Goal: Task Accomplishment & Management: Complete application form

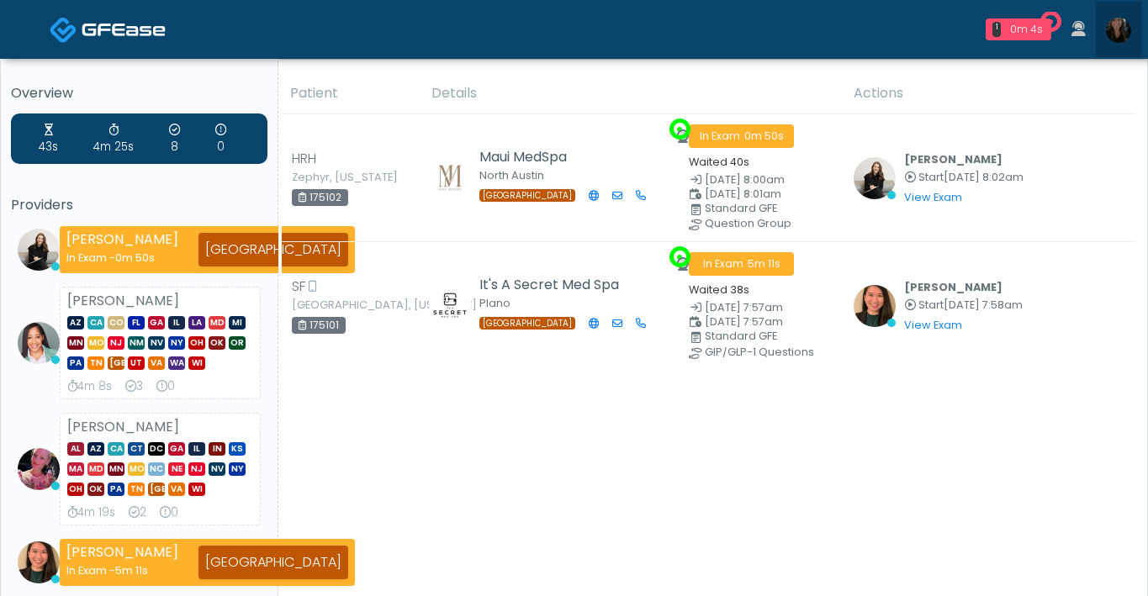
click at [1119, 24] on img at bounding box center [1118, 30] width 25 height 25
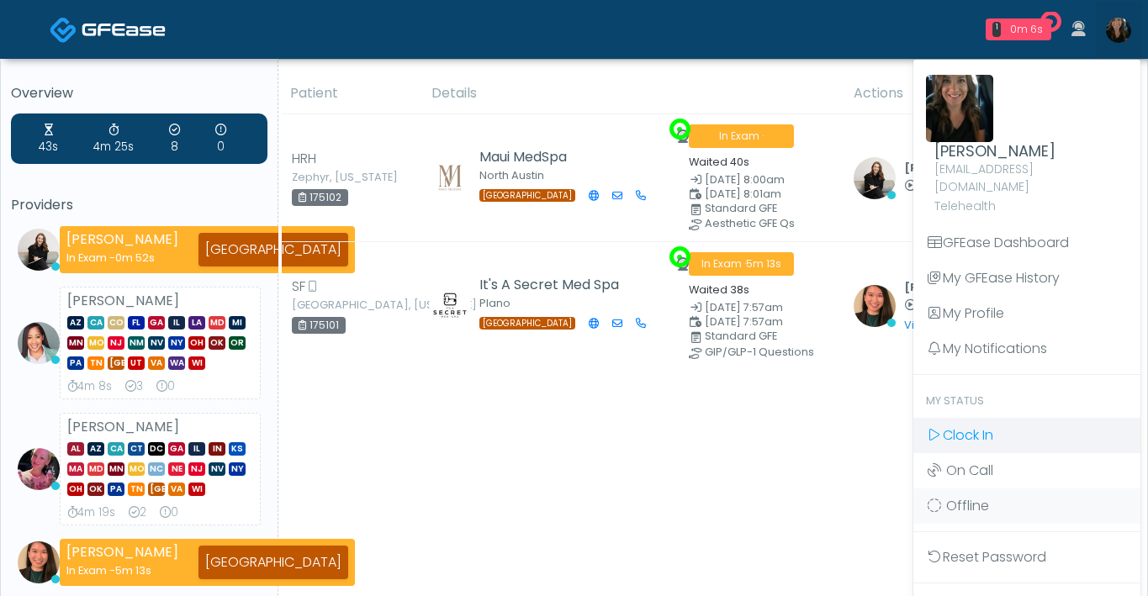
click at [979, 415] on ul "Michelle Picione michellepicione@gmail.com Telehealth GFEase Dashboard My GFEas…" at bounding box center [1026, 346] width 227 height 560
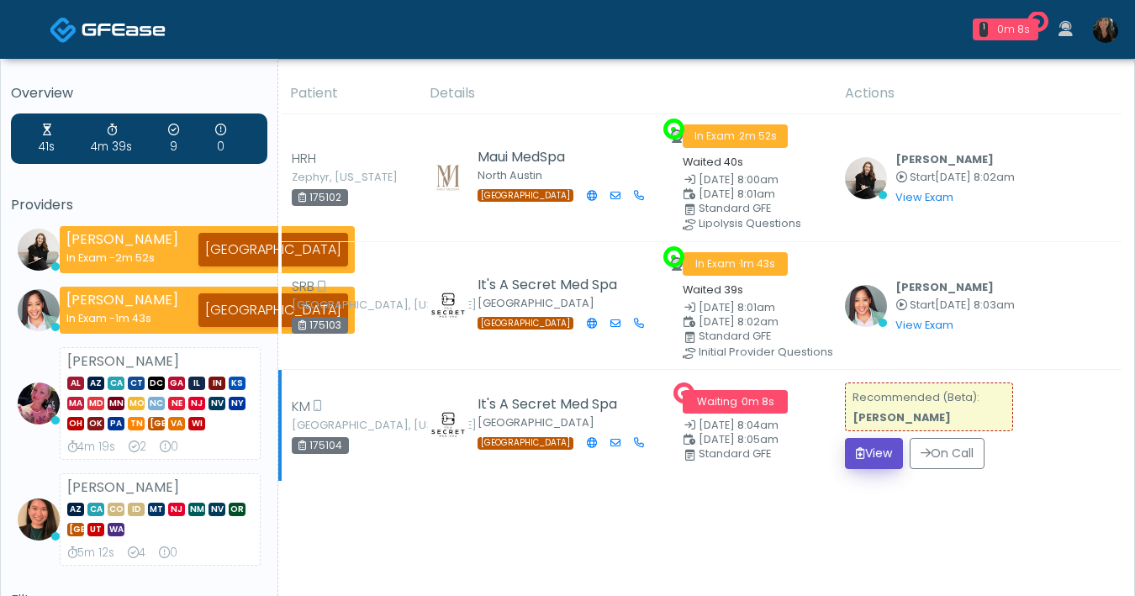
click at [857, 451] on icon "submit" at bounding box center [860, 453] width 9 height 12
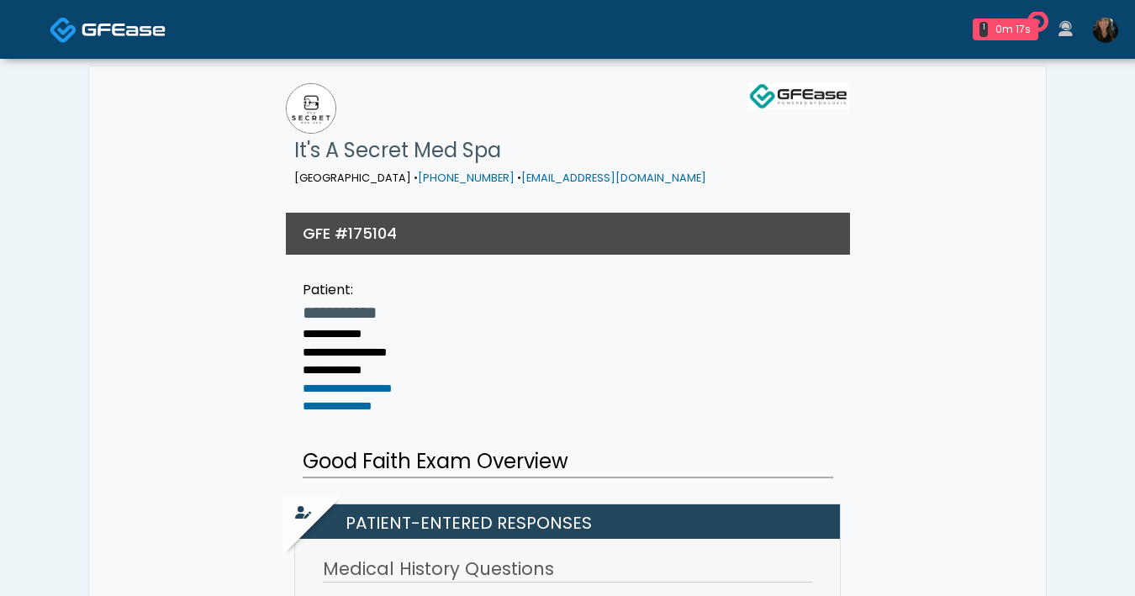
click at [103, 35] on img at bounding box center [124, 29] width 84 height 17
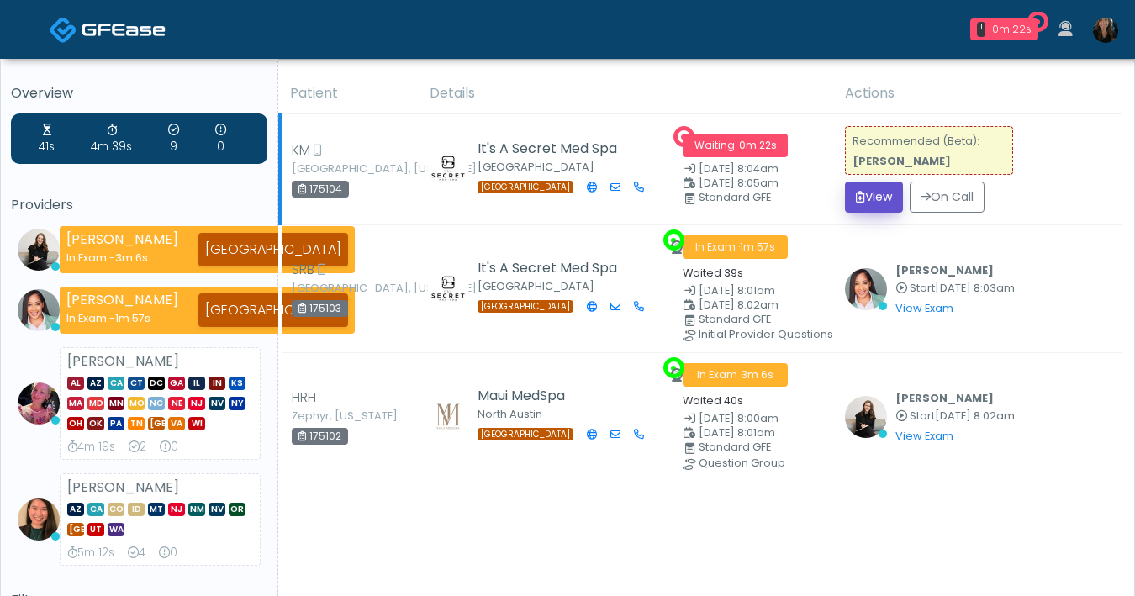
click at [864, 195] on button "View" at bounding box center [874, 197] width 58 height 31
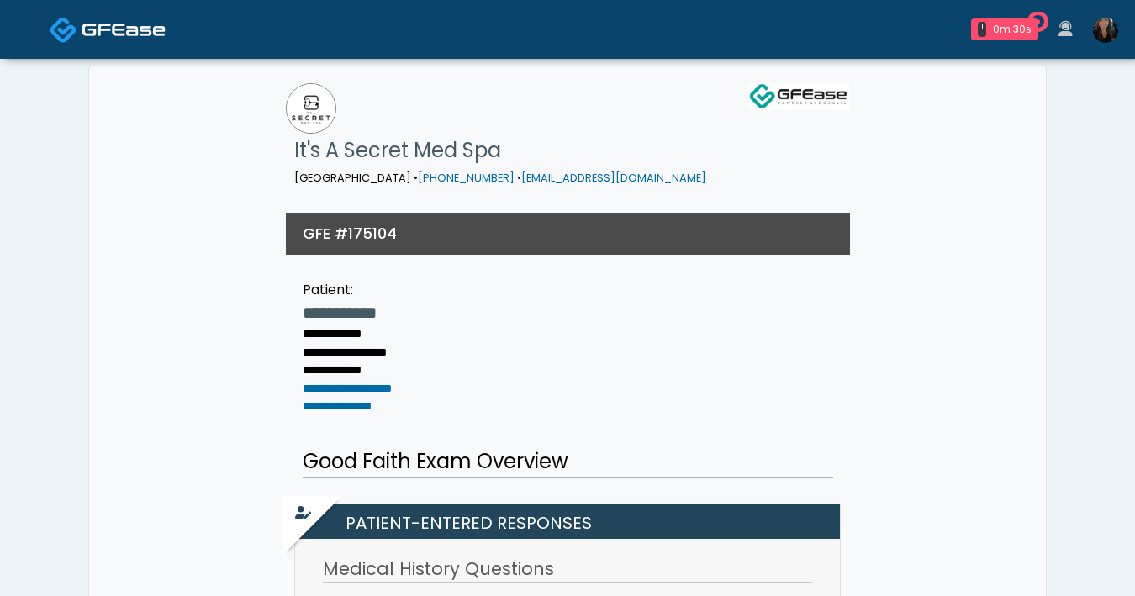
click at [118, 31] on img at bounding box center [124, 29] width 84 height 17
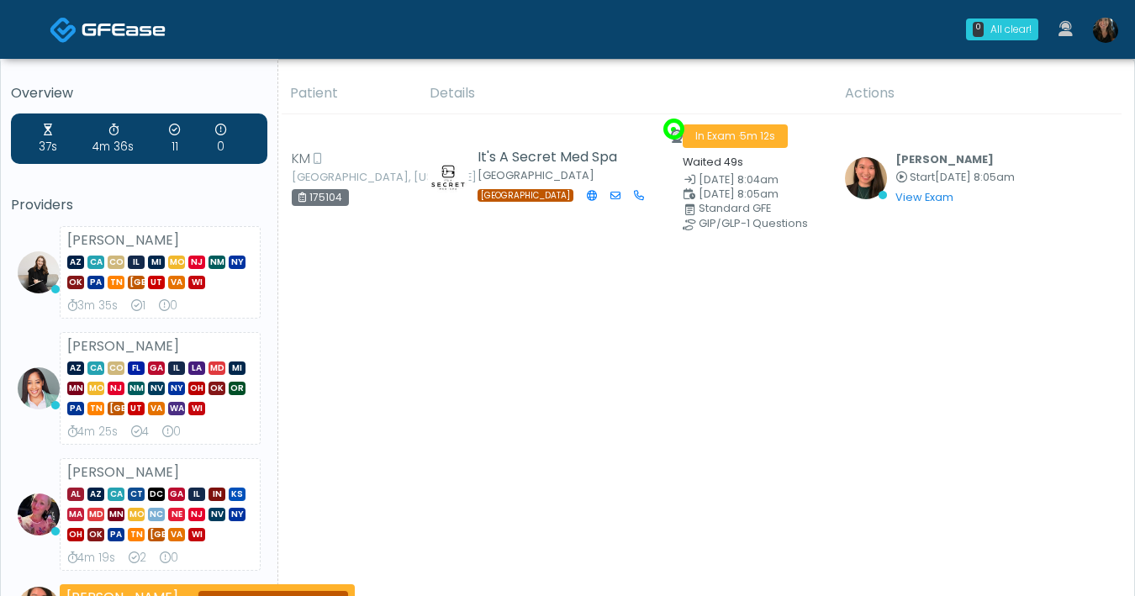
click at [701, 460] on div "Patient Details Actions KM Allen, Texas 175104 It's A Secret Med Spa Dallas TX …" at bounding box center [700, 479] width 844 height 812
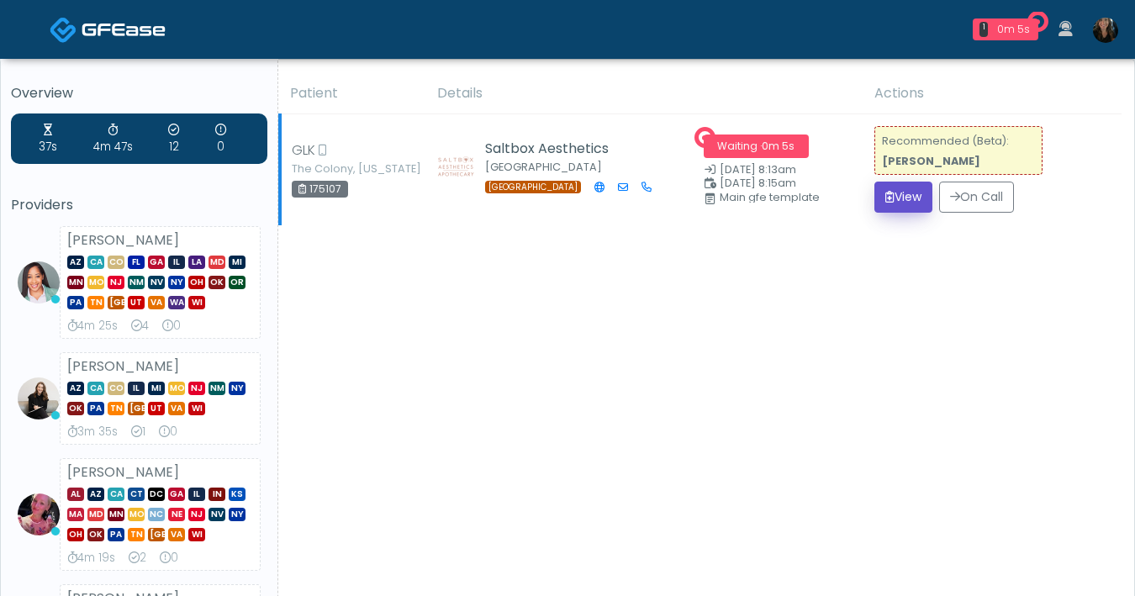
click at [917, 198] on button "View" at bounding box center [904, 197] width 58 height 31
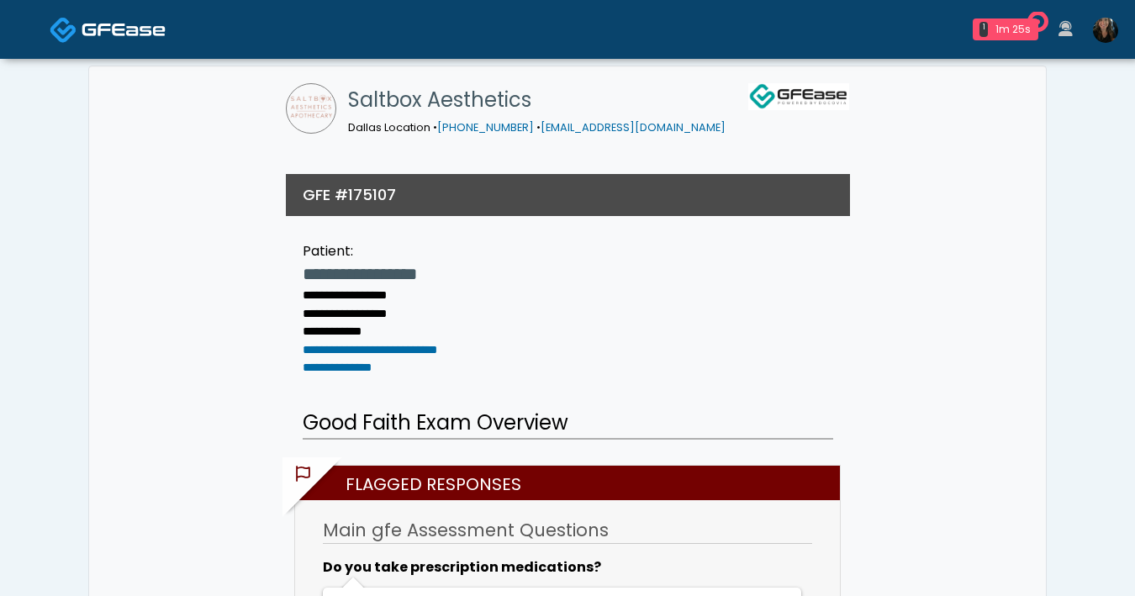
click at [131, 27] on img at bounding box center [124, 29] width 84 height 17
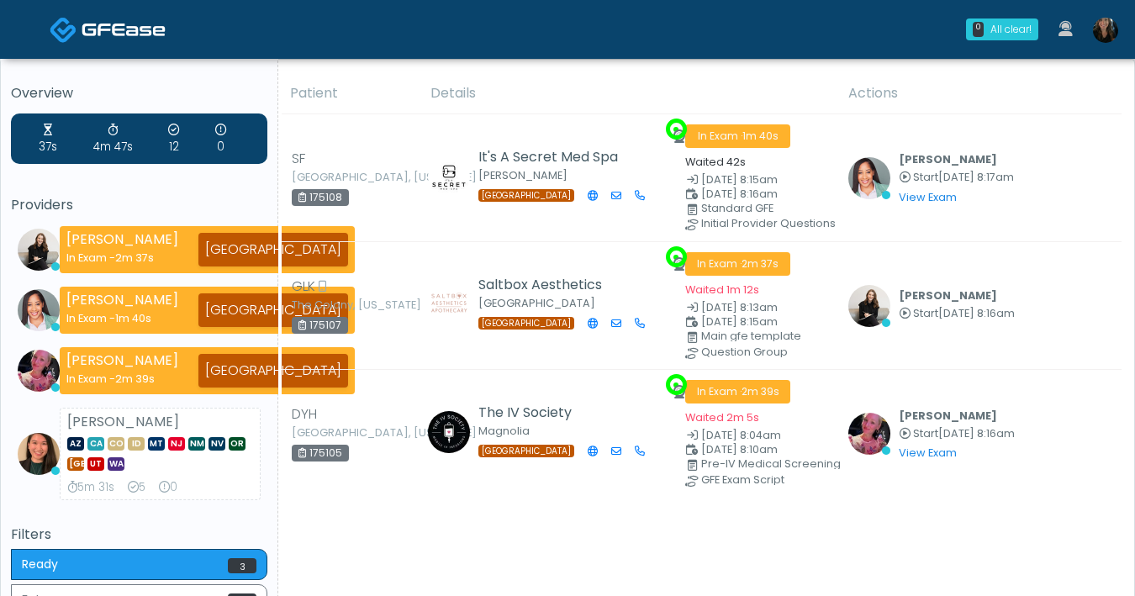
click at [1094, 25] on img at bounding box center [1105, 30] width 25 height 25
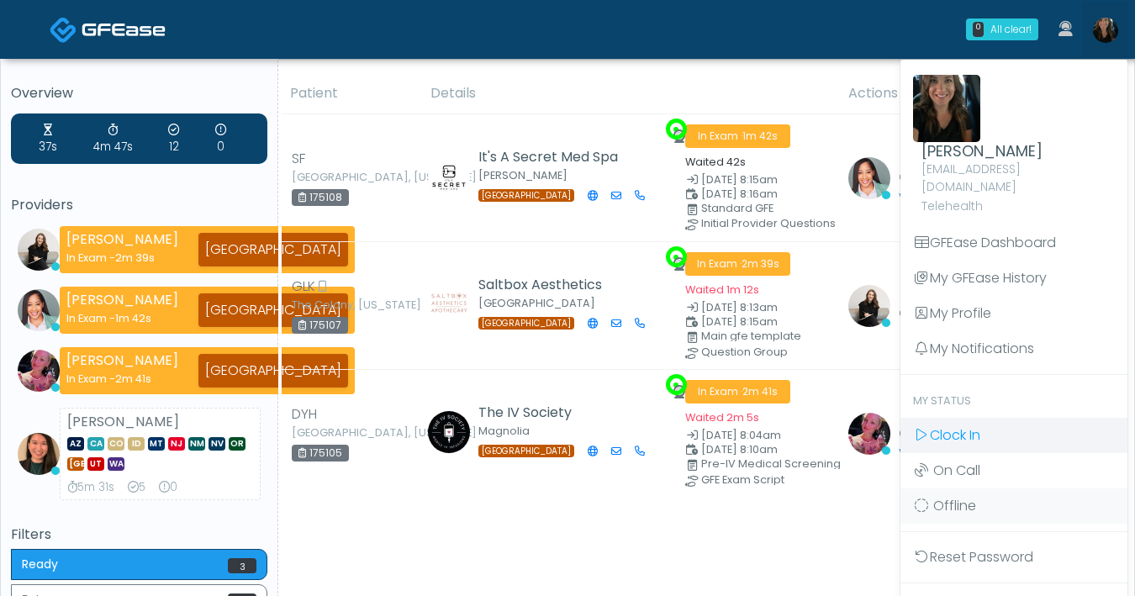
click at [917, 418] on link "Clock In" at bounding box center [1014, 435] width 227 height 35
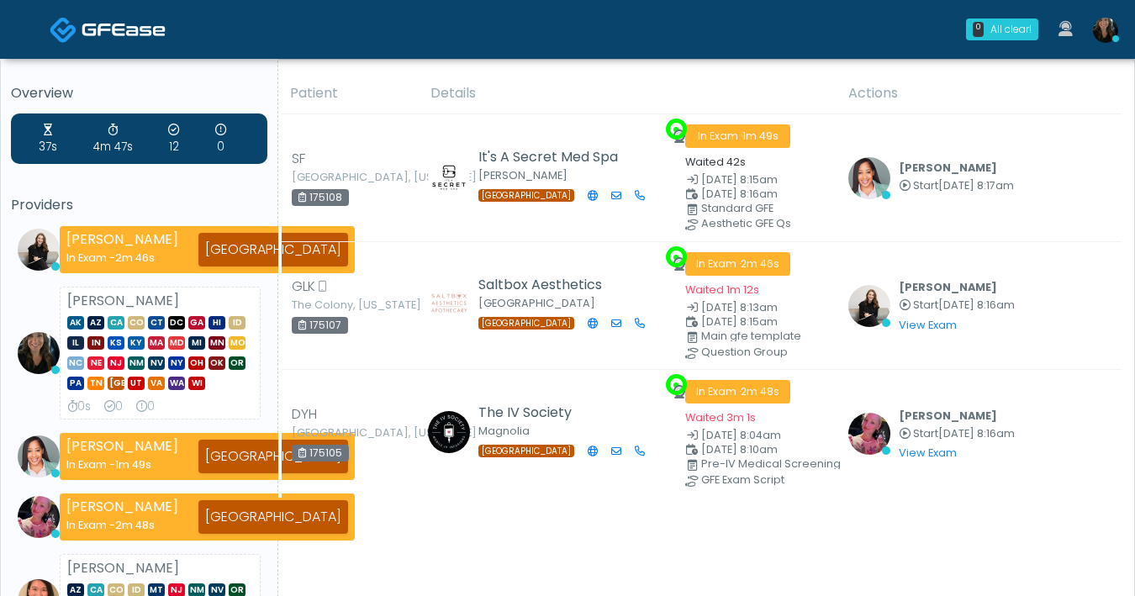
click at [1110, 45] on link at bounding box center [1105, 30] width 45 height 56
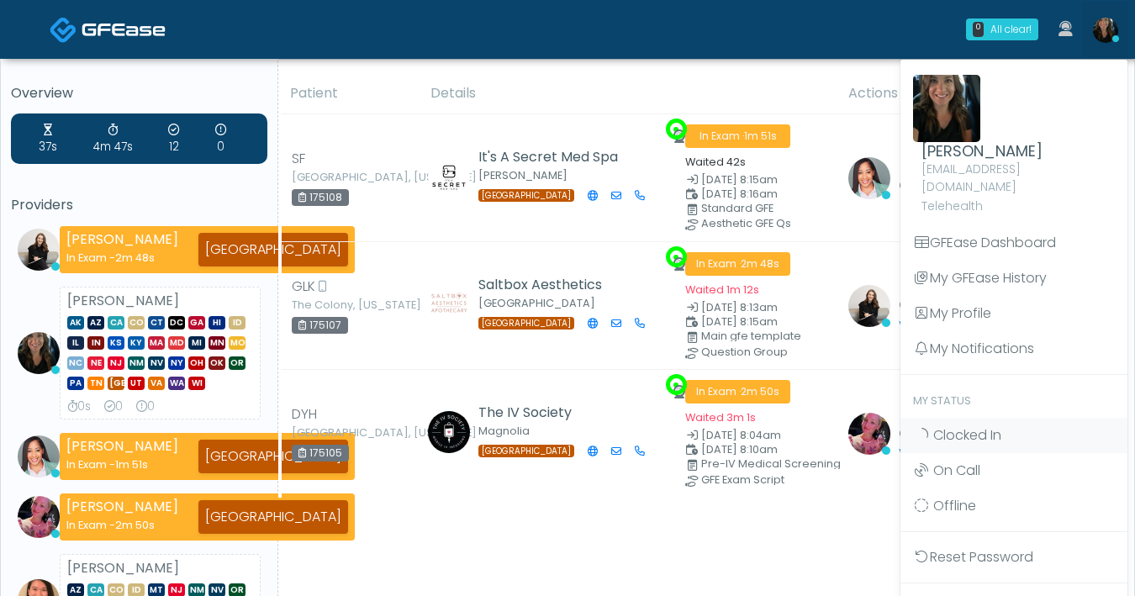
click at [493, 522] on div "Patient Details Actions SF Tyler, Texas 175108 It's A Secret Med Spa Tyler TX I…" at bounding box center [700, 486] width 844 height 827
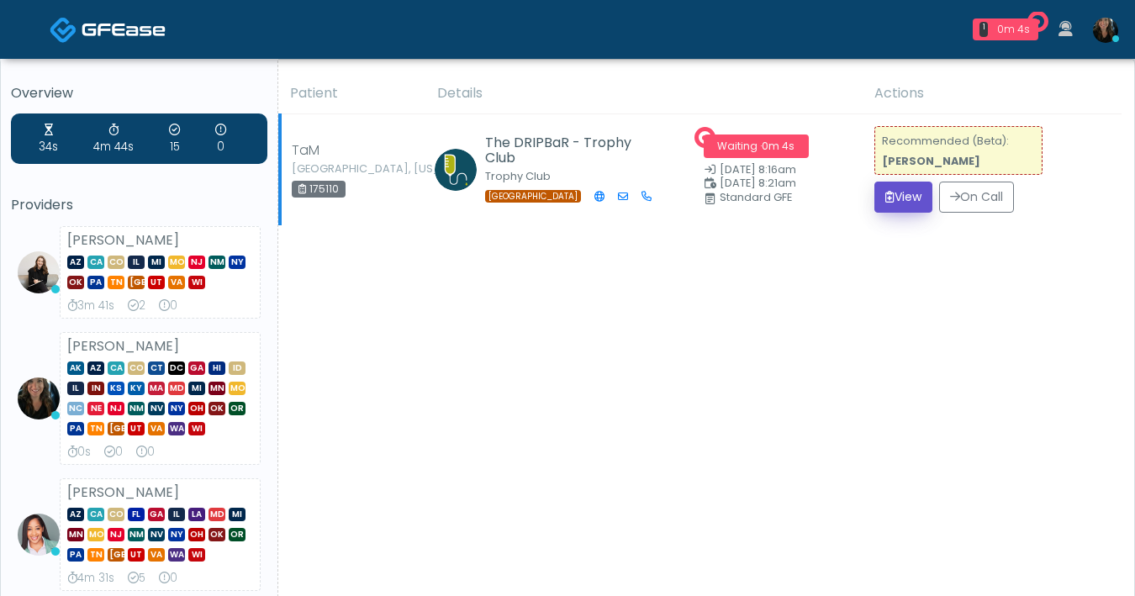
click at [927, 200] on button "View" at bounding box center [904, 197] width 58 height 31
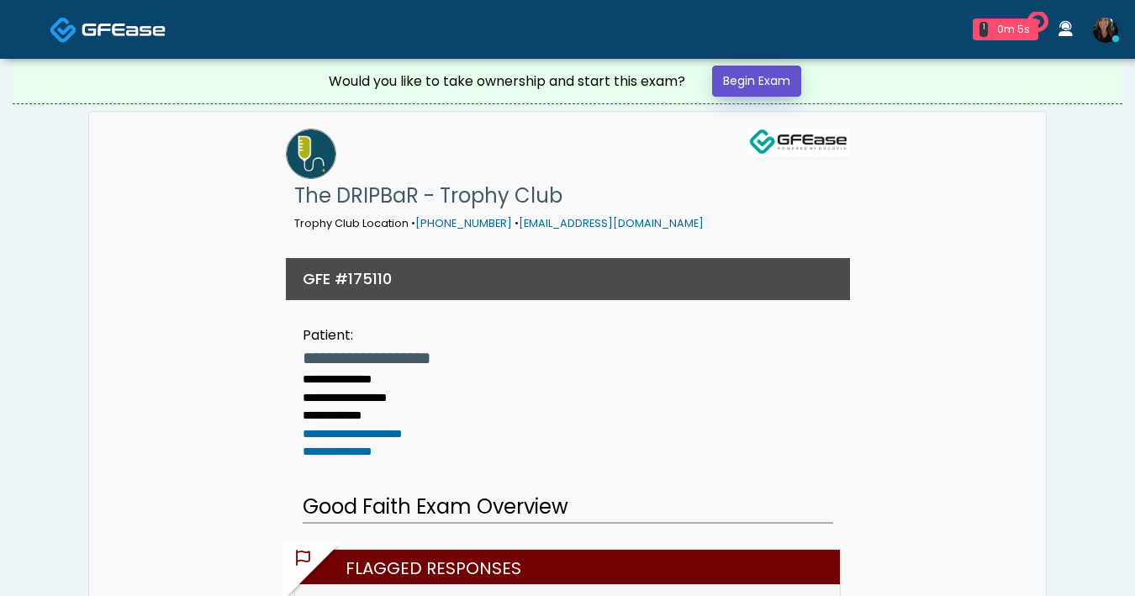
click at [755, 87] on link "Begin Exam" at bounding box center [756, 81] width 89 height 31
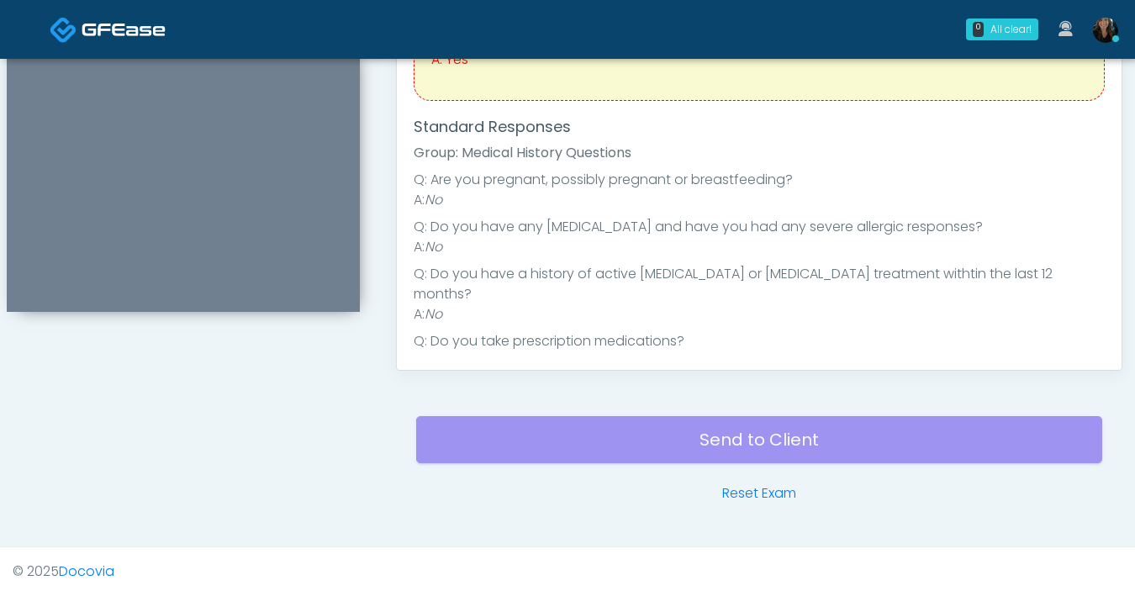
scroll to position [103, 0]
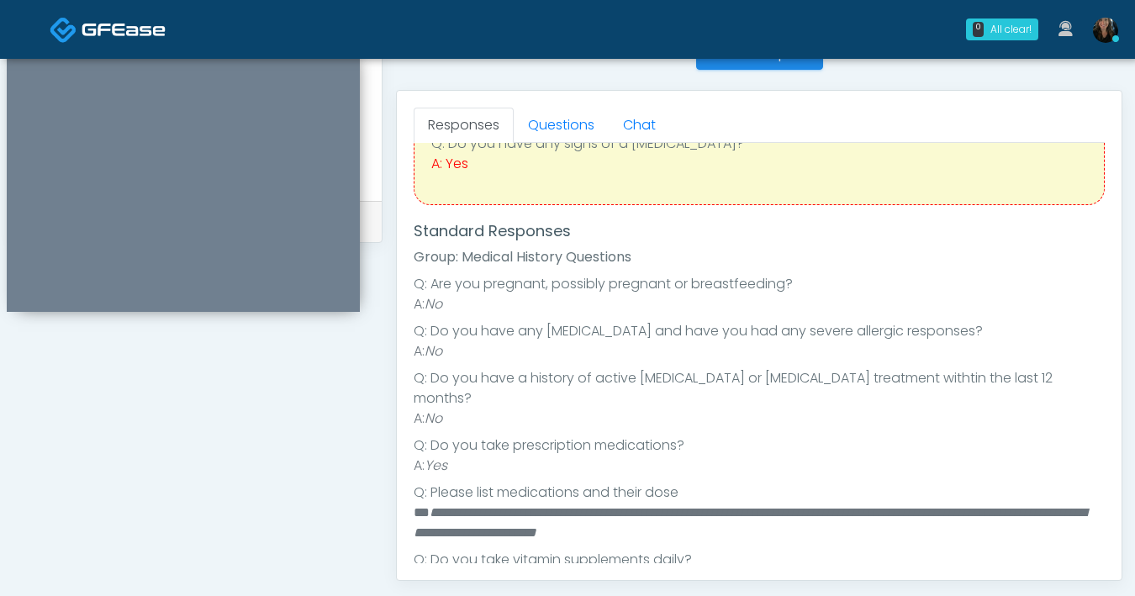
scroll to position [0, 0]
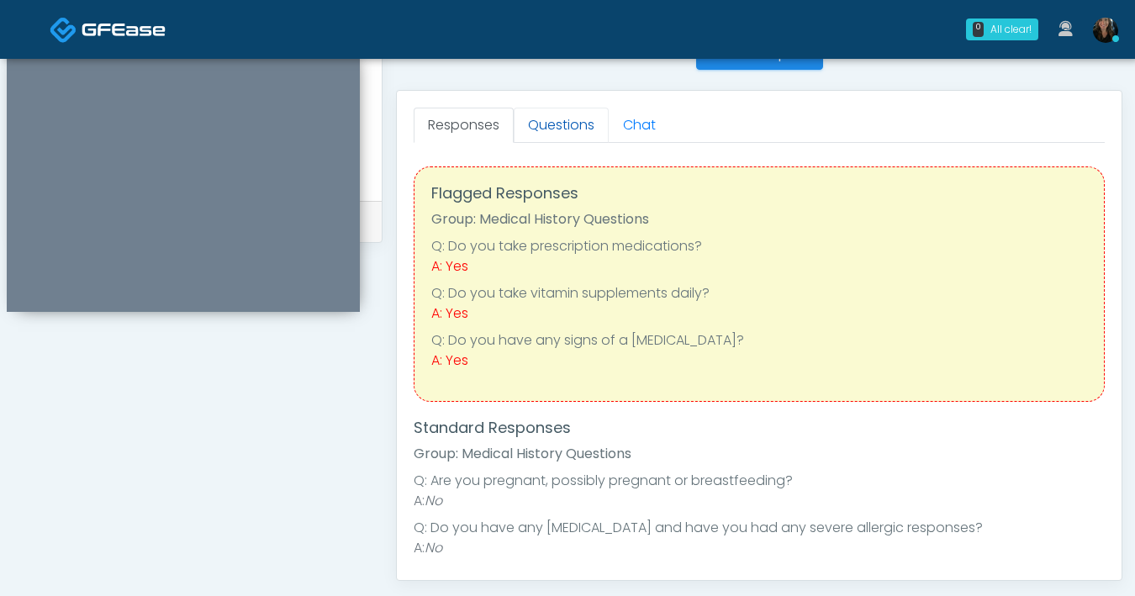
click at [584, 136] on link "Questions" at bounding box center [561, 125] width 95 height 35
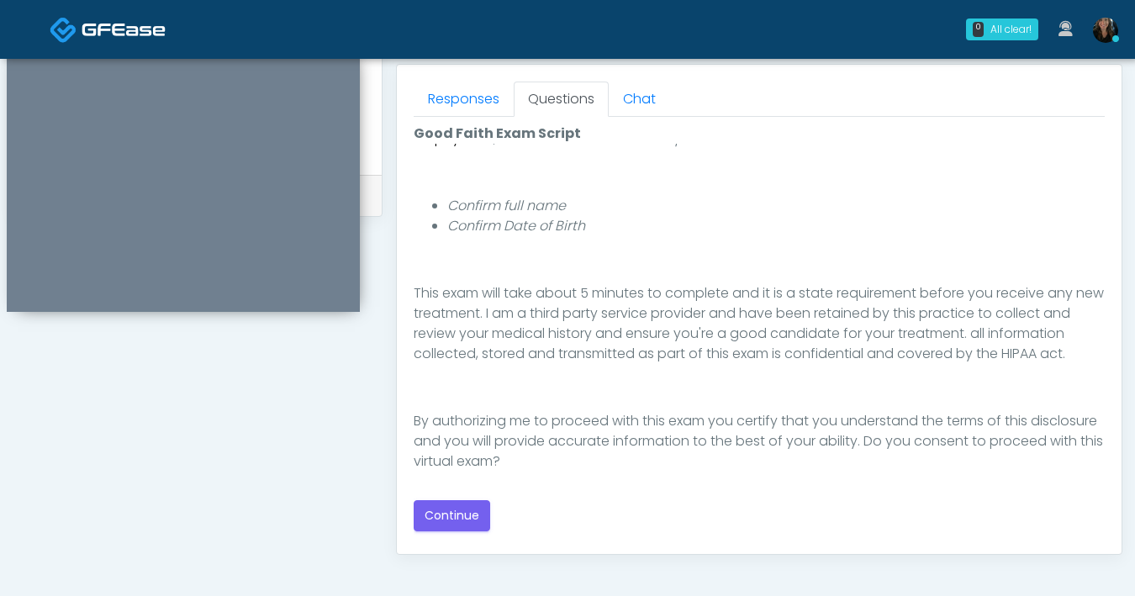
scroll to position [195, 0]
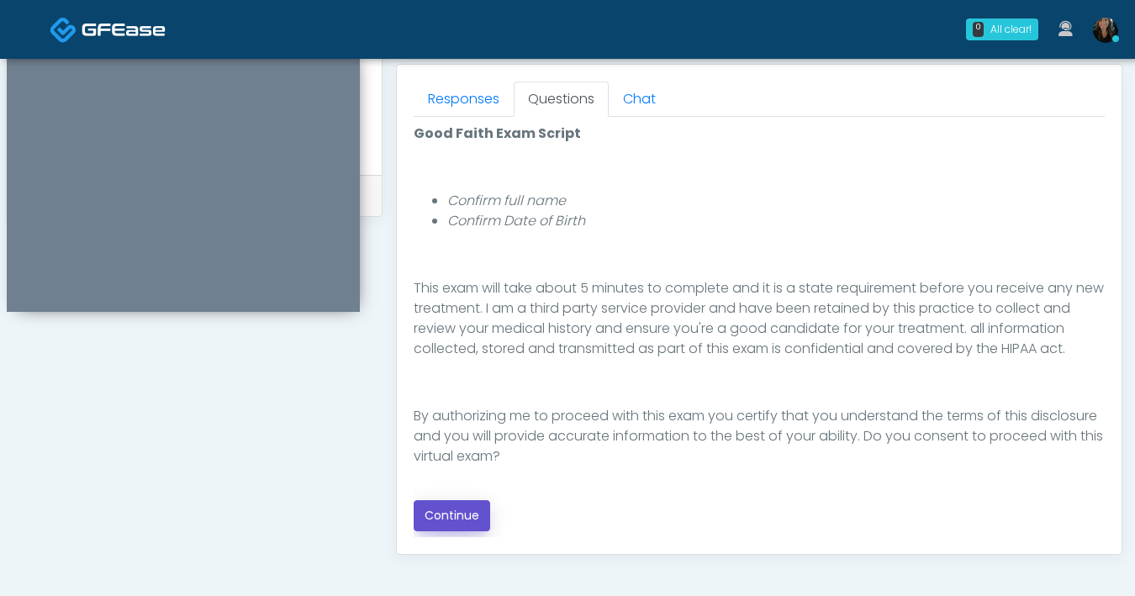
click at [443, 512] on button "Continue" at bounding box center [452, 515] width 77 height 31
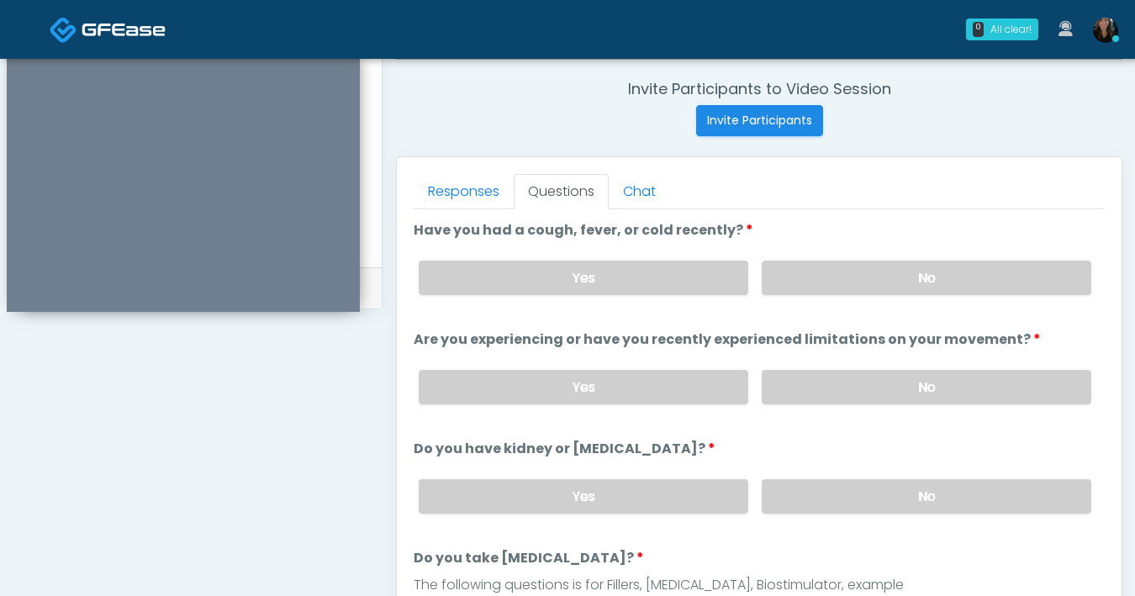
scroll to position [633, 0]
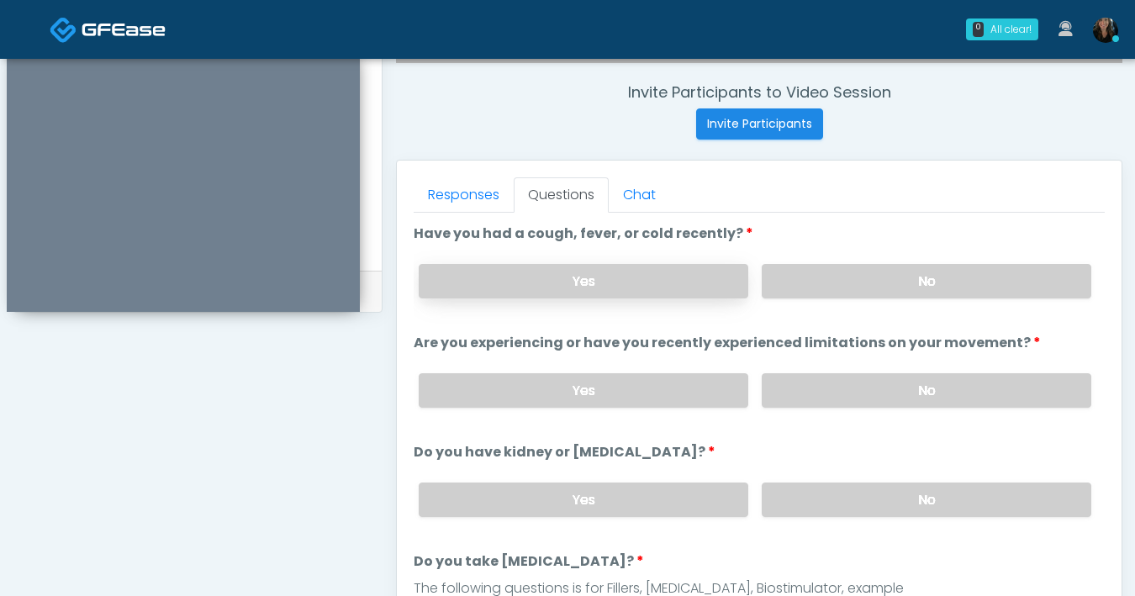
drag, startPoint x: 828, startPoint y: 286, endPoint x: 740, endPoint y: 288, distance: 88.3
click at [828, 285] on label "No" at bounding box center [927, 281] width 330 height 34
click at [473, 270] on label "Yes" at bounding box center [584, 281] width 330 height 34
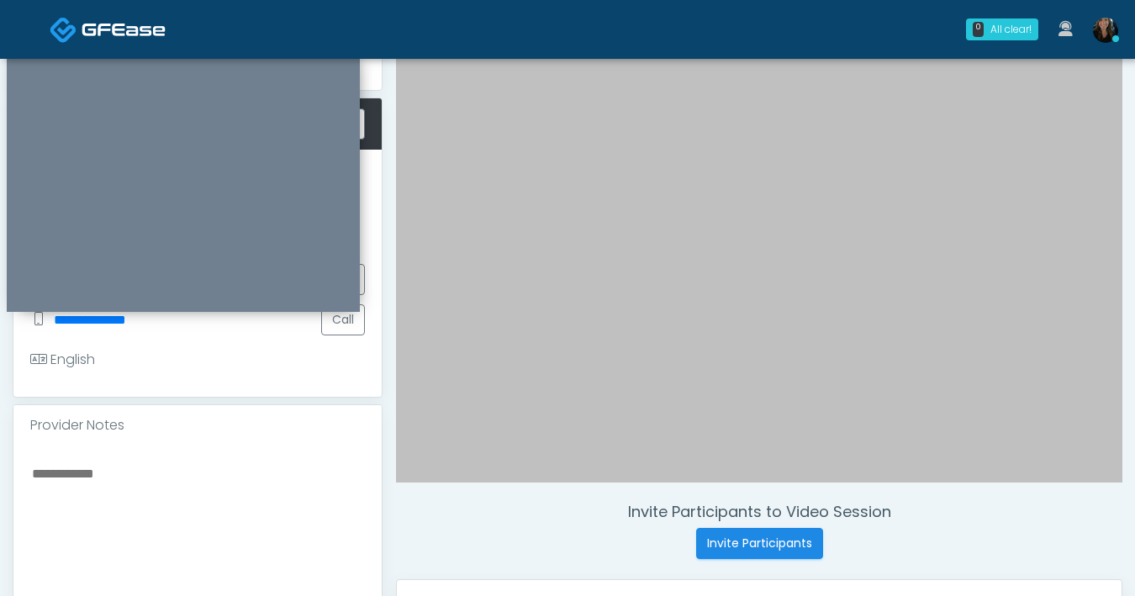
scroll to position [146, 0]
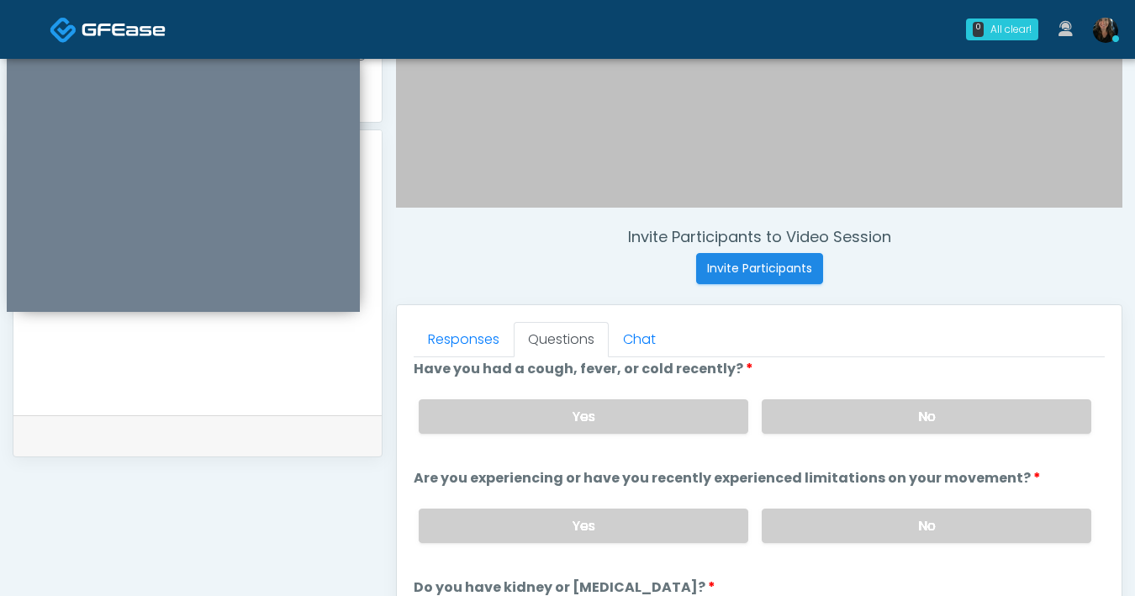
scroll to position [71, 0]
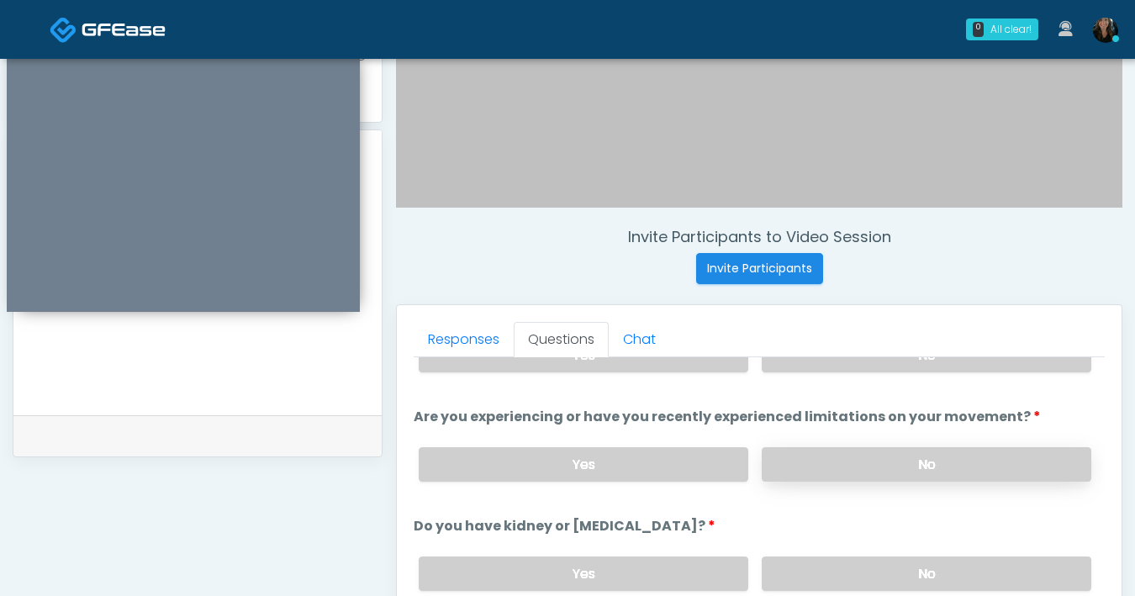
type textarea "**********"
click at [851, 463] on label "No" at bounding box center [927, 464] width 330 height 34
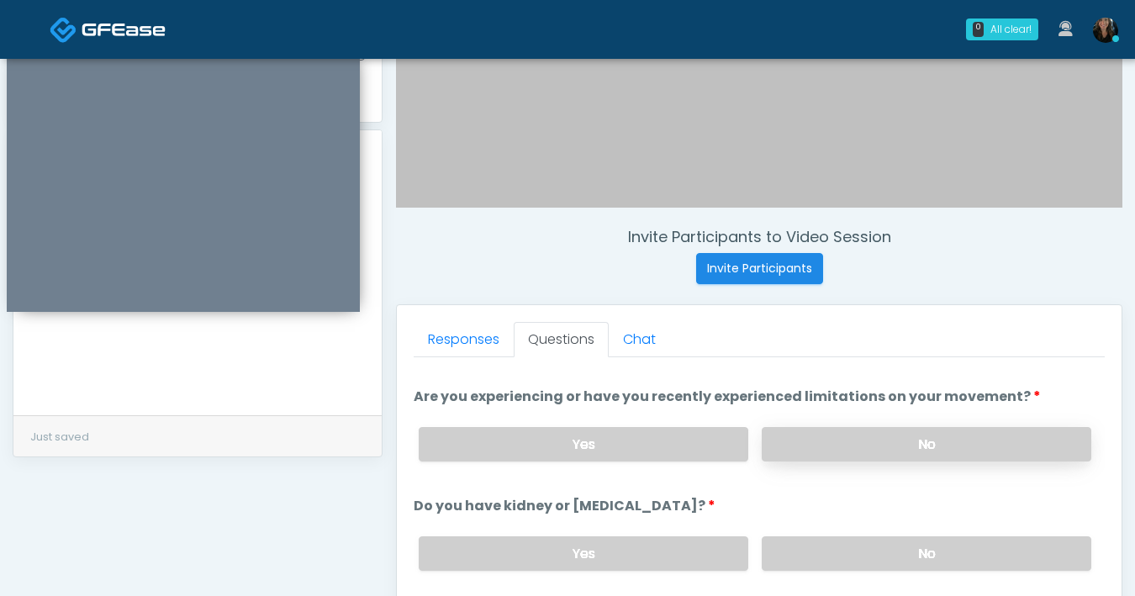
scroll to position [115, 0]
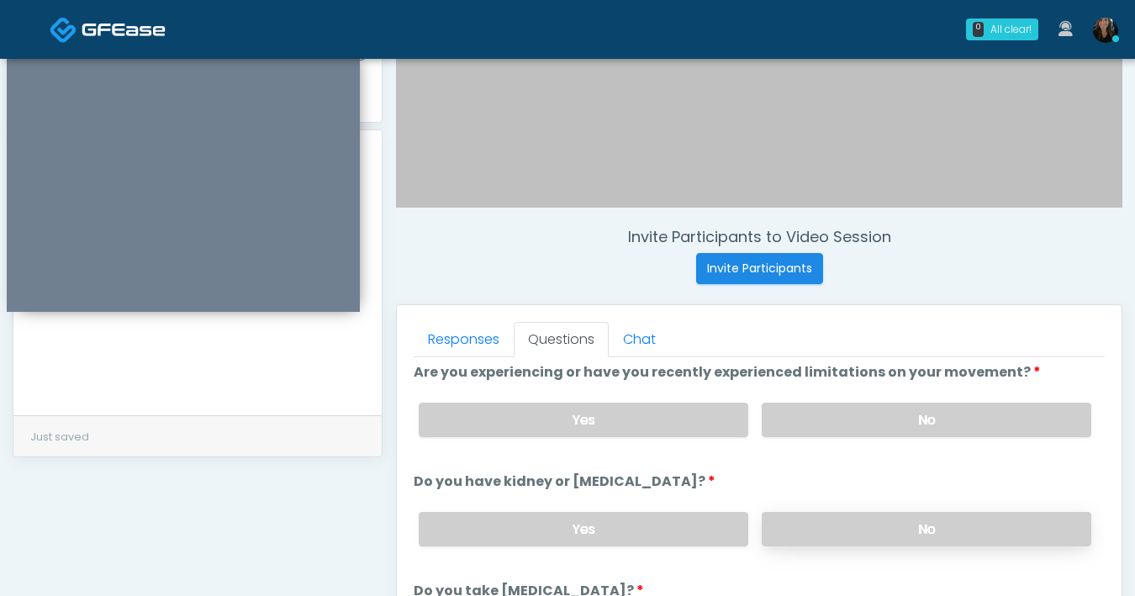
click at [865, 529] on label "No" at bounding box center [927, 529] width 330 height 34
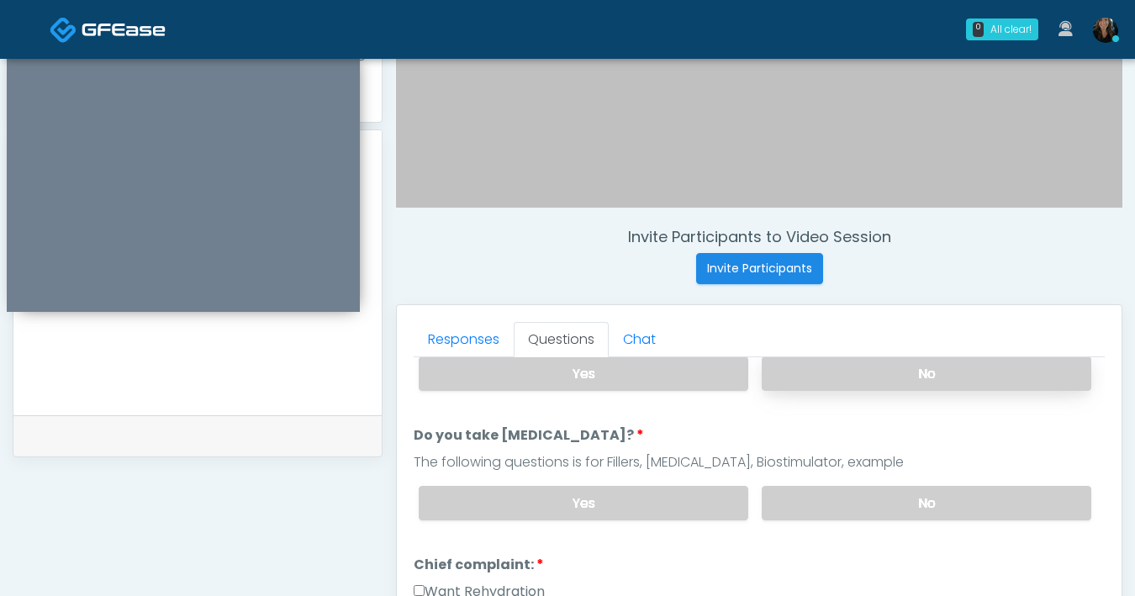
scroll to position [282, 0]
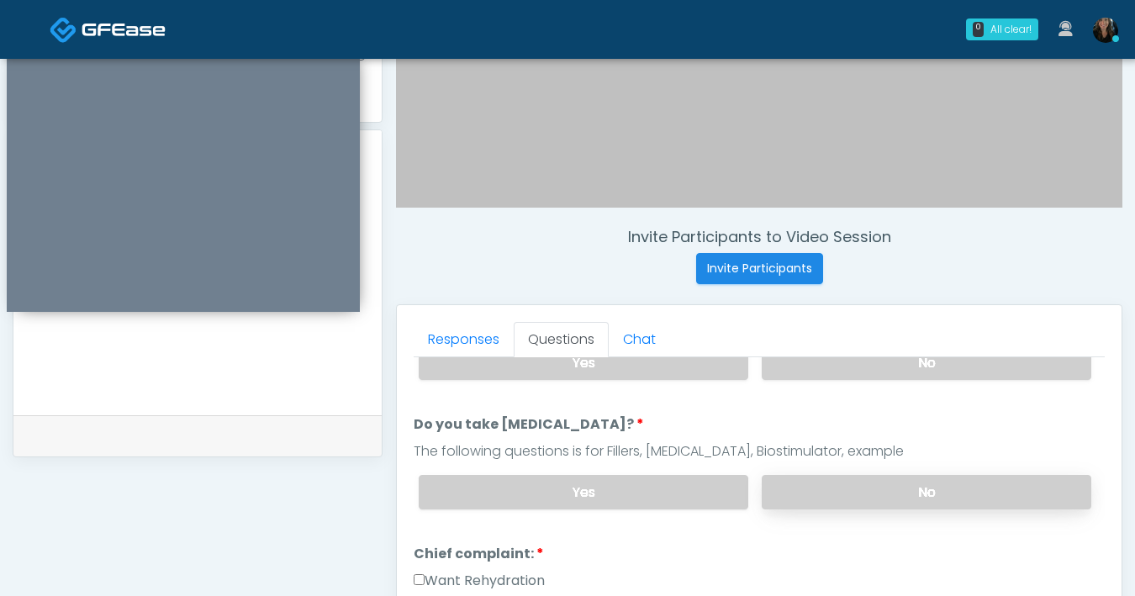
click at [844, 489] on label "No" at bounding box center [927, 492] width 330 height 34
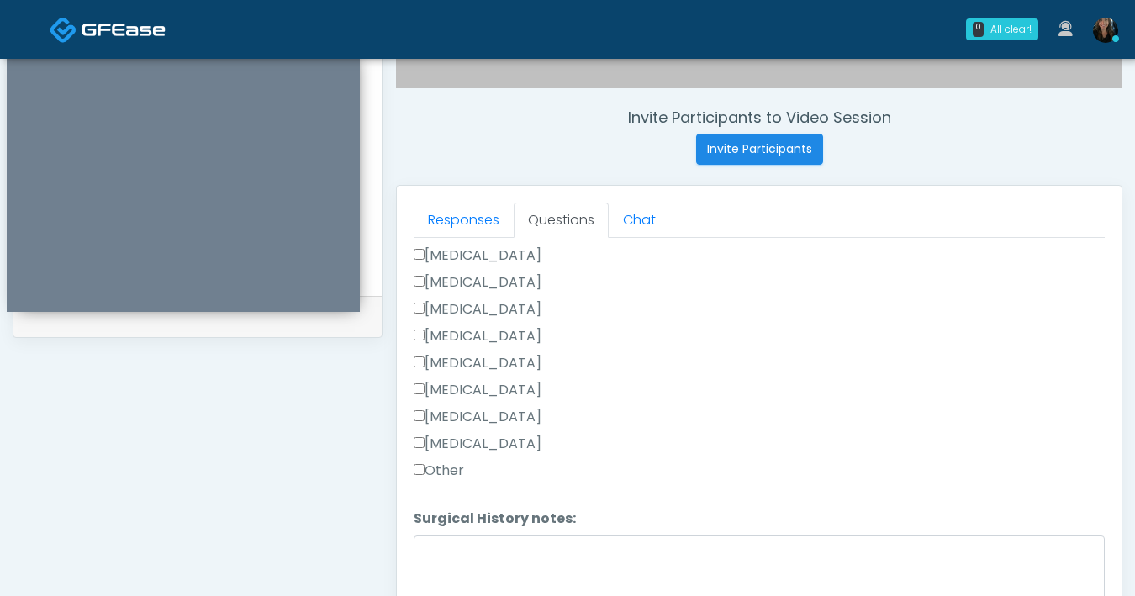
scroll to position [877, 0]
click at [500, 564] on textarea "Surgical History notes:" at bounding box center [759, 572] width 691 height 72
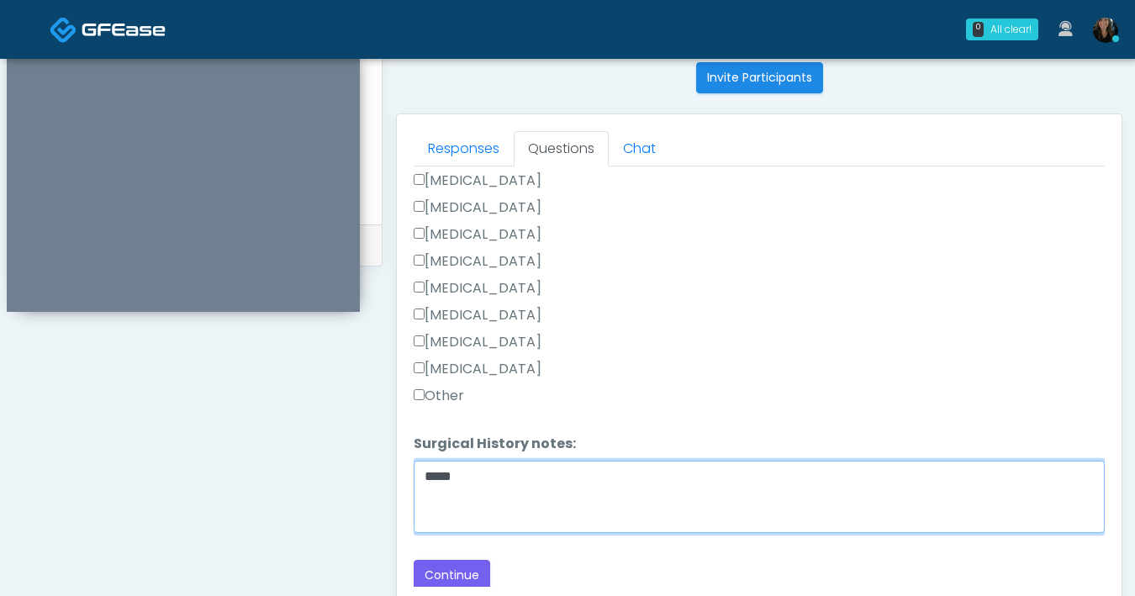
scroll to position [749, 0]
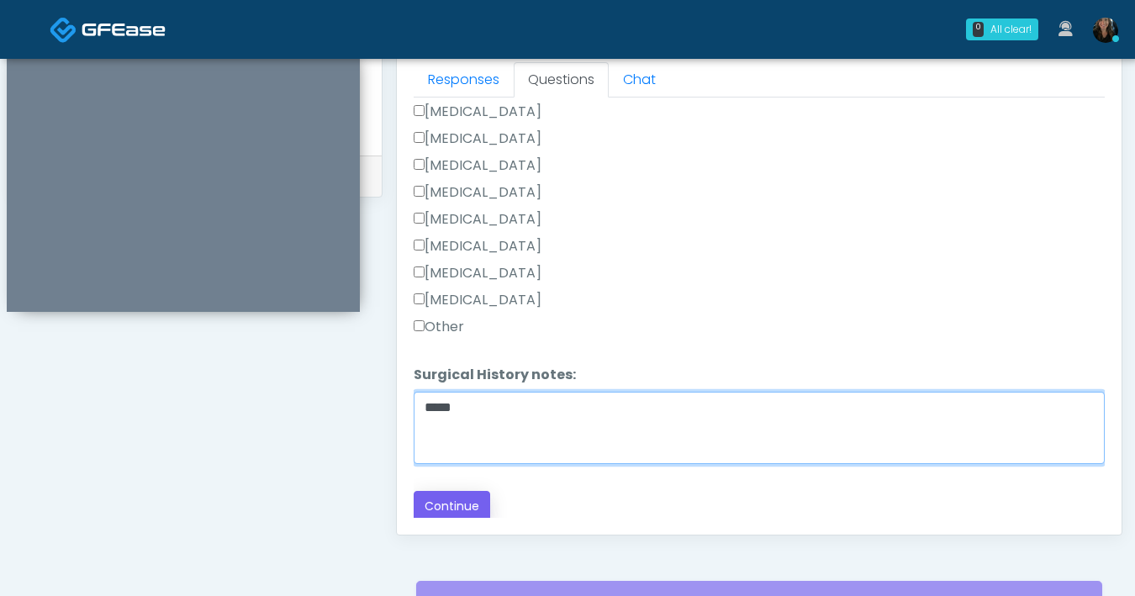
type textarea "*****"
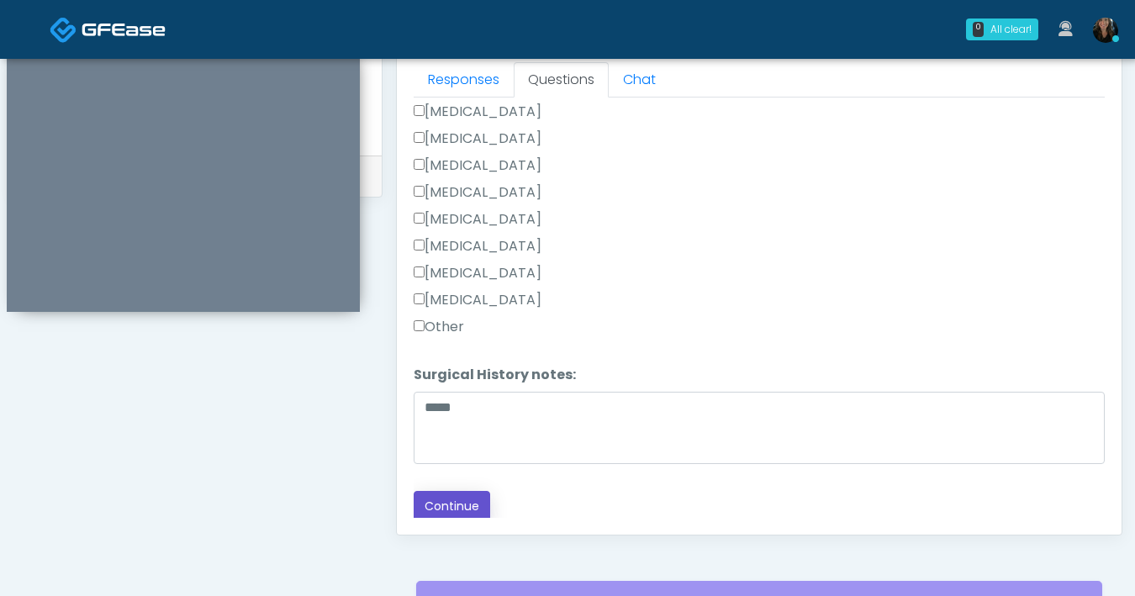
click at [458, 497] on button "Continue" at bounding box center [452, 506] width 77 height 31
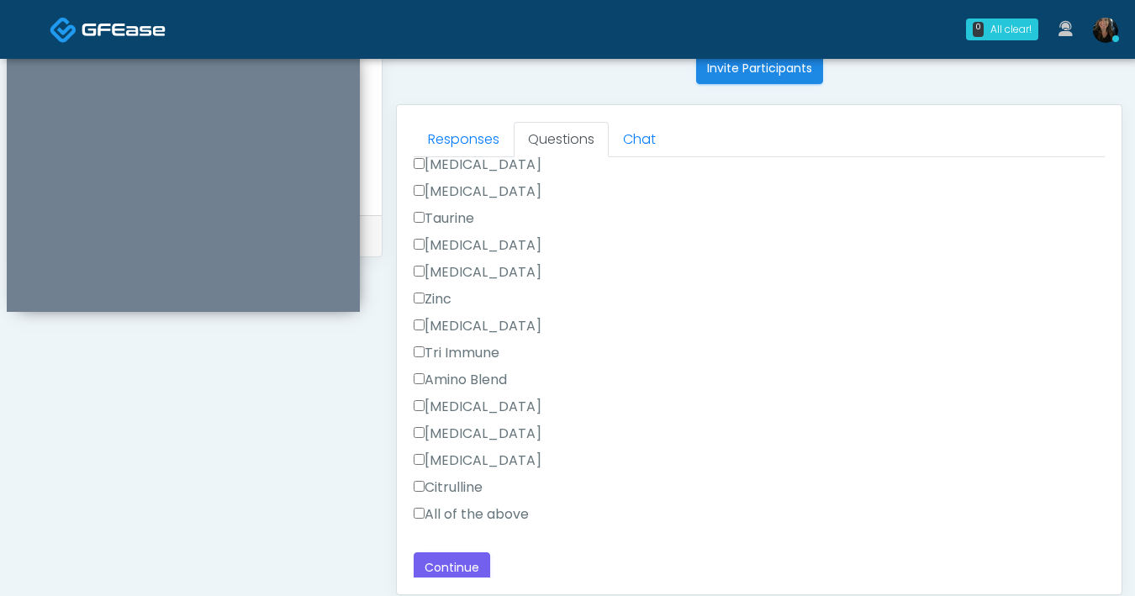
scroll to position [1579, 0]
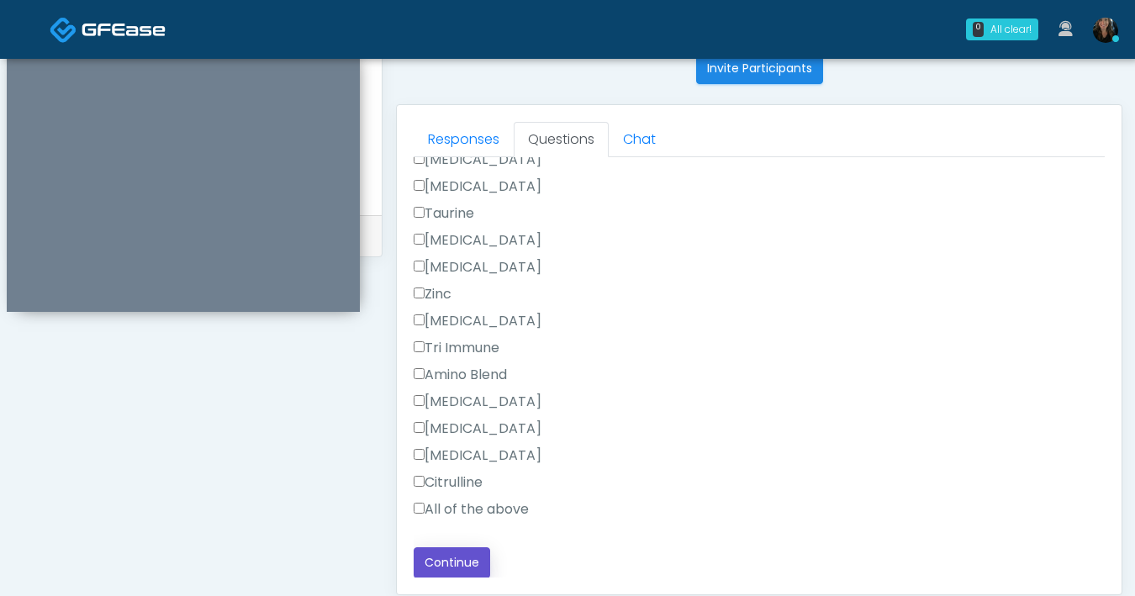
click at [460, 558] on button "Continue" at bounding box center [452, 563] width 77 height 31
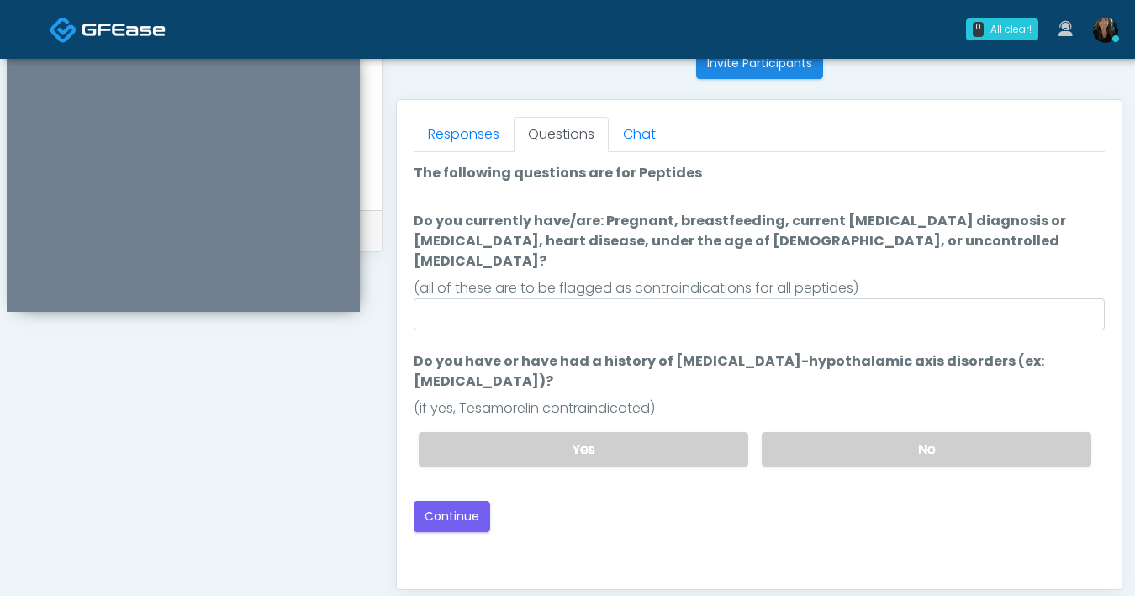
scroll to position [670, 0]
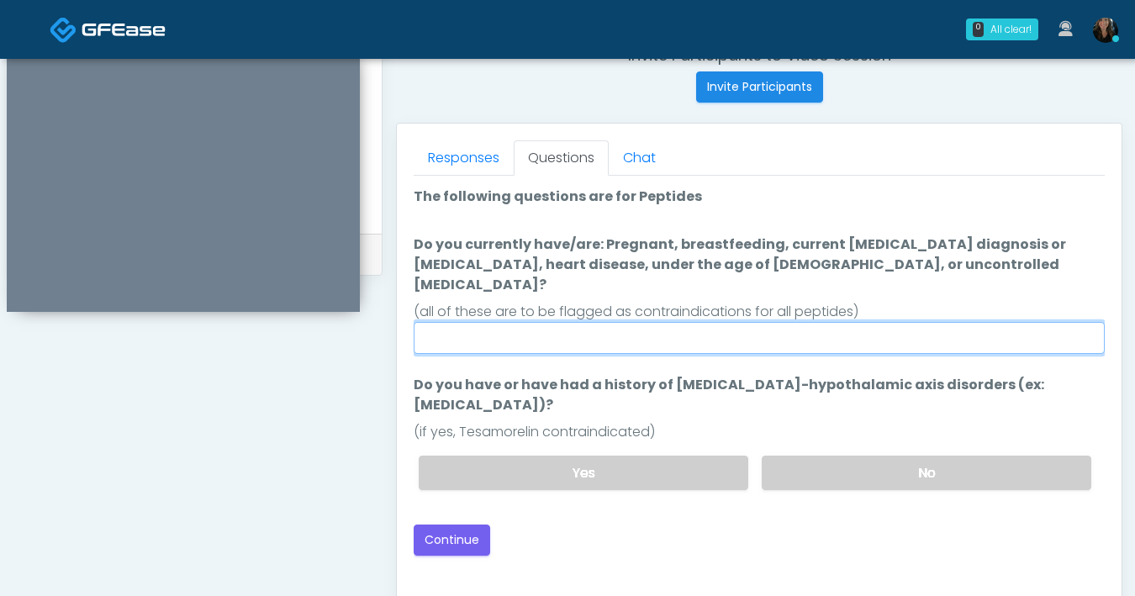
click at [553, 331] on input "Do you currently have/are: Pregnant, breastfeeding, current cancer diagnosis or…" at bounding box center [759, 338] width 691 height 32
type input "********"
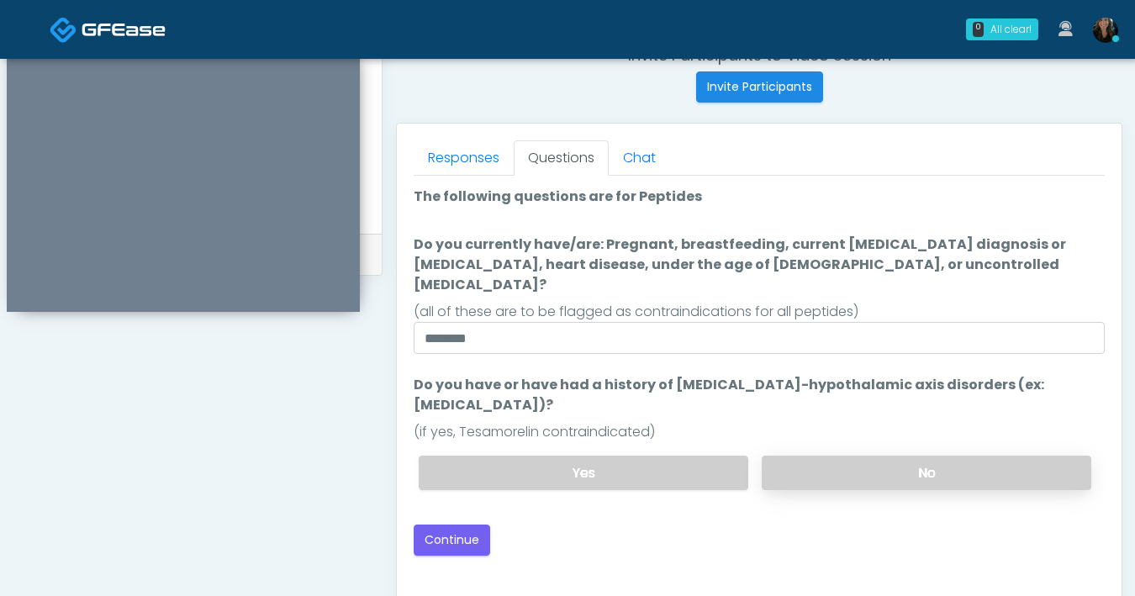
click at [818, 456] on label "No" at bounding box center [927, 473] width 330 height 34
click at [481, 525] on button "Continue" at bounding box center [452, 540] width 77 height 31
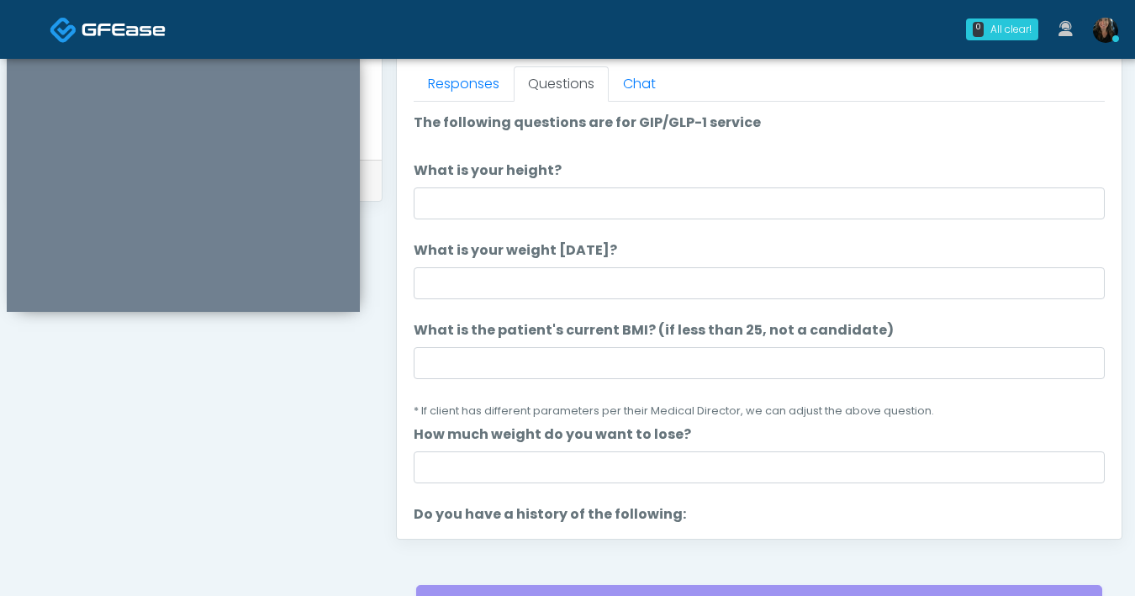
scroll to position [669, 0]
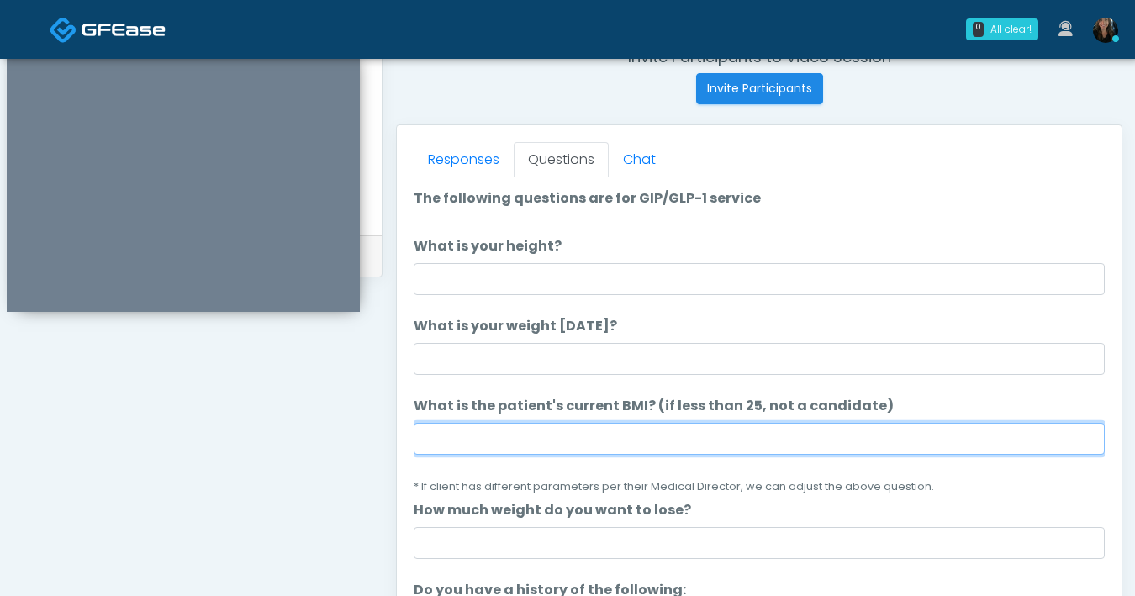
click at [599, 442] on input "What is the patient's current BMI? (if less than 25, not a candidate)" at bounding box center [759, 439] width 691 height 32
type input "****"
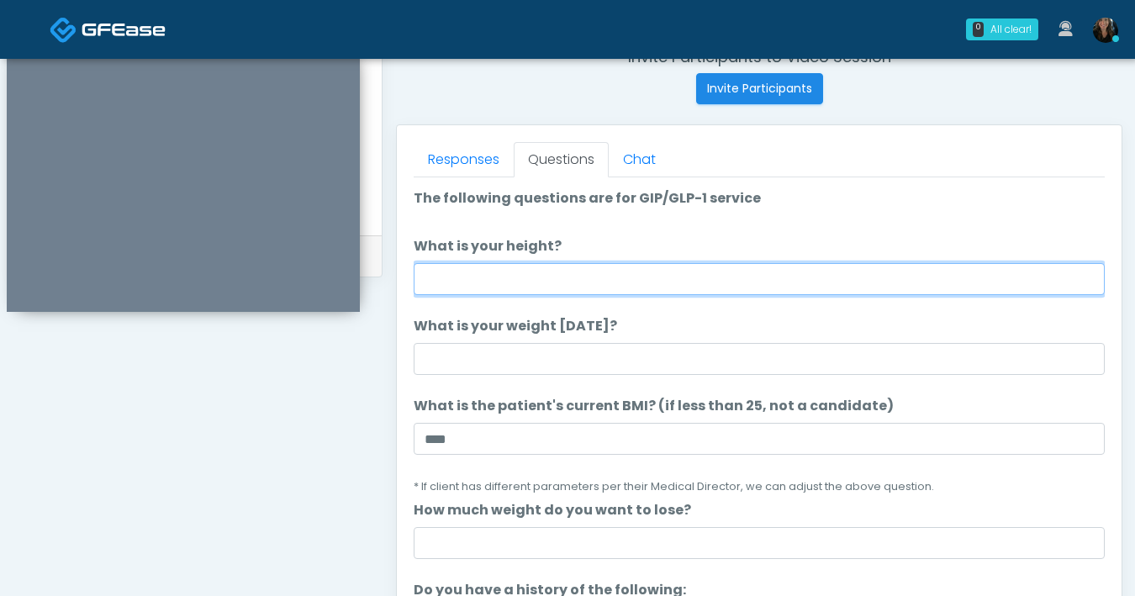
click at [639, 291] on input "What is your height?" at bounding box center [759, 279] width 691 height 32
type input "***"
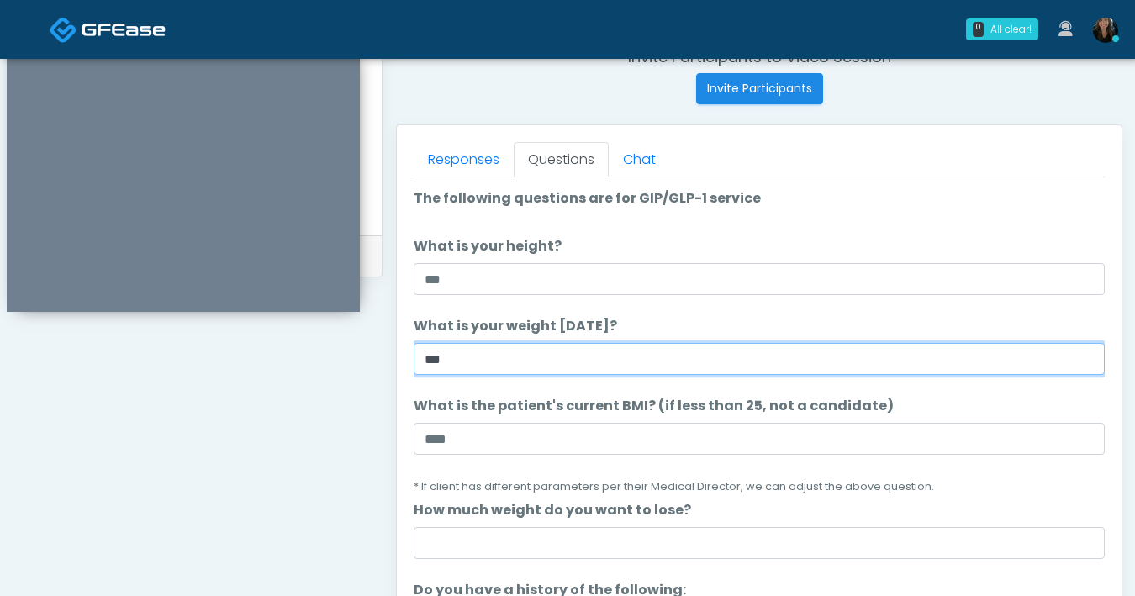
type input "***"
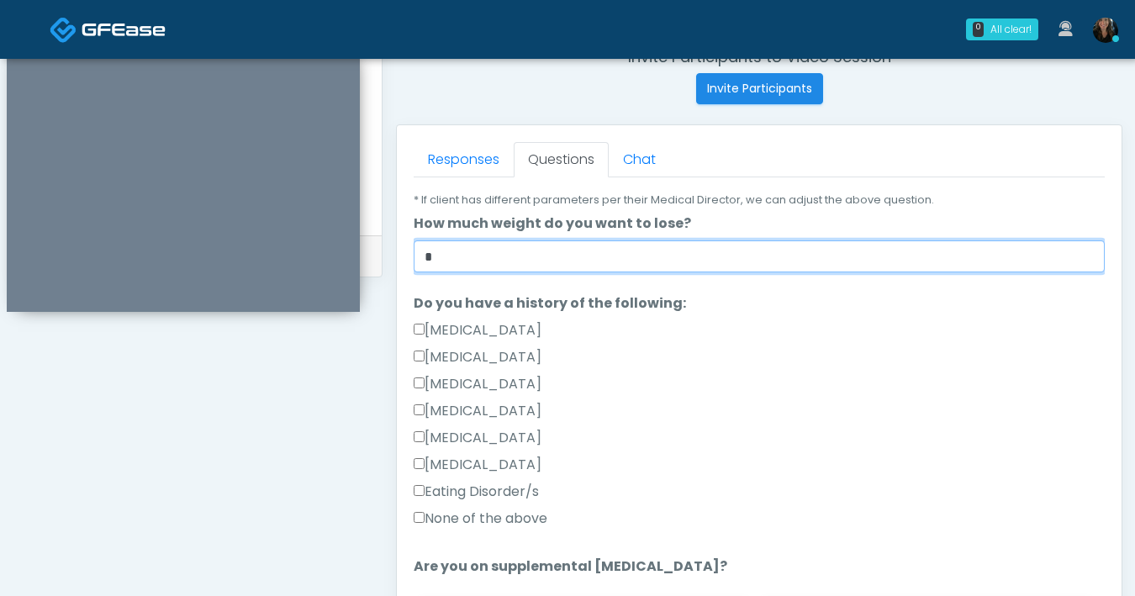
scroll to position [303, 0]
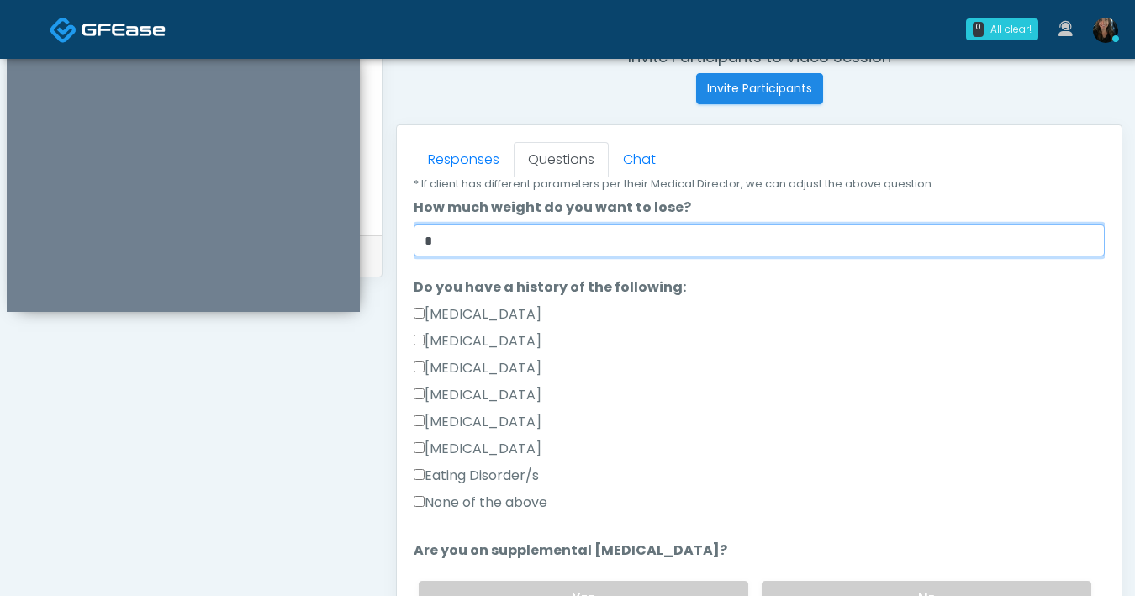
type input "*"
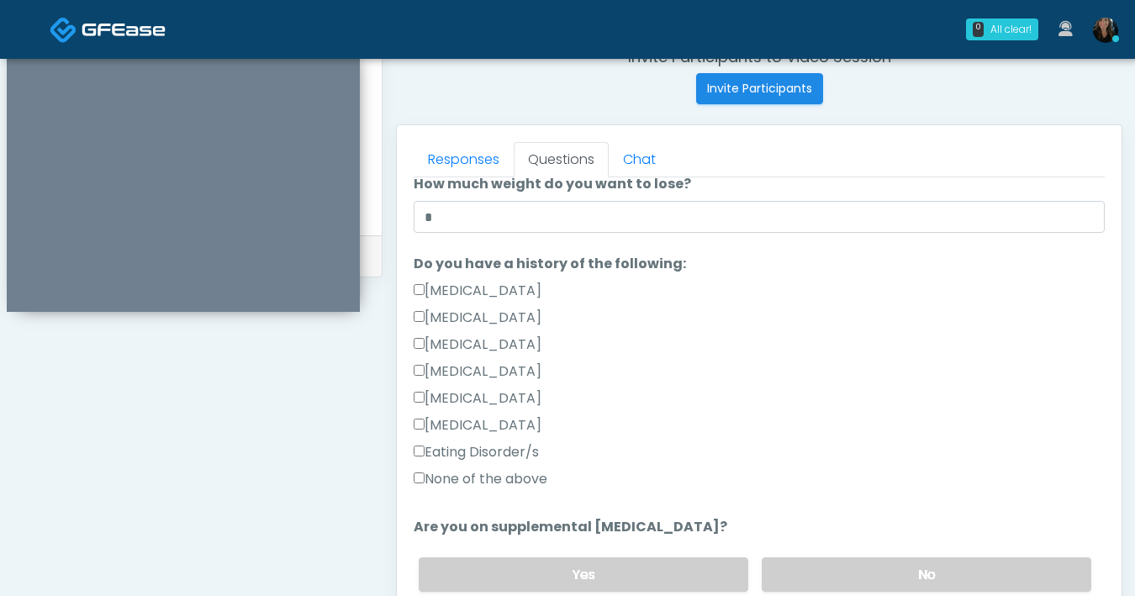
scroll to position [430, 0]
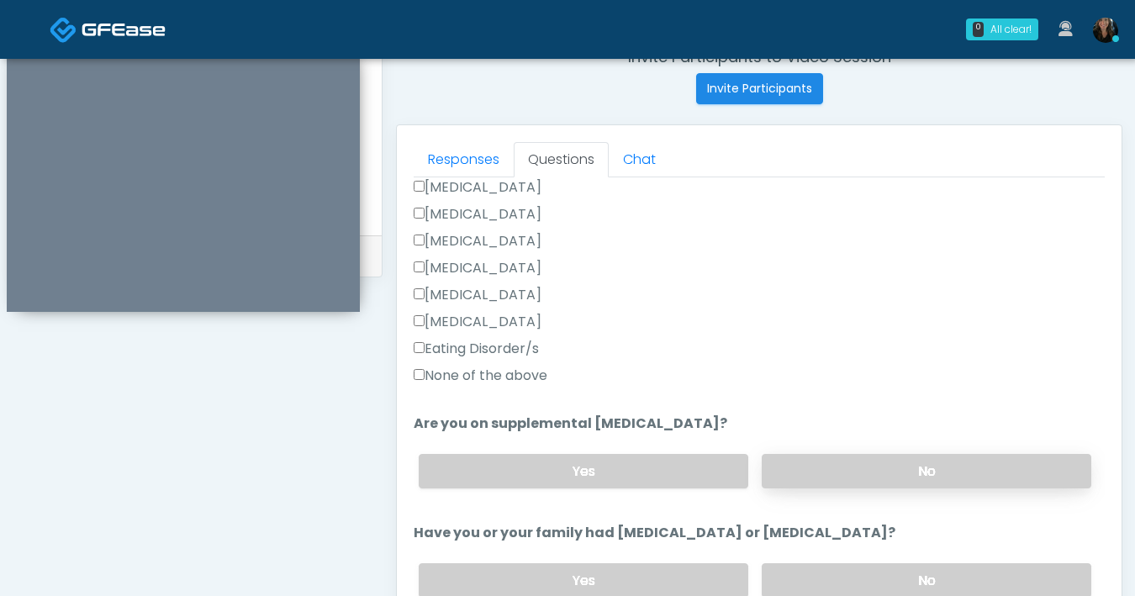
click at [802, 463] on label "No" at bounding box center [927, 471] width 330 height 34
click at [832, 575] on label "No" at bounding box center [927, 580] width 330 height 34
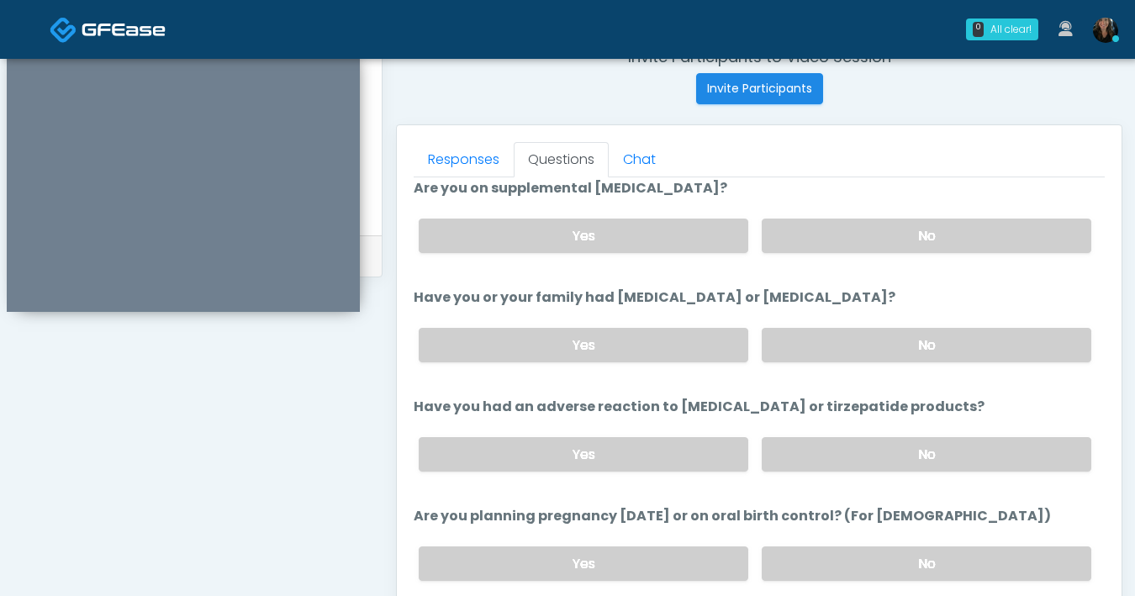
scroll to position [669, 0]
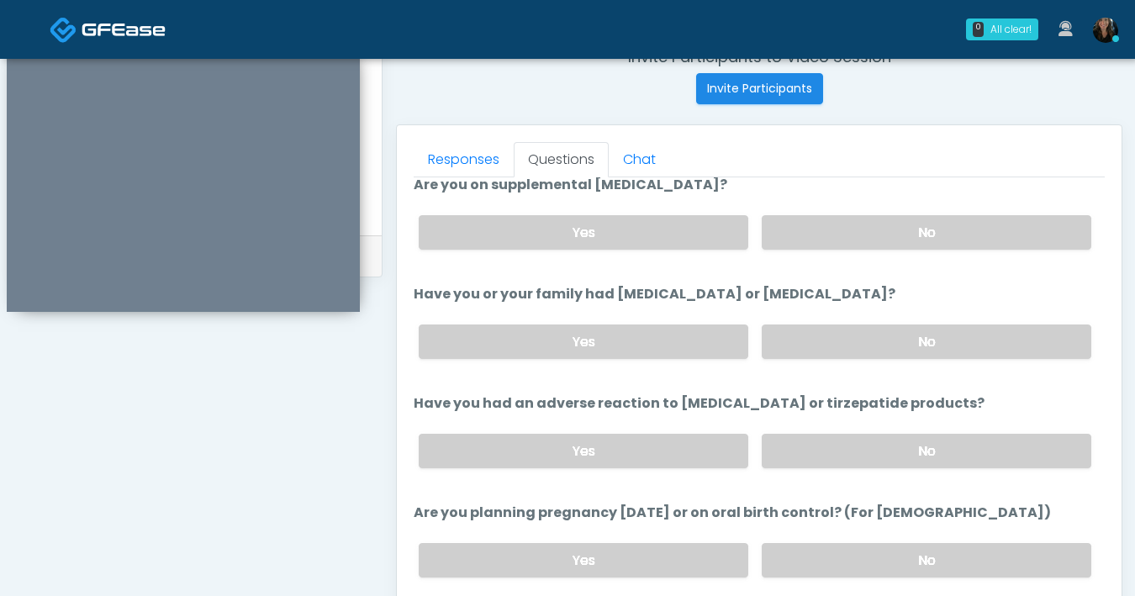
click at [843, 468] on div "Yes No" at bounding box center [755, 451] width 700 height 61
click at [839, 441] on label "No" at bounding box center [927, 451] width 330 height 34
click at [865, 549] on label "No" at bounding box center [927, 560] width 330 height 34
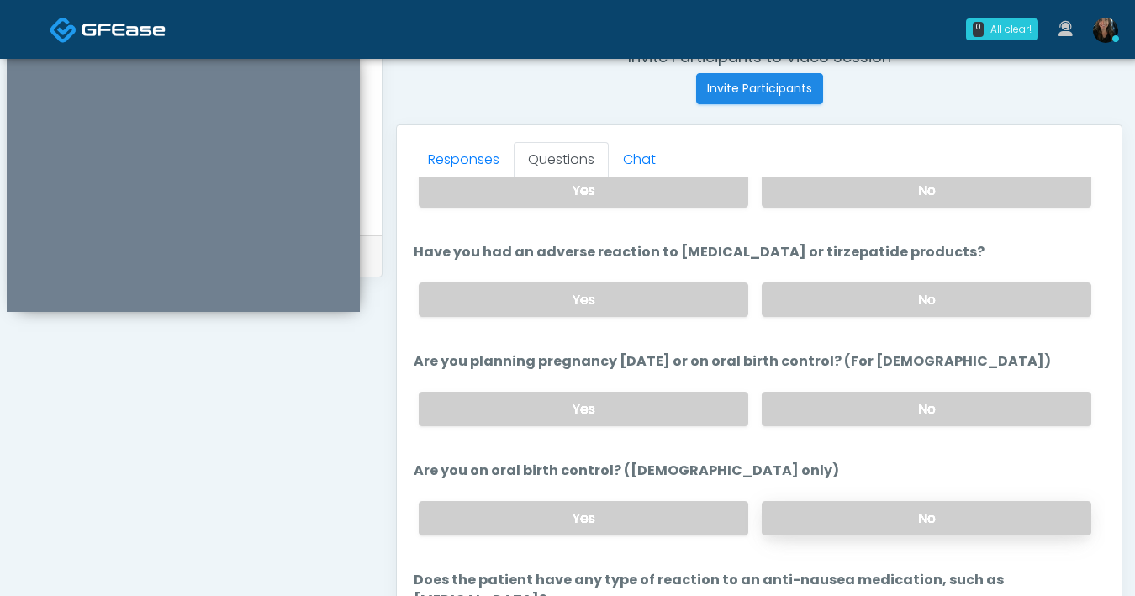
click at [859, 522] on label "No" at bounding box center [927, 518] width 330 height 34
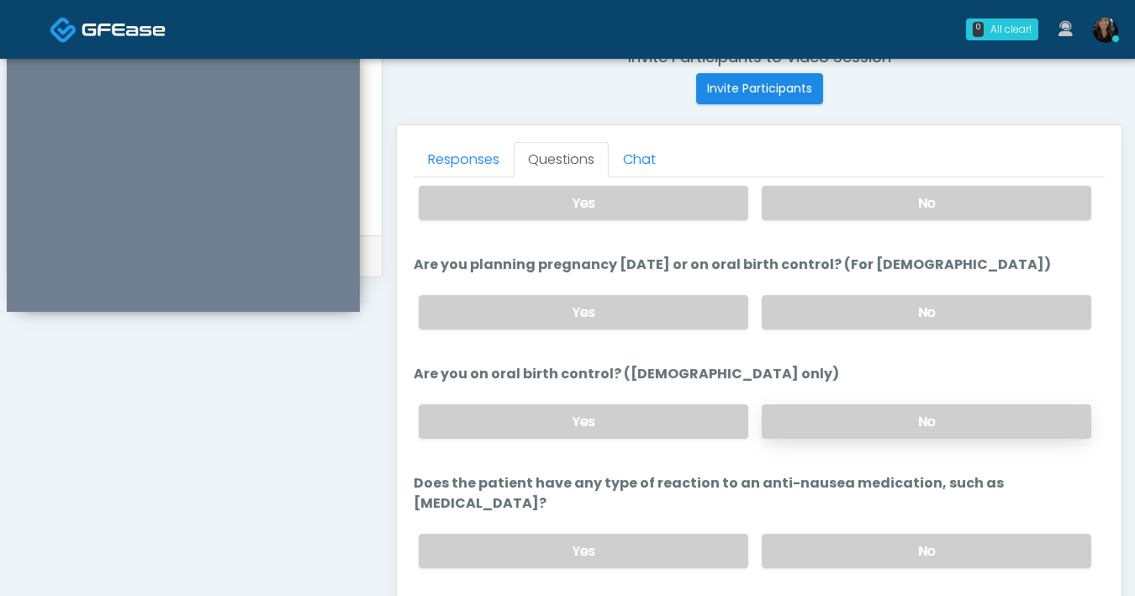
scroll to position [928, 0]
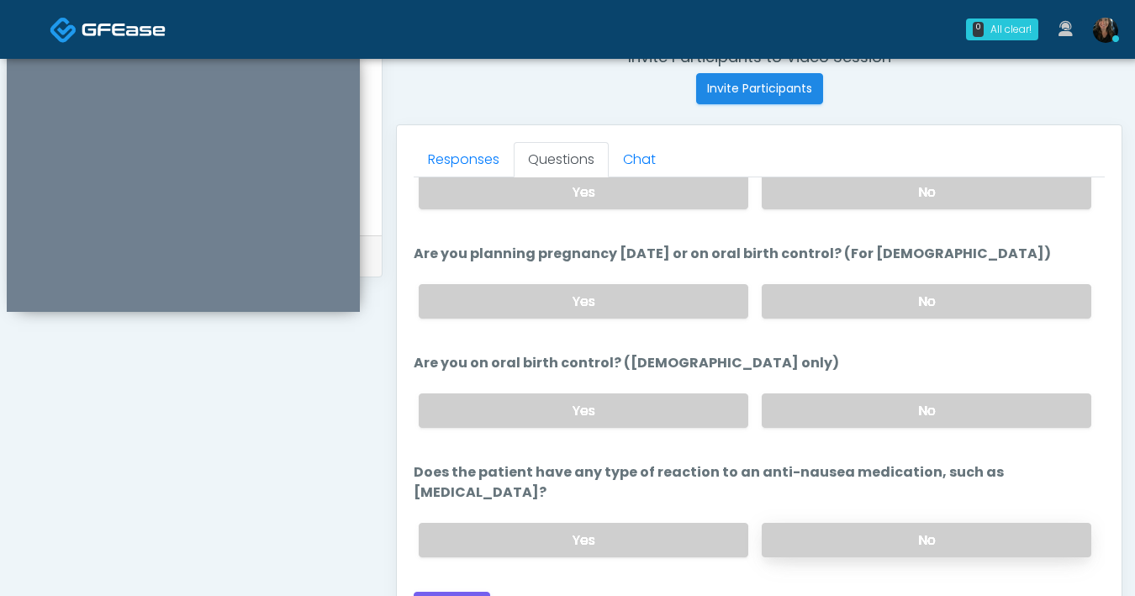
click at [856, 523] on label "No" at bounding box center [927, 540] width 330 height 34
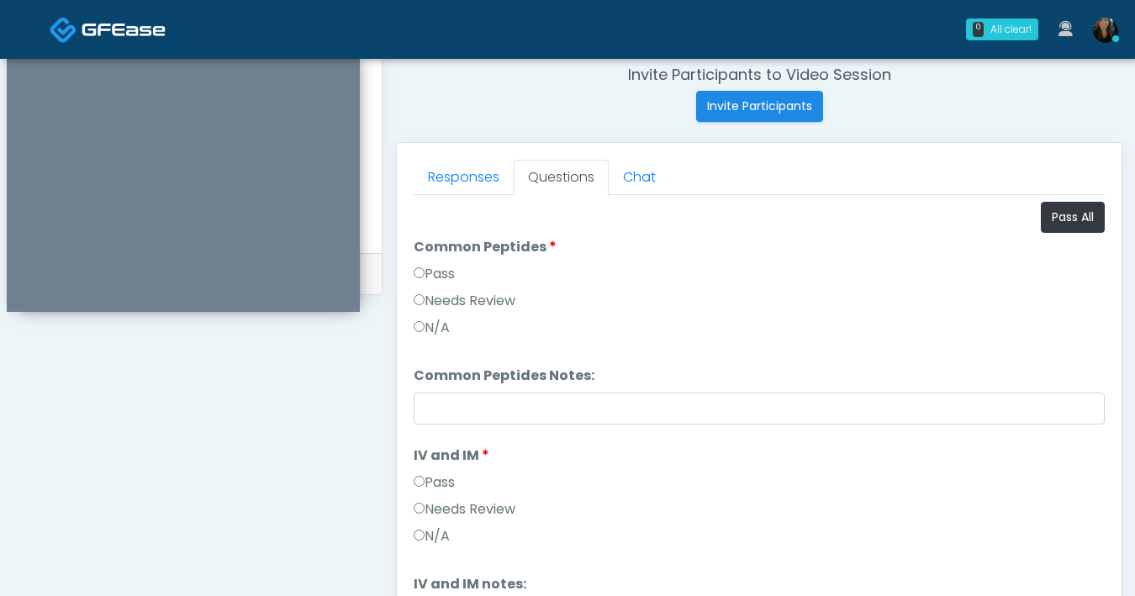
scroll to position [616, 0]
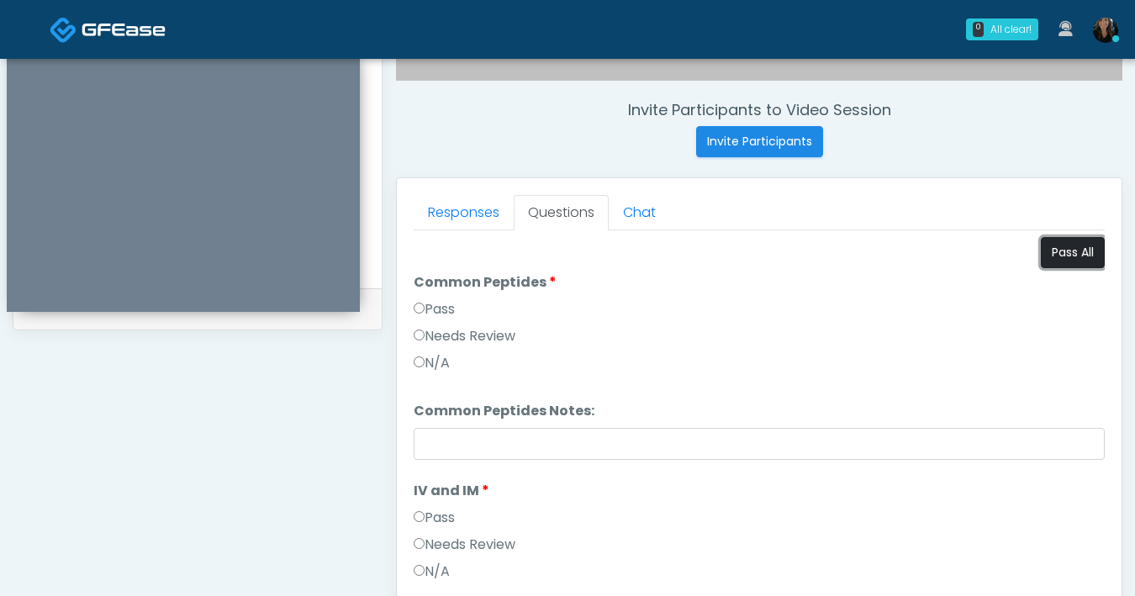
click at [1069, 257] on button "Pass All" at bounding box center [1073, 252] width 64 height 31
click at [425, 341] on label "Needs Review" at bounding box center [465, 336] width 102 height 20
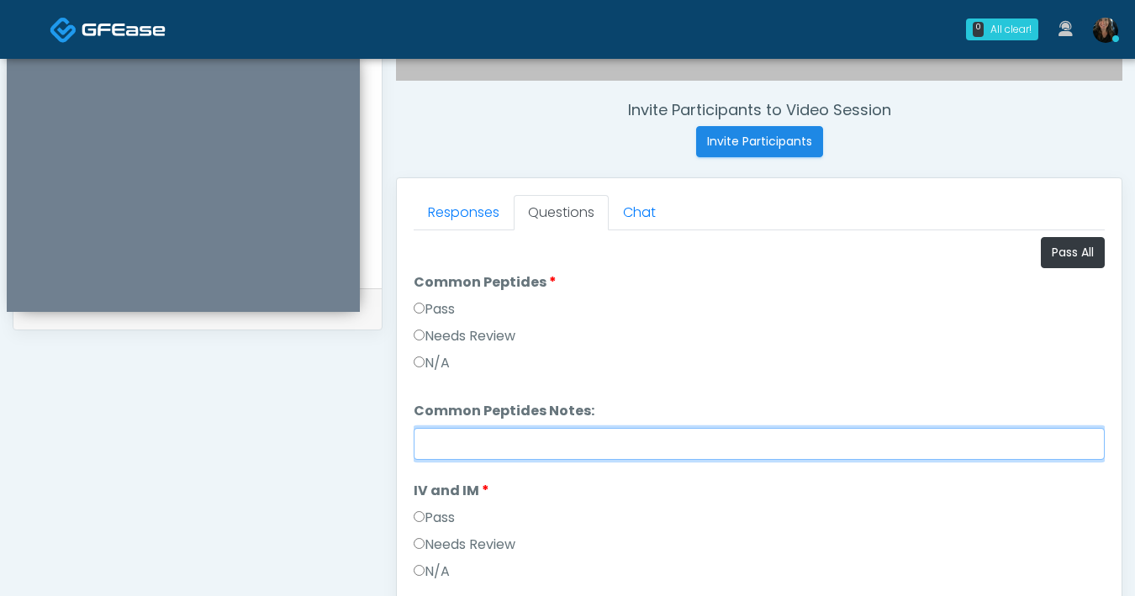
click at [458, 446] on input "Common Peptides Notes:" at bounding box center [759, 444] width 691 height 32
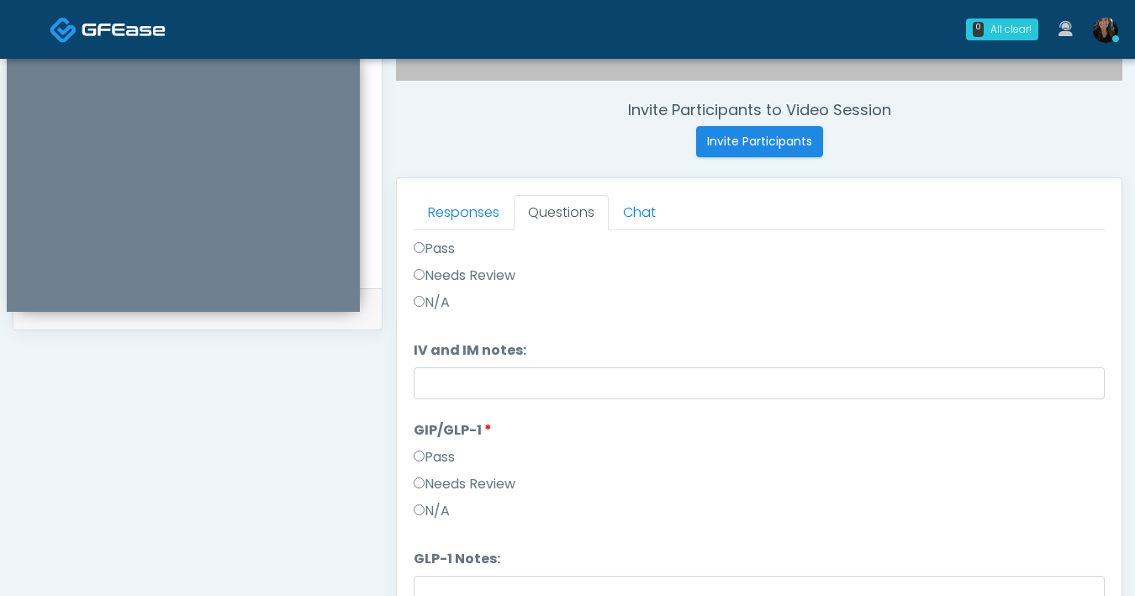
scroll to position [278, 0]
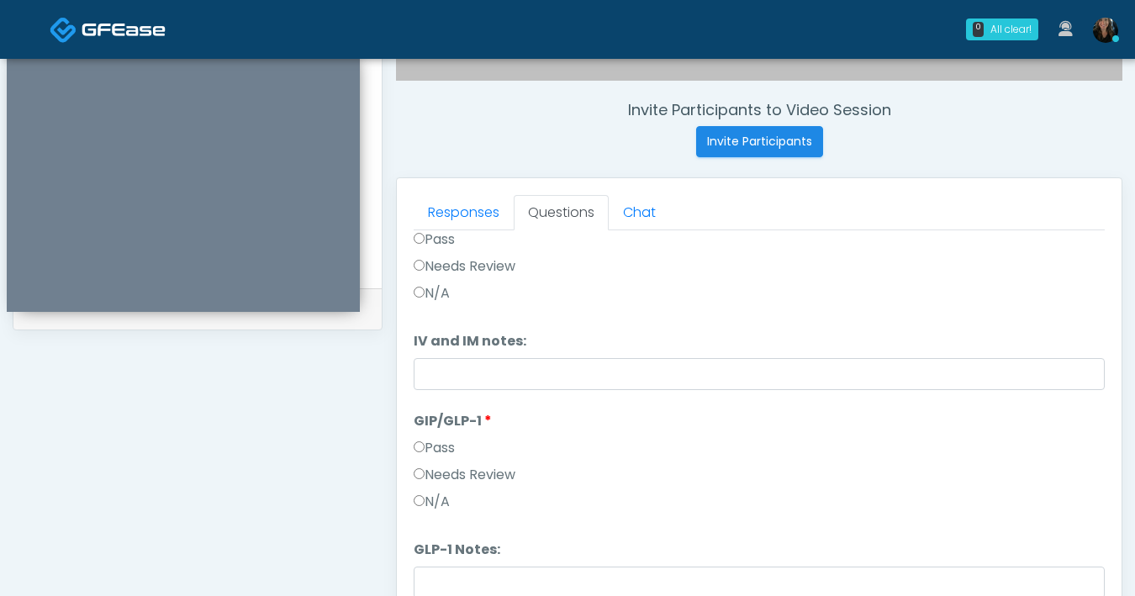
type input "********"
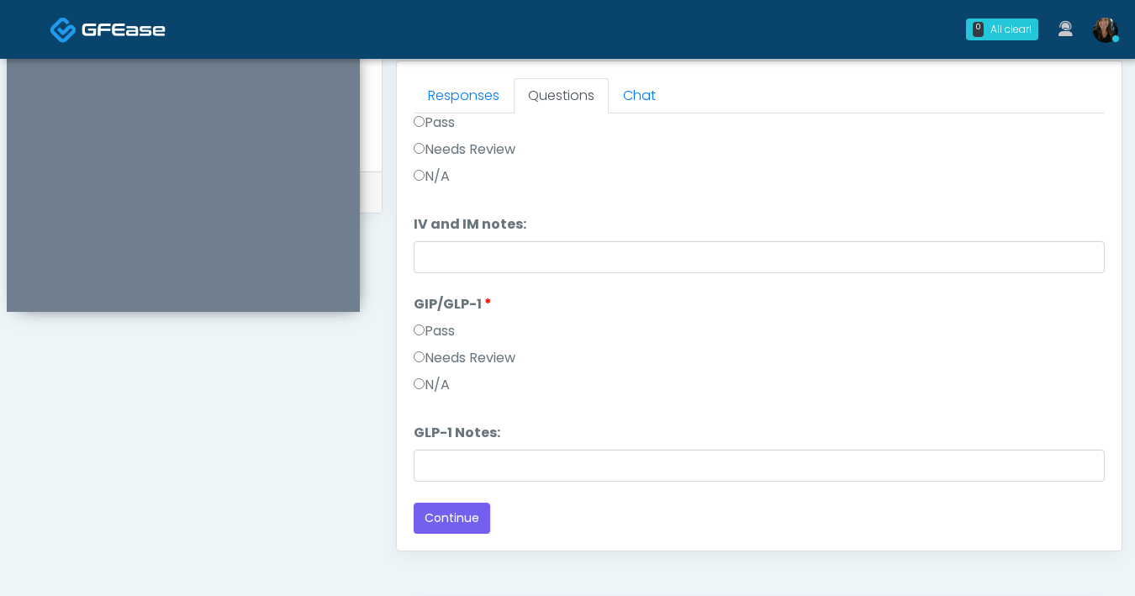
scroll to position [764, 0]
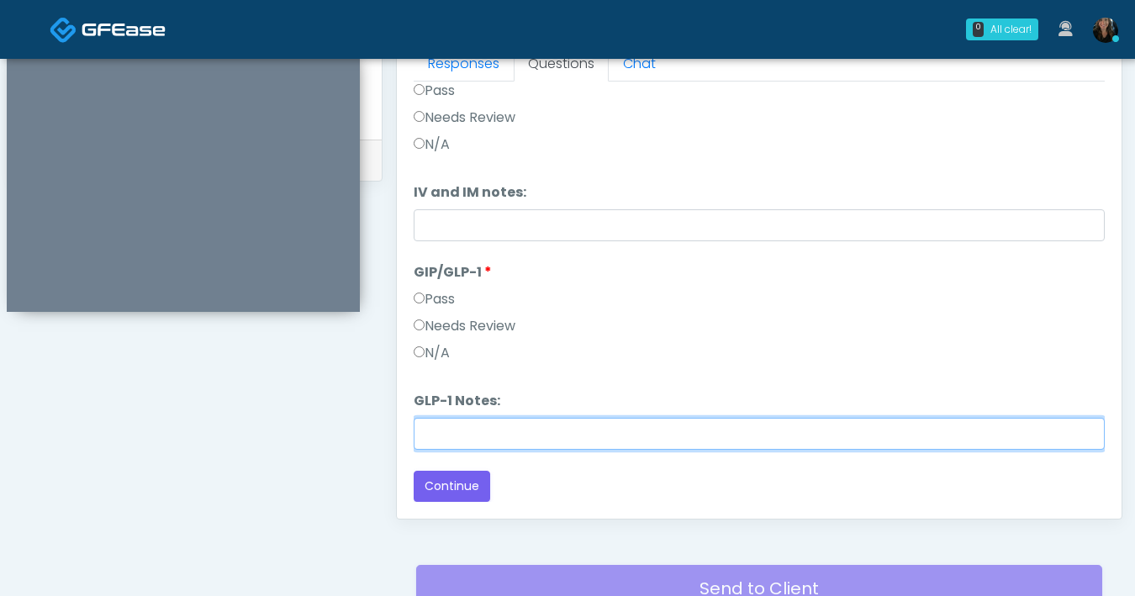
click at [561, 431] on input "GLP-1 Notes:" at bounding box center [759, 434] width 691 height 32
click at [484, 442] on input "GLP-1 Notes:" at bounding box center [759, 434] width 691 height 32
type input "*******"
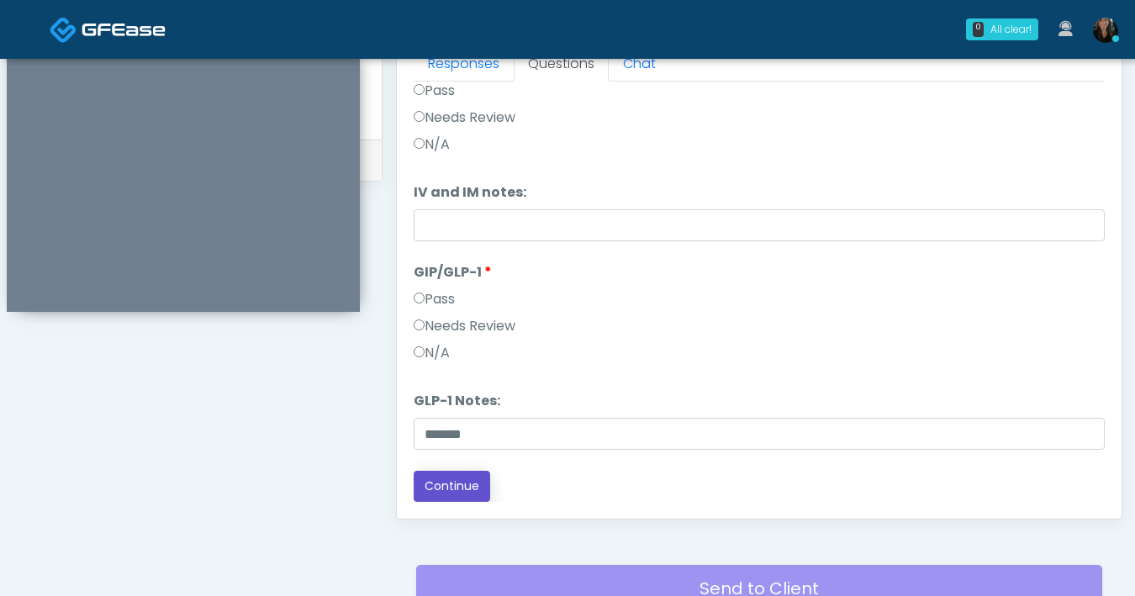
click at [436, 473] on button "Continue" at bounding box center [452, 486] width 77 height 31
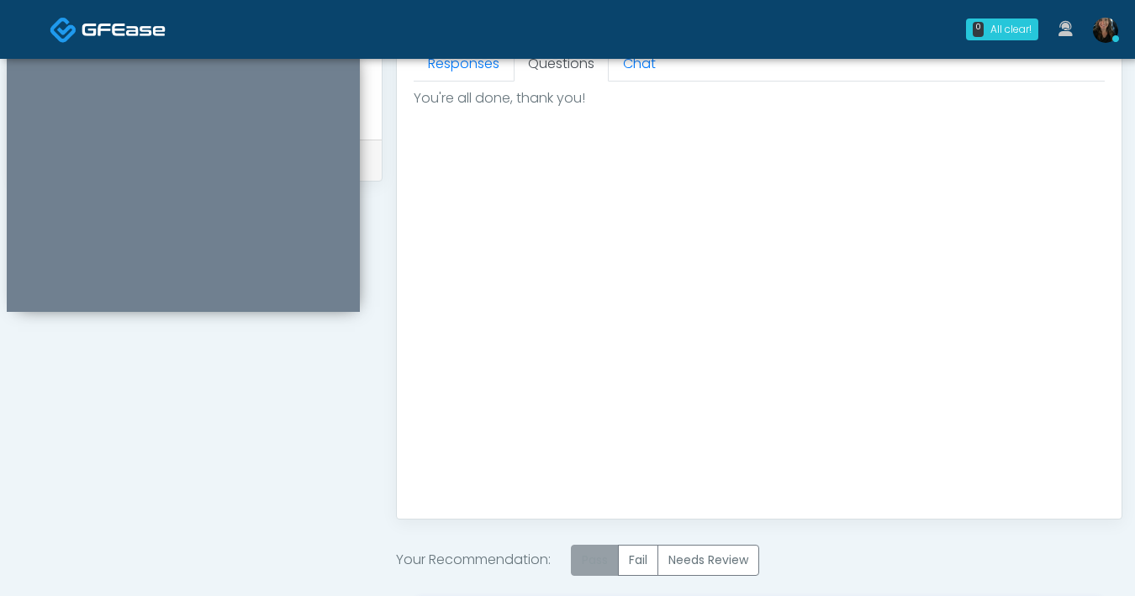
click at [603, 553] on label "Pass" at bounding box center [595, 560] width 48 height 31
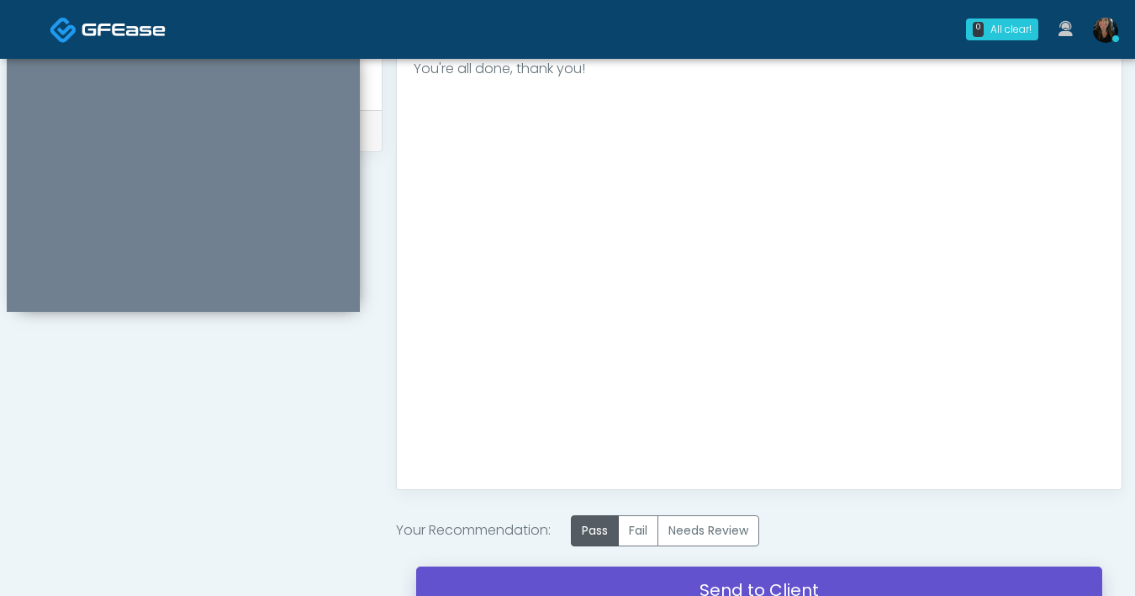
click at [709, 578] on link "Send to Client" at bounding box center [759, 590] width 686 height 47
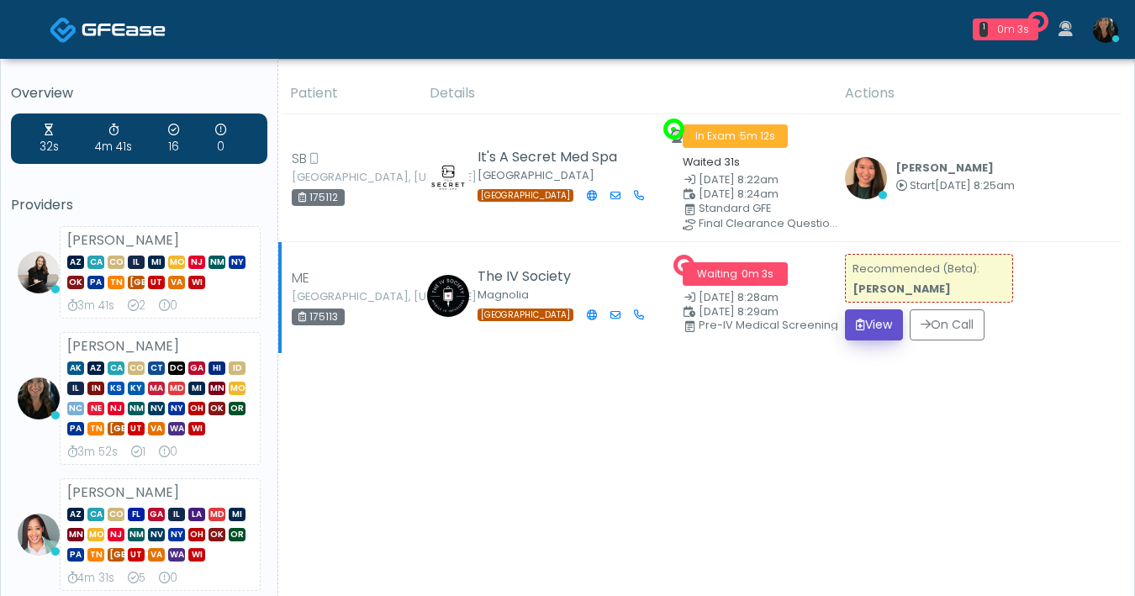
click at [865, 334] on button "View" at bounding box center [874, 324] width 58 height 31
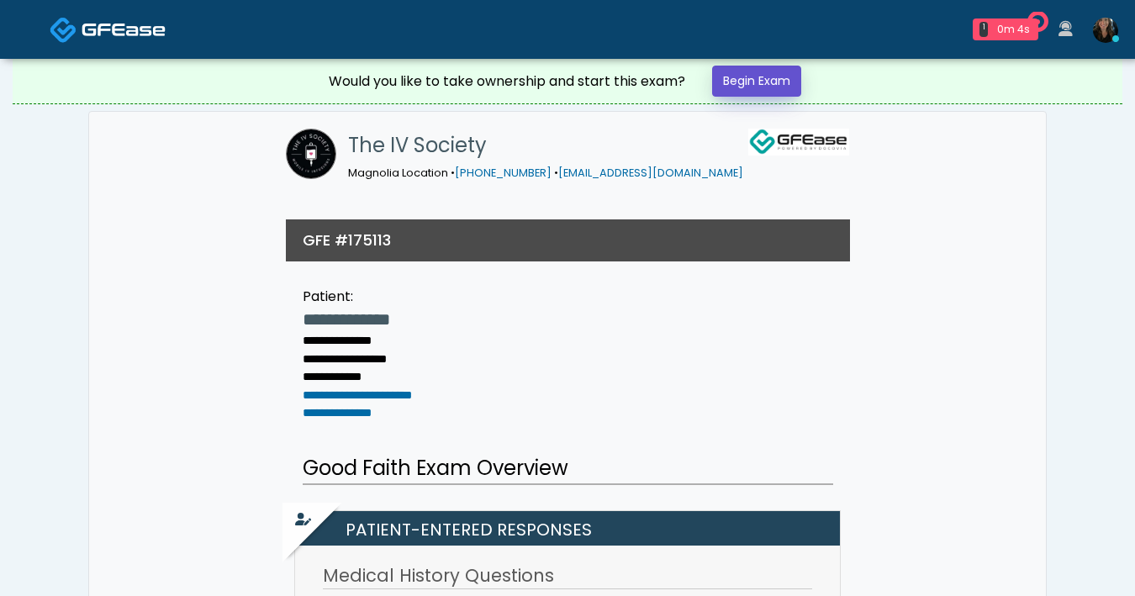
click at [775, 86] on link "Begin Exam" at bounding box center [756, 81] width 89 height 31
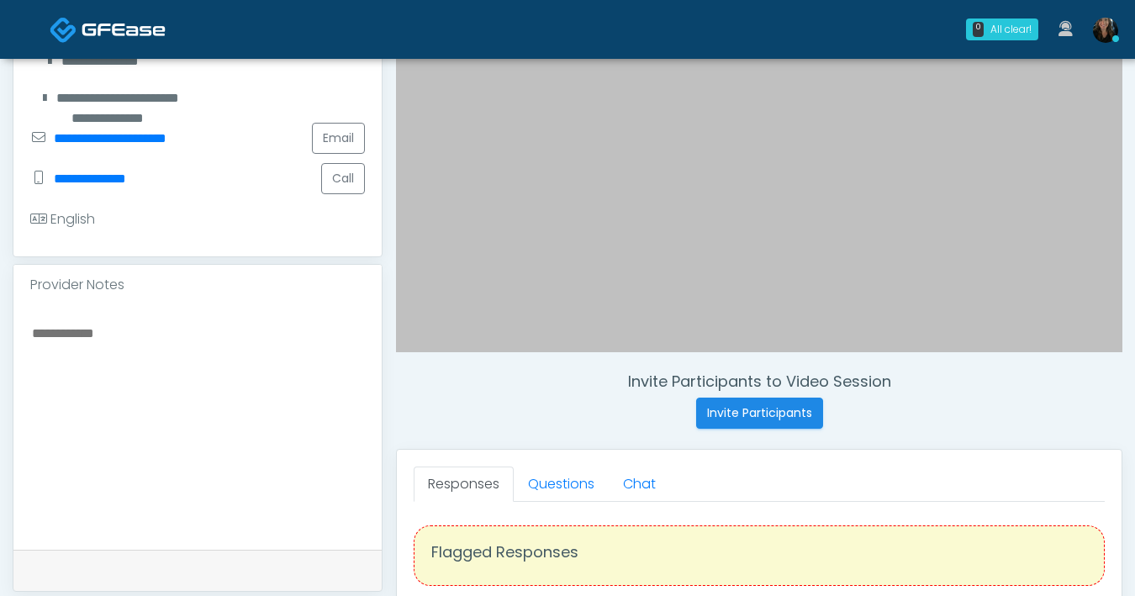
scroll to position [476, 0]
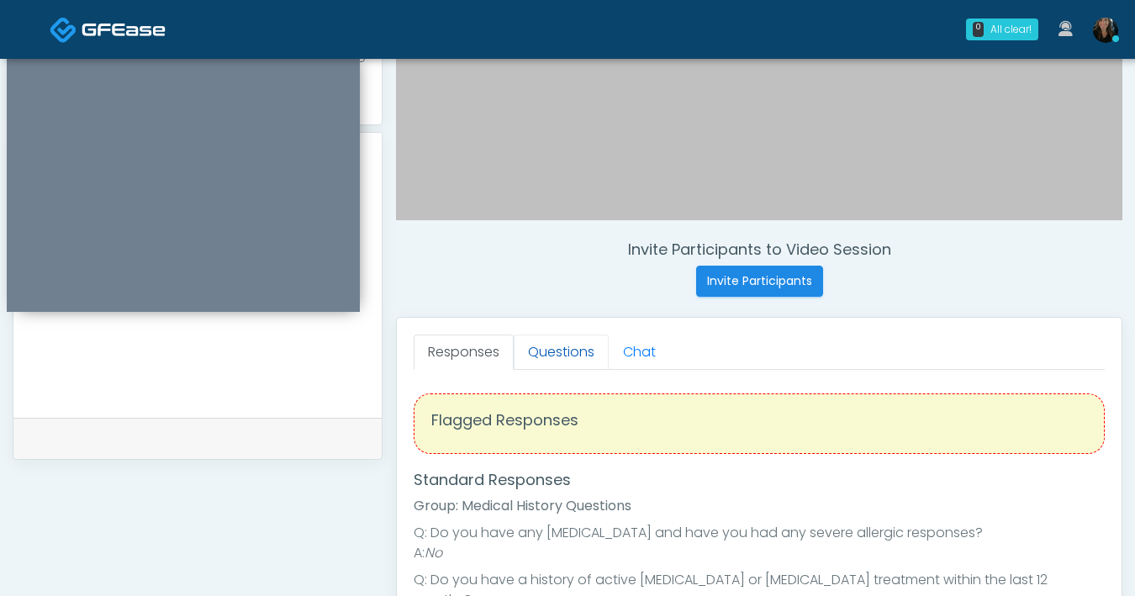
click at [571, 344] on link "Questions" at bounding box center [561, 352] width 95 height 35
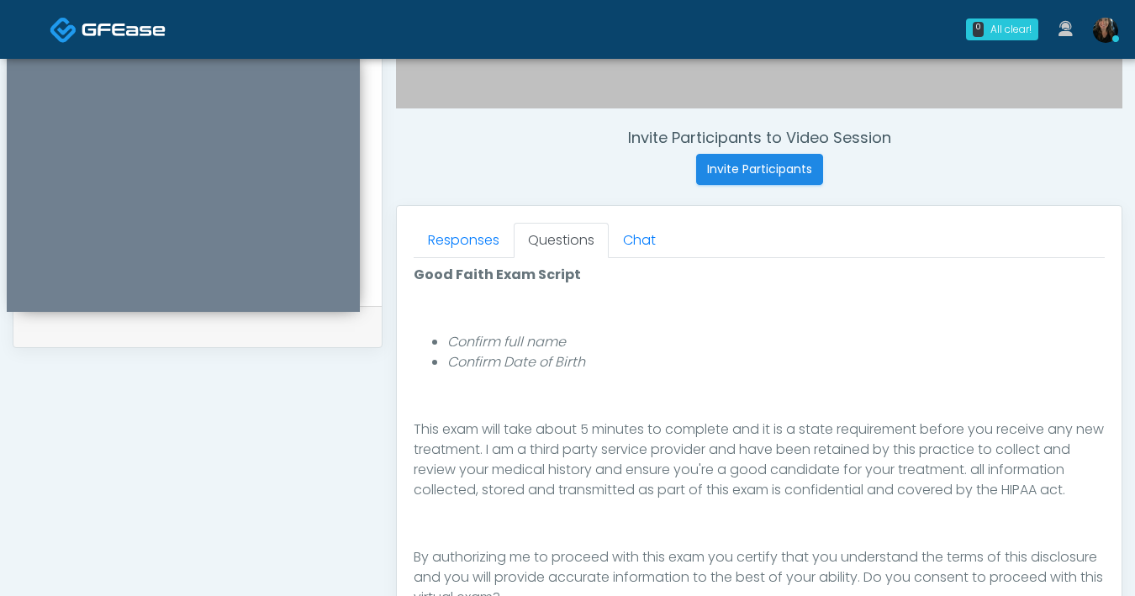
scroll to position [726, 0]
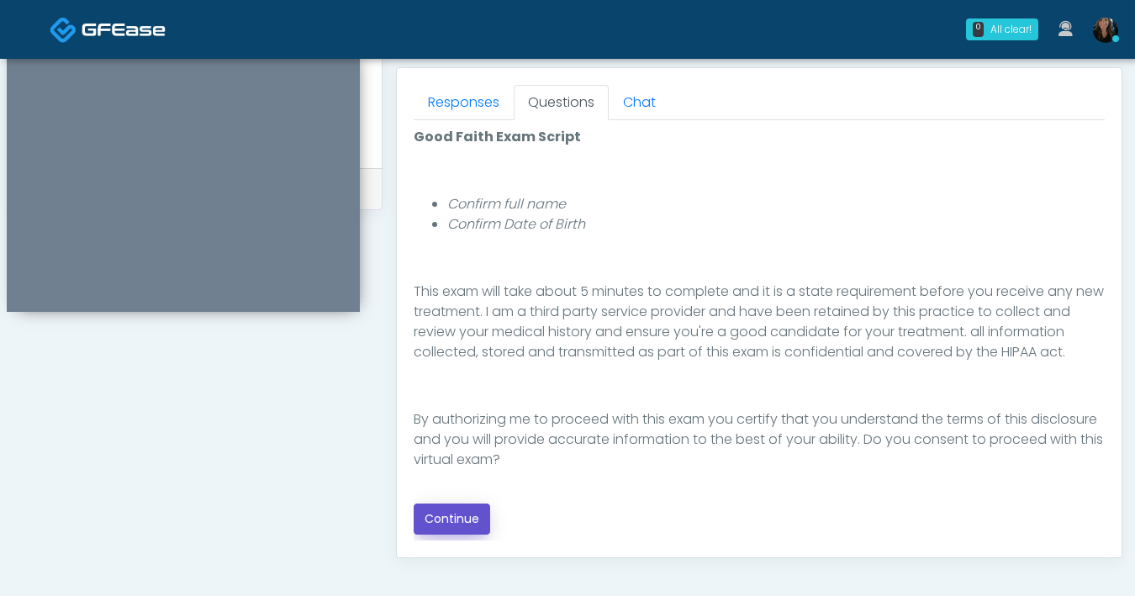
click at [450, 516] on button "Continue" at bounding box center [452, 519] width 77 height 31
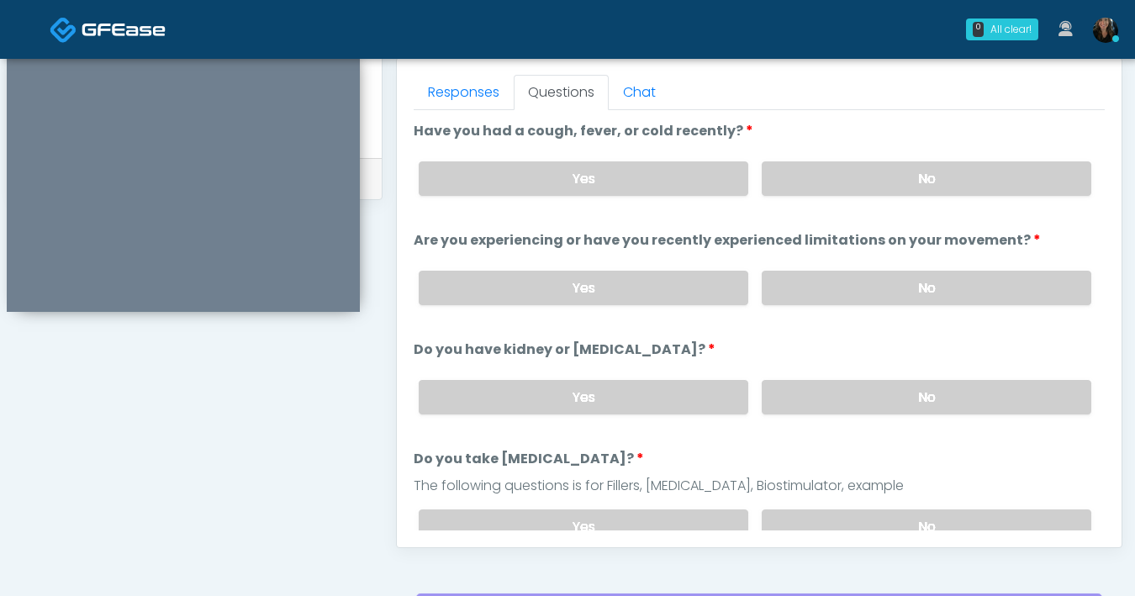
scroll to position [736, 0]
click at [899, 193] on label "No" at bounding box center [927, 178] width 330 height 34
drag, startPoint x: 939, startPoint y: 299, endPoint x: 945, endPoint y: 311, distance: 13.6
click at [939, 299] on label "No" at bounding box center [927, 288] width 330 height 34
click at [947, 398] on label "No" at bounding box center [927, 397] width 330 height 34
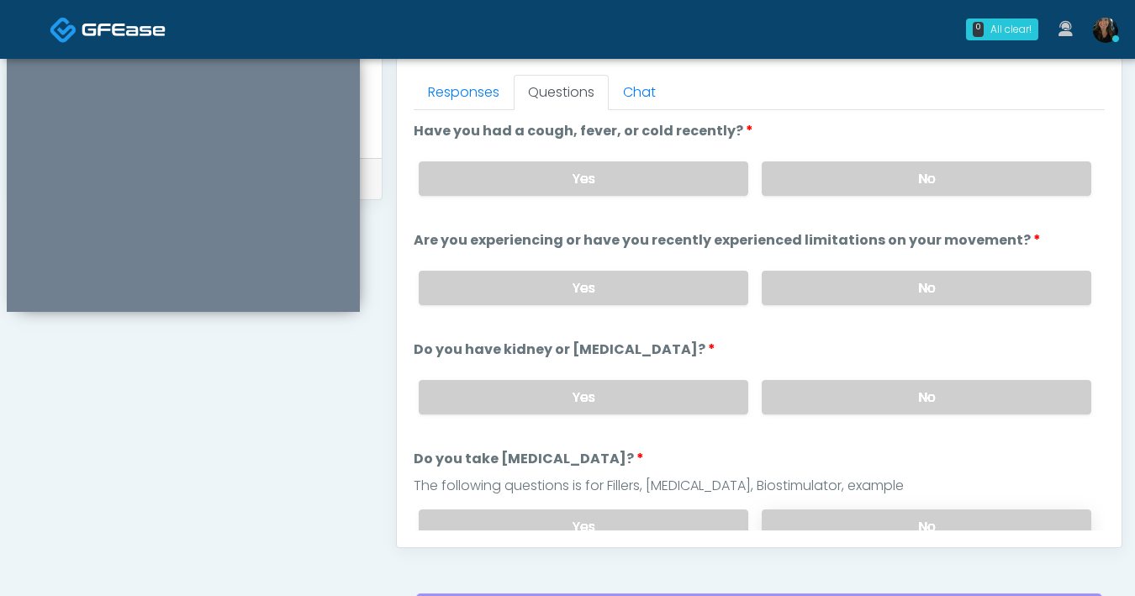
click at [940, 511] on label "No" at bounding box center [927, 527] width 330 height 34
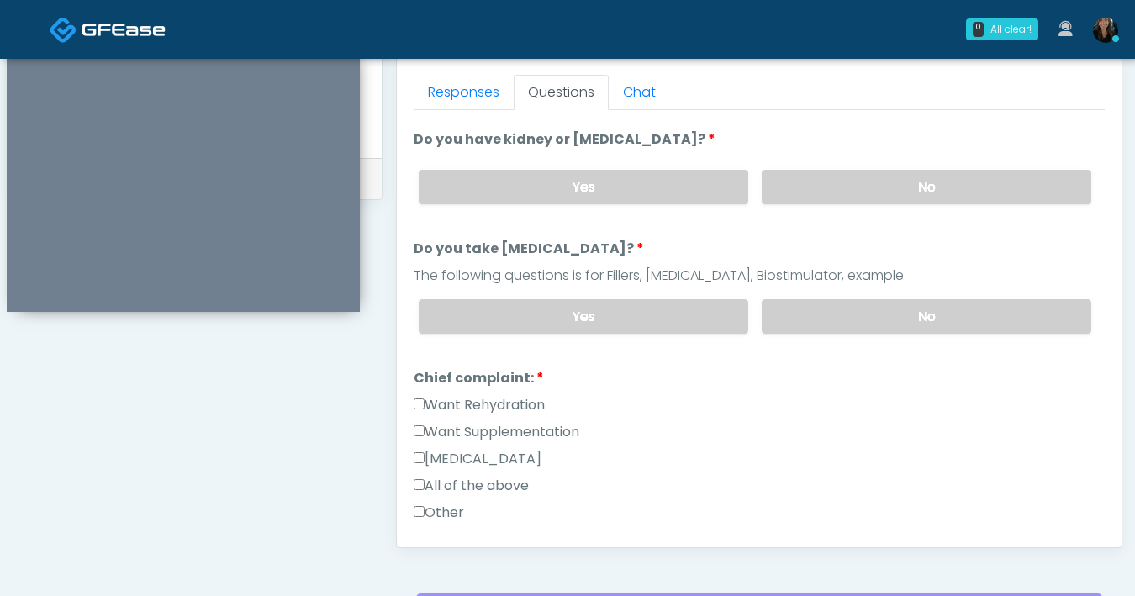
scroll to position [209, 0]
click at [802, 417] on div "Want Rehydration" at bounding box center [759, 409] width 691 height 27
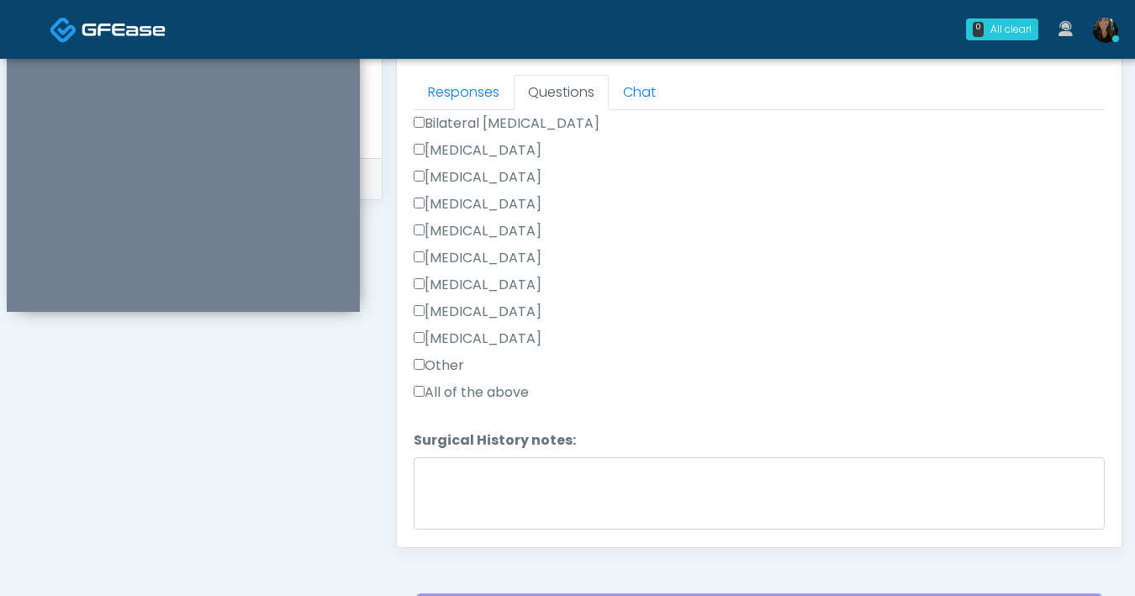
scroll to position [884, 0]
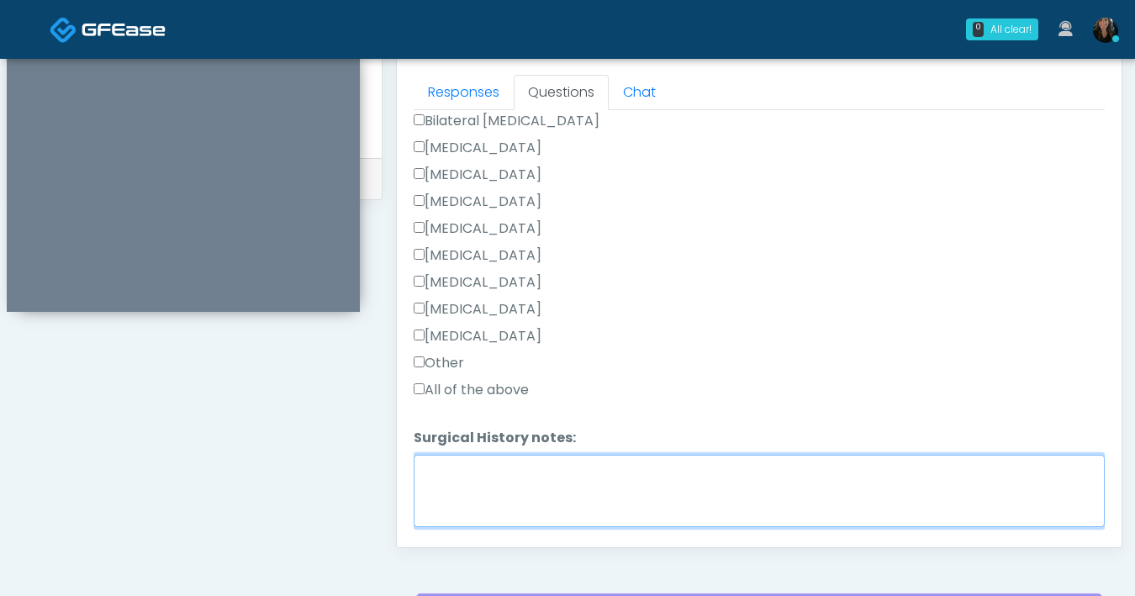
click at [504, 484] on textarea "Surgical History notes:" at bounding box center [759, 491] width 691 height 72
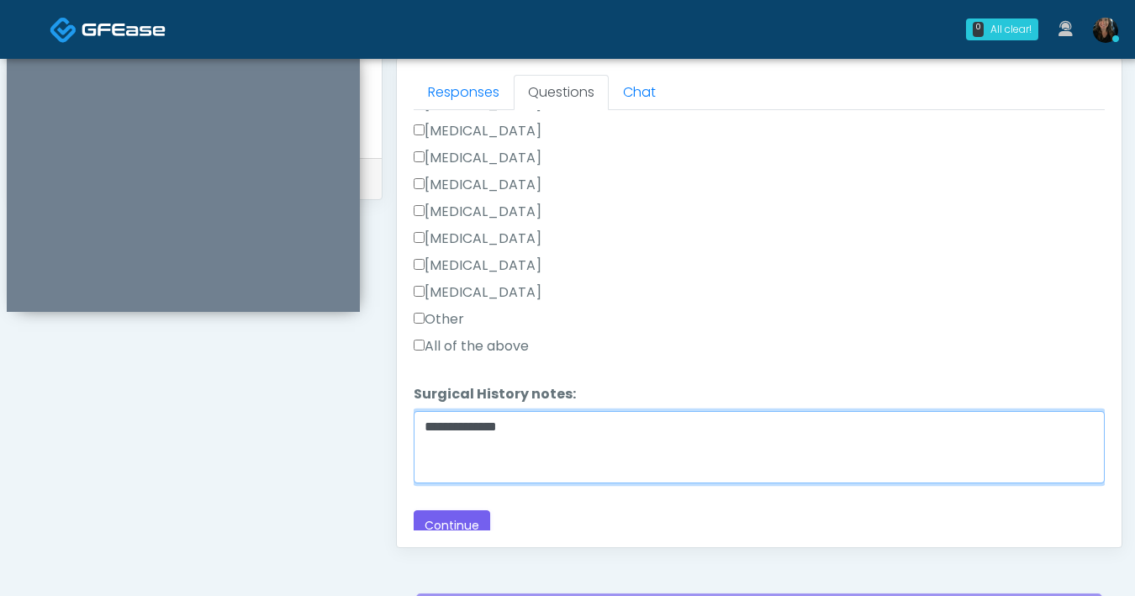
scroll to position [934, 0]
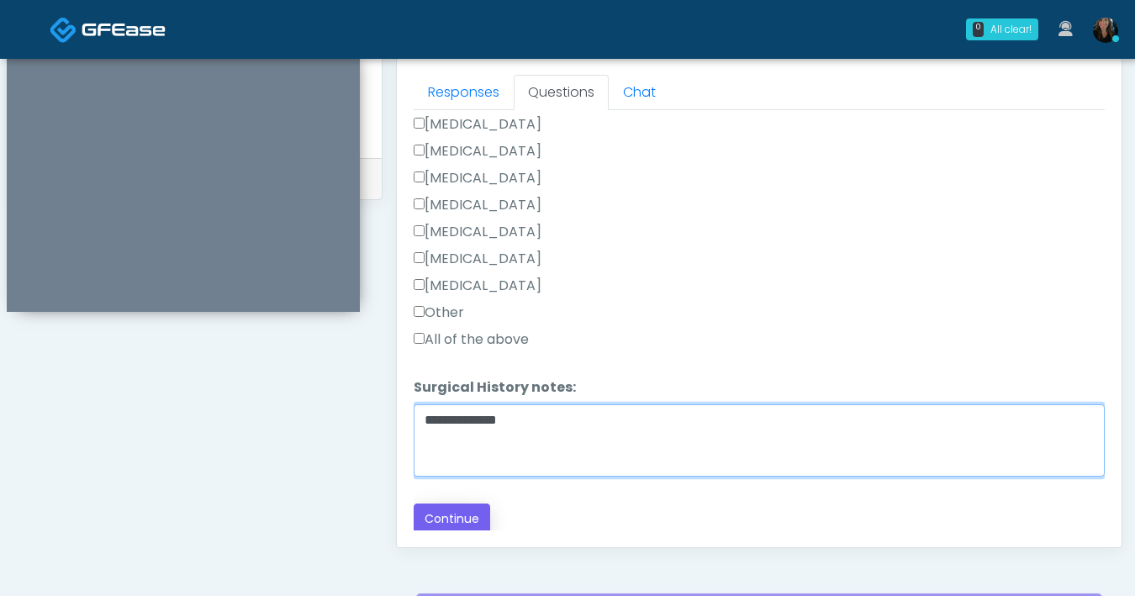
type textarea "**********"
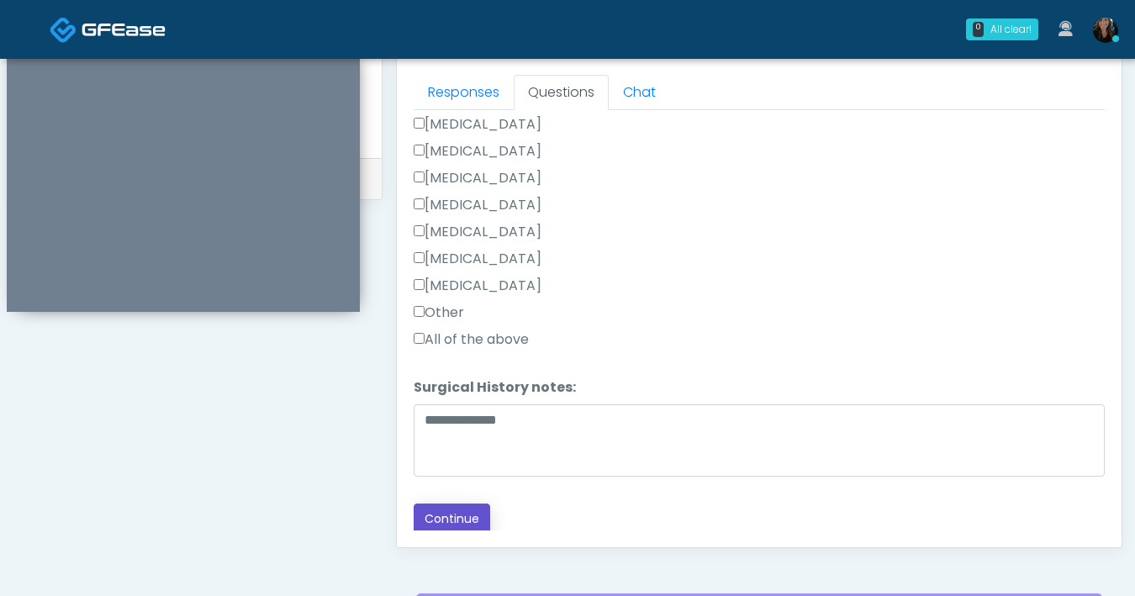
click at [456, 507] on button "Continue" at bounding box center [452, 519] width 77 height 31
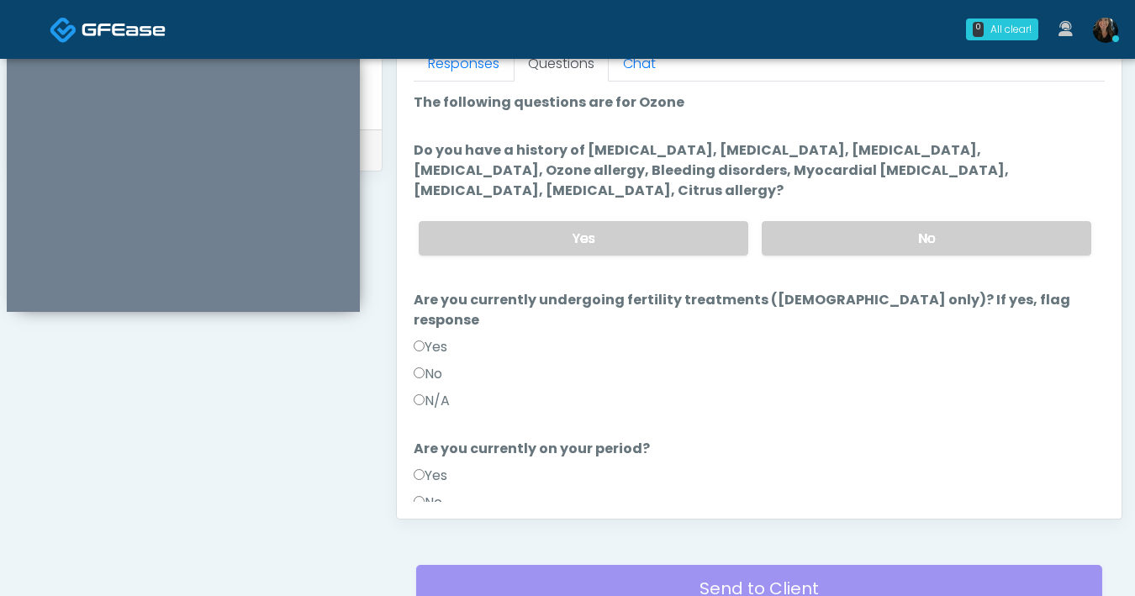
scroll to position [764, 0]
click at [920, 246] on label "No" at bounding box center [927, 239] width 330 height 34
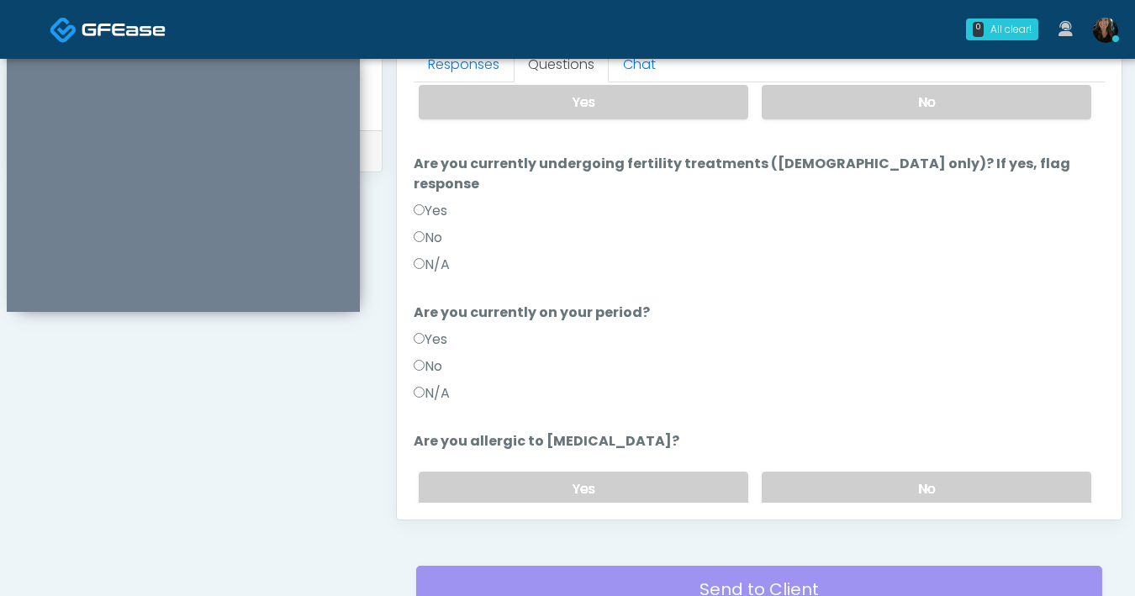
scroll to position [184, 0]
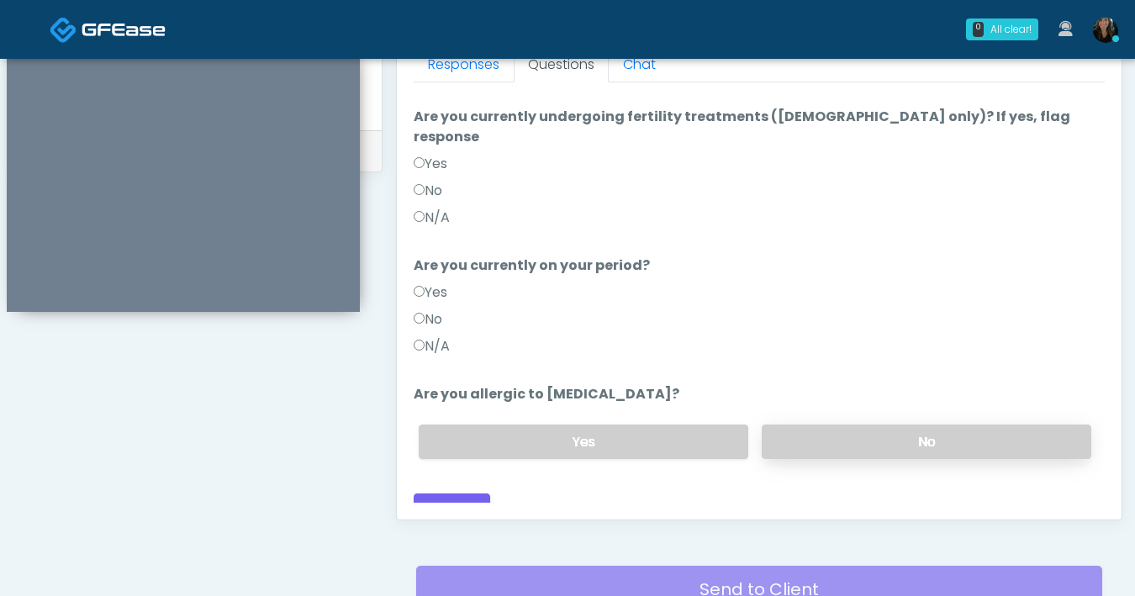
click at [786, 425] on label "No" at bounding box center [927, 442] width 330 height 34
click at [482, 505] on div "Responses Questions Chat Good Faith Exam Script Good Faith Exam Script INTRODUC…" at bounding box center [759, 274] width 725 height 489
click at [480, 499] on button "Continue" at bounding box center [452, 509] width 77 height 31
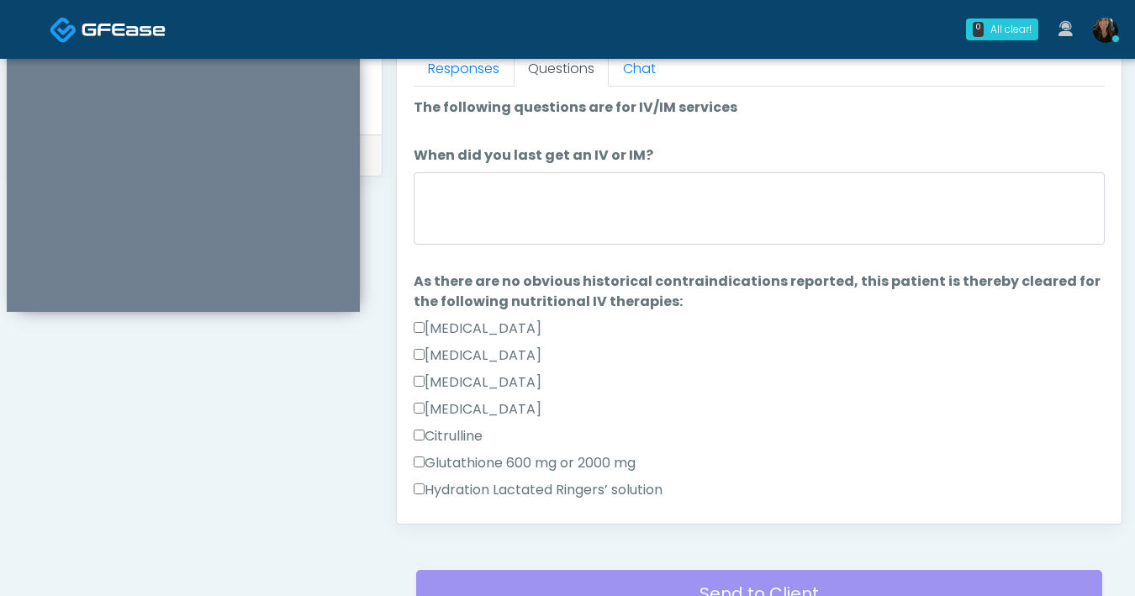
scroll to position [566, 0]
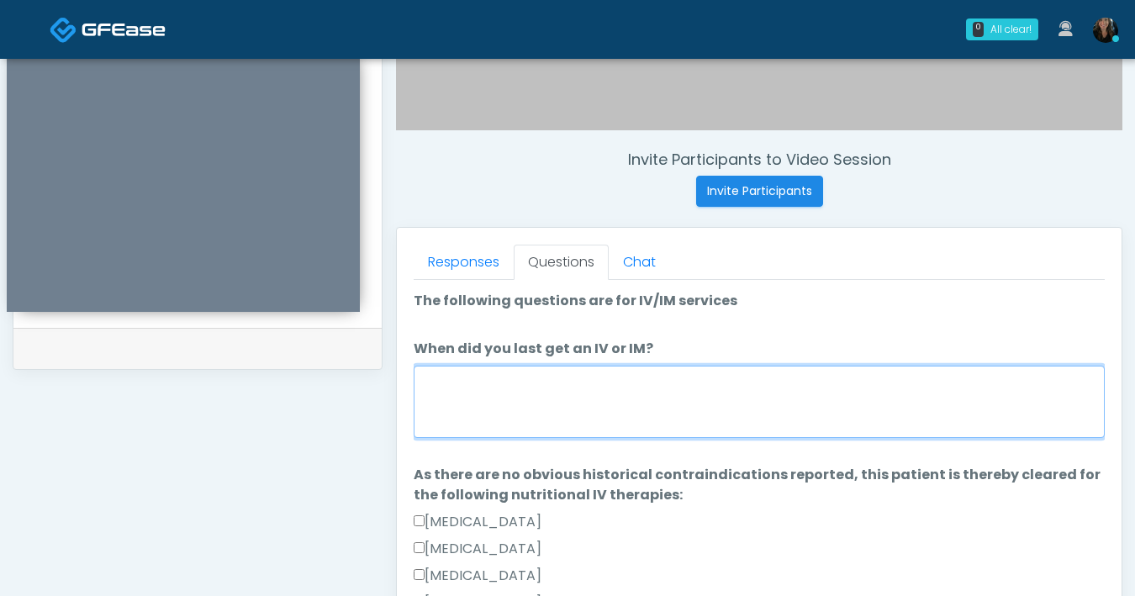
click at [548, 426] on textarea "When did you last get an IV or IM?" at bounding box center [759, 402] width 691 height 72
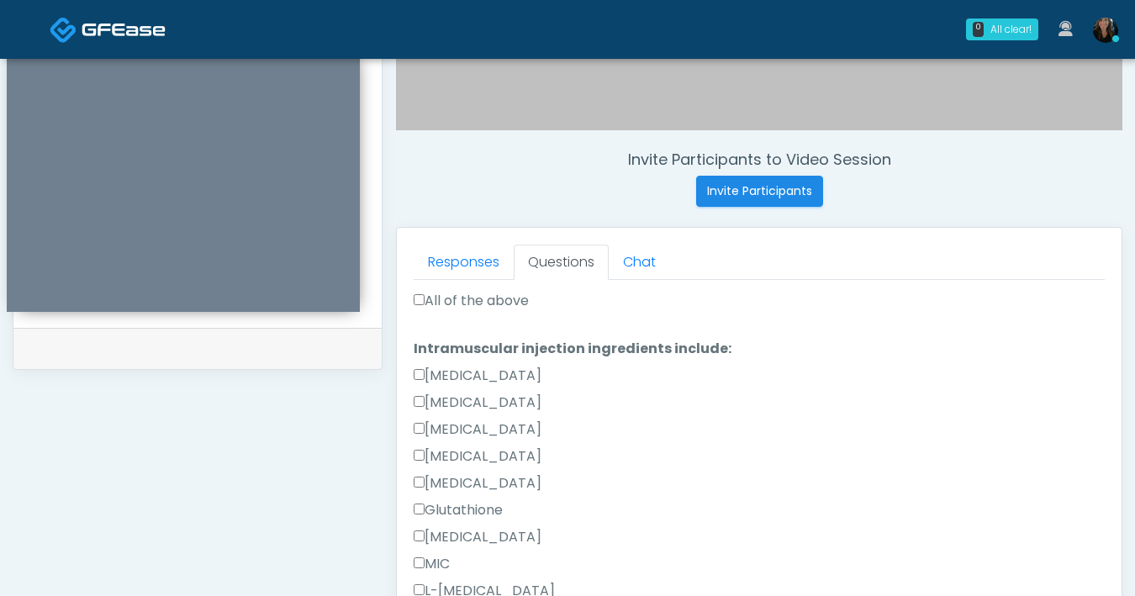
scroll to position [789, 0]
type textarea "********"
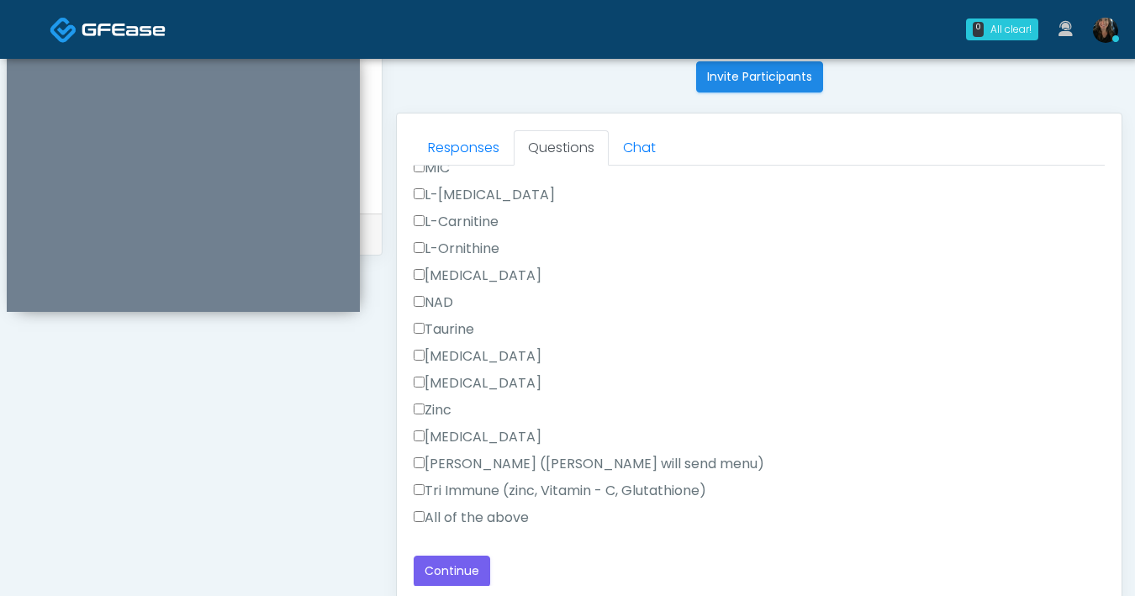
scroll to position [913, 0]
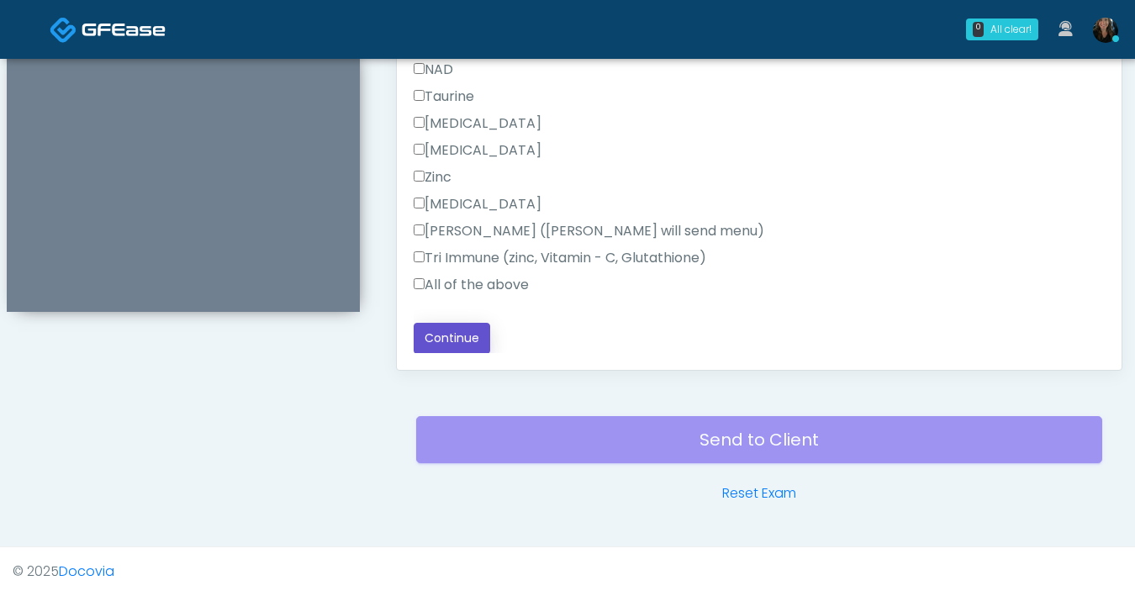
click at [473, 350] on button "Continue" at bounding box center [452, 338] width 77 height 31
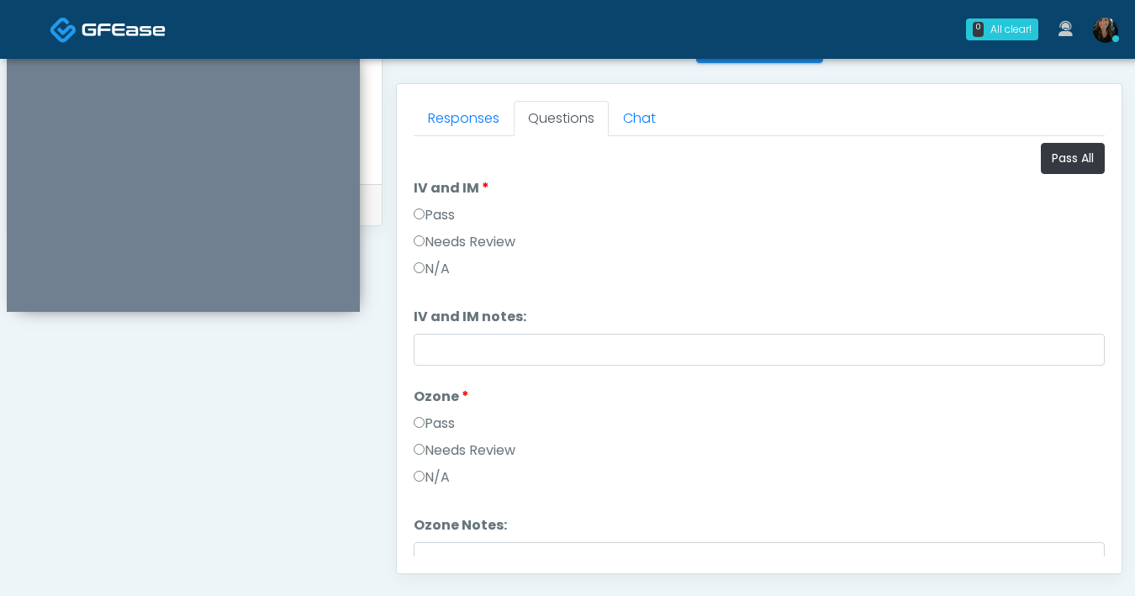
scroll to position [669, 0]
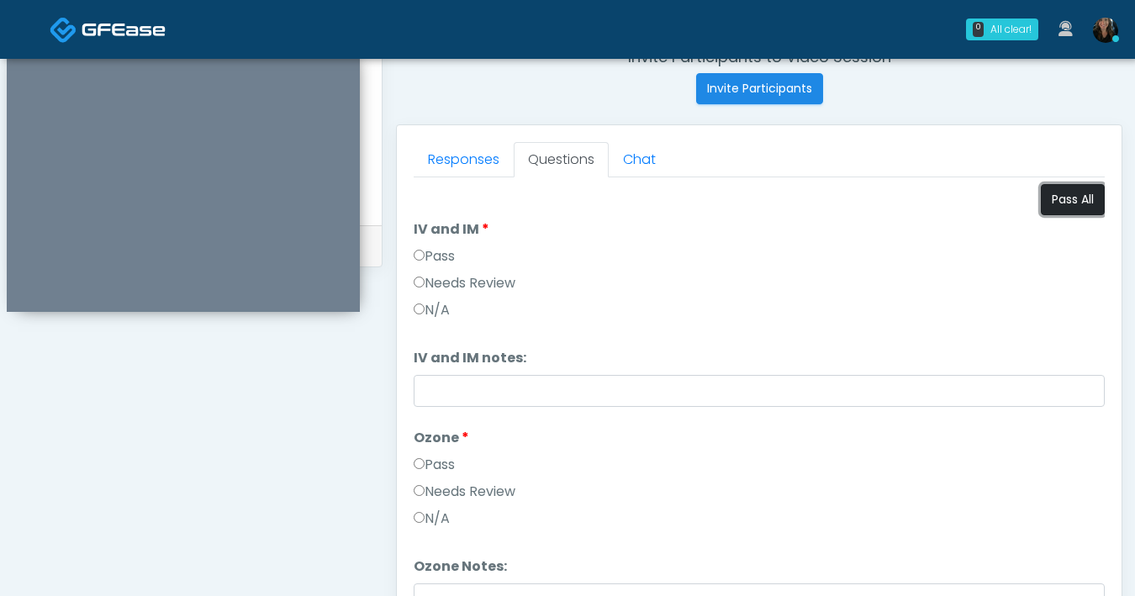
click at [1056, 204] on button "Pass All" at bounding box center [1073, 199] width 64 height 31
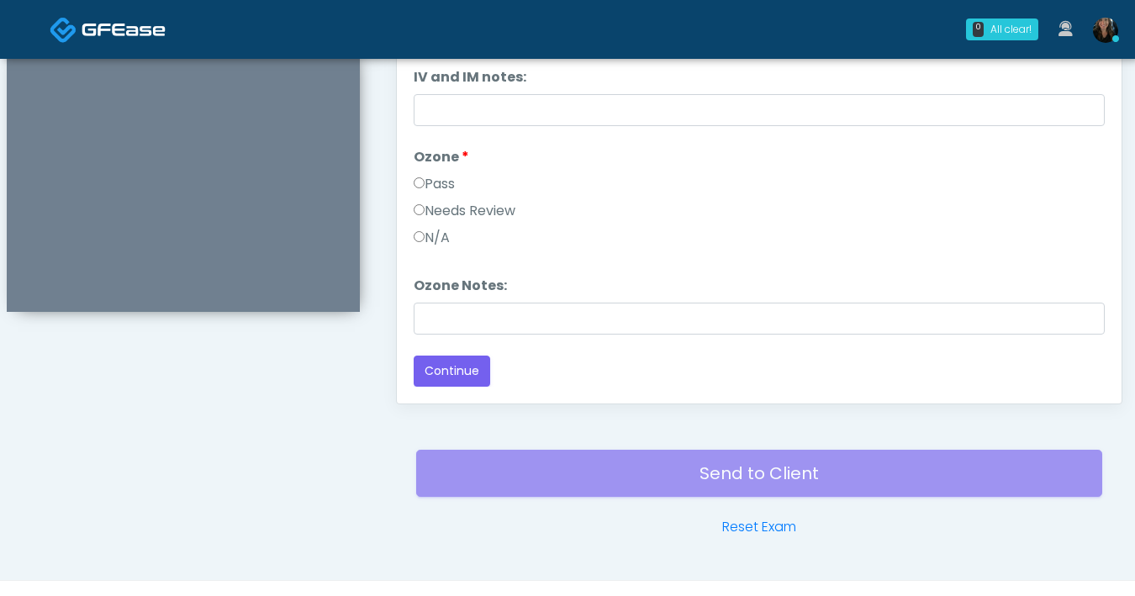
scroll to position [913, 0]
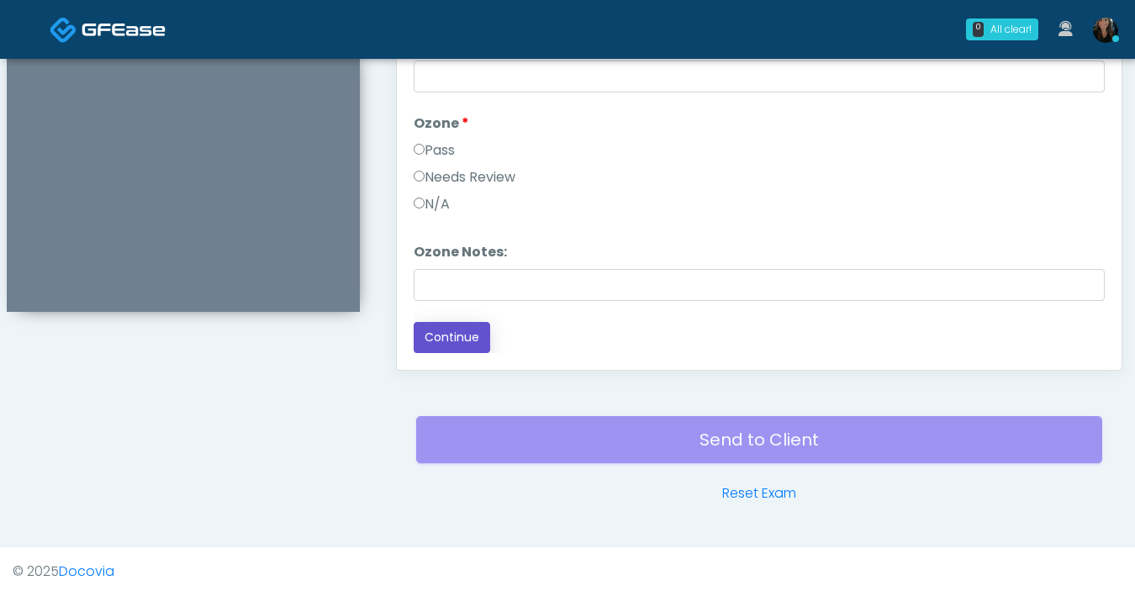
click at [460, 334] on button "Continue" at bounding box center [452, 337] width 77 height 31
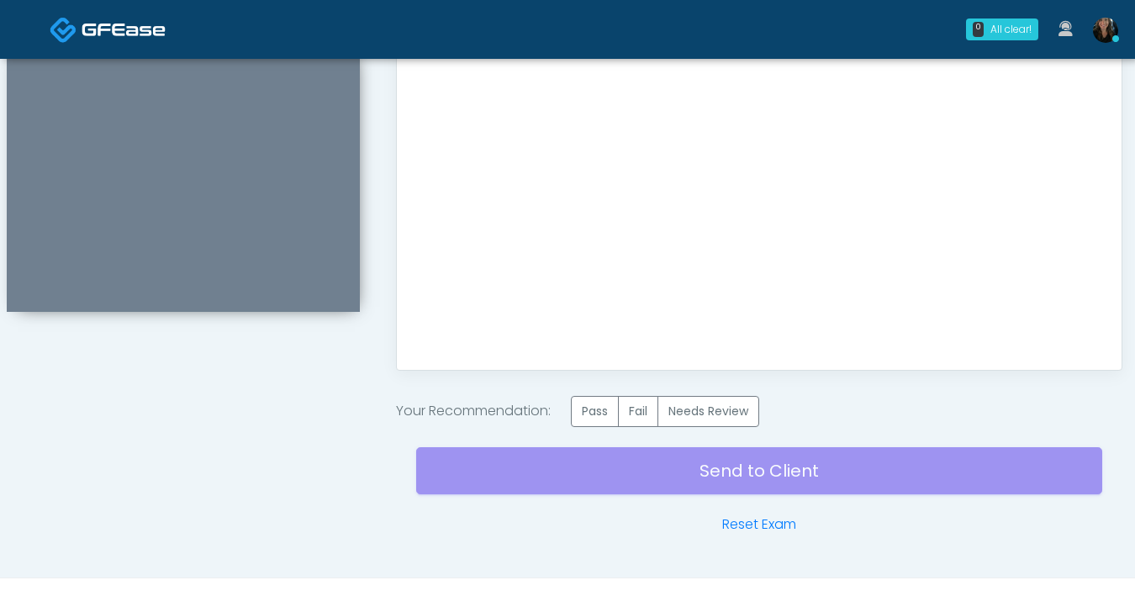
scroll to position [0, 0]
click at [592, 413] on label "Pass" at bounding box center [595, 411] width 48 height 31
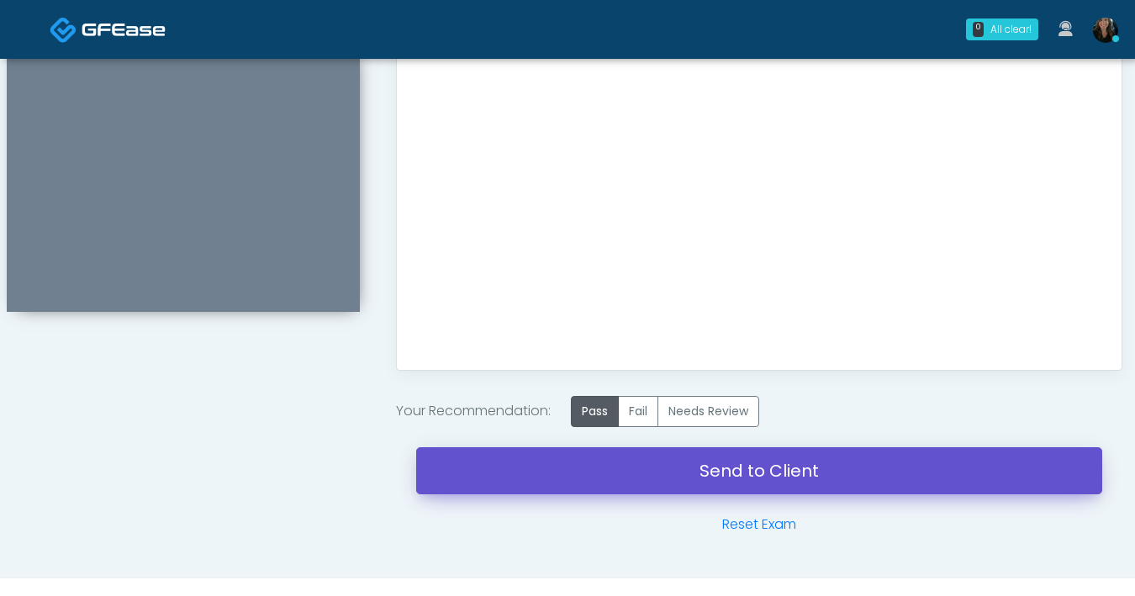
click at [686, 474] on link "Send to Client" at bounding box center [759, 470] width 686 height 47
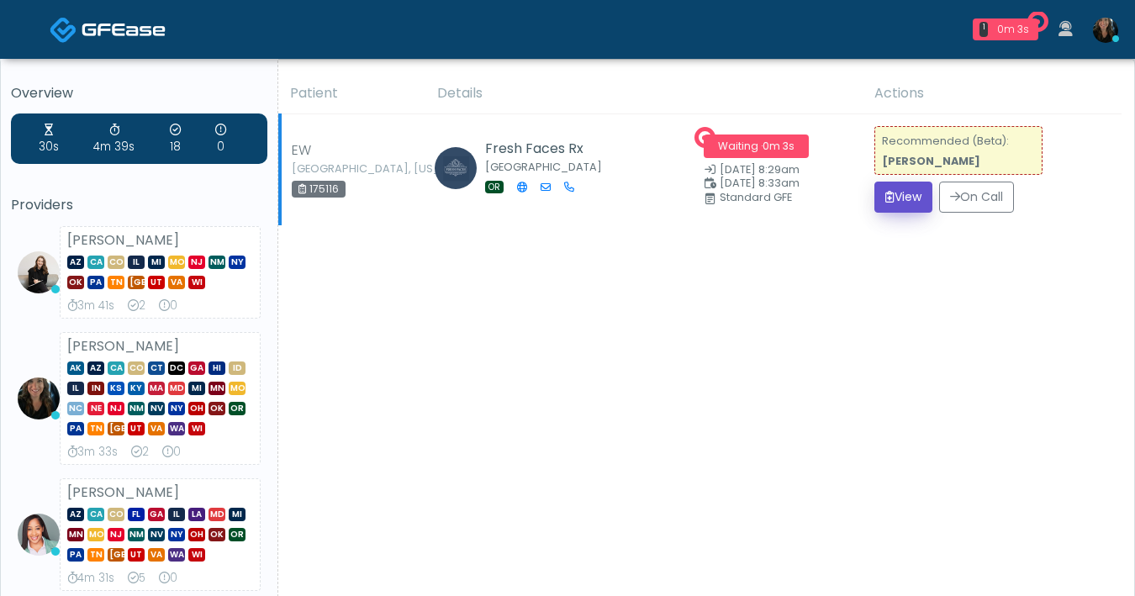
click at [891, 196] on button "View" at bounding box center [904, 197] width 58 height 31
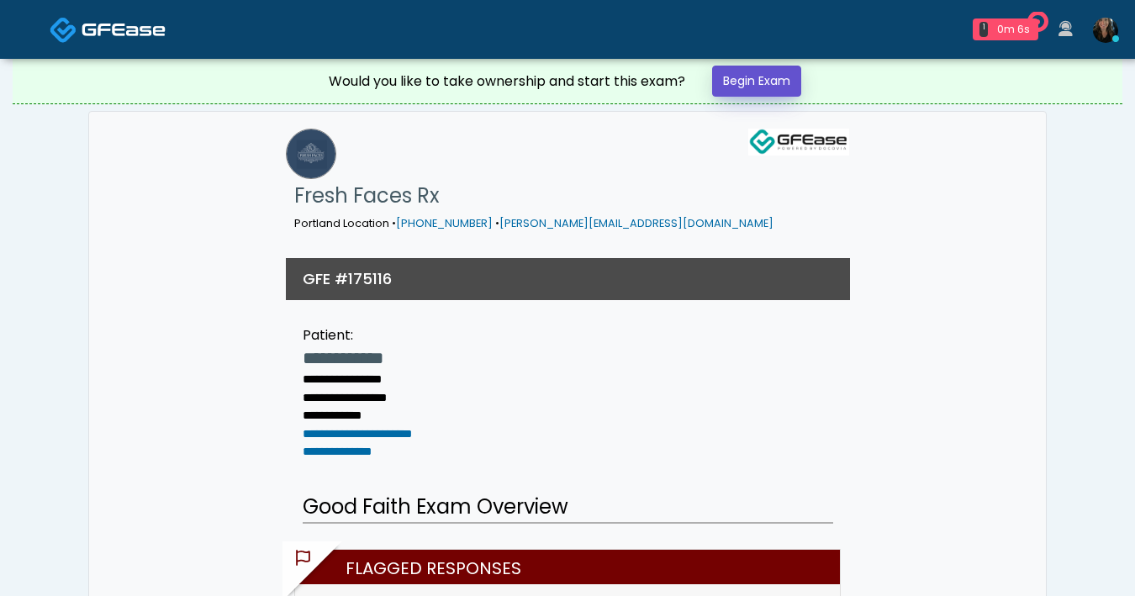
click at [736, 80] on link "Begin Exam" at bounding box center [756, 81] width 89 height 31
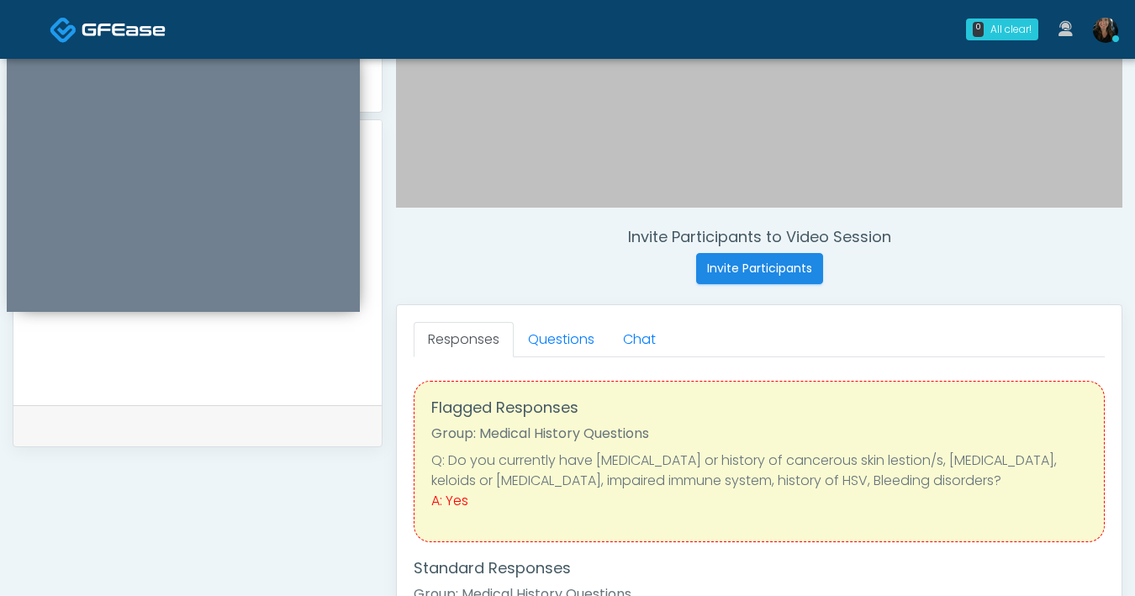
scroll to position [479, 0]
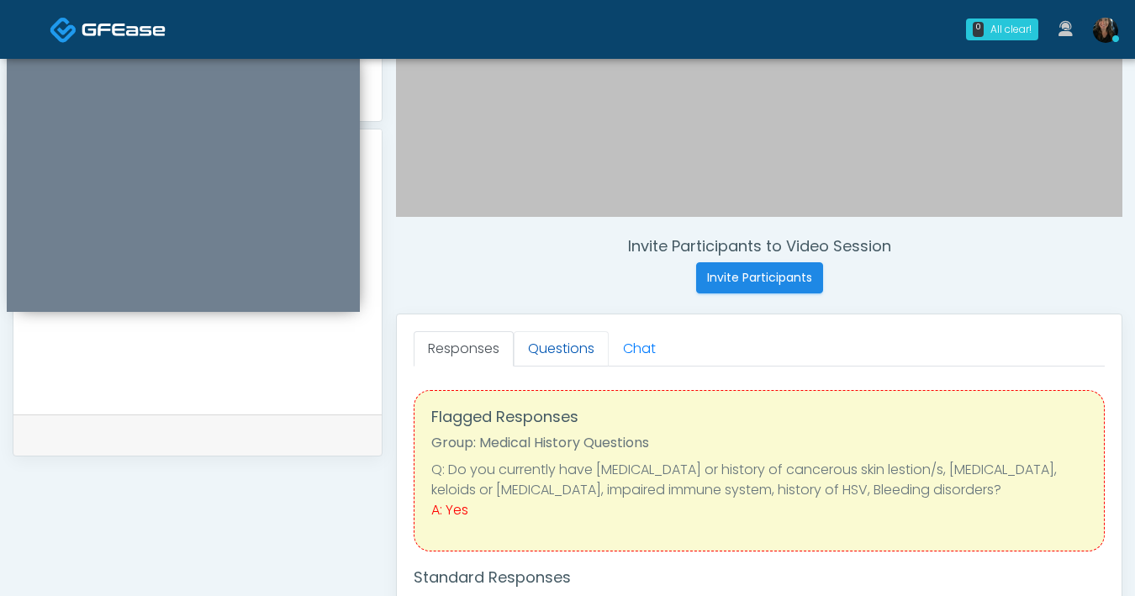
click at [571, 345] on link "Questions" at bounding box center [561, 348] width 95 height 35
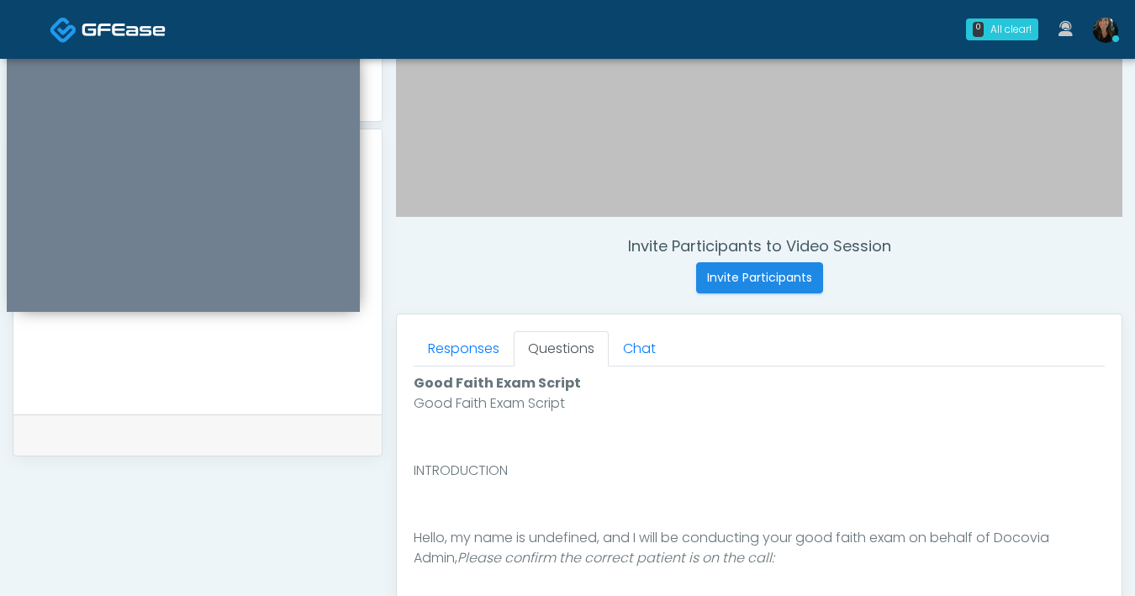
click at [571, 345] on link "Questions" at bounding box center [561, 348] width 95 height 35
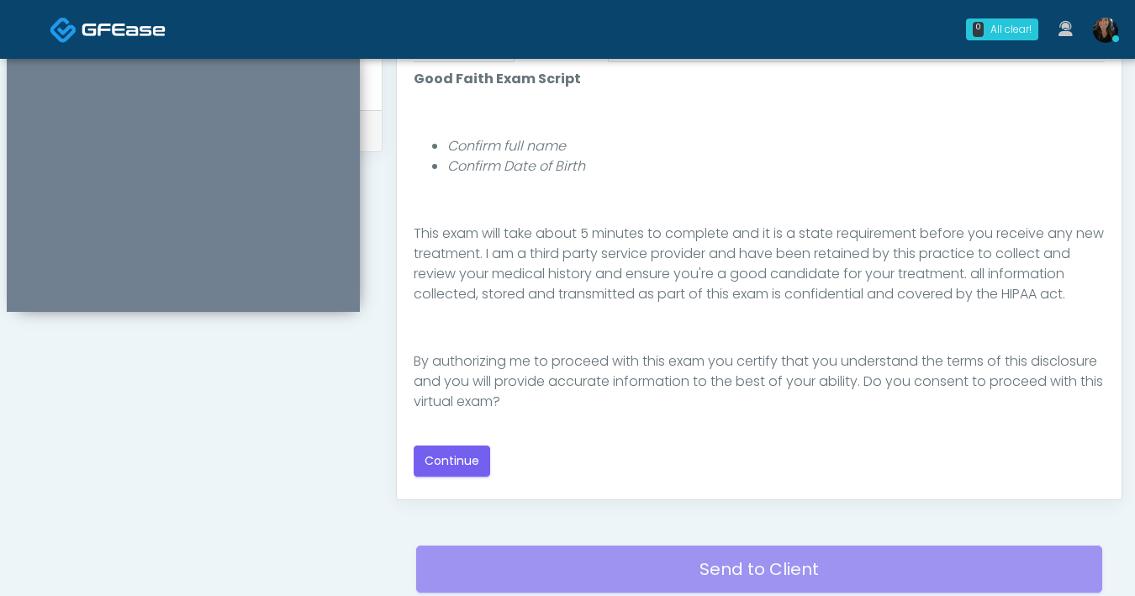
scroll to position [823, 0]
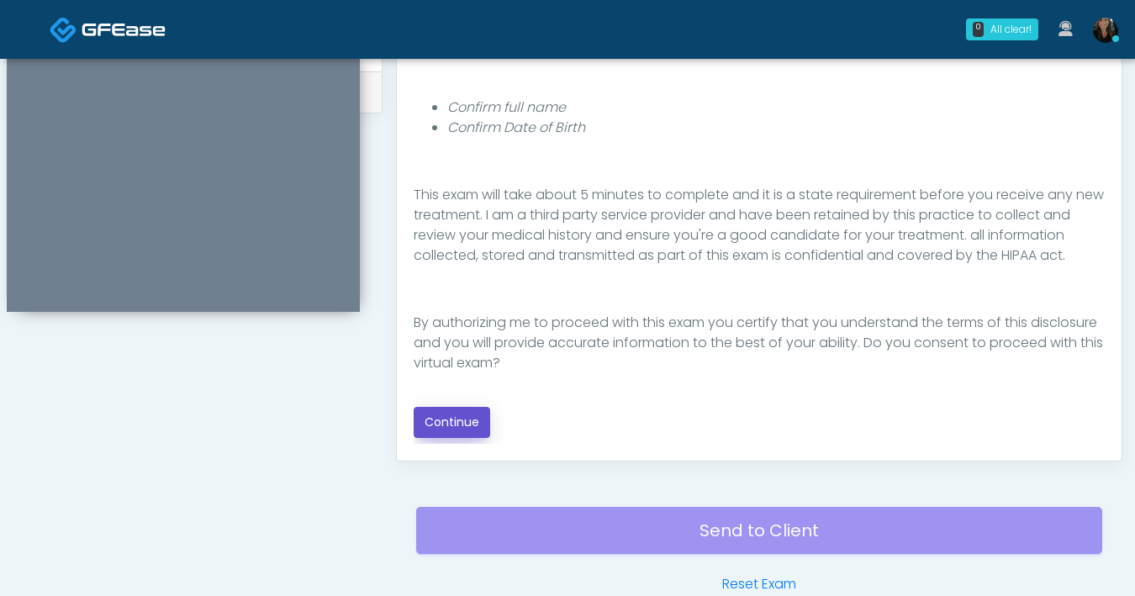
click at [471, 429] on button "Continue" at bounding box center [452, 422] width 77 height 31
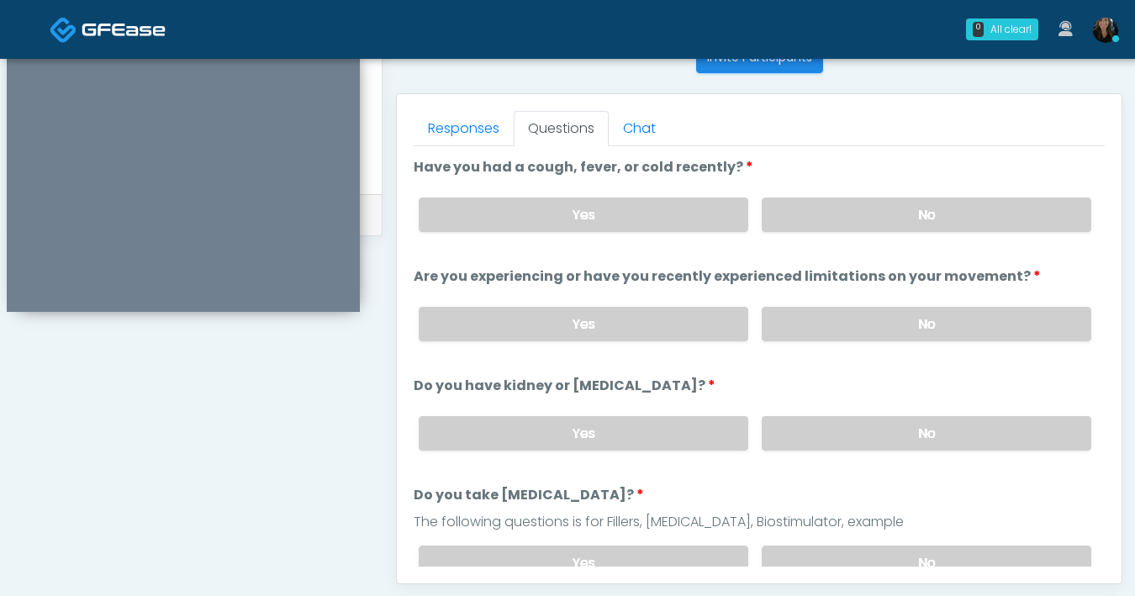
scroll to position [597, 0]
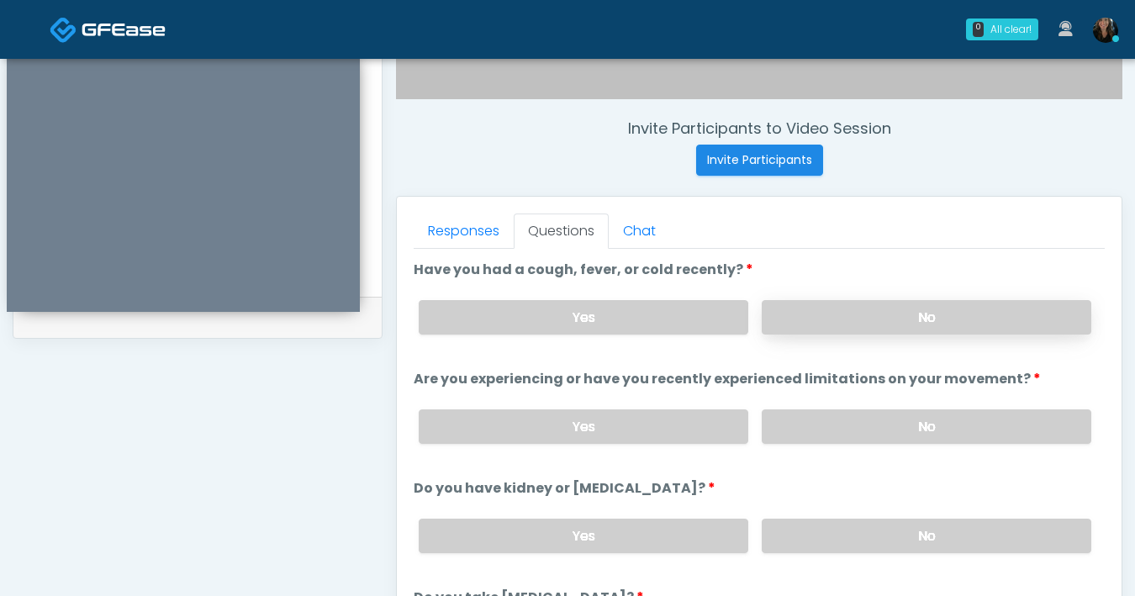
click at [903, 334] on label "No" at bounding box center [927, 317] width 330 height 34
click at [903, 427] on label "No" at bounding box center [927, 427] width 330 height 34
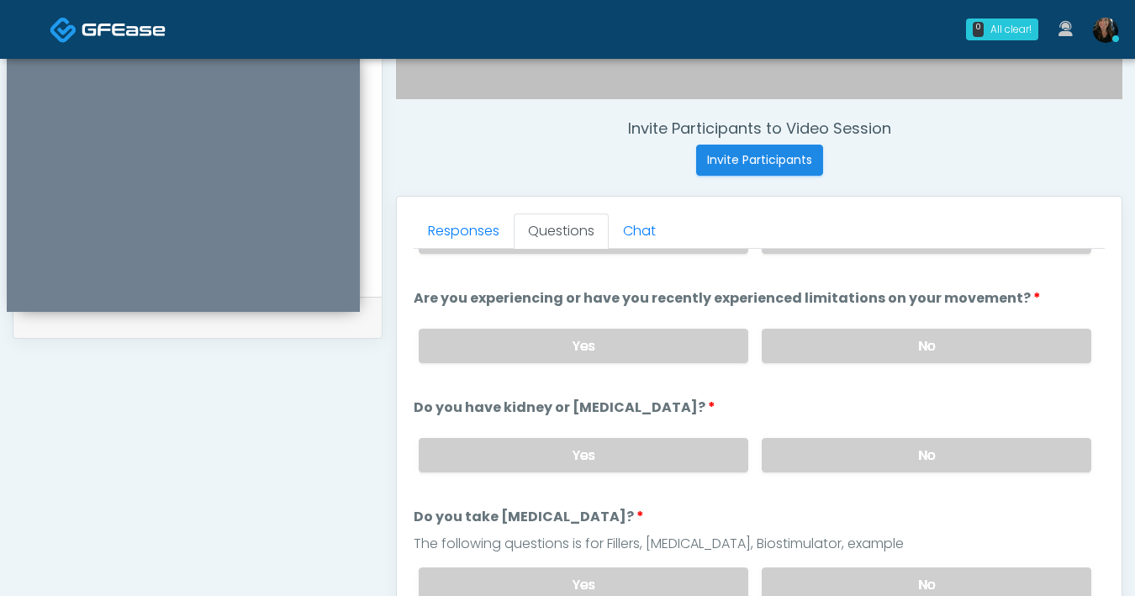
scroll to position [121, 0]
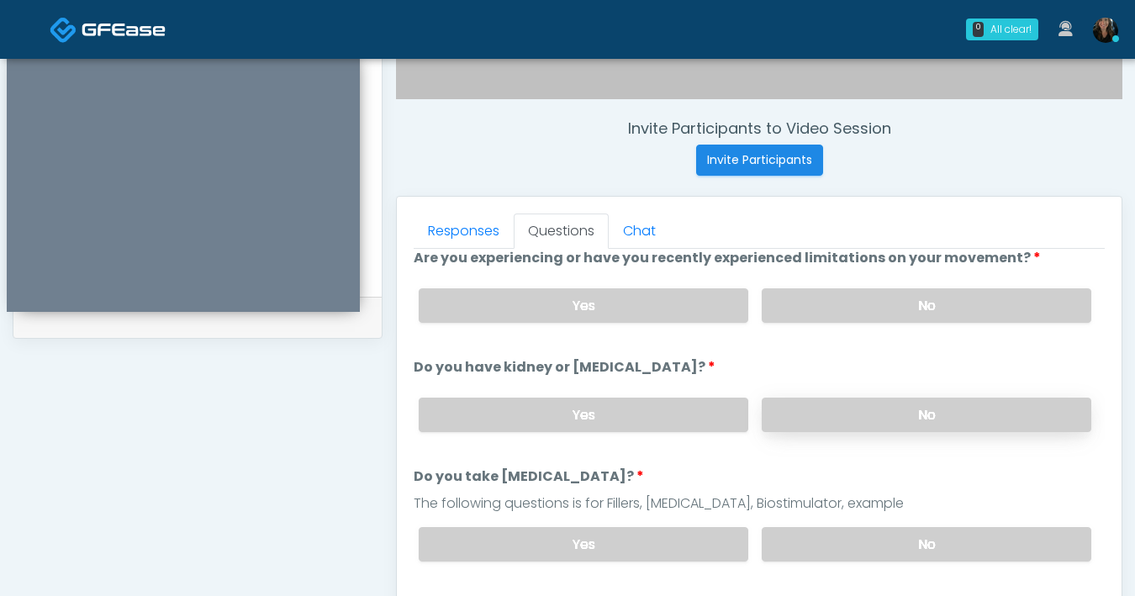
click at [822, 407] on label "No" at bounding box center [927, 415] width 330 height 34
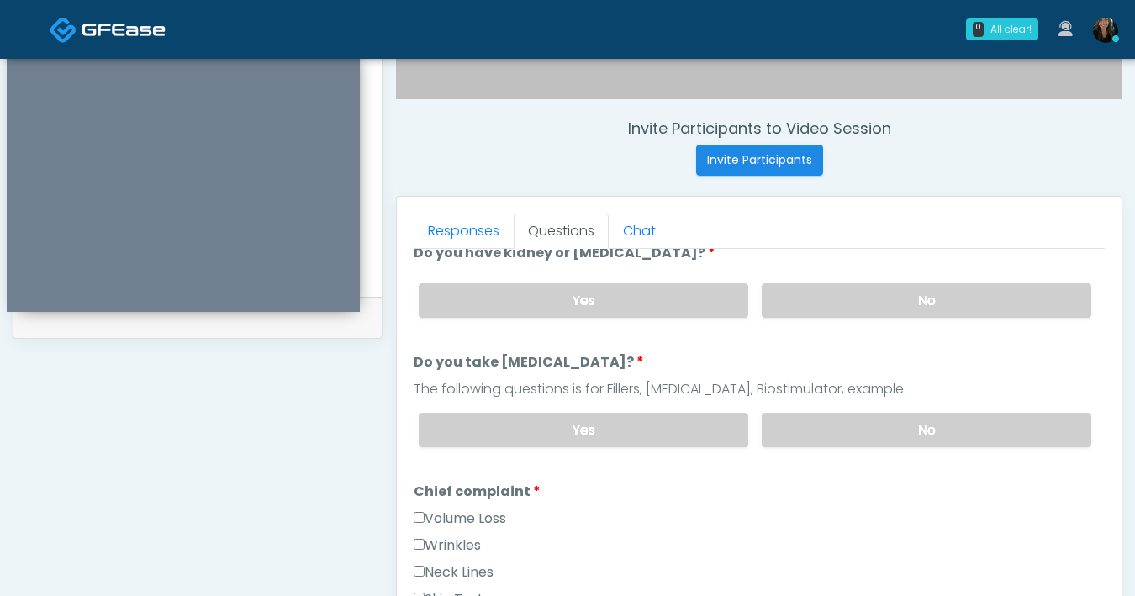
scroll to position [265, 0]
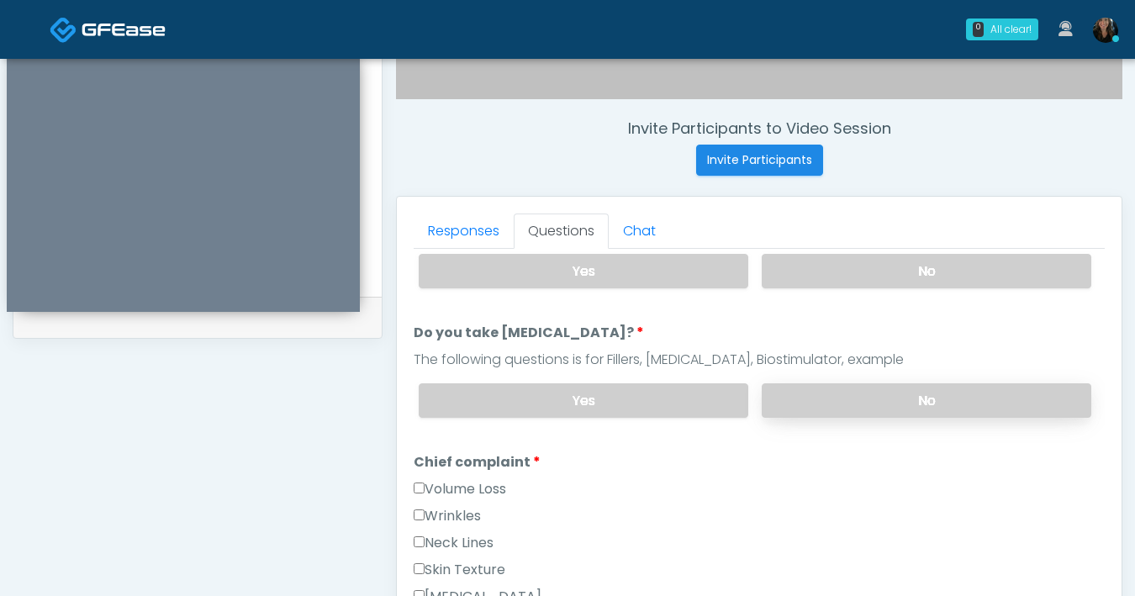
click at [871, 395] on label "No" at bounding box center [927, 401] width 330 height 34
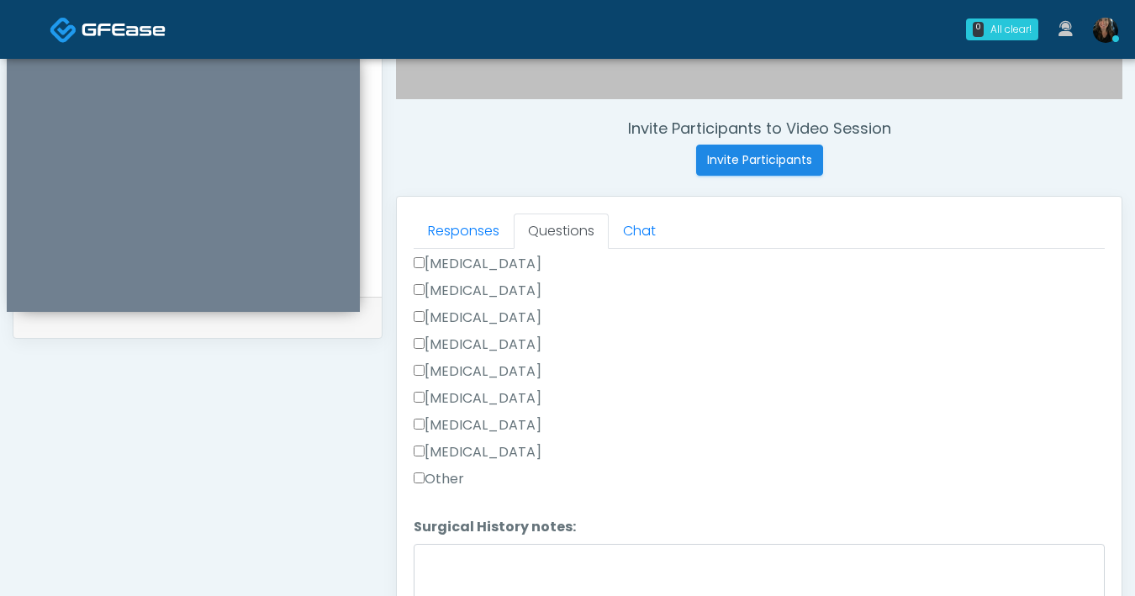
scroll to position [1042, 0]
drag, startPoint x: 491, startPoint y: 571, endPoint x: 487, endPoint y: 560, distance: 11.7
click at [490, 571] on textarea "Surgical History notes:" at bounding box center [759, 579] width 691 height 72
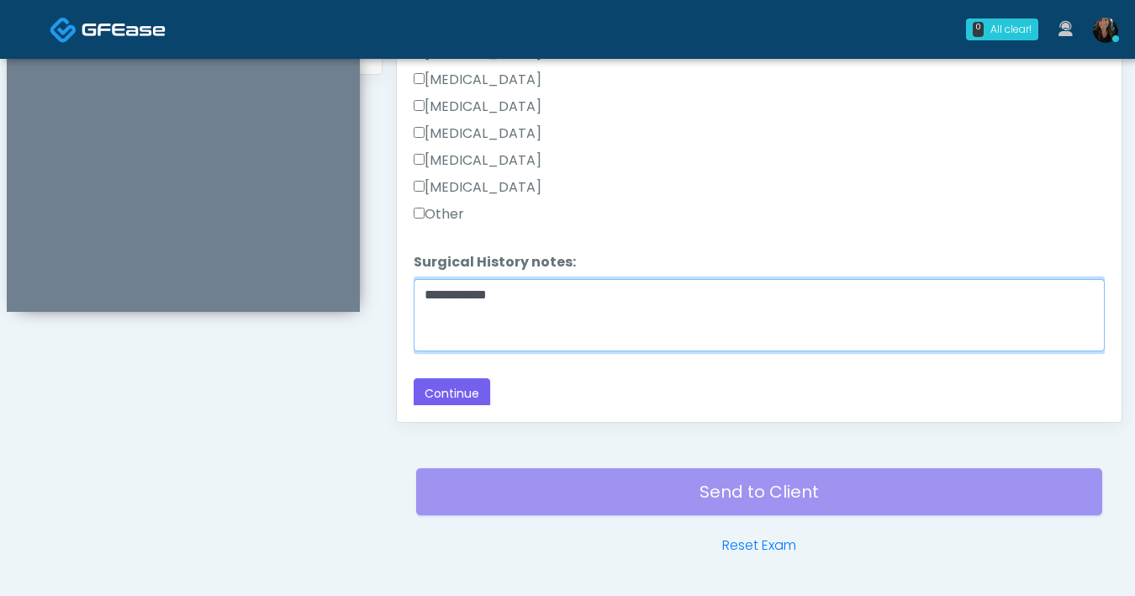
scroll to position [862, 0]
type textarea "**********"
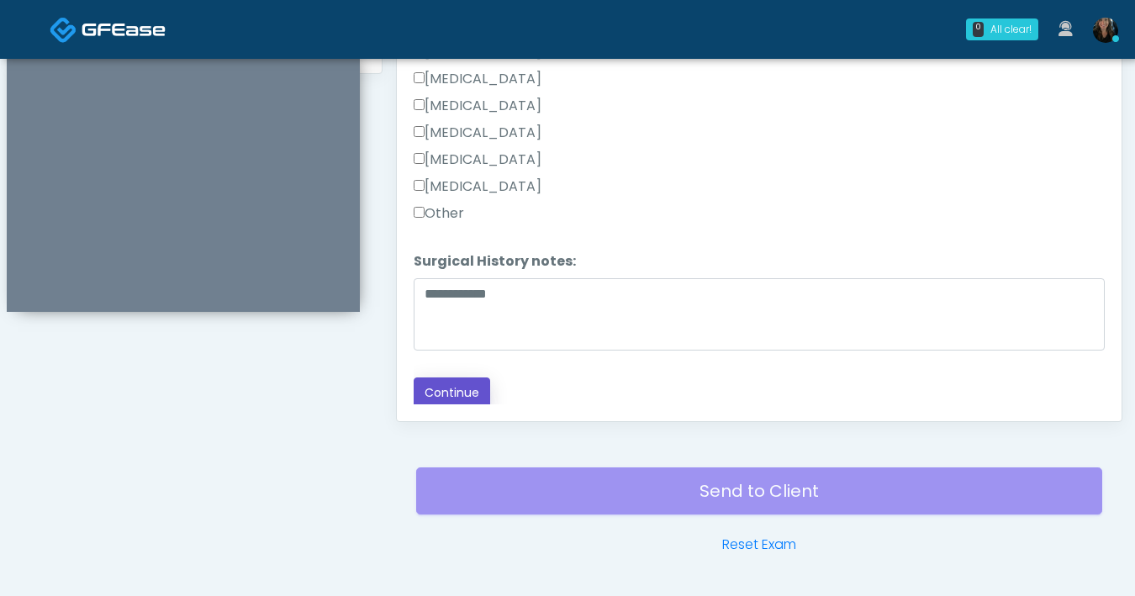
click at [451, 389] on button "Continue" at bounding box center [452, 393] width 77 height 31
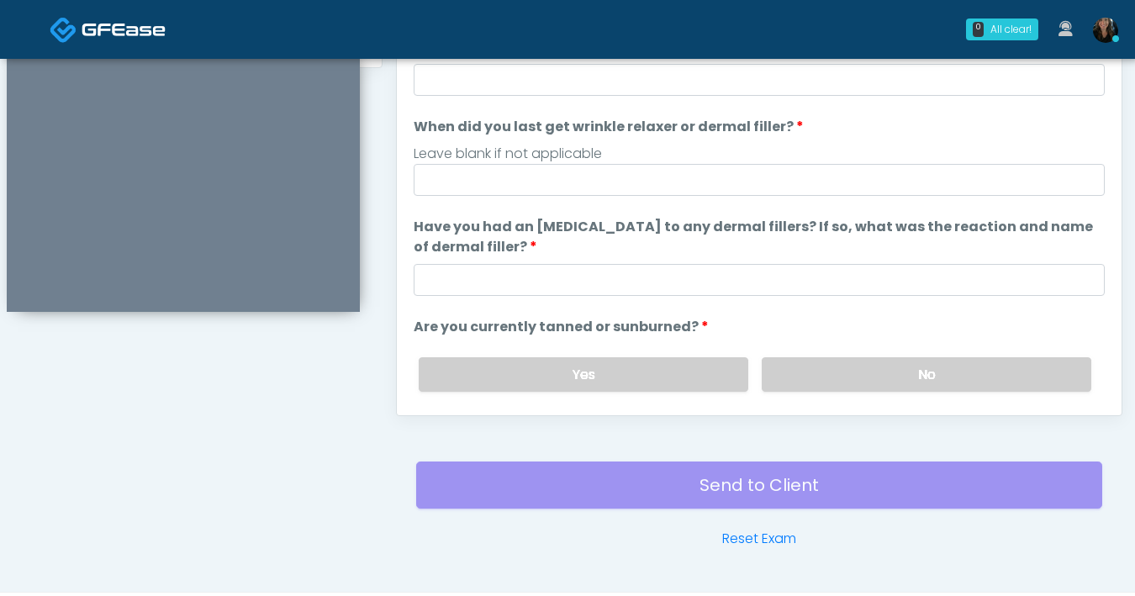
scroll to position [772, 0]
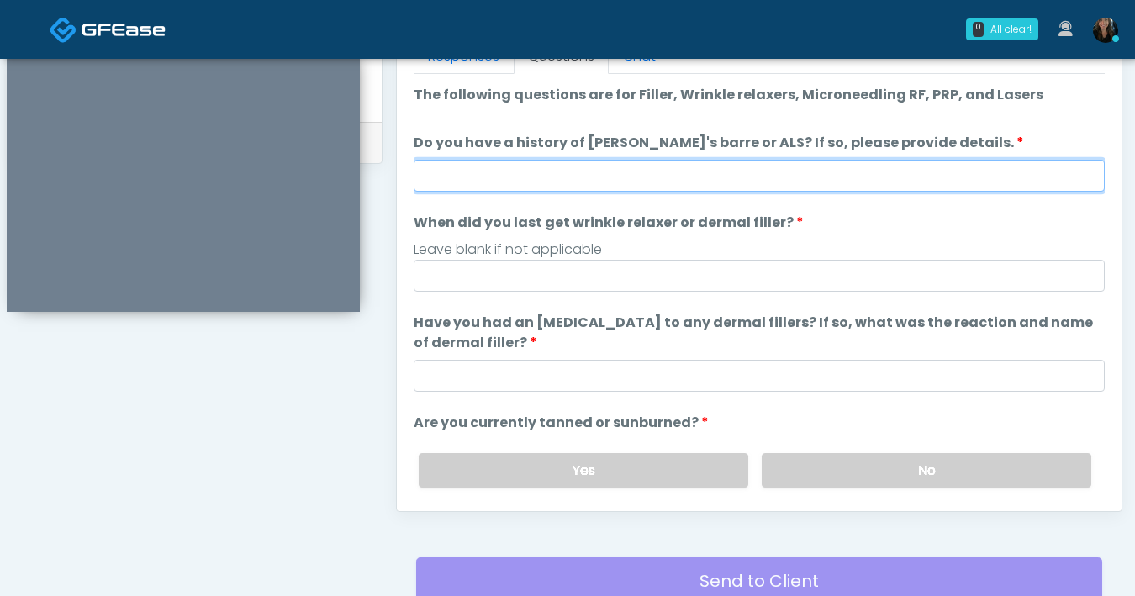
click at [731, 172] on input "Do you have a history of [PERSON_NAME]'s barre or ALS? If so, please provide de…" at bounding box center [759, 176] width 691 height 32
type input "**"
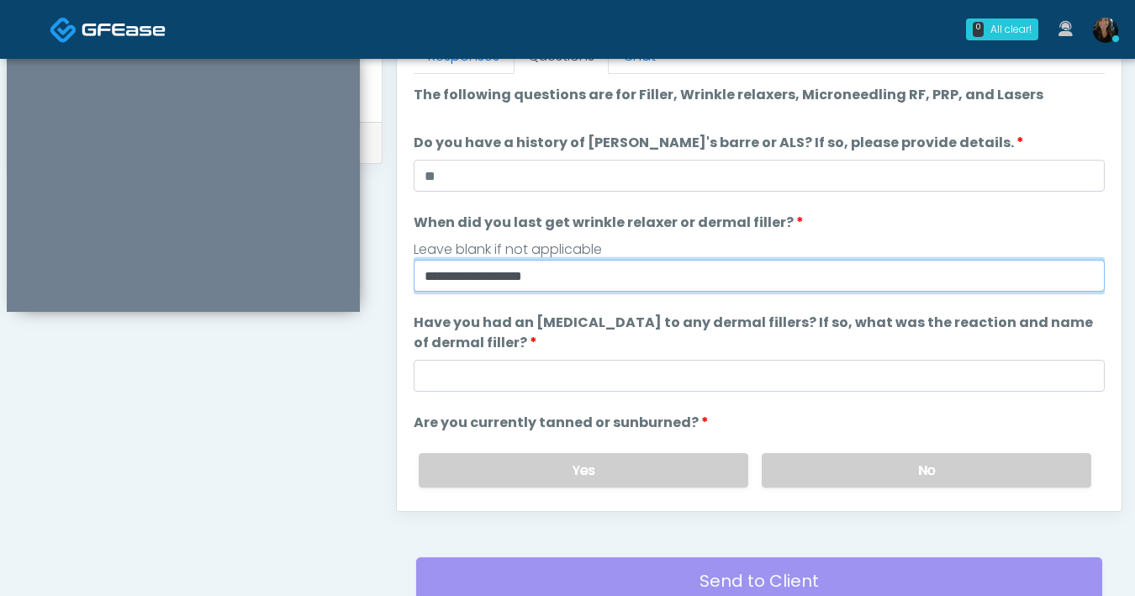
type input "**********"
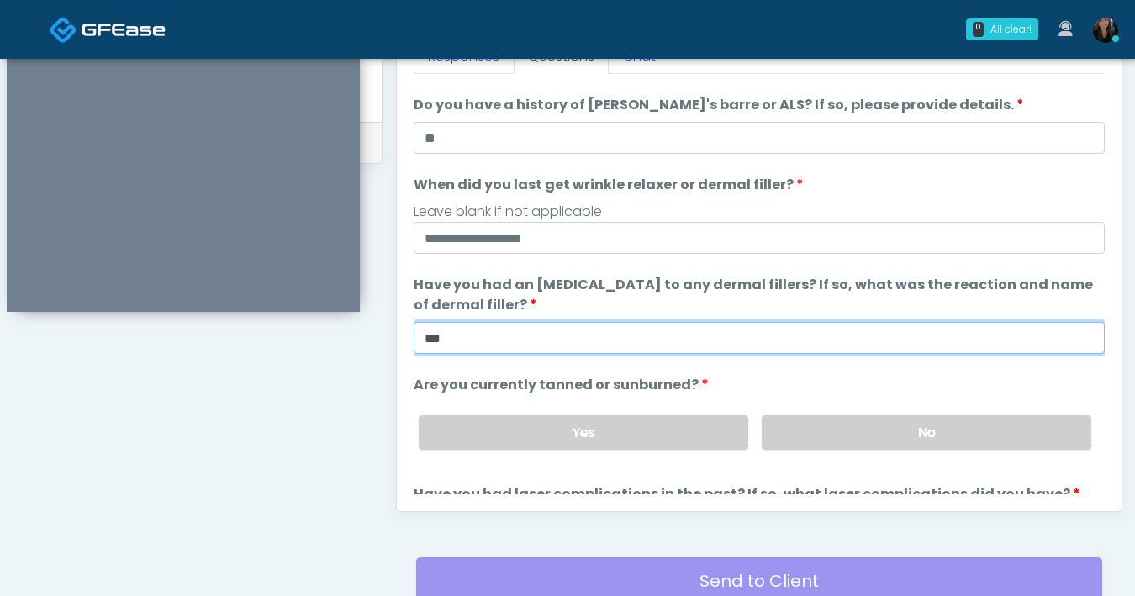
scroll to position [92, 0]
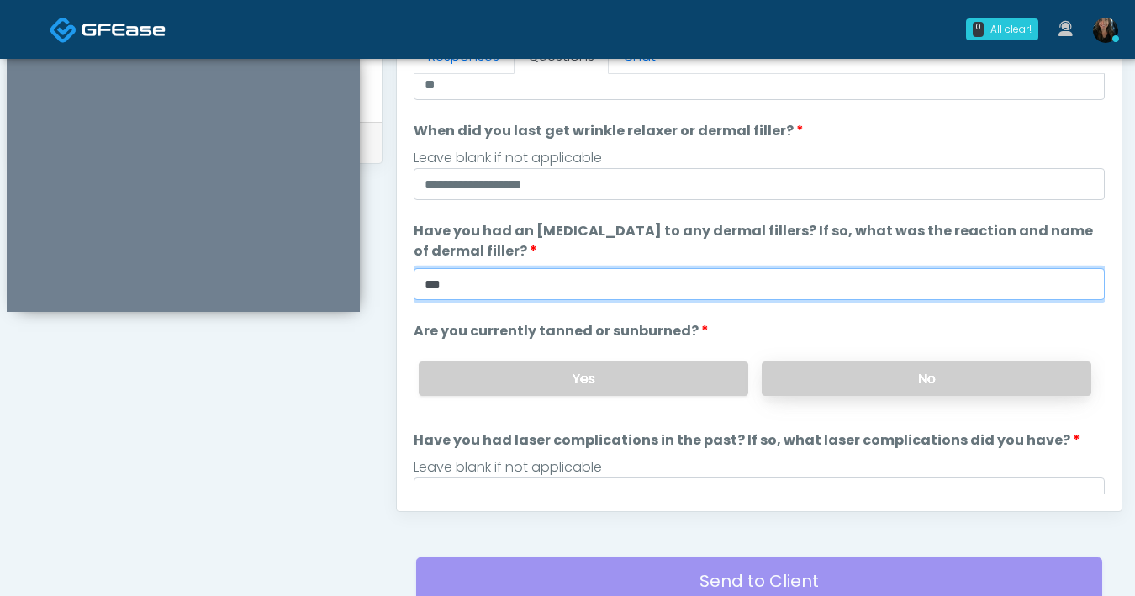
type input "***"
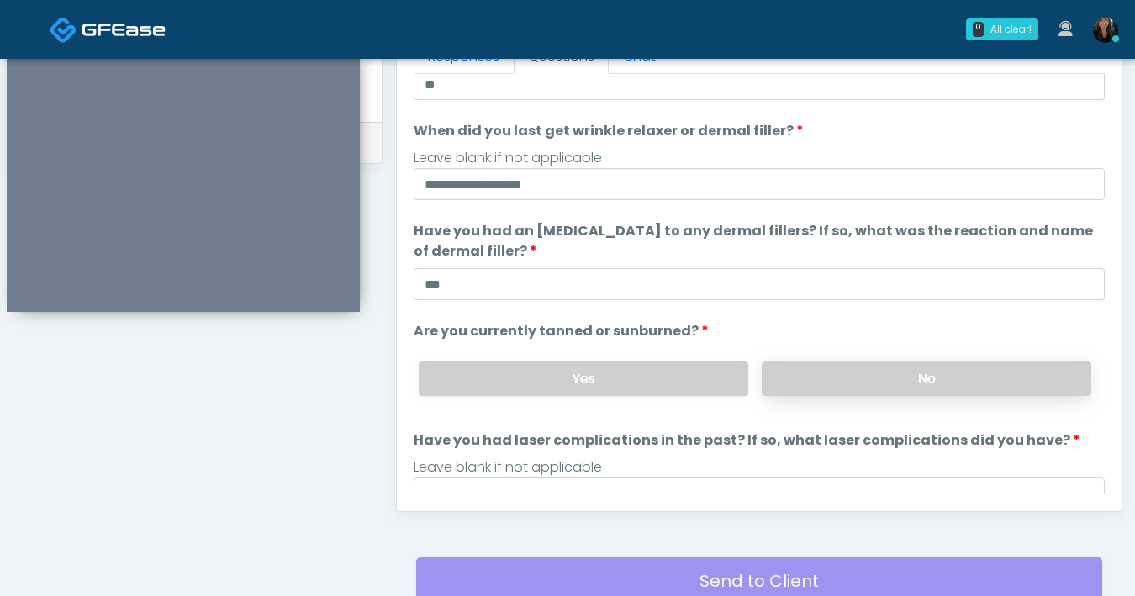
click at [861, 370] on label "No" at bounding box center [927, 379] width 330 height 34
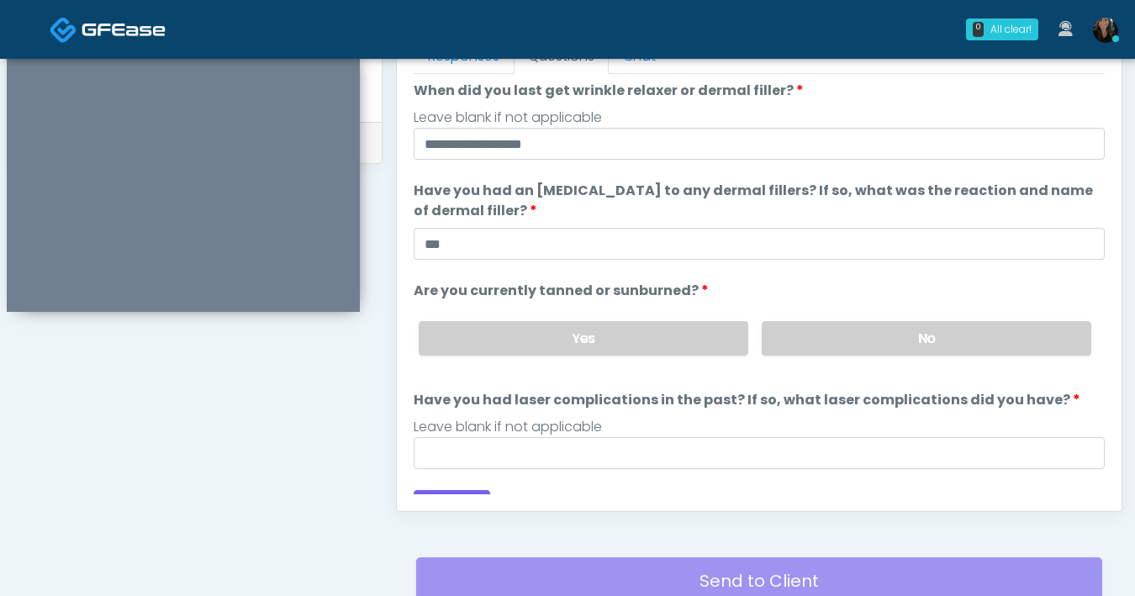
scroll to position [158, 0]
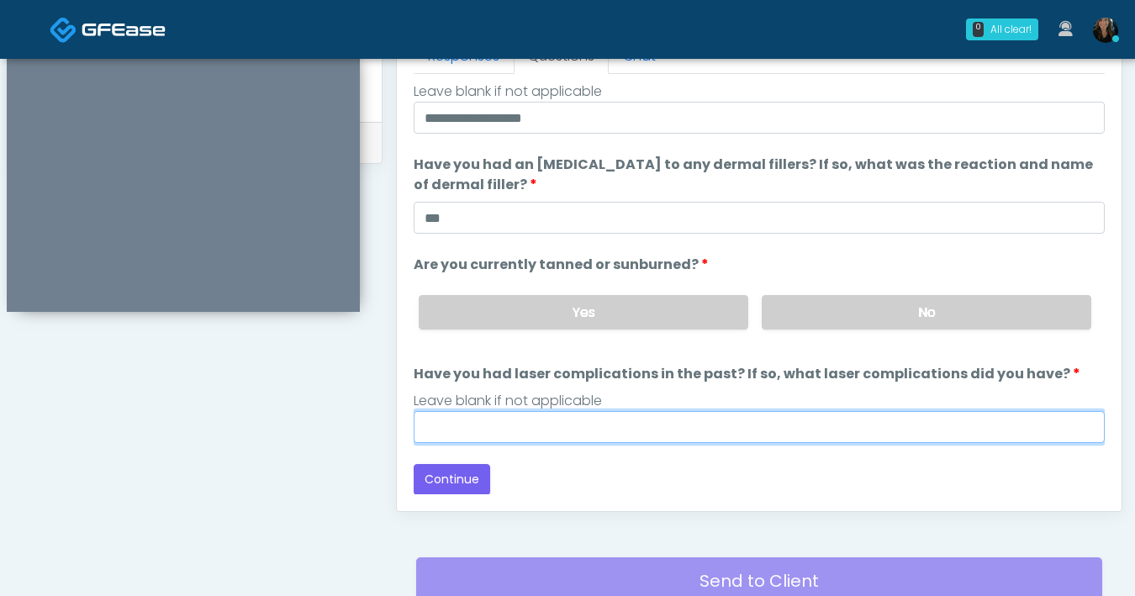
click at [761, 426] on input "Have you had laser complications in the past? If so, what laser complications d…" at bounding box center [759, 427] width 691 height 32
type input "**"
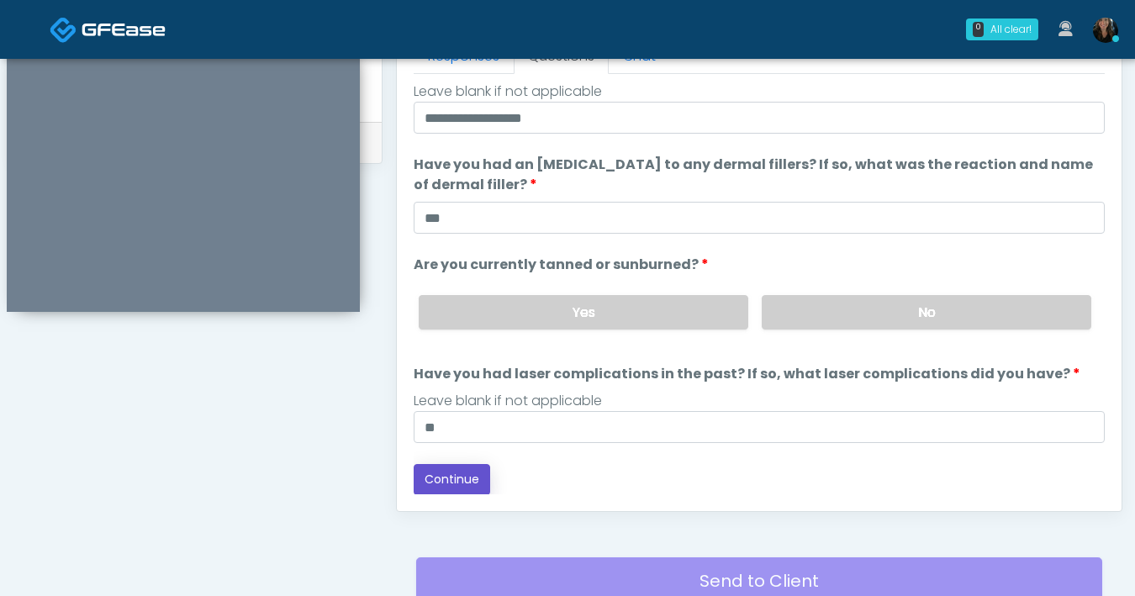
click at [447, 480] on button "Continue" at bounding box center [452, 479] width 77 height 31
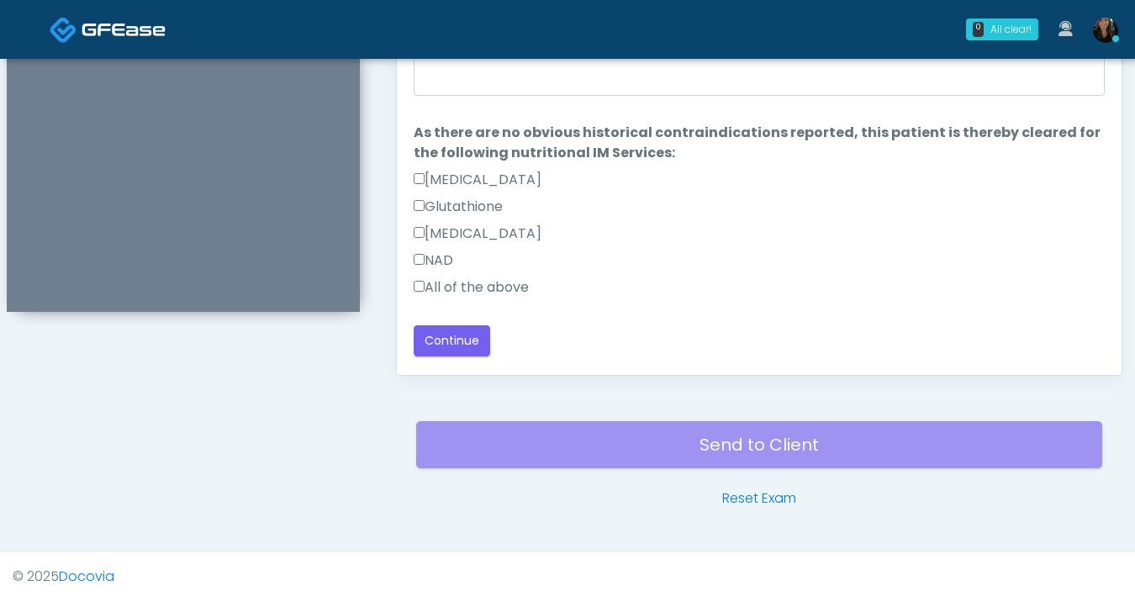
scroll to position [907, 0]
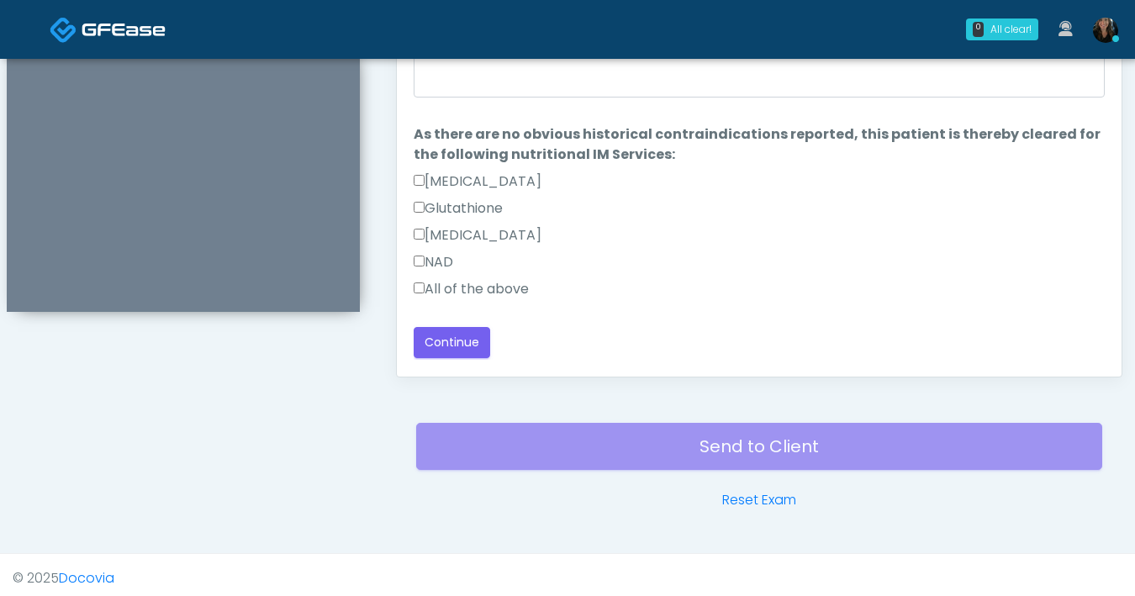
click at [425, 288] on label "All of the above" at bounding box center [471, 289] width 115 height 20
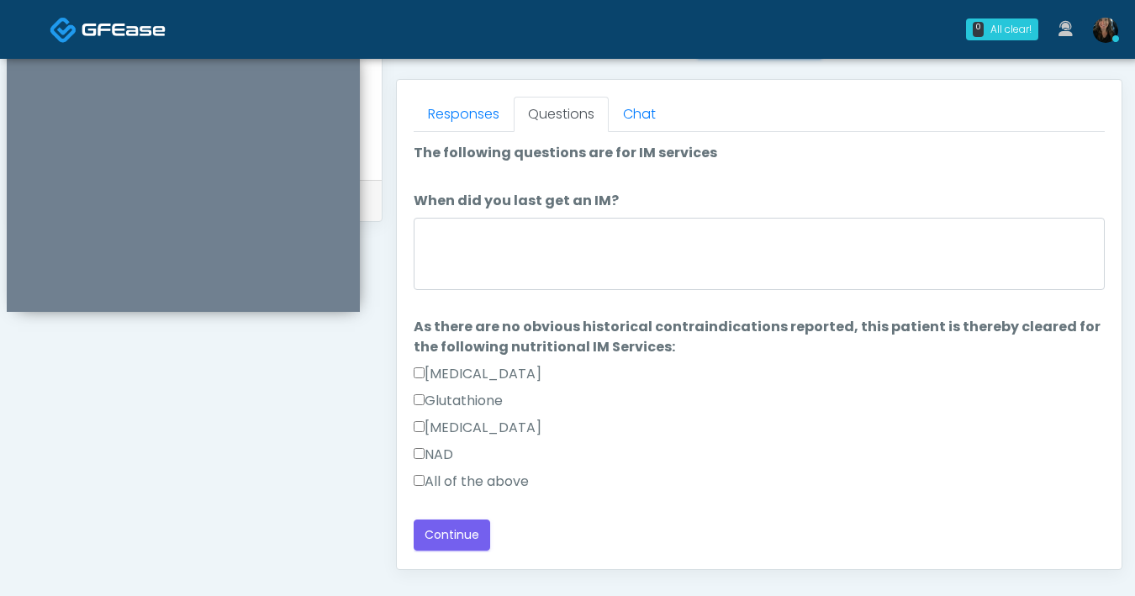
scroll to position [714, 0]
click at [461, 545] on button "Continue" at bounding box center [452, 535] width 77 height 31
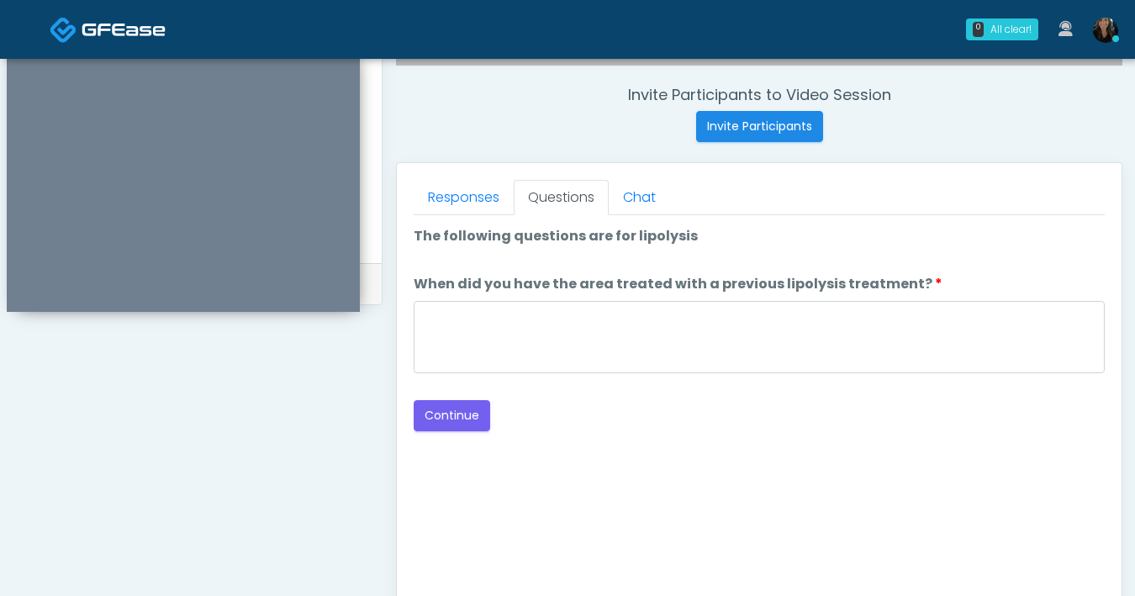
scroll to position [565, 0]
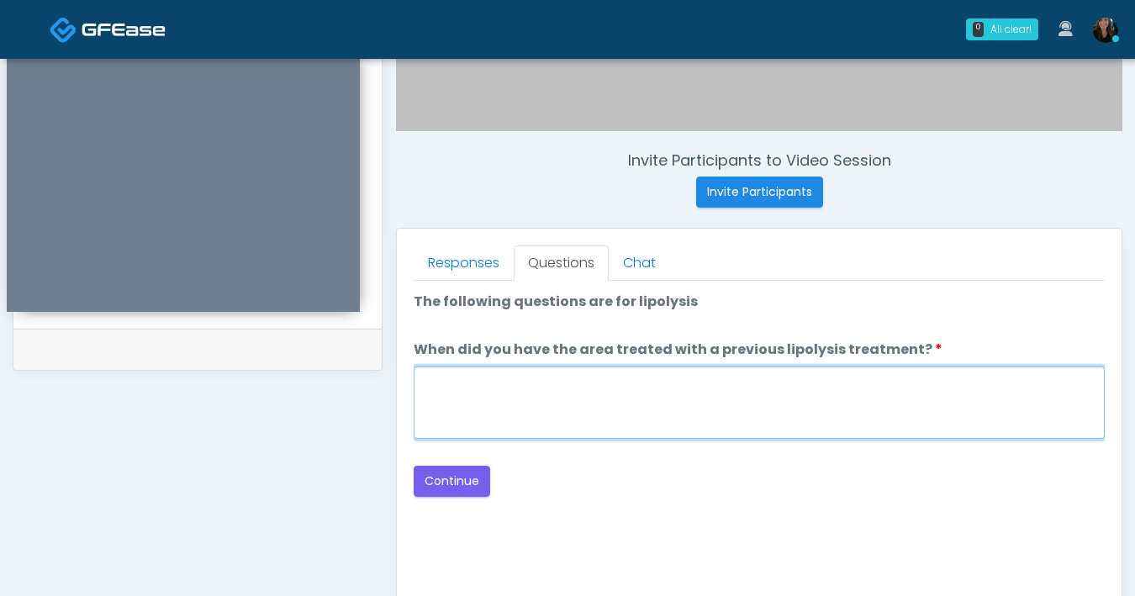
click at [582, 426] on textarea "When did you have the area treated with a previous lipolysis treatment?" at bounding box center [759, 403] width 691 height 72
type textarea "***"
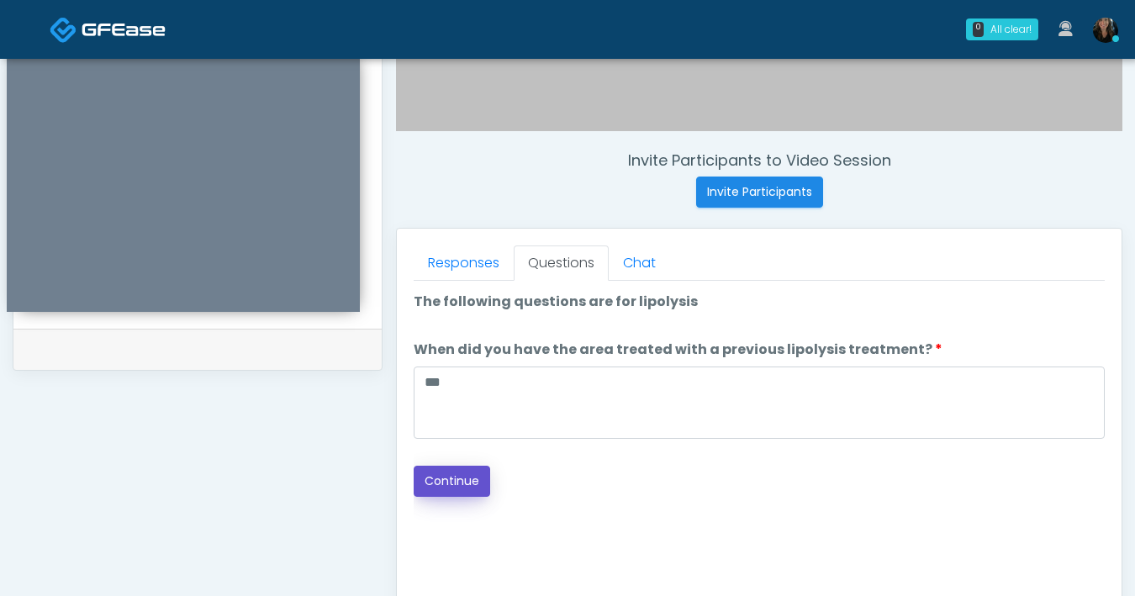
click at [437, 491] on button "Continue" at bounding box center [452, 481] width 77 height 31
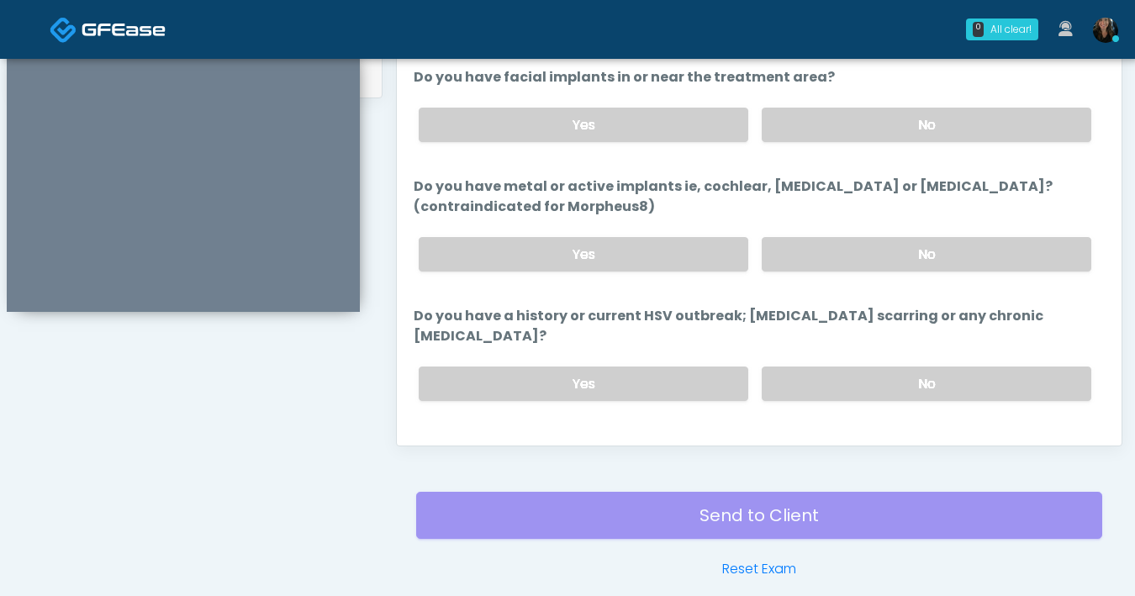
scroll to position [635, 0]
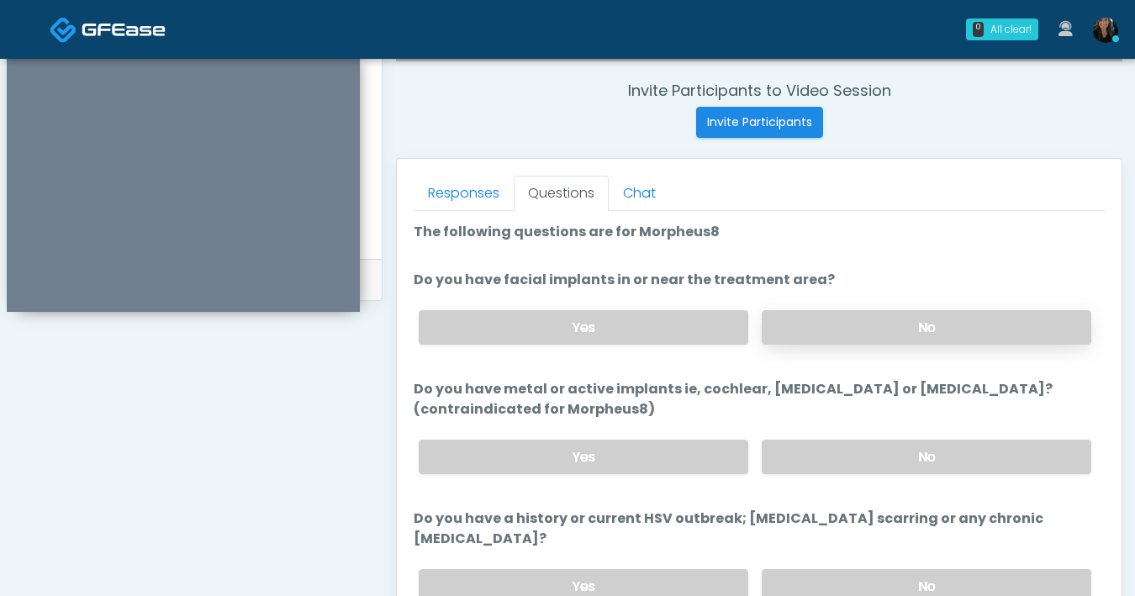
click at [851, 326] on label "No" at bounding box center [927, 327] width 330 height 34
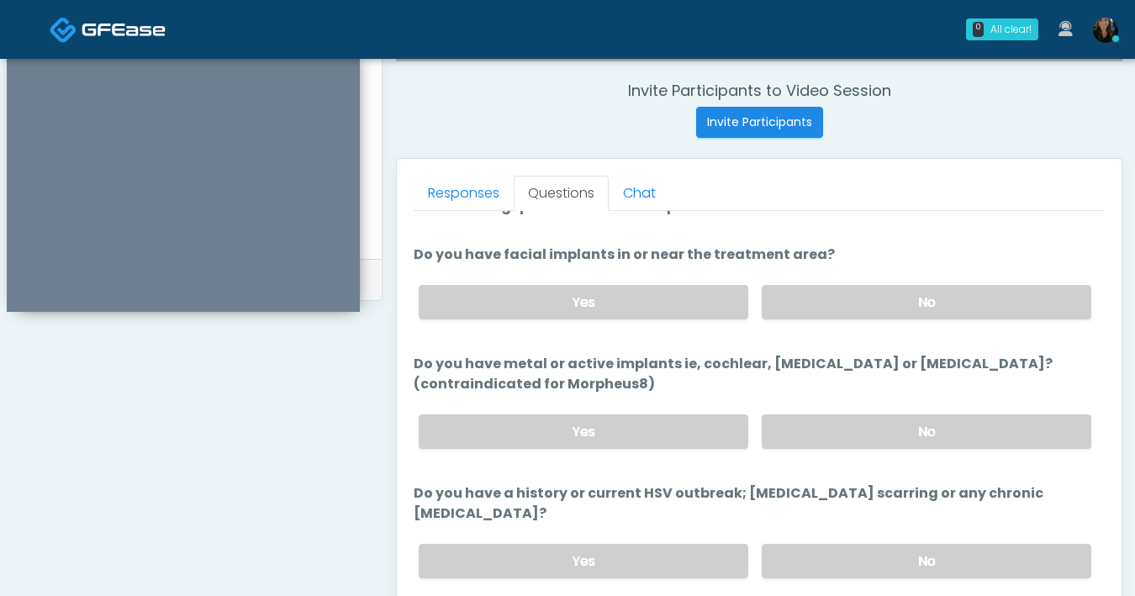
scroll to position [25, 0]
click at [845, 429] on label "No" at bounding box center [927, 432] width 330 height 34
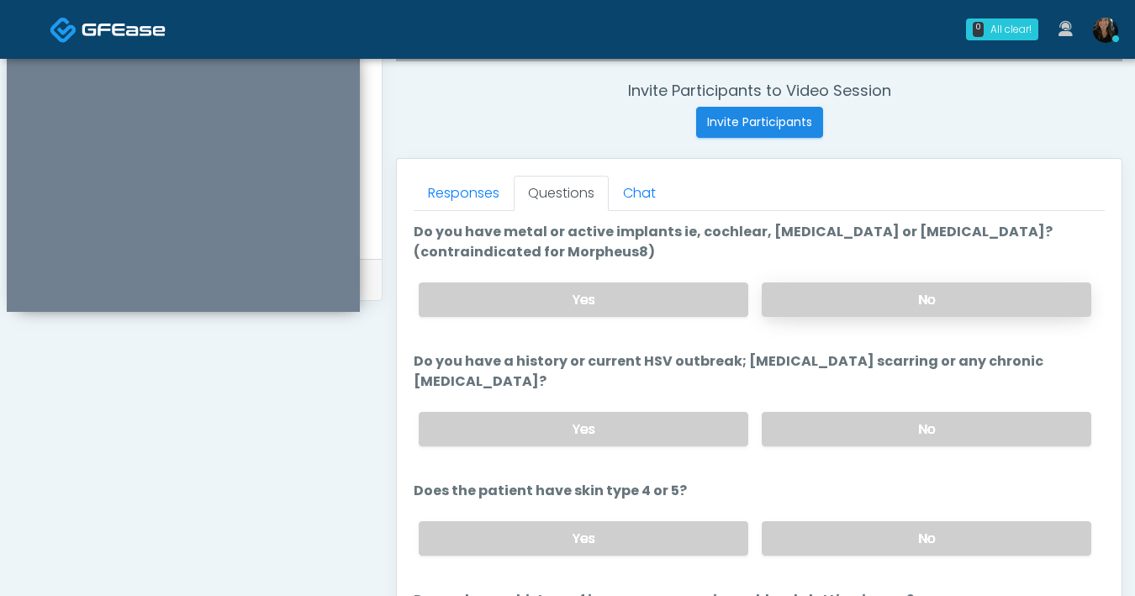
scroll to position [161, 0]
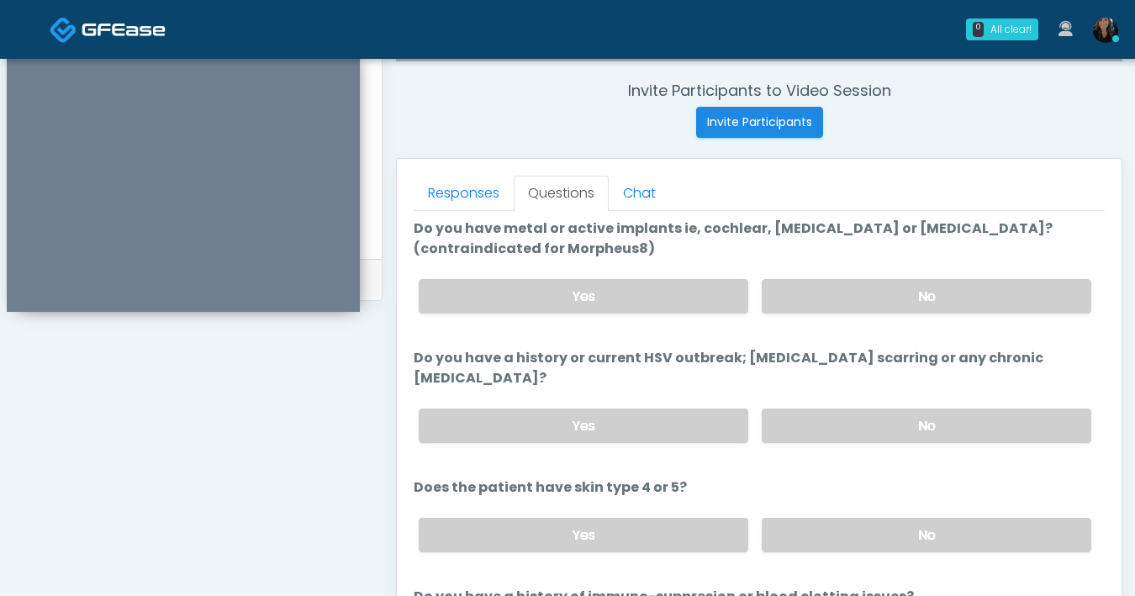
click at [904, 422] on div "Yes No" at bounding box center [755, 425] width 700 height 61
click at [907, 414] on label "No" at bounding box center [927, 426] width 330 height 34
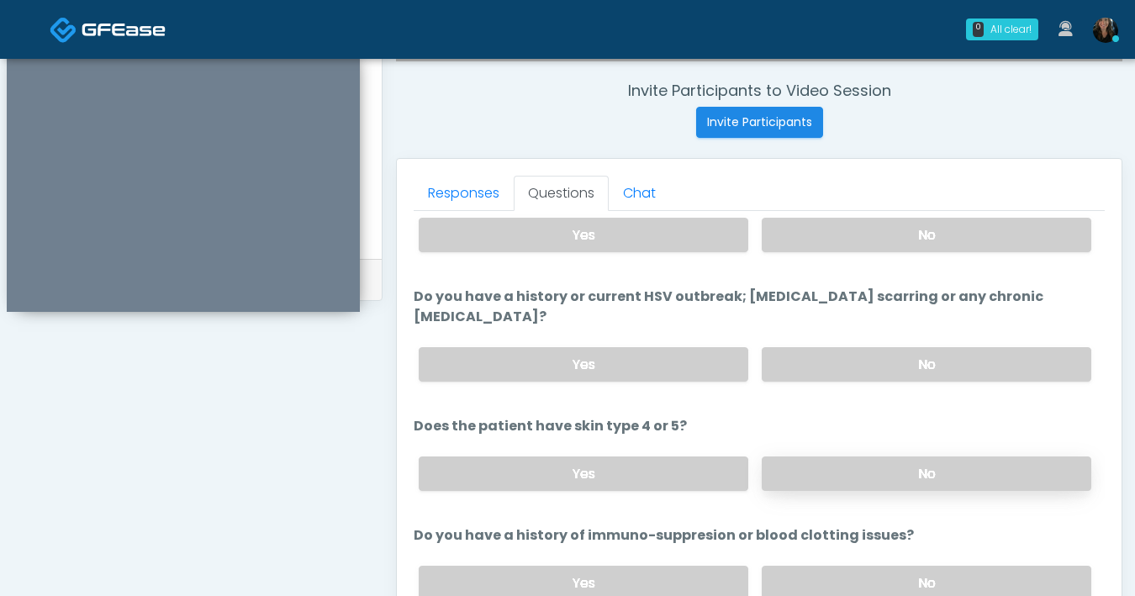
scroll to position [232, 0]
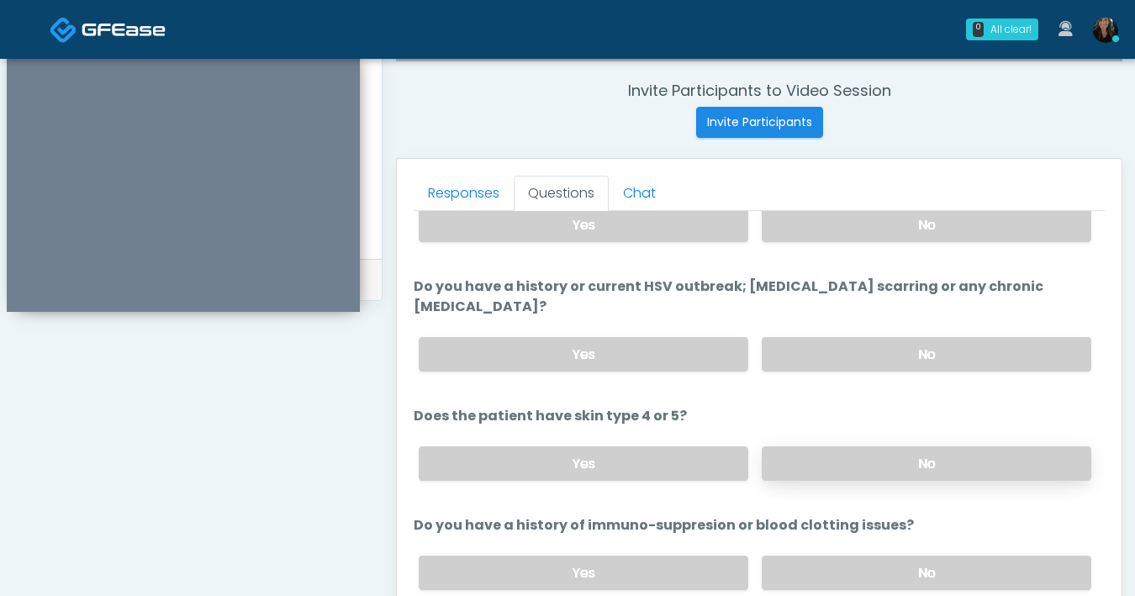
click at [893, 447] on label "No" at bounding box center [927, 464] width 330 height 34
drag, startPoint x: 895, startPoint y: 544, endPoint x: 913, endPoint y: 513, distance: 35.8
click at [895, 556] on label "No" at bounding box center [927, 573] width 330 height 34
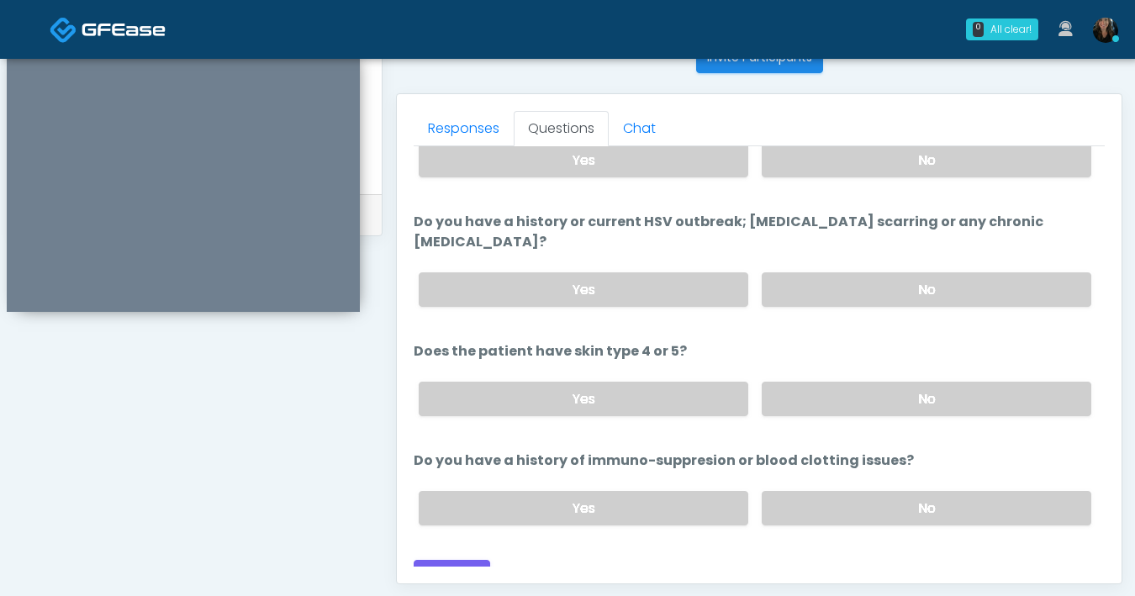
scroll to position [898, 0]
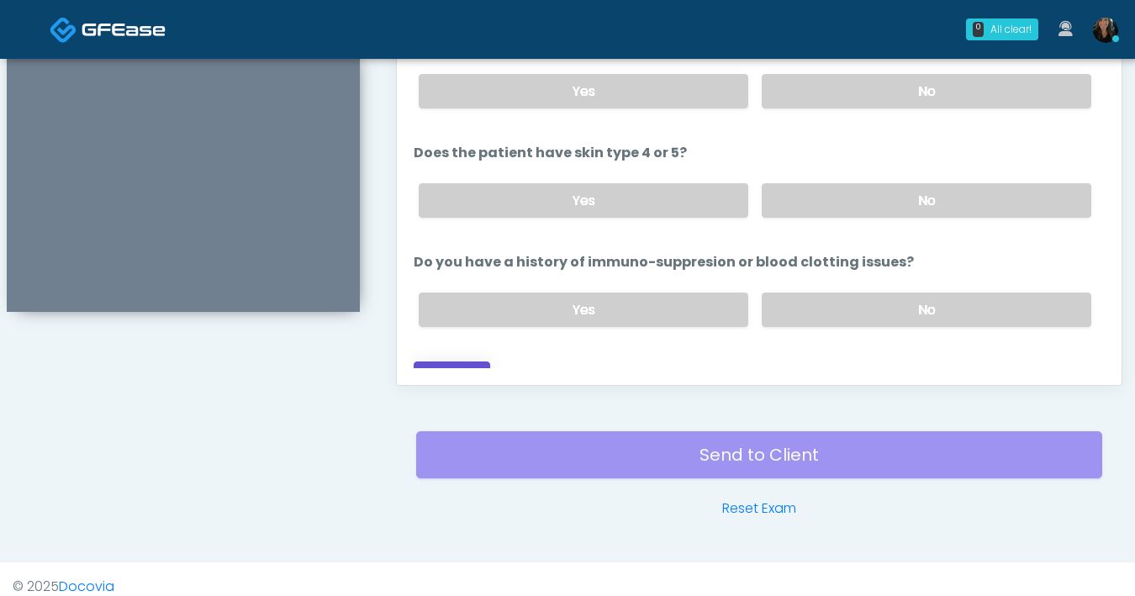
click at [477, 362] on button "Continue" at bounding box center [452, 377] width 77 height 31
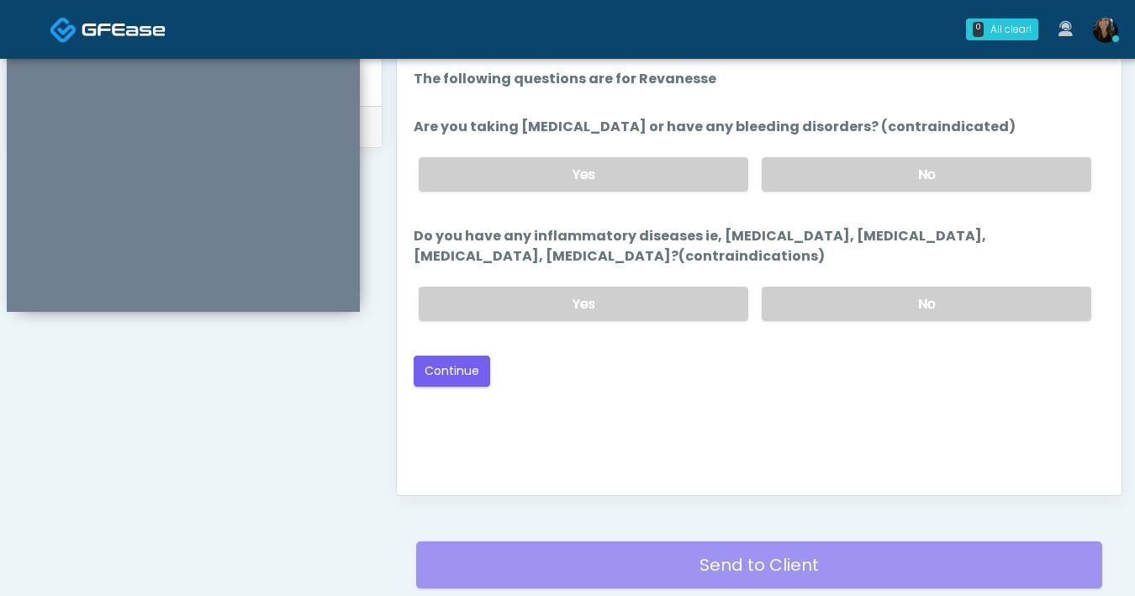
scroll to position [786, 0]
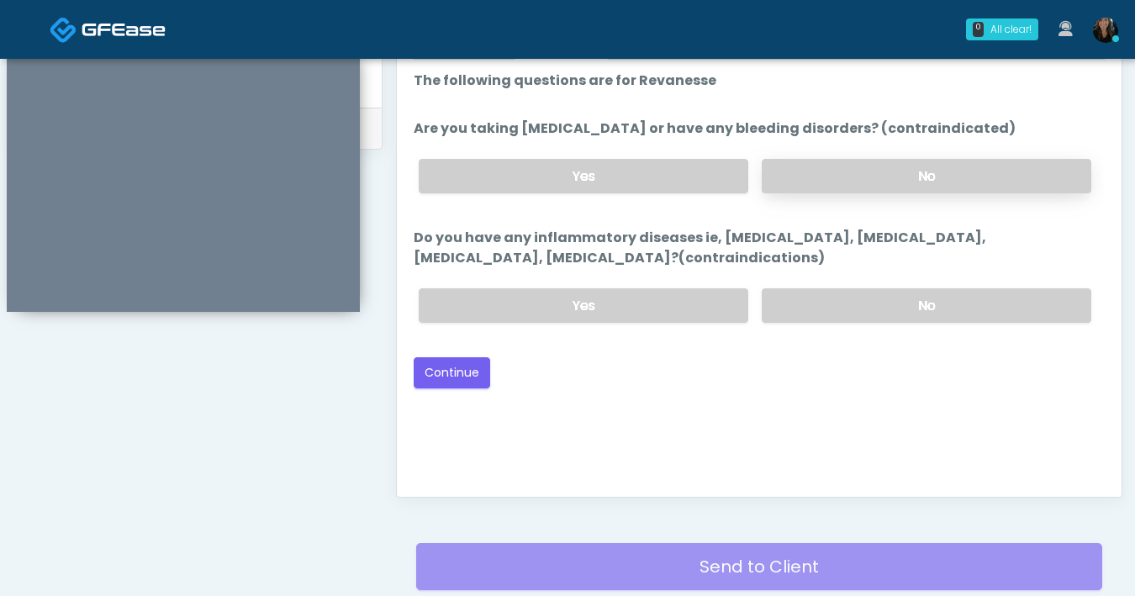
click at [914, 168] on label "No" at bounding box center [927, 176] width 330 height 34
click at [935, 299] on label "No" at bounding box center [927, 305] width 330 height 34
click at [478, 372] on button "Continue" at bounding box center [452, 372] width 77 height 31
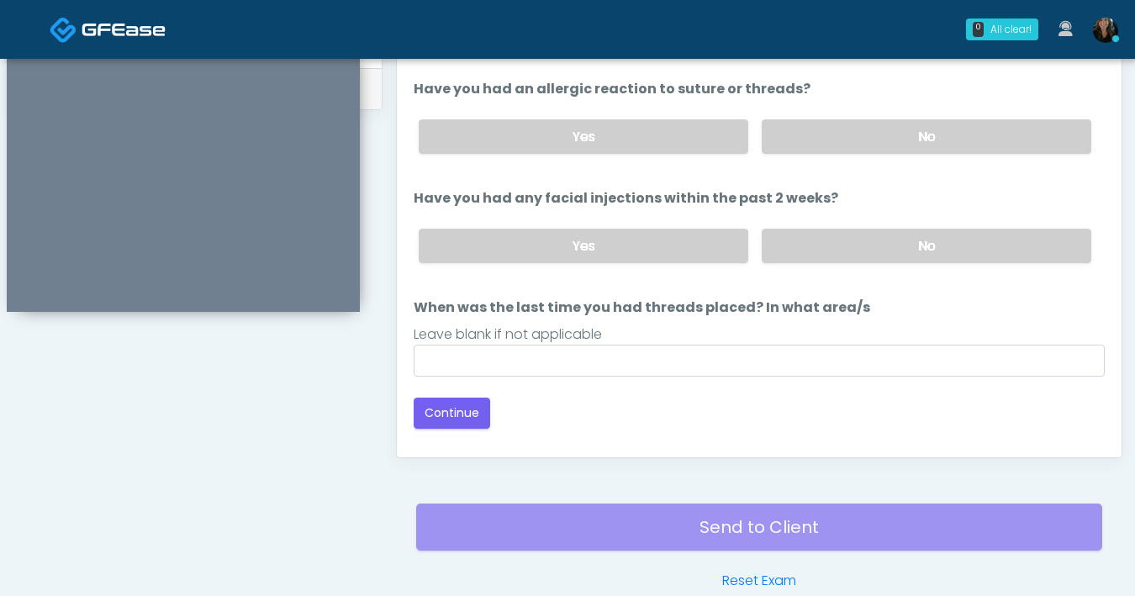
scroll to position [753, 0]
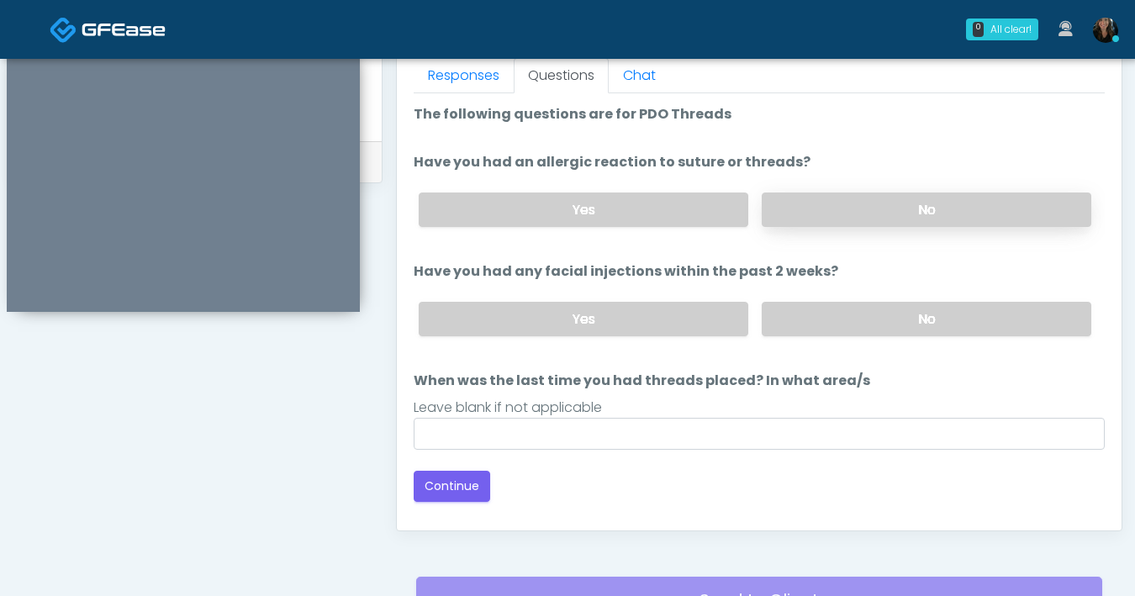
click at [893, 207] on label "No" at bounding box center [927, 210] width 330 height 34
click at [935, 309] on label "No" at bounding box center [927, 319] width 330 height 34
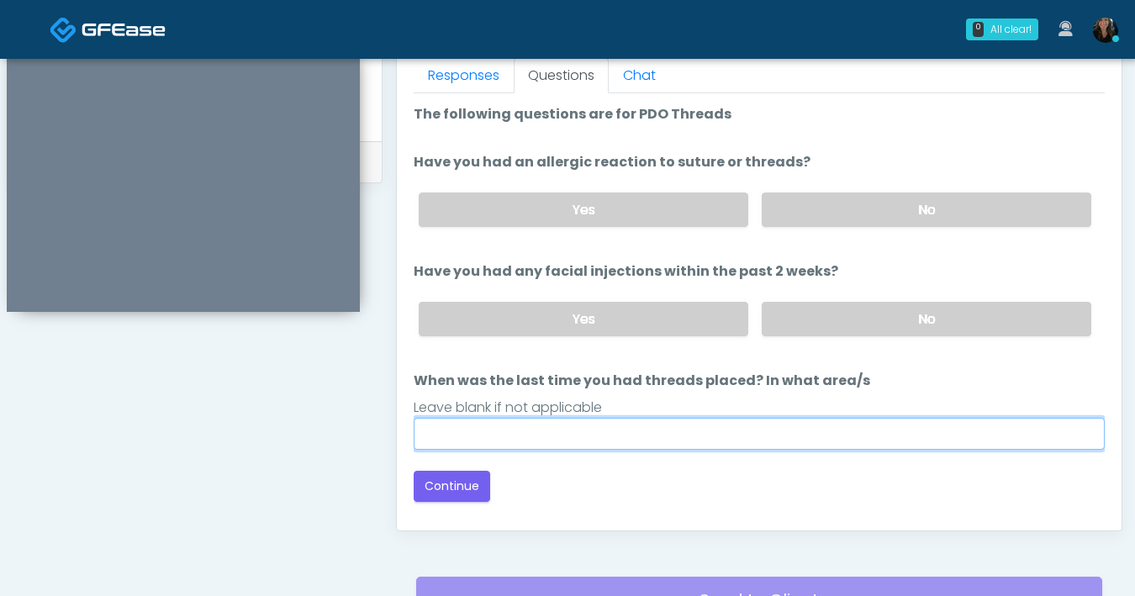
click at [681, 431] on input "When was the last time you had threads placed? In what area/s" at bounding box center [759, 434] width 691 height 32
type input "***"
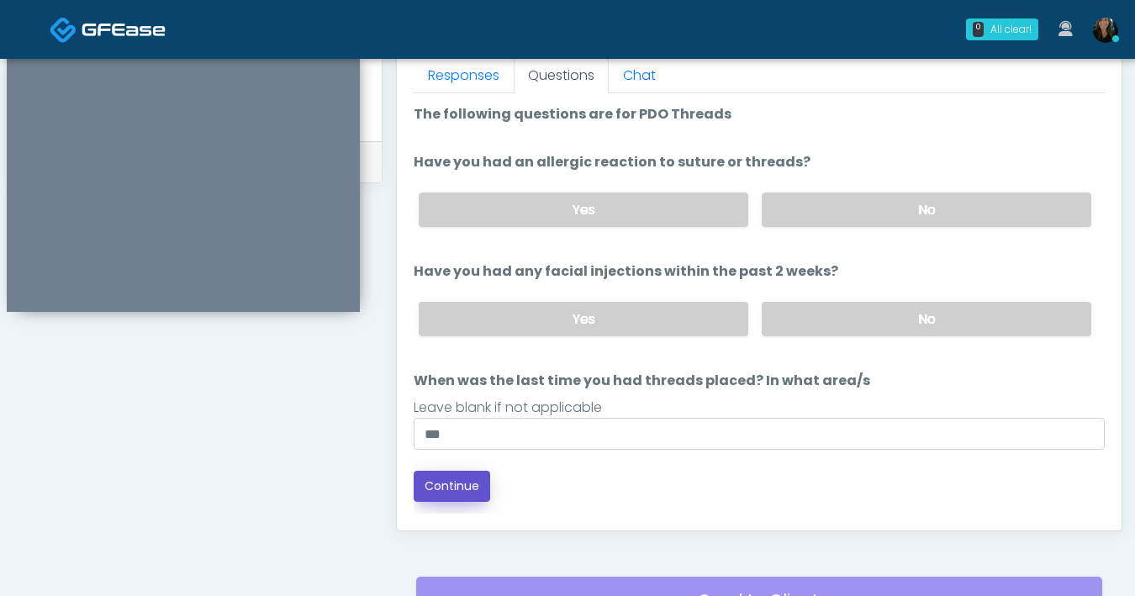
click at [433, 491] on button "Continue" at bounding box center [452, 486] width 77 height 31
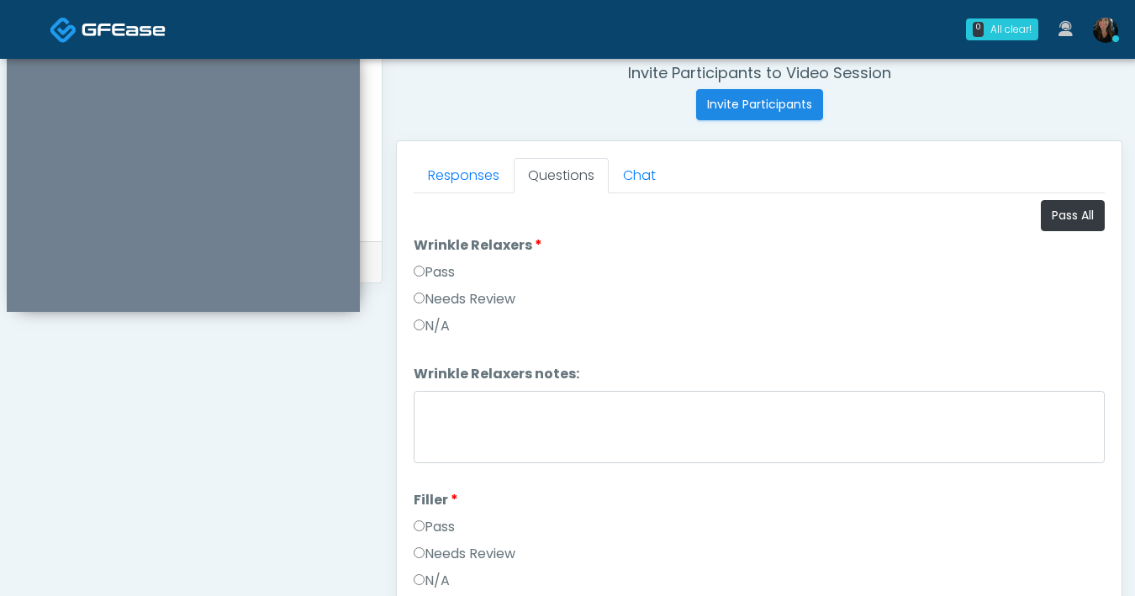
scroll to position [638, 0]
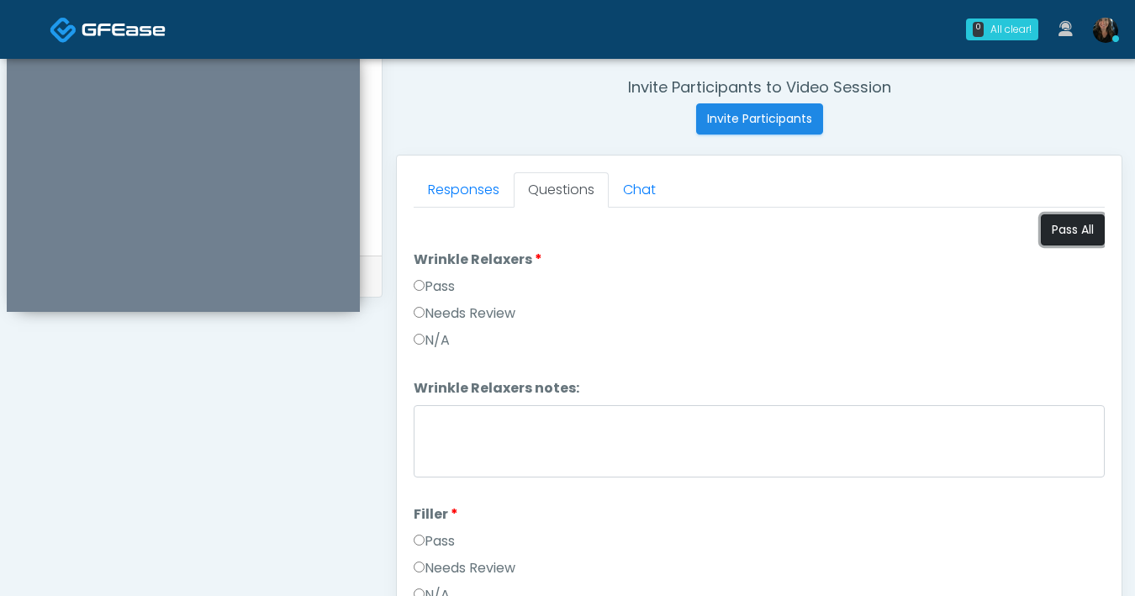
click at [1068, 244] on button "Pass All" at bounding box center [1073, 229] width 64 height 31
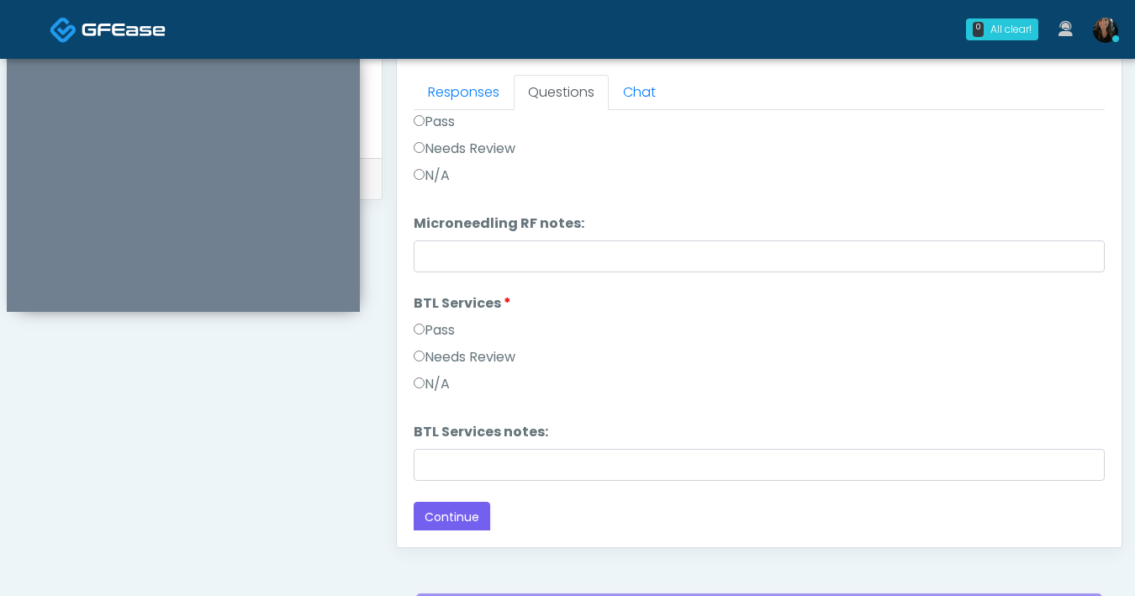
scroll to position [913, 0]
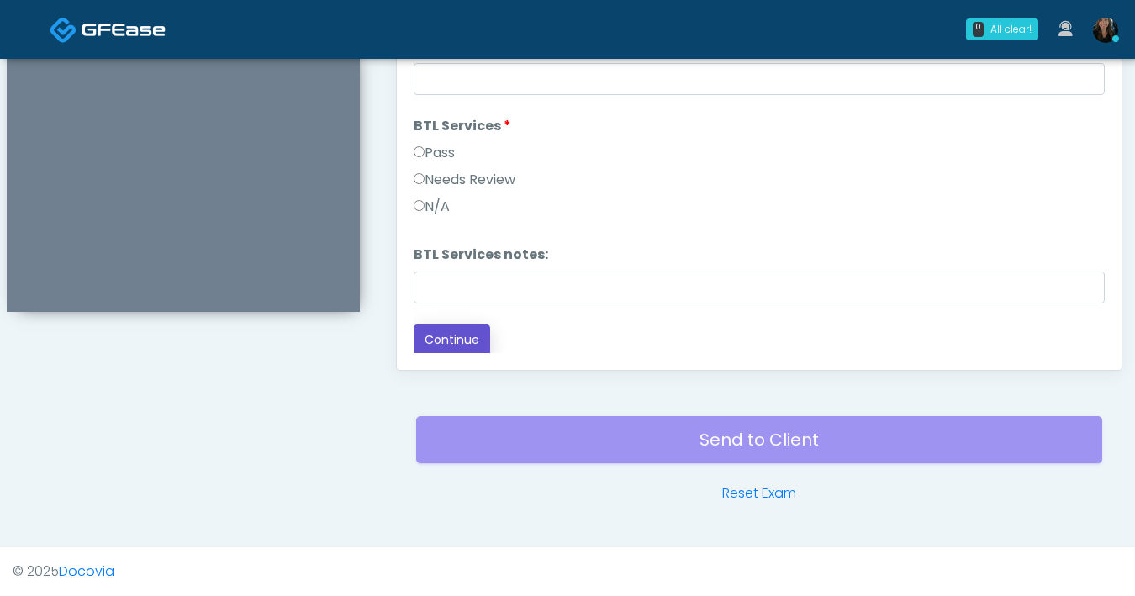
click at [451, 339] on button "Continue" at bounding box center [452, 340] width 77 height 31
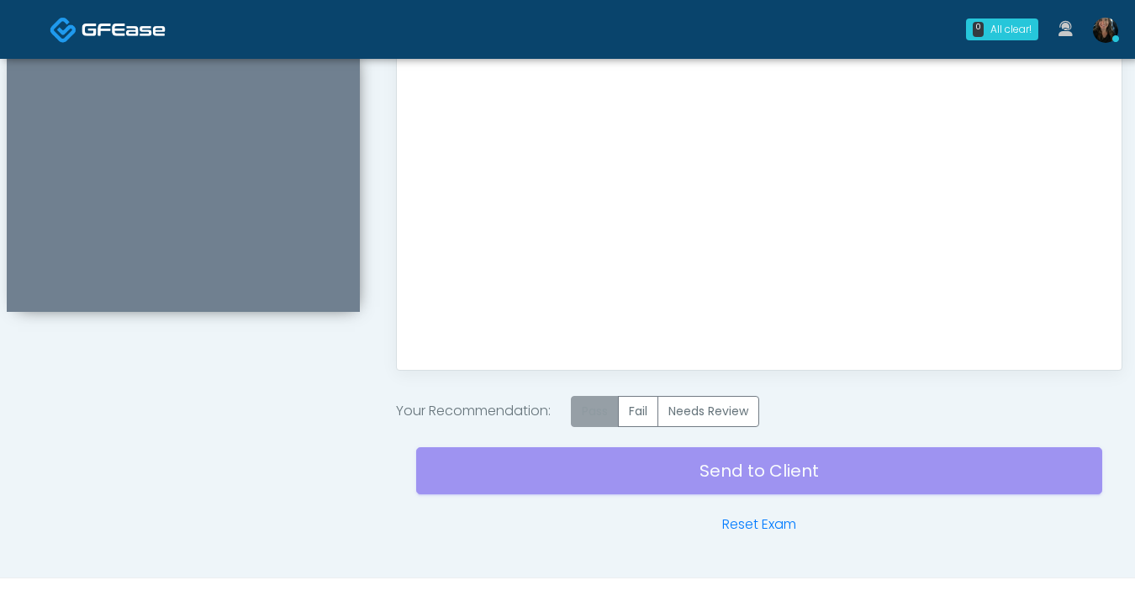
click at [582, 417] on label "Pass" at bounding box center [595, 411] width 48 height 31
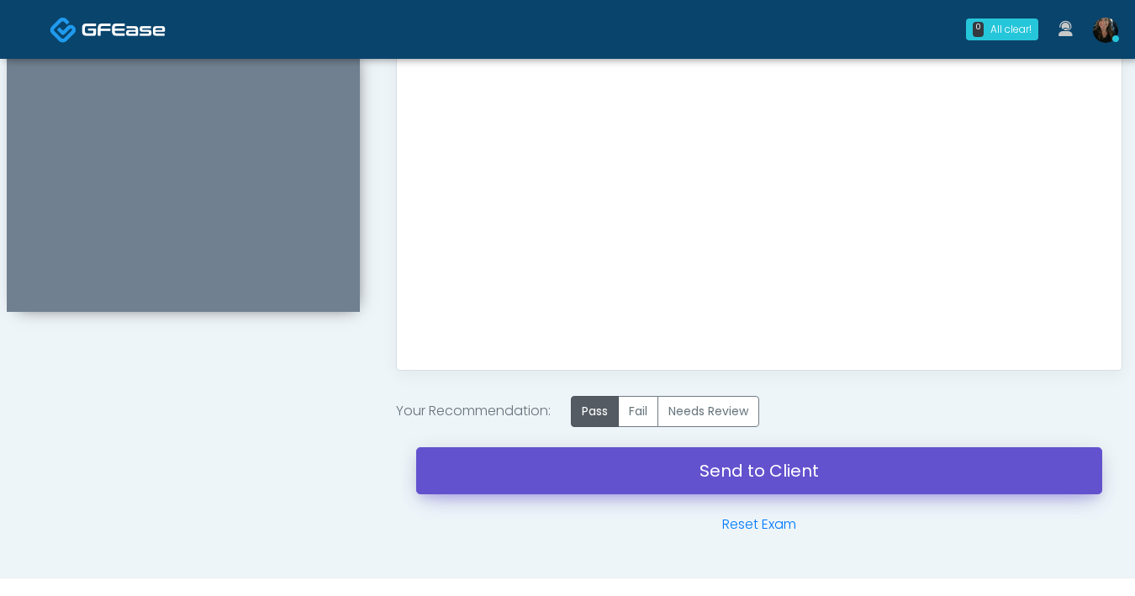
click at [770, 469] on link "Send to Client" at bounding box center [759, 470] width 686 height 47
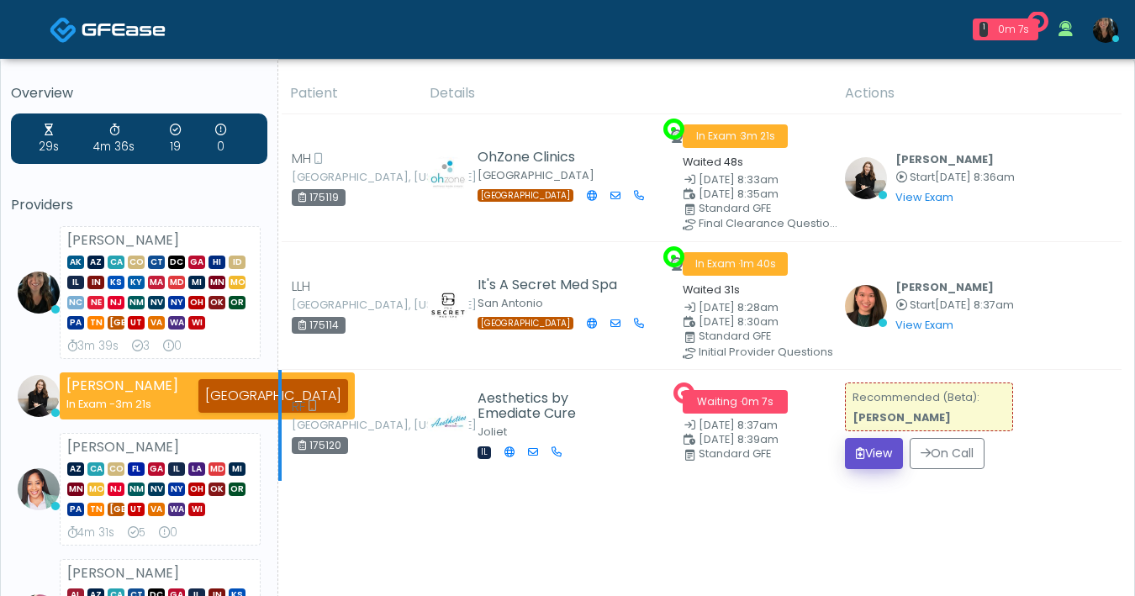
click at [850, 452] on button "View" at bounding box center [874, 453] width 58 height 31
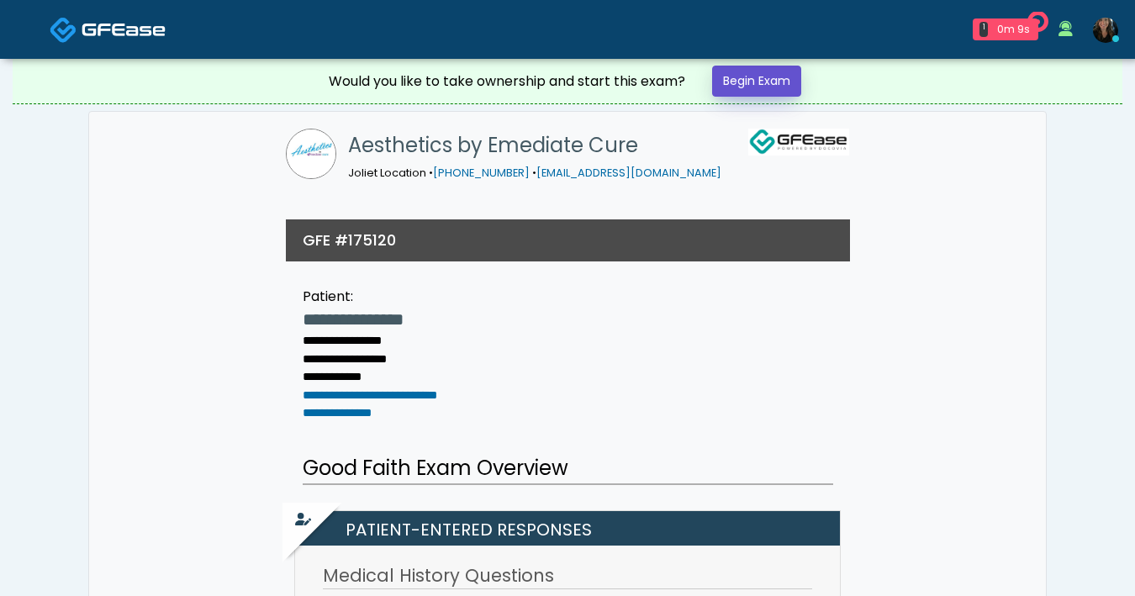
click at [801, 87] on link "Begin Exam" at bounding box center [756, 81] width 89 height 31
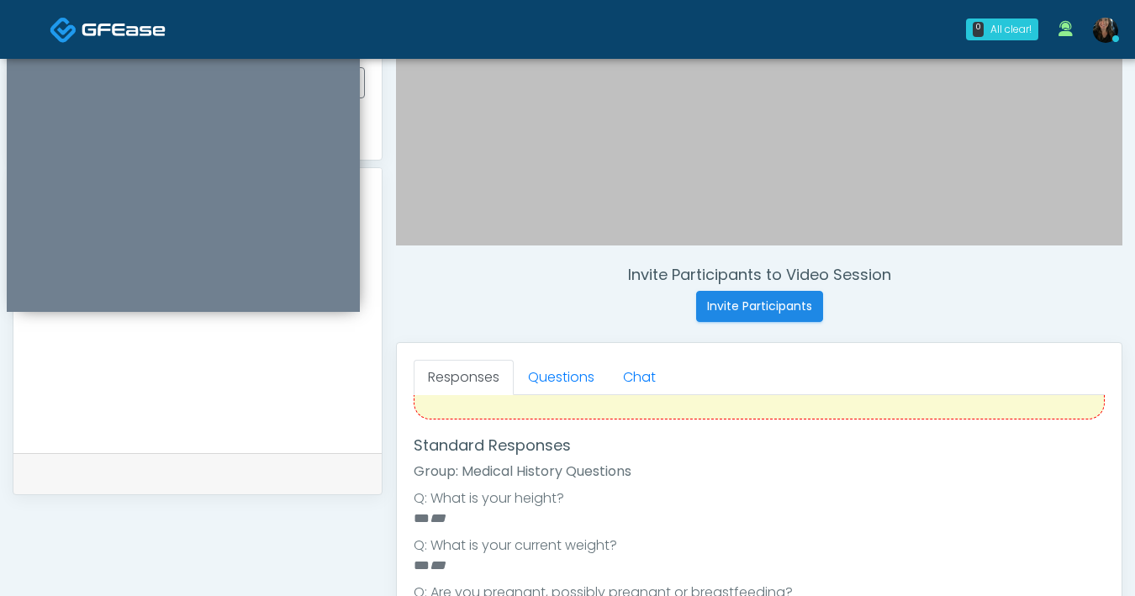
scroll to position [163, 0]
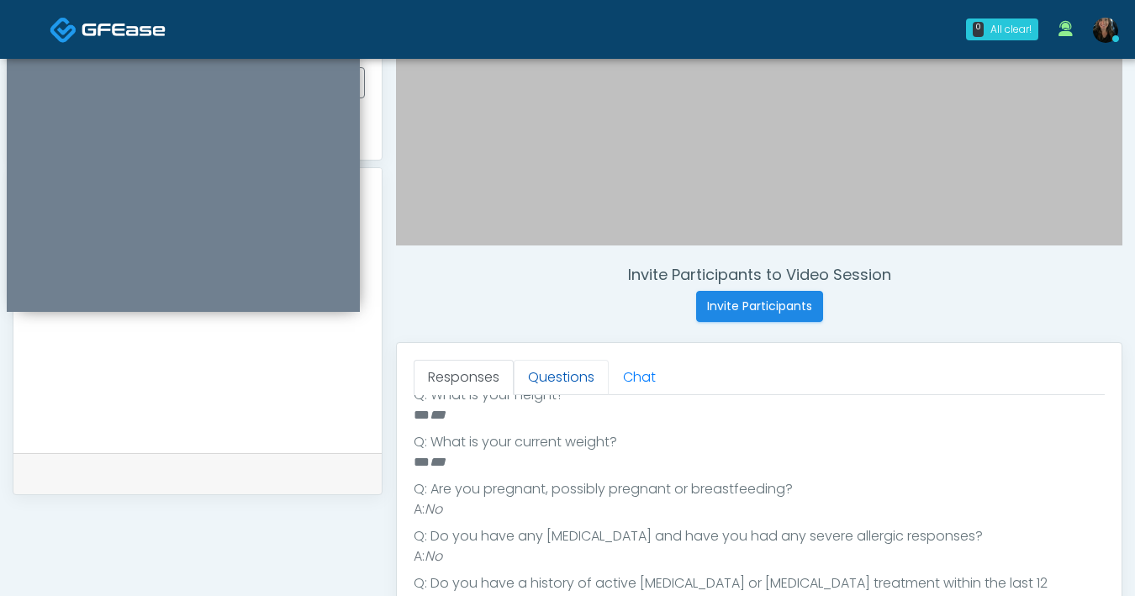
click at [566, 384] on link "Questions" at bounding box center [561, 377] width 95 height 35
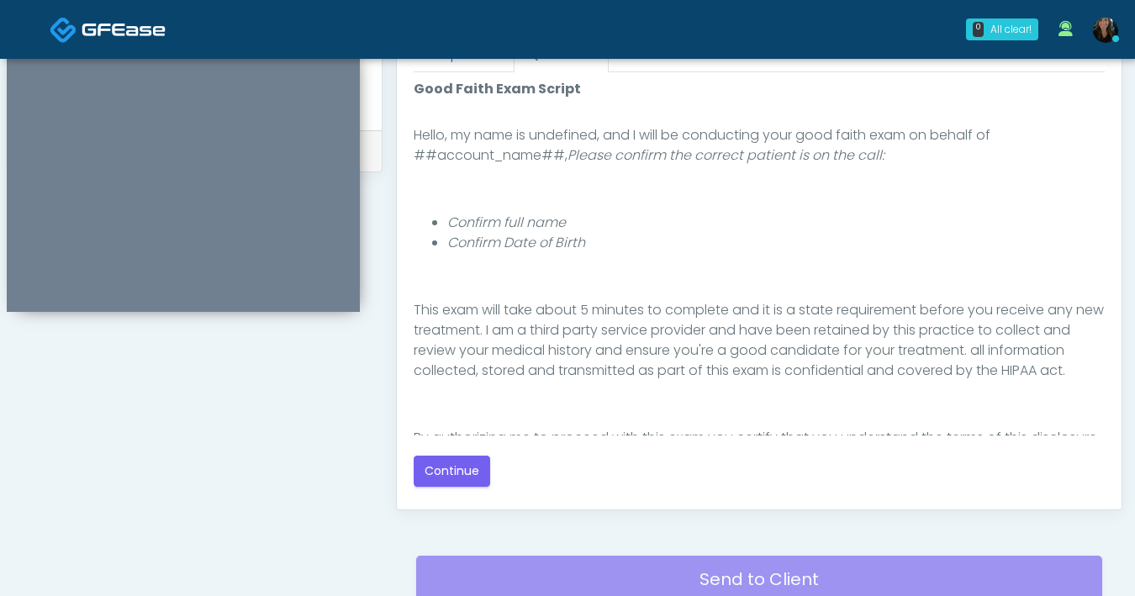
scroll to position [111, 0]
click at [630, 402] on div "Good Faith Exam Script INTRODUCTION Hello, my name is undefined, and I will be …" at bounding box center [759, 267] width 691 height 336
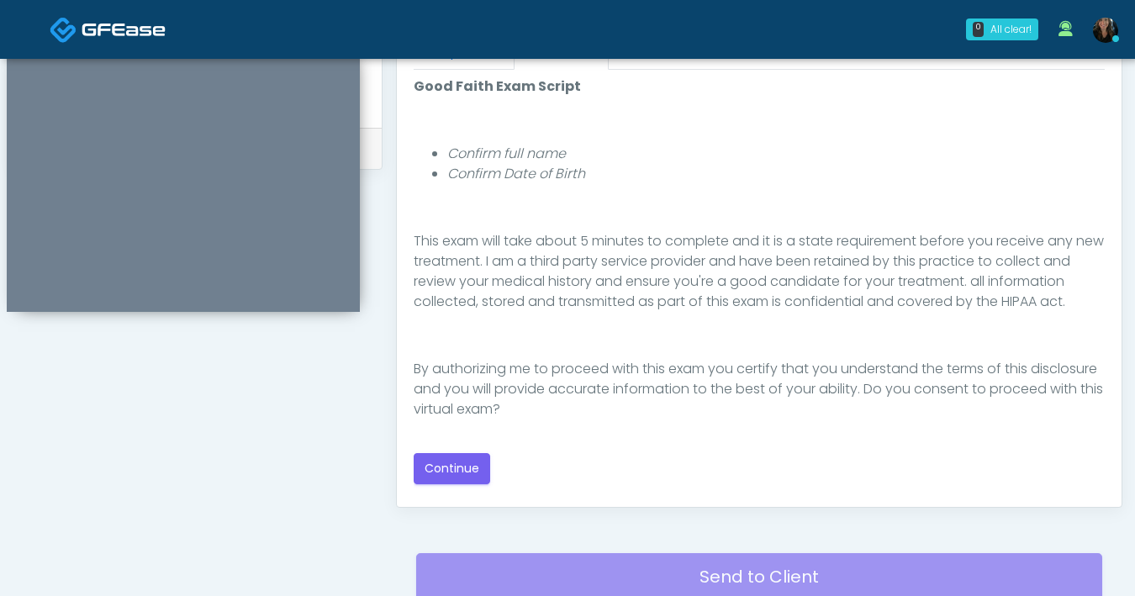
scroll to position [777, 0]
click at [436, 472] on button "Continue" at bounding box center [452, 467] width 77 height 31
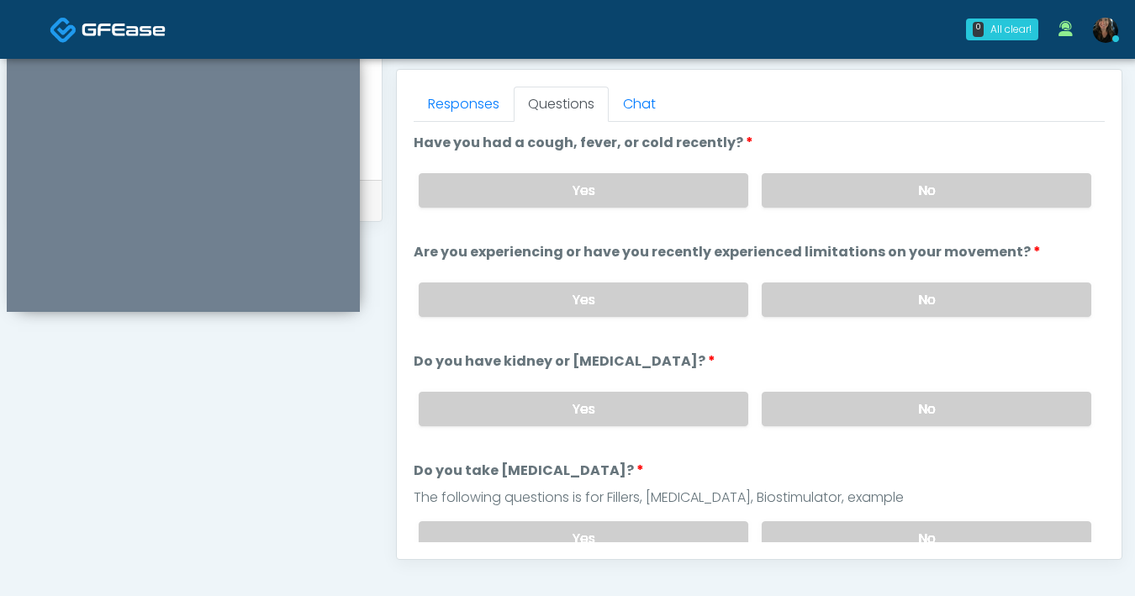
scroll to position [675, 0]
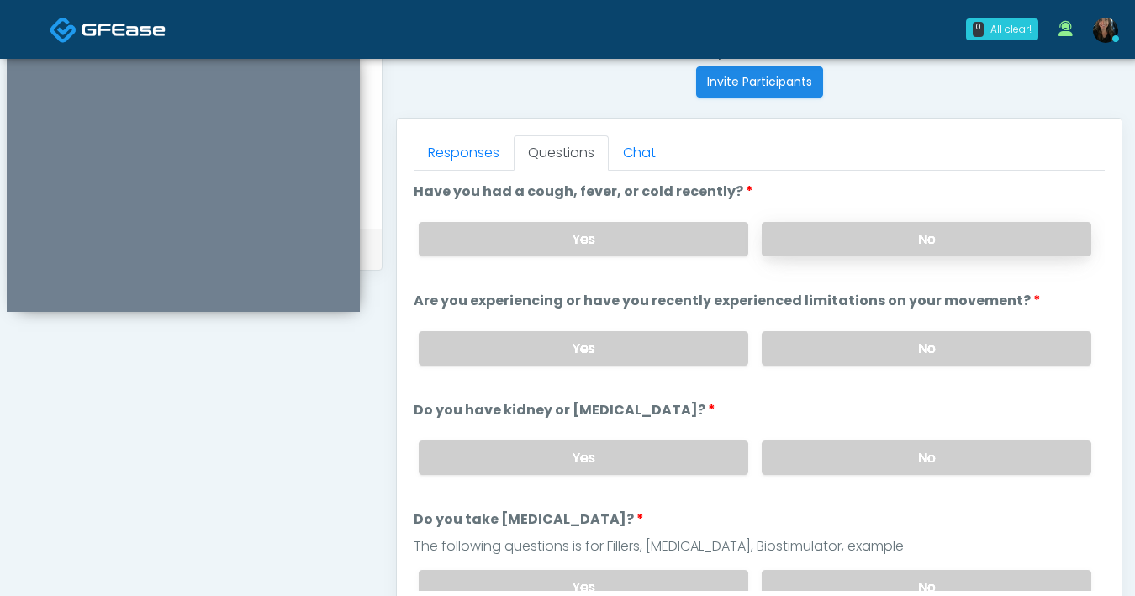
click at [897, 235] on label "No" at bounding box center [927, 239] width 330 height 34
click at [888, 352] on label "No" at bounding box center [927, 348] width 330 height 34
click at [852, 466] on label "No" at bounding box center [927, 458] width 330 height 34
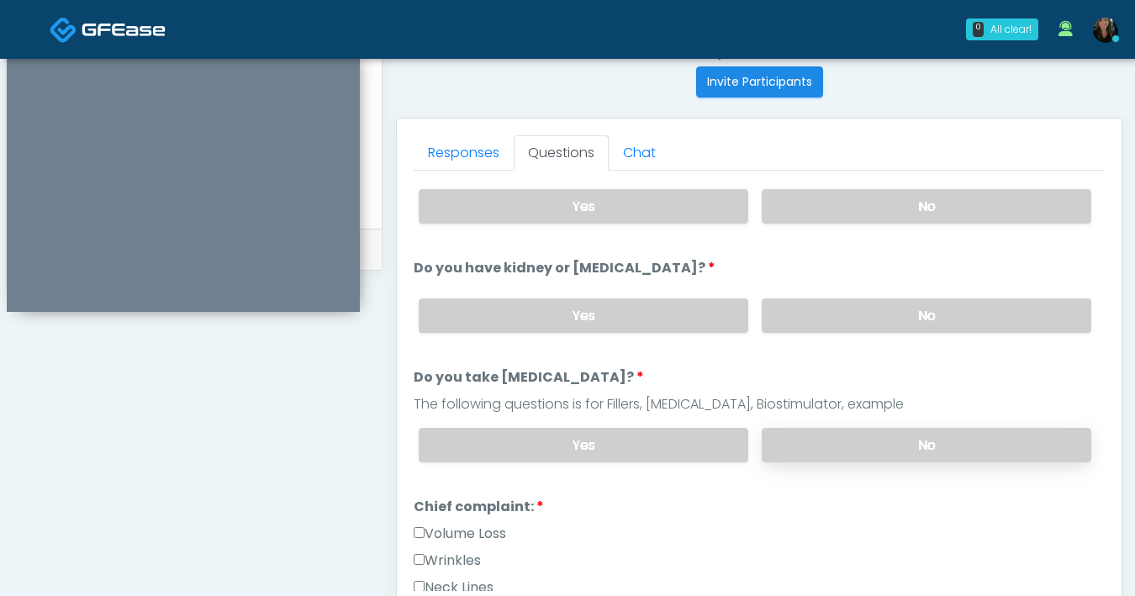
scroll to position [143, 0]
click at [871, 456] on label "No" at bounding box center [927, 444] width 330 height 34
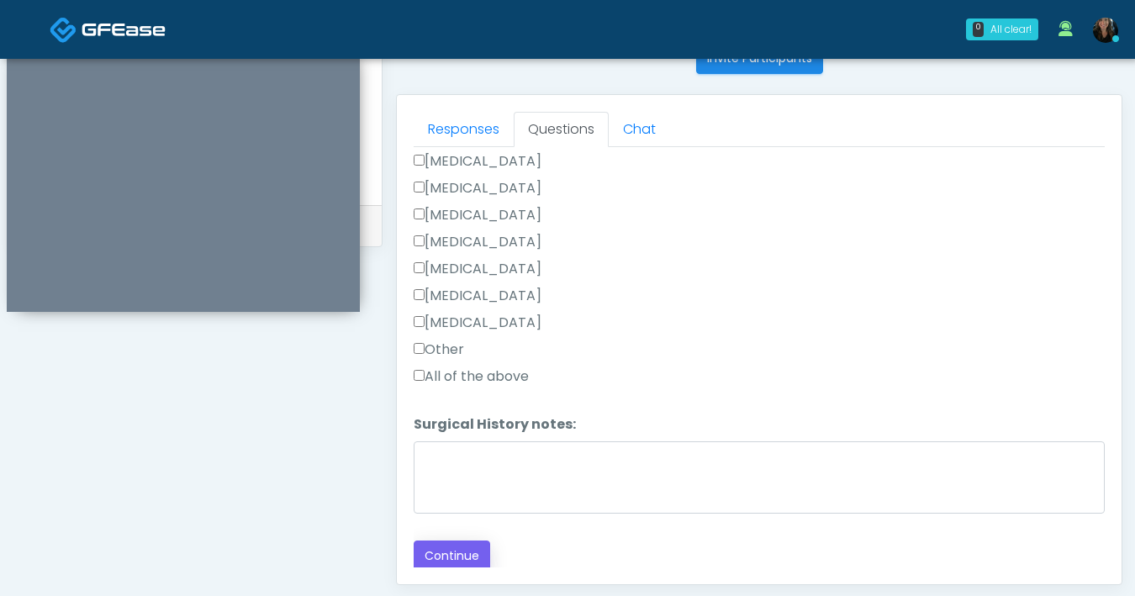
scroll to position [700, 0]
click at [472, 550] on button "Continue" at bounding box center [452, 555] width 77 height 31
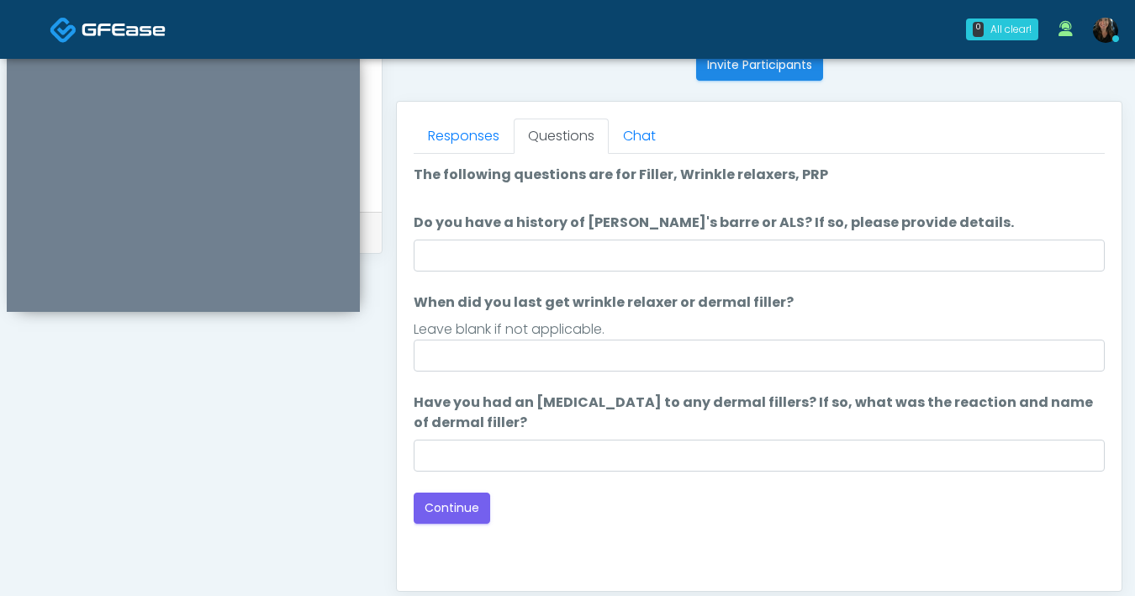
scroll to position [690, 0]
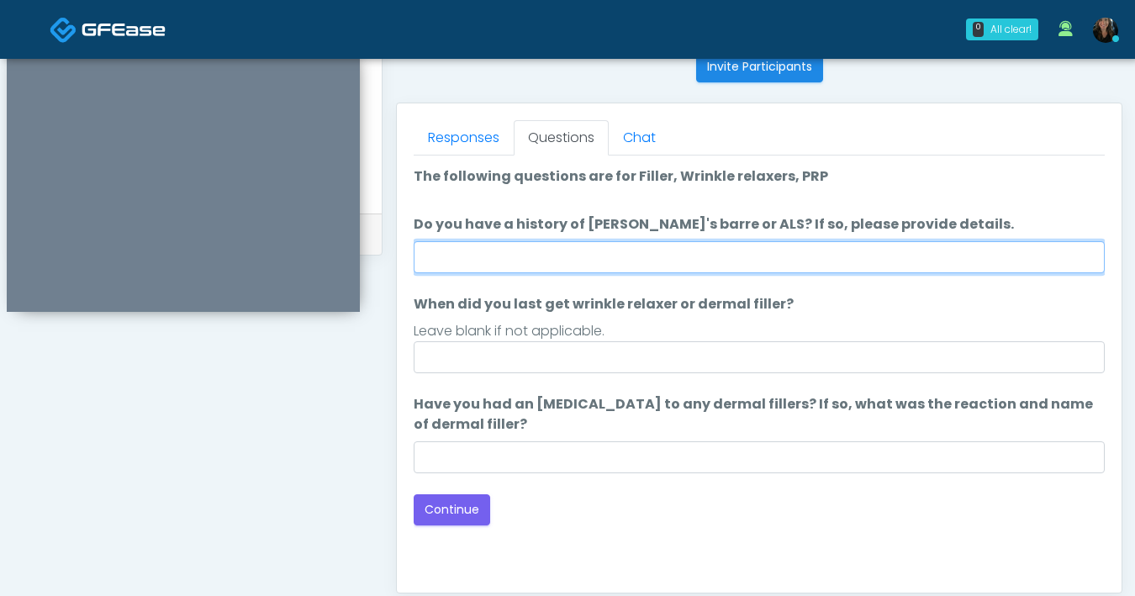
click at [745, 253] on input "Do you have a history of [PERSON_NAME]'s barre or ALS? If so, please provide de…" at bounding box center [759, 257] width 691 height 32
type input "**"
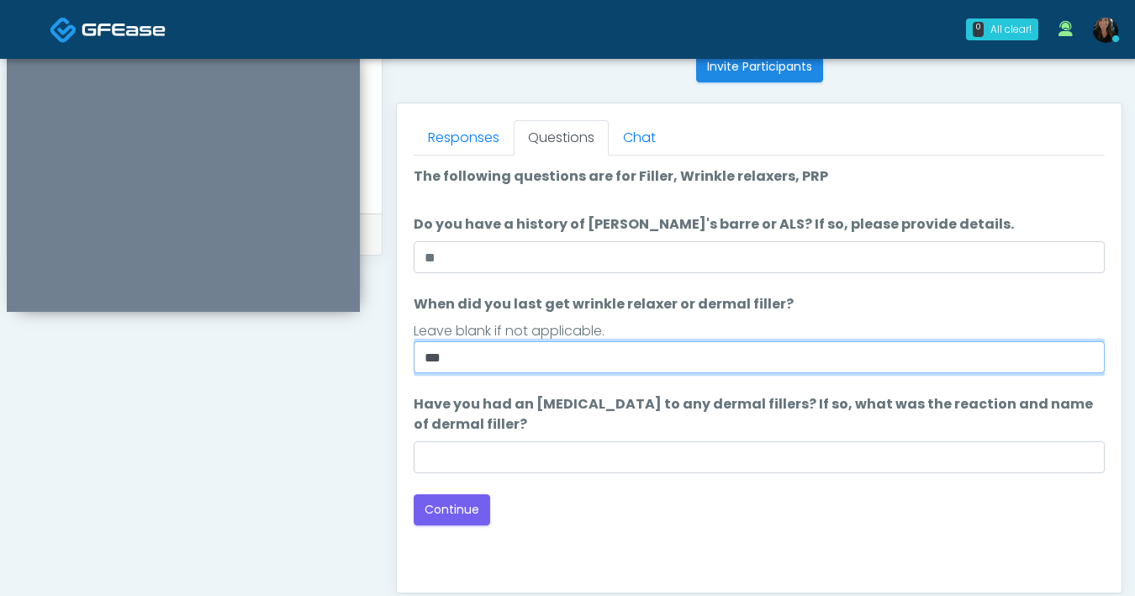
type input "***"
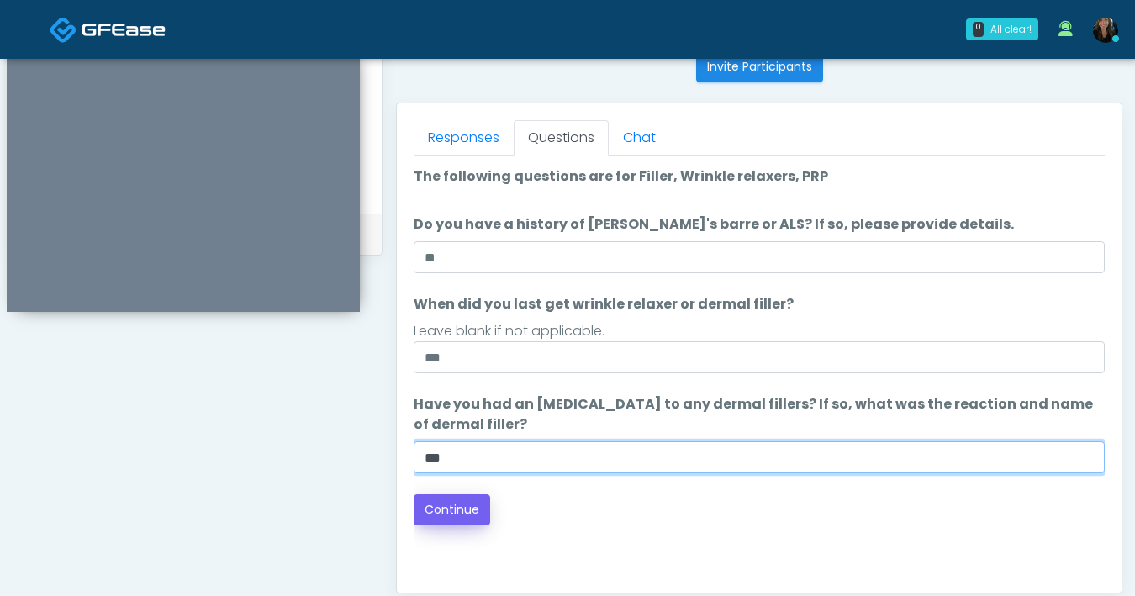
type input "***"
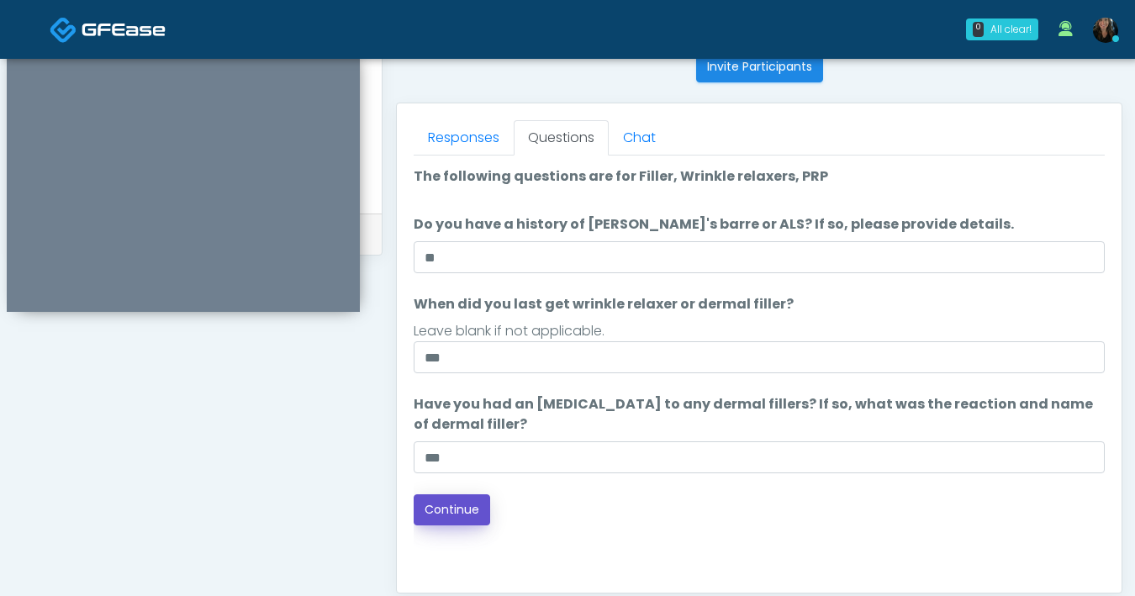
click at [463, 520] on button "Continue" at bounding box center [452, 510] width 77 height 31
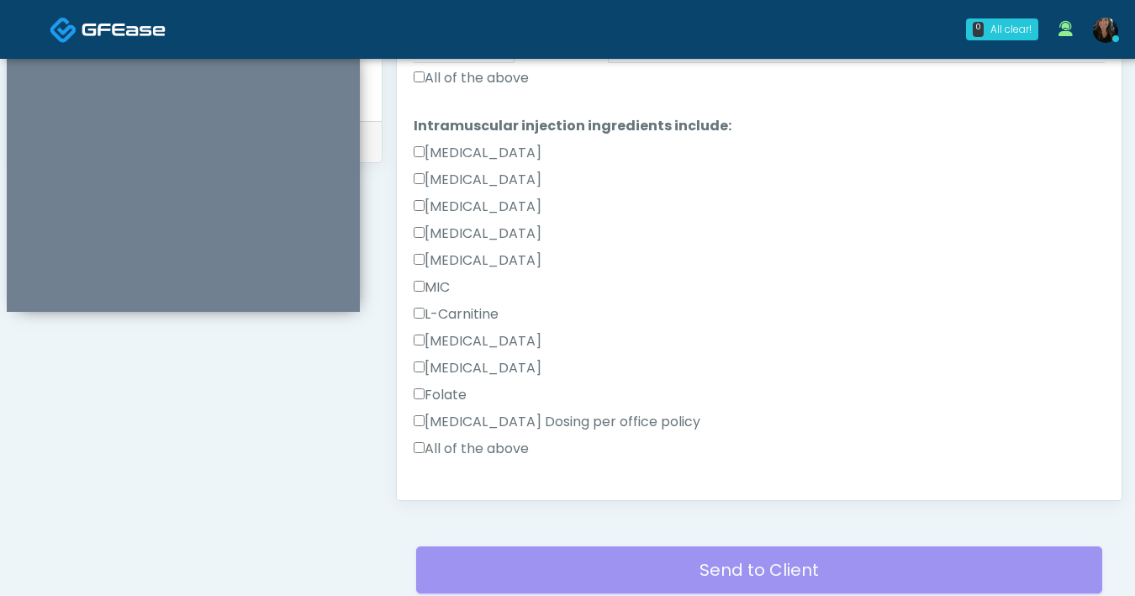
scroll to position [530, 0]
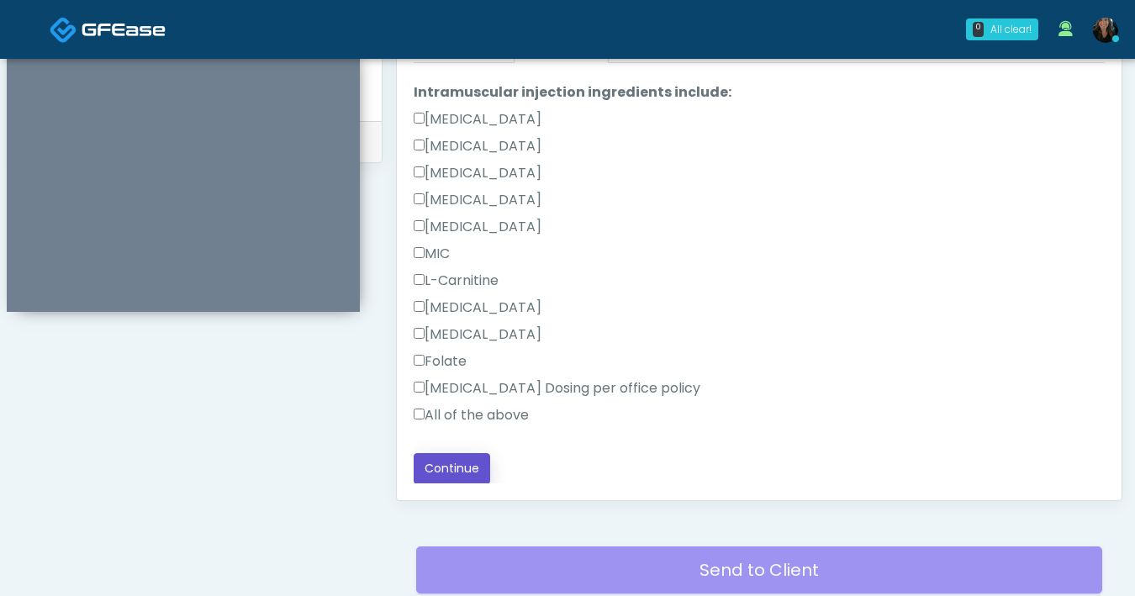
click at [468, 472] on button "Continue" at bounding box center [452, 468] width 77 height 31
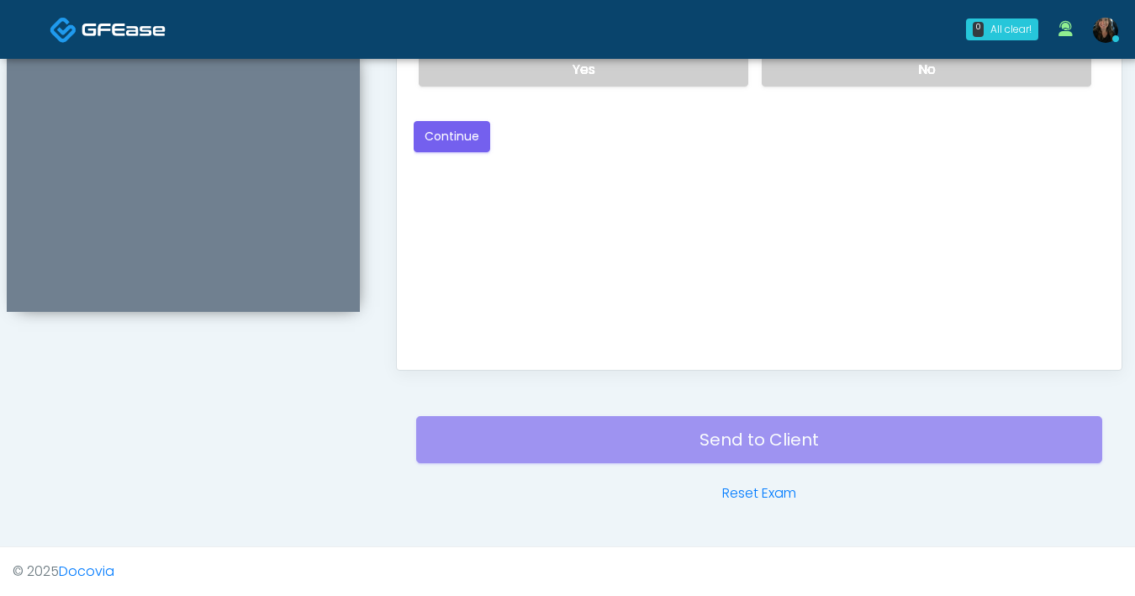
scroll to position [582, 0]
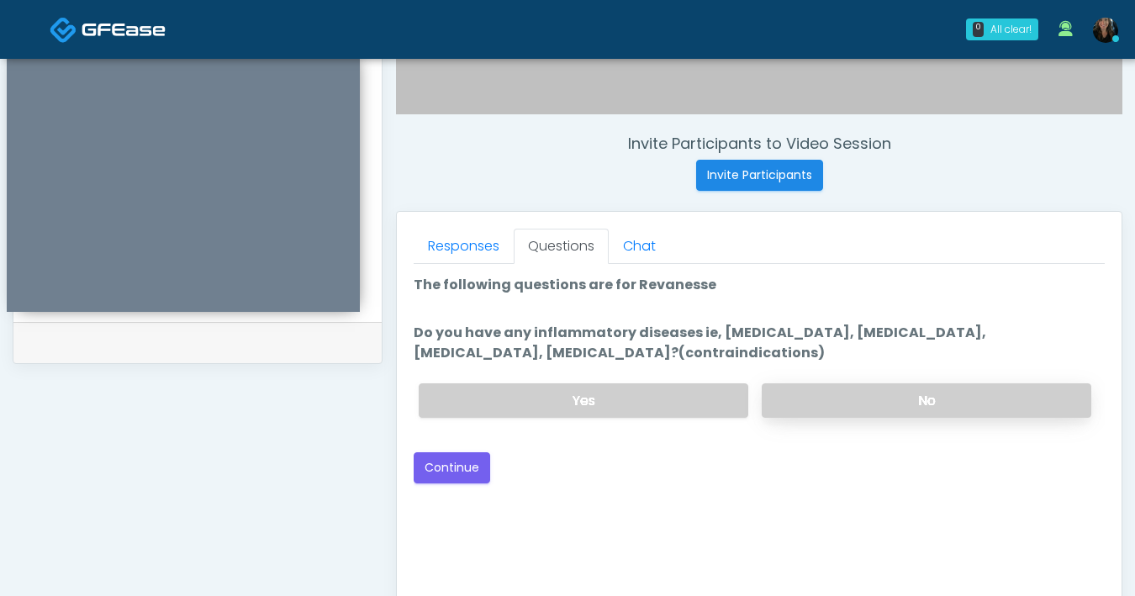
click at [841, 409] on label "No" at bounding box center [927, 401] width 330 height 34
click at [453, 482] on button "Continue" at bounding box center [452, 467] width 77 height 31
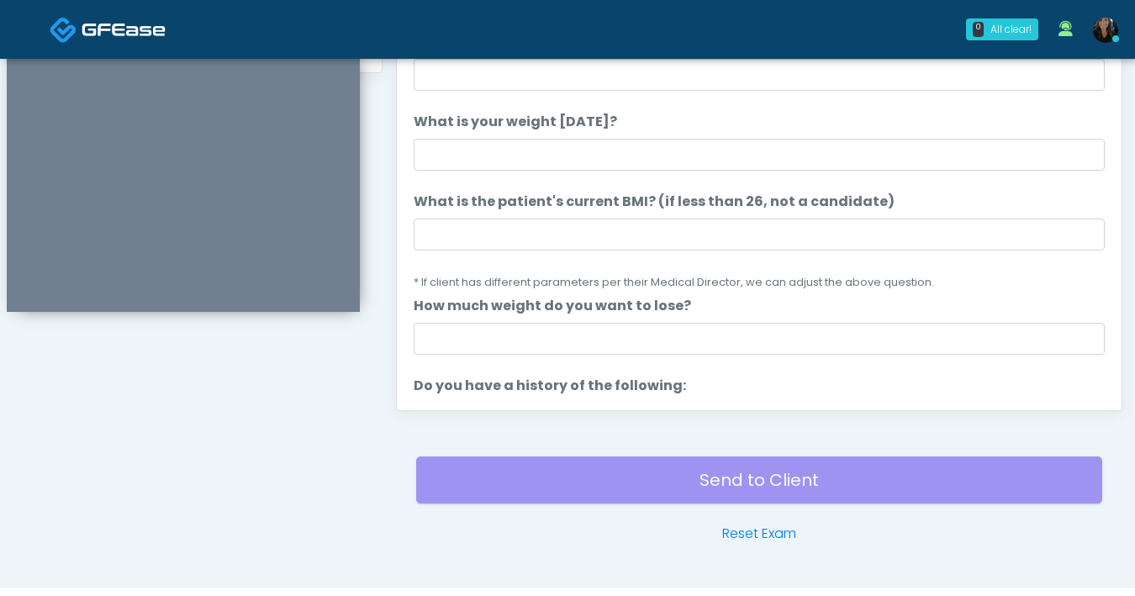
scroll to position [784, 0]
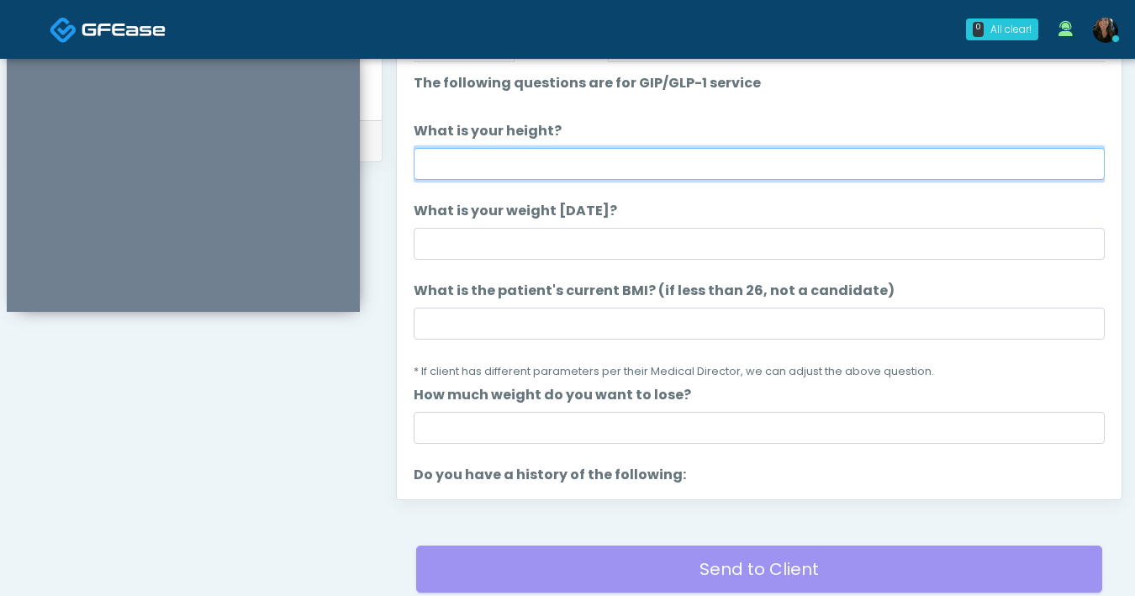
click at [640, 167] on input "What is your height?" at bounding box center [759, 164] width 691 height 32
type input "***"
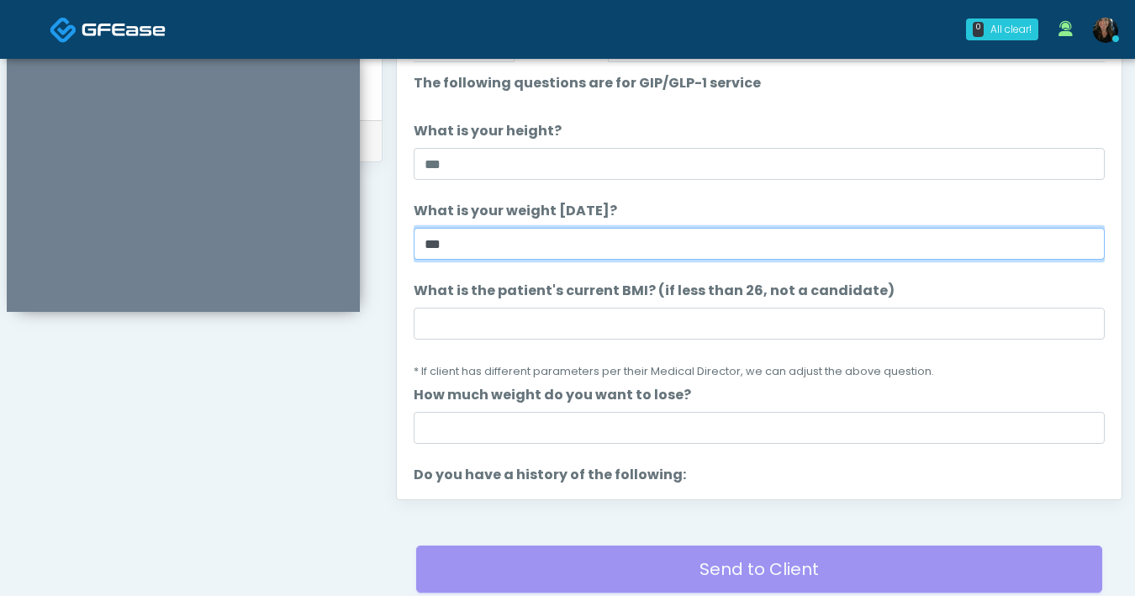
type input "***"
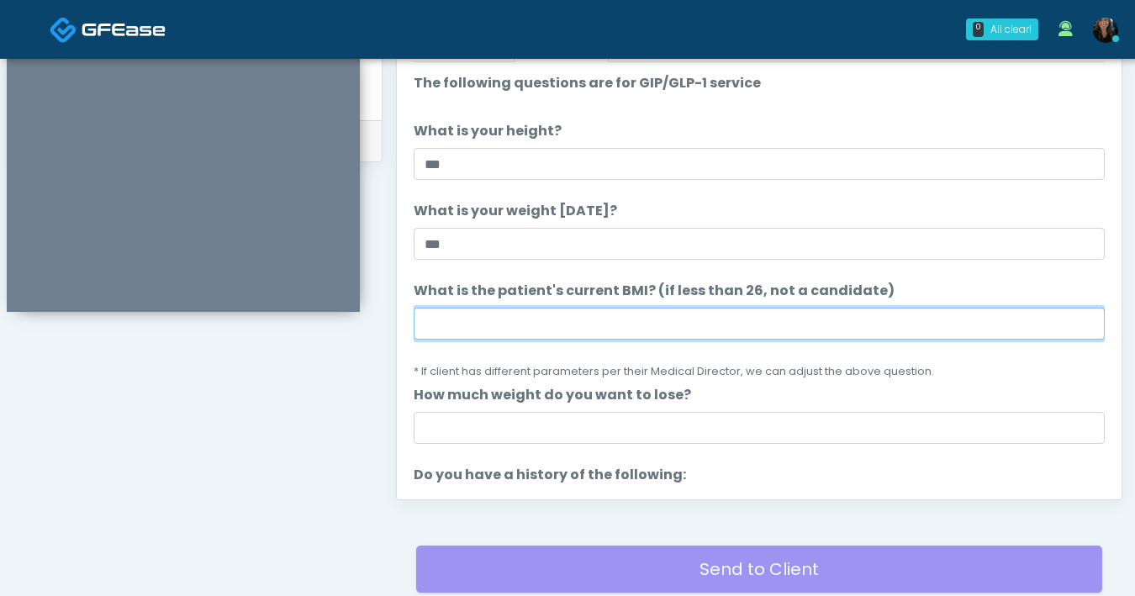
click at [517, 325] on input "What is the patient's current BMI? (if less than 26, not a candidate)" at bounding box center [759, 324] width 691 height 32
type input "****"
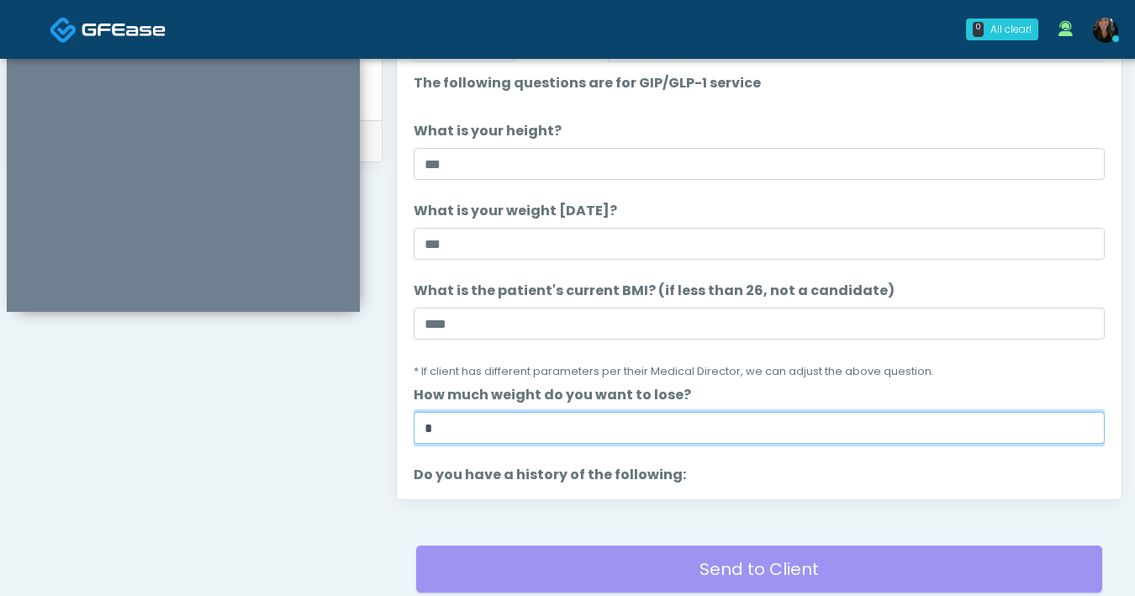
type input "*"
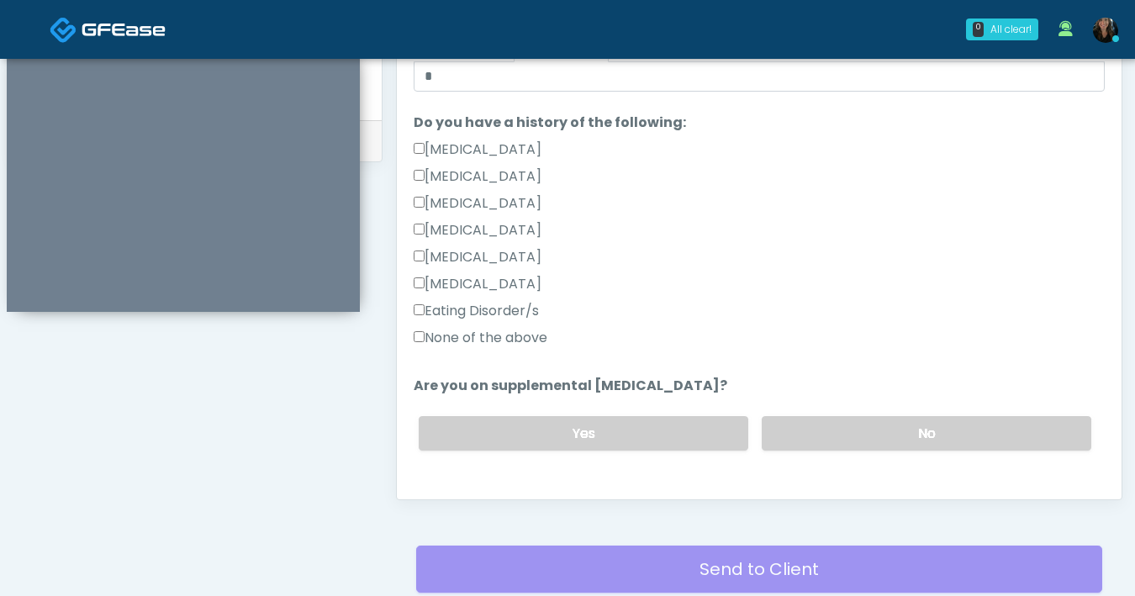
scroll to position [418, 0]
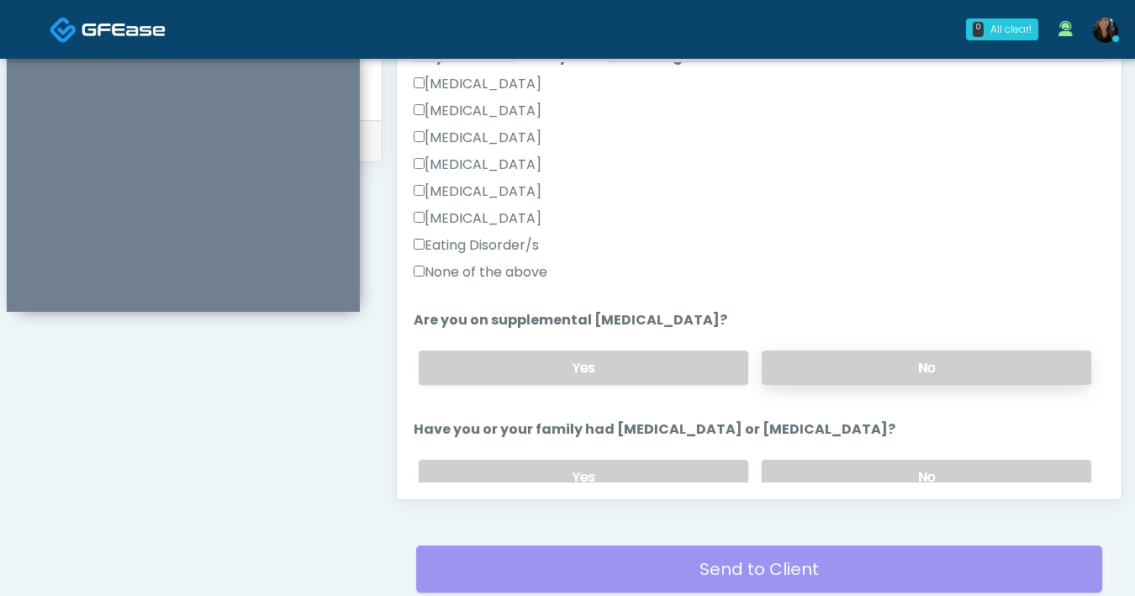
click at [818, 357] on label "No" at bounding box center [927, 368] width 330 height 34
drag, startPoint x: 845, startPoint y: 471, endPoint x: 849, endPoint y: 447, distance: 24.6
click at [845, 471] on label "No" at bounding box center [927, 477] width 330 height 34
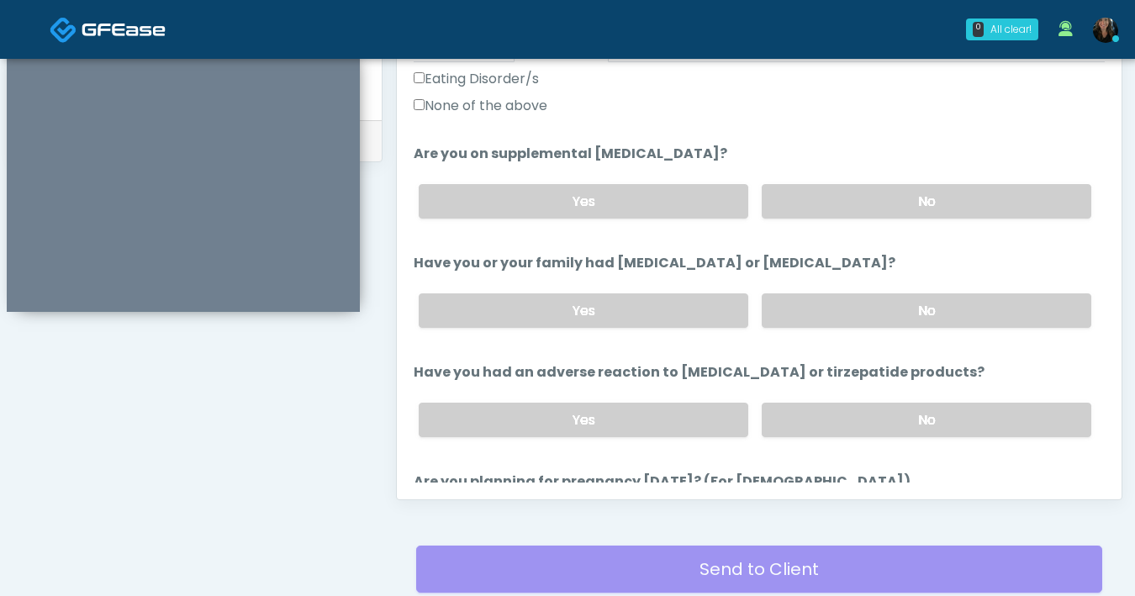
scroll to position [632, 0]
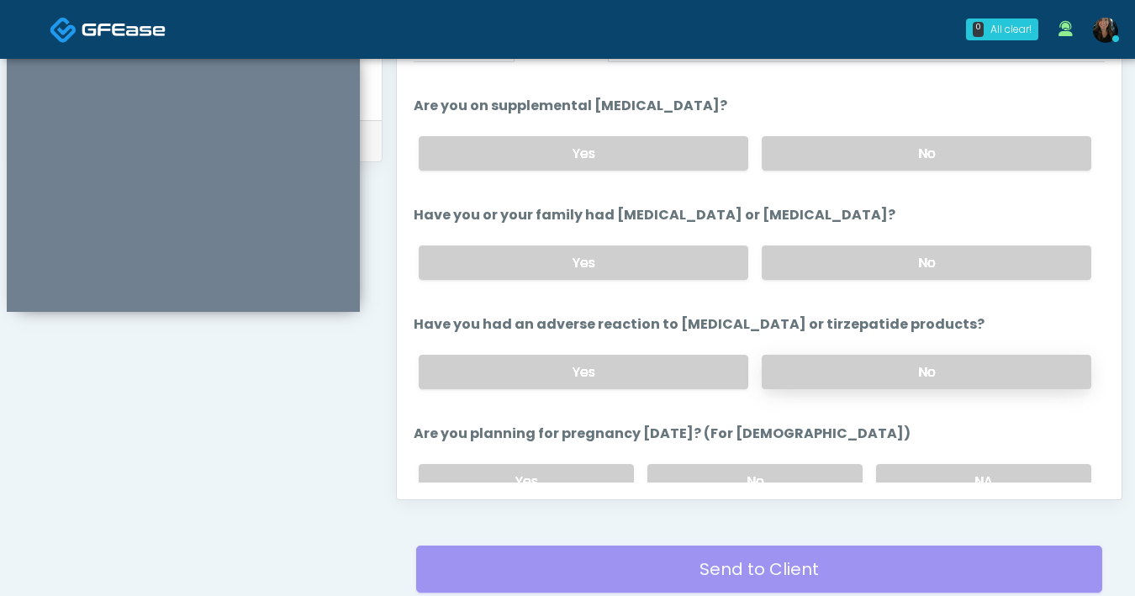
click at [902, 376] on label "No" at bounding box center [927, 372] width 330 height 34
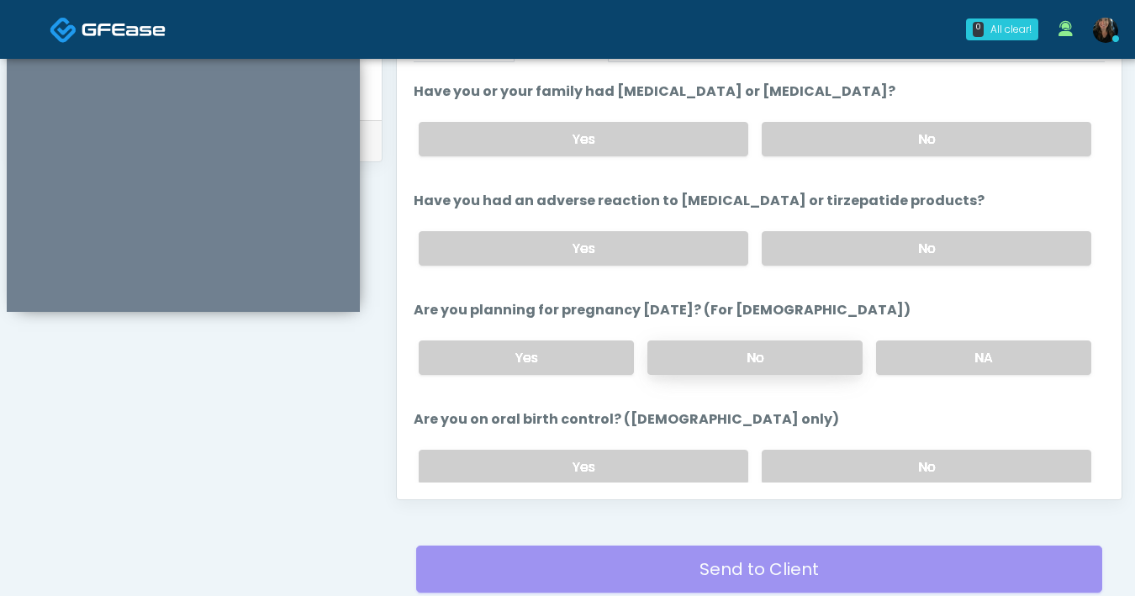
scroll to position [756, 0]
click at [786, 366] on label "No" at bounding box center [755, 358] width 215 height 34
click at [886, 458] on label "No" at bounding box center [927, 467] width 330 height 34
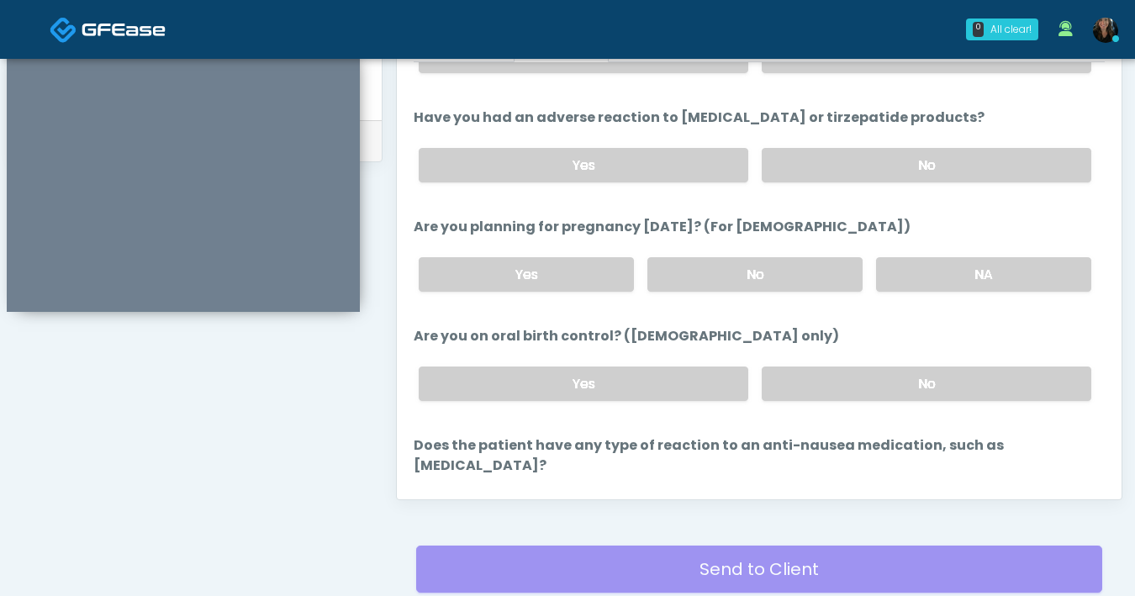
scroll to position [910, 0]
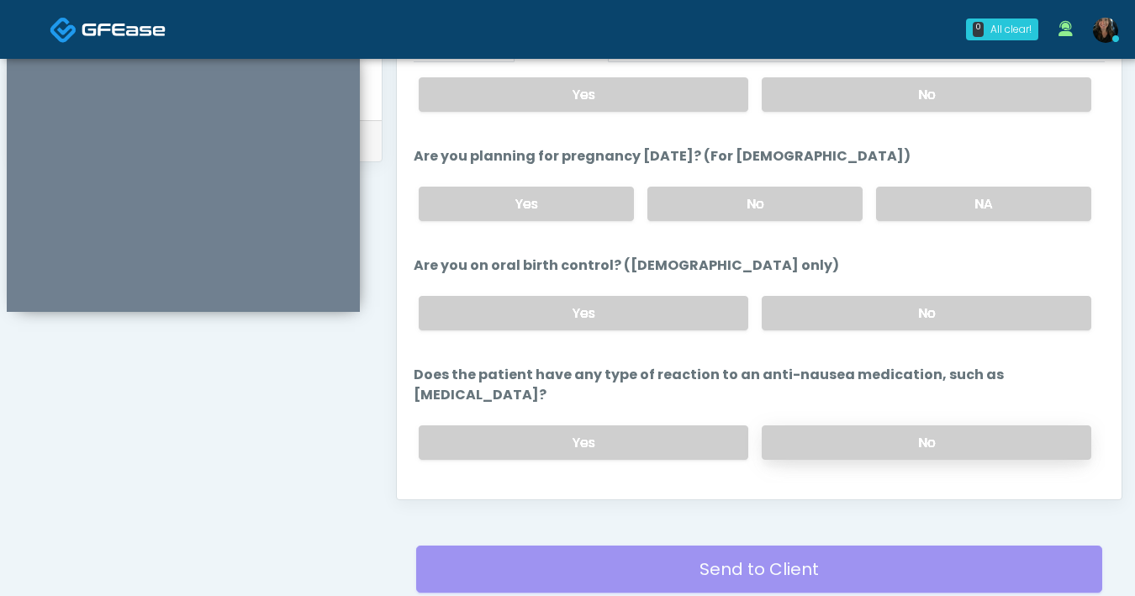
click at [879, 426] on label "No" at bounding box center [927, 443] width 330 height 34
click at [462, 495] on button "Continue" at bounding box center [452, 510] width 77 height 31
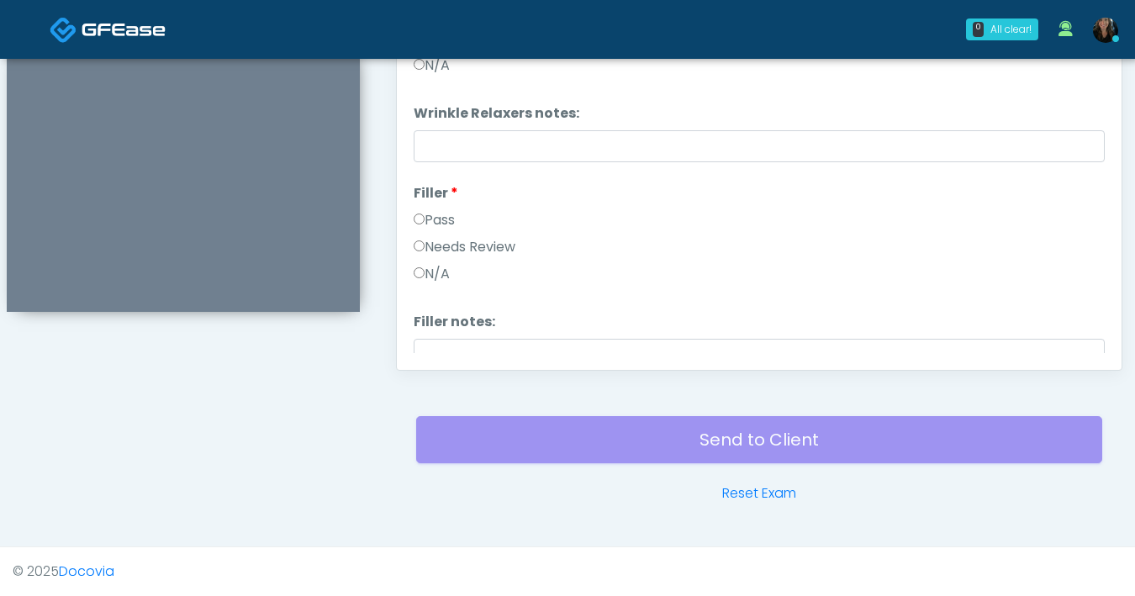
scroll to position [616, 0]
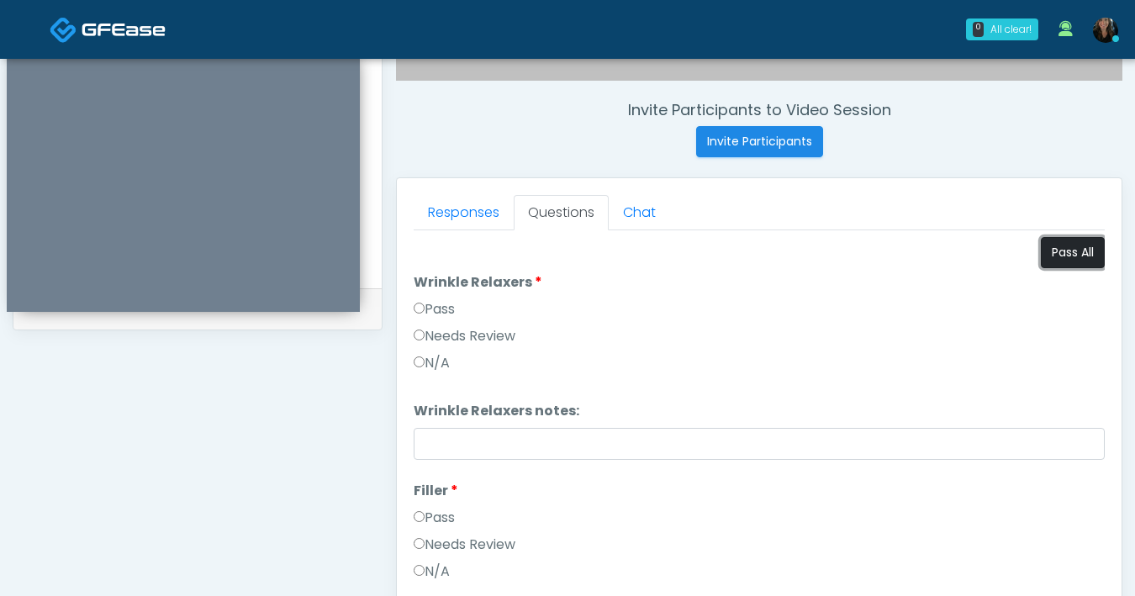
click at [1047, 251] on button "Pass All" at bounding box center [1073, 252] width 64 height 31
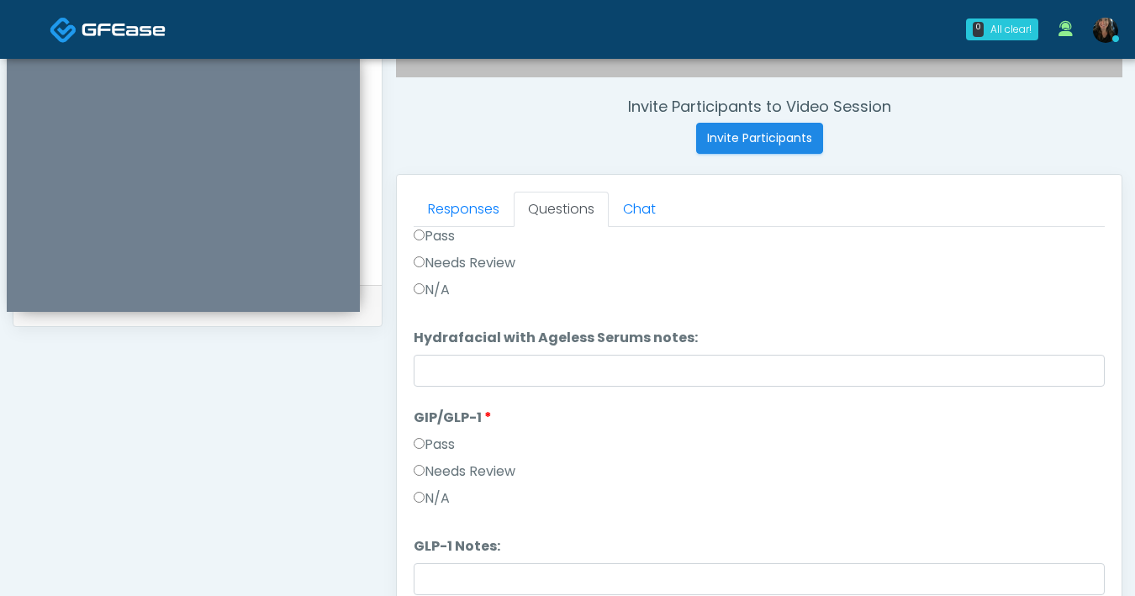
scroll to position [913, 0]
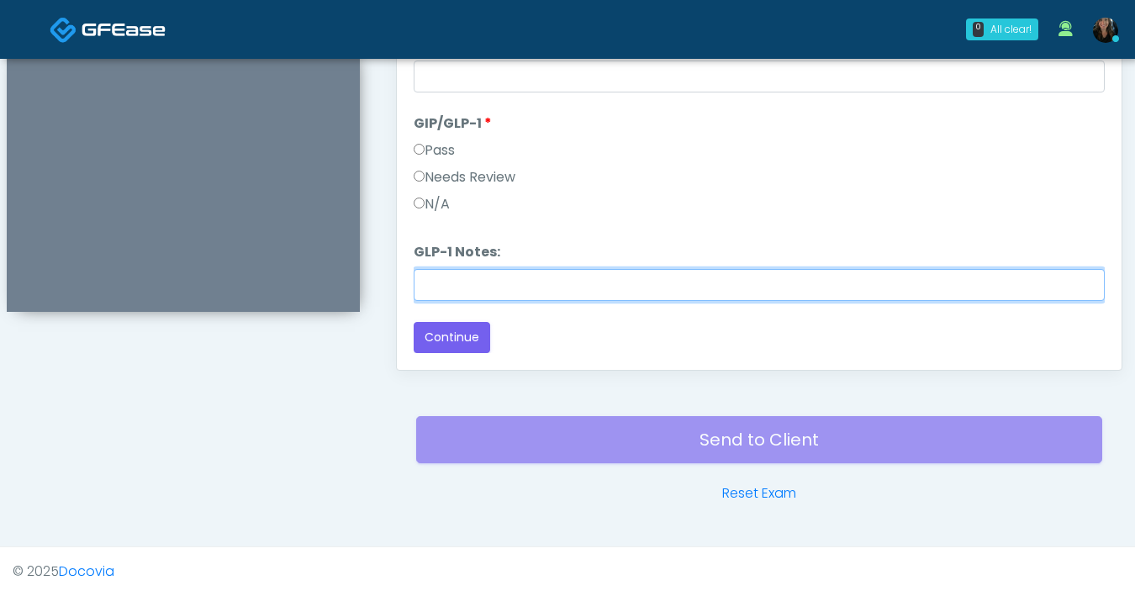
click at [546, 283] on input "GLP-1 Notes:" at bounding box center [759, 285] width 691 height 32
type input "**********"
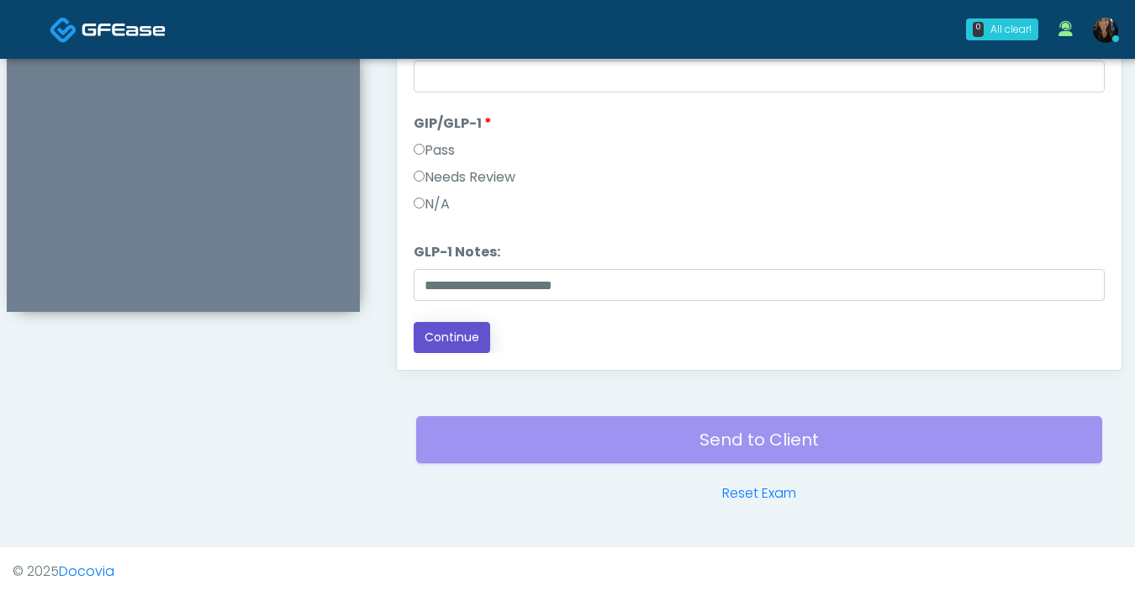
click at [447, 345] on button "Continue" at bounding box center [452, 337] width 77 height 31
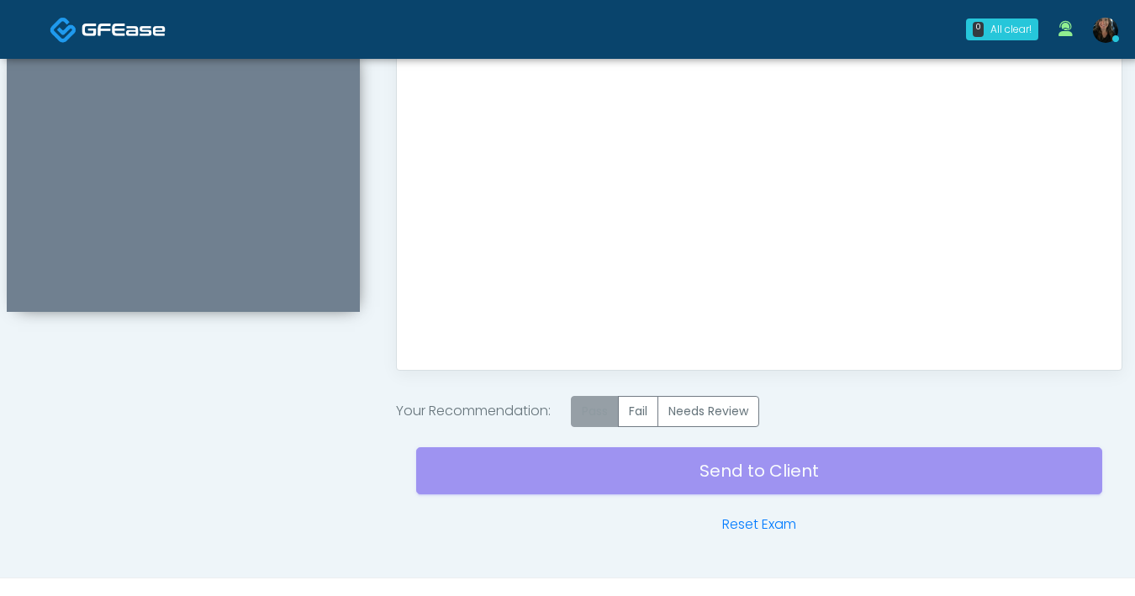
click at [588, 418] on label "Pass" at bounding box center [595, 411] width 48 height 31
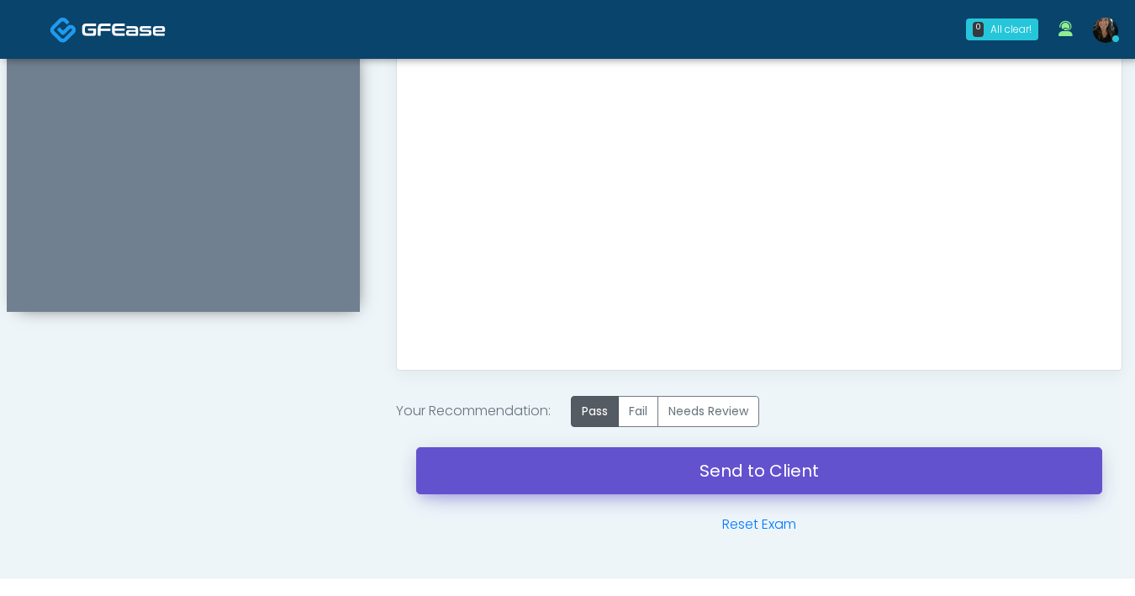
click at [733, 484] on link "Send to Client" at bounding box center [759, 470] width 686 height 47
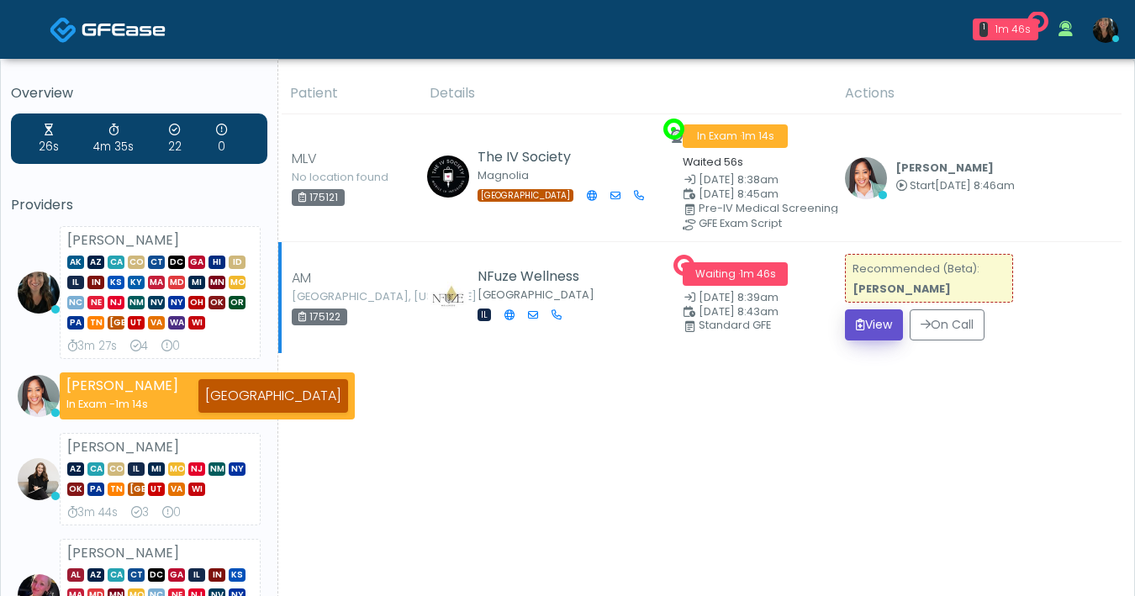
click at [873, 320] on button "View" at bounding box center [874, 324] width 58 height 31
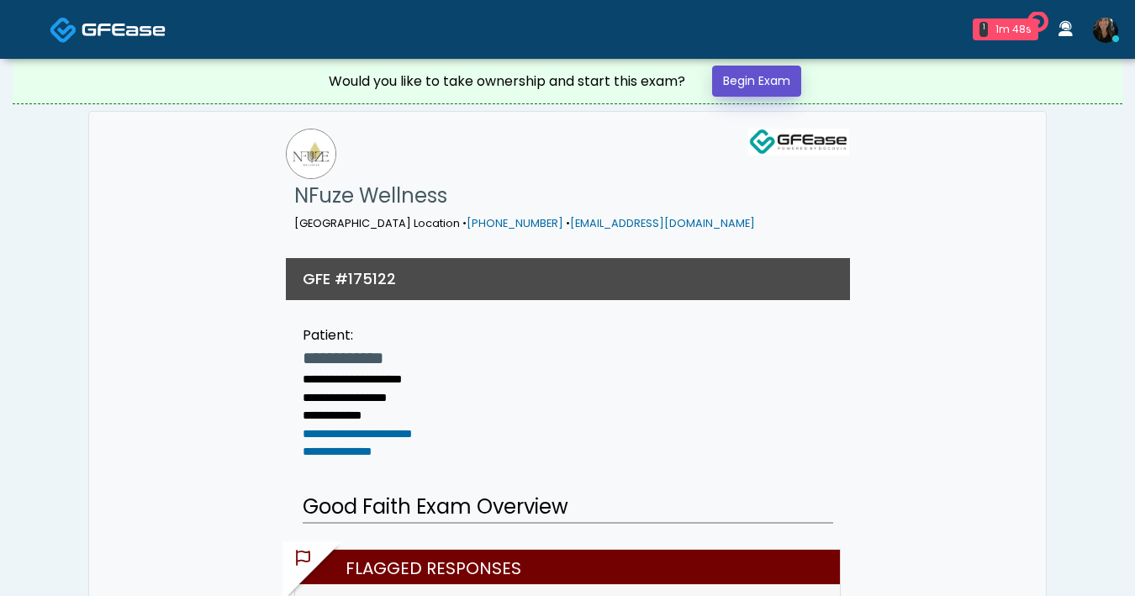
click at [778, 82] on link "Begin Exam" at bounding box center [756, 81] width 89 height 31
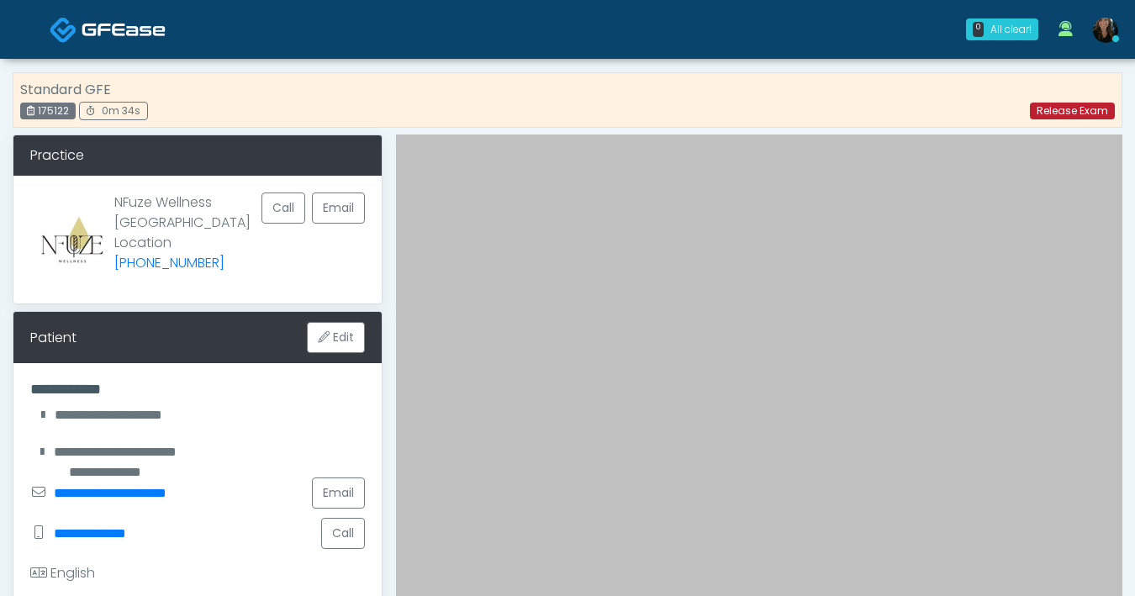
click at [1055, 108] on link "Release Exam" at bounding box center [1072, 111] width 85 height 17
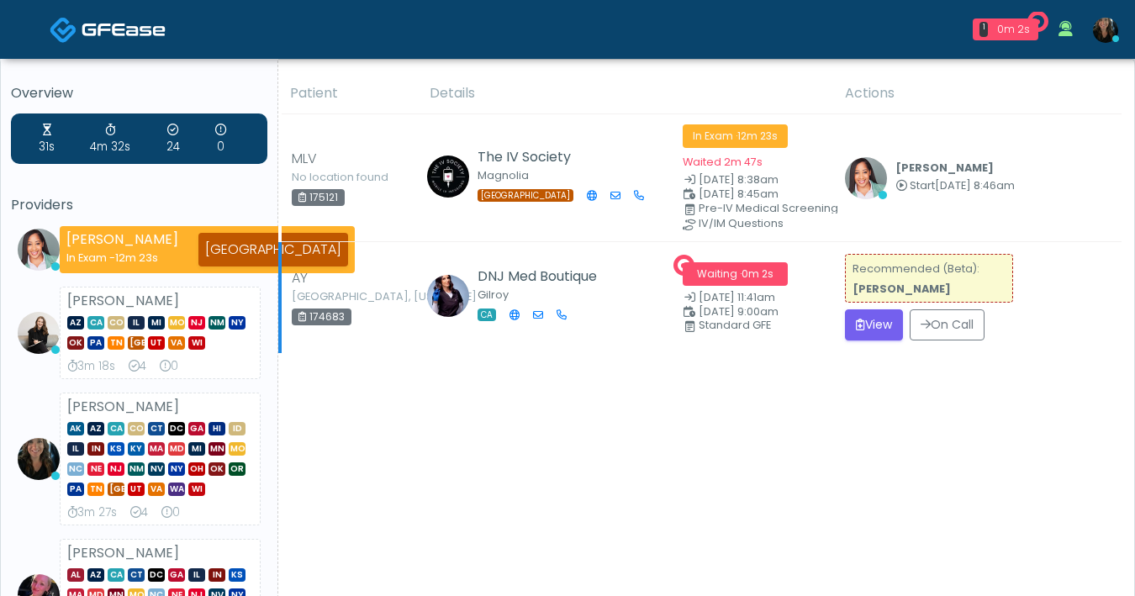
click at [871, 343] on td "Recommended (Beta): Aila Paredes View On Call" at bounding box center [978, 297] width 287 height 111
click at [871, 326] on button "View" at bounding box center [874, 324] width 58 height 31
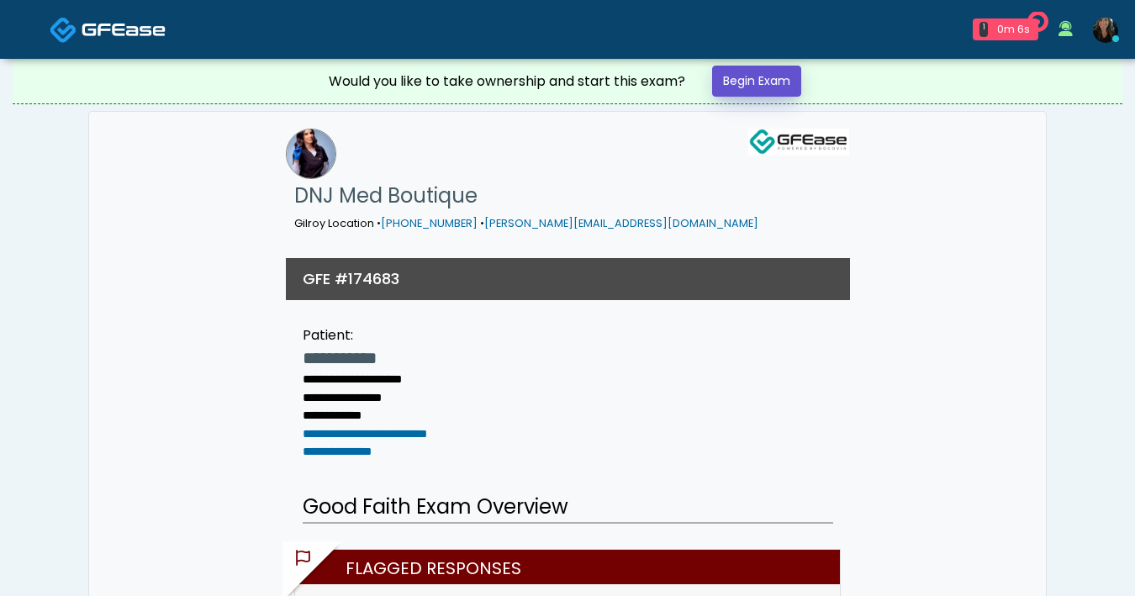
click at [748, 79] on link "Begin Exam" at bounding box center [756, 81] width 89 height 31
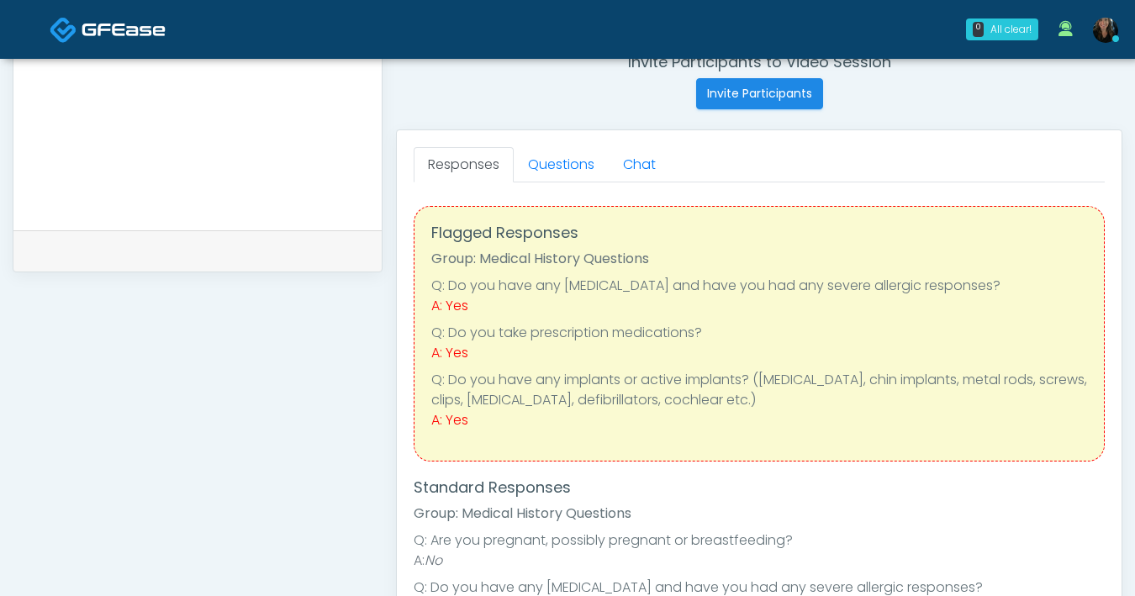
scroll to position [675, 0]
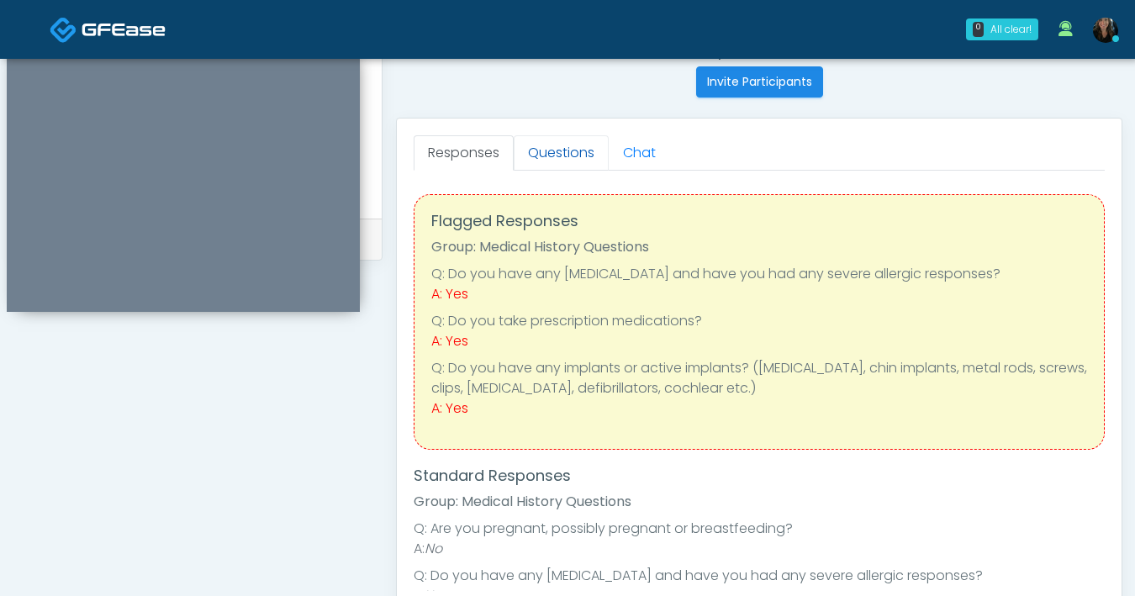
click at [554, 156] on link "Questions" at bounding box center [561, 152] width 95 height 35
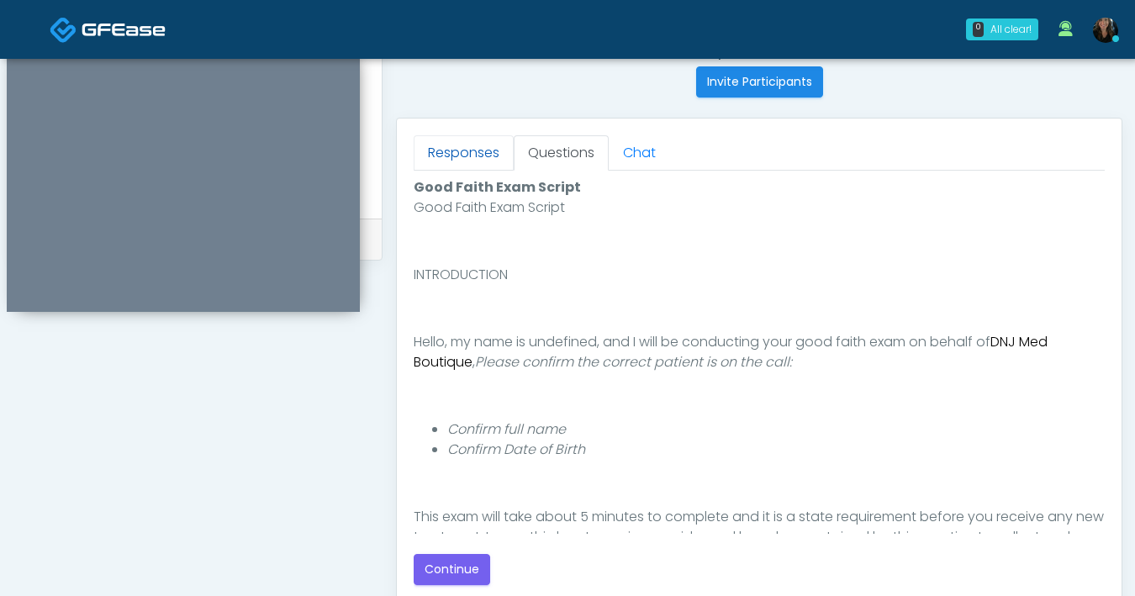
click at [438, 146] on link "Responses" at bounding box center [464, 152] width 100 height 35
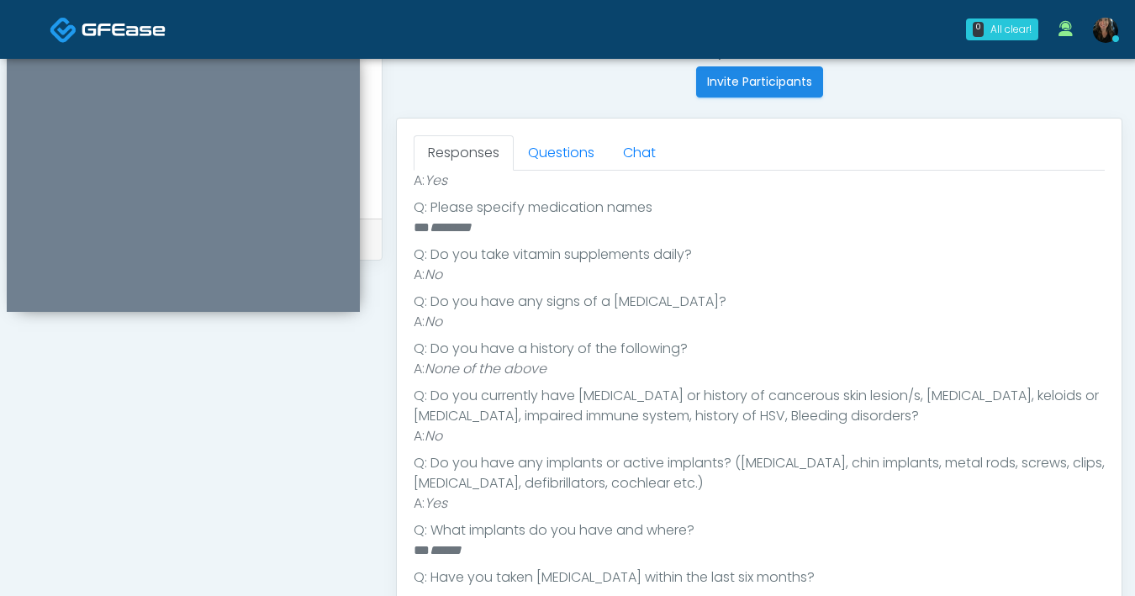
scroll to position [587, 0]
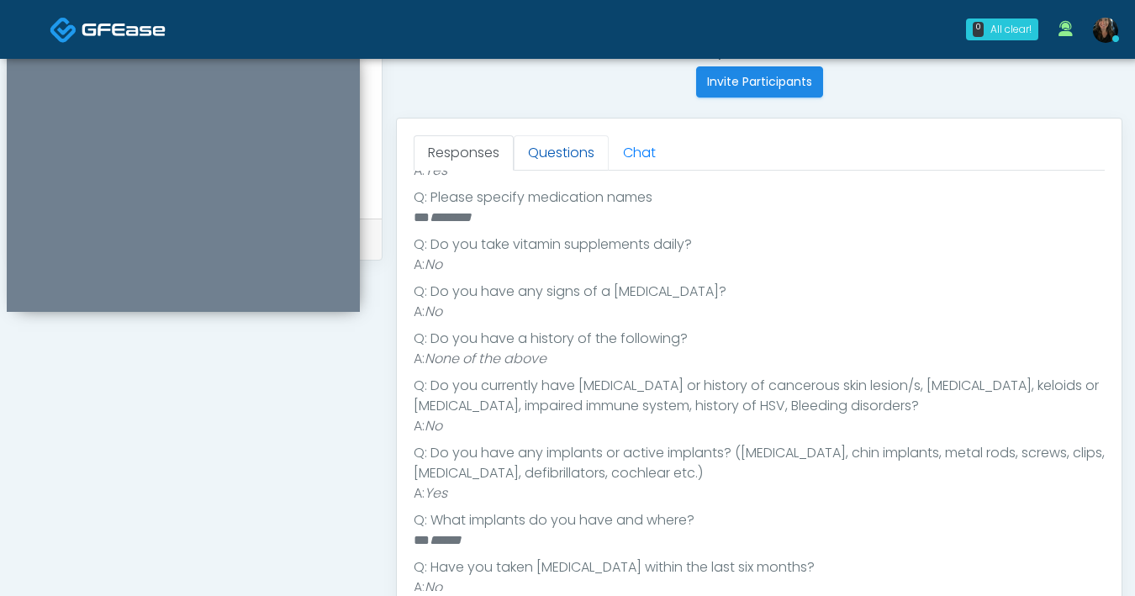
click at [542, 153] on link "Questions" at bounding box center [561, 152] width 95 height 35
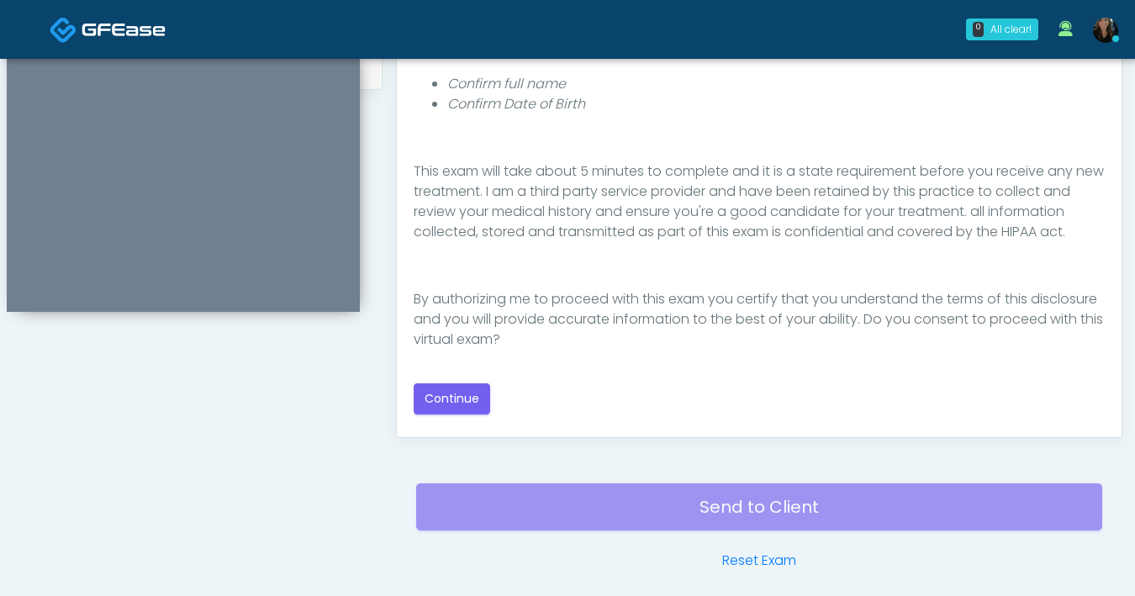
scroll to position [847, 0]
click at [468, 398] on button "Continue" at bounding box center [452, 398] width 77 height 31
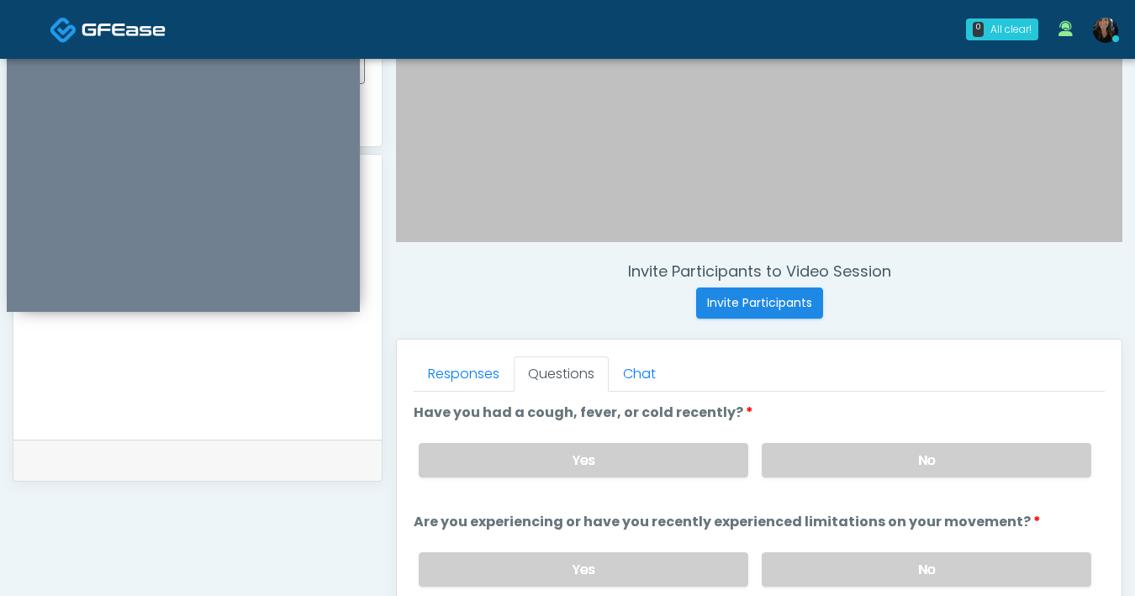
scroll to position [456, 0]
click at [867, 456] on label "No" at bounding box center [927, 459] width 330 height 34
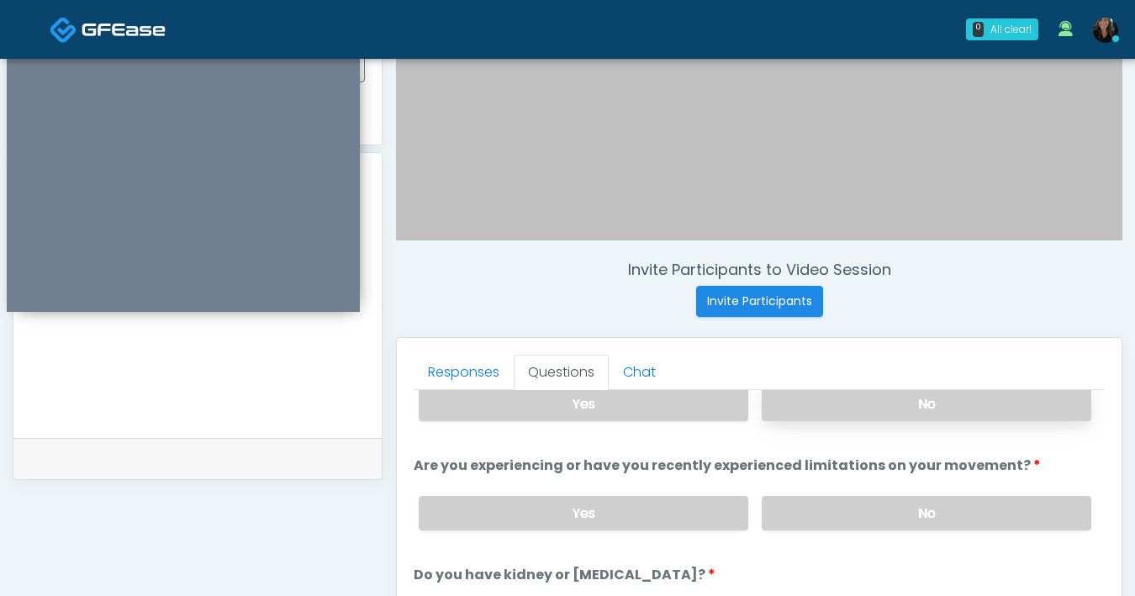
scroll to position [56, 0]
click at [865, 510] on label "No" at bounding box center [927, 512] width 330 height 34
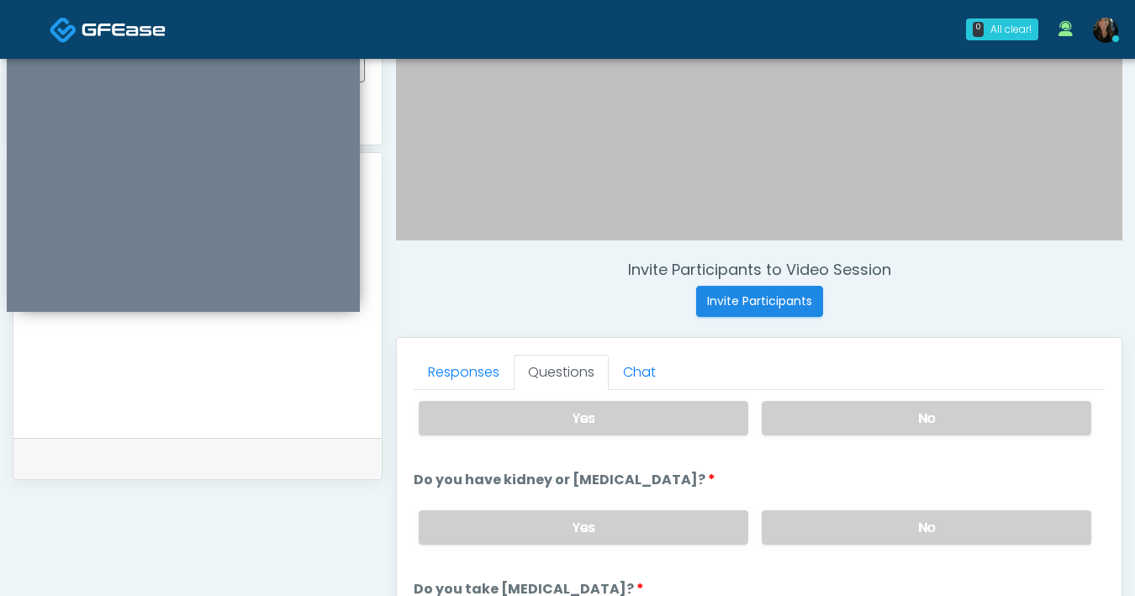
scroll to position [161, 0]
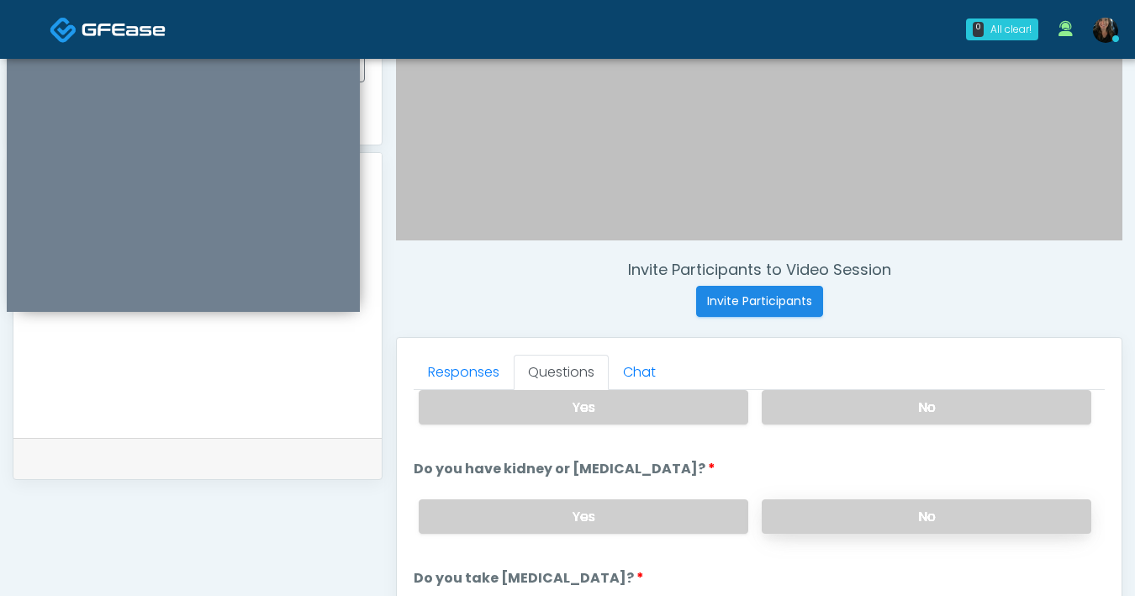
click at [896, 504] on label "No" at bounding box center [927, 517] width 330 height 34
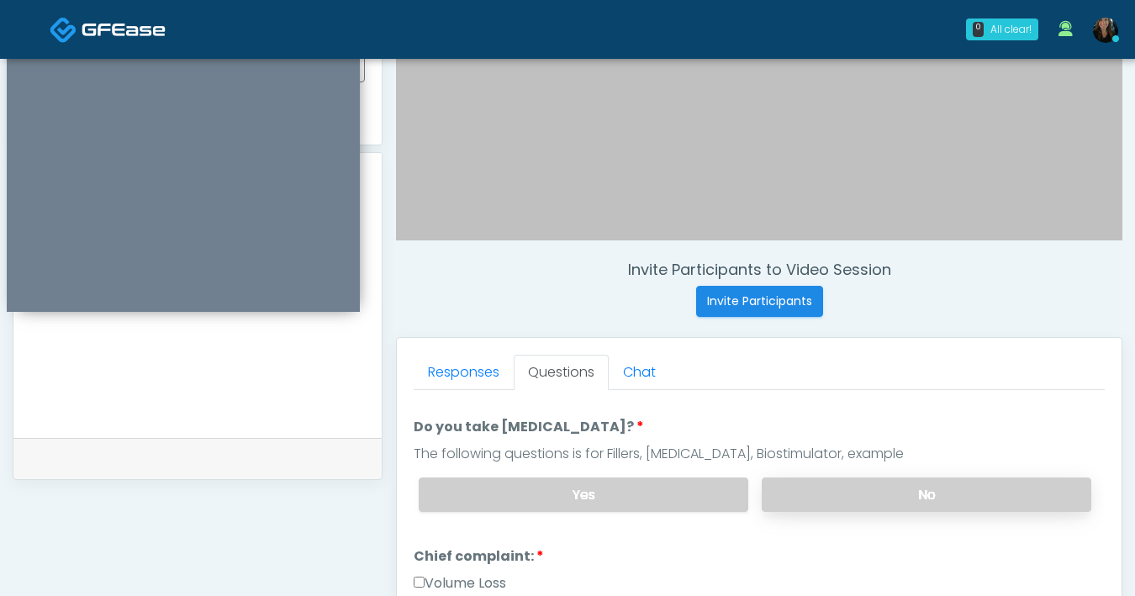
click at [958, 489] on label "No" at bounding box center [927, 495] width 330 height 34
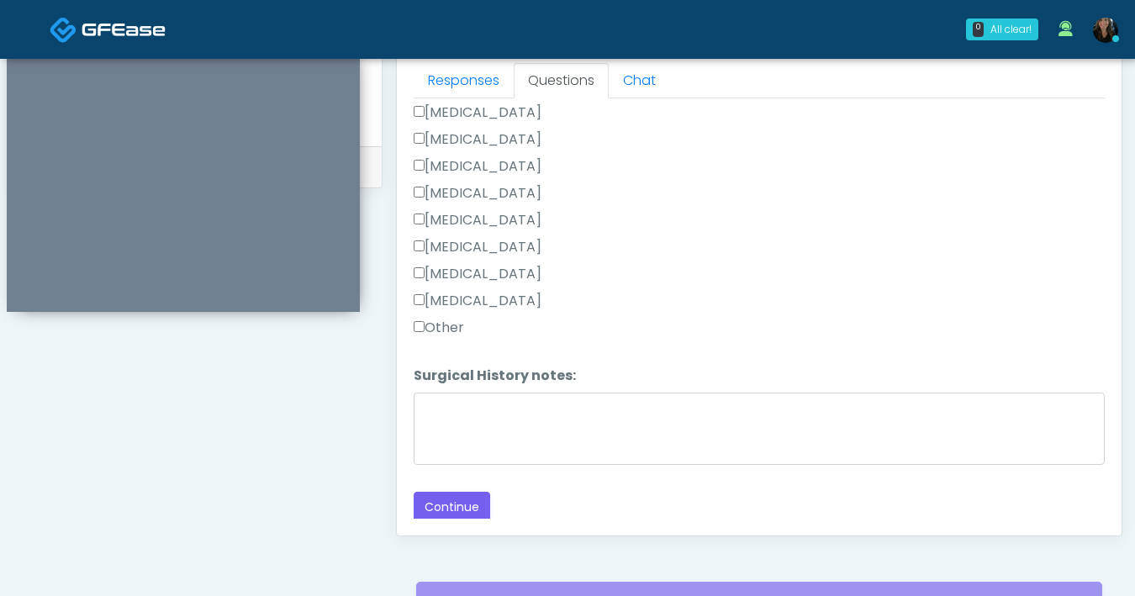
scroll to position [883, 0]
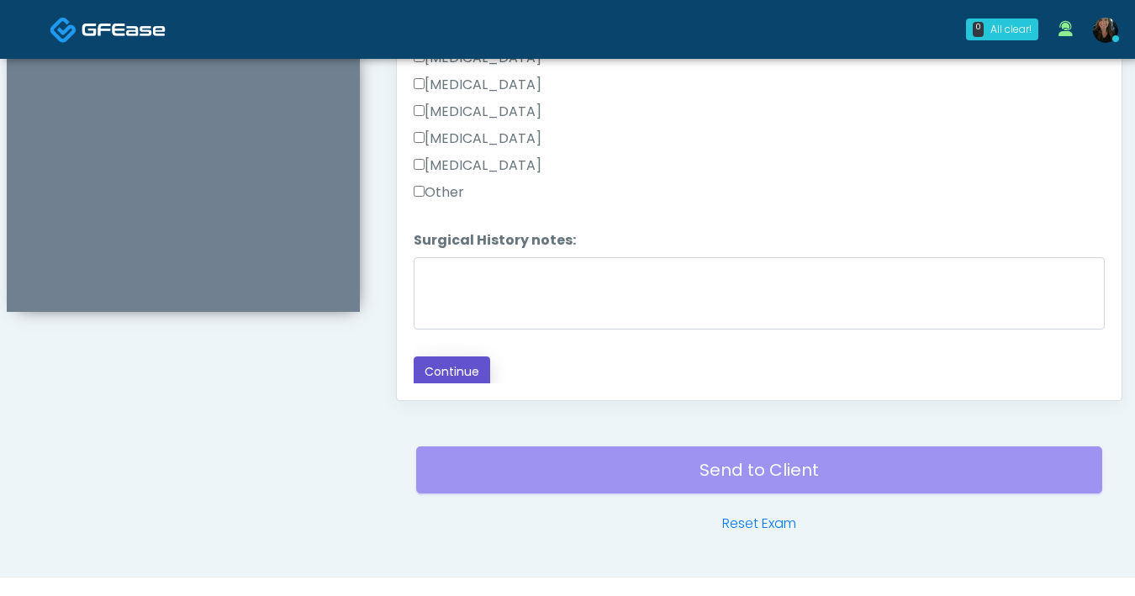
click at [440, 361] on button "Continue" at bounding box center [452, 372] width 77 height 31
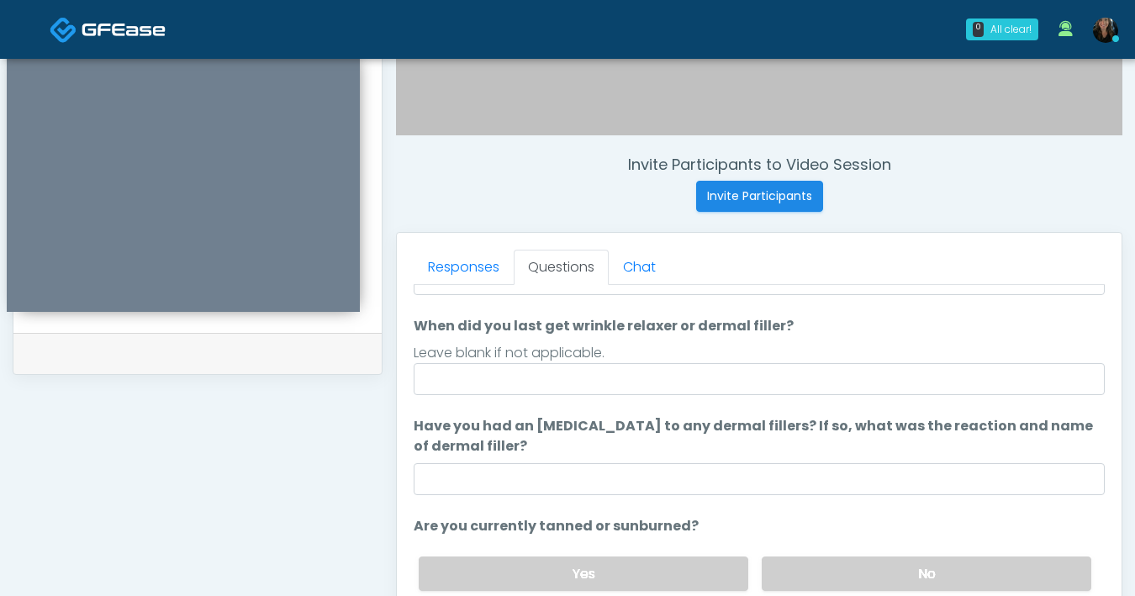
scroll to position [135, 0]
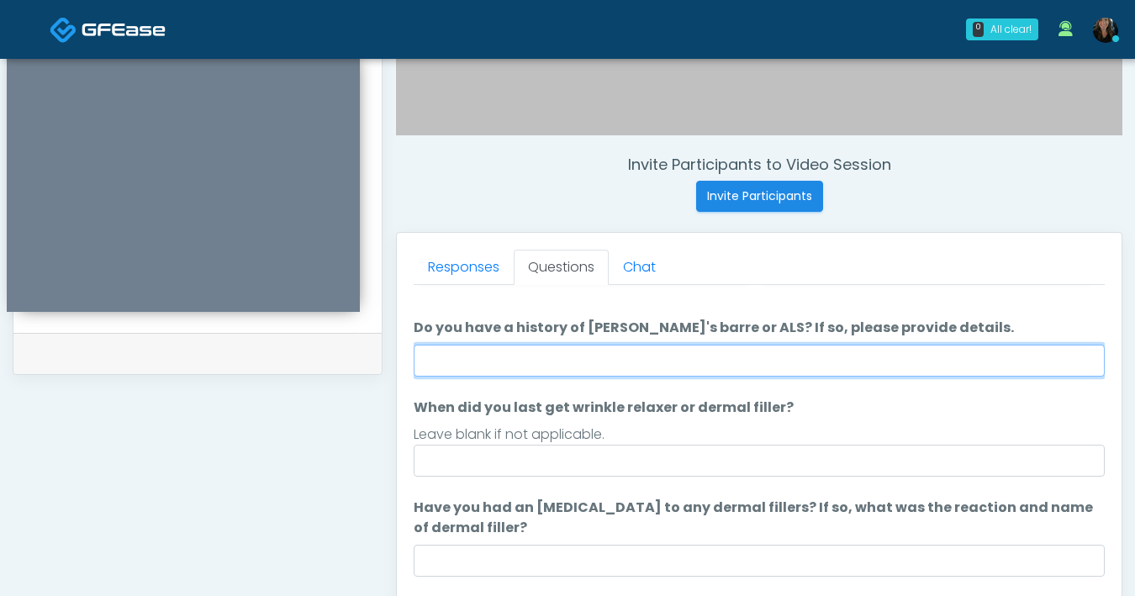
click at [653, 362] on input "Do you have a history of Guillain's barre or ALS? If so, please provide details." at bounding box center [759, 361] width 691 height 32
type input "**"
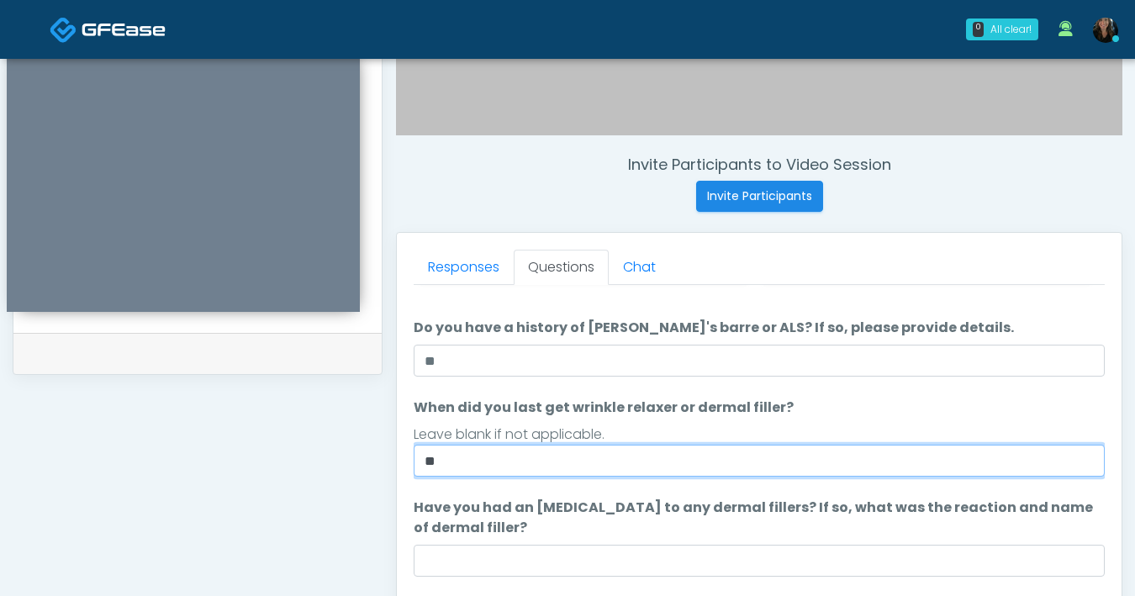
type input "**"
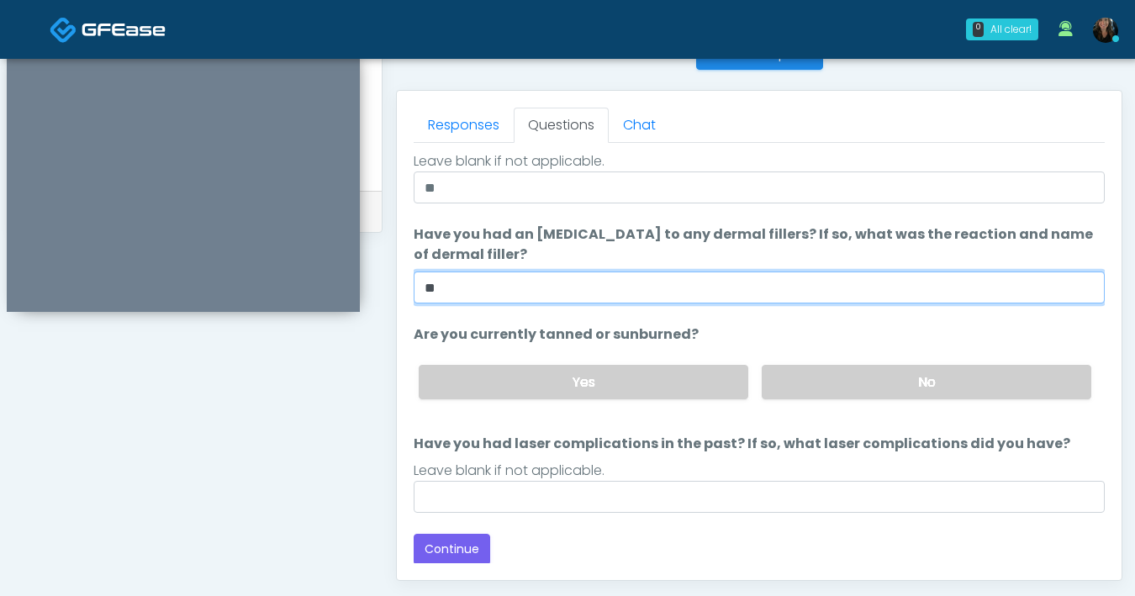
scroll to position [704, 0]
type input "**"
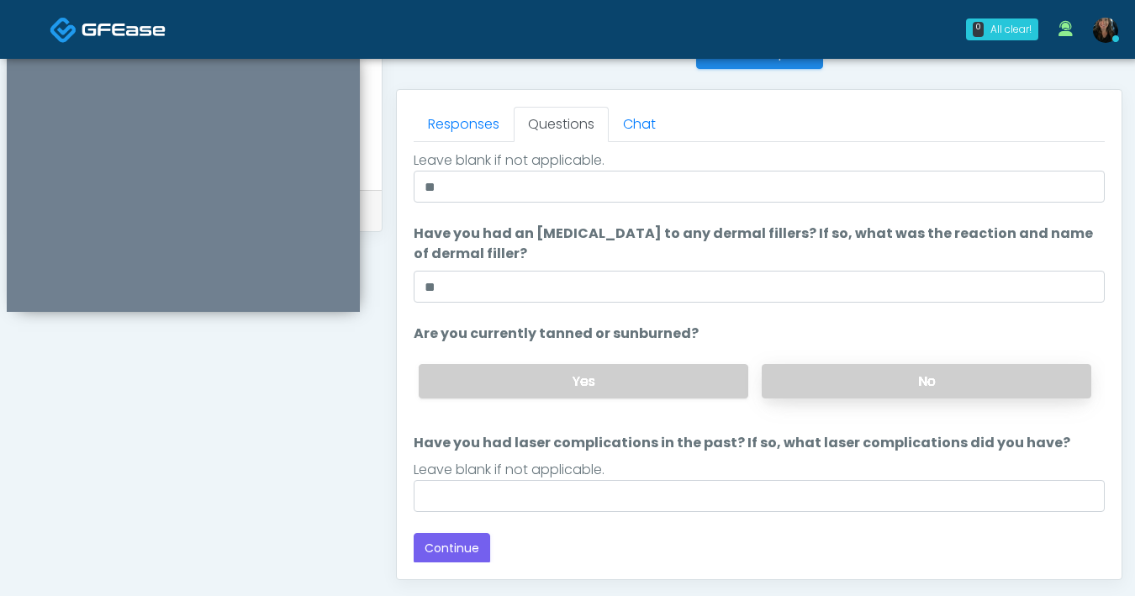
click at [921, 392] on label "No" at bounding box center [927, 381] width 330 height 34
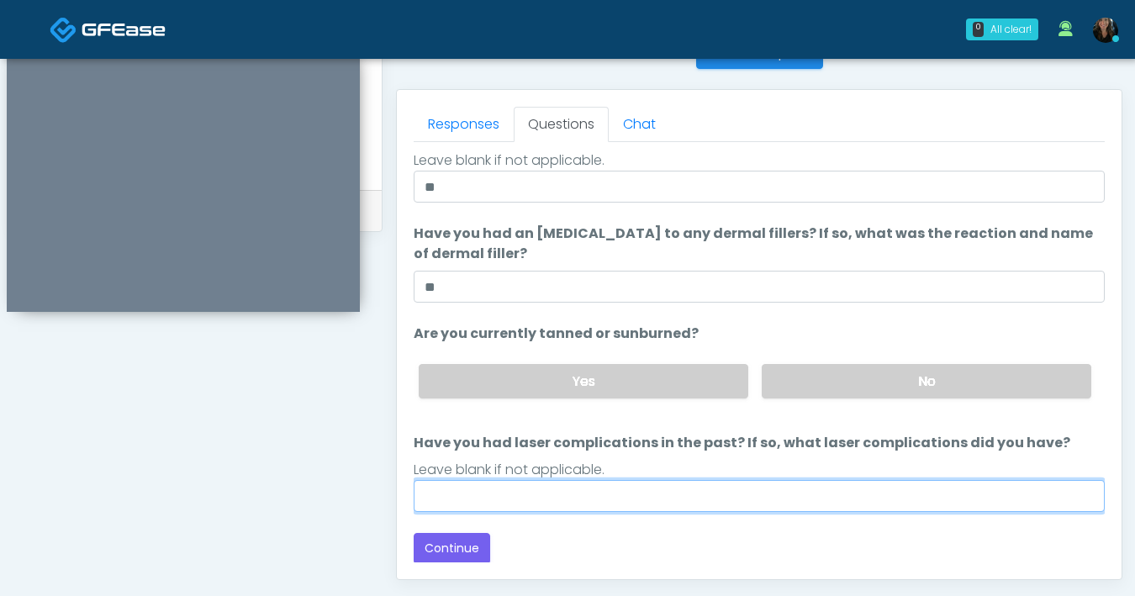
click at [743, 497] on input "Have you had laser complications in the past? If so, what laser complications d…" at bounding box center [759, 496] width 691 height 32
type input "**"
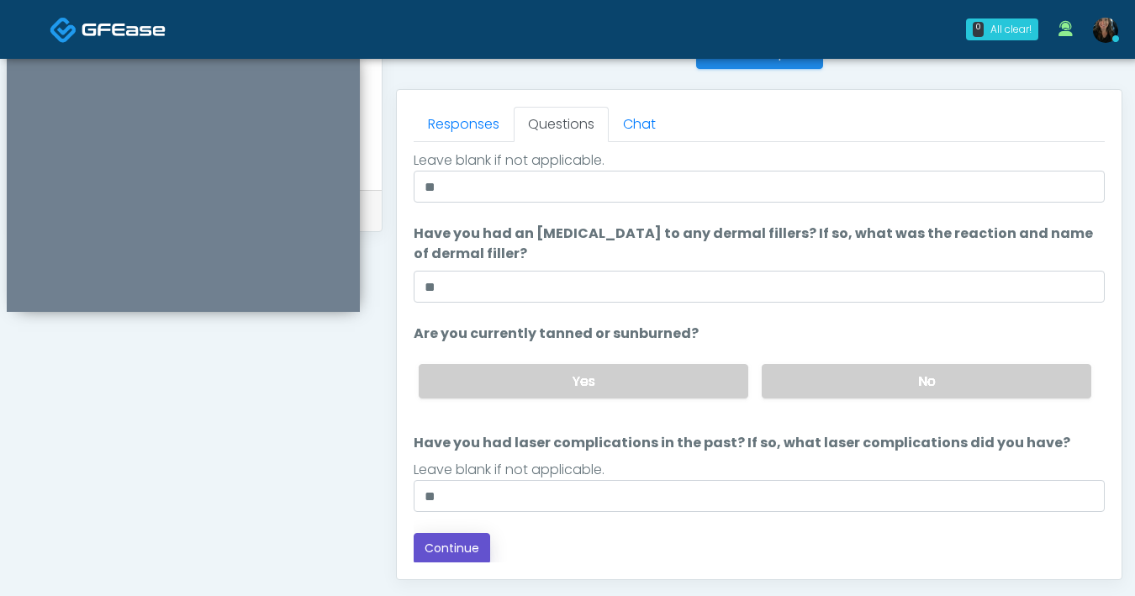
click at [462, 547] on button "Continue" at bounding box center [452, 548] width 77 height 31
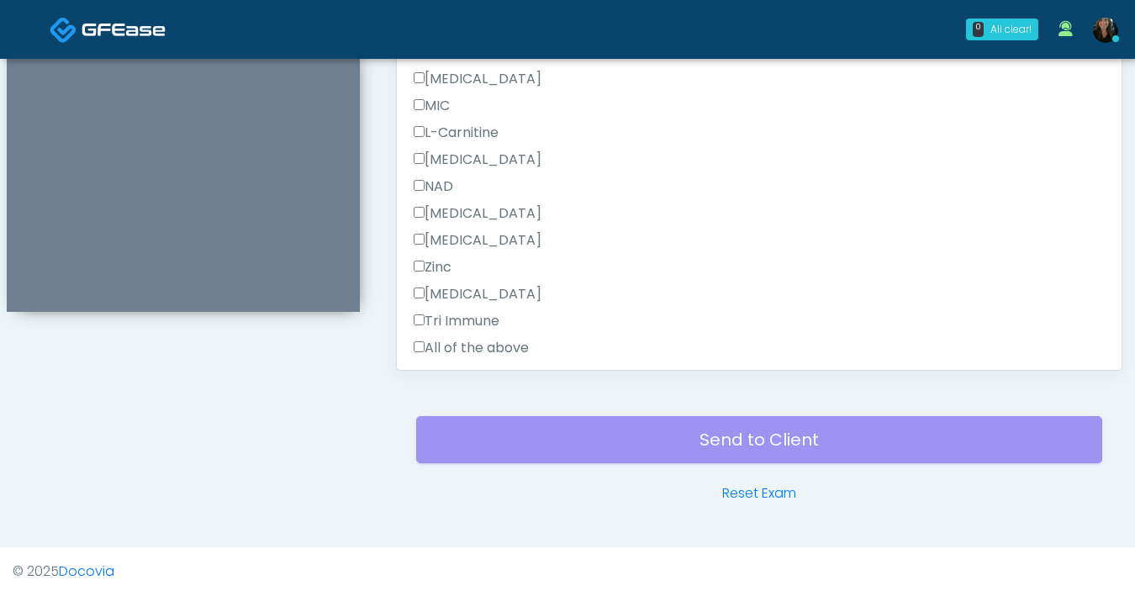
scroll to position [934, 0]
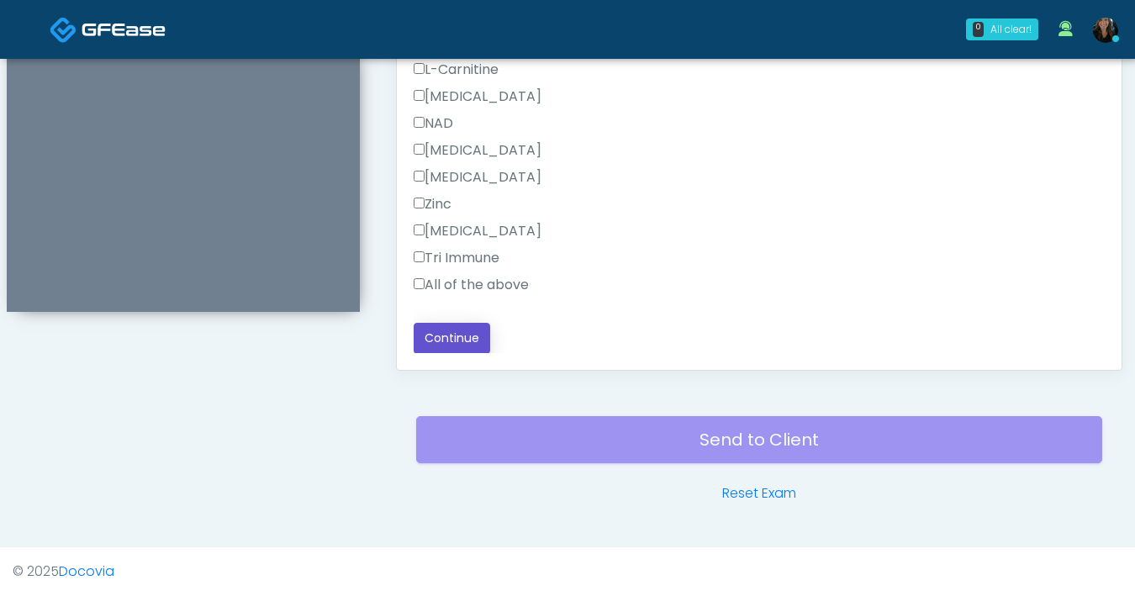
click at [433, 334] on button "Continue" at bounding box center [452, 338] width 77 height 31
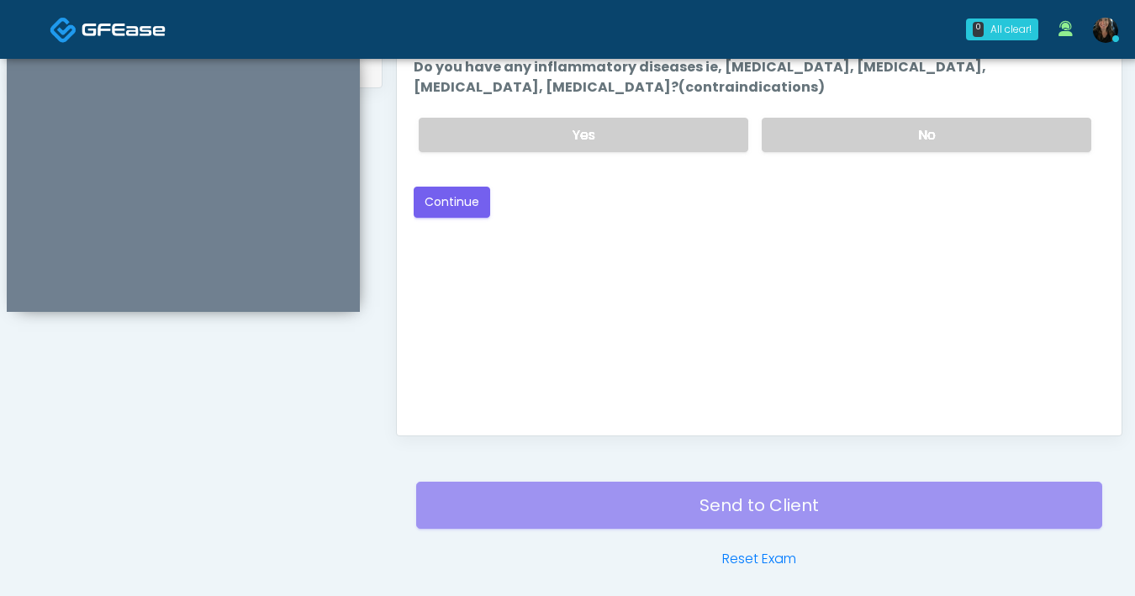
scroll to position [628, 0]
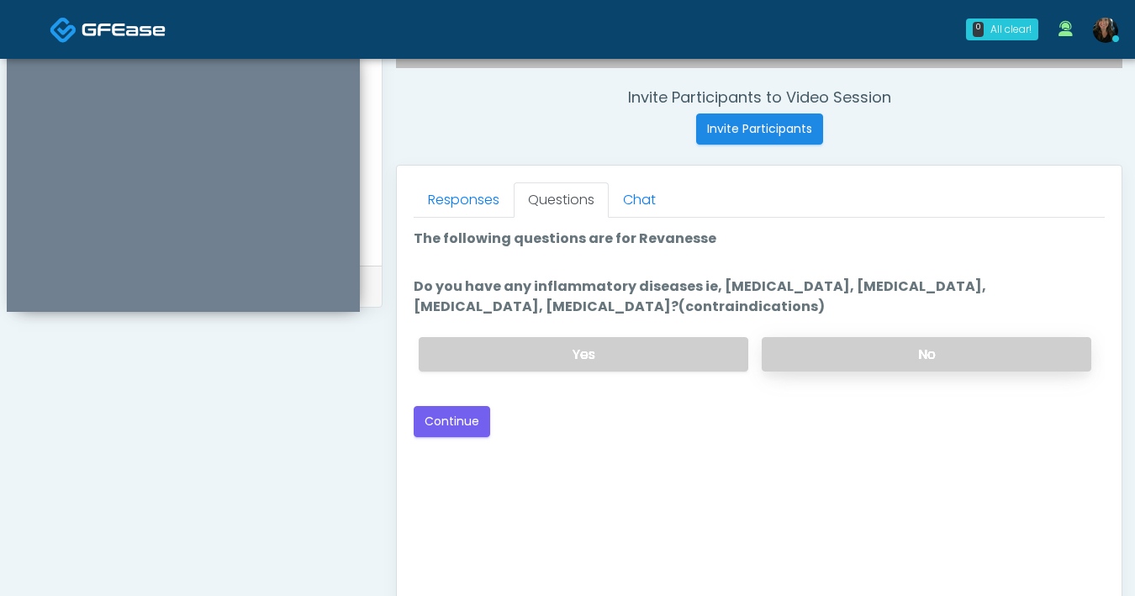
click at [915, 349] on label "No" at bounding box center [927, 354] width 330 height 34
click at [440, 425] on button "Continue" at bounding box center [452, 421] width 77 height 31
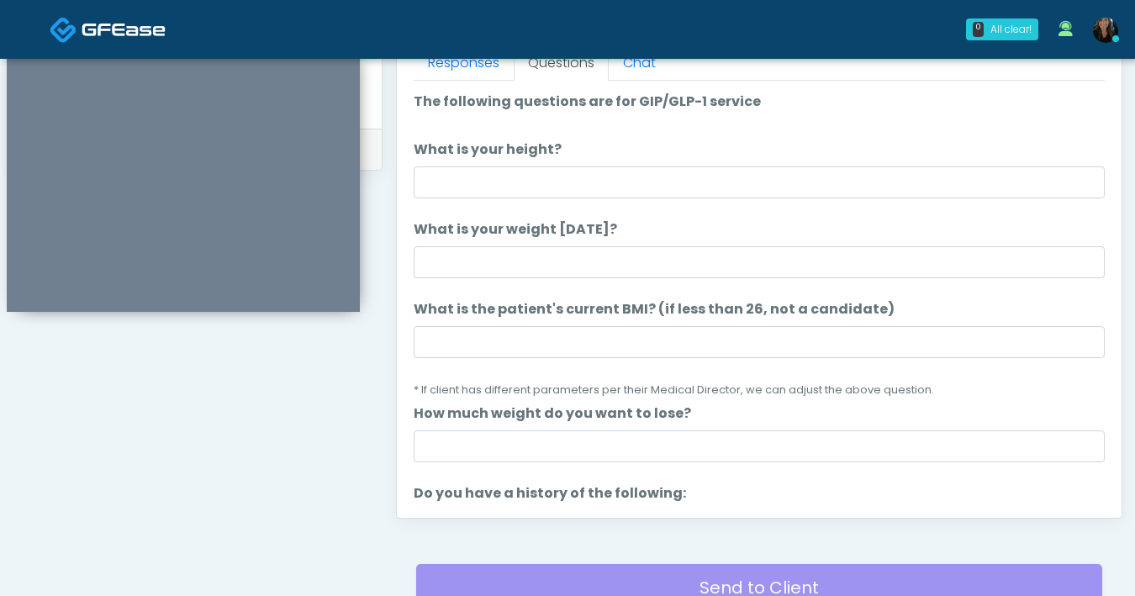
scroll to position [698, 0]
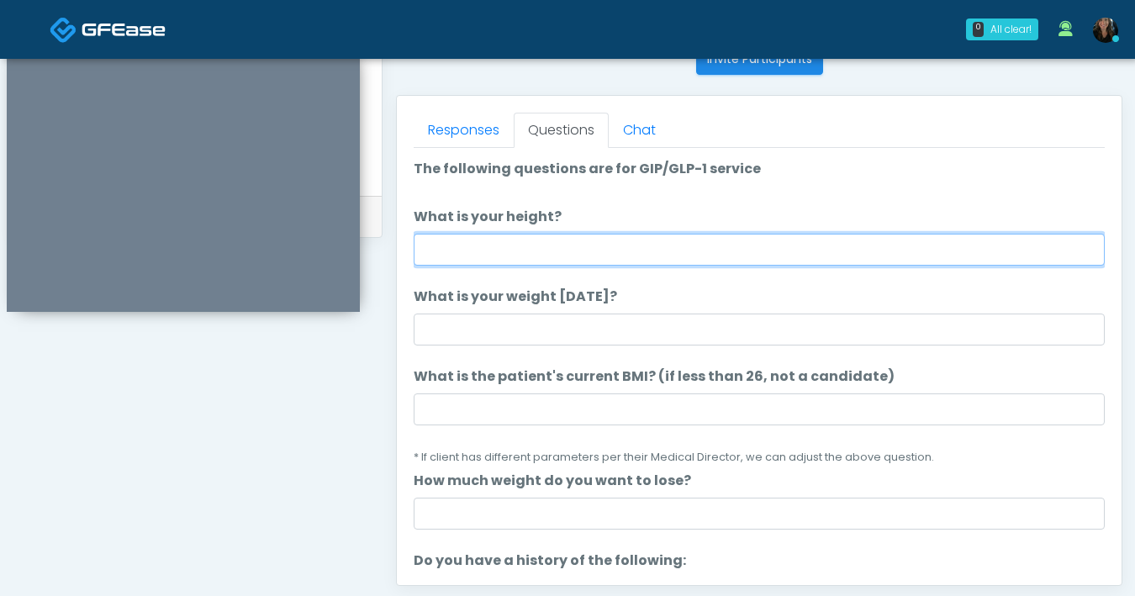
click at [706, 260] on input "What is your height?" at bounding box center [759, 250] width 691 height 32
type input "****"
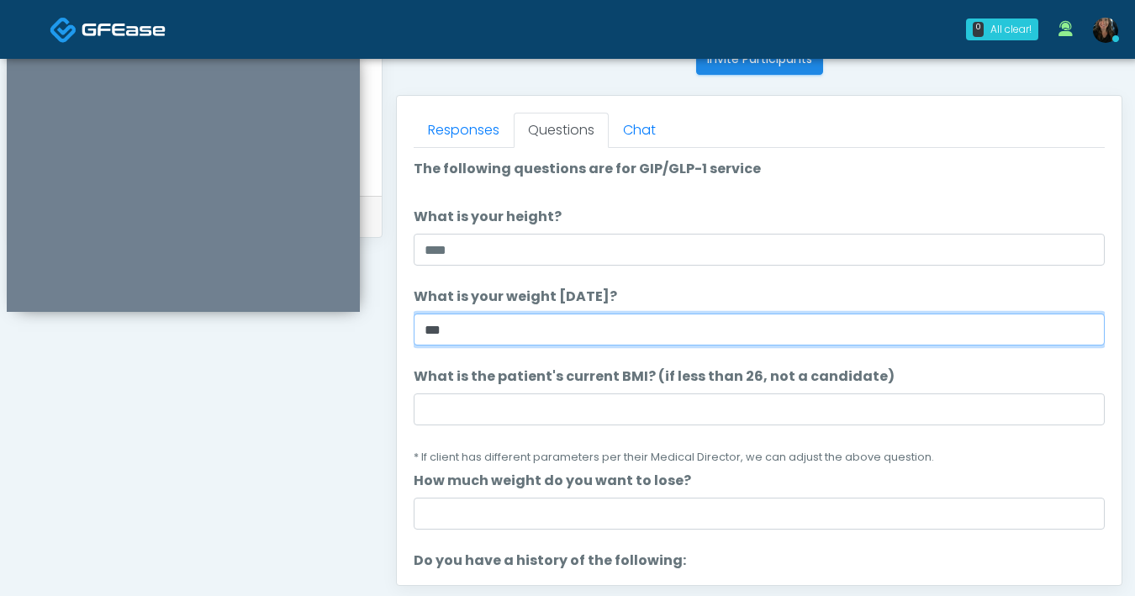
type input "***"
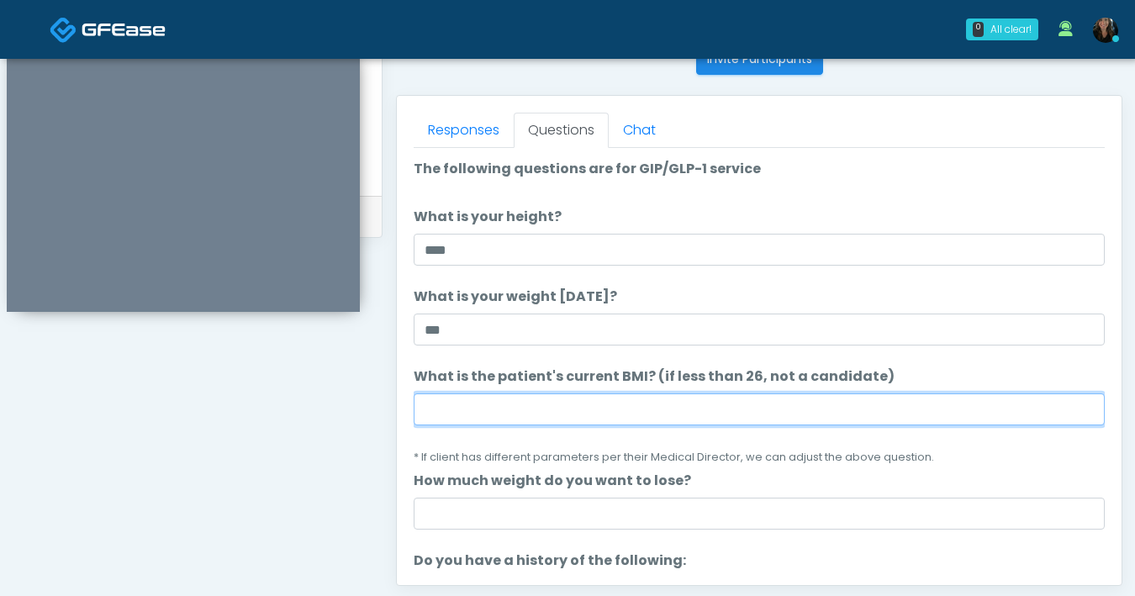
click at [717, 409] on input "What is the patient's current BMI? (if less than 26, not a candidate)" at bounding box center [759, 410] width 691 height 32
type input "****"
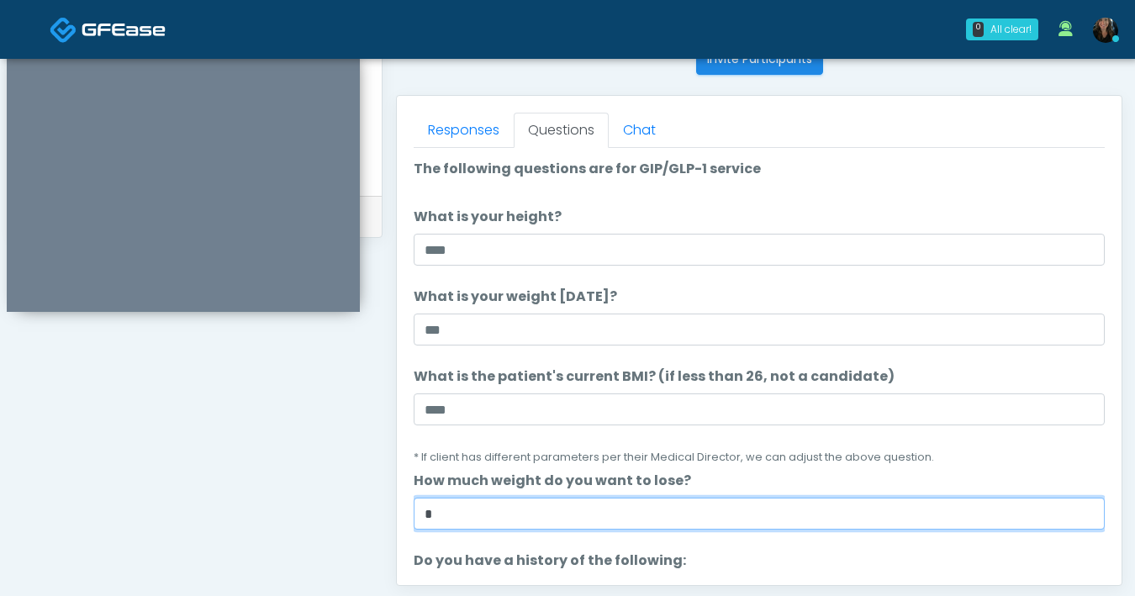
type input "*"
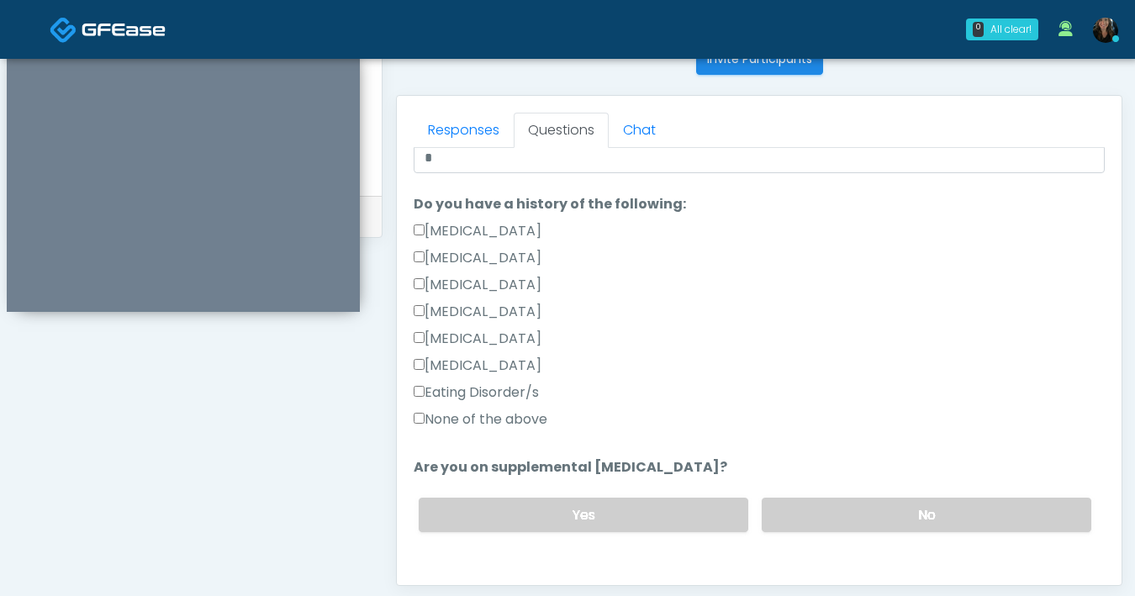
scroll to position [383, 0]
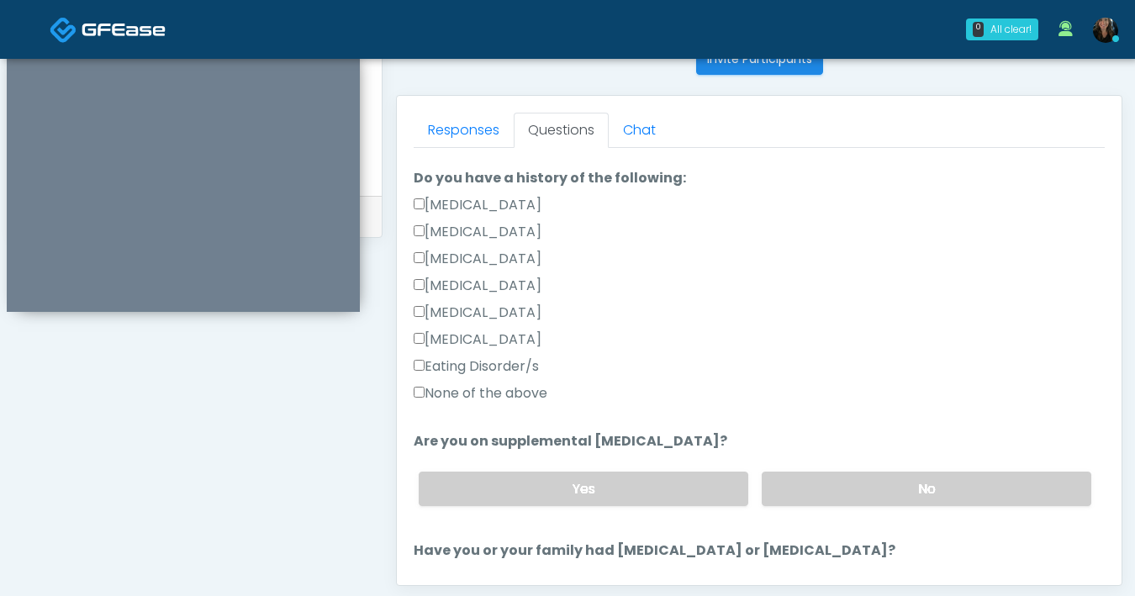
click at [412, 392] on div "Responses Questions Chat Good Faith Exam Script Good Faith Exam Script INTRODUC…" at bounding box center [759, 340] width 725 height 489
drag, startPoint x: 904, startPoint y: 495, endPoint x: 901, endPoint y: 480, distance: 14.7
click at [903, 495] on label "No" at bounding box center [927, 489] width 330 height 34
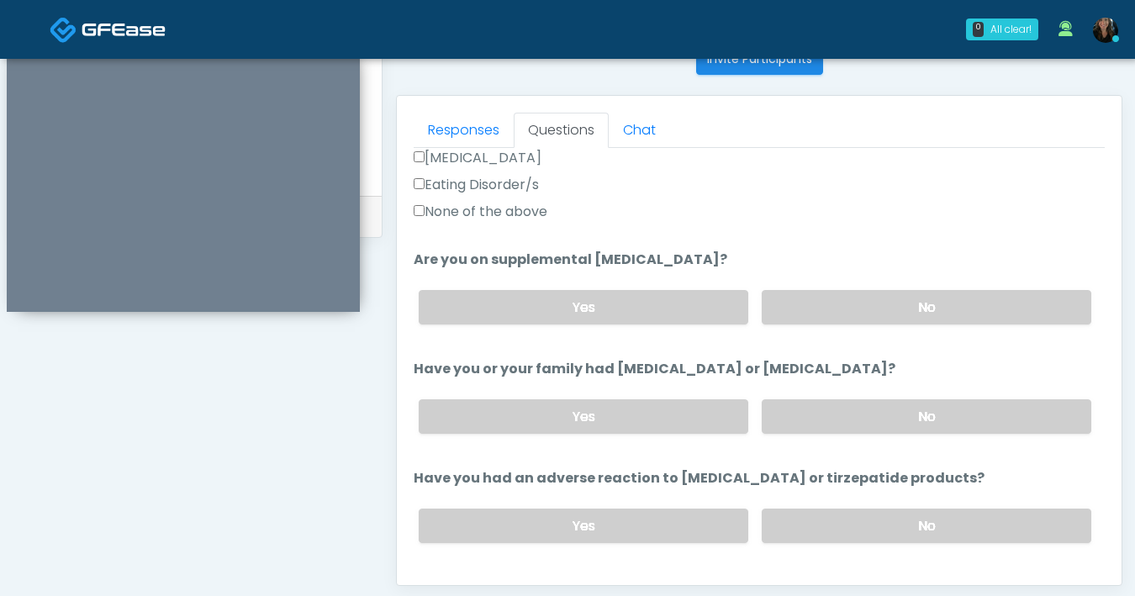
scroll to position [580, 0]
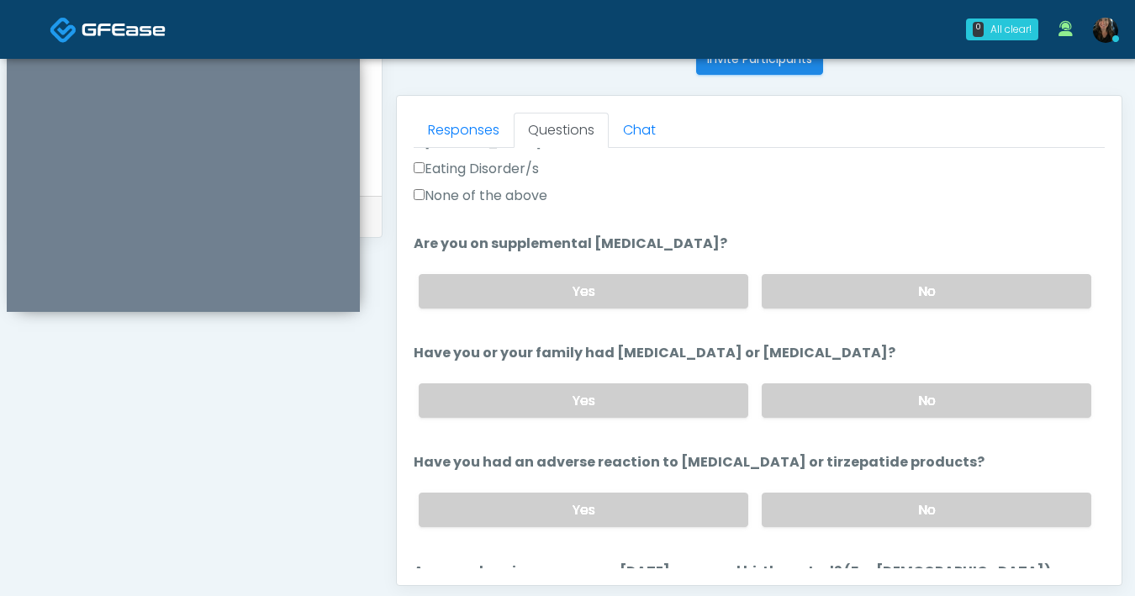
click at [862, 420] on div "Yes No" at bounding box center [755, 400] width 700 height 61
click at [891, 417] on div "Yes No" at bounding box center [755, 400] width 700 height 61
click at [934, 399] on label "No" at bounding box center [927, 401] width 330 height 34
click at [927, 510] on label "No" at bounding box center [927, 510] width 330 height 34
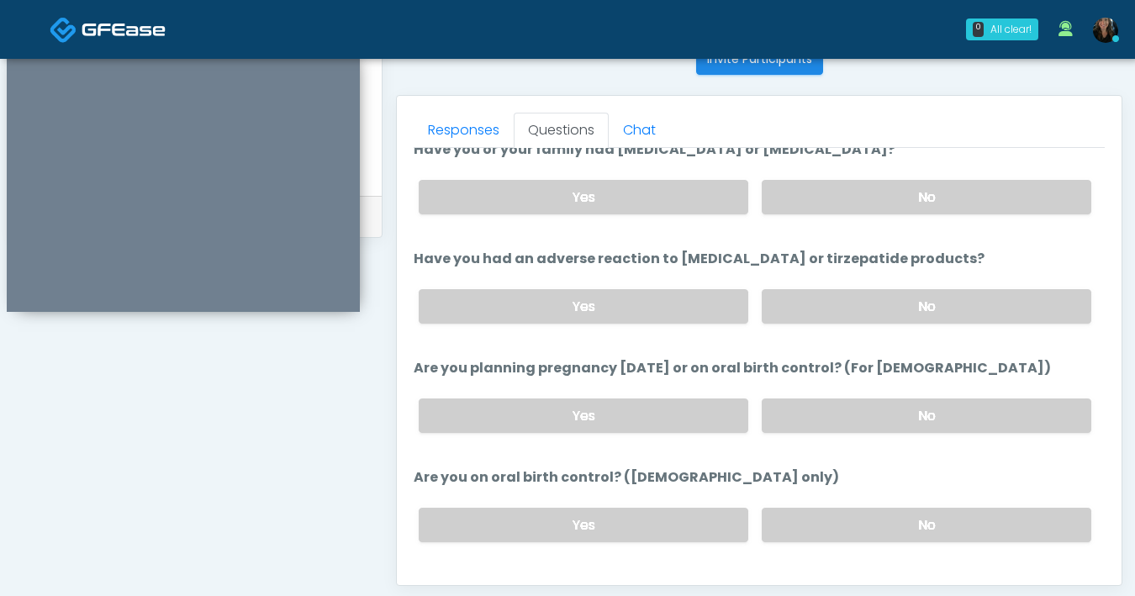
scroll to position [788, 0]
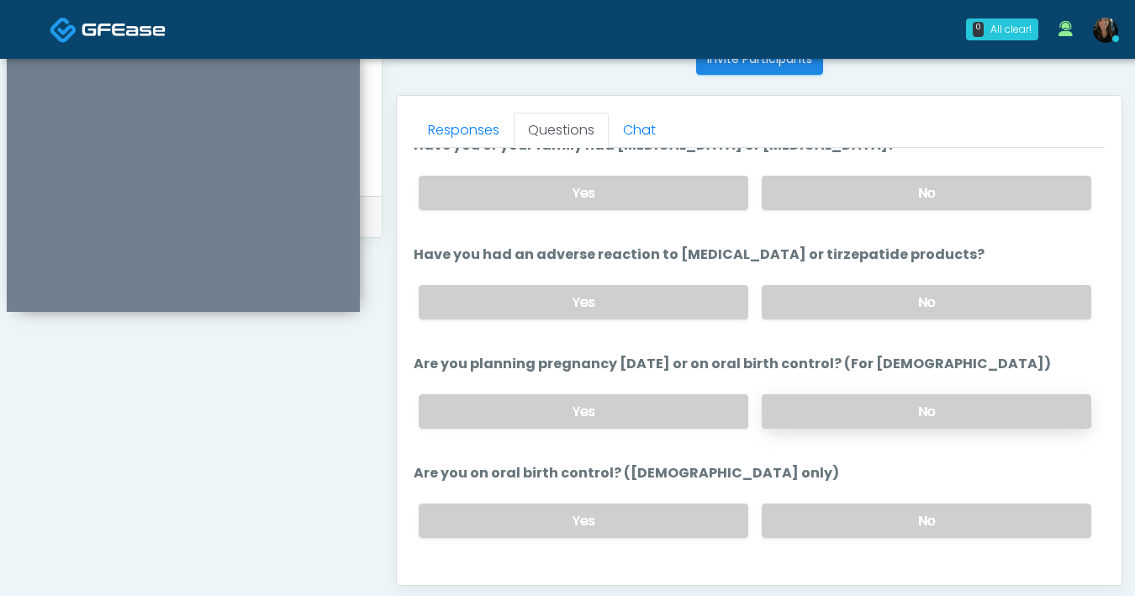
click at [890, 405] on label "No" at bounding box center [927, 411] width 330 height 34
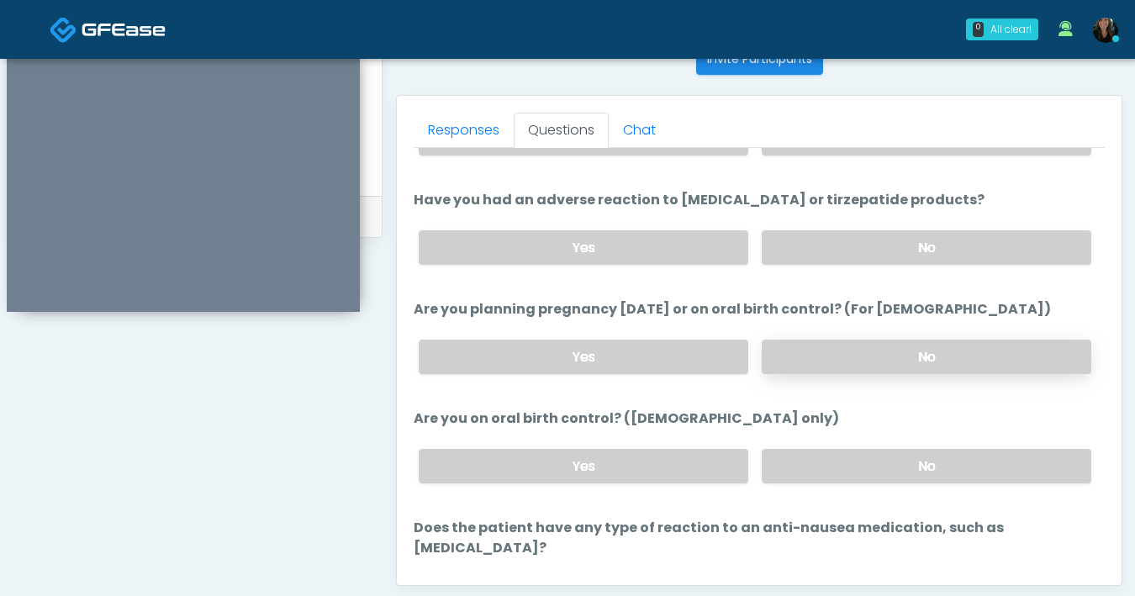
scroll to position [858, 0]
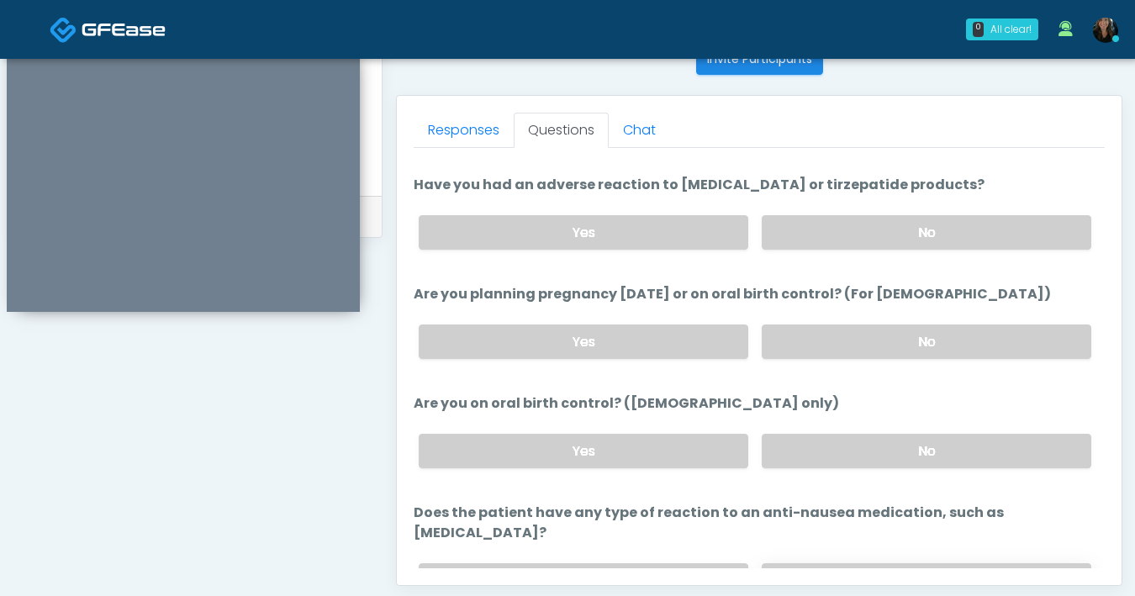
click at [896, 563] on label "No" at bounding box center [927, 580] width 330 height 34
click at [922, 445] on label "No" at bounding box center [927, 451] width 330 height 34
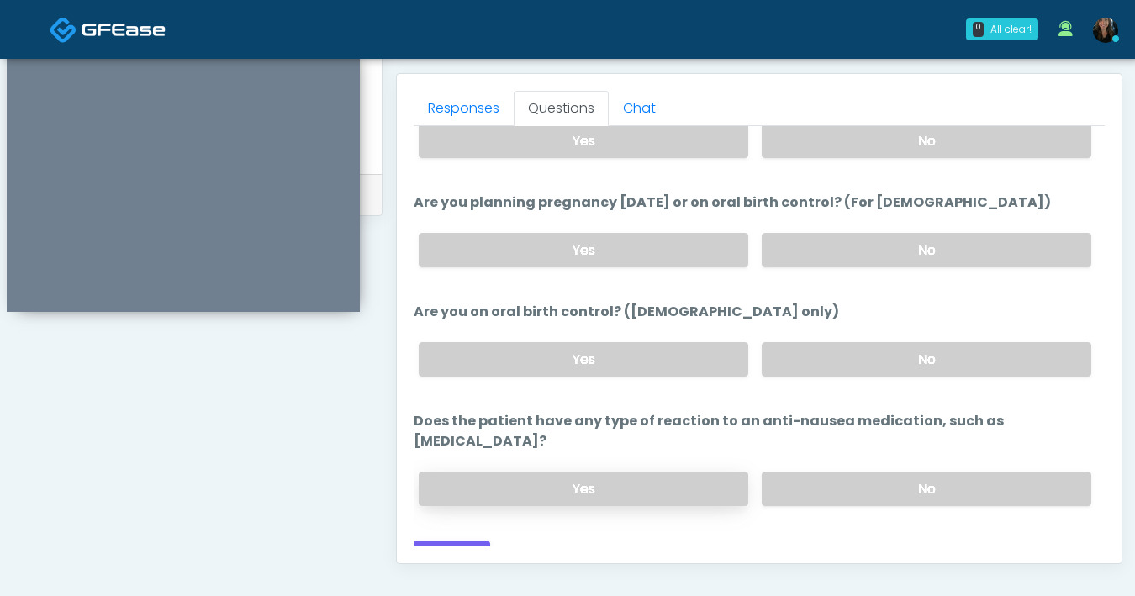
scroll to position [730, 0]
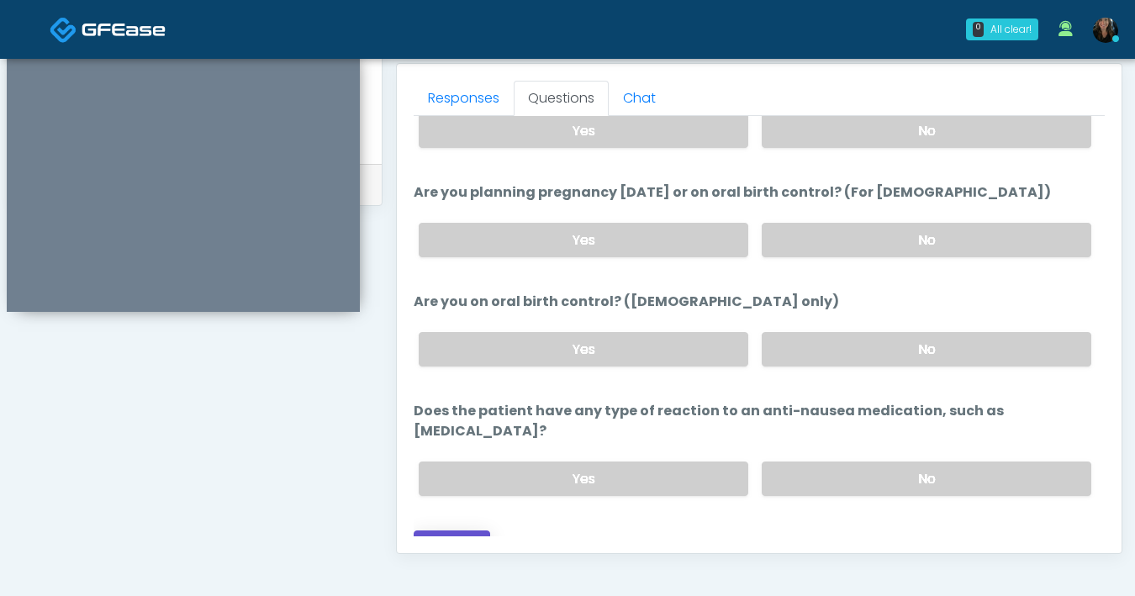
click at [467, 531] on button "Continue" at bounding box center [452, 546] width 77 height 31
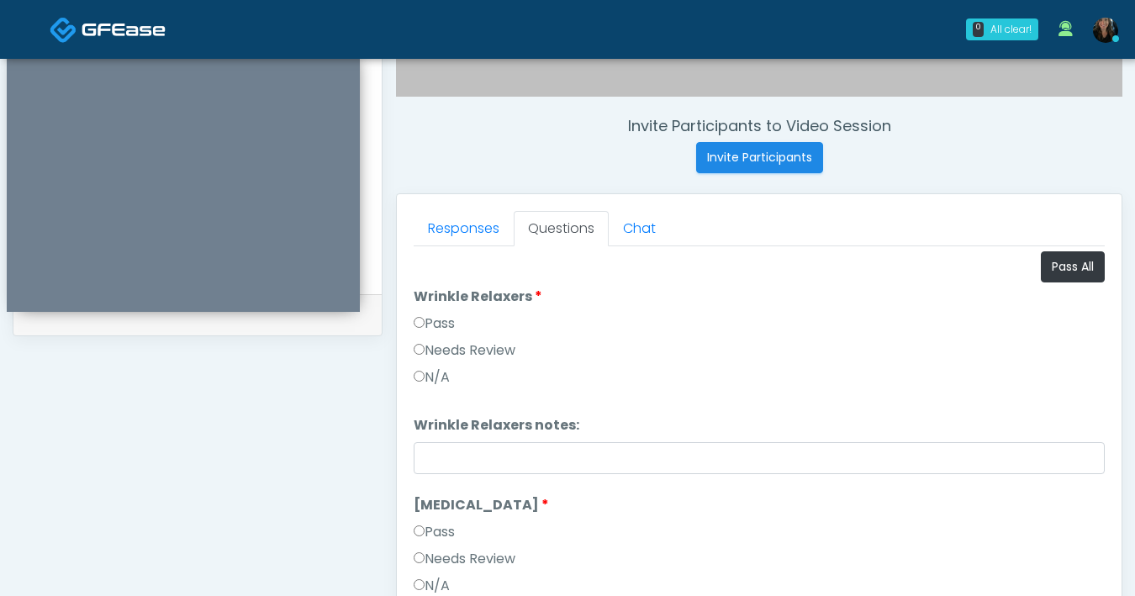
scroll to position [0, 0]
click at [1056, 282] on button "Pass All" at bounding box center [1073, 268] width 64 height 31
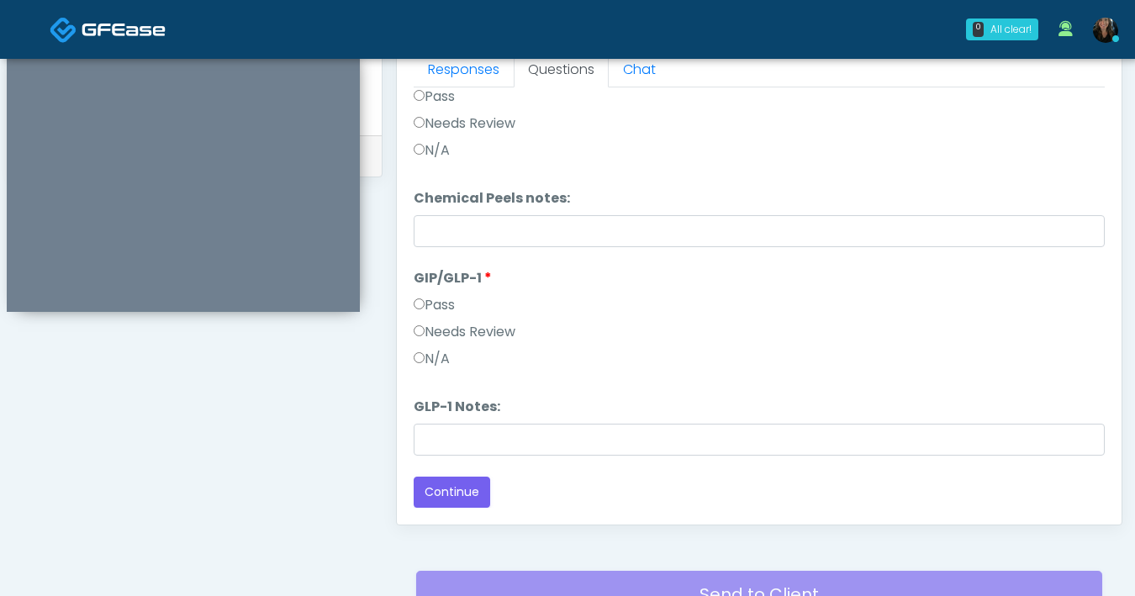
scroll to position [913, 0]
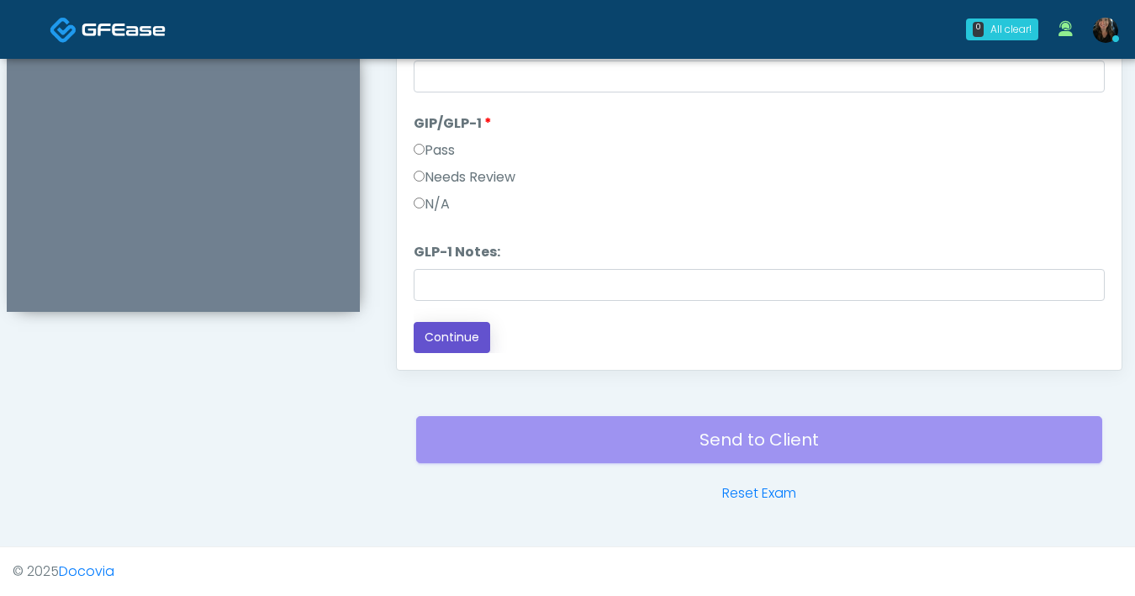
click at [484, 328] on button "Continue" at bounding box center [452, 337] width 77 height 31
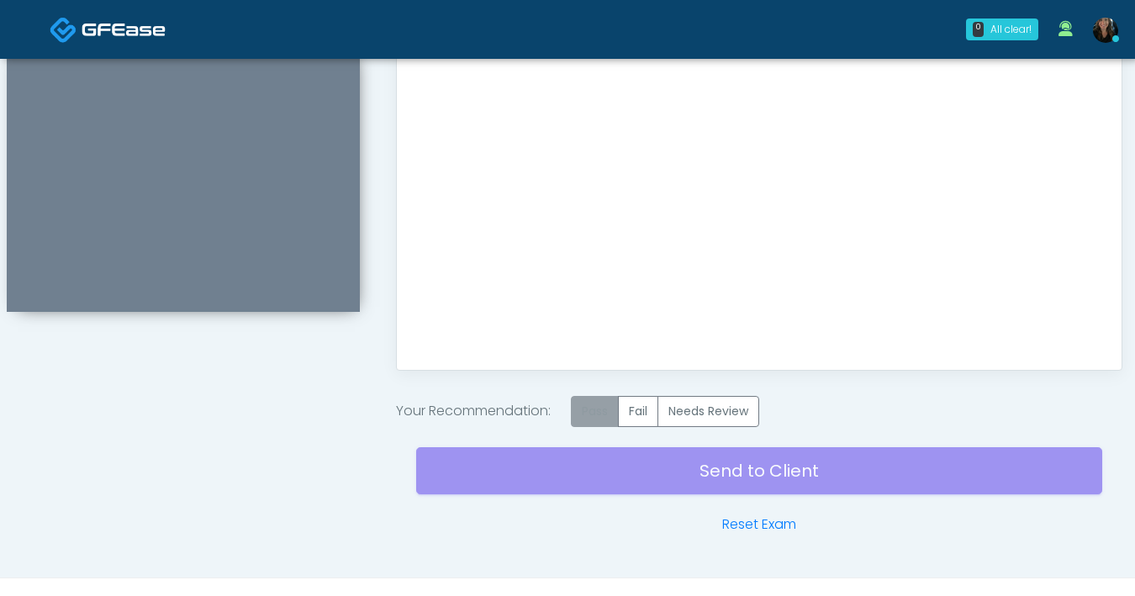
click at [586, 415] on label "Pass" at bounding box center [595, 411] width 48 height 31
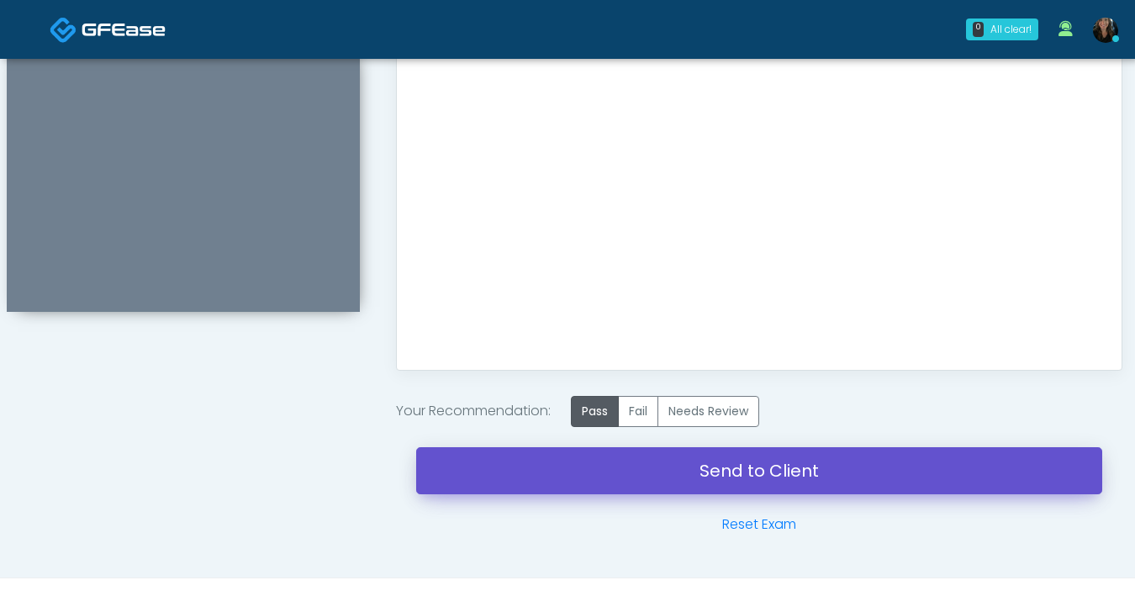
click at [709, 477] on link "Send to Client" at bounding box center [759, 470] width 686 height 47
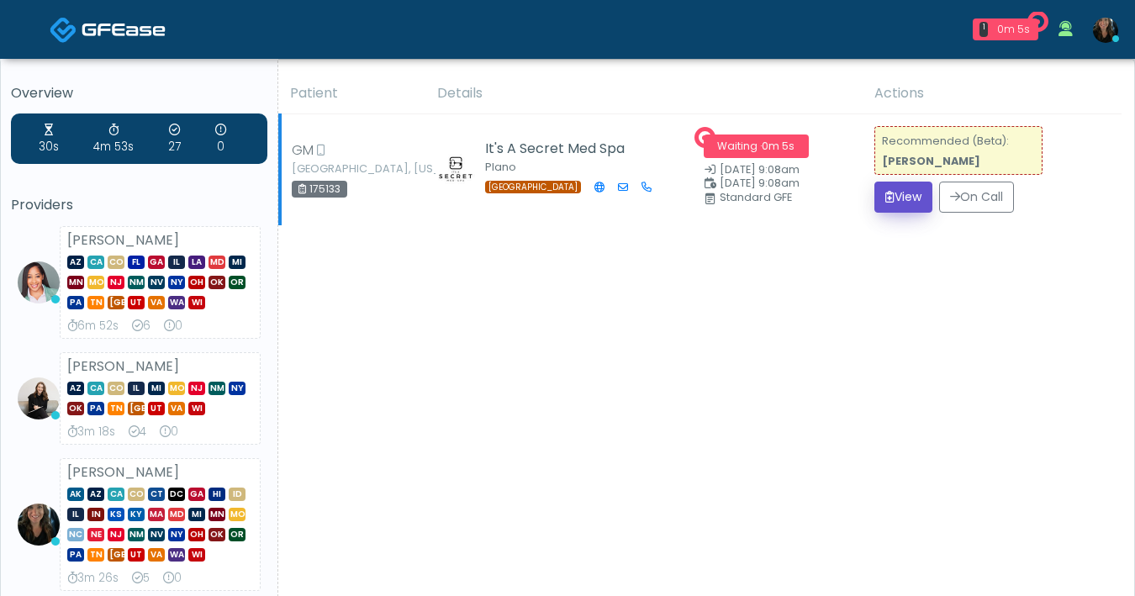
click at [891, 203] on button "View" at bounding box center [904, 197] width 58 height 31
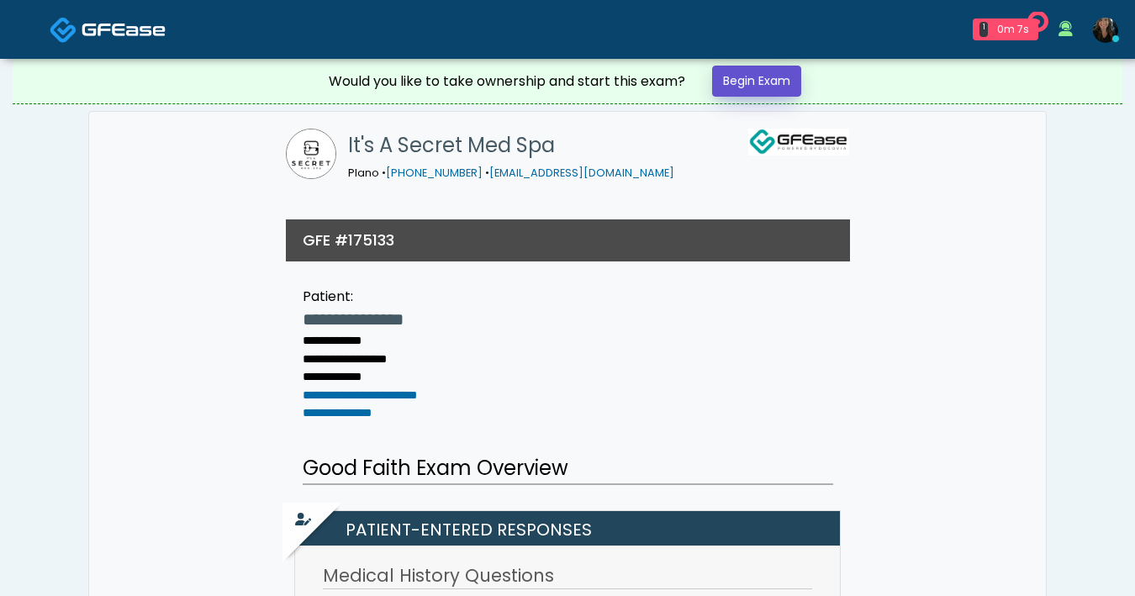
click at [796, 95] on link "Begin Exam" at bounding box center [756, 81] width 89 height 31
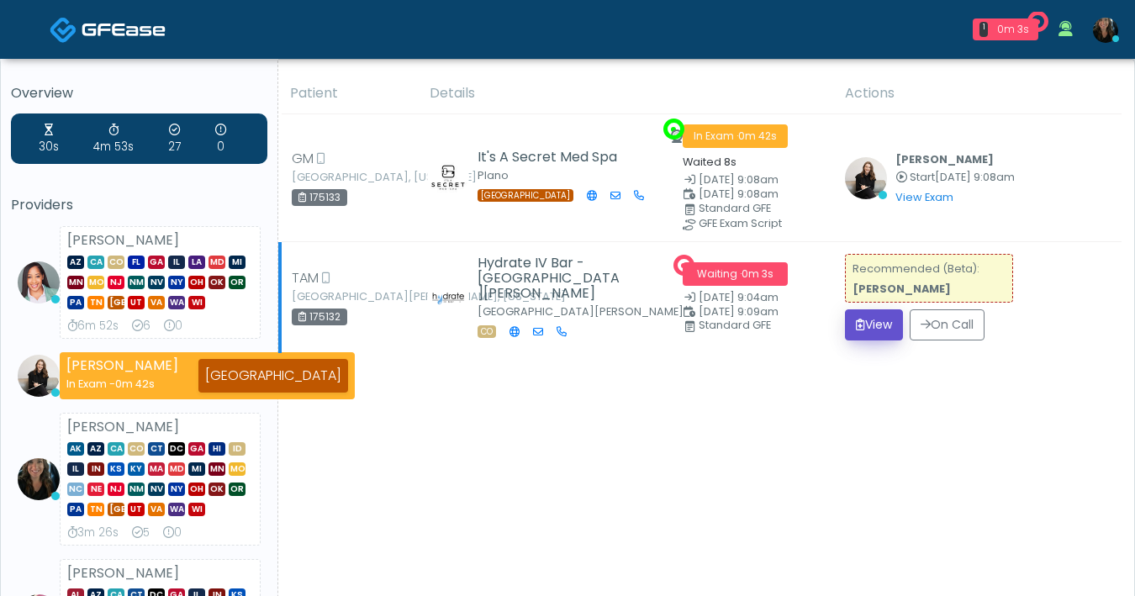
click at [856, 322] on icon "submit" at bounding box center [860, 325] width 9 height 12
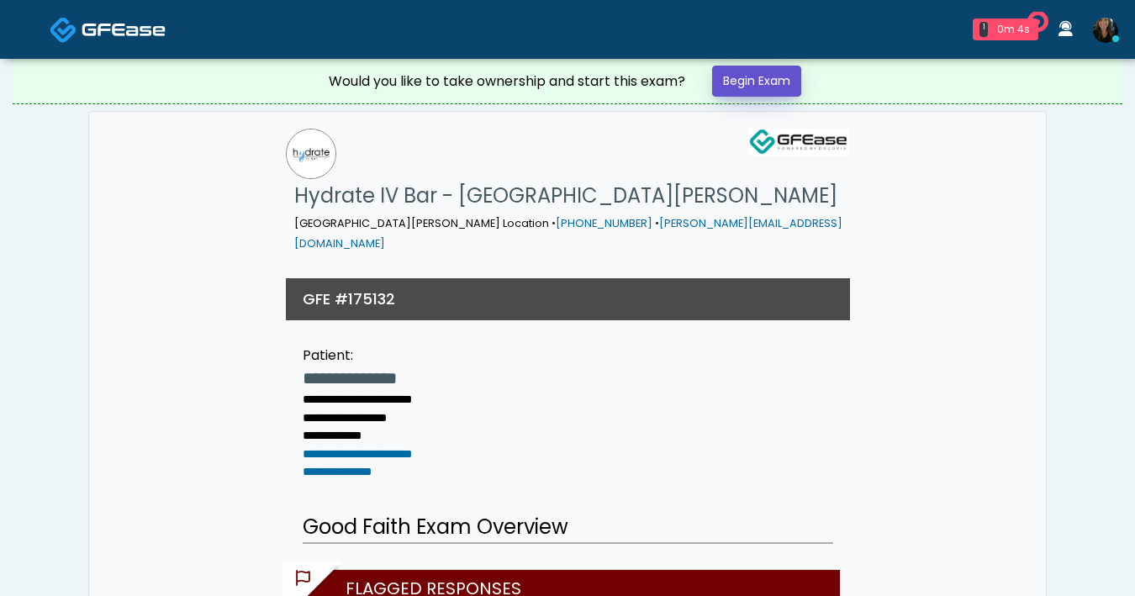
click at [787, 93] on link "Begin Exam" at bounding box center [756, 81] width 89 height 31
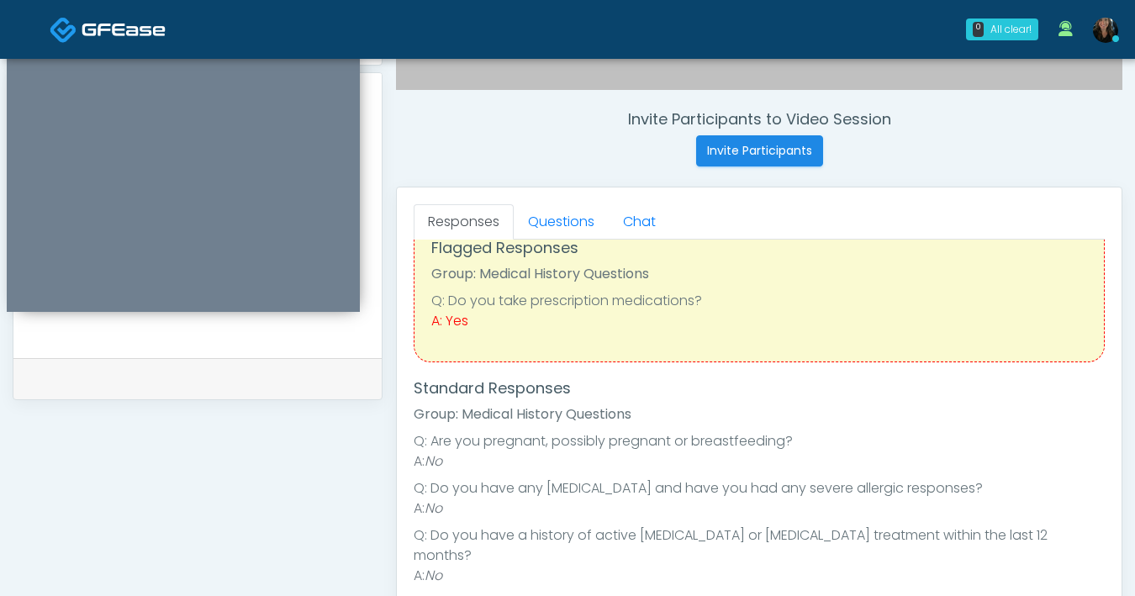
scroll to position [132, 0]
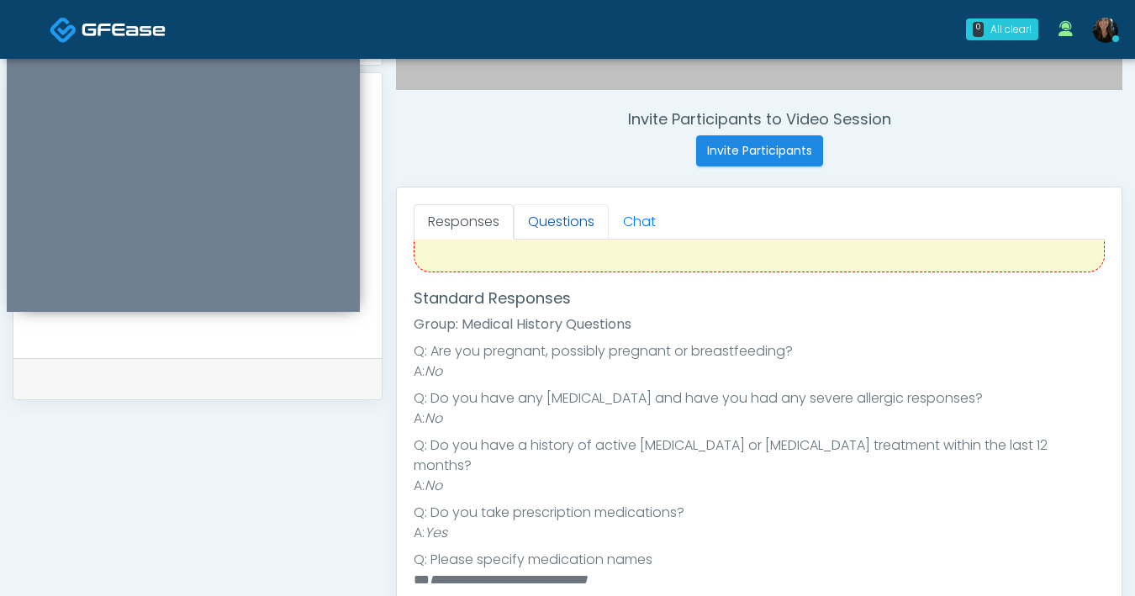
click at [557, 214] on link "Questions" at bounding box center [561, 221] width 95 height 35
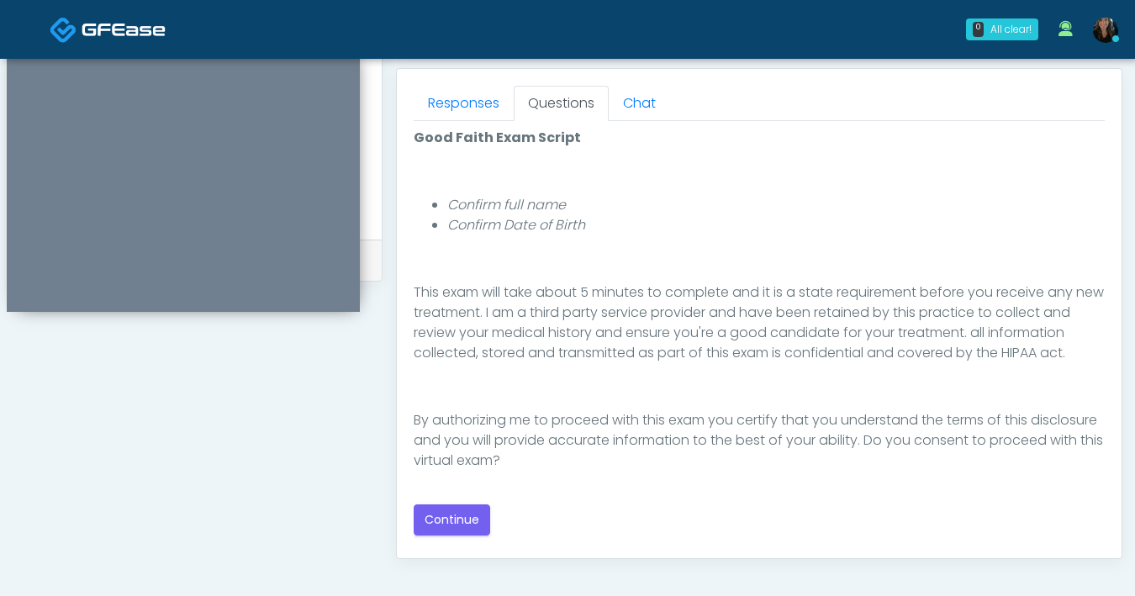
scroll to position [743, 0]
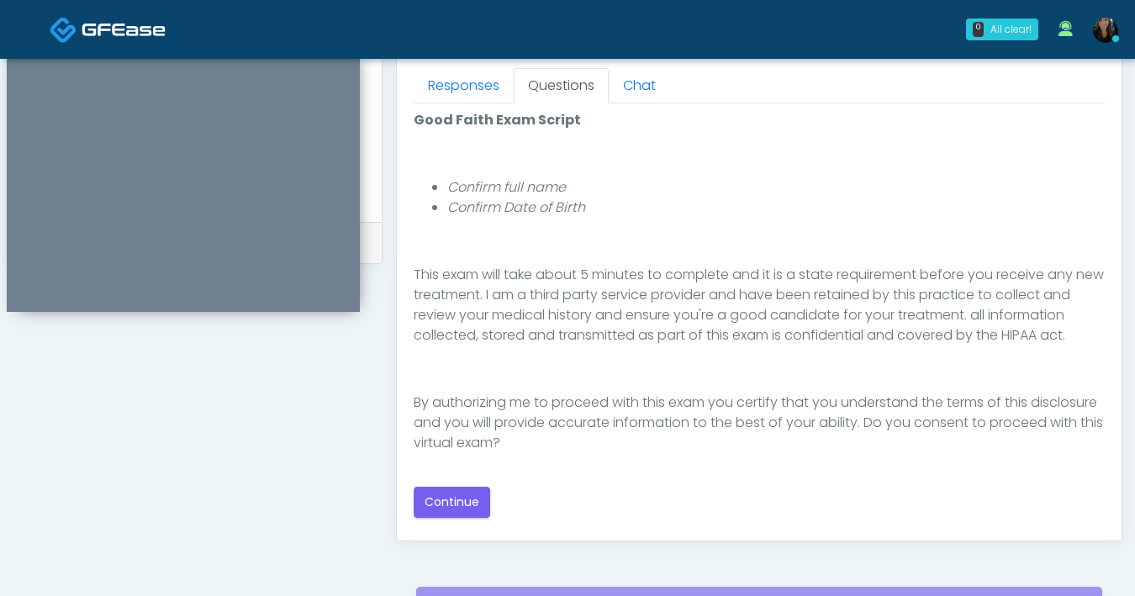
click at [444, 518] on div "Good Faith Exam Script Good Faith Exam Script INTRODUCTION Hello, my name is un…" at bounding box center [759, 313] width 691 height 421
click at [448, 515] on button "Continue" at bounding box center [452, 502] width 77 height 31
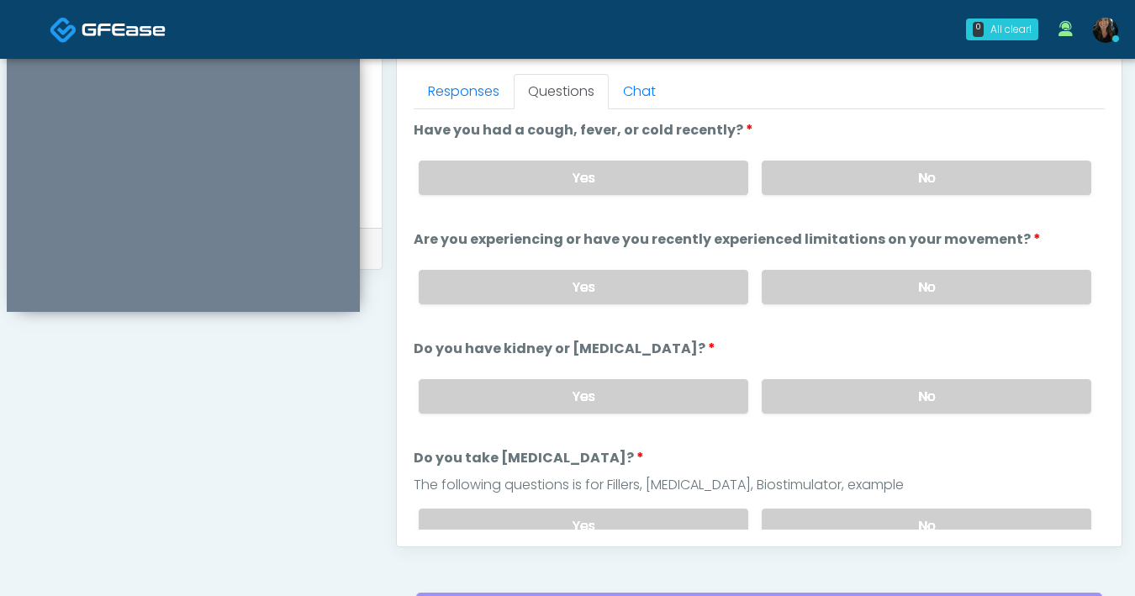
scroll to position [736, 0]
click at [921, 172] on label "No" at bounding box center [927, 178] width 330 height 34
click at [894, 294] on label "No" at bounding box center [927, 288] width 330 height 34
click at [897, 399] on label "No" at bounding box center [927, 397] width 330 height 34
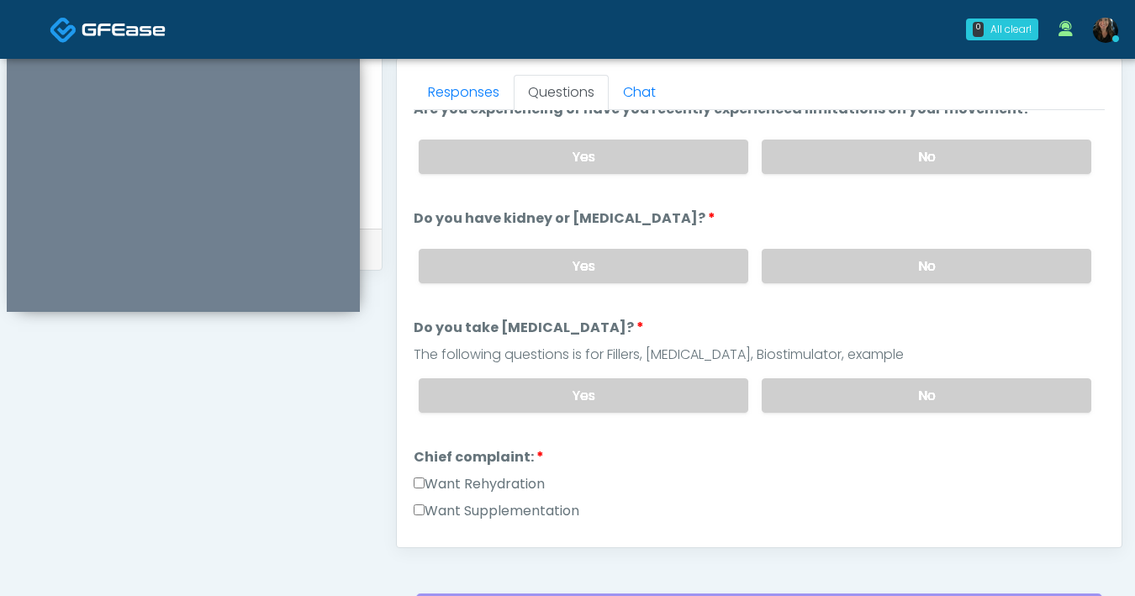
scroll to position [131, 0]
click at [897, 386] on label "No" at bounding box center [927, 395] width 330 height 34
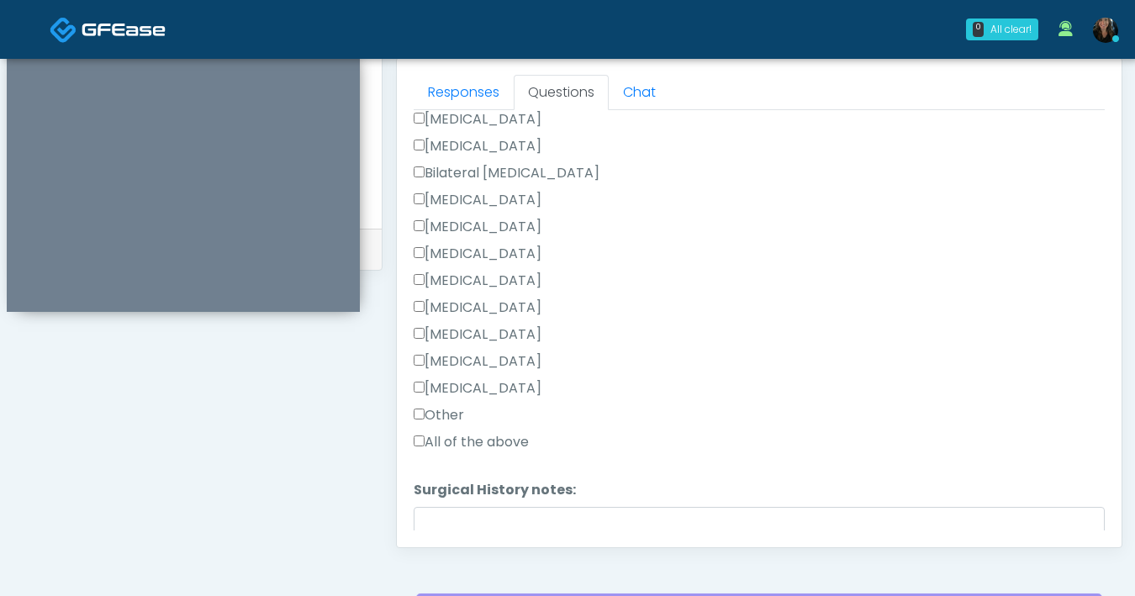
scroll to position [881, 0]
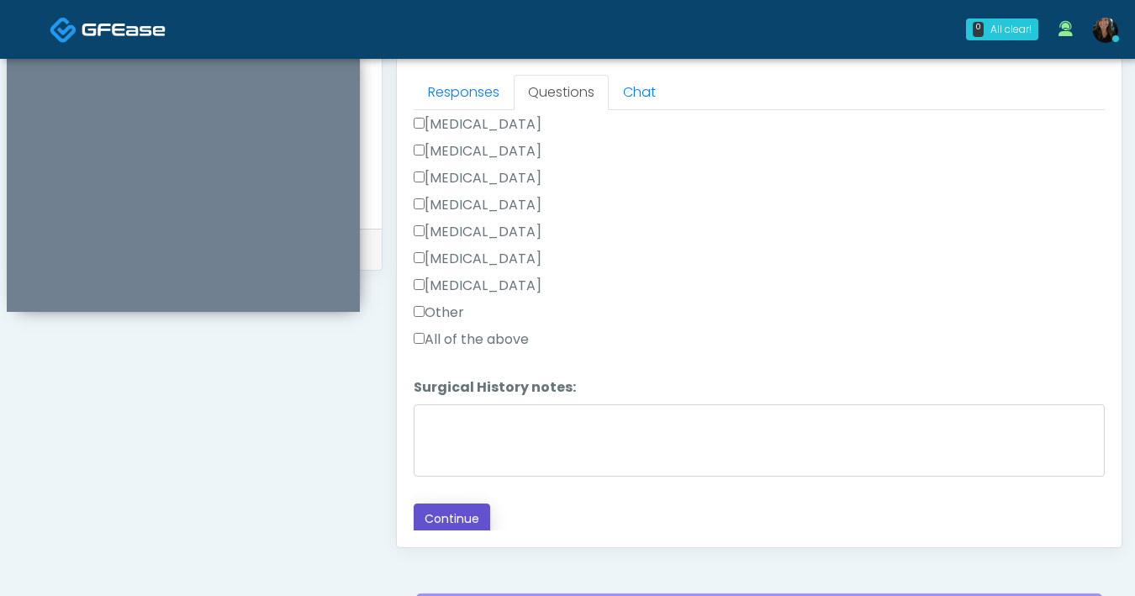
click at [457, 523] on button "Continue" at bounding box center [452, 519] width 77 height 31
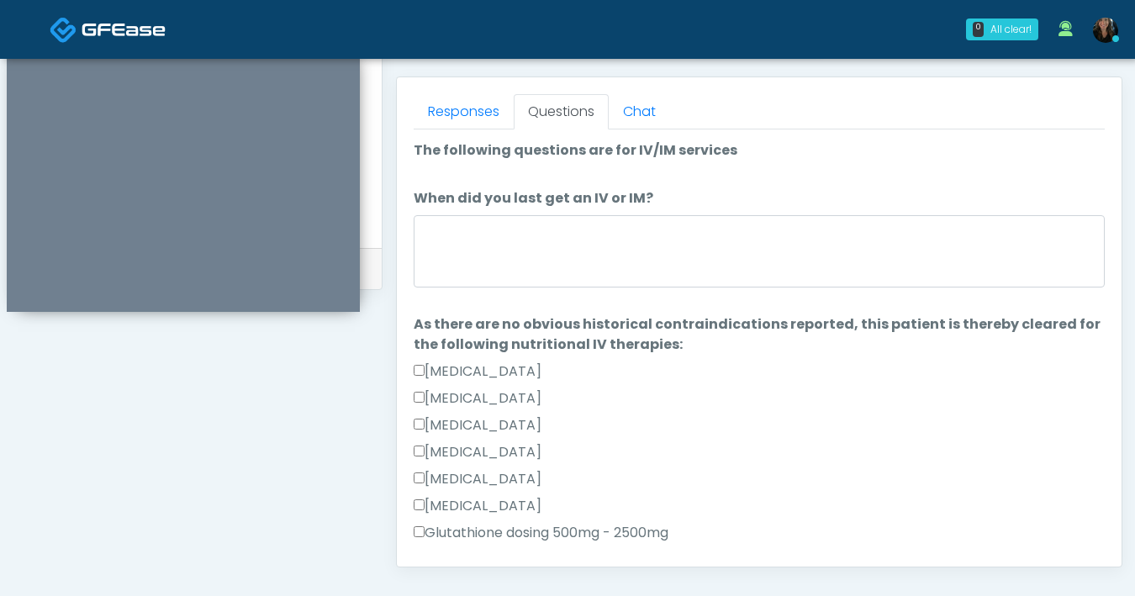
scroll to position [574, 0]
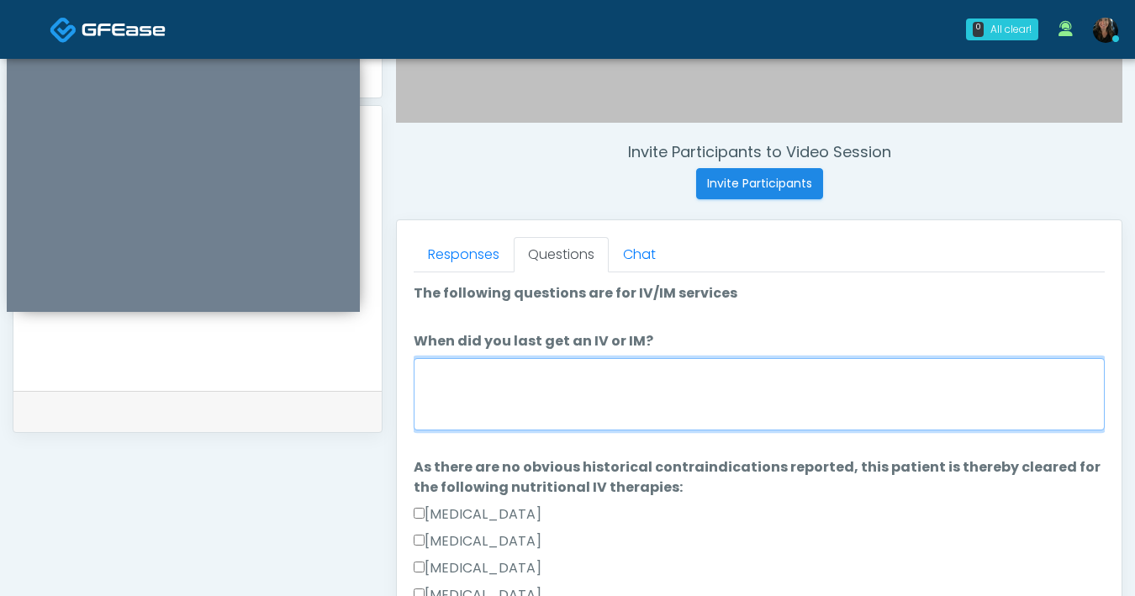
click at [484, 407] on textarea "When did you last get an IV or IM?" at bounding box center [759, 394] width 691 height 72
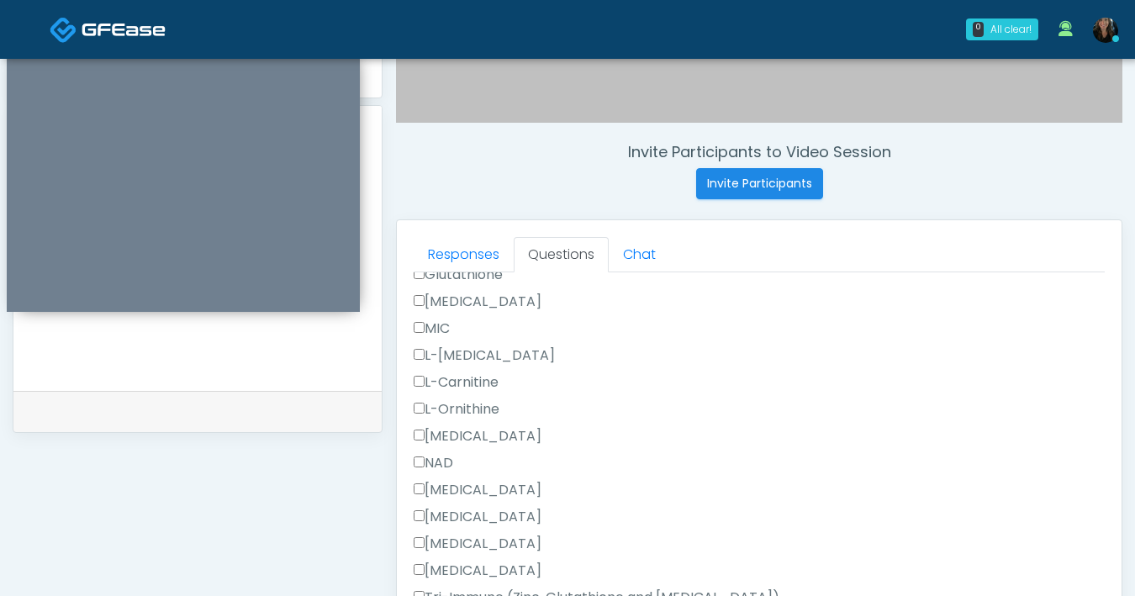
scroll to position [913, 0]
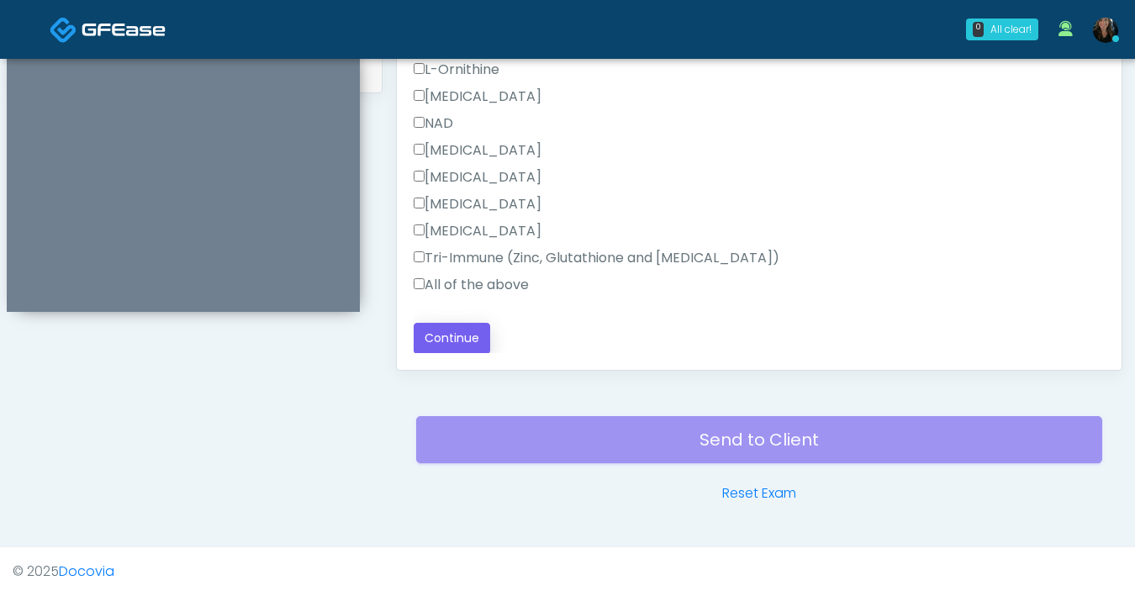
type textarea "**********"
click at [436, 339] on button "Continue" at bounding box center [452, 338] width 77 height 31
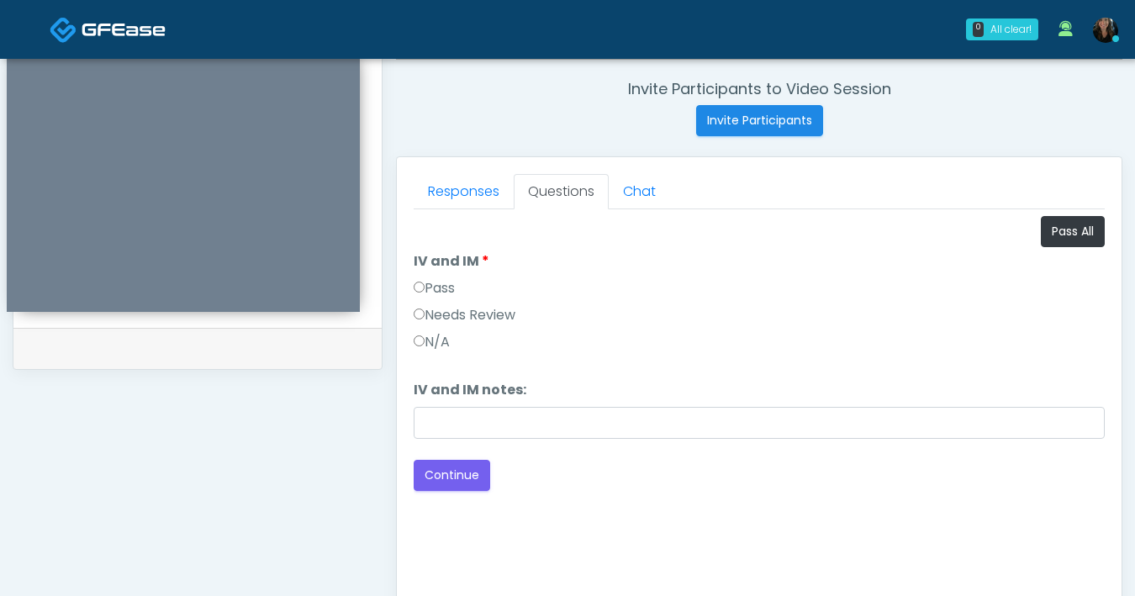
scroll to position [567, 0]
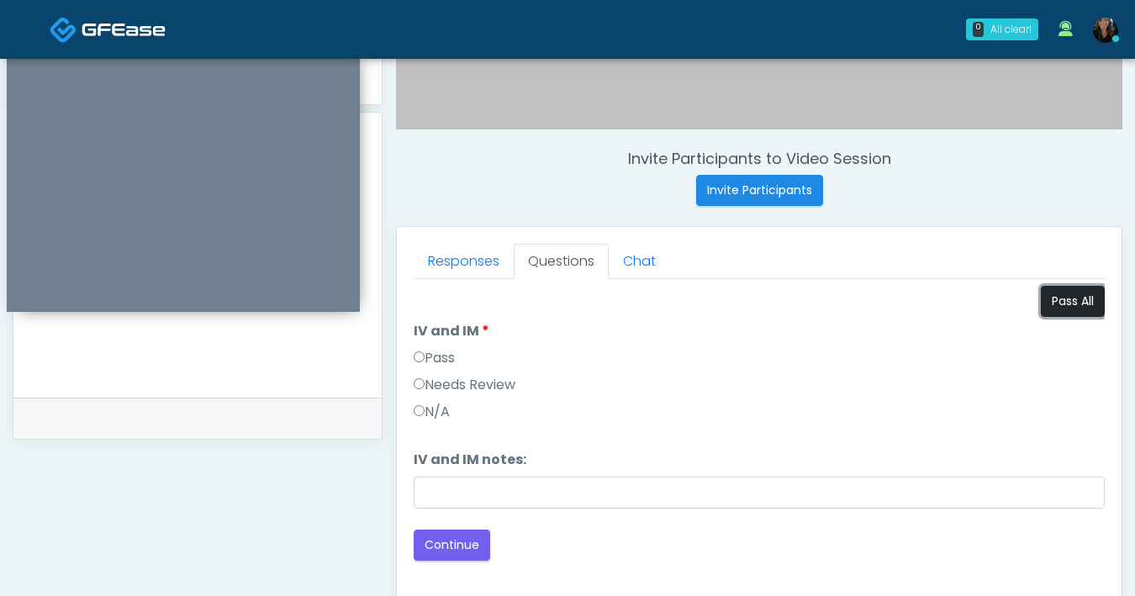
click at [1086, 294] on button "Pass All" at bounding box center [1073, 301] width 64 height 31
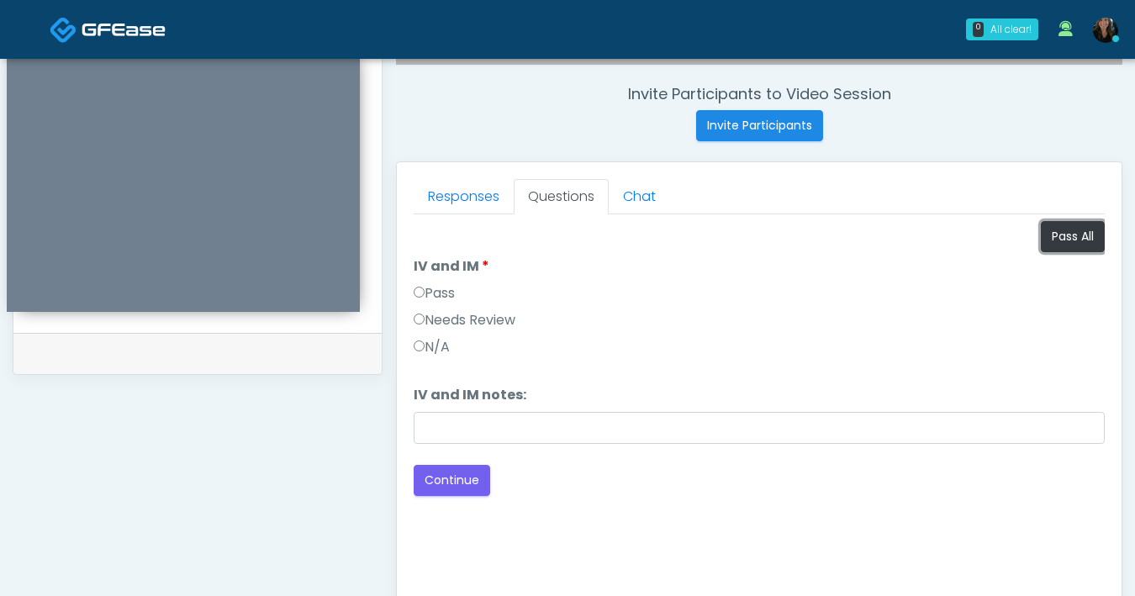
scroll to position [712, 0]
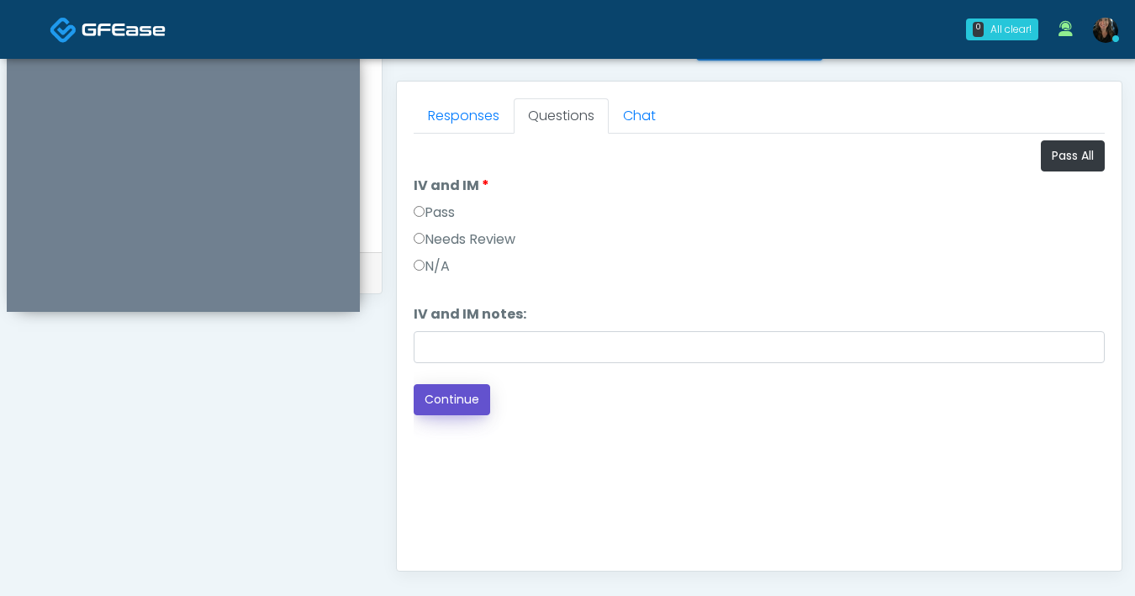
click at [428, 393] on button "Continue" at bounding box center [452, 399] width 77 height 31
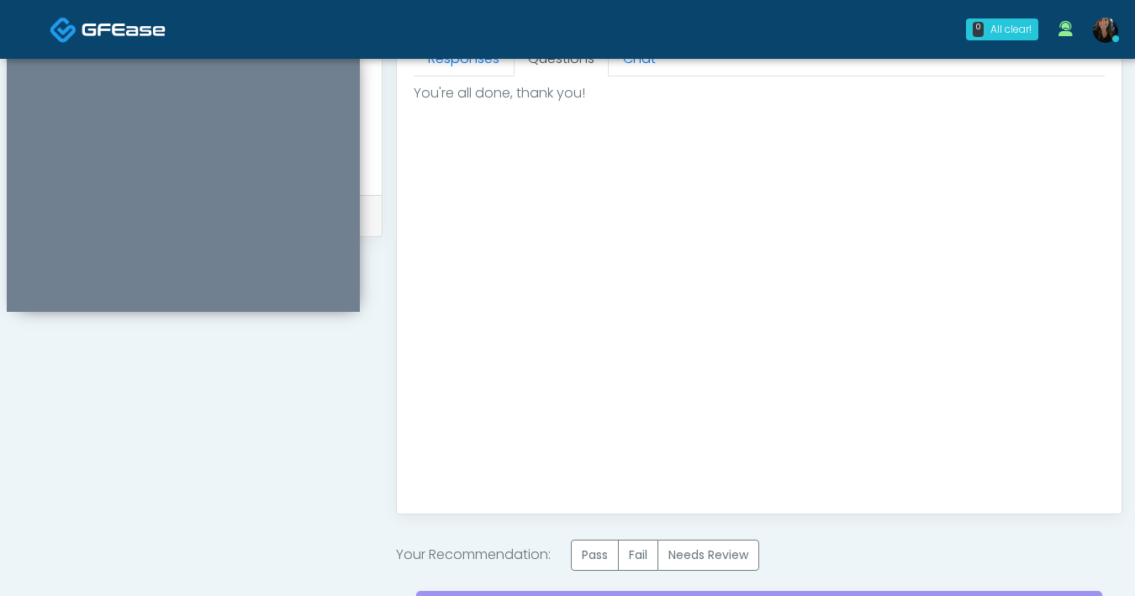
scroll to position [870, 0]
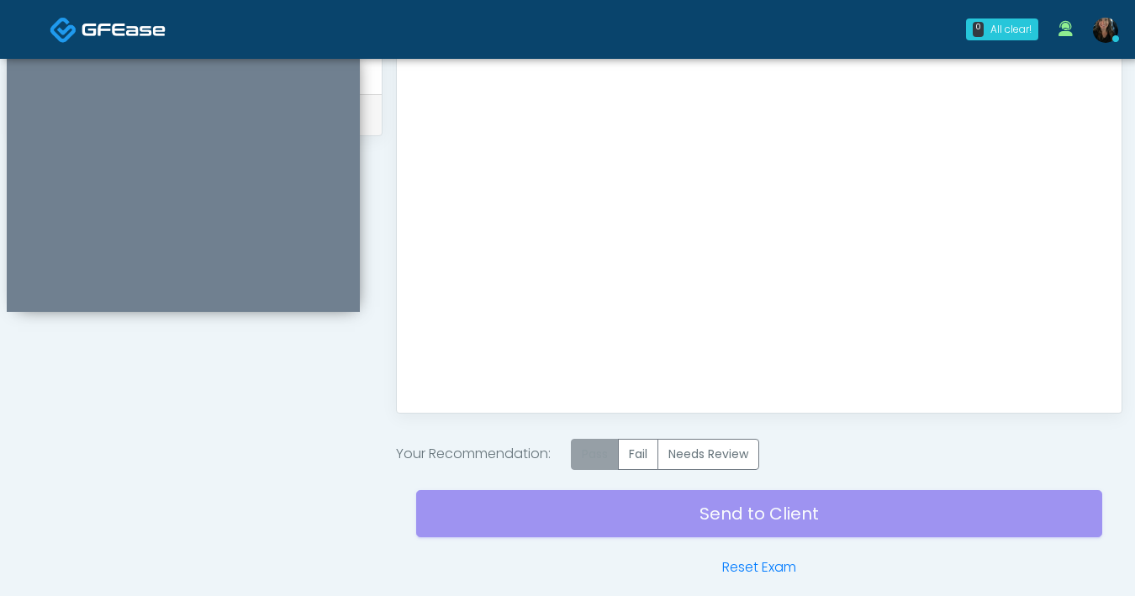
click at [594, 458] on label "Pass" at bounding box center [595, 454] width 48 height 31
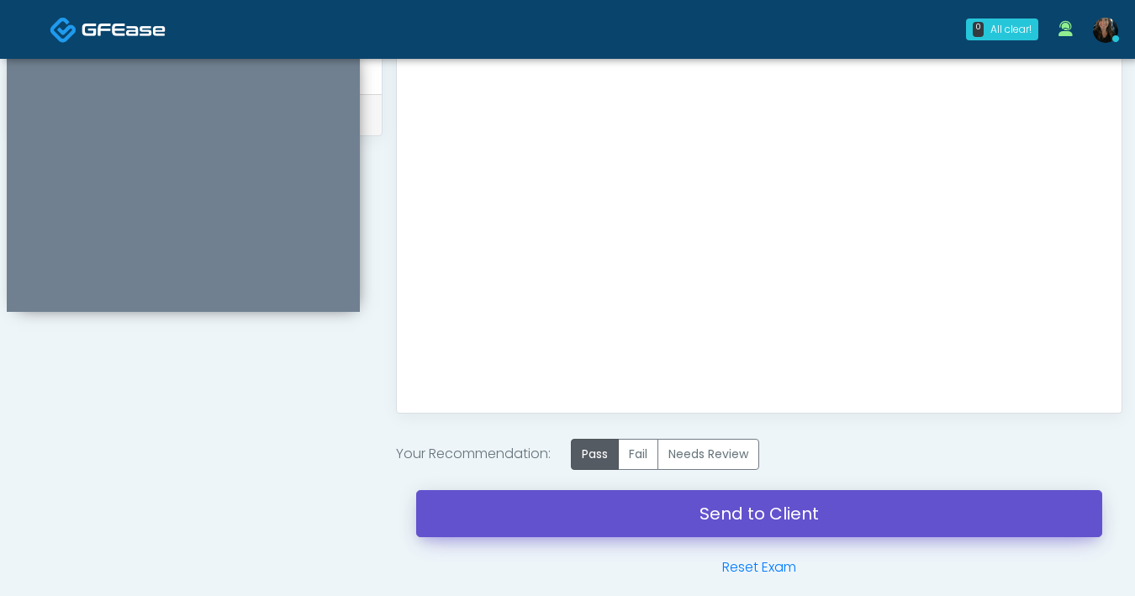
click at [696, 516] on link "Send to Client" at bounding box center [759, 513] width 686 height 47
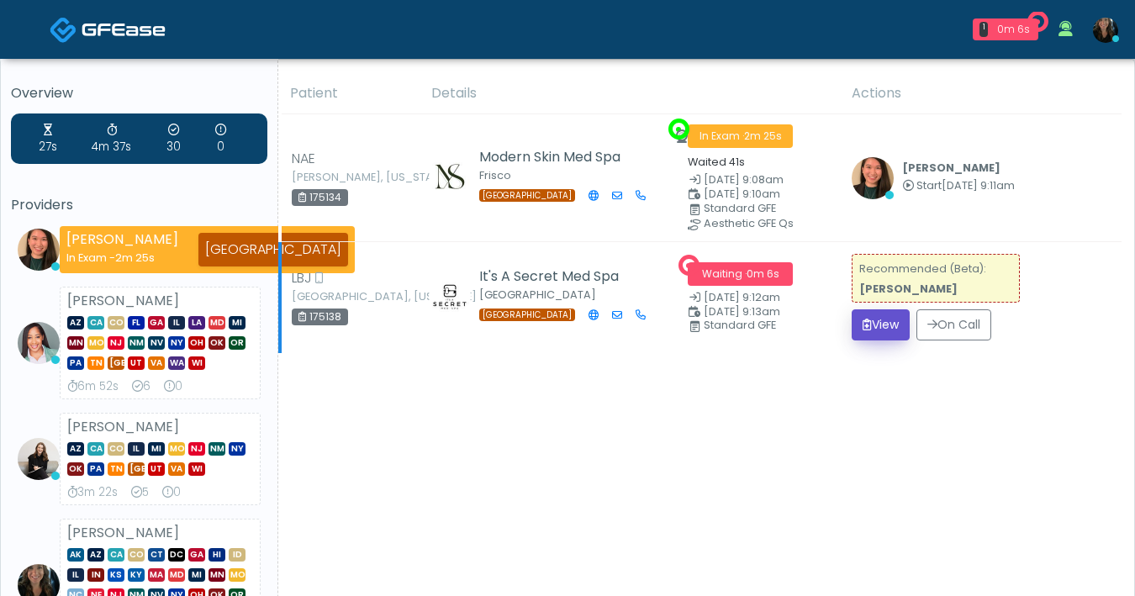
click at [872, 319] on button "View" at bounding box center [881, 324] width 58 height 31
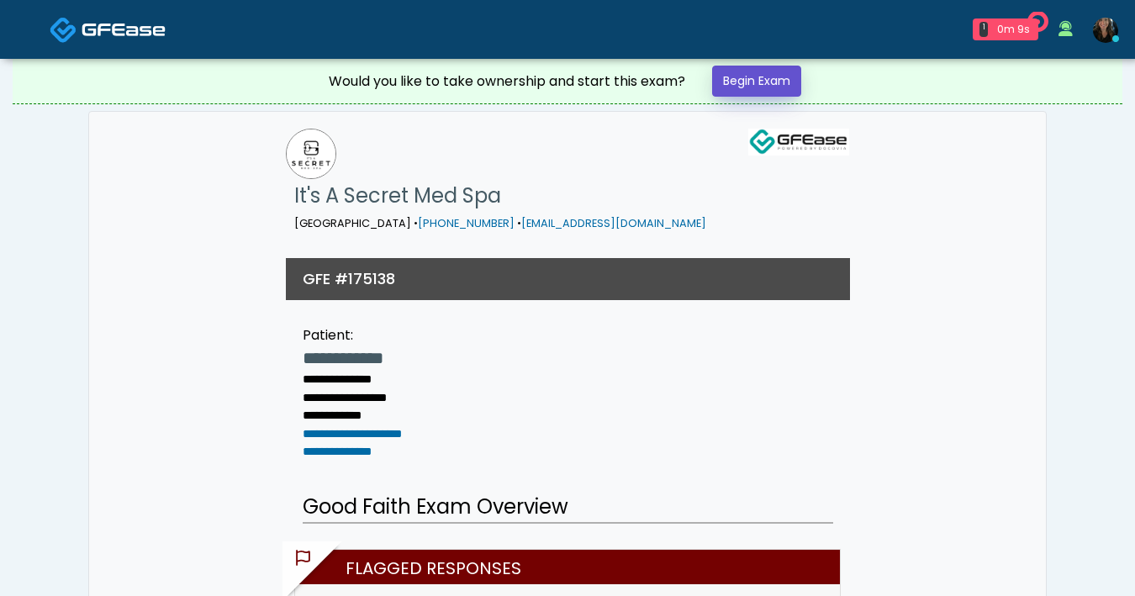
click at [751, 88] on link "Begin Exam" at bounding box center [756, 81] width 89 height 31
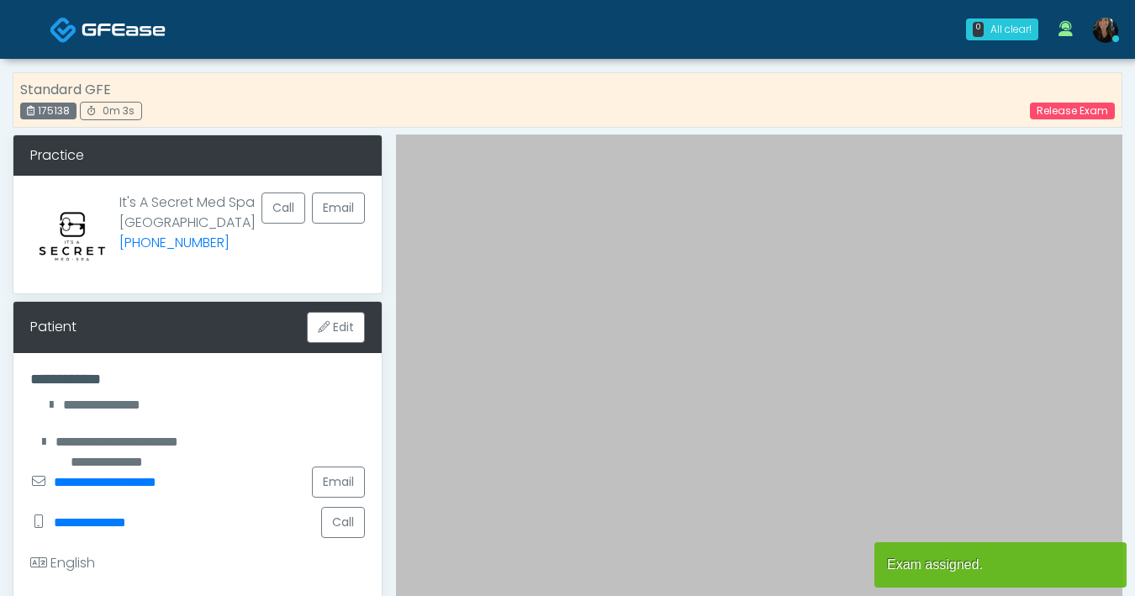
scroll to position [585, 0]
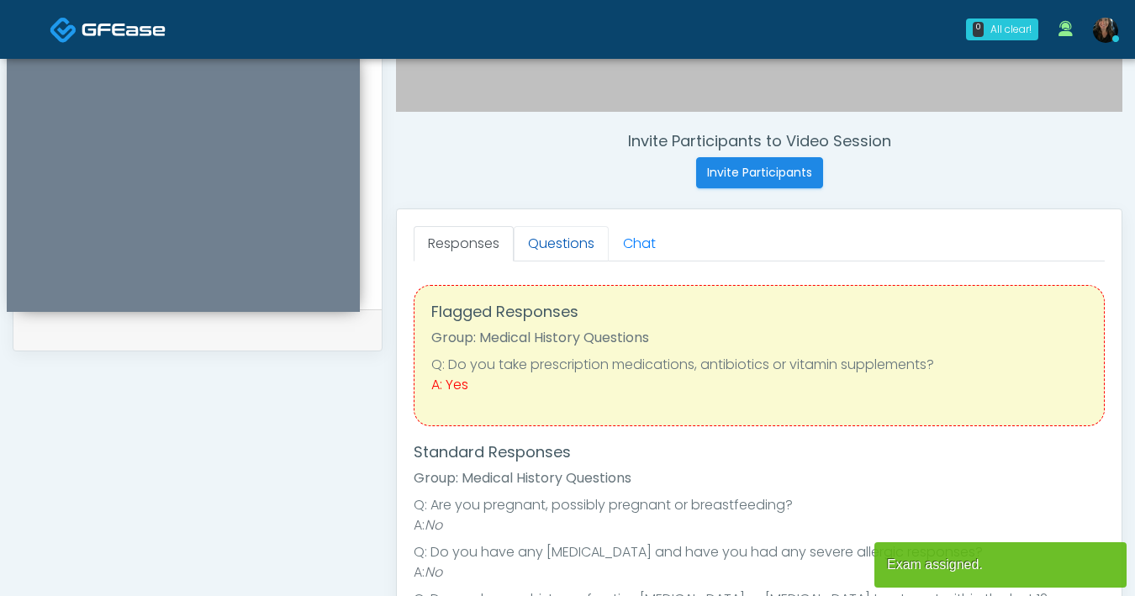
click at [568, 248] on link "Questions" at bounding box center [561, 243] width 95 height 35
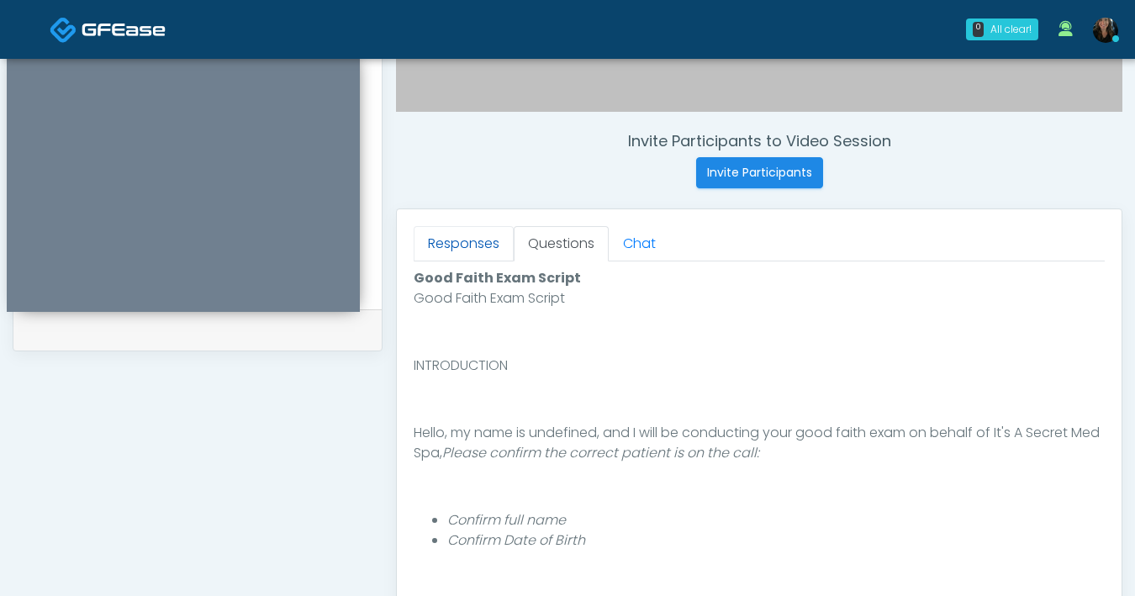
click at [442, 242] on link "Responses" at bounding box center [464, 243] width 100 height 35
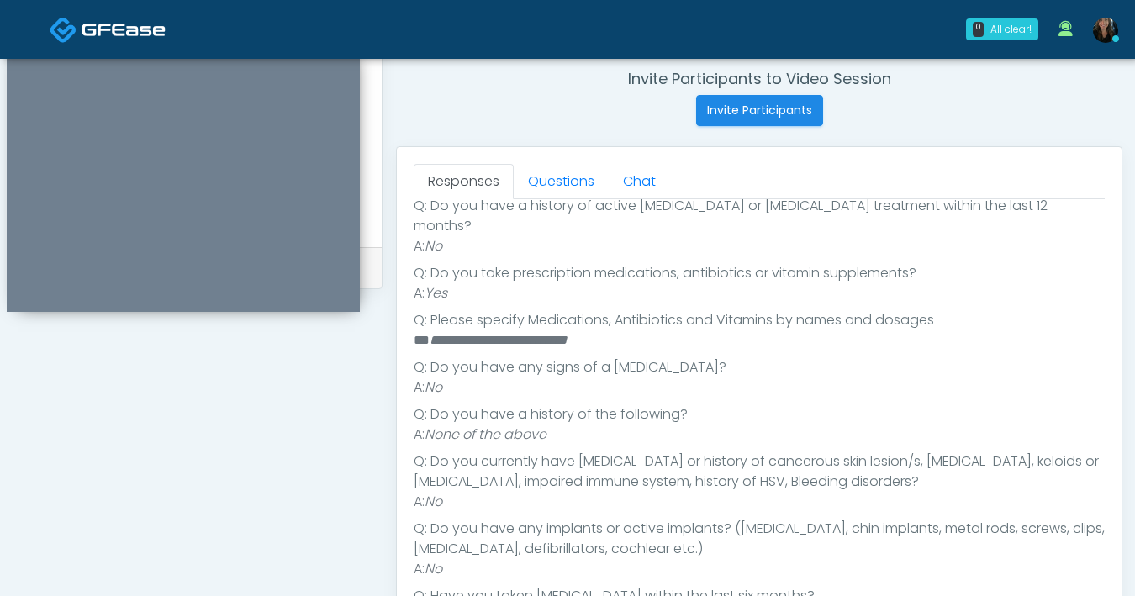
scroll to position [648, 0]
drag, startPoint x: 567, startPoint y: 182, endPoint x: 574, endPoint y: 186, distance: 8.7
click at [567, 182] on link "Questions" at bounding box center [561, 179] width 95 height 35
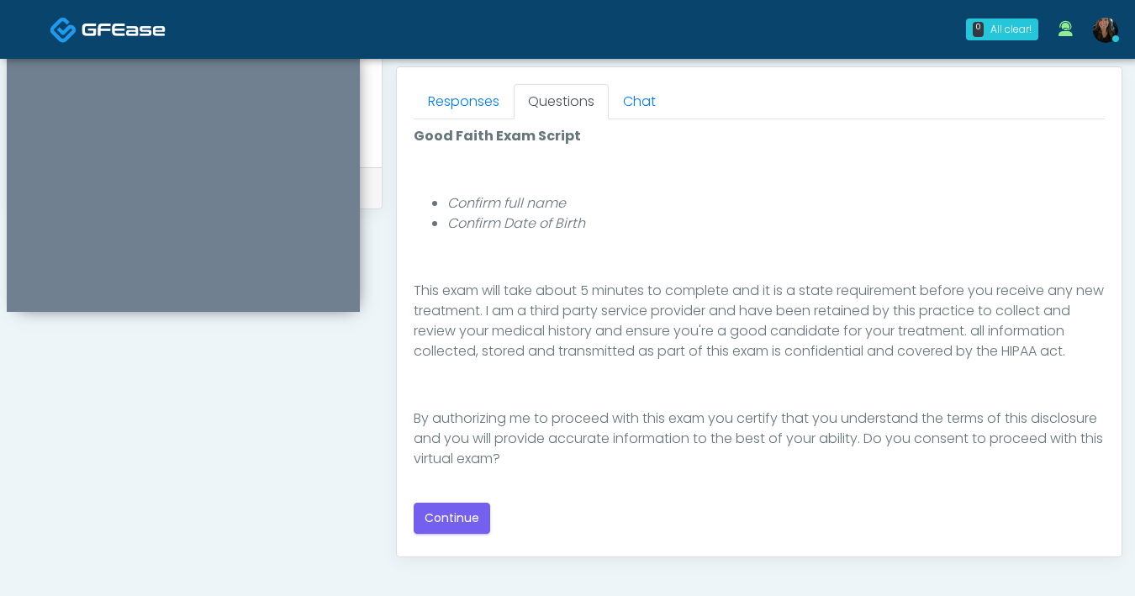
scroll to position [738, 0]
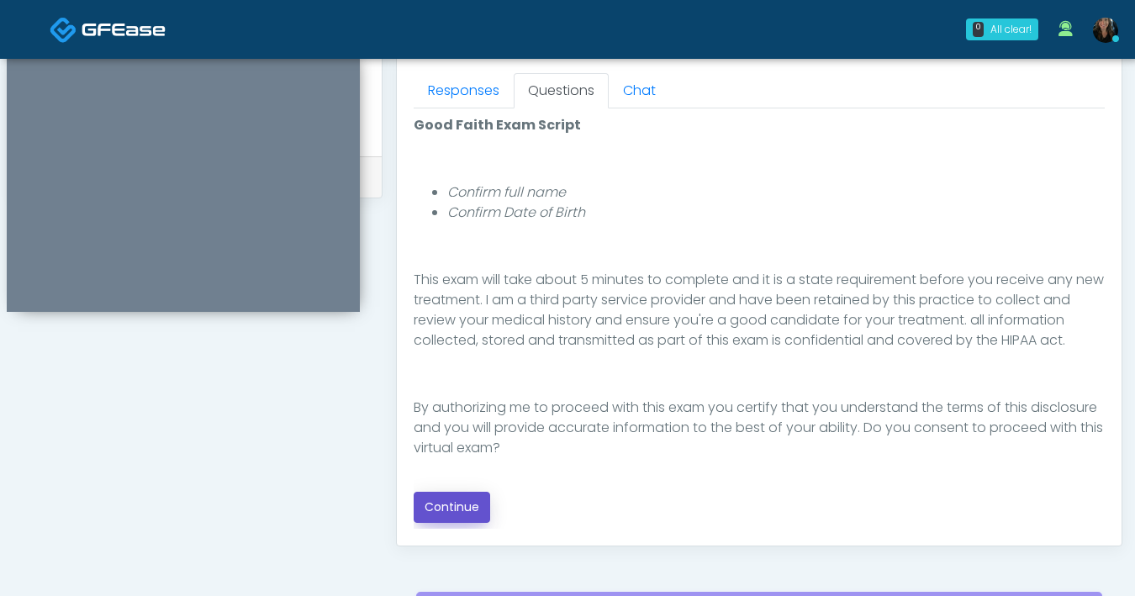
click at [445, 511] on button "Continue" at bounding box center [452, 507] width 77 height 31
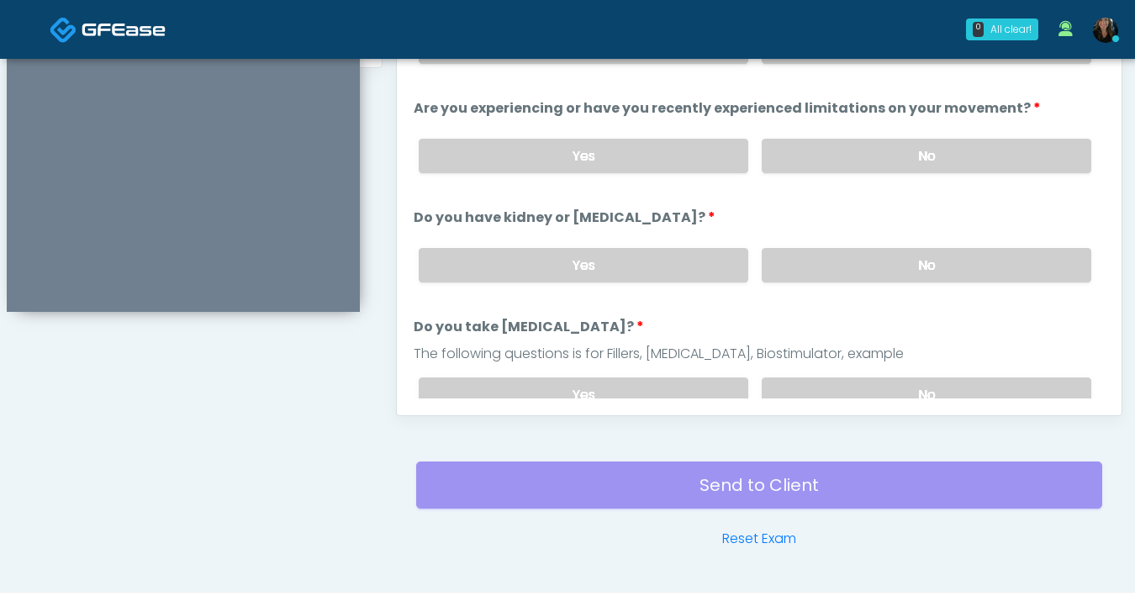
scroll to position [644, 0]
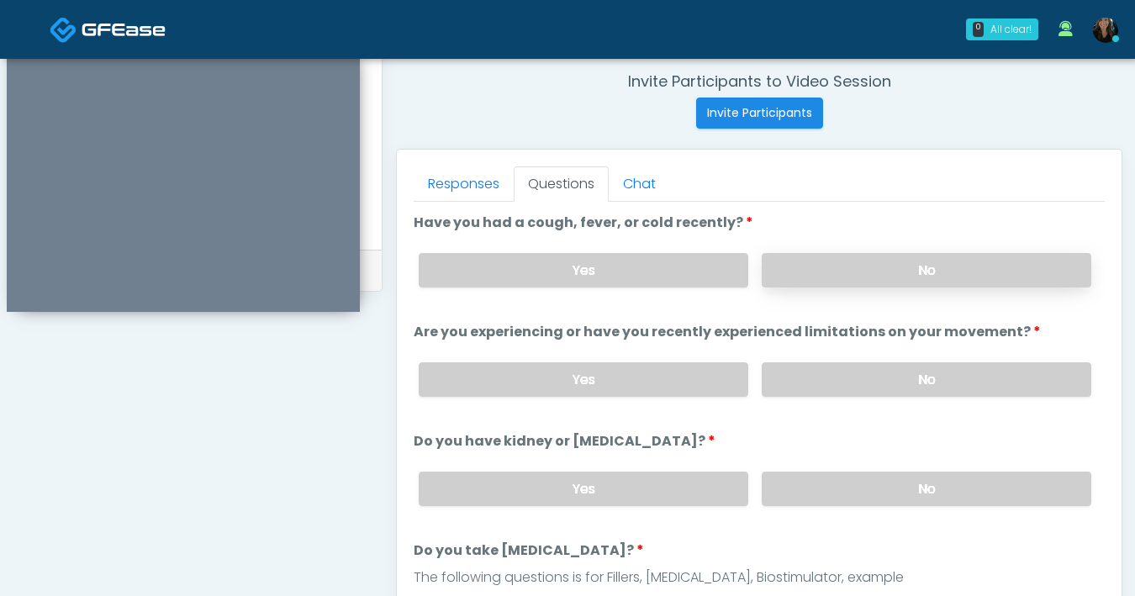
click at [923, 272] on label "No" at bounding box center [927, 270] width 330 height 34
click at [923, 386] on label "No" at bounding box center [927, 379] width 330 height 34
click at [902, 496] on label "No" at bounding box center [927, 489] width 330 height 34
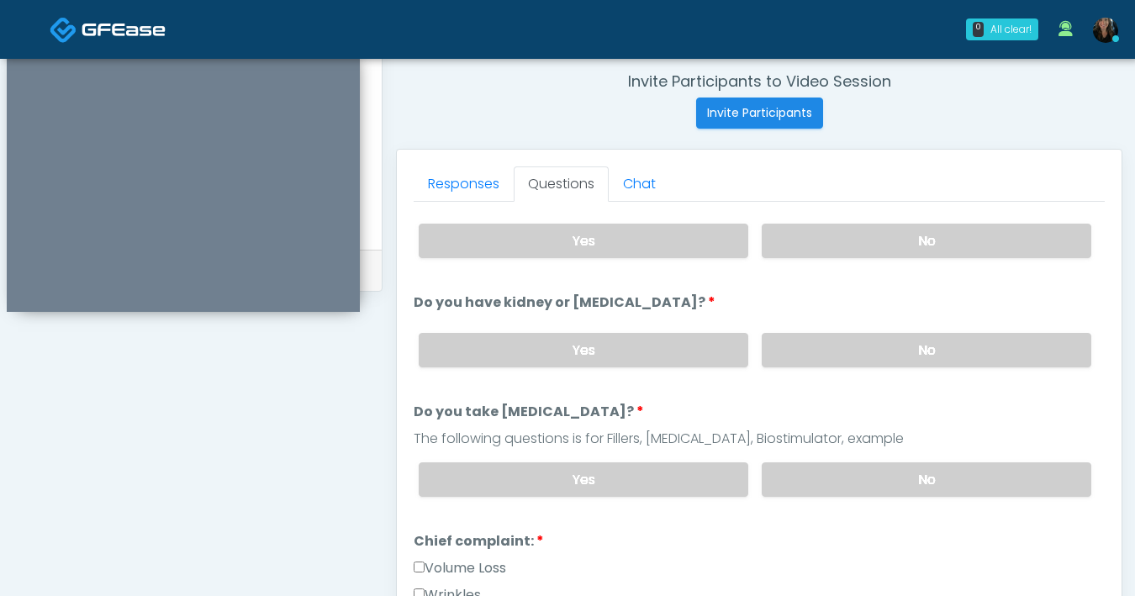
scroll to position [199, 0]
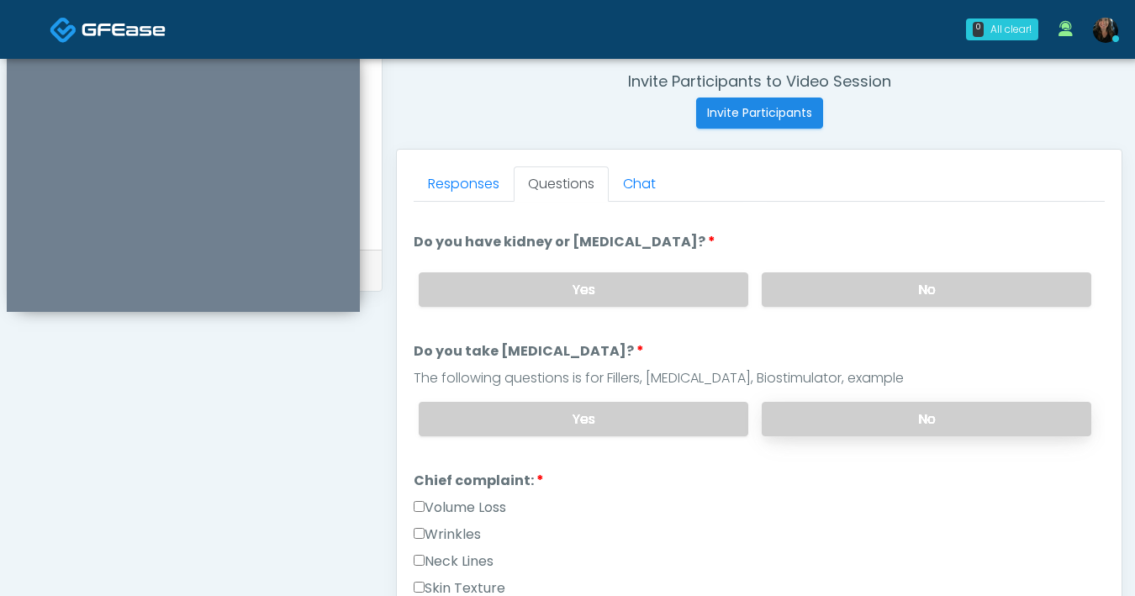
click at [865, 429] on label "No" at bounding box center [927, 419] width 330 height 34
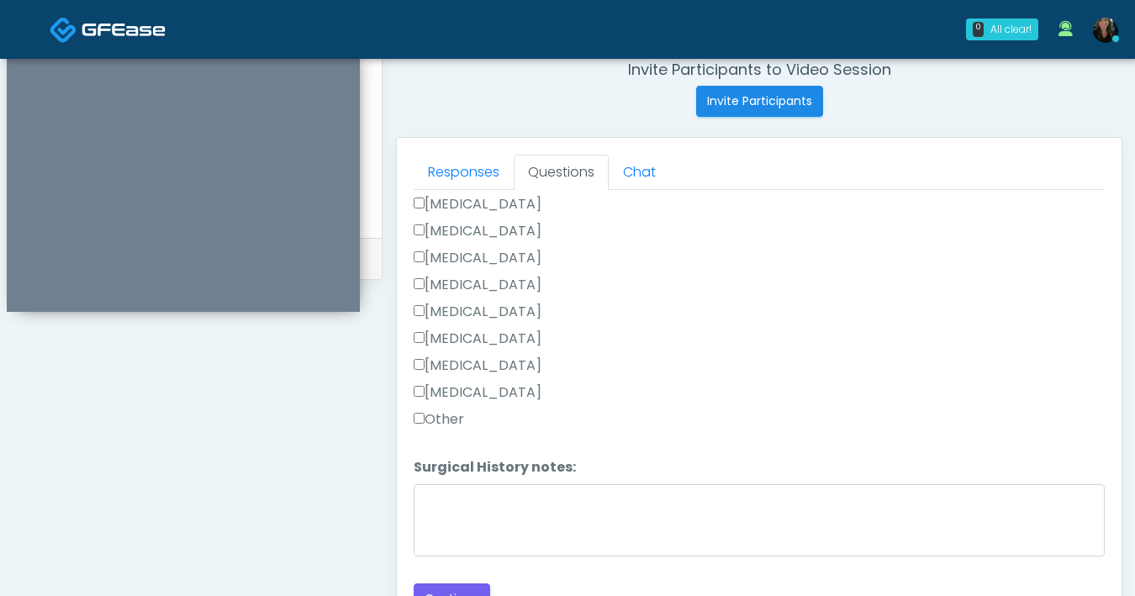
scroll to position [672, 0]
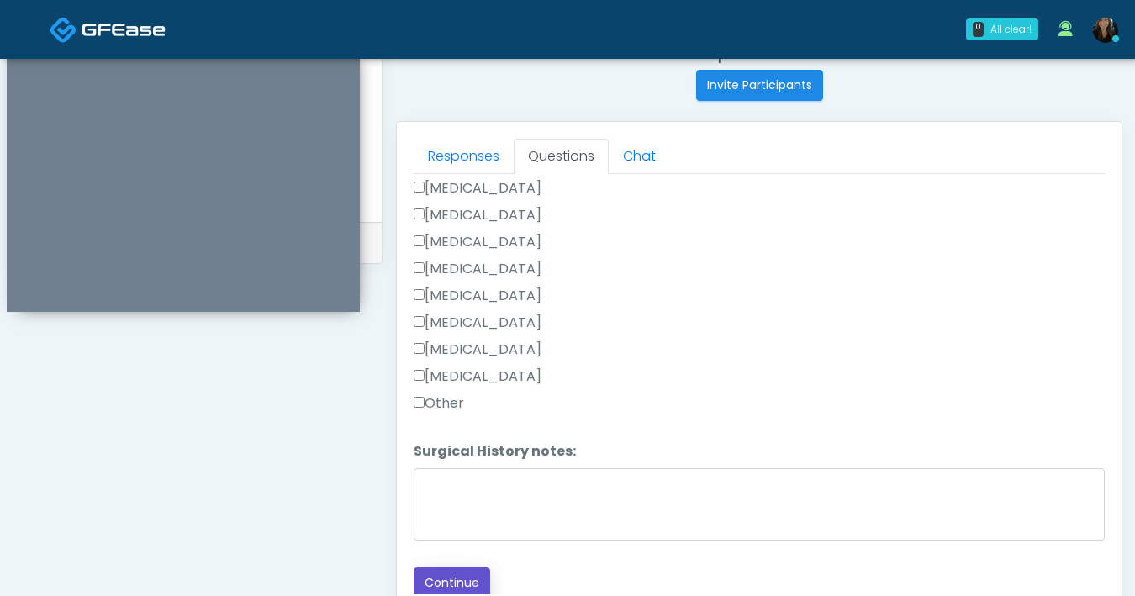
click at [451, 571] on button "Continue" at bounding box center [452, 583] width 77 height 31
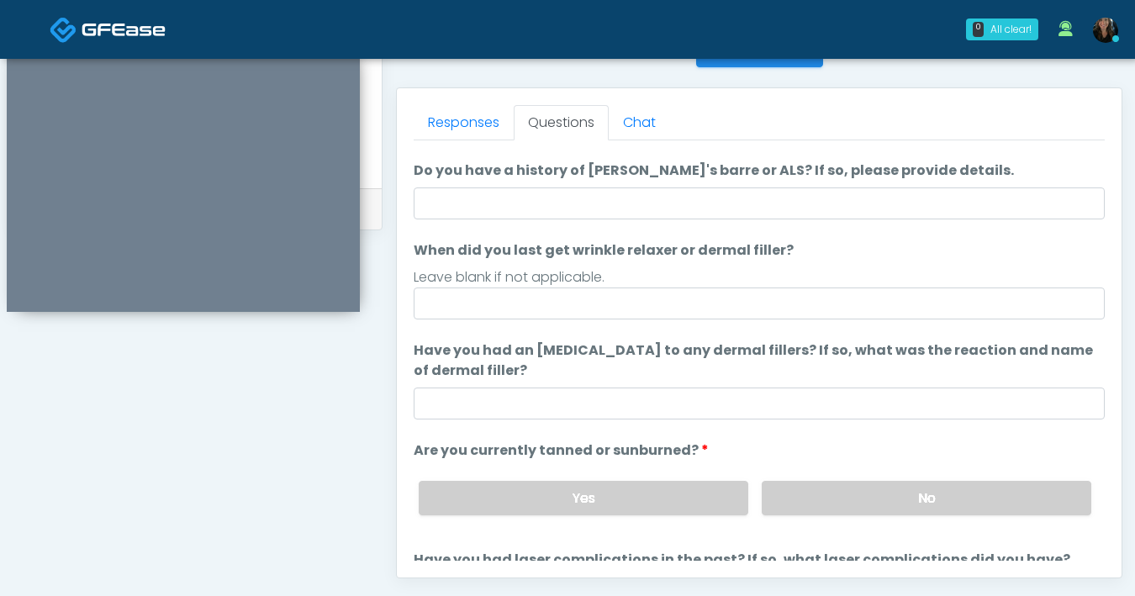
scroll to position [0, 0]
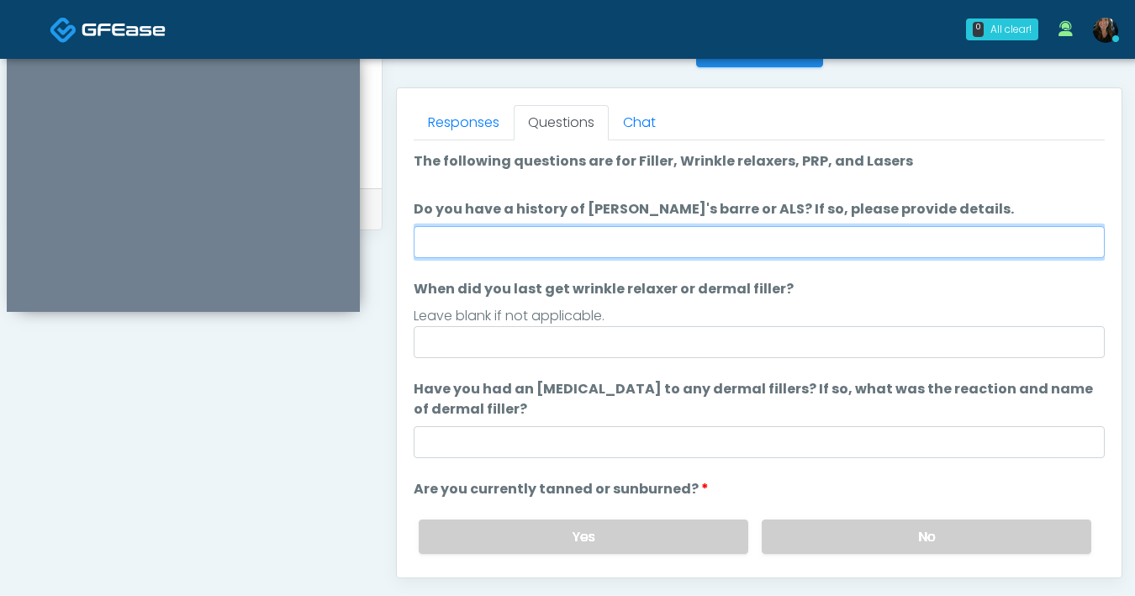
click at [697, 246] on input "Do you have a history of Guillain's barre or ALS? If so, please provide details." at bounding box center [759, 242] width 691 height 32
type input "**"
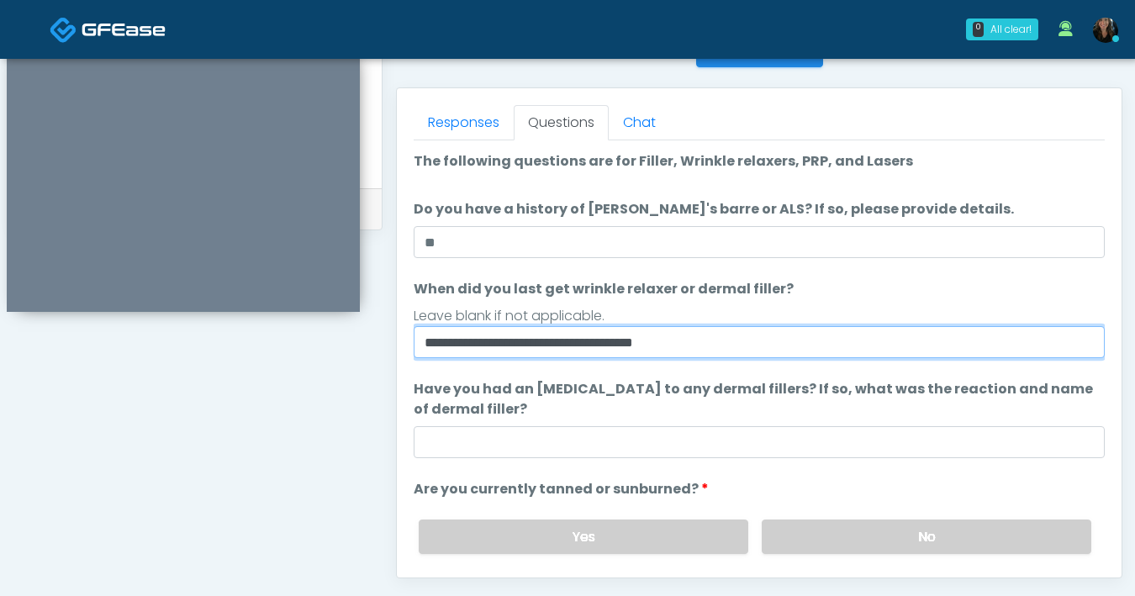
type input "**********"
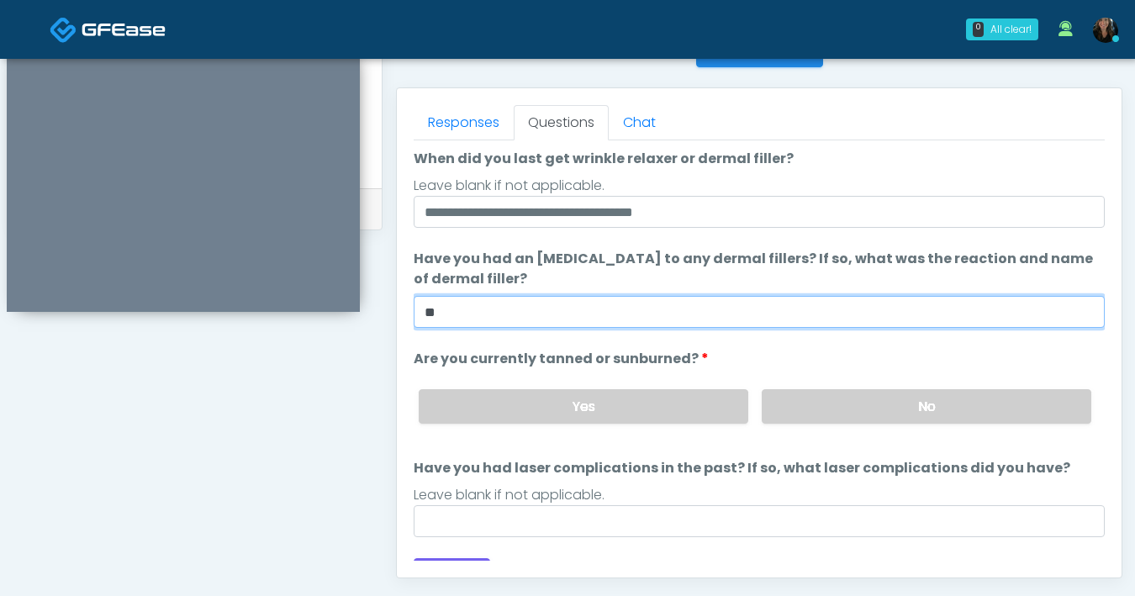
scroll to position [158, 0]
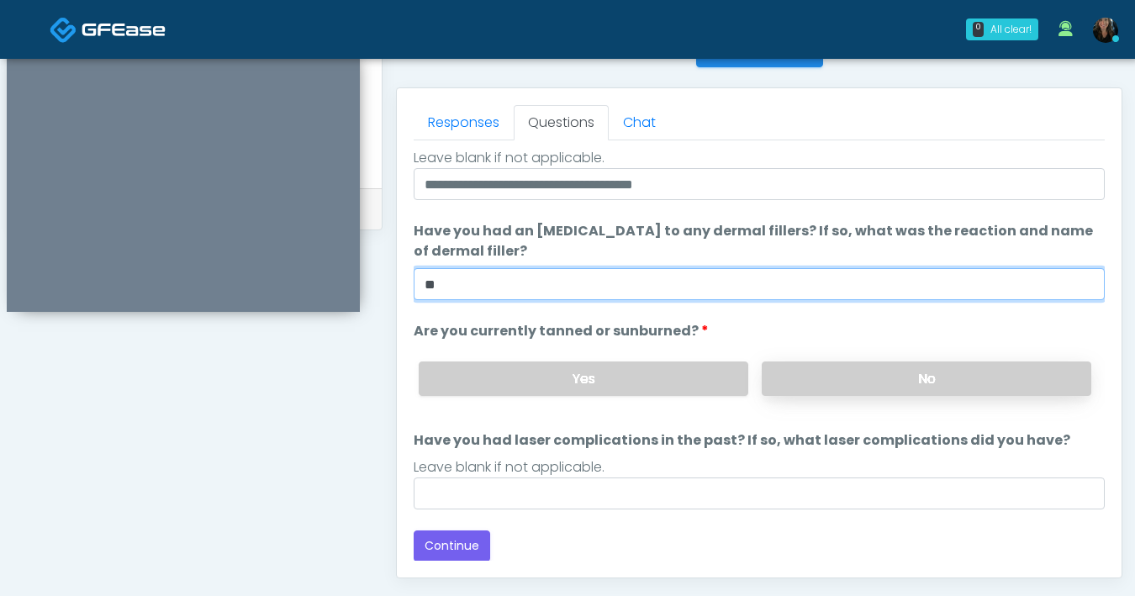
type input "**"
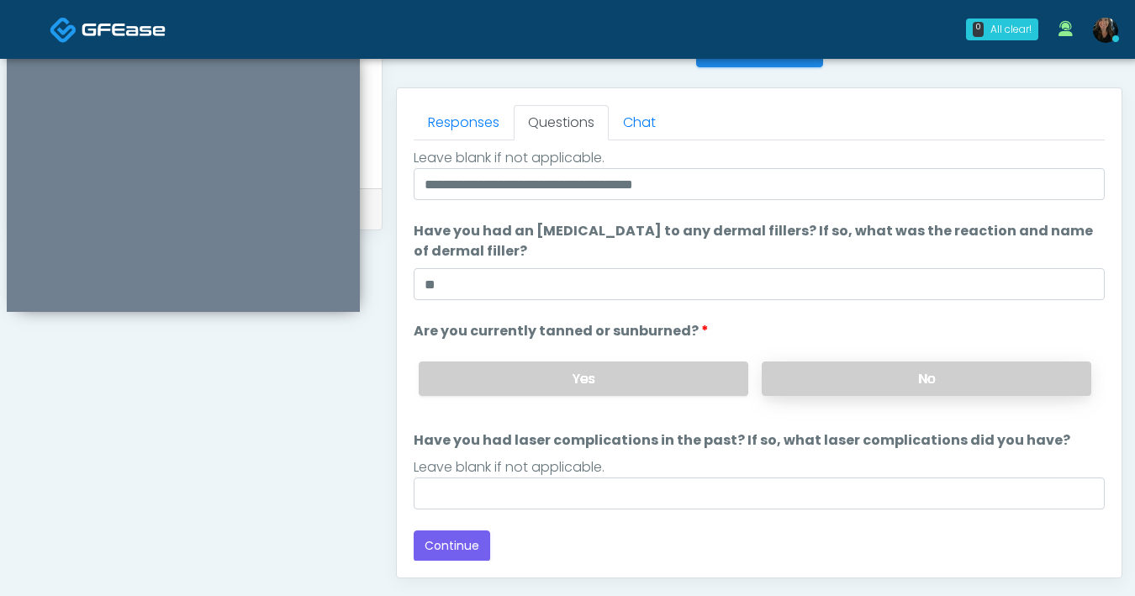
click at [854, 389] on label "No" at bounding box center [927, 379] width 330 height 34
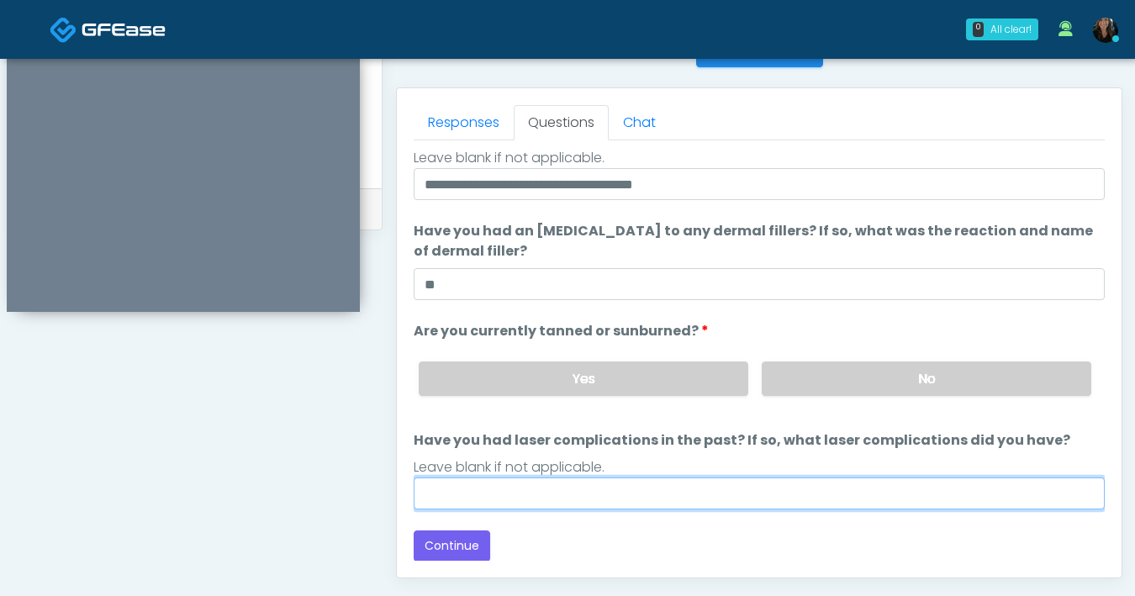
click at [796, 490] on input "Have you had laser complications in the past? If so, what laser complications d…" at bounding box center [759, 494] width 691 height 32
type input "**"
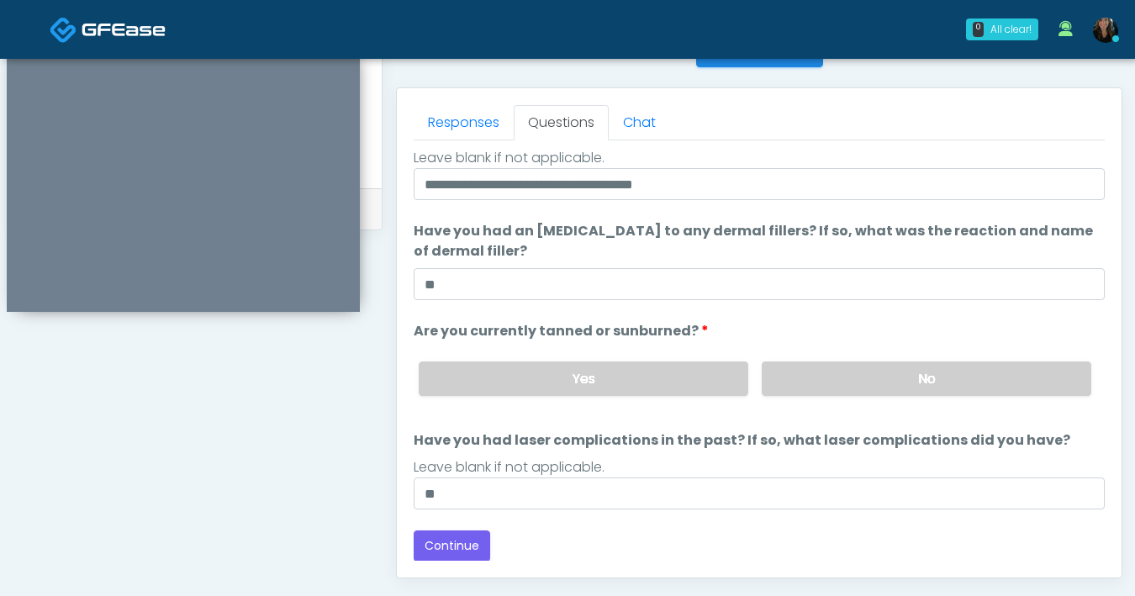
click at [736, 542] on div "Back Continue" at bounding box center [759, 546] width 691 height 31
click at [436, 561] on div "Responses Questions Chat Good Faith Exam Script Good Faith Exam Script INTRODUC…" at bounding box center [759, 332] width 725 height 489
click at [446, 552] on button "Continue" at bounding box center [452, 546] width 77 height 31
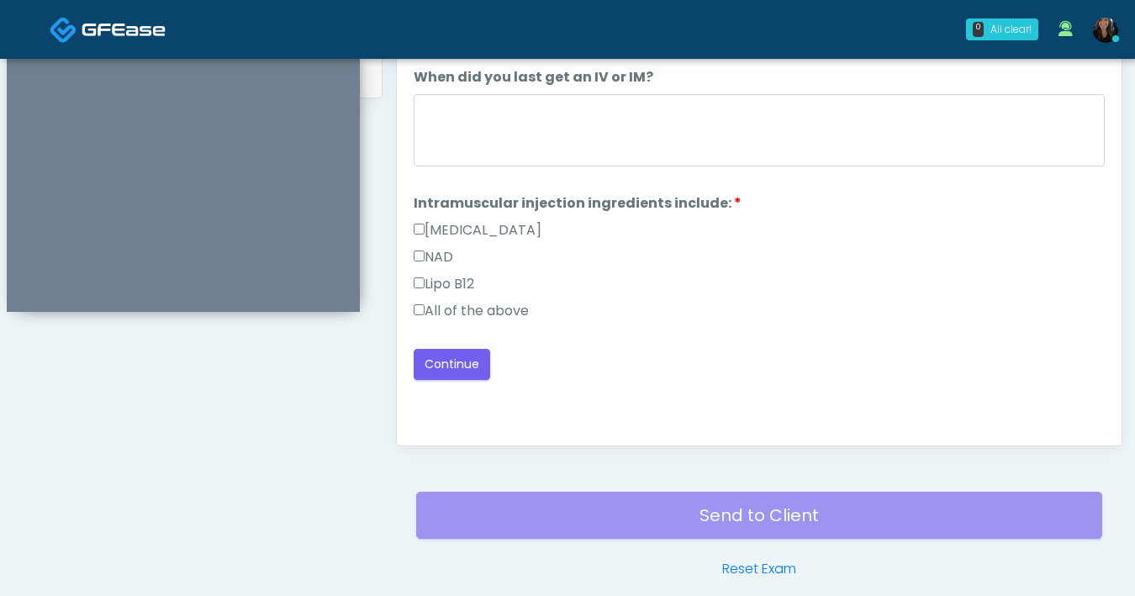
scroll to position [760, 0]
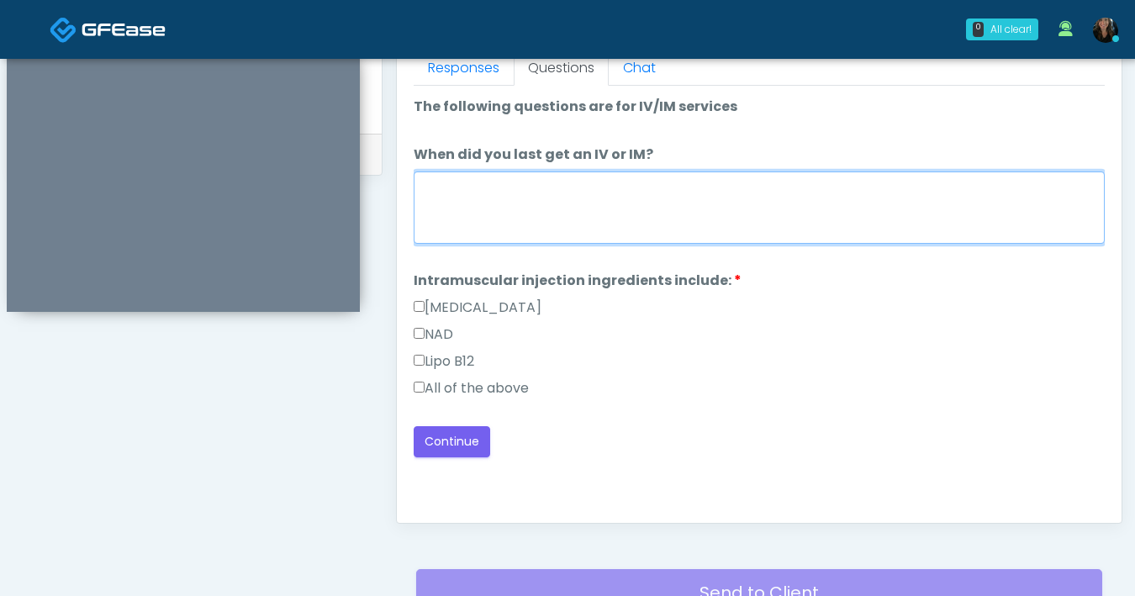
drag, startPoint x: 606, startPoint y: 219, endPoint x: 614, endPoint y: 213, distance: 10.3
click at [606, 219] on textarea "When did you last get an IV or IM?" at bounding box center [759, 208] width 691 height 72
type textarea "***"
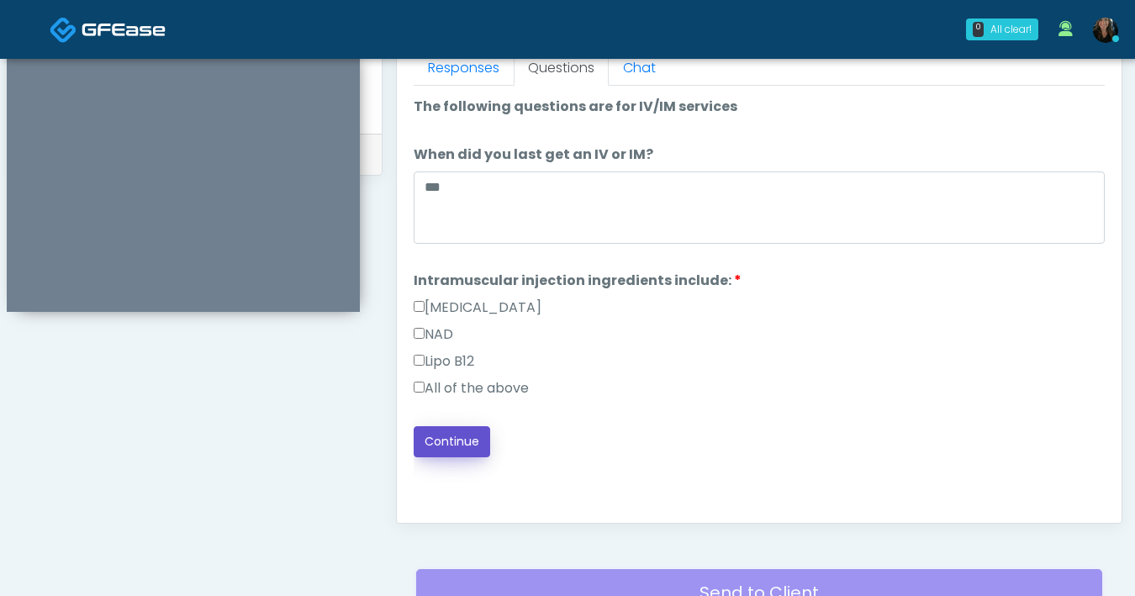
click at [478, 442] on button "Continue" at bounding box center [452, 441] width 77 height 31
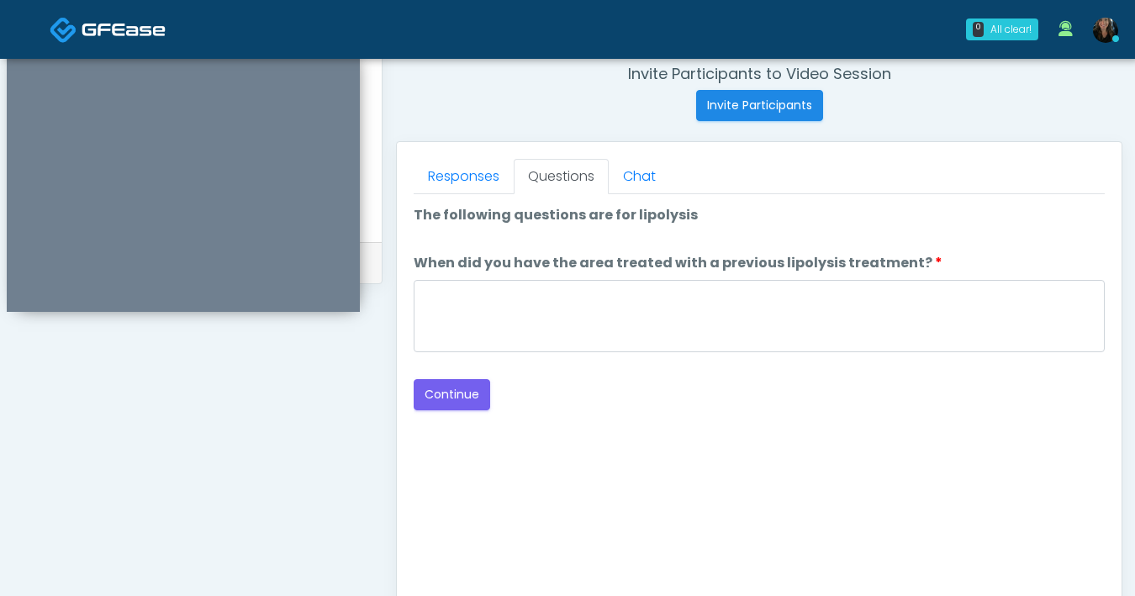
scroll to position [638, 0]
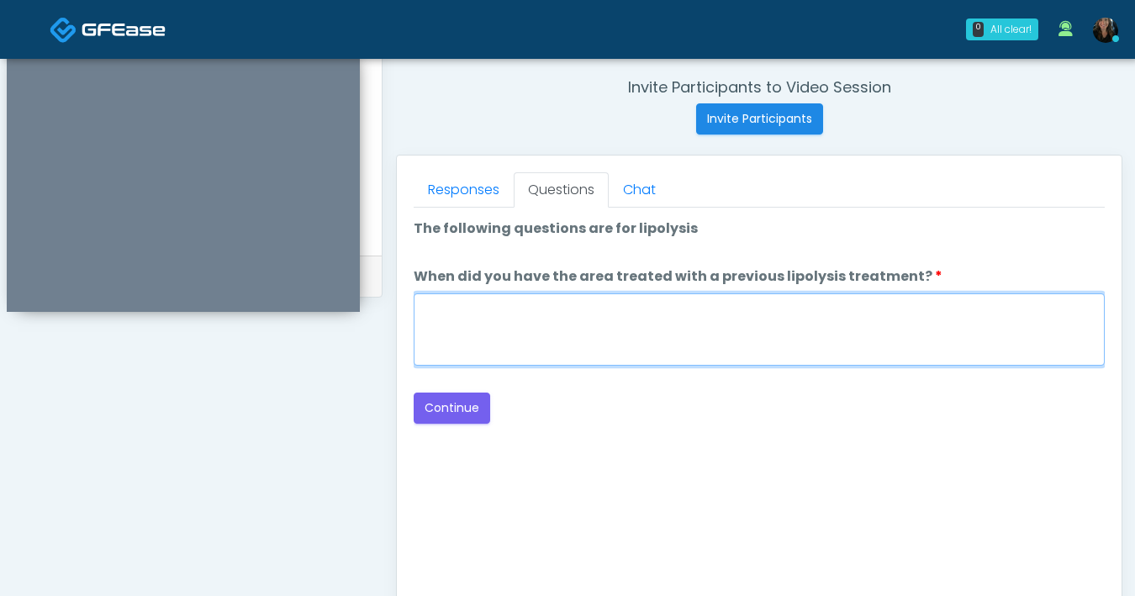
click at [735, 345] on textarea "When did you have the area treated with a previous lipolysis treatment?" at bounding box center [759, 330] width 691 height 72
type textarea "***"
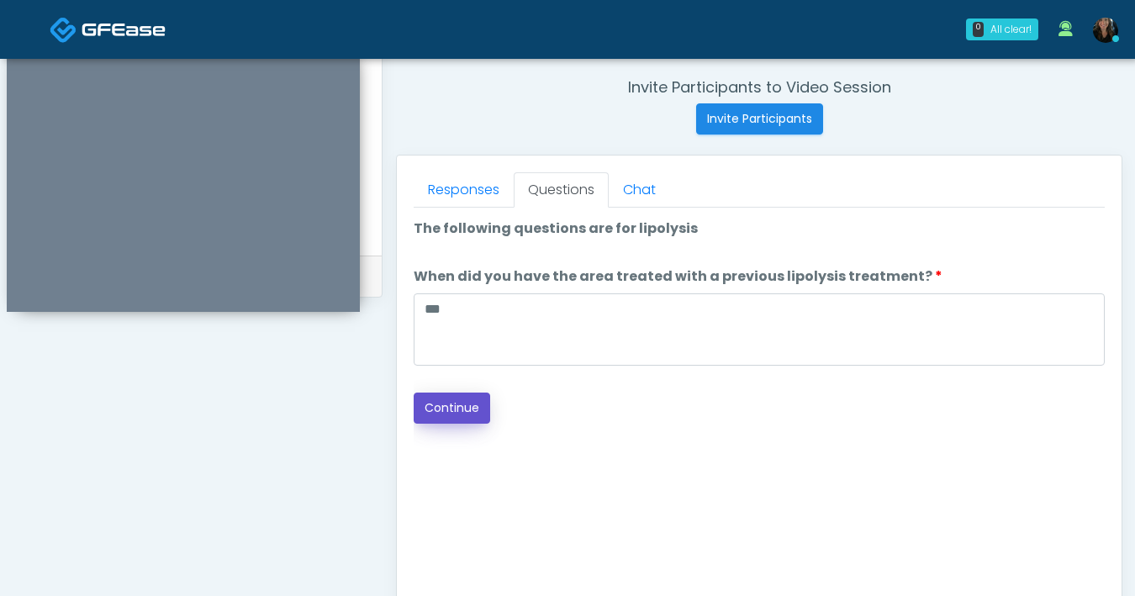
click at [431, 408] on button "Continue" at bounding box center [452, 408] width 77 height 31
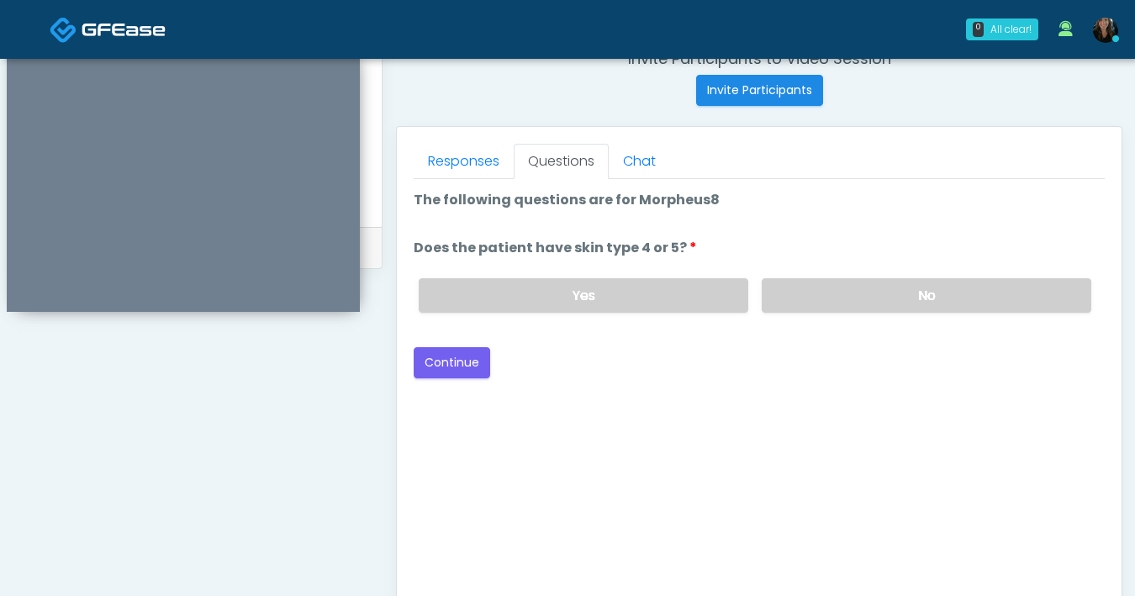
scroll to position [630, 0]
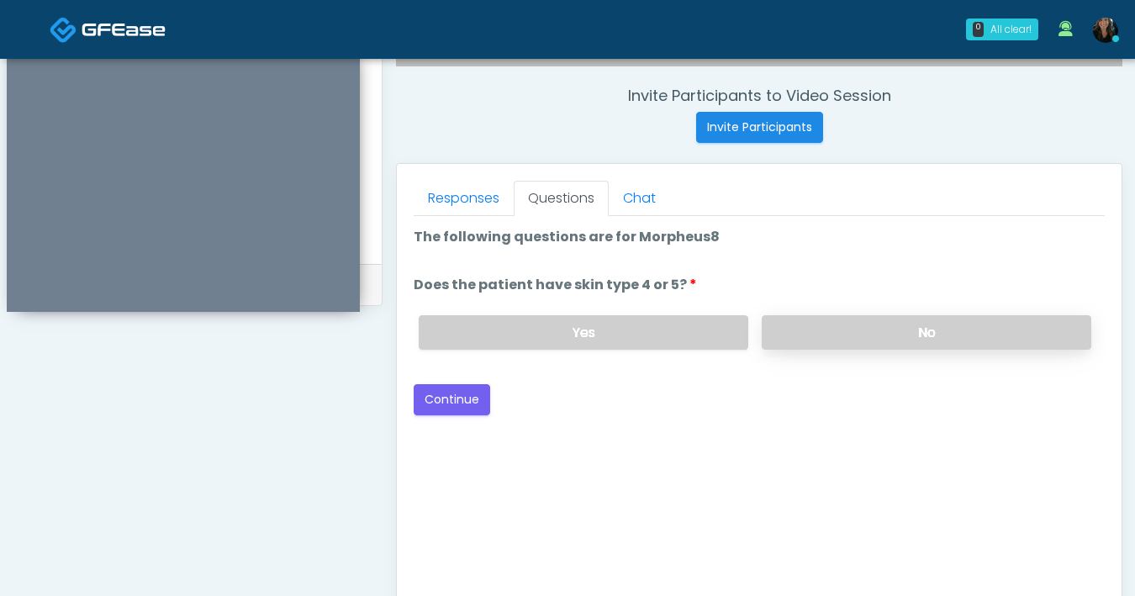
click at [868, 332] on label "No" at bounding box center [927, 332] width 330 height 34
click at [450, 405] on button "Continue" at bounding box center [452, 399] width 77 height 31
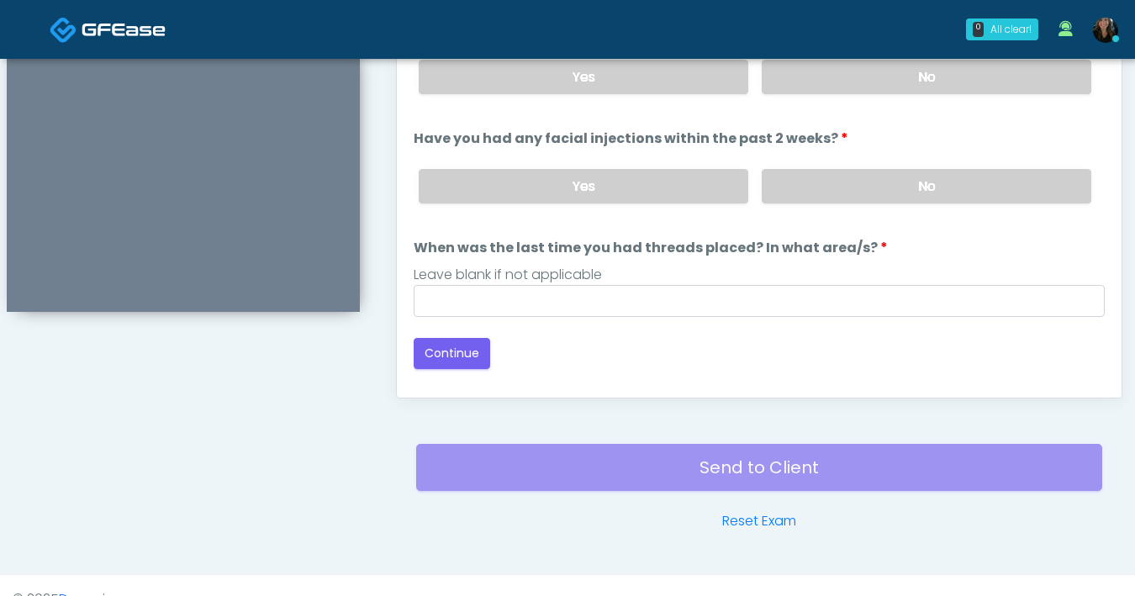
scroll to position [780, 0]
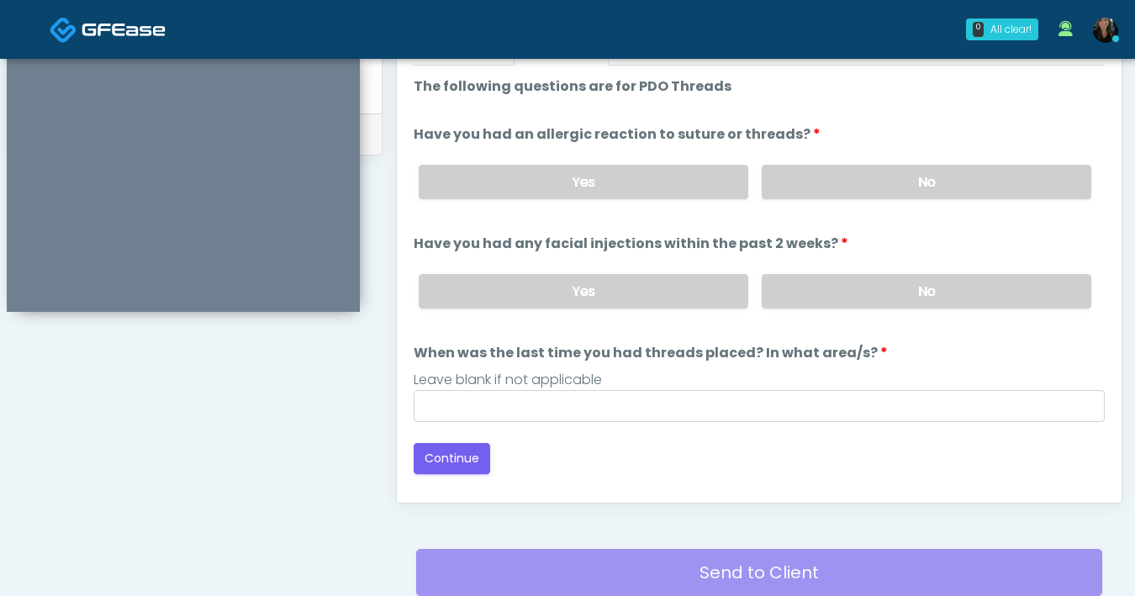
click at [907, 184] on label "No" at bounding box center [927, 182] width 330 height 34
click at [908, 283] on label "No" at bounding box center [927, 291] width 330 height 34
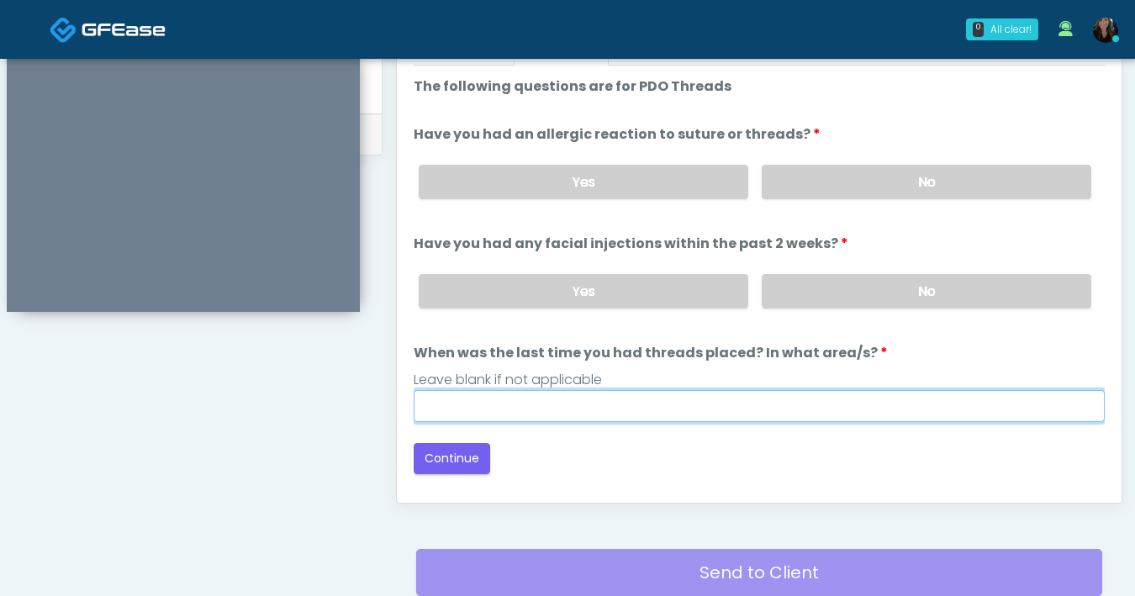
drag, startPoint x: 839, startPoint y: 411, endPoint x: 871, endPoint y: 391, distance: 37.8
click at [844, 408] on input "When was the last time you had threads placed? In what area/s?" at bounding box center [759, 406] width 691 height 32
type input "***"
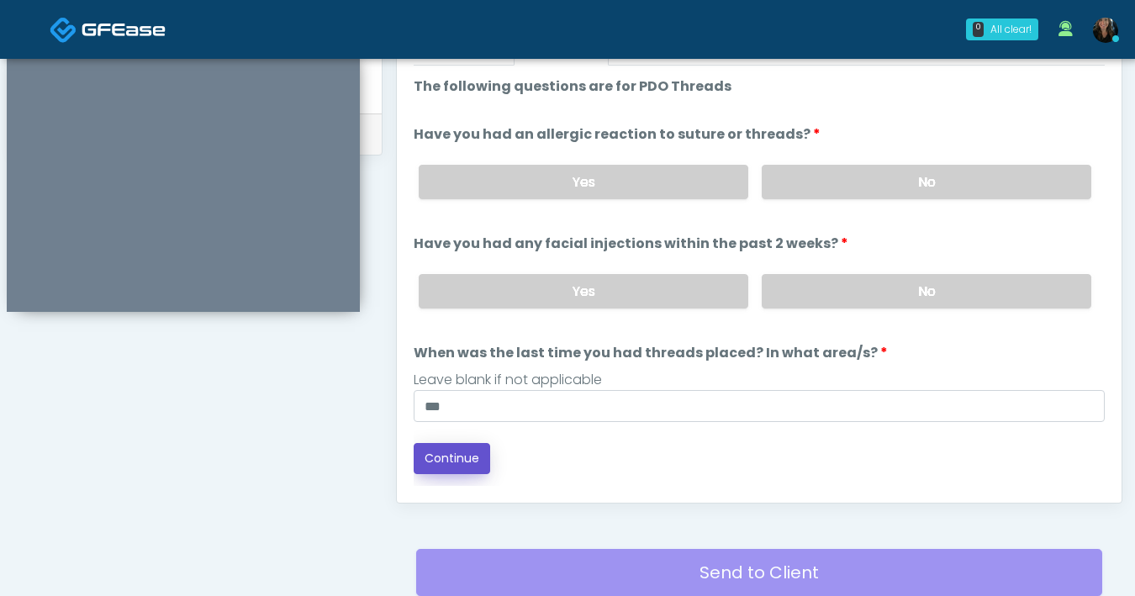
click at [473, 460] on button "Continue" at bounding box center [452, 458] width 77 height 31
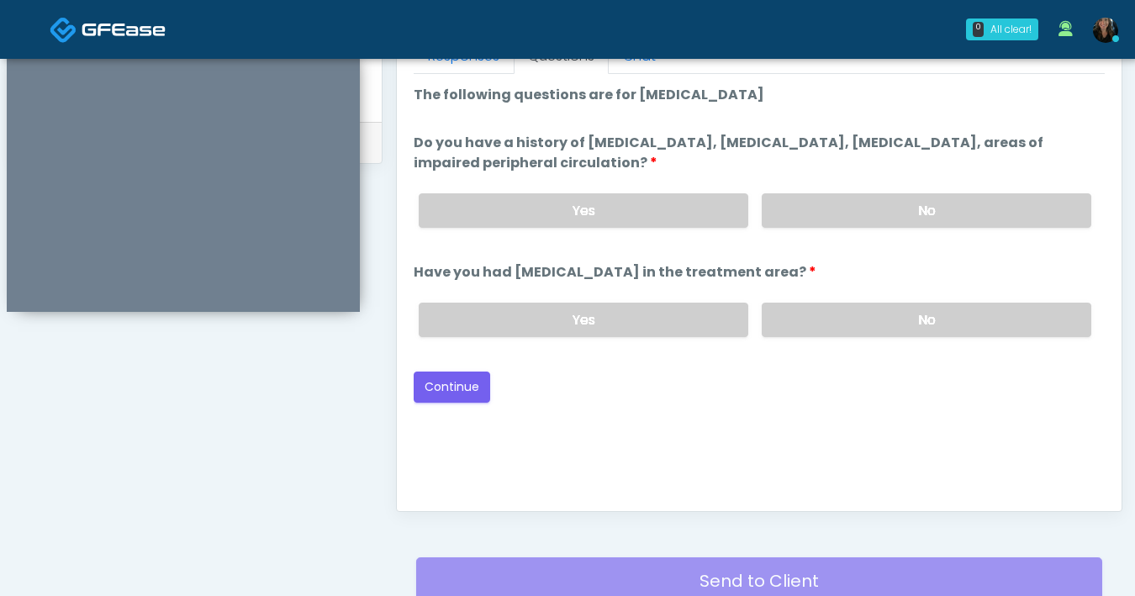
scroll to position [747, 0]
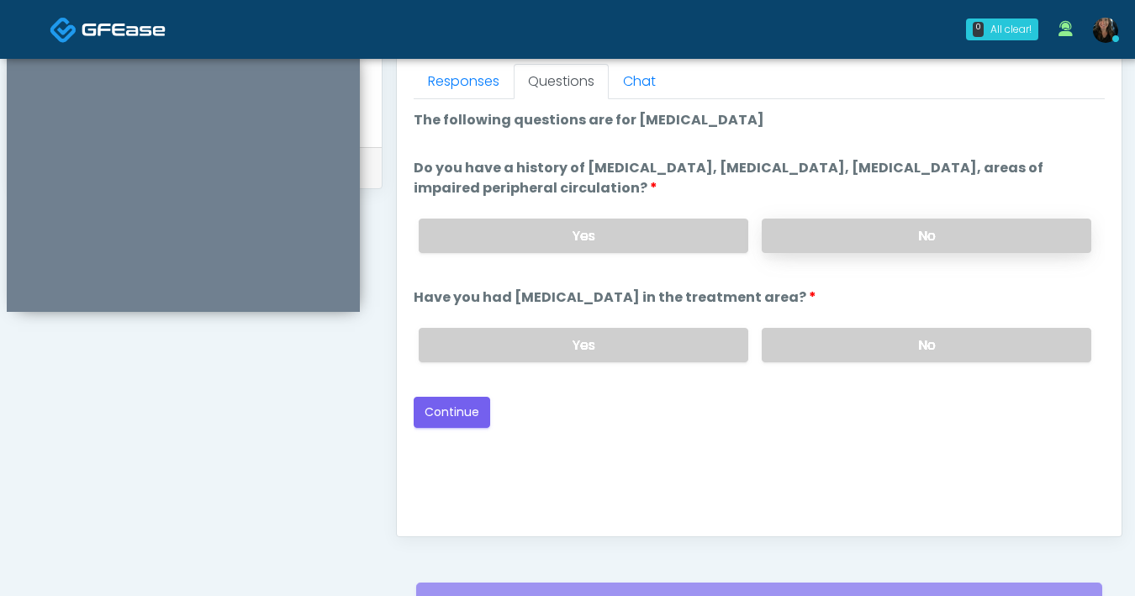
click at [847, 236] on label "No" at bounding box center [927, 236] width 330 height 34
drag, startPoint x: 917, startPoint y: 351, endPoint x: 786, endPoint y: 384, distance: 135.2
click at [917, 350] on label "No" at bounding box center [927, 345] width 330 height 34
click at [465, 410] on button "Continue" at bounding box center [452, 412] width 77 height 31
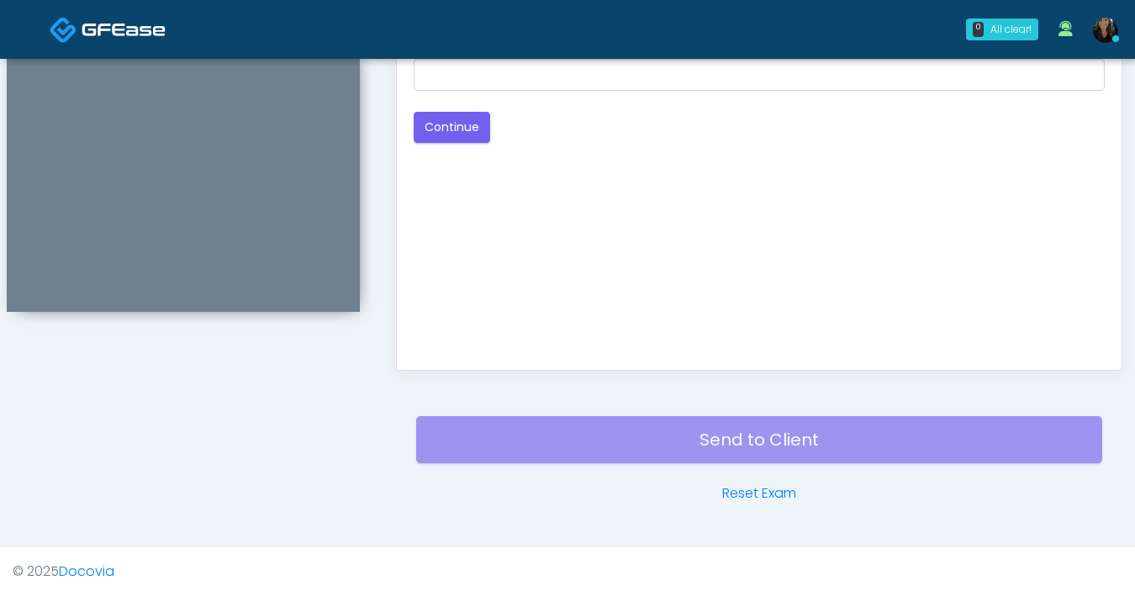
scroll to position [648, 0]
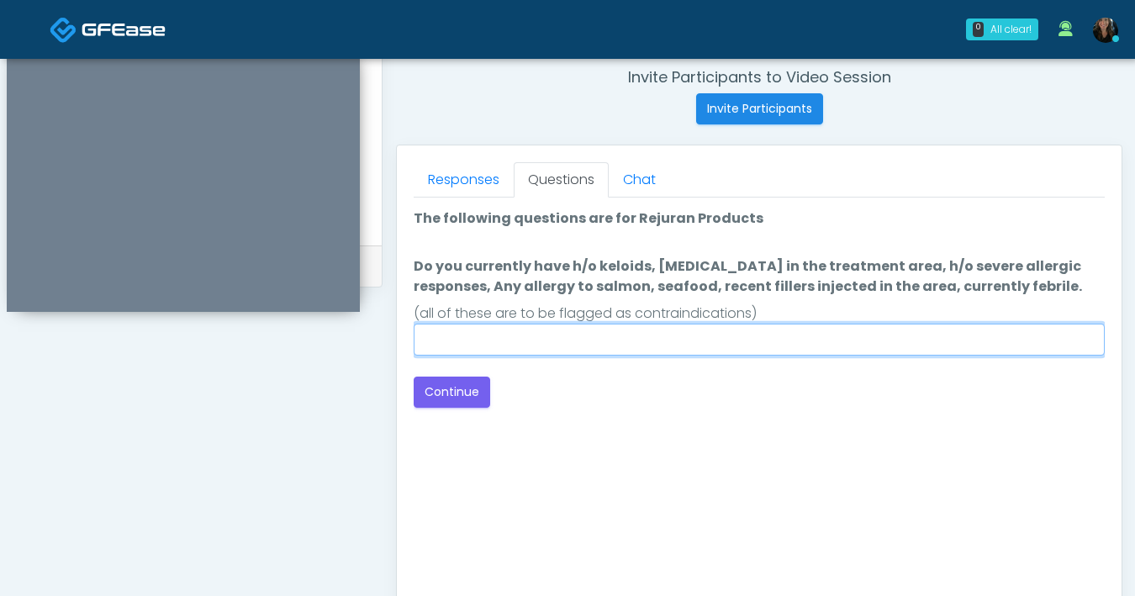
click at [717, 345] on input "Do you currently have h/o keloids, skin infection in the treatment area, h/o se…" at bounding box center [759, 340] width 691 height 32
type input "**"
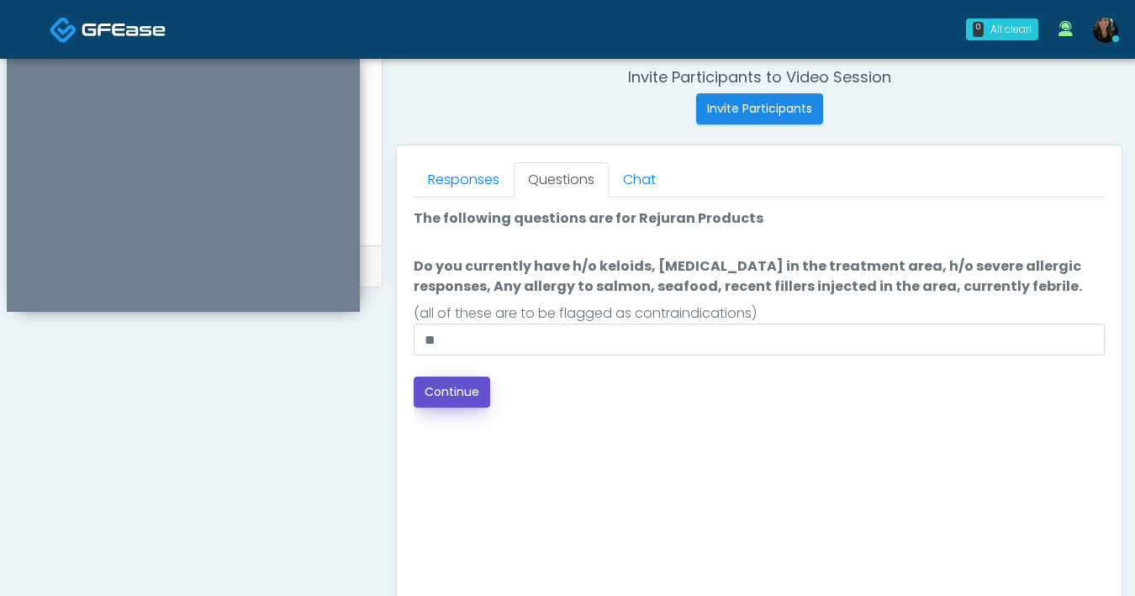
click at [468, 399] on button "Continue" at bounding box center [452, 392] width 77 height 31
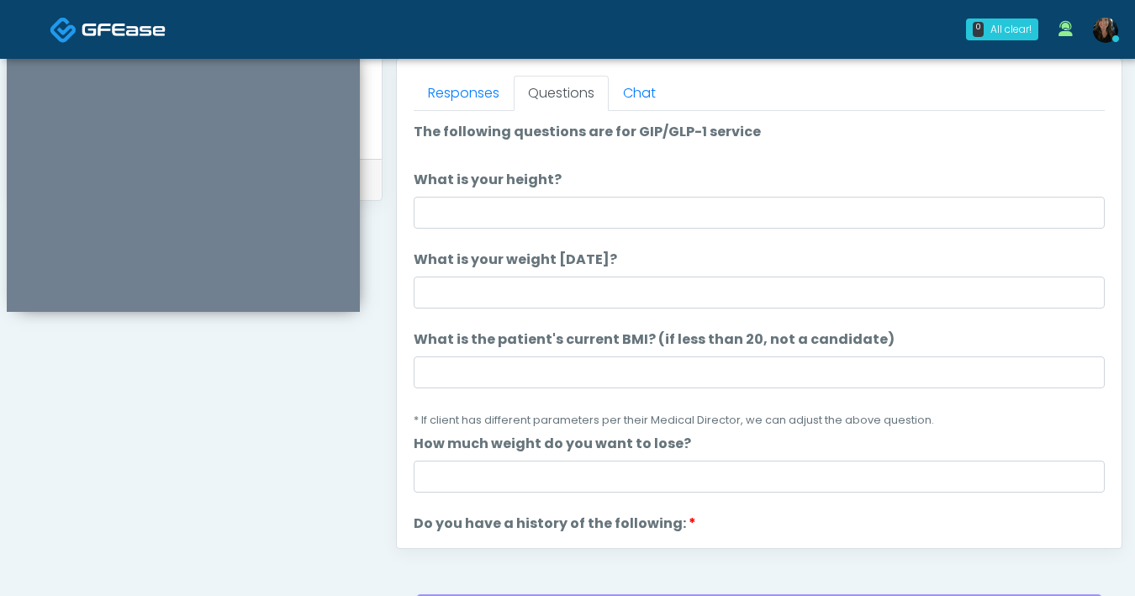
scroll to position [707, 0]
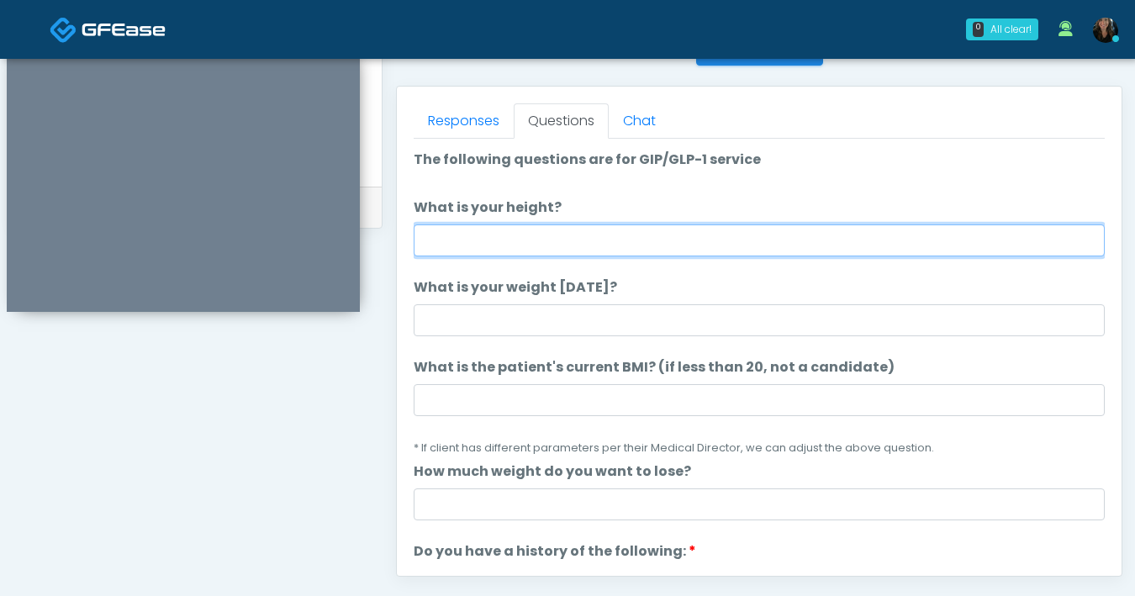
click at [654, 251] on input "What is your height?" at bounding box center [759, 241] width 691 height 32
type input "***"
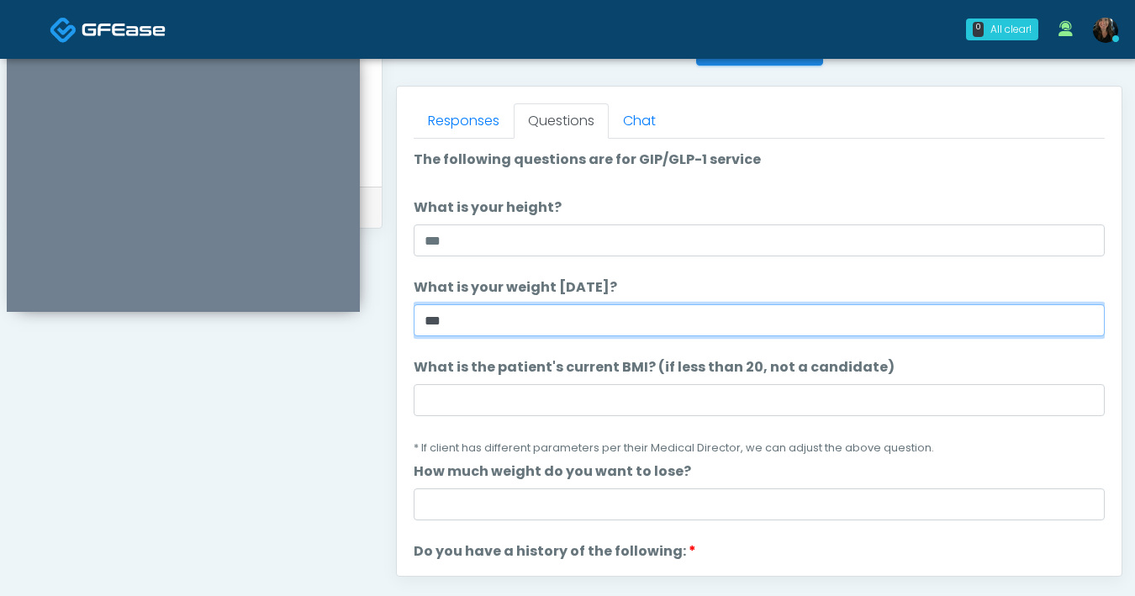
type input "***"
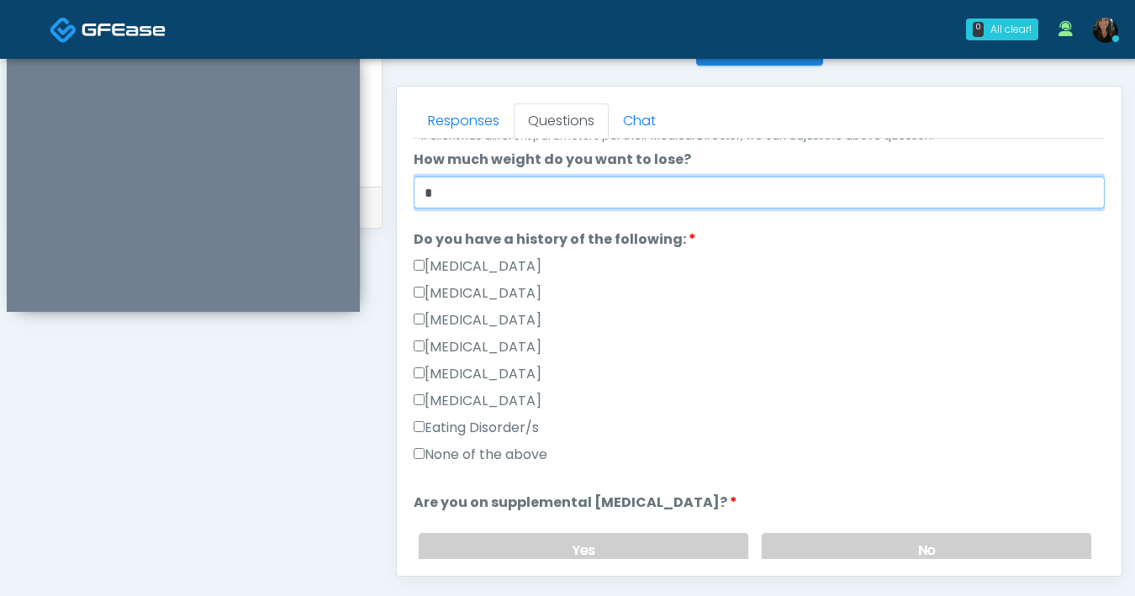
scroll to position [313, 0]
type input "*"
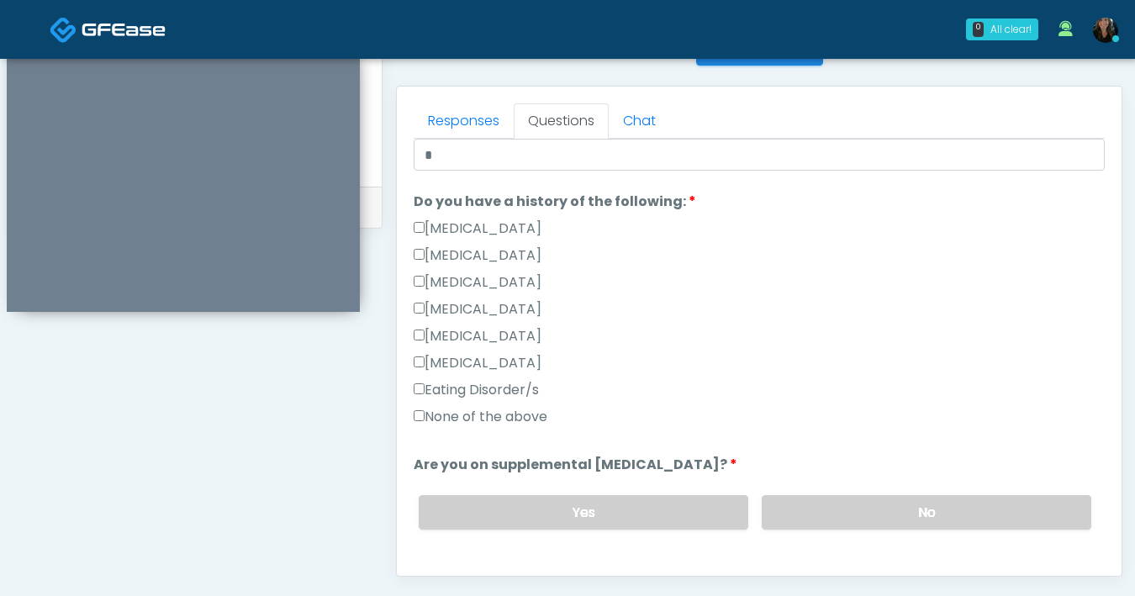
scroll to position [441, 0]
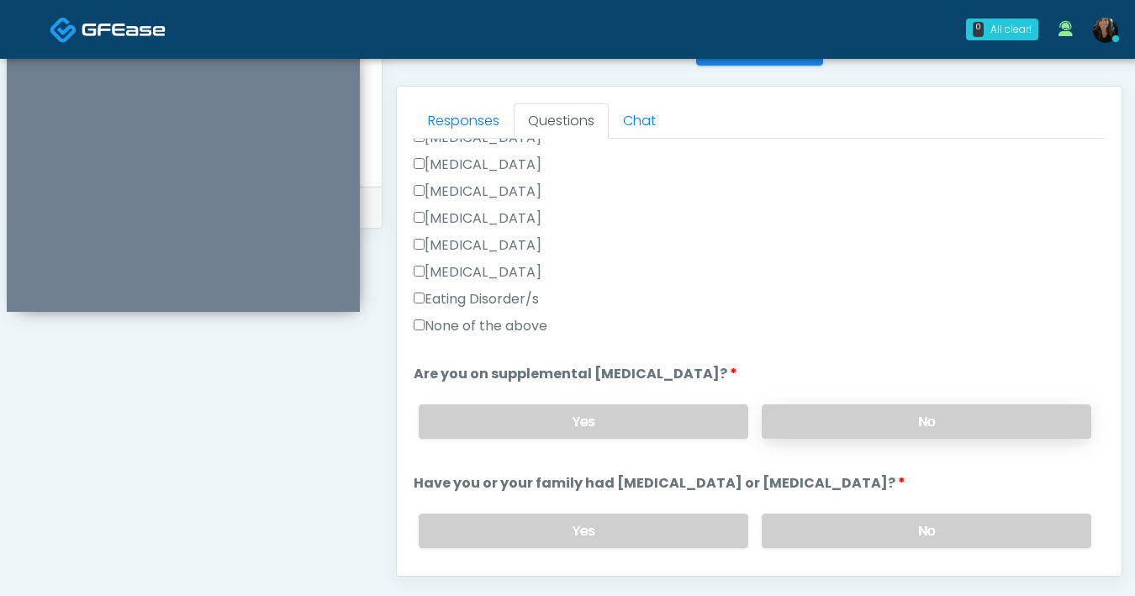
click at [828, 422] on label "No" at bounding box center [927, 422] width 330 height 34
click at [828, 541] on label "No" at bounding box center [927, 531] width 330 height 34
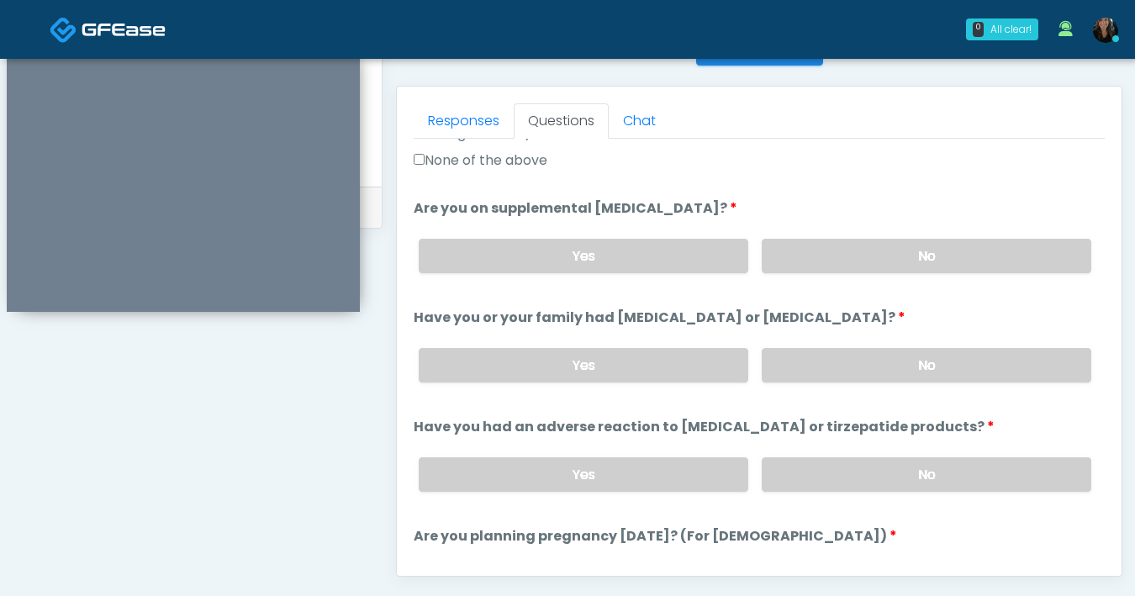
scroll to position [621, 0]
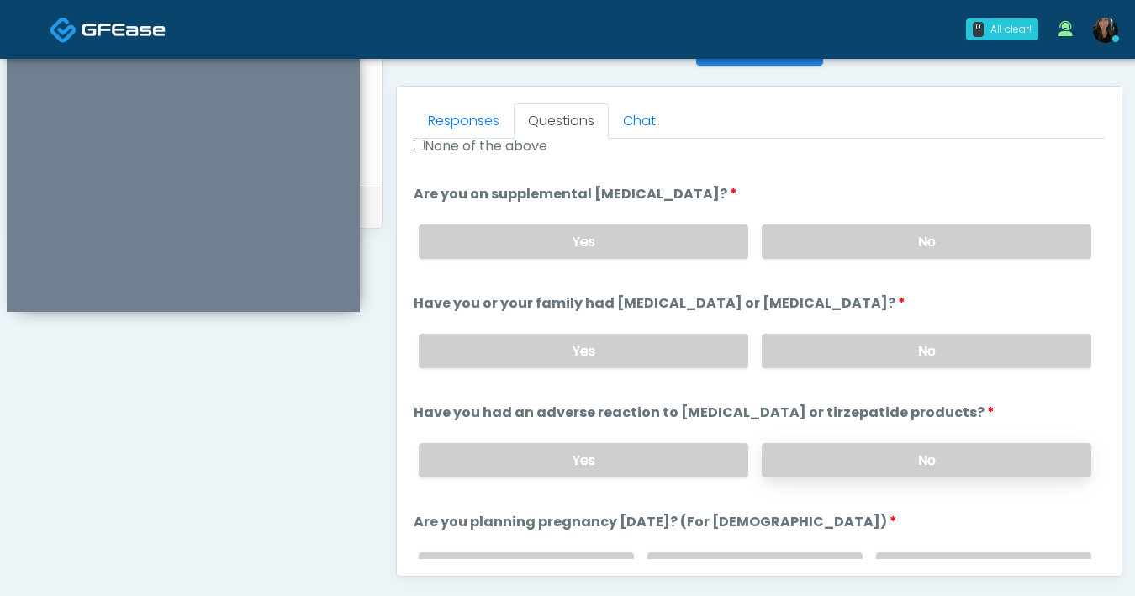
click at [874, 454] on label "No" at bounding box center [927, 460] width 330 height 34
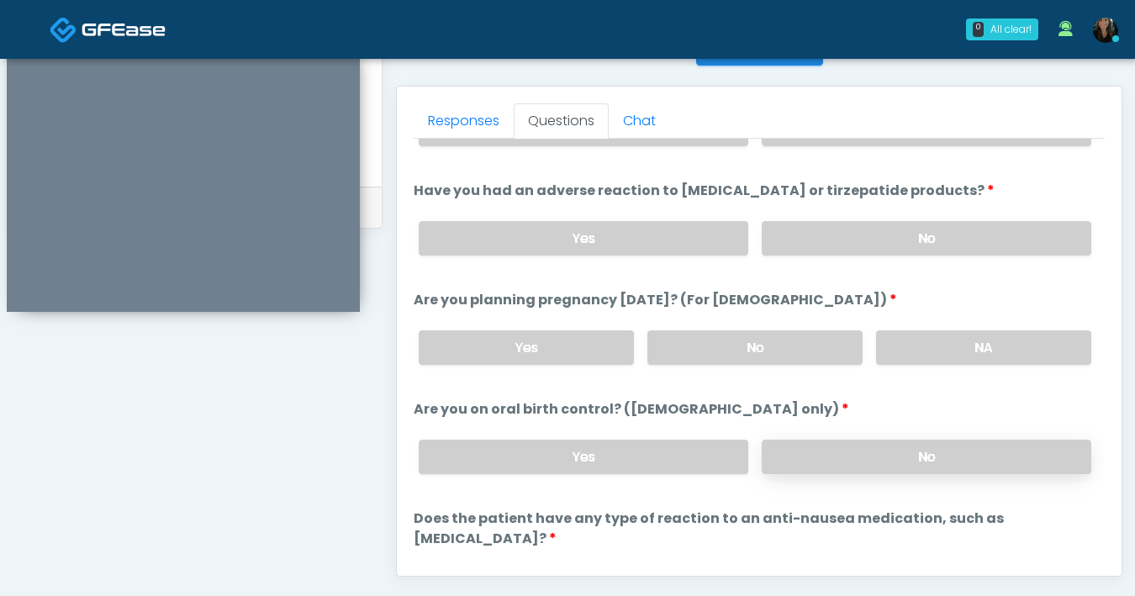
scroll to position [913, 0]
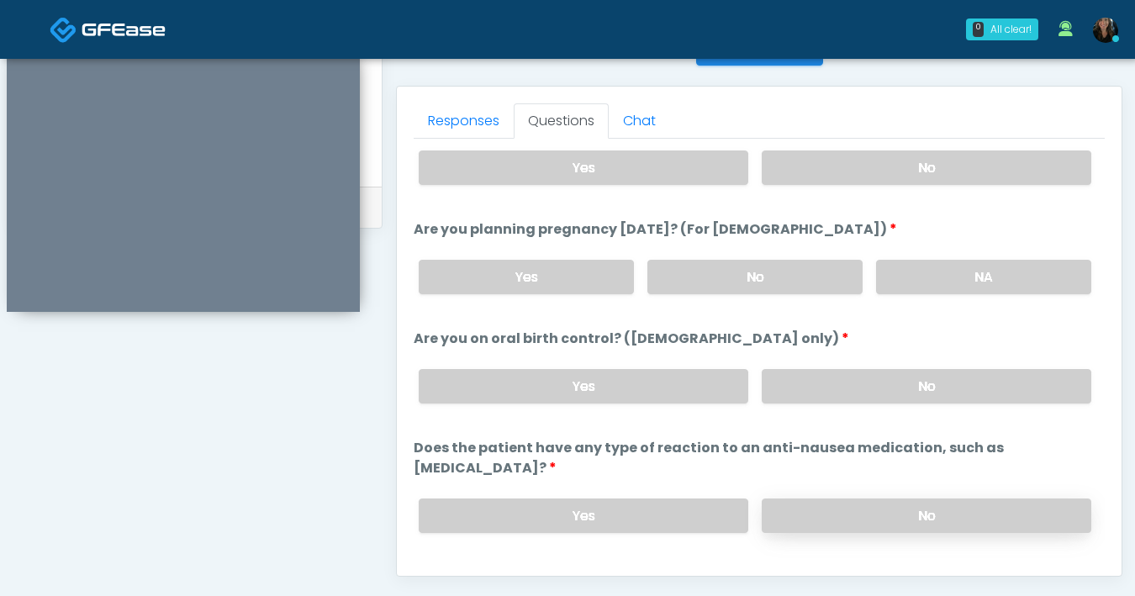
click at [905, 499] on label "No" at bounding box center [927, 516] width 330 height 34
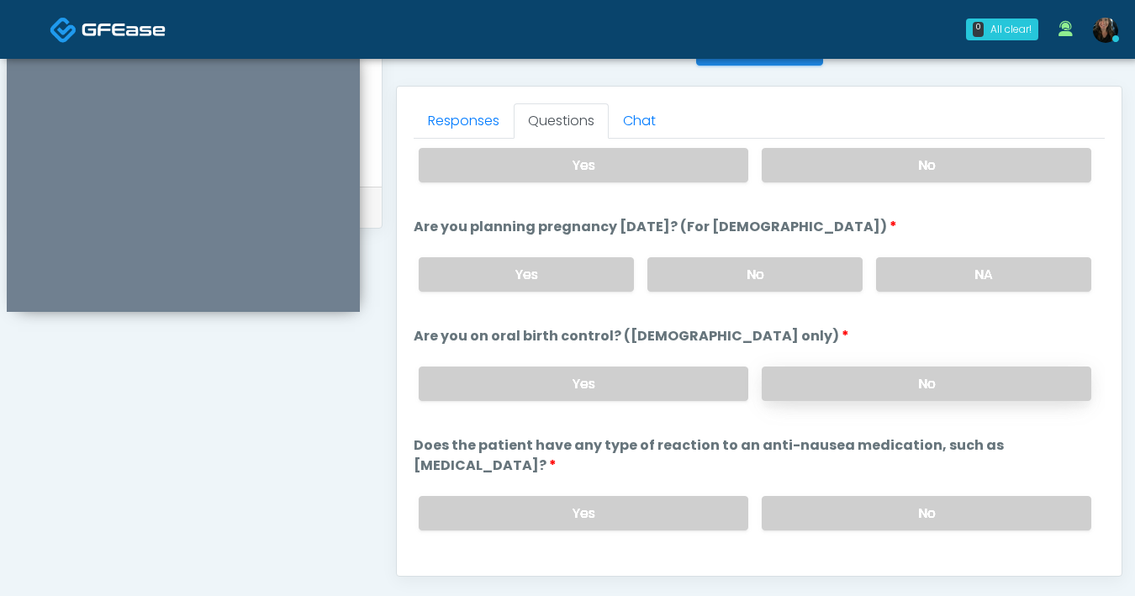
scroll to position [899, 0]
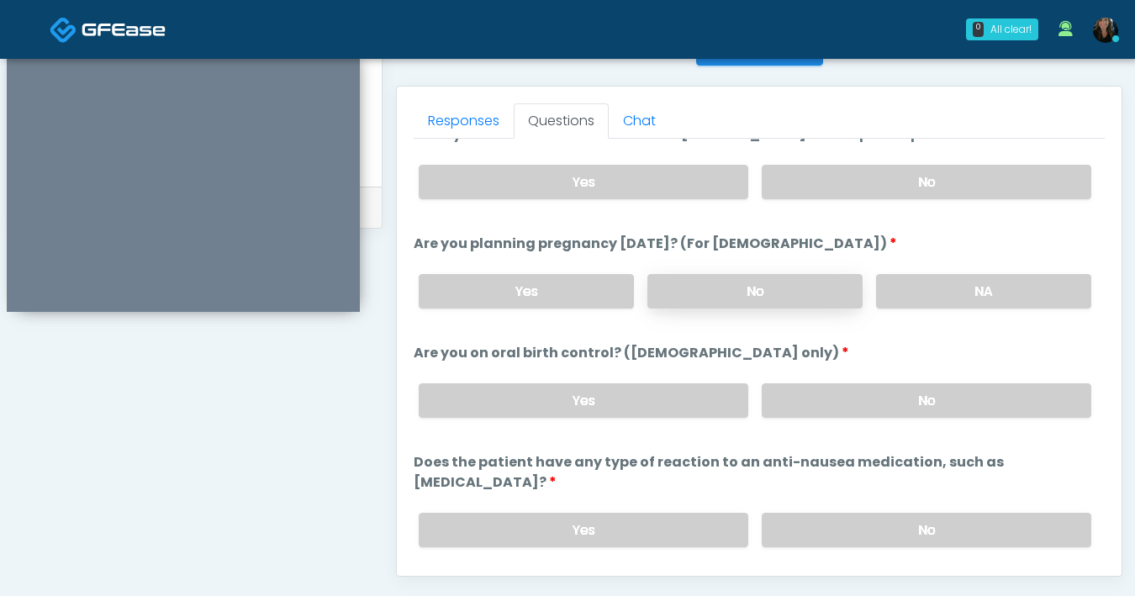
click at [779, 297] on label "No" at bounding box center [755, 291] width 215 height 34
click at [881, 415] on div "Yes No" at bounding box center [755, 400] width 700 height 61
click at [797, 408] on label "No" at bounding box center [927, 401] width 330 height 34
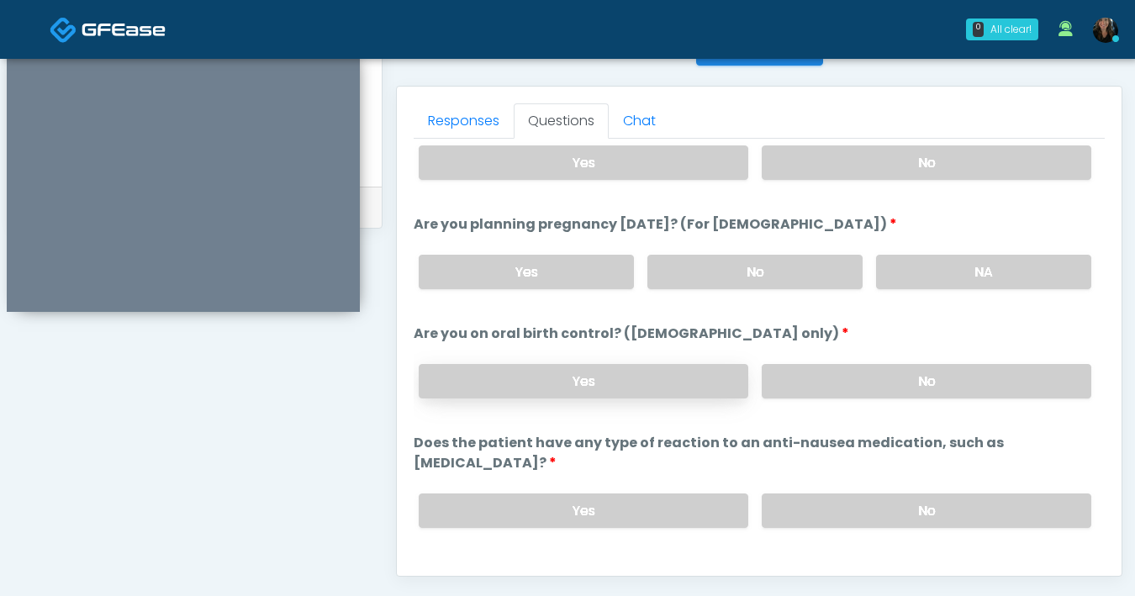
scroll to position [928, 0]
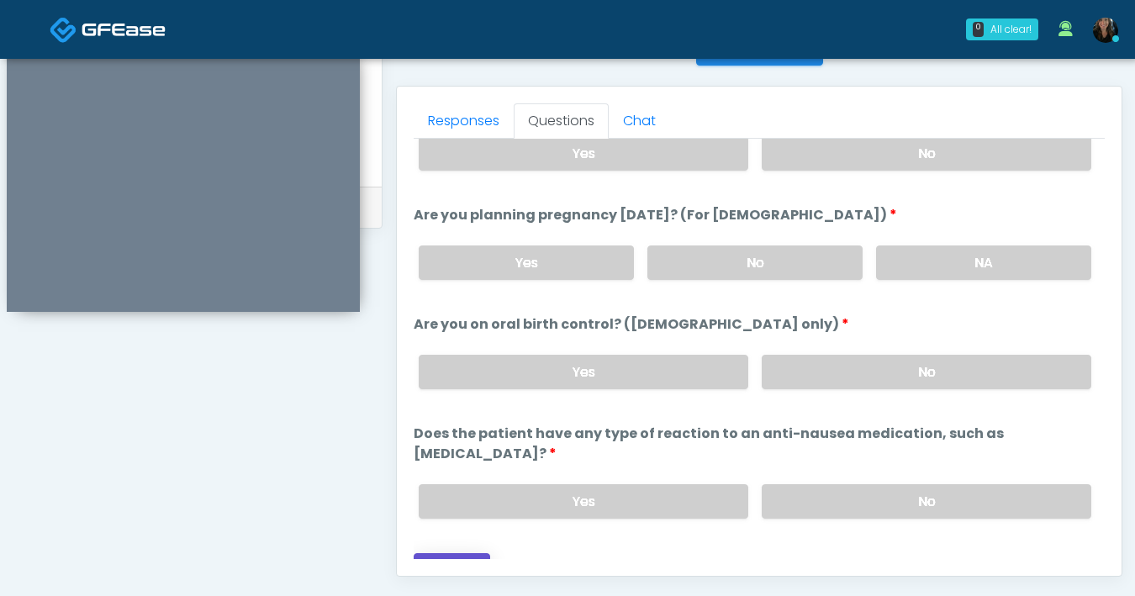
click at [438, 553] on button "Continue" at bounding box center [452, 568] width 77 height 31
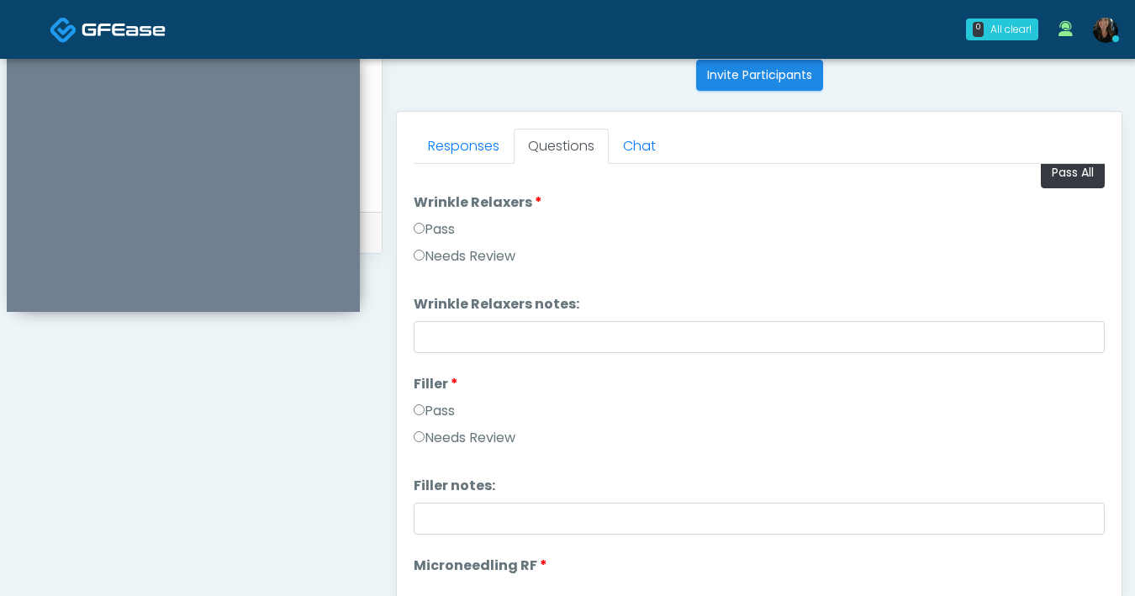
scroll to position [0, 0]
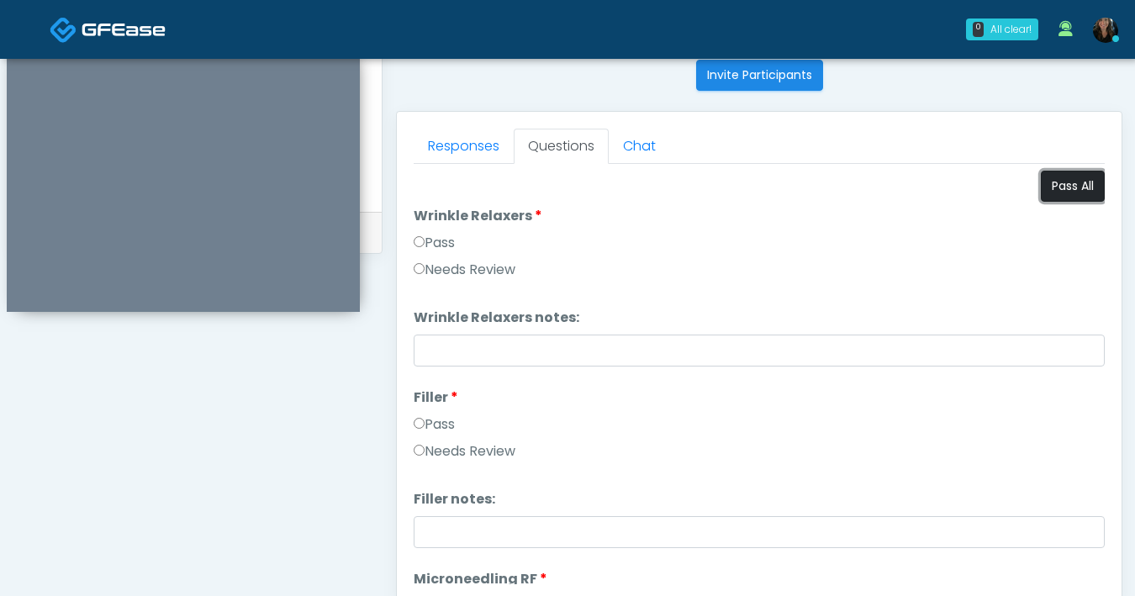
click at [1064, 199] on button "Pass All" at bounding box center [1073, 186] width 64 height 31
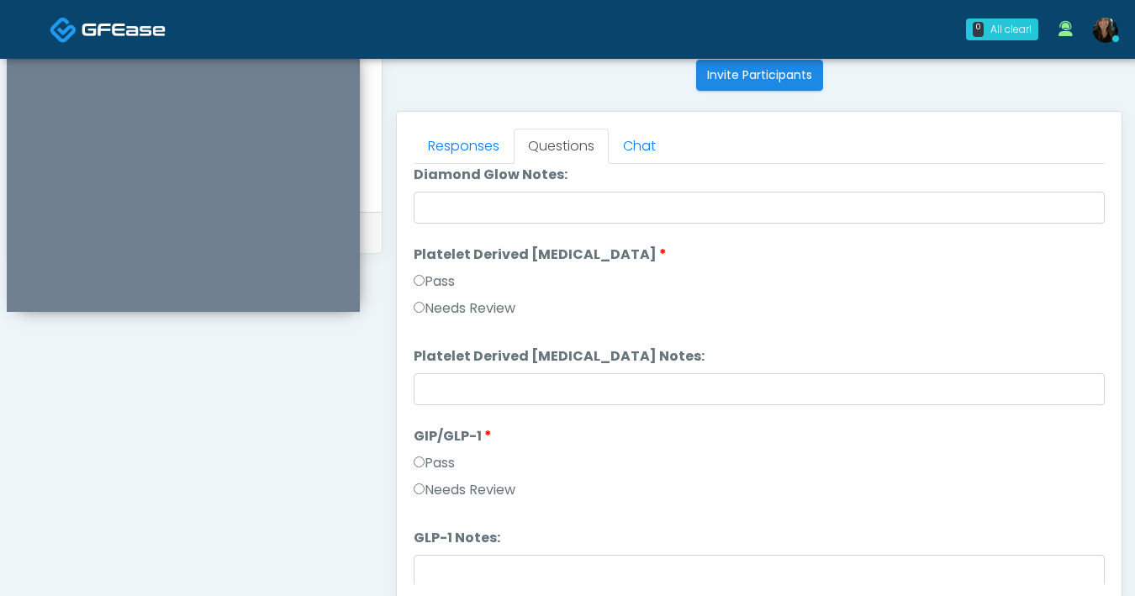
scroll to position [3313, 0]
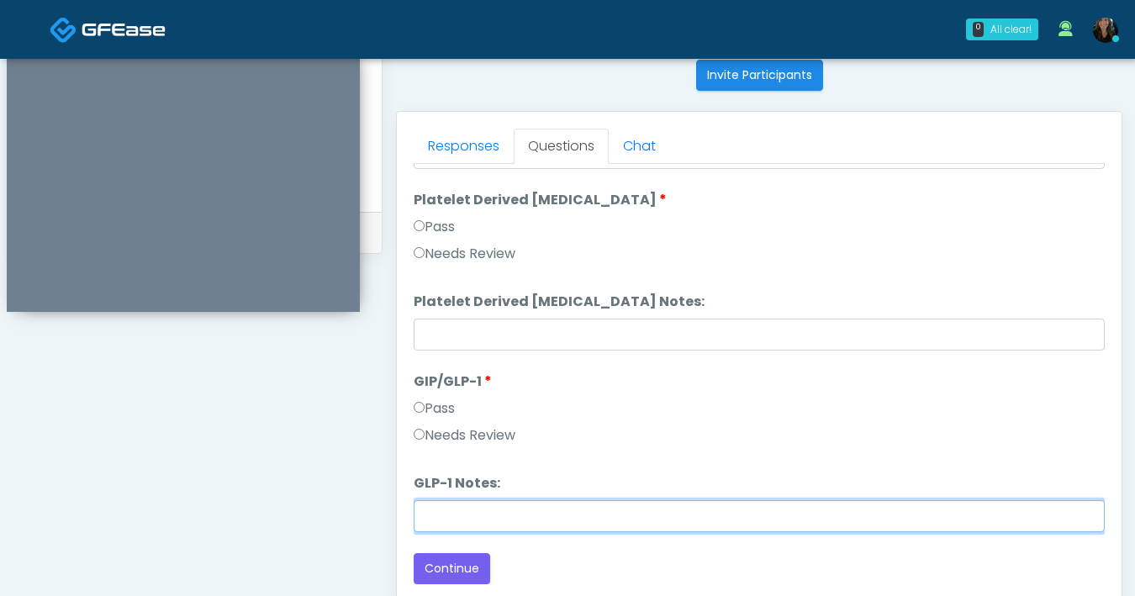
click at [469, 509] on input "GLP-1 Notes:" at bounding box center [759, 516] width 691 height 32
type input "*******"
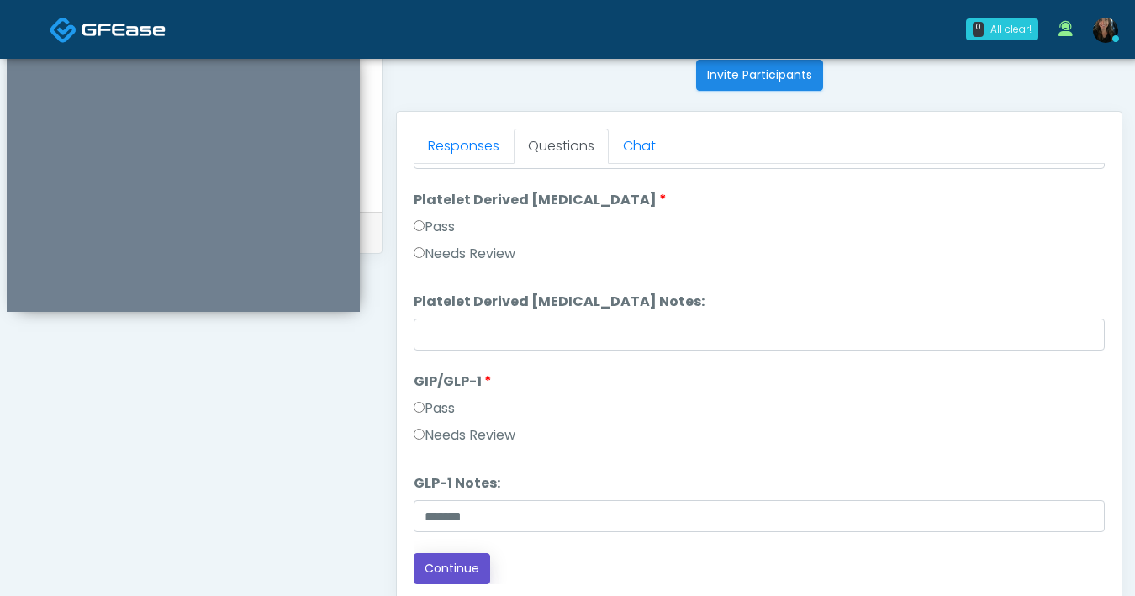
click at [461, 572] on button "Continue" at bounding box center [452, 568] width 77 height 31
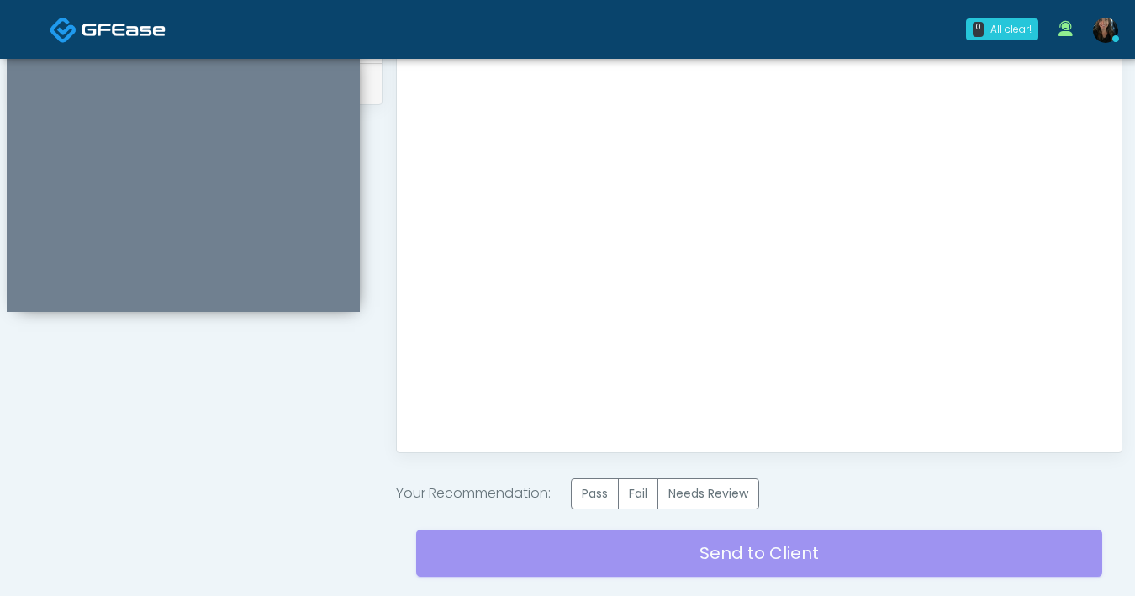
scroll to position [944, 0]
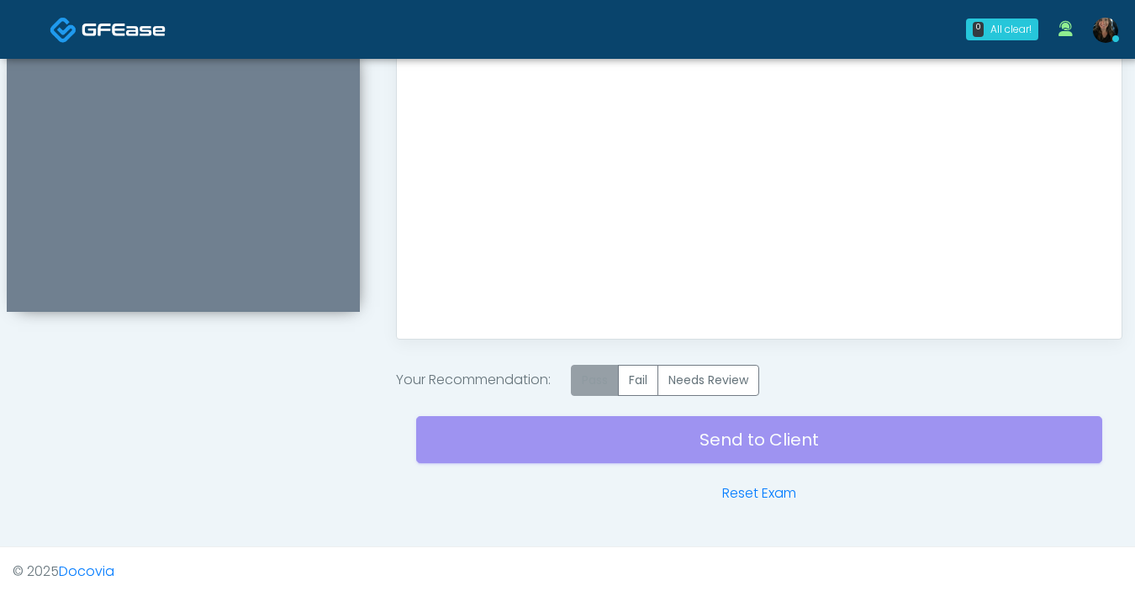
click at [597, 385] on label "Pass" at bounding box center [595, 380] width 48 height 31
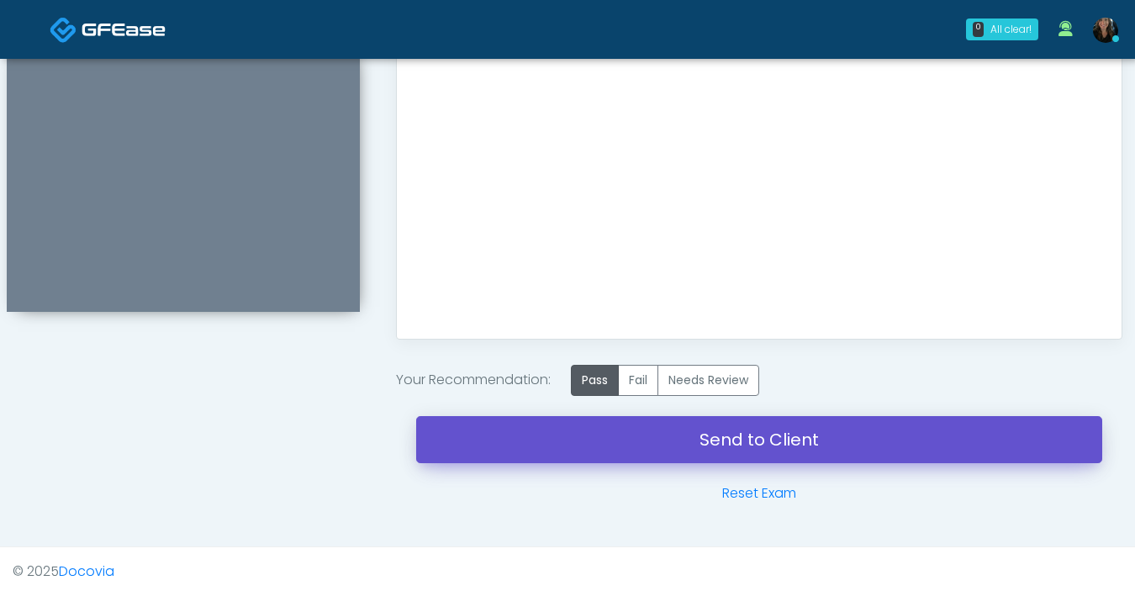
click at [685, 453] on link "Send to Client" at bounding box center [759, 439] width 686 height 47
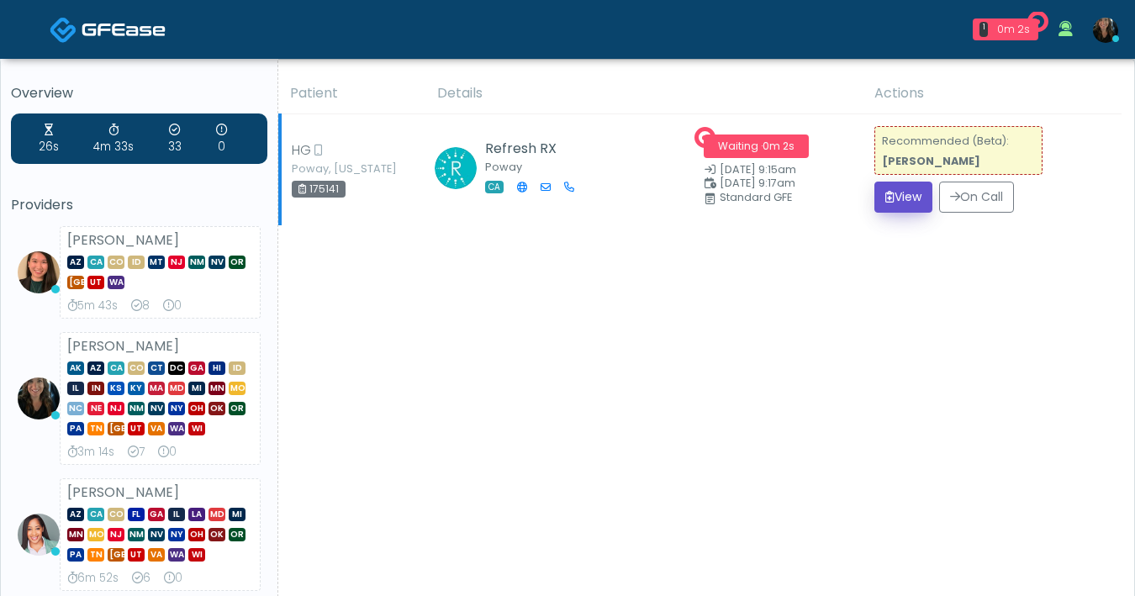
click at [902, 204] on button "View" at bounding box center [904, 197] width 58 height 31
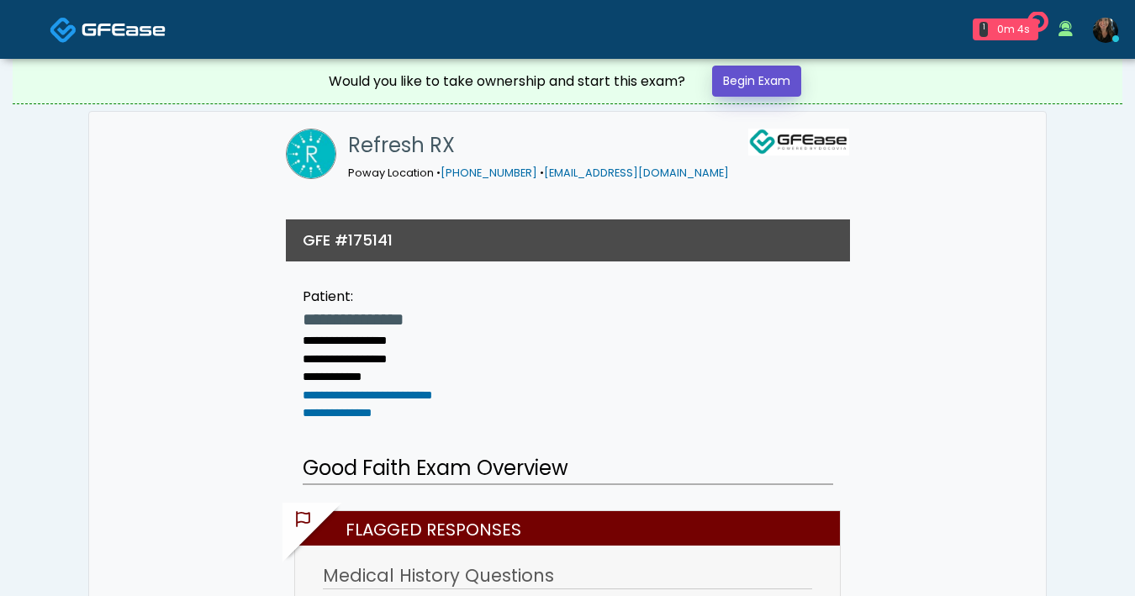
click at [780, 88] on link "Begin Exam" at bounding box center [756, 81] width 89 height 31
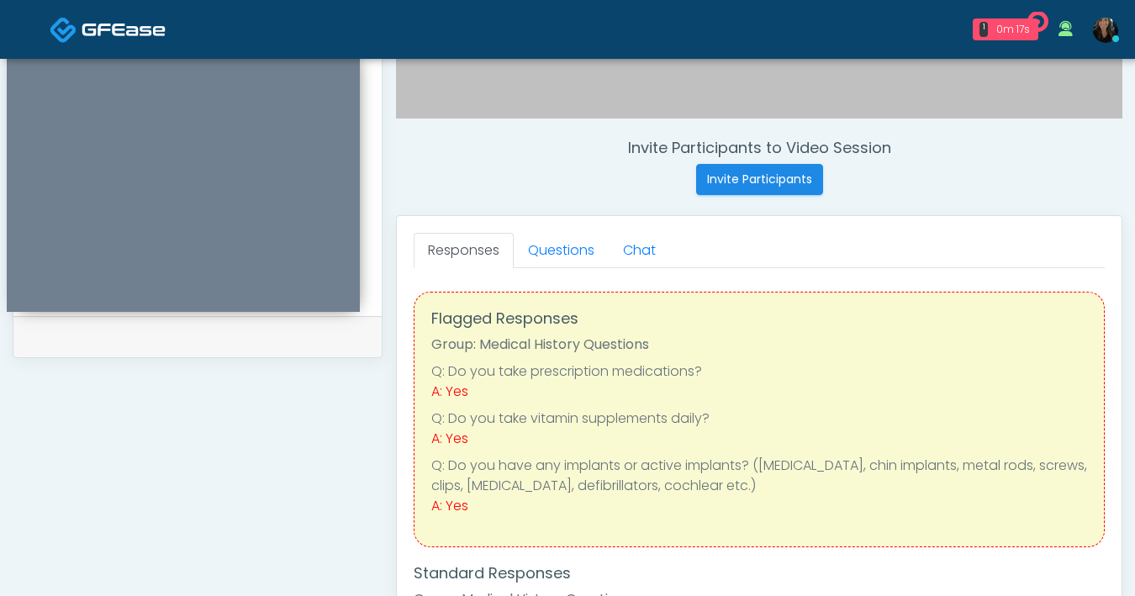
scroll to position [566, 0]
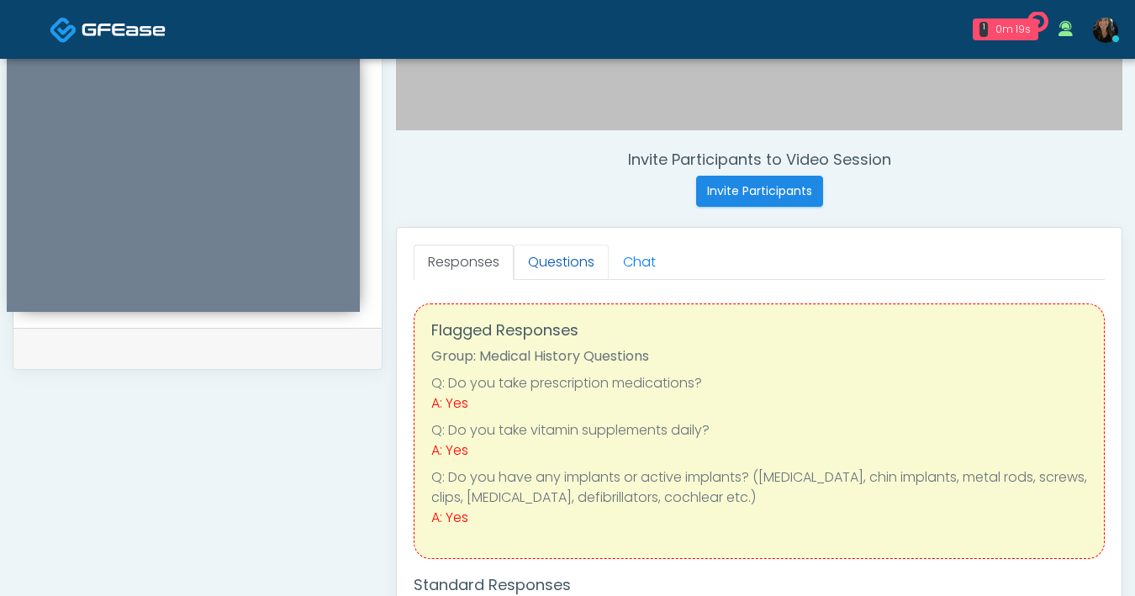
click at [560, 261] on link "Questions" at bounding box center [561, 262] width 95 height 35
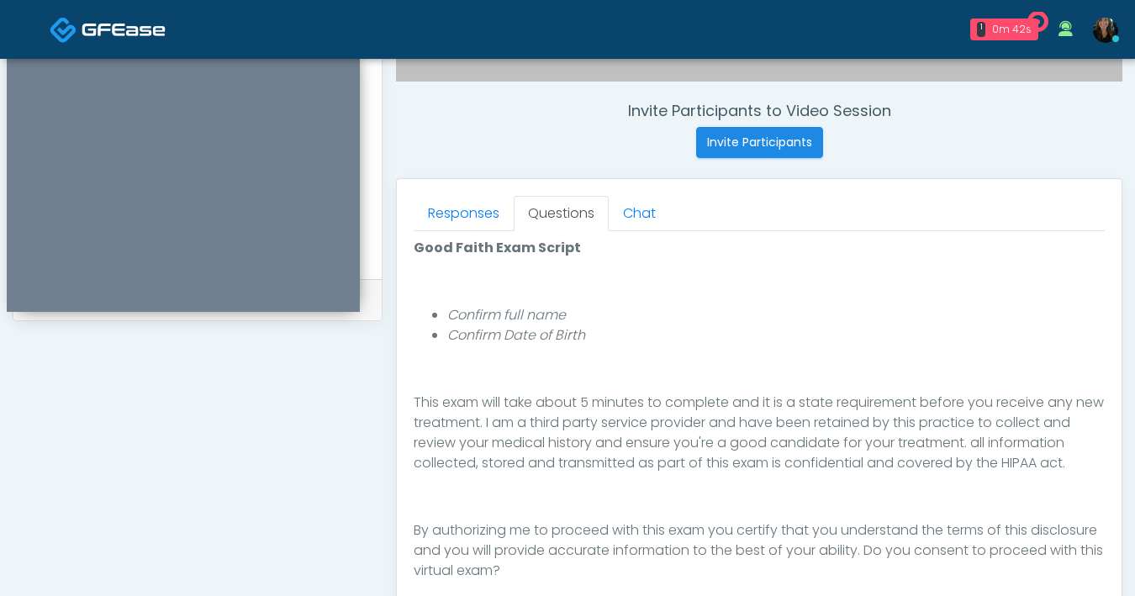
scroll to position [769, 0]
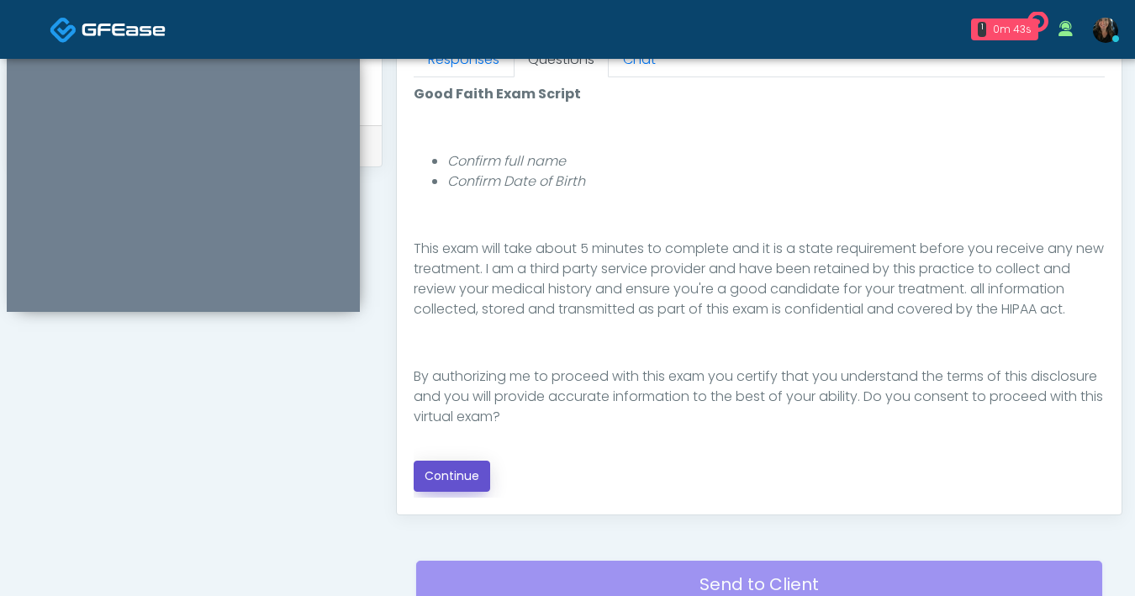
click at [463, 473] on button "Continue" at bounding box center [452, 476] width 77 height 31
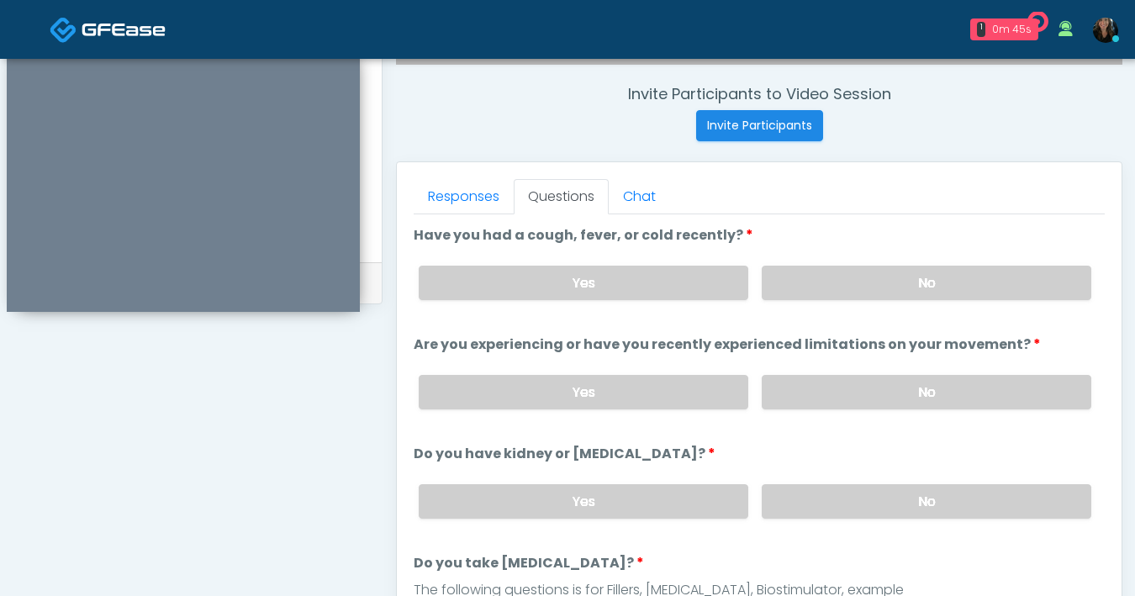
scroll to position [630, 0]
click at [868, 285] on label "No" at bounding box center [927, 284] width 330 height 34
click at [876, 411] on div "Yes No" at bounding box center [755, 393] width 700 height 61
drag, startPoint x: 876, startPoint y: 405, endPoint x: 881, endPoint y: 394, distance: 12.8
click at [876, 405] on label "No" at bounding box center [927, 394] width 330 height 34
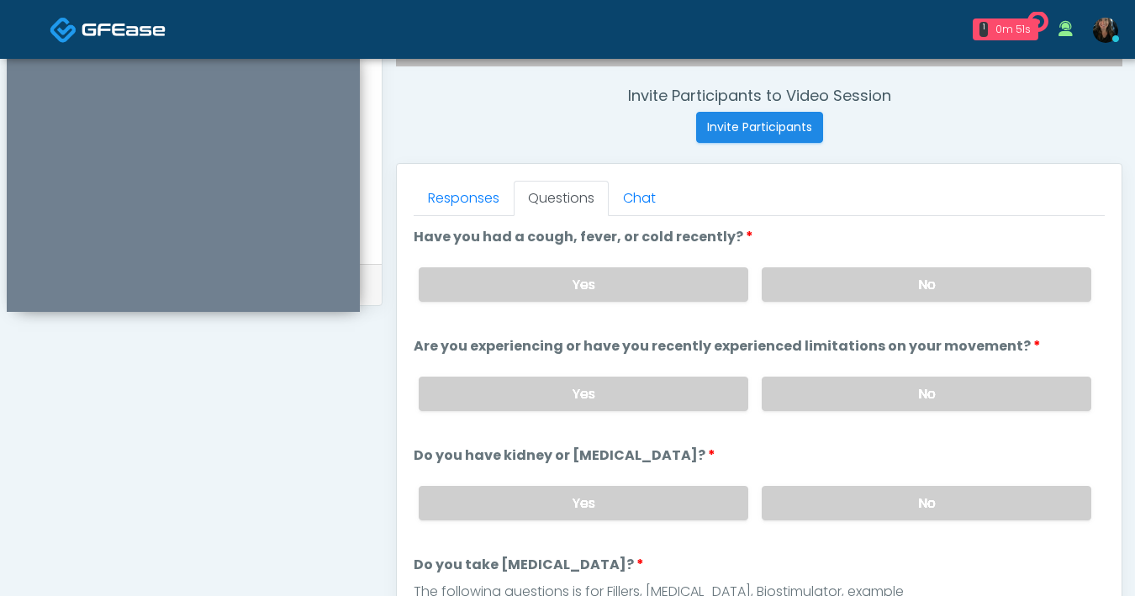
scroll to position [122, 0]
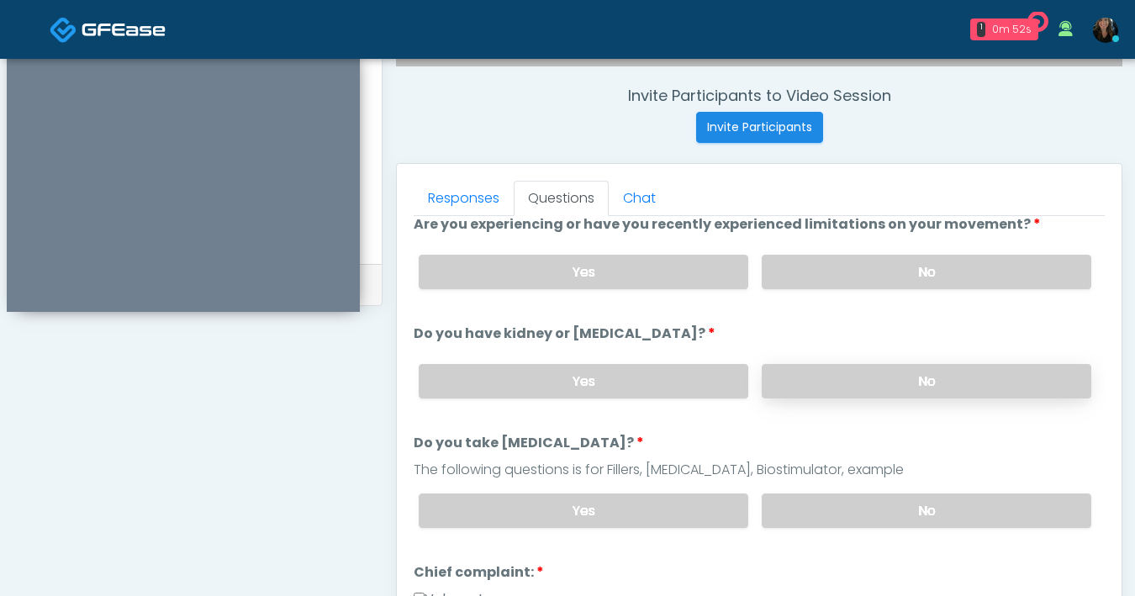
click at [836, 381] on label "No" at bounding box center [927, 381] width 330 height 34
click at [875, 509] on label "No" at bounding box center [927, 511] width 330 height 34
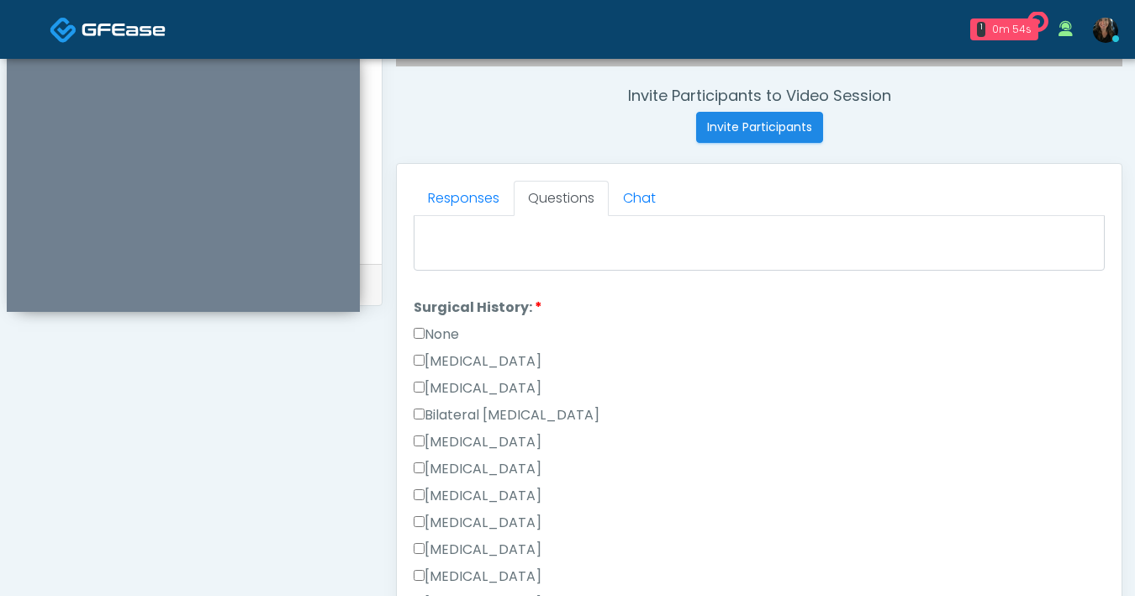
scroll to position [896, 0]
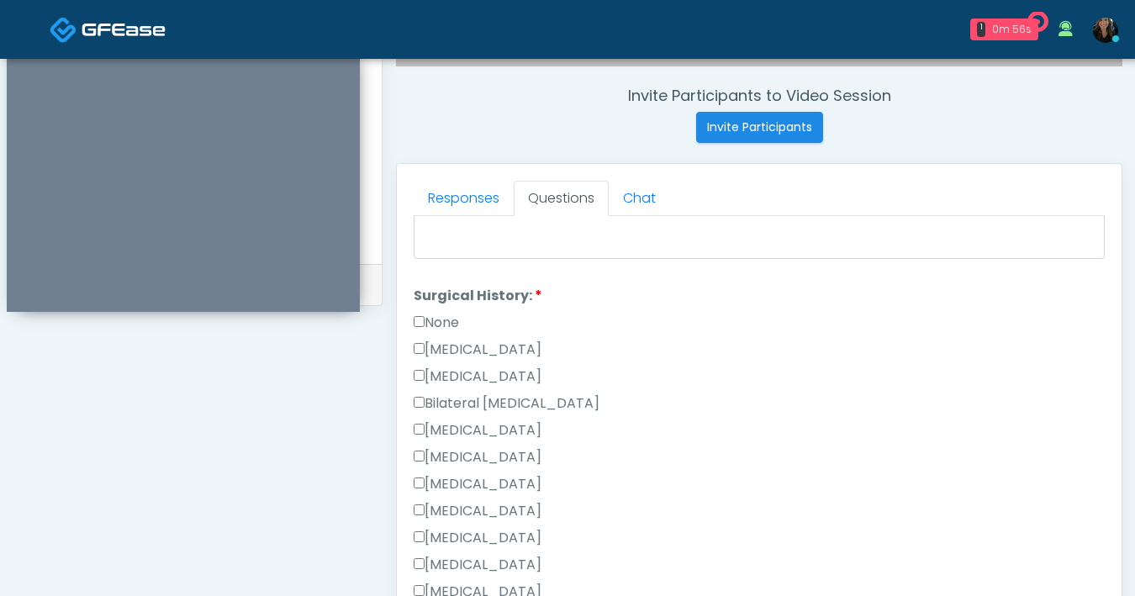
click at [419, 313] on label "None" at bounding box center [436, 323] width 45 height 20
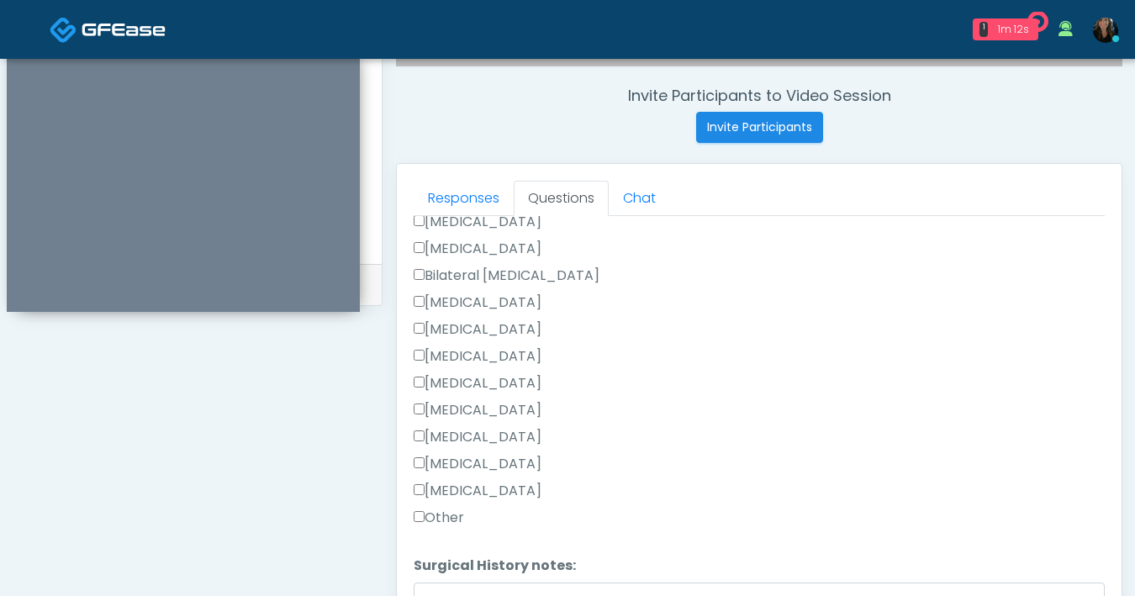
scroll to position [1024, 0]
click at [718, 431] on div "Cholecystectomy" at bounding box center [759, 440] width 691 height 27
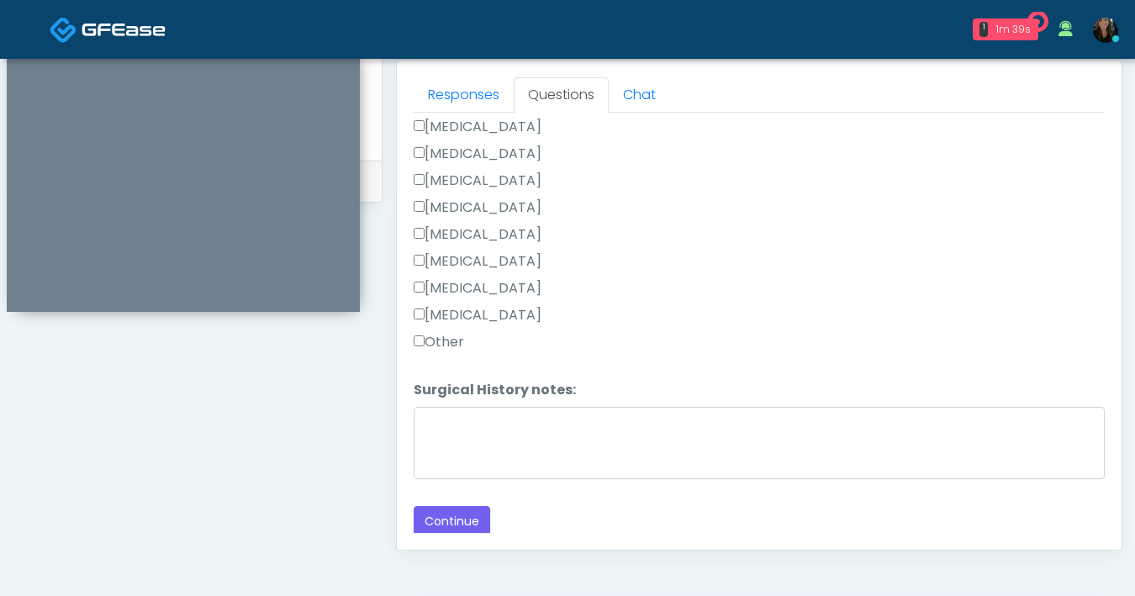
scroll to position [913, 0]
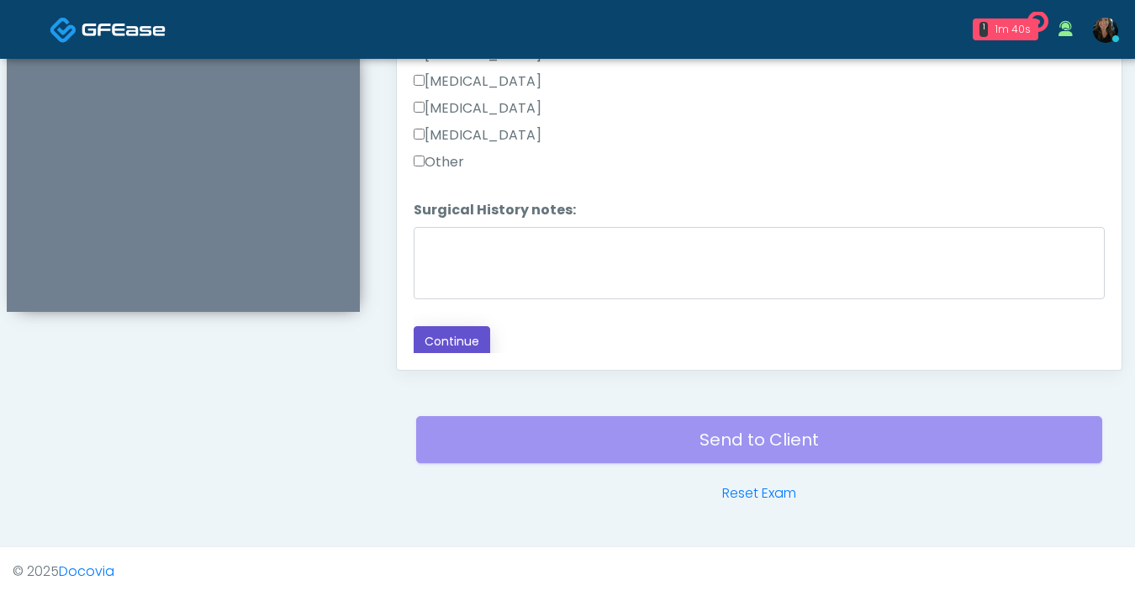
click at [463, 345] on button "Continue" at bounding box center [452, 341] width 77 height 31
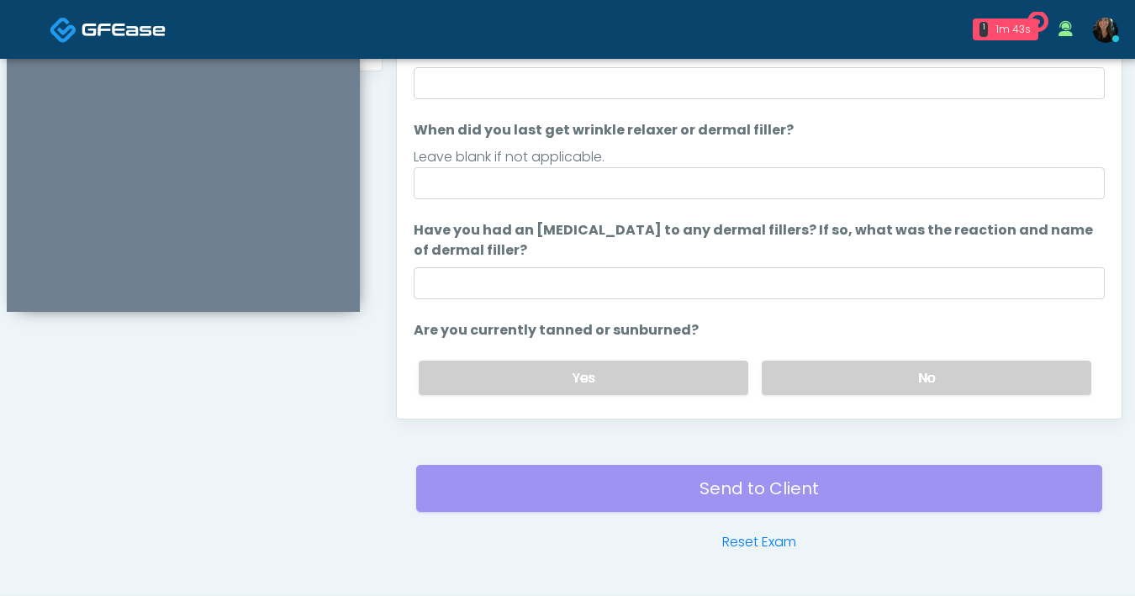
scroll to position [769, 0]
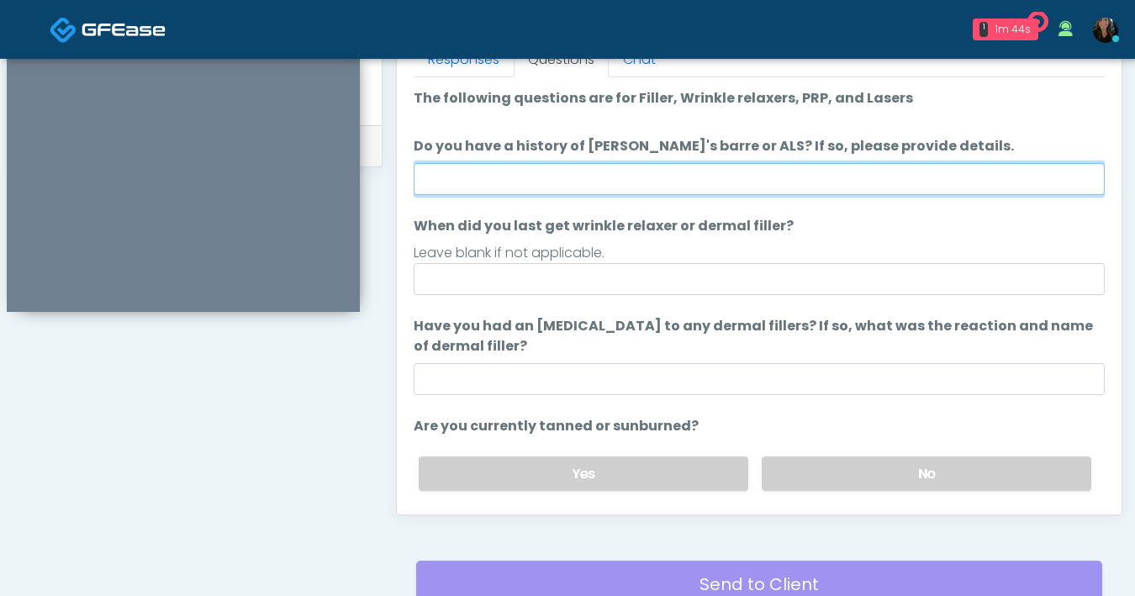
click at [773, 183] on input "Do you have a history of Guillain's barre or ALS? If so, please provide details." at bounding box center [759, 179] width 691 height 32
type input "**"
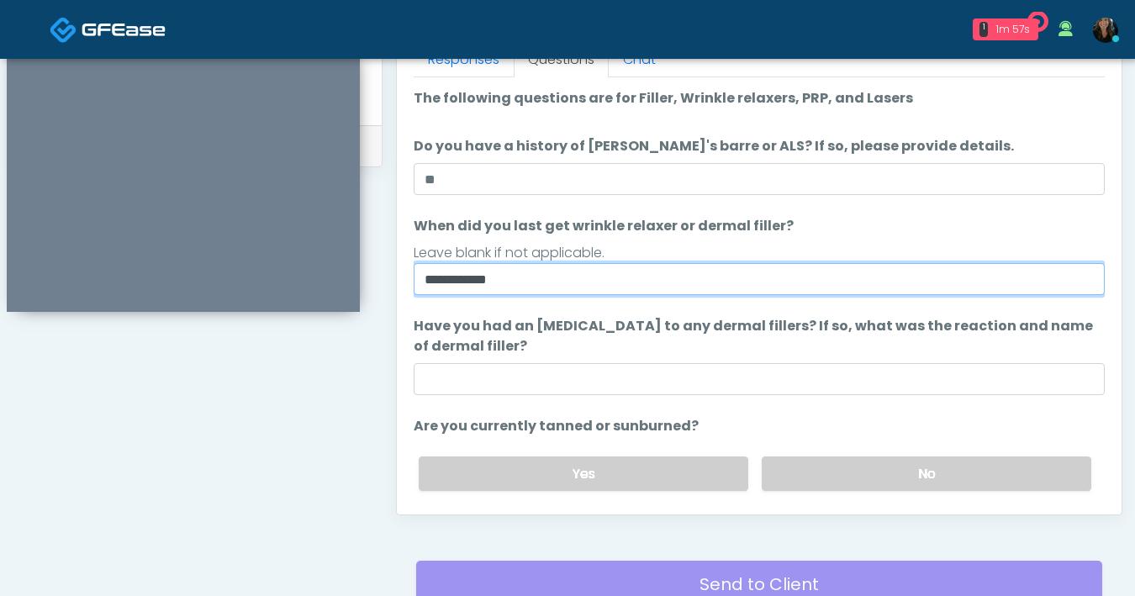
type input "**********"
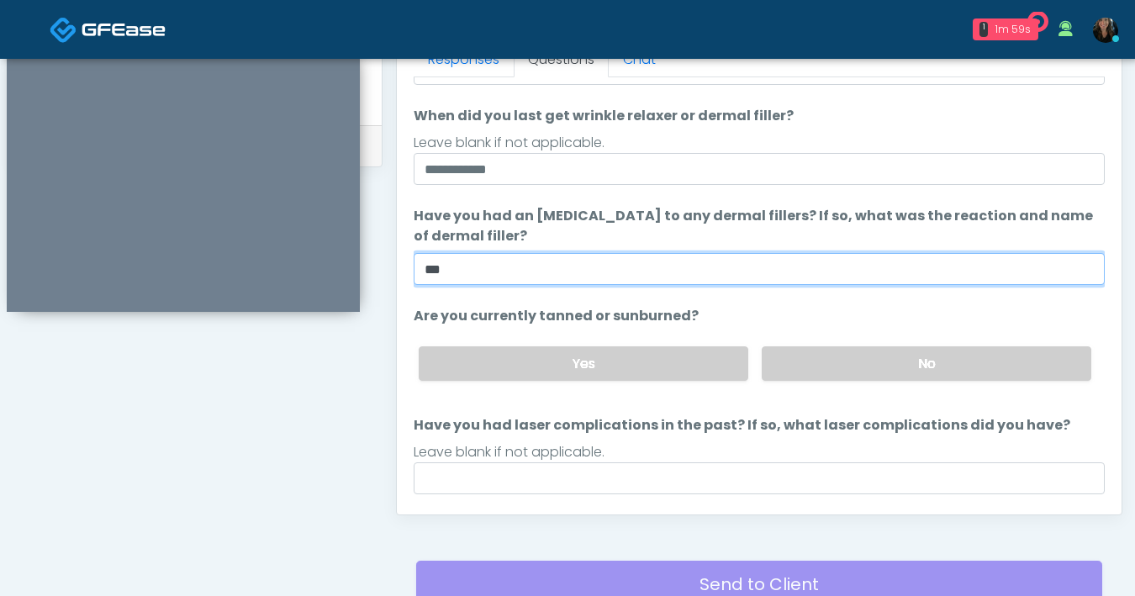
scroll to position [149, 0]
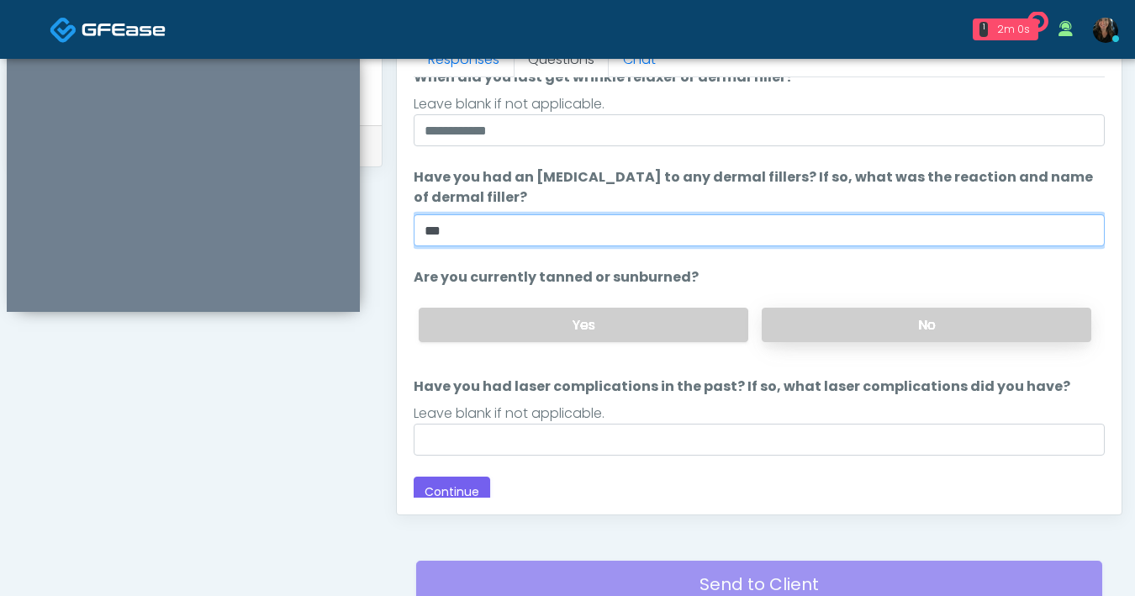
type input "***"
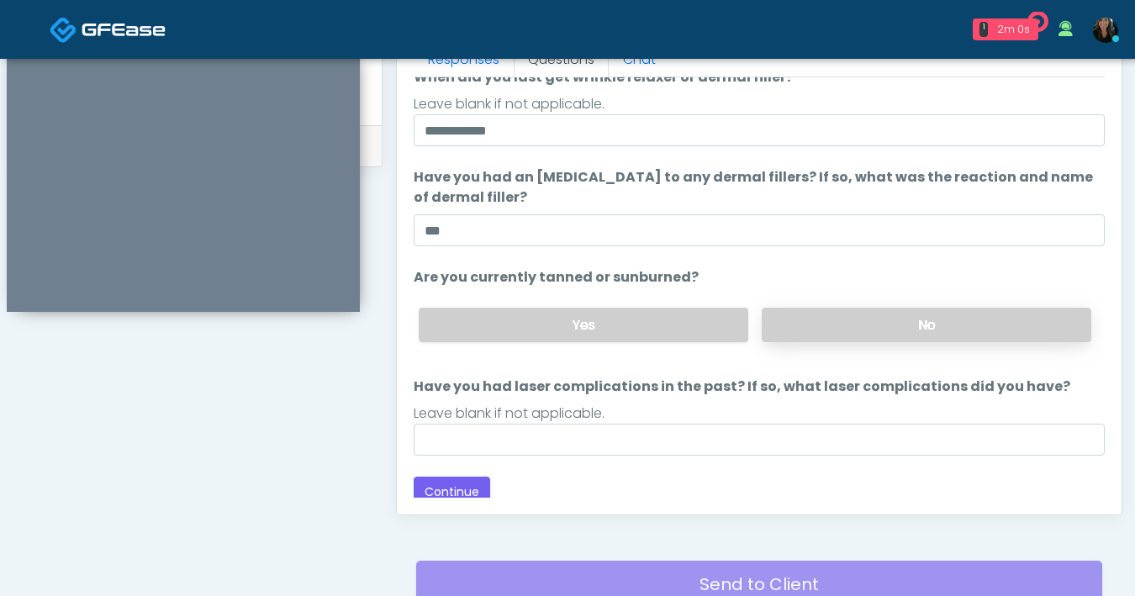
click at [928, 329] on label "No" at bounding box center [927, 325] width 330 height 34
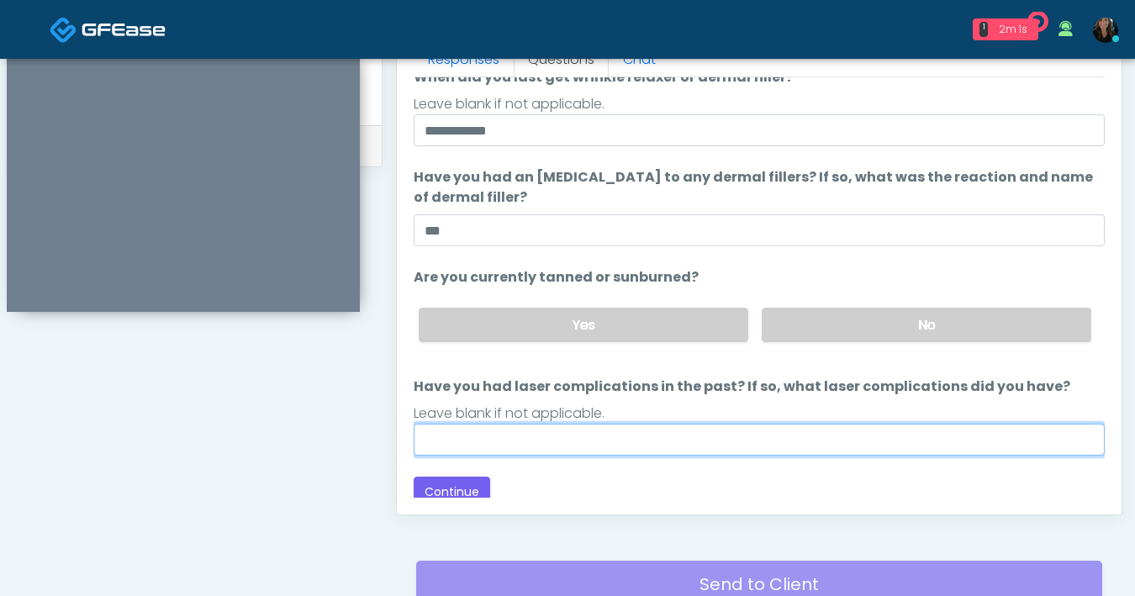
click at [716, 441] on input "Have you had laser complications in the past? If so, what laser complications d…" at bounding box center [759, 440] width 691 height 32
type input "**"
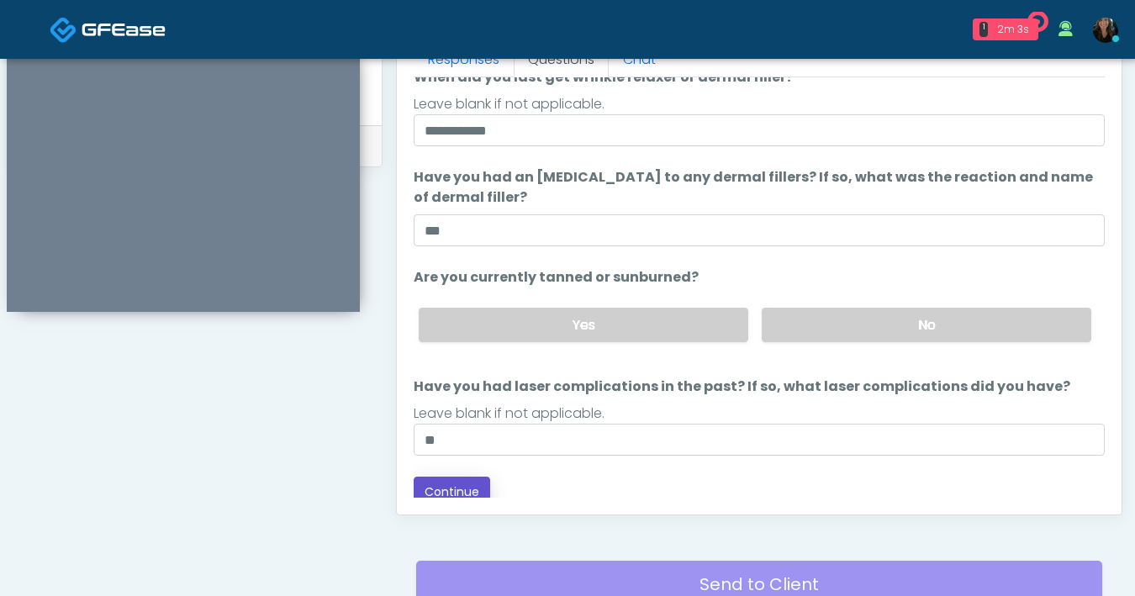
click at [479, 489] on button "Continue" at bounding box center [452, 492] width 77 height 31
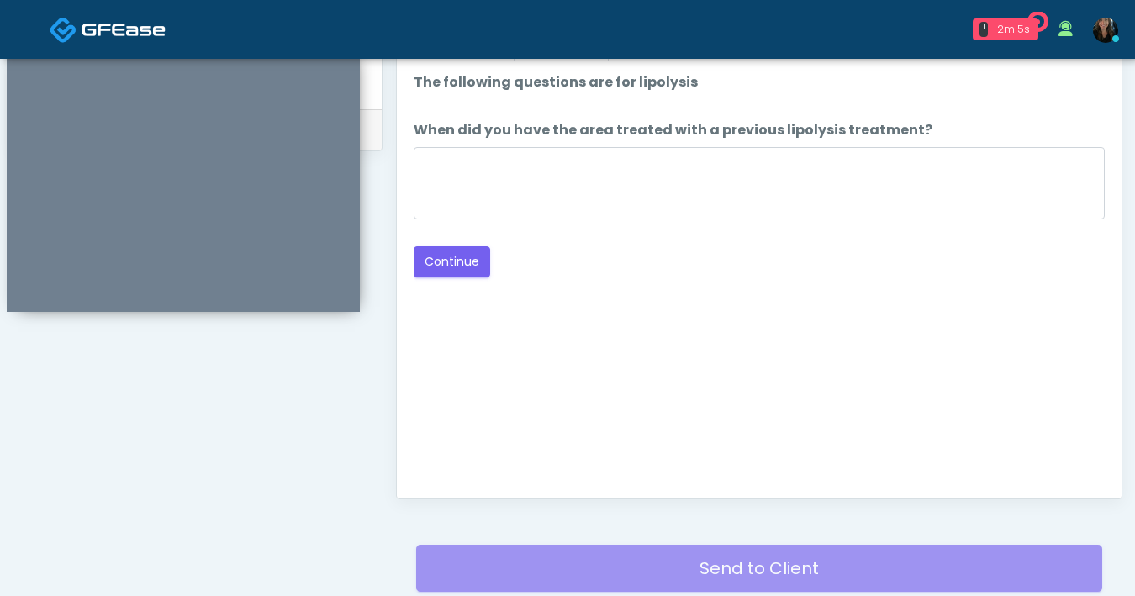
scroll to position [782, 0]
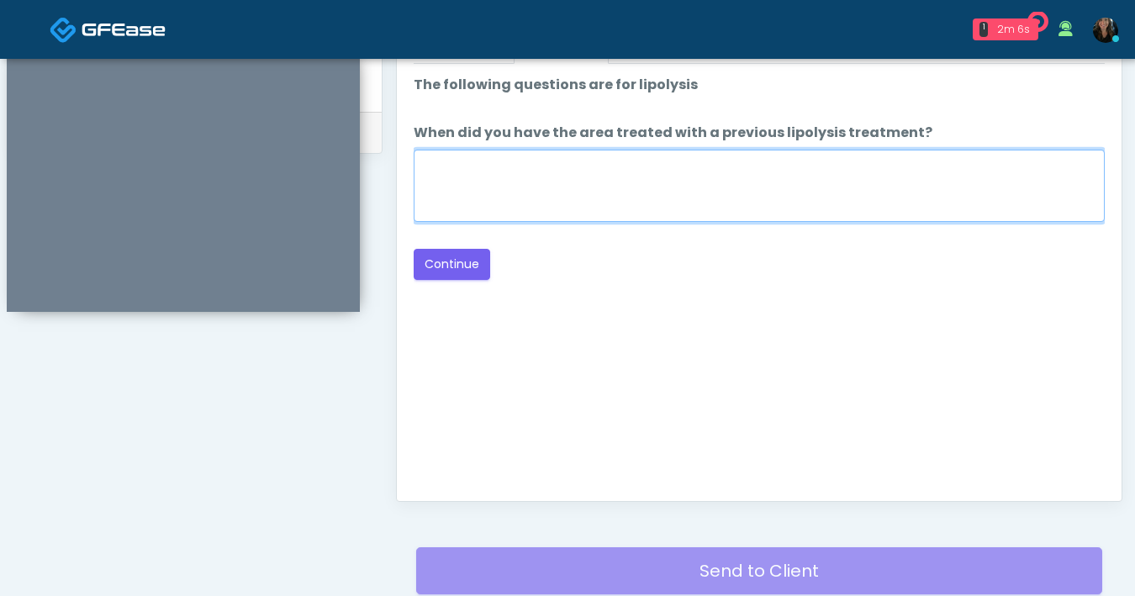
click at [656, 219] on textarea "When did you have the area treated with a previous lipolysis treatment?" at bounding box center [759, 186] width 691 height 72
type textarea "***"
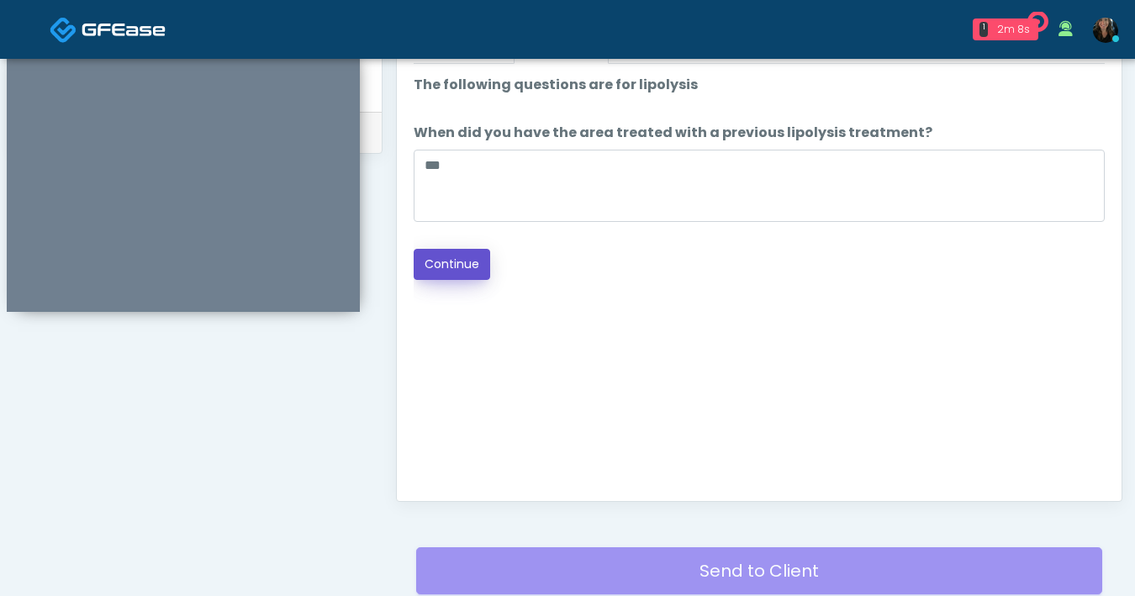
click at [440, 272] on button "Continue" at bounding box center [452, 264] width 77 height 31
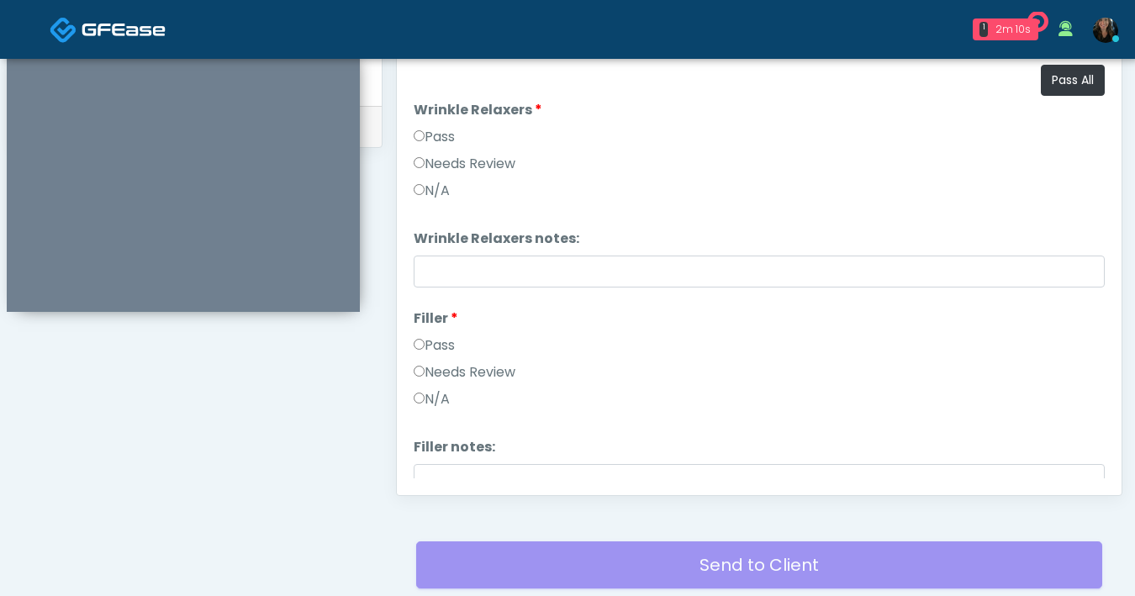
scroll to position [787, 0]
click at [1082, 87] on button "Pass All" at bounding box center [1073, 81] width 64 height 31
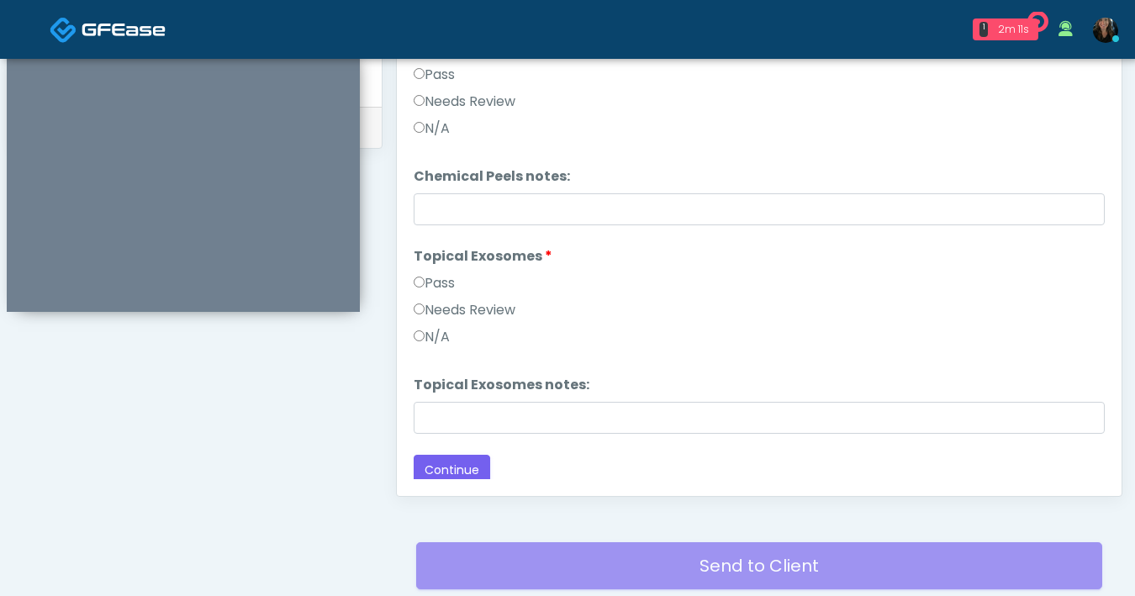
scroll to position [1530, 0]
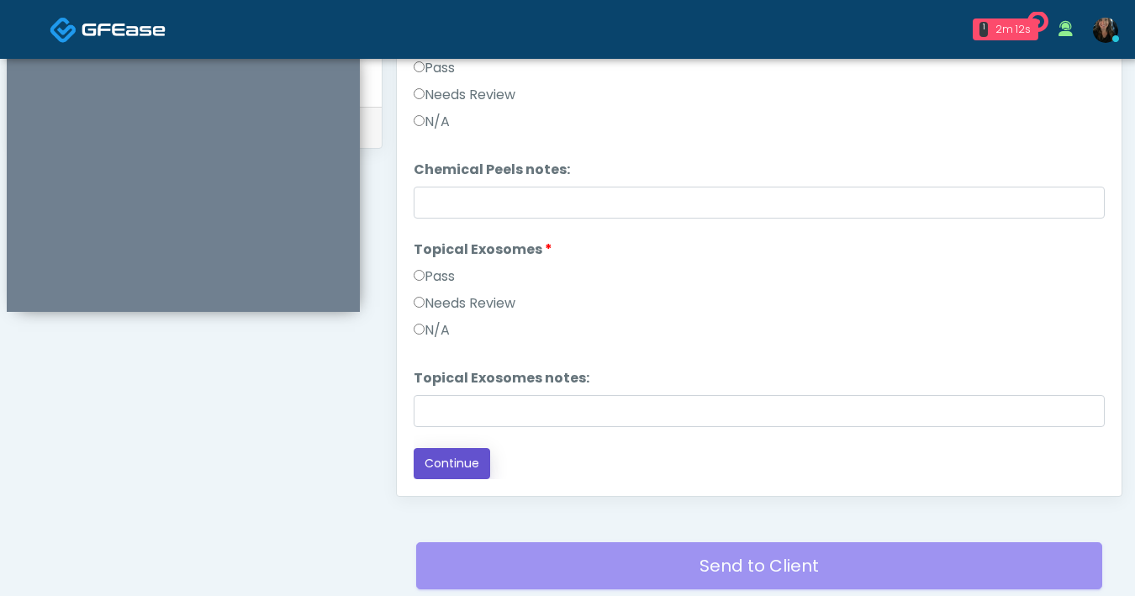
click at [479, 468] on button "Continue" at bounding box center [452, 463] width 77 height 31
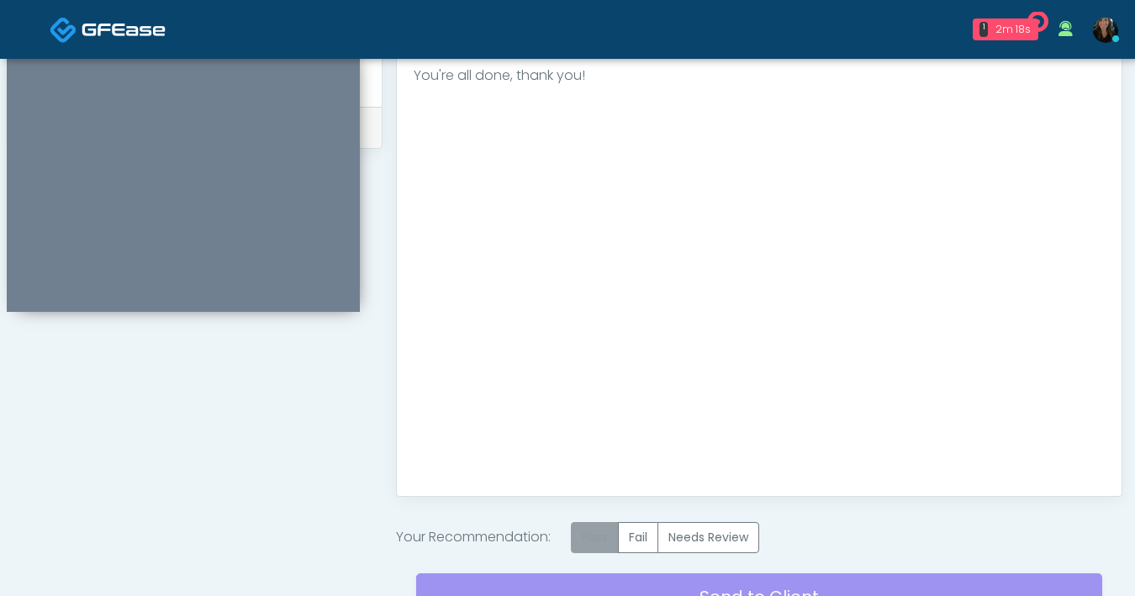
click at [600, 548] on label "Pass" at bounding box center [595, 537] width 48 height 31
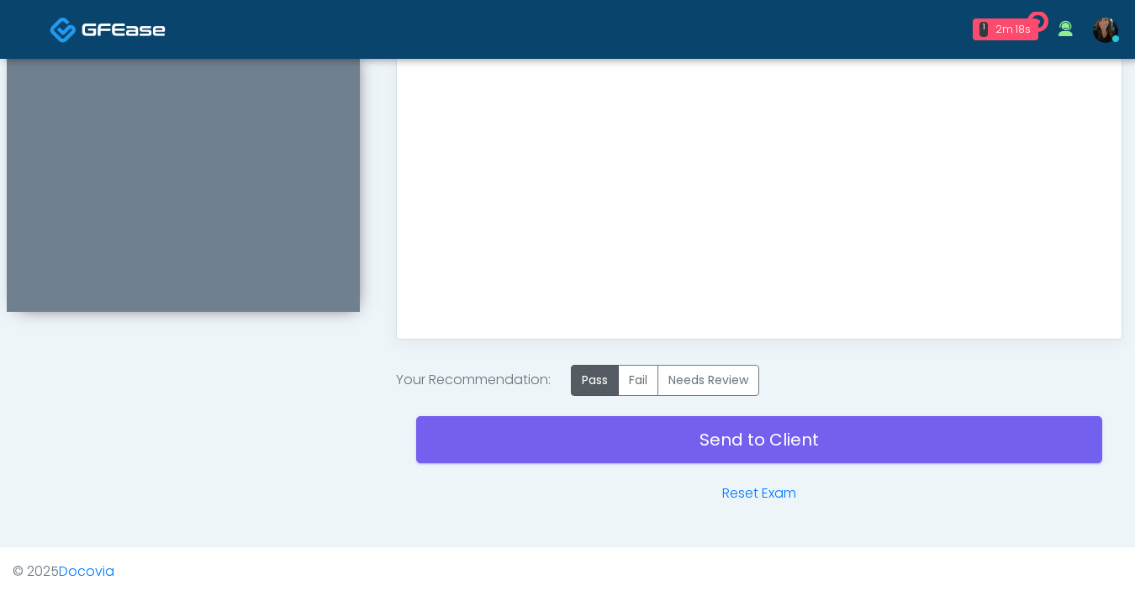
scroll to position [944, 0]
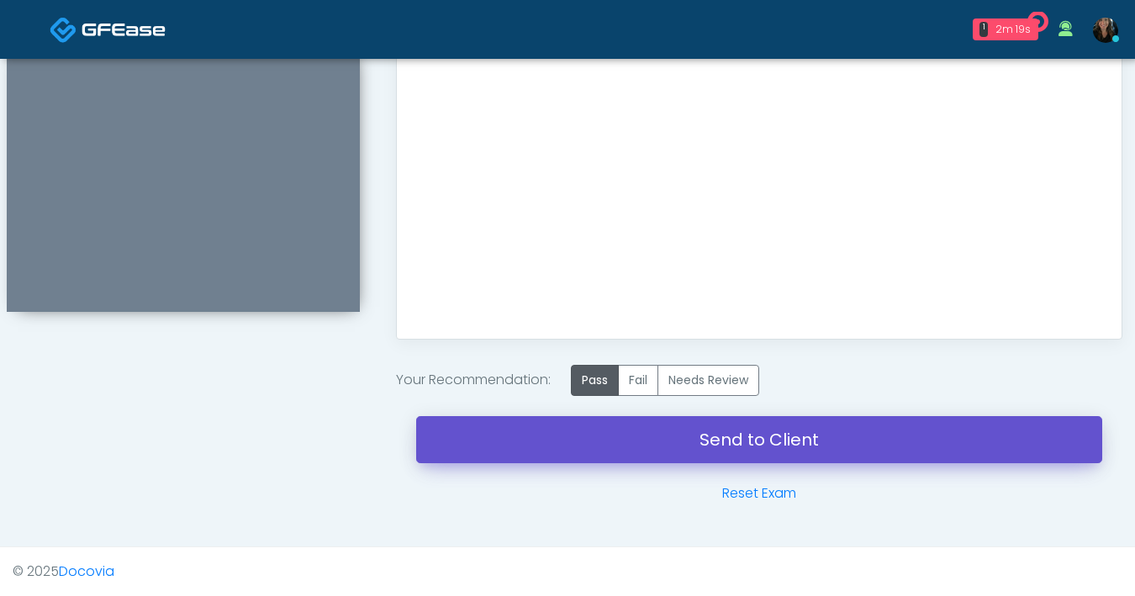
click at [782, 452] on link "Send to Client" at bounding box center [759, 439] width 686 height 47
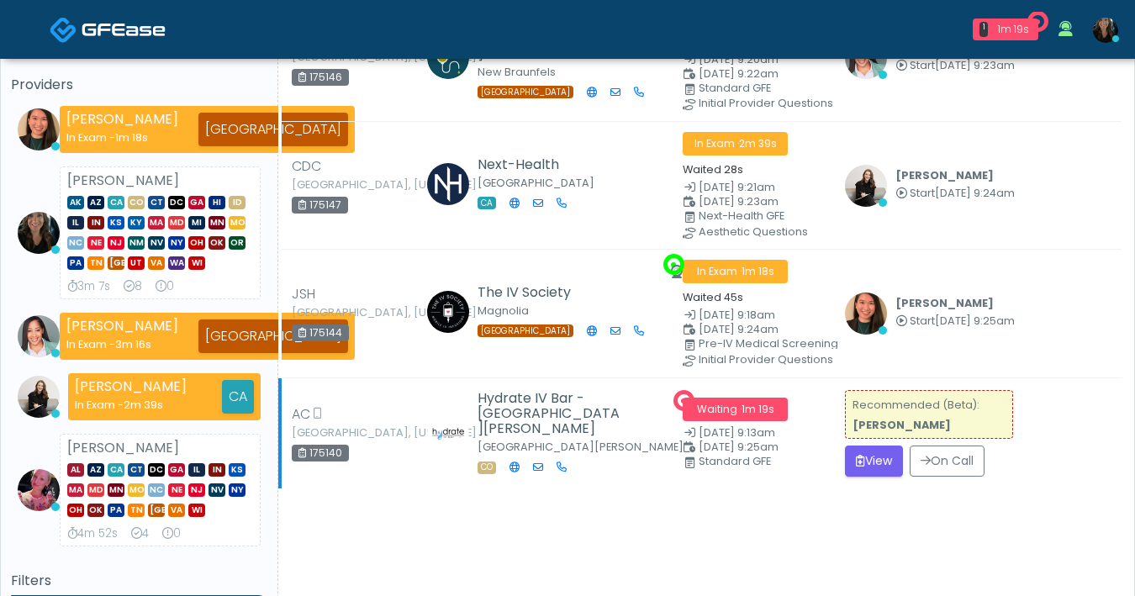
scroll to position [291, 0]
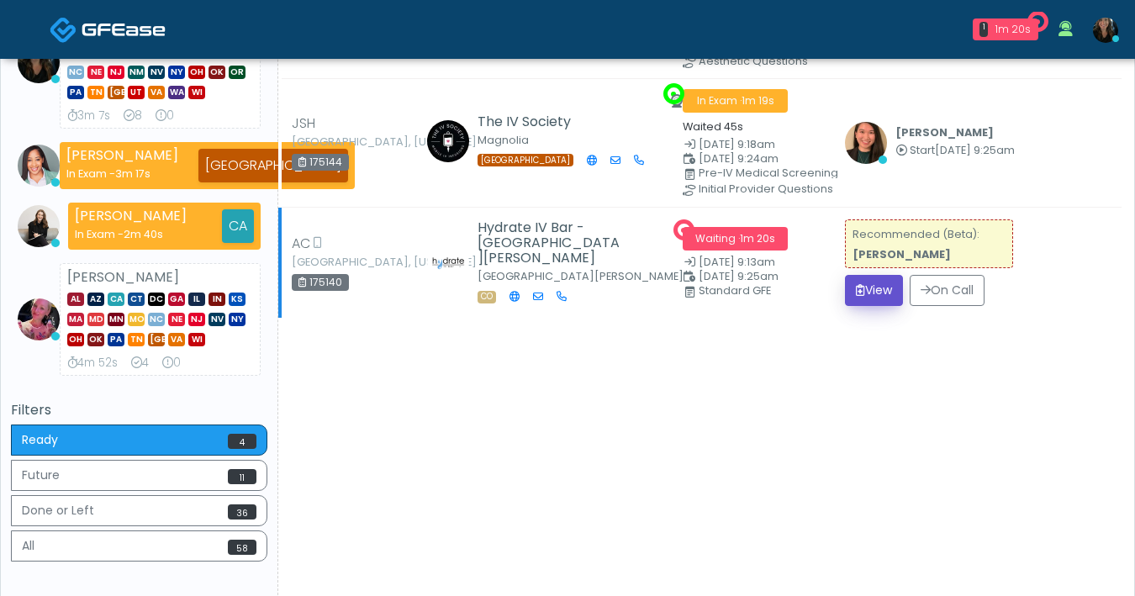
click at [871, 295] on button "View" at bounding box center [874, 290] width 58 height 31
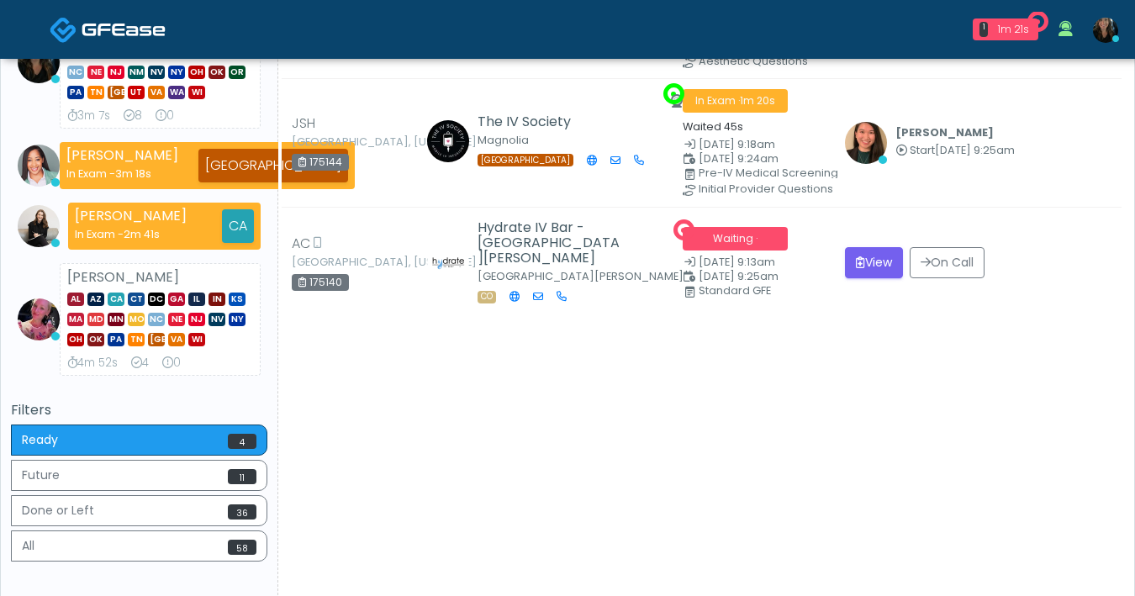
click at [870, 295] on td "View On Call" at bounding box center [978, 262] width 287 height 111
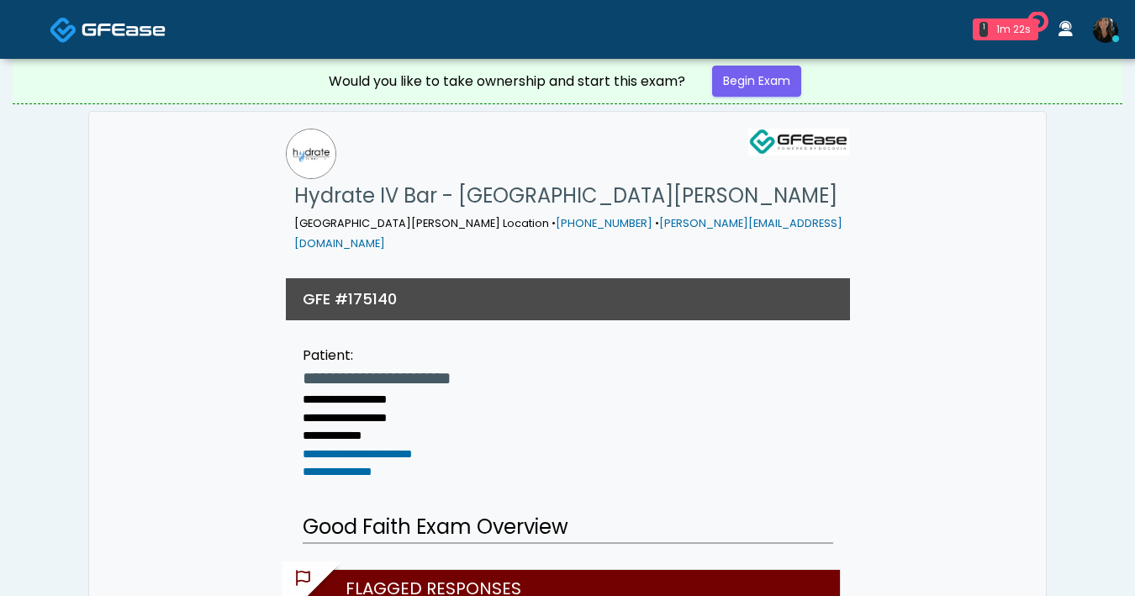
click at [780, 98] on div "Would you like to take ownership and start this exam? Begin Exam" at bounding box center [567, 81] width 505 height 45
click at [780, 90] on link "Begin Exam" at bounding box center [756, 81] width 89 height 31
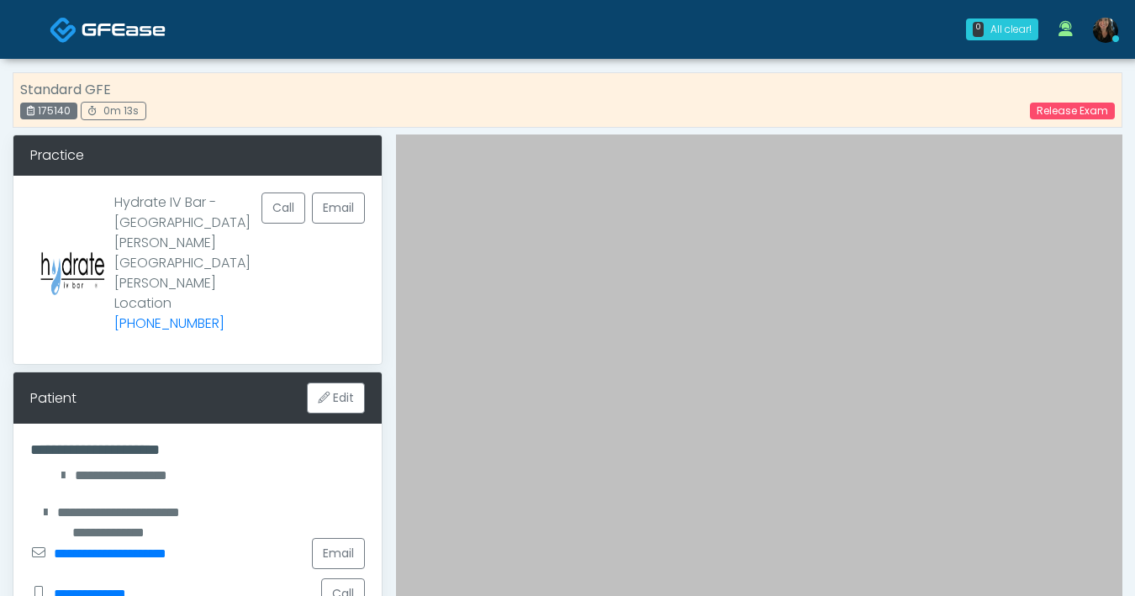
scroll to position [561, 0]
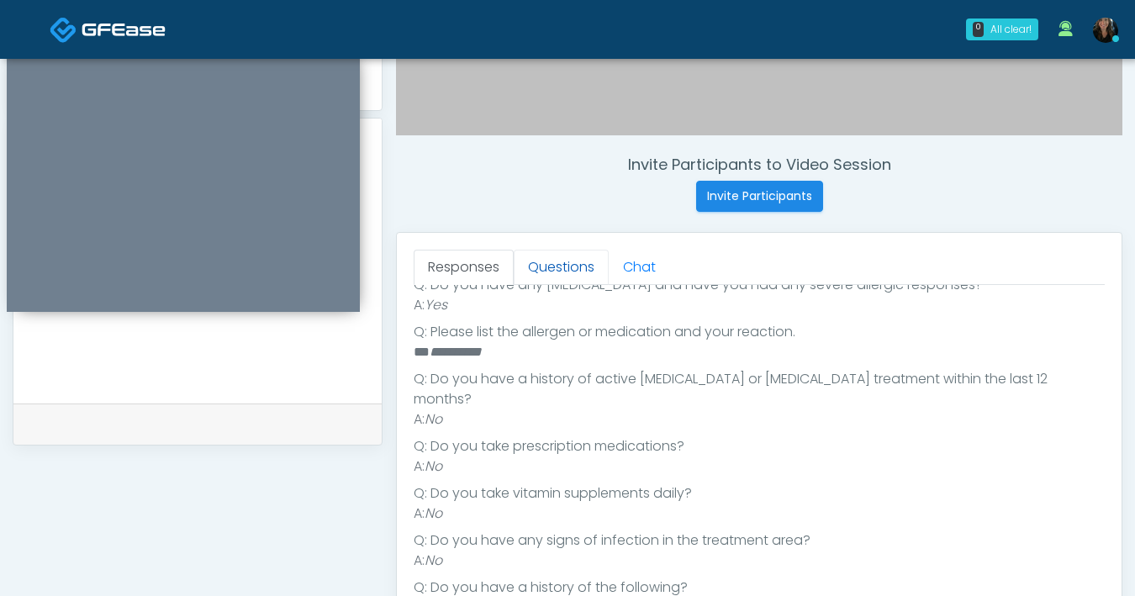
click at [551, 280] on link "Questions" at bounding box center [561, 267] width 95 height 35
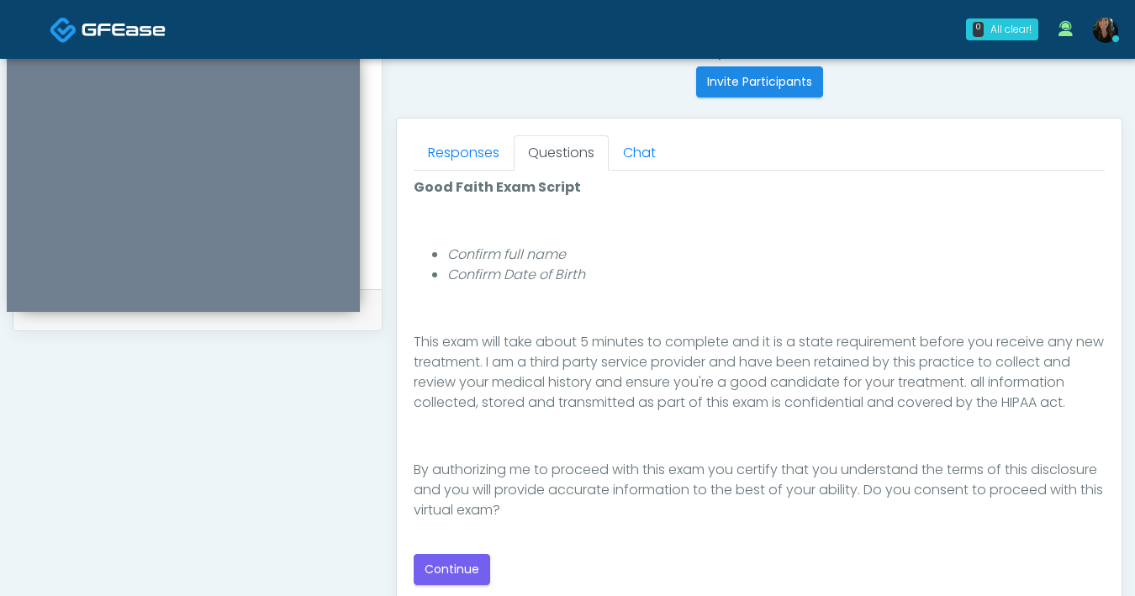
scroll to position [676, 0]
click at [461, 576] on button "Continue" at bounding box center [452, 568] width 77 height 31
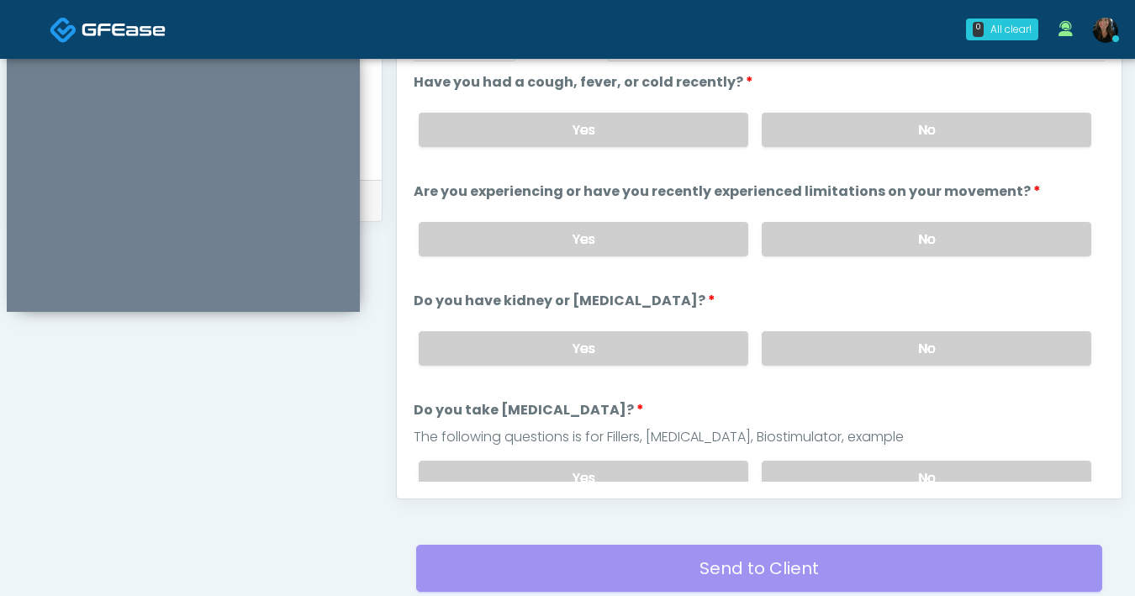
scroll to position [690, 0]
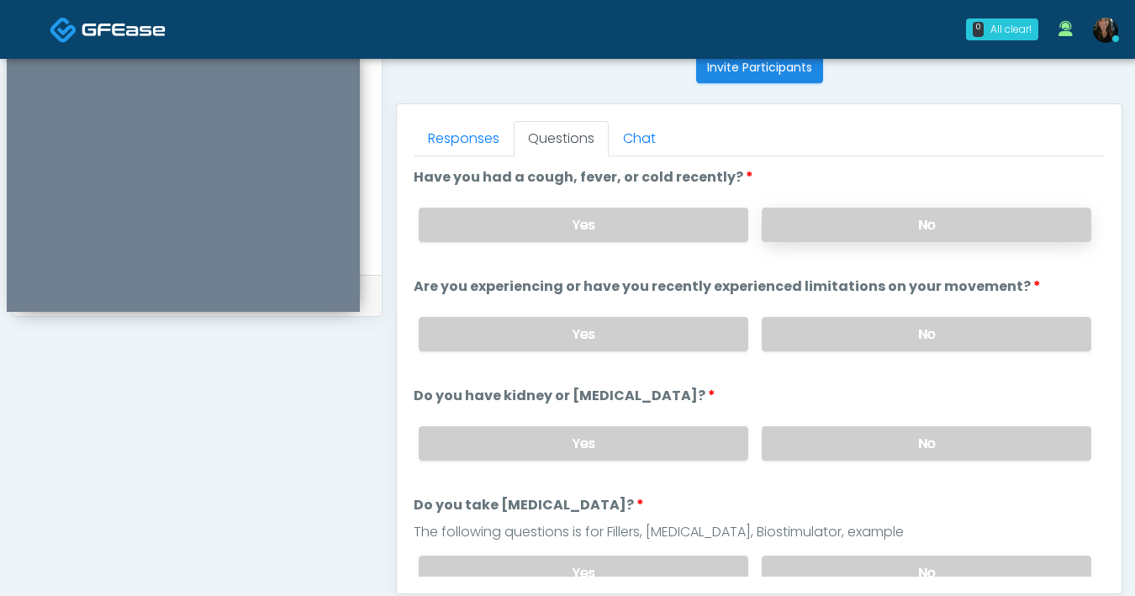
click at [845, 224] on label "No" at bounding box center [927, 225] width 330 height 34
click at [937, 331] on label "No" at bounding box center [927, 334] width 330 height 34
click at [911, 436] on label "No" at bounding box center [927, 443] width 330 height 34
click at [901, 569] on label "No" at bounding box center [927, 573] width 330 height 34
click at [225, 405] on div "**********" at bounding box center [198, 86] width 370 height 1283
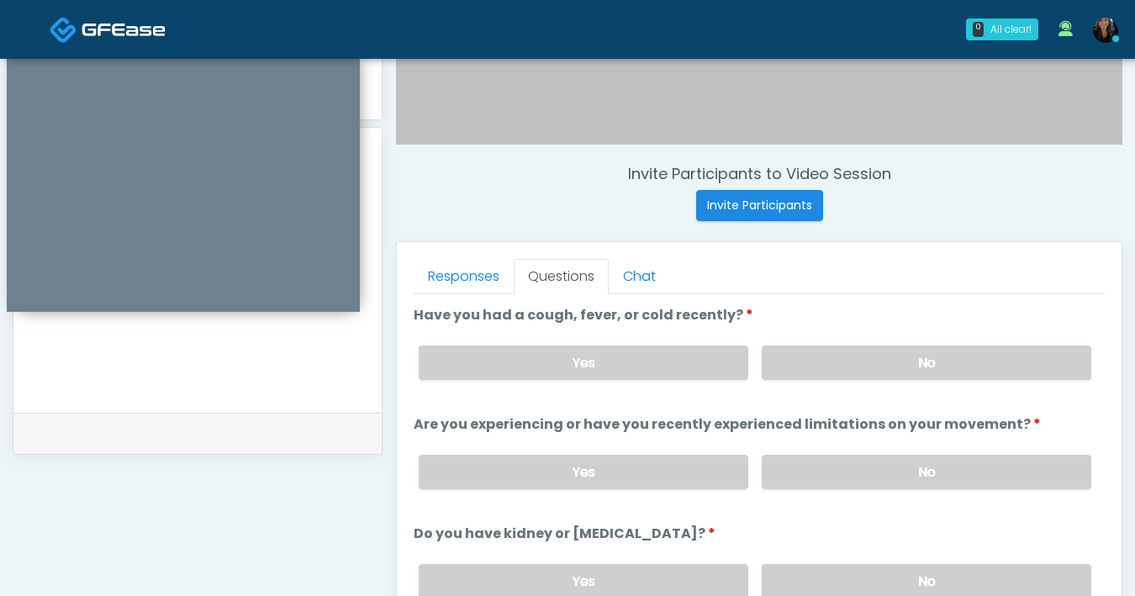
scroll to position [378, 0]
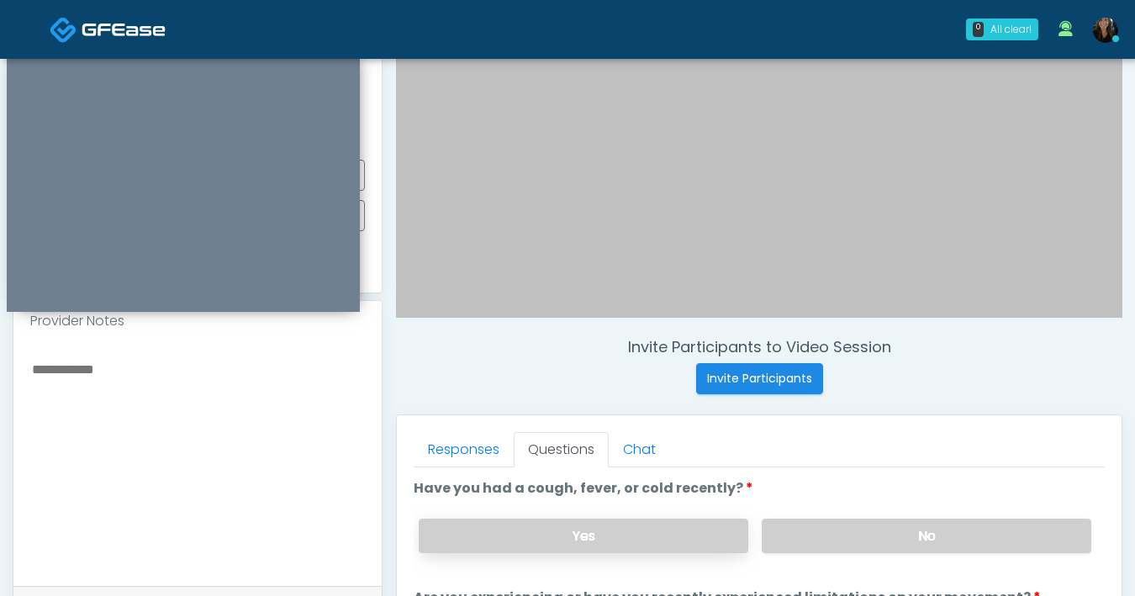
click at [490, 537] on label "Yes" at bounding box center [584, 536] width 330 height 34
click at [229, 456] on textarea at bounding box center [197, 460] width 335 height 205
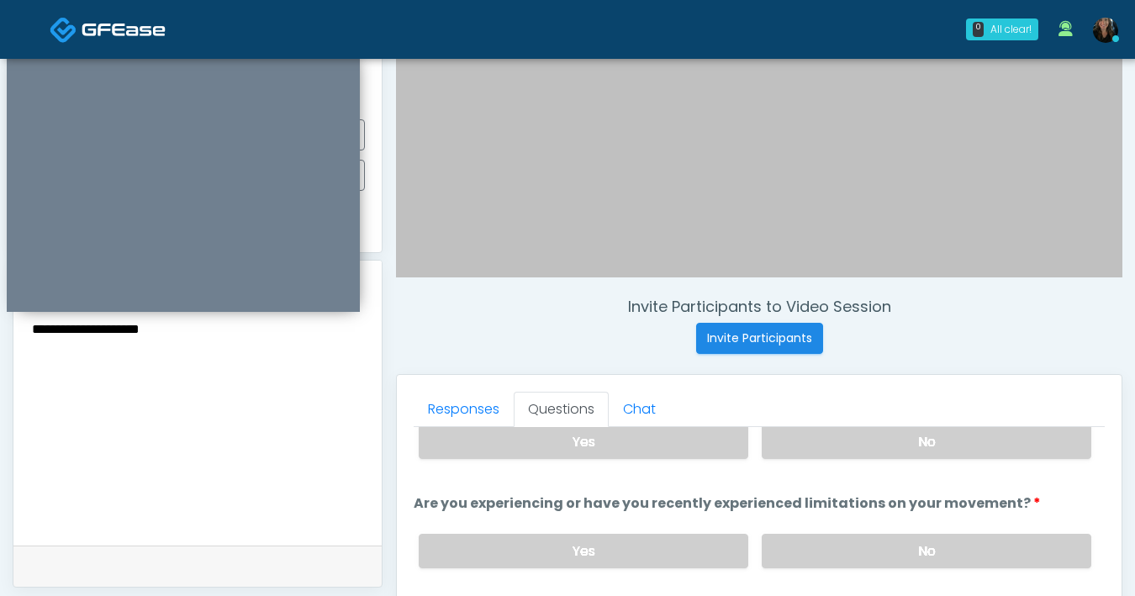
scroll to position [153, 0]
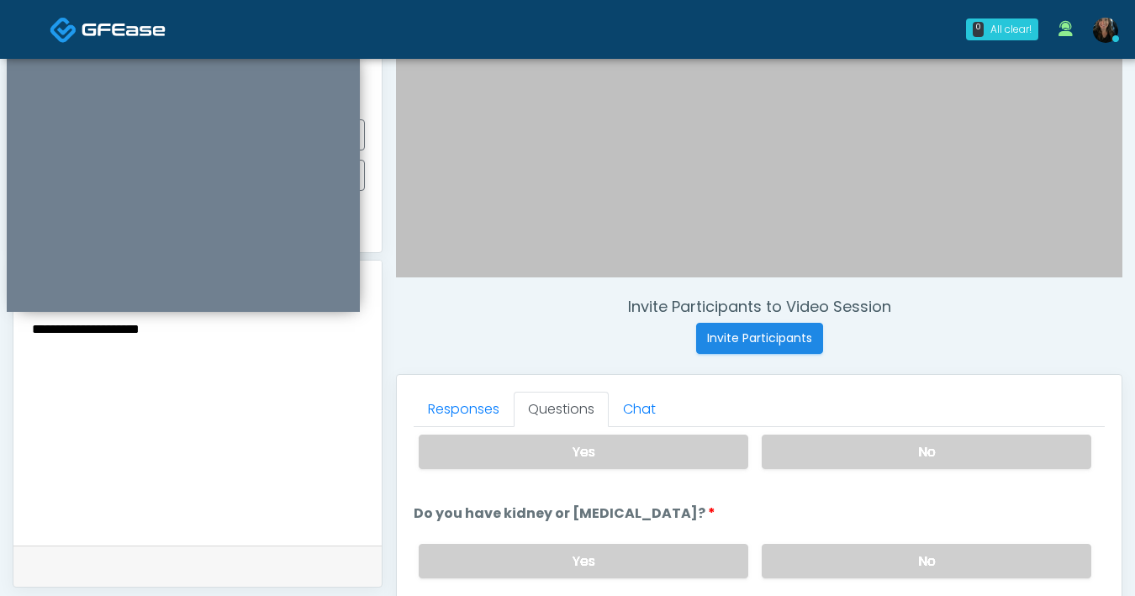
type textarea "**********"
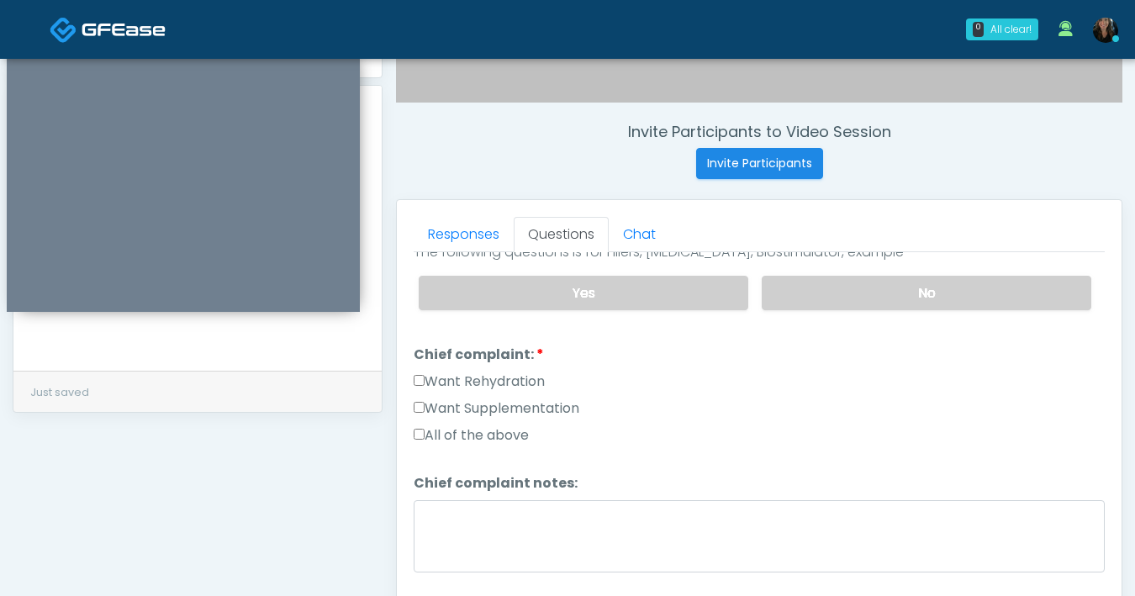
scroll to position [426, 0]
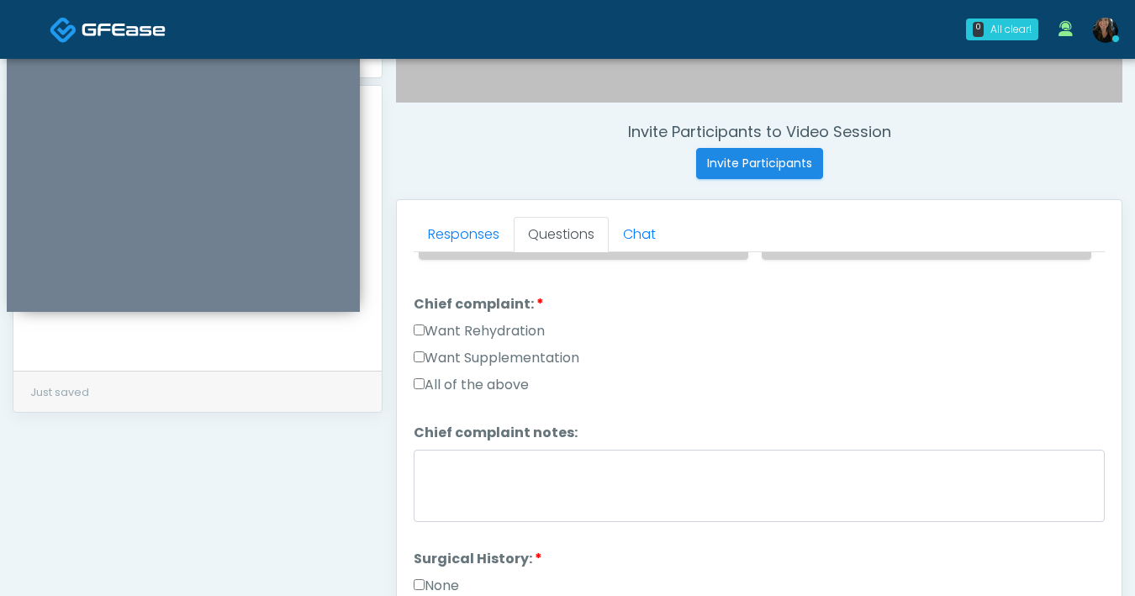
click at [417, 388] on label "All of the above" at bounding box center [471, 385] width 115 height 20
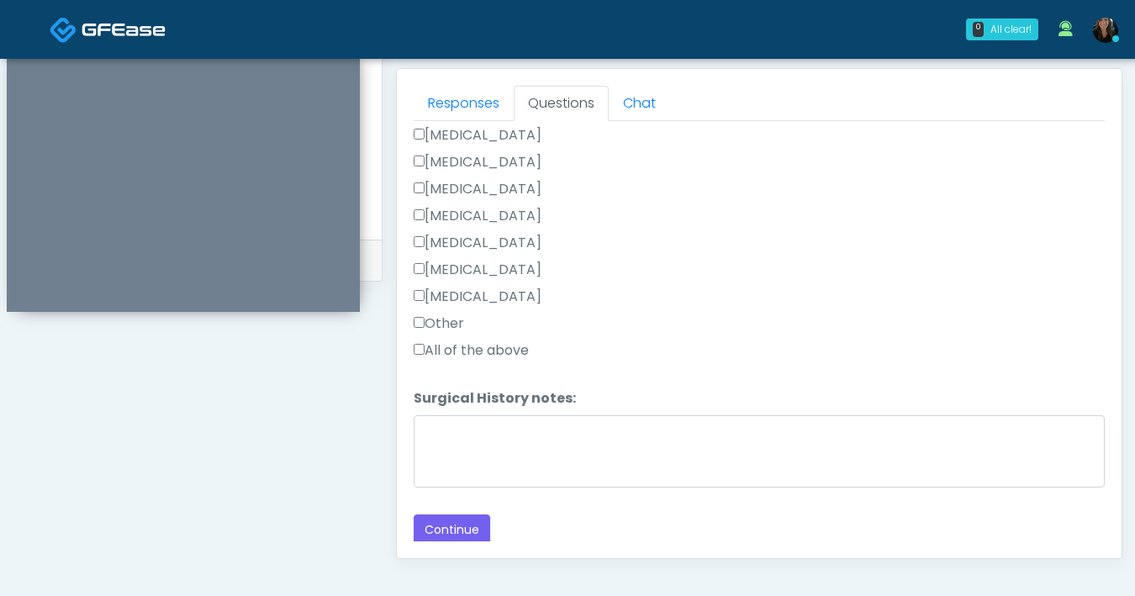
scroll to position [913, 0]
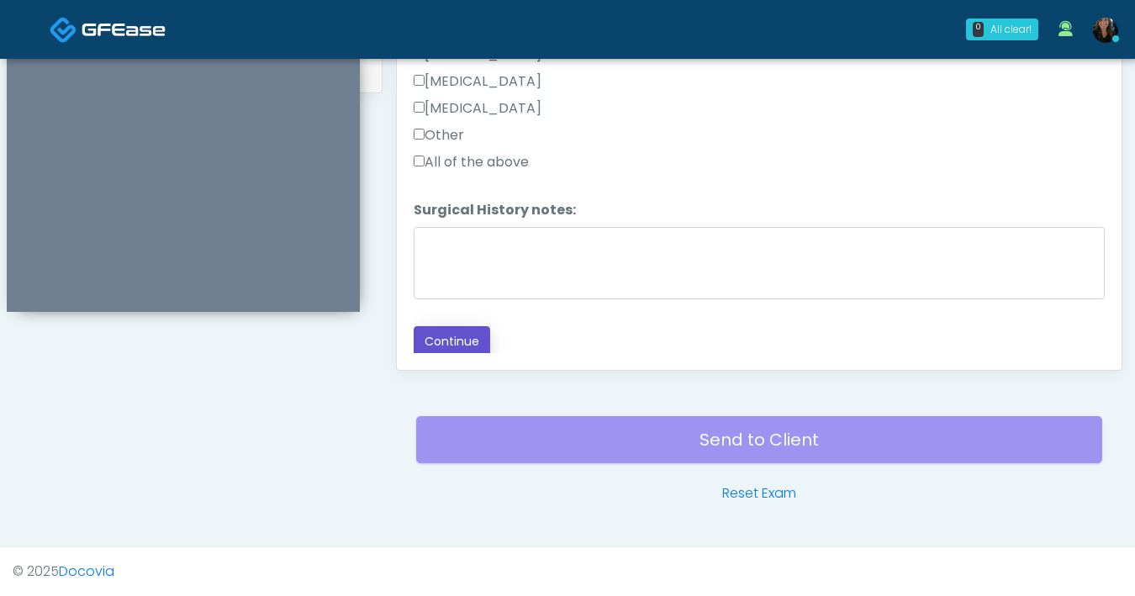
click at [459, 336] on button "Continue" at bounding box center [452, 341] width 77 height 31
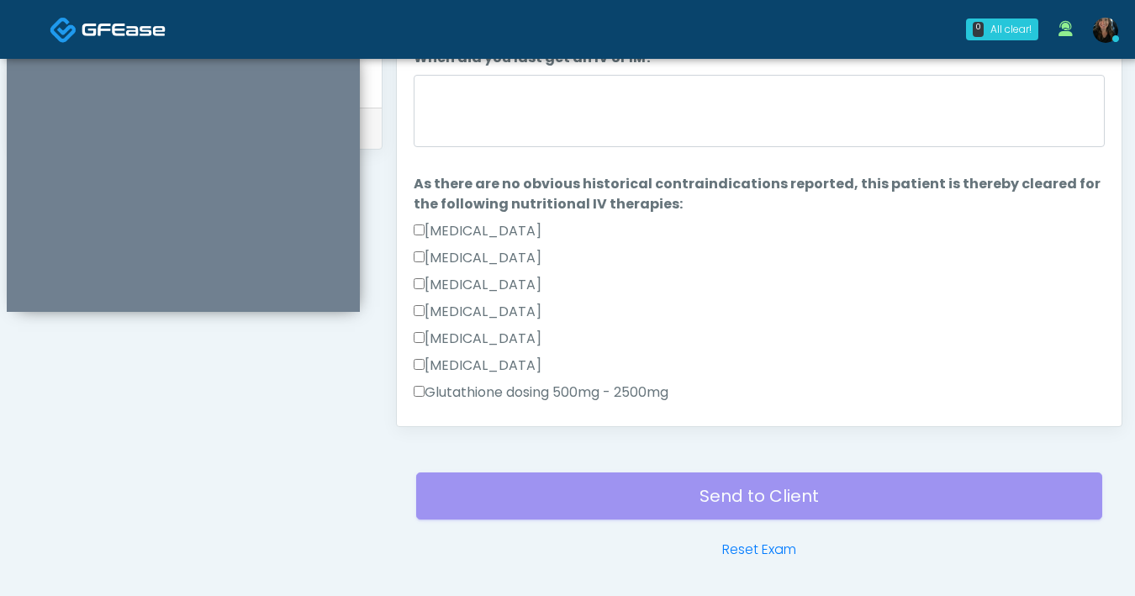
scroll to position [775, 0]
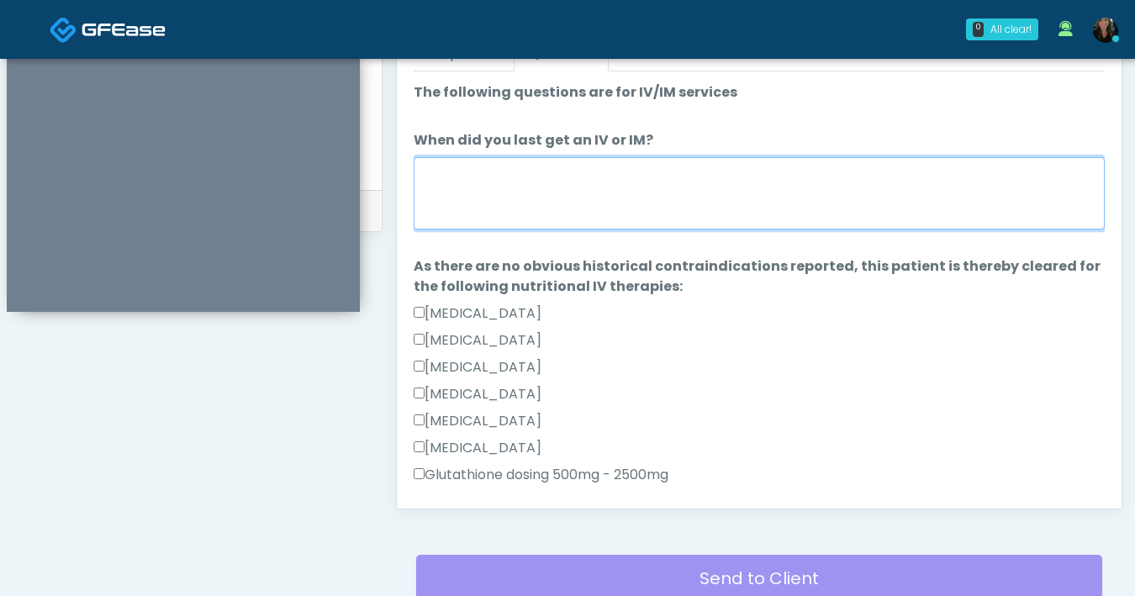
click at [679, 193] on textarea "When did you last get an IV or IM?" at bounding box center [759, 193] width 691 height 72
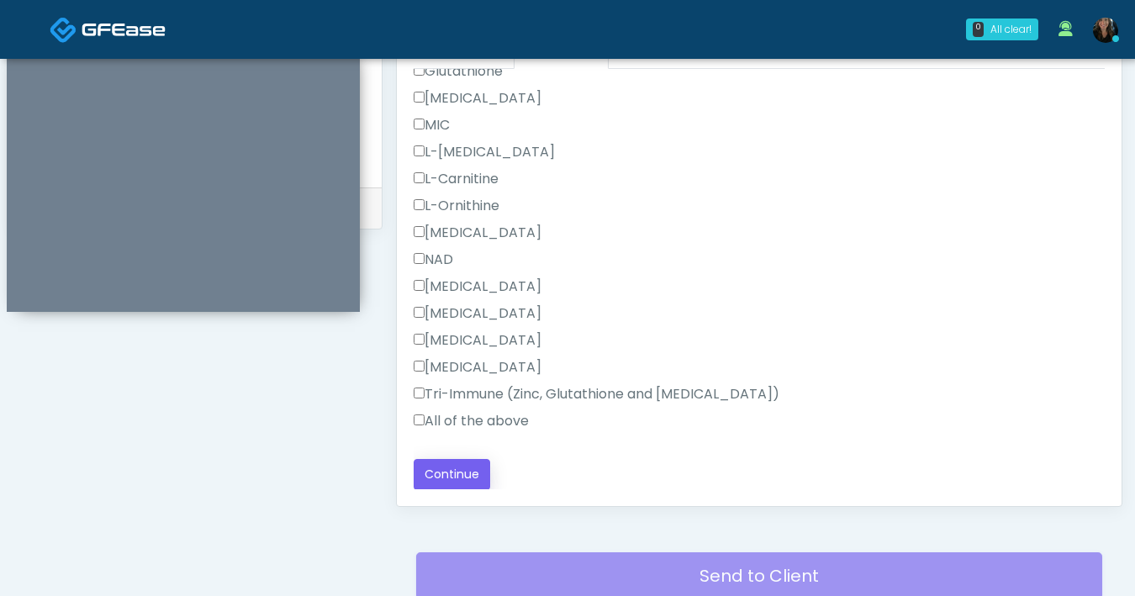
scroll to position [778, 0]
type textarea "********"
click at [458, 485] on button "Continue" at bounding box center [452, 473] width 77 height 31
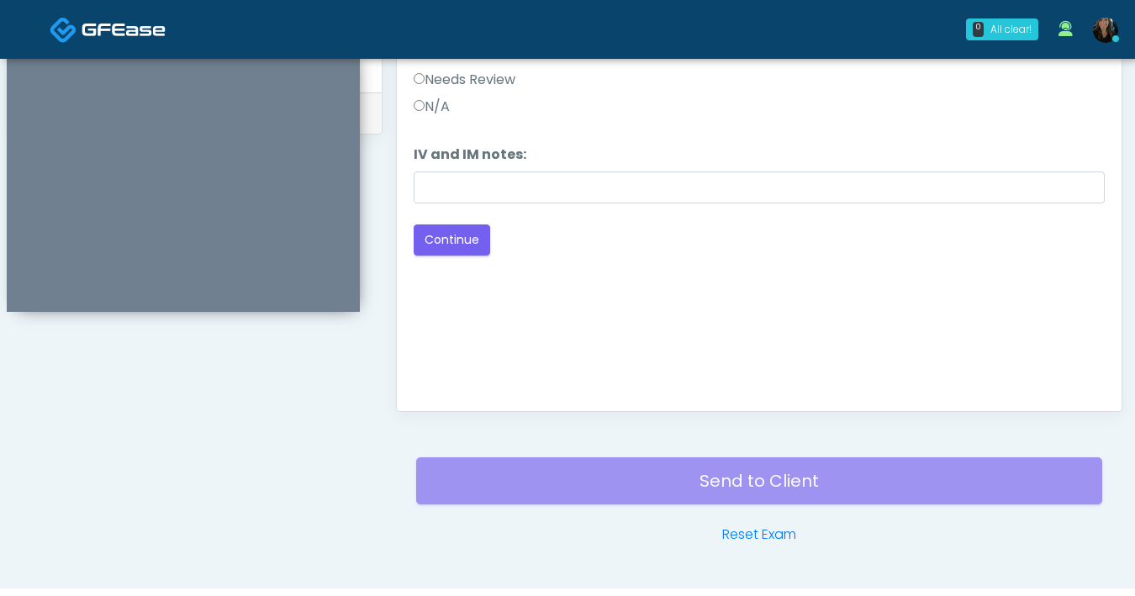
scroll to position [782, 0]
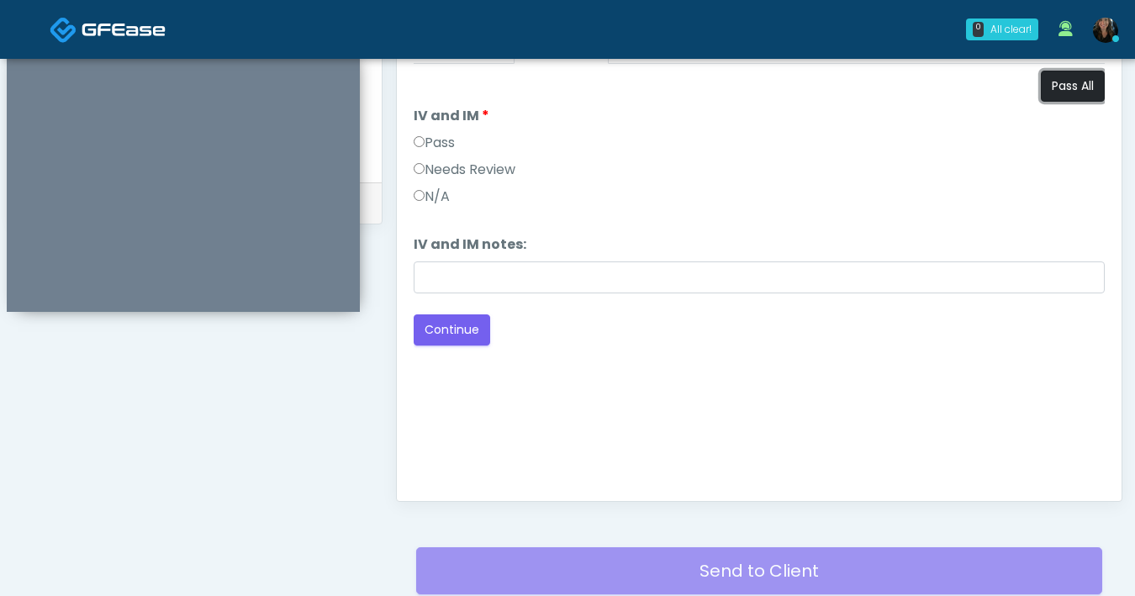
click at [1091, 97] on button "Pass All" at bounding box center [1073, 86] width 64 height 31
click at [607, 344] on div "Back Continue" at bounding box center [759, 330] width 691 height 31
click at [435, 337] on button "Continue" at bounding box center [452, 330] width 77 height 31
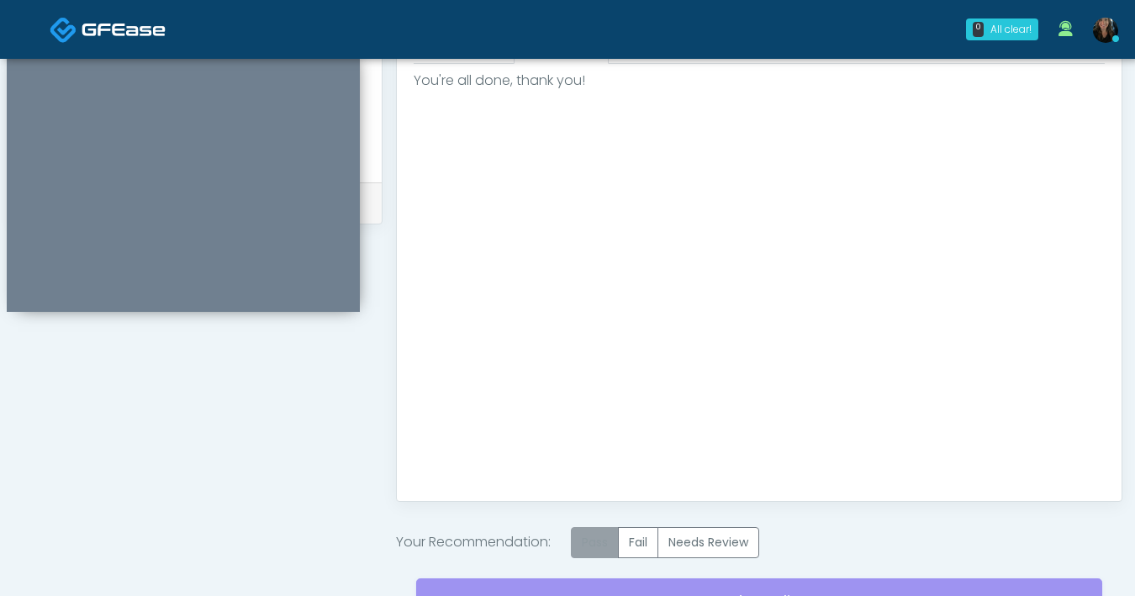
click at [611, 545] on label "Pass" at bounding box center [595, 542] width 48 height 31
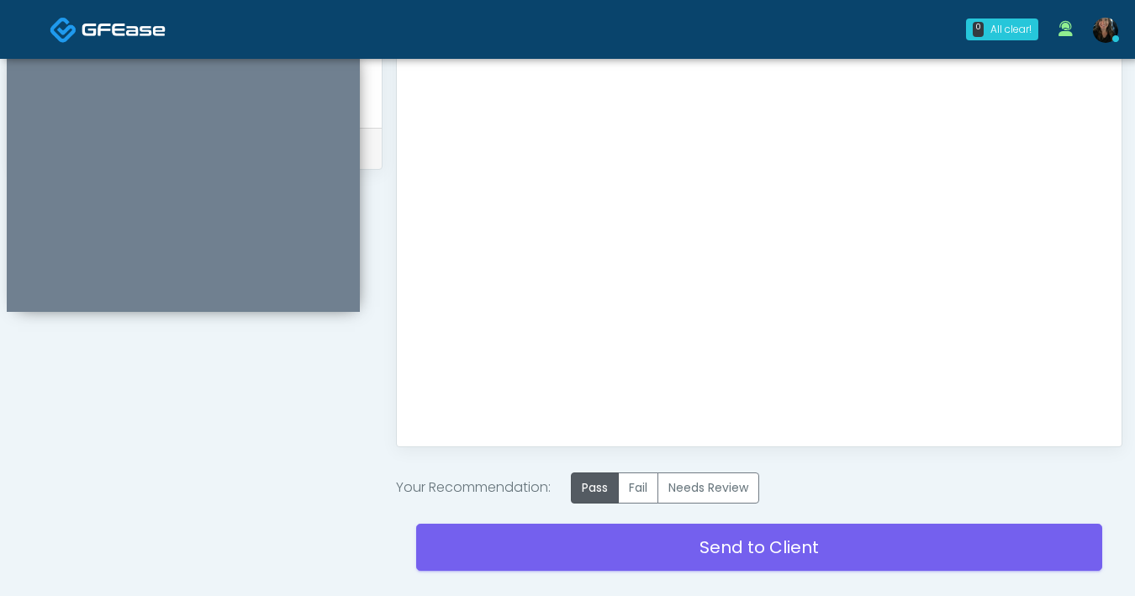
scroll to position [921, 0]
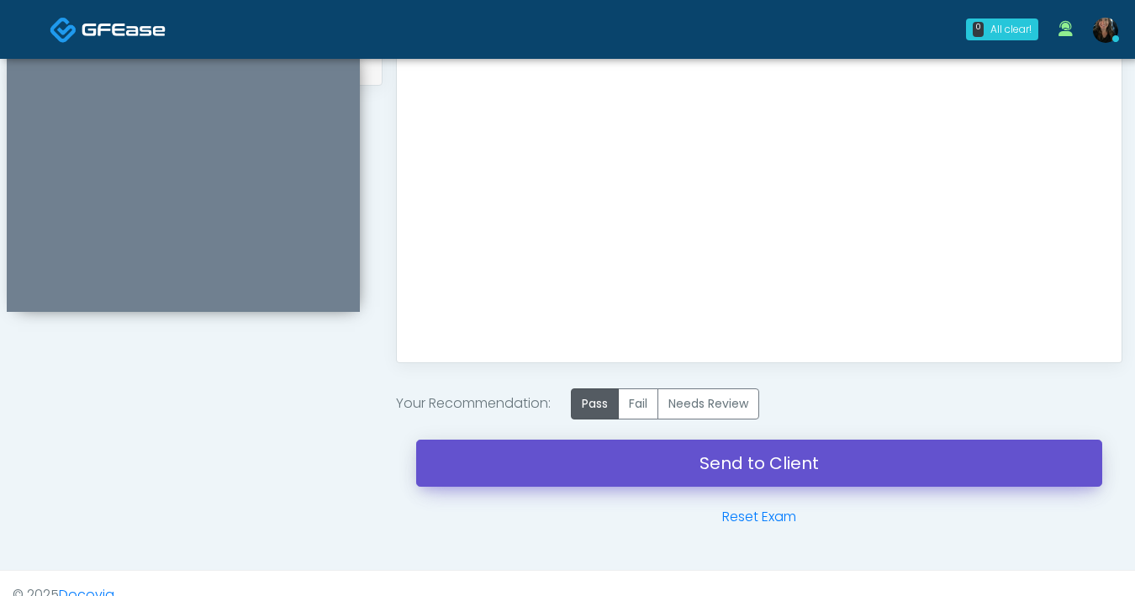
click at [767, 472] on link "Send to Client" at bounding box center [759, 463] width 686 height 47
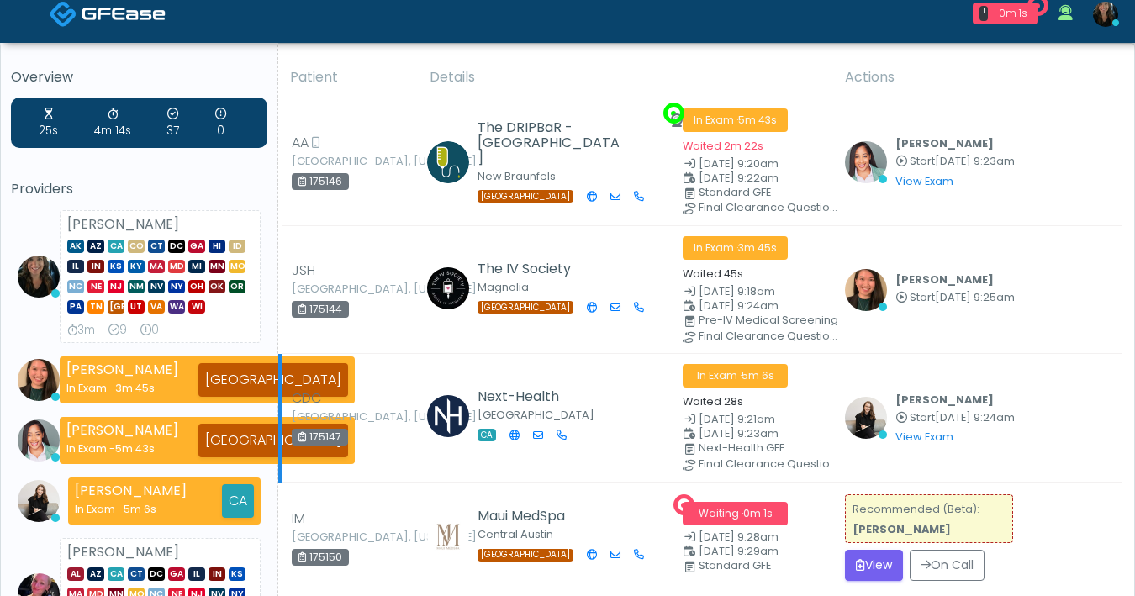
scroll to position [34, 0]
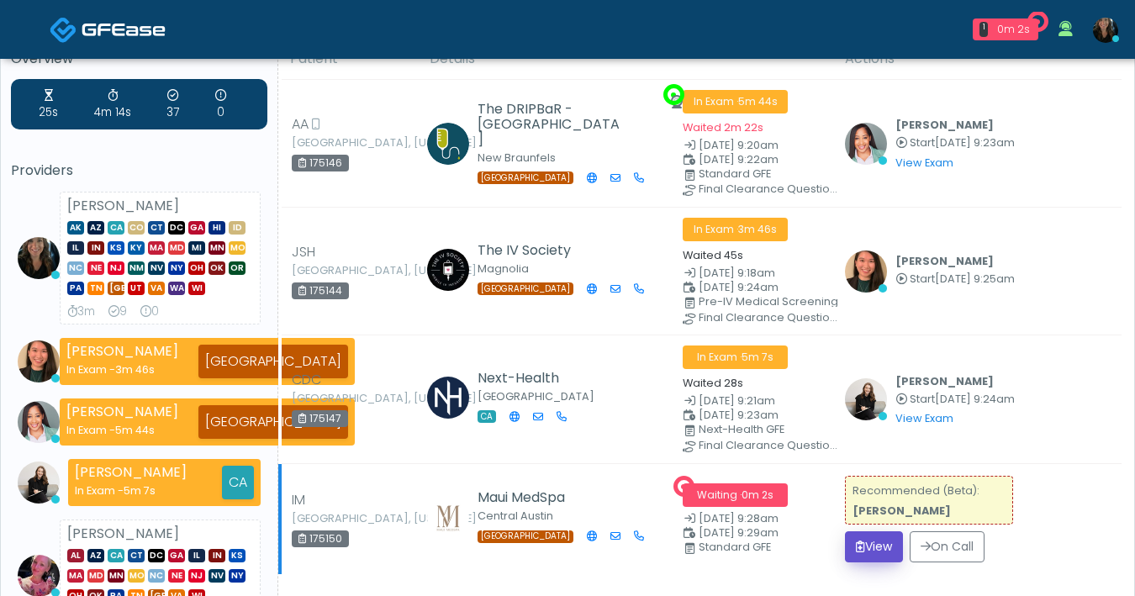
click at [883, 545] on button "View" at bounding box center [874, 547] width 58 height 31
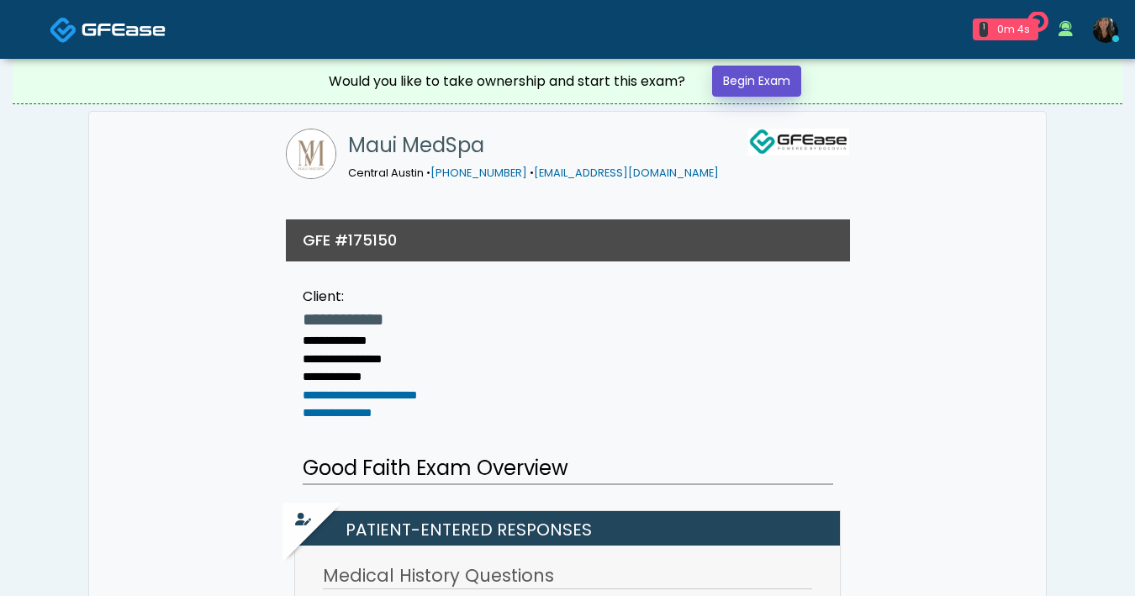
click at [796, 77] on link "Begin Exam" at bounding box center [756, 81] width 89 height 31
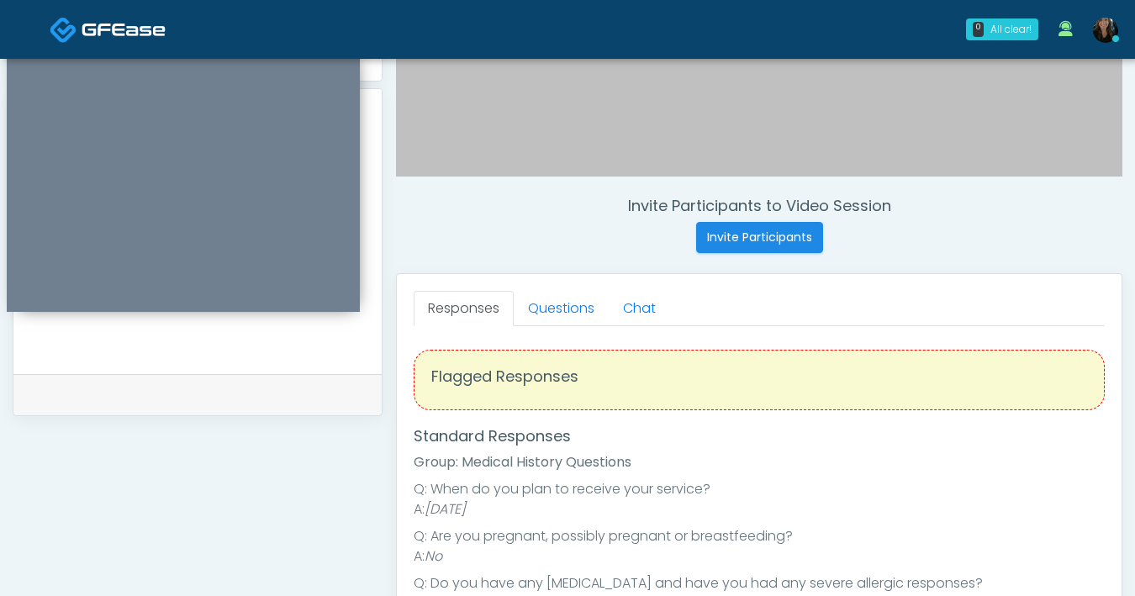
scroll to position [422, 0]
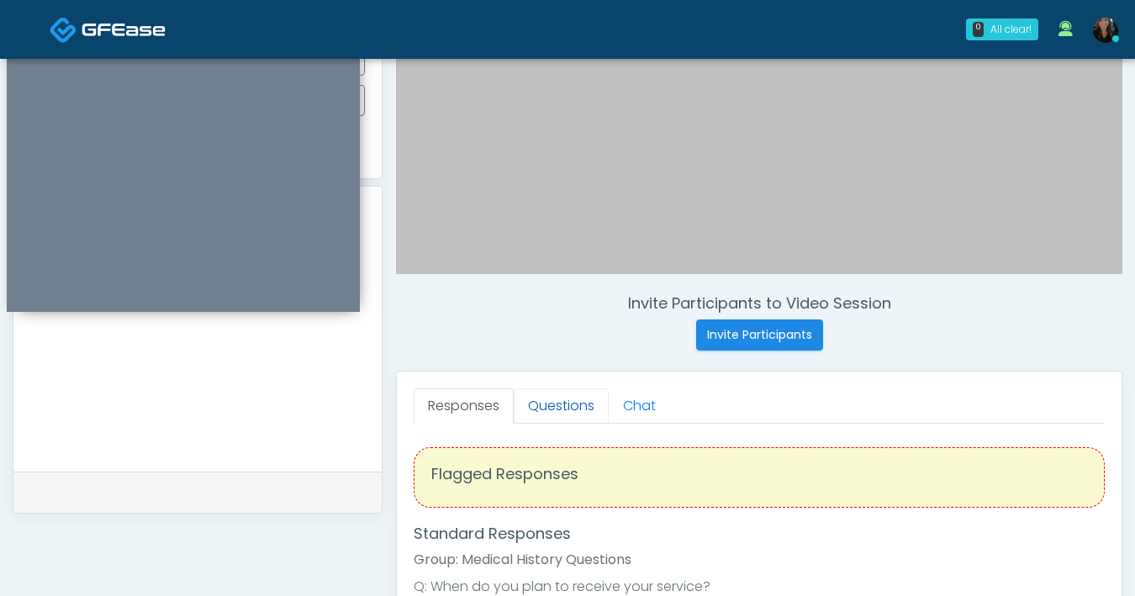
click at [566, 420] on link "Questions" at bounding box center [561, 406] width 95 height 35
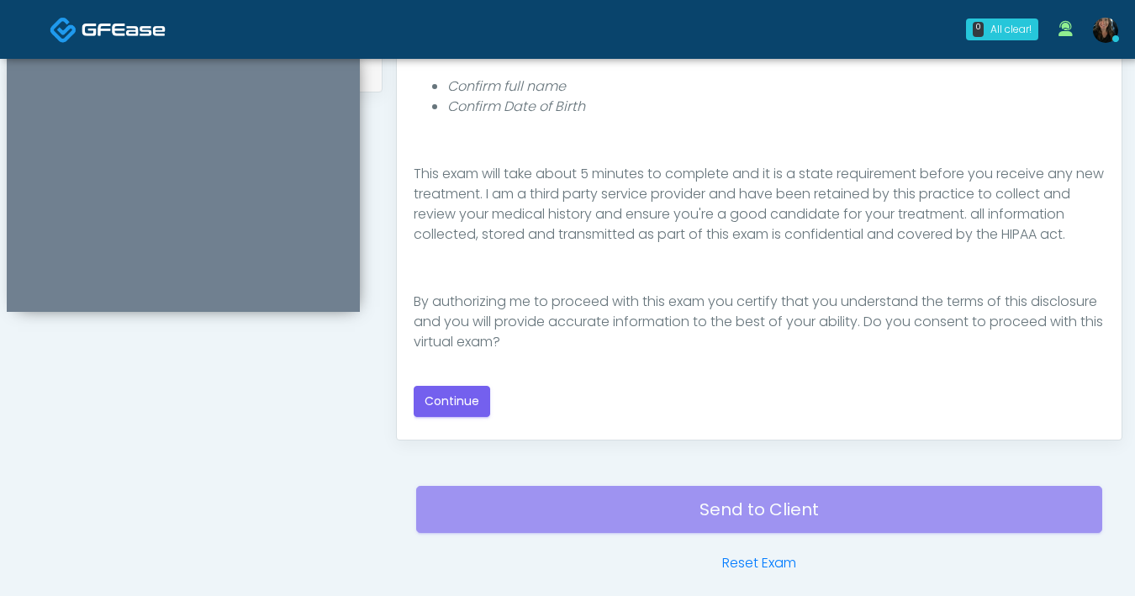
scroll to position [844, 0]
click at [458, 412] on button "Continue" at bounding box center [452, 401] width 77 height 31
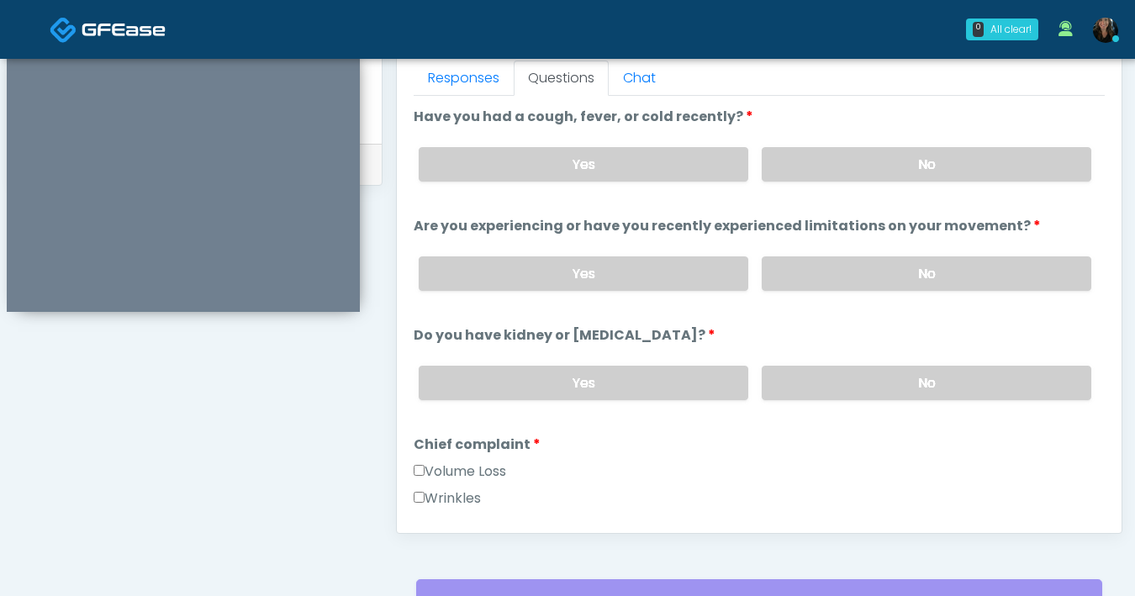
scroll to position [727, 0]
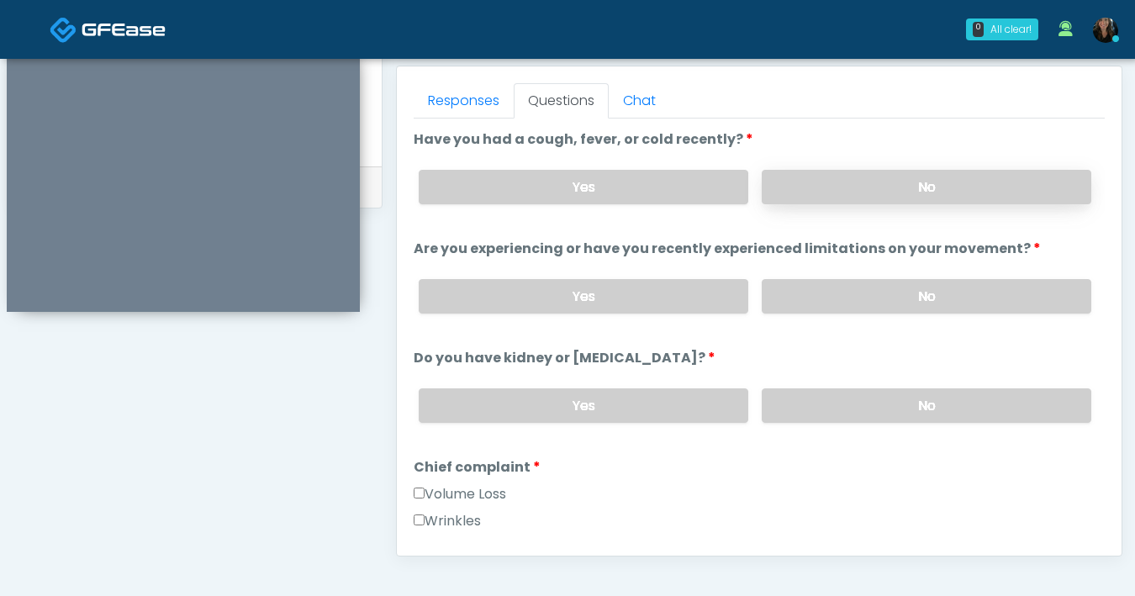
click at [891, 188] on label "No" at bounding box center [927, 187] width 330 height 34
click at [928, 300] on label "No" at bounding box center [927, 296] width 330 height 34
click at [911, 409] on label "No" at bounding box center [927, 406] width 330 height 34
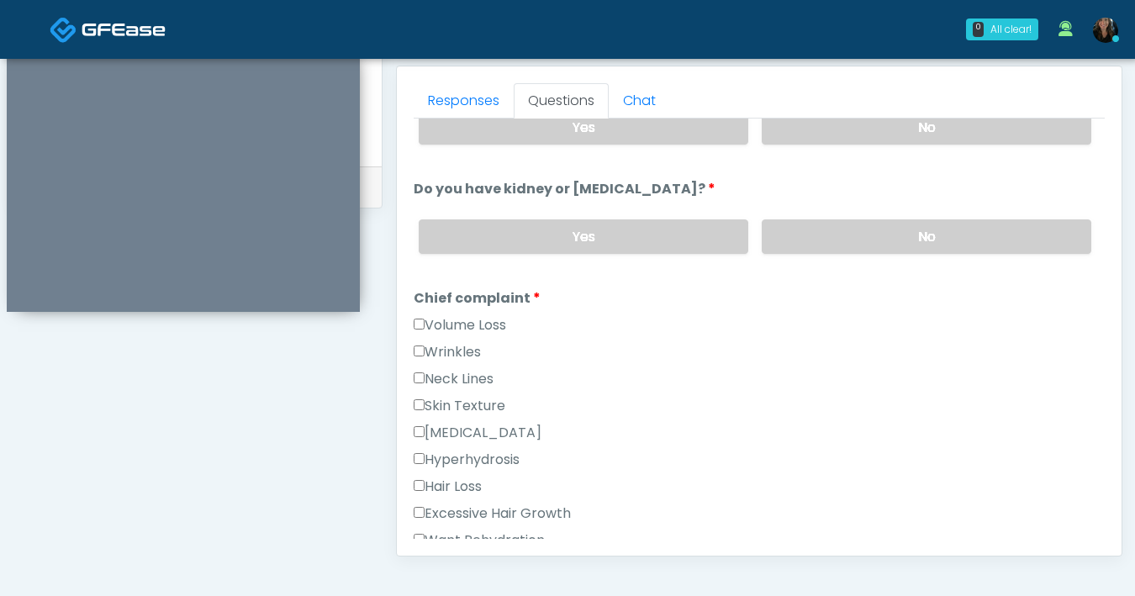
scroll to position [303, 0]
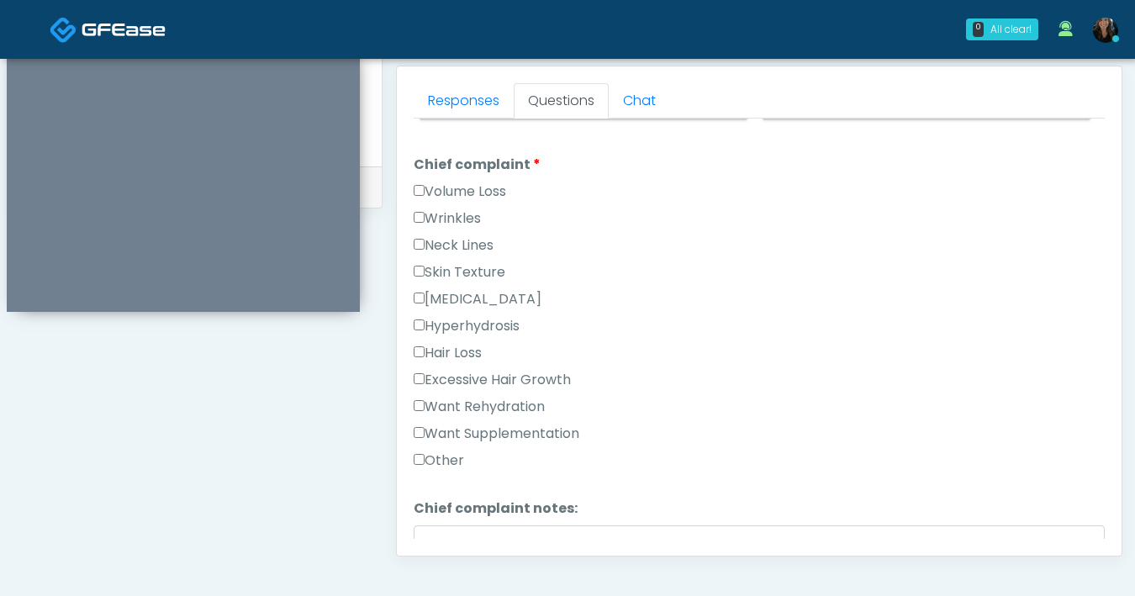
click at [426, 189] on label "Volume Loss" at bounding box center [460, 192] width 93 height 20
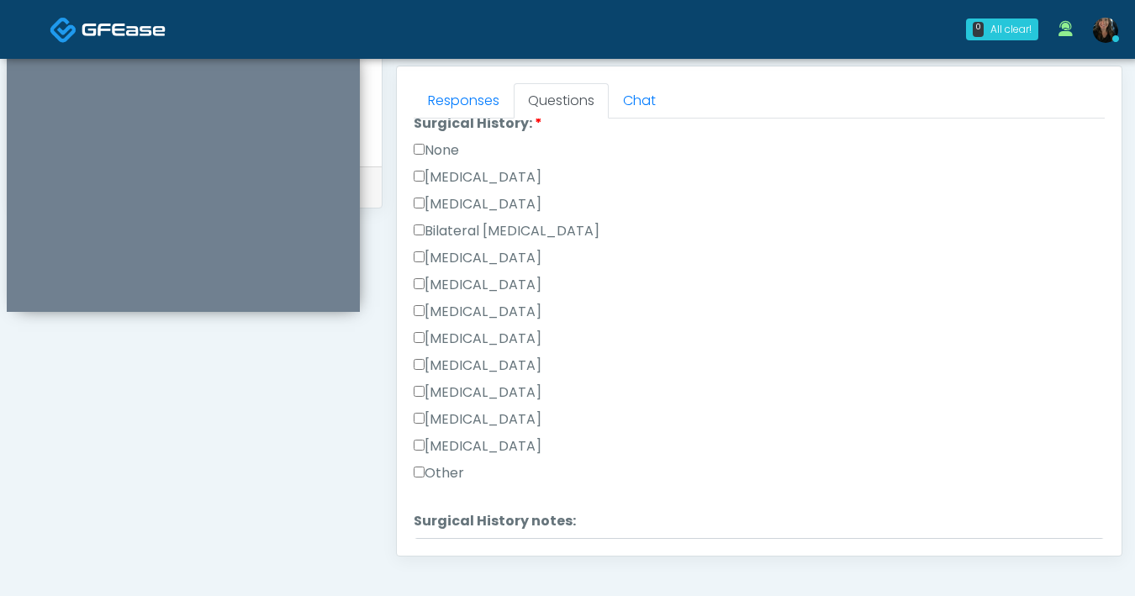
scroll to position [940, 0]
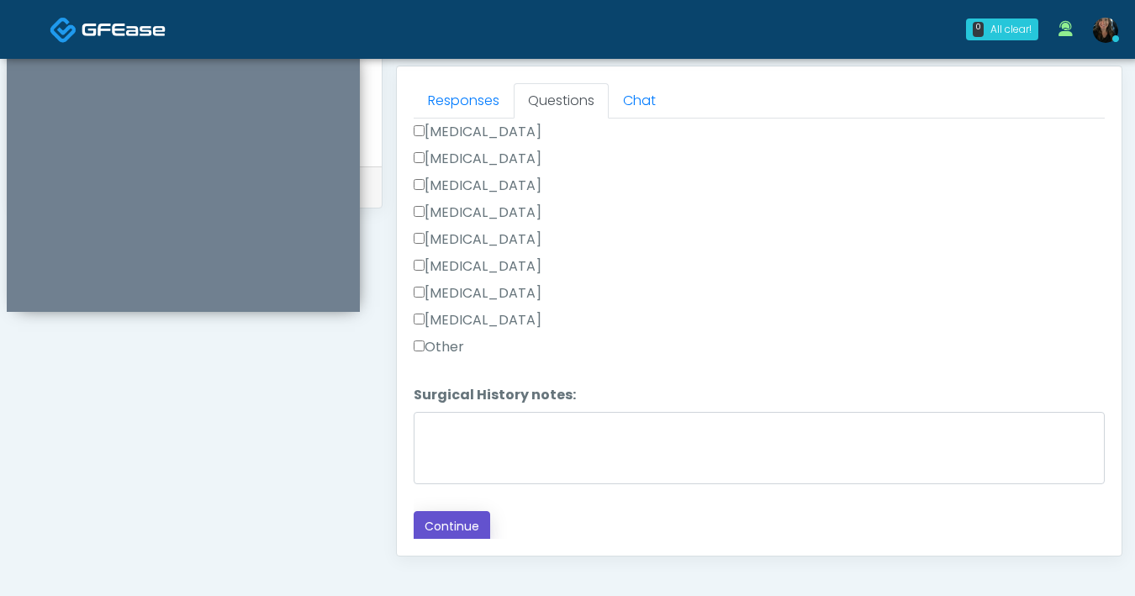
click at [441, 518] on button "Continue" at bounding box center [452, 526] width 77 height 31
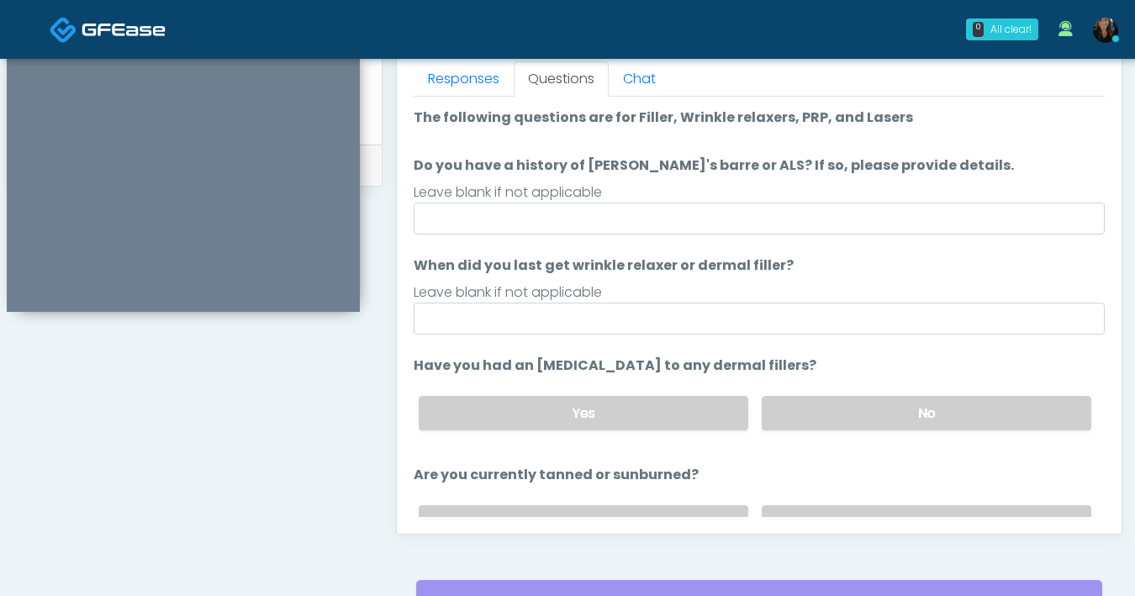
scroll to position [736, 0]
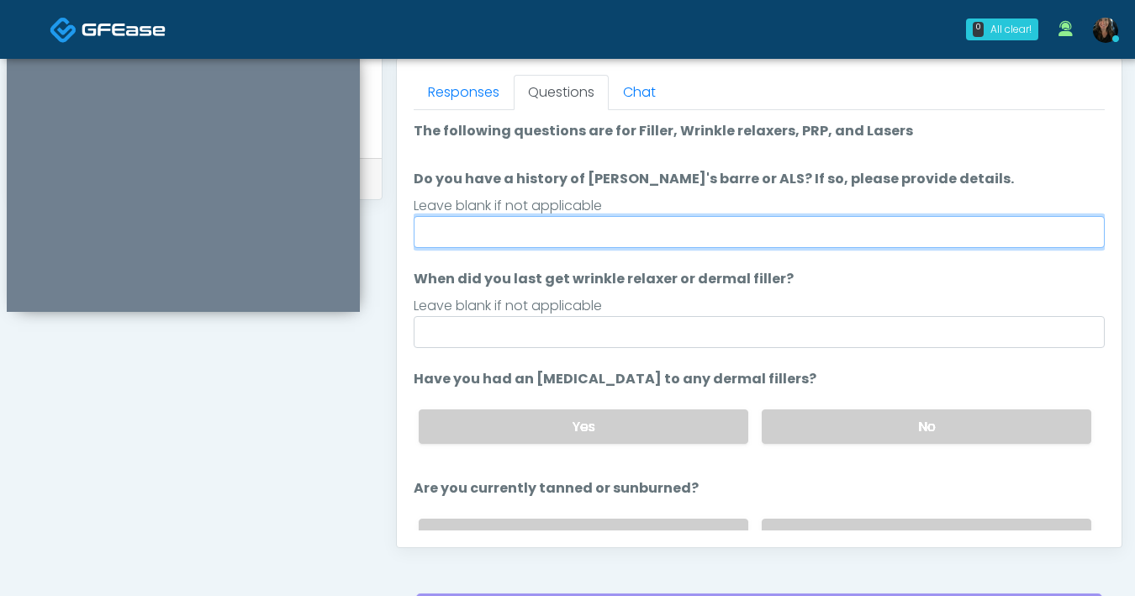
click at [669, 241] on input "Do you have a history of Guillain's barre or ALS? If so, please provide details." at bounding box center [759, 232] width 691 height 32
type input "**"
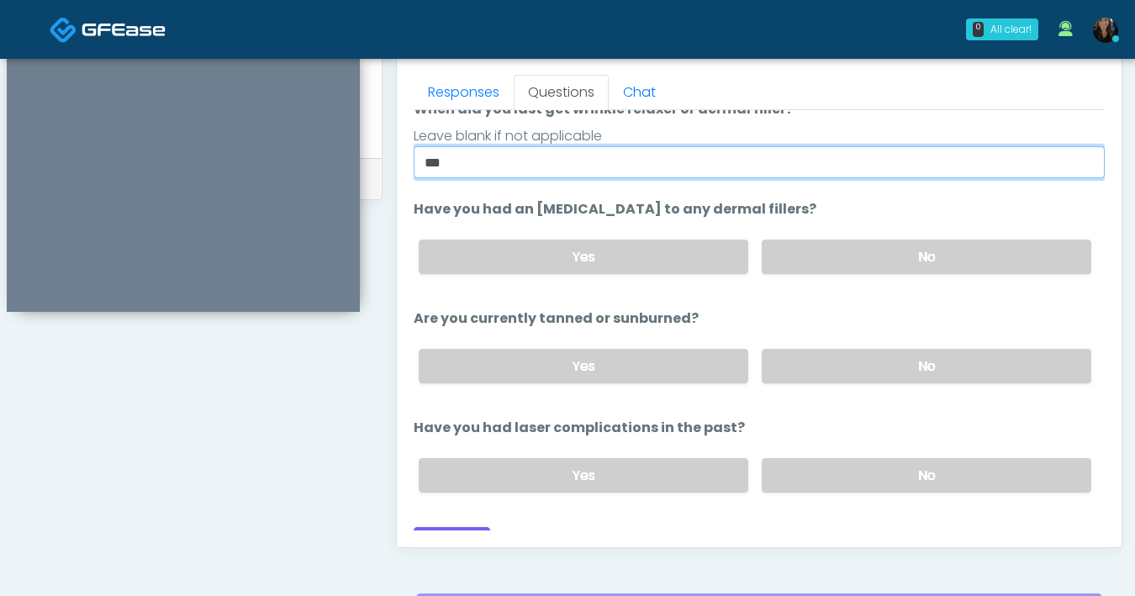
scroll to position [195, 0]
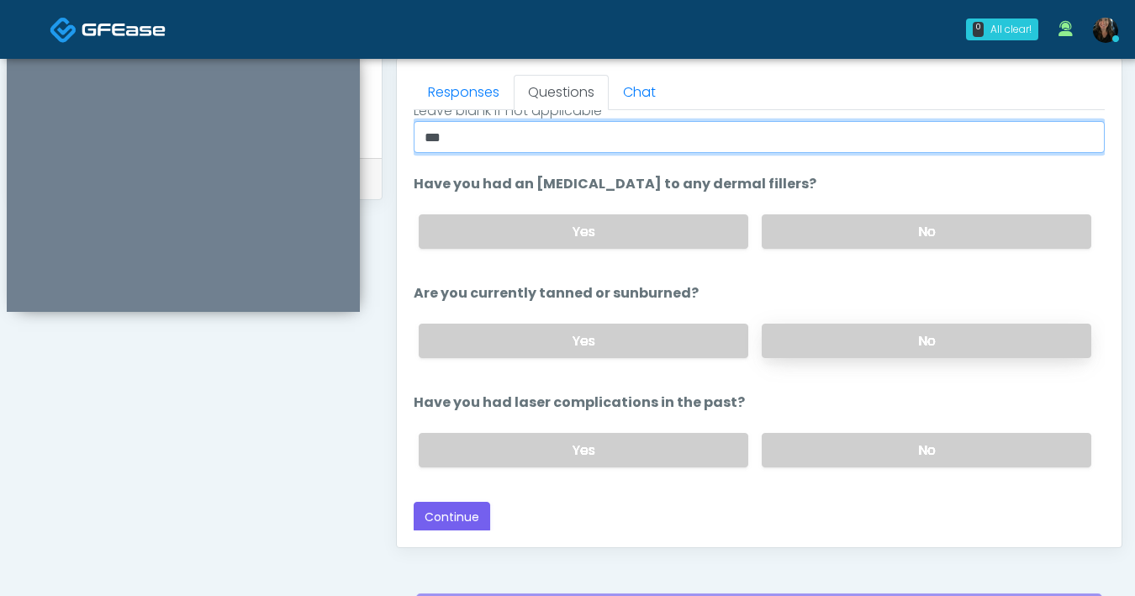
type input "***"
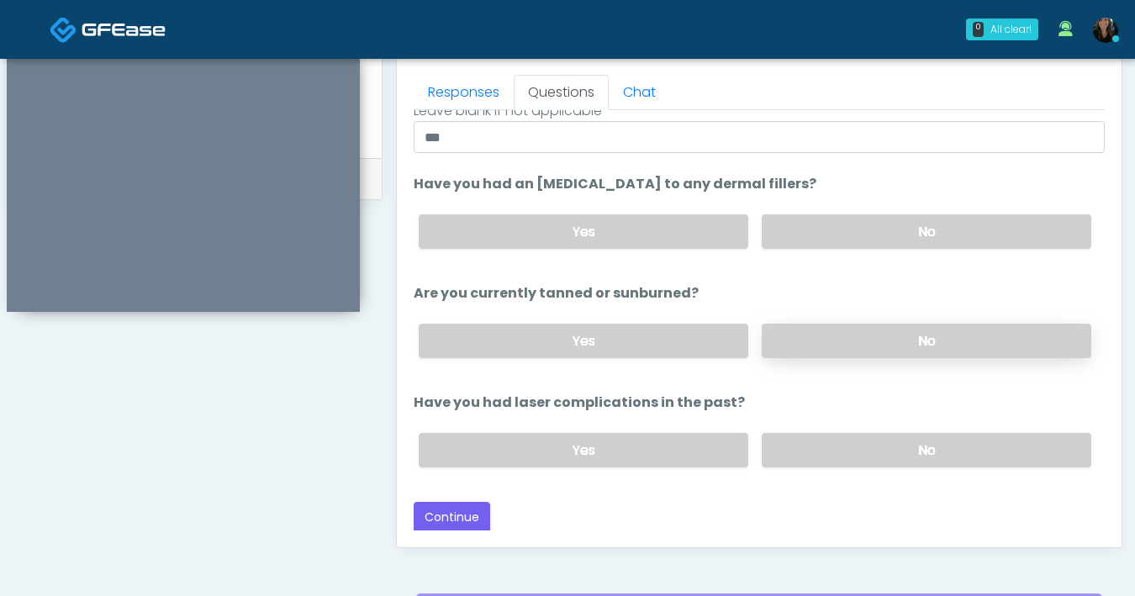
click at [812, 334] on label "No" at bounding box center [927, 341] width 330 height 34
click at [833, 458] on label "No" at bounding box center [927, 450] width 330 height 34
click at [450, 519] on button "Continue" at bounding box center [452, 517] width 77 height 31
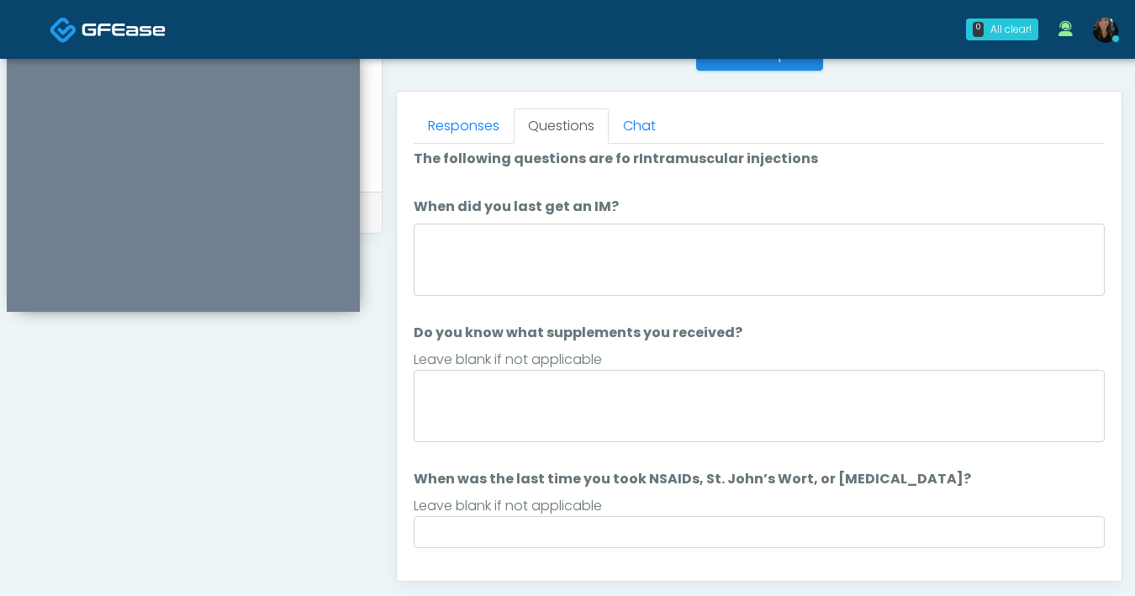
scroll to position [0, 0]
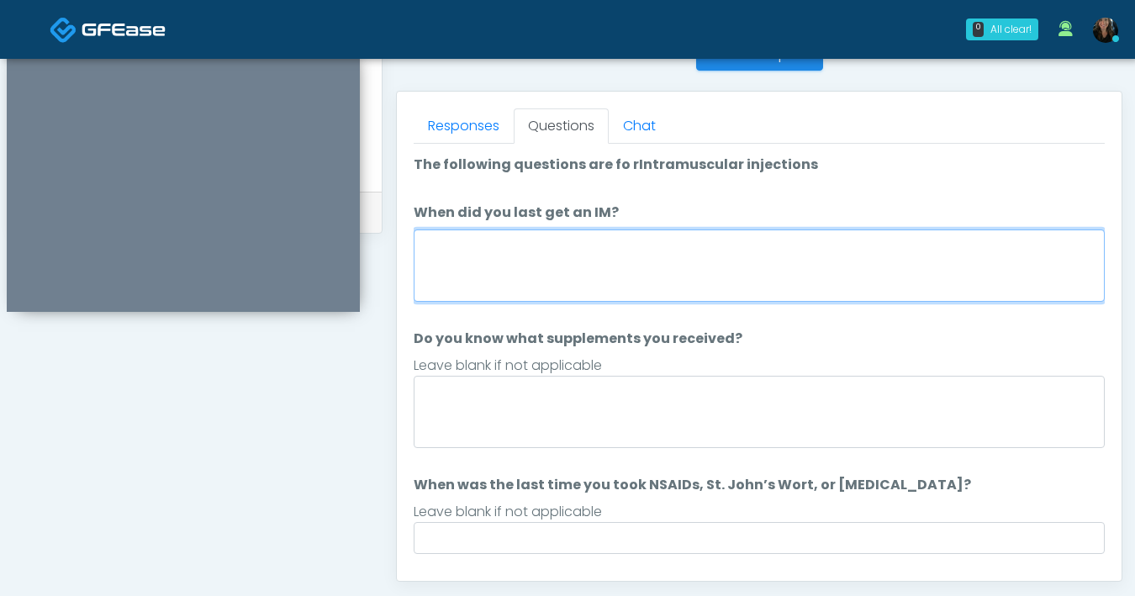
click at [694, 287] on textarea "When did you last get an IM?" at bounding box center [759, 266] width 691 height 72
type textarea "***"
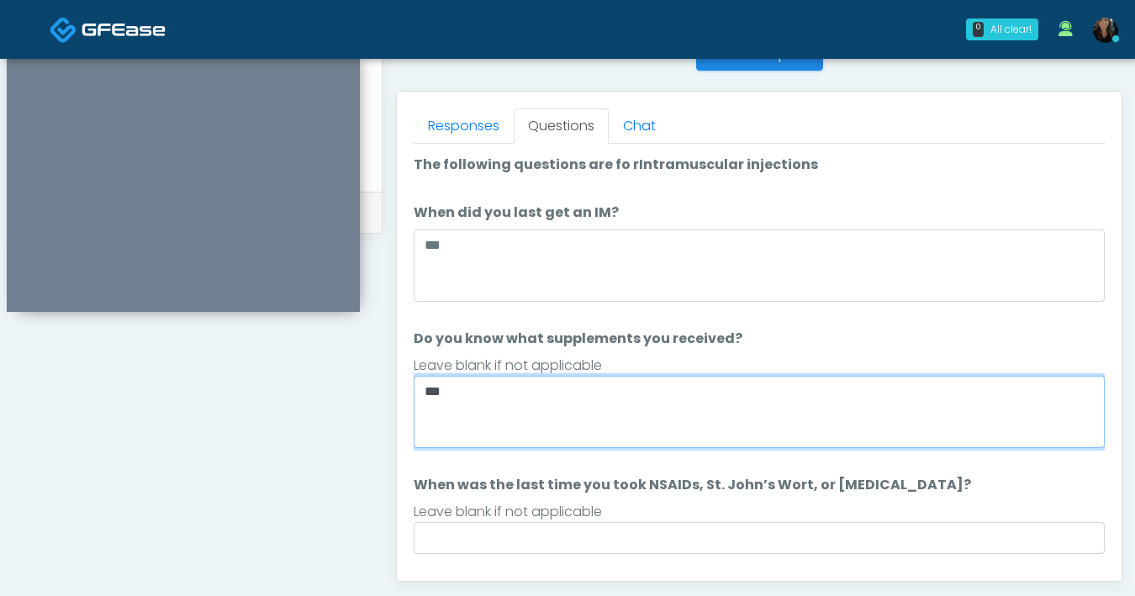
type textarea "***"
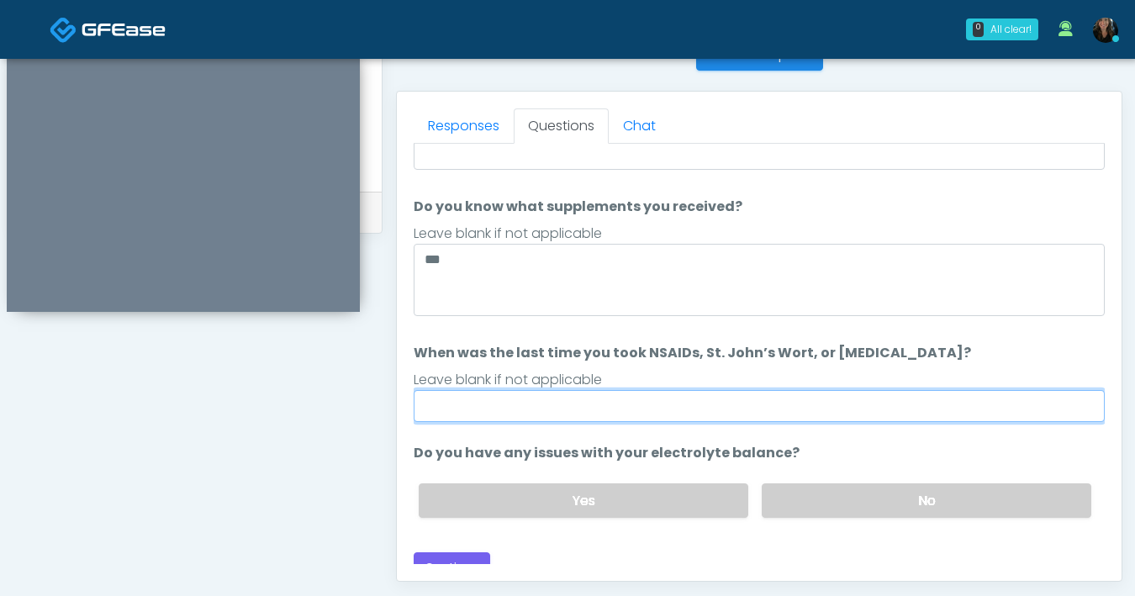
scroll to position [149, 0]
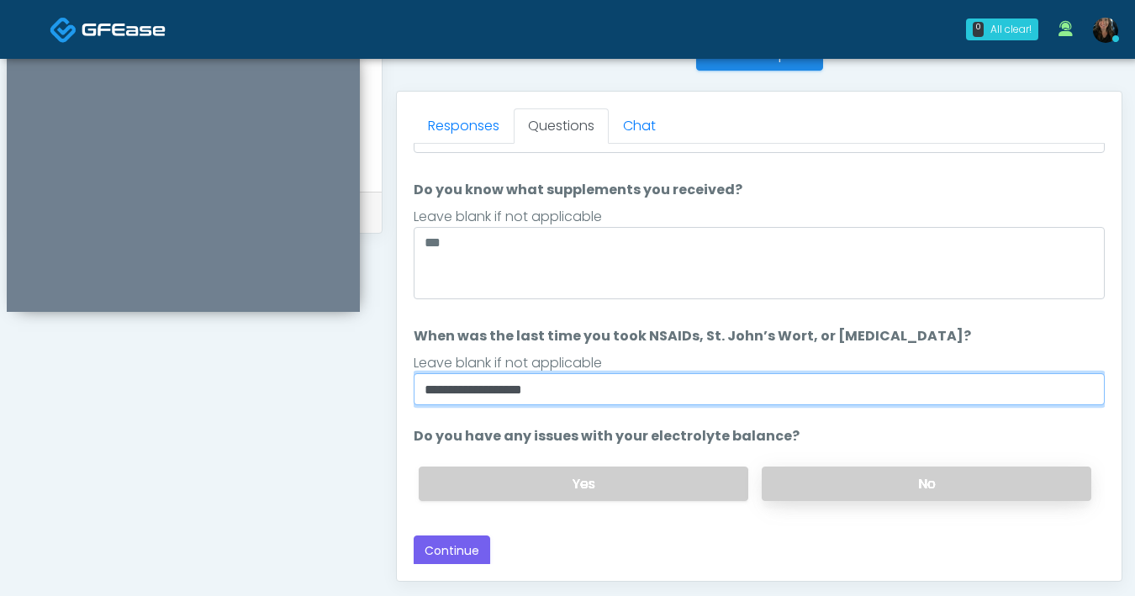
type input "**********"
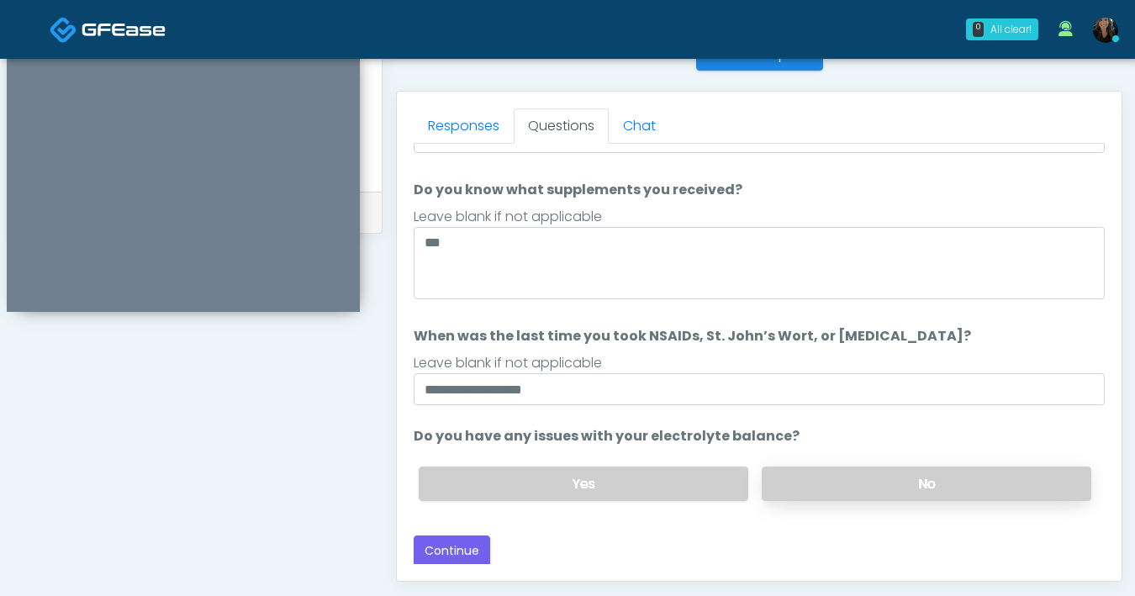
click at [873, 487] on label "No" at bounding box center [927, 484] width 330 height 34
click at [453, 548] on button "Continue" at bounding box center [452, 551] width 77 height 31
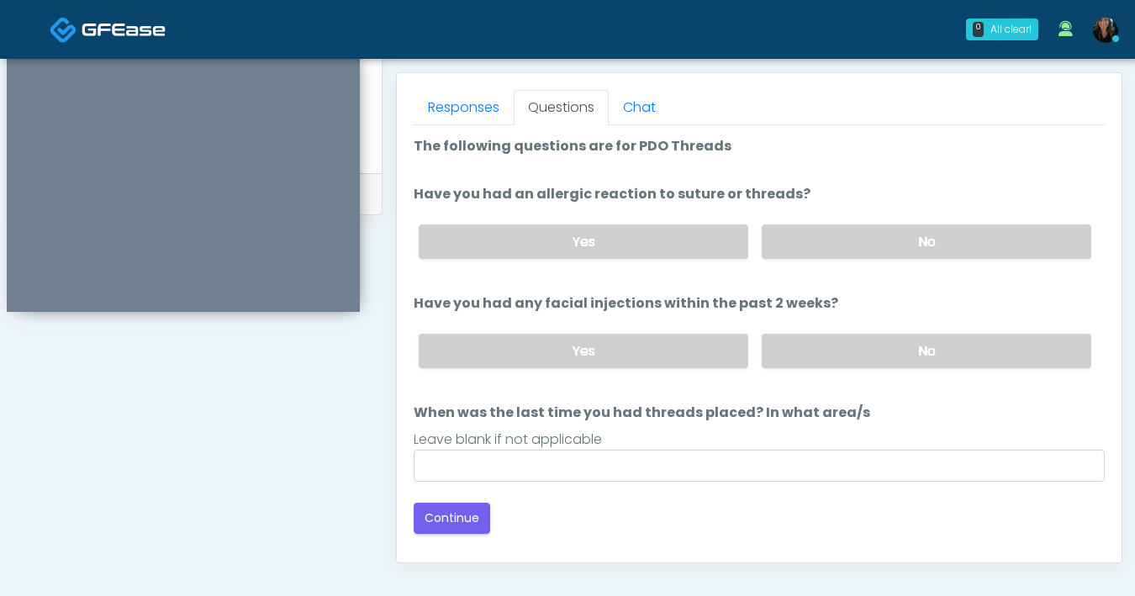
scroll to position [619, 0]
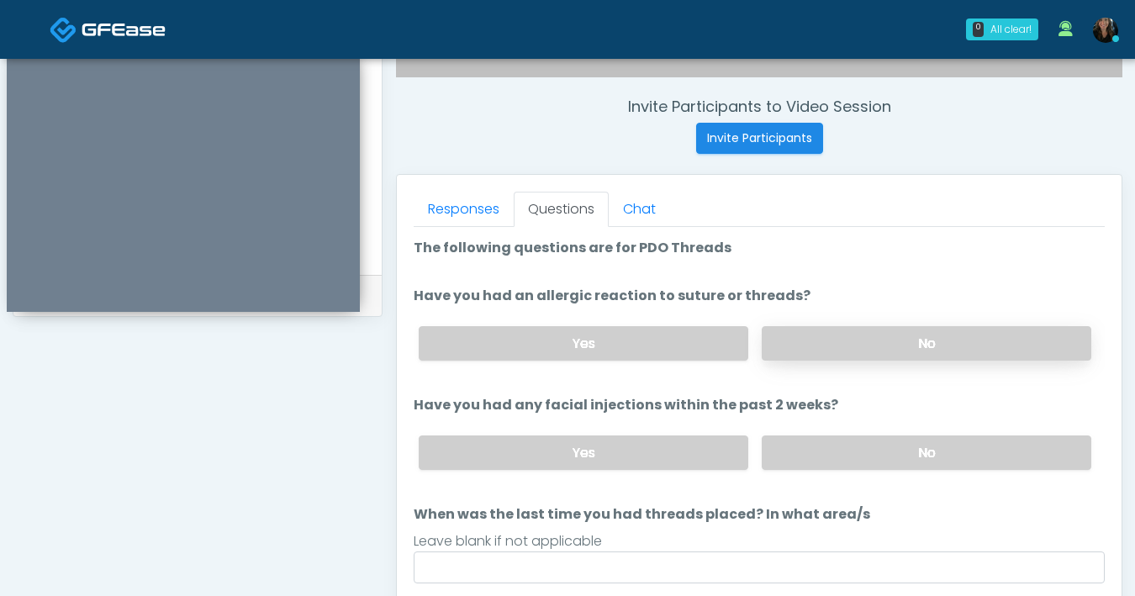
click at [828, 327] on label "No" at bounding box center [927, 343] width 330 height 34
click at [878, 468] on label "No" at bounding box center [927, 453] width 330 height 34
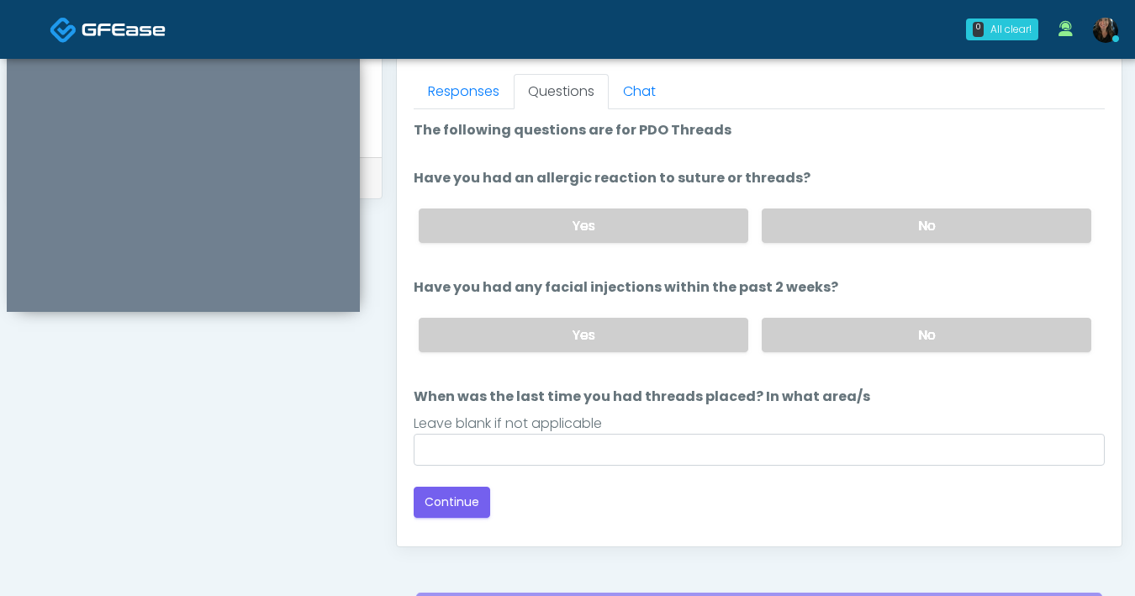
scroll to position [816, 0]
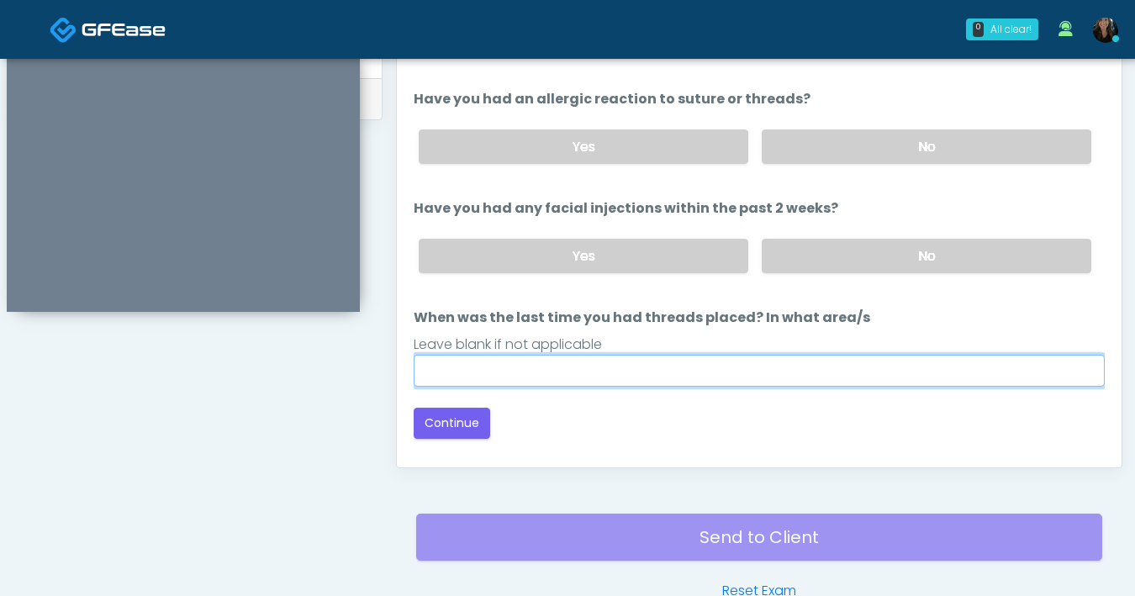
click at [796, 377] on input "When was the last time you had threads placed? In what area/s" at bounding box center [759, 371] width 691 height 32
type input "***"
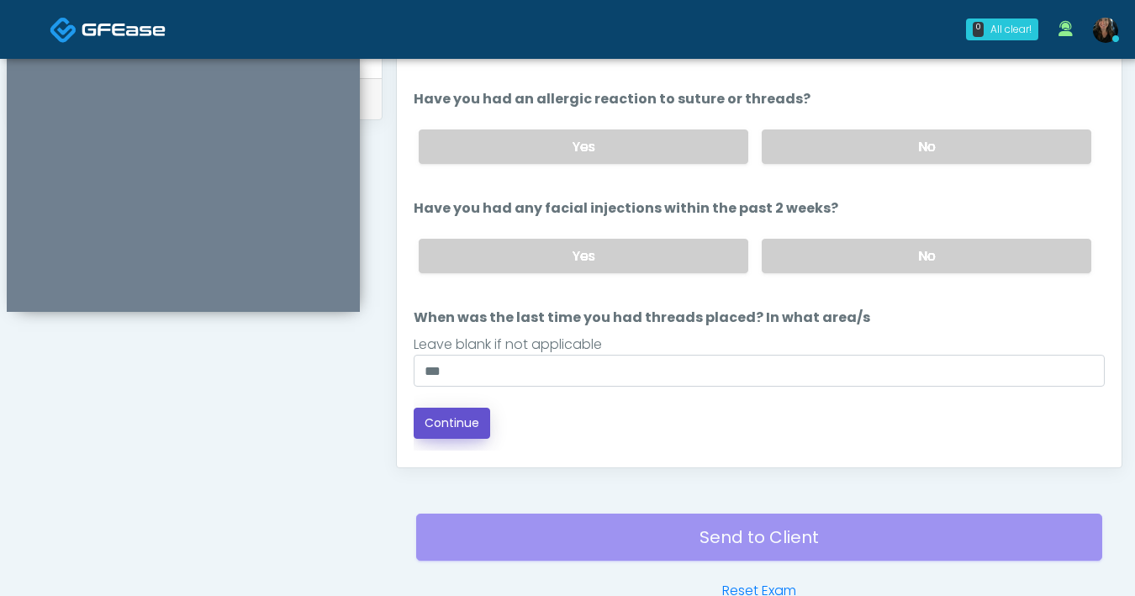
click at [472, 433] on button "Continue" at bounding box center [452, 423] width 77 height 31
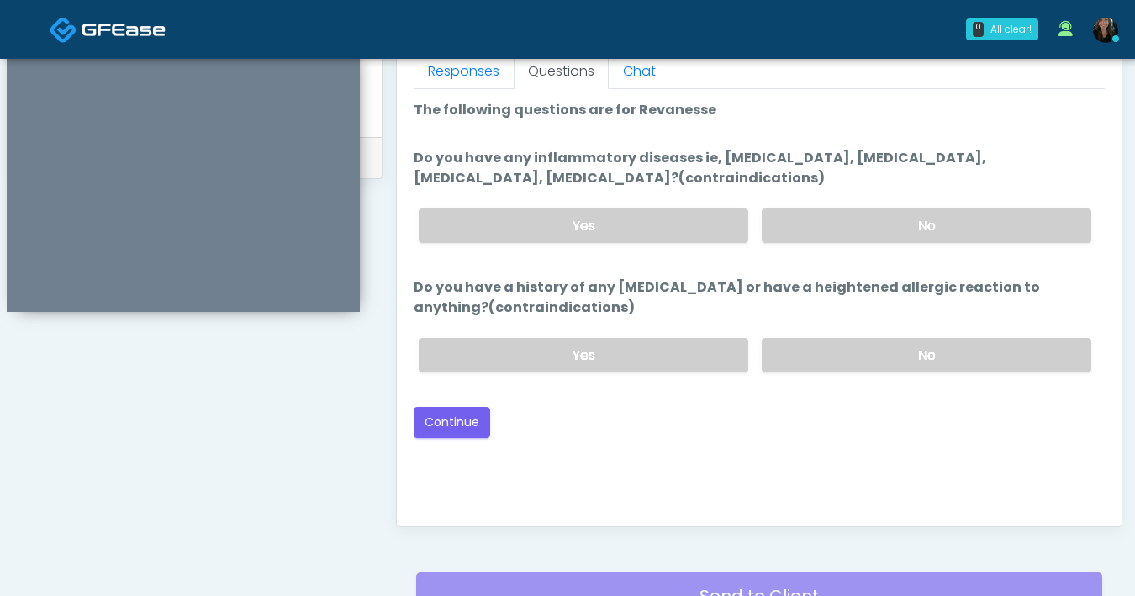
scroll to position [754, 0]
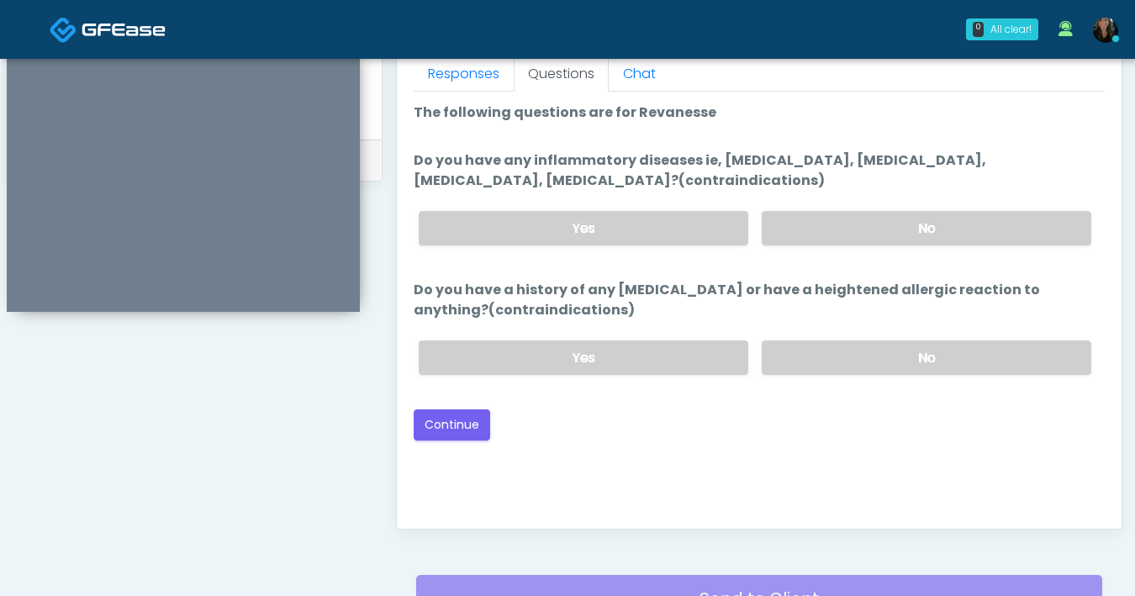
click at [848, 251] on div "Yes No" at bounding box center [755, 228] width 700 height 61
click at [865, 241] on label "No" at bounding box center [927, 228] width 330 height 34
click at [899, 359] on label "No" at bounding box center [927, 358] width 330 height 34
click at [458, 429] on button "Continue" at bounding box center [452, 425] width 77 height 31
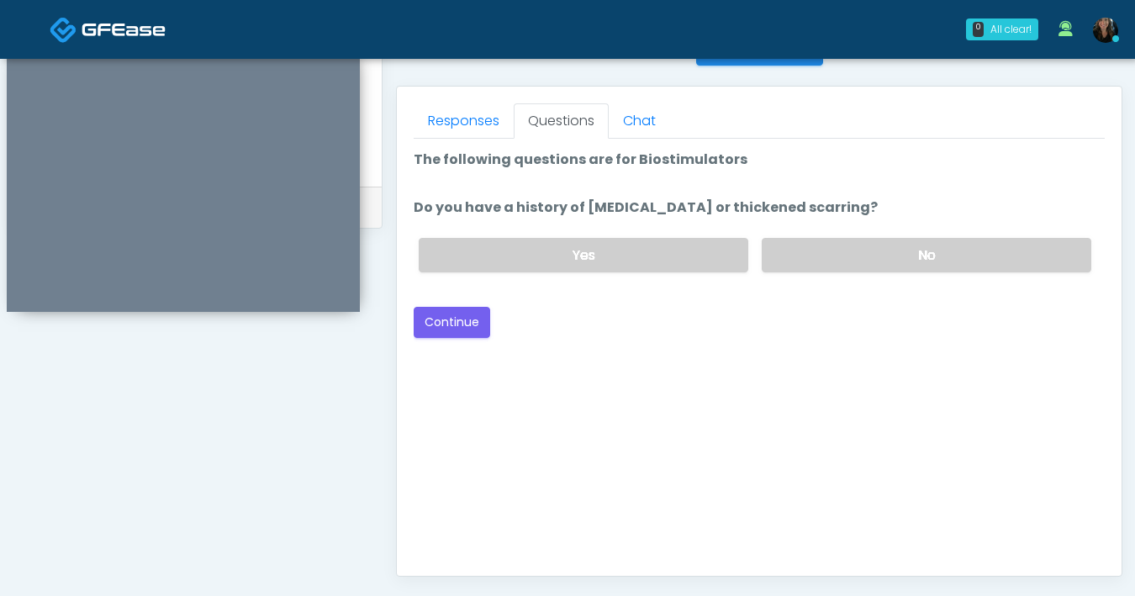
scroll to position [664, 0]
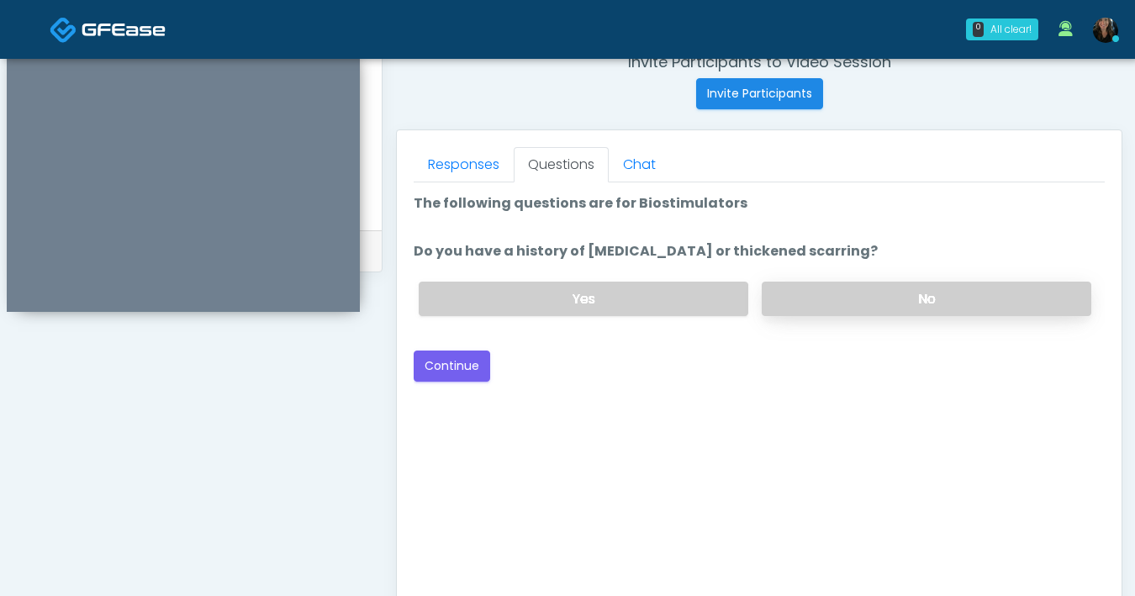
click at [813, 302] on label "No" at bounding box center [927, 299] width 330 height 34
click at [470, 365] on button "Continue" at bounding box center [452, 366] width 77 height 31
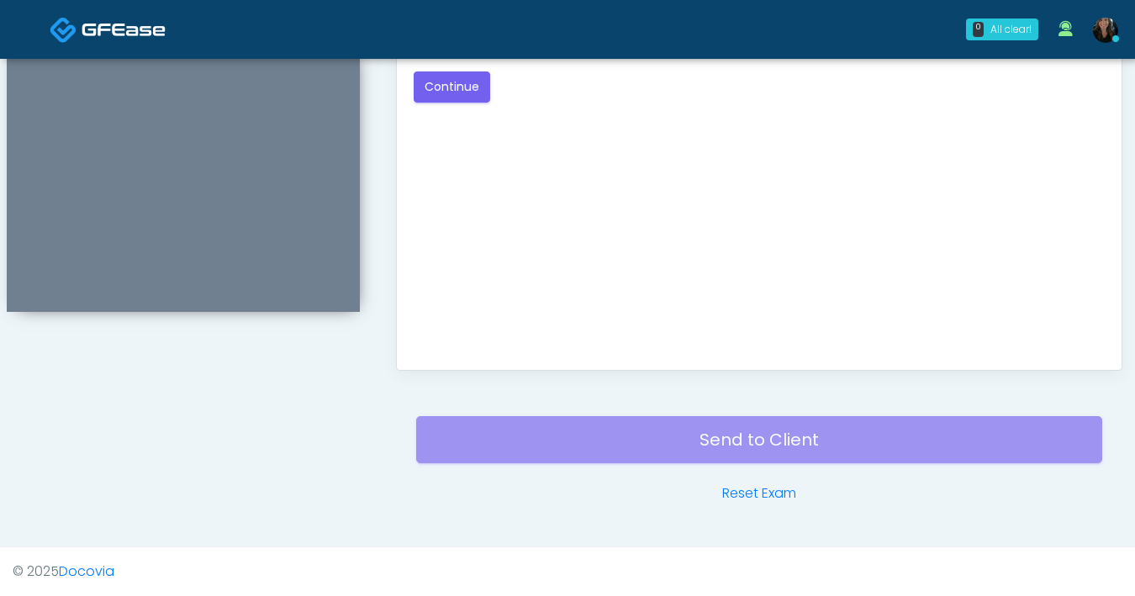
scroll to position [614, 0]
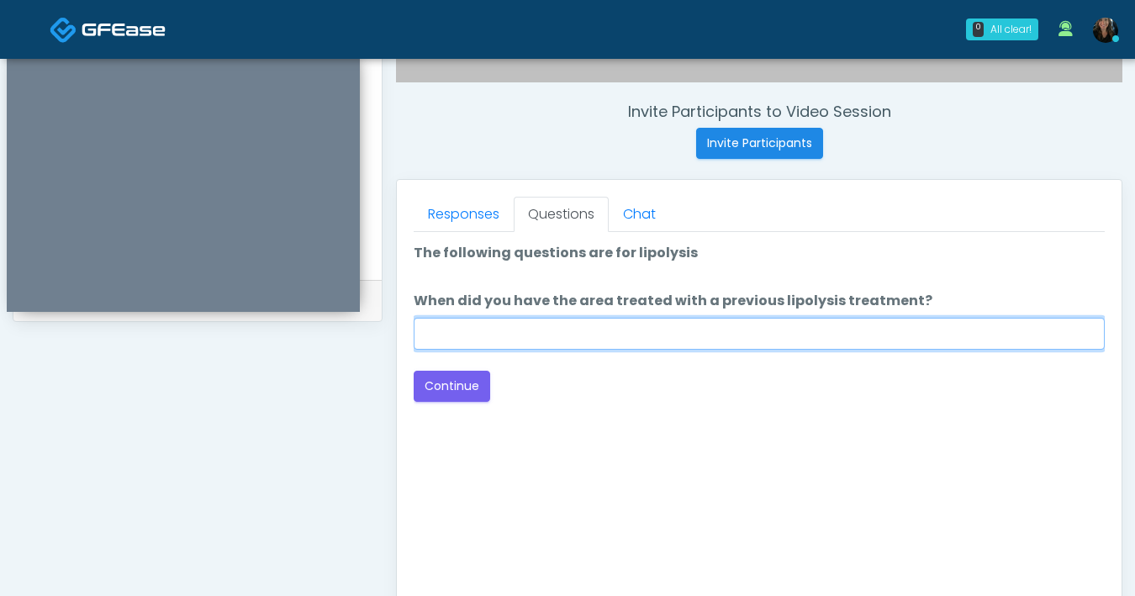
click at [595, 345] on input "When did you have the area treated with a previous lipolysis treatment?" at bounding box center [759, 334] width 691 height 32
type input "***"
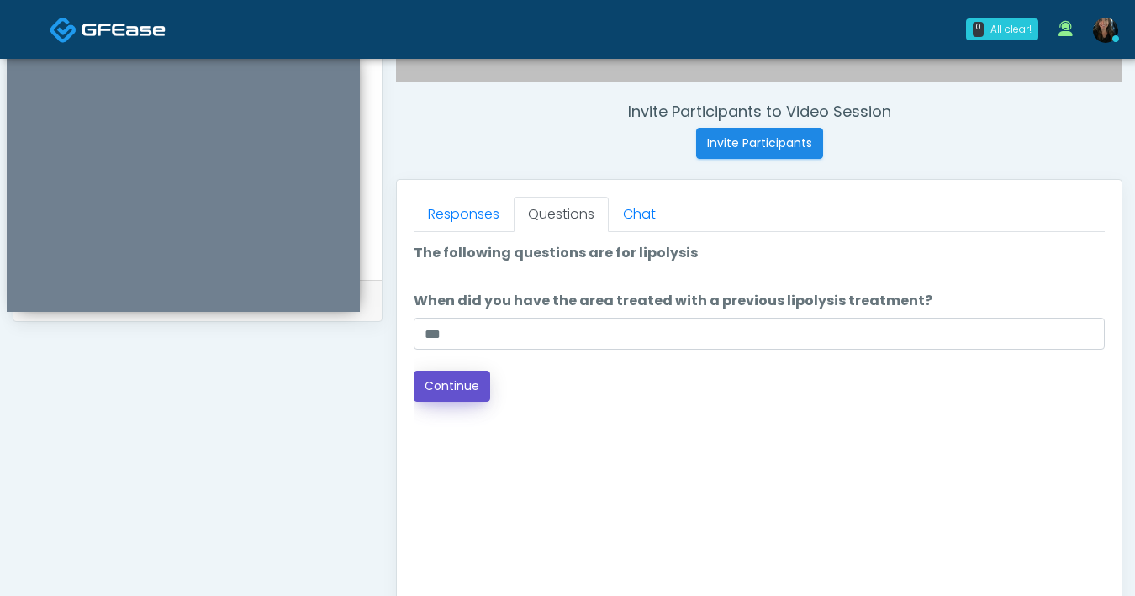
click at [477, 384] on button "Continue" at bounding box center [452, 386] width 77 height 31
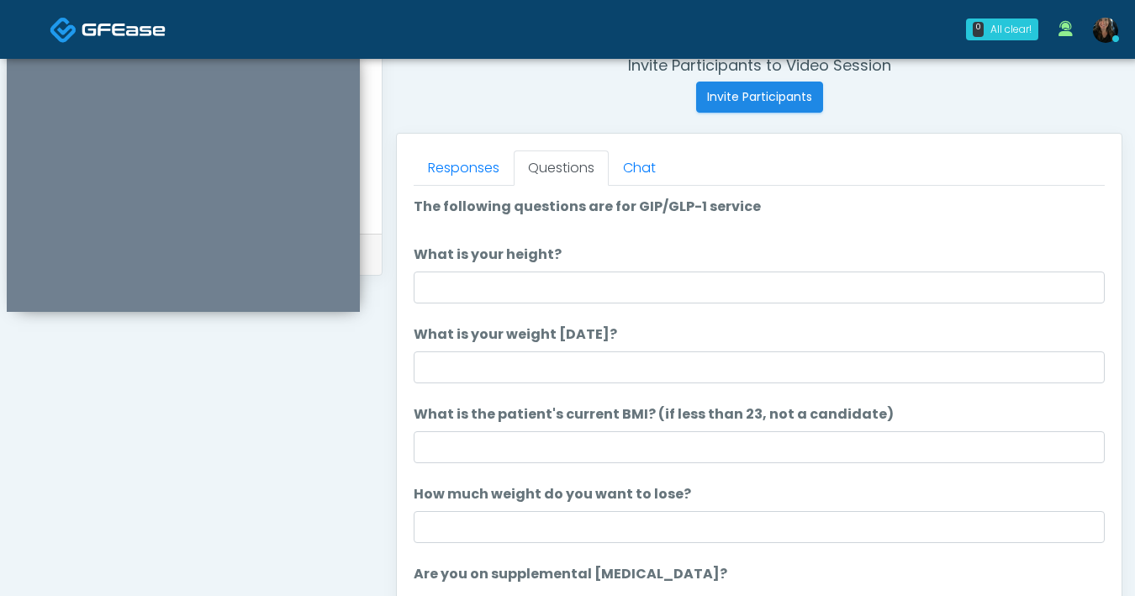
scroll to position [659, 0]
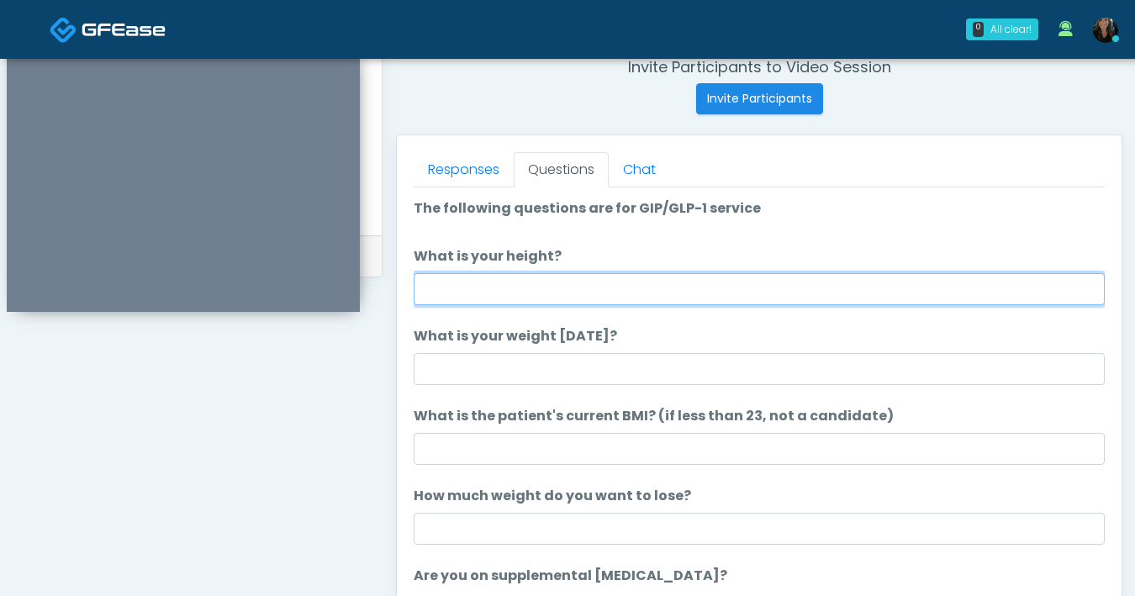
click at [752, 291] on input "What is your height?" at bounding box center [759, 289] width 691 height 32
type input "***"
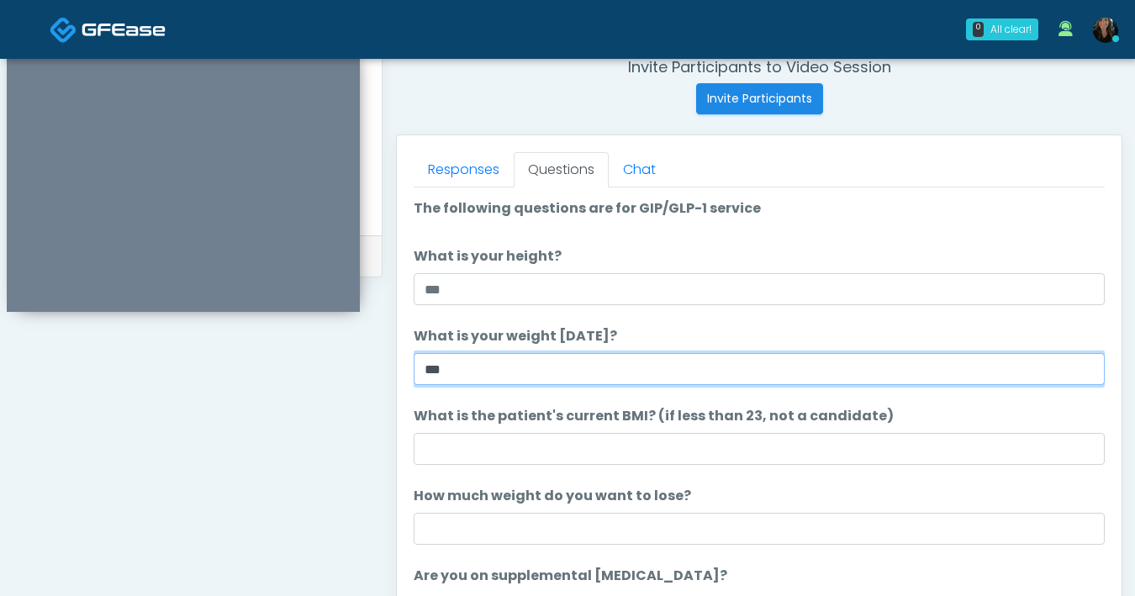
type input "***"
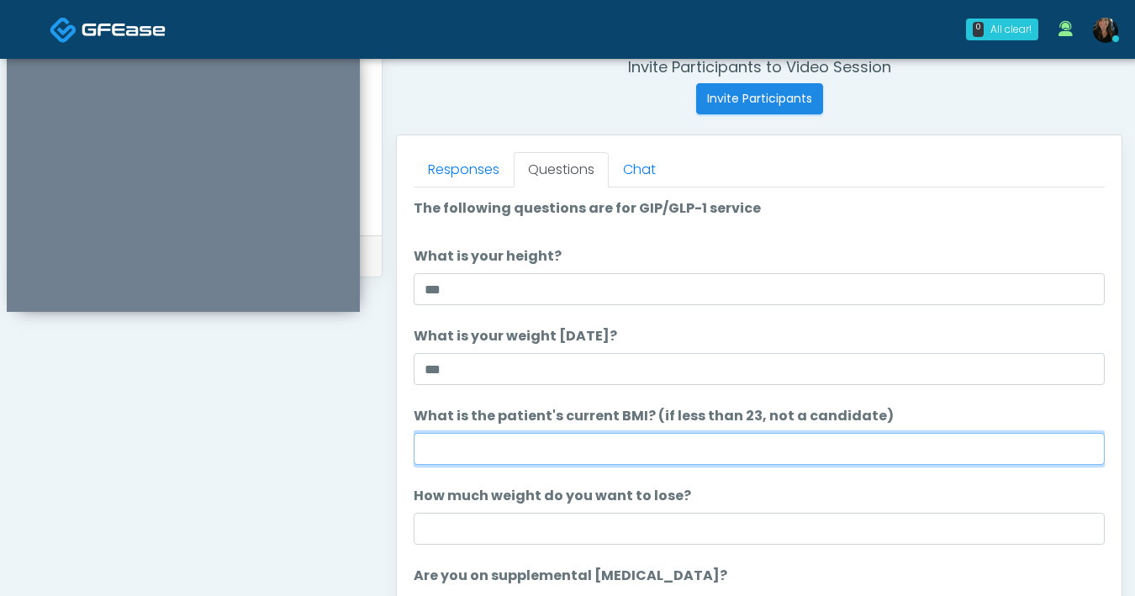
click at [579, 450] on input "What is the patient's current BMI? (if less than 23, not a candidate)" at bounding box center [759, 449] width 691 height 32
type input "****"
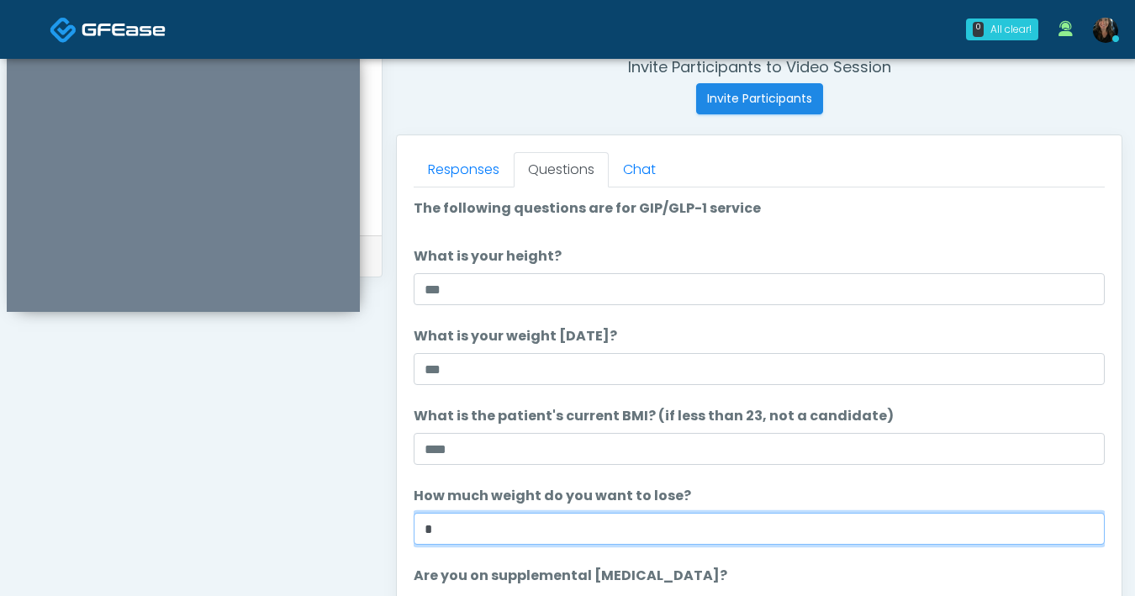
type input "*"
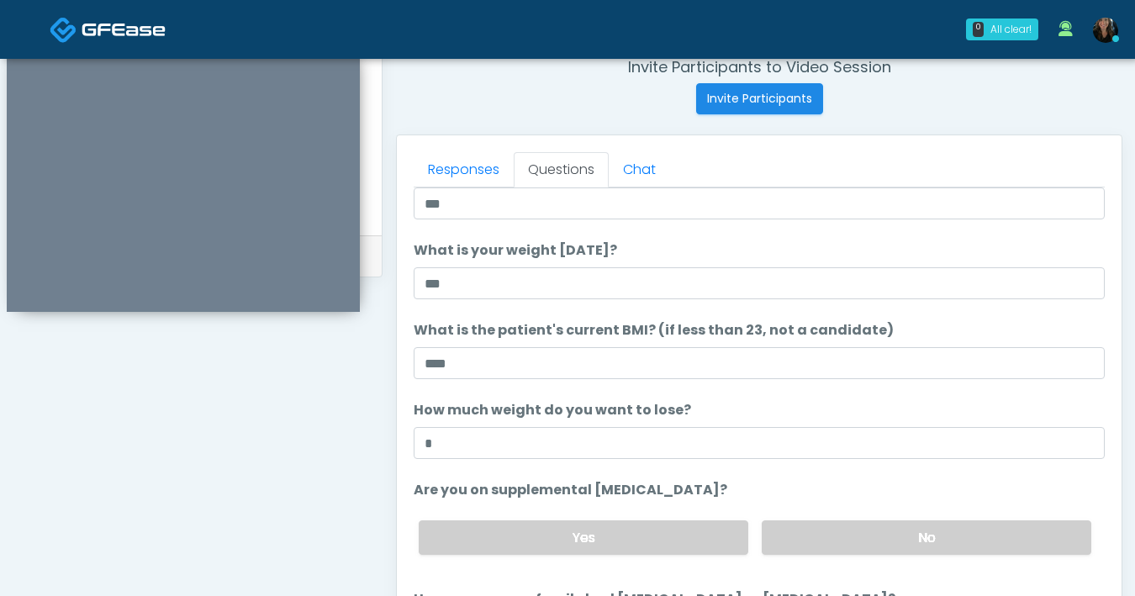
scroll to position [151, 0]
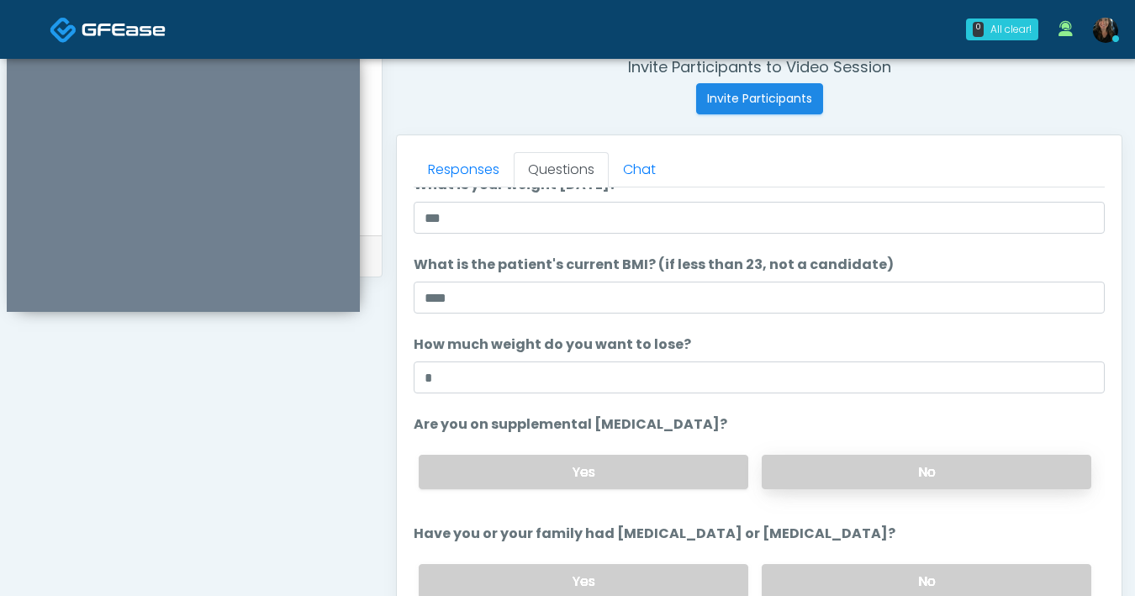
click at [854, 470] on label "No" at bounding box center [927, 472] width 330 height 34
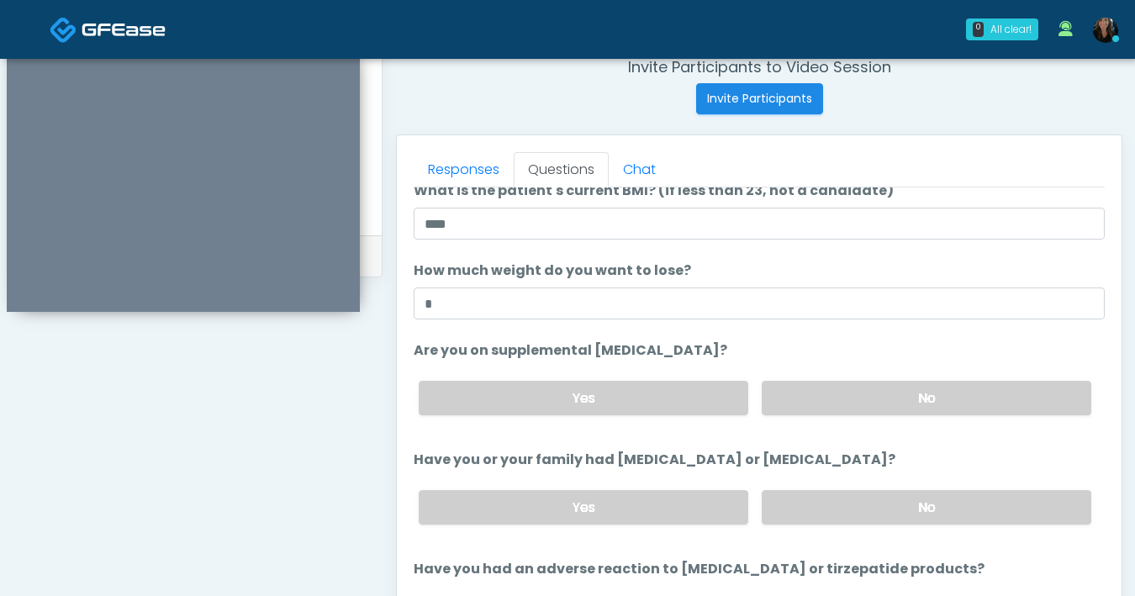
scroll to position [295, 0]
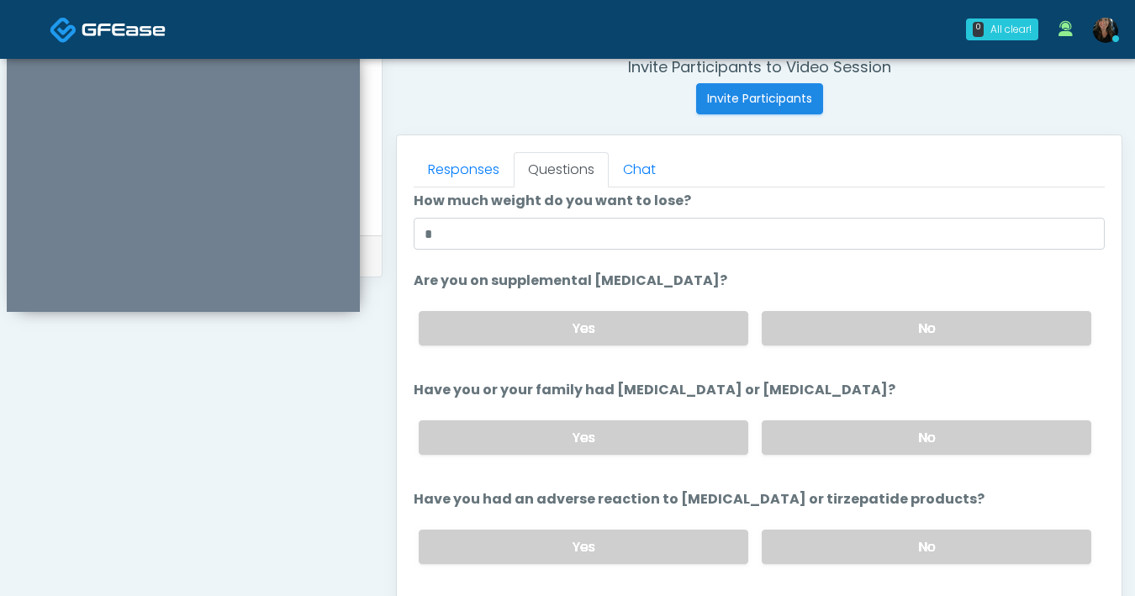
click at [854, 458] on div "Yes No" at bounding box center [755, 437] width 700 height 61
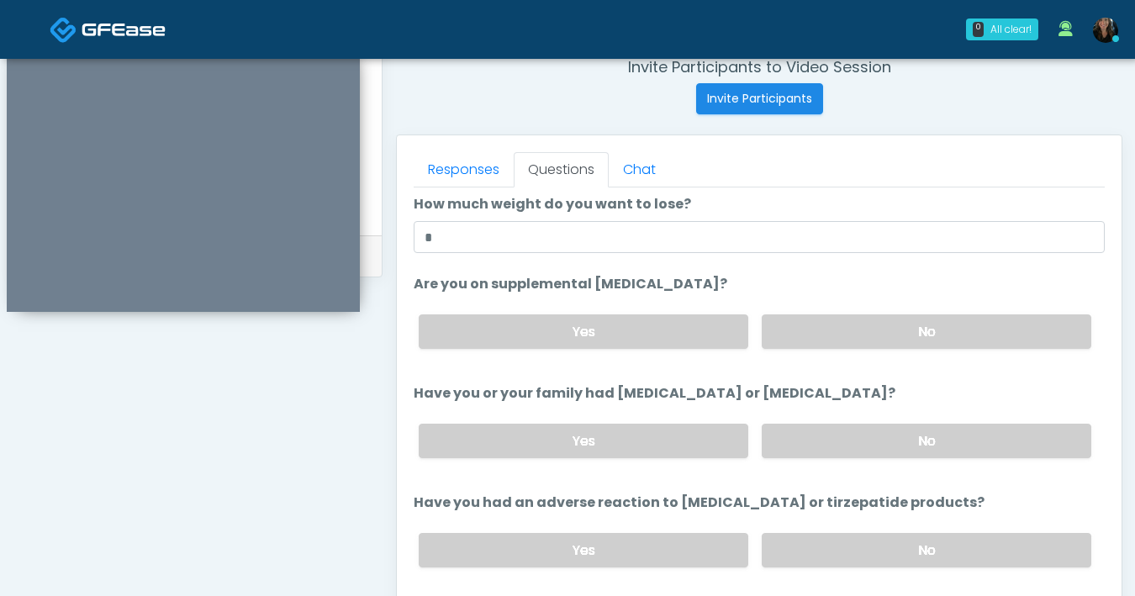
scroll to position [292, 0]
click at [852, 452] on label "No" at bounding box center [927, 441] width 330 height 34
click at [874, 552] on label "No" at bounding box center [927, 550] width 330 height 34
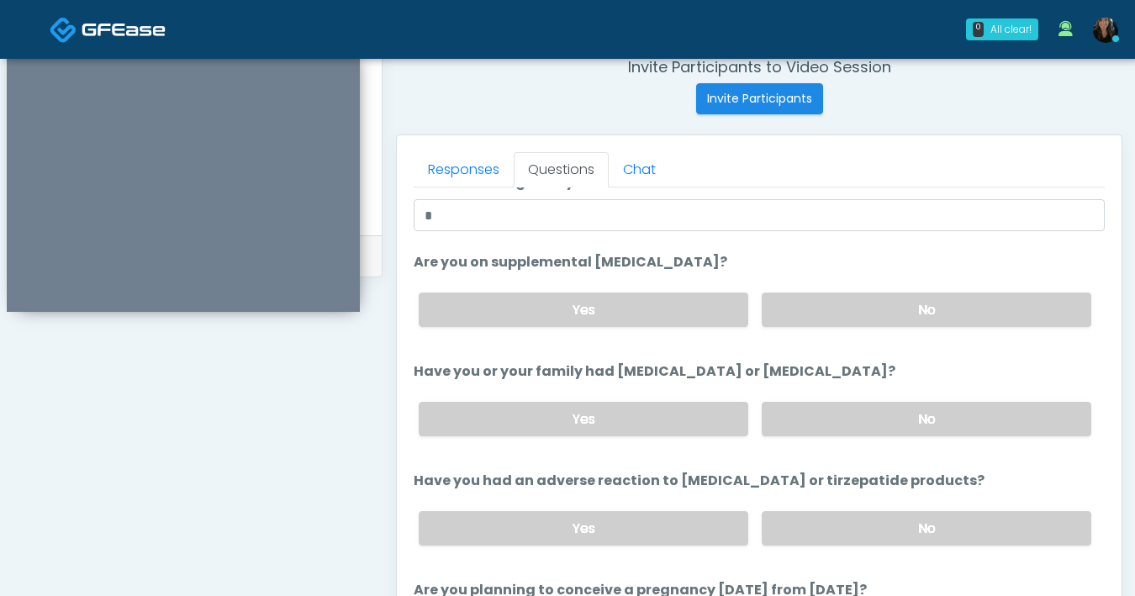
scroll to position [521, 0]
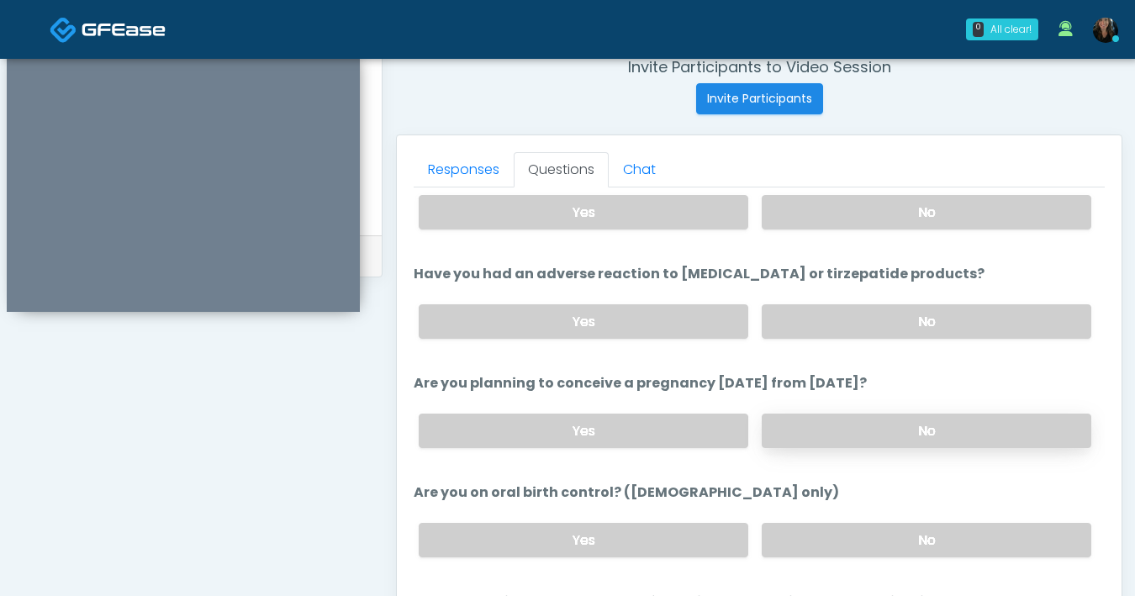
click at [825, 426] on label "No" at bounding box center [927, 431] width 330 height 34
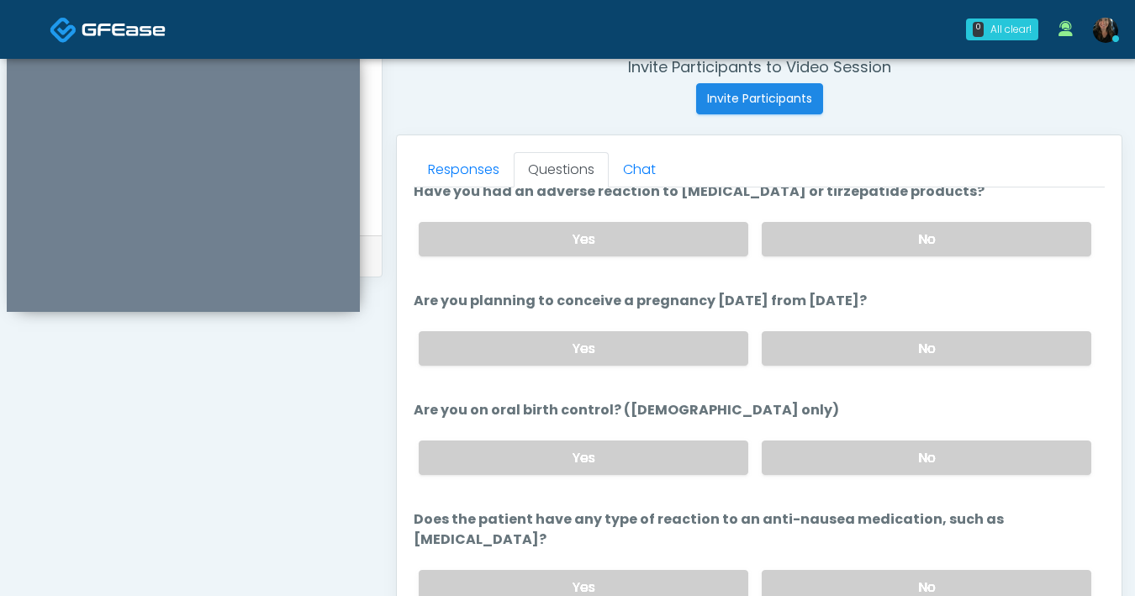
scroll to position [619, 0]
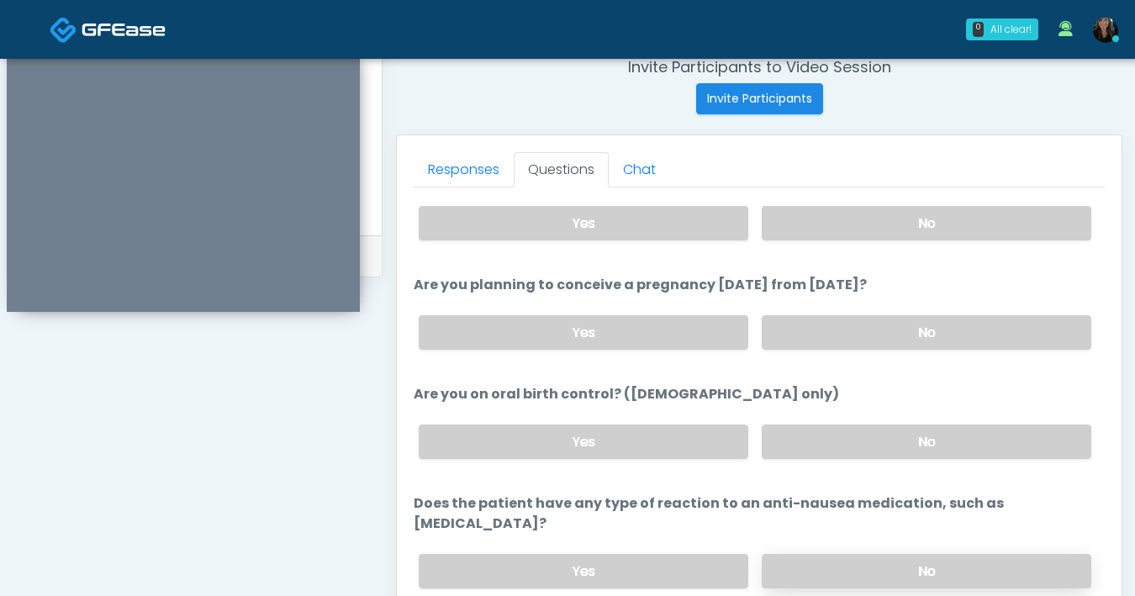
click at [912, 554] on label "No" at bounding box center [927, 571] width 330 height 34
click at [890, 437] on label "No" at bounding box center [927, 442] width 330 height 34
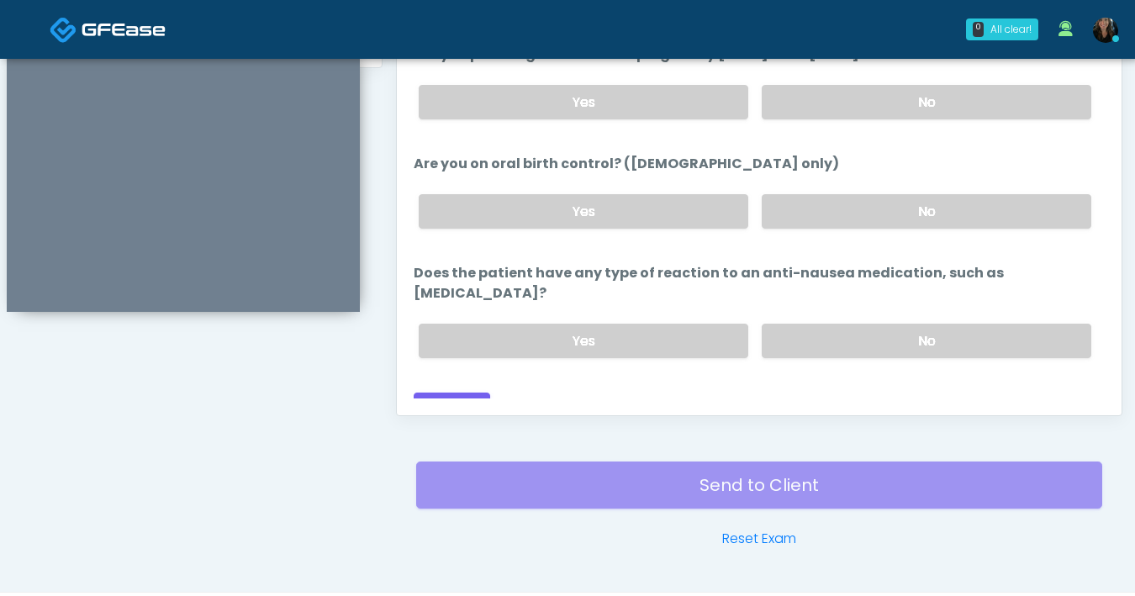
scroll to position [913, 0]
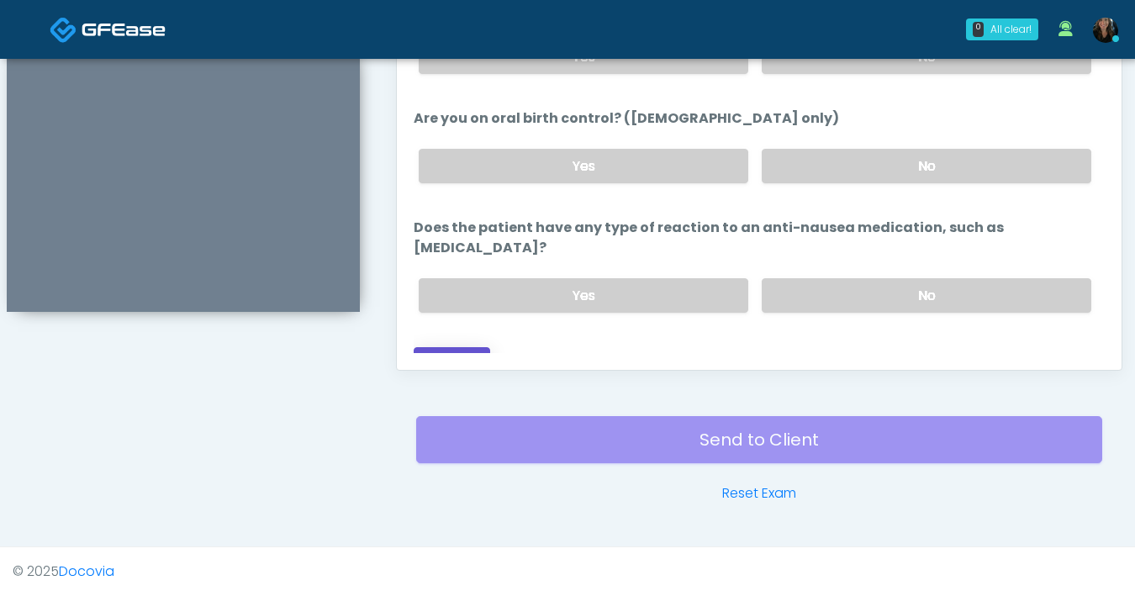
click at [453, 347] on button "Continue" at bounding box center [452, 362] width 77 height 31
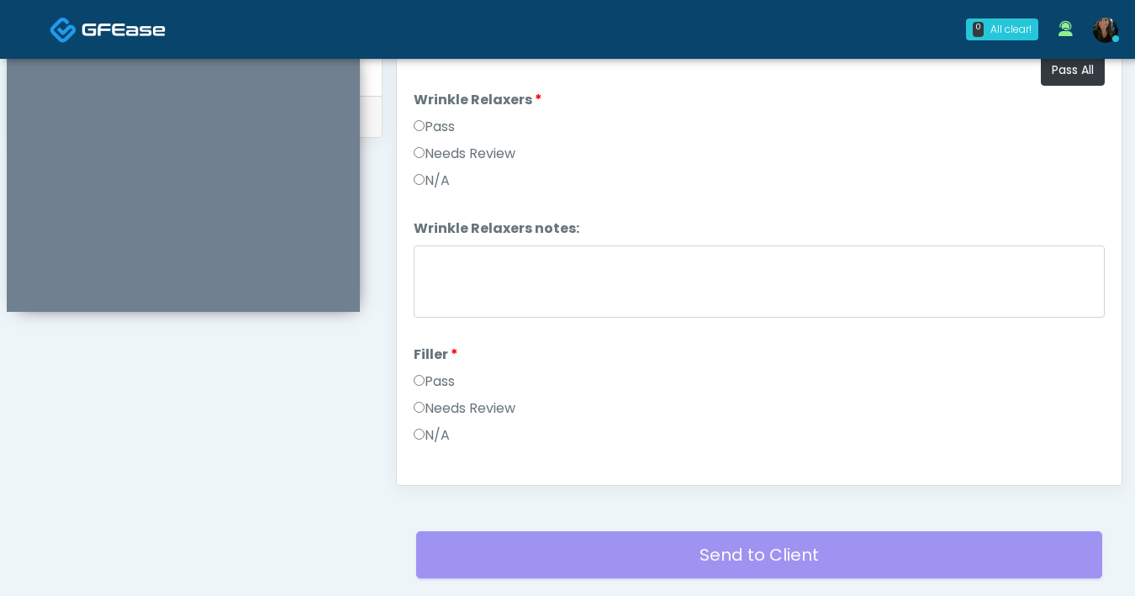
scroll to position [586, 0]
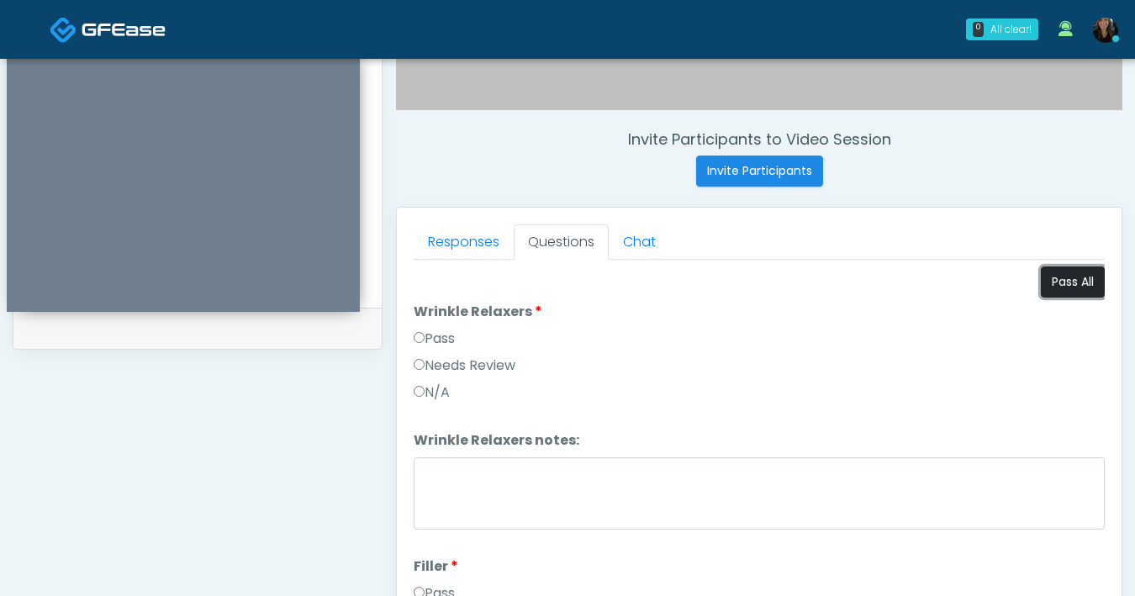
click at [1052, 280] on button "Pass All" at bounding box center [1073, 282] width 64 height 31
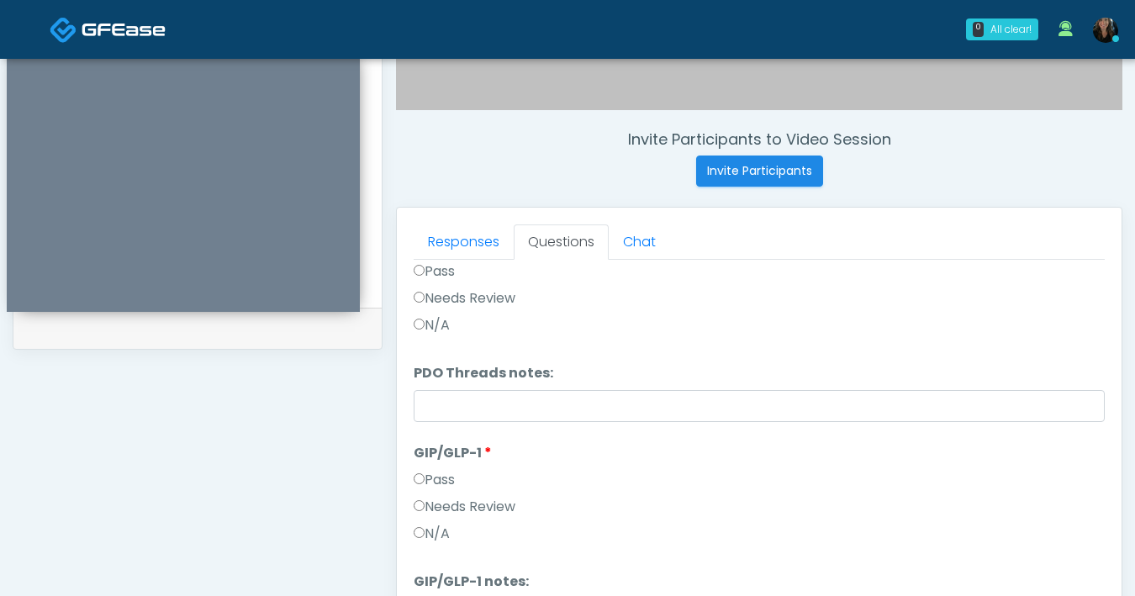
scroll to position [913, 0]
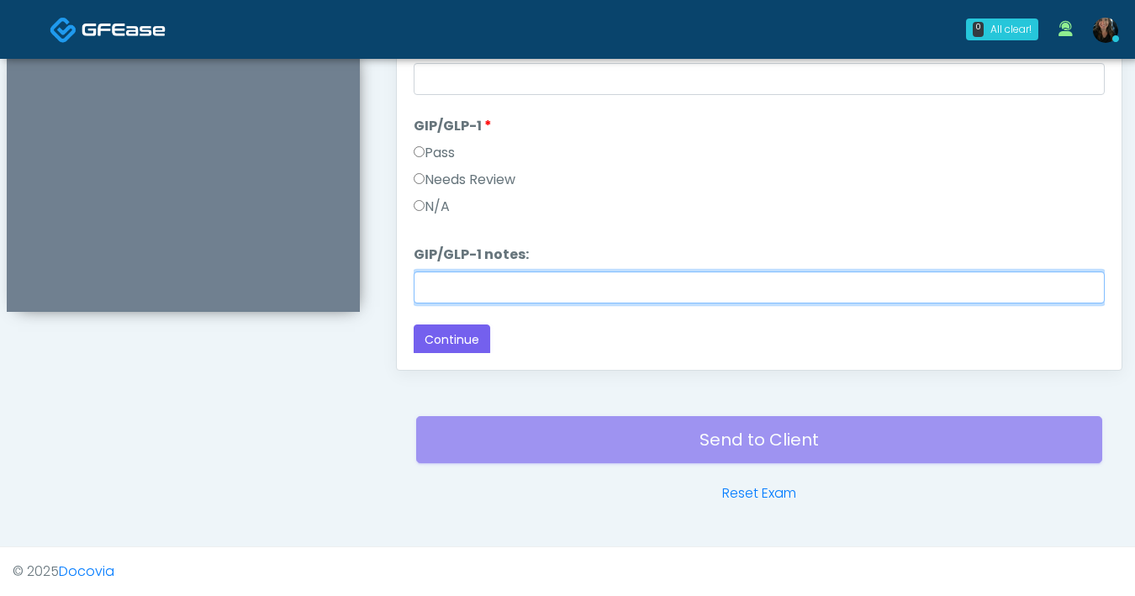
click at [488, 289] on input "GIP/GLP-1 notes:" at bounding box center [759, 288] width 691 height 32
type input "*******"
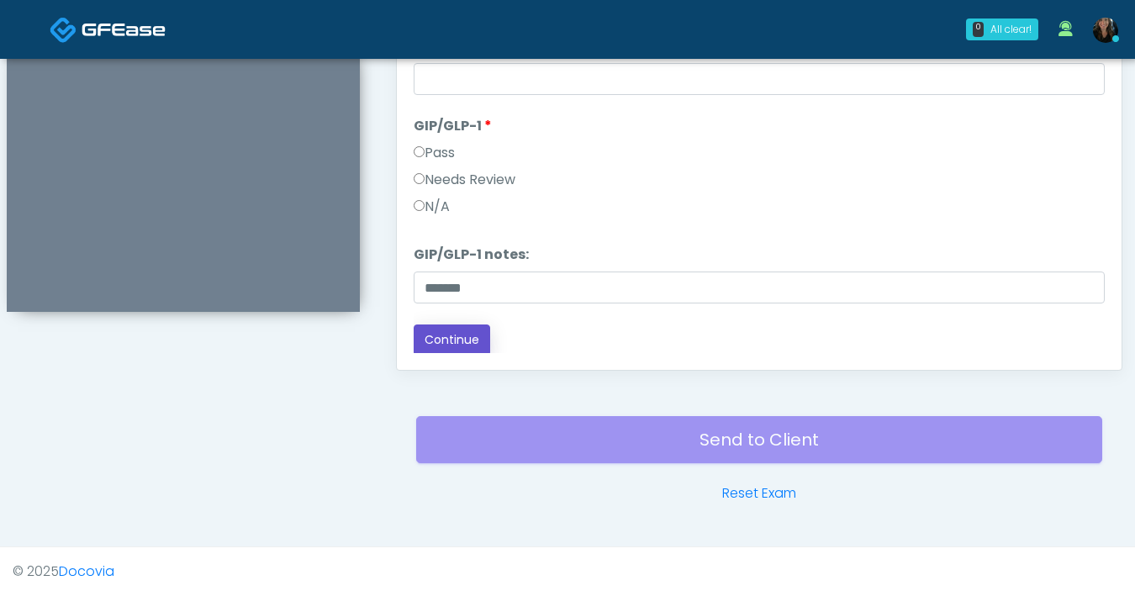
click at [456, 331] on button "Continue" at bounding box center [452, 340] width 77 height 31
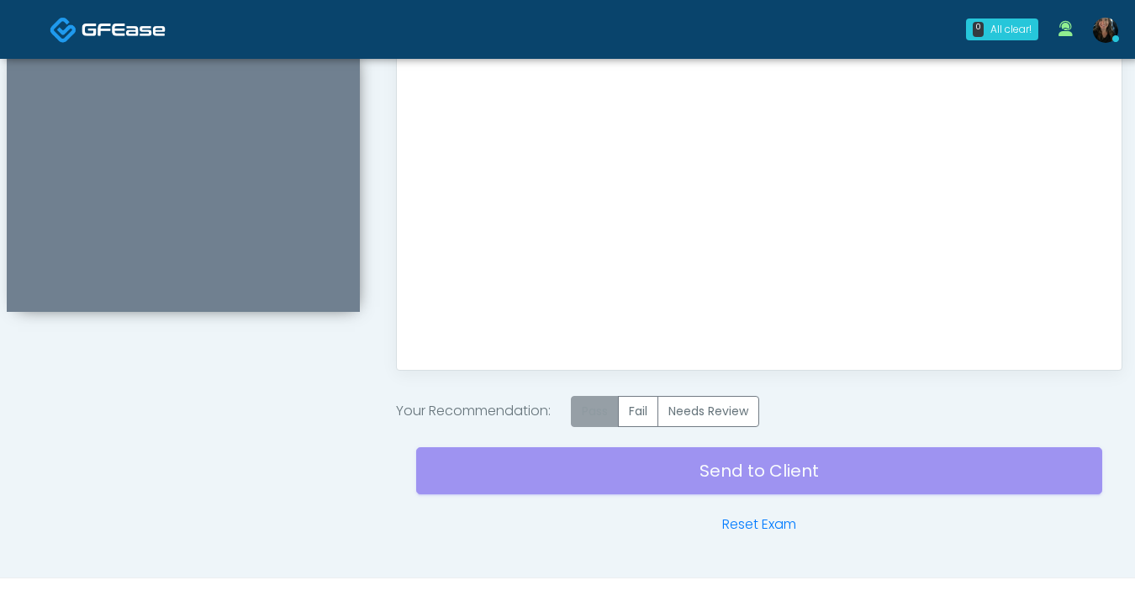
click at [607, 406] on label "Pass" at bounding box center [595, 411] width 48 height 31
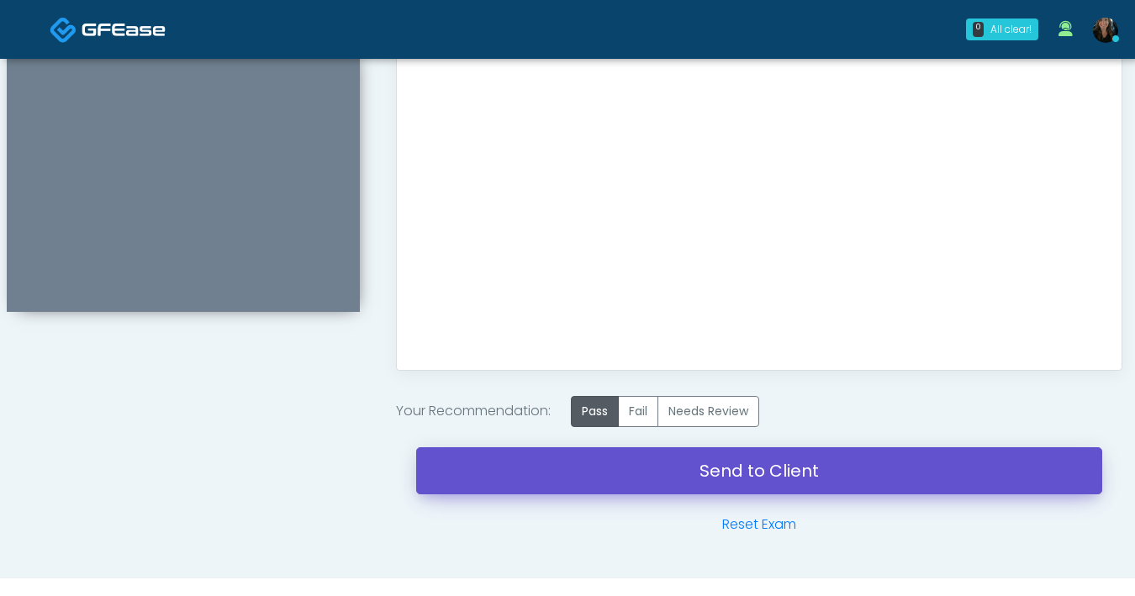
click at [723, 480] on link "Send to Client" at bounding box center [759, 470] width 686 height 47
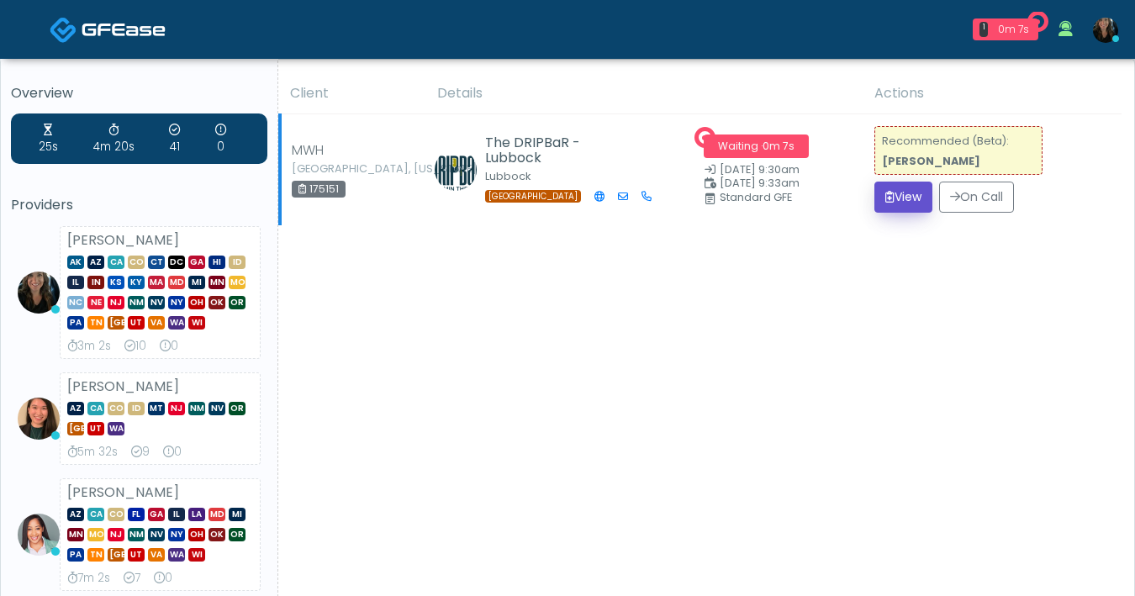
click at [898, 201] on button "View" at bounding box center [904, 197] width 58 height 31
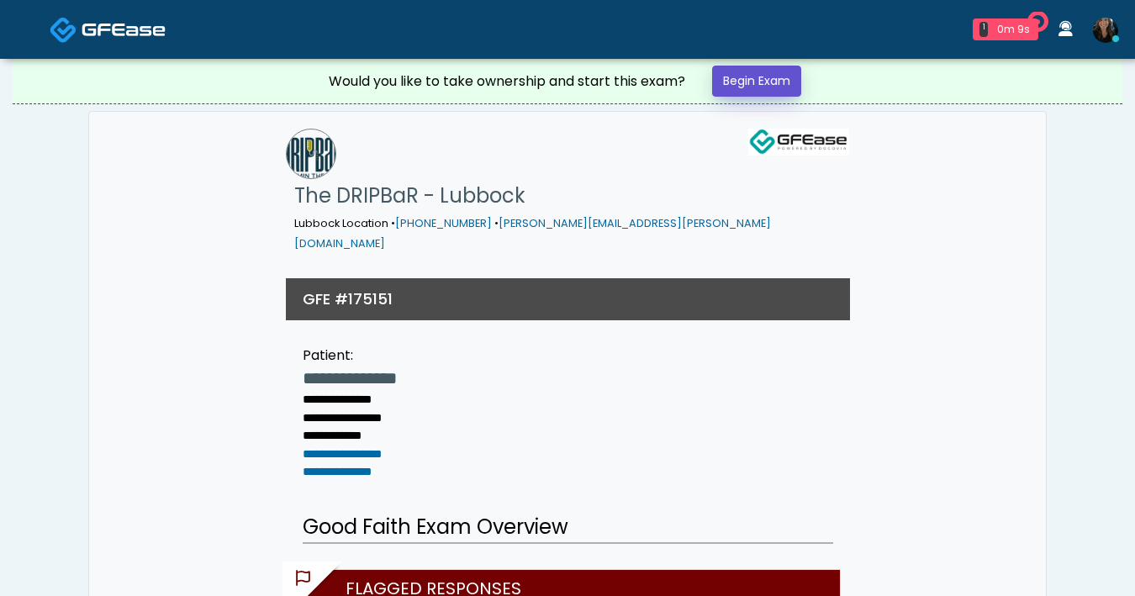
click at [779, 87] on link "Begin Exam" at bounding box center [756, 81] width 89 height 31
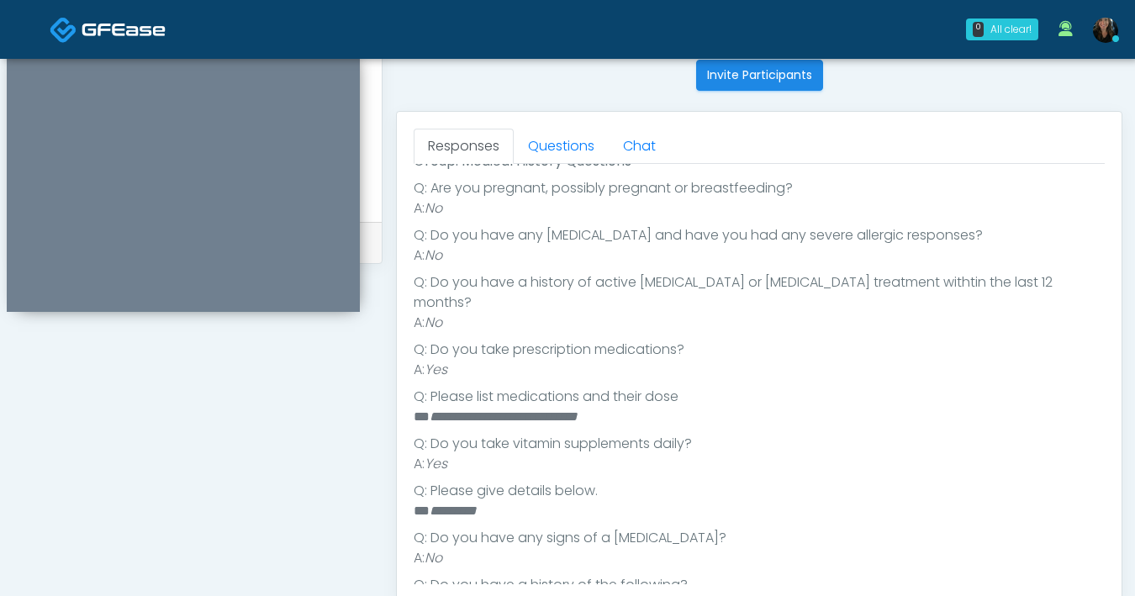
scroll to position [291, 0]
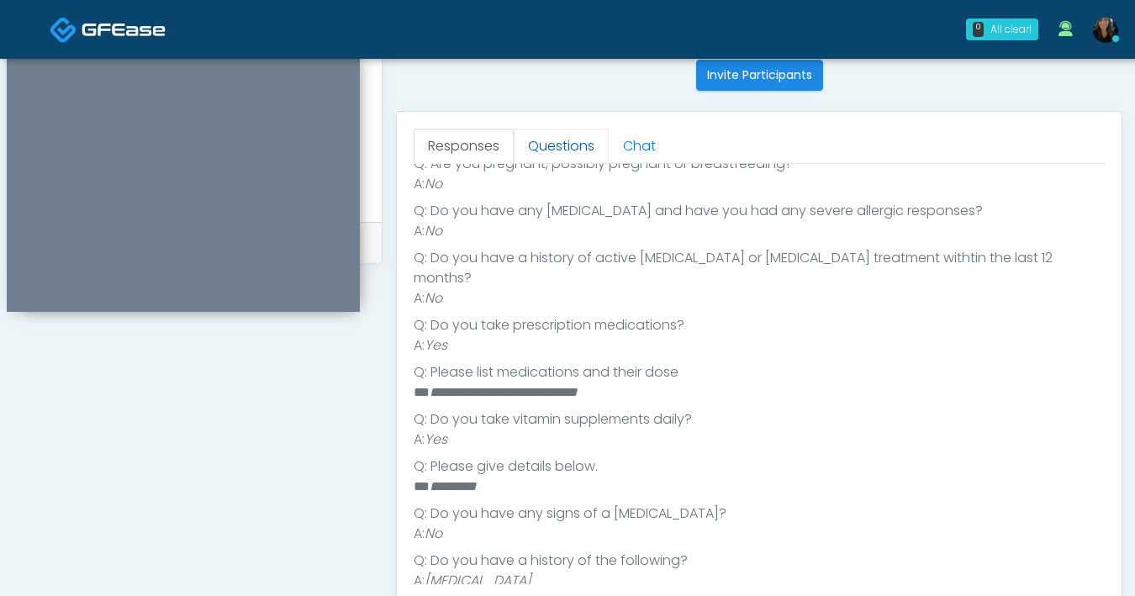
click at [558, 154] on link "Questions" at bounding box center [561, 146] width 95 height 35
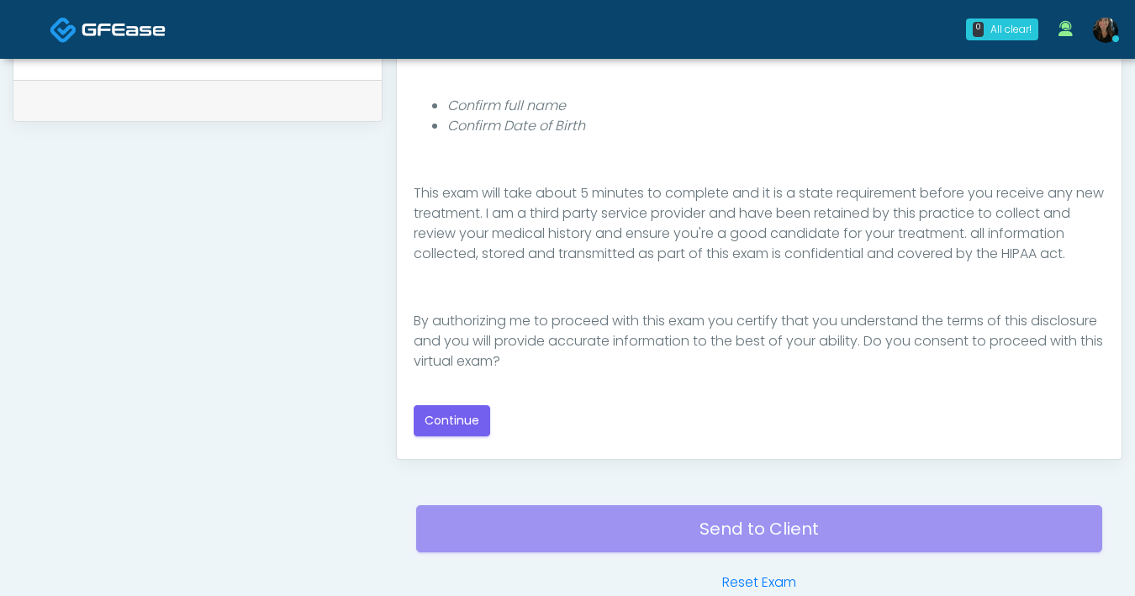
scroll to position [913, 0]
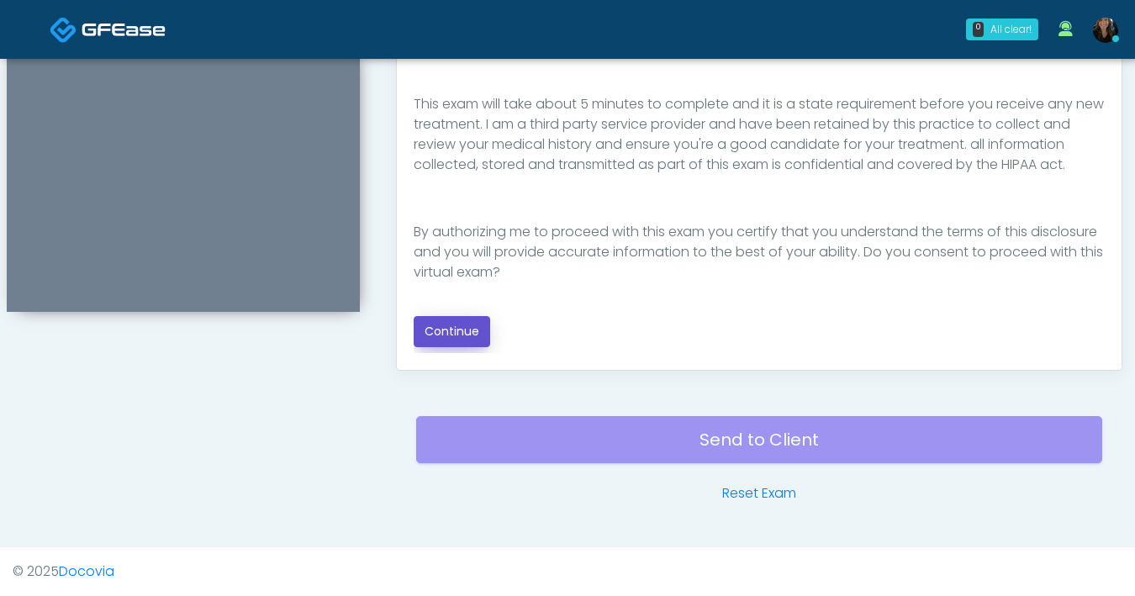
click at [479, 334] on button "Continue" at bounding box center [452, 331] width 77 height 31
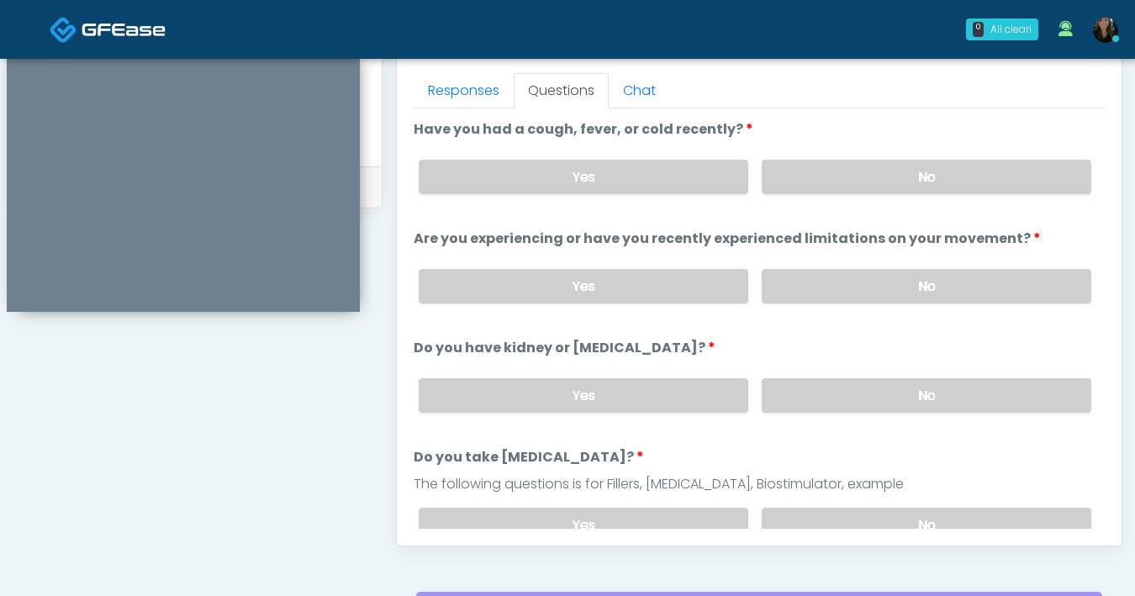
scroll to position [713, 0]
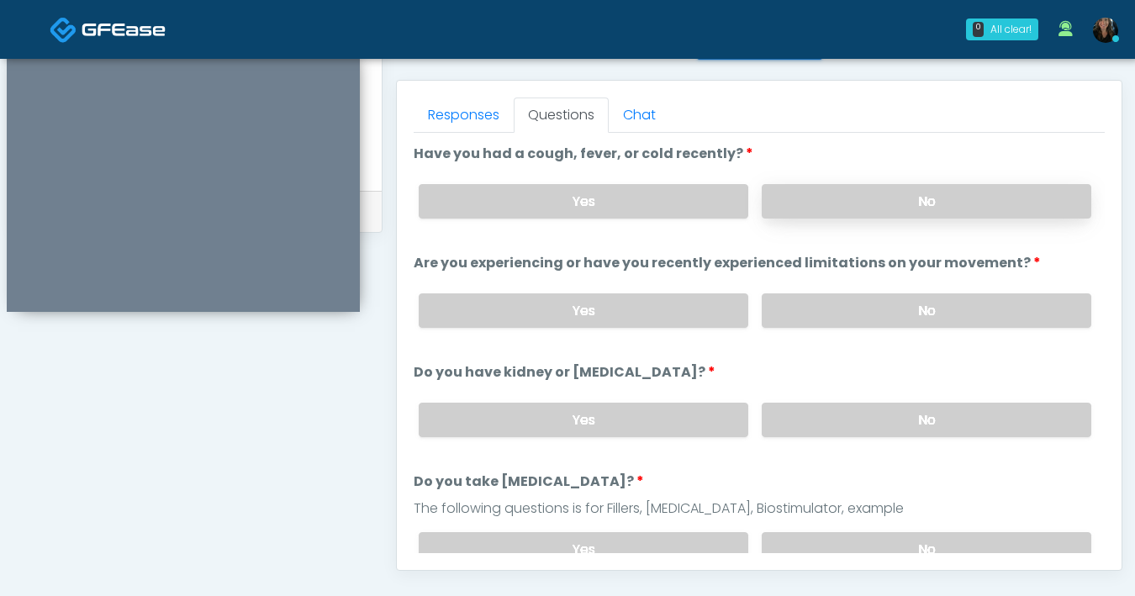
click at [860, 207] on label "No" at bounding box center [927, 201] width 330 height 34
click at [915, 306] on label "No" at bounding box center [927, 311] width 330 height 34
click at [896, 429] on label "No" at bounding box center [927, 420] width 330 height 34
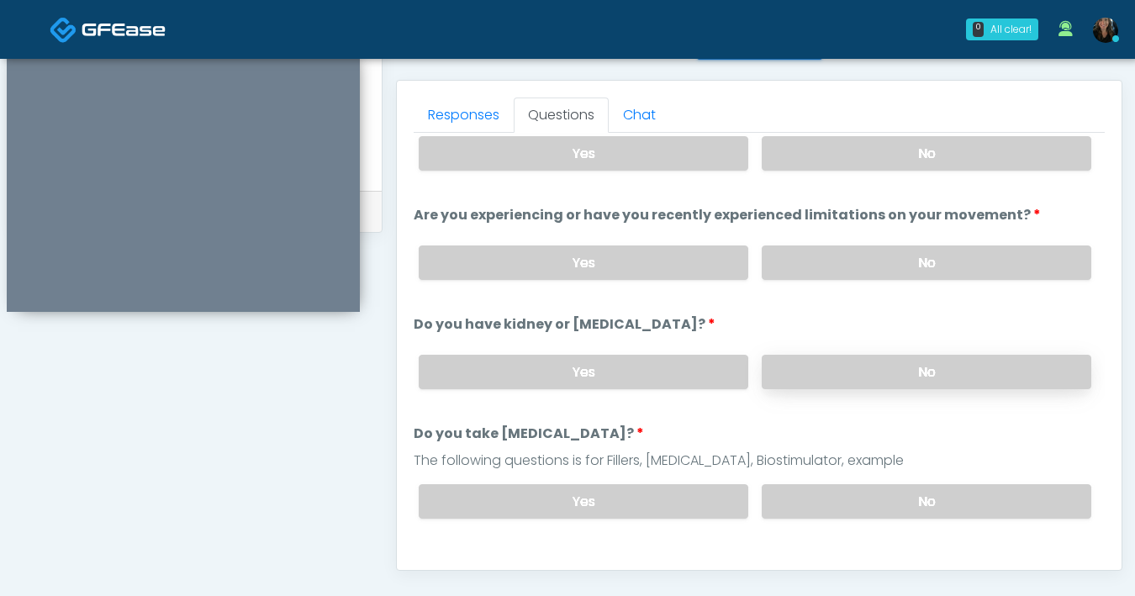
scroll to position [124, 0]
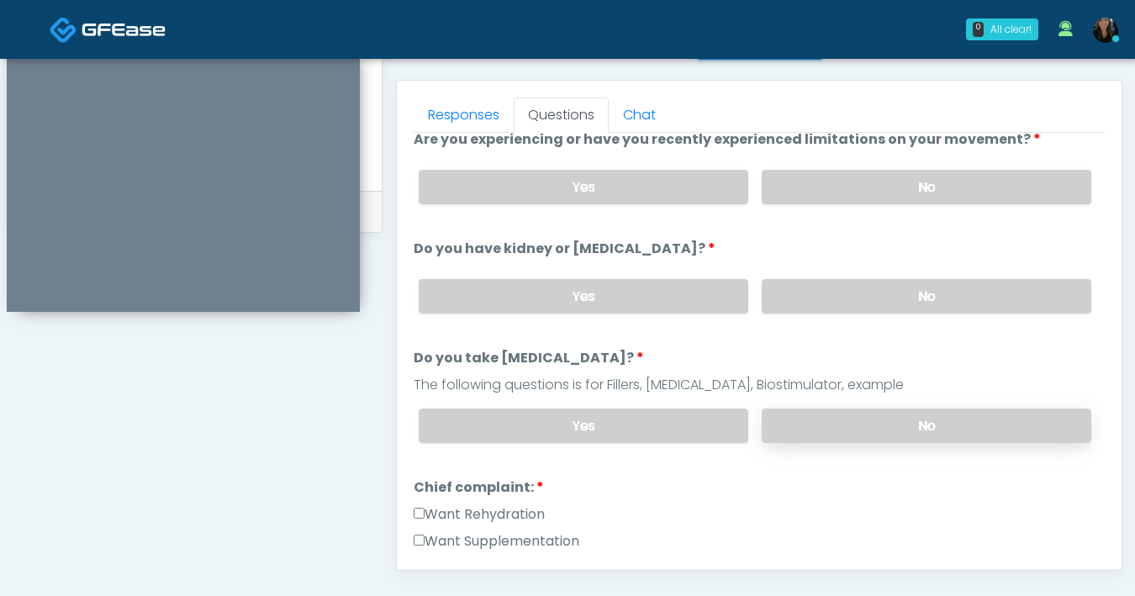
click at [854, 431] on label "No" at bounding box center [927, 426] width 330 height 34
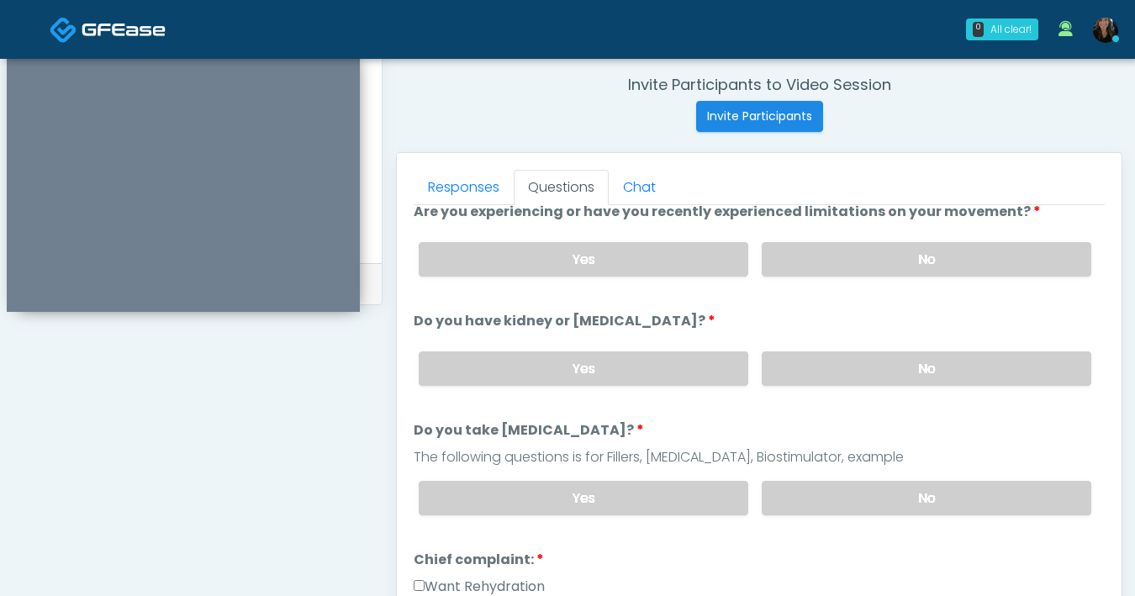
scroll to position [422, 0]
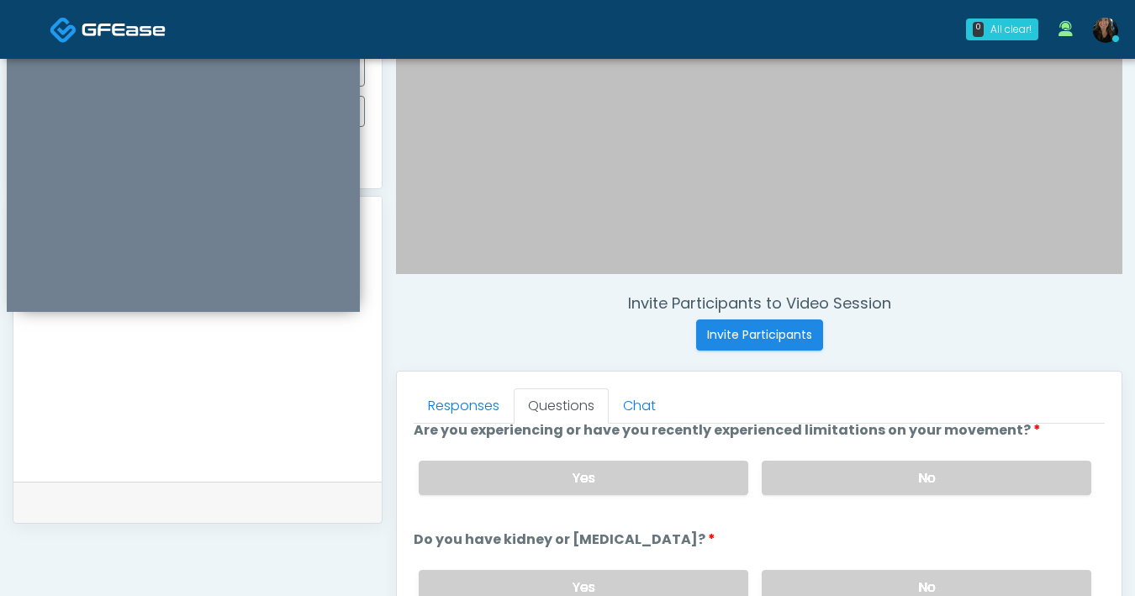
click at [313, 452] on textarea at bounding box center [197, 356] width 335 height 205
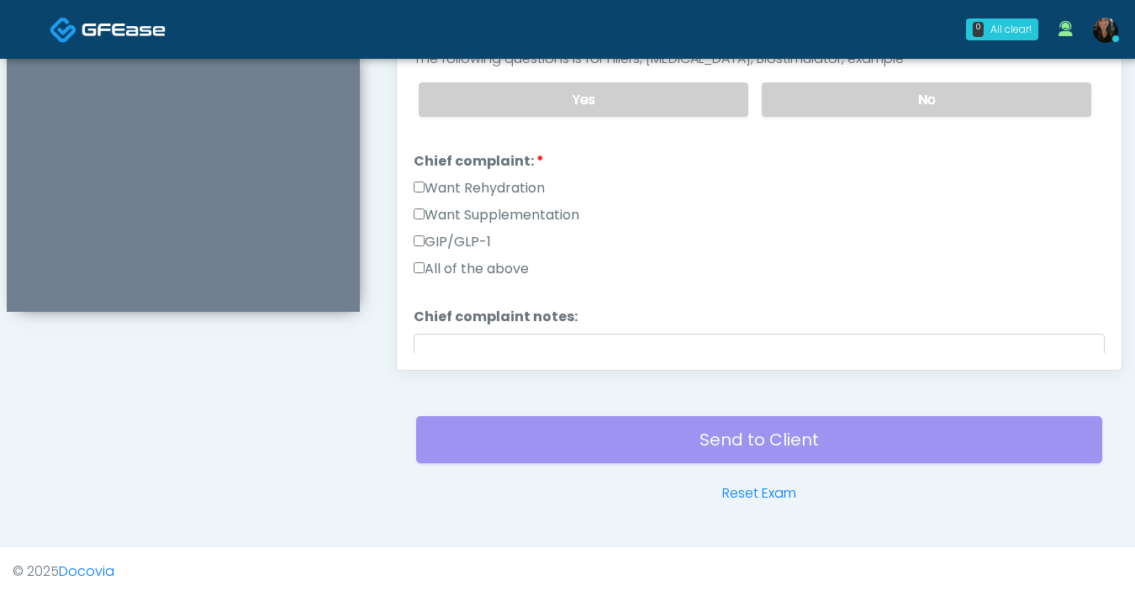
scroll to position [274, 0]
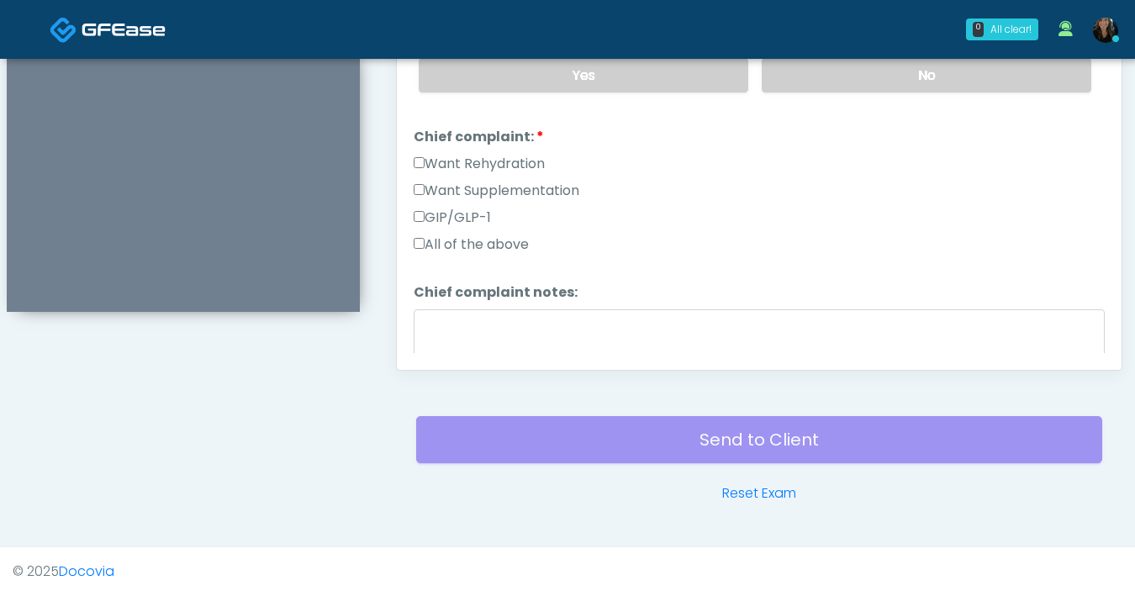
type textarea "**********"
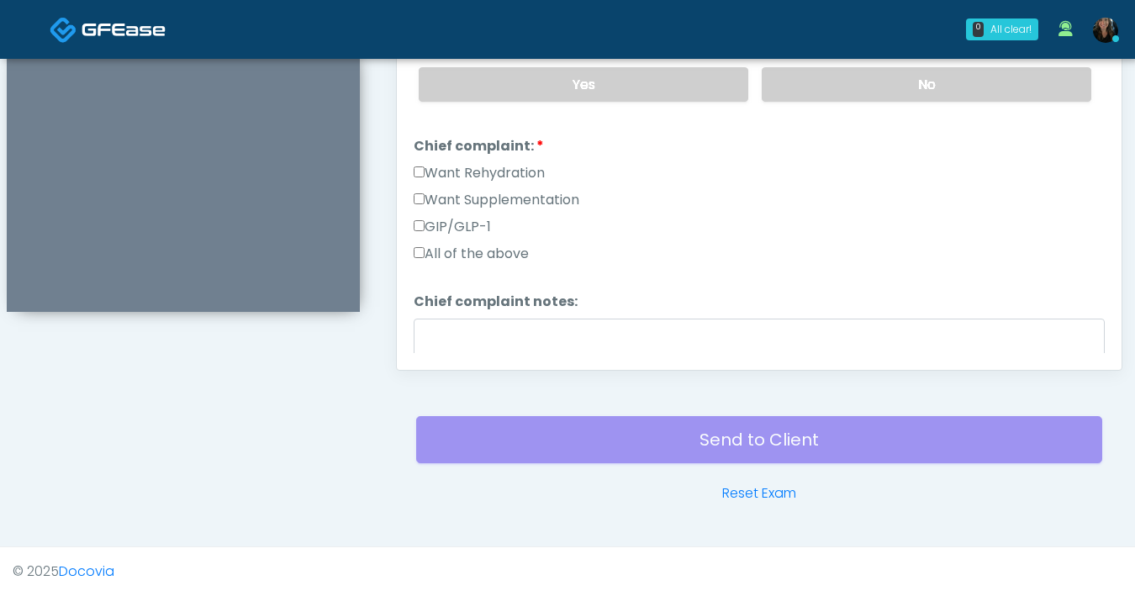
scroll to position [262, 0]
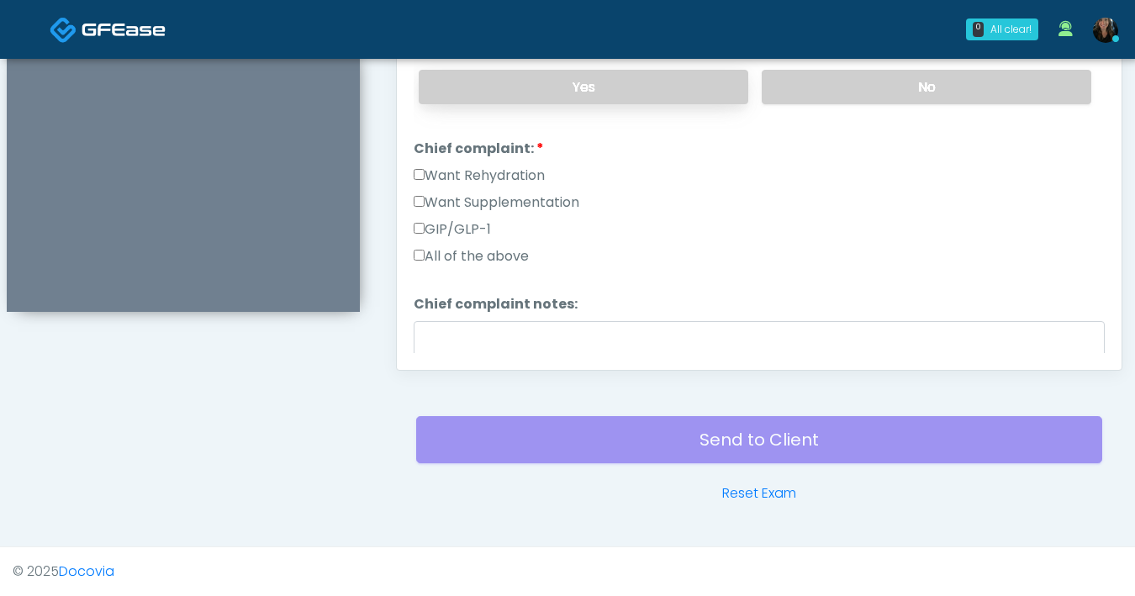
click at [606, 75] on label "Yes" at bounding box center [584, 87] width 330 height 34
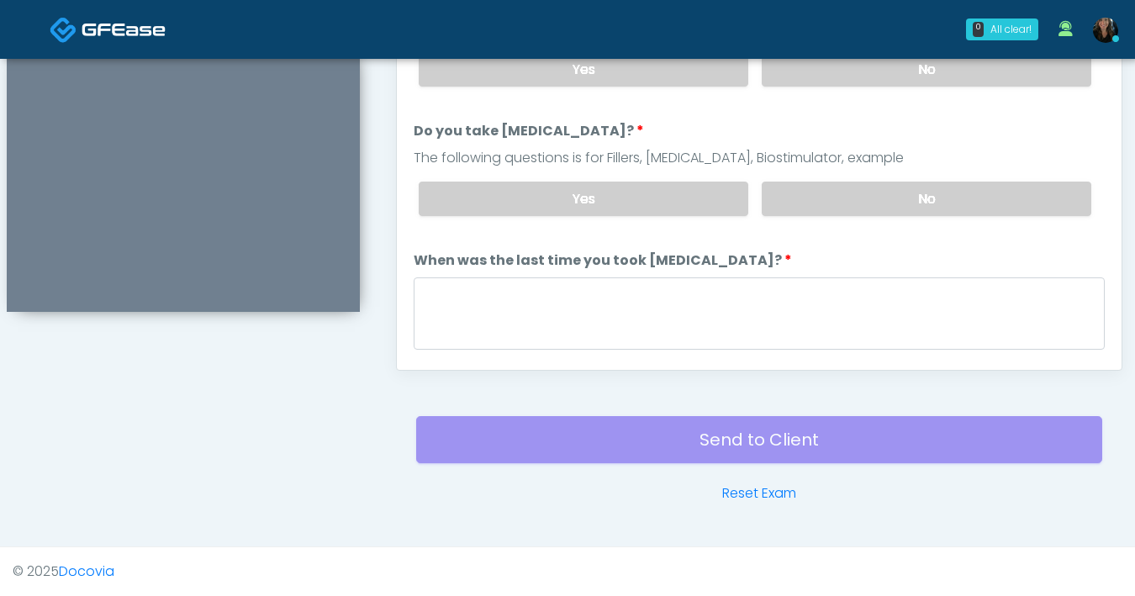
scroll to position [156, 0]
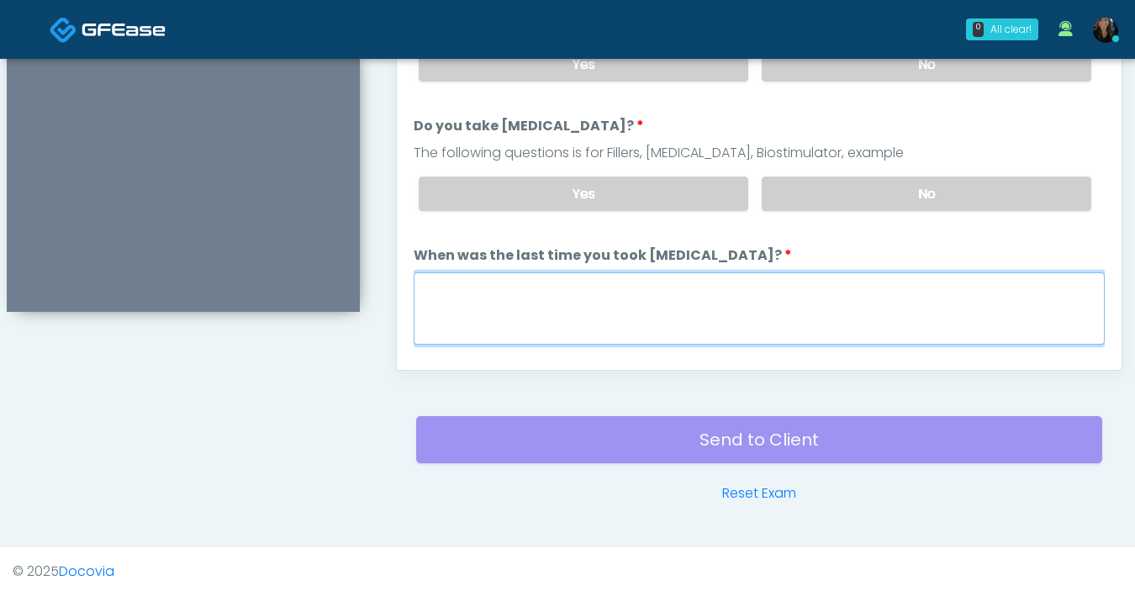
click at [688, 296] on textarea "When was the last time you took blood thinners?" at bounding box center [759, 308] width 691 height 72
type textarea "**********"
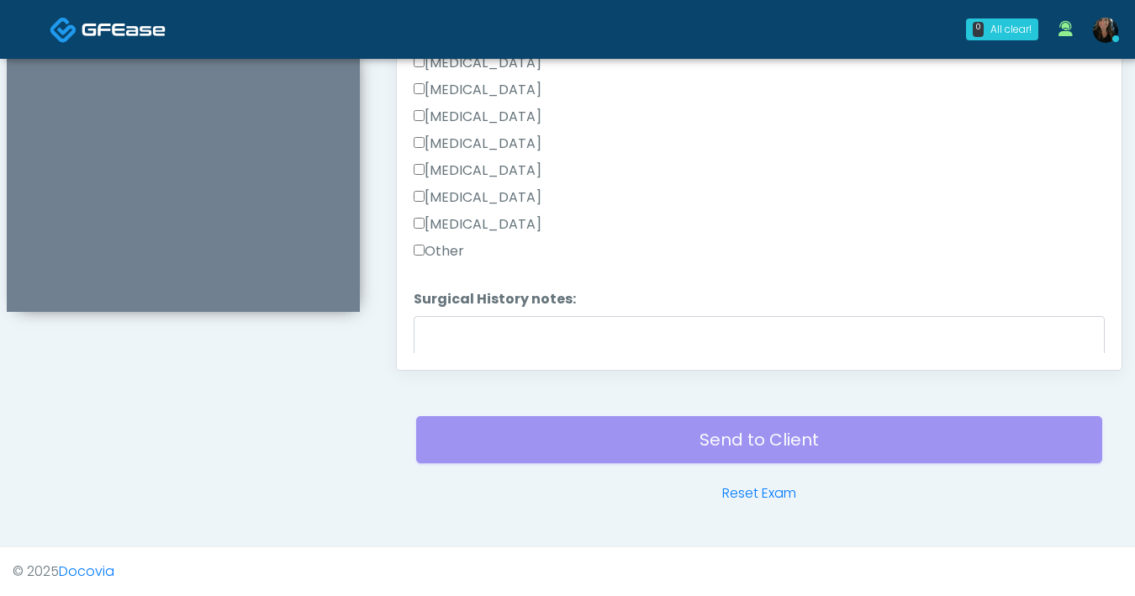
scroll to position [1006, 0]
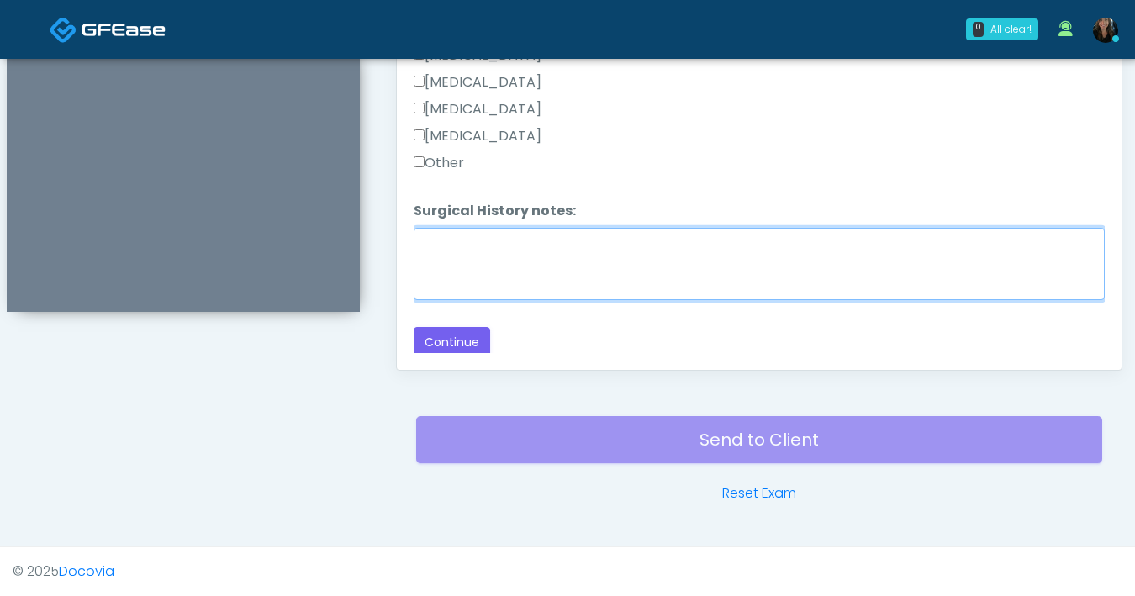
click at [482, 248] on textarea "Surgical History notes:" at bounding box center [759, 264] width 691 height 72
type textarea "********"
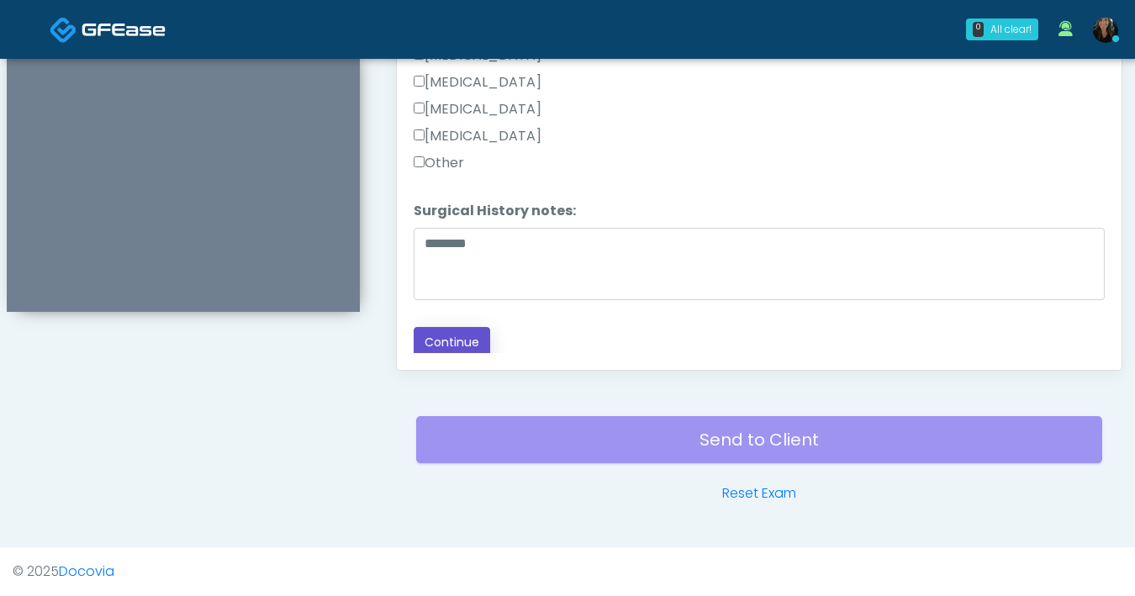
click at [472, 343] on button "Continue" at bounding box center [452, 342] width 77 height 31
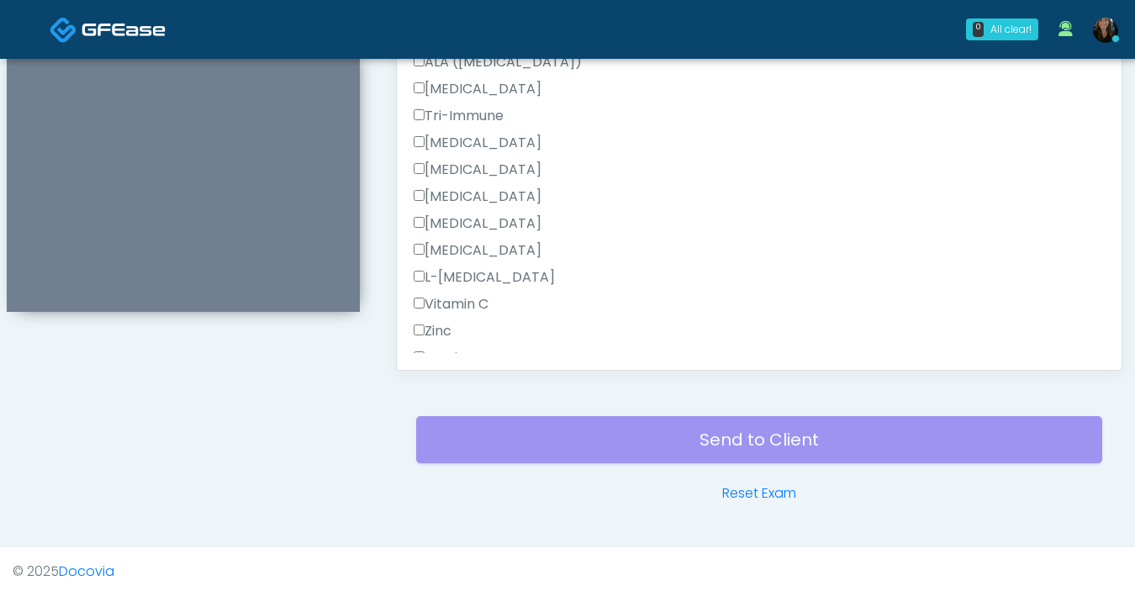
scroll to position [1472, 0]
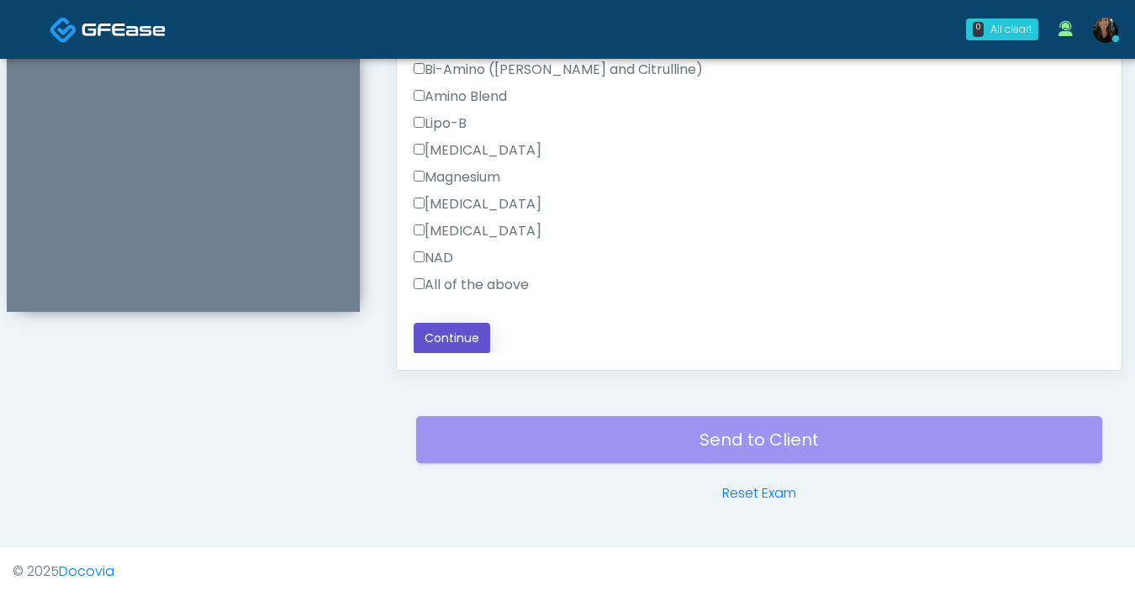
click at [456, 339] on button "Continue" at bounding box center [452, 338] width 77 height 31
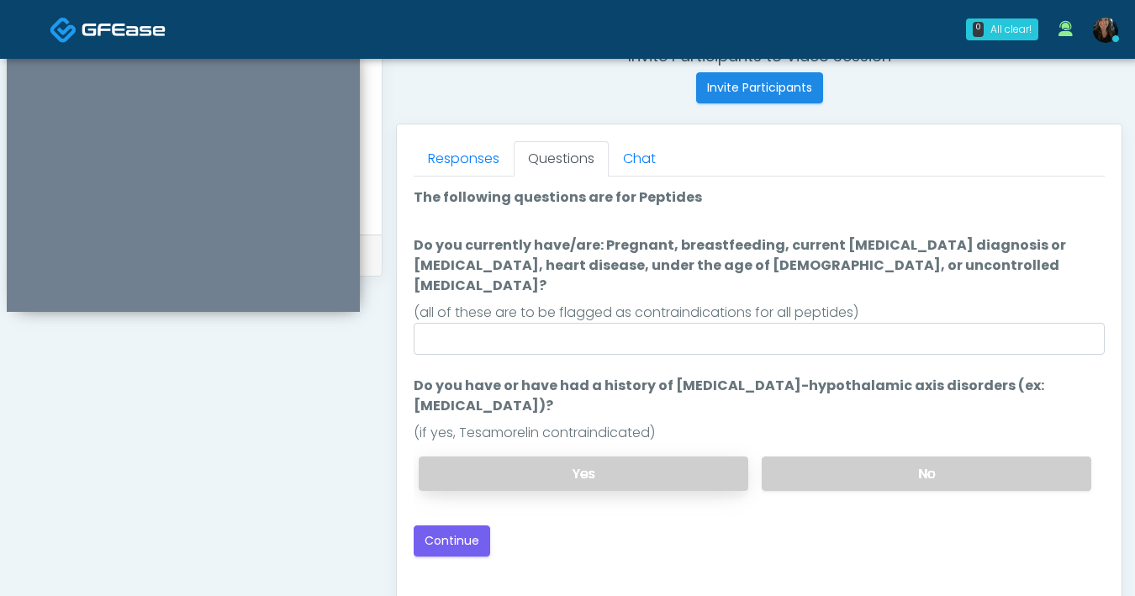
scroll to position [619, 0]
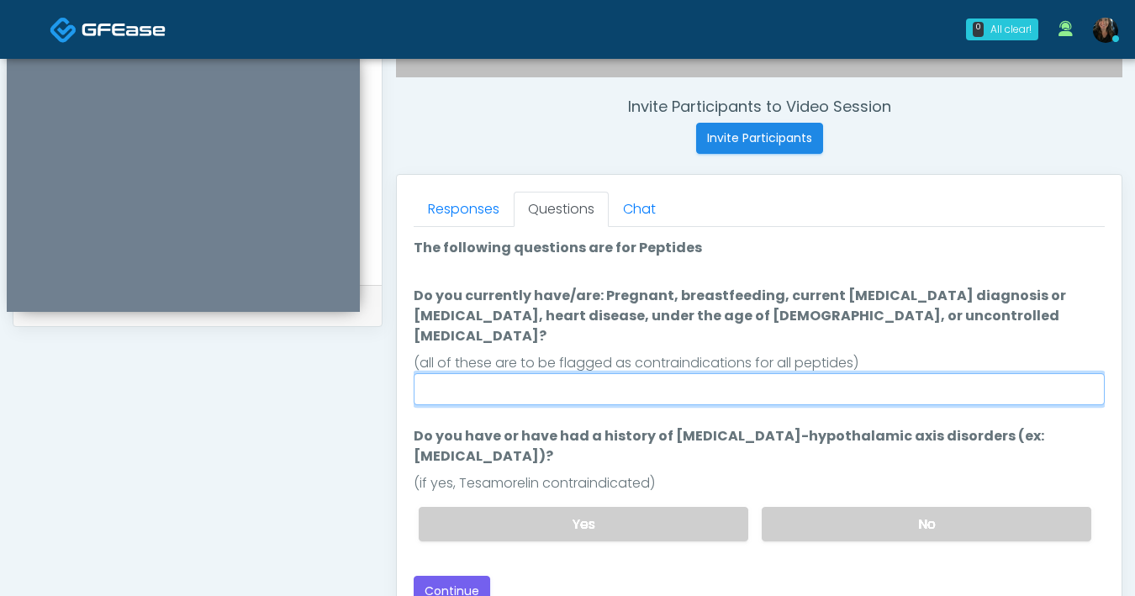
click at [655, 373] on input "Do you currently have/are: Pregnant, breastfeeding, current cancer diagnosis or…" at bounding box center [759, 389] width 691 height 32
type input "**"
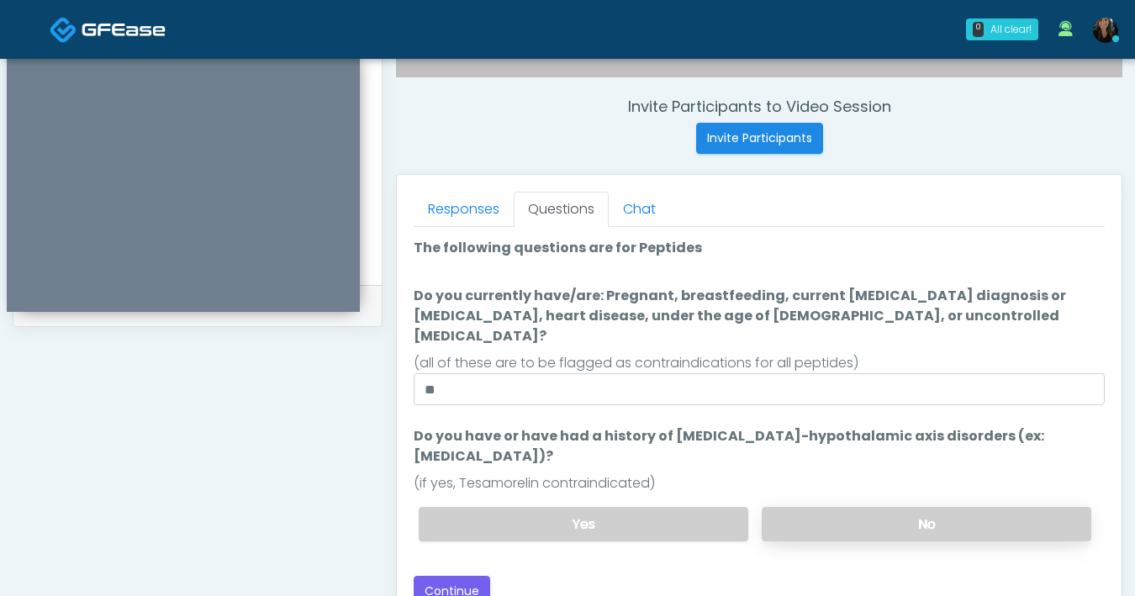
drag, startPoint x: 907, startPoint y: 489, endPoint x: 866, endPoint y: 495, distance: 41.6
click at [907, 507] on label "No" at bounding box center [927, 524] width 330 height 34
click at [467, 576] on button "Continue" at bounding box center [452, 591] width 77 height 31
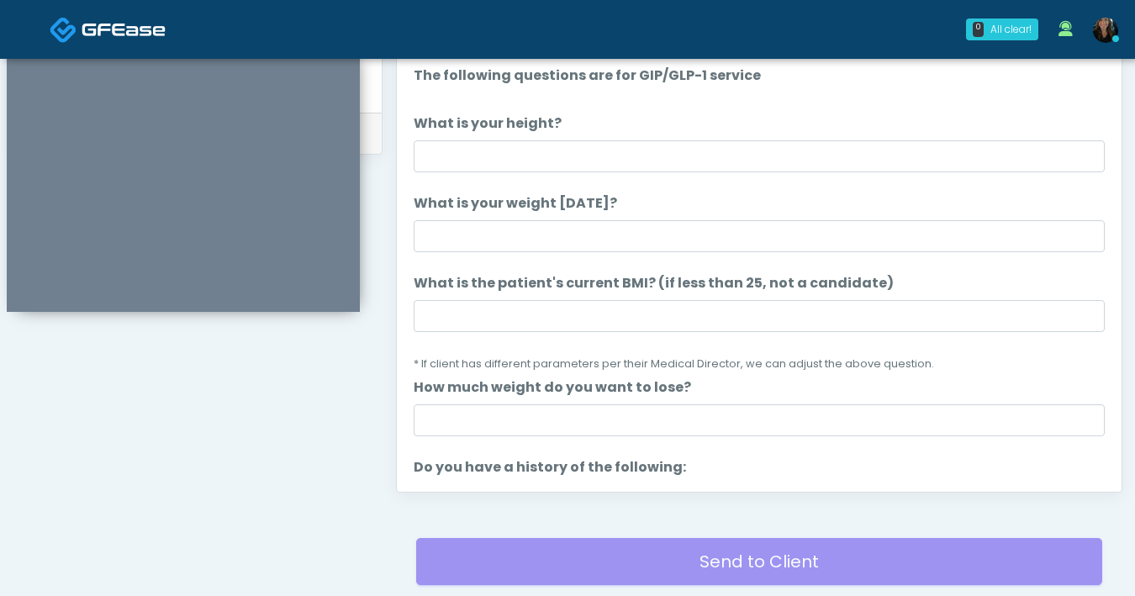
scroll to position [600, 0]
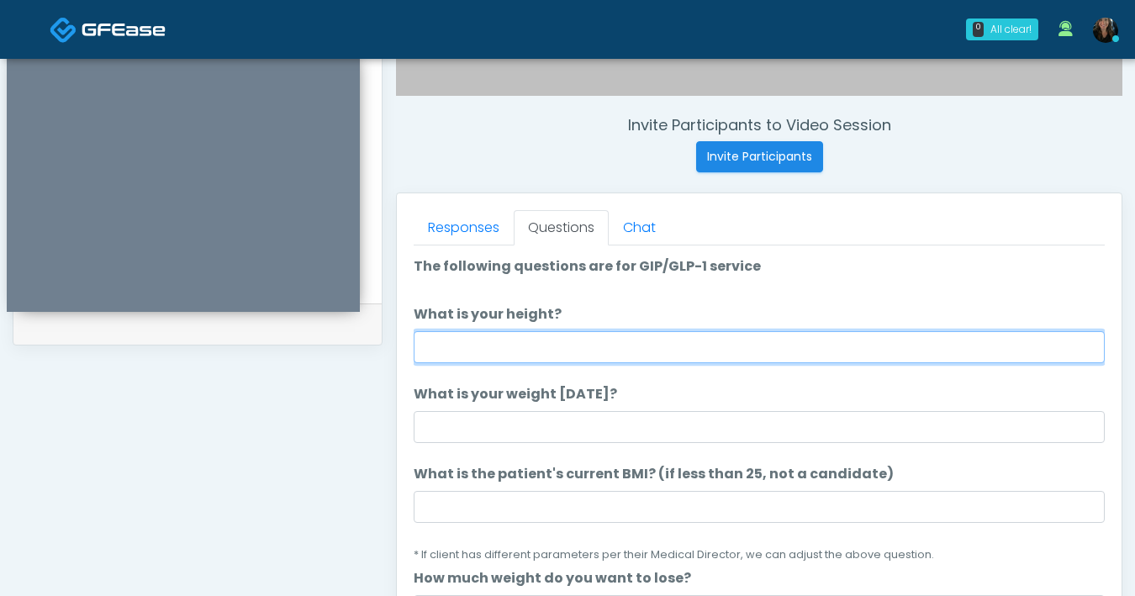
click at [687, 343] on input "What is your height?" at bounding box center [759, 347] width 691 height 32
type input "***"
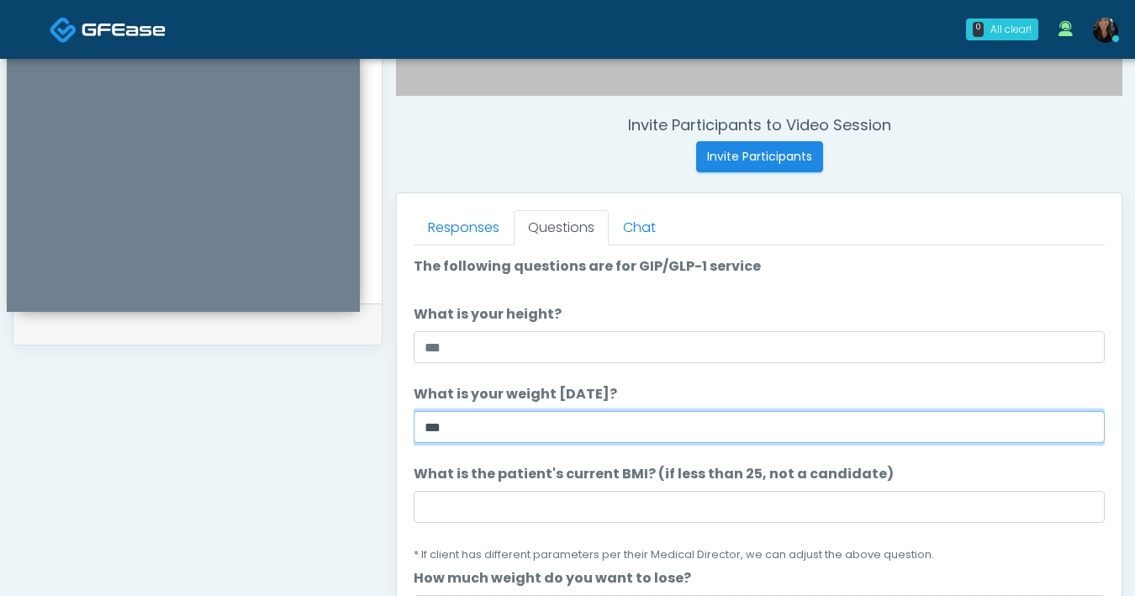
type input "***"
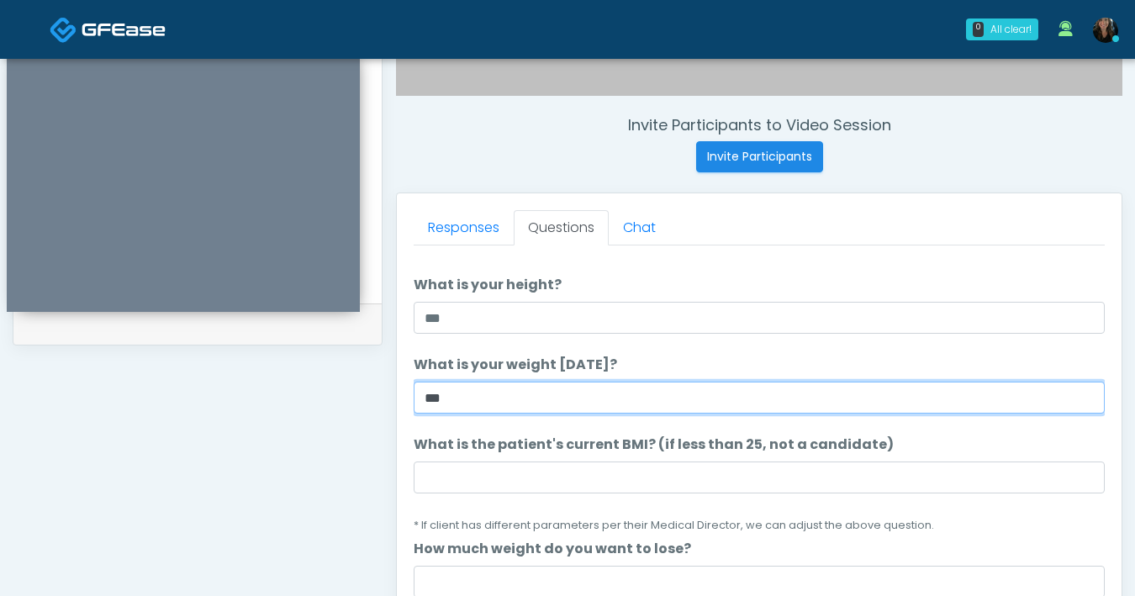
scroll to position [29, 0]
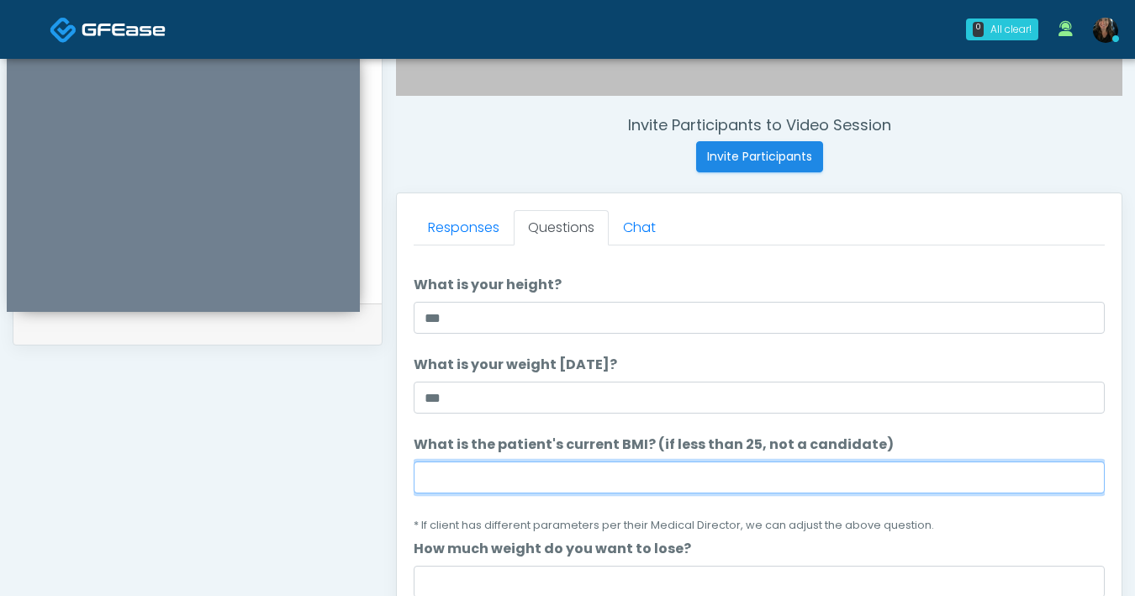
click at [546, 478] on input "What is the patient's current BMI? (if less than 25, not a candidate)" at bounding box center [759, 478] width 691 height 32
type input "****"
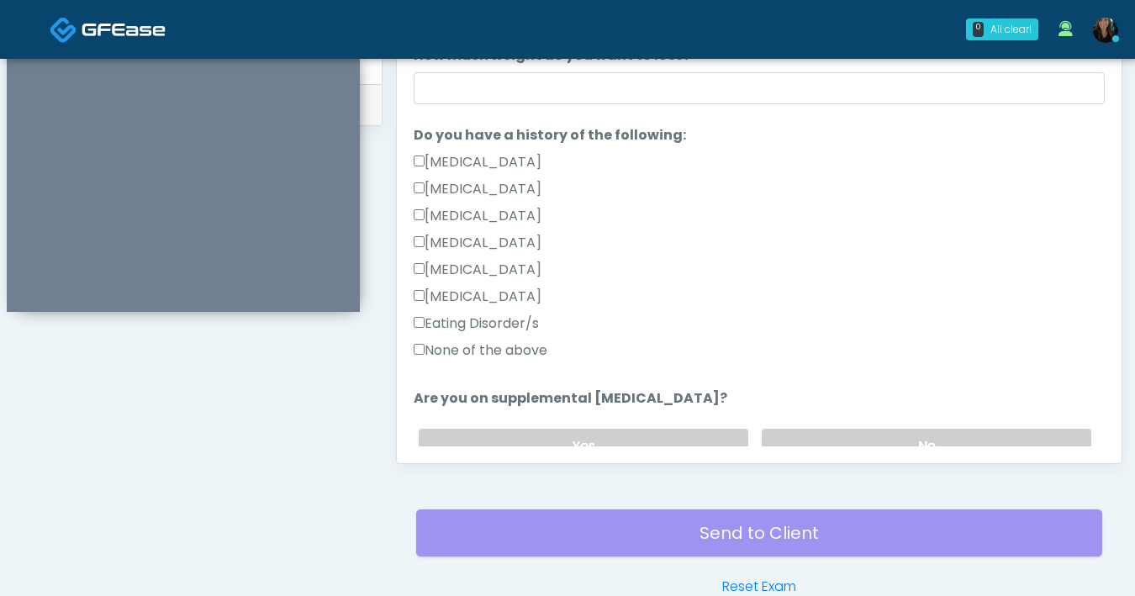
scroll to position [462, 0]
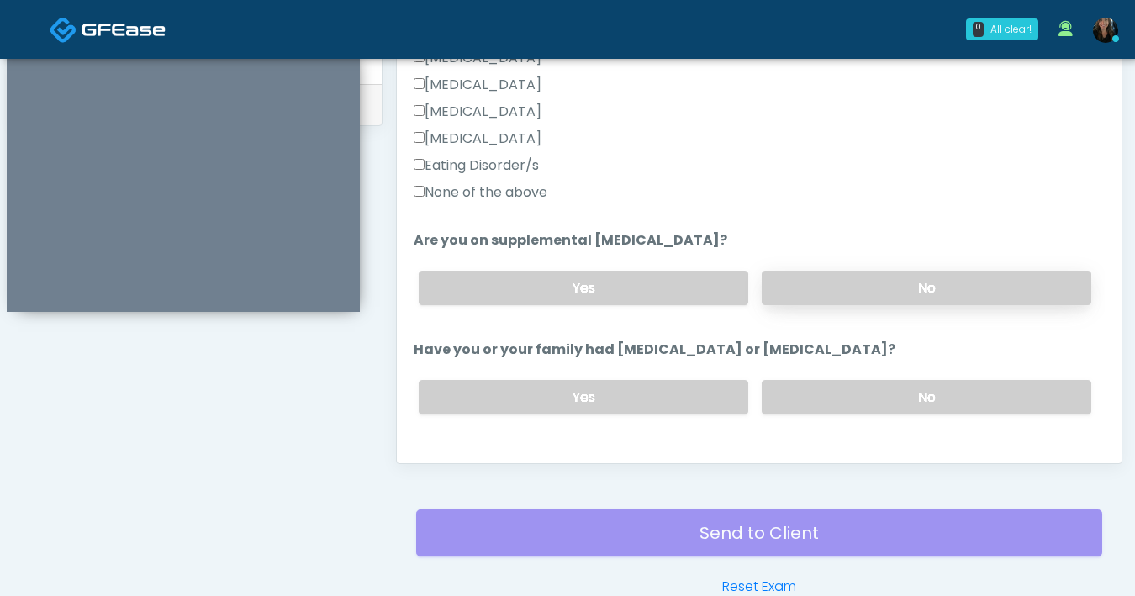
click at [877, 293] on label "No" at bounding box center [927, 288] width 330 height 34
click at [909, 394] on label "No" at bounding box center [927, 397] width 330 height 34
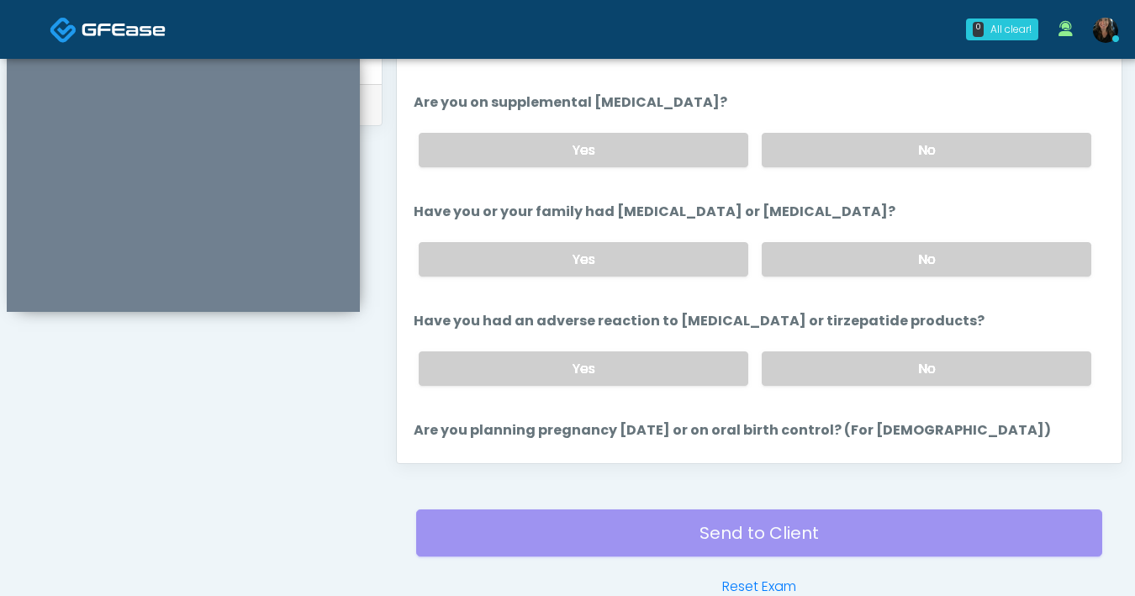
scroll to position [600, 0]
click at [816, 373] on label "No" at bounding box center [927, 368] width 330 height 34
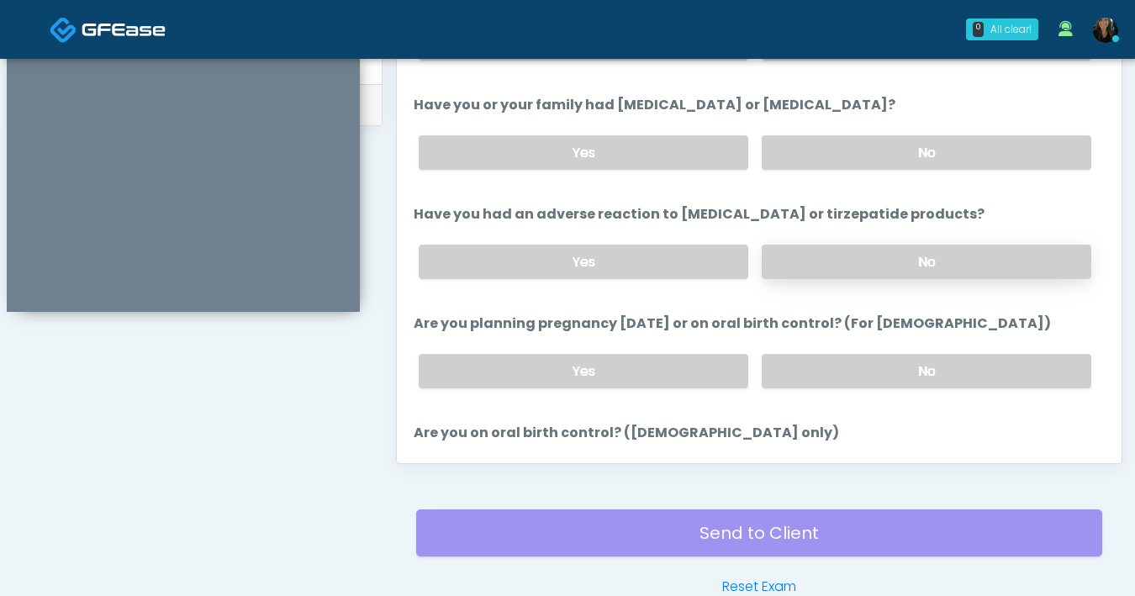
scroll to position [771, 0]
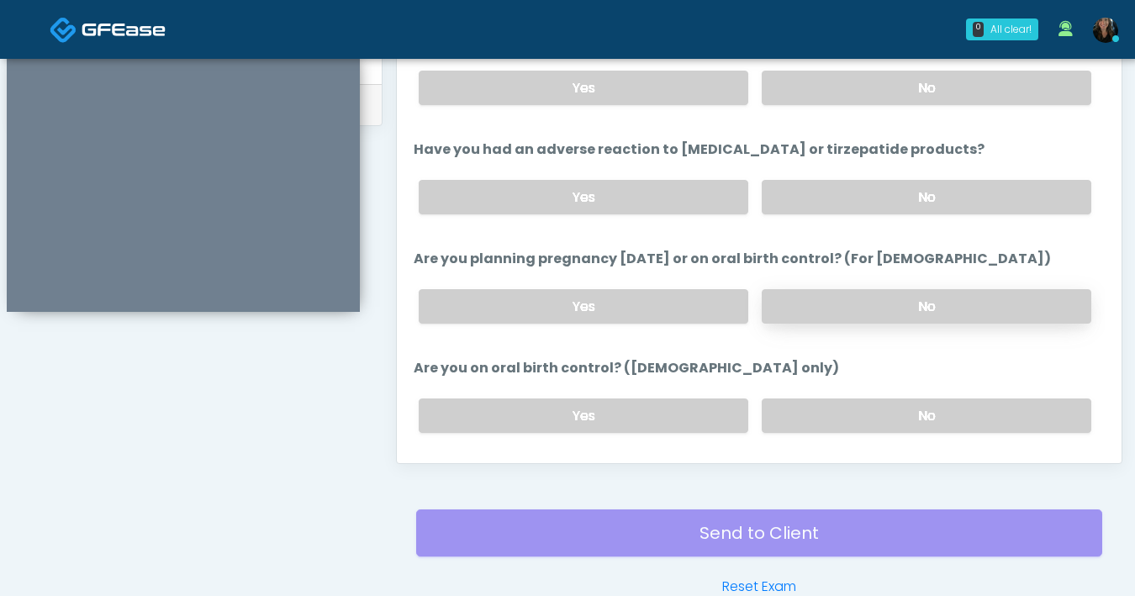
click at [828, 309] on label "No" at bounding box center [927, 306] width 330 height 34
click at [851, 410] on label "No" at bounding box center [927, 416] width 330 height 34
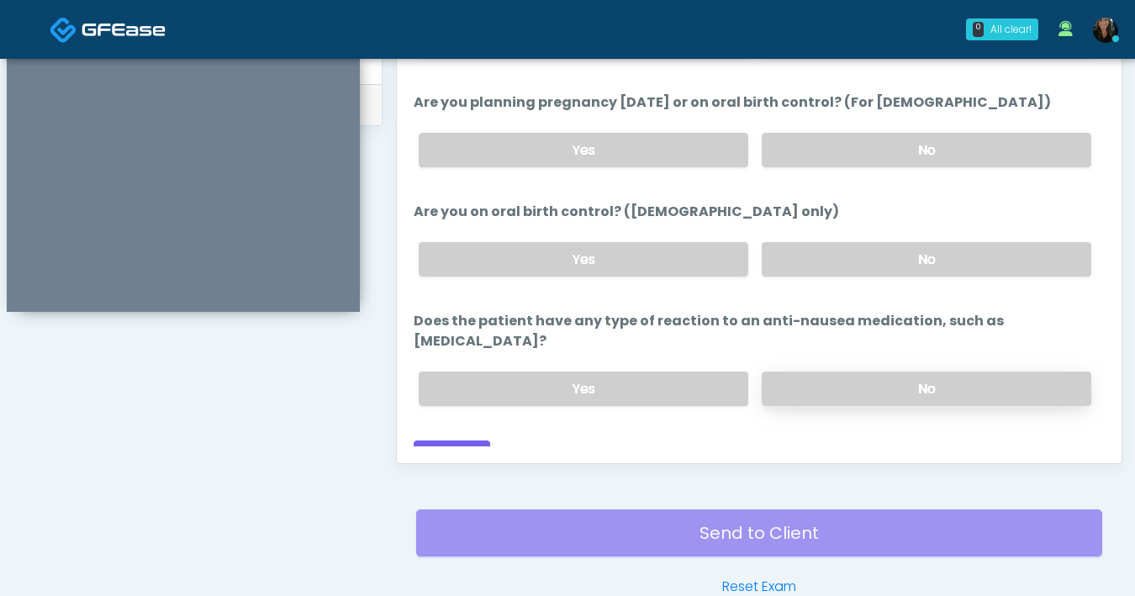
click at [810, 372] on label "No" at bounding box center [927, 389] width 330 height 34
click at [473, 441] on button "Continue" at bounding box center [452, 456] width 77 height 31
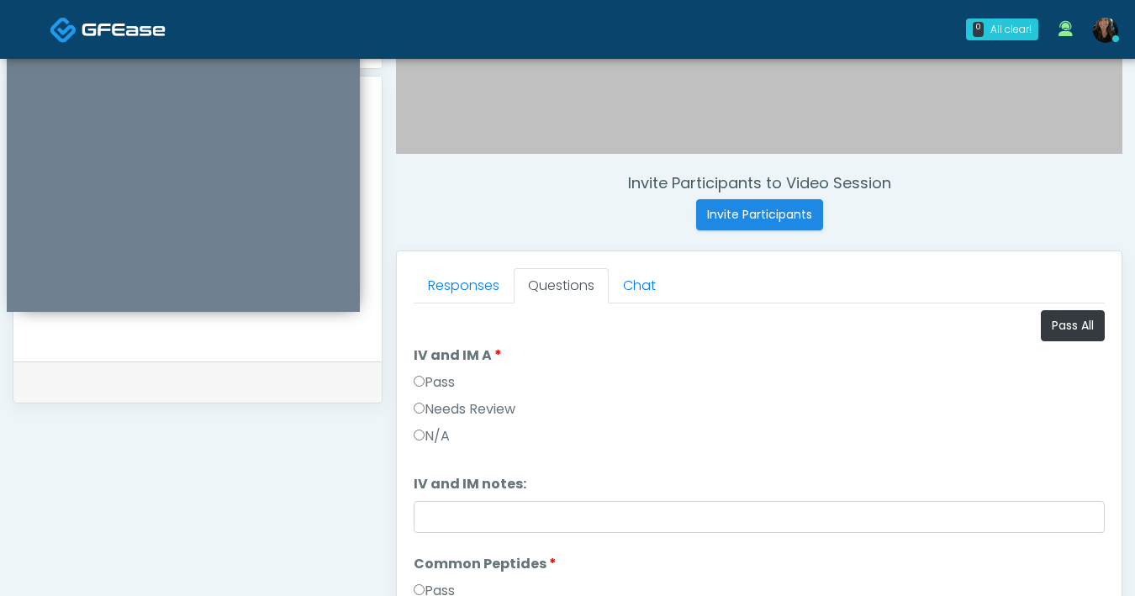
scroll to position [371, 0]
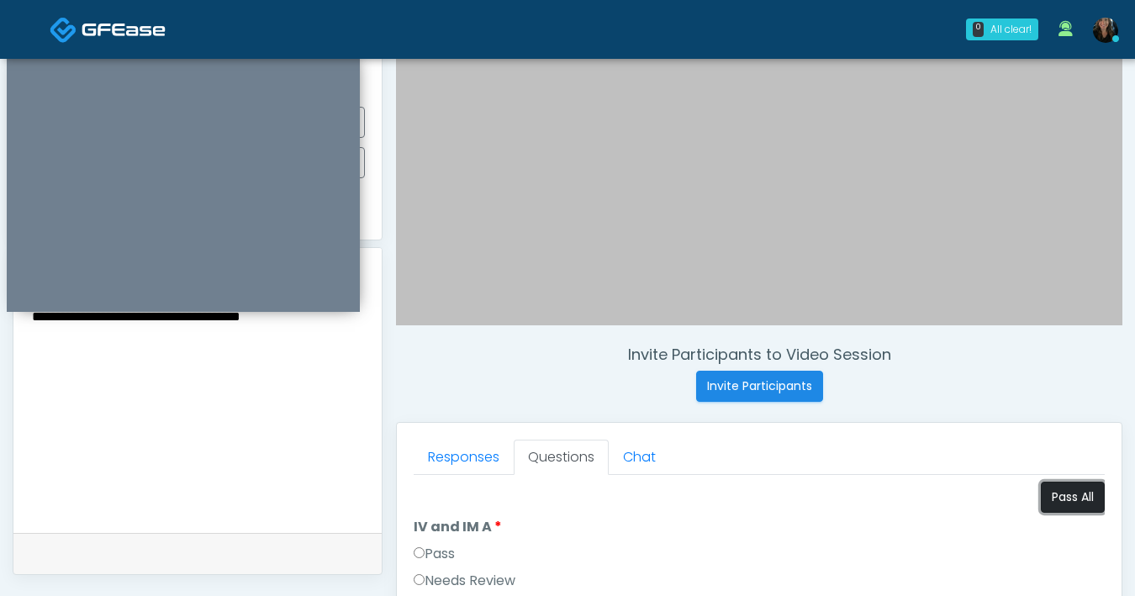
click at [1055, 498] on button "Pass All" at bounding box center [1073, 497] width 64 height 31
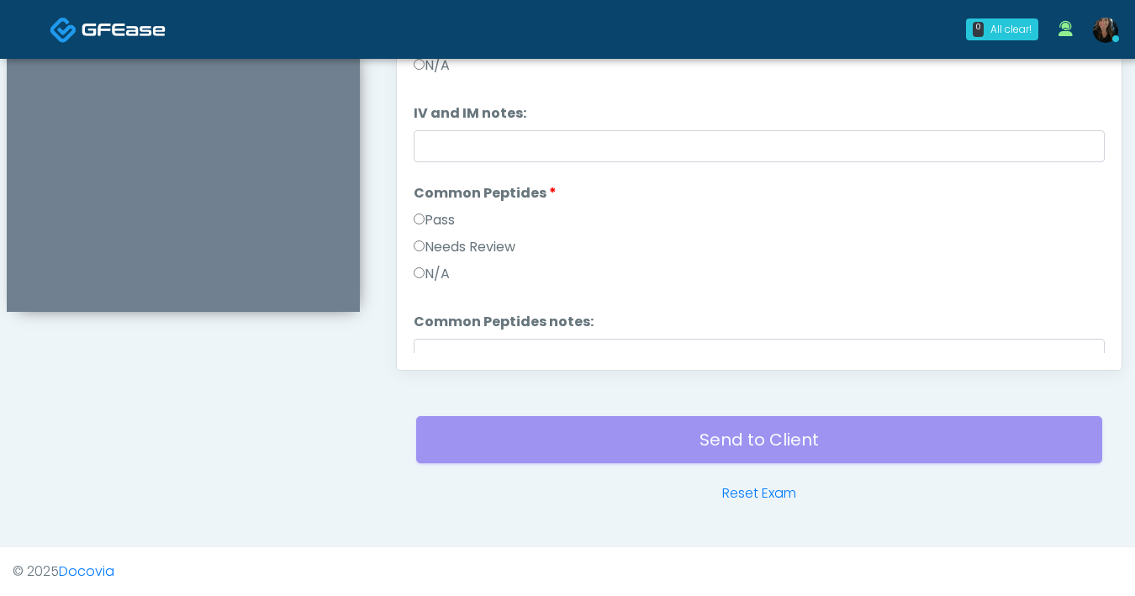
scroll to position [278, 0]
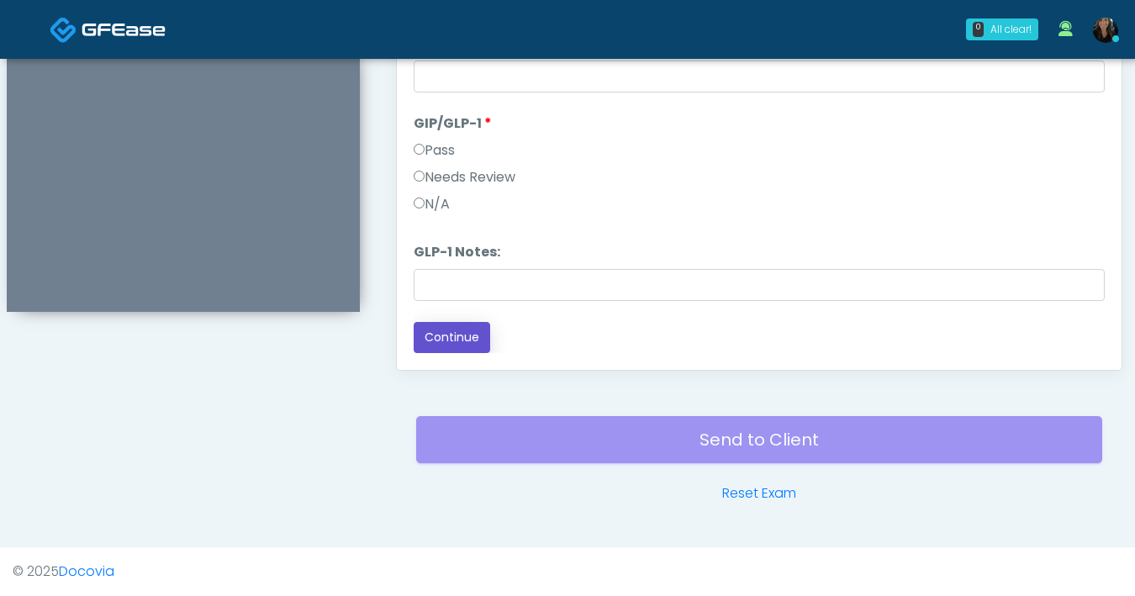
click at [458, 336] on button "Continue" at bounding box center [452, 337] width 77 height 31
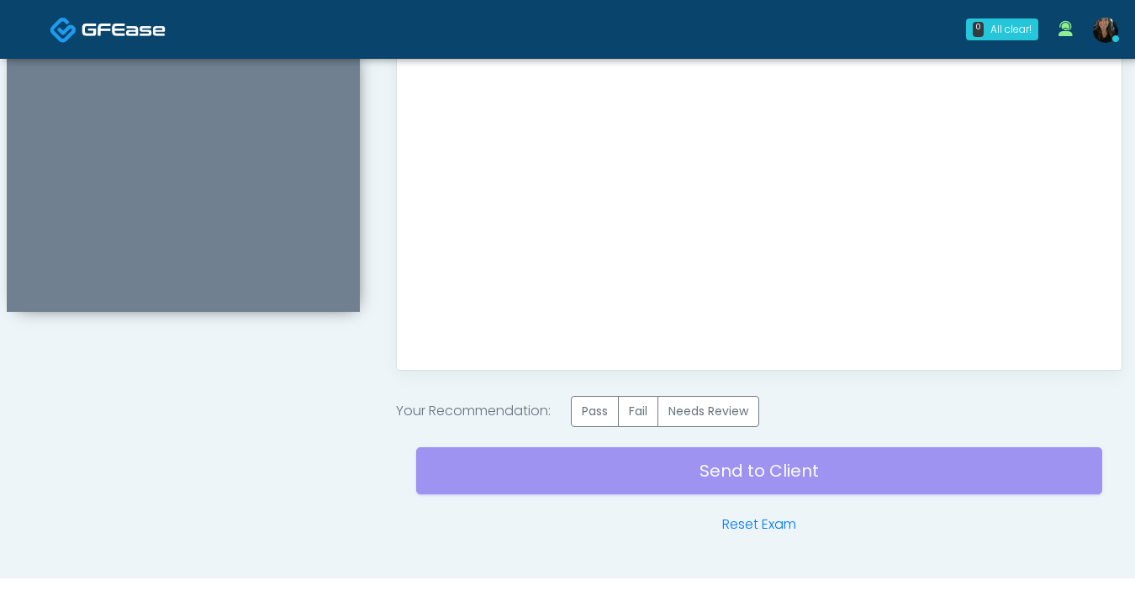
scroll to position [0, 0]
click at [606, 416] on label "Pass" at bounding box center [595, 411] width 48 height 31
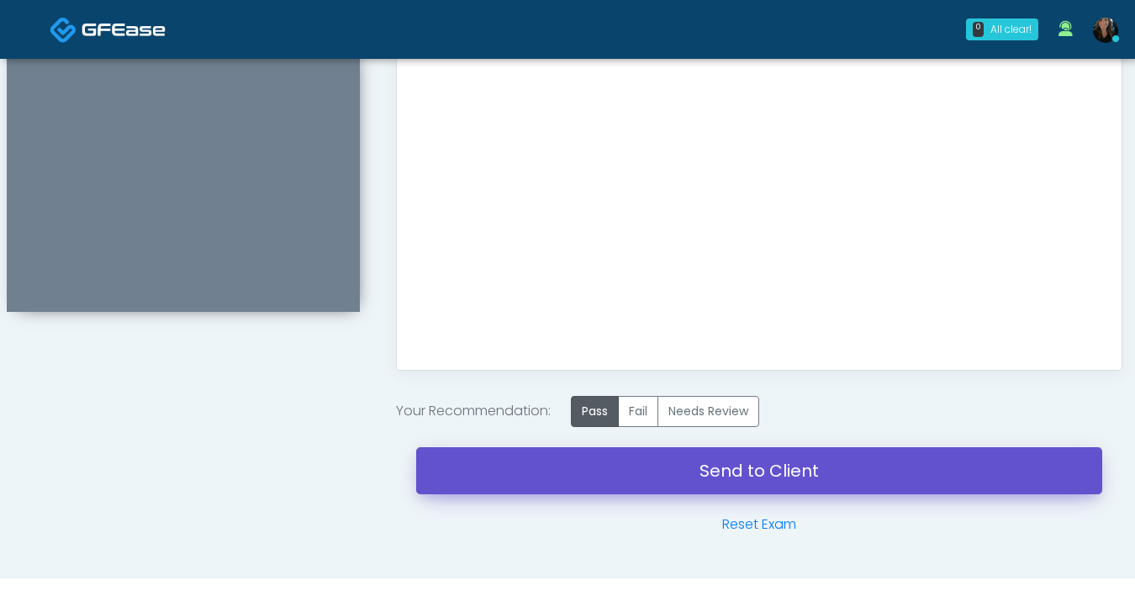
click at [633, 457] on link "Send to Client" at bounding box center [759, 470] width 686 height 47
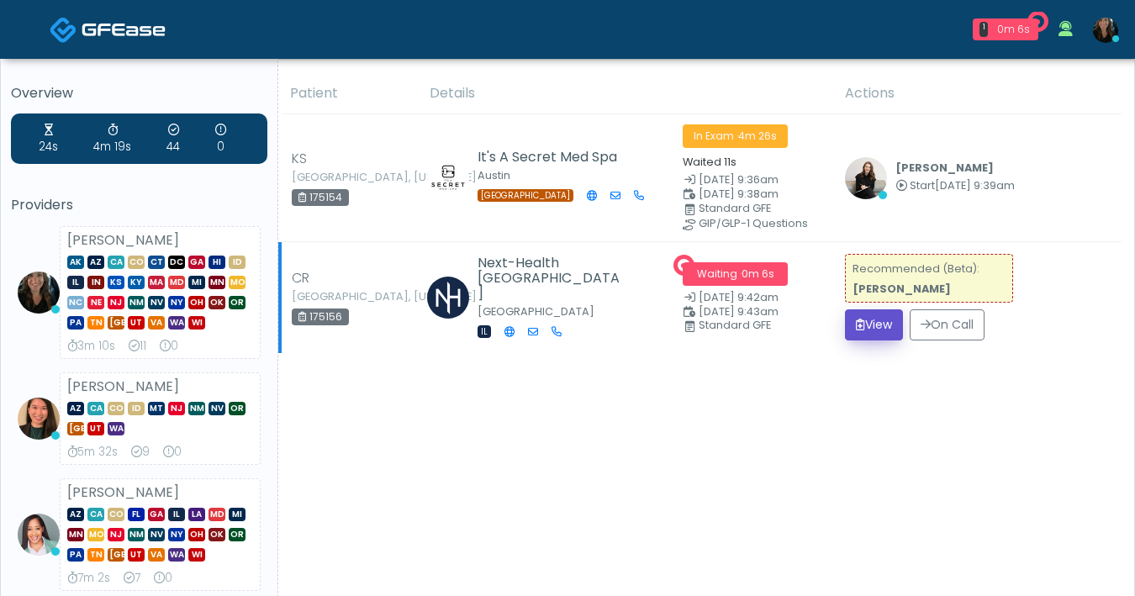
click at [872, 327] on button "View" at bounding box center [874, 324] width 58 height 31
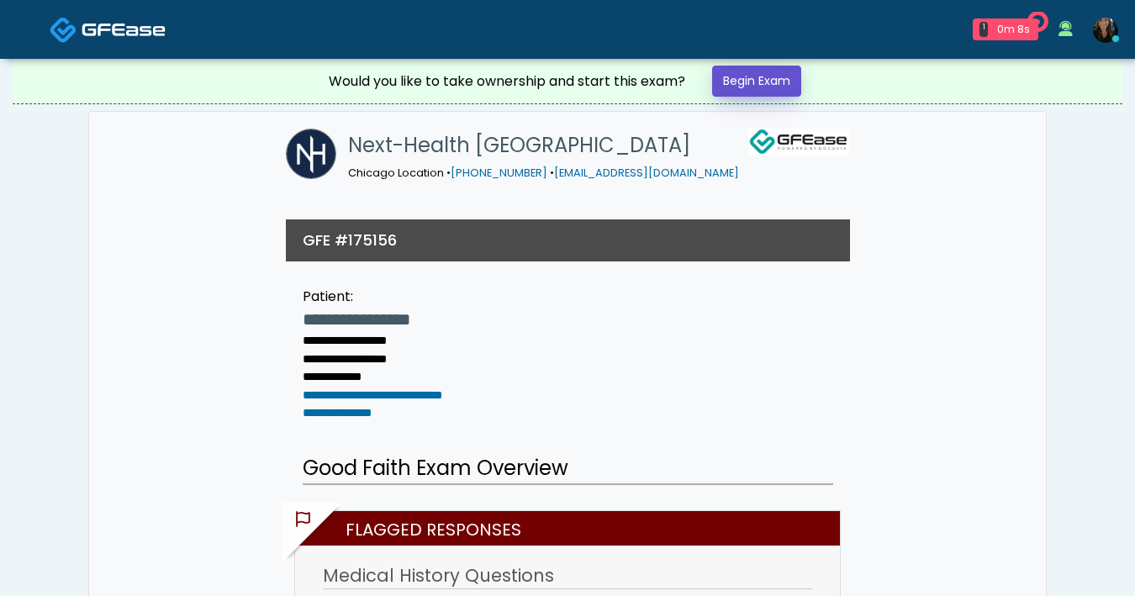
click at [762, 93] on link "Begin Exam" at bounding box center [756, 81] width 89 height 31
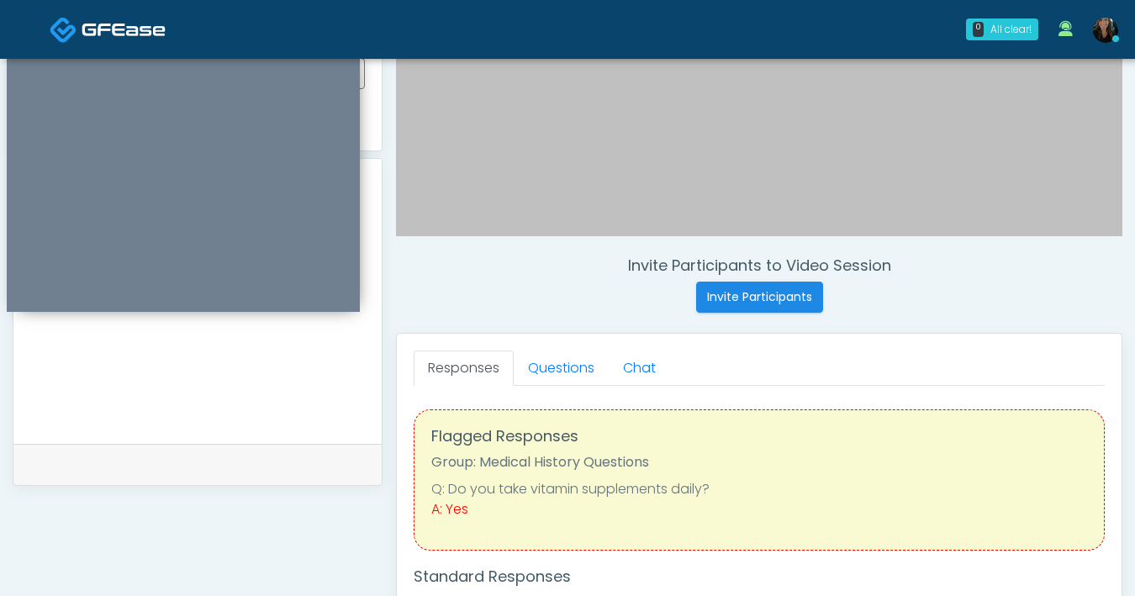
scroll to position [463, 0]
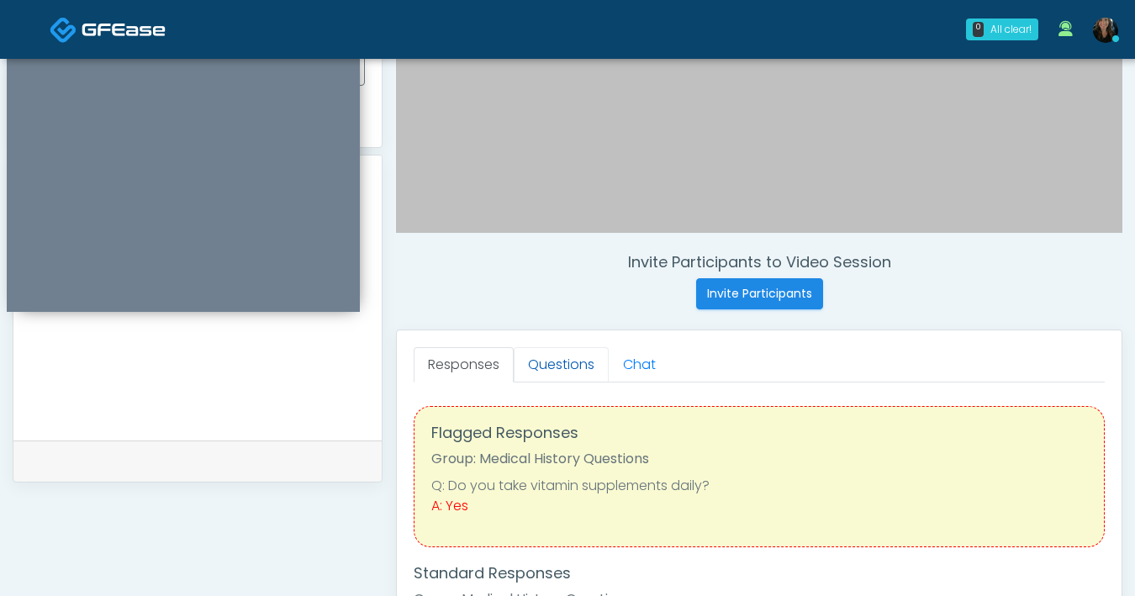
click at [550, 365] on link "Questions" at bounding box center [561, 364] width 95 height 35
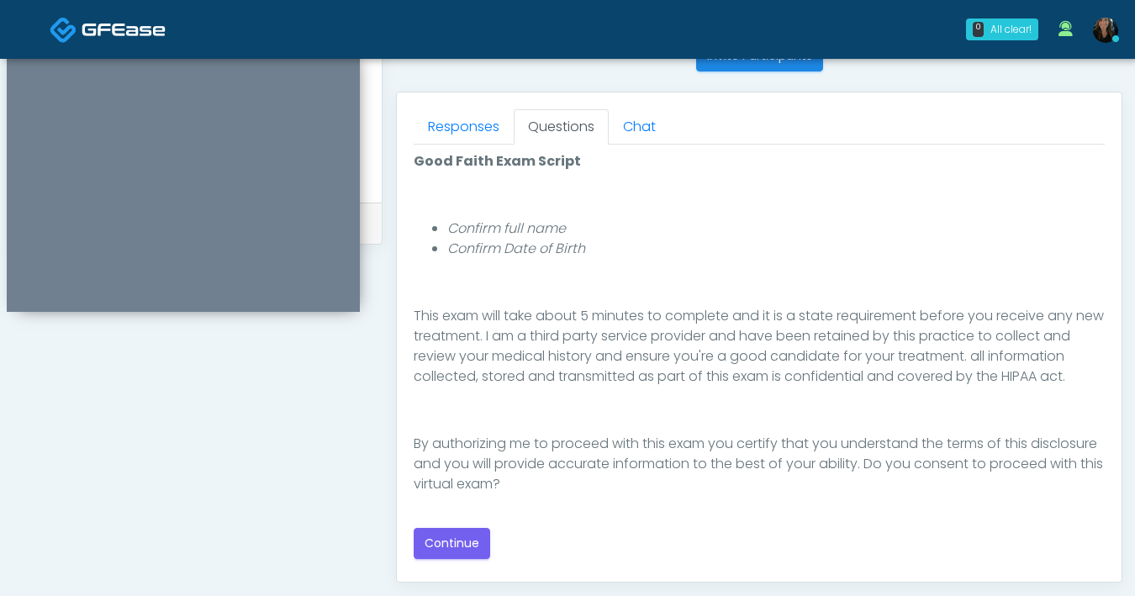
scroll to position [702, 0]
click at [473, 537] on button "Continue" at bounding box center [452, 542] width 77 height 31
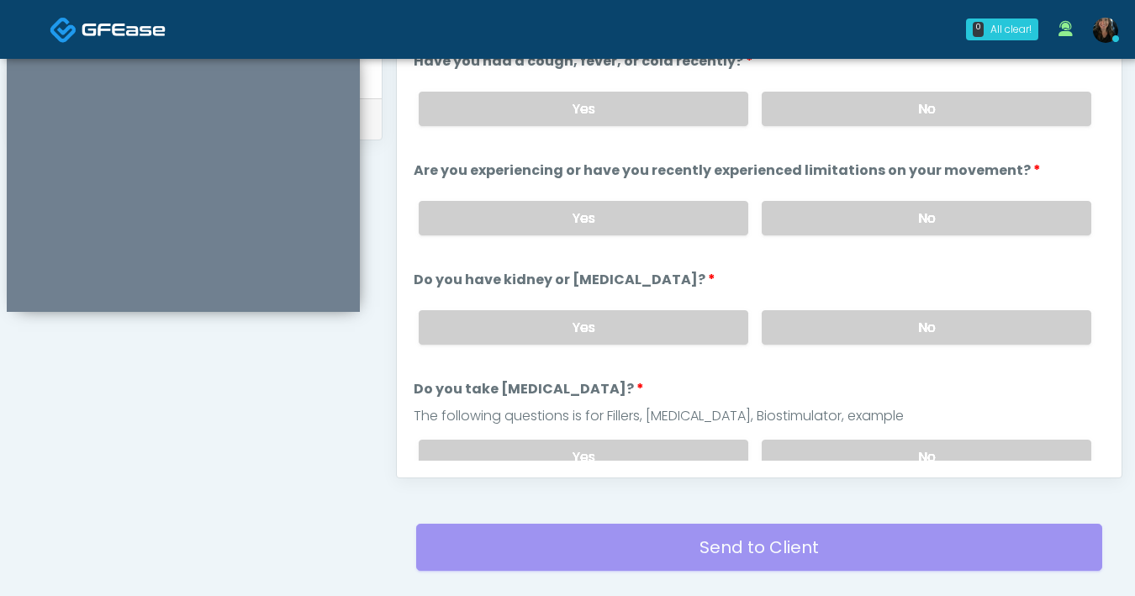
scroll to position [737, 0]
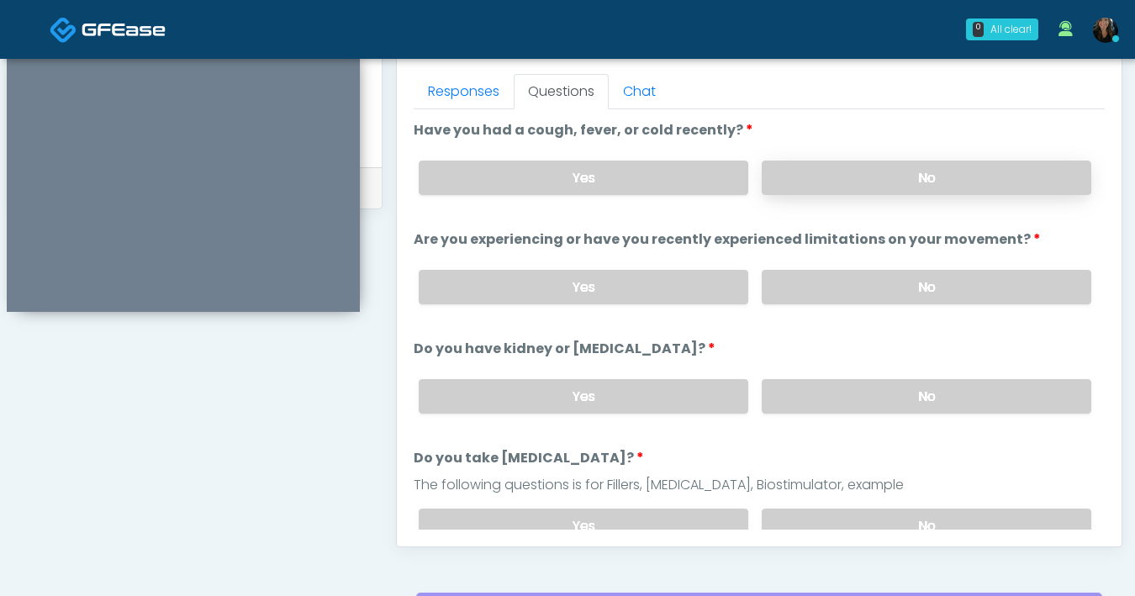
click at [825, 175] on label "No" at bounding box center [927, 178] width 330 height 34
click at [877, 288] on label "No" at bounding box center [927, 287] width 330 height 34
click at [844, 405] on label "No" at bounding box center [927, 396] width 330 height 34
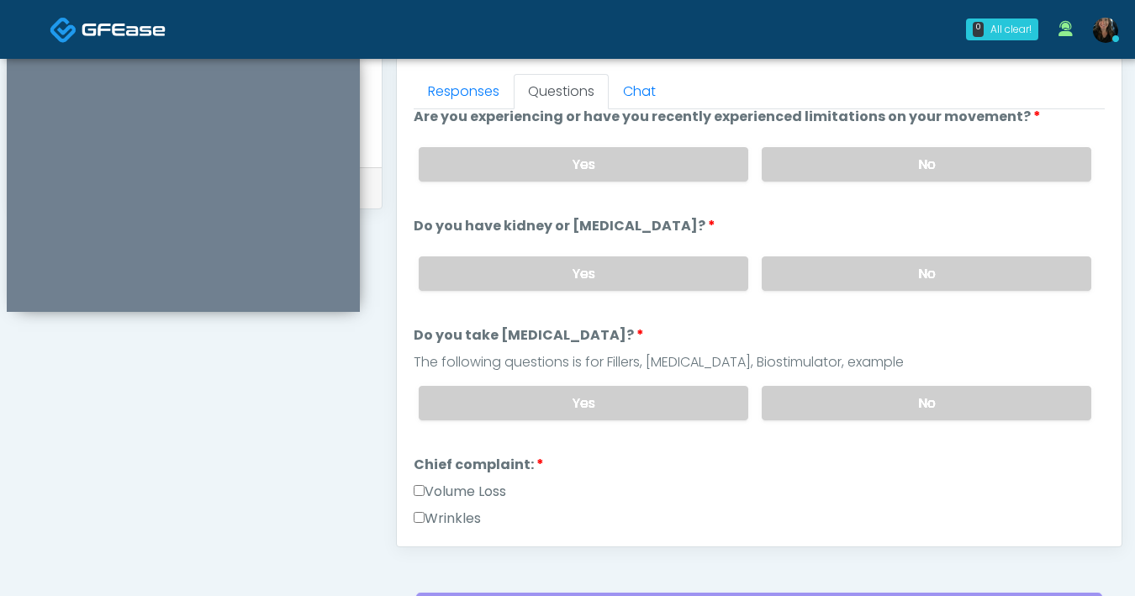
scroll to position [126, 0]
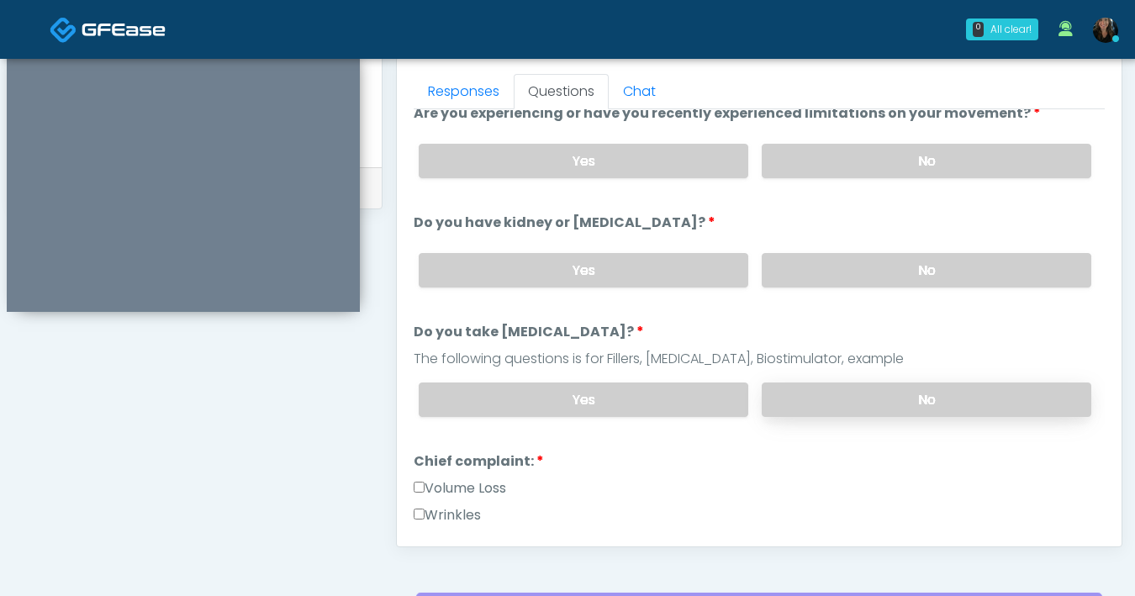
click at [839, 400] on label "No" at bounding box center [927, 400] width 330 height 34
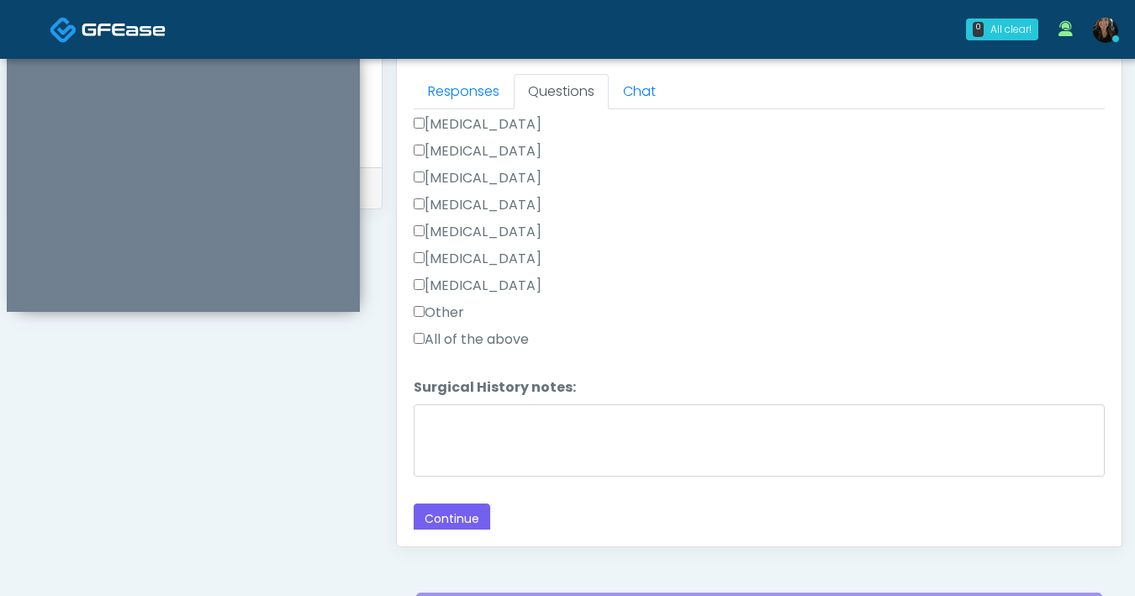
scroll to position [1177, 0]
click at [463, 508] on button "Continue" at bounding box center [452, 518] width 77 height 31
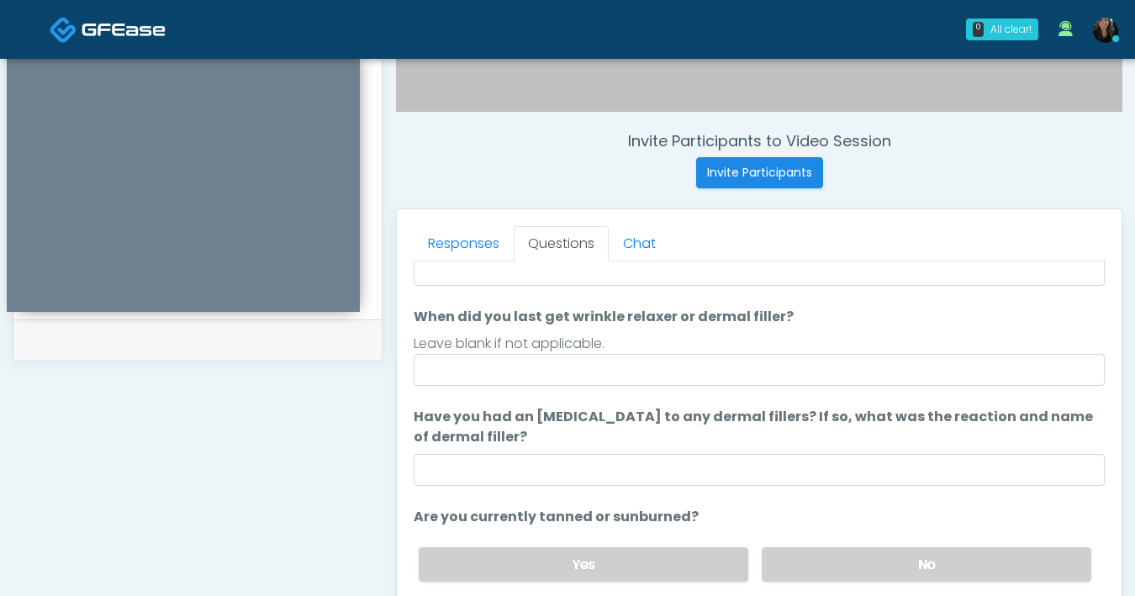
scroll to position [20, 0]
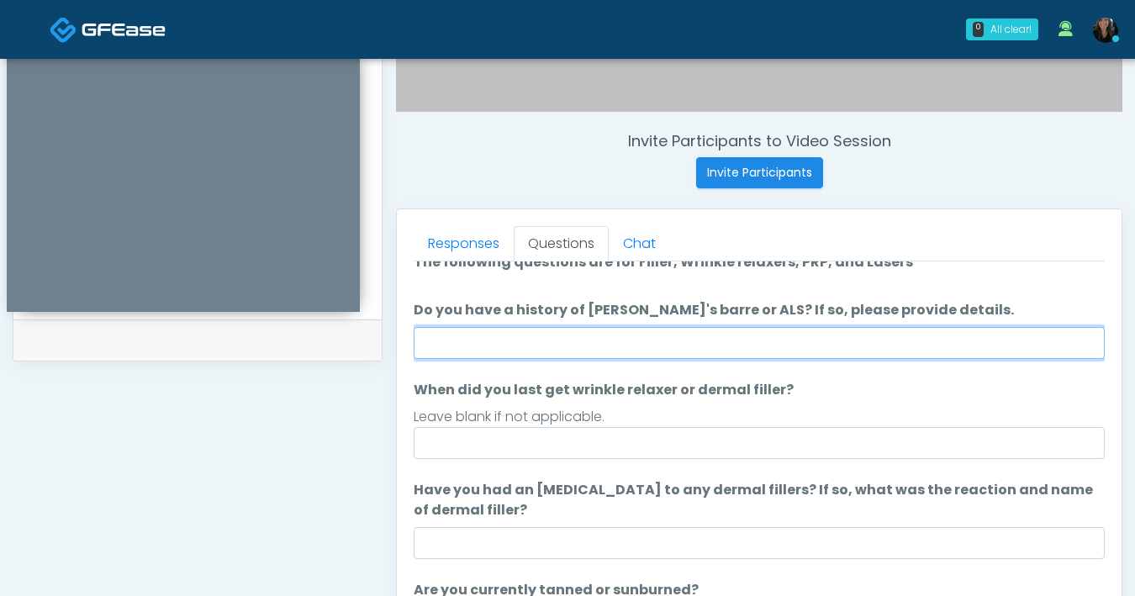
click at [558, 349] on input "Do you have a history of Guillain's barre or ALS? If so, please provide details." at bounding box center [759, 343] width 691 height 32
type input "**"
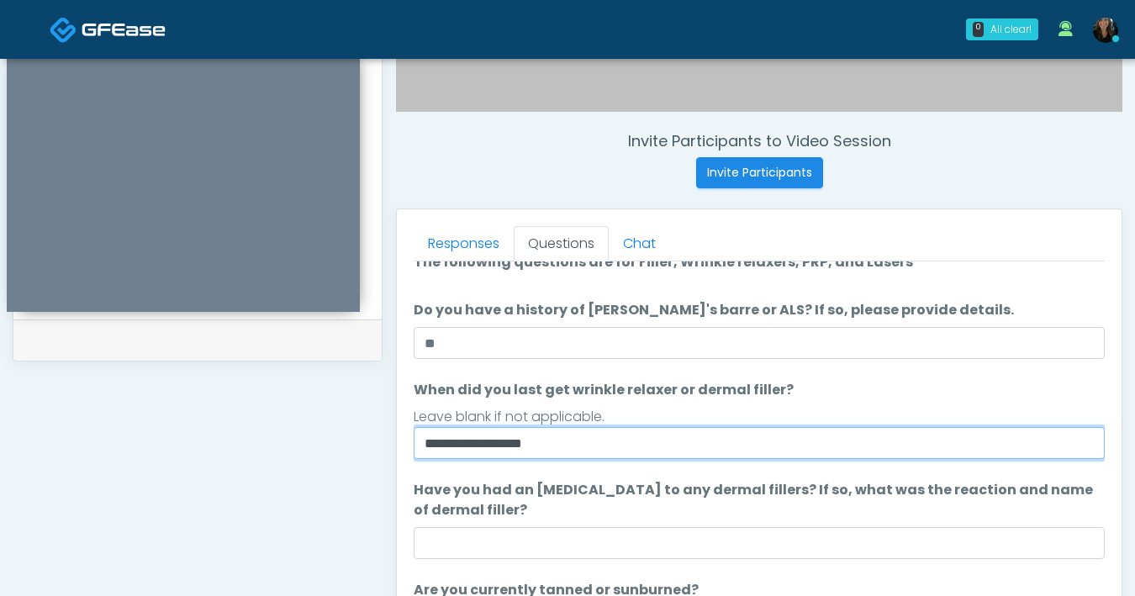
type input "**********"
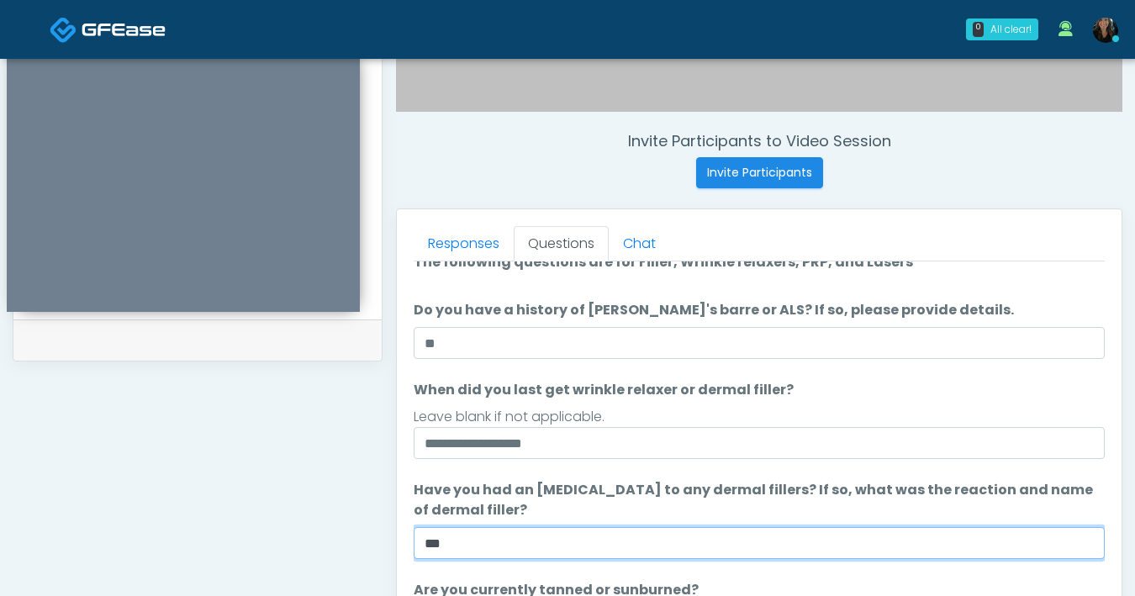
scroll to position [158, 0]
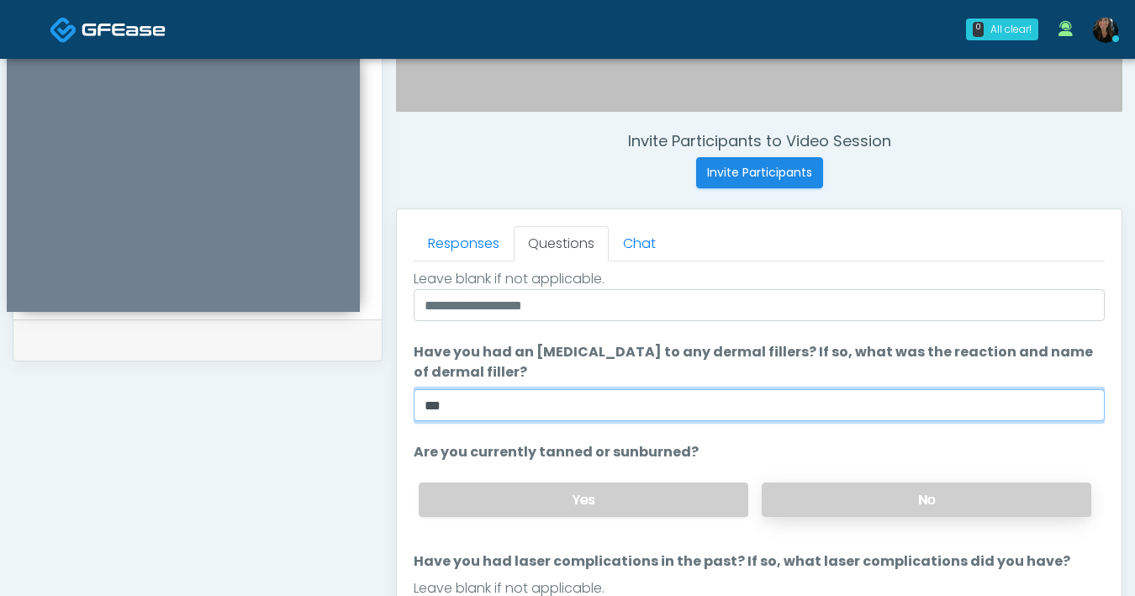
type input "***"
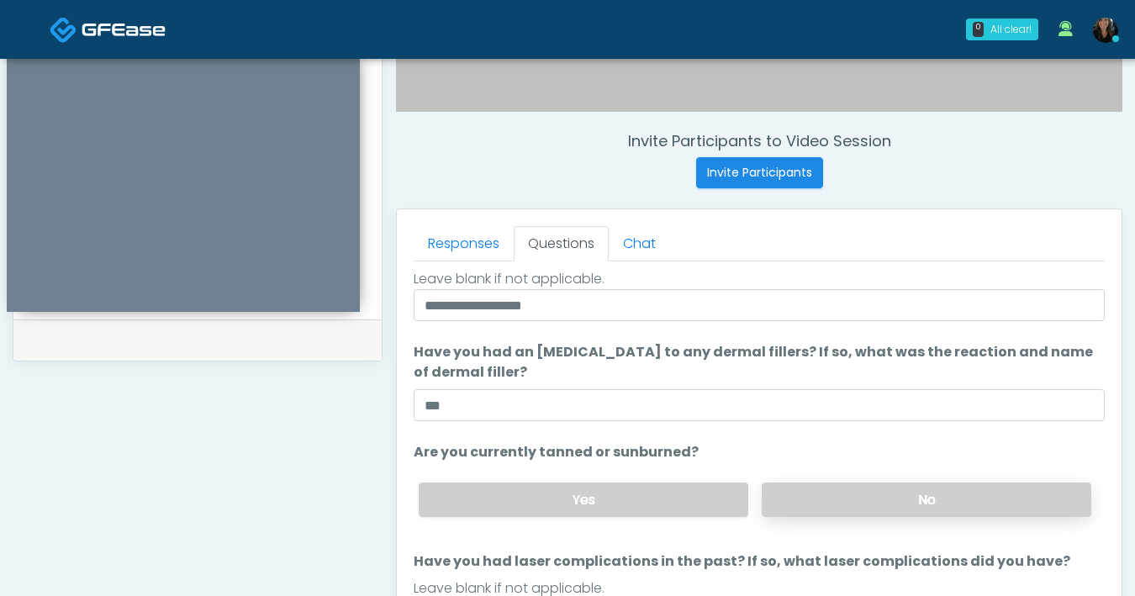
click at [814, 500] on label "No" at bounding box center [927, 500] width 330 height 34
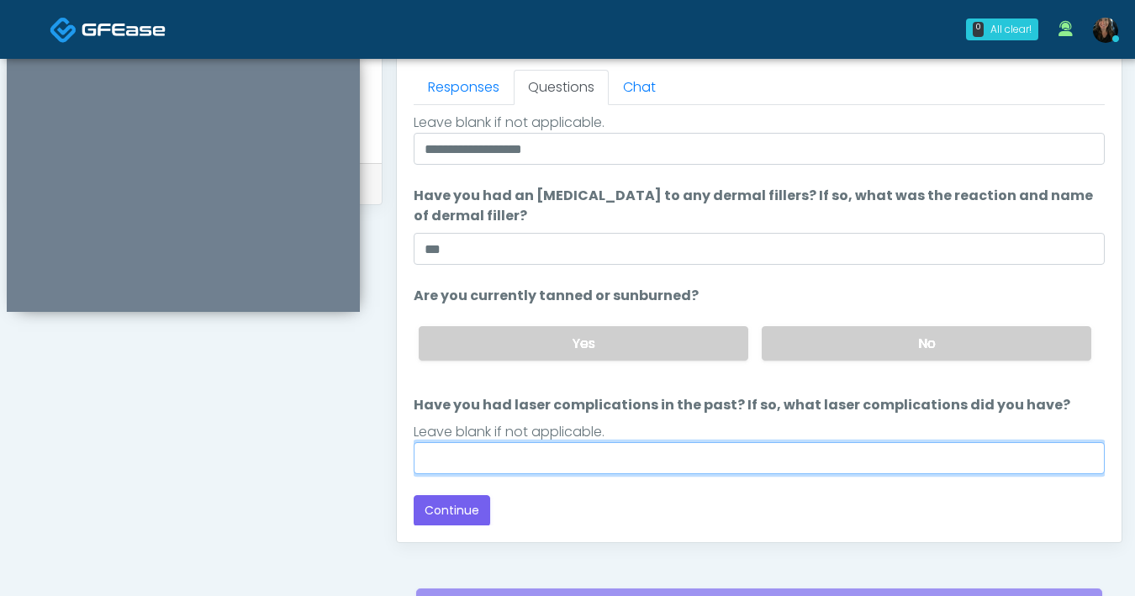
click at [634, 466] on input "Have you had laser complications in the past? If so, what laser complications d…" at bounding box center [759, 458] width 691 height 32
type input "**"
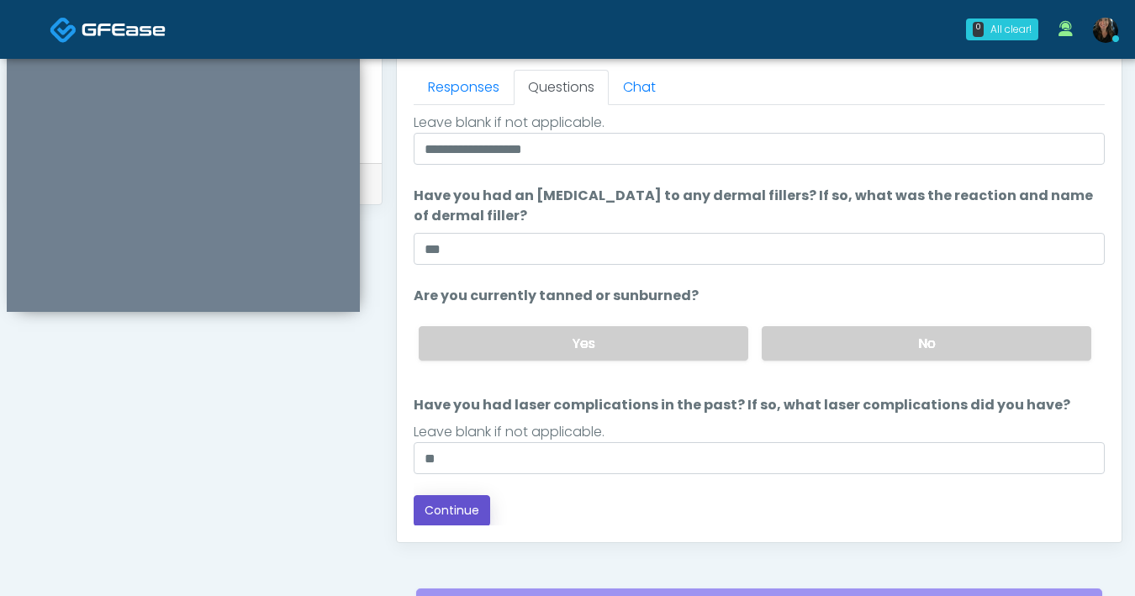
click at [457, 511] on button "Continue" at bounding box center [452, 510] width 77 height 31
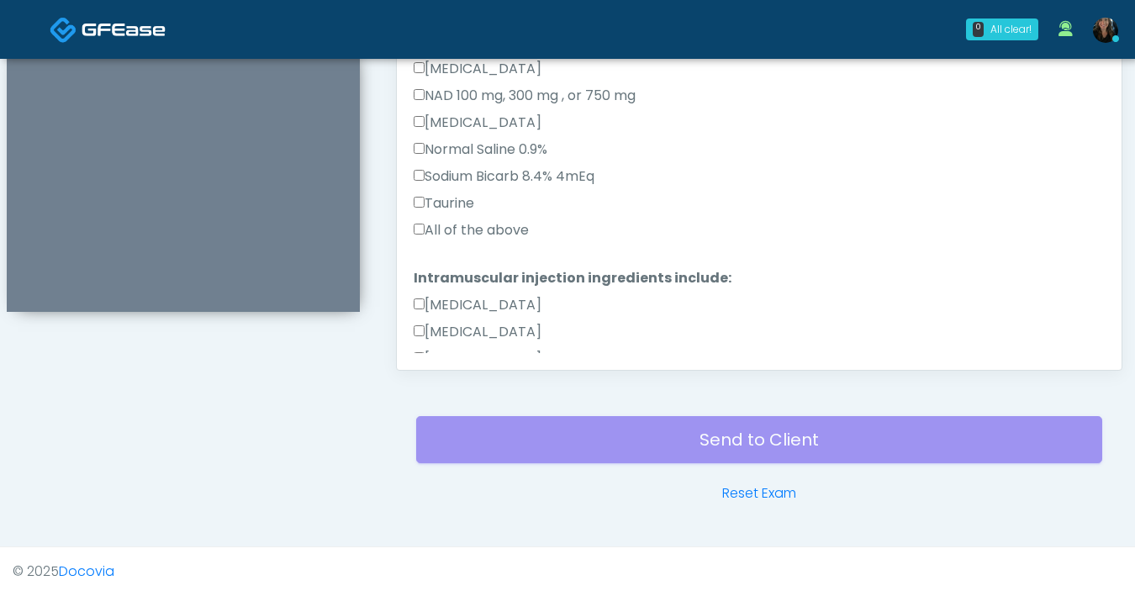
scroll to position [361, 0]
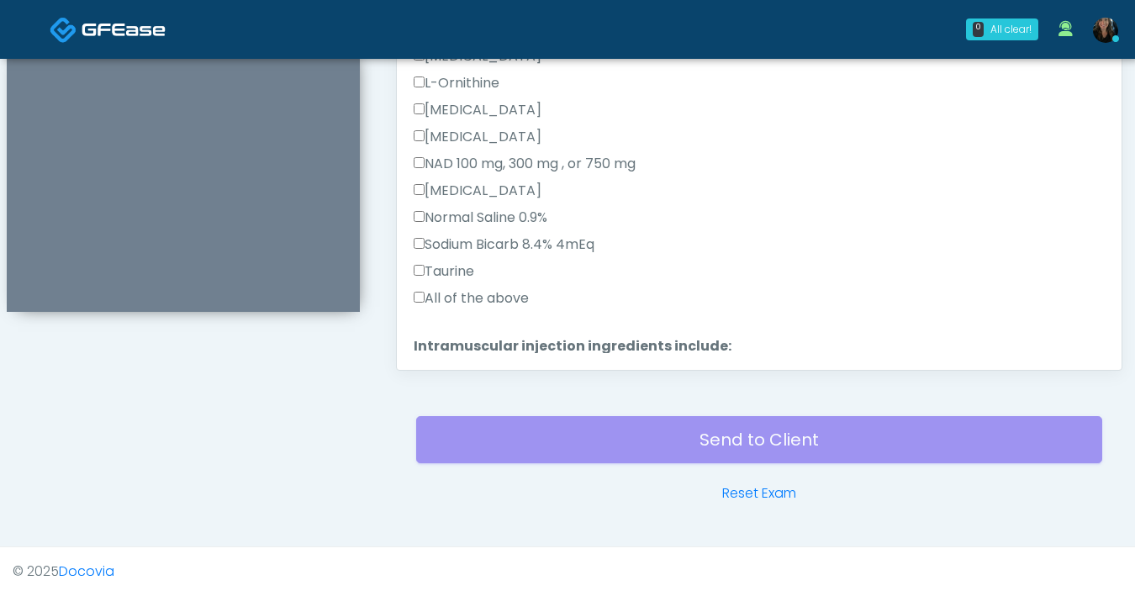
click at [426, 297] on label "All of the above" at bounding box center [471, 298] width 115 height 20
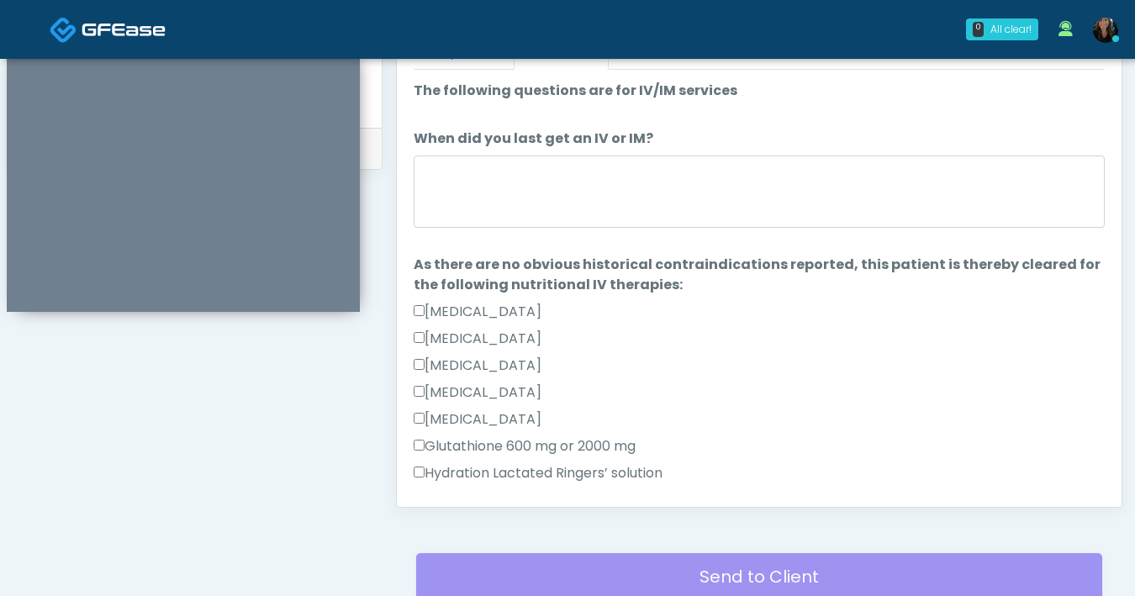
scroll to position [775, 0]
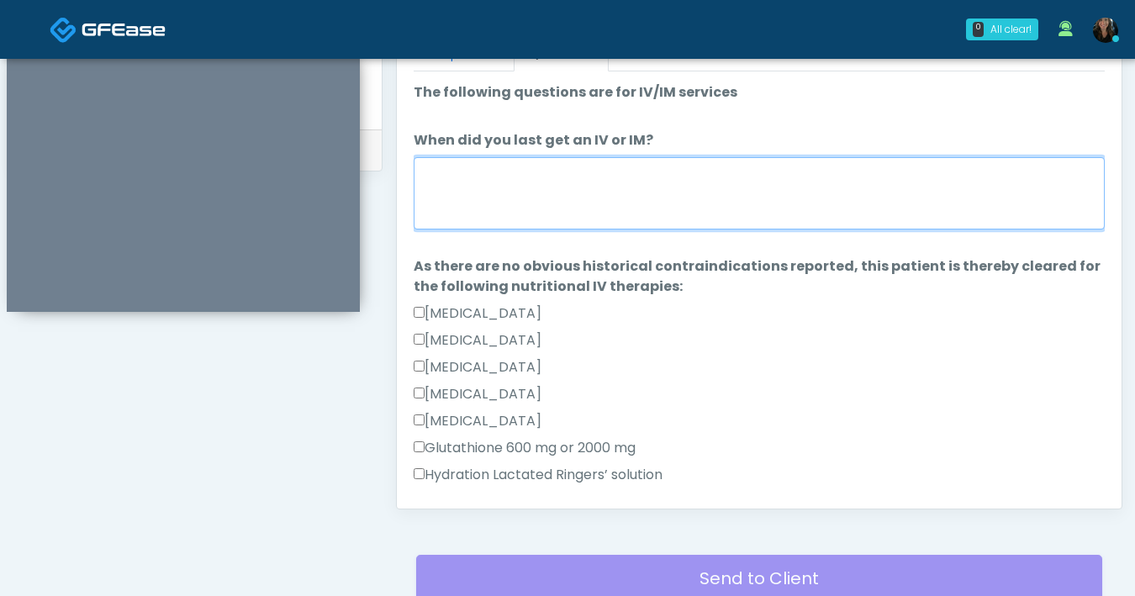
click at [511, 197] on textarea "When did you last get an IV or IM?" at bounding box center [759, 193] width 691 height 72
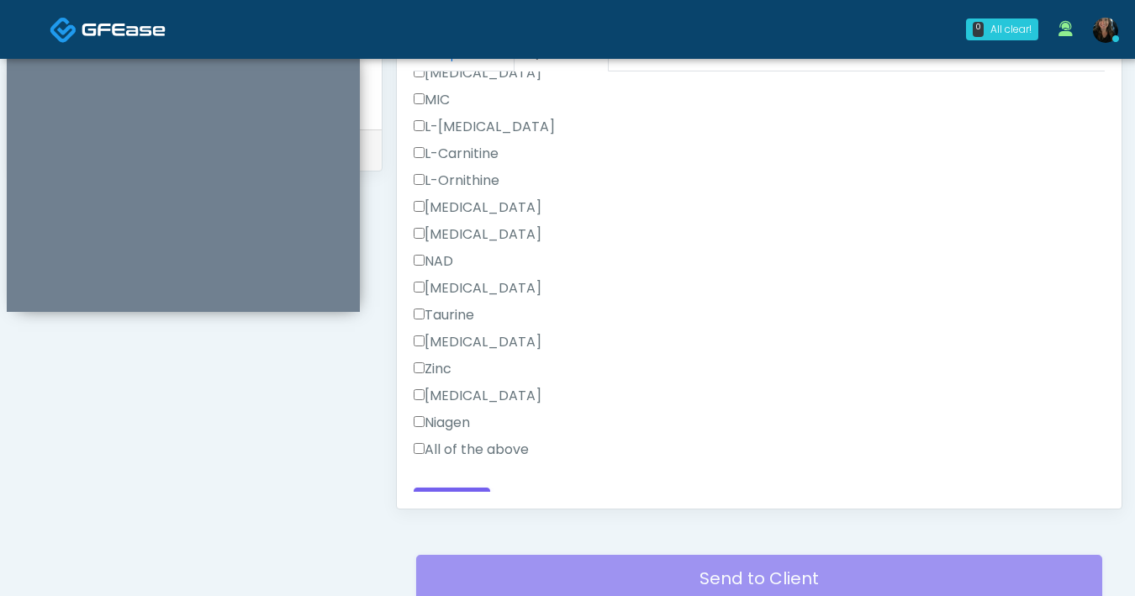
scroll to position [987, 0]
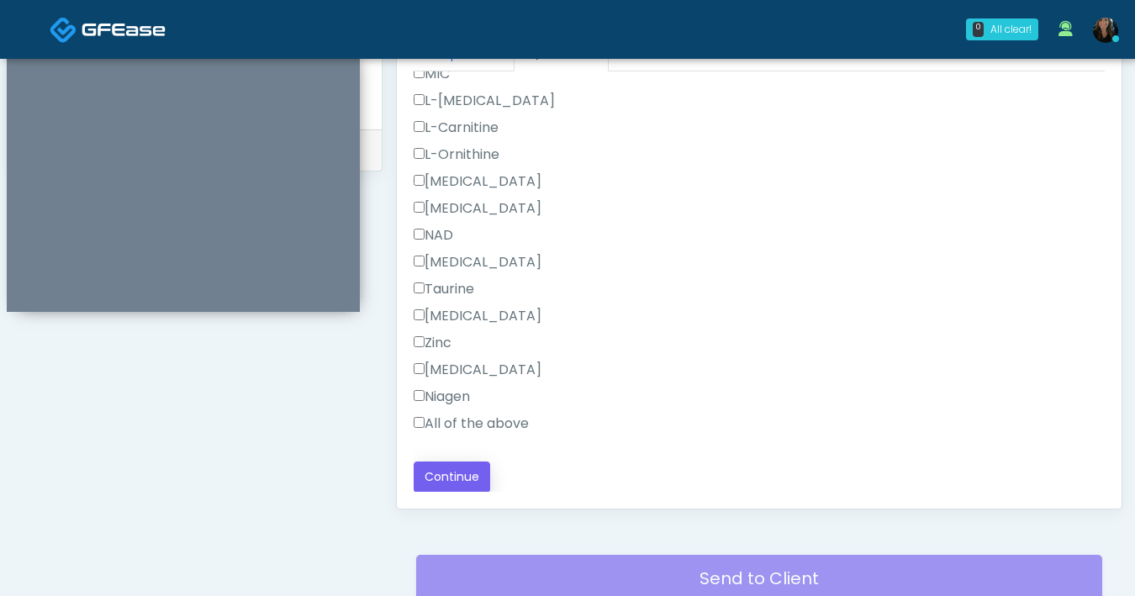
type textarea "**********"
click at [452, 484] on button "Continue" at bounding box center [452, 477] width 77 height 31
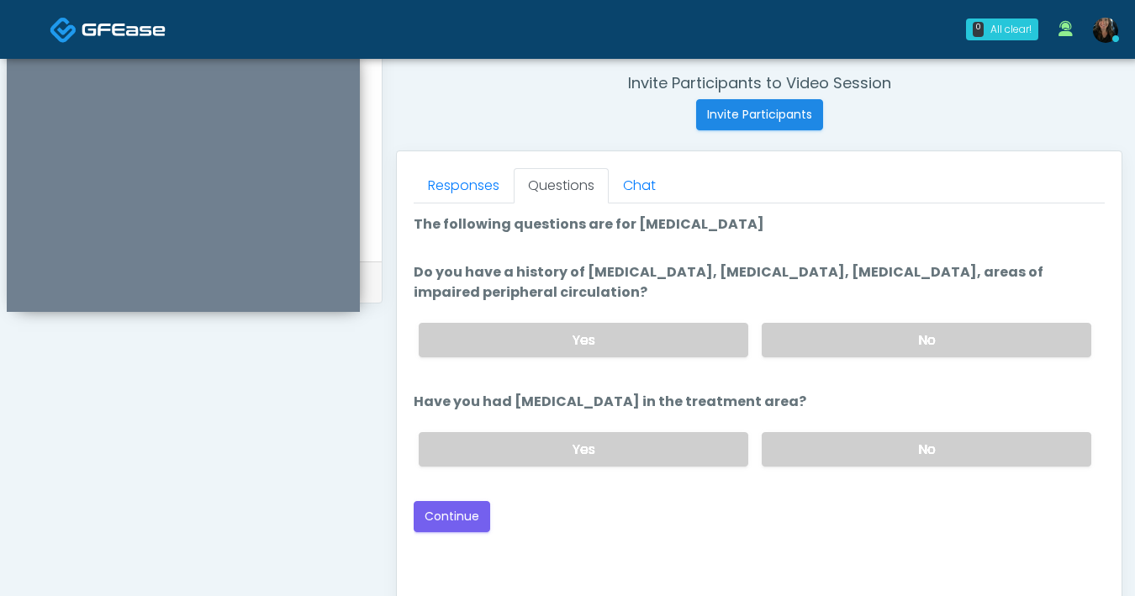
scroll to position [612, 0]
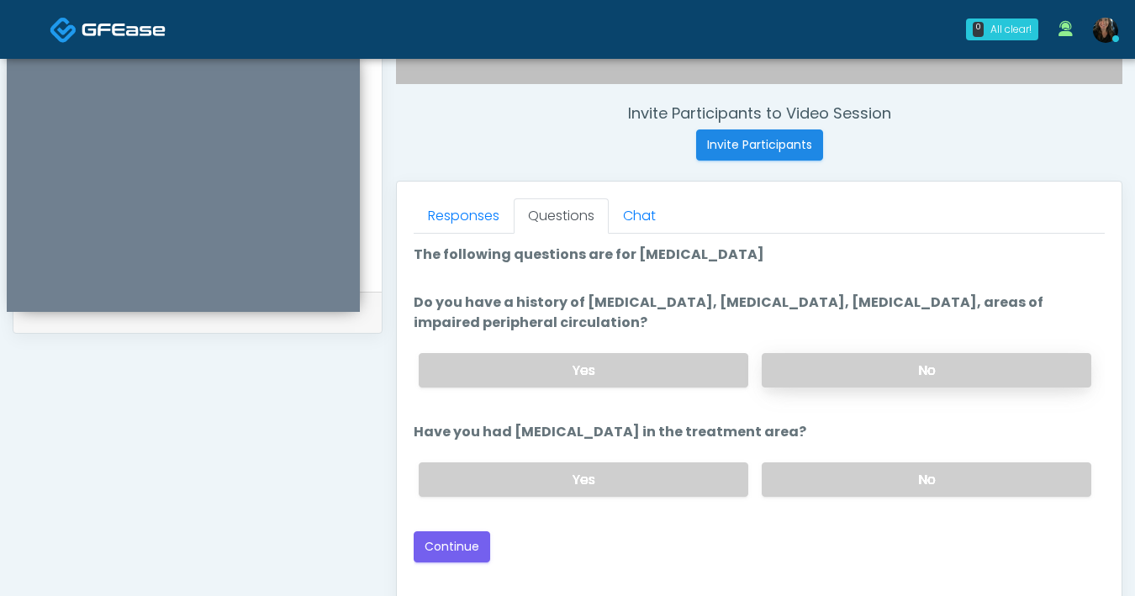
click at [857, 360] on label "No" at bounding box center [927, 370] width 330 height 34
click at [855, 490] on label "No" at bounding box center [927, 480] width 330 height 34
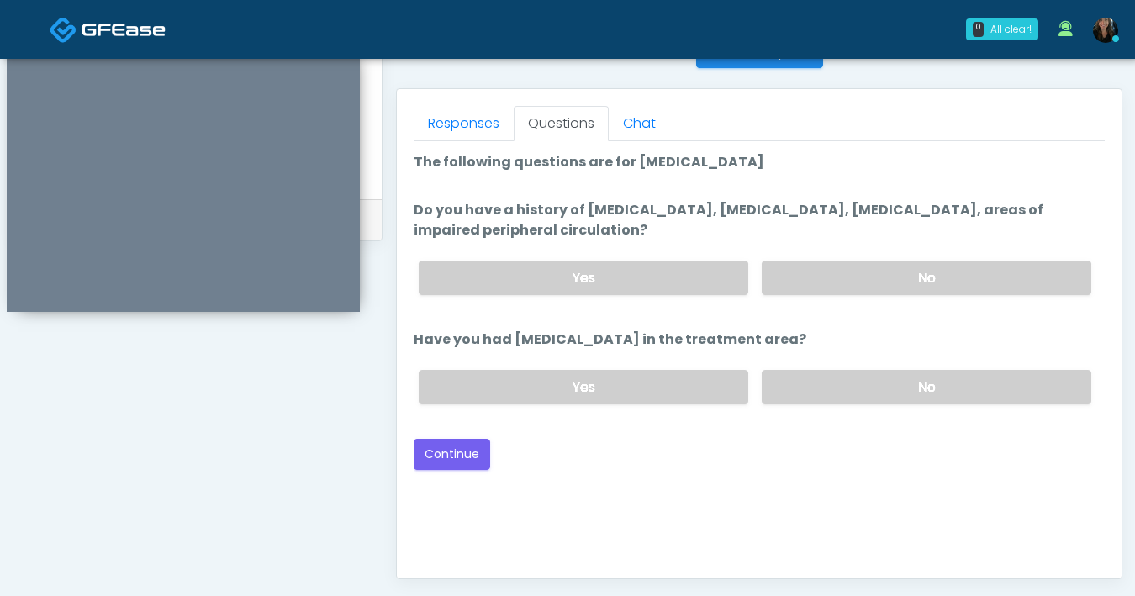
scroll to position [759, 0]
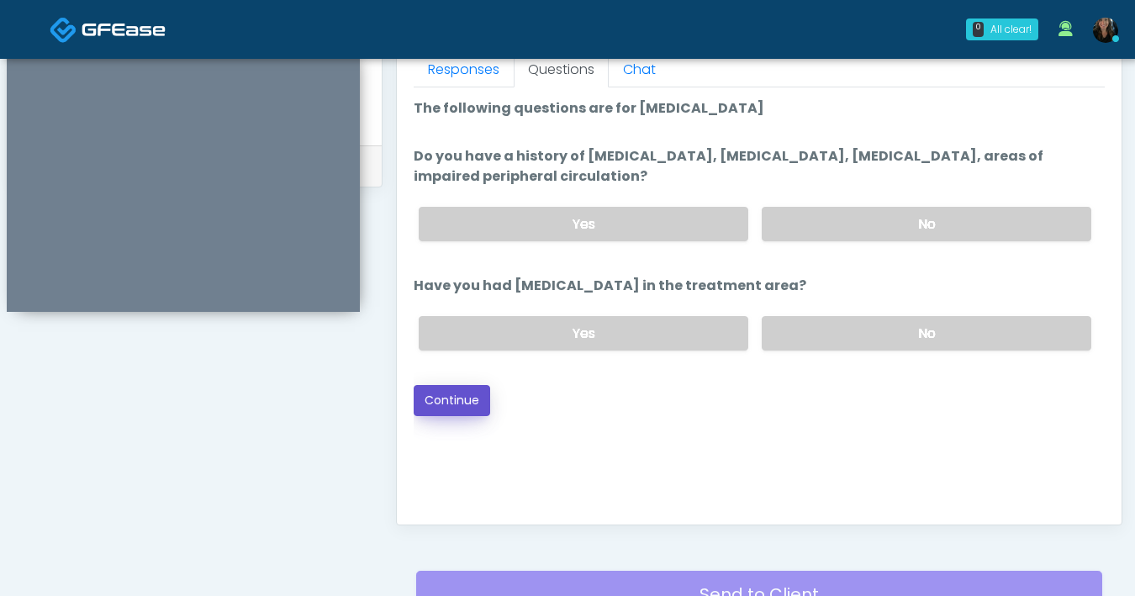
click at [439, 391] on button "Continue" at bounding box center [452, 400] width 77 height 31
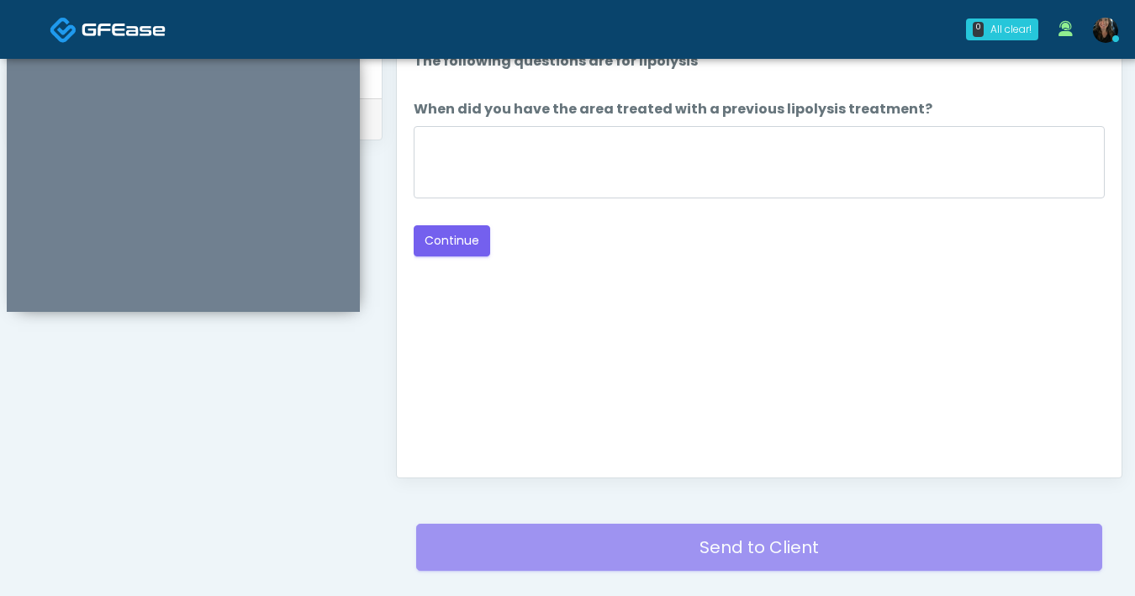
scroll to position [744, 0]
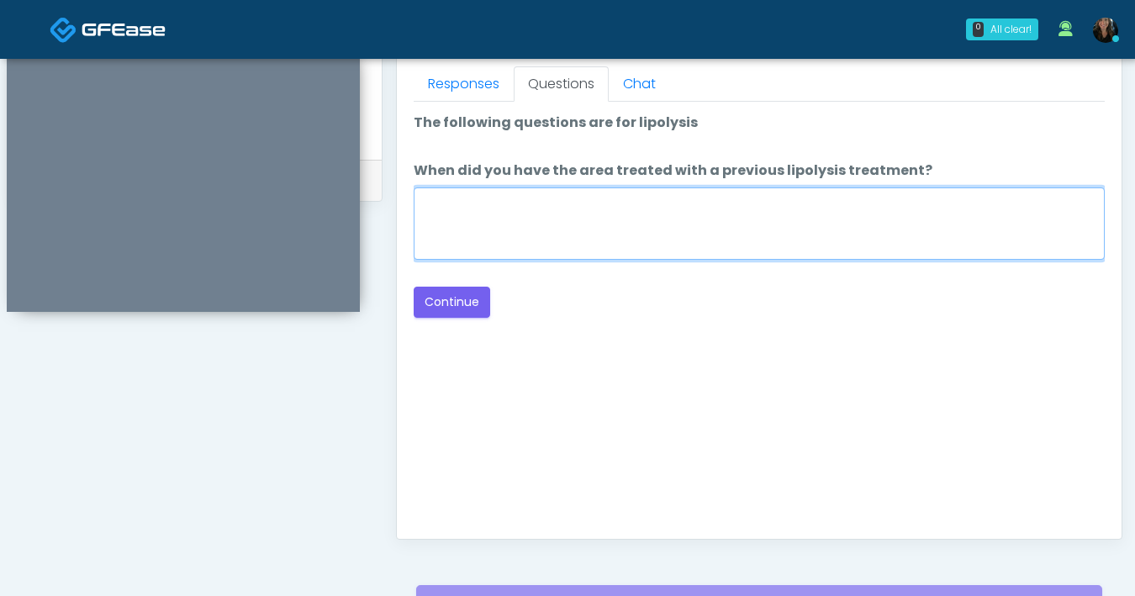
click at [659, 244] on textarea "When did you have the area treated with a previous lipolysis treatment?" at bounding box center [759, 224] width 691 height 72
type textarea "***"
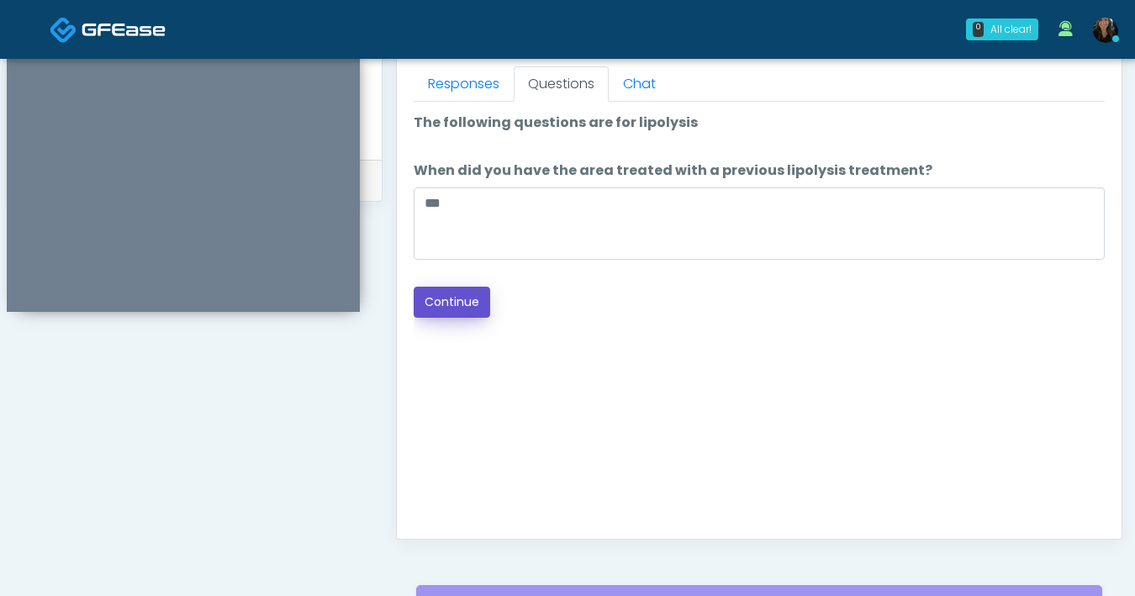
click at [479, 297] on button "Continue" at bounding box center [452, 302] width 77 height 31
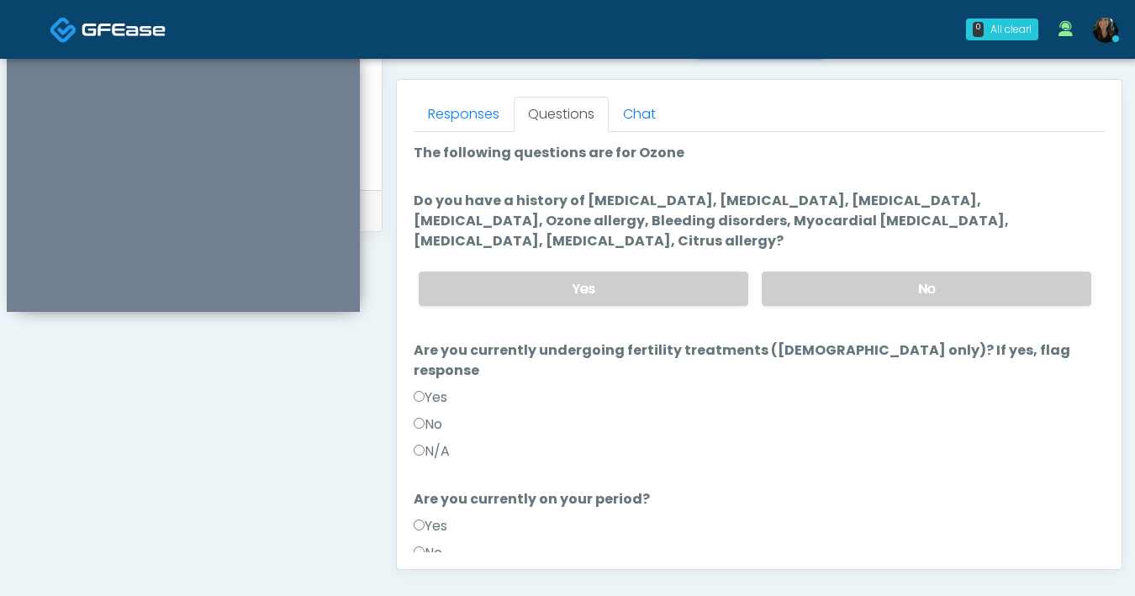
scroll to position [703, 0]
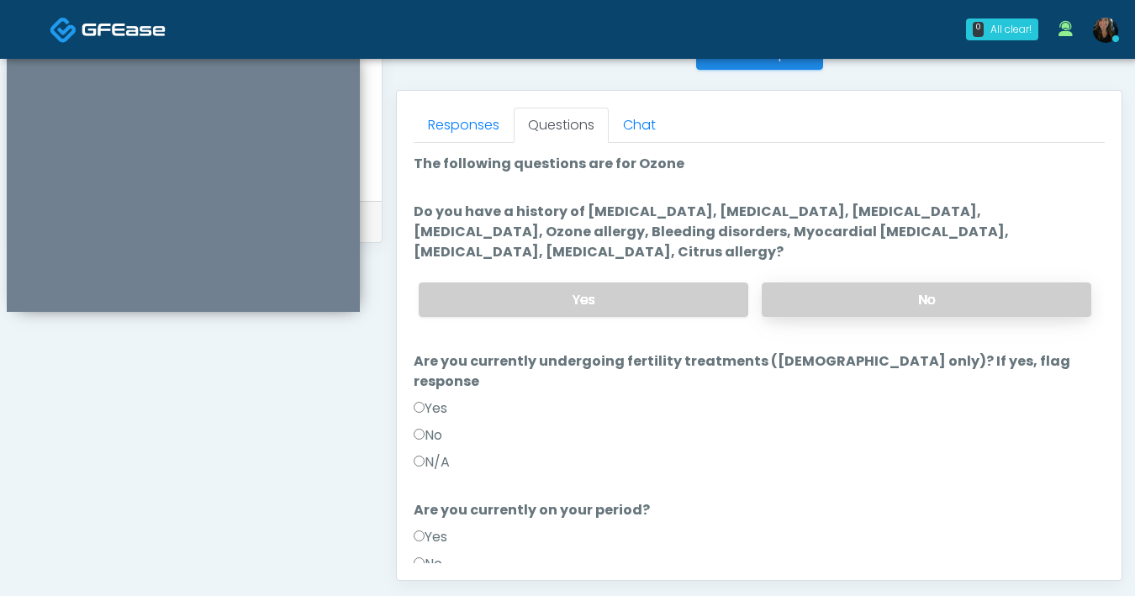
click at [837, 299] on label "No" at bounding box center [927, 300] width 330 height 34
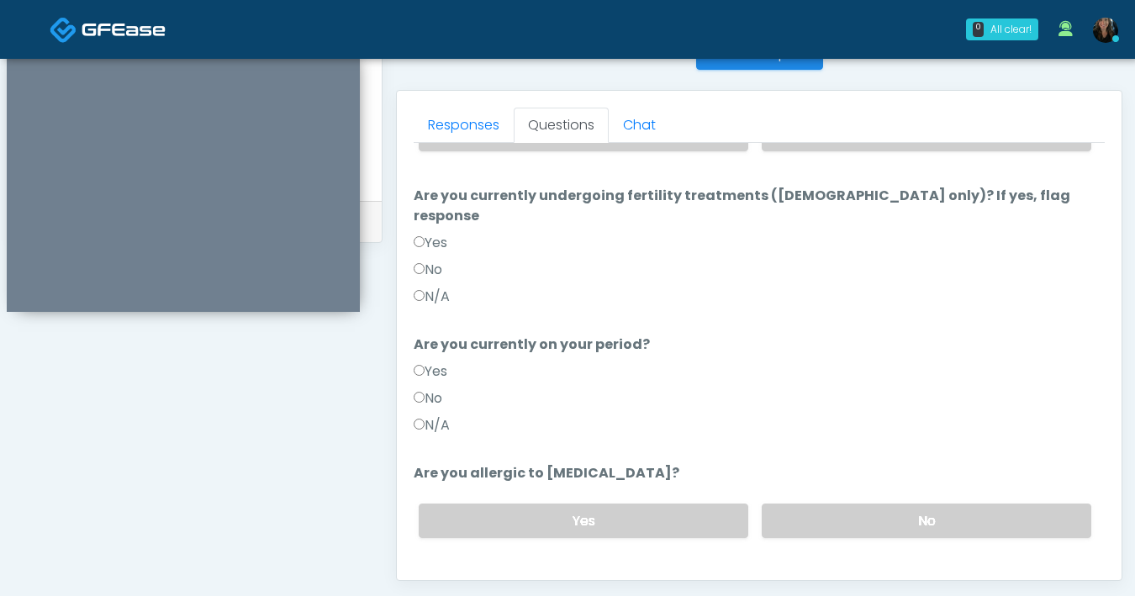
scroll to position [184, 0]
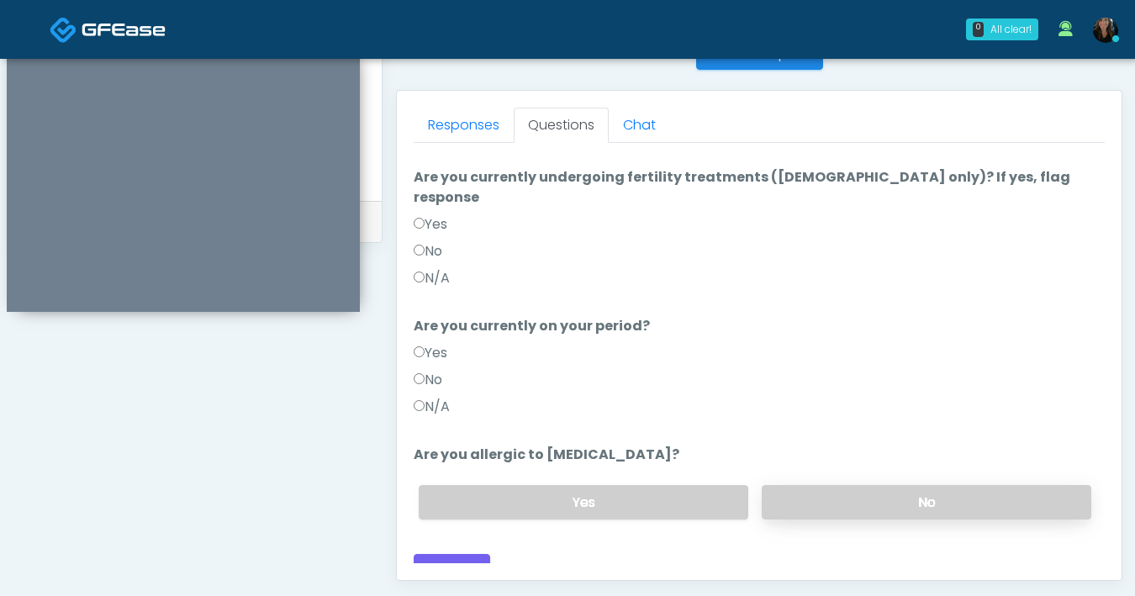
click at [897, 488] on label "No" at bounding box center [927, 502] width 330 height 34
click at [463, 554] on button "Continue" at bounding box center [452, 569] width 77 height 31
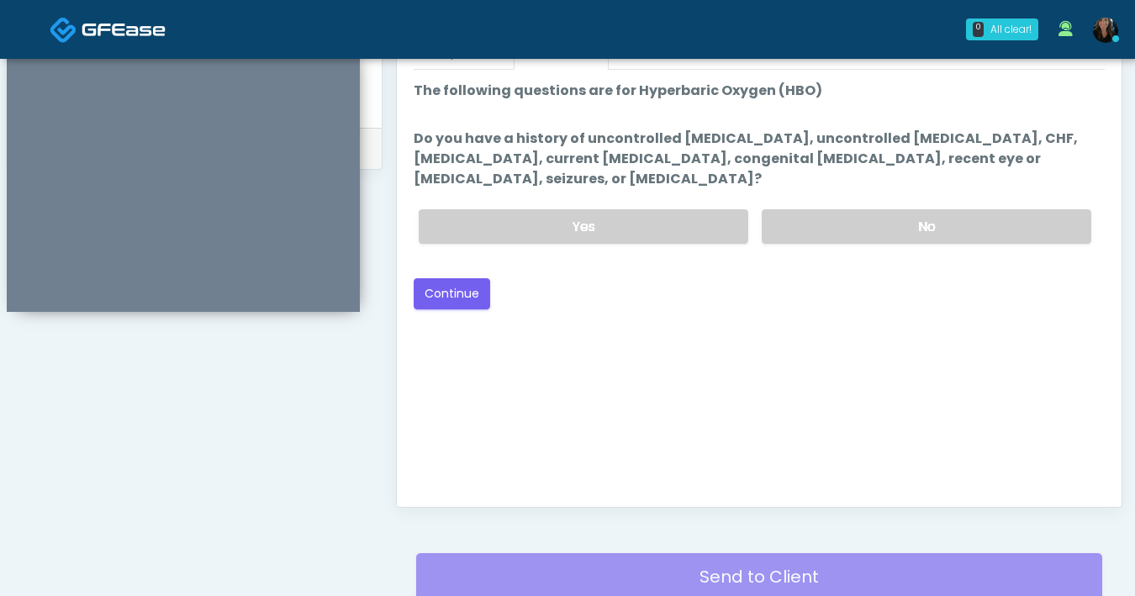
scroll to position [755, 0]
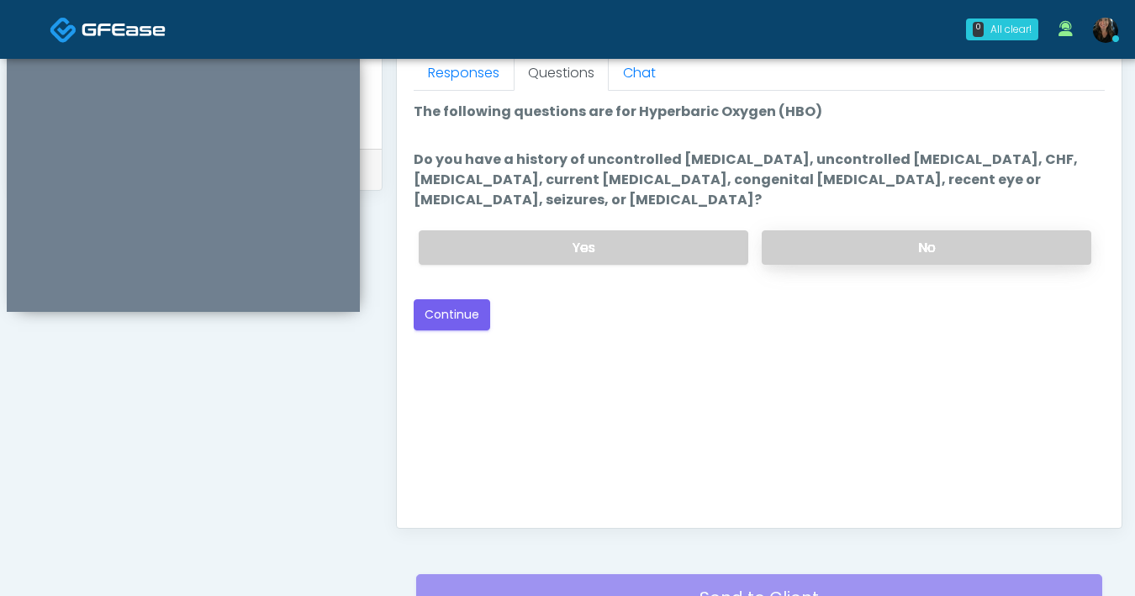
click at [929, 252] on label "No" at bounding box center [927, 247] width 330 height 34
click at [472, 320] on button "Continue" at bounding box center [452, 314] width 77 height 31
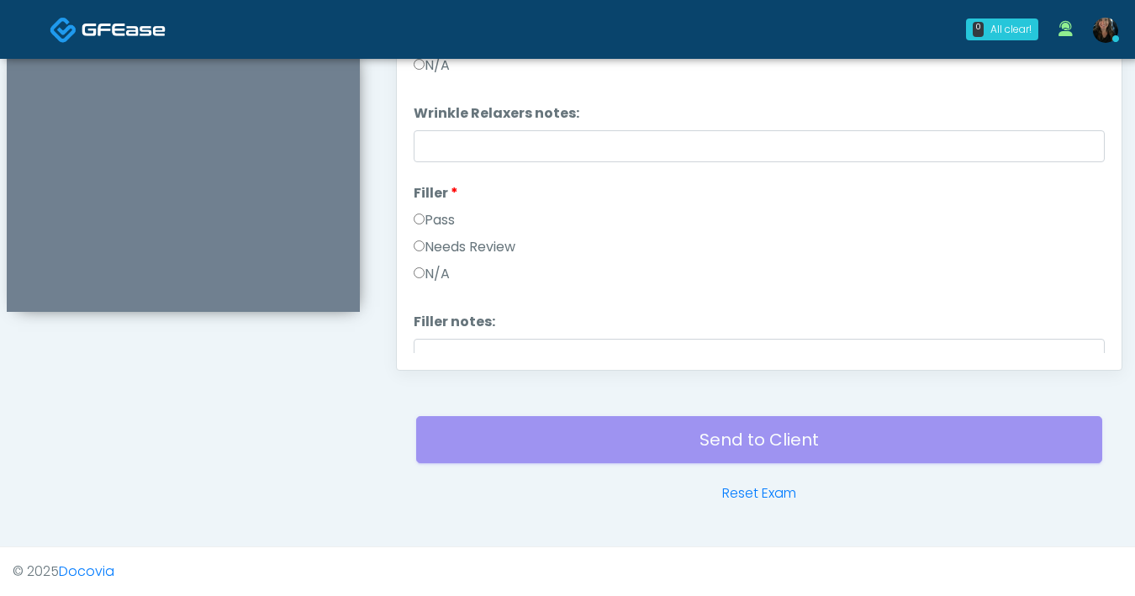
scroll to position [576, 0]
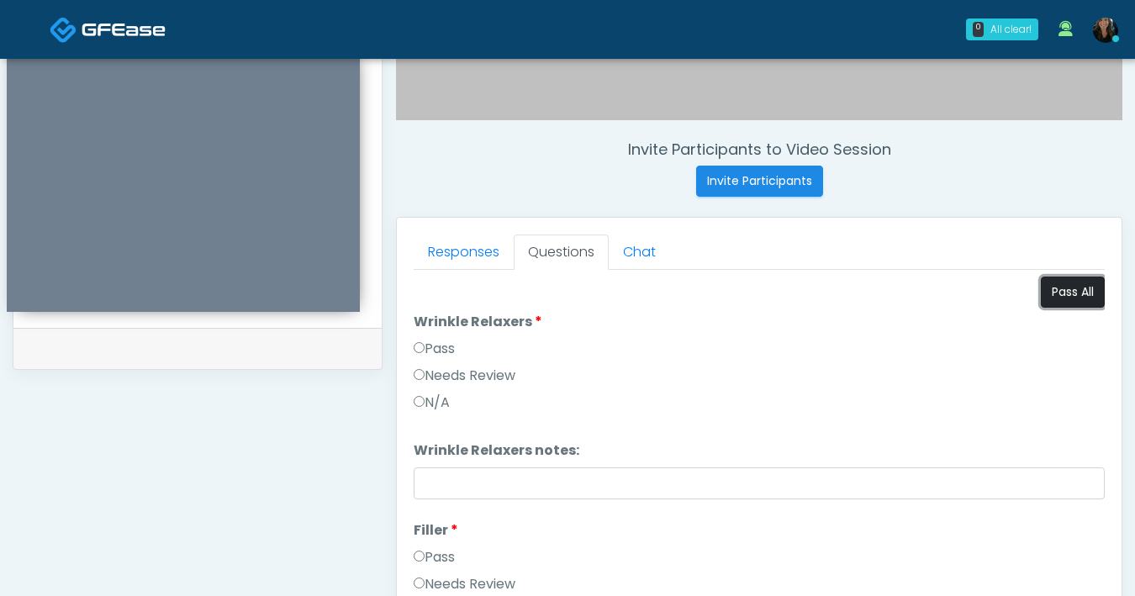
click at [1063, 299] on button "Pass All" at bounding box center [1073, 292] width 64 height 31
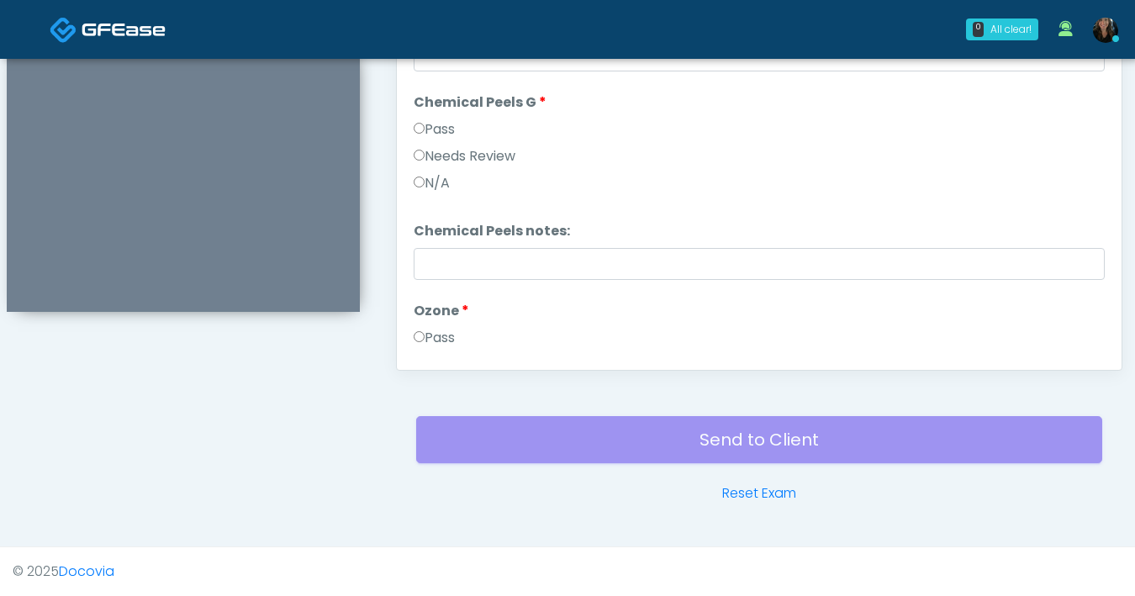
scroll to position [2156, 0]
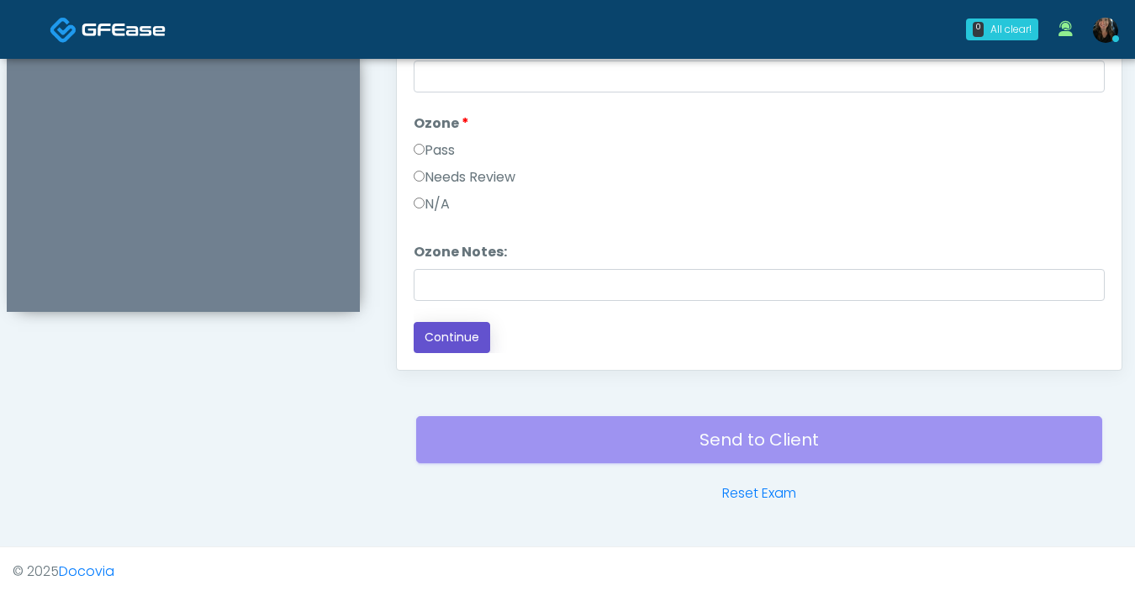
click at [481, 331] on button "Continue" at bounding box center [452, 337] width 77 height 31
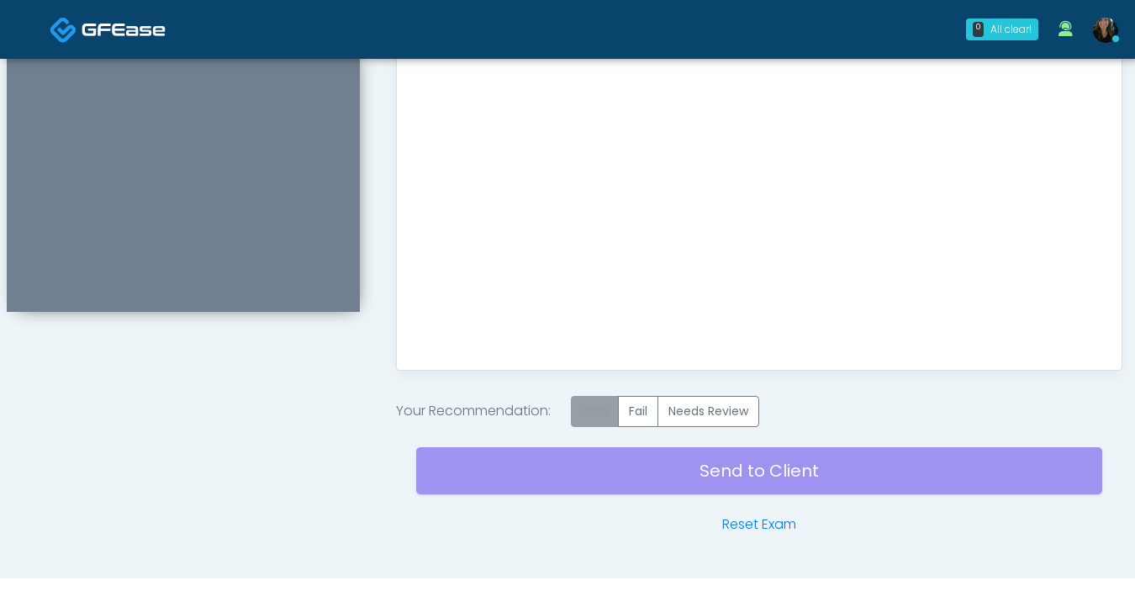
click at [602, 410] on label "Pass" at bounding box center [595, 411] width 48 height 31
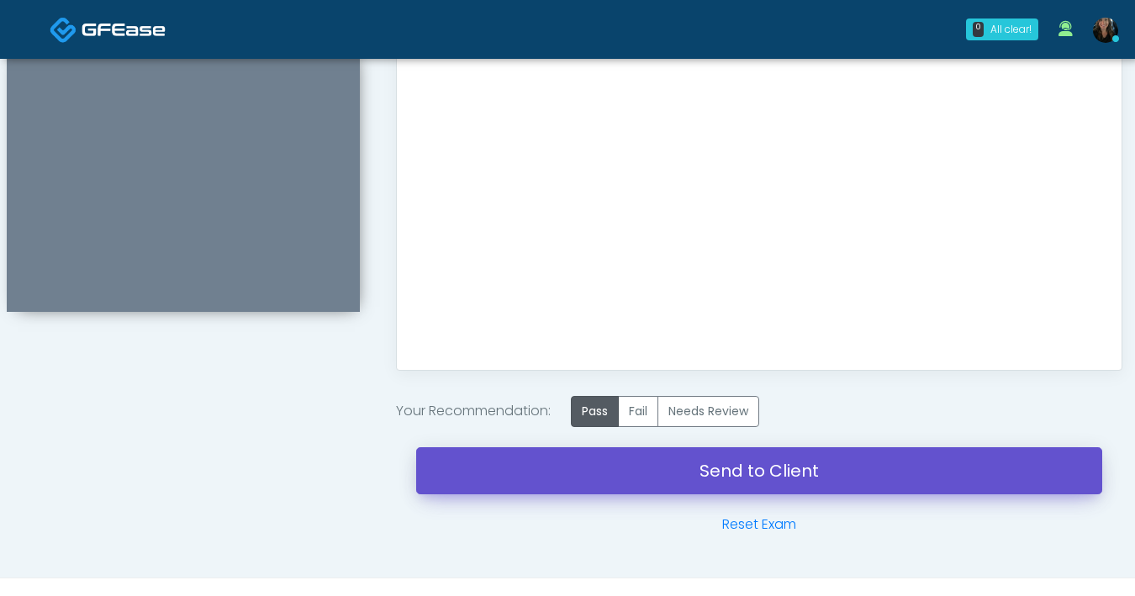
click at [717, 483] on link "Send to Client" at bounding box center [759, 470] width 686 height 47
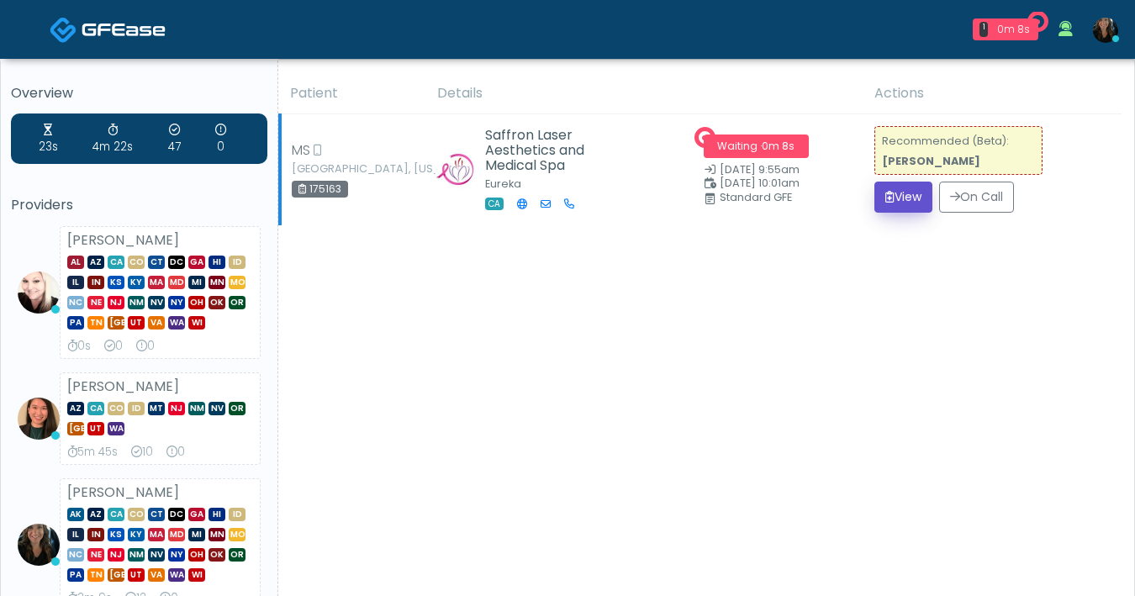
click at [897, 213] on button "View" at bounding box center [904, 197] width 58 height 31
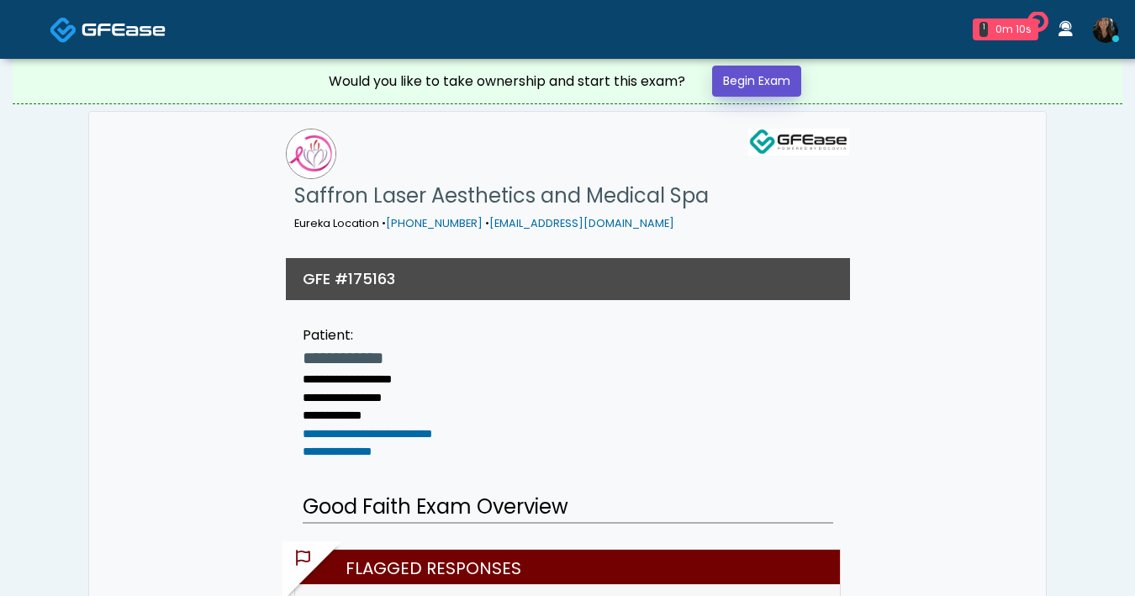
click at [759, 87] on link "Begin Exam" at bounding box center [756, 81] width 89 height 31
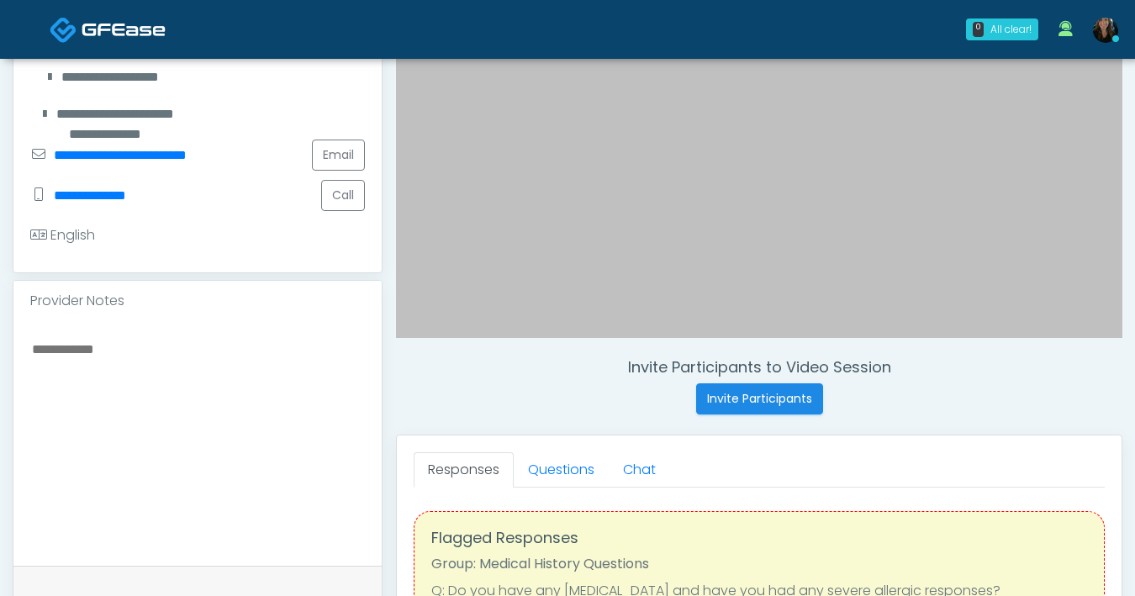
scroll to position [438, 0]
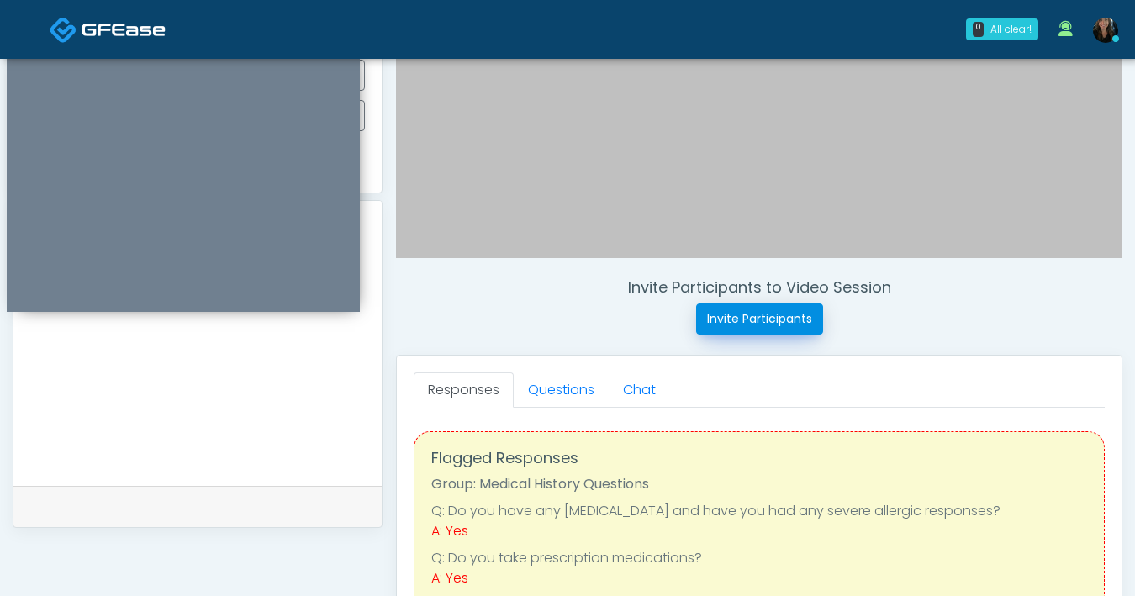
click at [747, 320] on button "Invite Participants" at bounding box center [759, 319] width 127 height 31
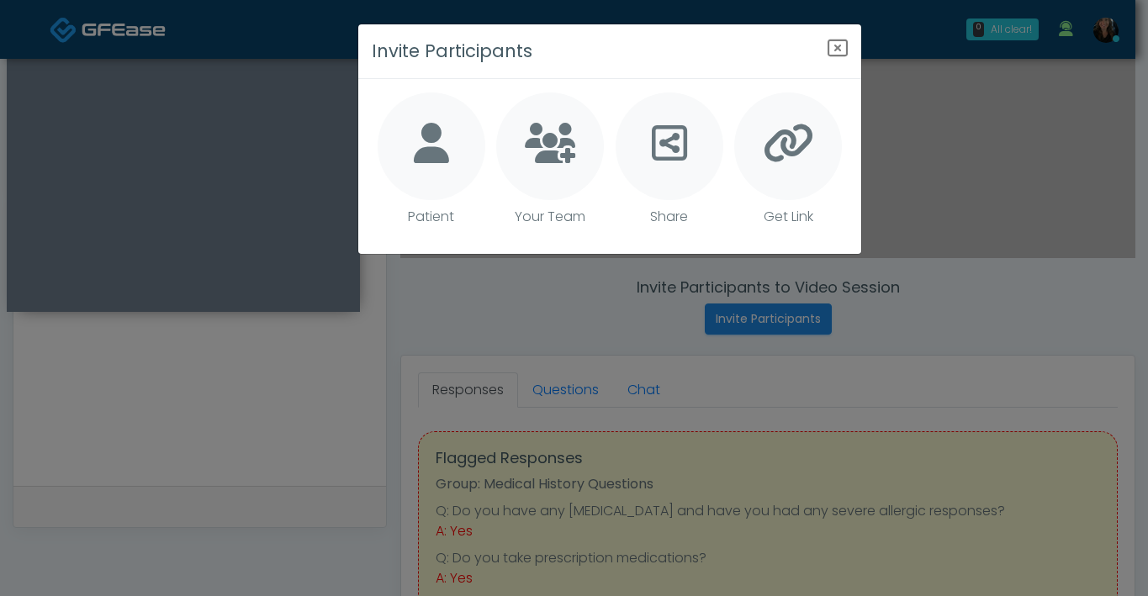
click at [400, 142] on div at bounding box center [432, 147] width 108 height 108
type textarea "**********"
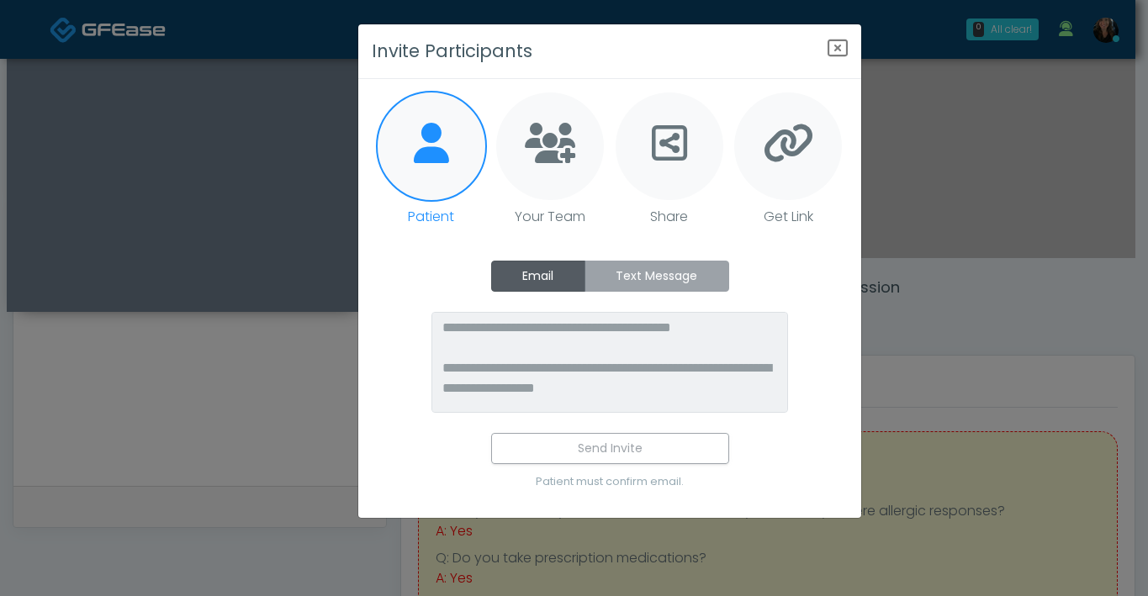
click at [648, 290] on label "Text Message" at bounding box center [657, 276] width 145 height 31
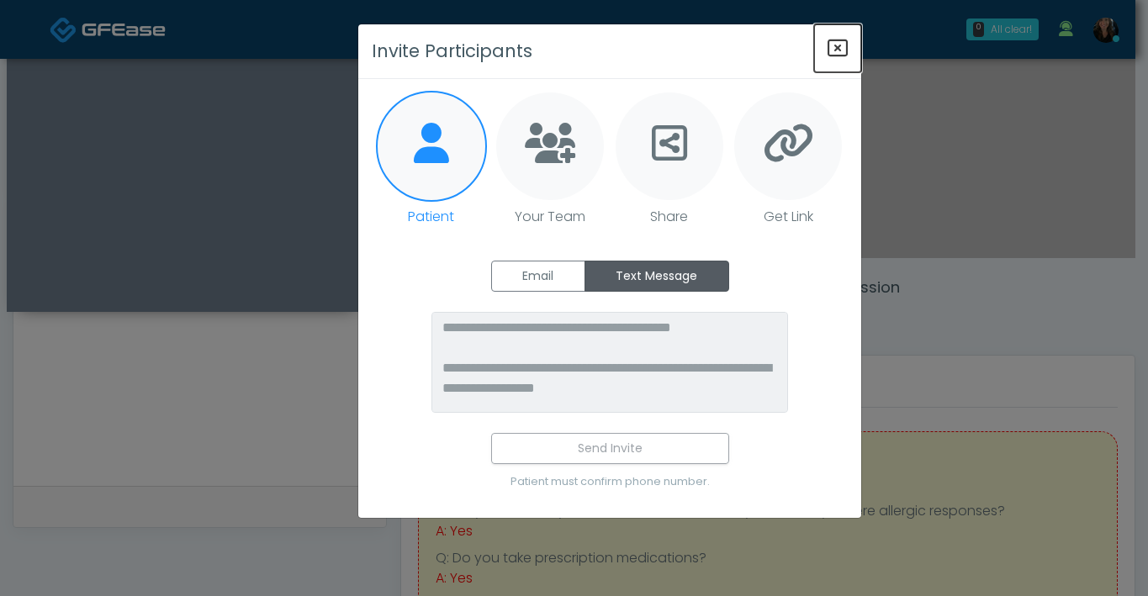
click at [833, 51] on icon "Close" at bounding box center [838, 48] width 20 height 20
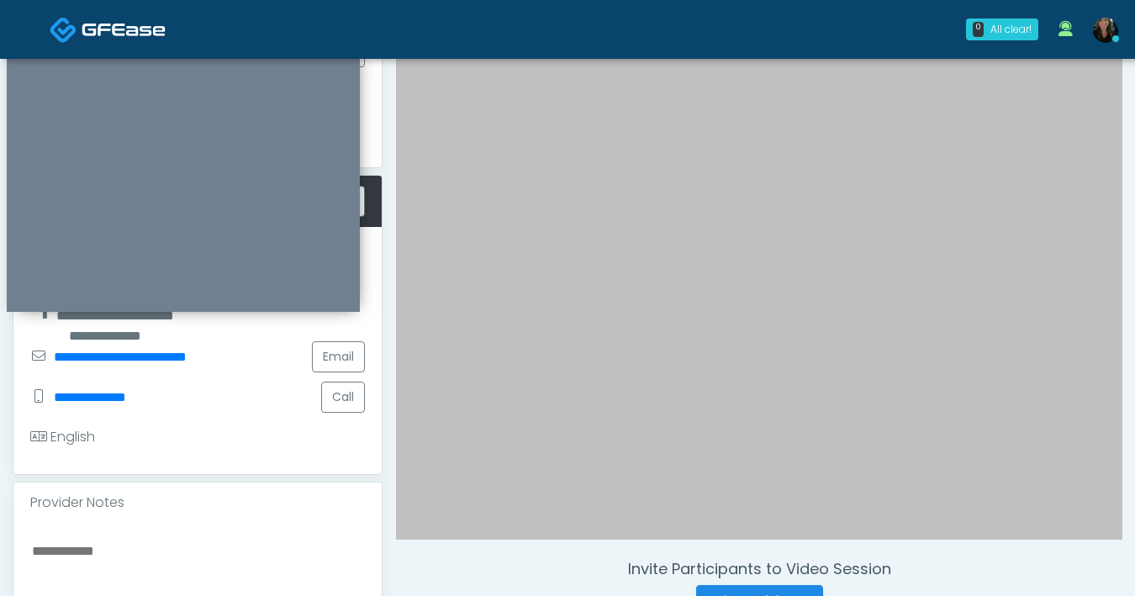
scroll to position [0, 0]
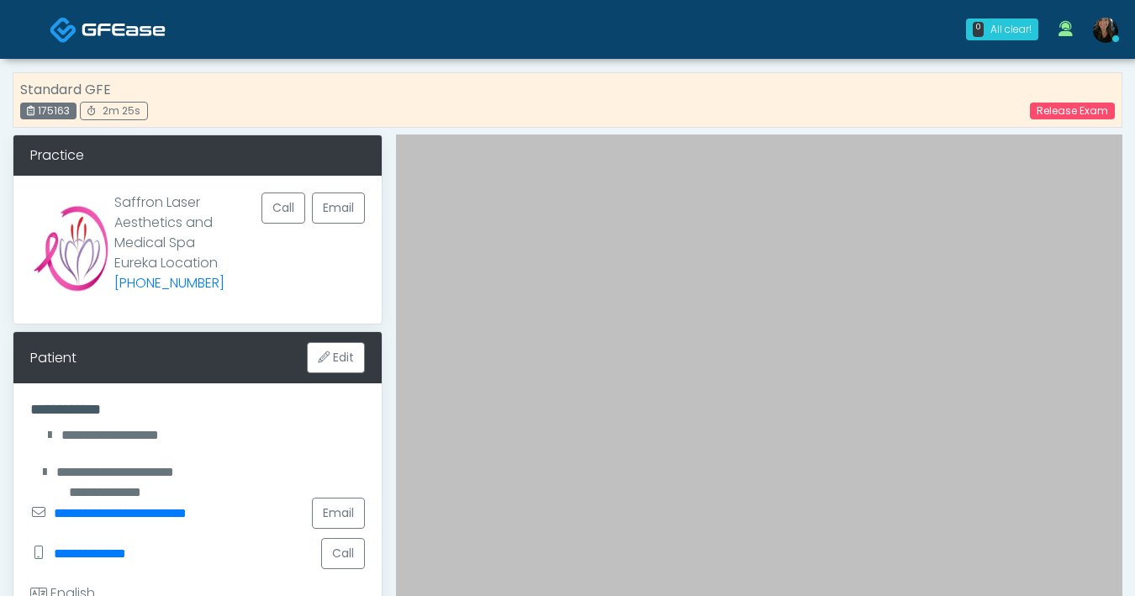
click at [61, 109] on div "175163" at bounding box center [48, 111] width 56 height 17
copy div "175163 2m 25s"
click at [1064, 111] on link "Release Exam" at bounding box center [1072, 111] width 85 height 17
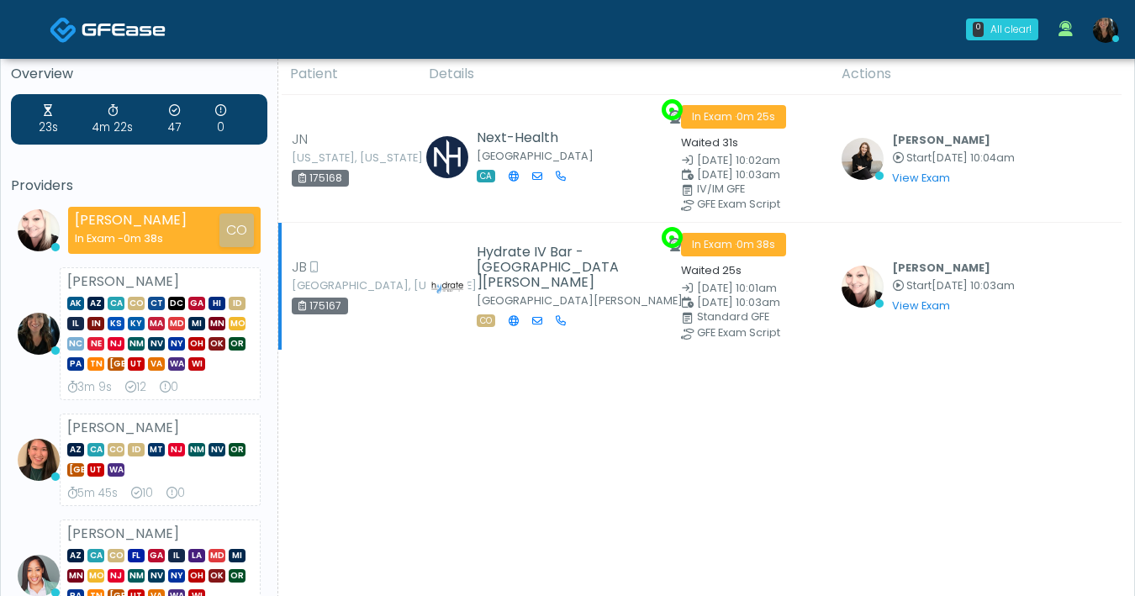
scroll to position [40, 0]
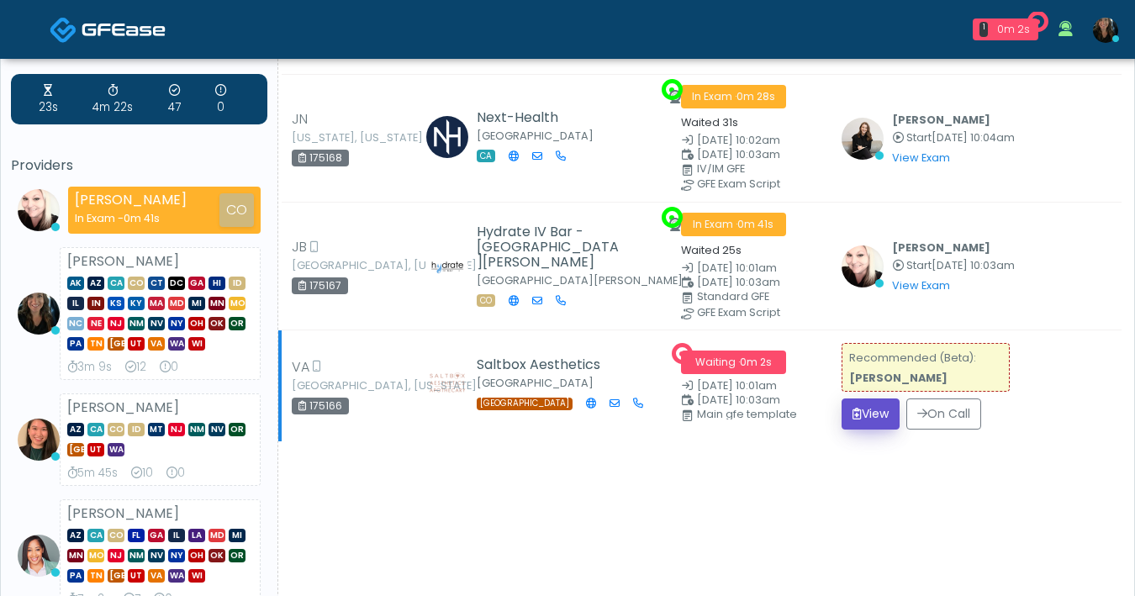
click at [877, 414] on button "View" at bounding box center [871, 414] width 58 height 31
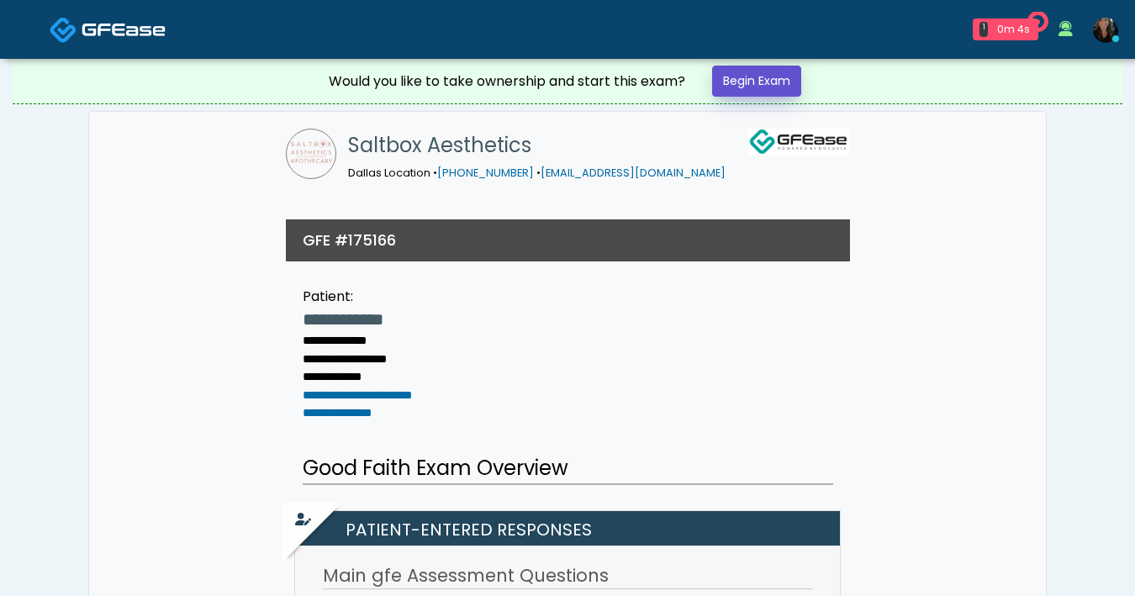
click at [786, 85] on link "Begin Exam" at bounding box center [756, 81] width 89 height 31
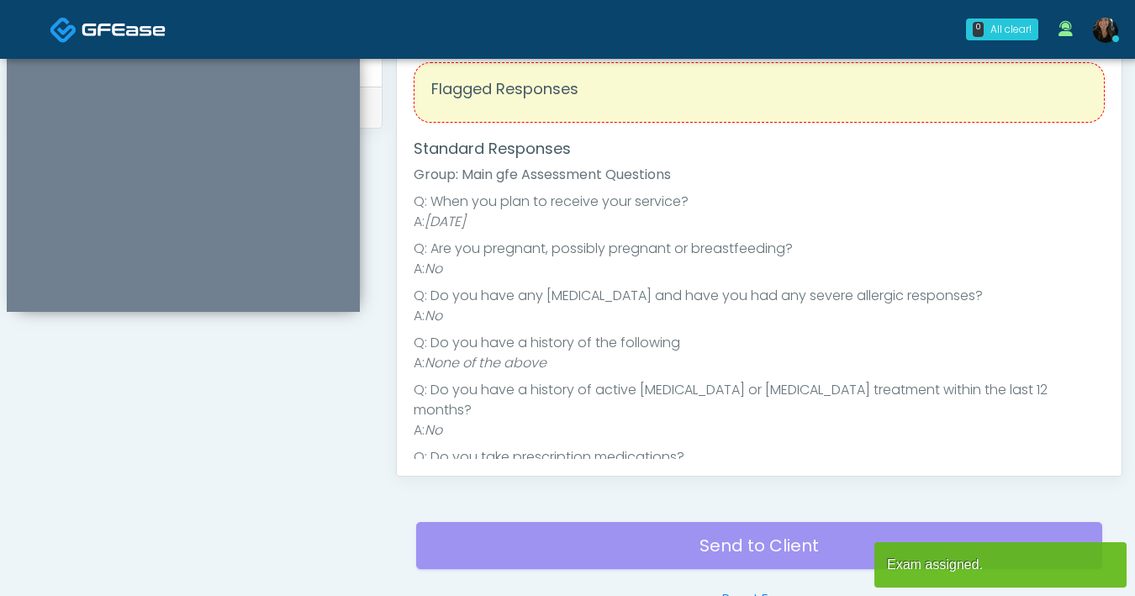
scroll to position [586, 0]
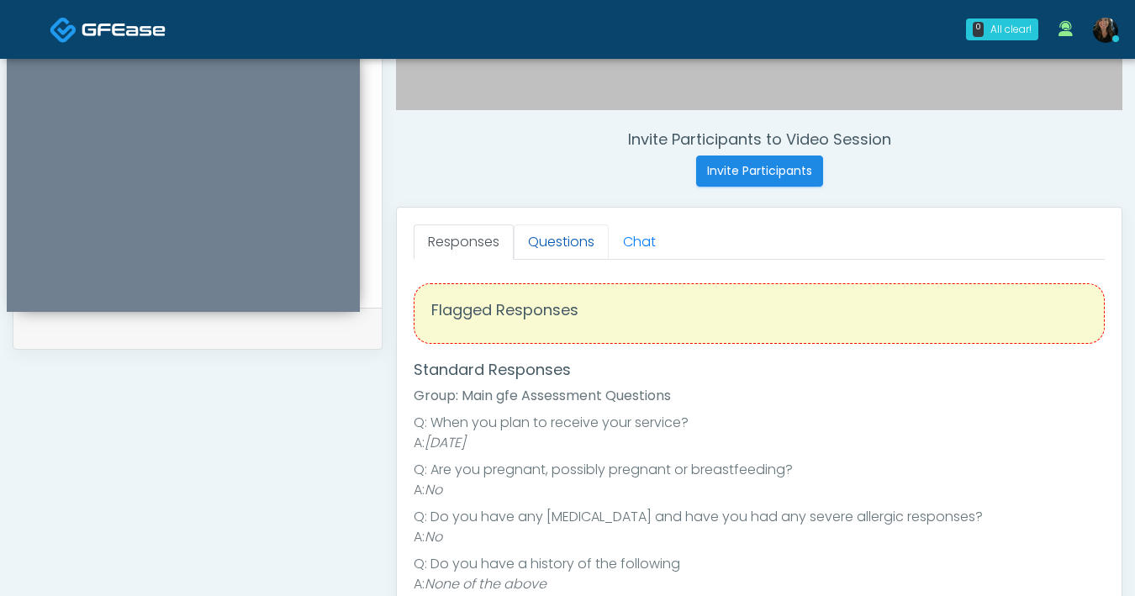
click at [553, 247] on link "Questions" at bounding box center [561, 242] width 95 height 35
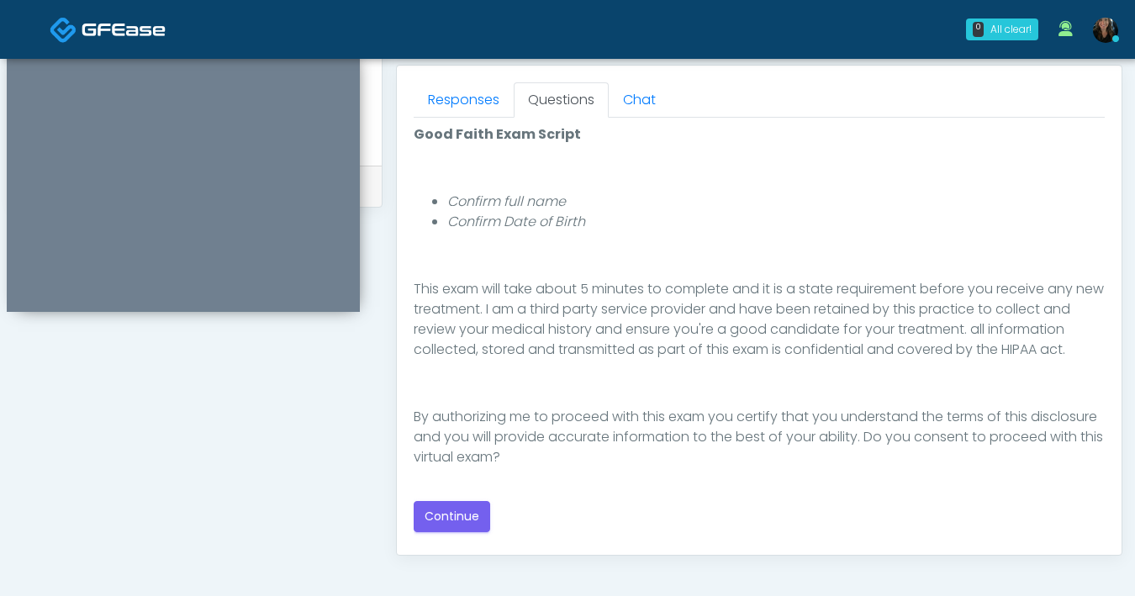
scroll to position [730, 0]
click at [436, 517] on button "Continue" at bounding box center [452, 515] width 77 height 31
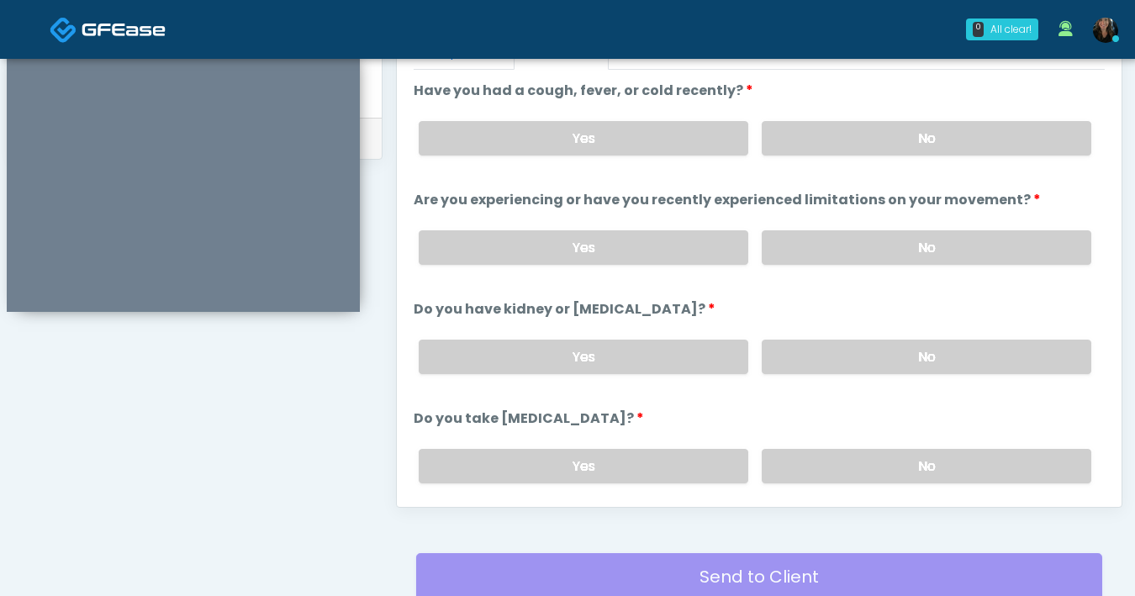
scroll to position [637, 0]
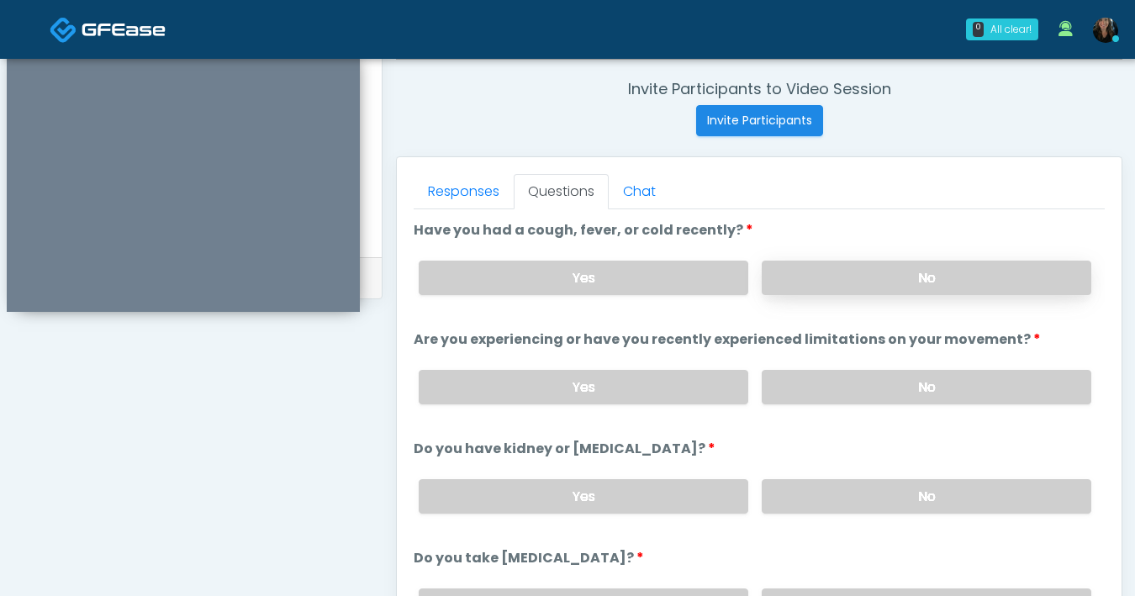
click at [878, 278] on label "No" at bounding box center [927, 278] width 330 height 34
click at [876, 382] on label "No" at bounding box center [927, 387] width 330 height 34
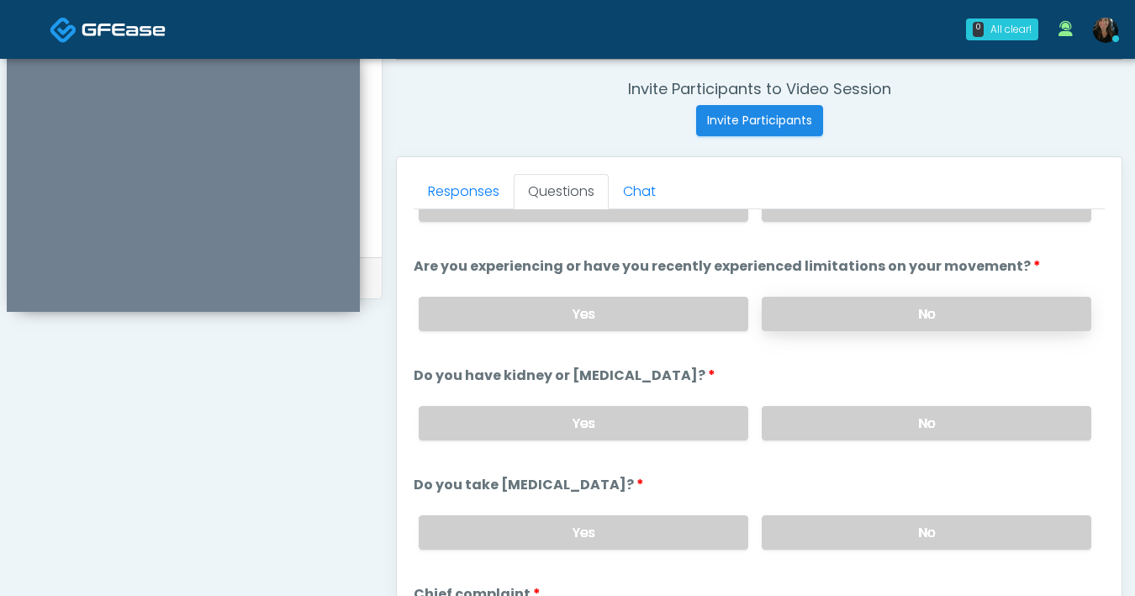
scroll to position [150, 0]
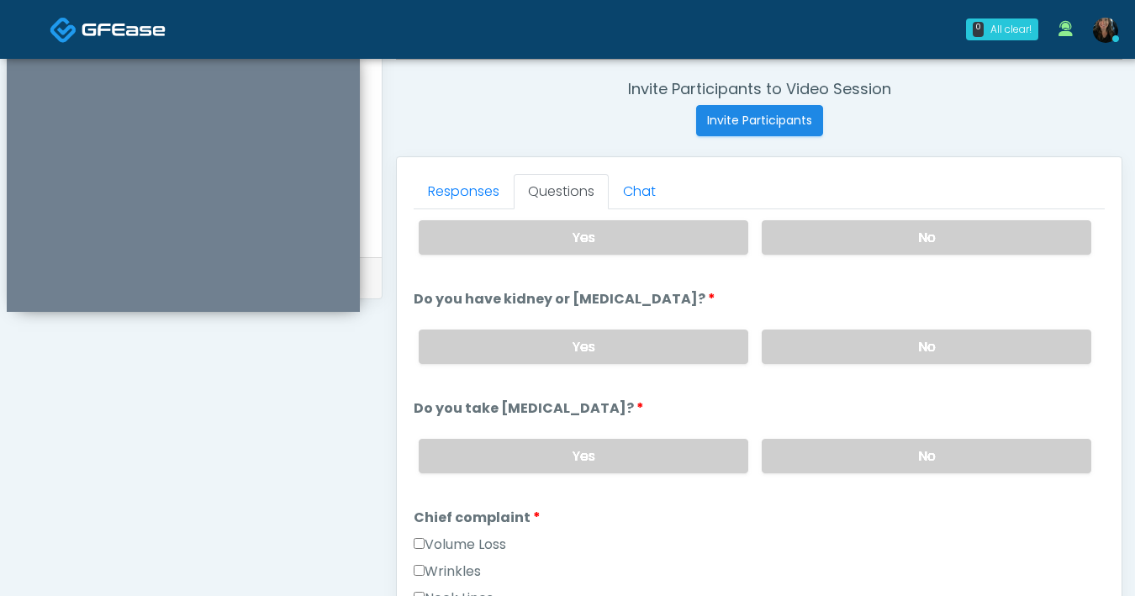
click at [877, 368] on div "Yes No" at bounding box center [755, 346] width 700 height 61
click at [876, 340] on label "No" at bounding box center [927, 347] width 330 height 34
click at [852, 450] on label "No" at bounding box center [927, 456] width 330 height 34
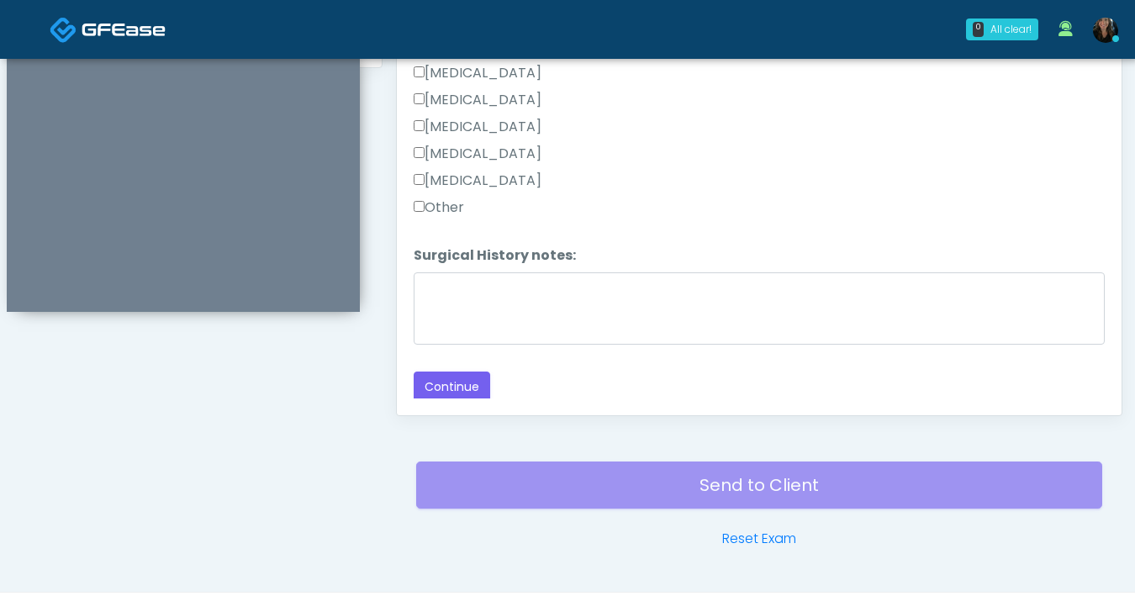
scroll to position [913, 0]
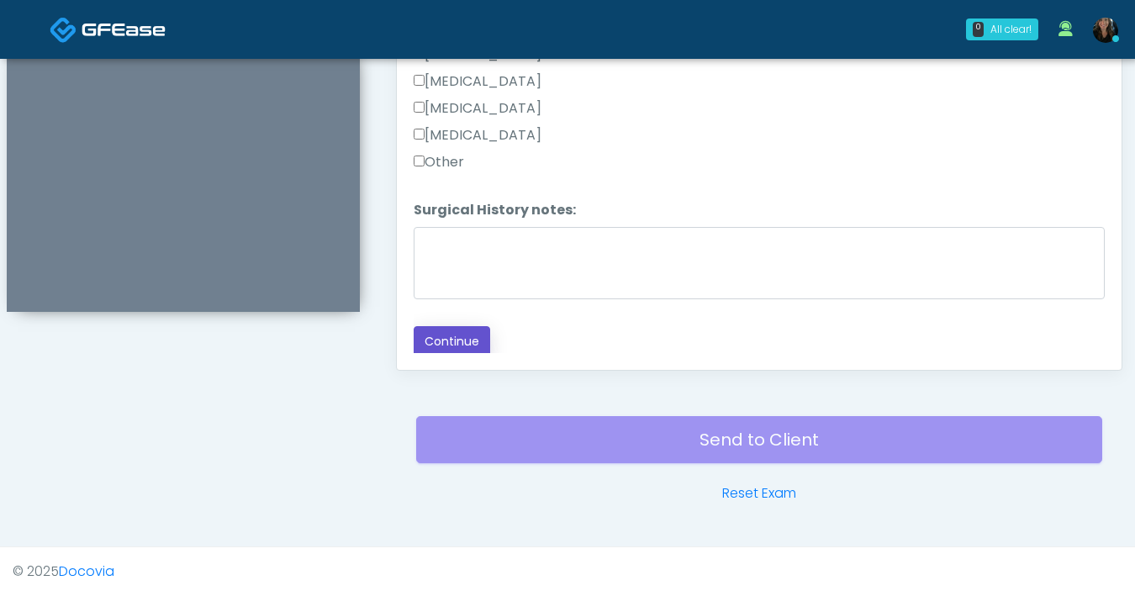
click at [467, 338] on button "Continue" at bounding box center [452, 341] width 77 height 31
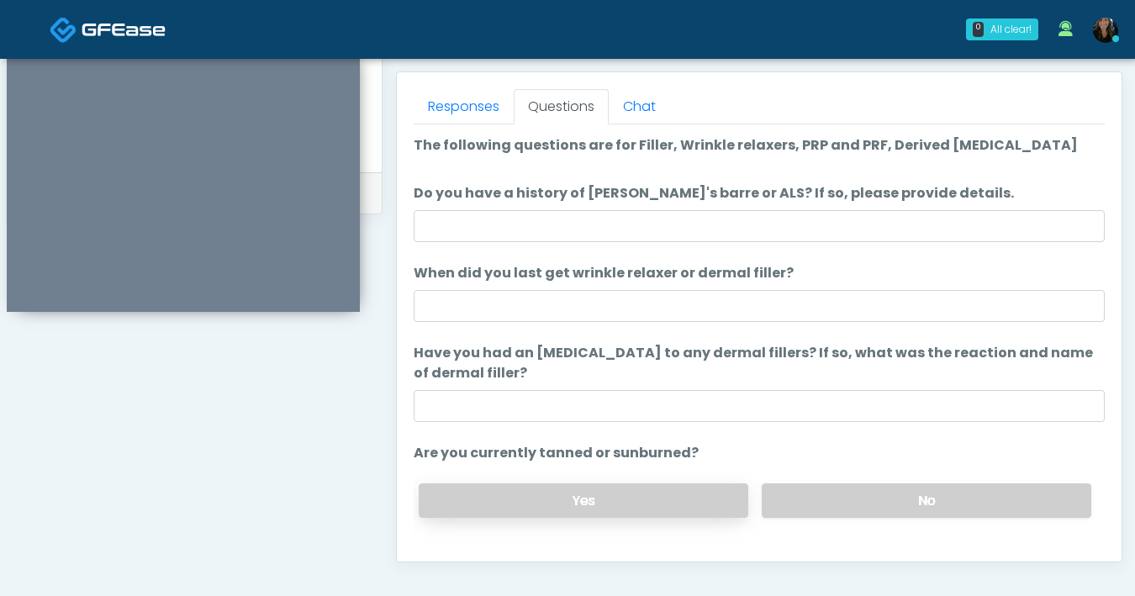
scroll to position [698, 0]
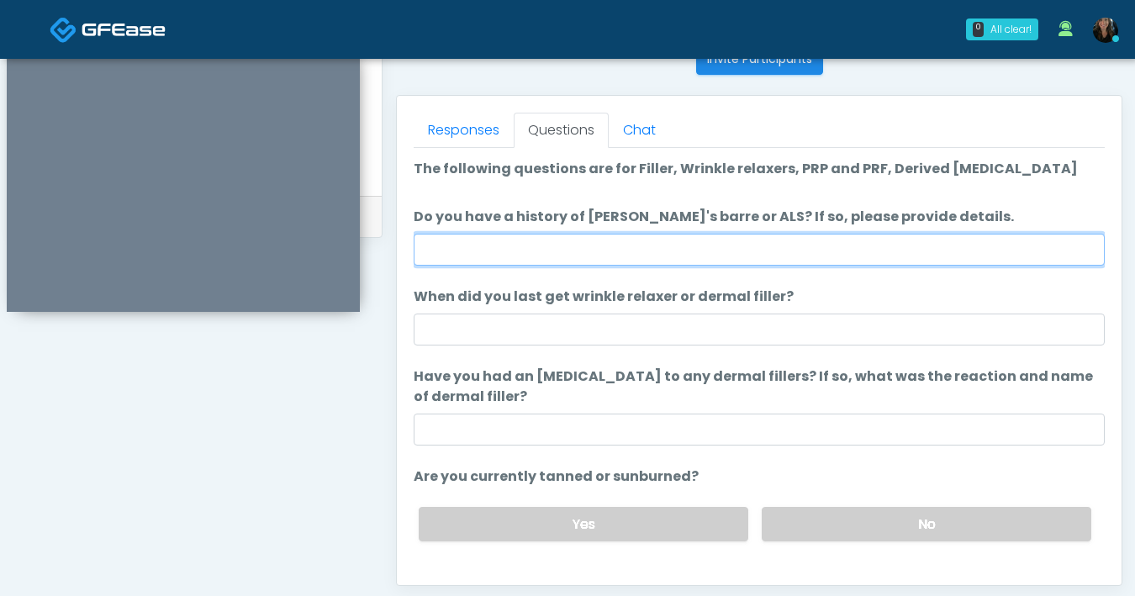
click at [701, 256] on input "Do you have a history of Guillain's barre or ALS? If so, please provide details." at bounding box center [759, 250] width 691 height 32
type input "**"
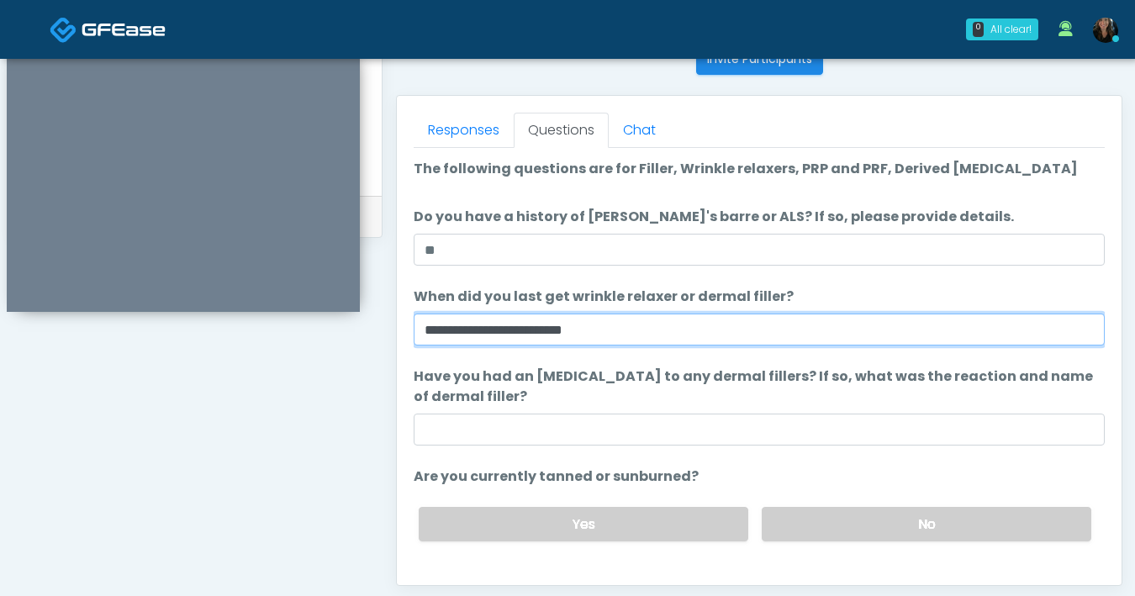
type input "**********"
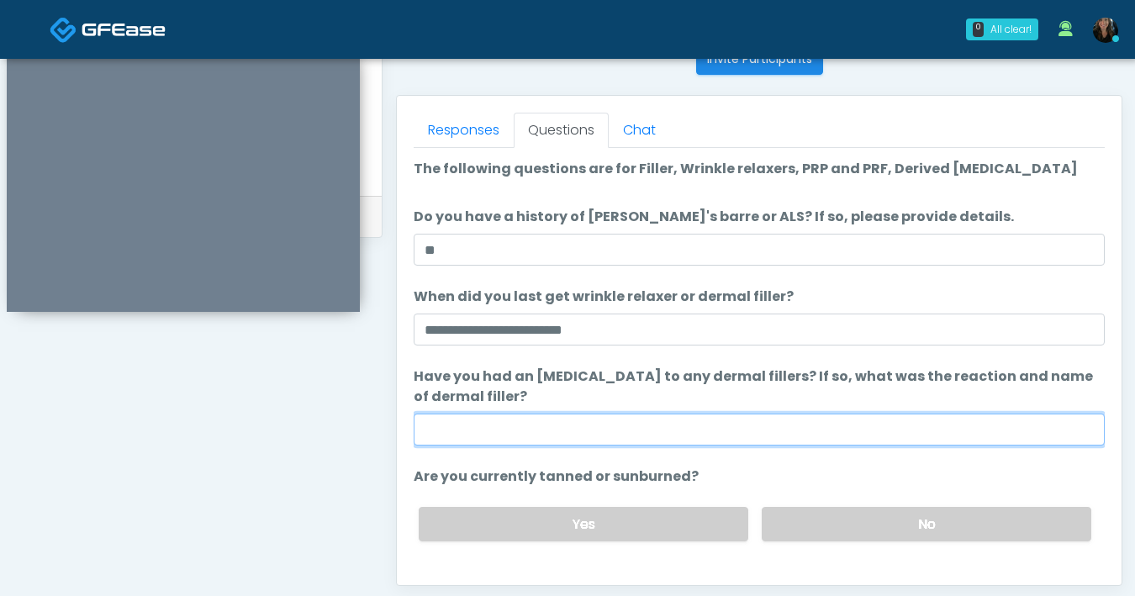
click at [593, 434] on input "Have you had an allergic response to any dermal fillers? If so, what was the re…" at bounding box center [759, 430] width 691 height 32
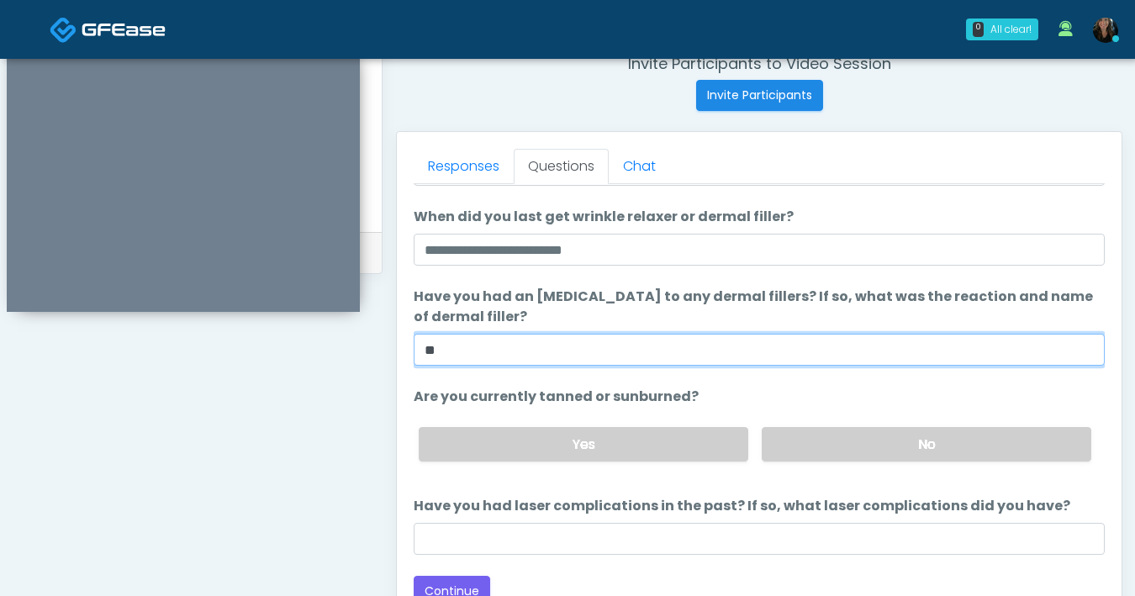
scroll to position [118, 0]
type input "**"
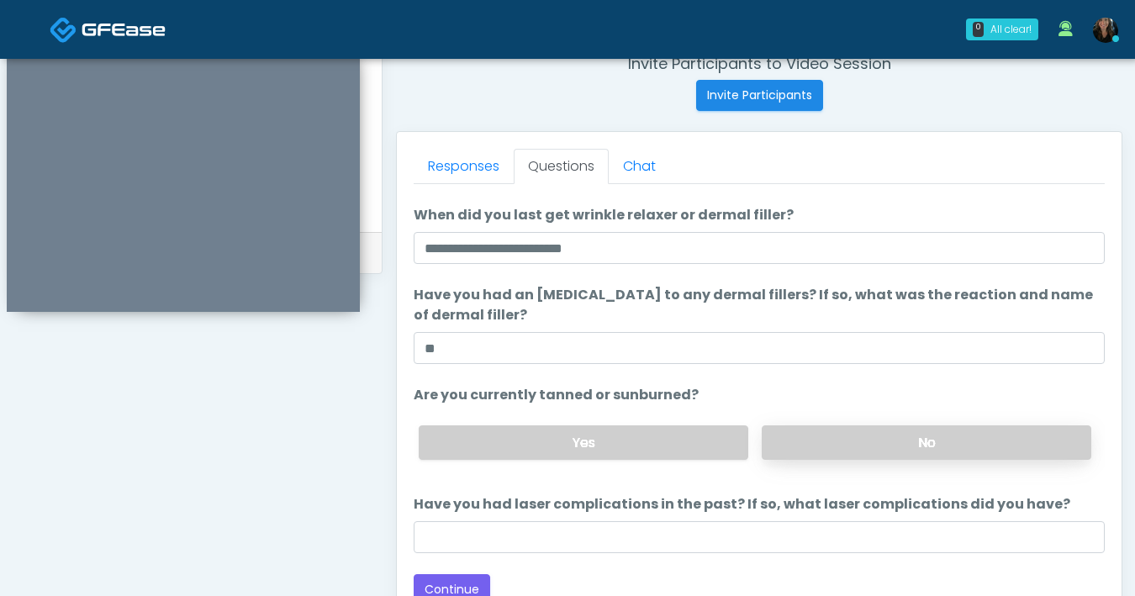
click at [832, 454] on label "No" at bounding box center [927, 443] width 330 height 34
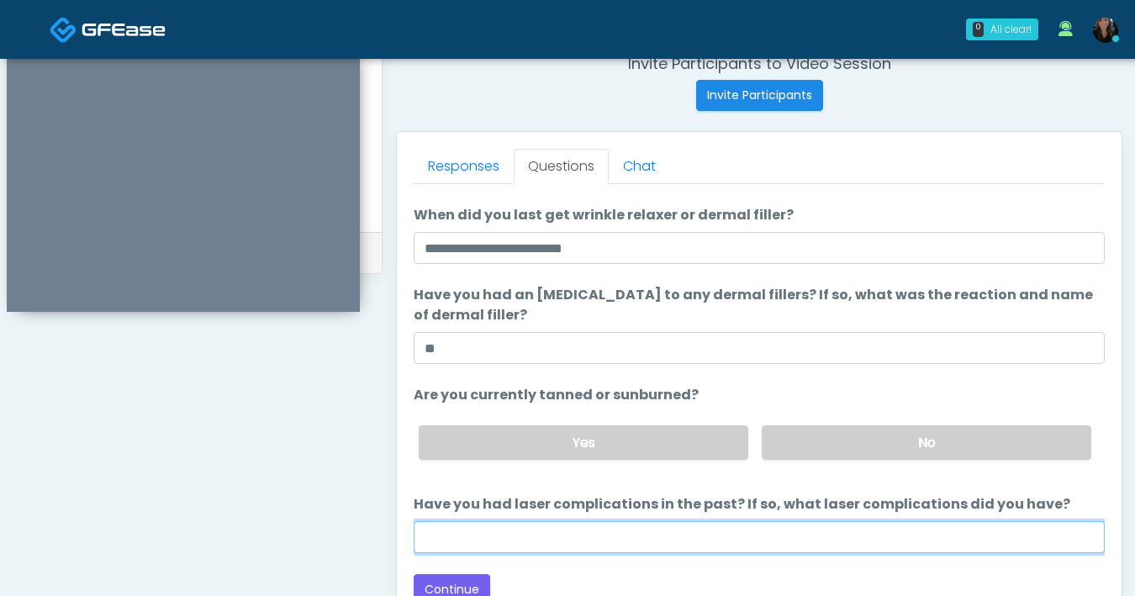
click at [703, 539] on input "Have you had laser complications in the past? If so, what laser complications d…" at bounding box center [759, 537] width 691 height 32
type input "**"
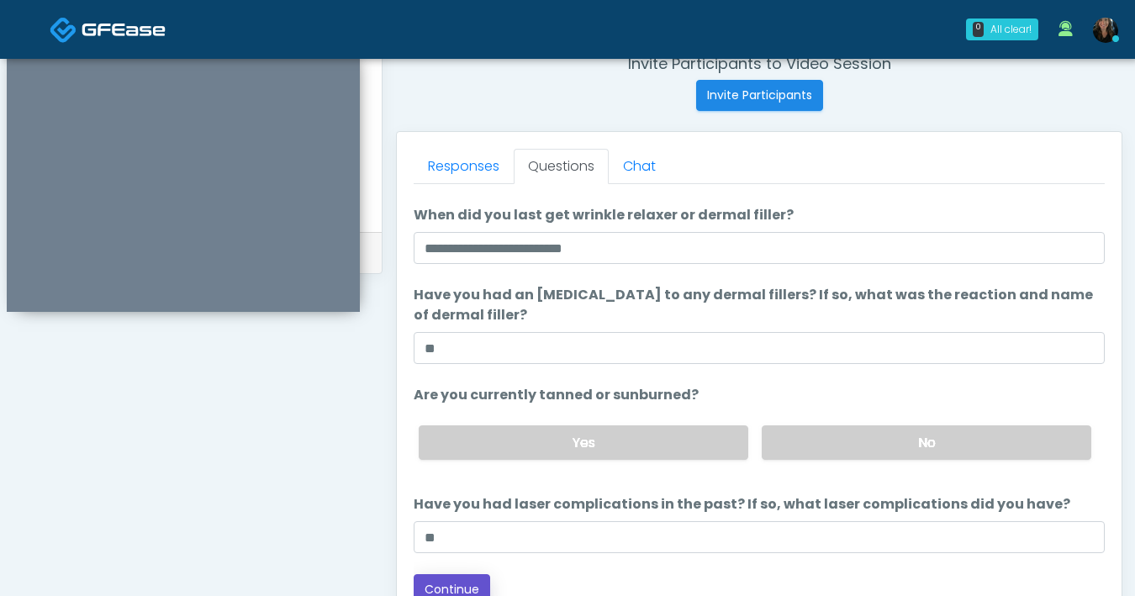
click at [449, 578] on button "Continue" at bounding box center [452, 589] width 77 height 31
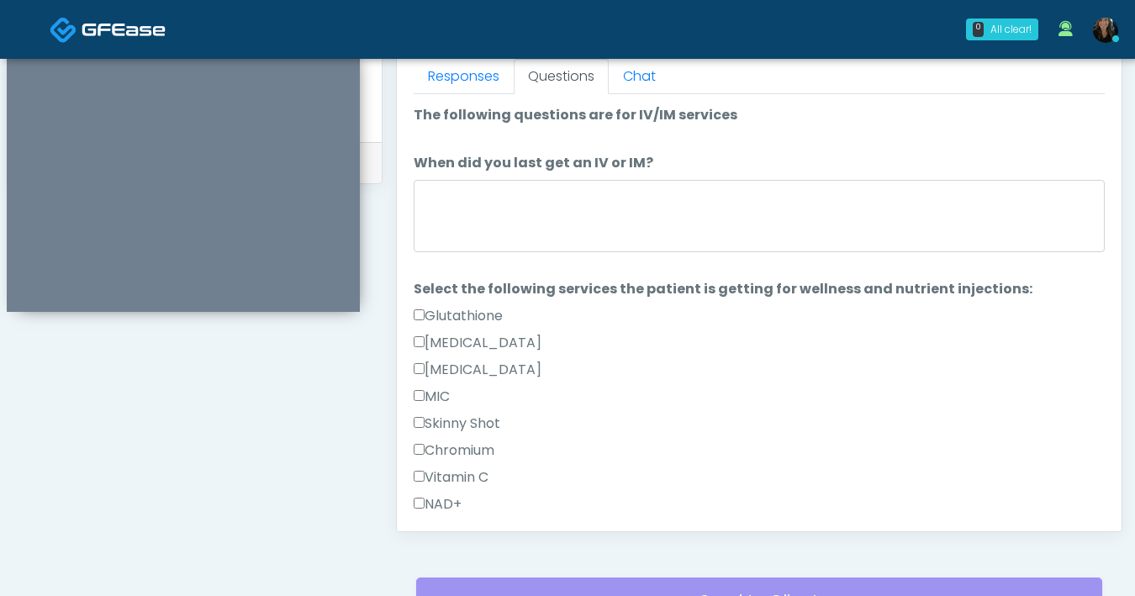
scroll to position [721, 0]
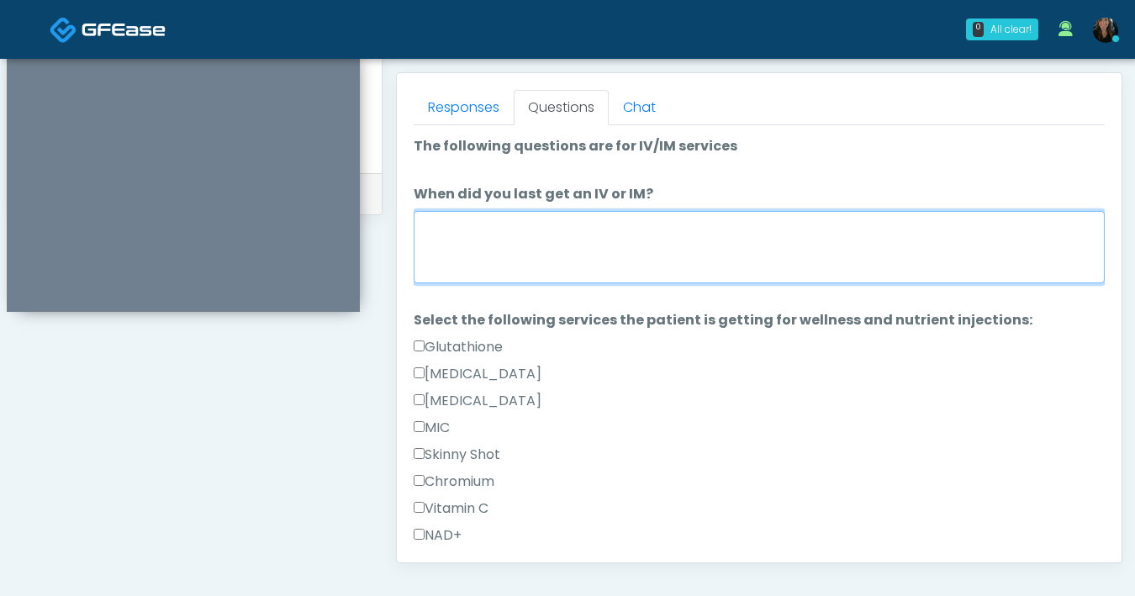
click at [591, 250] on textarea "When did you last get an IV or IM?" at bounding box center [759, 247] width 691 height 72
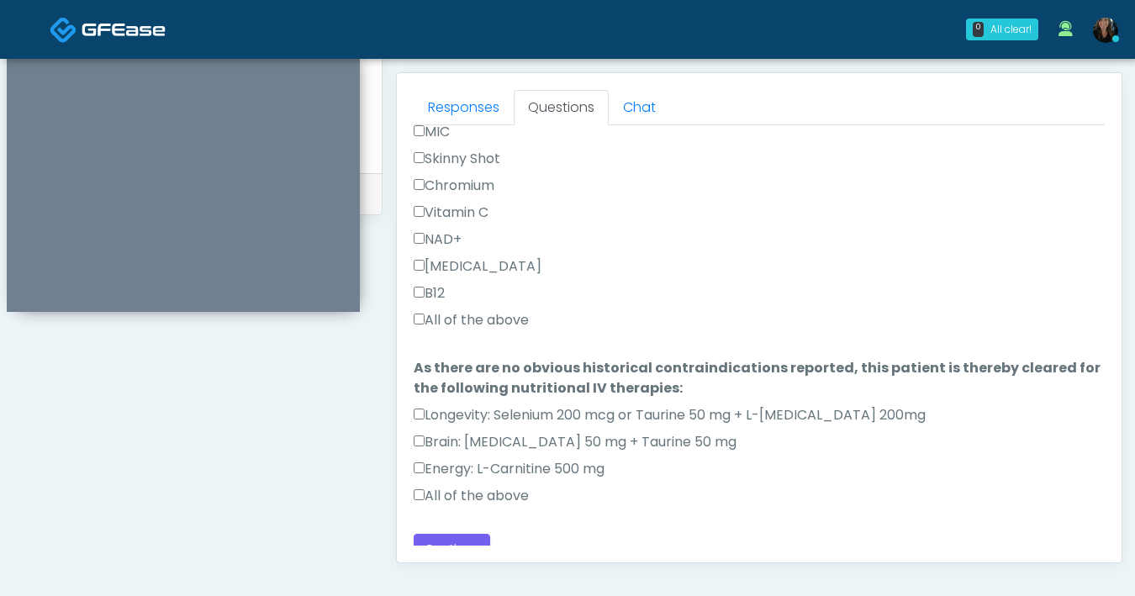
scroll to position [315, 0]
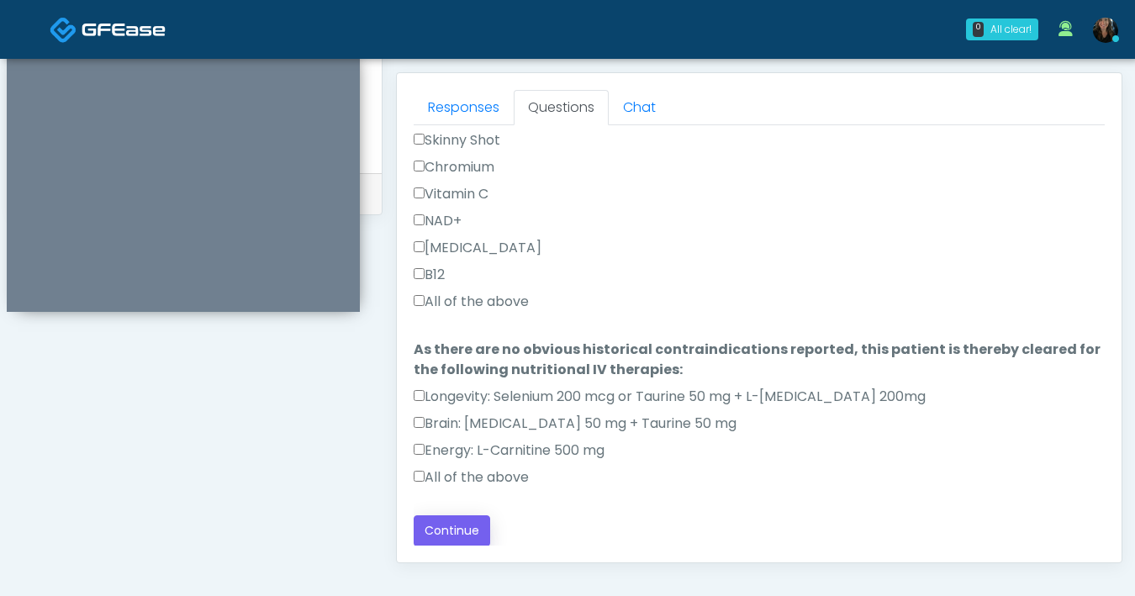
type textarea "*******"
click at [468, 539] on button "Continue" at bounding box center [452, 531] width 77 height 31
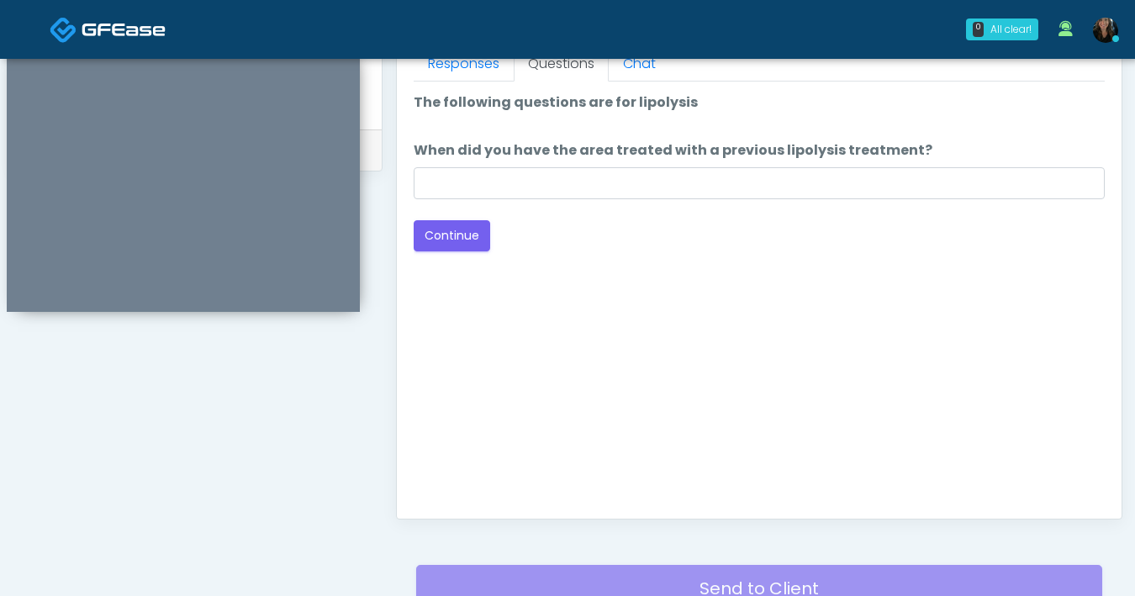
scroll to position [584, 0]
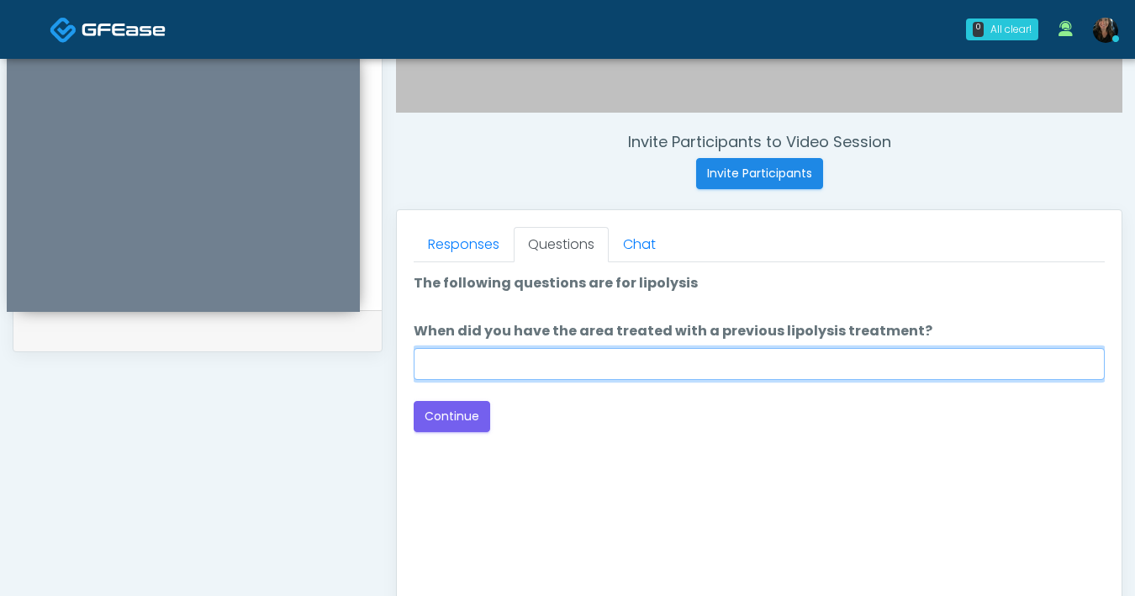
click at [688, 369] on input "When did you have the area treated with a previous lipolysis treatment?" at bounding box center [759, 364] width 691 height 32
type input "***"
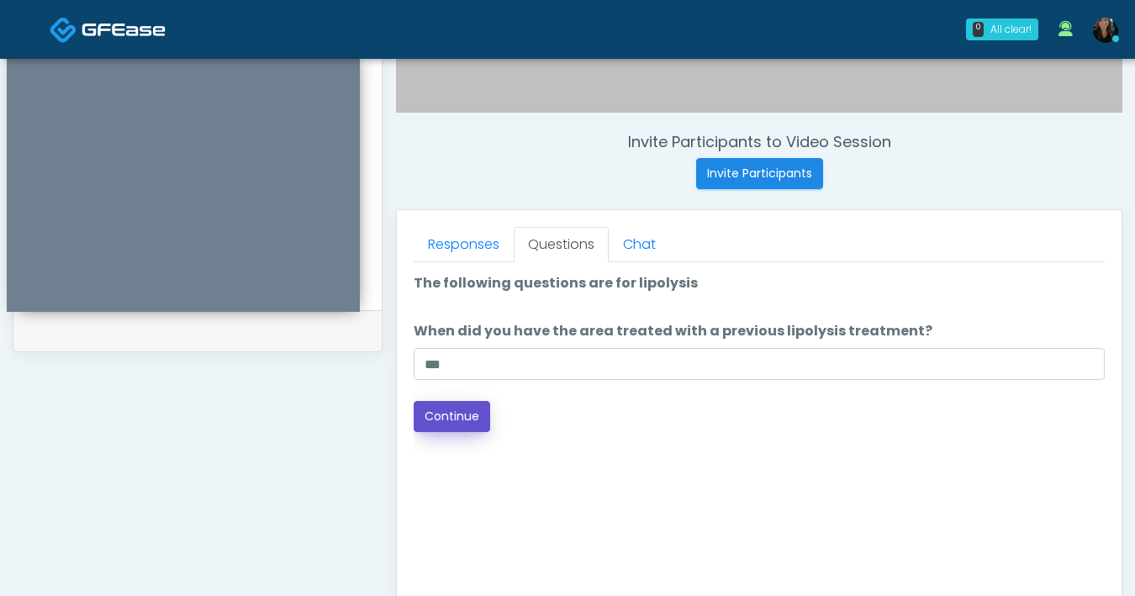
click at [442, 420] on button "Continue" at bounding box center [452, 416] width 77 height 31
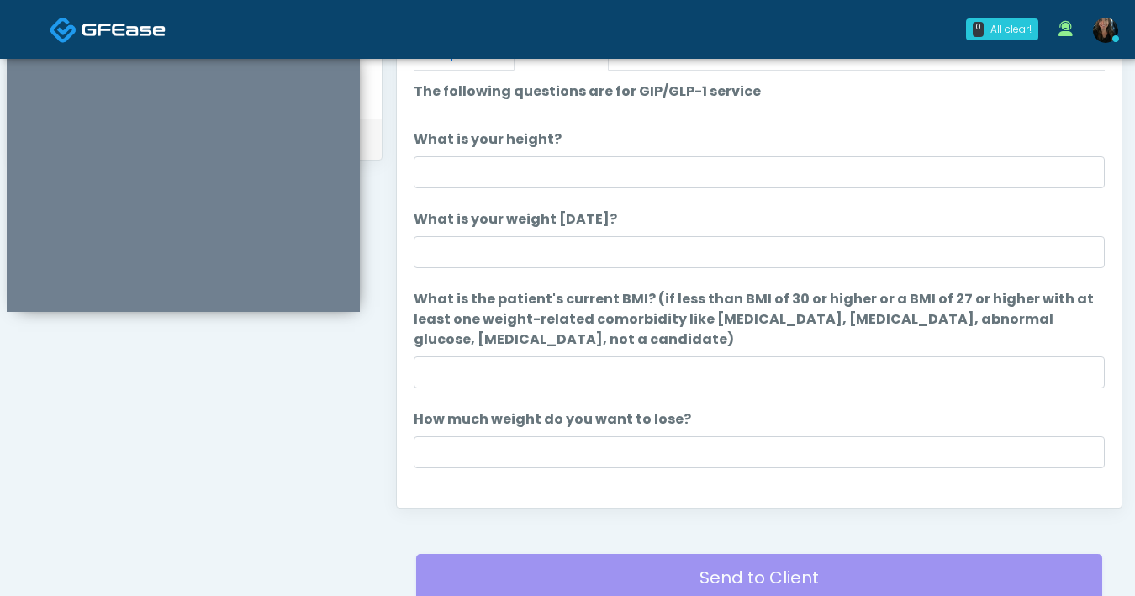
scroll to position [697, 0]
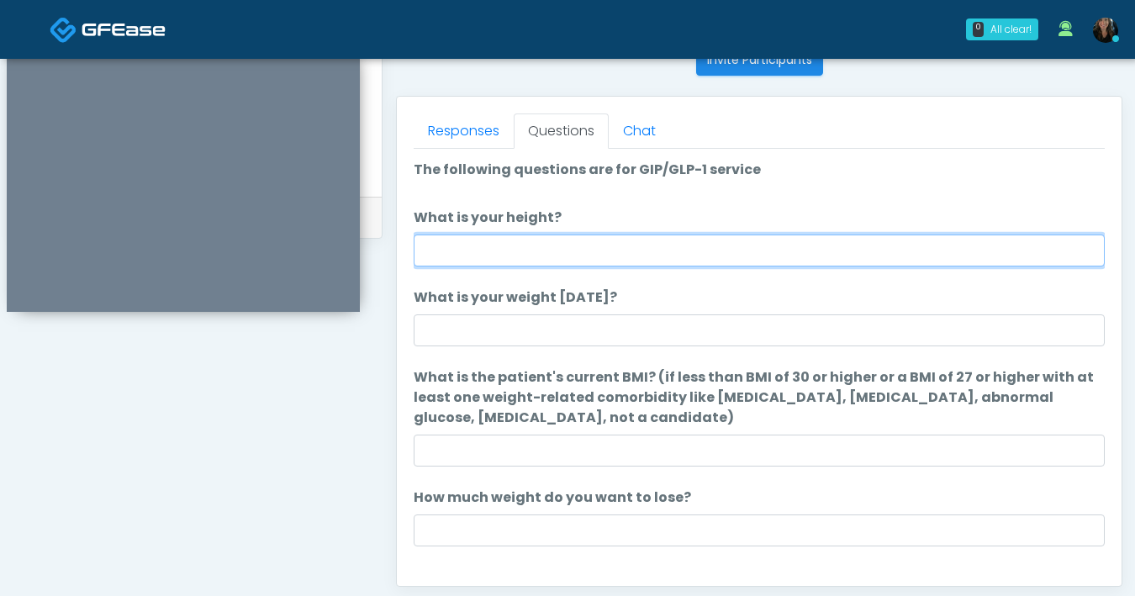
click at [757, 257] on input "What is your height?" at bounding box center [759, 251] width 691 height 32
type input "***"
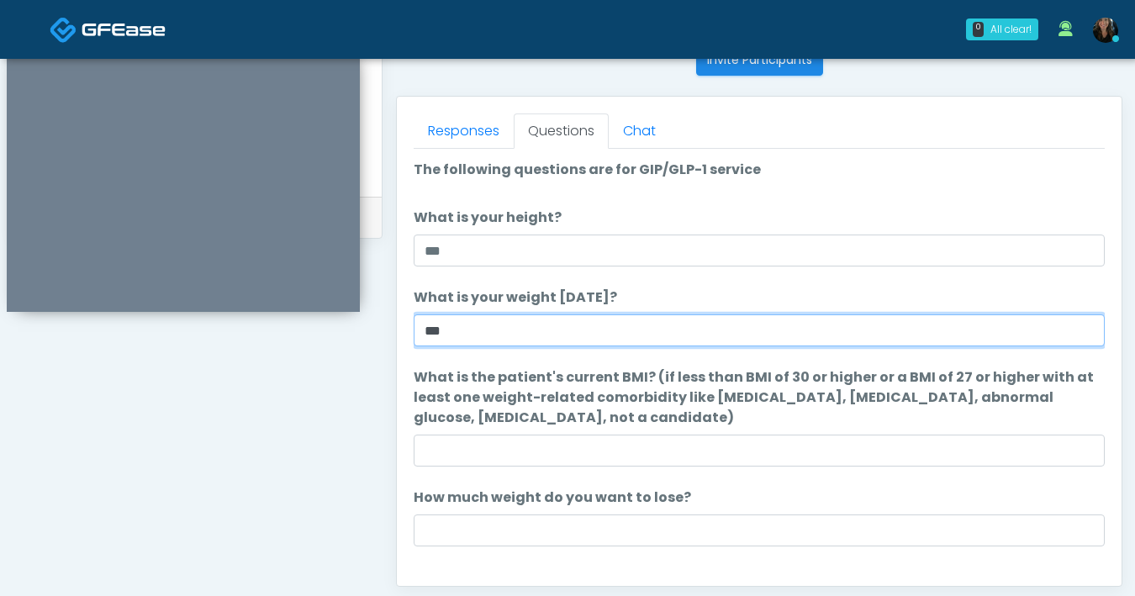
type input "***"
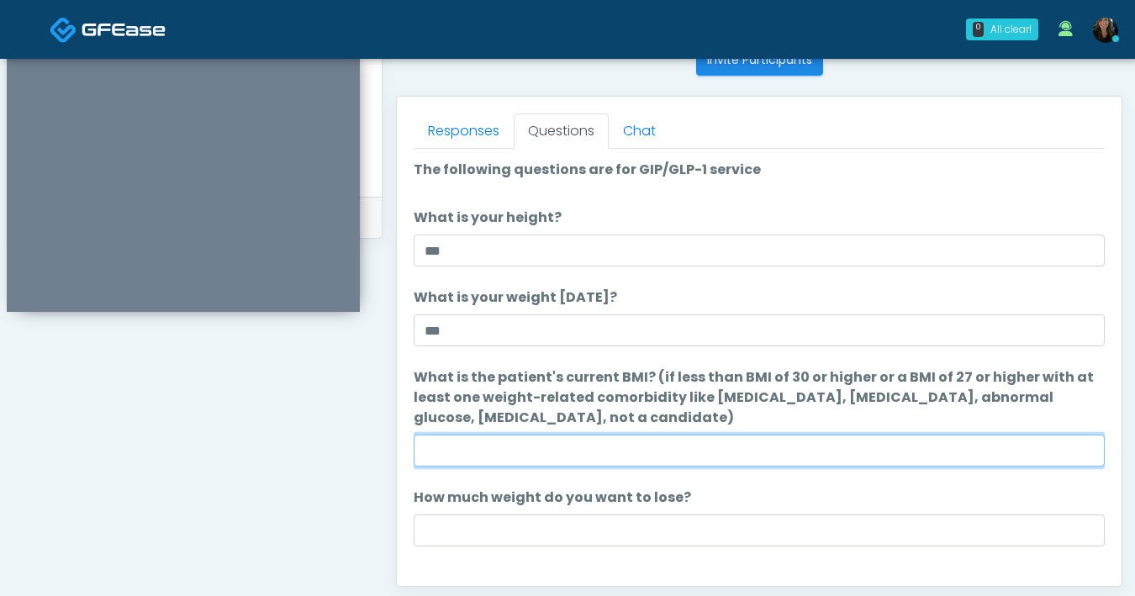
click at [660, 452] on input "What is the patient's current BMI? (if less than BMI of 30 or higher or a BMI o…" at bounding box center [759, 451] width 691 height 32
type input "****"
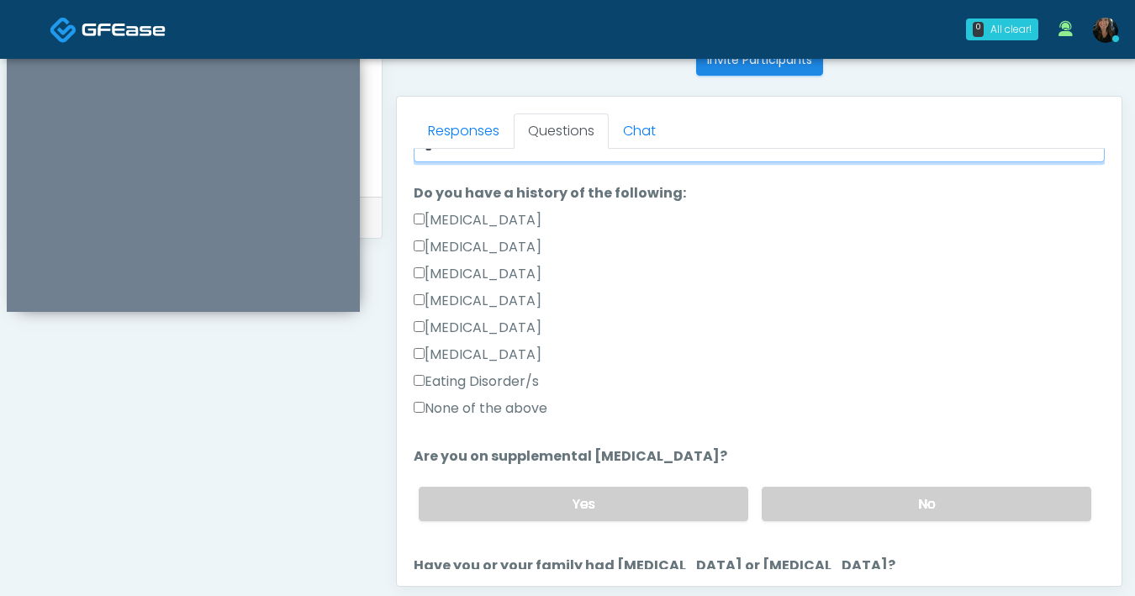
scroll to position [386, 0]
type input "*"
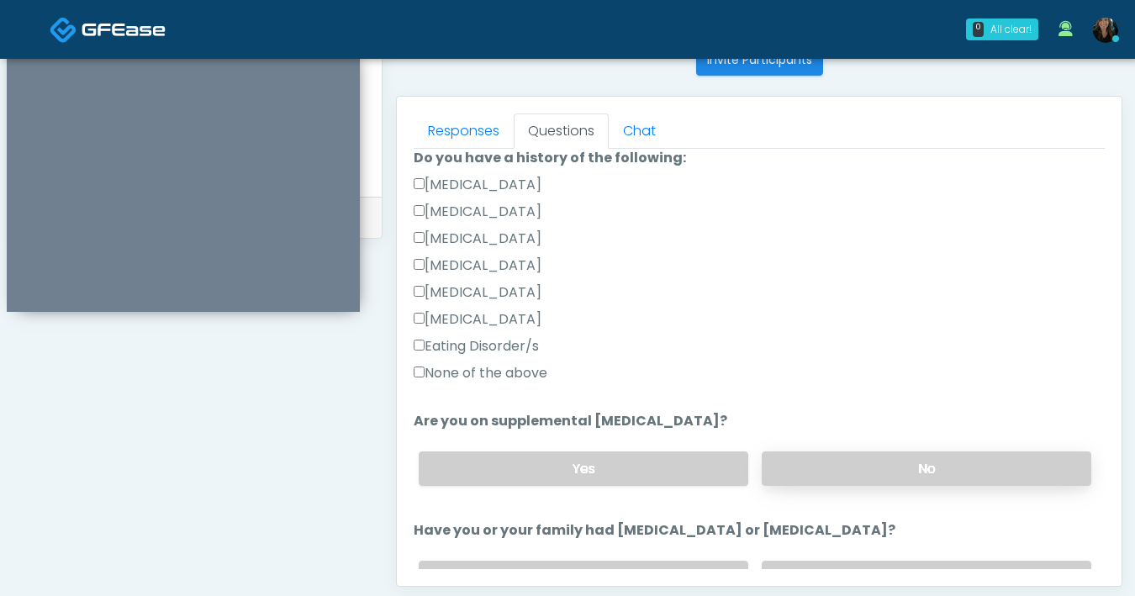
scroll to position [436, 0]
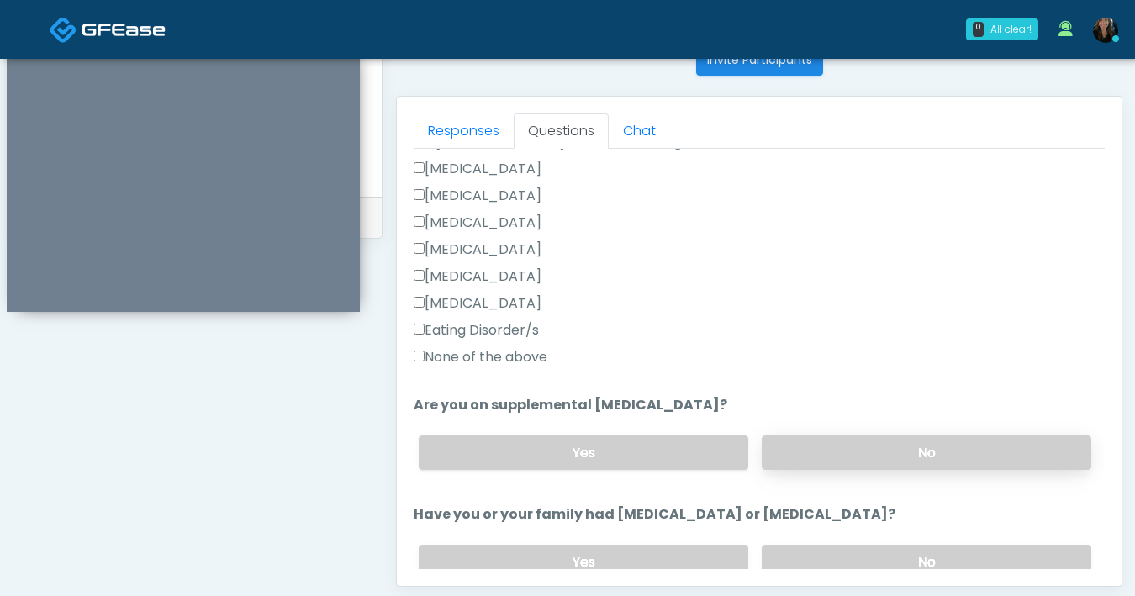
click at [894, 462] on label "No" at bounding box center [927, 453] width 330 height 34
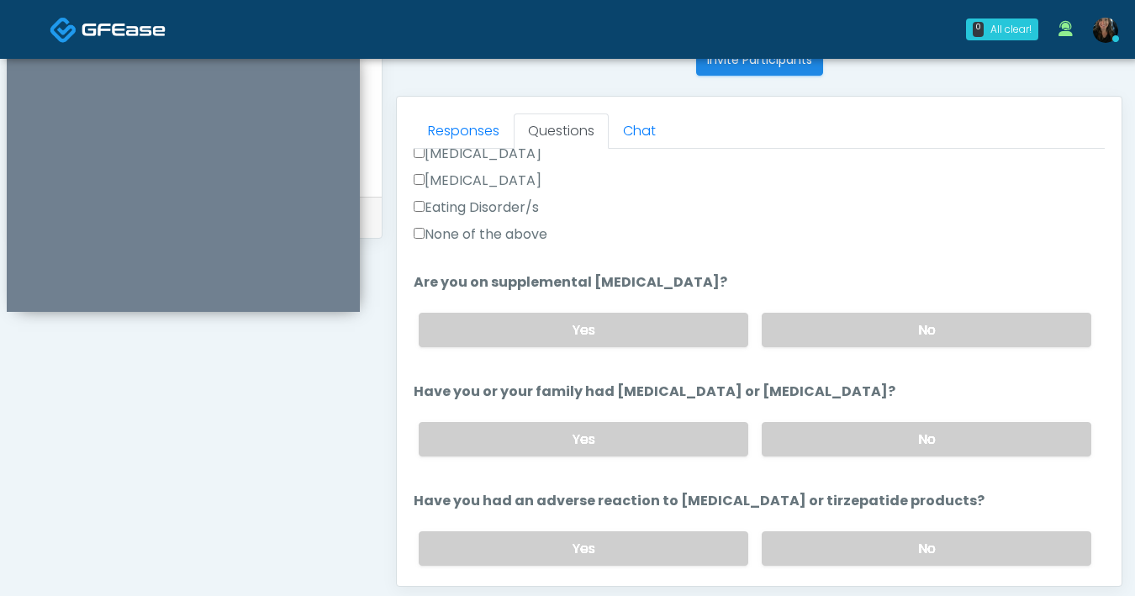
scroll to position [561, 0]
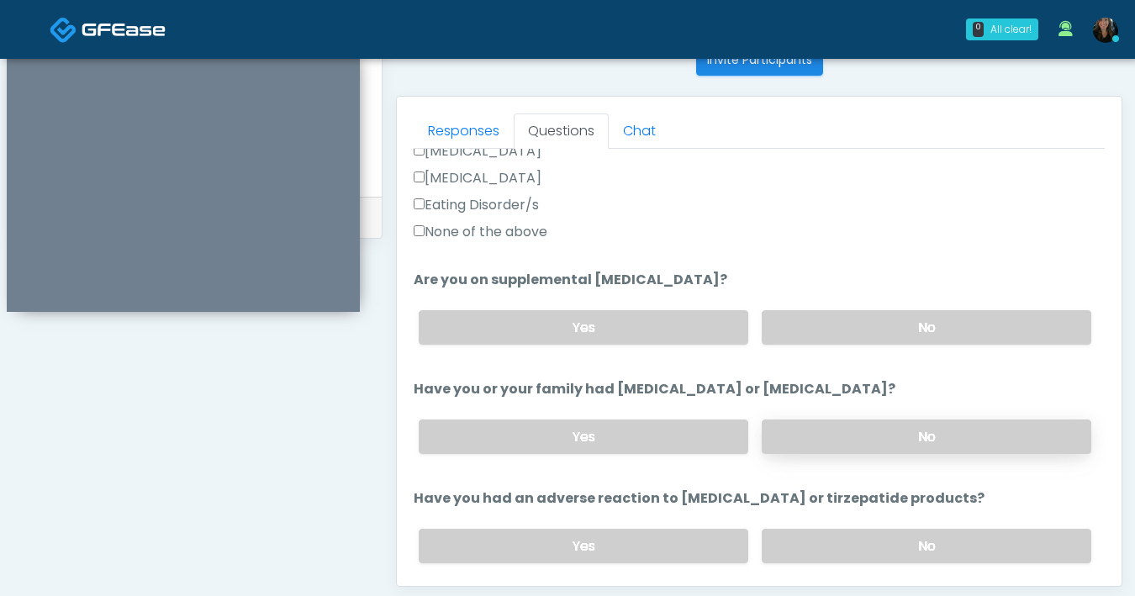
click at [846, 427] on label "No" at bounding box center [927, 437] width 330 height 34
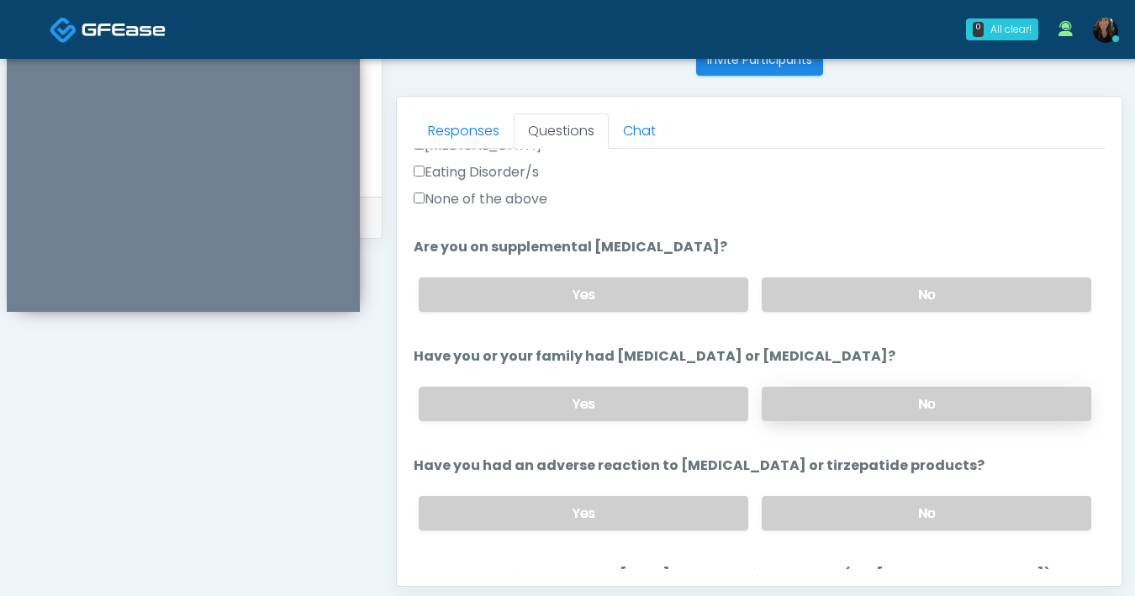
scroll to position [618, 0]
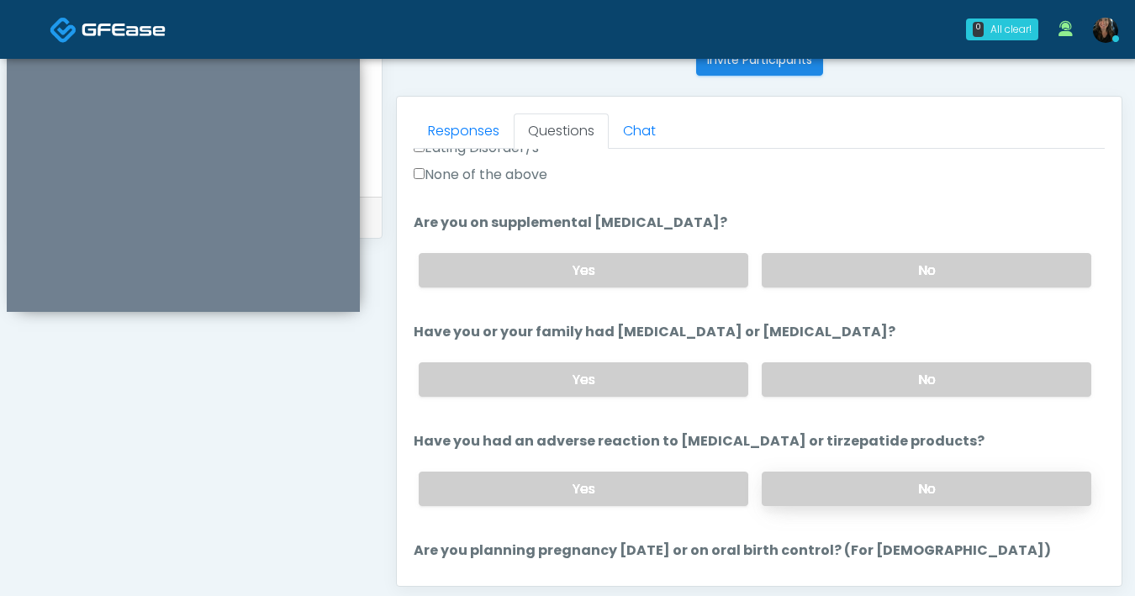
click at [860, 502] on label "No" at bounding box center [927, 489] width 330 height 34
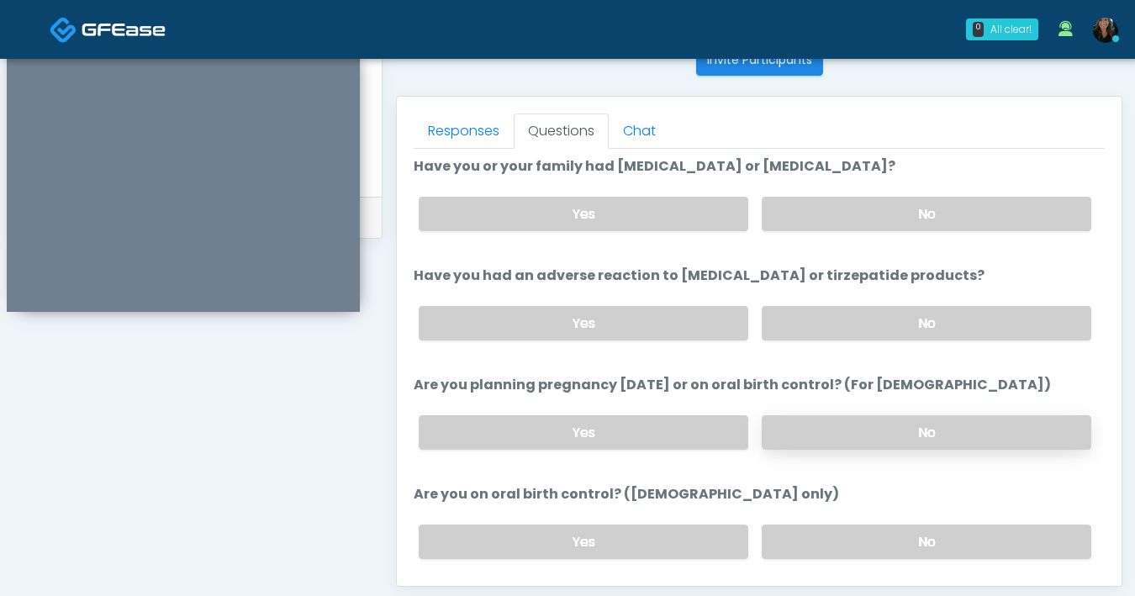
scroll to position [785, 0]
click at [942, 432] on label "No" at bounding box center [927, 432] width 330 height 34
click at [904, 531] on label "No" at bounding box center [927, 541] width 330 height 34
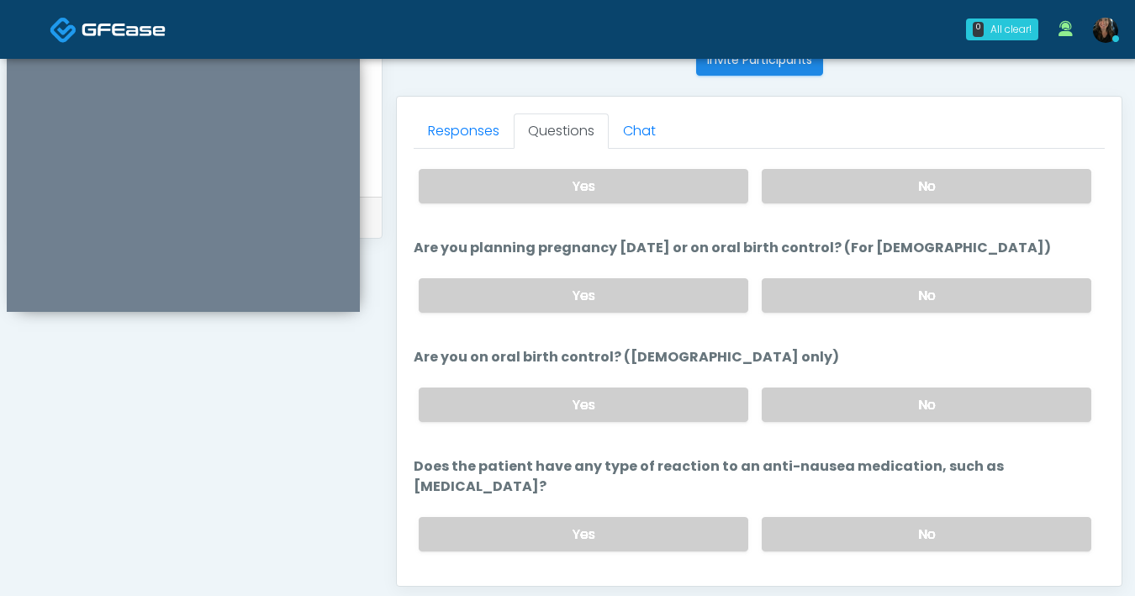
scroll to position [924, 0]
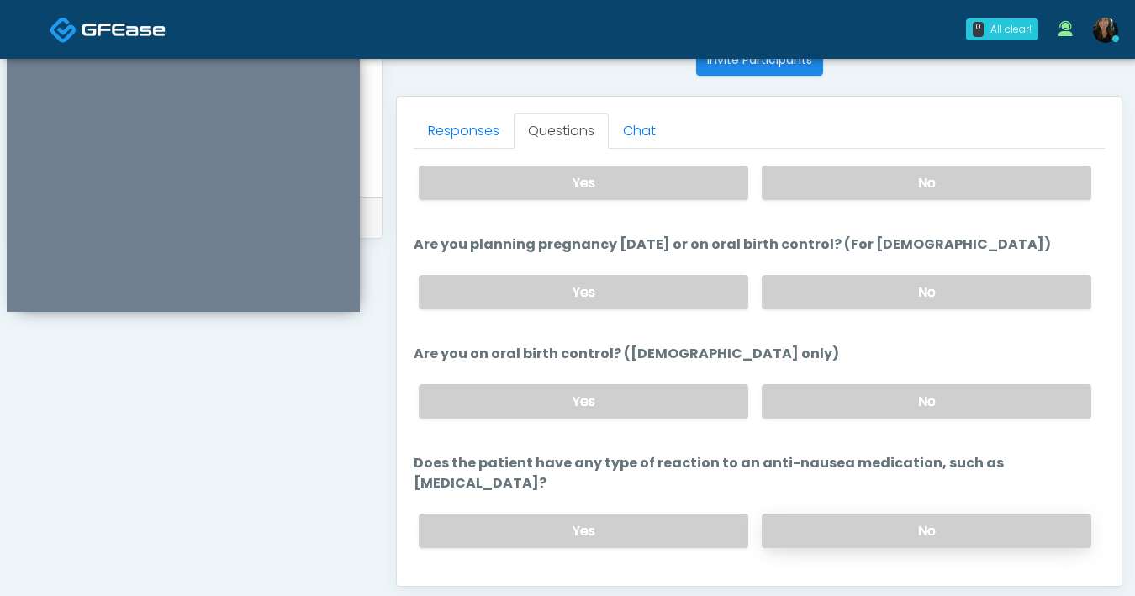
drag, startPoint x: 892, startPoint y: 506, endPoint x: 755, endPoint y: 516, distance: 137.5
click at [891, 514] on label "No" at bounding box center [927, 531] width 330 height 34
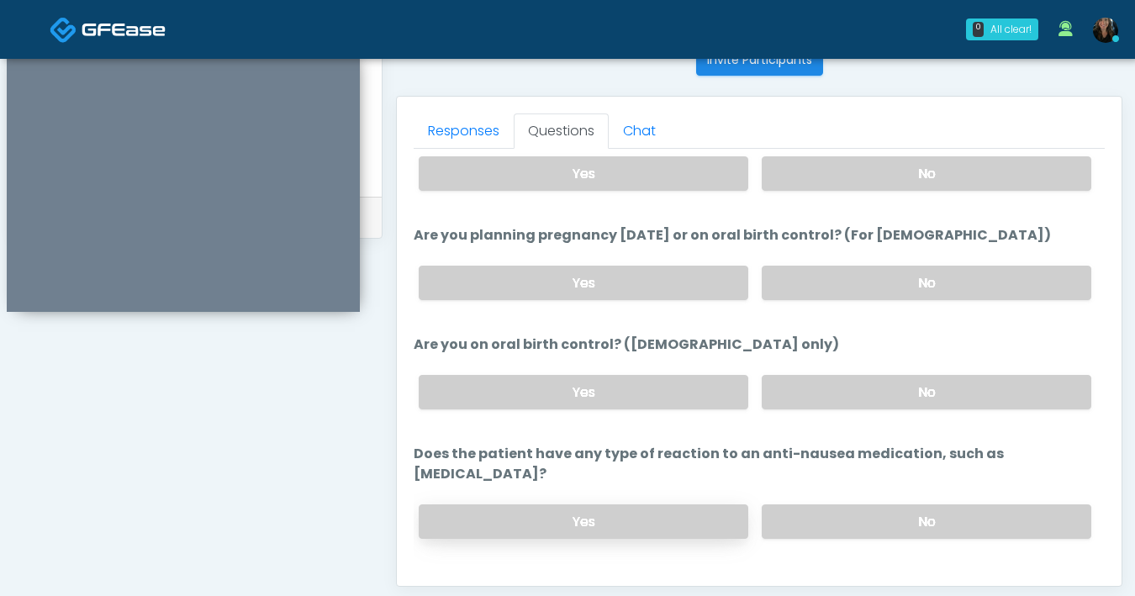
scroll to position [944, 0]
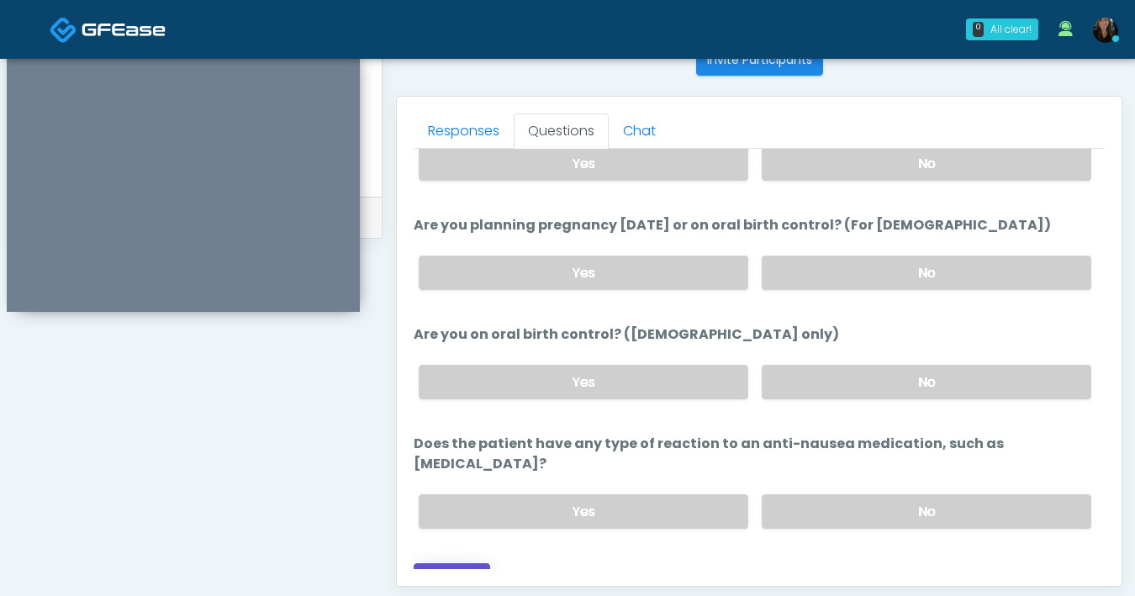
click at [434, 563] on button "Continue" at bounding box center [452, 578] width 77 height 31
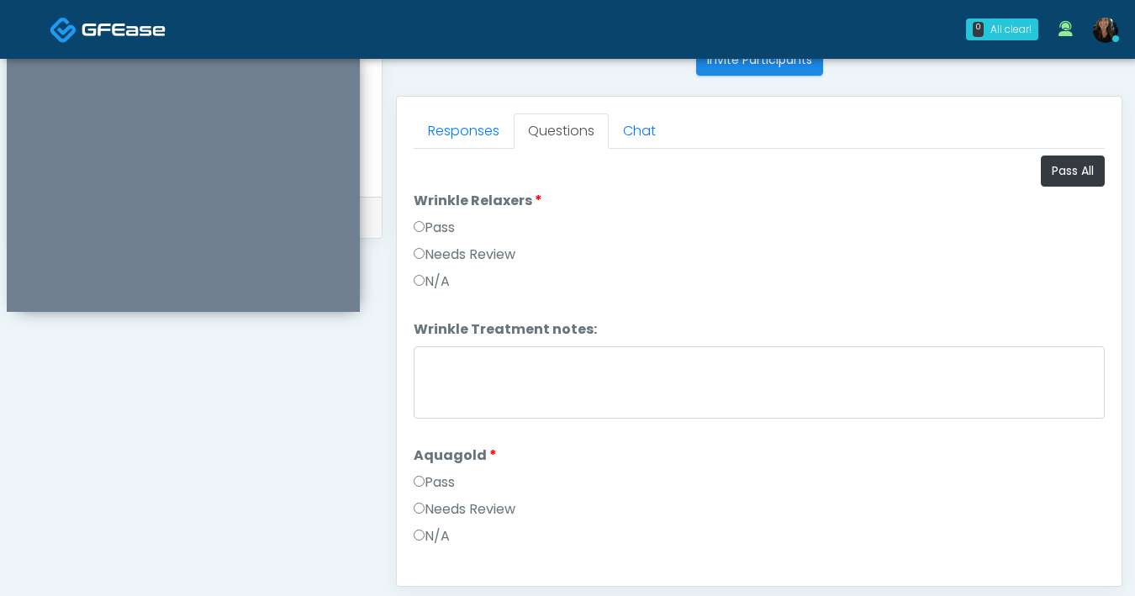
scroll to position [568, 0]
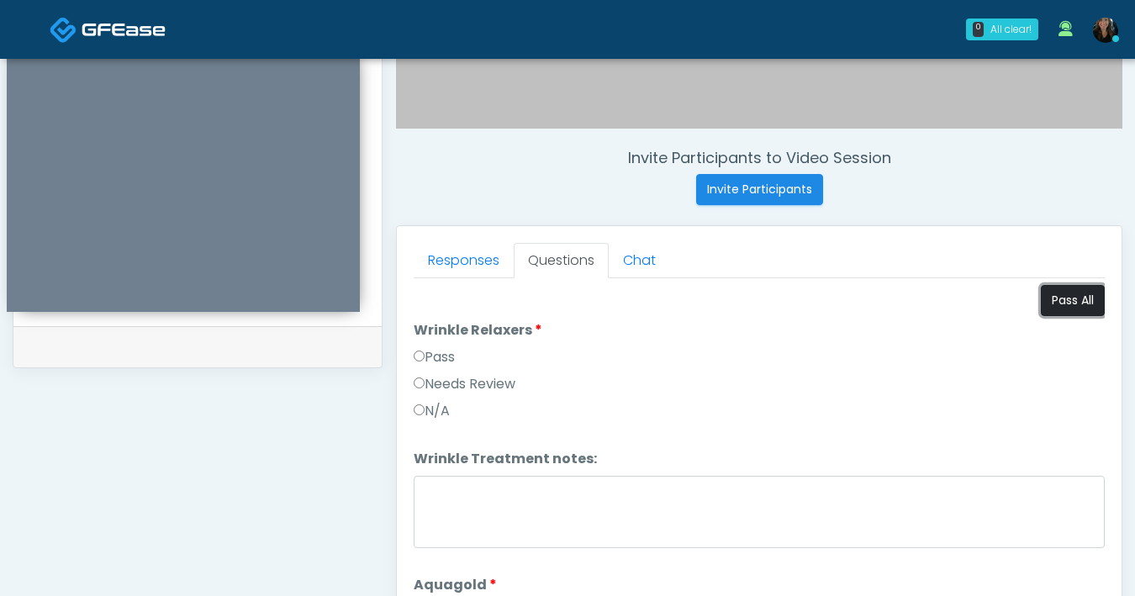
click at [1061, 296] on button "Pass All" at bounding box center [1073, 300] width 64 height 31
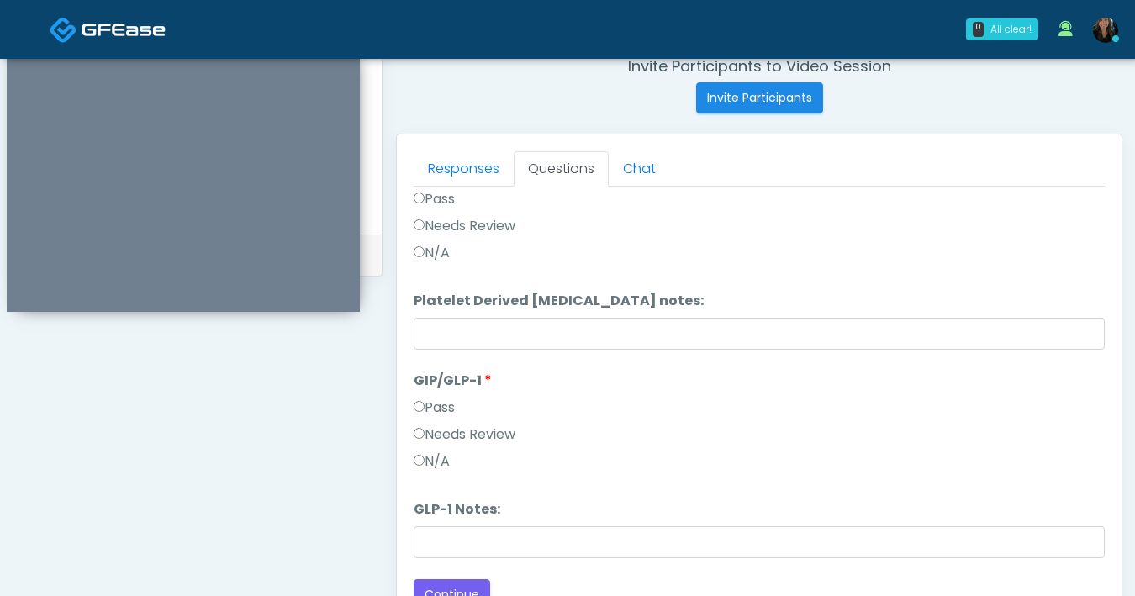
scroll to position [714, 0]
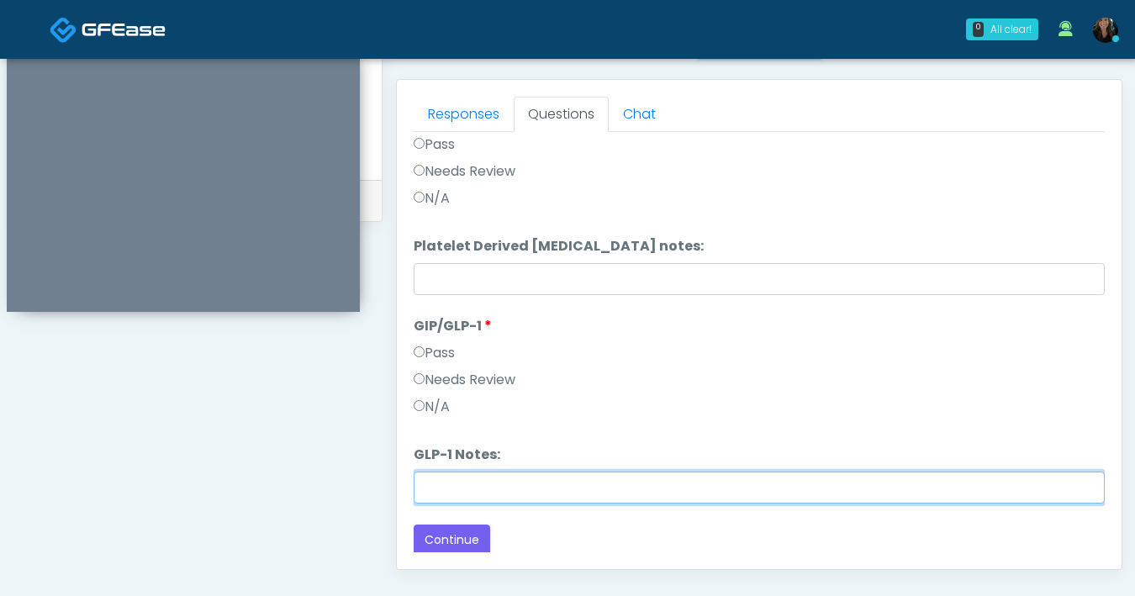
click at [579, 491] on input "GLP-1 Notes:" at bounding box center [759, 488] width 691 height 32
type input "*******"
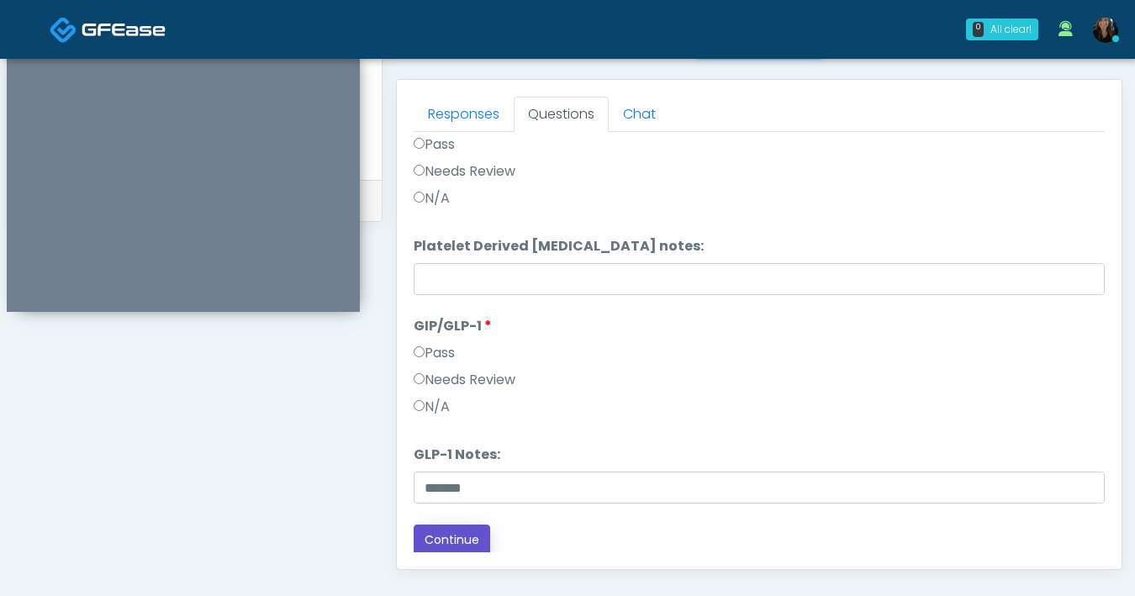
click at [427, 540] on button "Continue" at bounding box center [452, 540] width 77 height 31
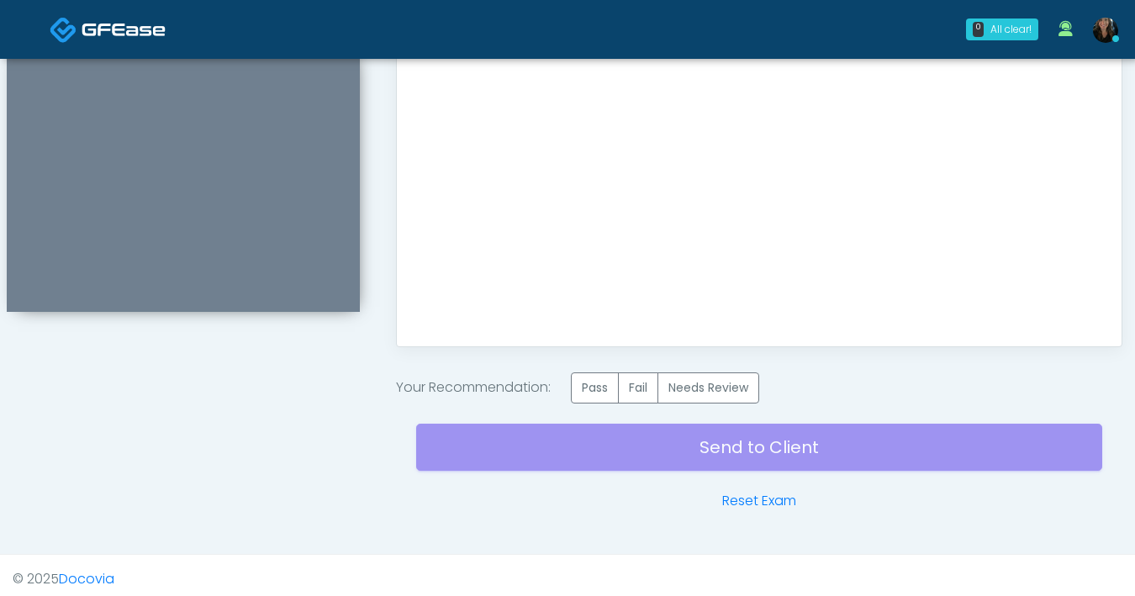
scroll to position [944, 0]
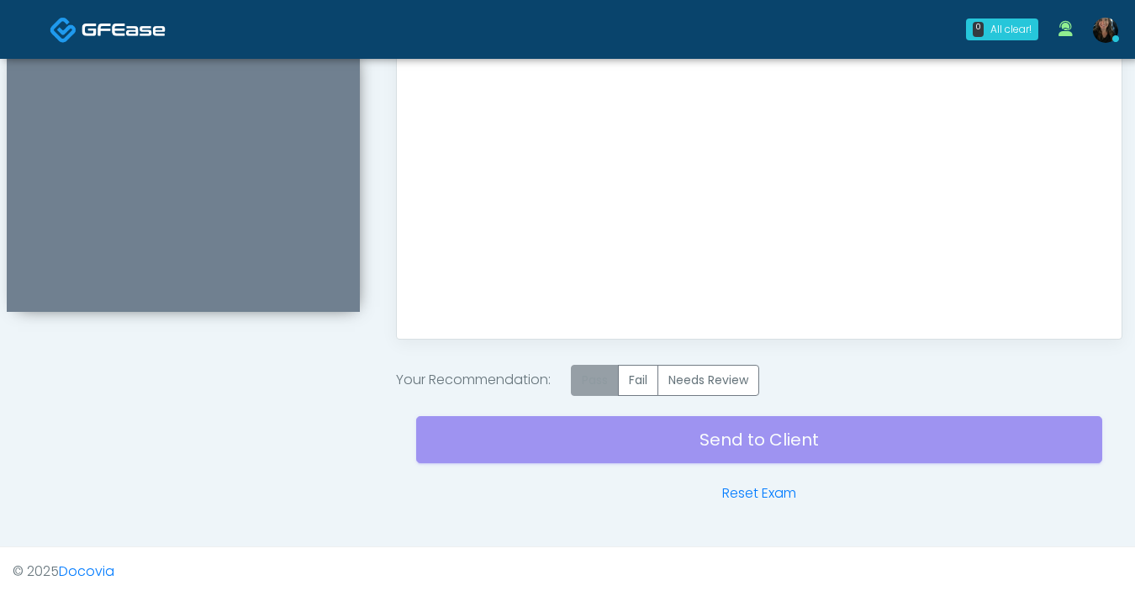
click at [596, 393] on label "Pass" at bounding box center [595, 380] width 48 height 31
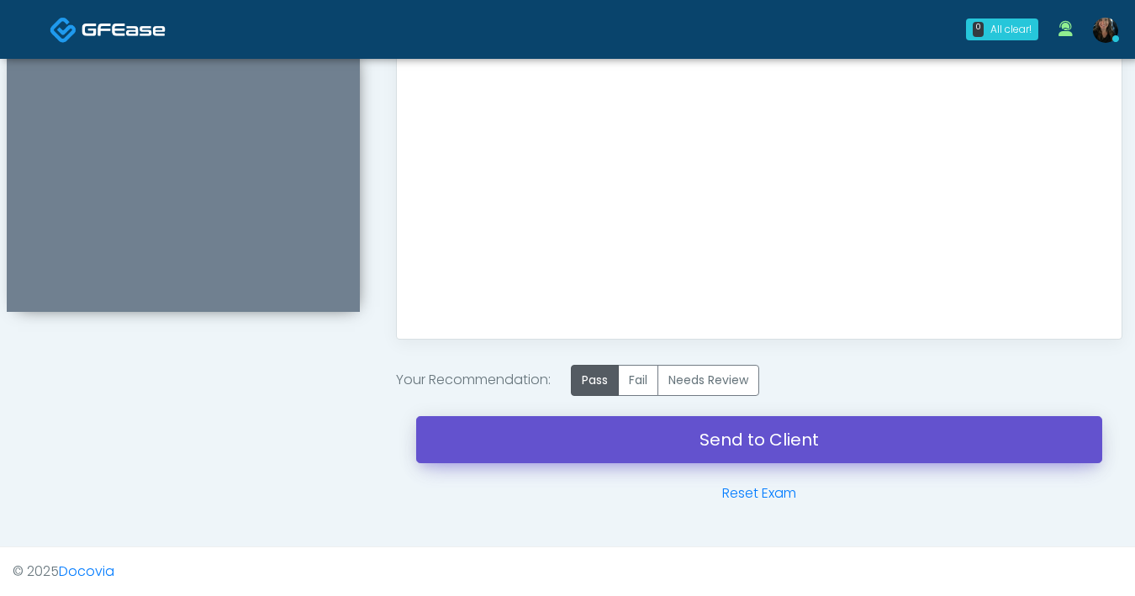
click at [689, 444] on link "Send to Client" at bounding box center [759, 439] width 686 height 47
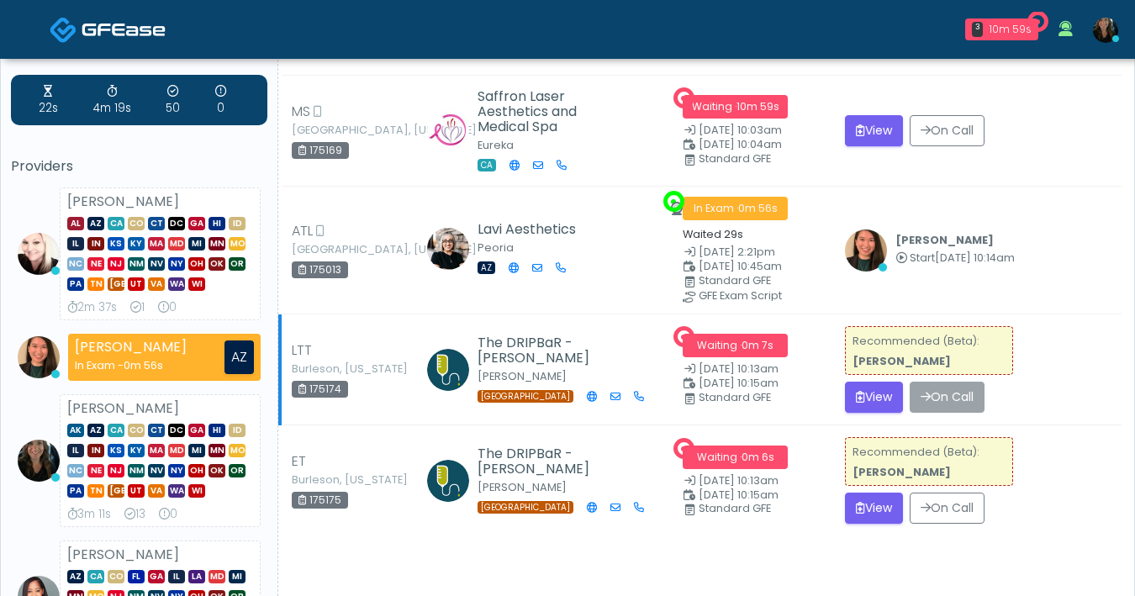
scroll to position [58, 0]
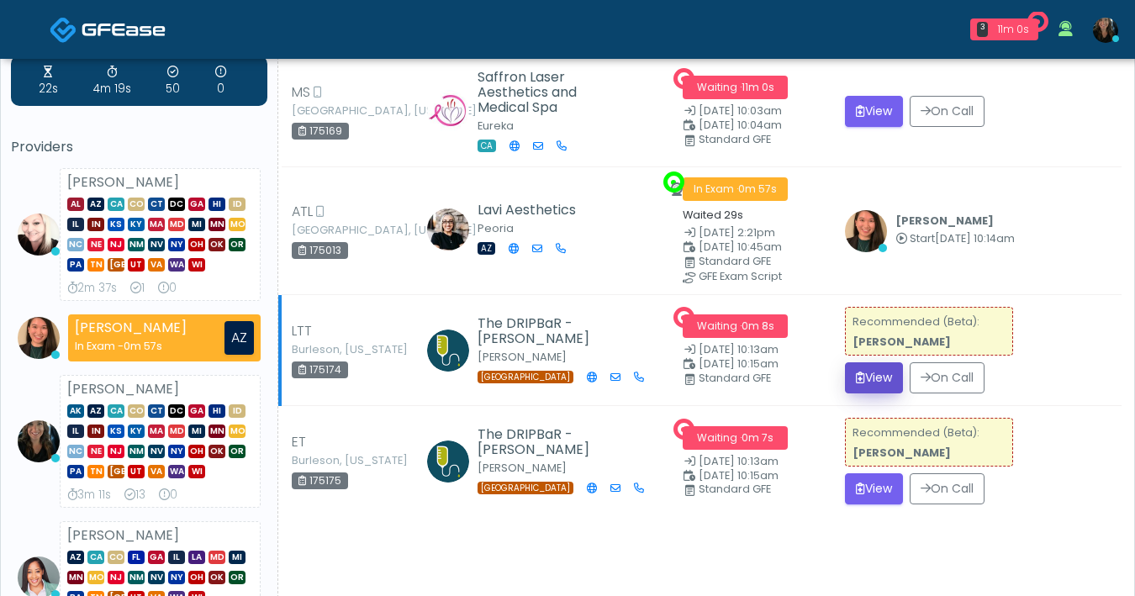
click at [870, 394] on button "View" at bounding box center [874, 377] width 58 height 31
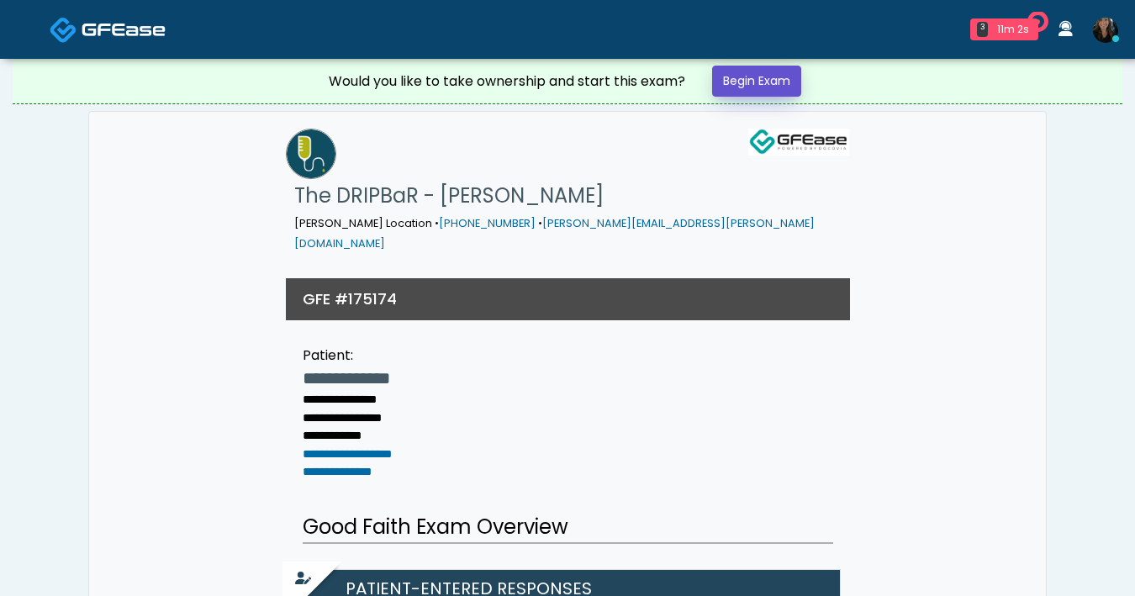
click at [754, 78] on link "Begin Exam" at bounding box center [756, 81] width 89 height 31
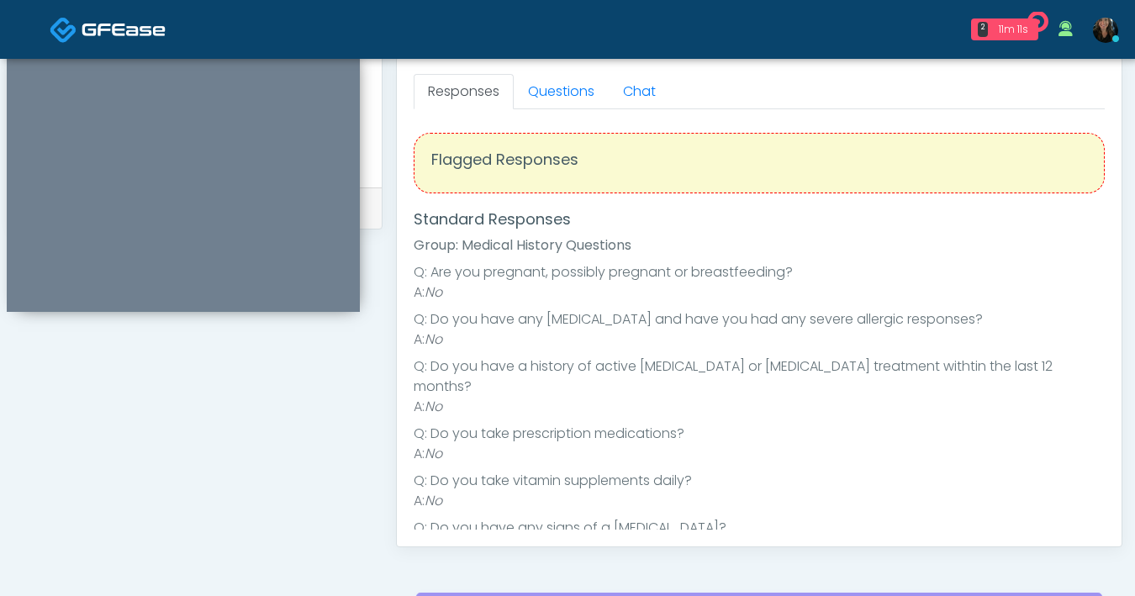
scroll to position [497, 0]
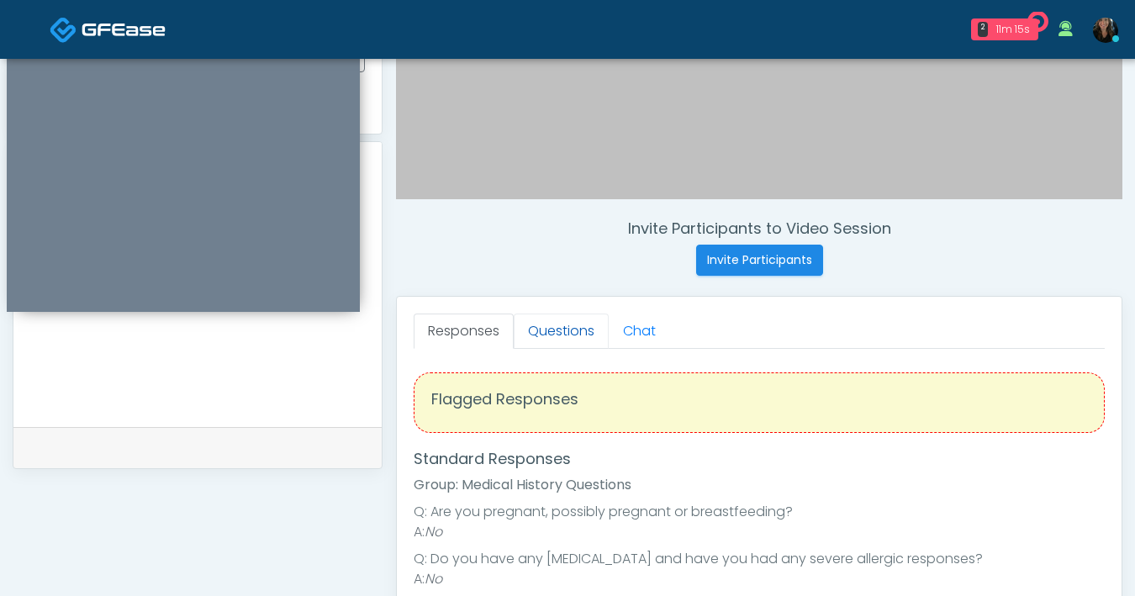
click at [558, 330] on link "Questions" at bounding box center [561, 331] width 95 height 35
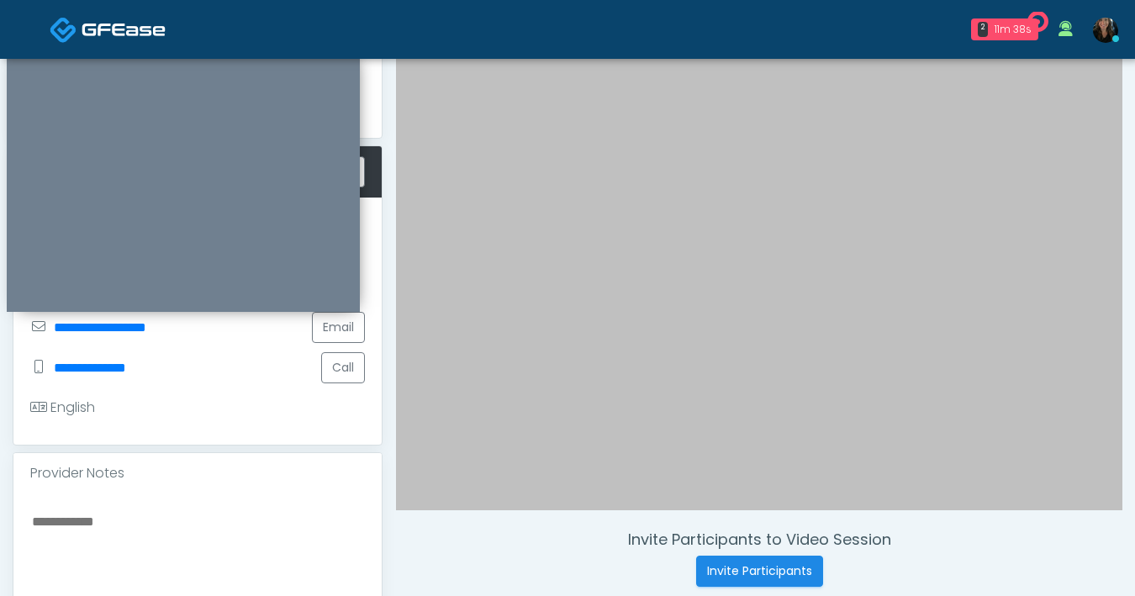
scroll to position [99, 0]
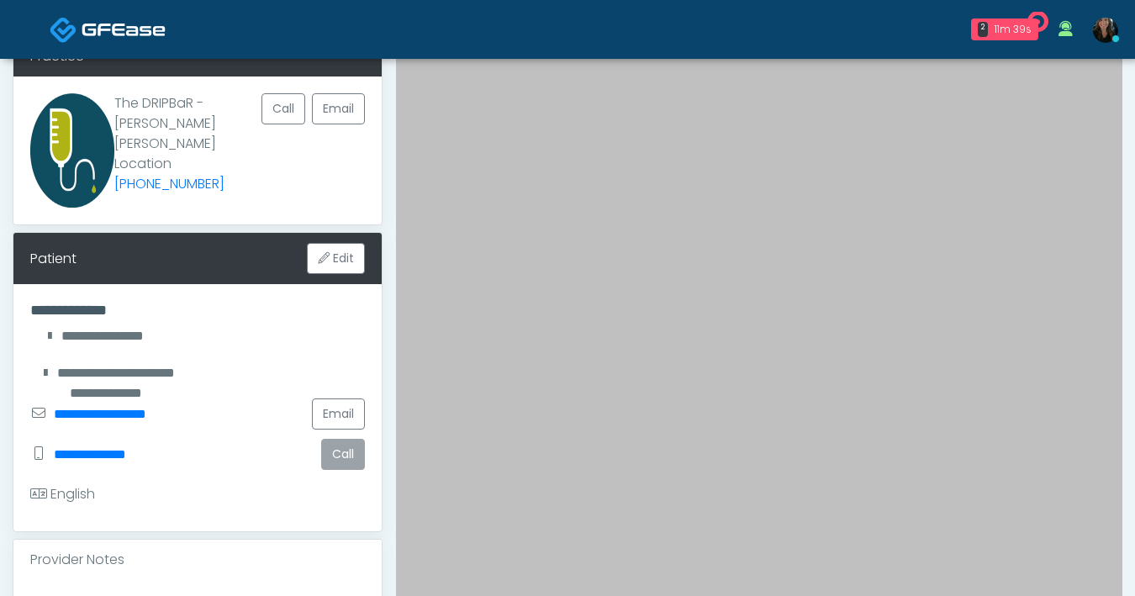
click at [344, 439] on button "Call" at bounding box center [343, 454] width 44 height 31
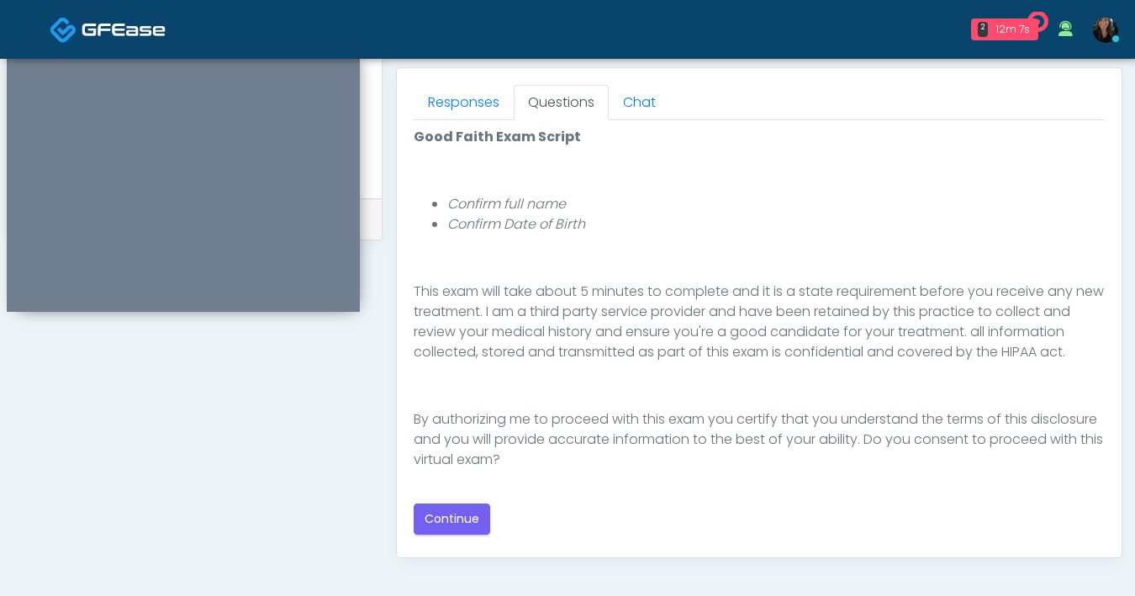
scroll to position [727, 0]
click at [469, 520] on button "Continue" at bounding box center [452, 518] width 77 height 31
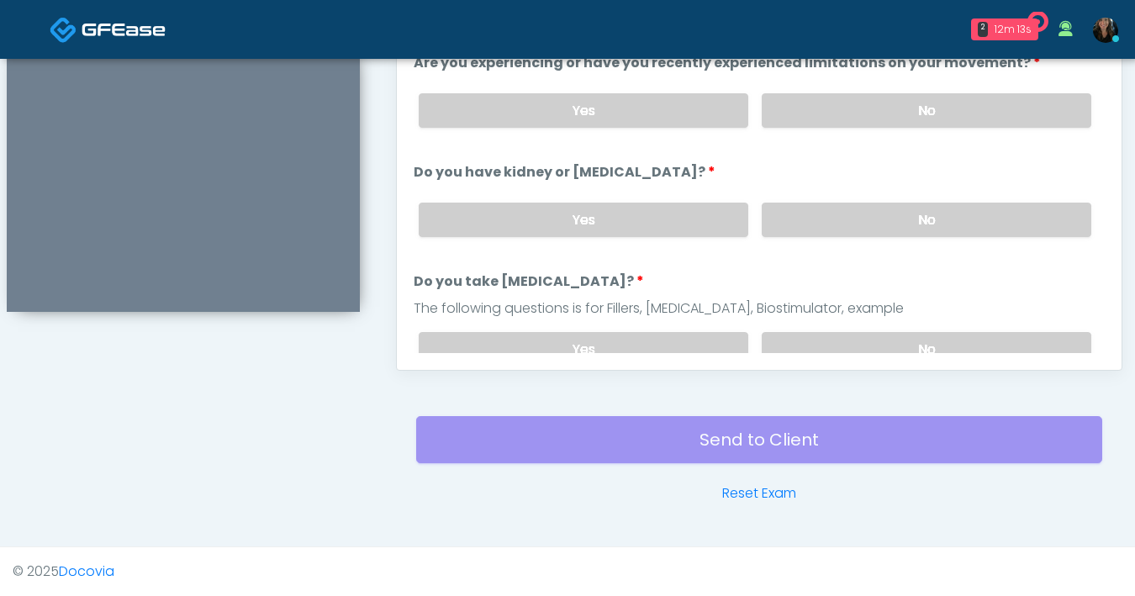
scroll to position [754, 0]
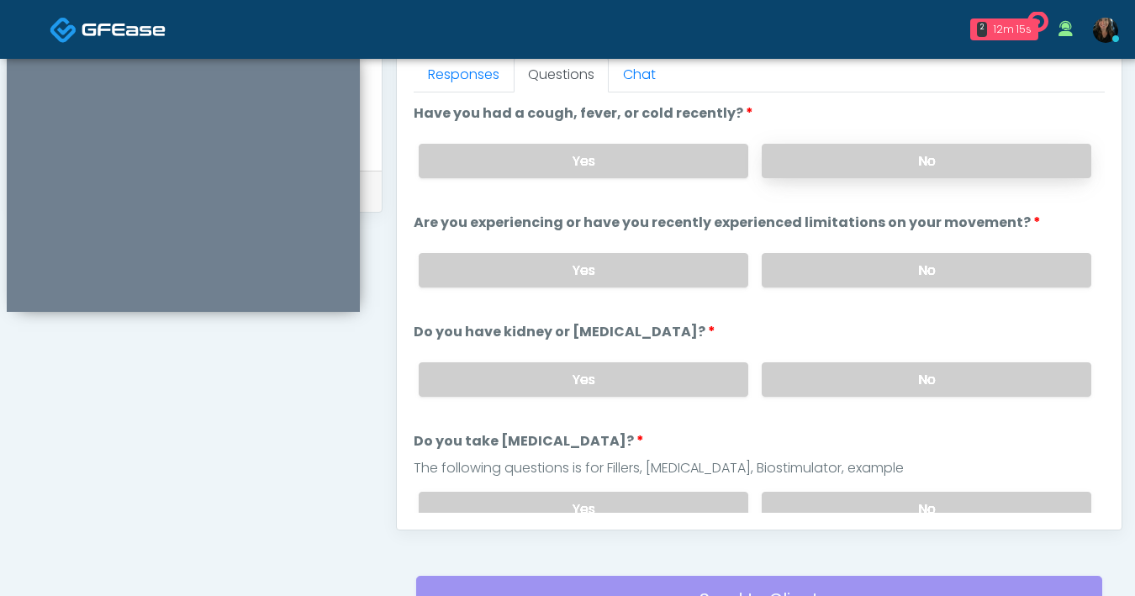
click at [865, 167] on label "No" at bounding box center [927, 161] width 330 height 34
click at [878, 276] on label "No" at bounding box center [927, 270] width 330 height 34
click at [844, 396] on div "Yes No" at bounding box center [755, 379] width 700 height 61
click at [854, 391] on label "No" at bounding box center [927, 379] width 330 height 34
click at [852, 505] on label "No" at bounding box center [927, 509] width 330 height 34
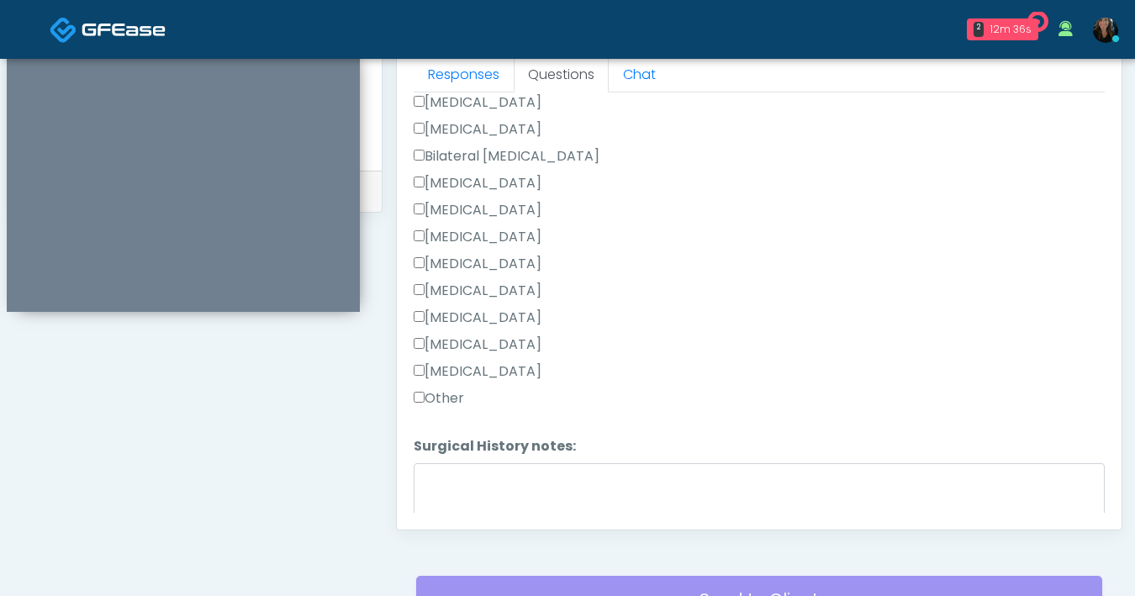
scroll to position [881, 0]
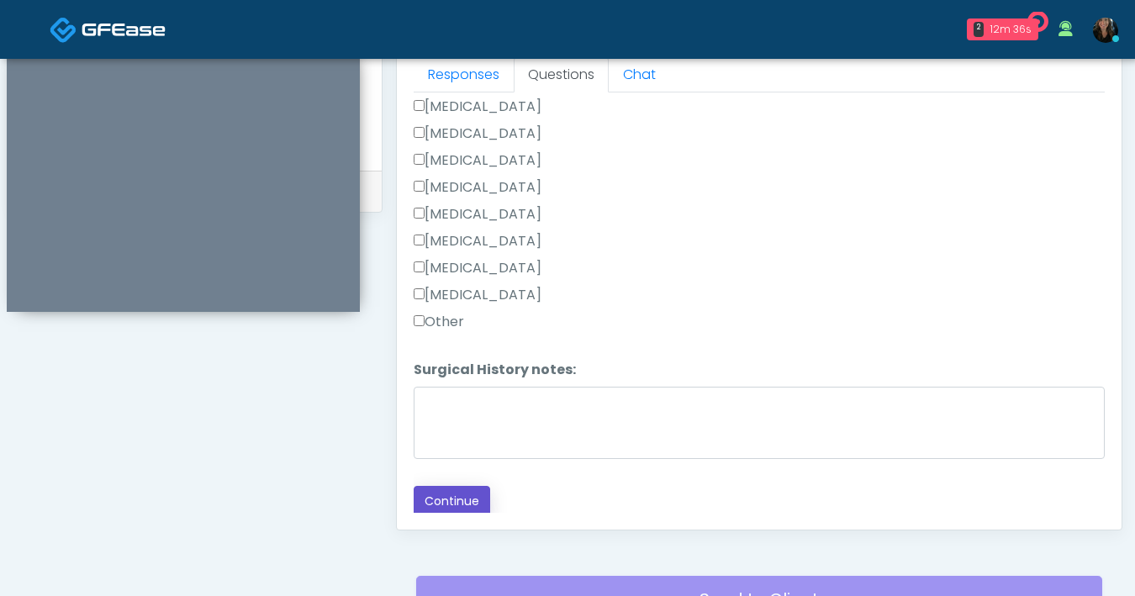
click at [446, 493] on button "Continue" at bounding box center [452, 501] width 77 height 31
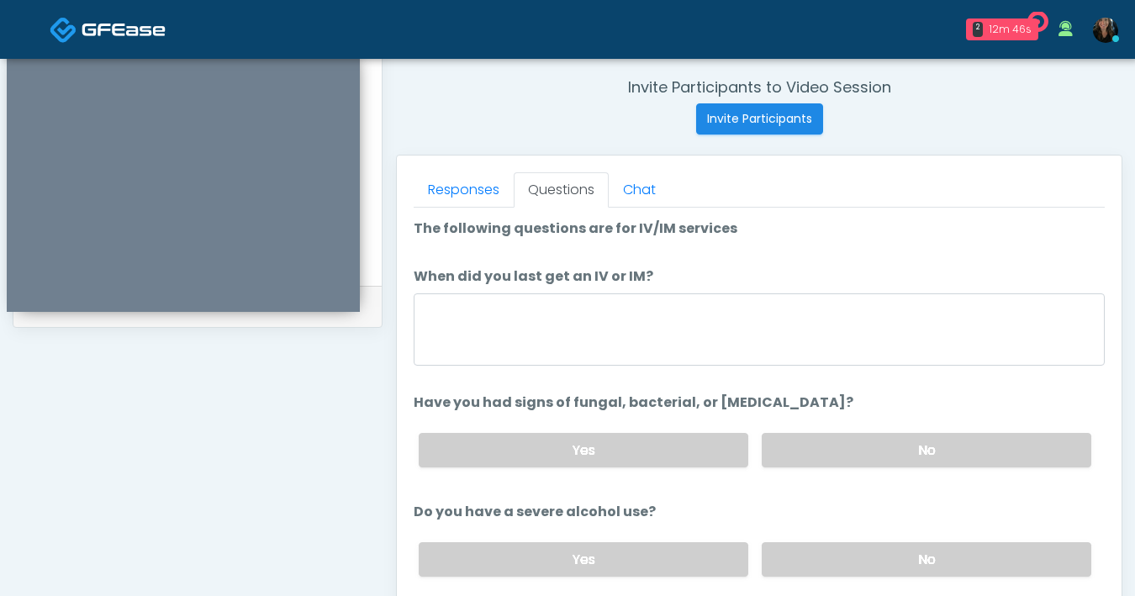
scroll to position [627, 0]
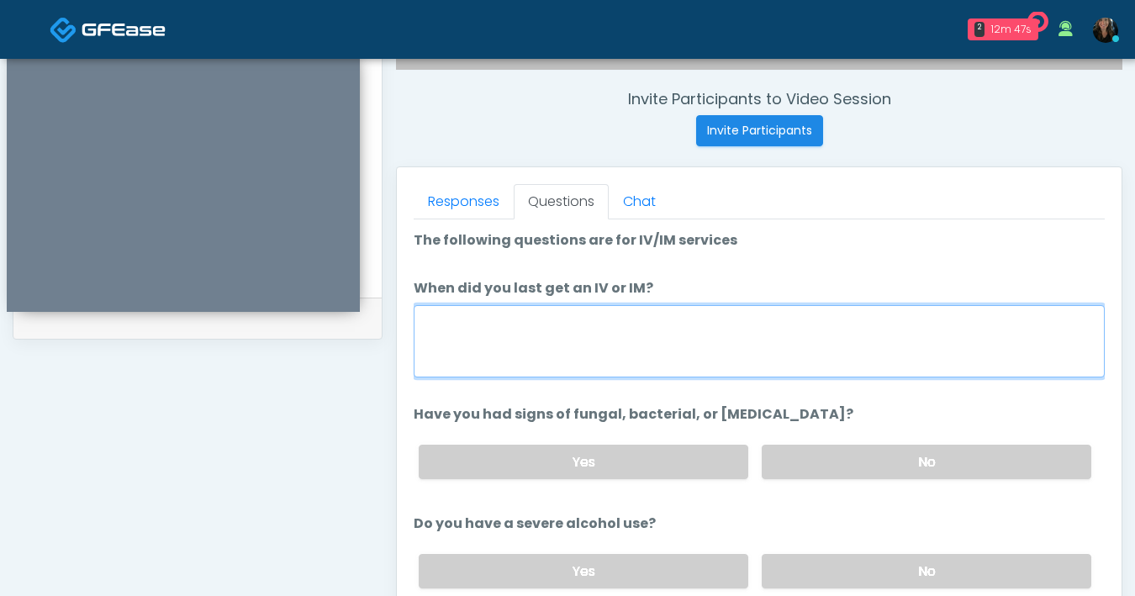
click at [590, 347] on textarea "When did you last get an IV or IM?" at bounding box center [759, 341] width 691 height 72
type textarea "**********"
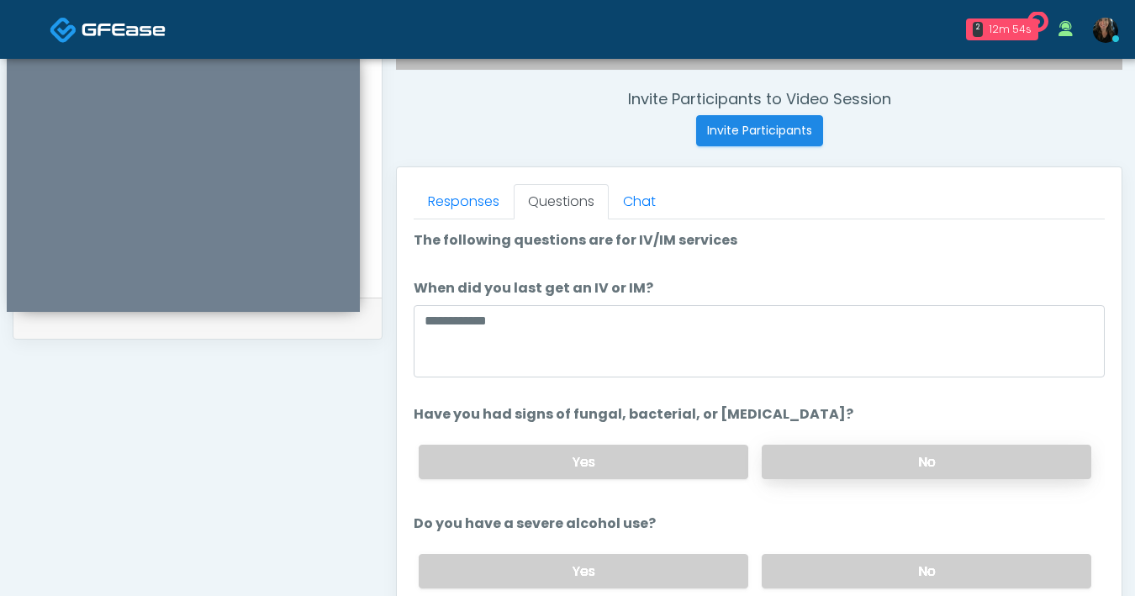
click at [805, 454] on label "No" at bounding box center [927, 462] width 330 height 34
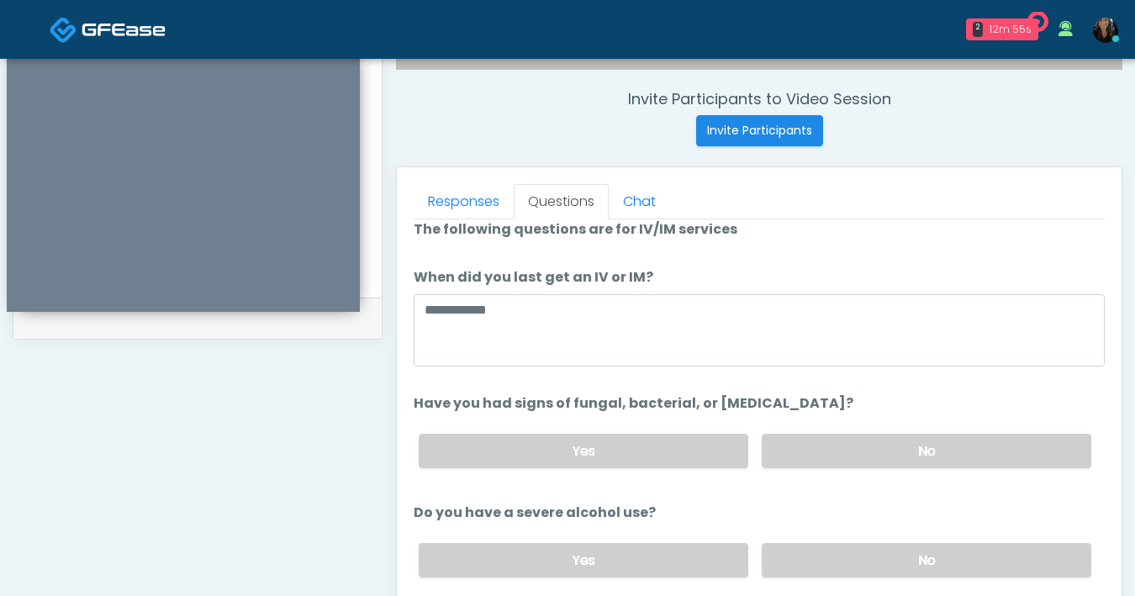
scroll to position [61, 0]
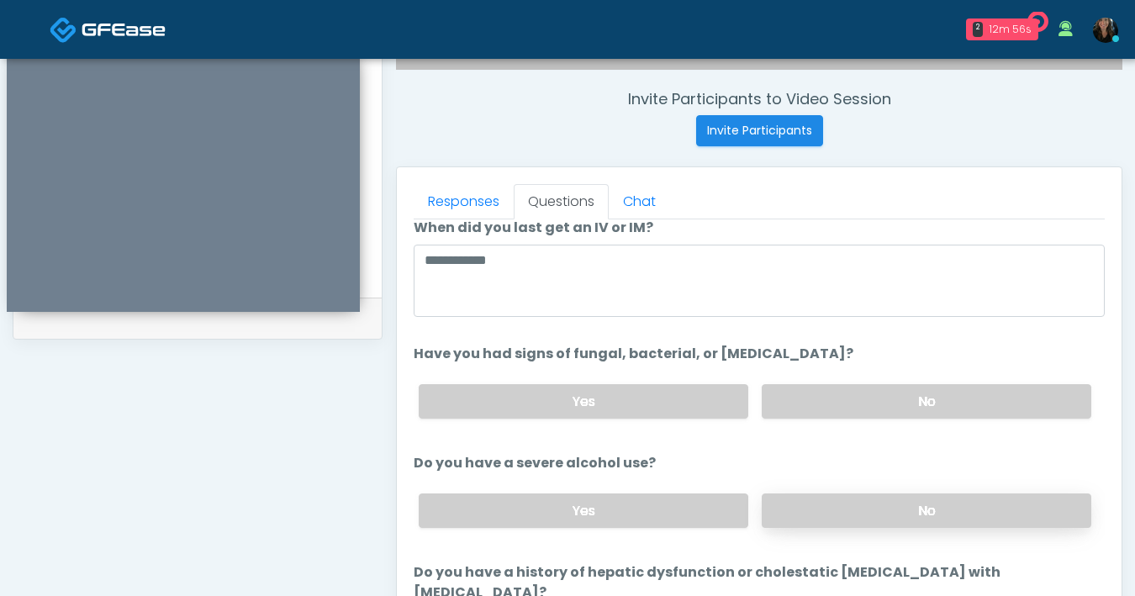
click at [818, 498] on label "No" at bounding box center [927, 511] width 330 height 34
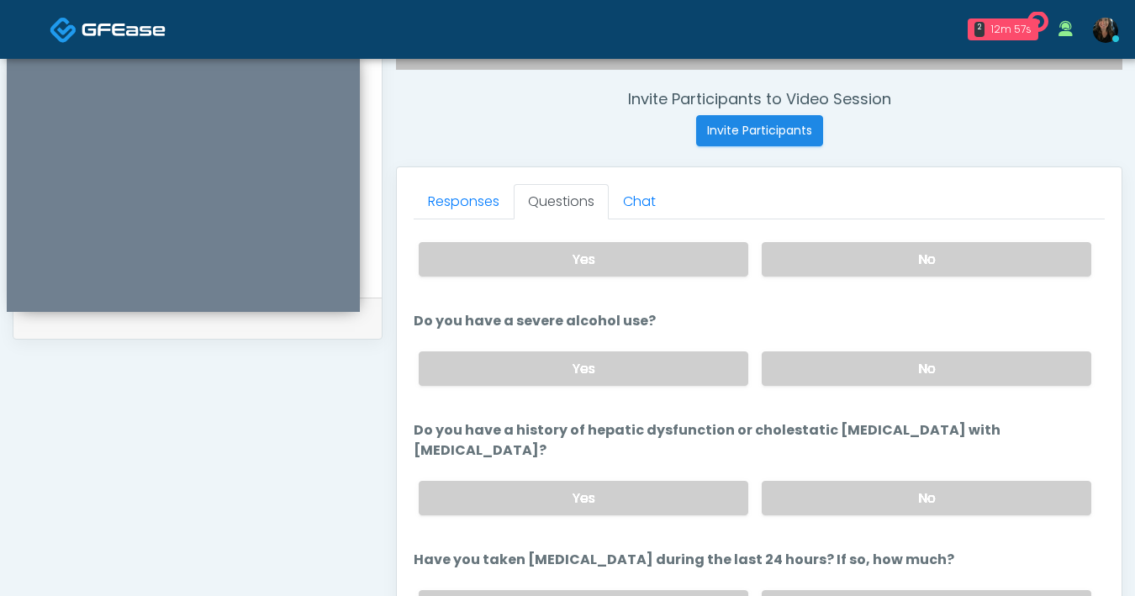
scroll to position [272, 0]
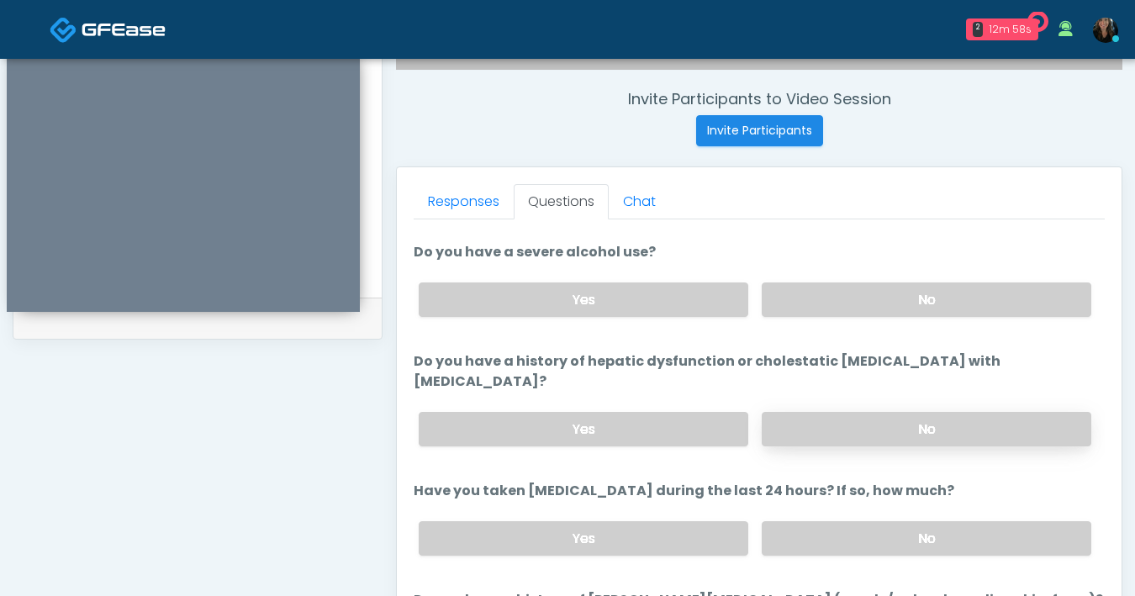
click at [830, 420] on label "No" at bounding box center [927, 429] width 330 height 34
click at [860, 521] on label "No" at bounding box center [927, 538] width 330 height 34
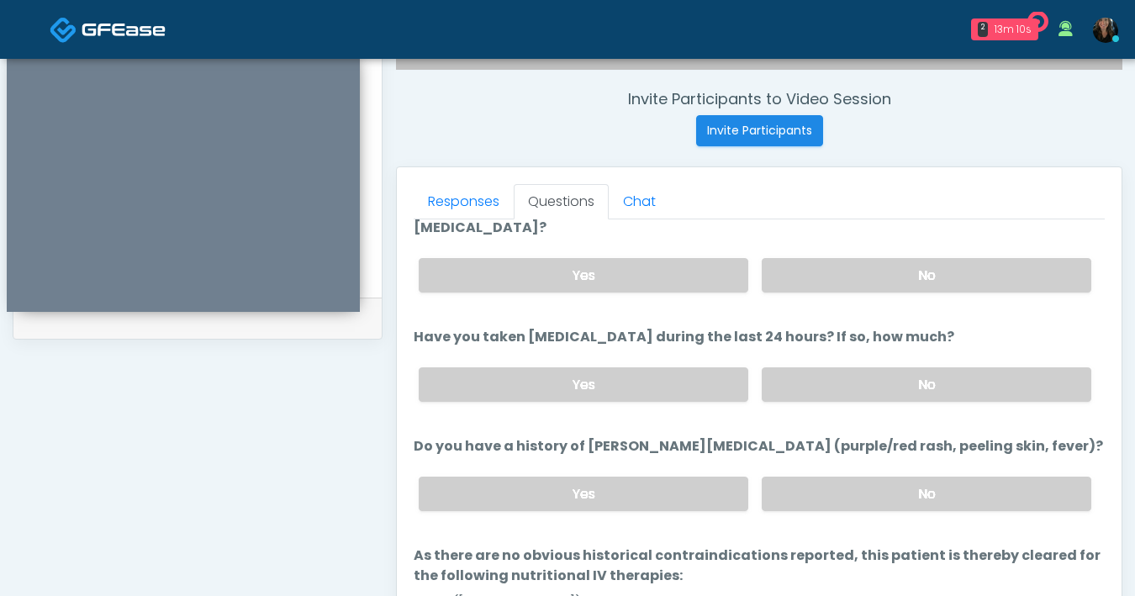
scroll to position [427, 0]
click at [933, 475] on label "No" at bounding box center [927, 492] width 330 height 34
click at [660, 378] on div "Yes No" at bounding box center [755, 382] width 700 height 61
click at [660, 369] on label "Yes" at bounding box center [584, 383] width 330 height 34
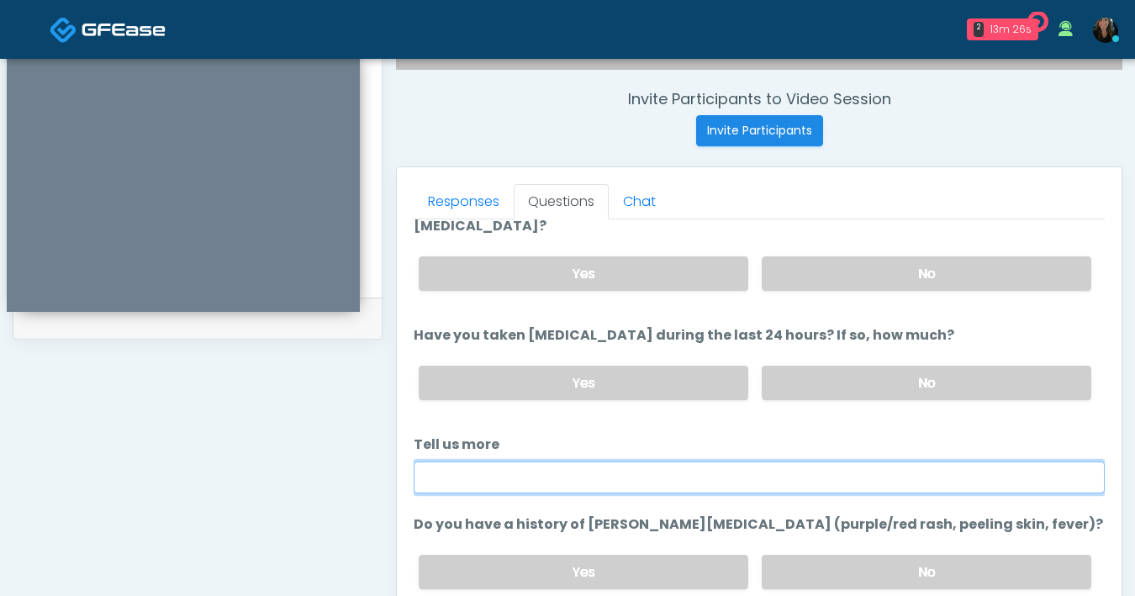
click at [640, 462] on input "Tell us more" at bounding box center [759, 478] width 691 height 32
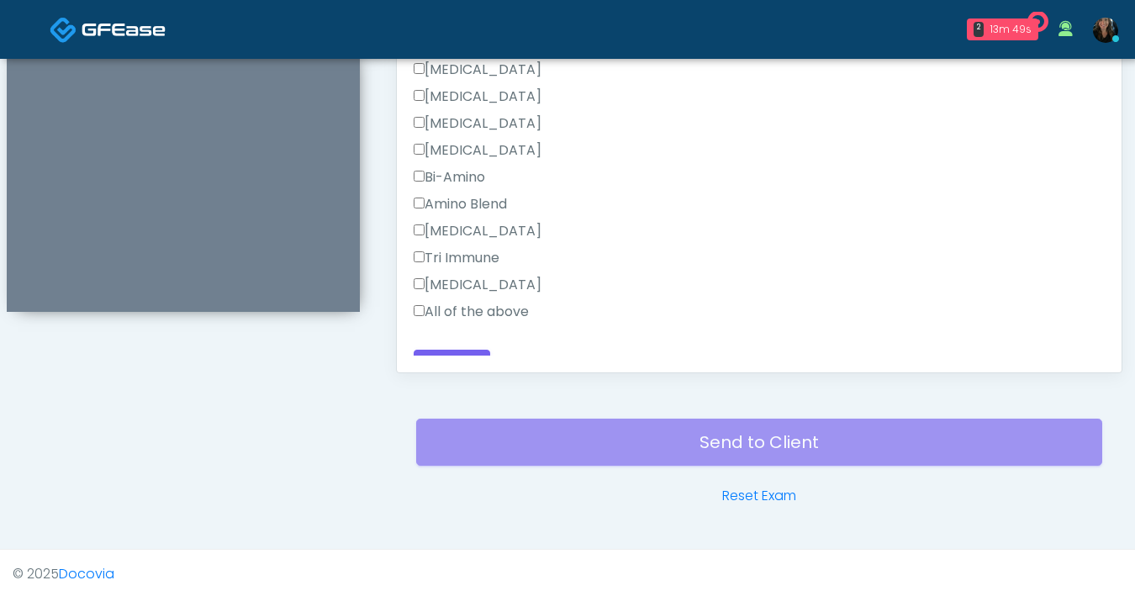
scroll to position [913, 0]
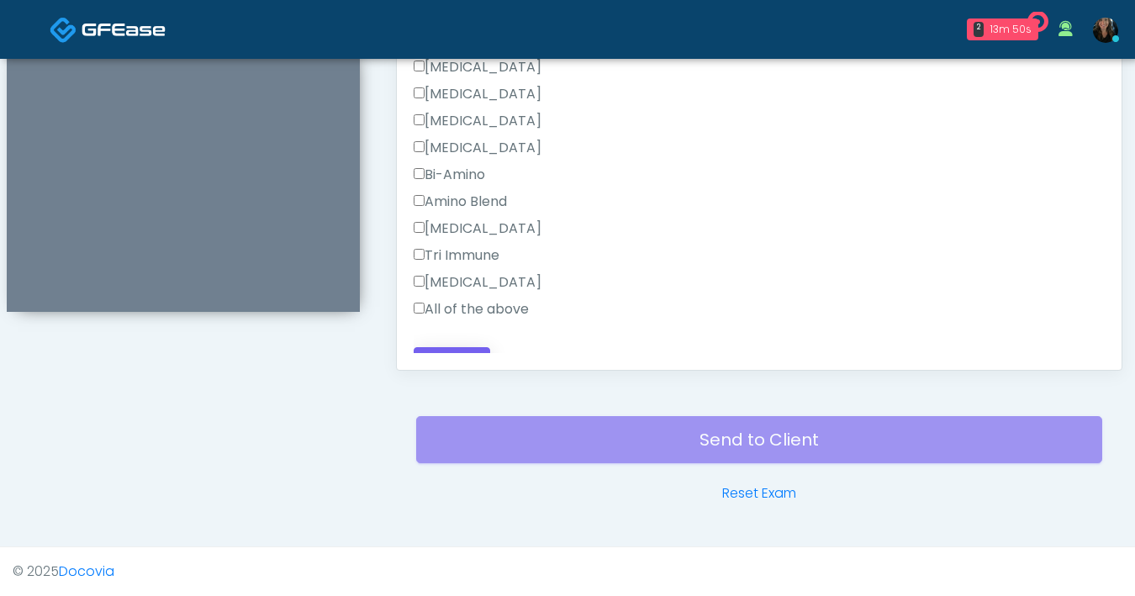
type input "**********"
click at [417, 347] on button "Continue" at bounding box center [452, 362] width 77 height 31
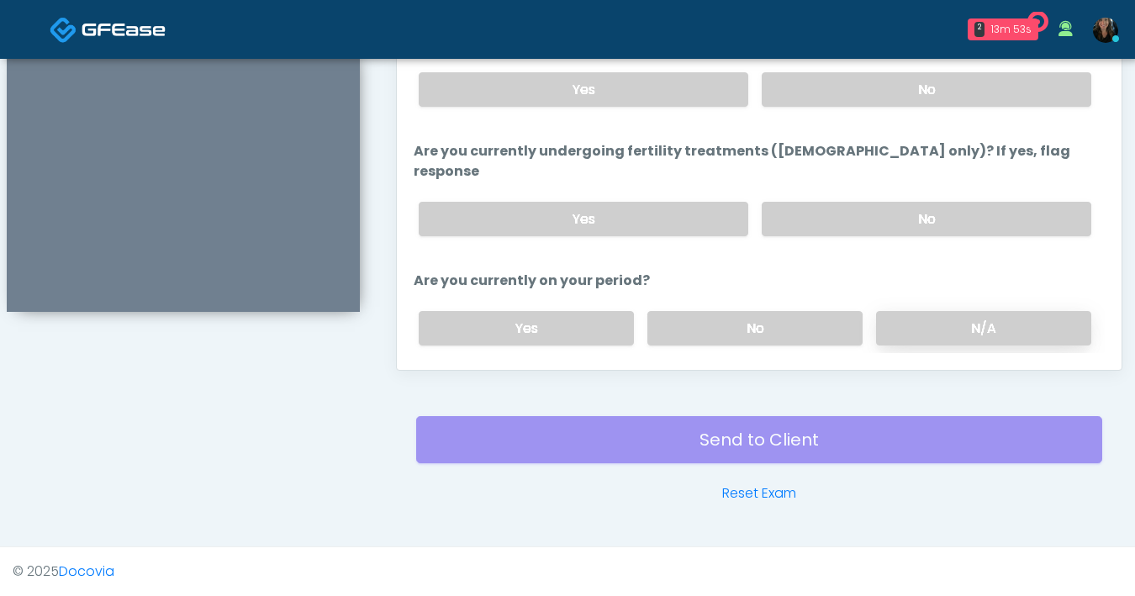
scroll to position [580, 0]
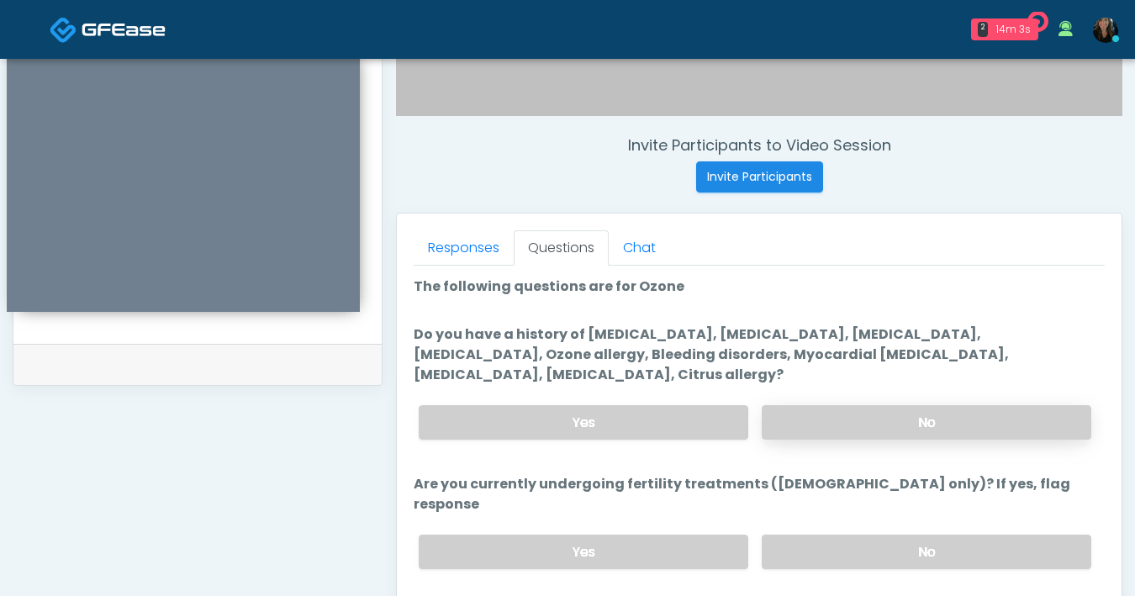
click at [874, 423] on label "No" at bounding box center [927, 422] width 330 height 34
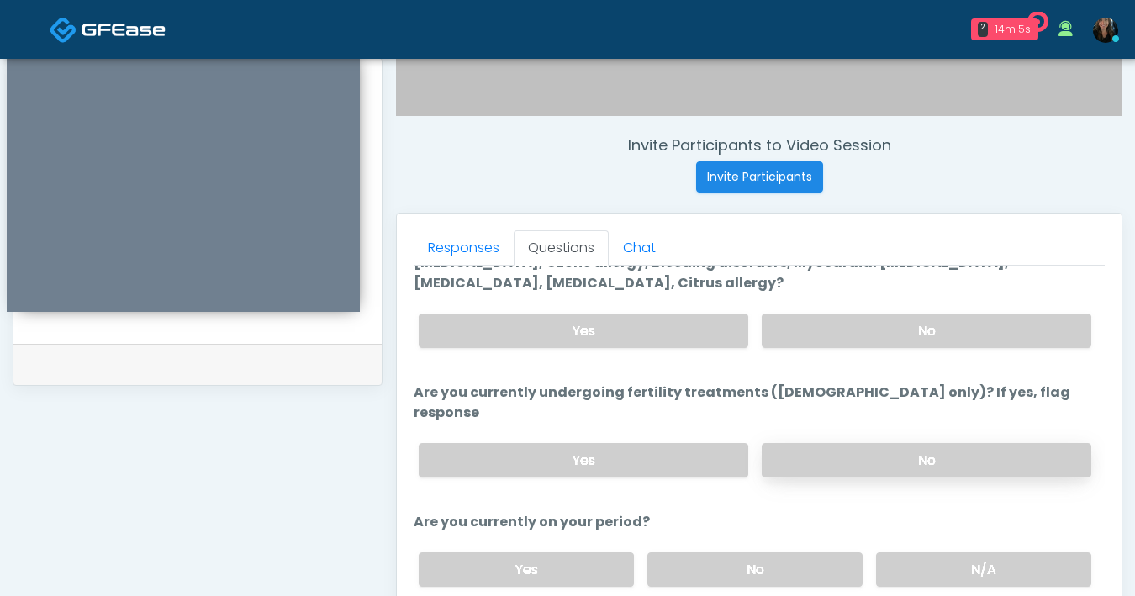
click at [948, 443] on label "No" at bounding box center [927, 460] width 330 height 34
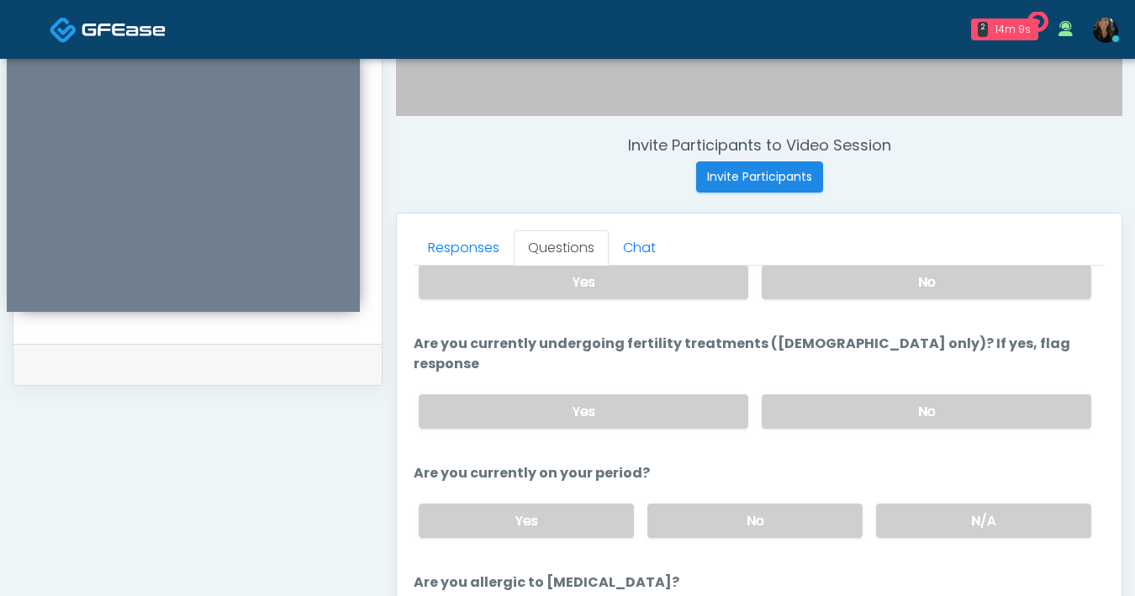
scroll to position [144, 0]
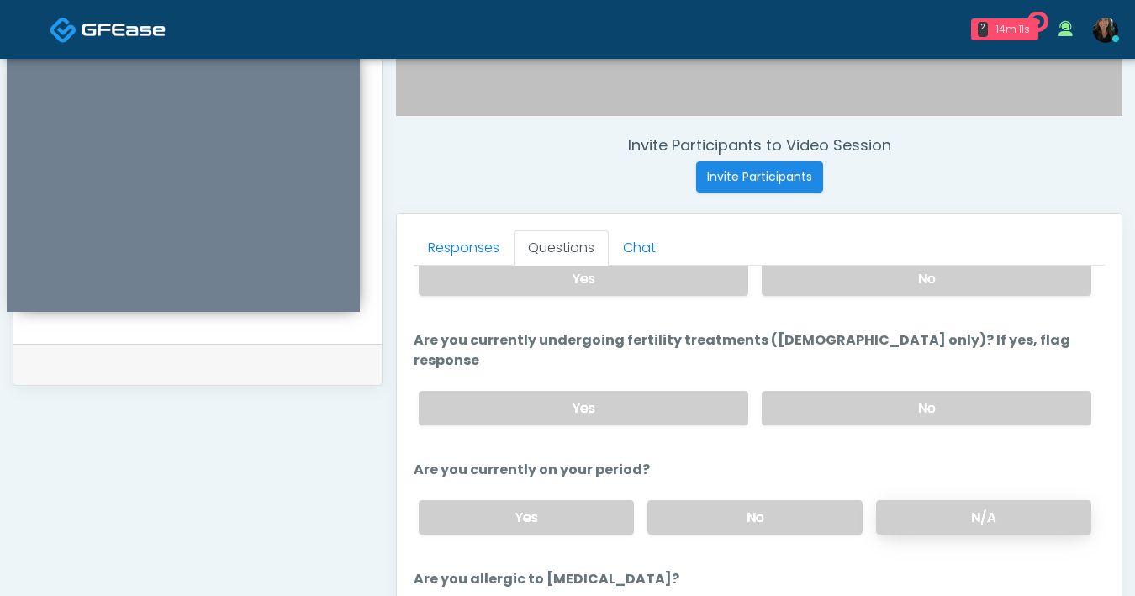
click at [939, 500] on label "N/A" at bounding box center [983, 517] width 215 height 34
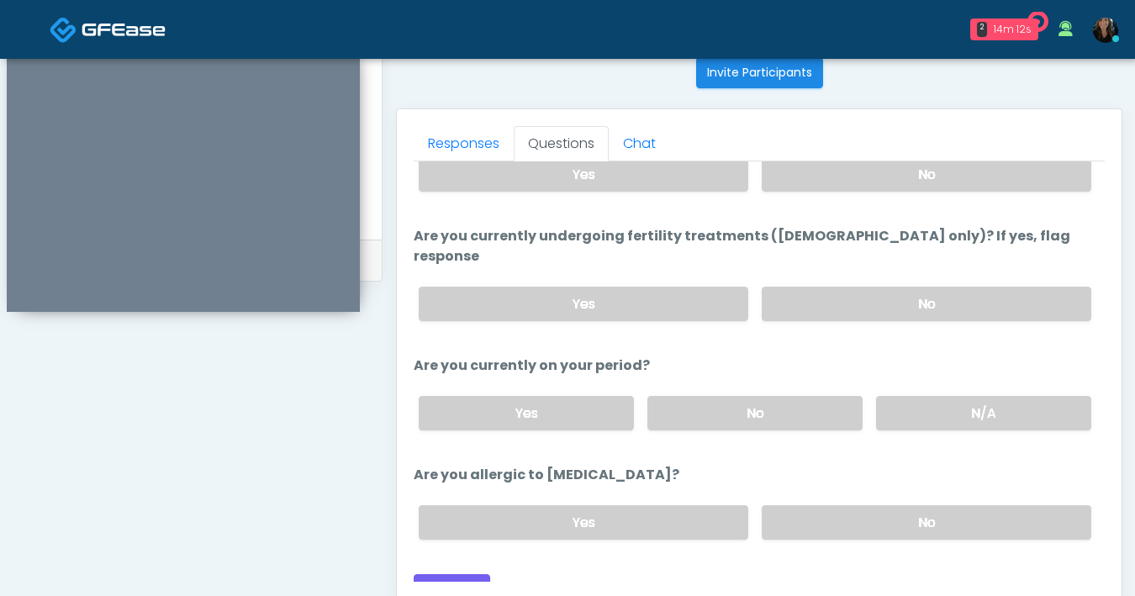
scroll to position [723, 0]
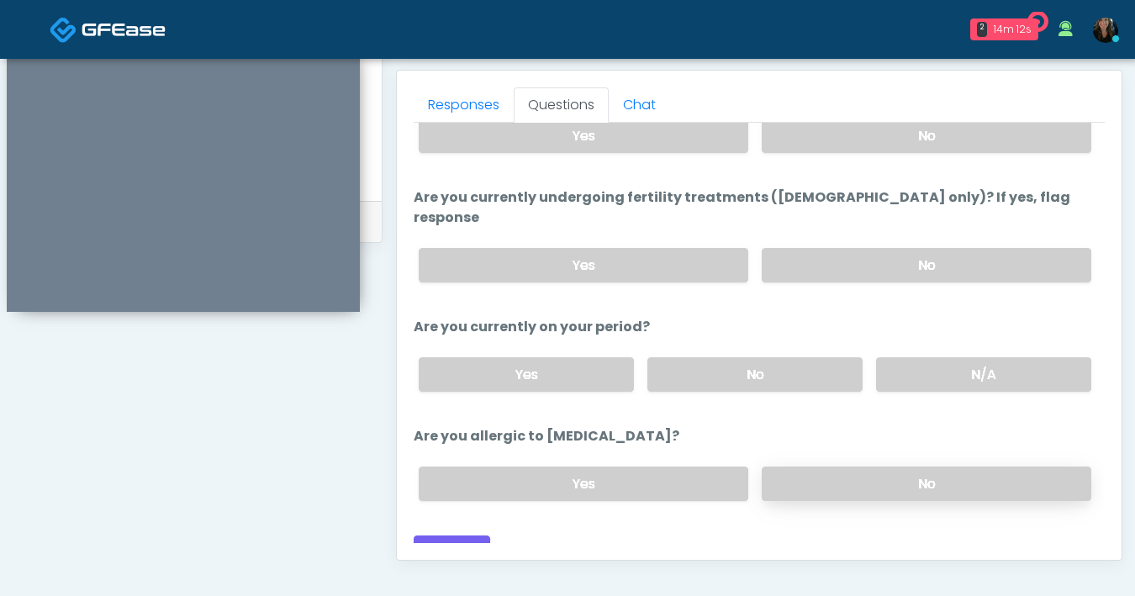
click at [930, 473] on label "No" at bounding box center [927, 484] width 330 height 34
click at [430, 536] on button "Continue" at bounding box center [452, 551] width 77 height 31
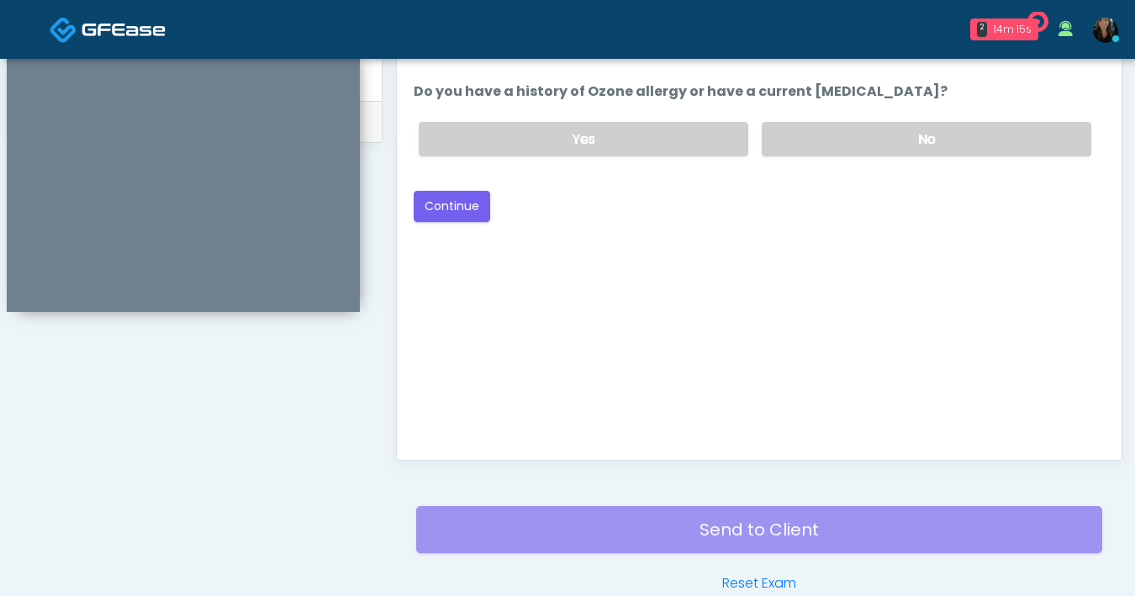
scroll to position [757, 0]
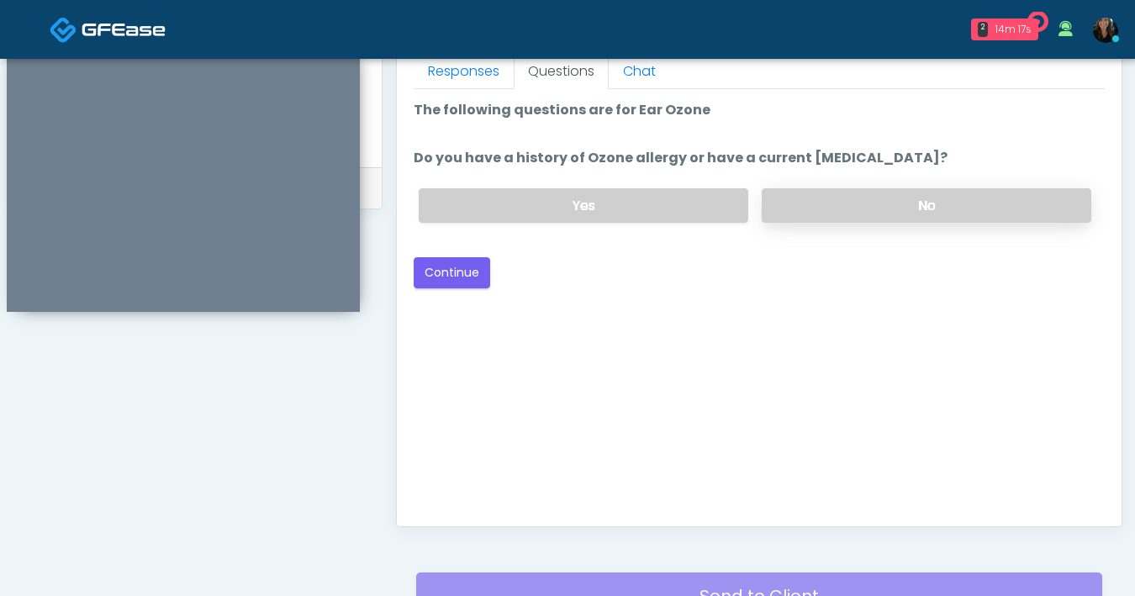
click at [948, 206] on label "No" at bounding box center [927, 205] width 330 height 34
click at [431, 272] on button "Continue" at bounding box center [452, 272] width 77 height 31
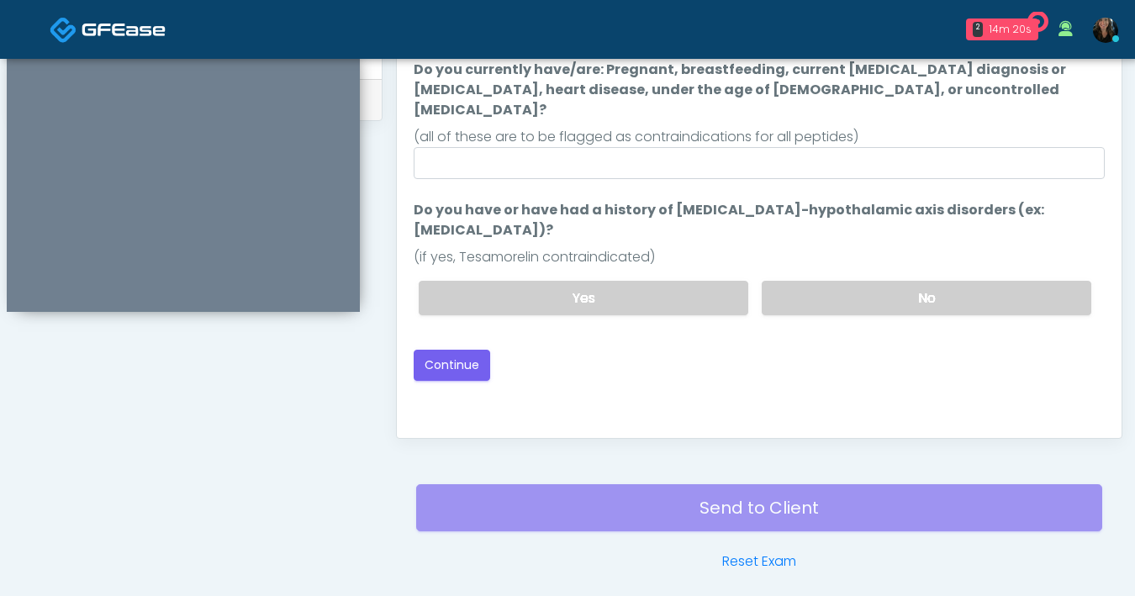
scroll to position [619, 0]
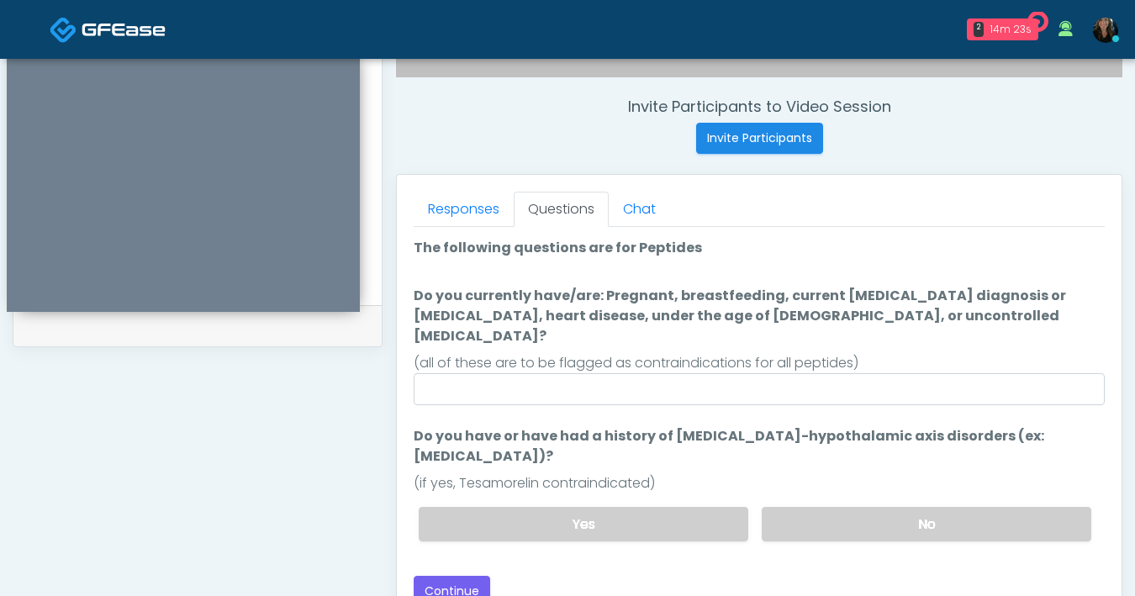
click at [743, 353] on div "(all of these are to be flagged as contraindications for all peptides)" at bounding box center [759, 363] width 691 height 20
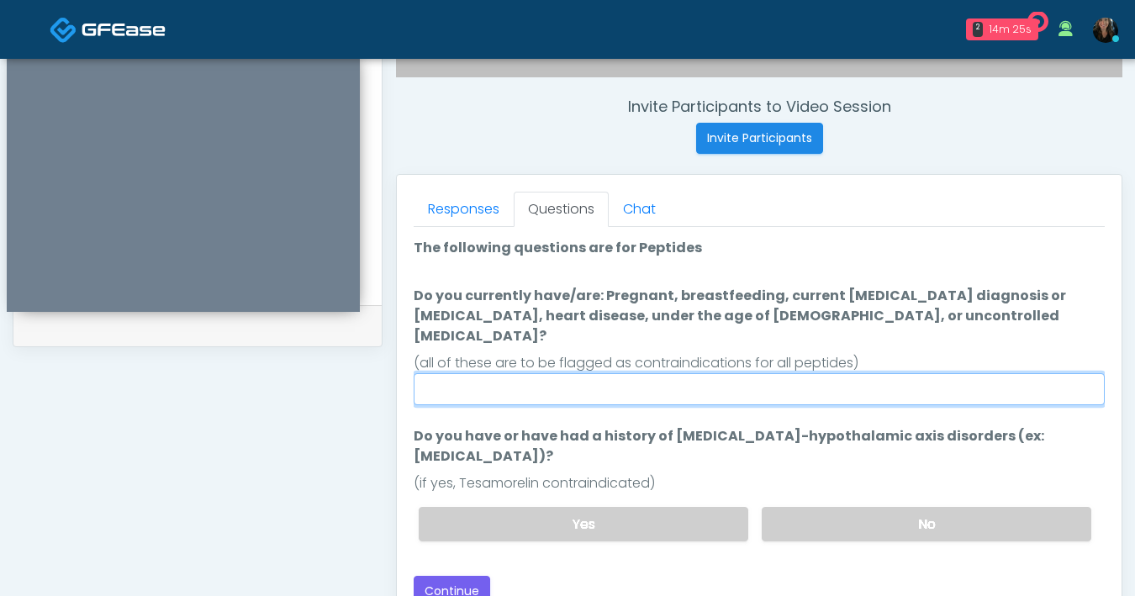
click at [739, 373] on input "Do you currently have/are: Pregnant, breastfeeding, current cancer diagnosis or…" at bounding box center [759, 389] width 691 height 32
type input "**"
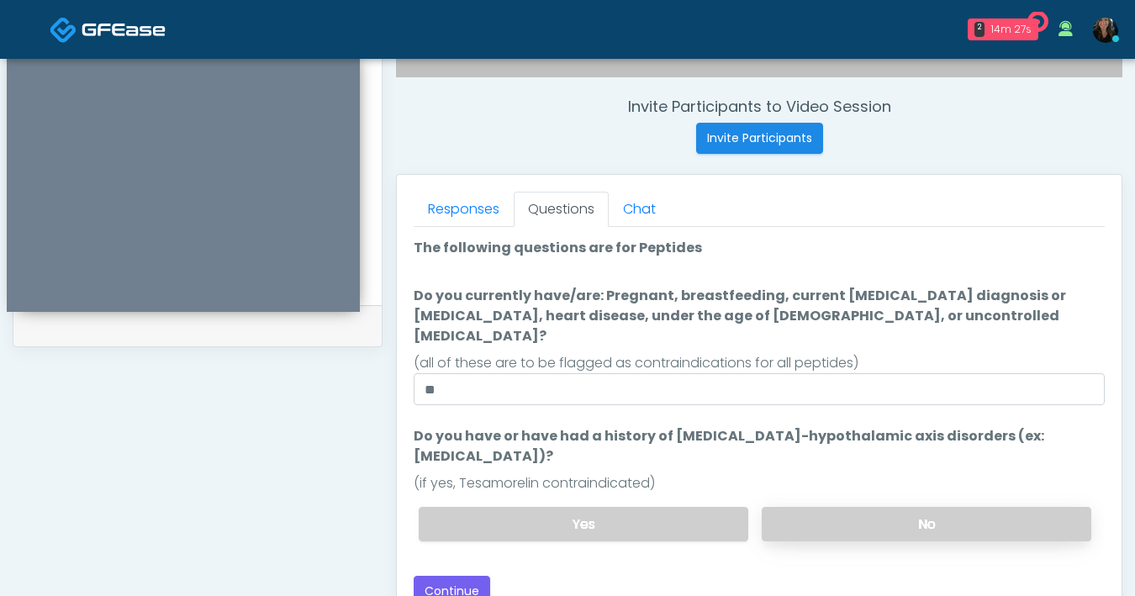
click at [866, 507] on label "No" at bounding box center [927, 524] width 330 height 34
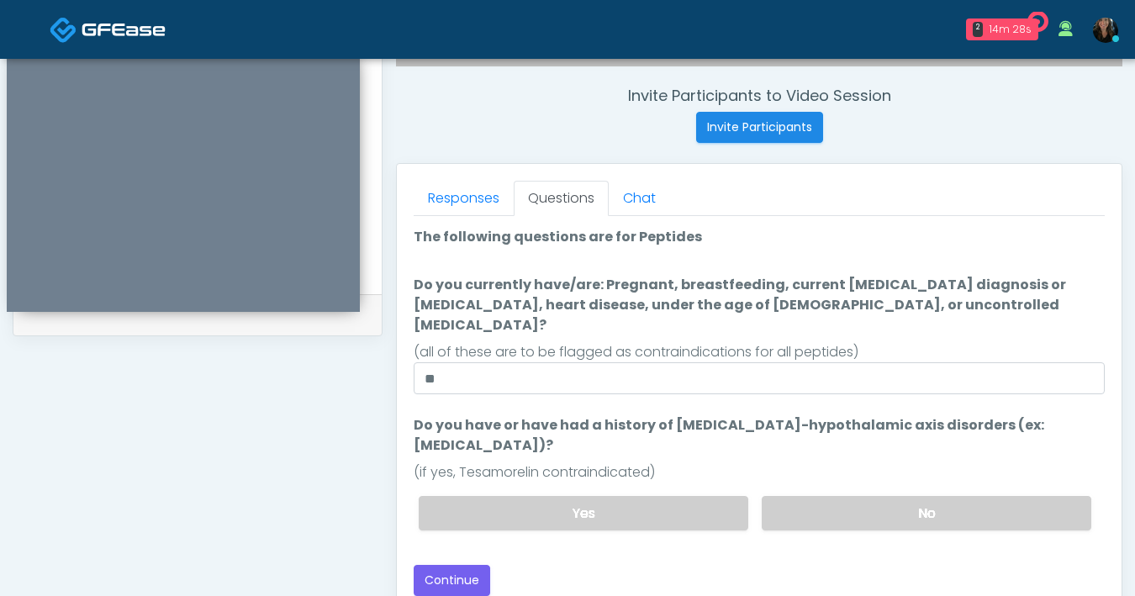
scroll to position [652, 0]
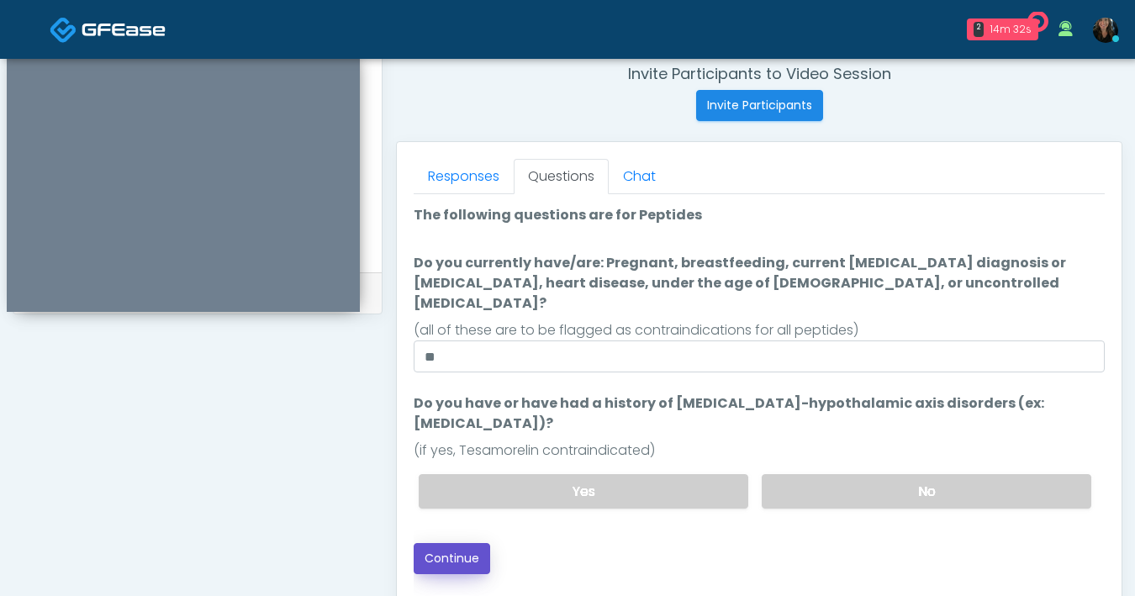
click at [467, 543] on button "Continue" at bounding box center [452, 558] width 77 height 31
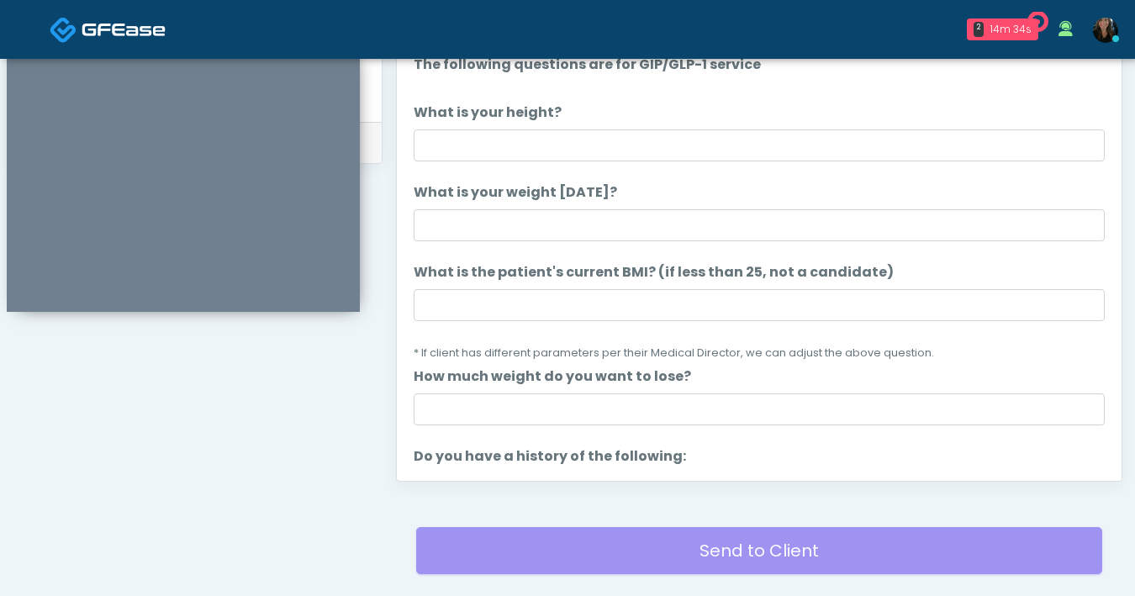
scroll to position [697, 0]
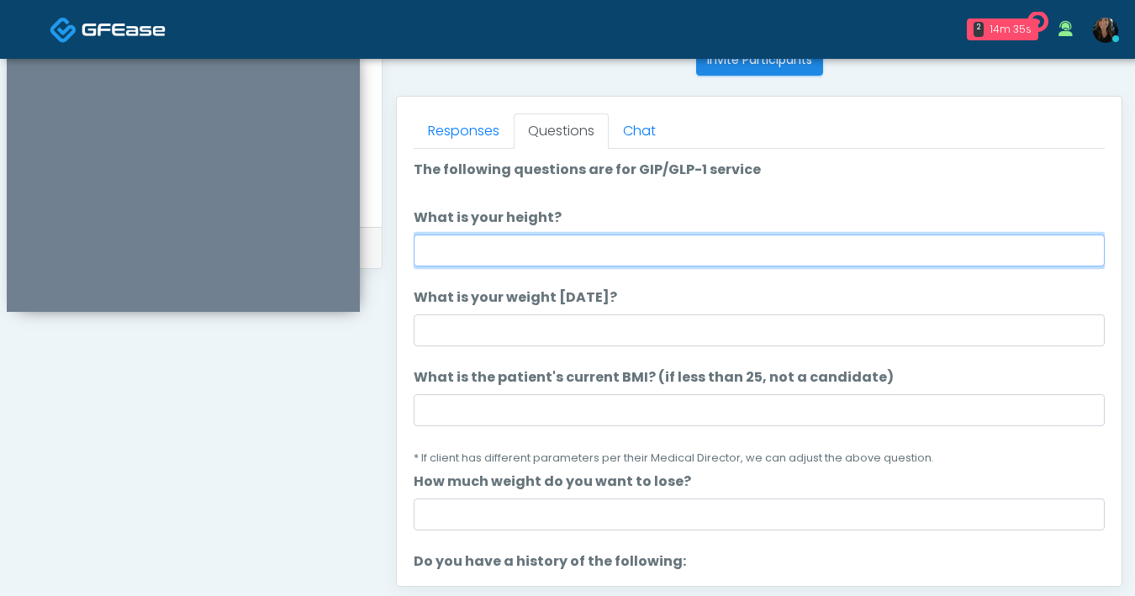
click at [643, 252] on input "What is your height?" at bounding box center [759, 251] width 691 height 32
type input "***"
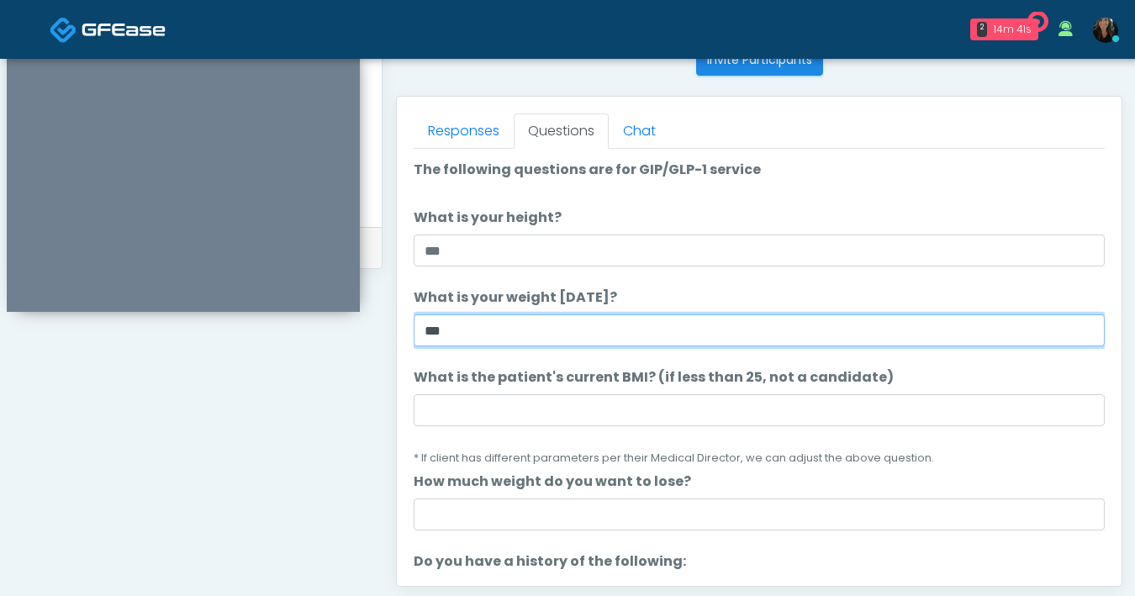
type input "***"
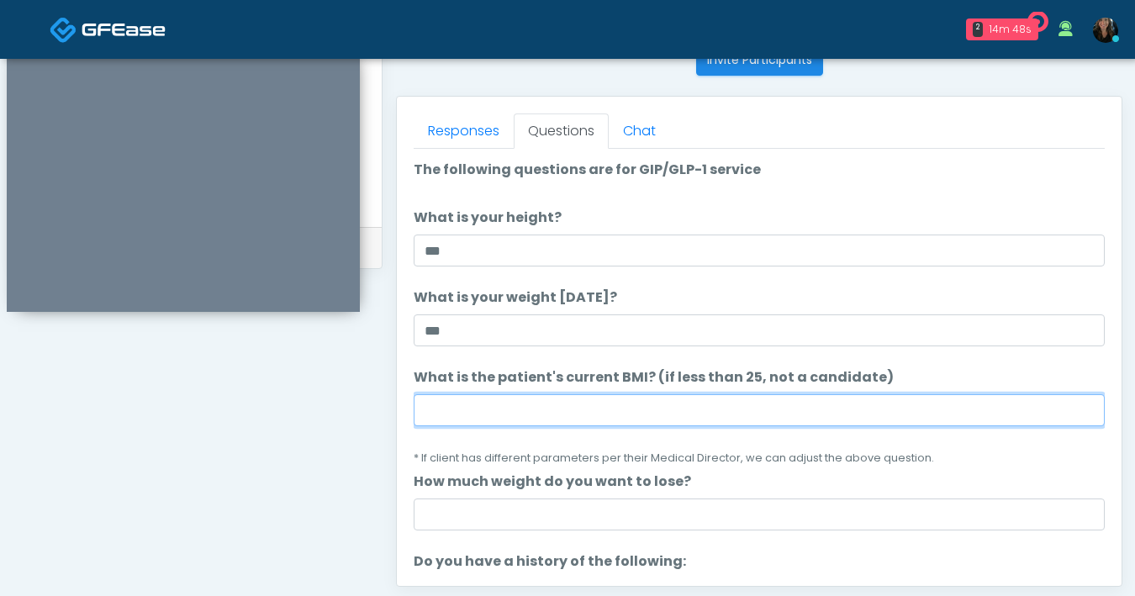
click at [627, 408] on input "What is the patient's current BMI? (if less than 25, not a candidate)" at bounding box center [759, 410] width 691 height 32
type input "****"
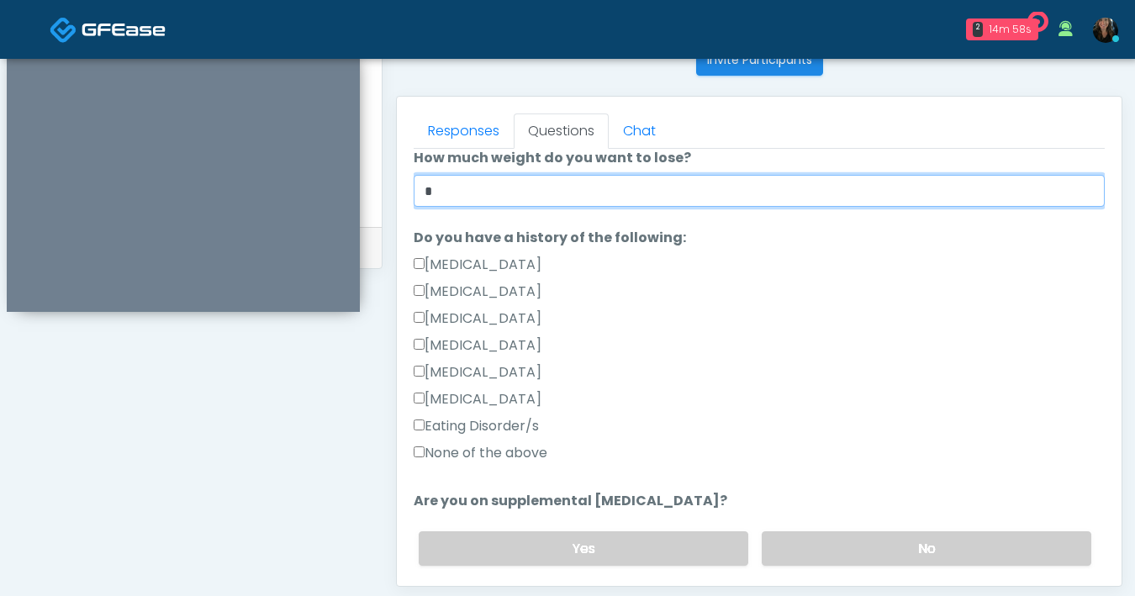
scroll to position [336, 0]
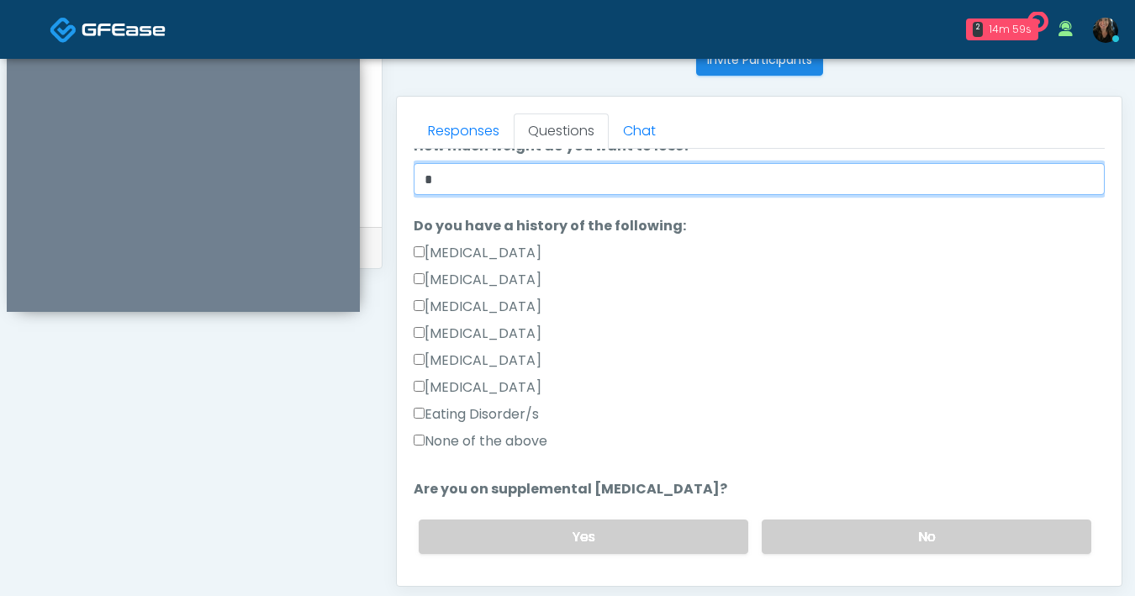
type input "*"
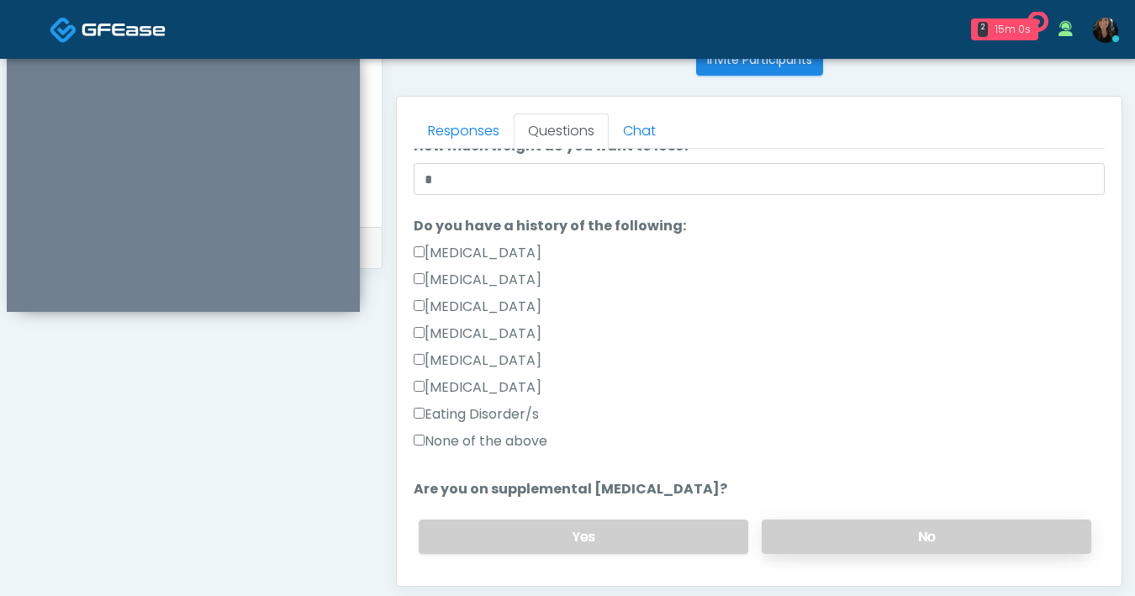
click at [828, 526] on label "No" at bounding box center [927, 537] width 330 height 34
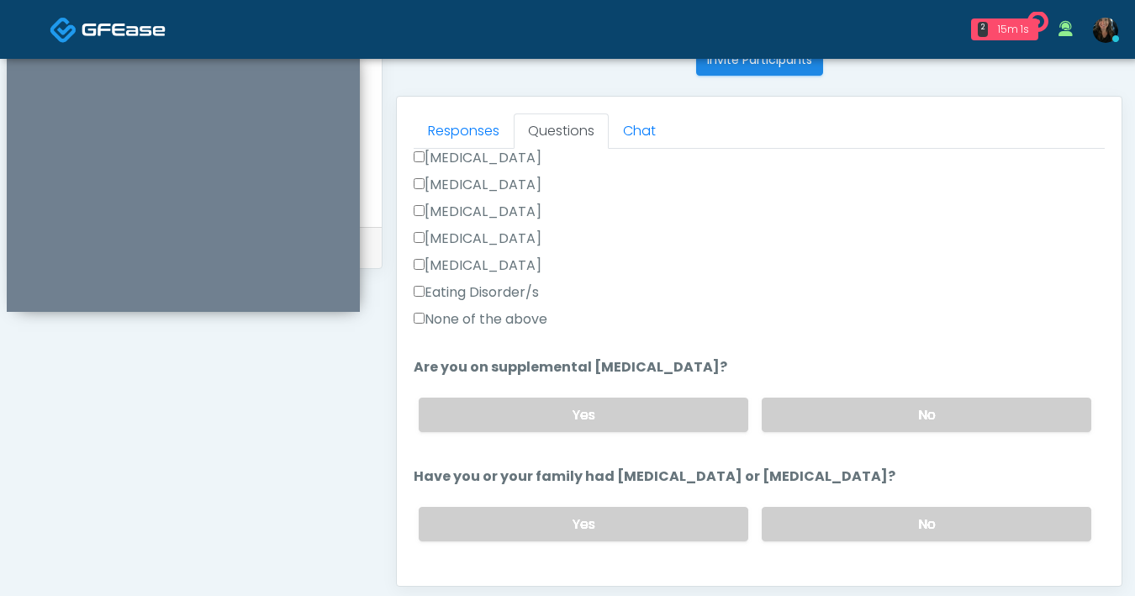
scroll to position [573, 0]
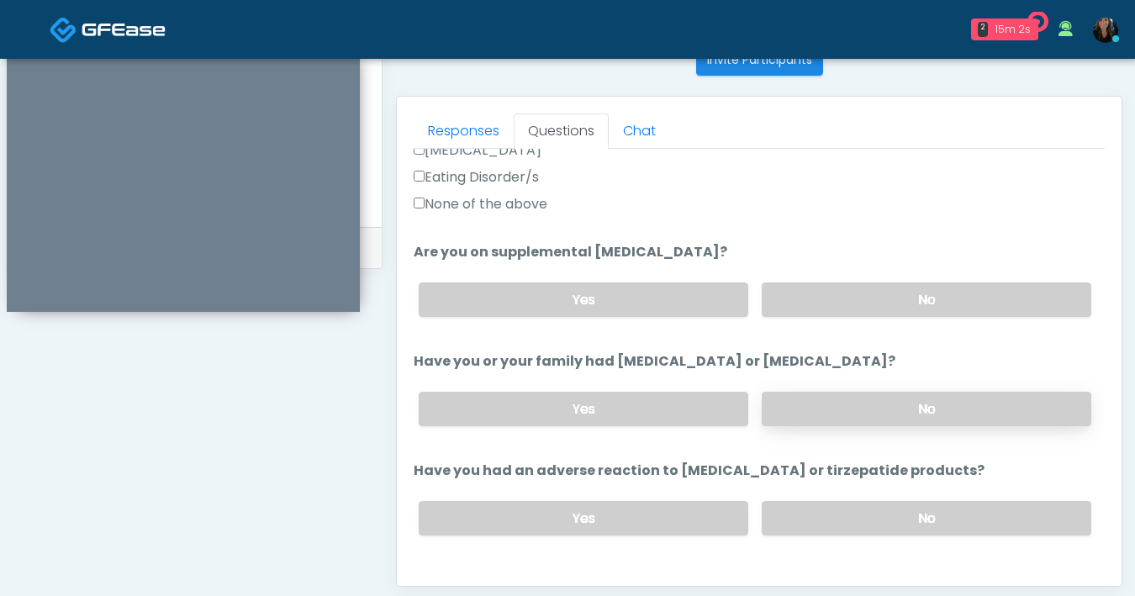
click at [828, 423] on label "No" at bounding box center [927, 409] width 330 height 34
click at [870, 511] on label "No" at bounding box center [927, 518] width 330 height 34
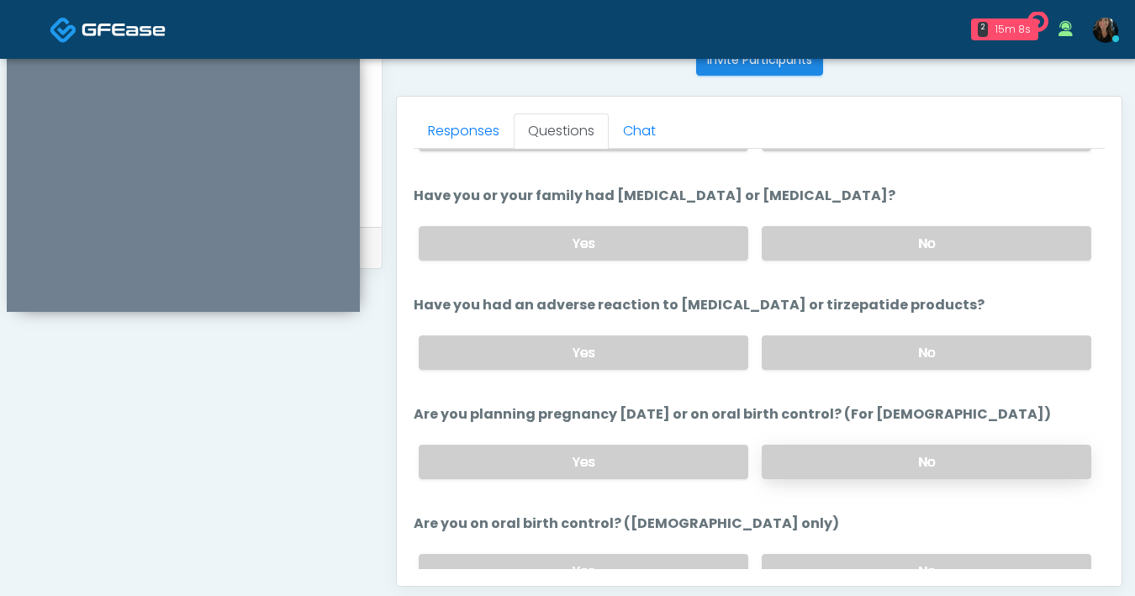
scroll to position [742, 0]
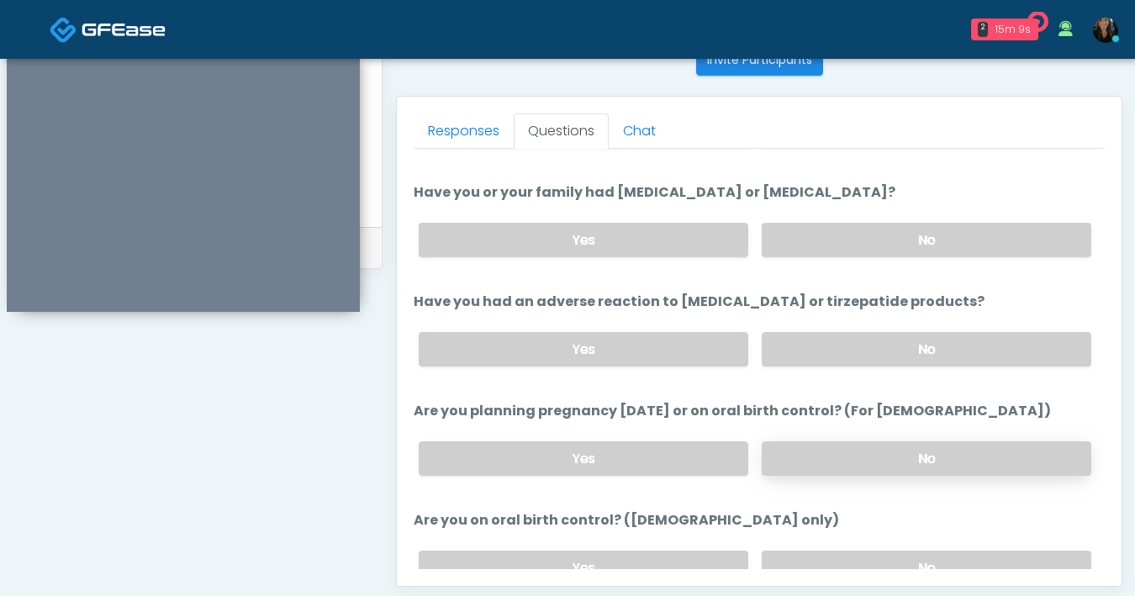
click at [830, 458] on label "No" at bounding box center [927, 459] width 330 height 34
click at [848, 551] on label "No" at bounding box center [927, 568] width 330 height 34
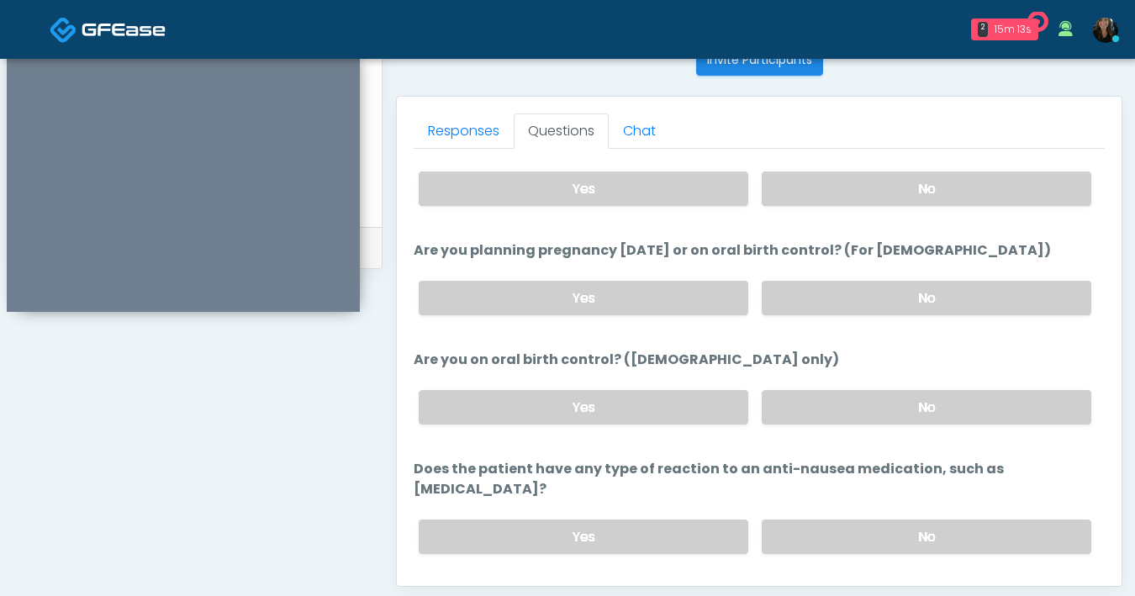
scroll to position [906, 0]
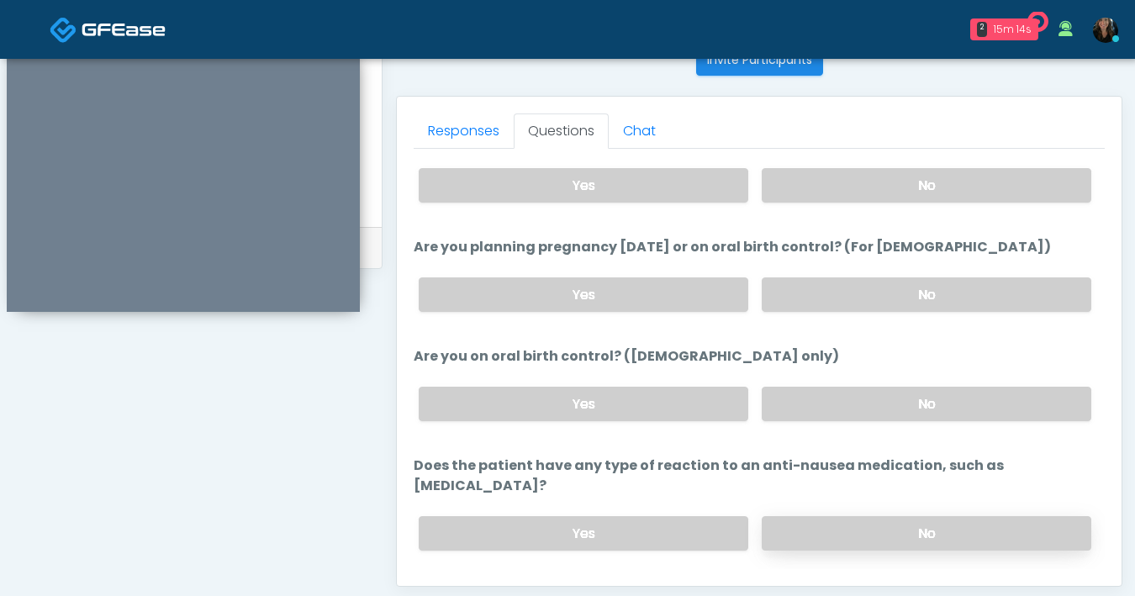
click at [865, 516] on label "No" at bounding box center [927, 533] width 330 height 34
click at [474, 585] on button "Continue" at bounding box center [452, 600] width 77 height 31
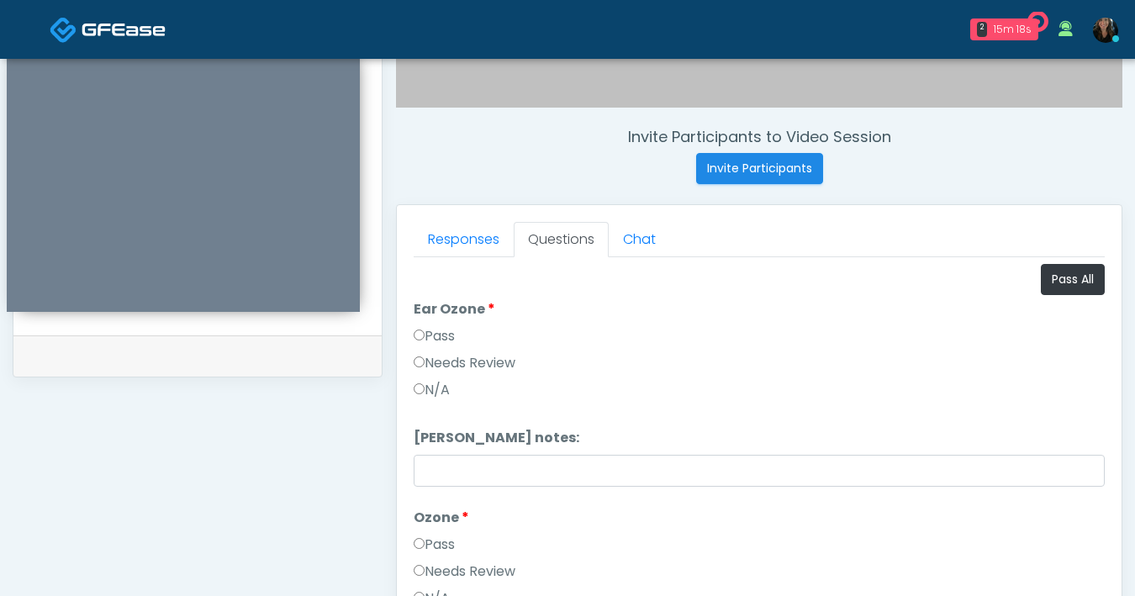
scroll to position [555, 0]
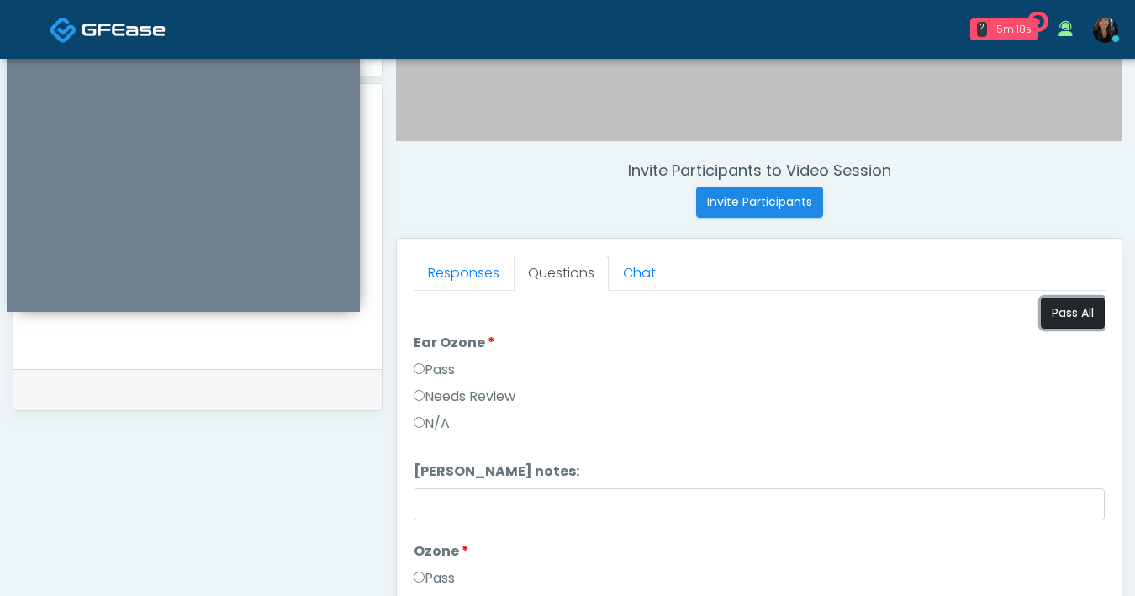
click at [1053, 304] on button "Pass All" at bounding box center [1073, 313] width 64 height 31
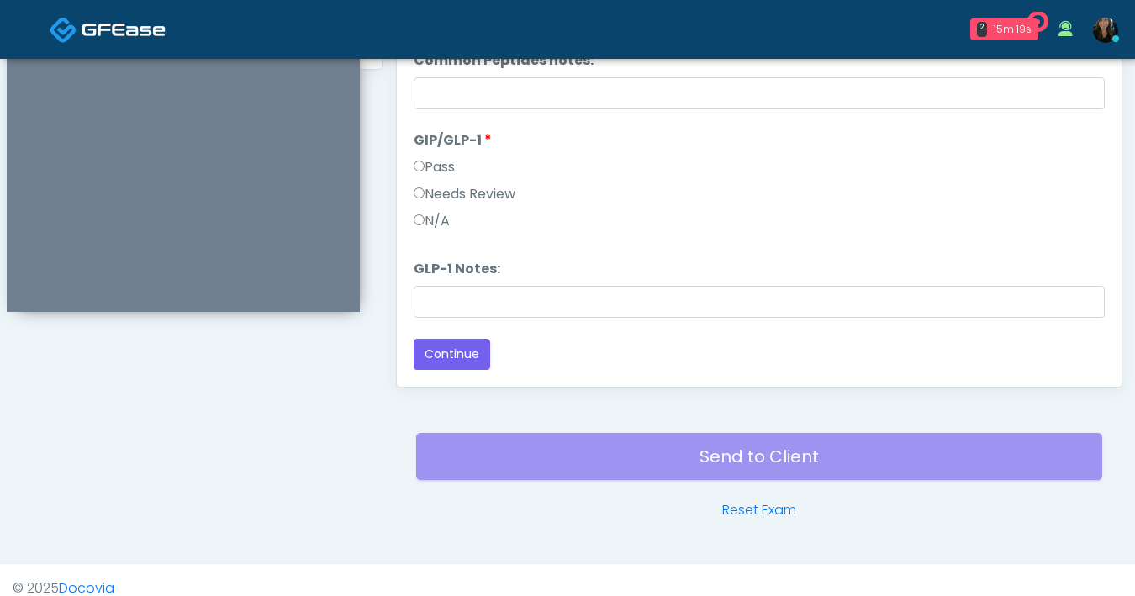
scroll to position [913, 0]
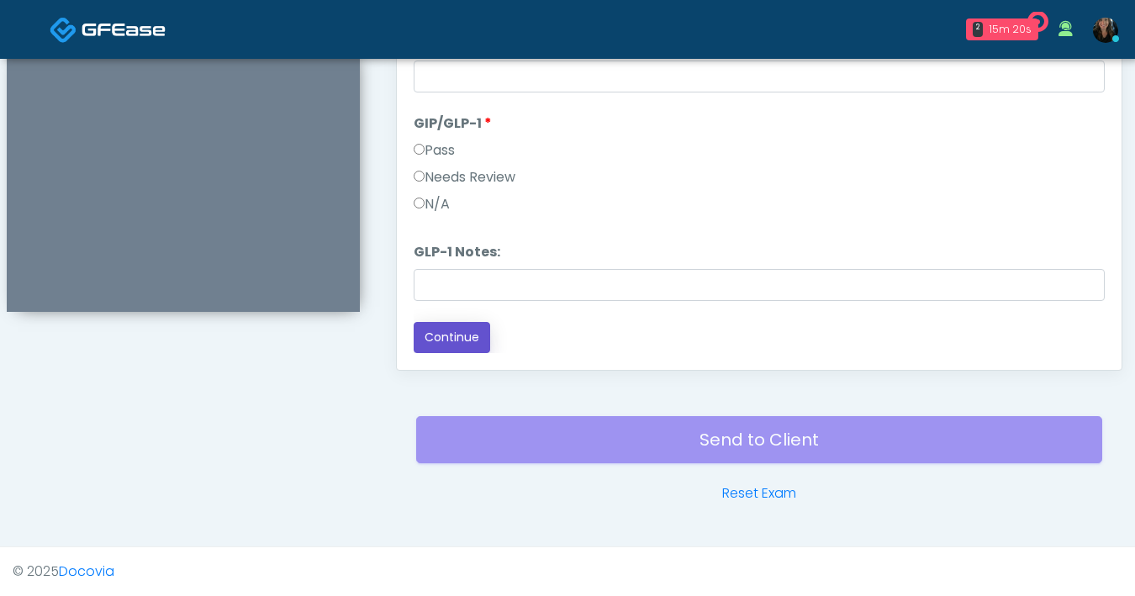
click at [446, 330] on button "Continue" at bounding box center [452, 337] width 77 height 31
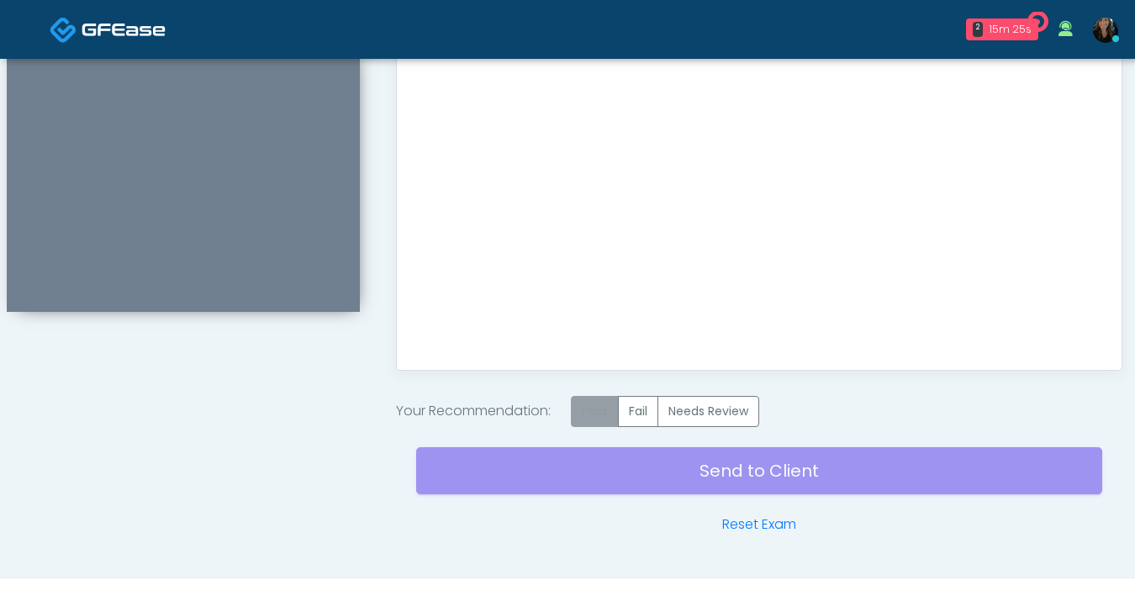
click at [583, 412] on label "Pass" at bounding box center [595, 411] width 48 height 31
click at [686, 478] on div "Send to Client Reset Exam" at bounding box center [759, 481] width 686 height 108
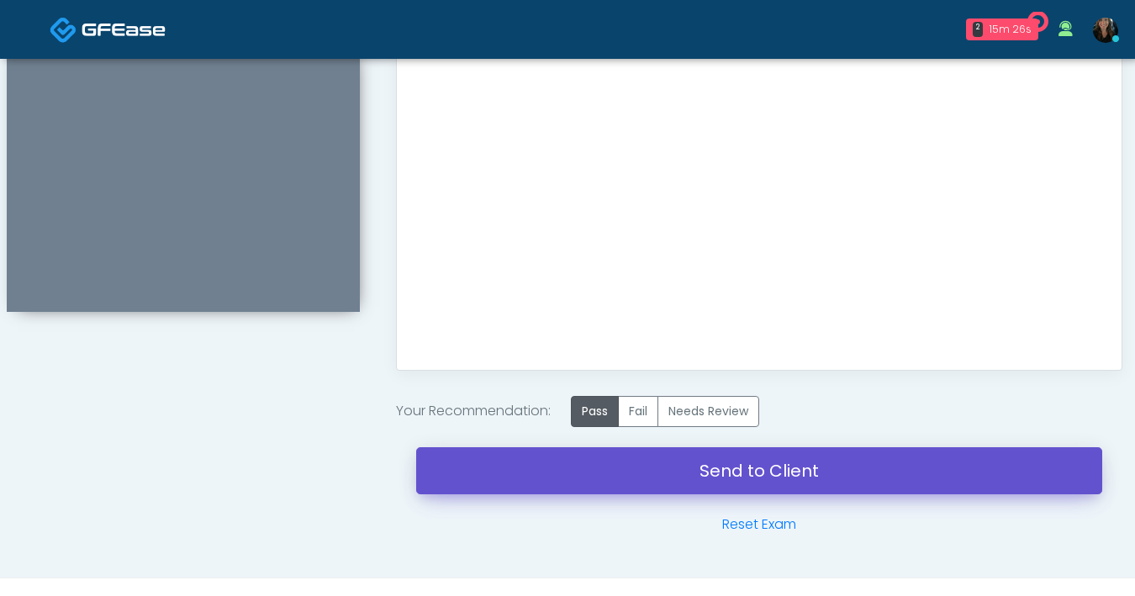
click at [807, 468] on link "Send to Client" at bounding box center [759, 470] width 686 height 47
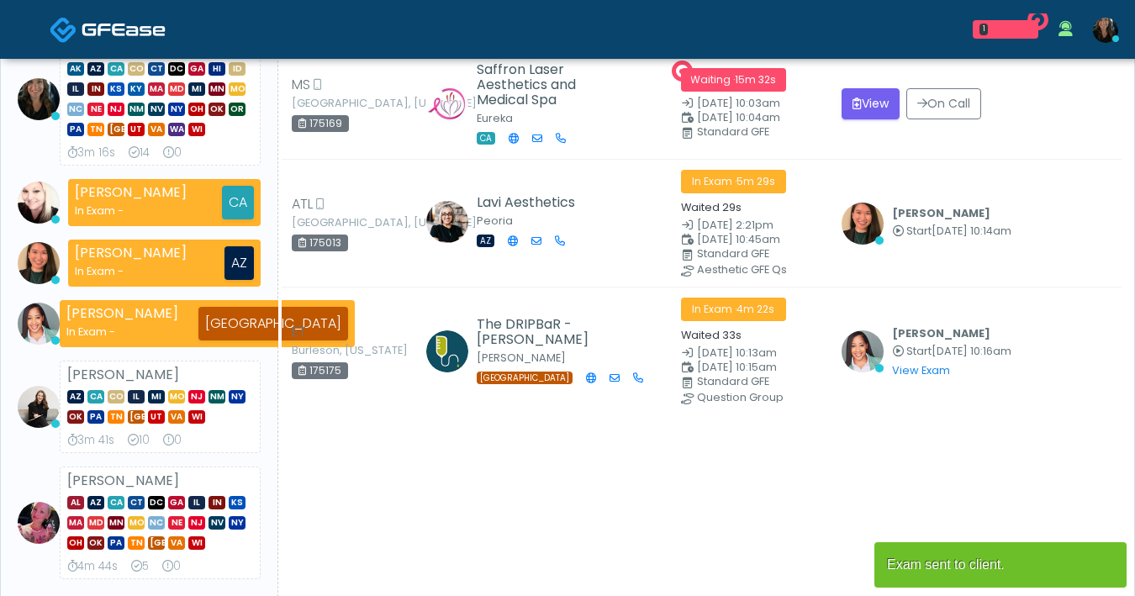
scroll to position [193, 0]
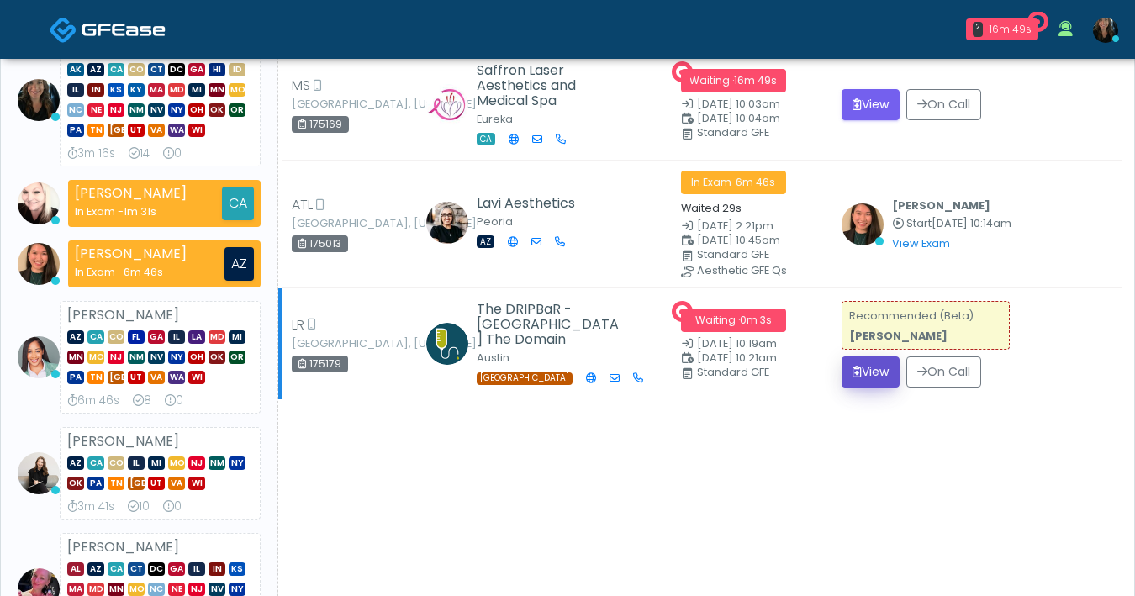
click at [885, 388] on button "View" at bounding box center [871, 372] width 58 height 31
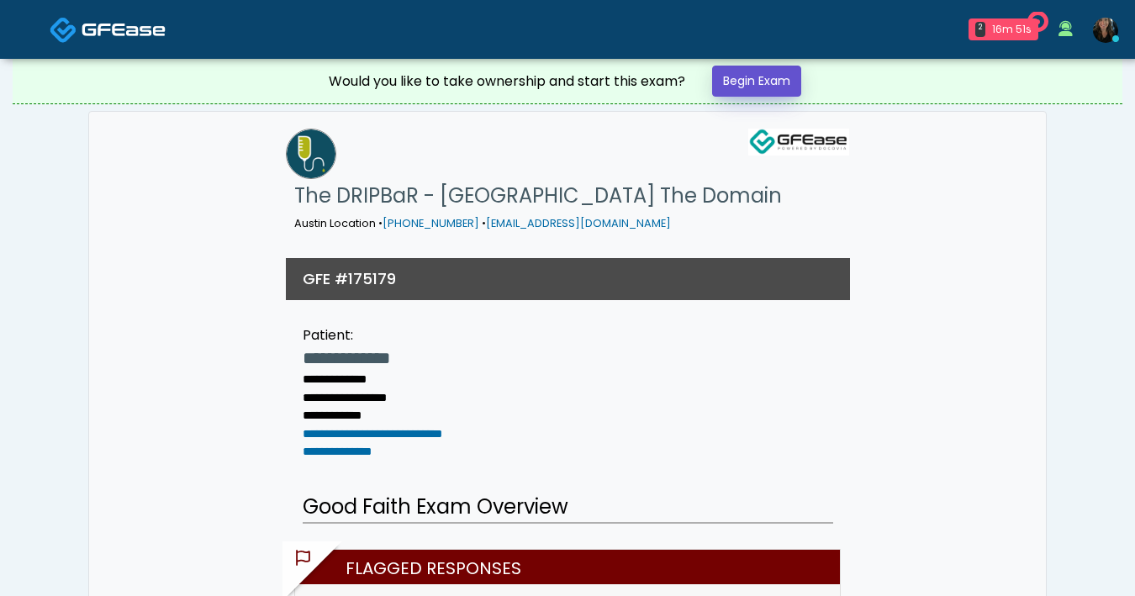
click at [774, 82] on link "Begin Exam" at bounding box center [756, 81] width 89 height 31
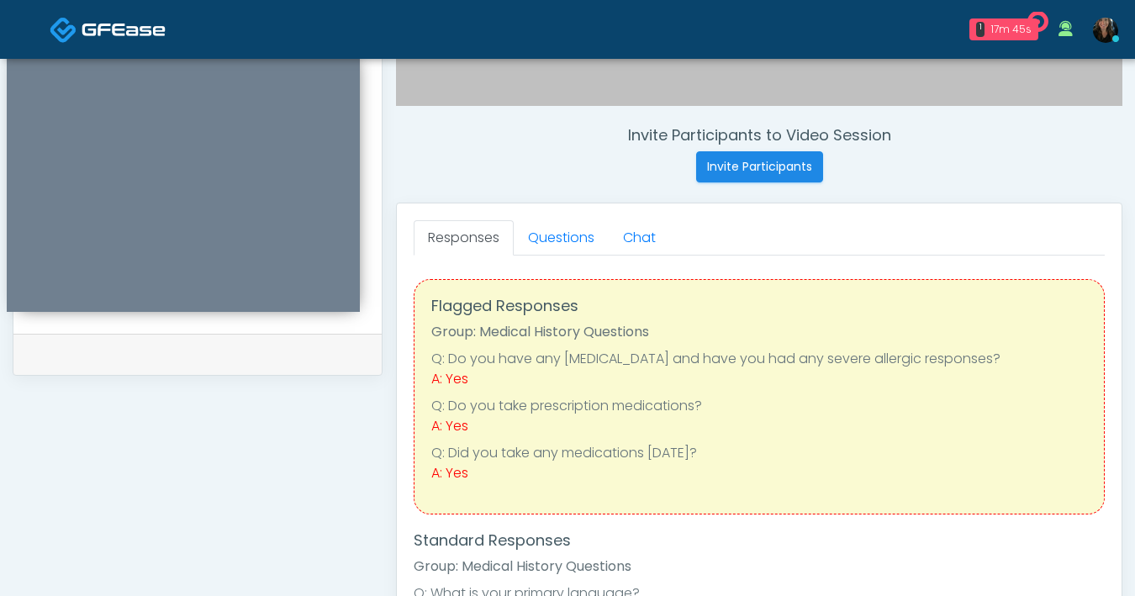
scroll to position [585, 0]
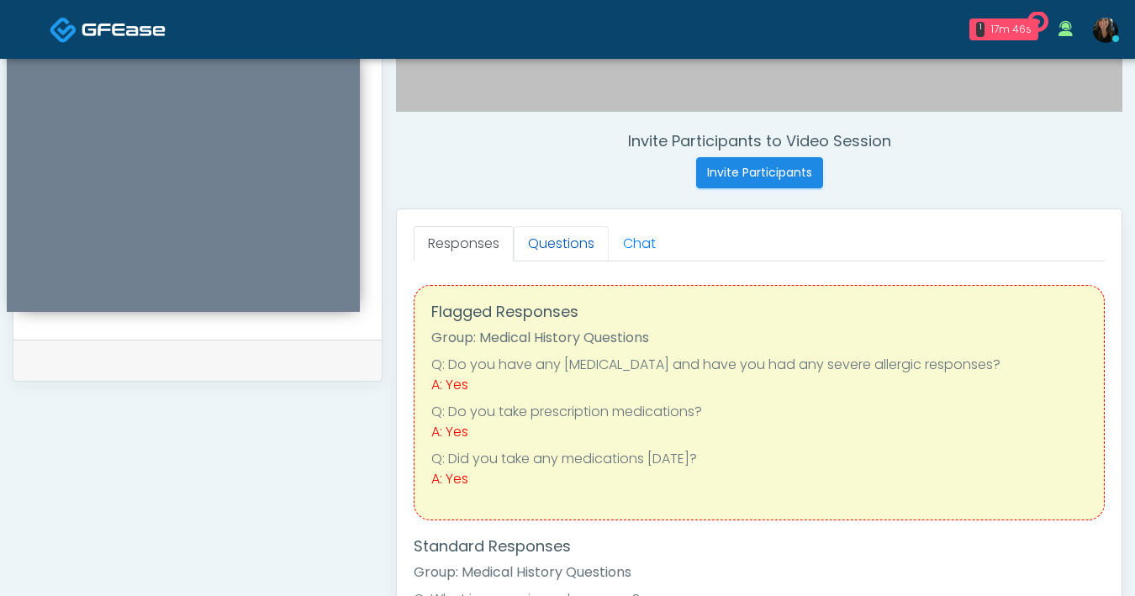
click at [572, 242] on link "Questions" at bounding box center [561, 243] width 95 height 35
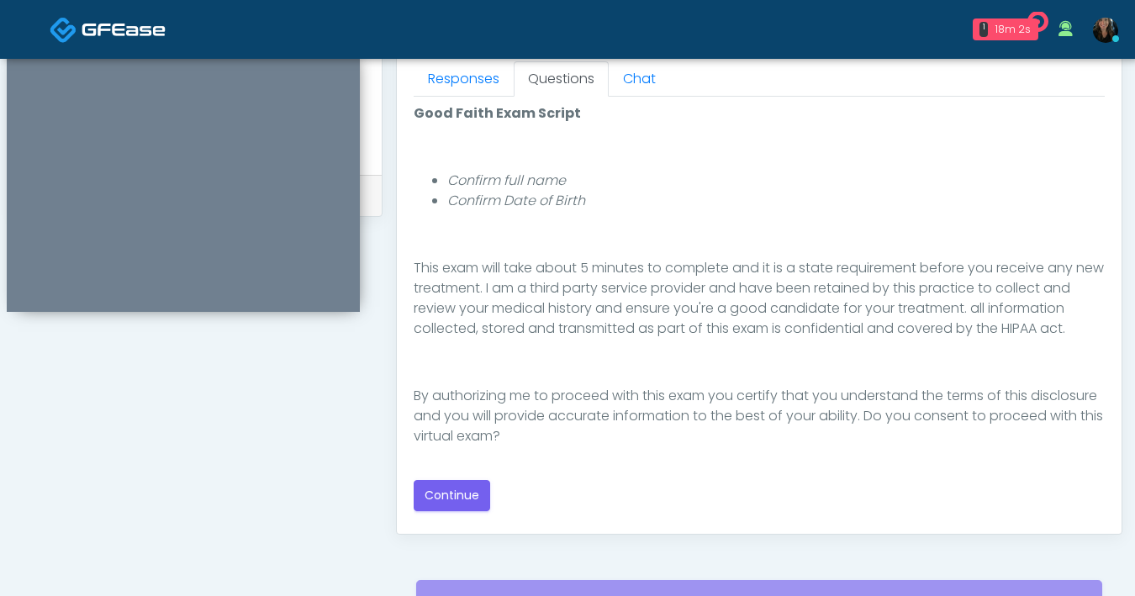
scroll to position [831, 0]
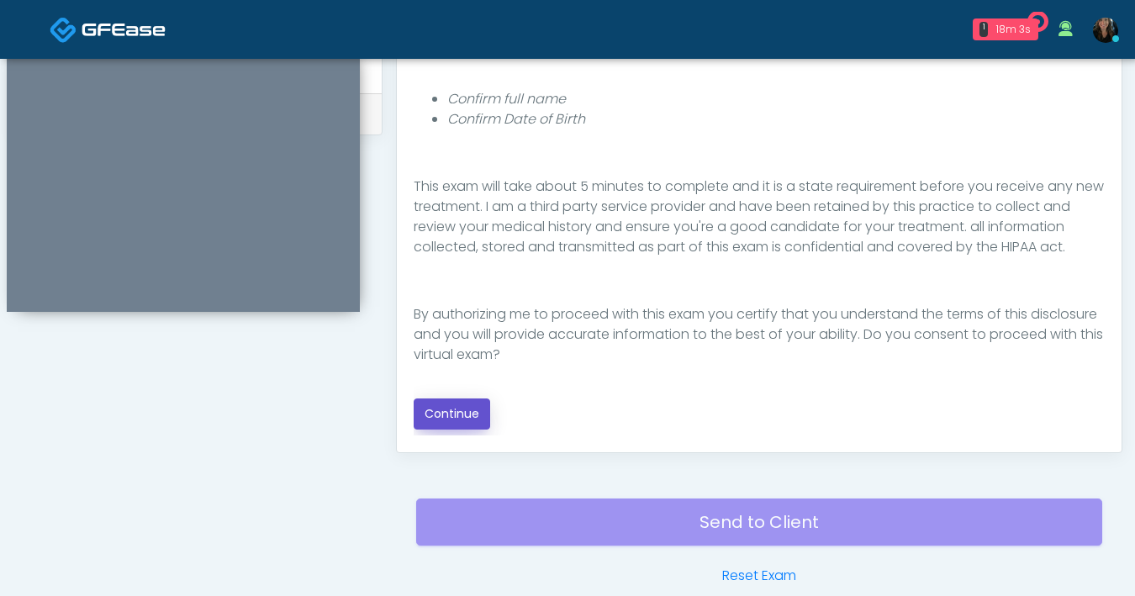
click at [447, 410] on button "Continue" at bounding box center [452, 414] width 77 height 31
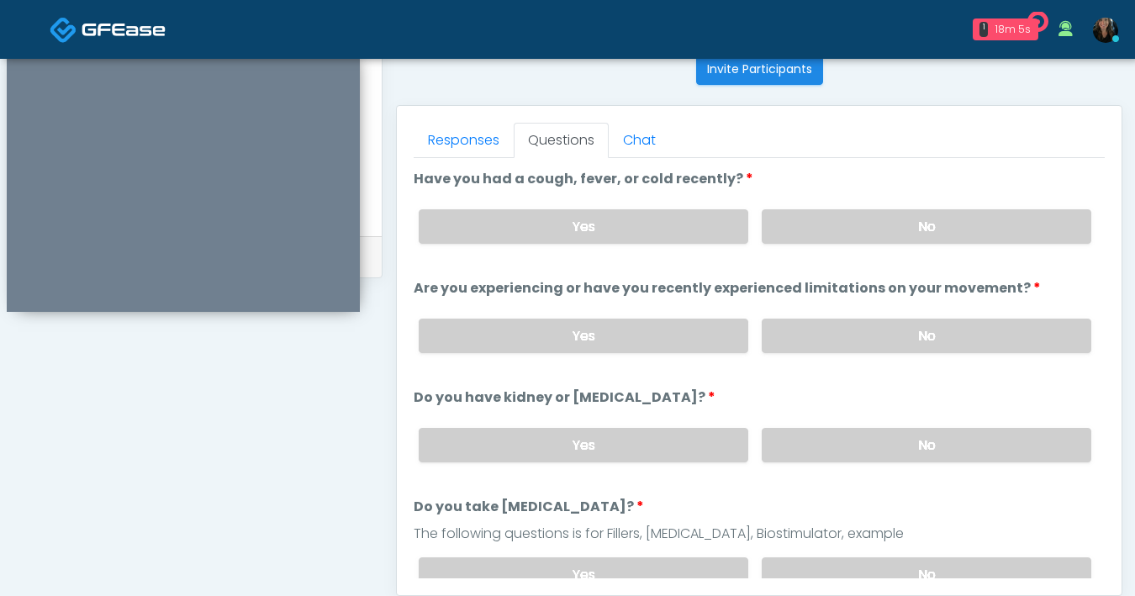
scroll to position [683, 0]
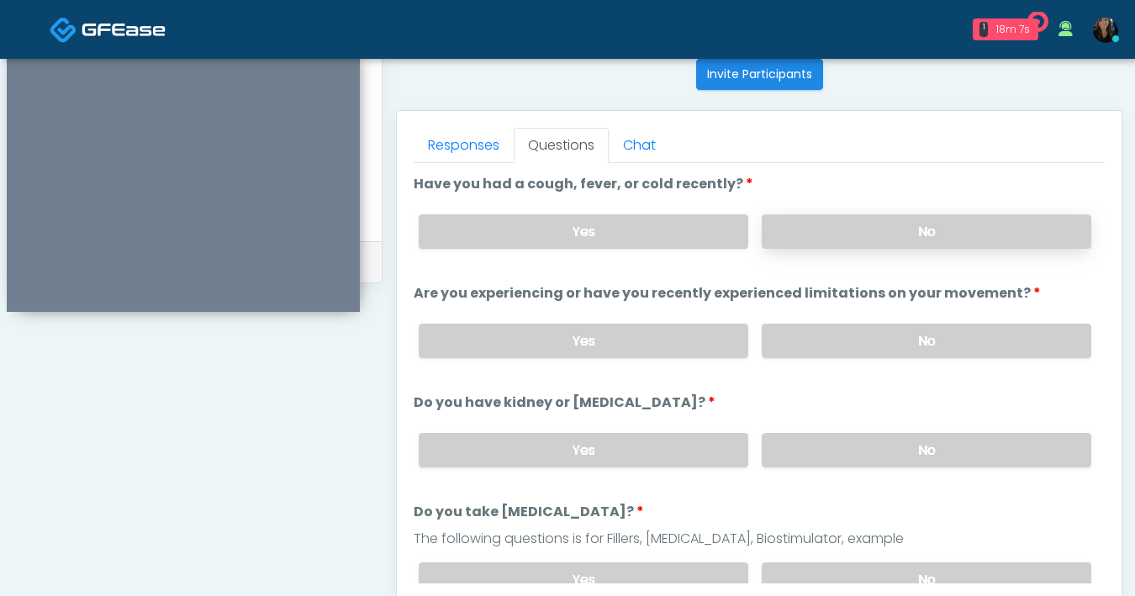
click at [919, 244] on label "No" at bounding box center [927, 231] width 330 height 34
click at [906, 333] on label "No" at bounding box center [927, 341] width 330 height 34
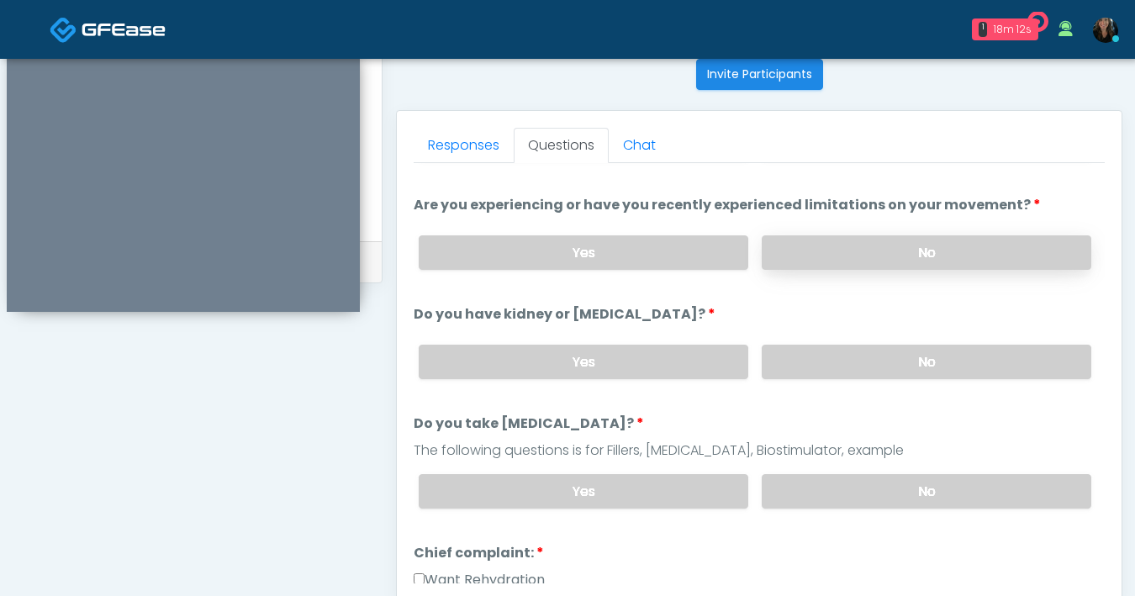
scroll to position [0, 0]
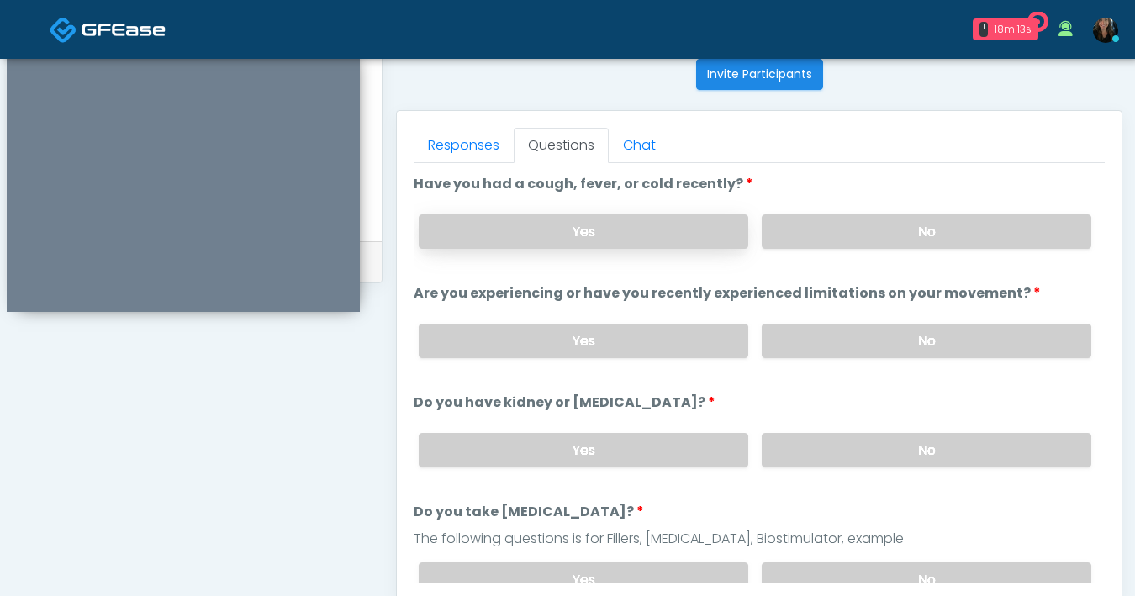
click at [675, 225] on label "Yes" at bounding box center [584, 231] width 330 height 34
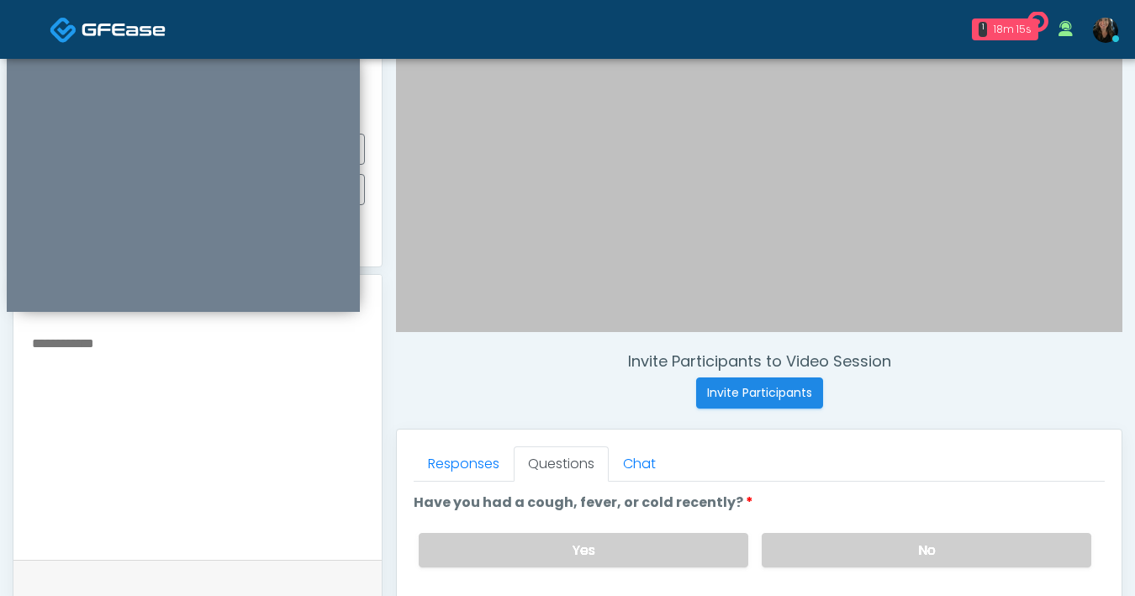
scroll to position [336, 0]
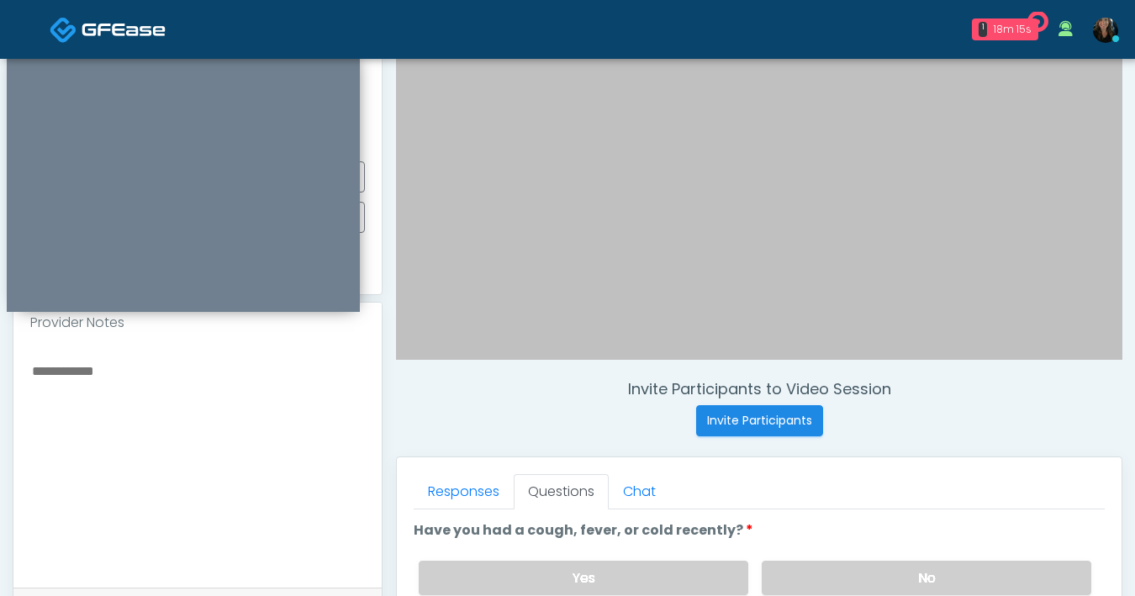
click at [267, 517] on textarea at bounding box center [197, 462] width 335 height 205
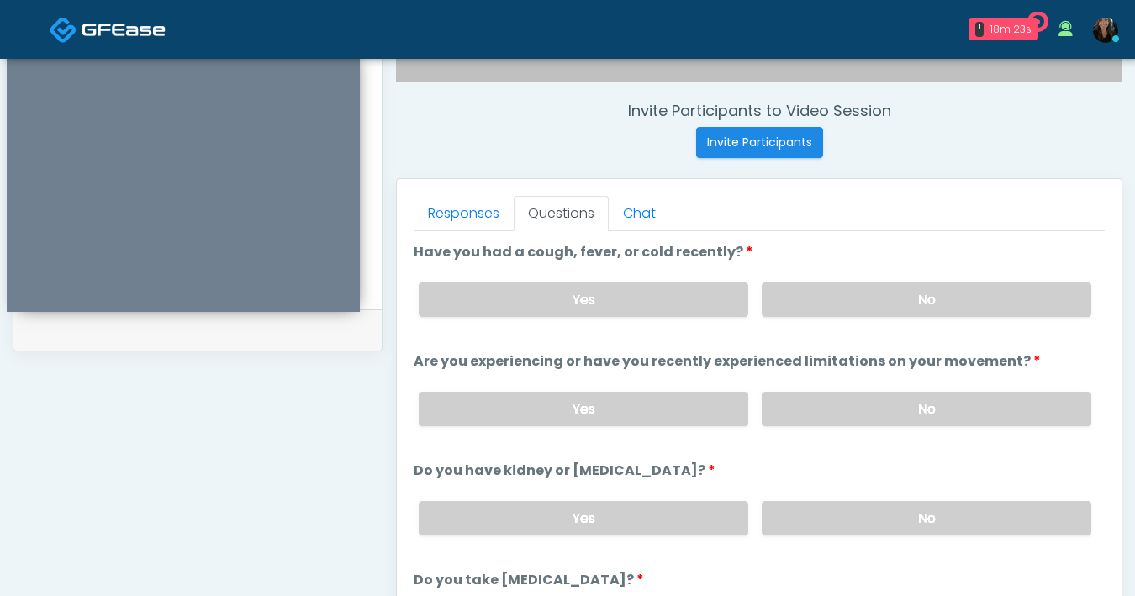
scroll to position [86, 0]
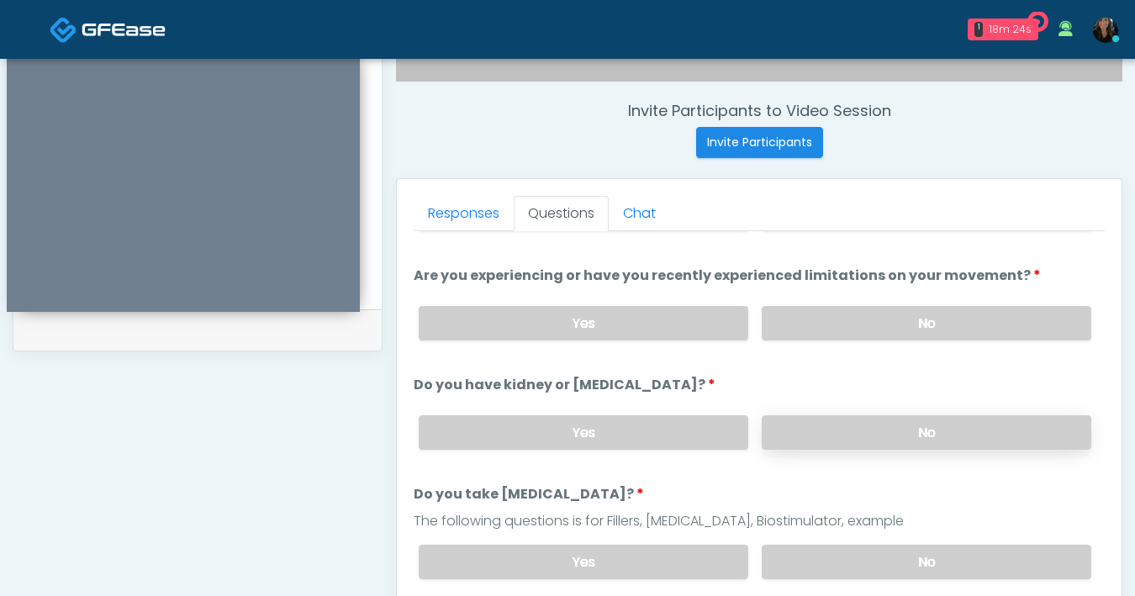
type textarea "**********"
click at [821, 432] on label "No" at bounding box center [927, 432] width 330 height 34
click at [832, 548] on label "No" at bounding box center [927, 562] width 330 height 34
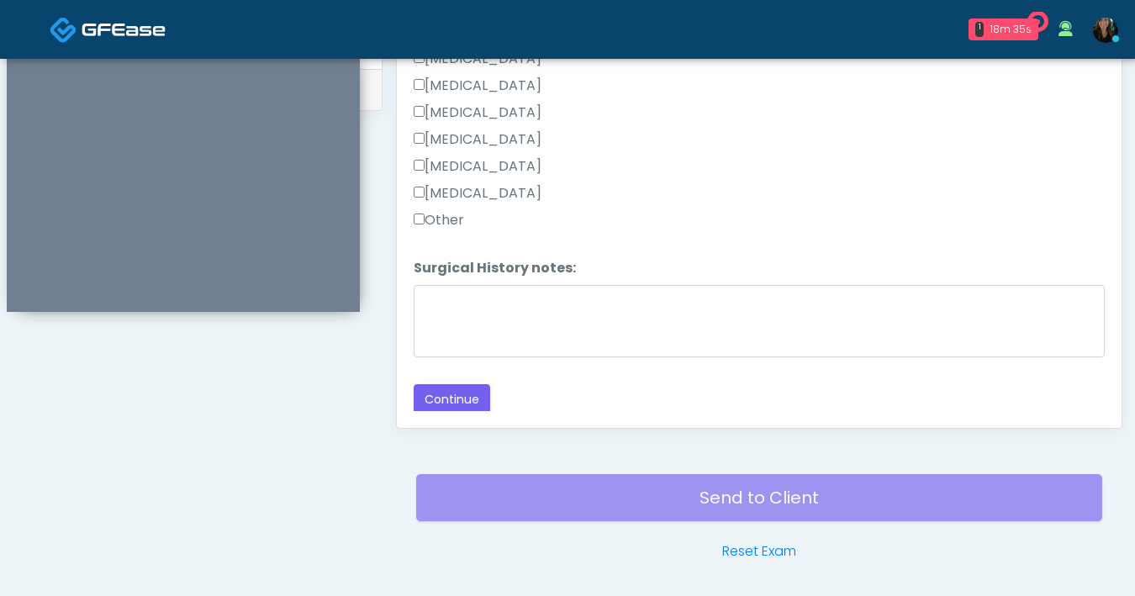
scroll to position [860, 0]
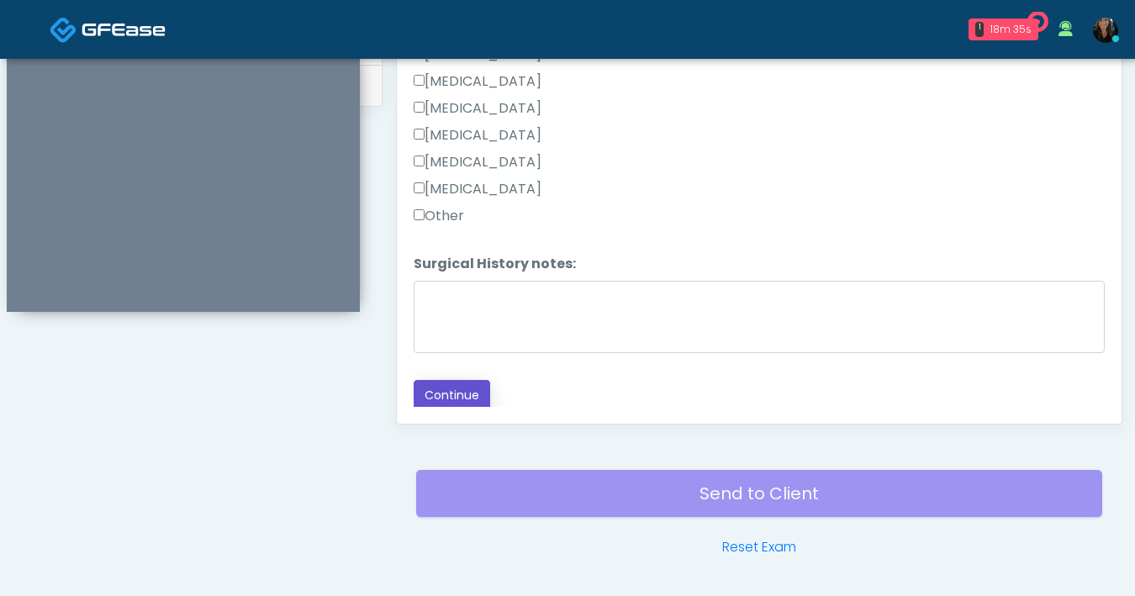
click at [464, 398] on button "Continue" at bounding box center [452, 395] width 77 height 31
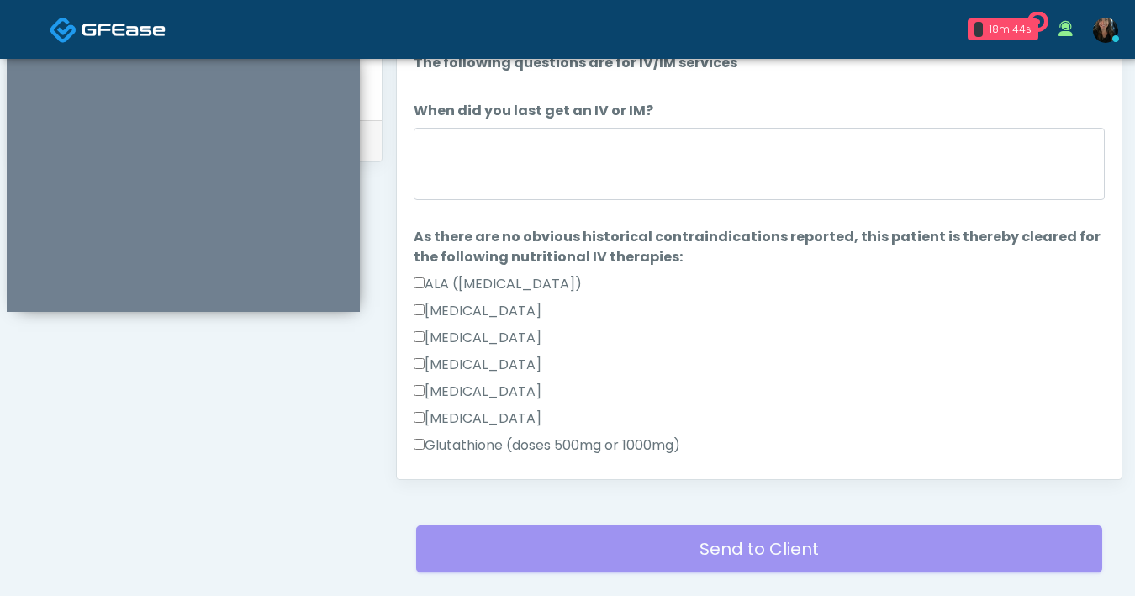
scroll to position [770, 0]
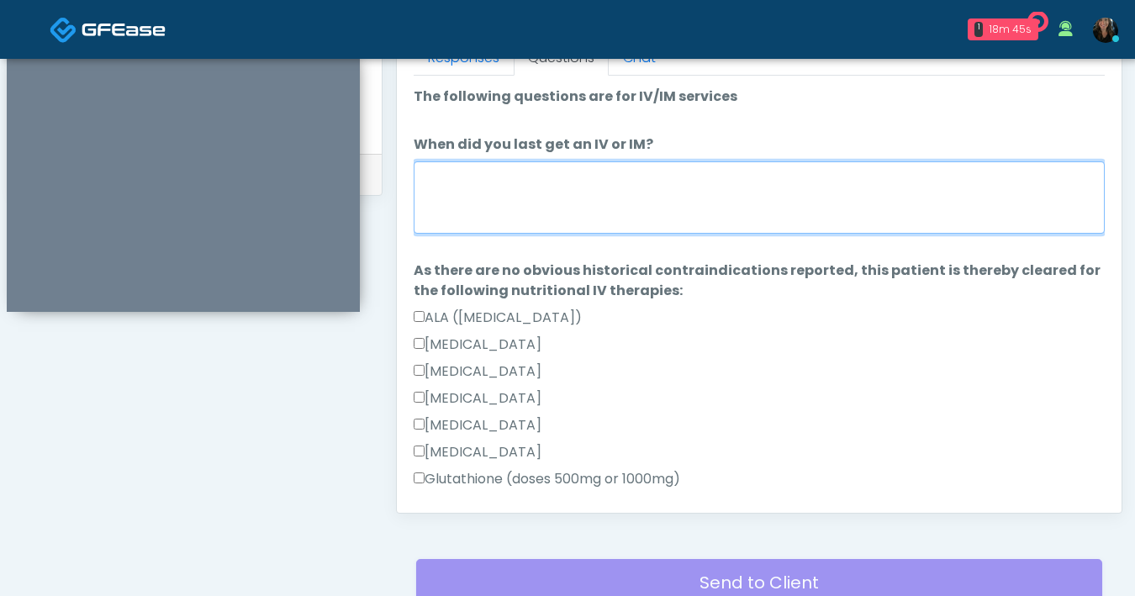
click at [677, 230] on textarea "When did you last get an IV or IM?" at bounding box center [759, 197] width 691 height 72
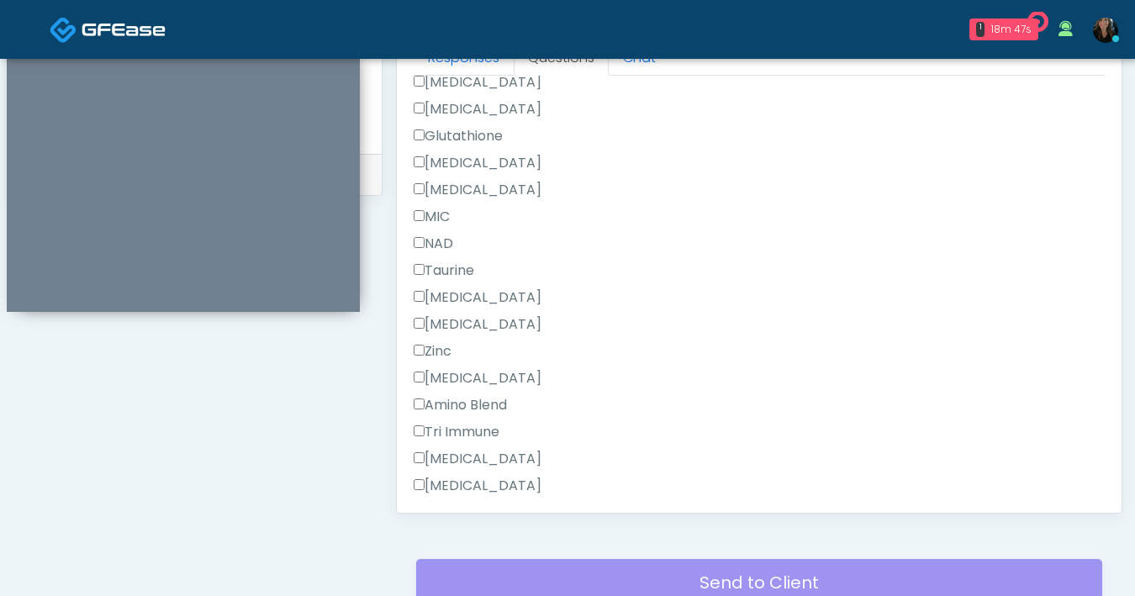
scroll to position [1122, 0]
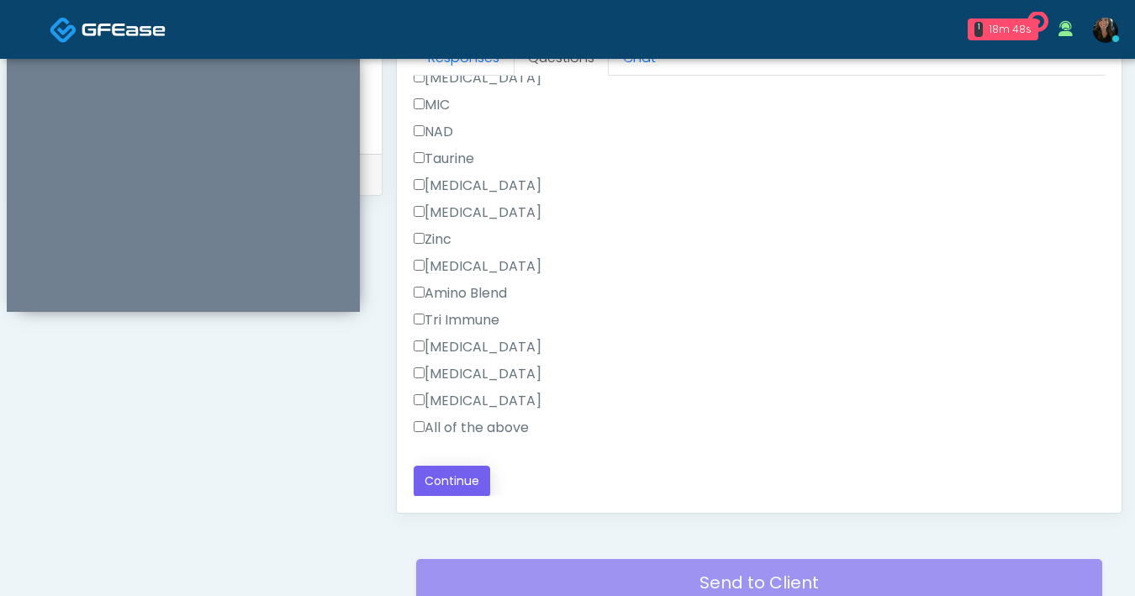
type textarea "******"
click at [452, 478] on button "Continue" at bounding box center [452, 481] width 77 height 31
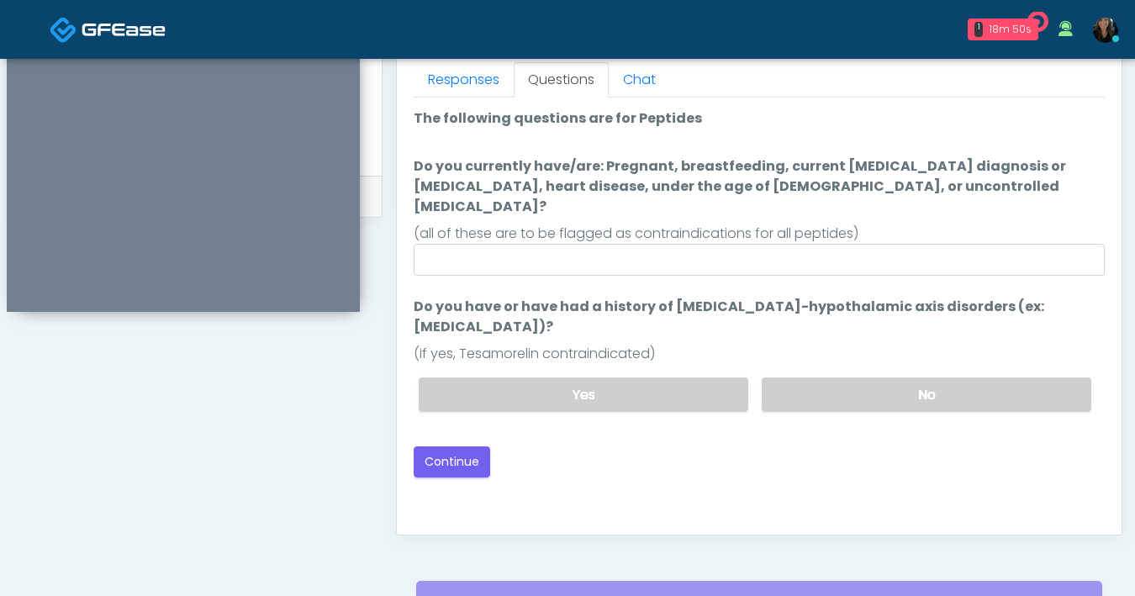
scroll to position [752, 0]
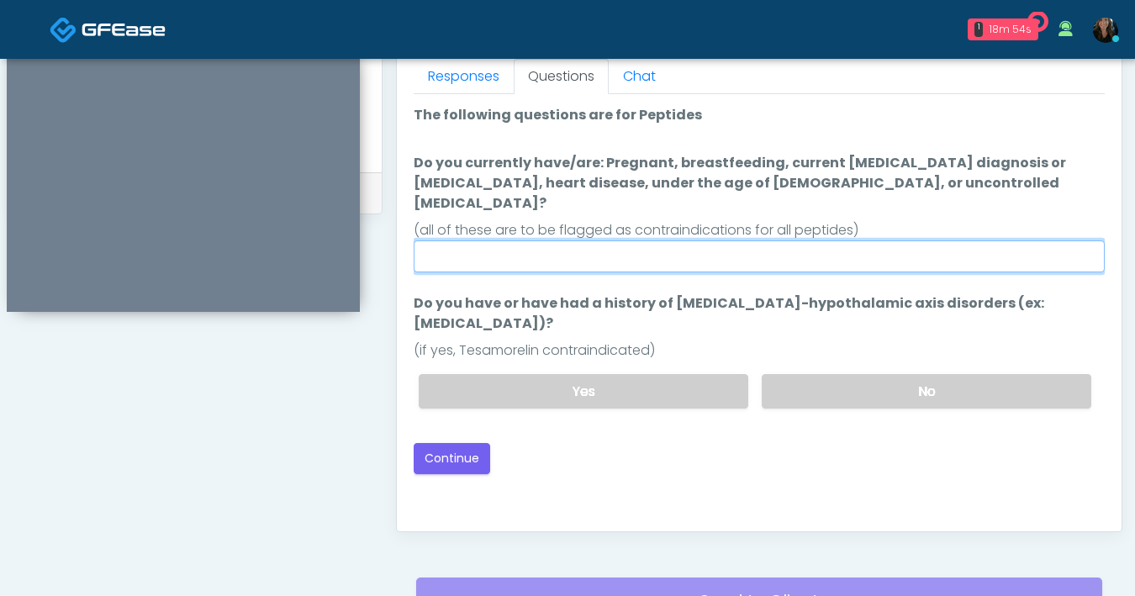
click at [810, 242] on input "Do you currently have/are: Pregnant, breastfeeding, current cancer diagnosis or…" at bounding box center [759, 257] width 691 height 32
type input "**"
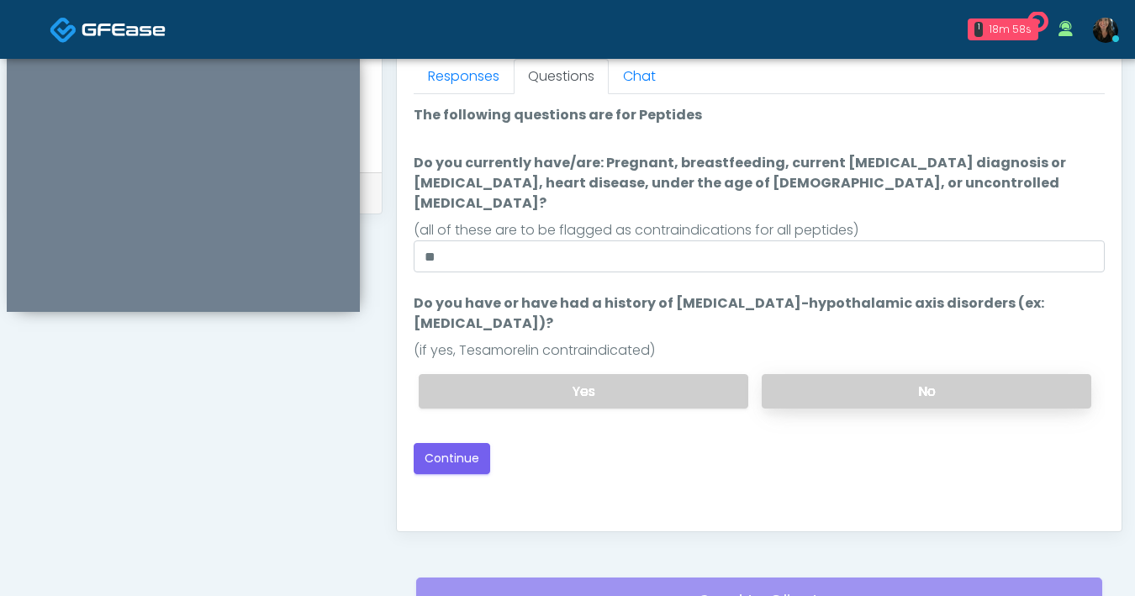
click at [857, 374] on label "No" at bounding box center [927, 391] width 330 height 34
click at [439, 443] on button "Continue" at bounding box center [452, 458] width 77 height 31
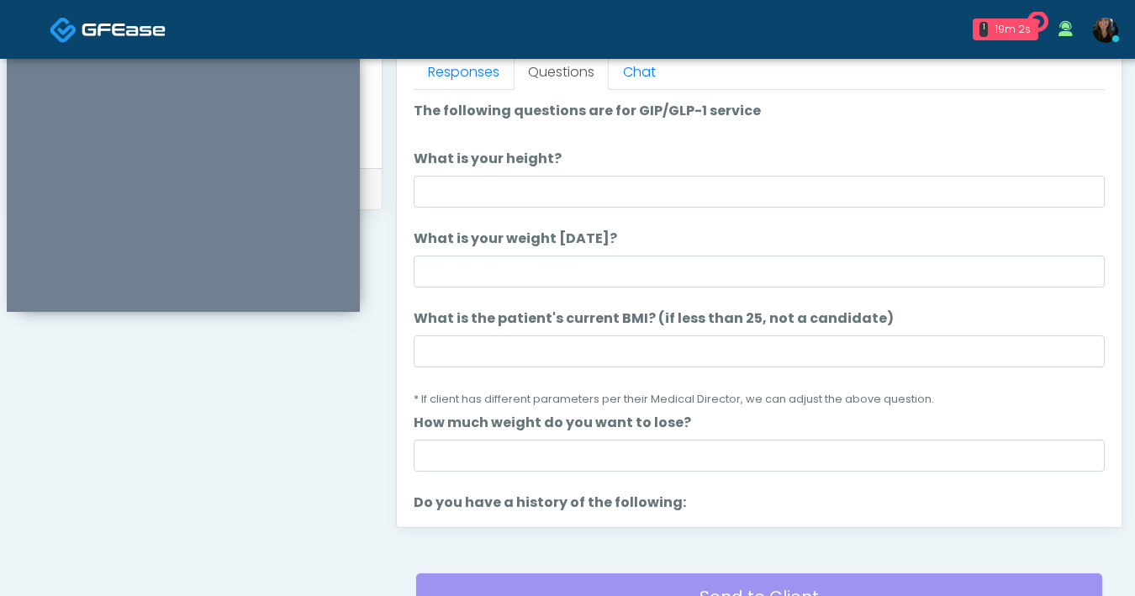
scroll to position [755, 0]
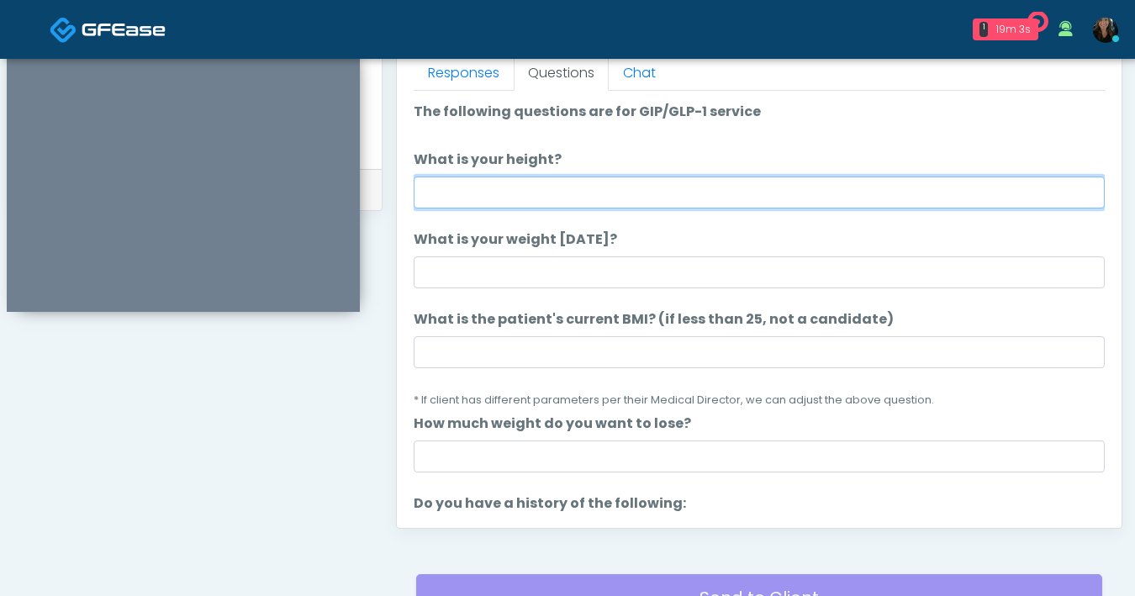
click at [785, 201] on input "What is your height?" at bounding box center [759, 193] width 691 height 32
type input "***"
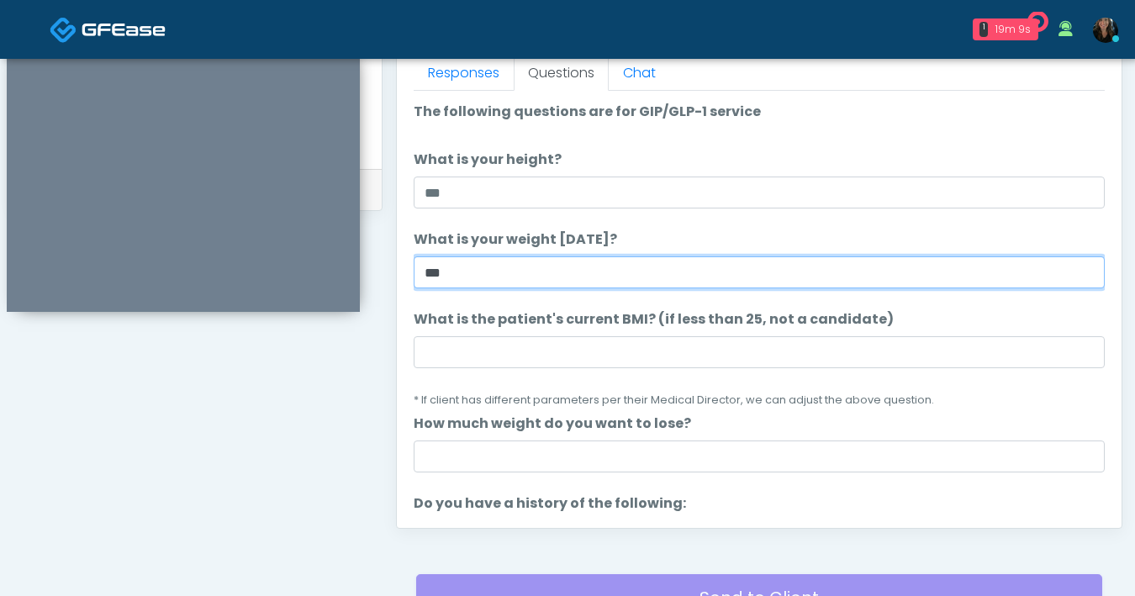
type input "***"
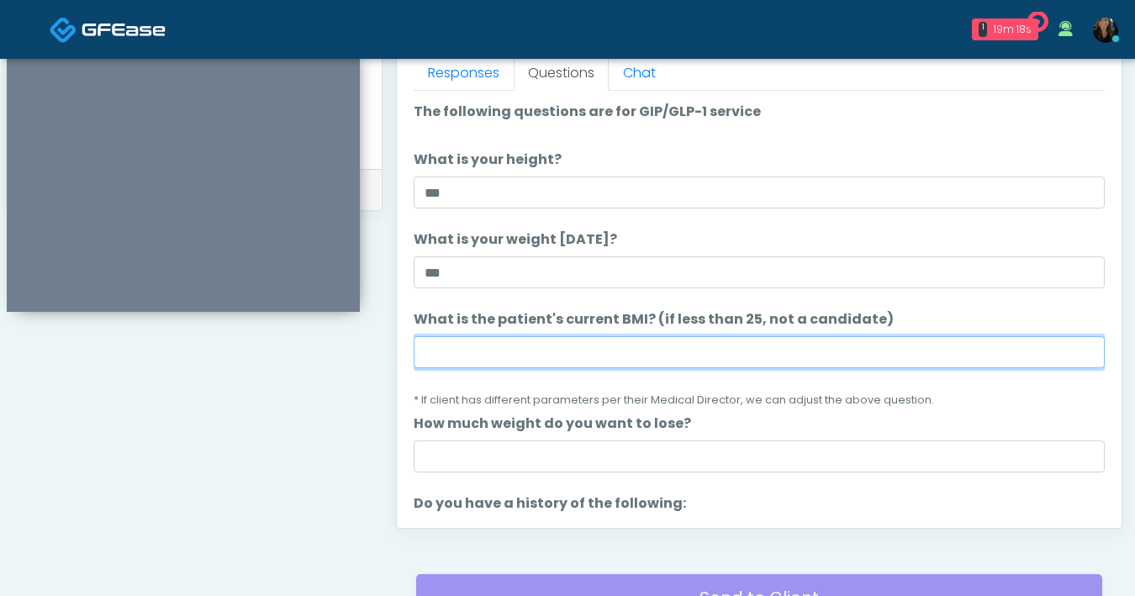
click at [587, 362] on input "What is the patient's current BMI? (if less than 25, not a candidate)" at bounding box center [759, 352] width 691 height 32
type input "**"
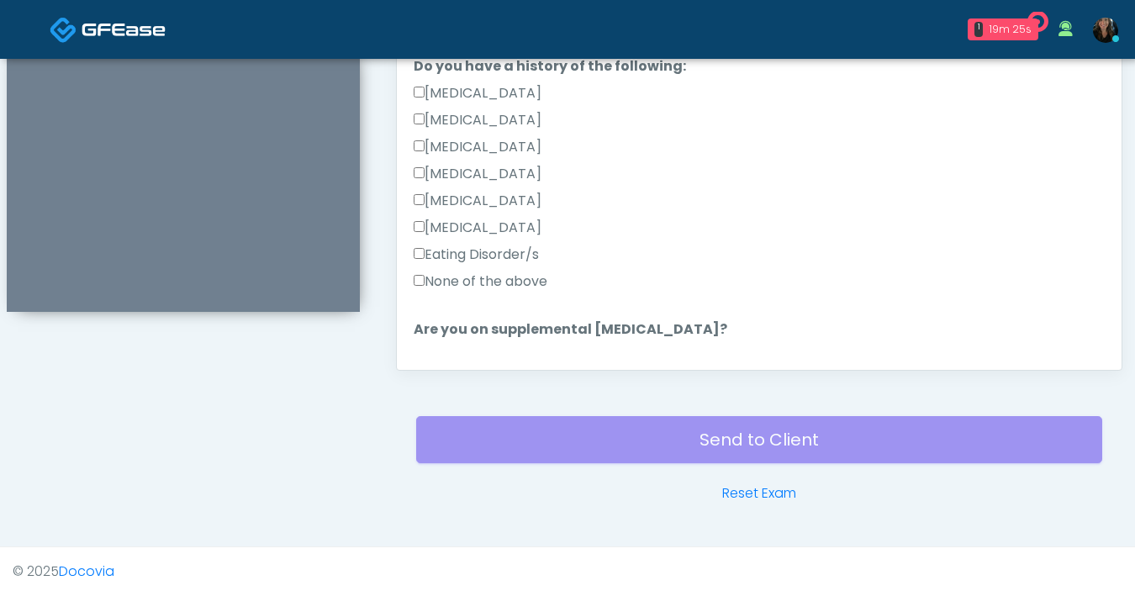
scroll to position [282, 0]
type input "*"
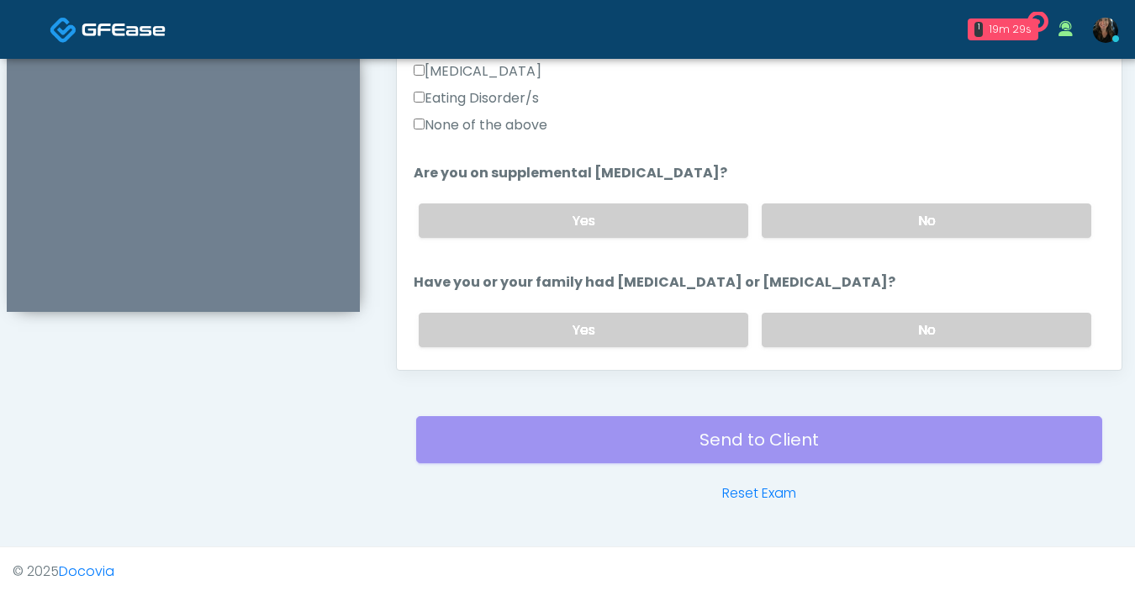
scroll to position [433, 0]
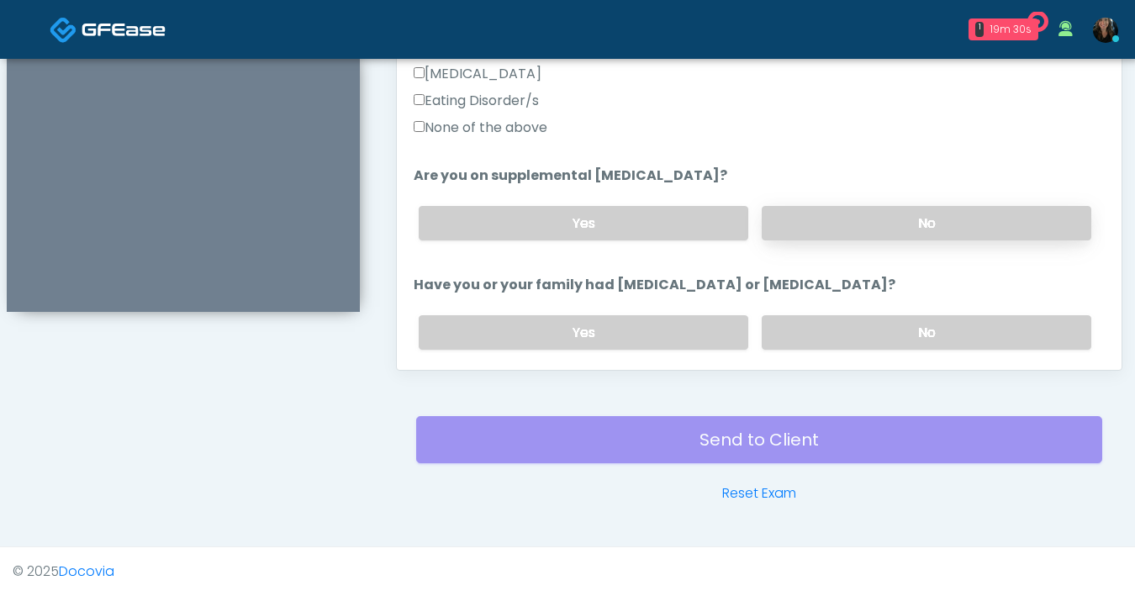
click at [823, 222] on label "No" at bounding box center [927, 223] width 330 height 34
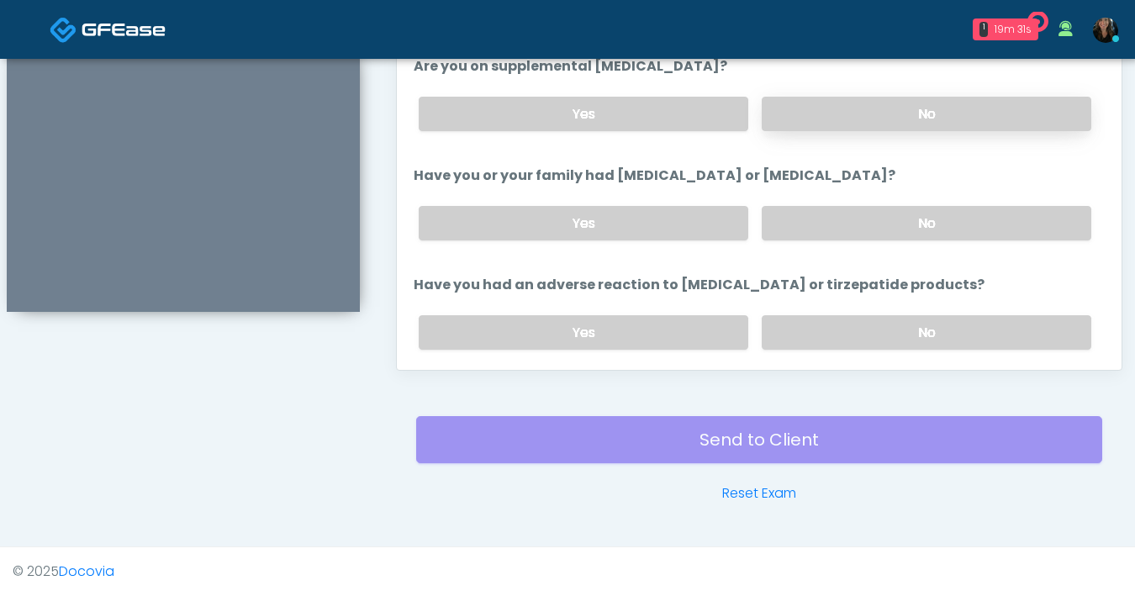
scroll to position [549, 0]
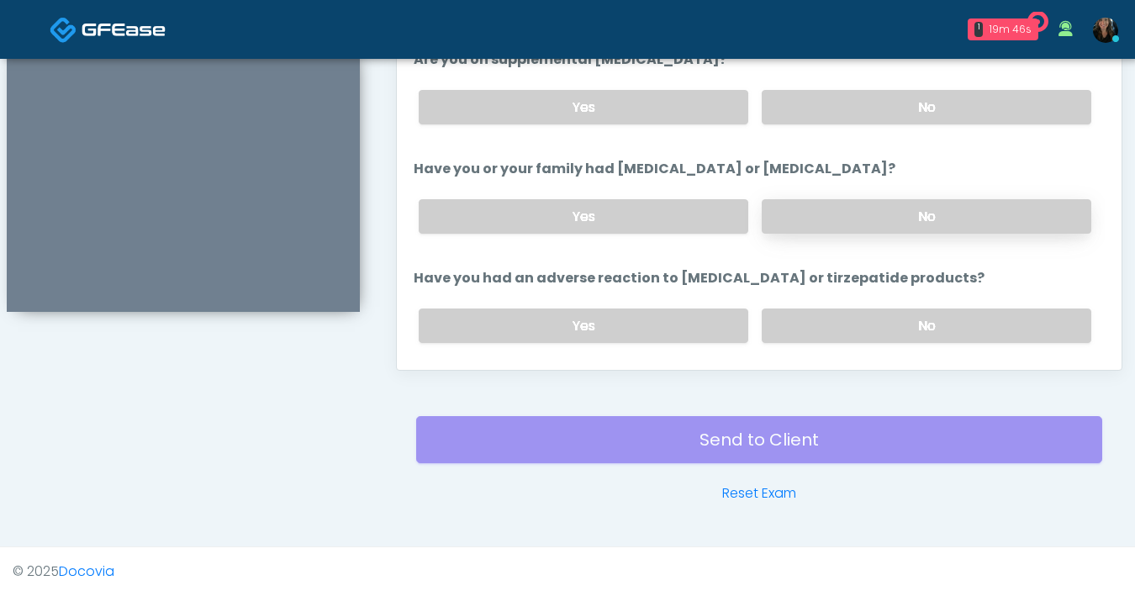
click at [867, 216] on label "No" at bounding box center [927, 216] width 330 height 34
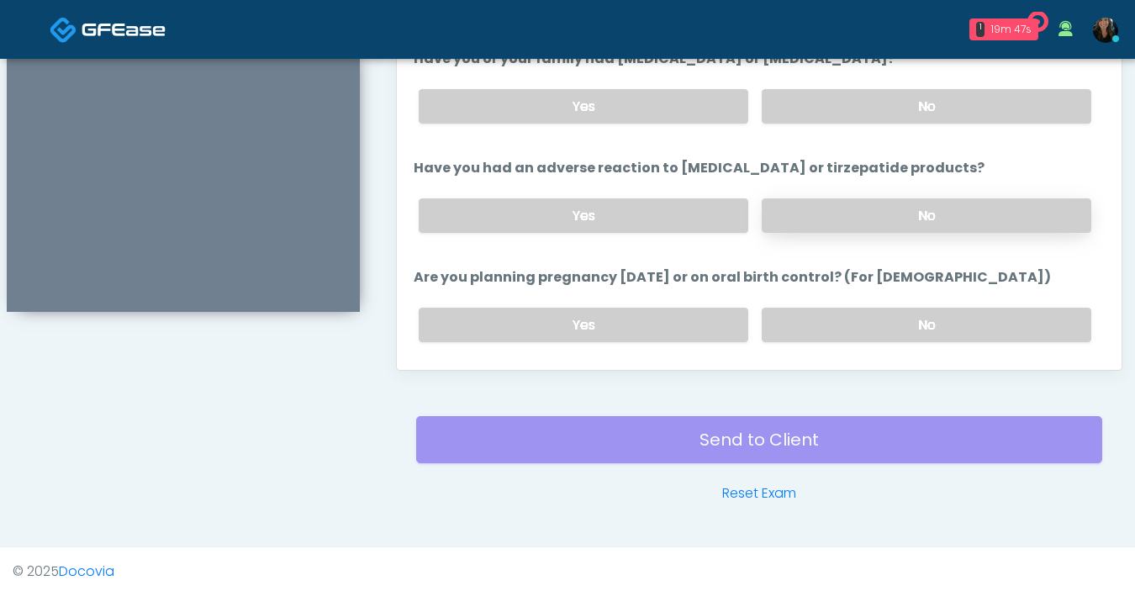
click at [867, 215] on label "No" at bounding box center [927, 215] width 330 height 34
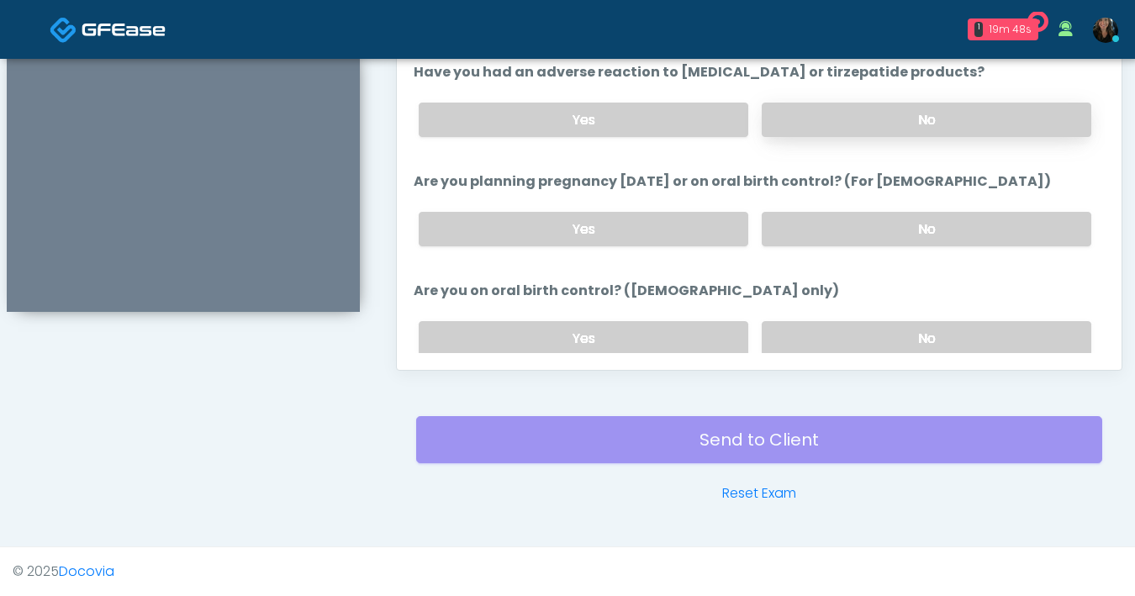
click at [867, 215] on label "No" at bounding box center [927, 229] width 330 height 34
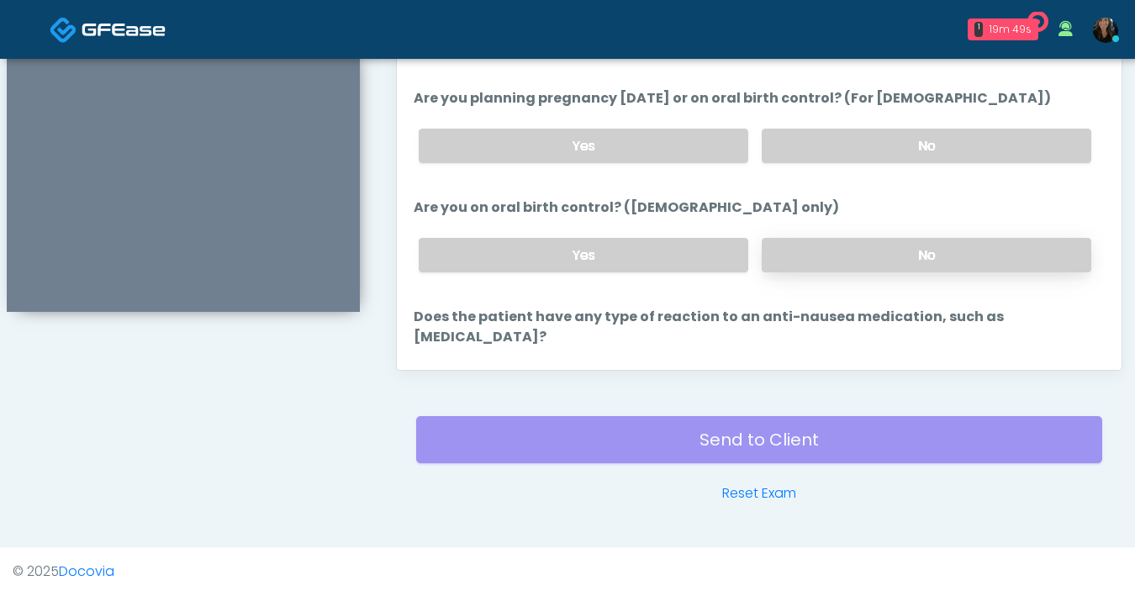
click at [865, 248] on label "No" at bounding box center [927, 255] width 330 height 34
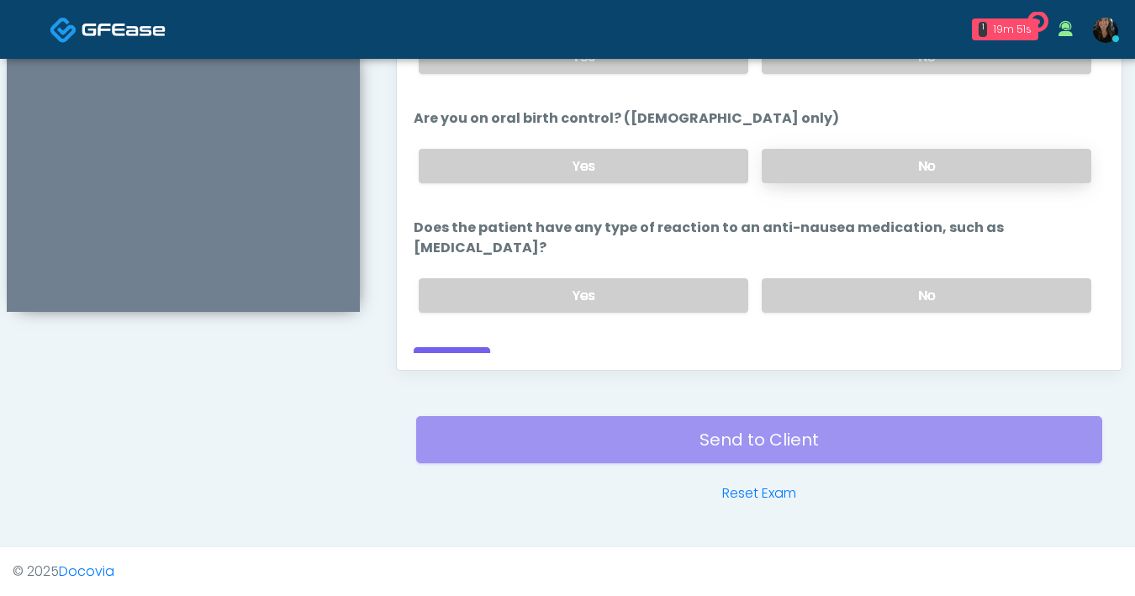
scroll to position [926, 0]
click at [858, 280] on label "No" at bounding box center [927, 297] width 330 height 34
click at [465, 349] on button "Continue" at bounding box center [452, 364] width 77 height 31
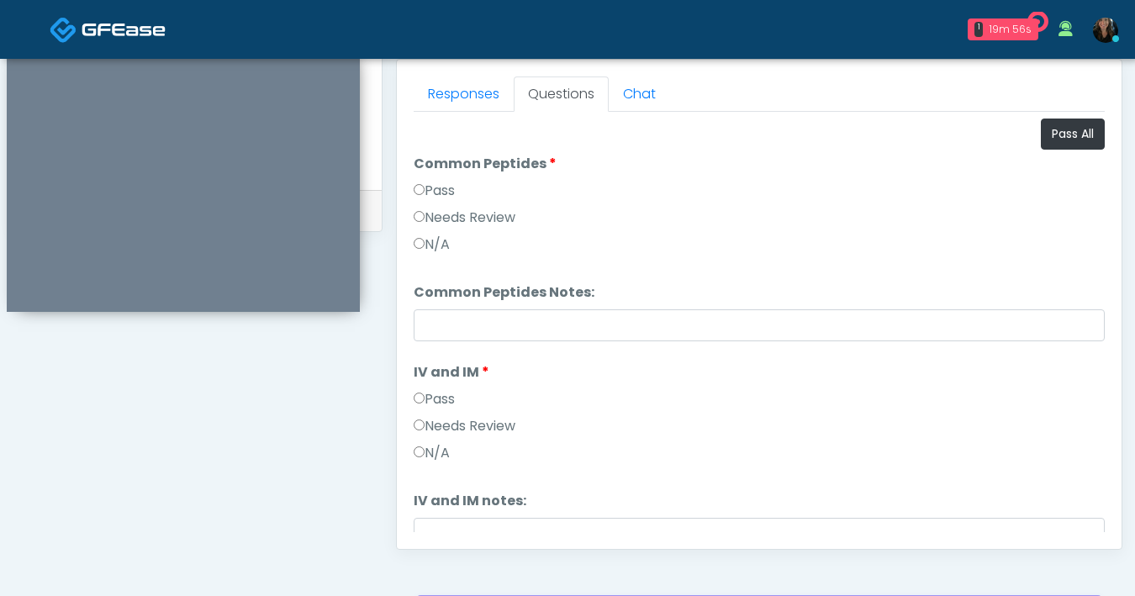
scroll to position [721, 0]
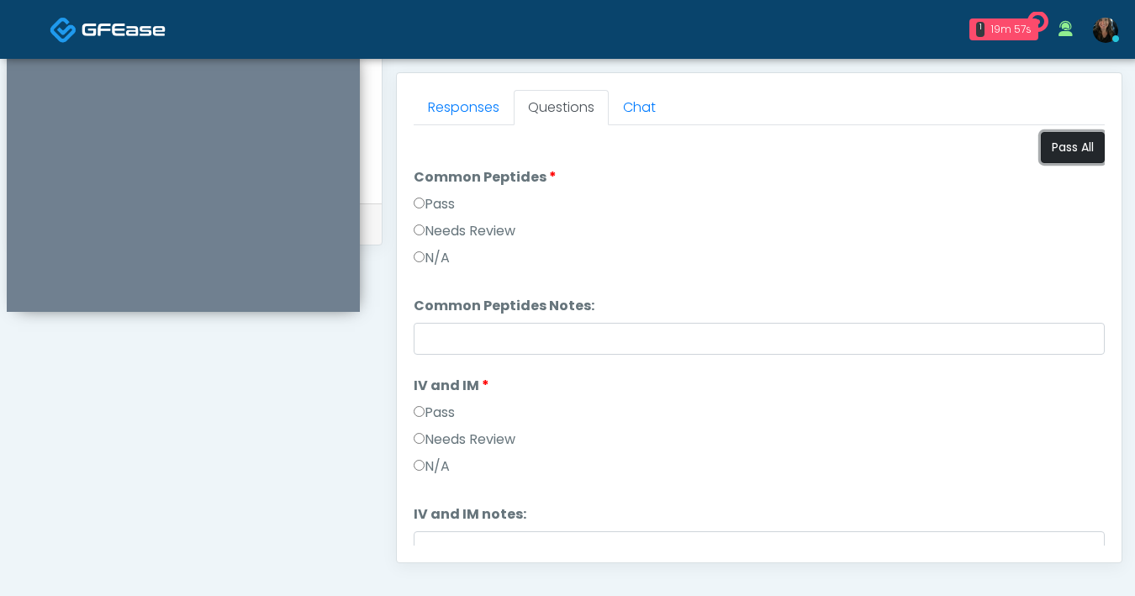
click at [1048, 144] on button "Pass All" at bounding box center [1073, 147] width 64 height 31
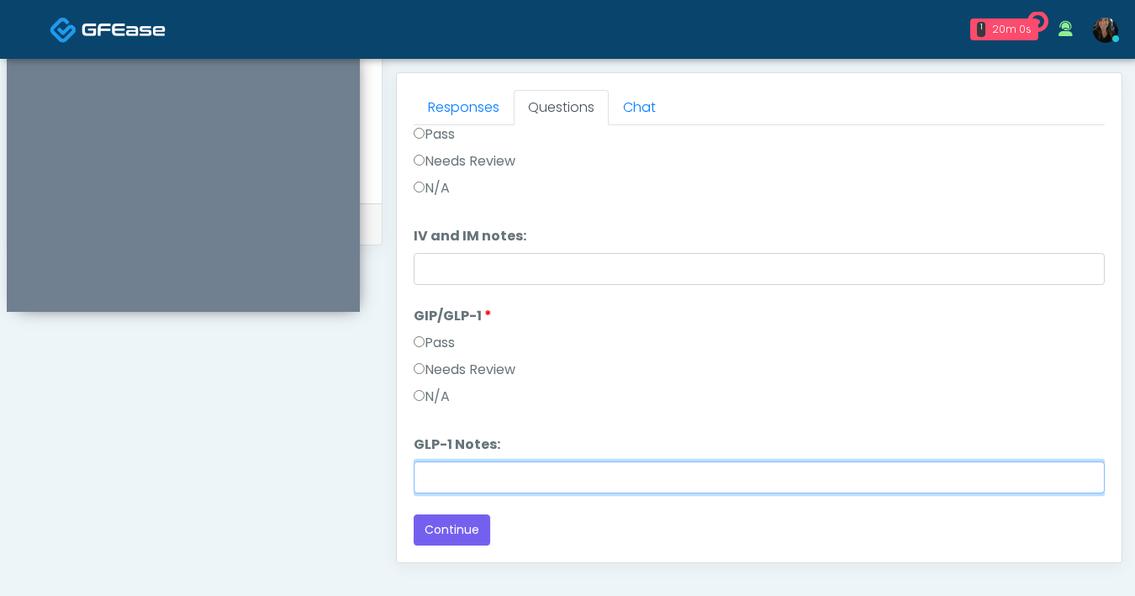
click at [447, 475] on input "GLP-1 Notes:" at bounding box center [759, 478] width 691 height 32
type input "*******"
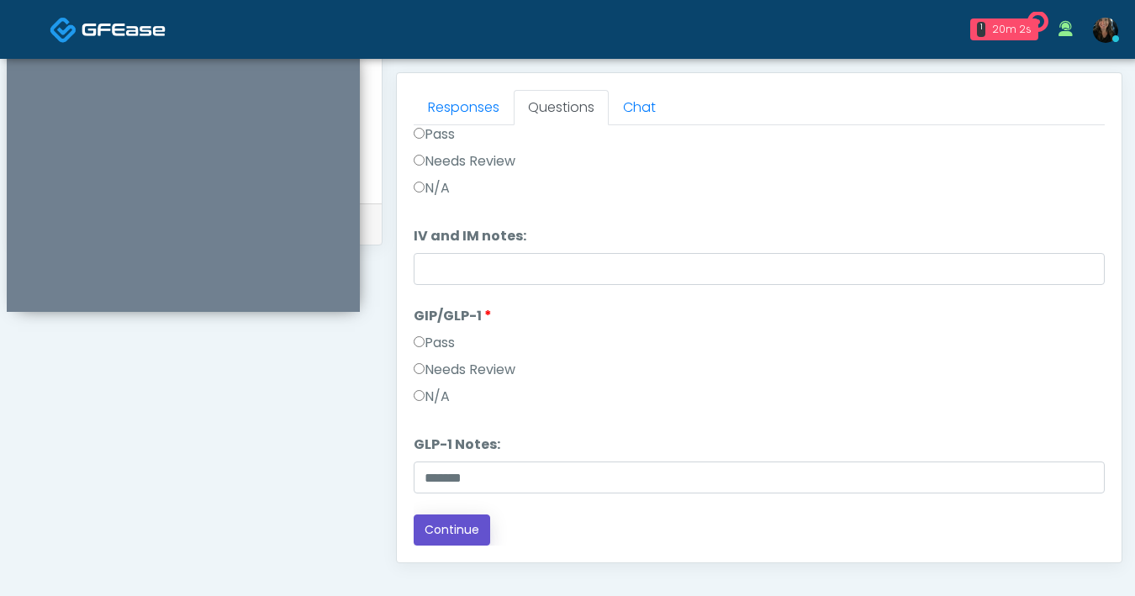
click at [454, 536] on button "Continue" at bounding box center [452, 530] width 77 height 31
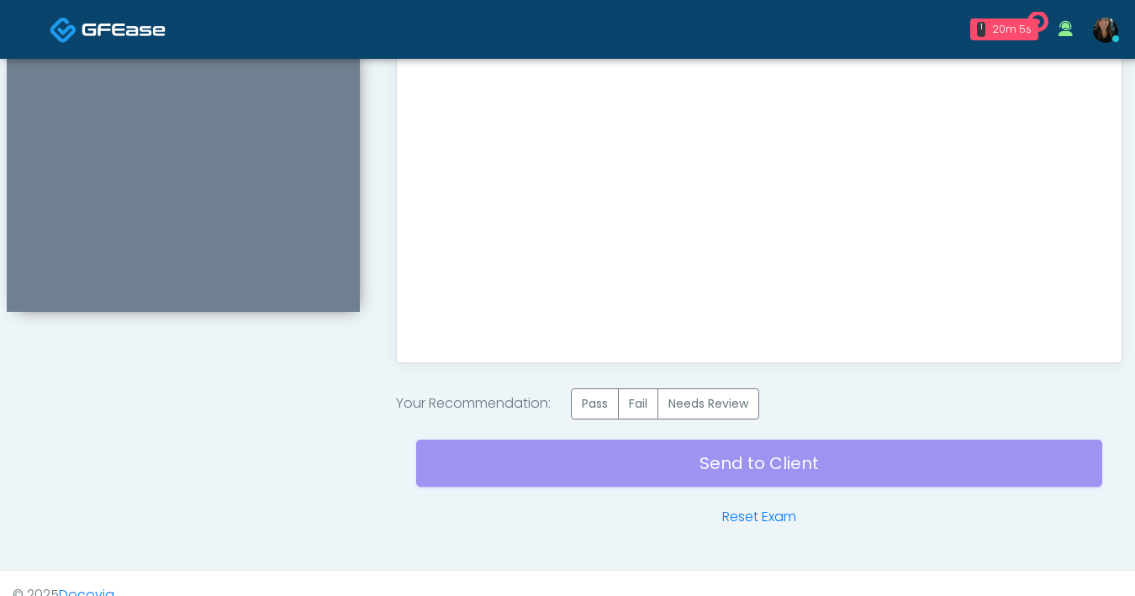
scroll to position [931, 0]
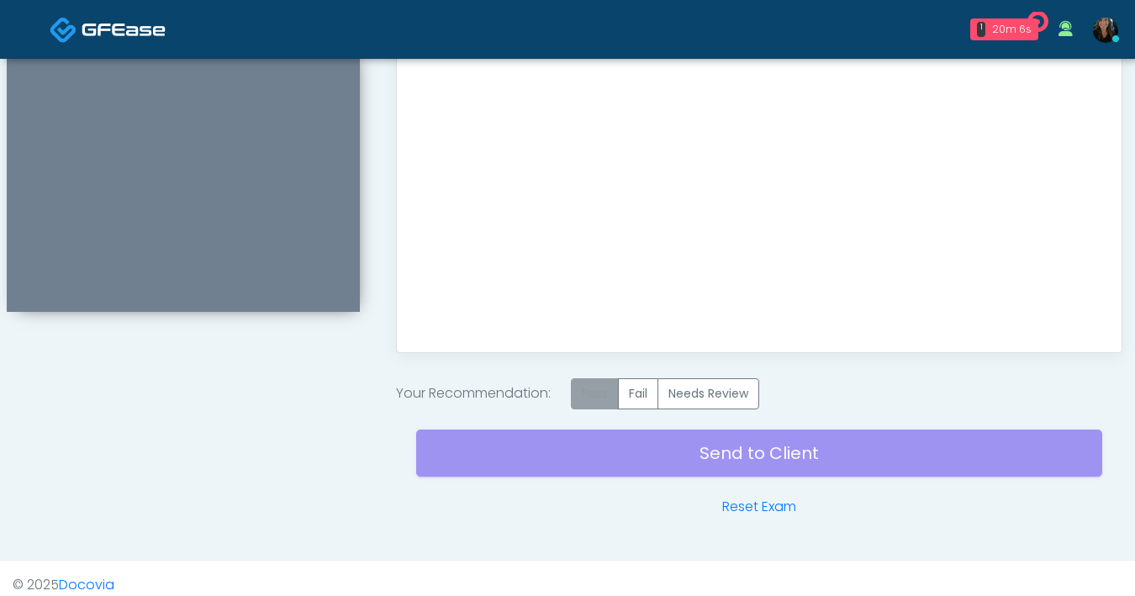
click at [585, 400] on label "Pass" at bounding box center [595, 393] width 48 height 31
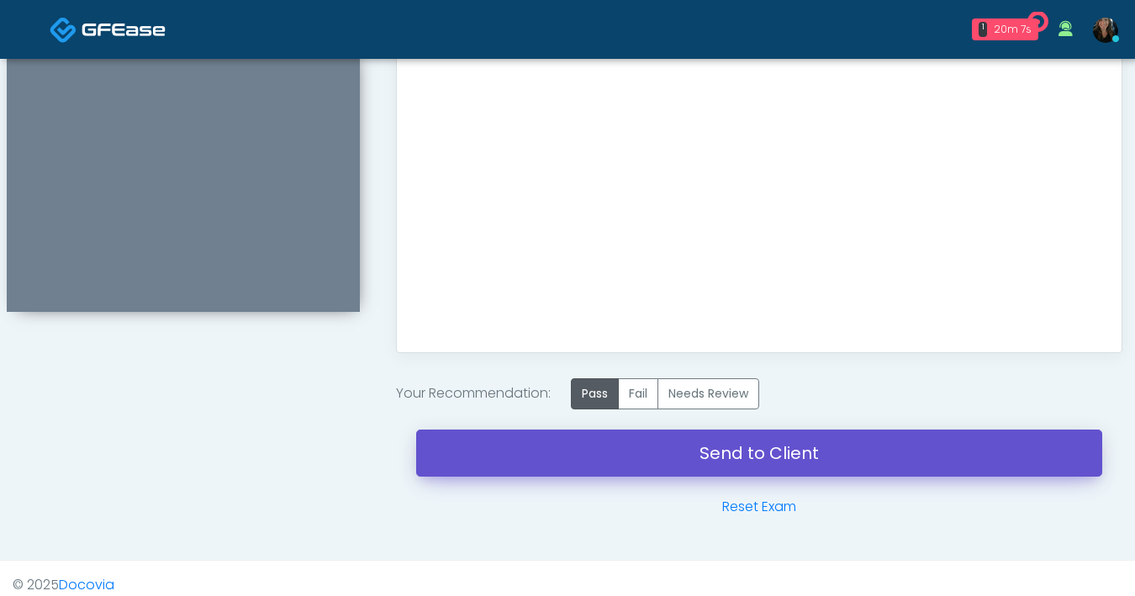
click at [616, 455] on link "Send to Client" at bounding box center [759, 453] width 686 height 47
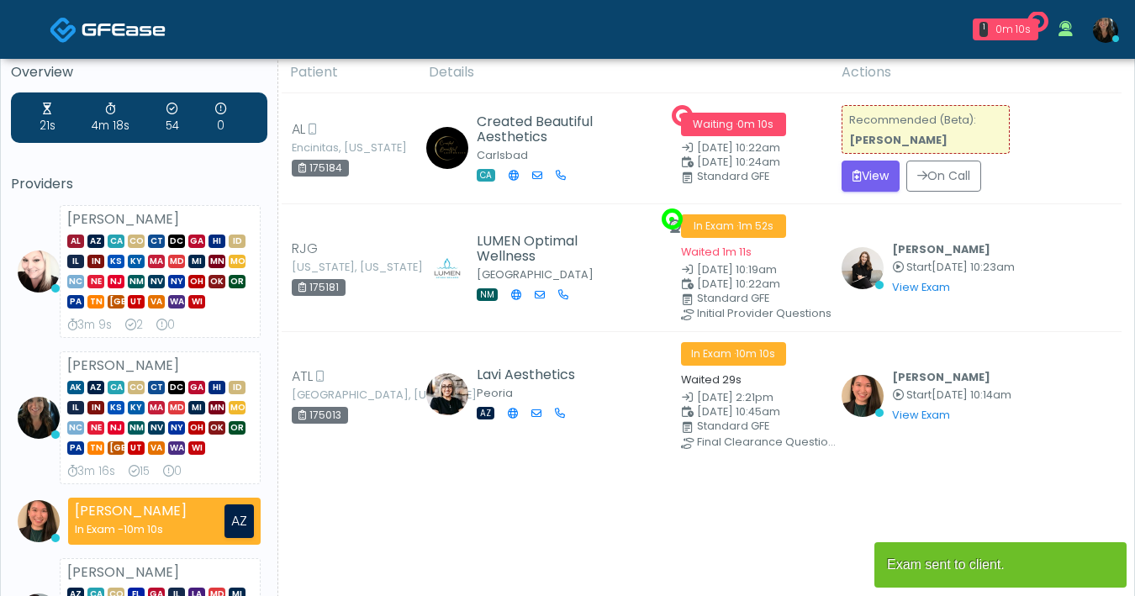
scroll to position [18, 0]
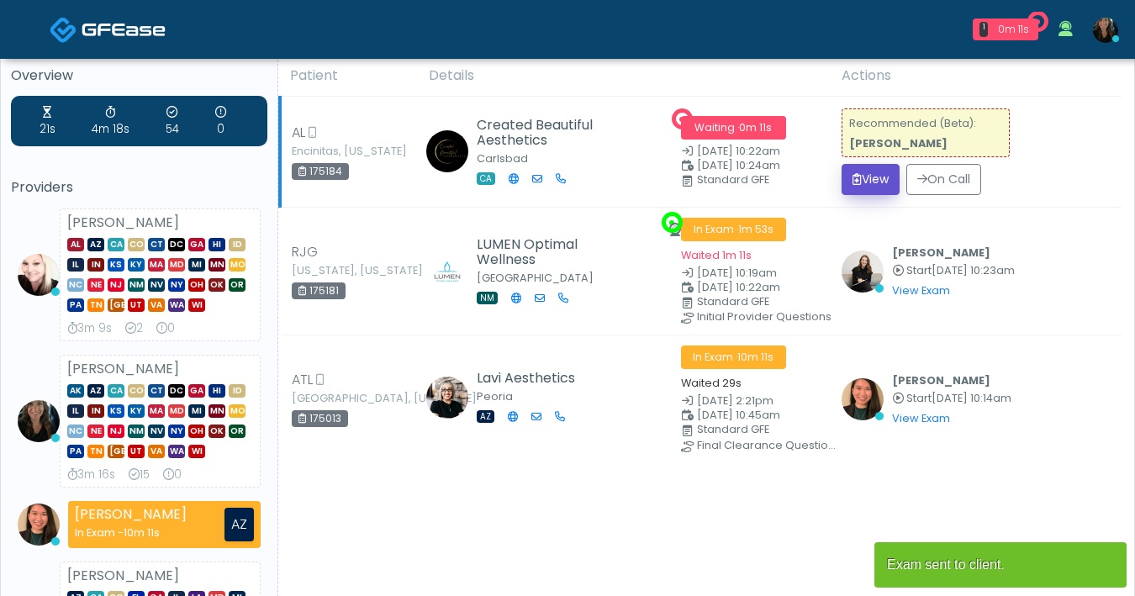
click at [848, 192] on button "View" at bounding box center [871, 179] width 58 height 31
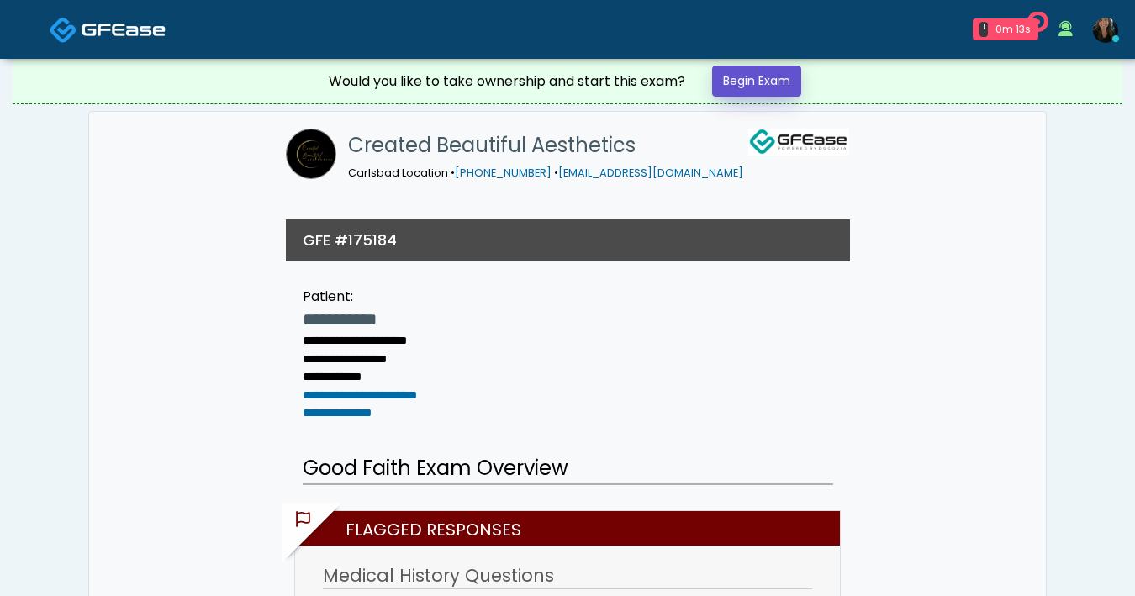
click at [761, 71] on link "Begin Exam" at bounding box center [756, 81] width 89 height 31
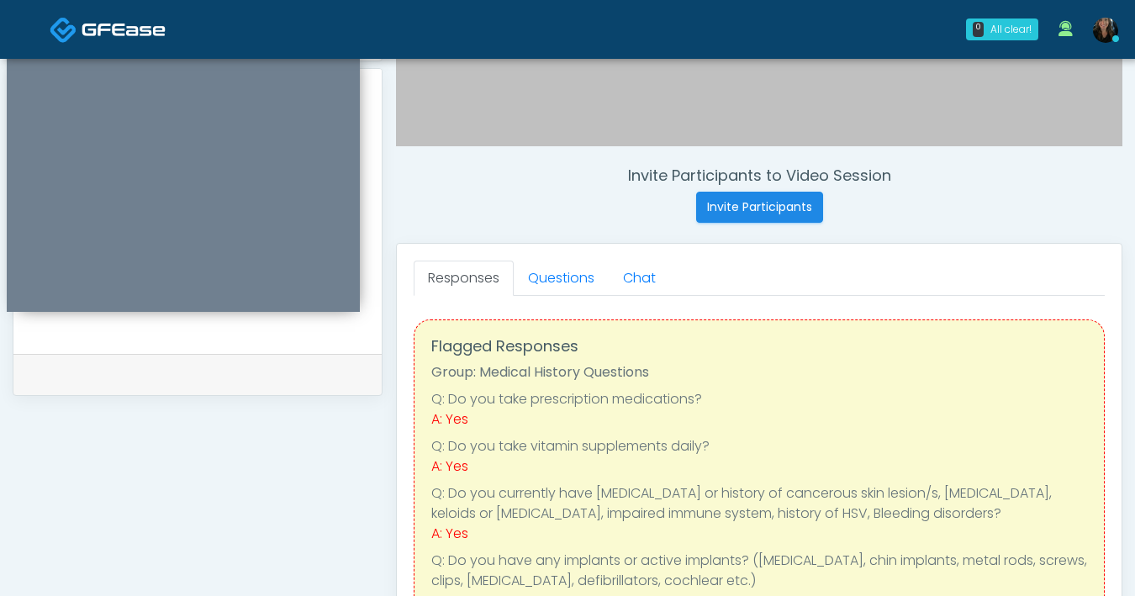
scroll to position [548, 0]
click at [561, 280] on link "Questions" at bounding box center [561, 279] width 95 height 35
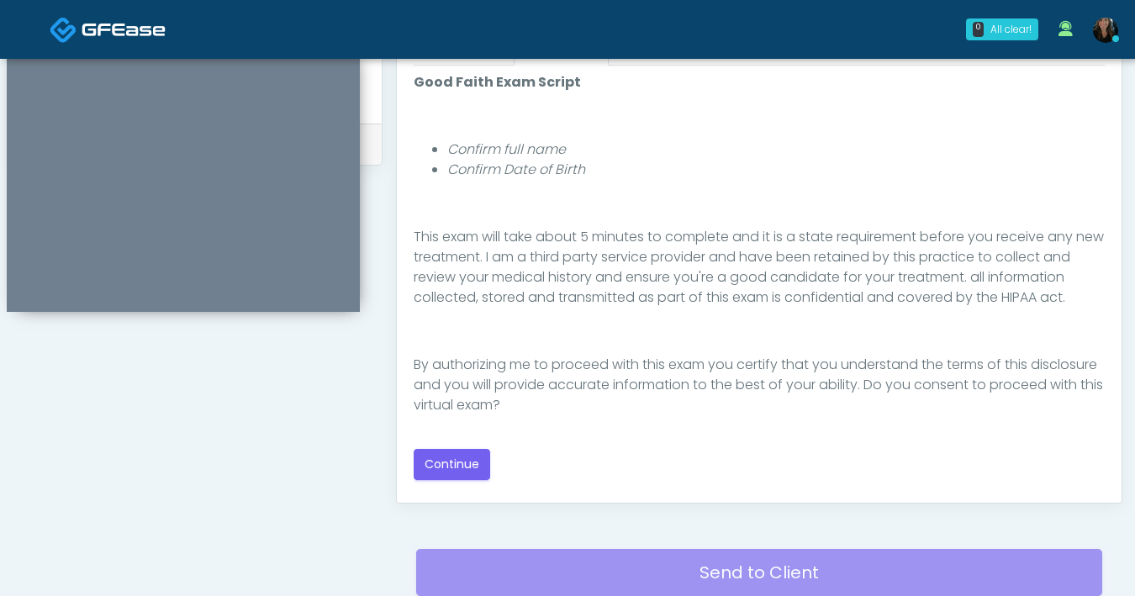
scroll to position [784, 0]
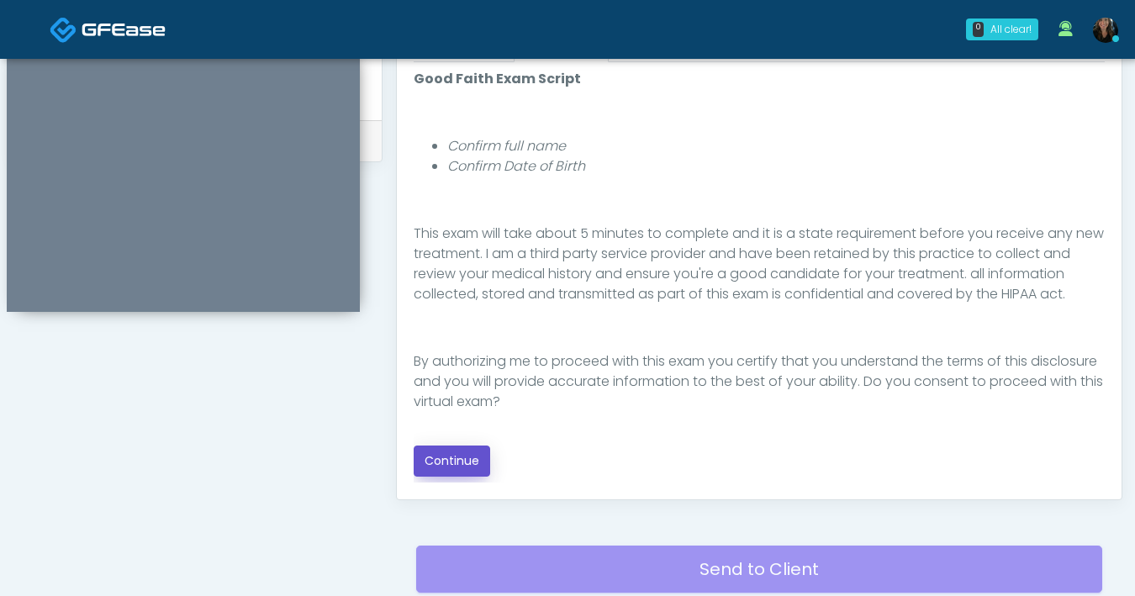
click at [440, 456] on button "Continue" at bounding box center [452, 461] width 77 height 31
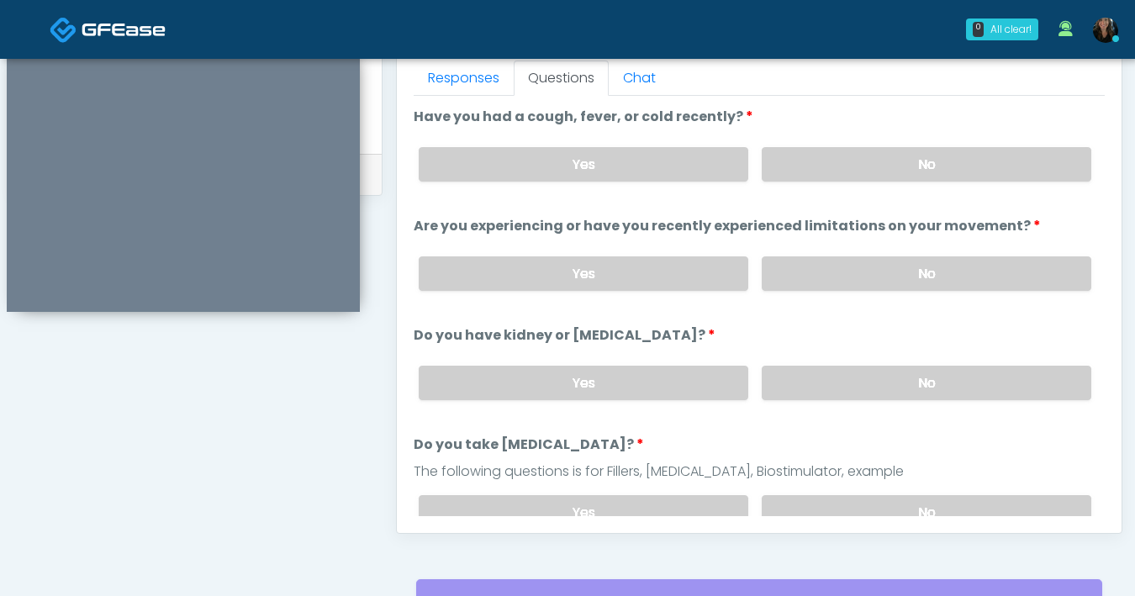
scroll to position [745, 0]
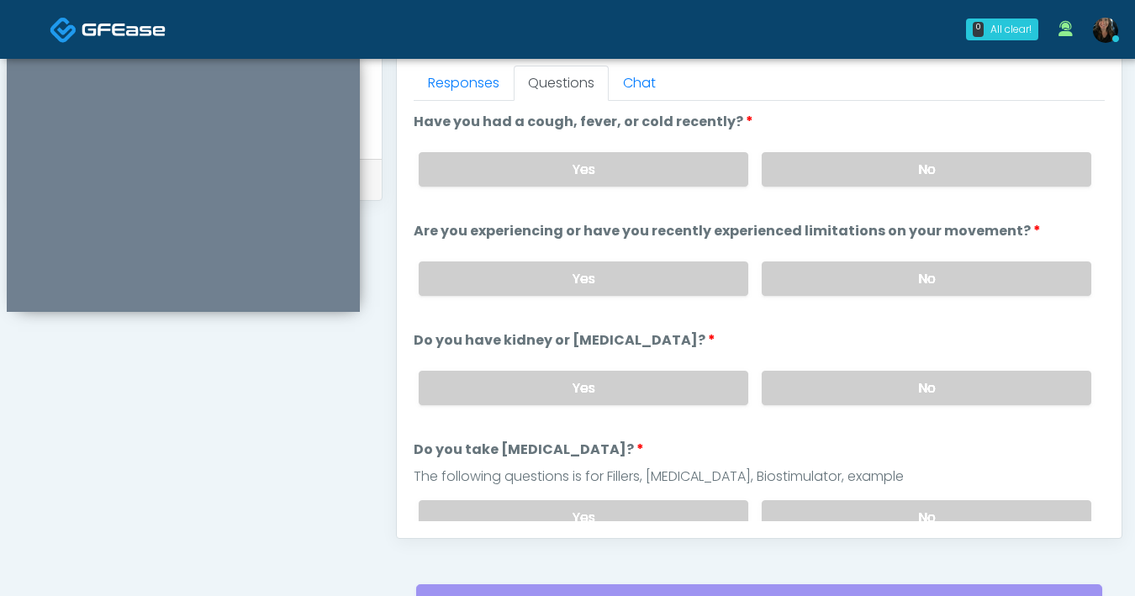
click at [918, 190] on div "Yes No" at bounding box center [755, 169] width 700 height 61
click at [918, 188] on div "Yes No" at bounding box center [755, 169] width 700 height 61
click at [915, 179] on label "No" at bounding box center [927, 169] width 330 height 34
click at [890, 288] on label "No" at bounding box center [927, 279] width 330 height 34
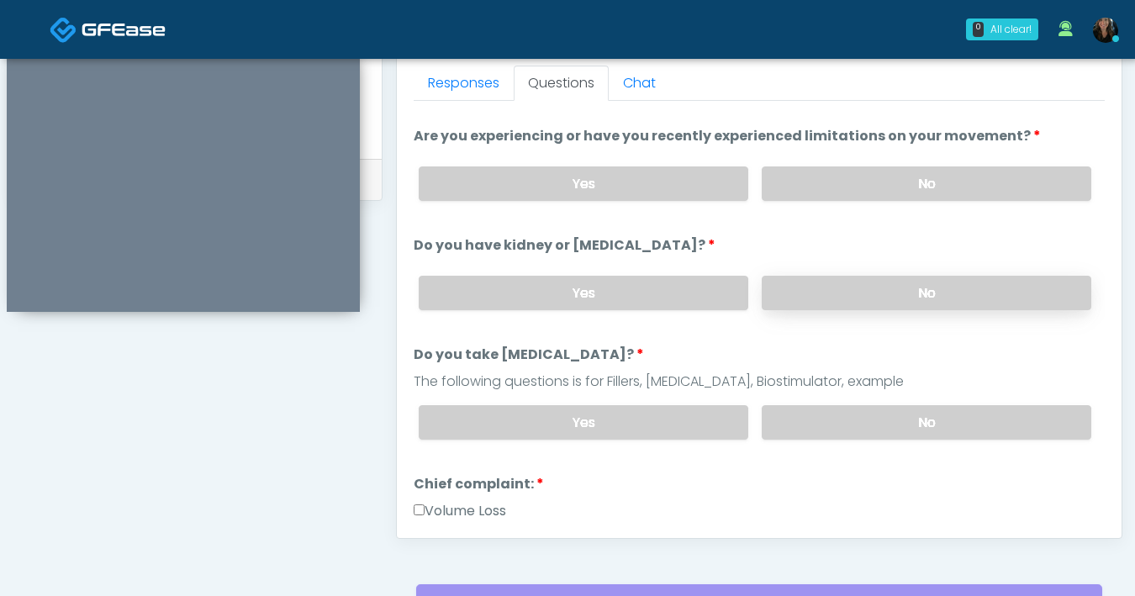
click at [891, 290] on label "No" at bounding box center [927, 293] width 330 height 34
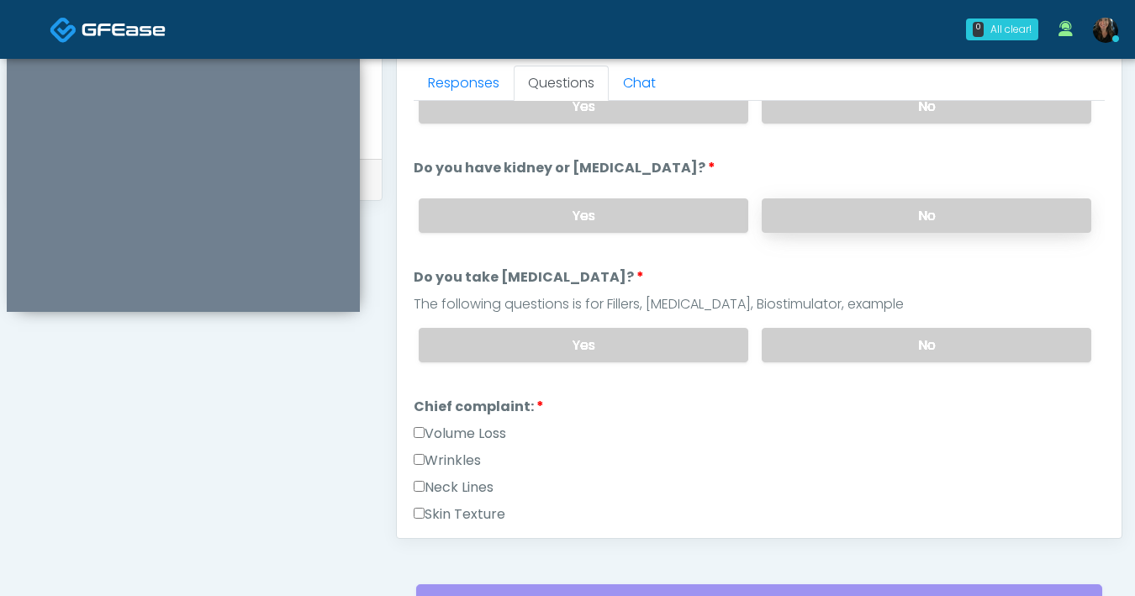
scroll to position [172, 0]
click at [888, 337] on label "No" at bounding box center [927, 346] width 330 height 34
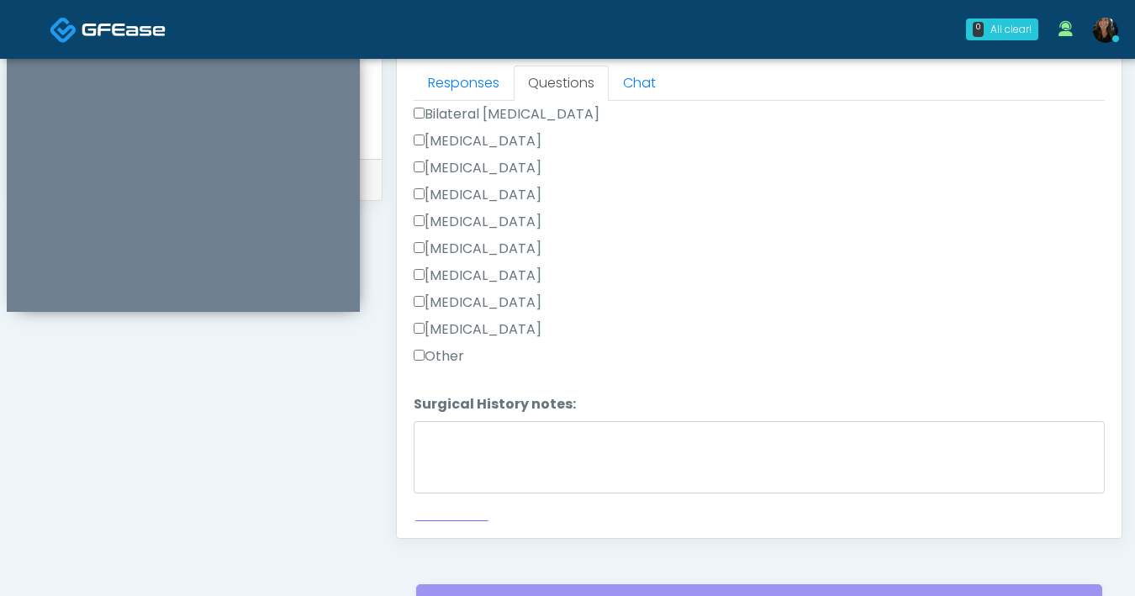
scroll to position [963, 0]
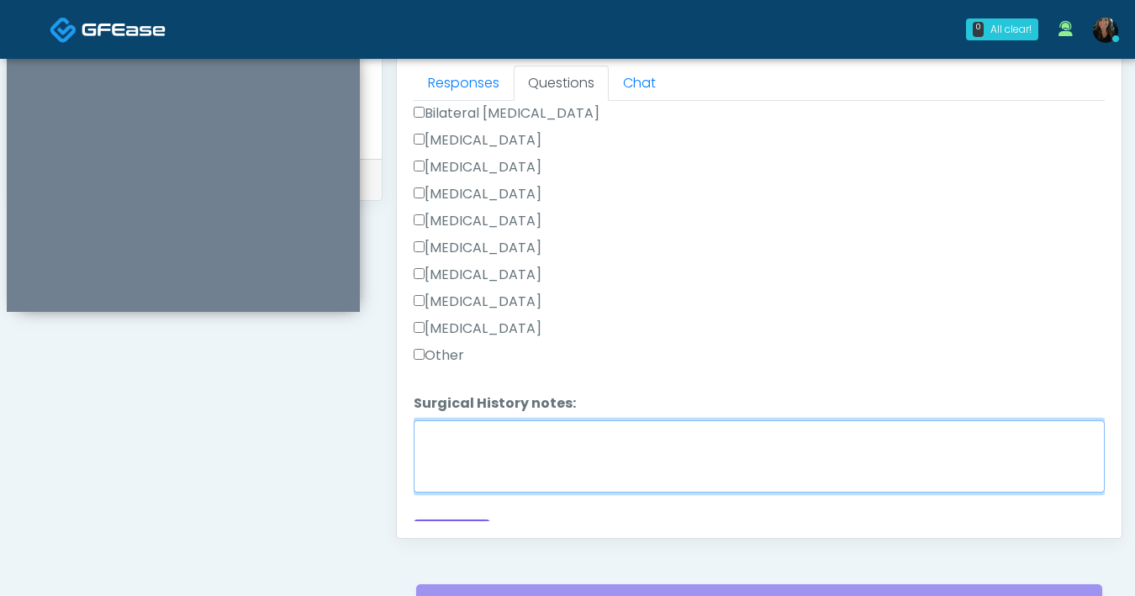
click at [533, 478] on textarea "Surgical History notes:" at bounding box center [759, 457] width 691 height 72
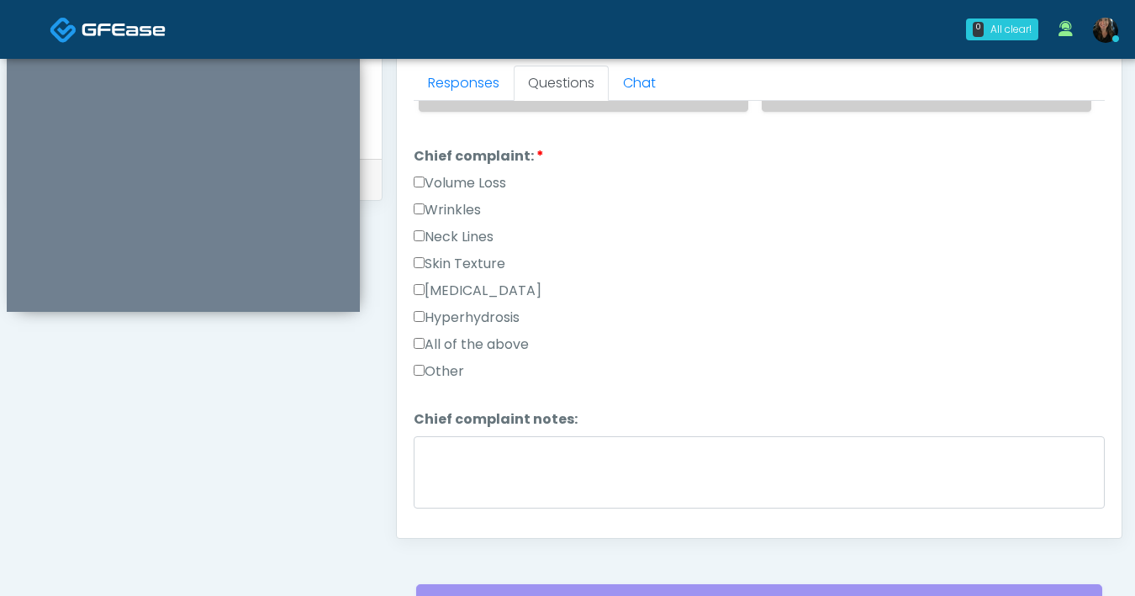
scroll to position [422, 0]
type textarea "****"
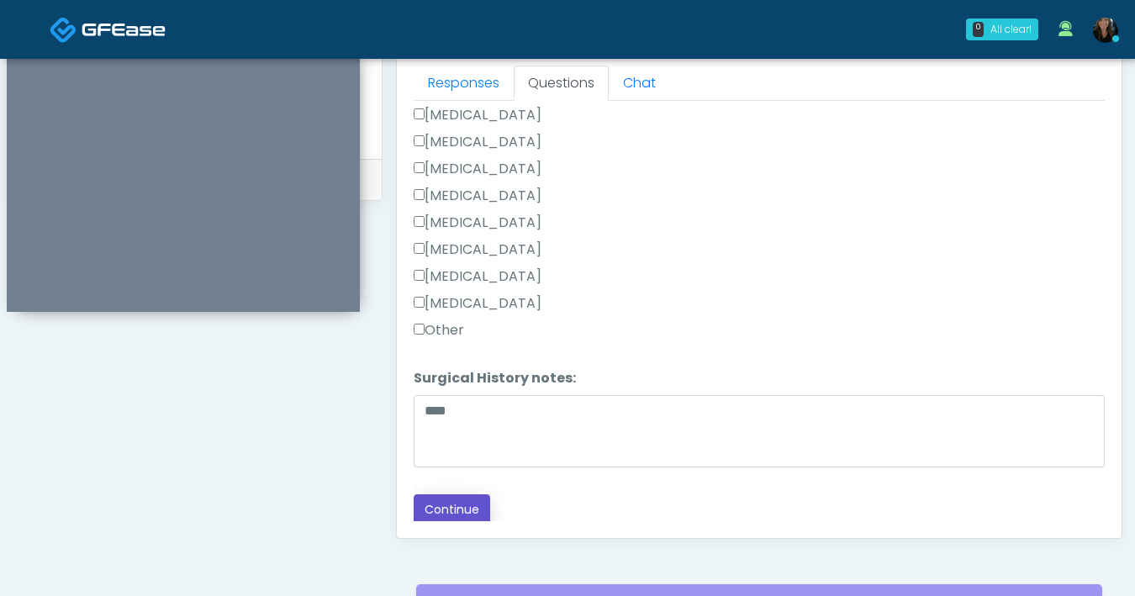
click at [444, 495] on button "Continue" at bounding box center [452, 510] width 77 height 31
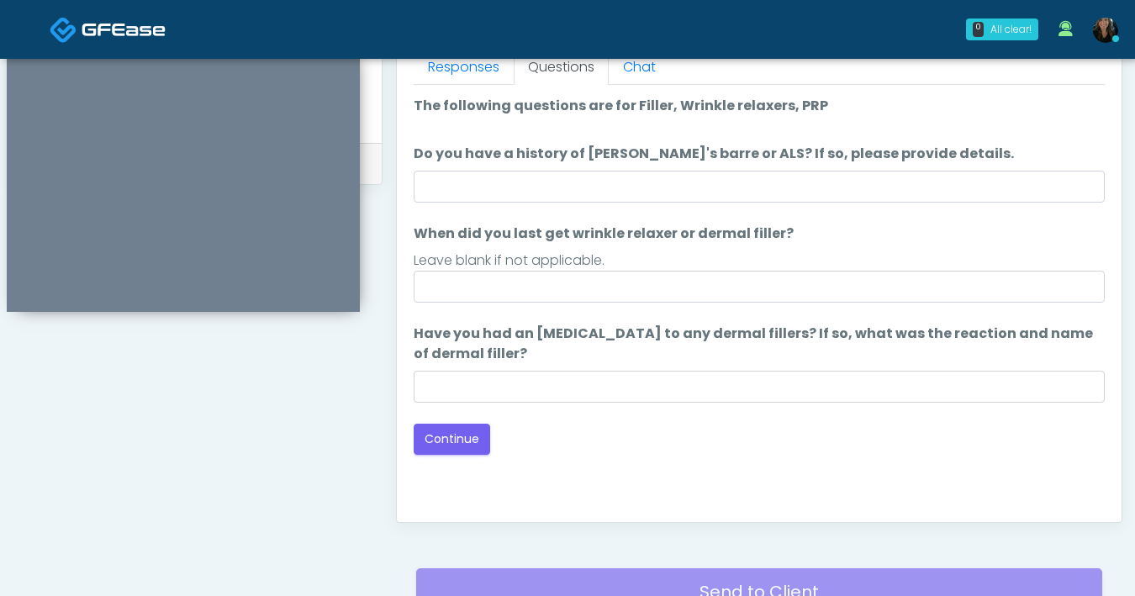
scroll to position [620, 0]
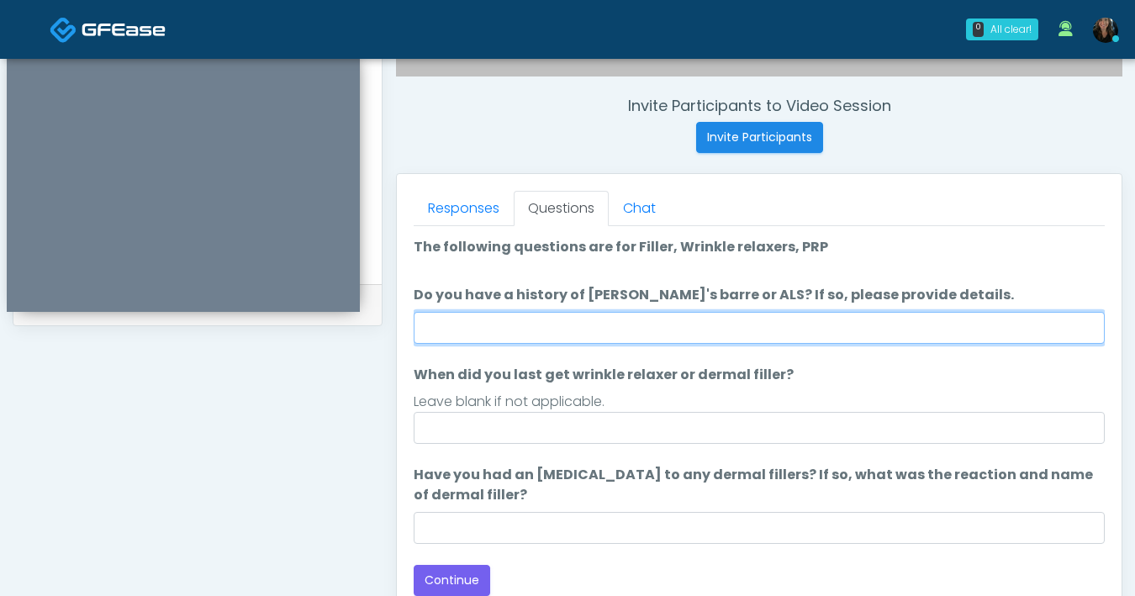
click at [595, 330] on input "Do you have a history of Guillain's barre or ALS? If so, please provide details." at bounding box center [759, 328] width 691 height 32
type input "**"
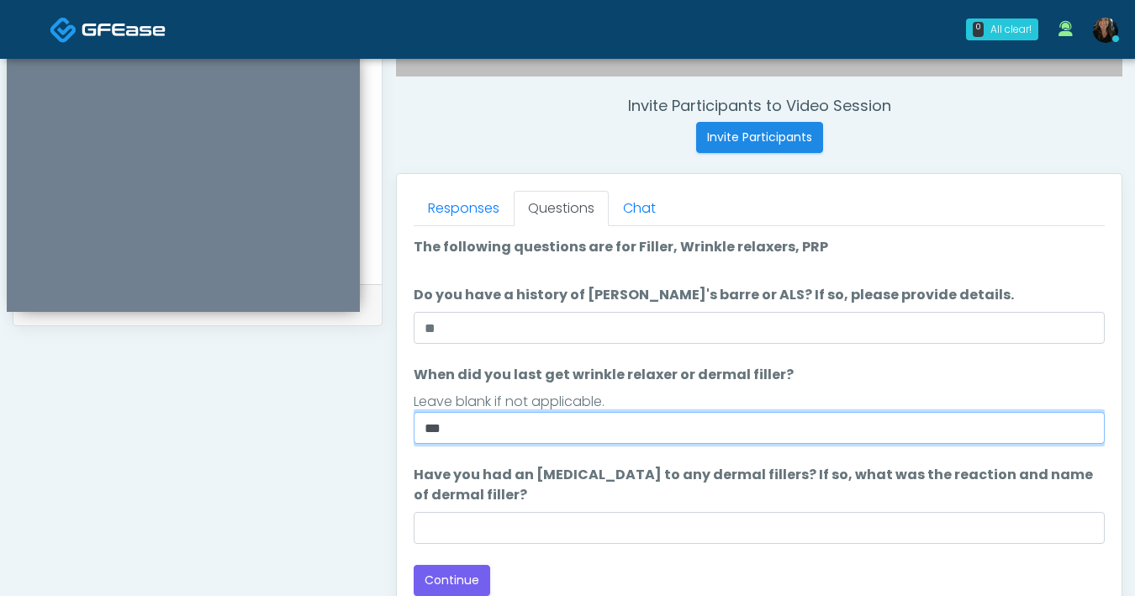
type input "***"
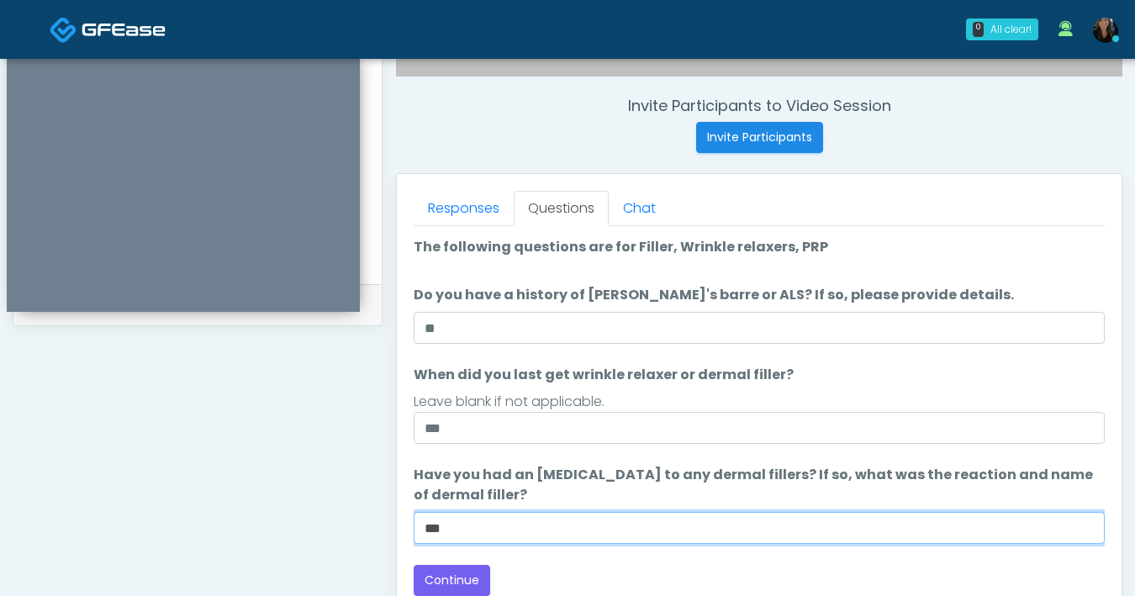
scroll to position [688, 0]
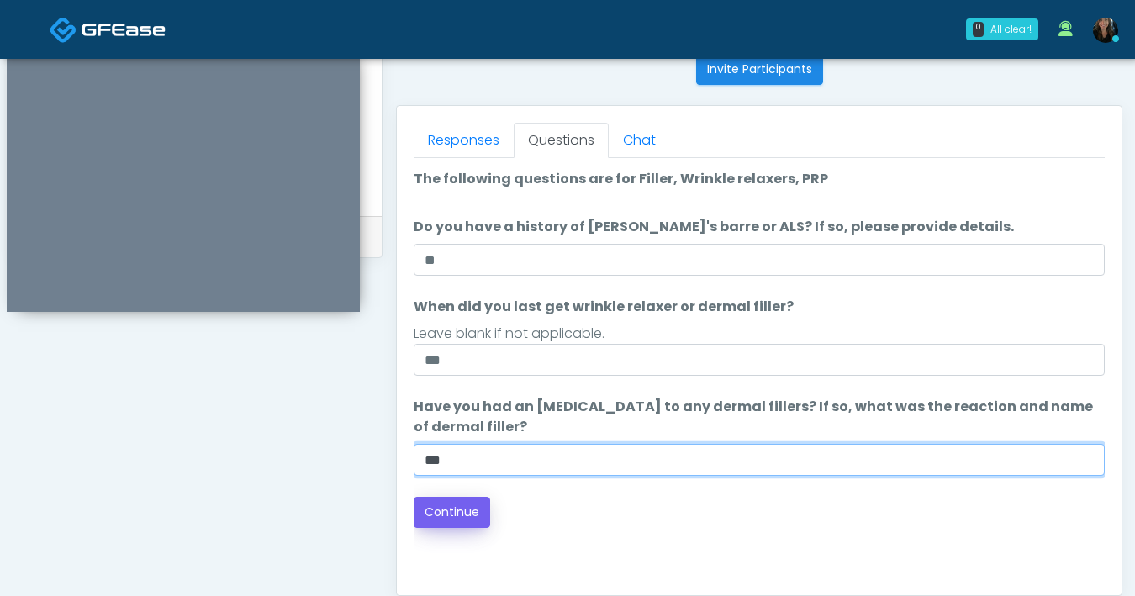
type input "***"
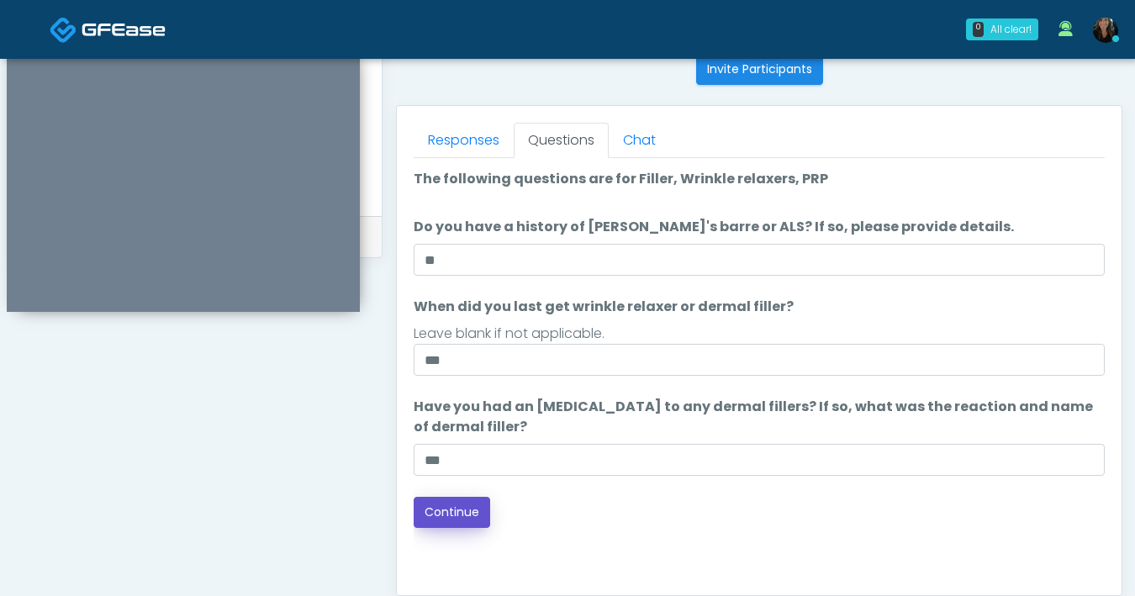
click at [468, 510] on button "Continue" at bounding box center [452, 512] width 77 height 31
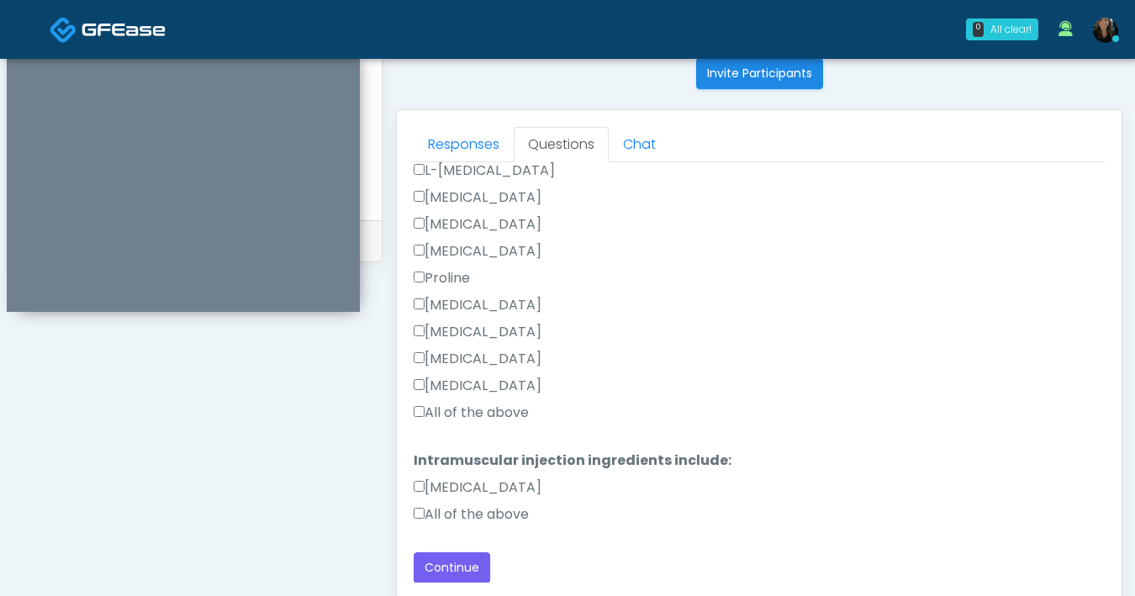
scroll to position [368, 0]
click at [466, 566] on button "Continue" at bounding box center [452, 568] width 77 height 31
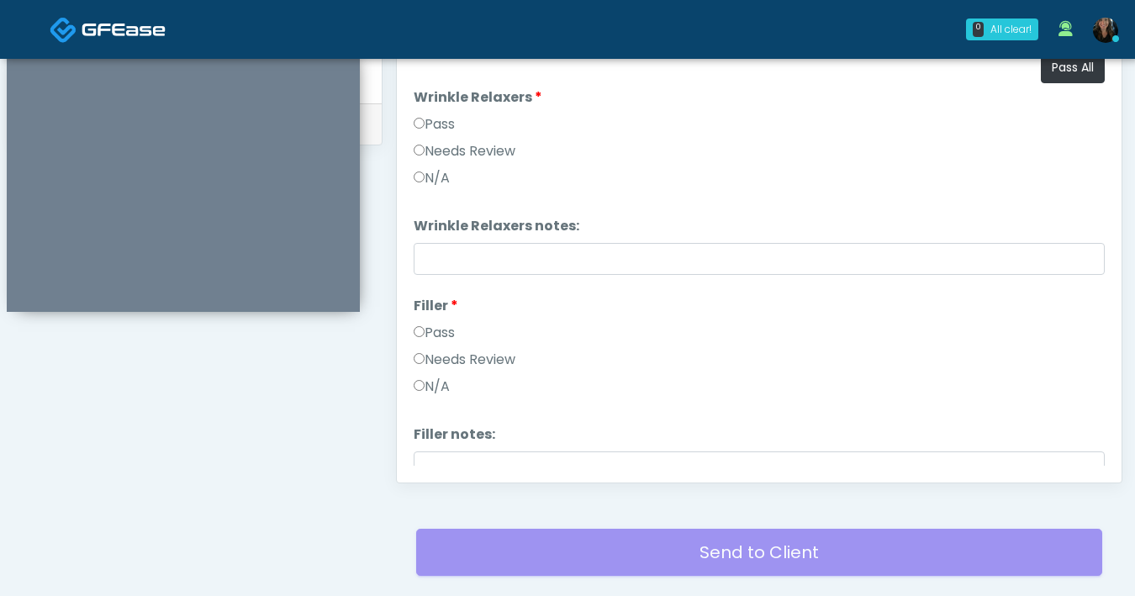
scroll to position [795, 0]
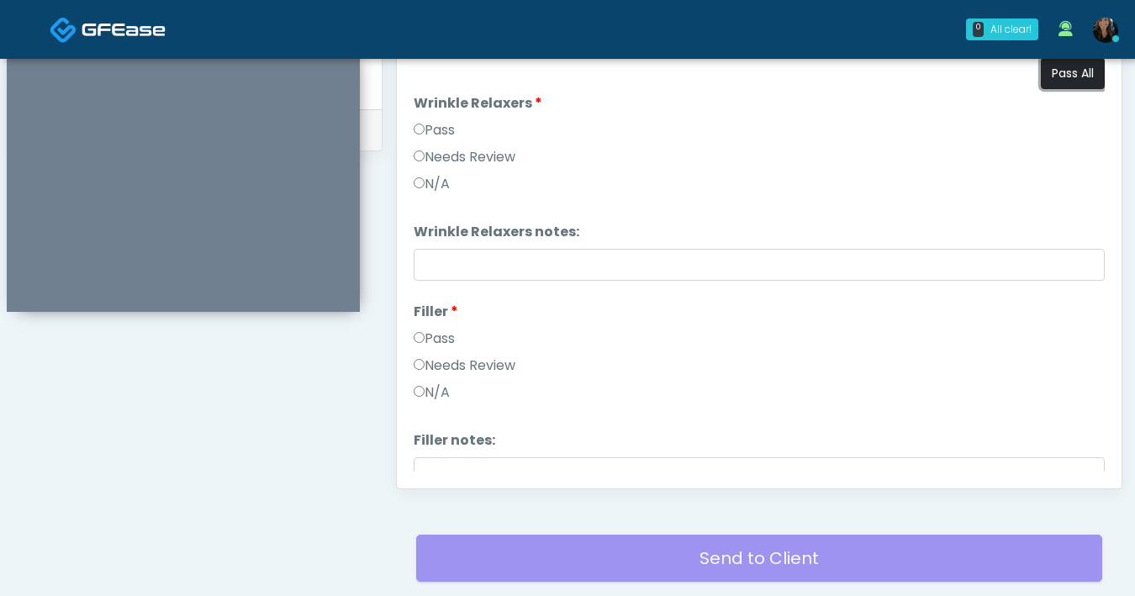
click at [1048, 74] on button "Pass All" at bounding box center [1073, 73] width 64 height 31
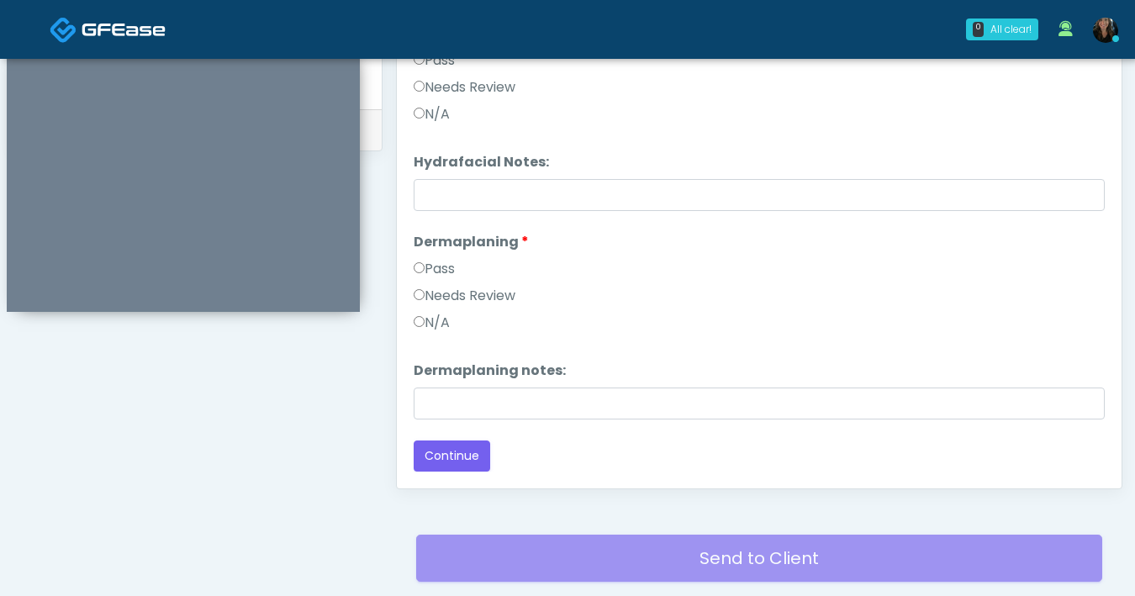
scroll to position [913, 0]
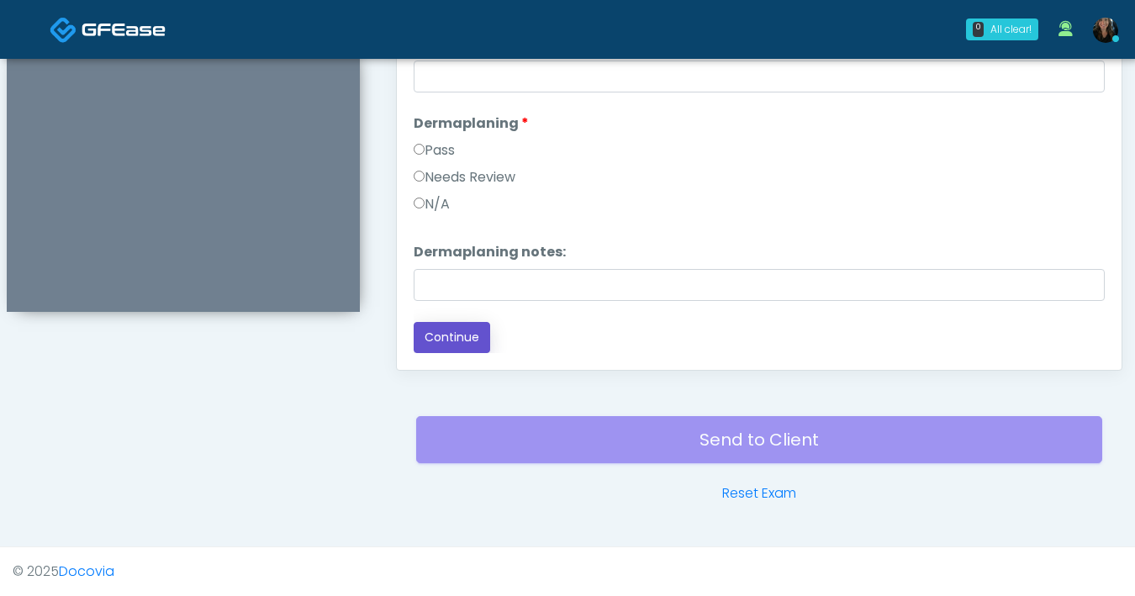
click at [444, 336] on button "Continue" at bounding box center [452, 337] width 77 height 31
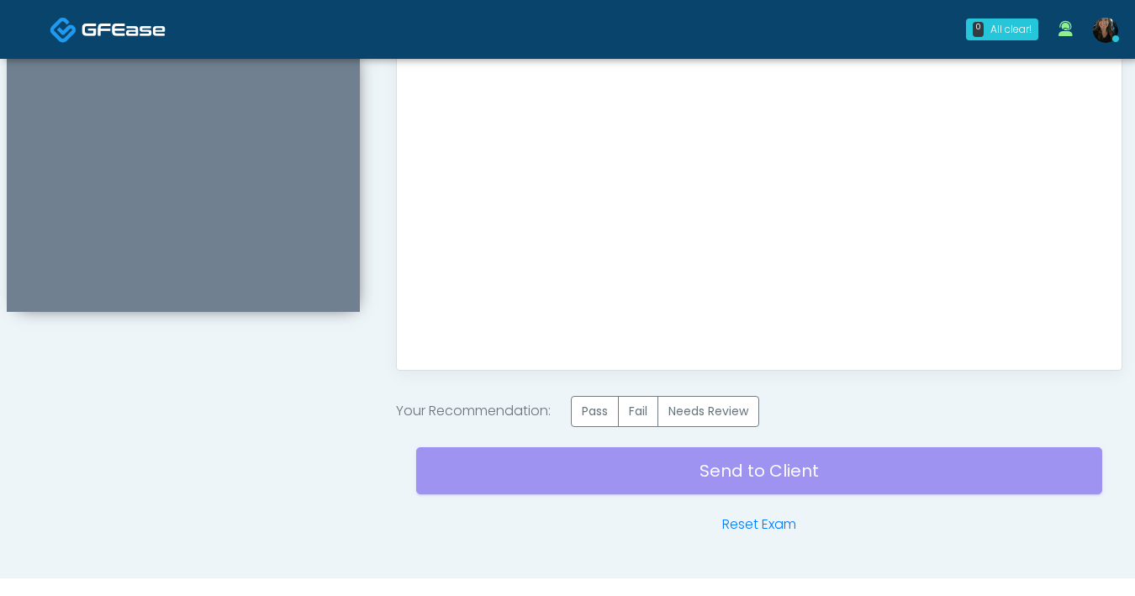
scroll to position [0, 0]
click at [595, 415] on label "Pass" at bounding box center [595, 411] width 48 height 31
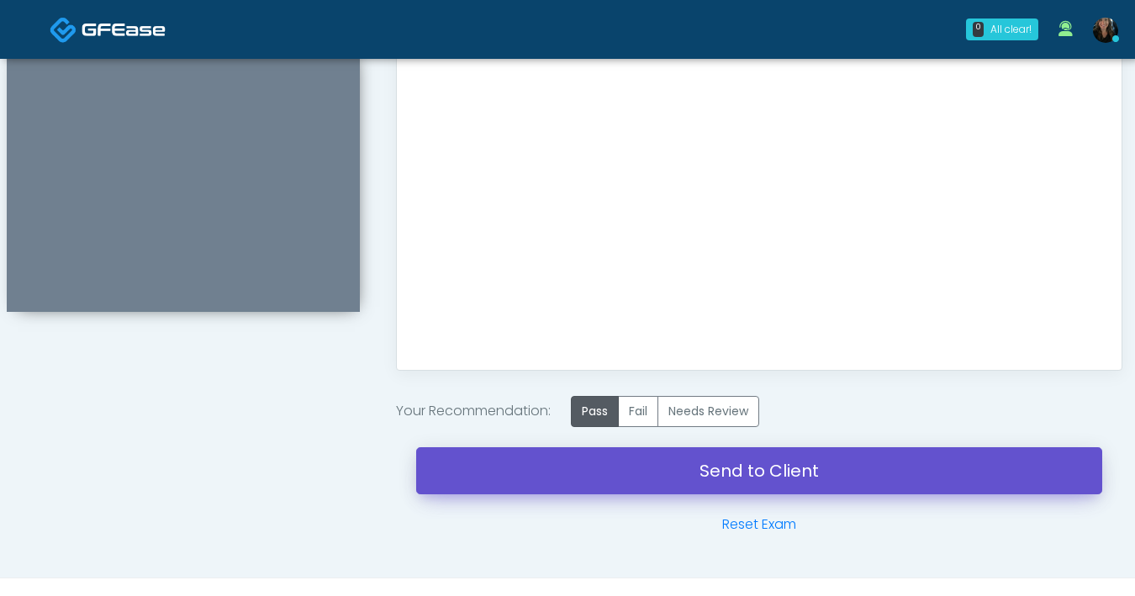
click at [636, 474] on link "Send to Client" at bounding box center [759, 470] width 686 height 47
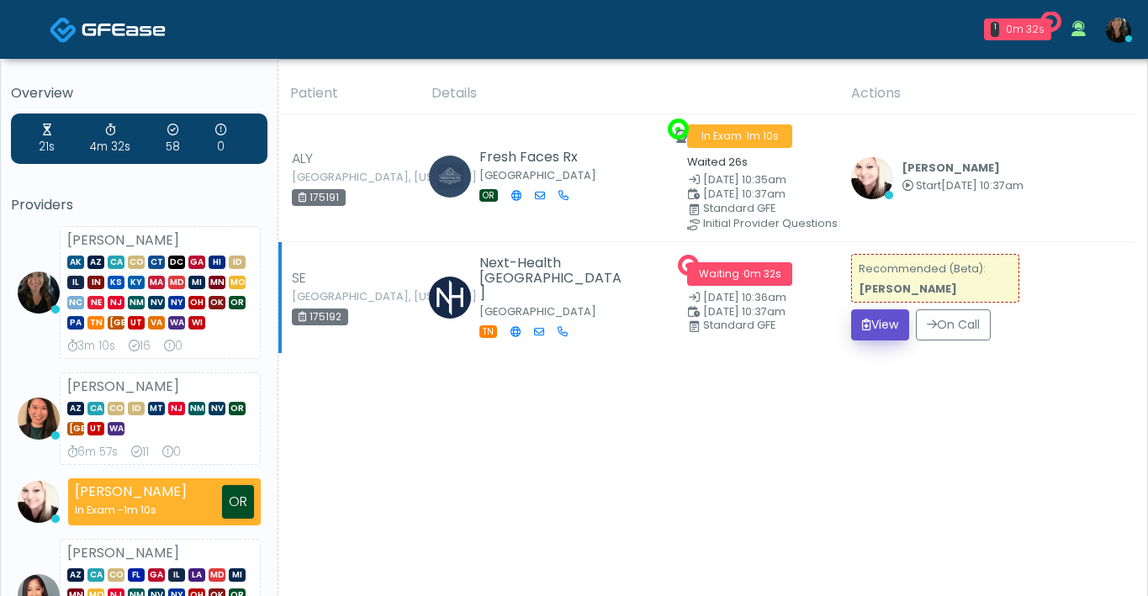
click at [881, 328] on button "View" at bounding box center [880, 324] width 58 height 31
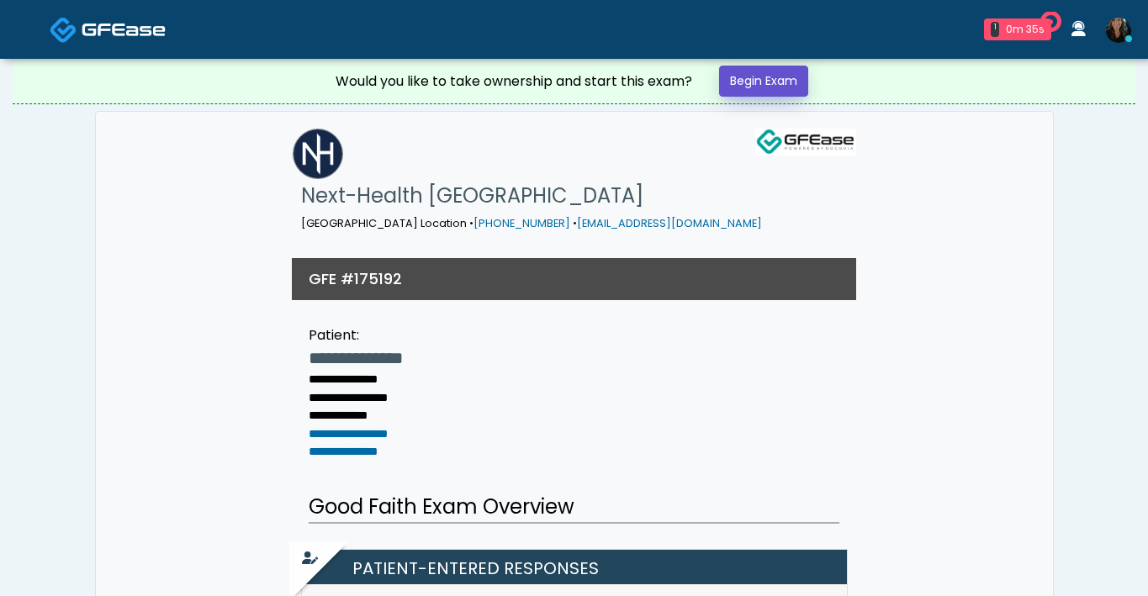
click at [775, 92] on link "Begin Exam" at bounding box center [763, 81] width 89 height 31
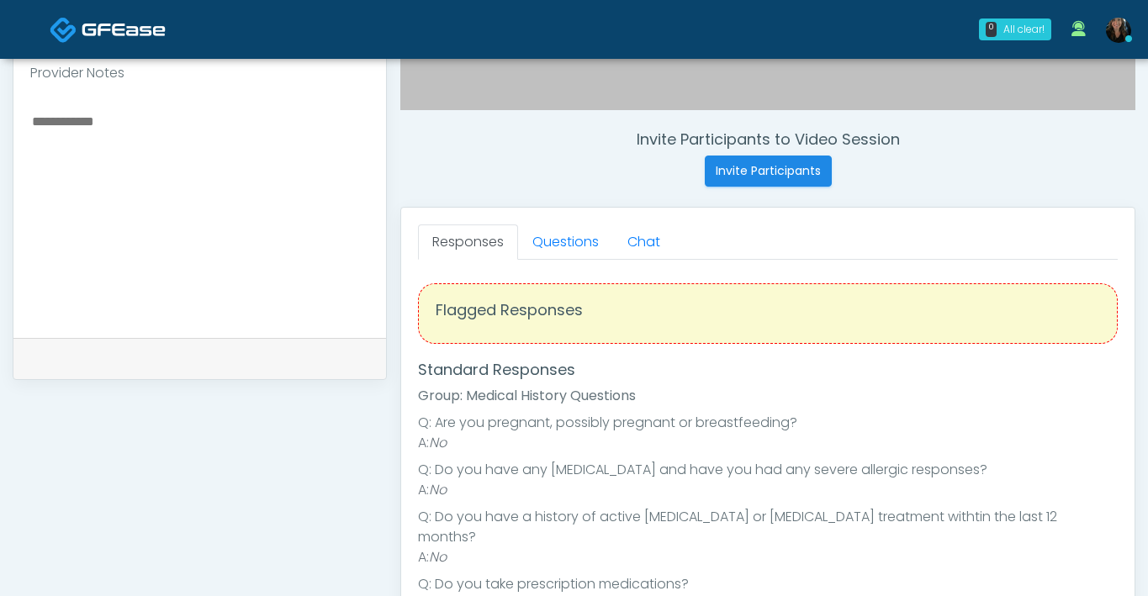
scroll to position [590, 0]
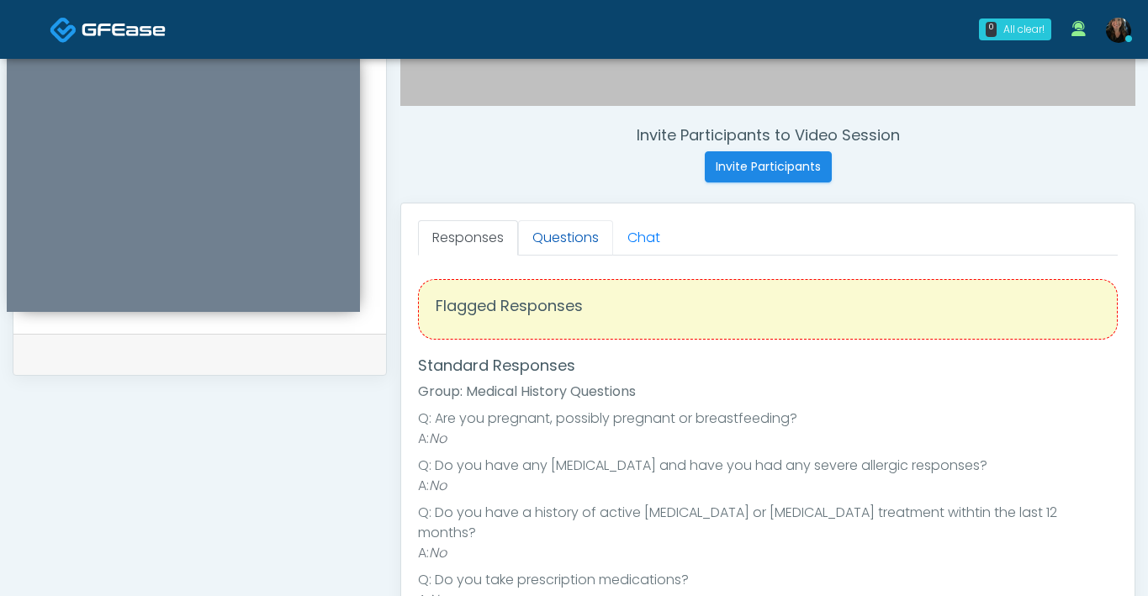
click at [579, 240] on link "Questions" at bounding box center [565, 237] width 95 height 35
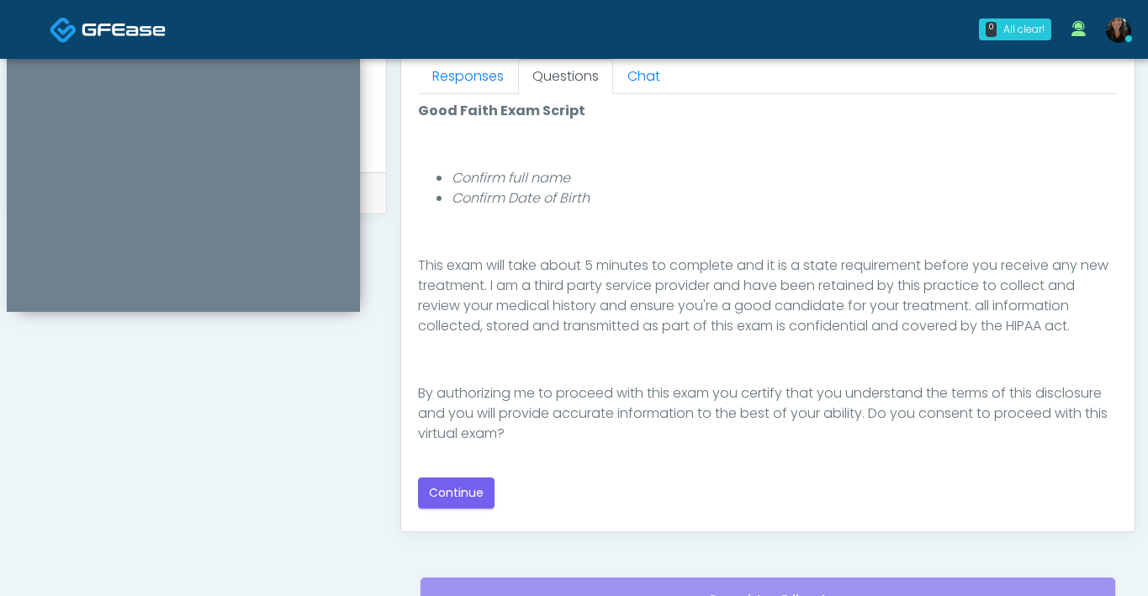
scroll to position [751, 0]
click at [468, 497] on button "Continue" at bounding box center [456, 494] width 77 height 31
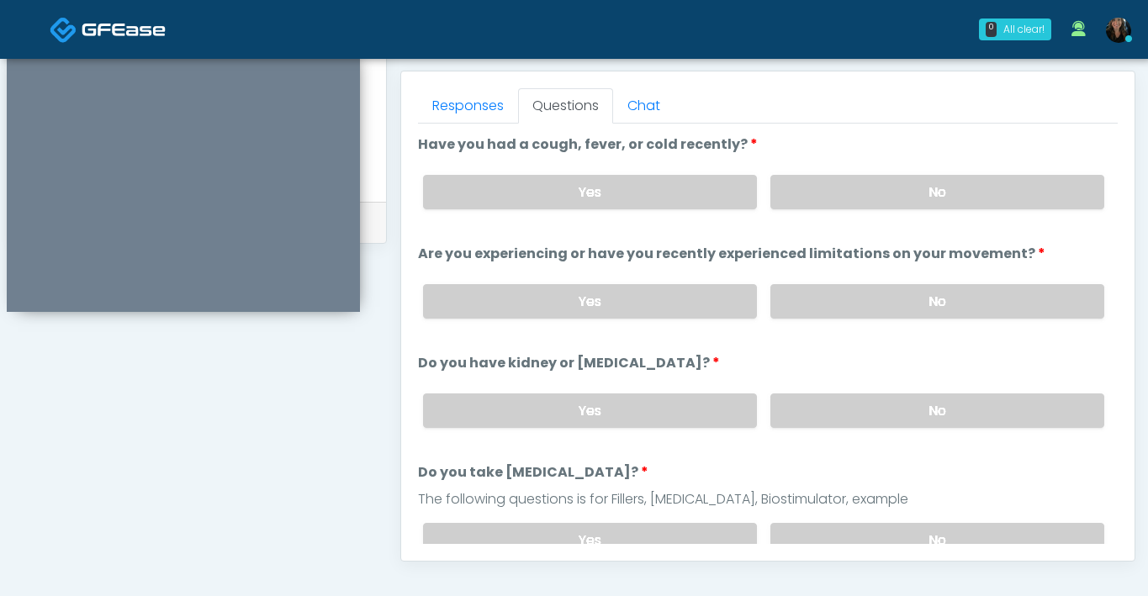
scroll to position [727, 0]
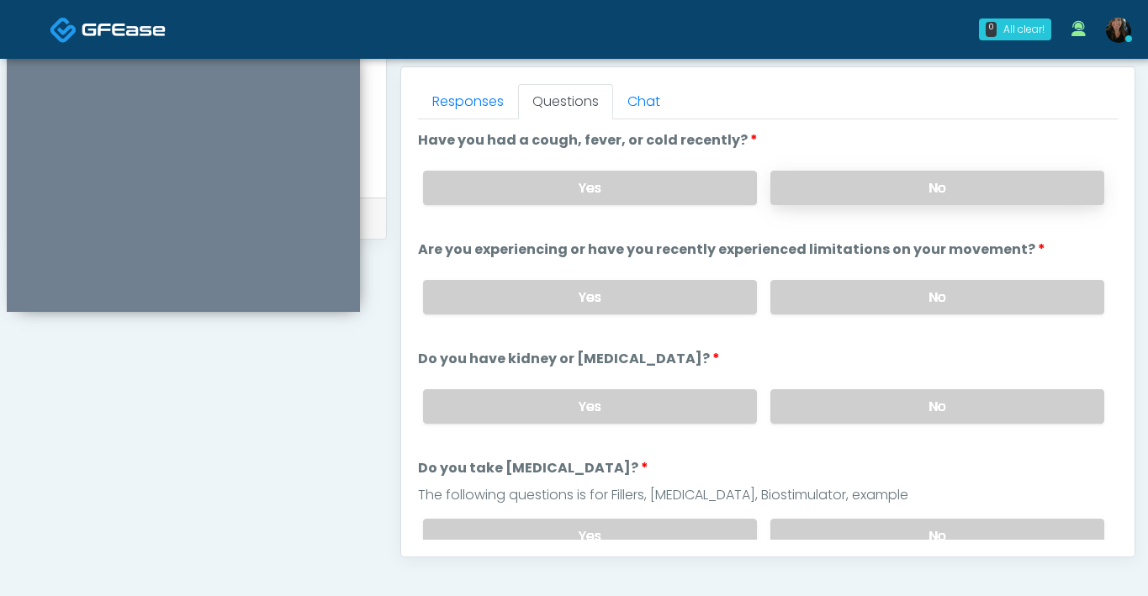
click at [865, 198] on label "No" at bounding box center [937, 188] width 334 height 34
click at [865, 294] on label "No" at bounding box center [937, 297] width 334 height 34
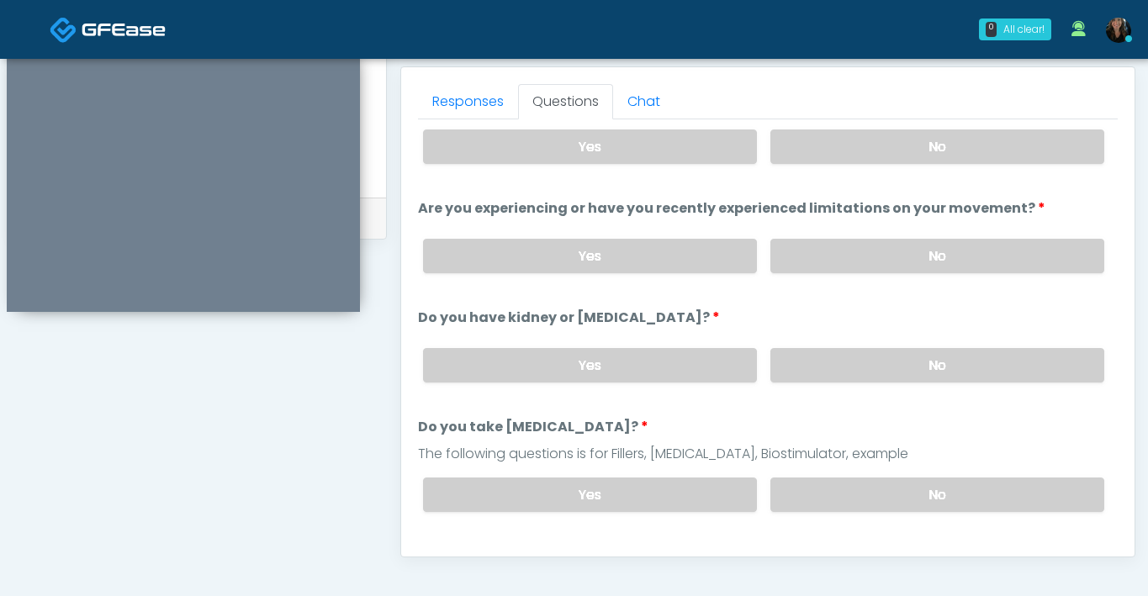
scroll to position [40, 0]
click at [873, 370] on label "No" at bounding box center [937, 367] width 334 height 34
click at [863, 494] on label "No" at bounding box center [937, 496] width 334 height 34
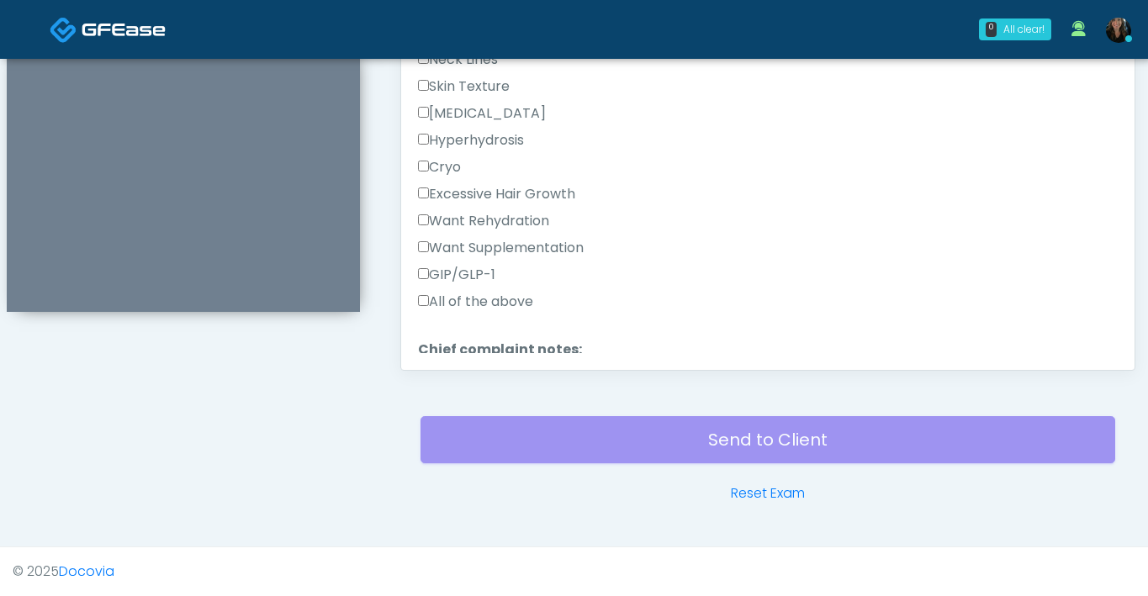
scroll to position [1096, 0]
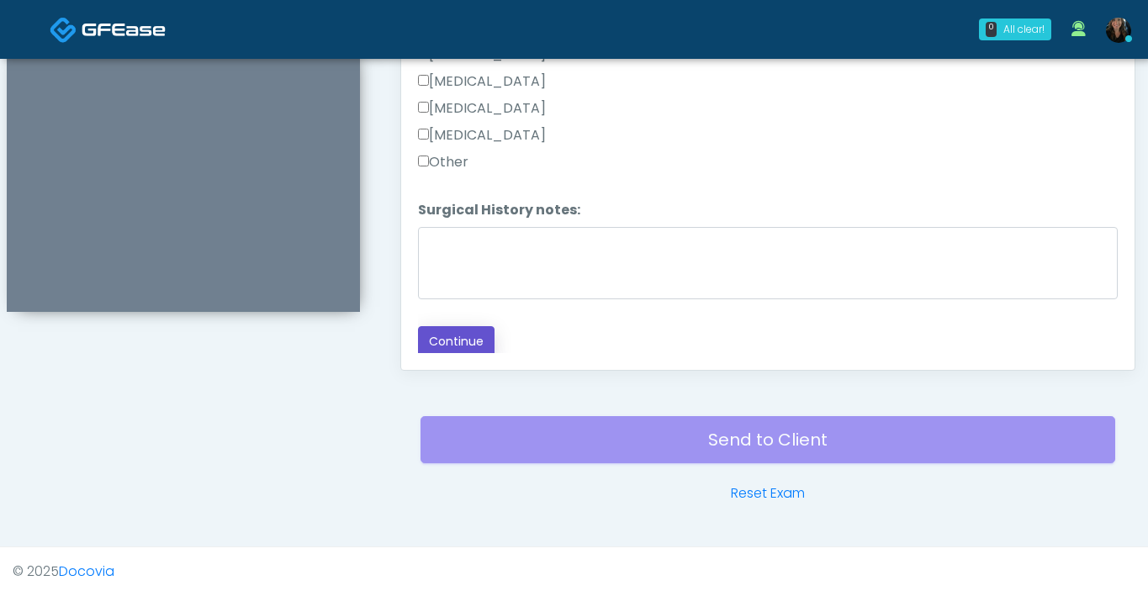
click at [471, 337] on button "Continue" at bounding box center [456, 341] width 77 height 31
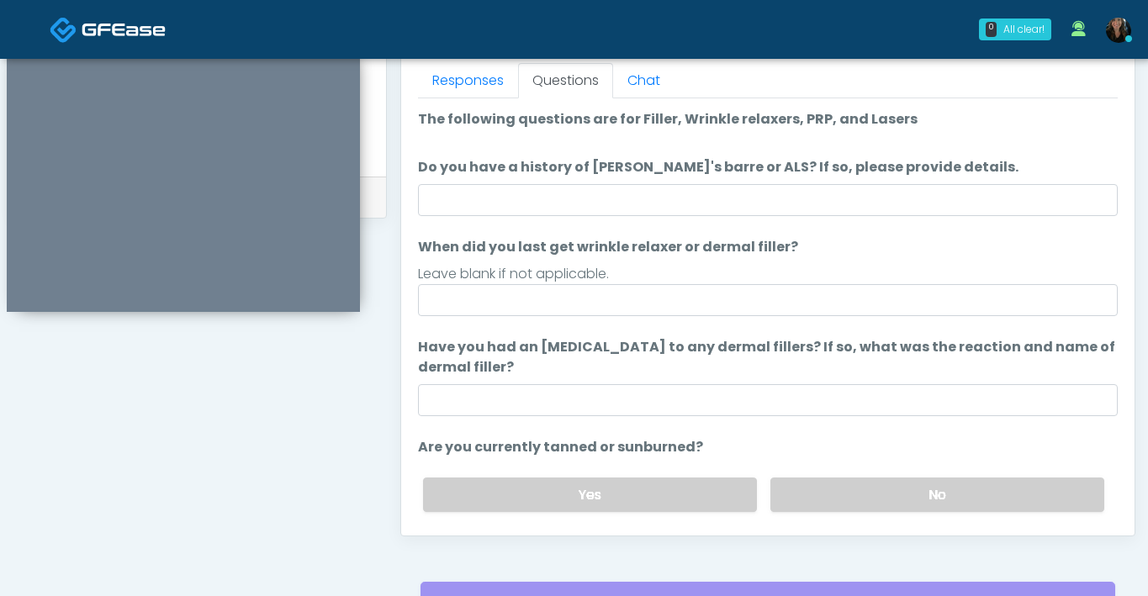
scroll to position [714, 0]
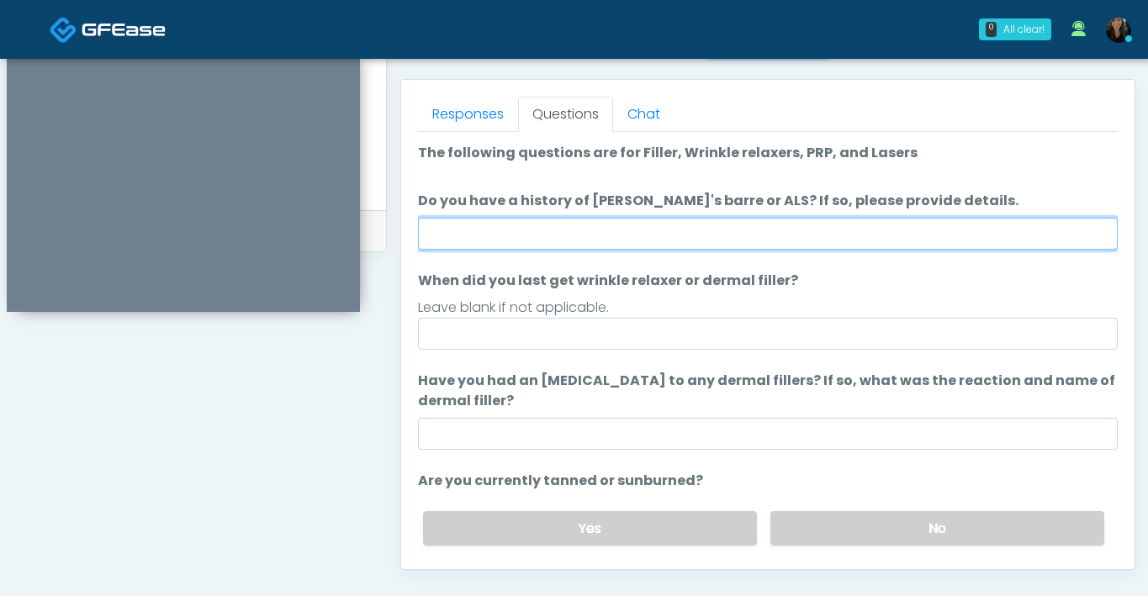
click at [679, 235] on input "Do you have a history of Guillain's barre or ALS? If so, please provide details." at bounding box center [768, 234] width 700 height 32
type input "**"
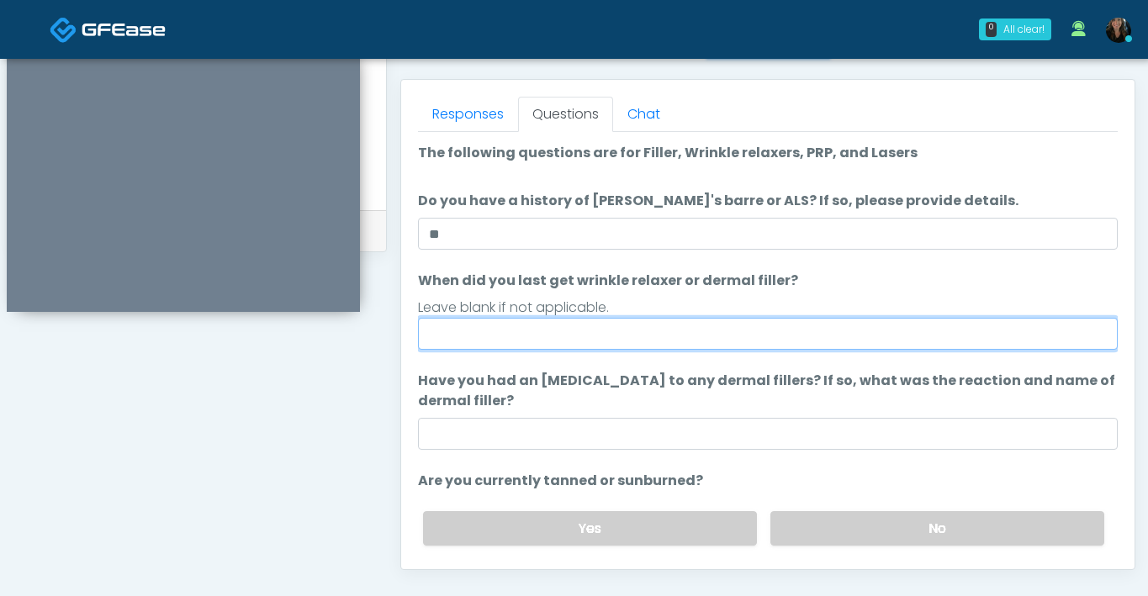
click at [553, 340] on input "When did you last get wrinkle relaxer or dermal filler?" at bounding box center [768, 334] width 700 height 32
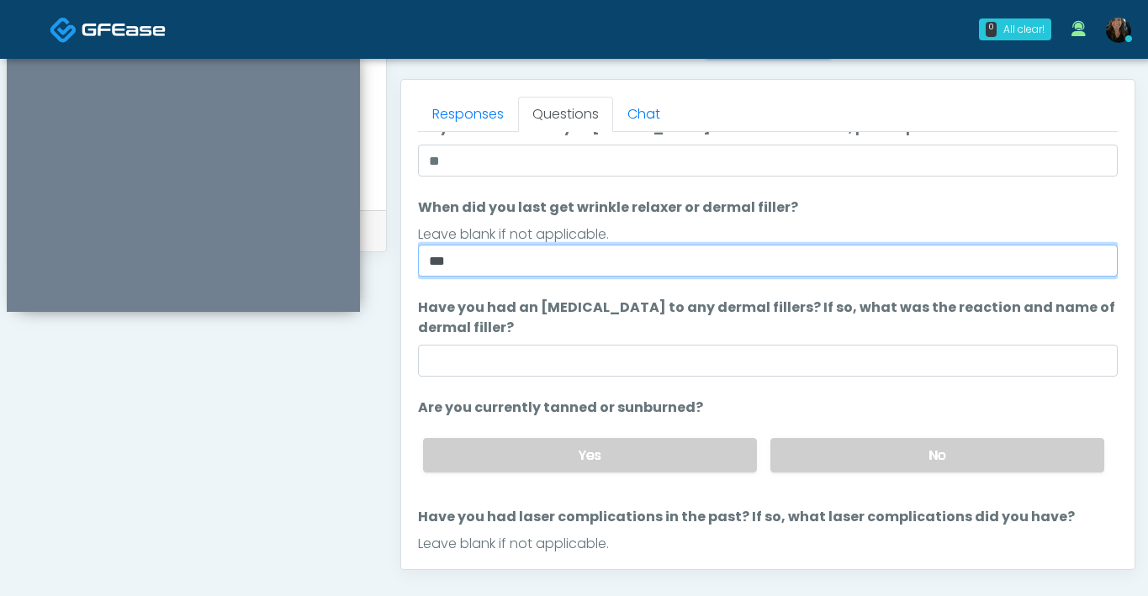
scroll to position [74, 0]
type input "***"
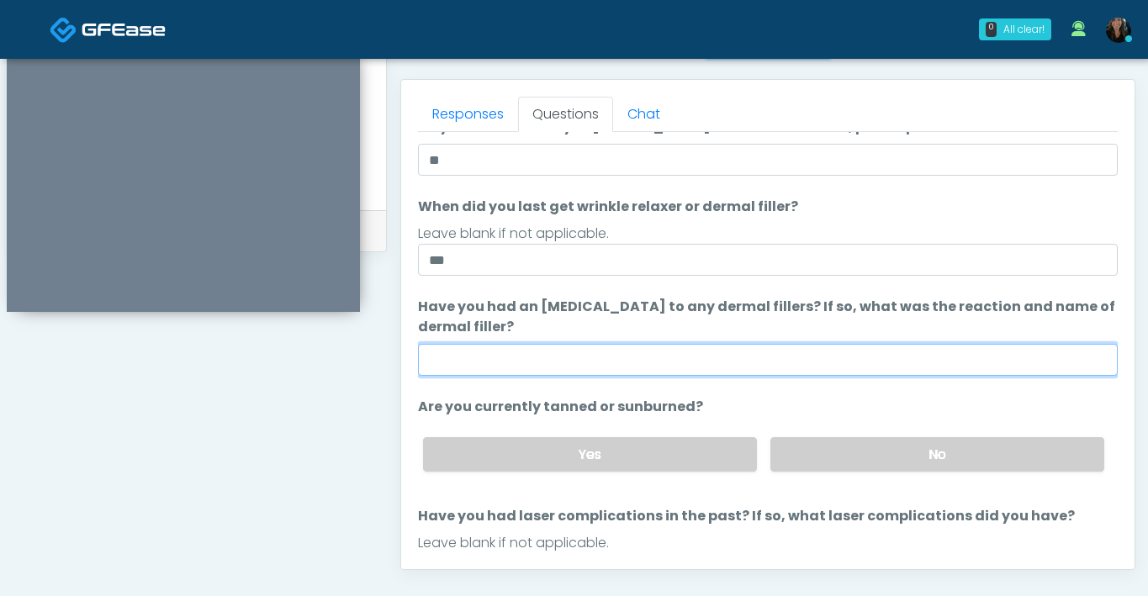
click at [568, 365] on input "Have you had an allergic response to any dermal fillers? If so, what was the re…" at bounding box center [768, 360] width 700 height 32
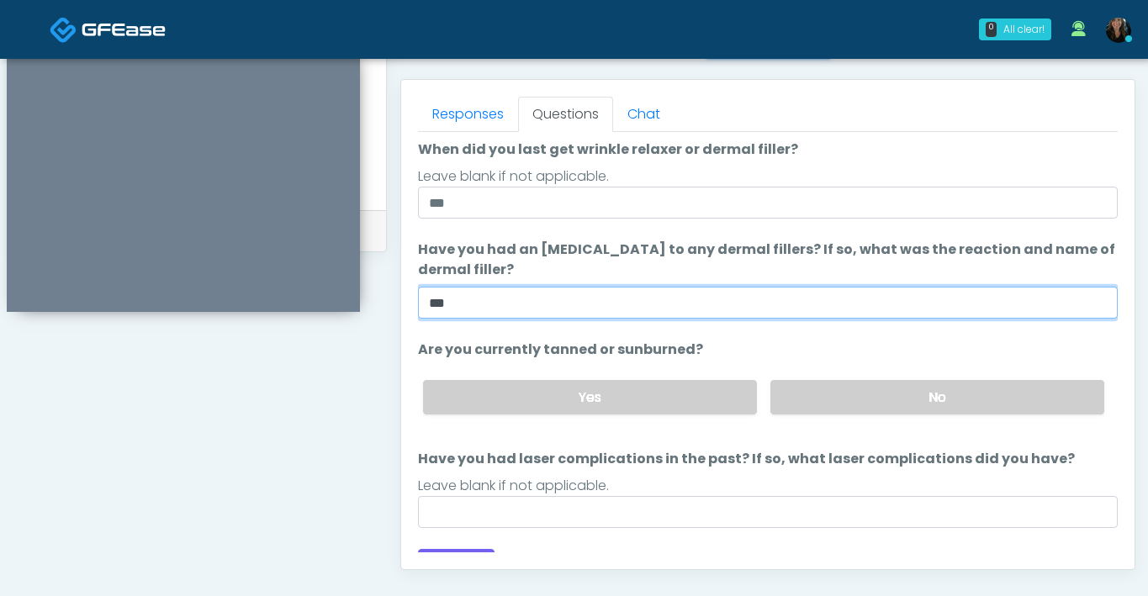
scroll to position [132, 0]
type input "***"
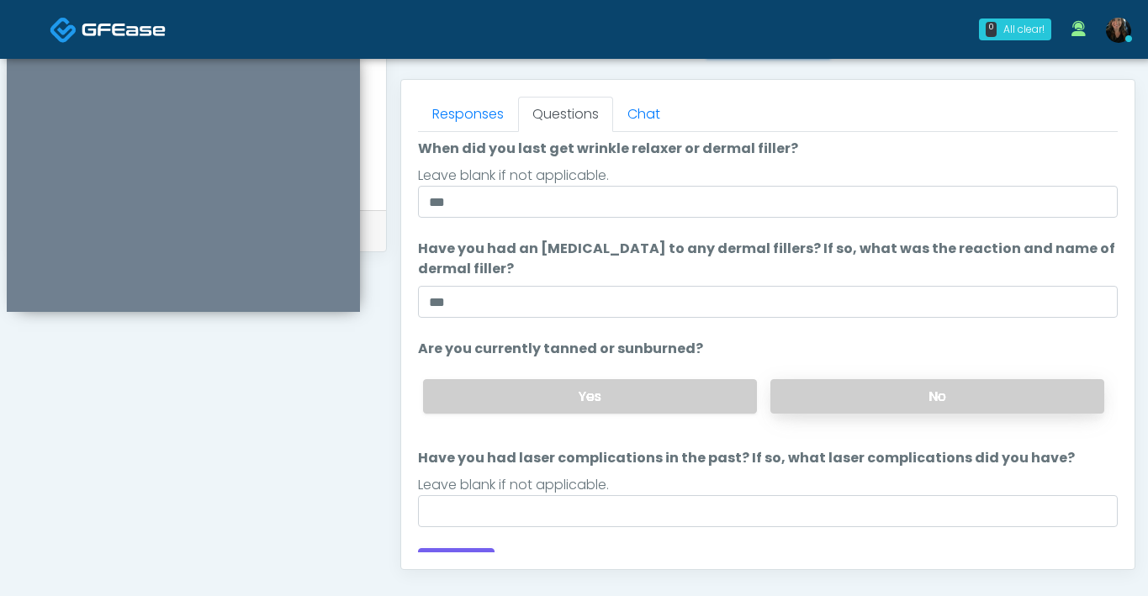
click at [812, 406] on label "No" at bounding box center [937, 396] width 334 height 34
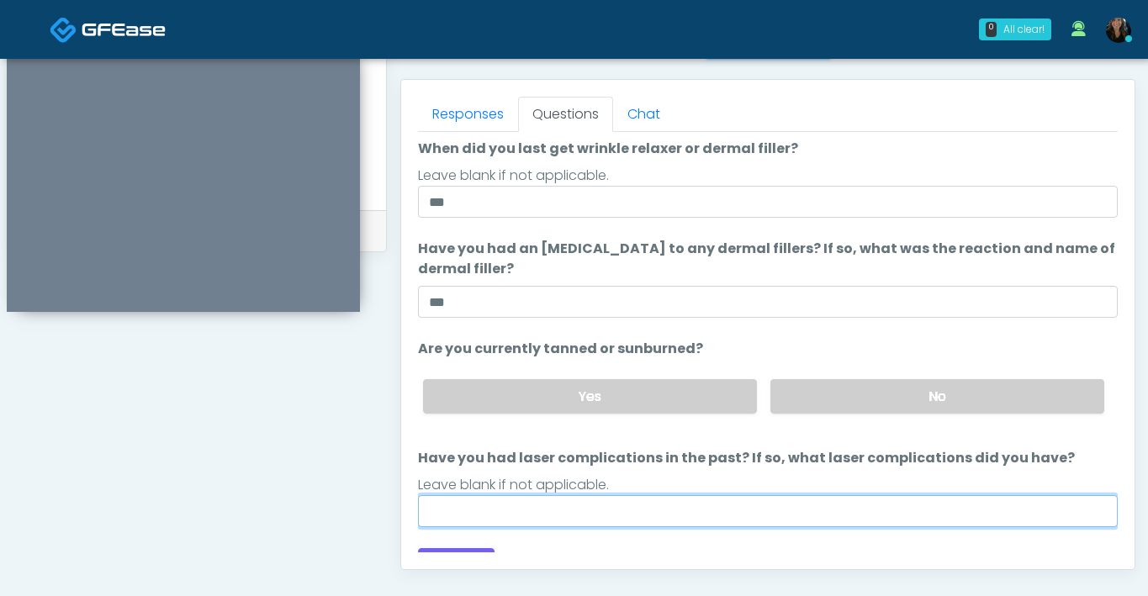
click at [717, 525] on input "Have you had laser complications in the past? If so, what laser complications d…" at bounding box center [768, 511] width 700 height 32
type input "**"
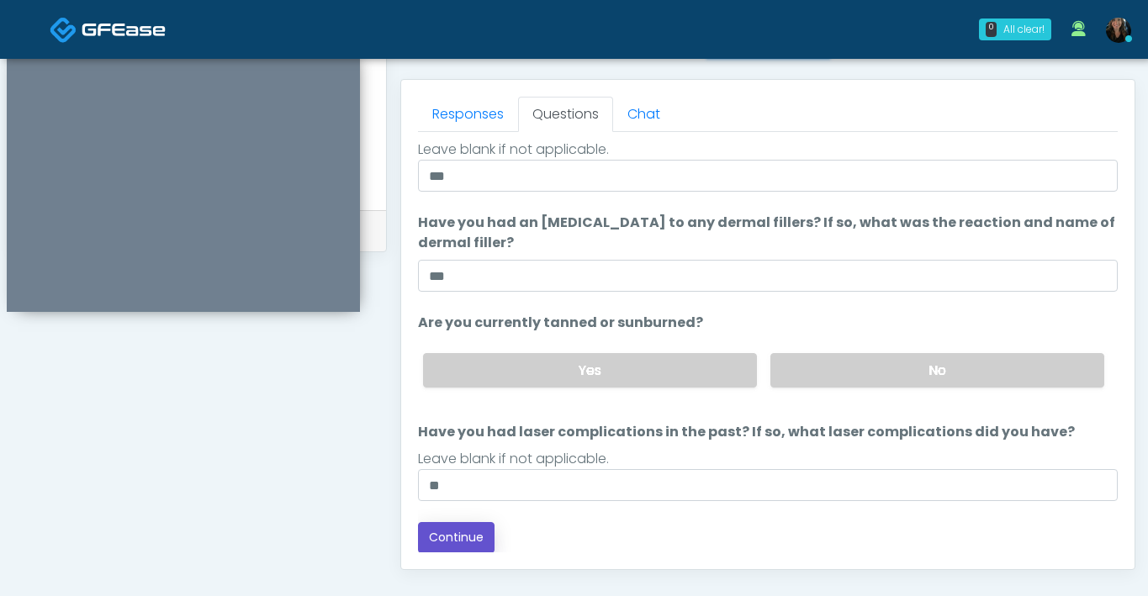
click at [451, 534] on button "Continue" at bounding box center [456, 537] width 77 height 31
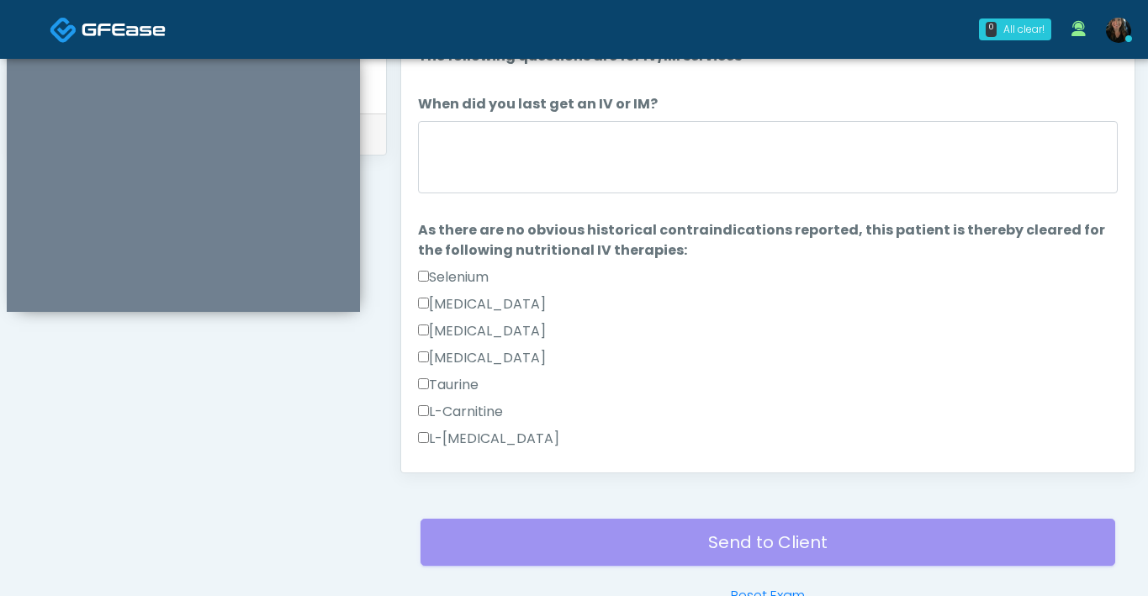
scroll to position [717, 0]
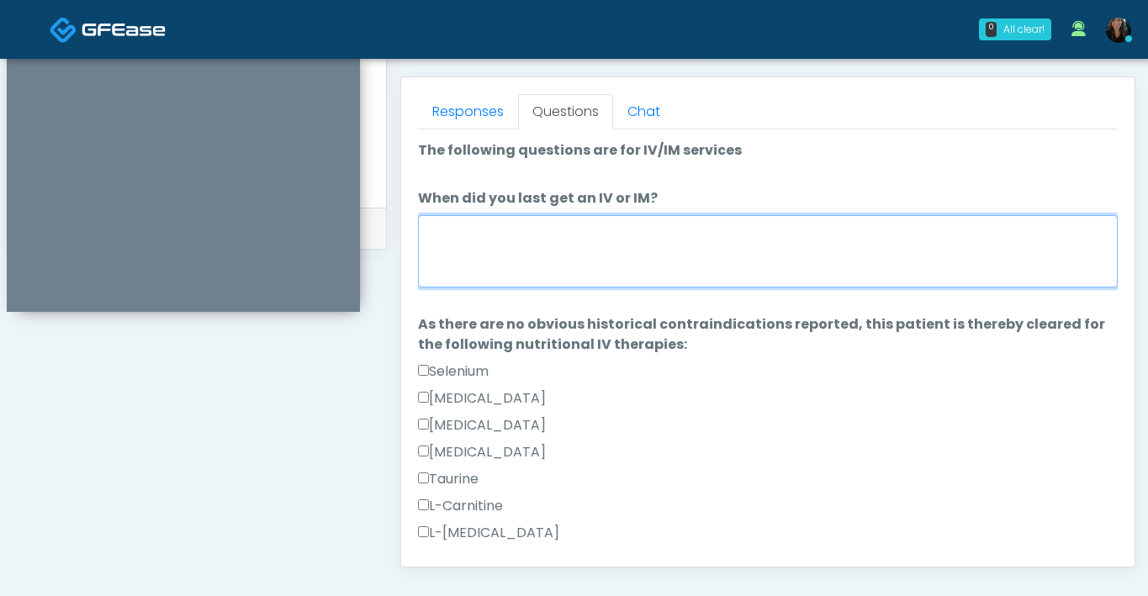
click at [587, 255] on textarea "When did you last get an IV or IM?" at bounding box center [768, 251] width 700 height 72
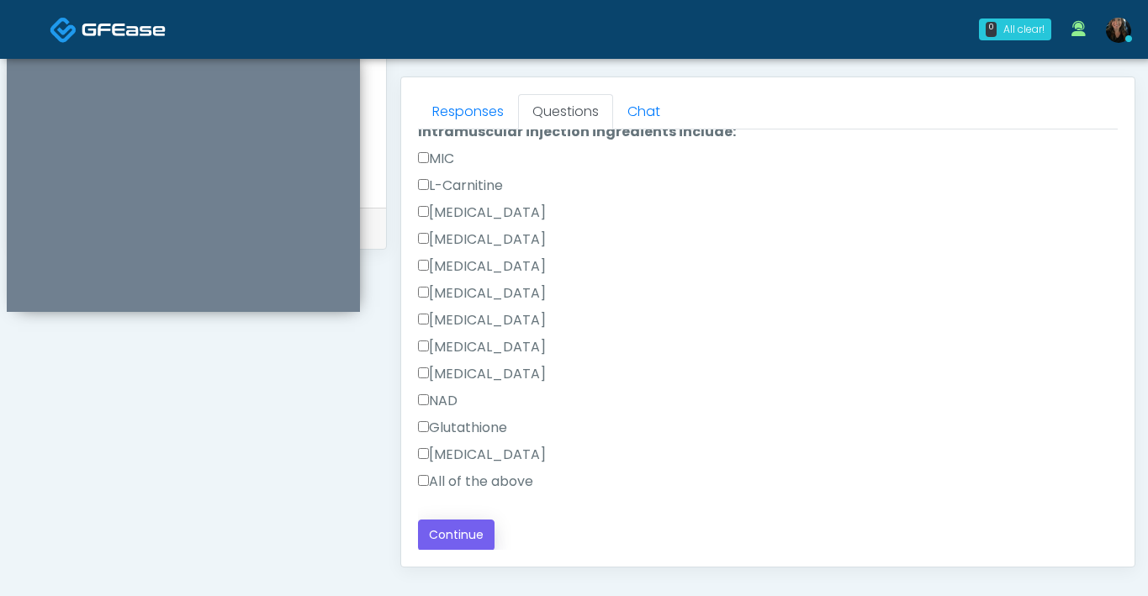
type textarea "**********"
click at [469, 528] on button "Continue" at bounding box center [456, 535] width 77 height 31
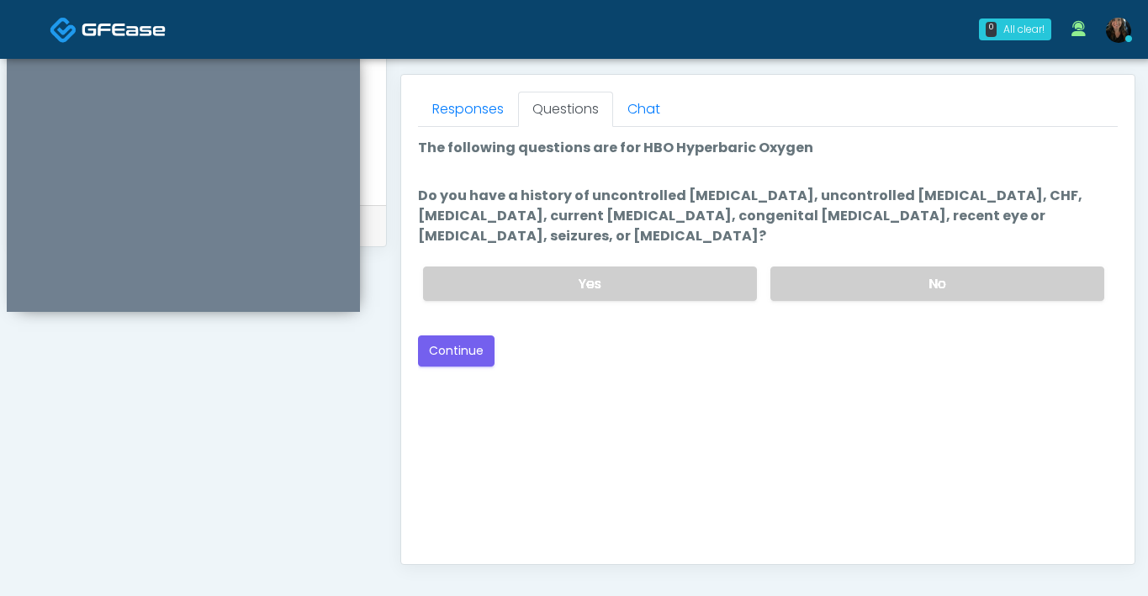
scroll to position [721, 0]
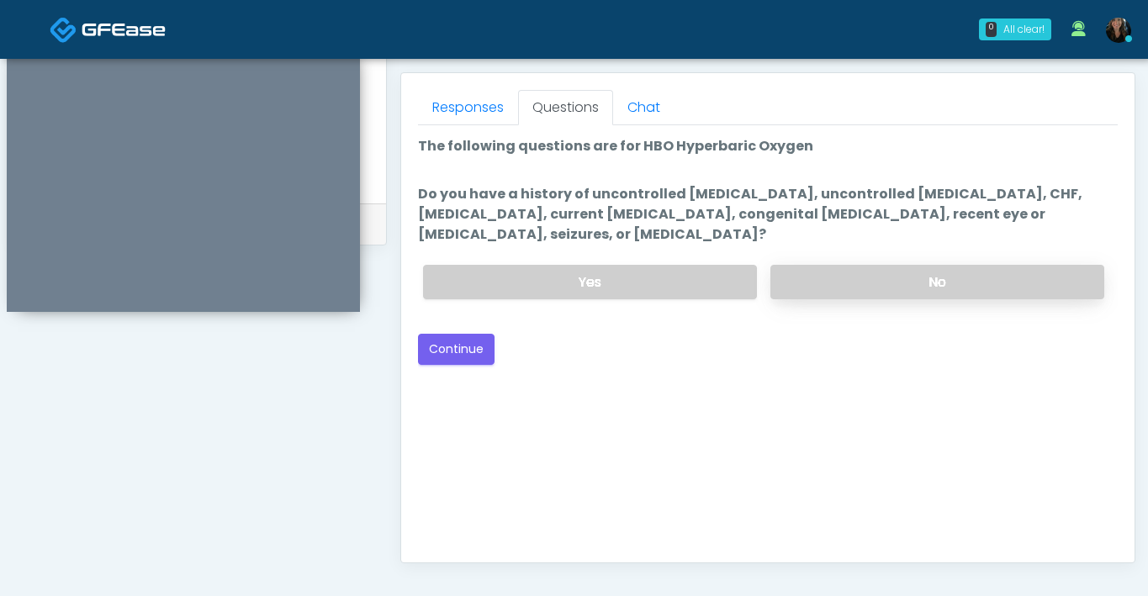
click at [928, 277] on label "No" at bounding box center [937, 282] width 334 height 34
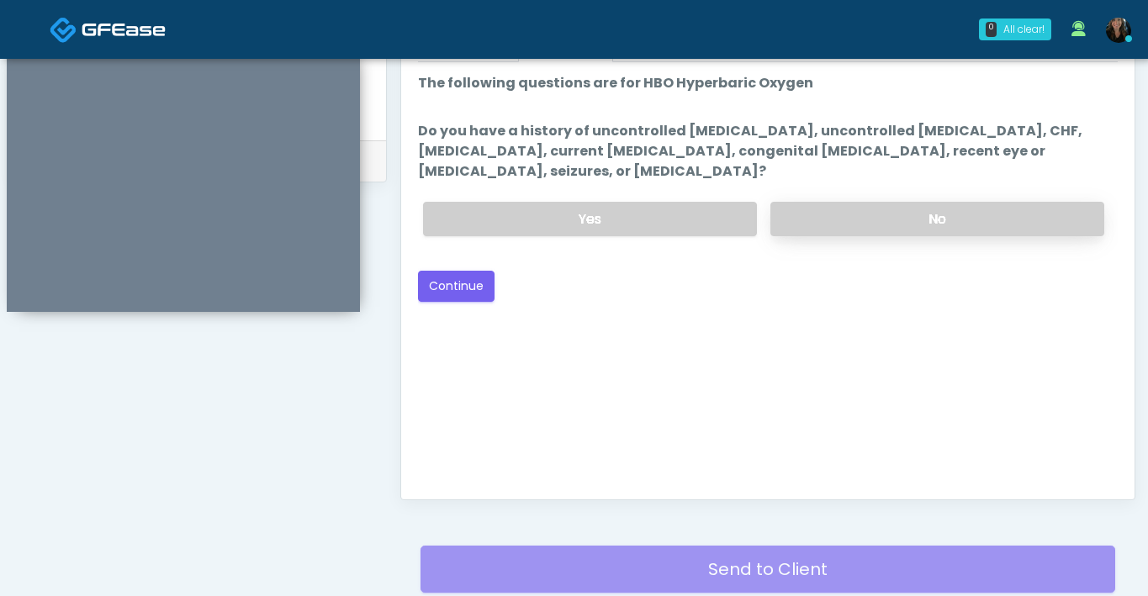
scroll to position [913, 0]
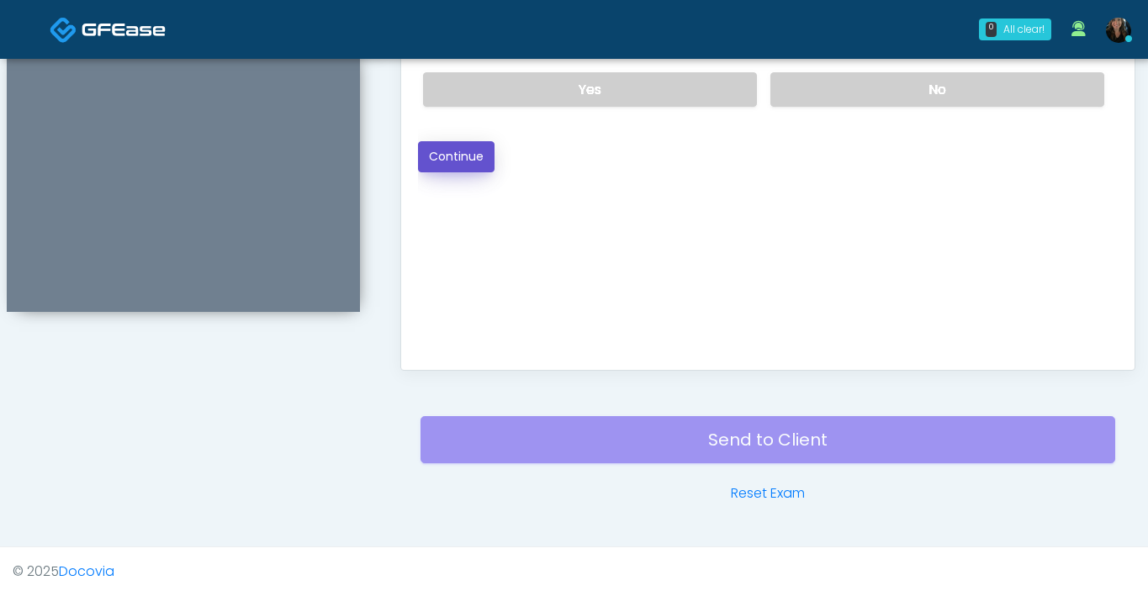
click at [474, 157] on button "Continue" at bounding box center [456, 156] width 77 height 31
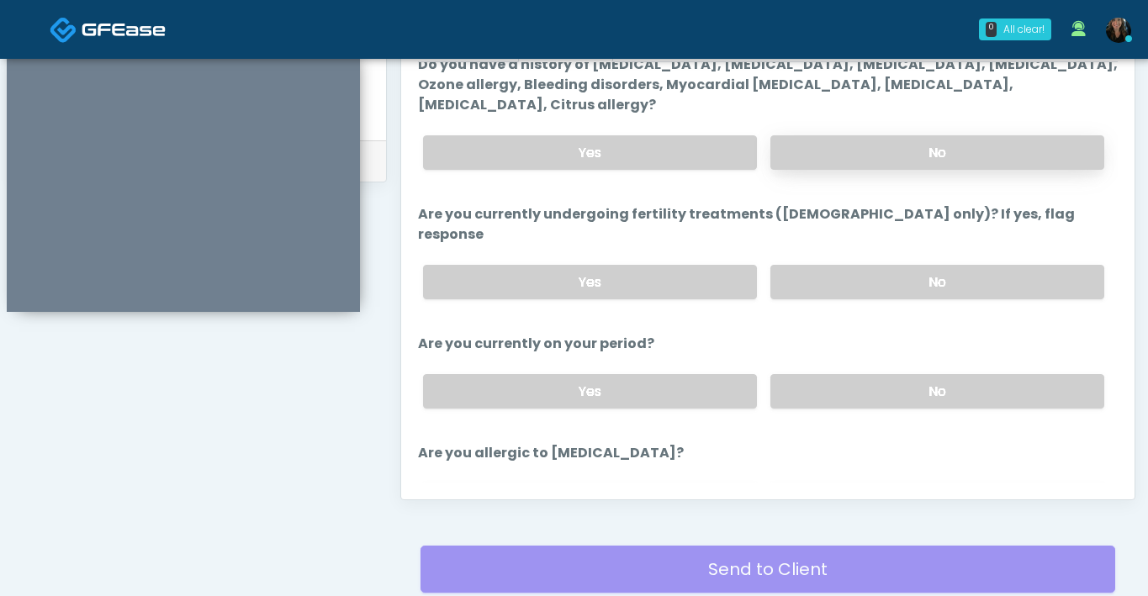
scroll to position [68, 0]
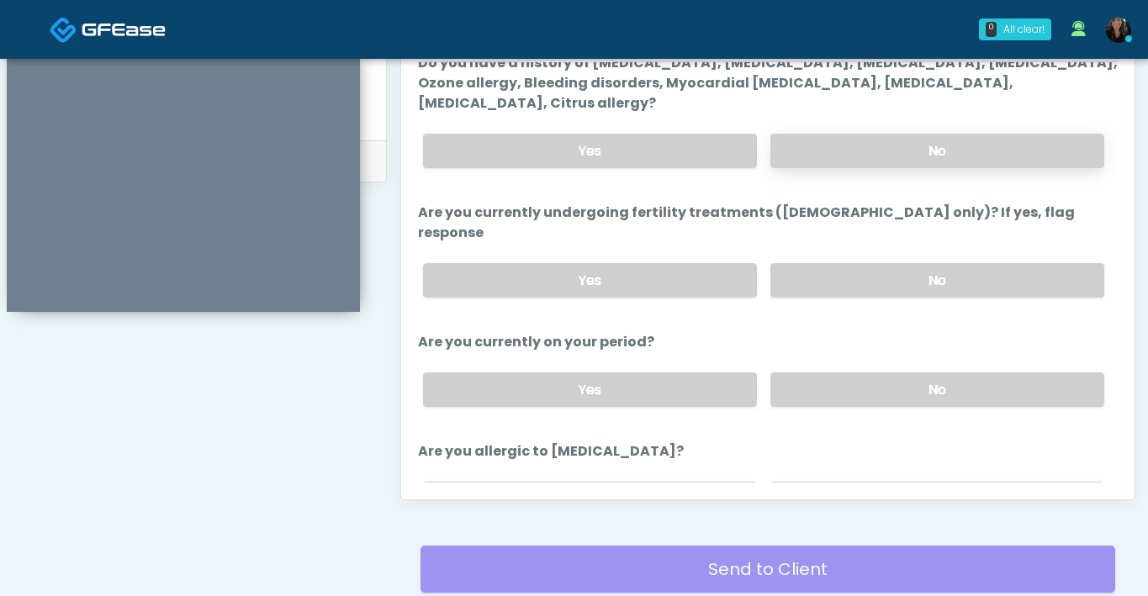
click at [920, 164] on label "No" at bounding box center [937, 151] width 334 height 34
click at [909, 263] on label "No" at bounding box center [937, 280] width 334 height 34
click at [898, 373] on label "No" at bounding box center [937, 390] width 334 height 34
click at [855, 482] on label "No" at bounding box center [937, 499] width 334 height 34
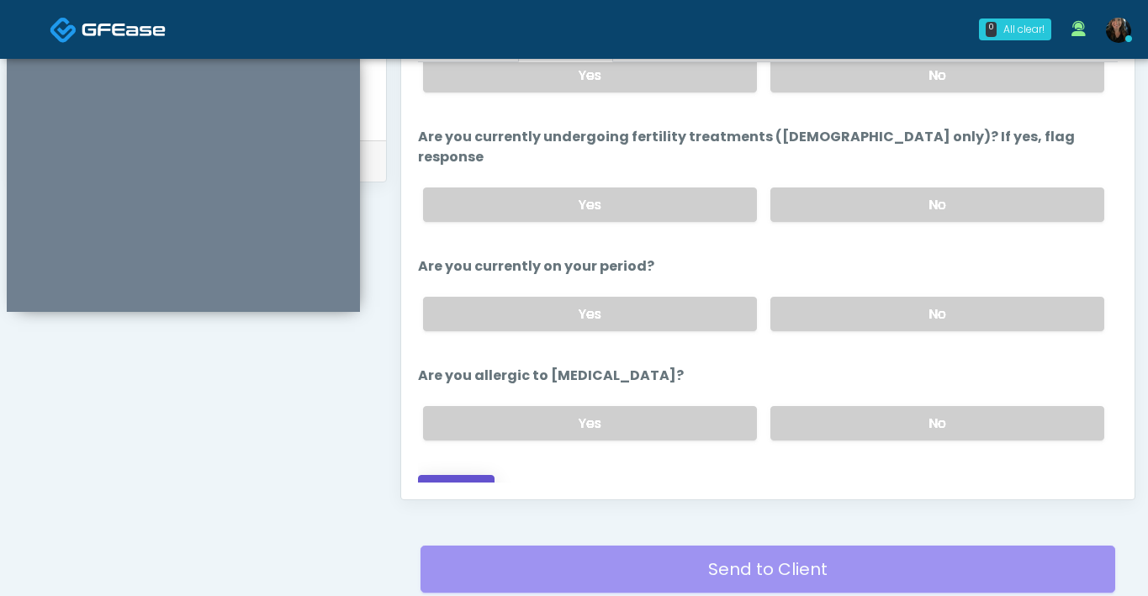
click at [463, 475] on button "Continue" at bounding box center [456, 490] width 77 height 31
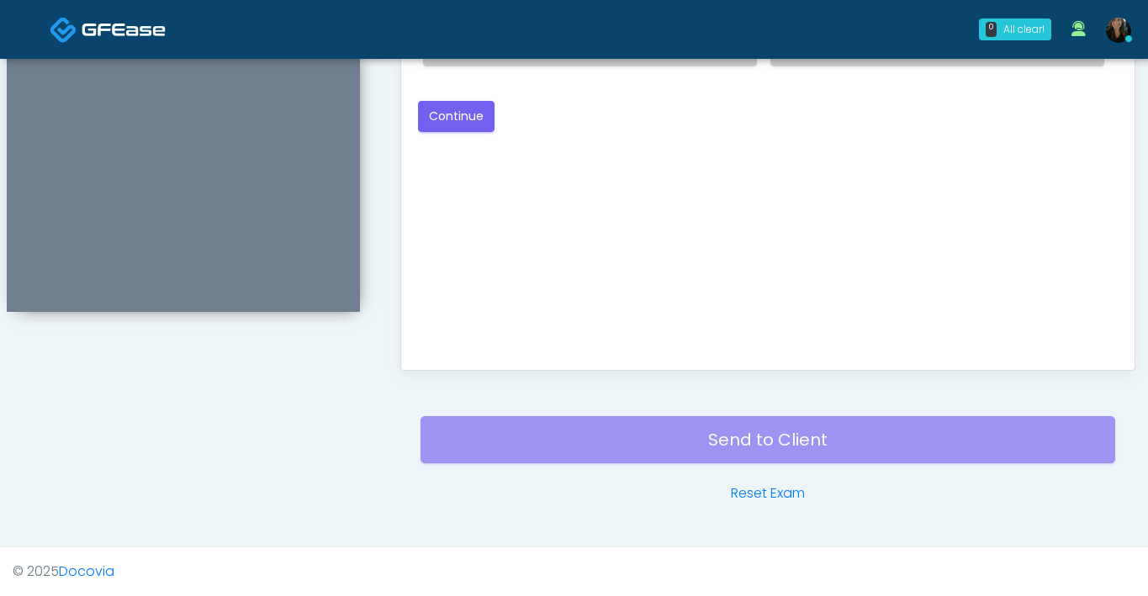
scroll to position [662, 0]
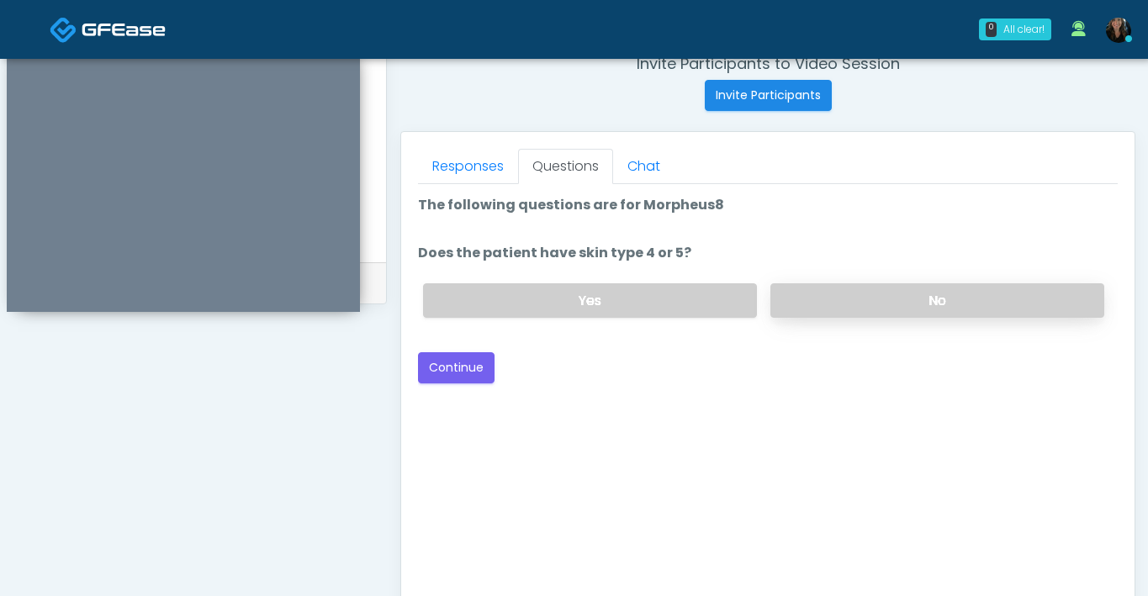
click at [849, 304] on label "No" at bounding box center [937, 300] width 334 height 34
click at [452, 368] on button "Continue" at bounding box center [456, 367] width 77 height 31
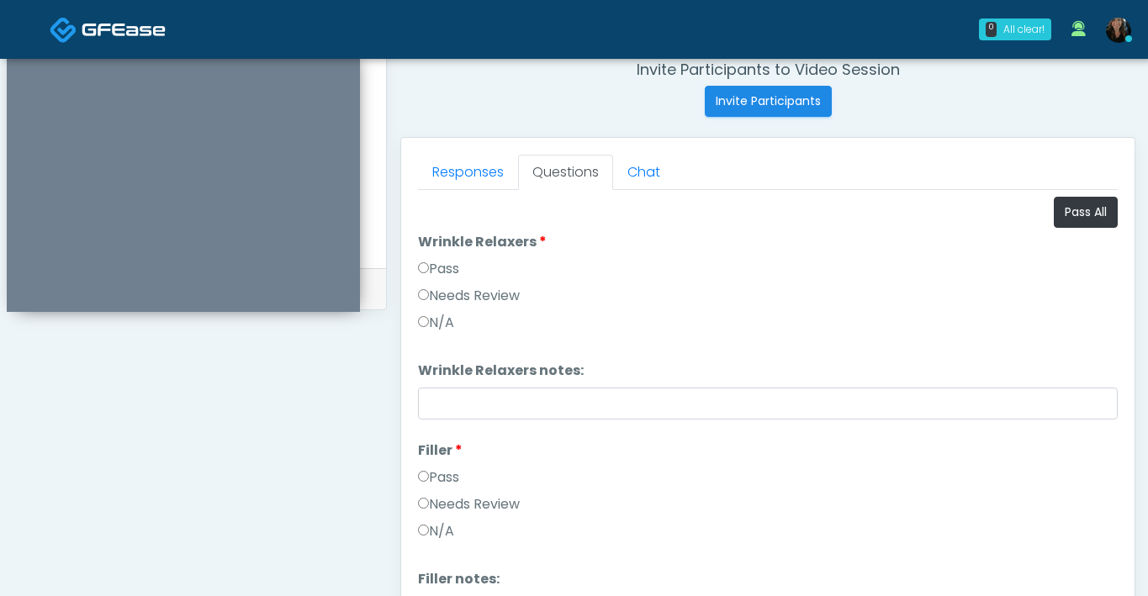
scroll to position [655, 0]
click at [1082, 217] on button "Pass All" at bounding box center [1086, 213] width 64 height 31
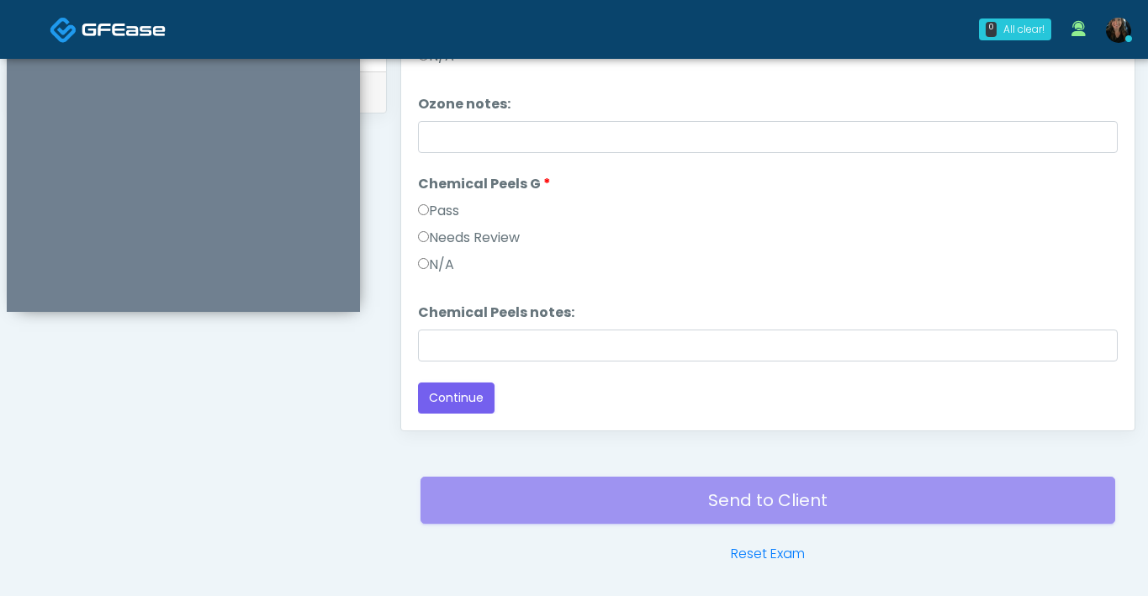
scroll to position [913, 0]
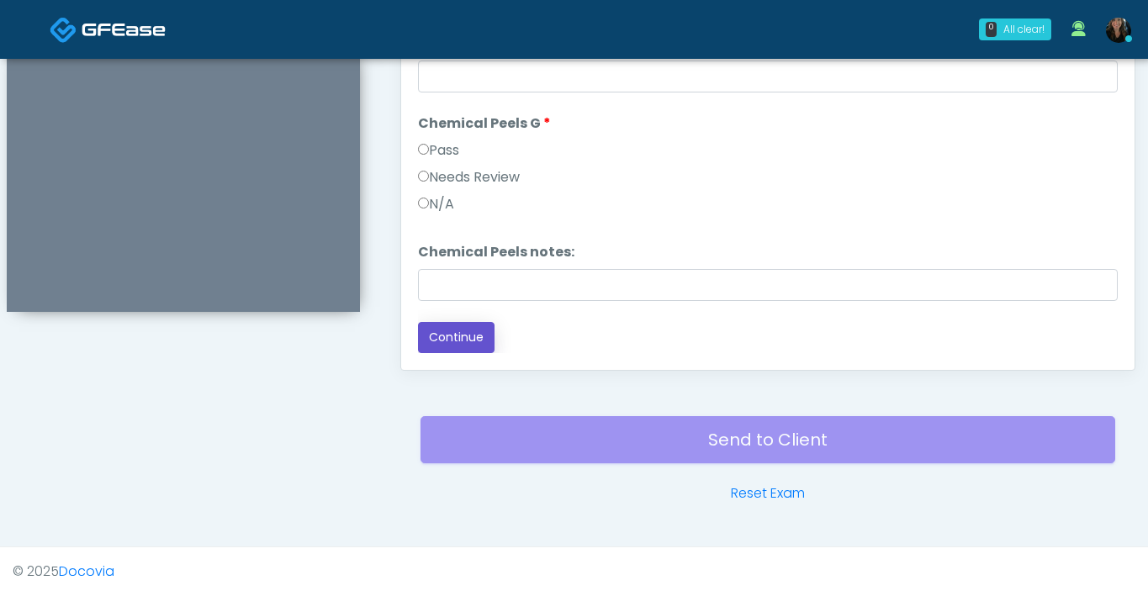
click at [447, 339] on button "Continue" at bounding box center [456, 337] width 77 height 31
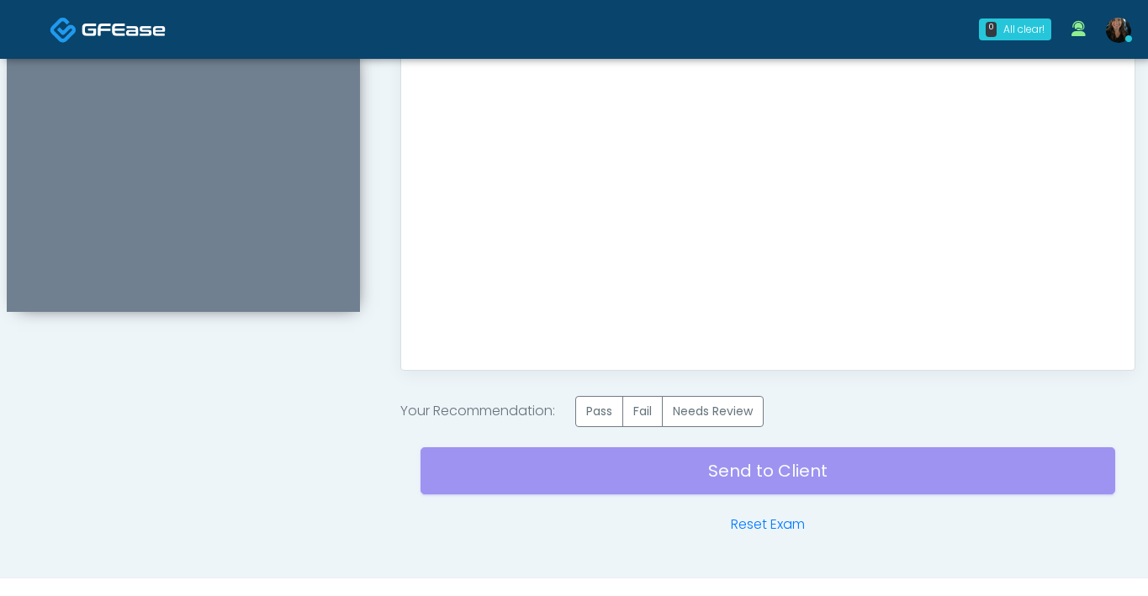
scroll to position [0, 0]
click at [605, 417] on label "Pass" at bounding box center [599, 411] width 48 height 31
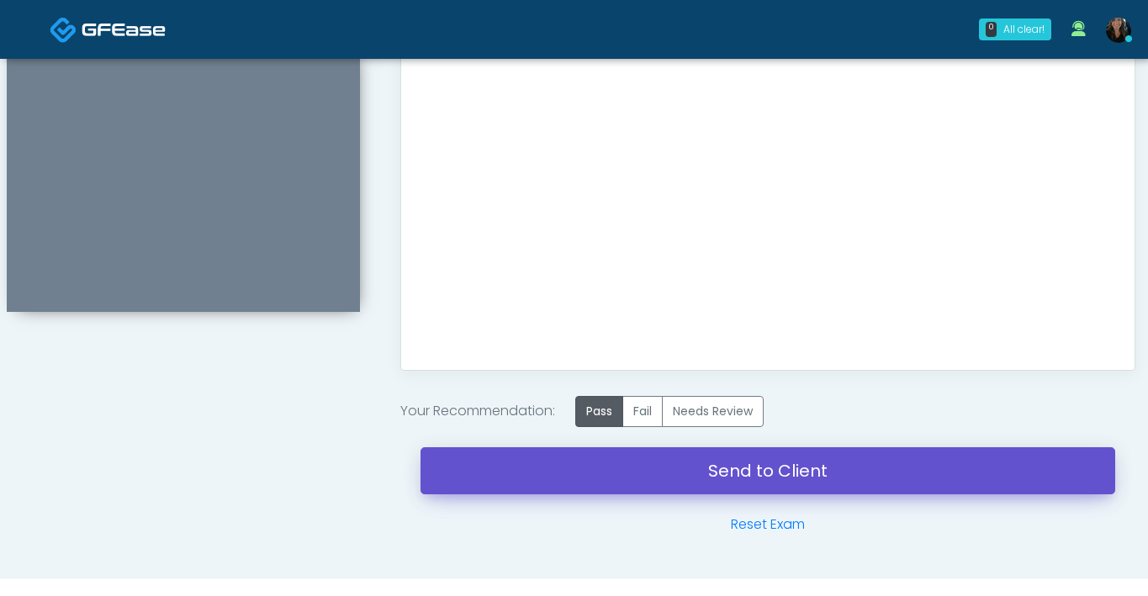
click at [669, 477] on link "Send to Client" at bounding box center [768, 470] width 695 height 47
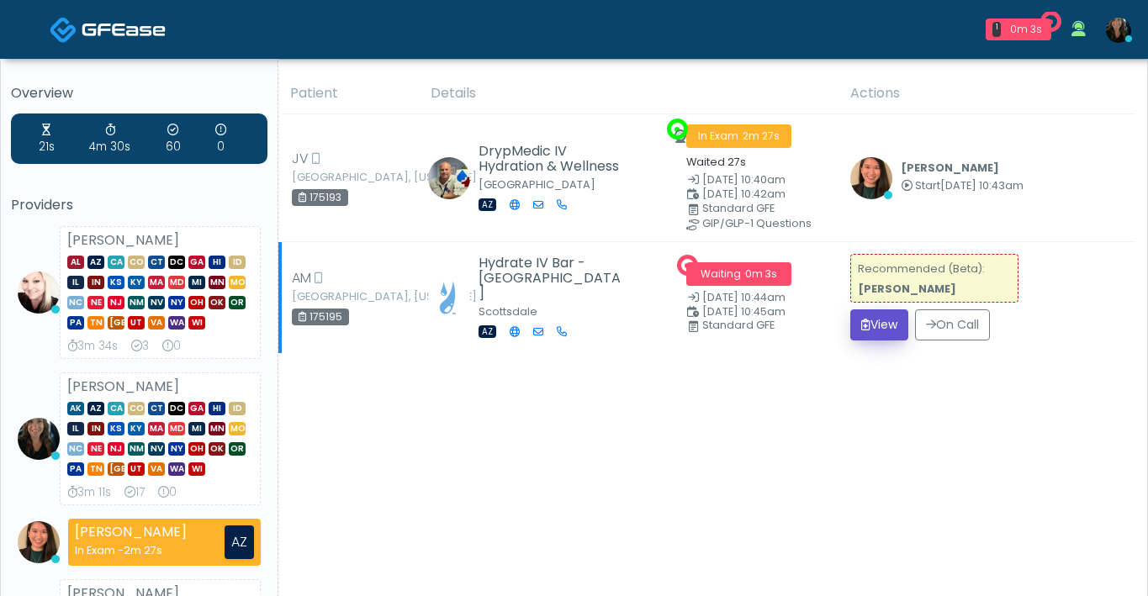
click at [875, 326] on button "View" at bounding box center [879, 324] width 58 height 31
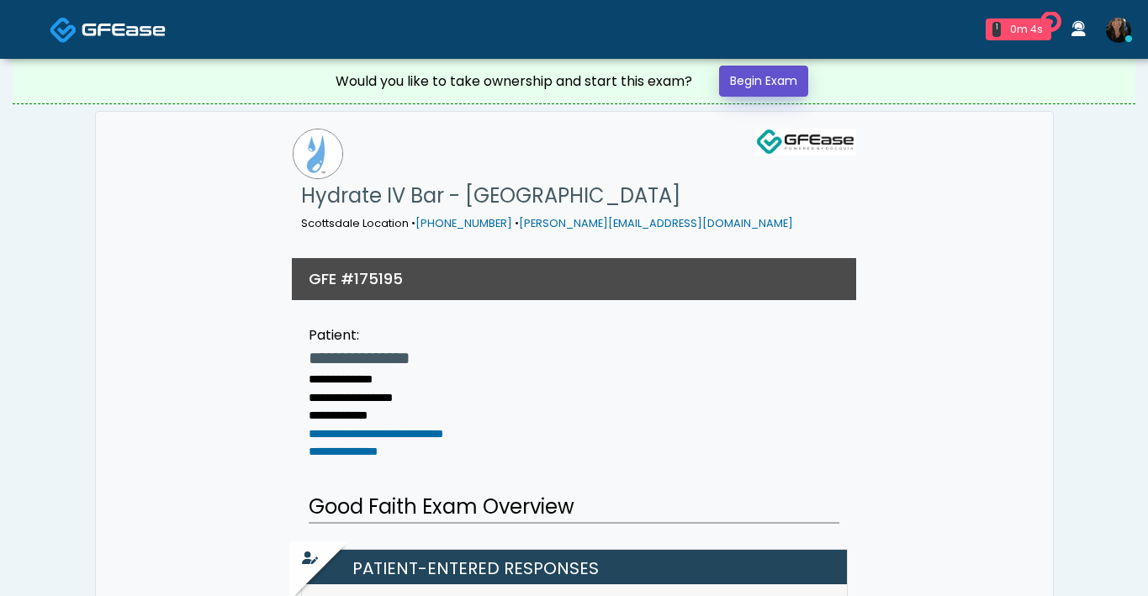
click at [757, 79] on link "Begin Exam" at bounding box center [763, 81] width 89 height 31
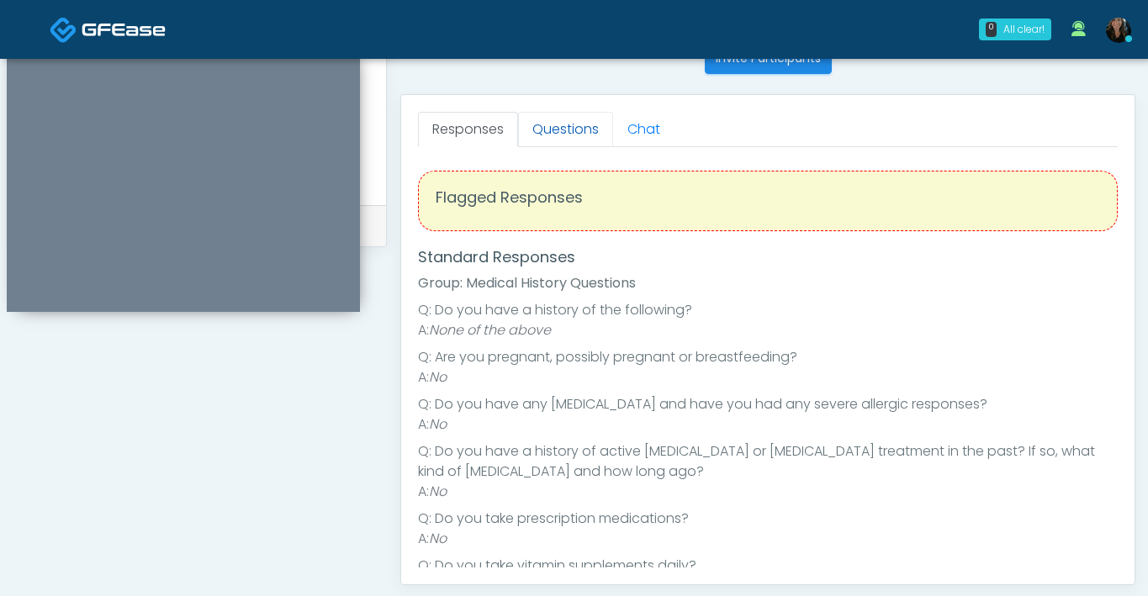
click at [571, 133] on link "Questions" at bounding box center [565, 129] width 95 height 35
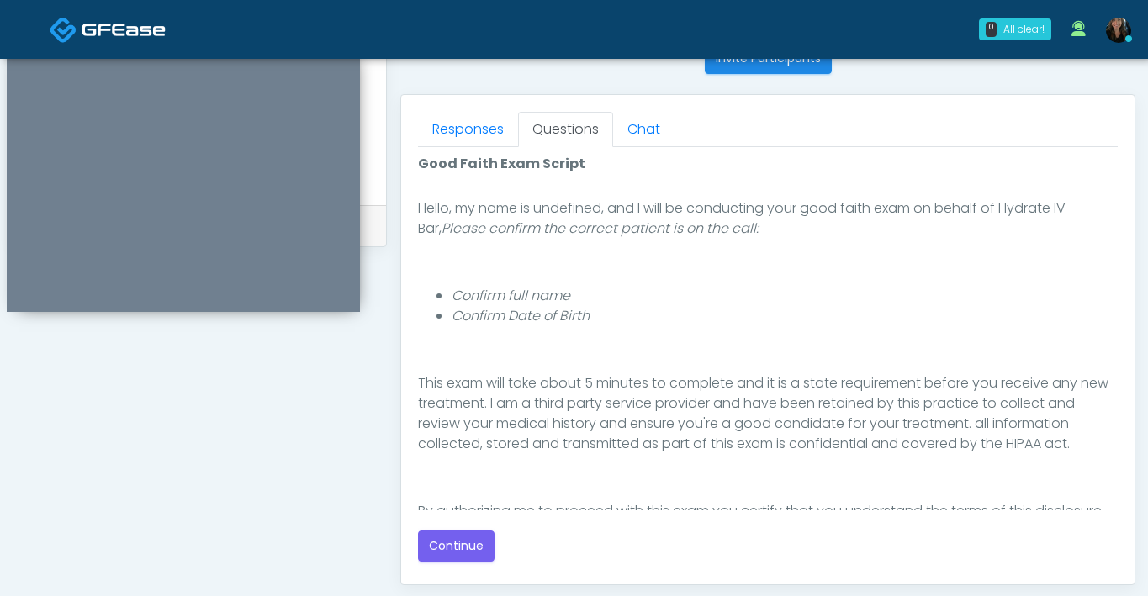
scroll to position [175, 0]
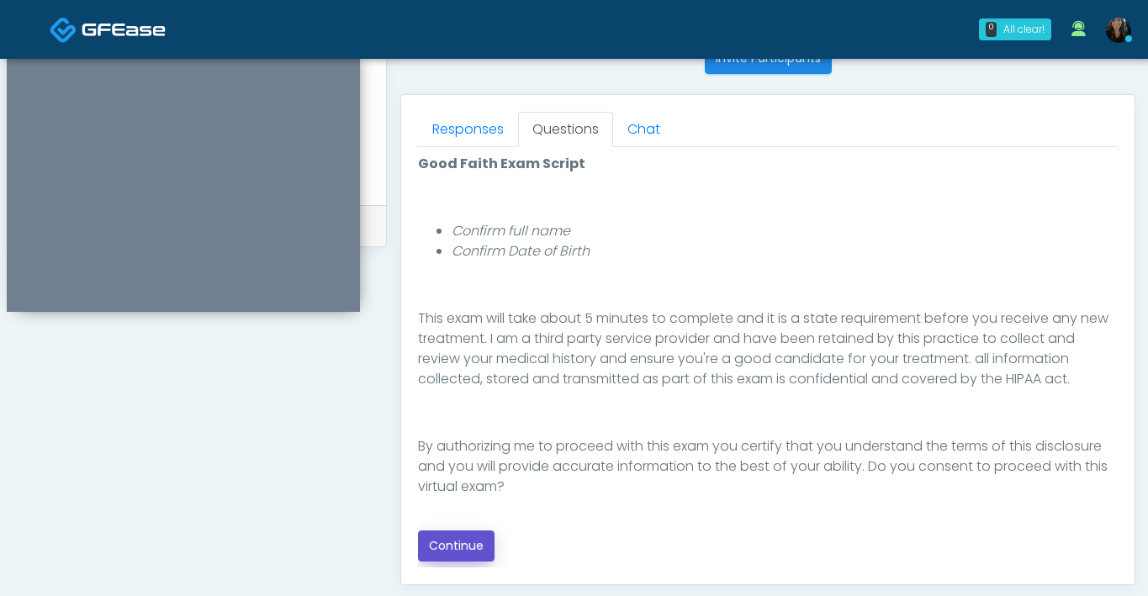
click at [468, 550] on button "Continue" at bounding box center [456, 546] width 77 height 31
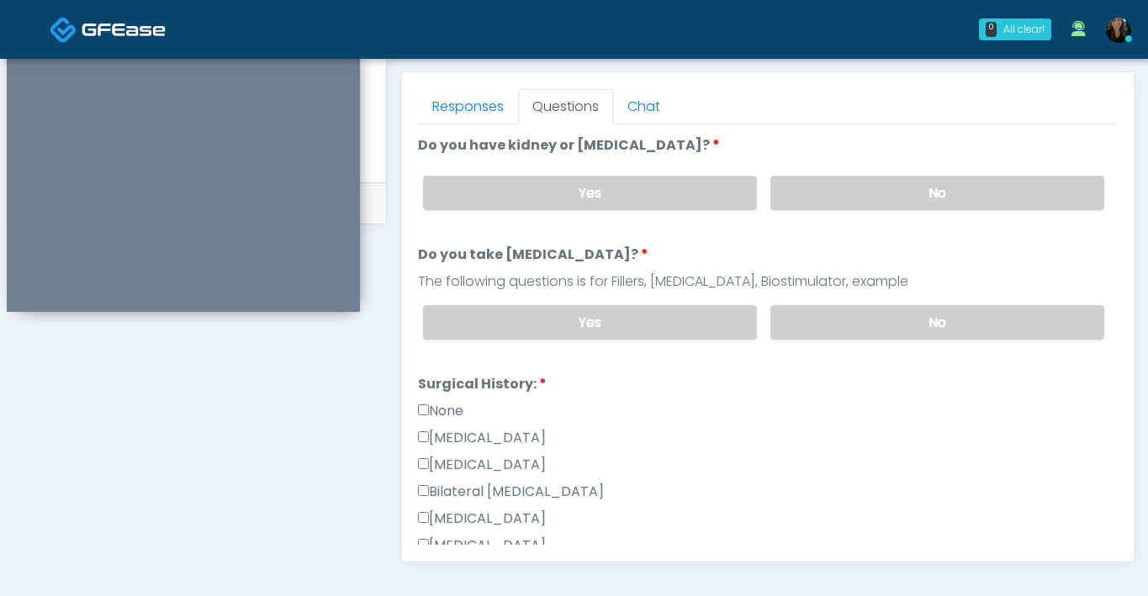
scroll to position [716, 0]
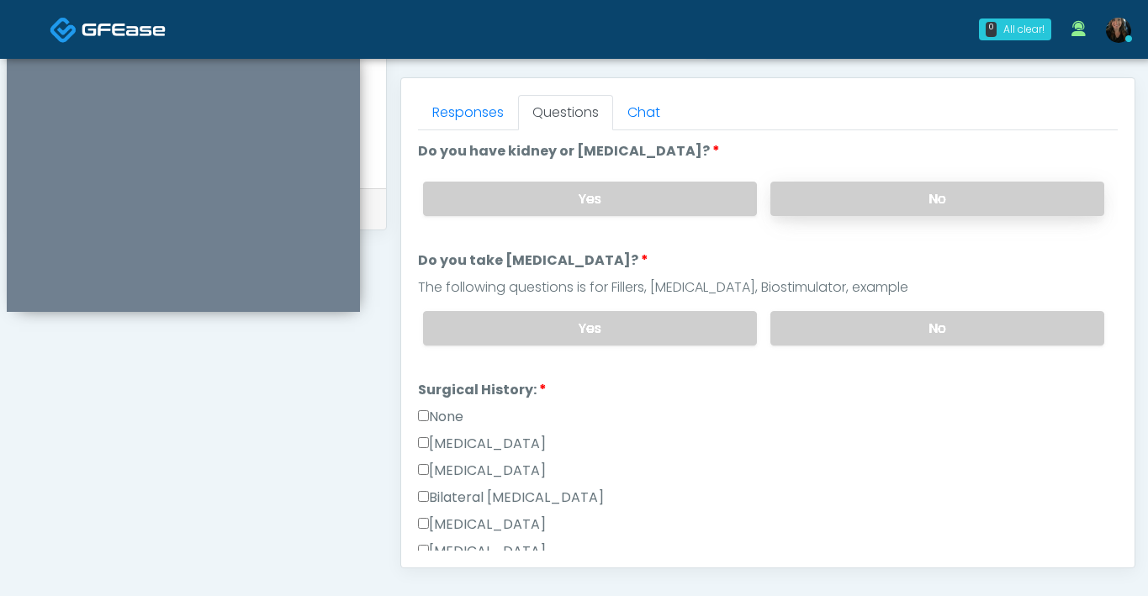
click at [908, 188] on label "No" at bounding box center [937, 199] width 334 height 34
click at [876, 330] on label "No" at bounding box center [937, 328] width 334 height 34
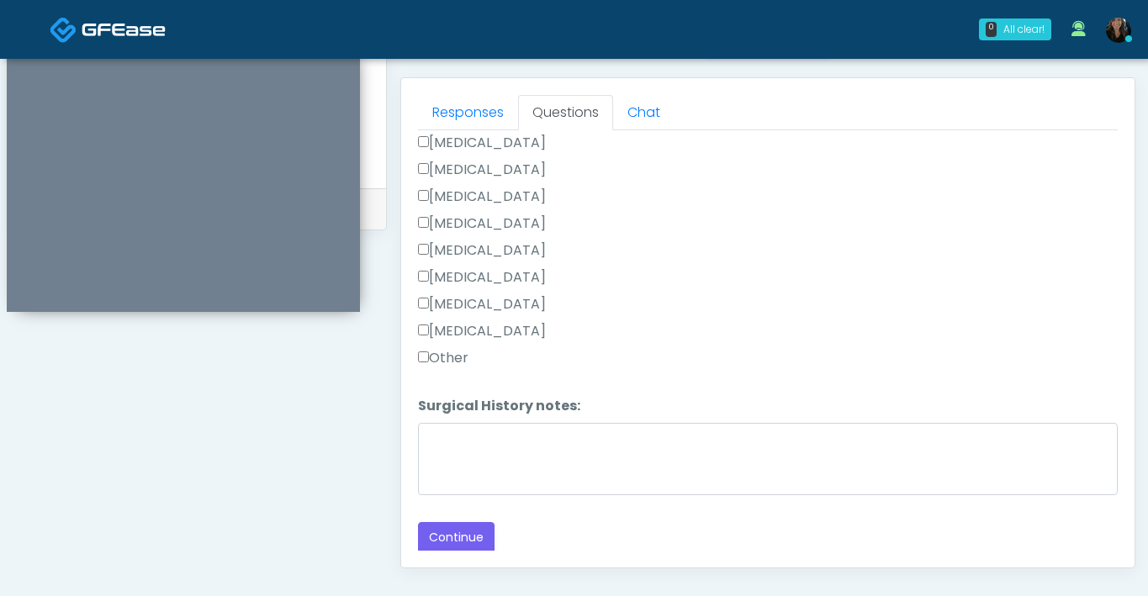
scroll to position [381, 0]
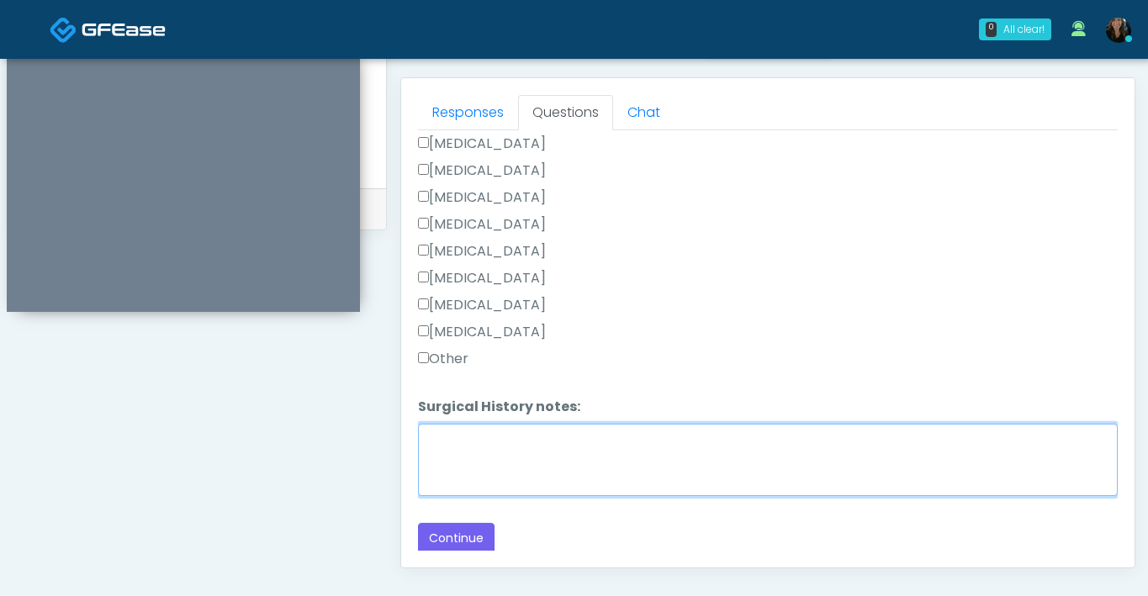
click at [680, 463] on textarea "Surgical History notes:" at bounding box center [768, 460] width 700 height 72
type textarea "**********"
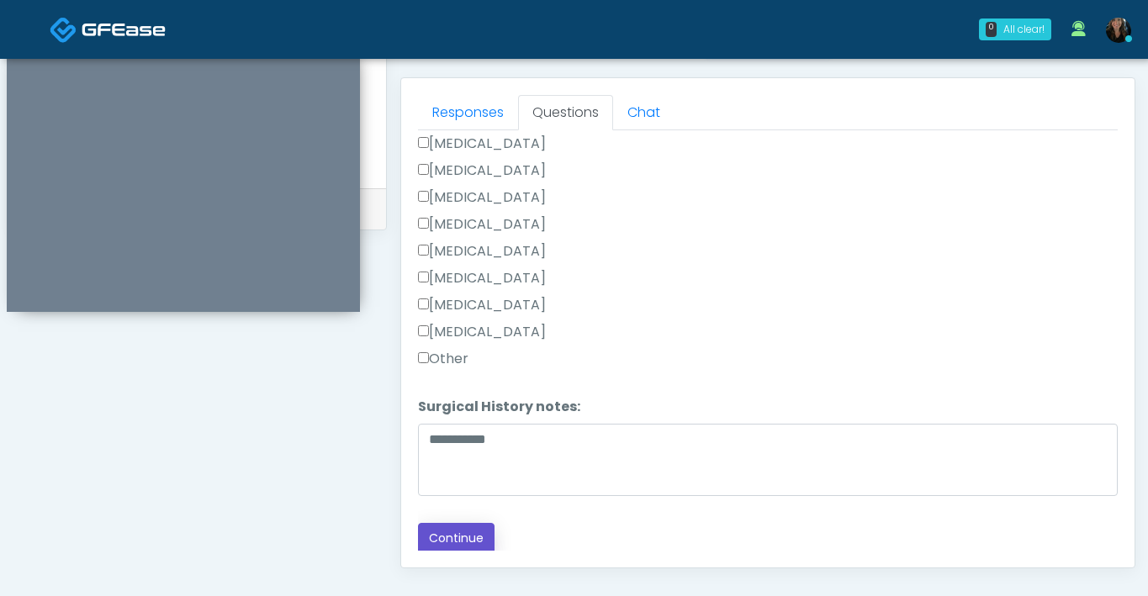
click at [482, 542] on button "Continue" at bounding box center [456, 538] width 77 height 31
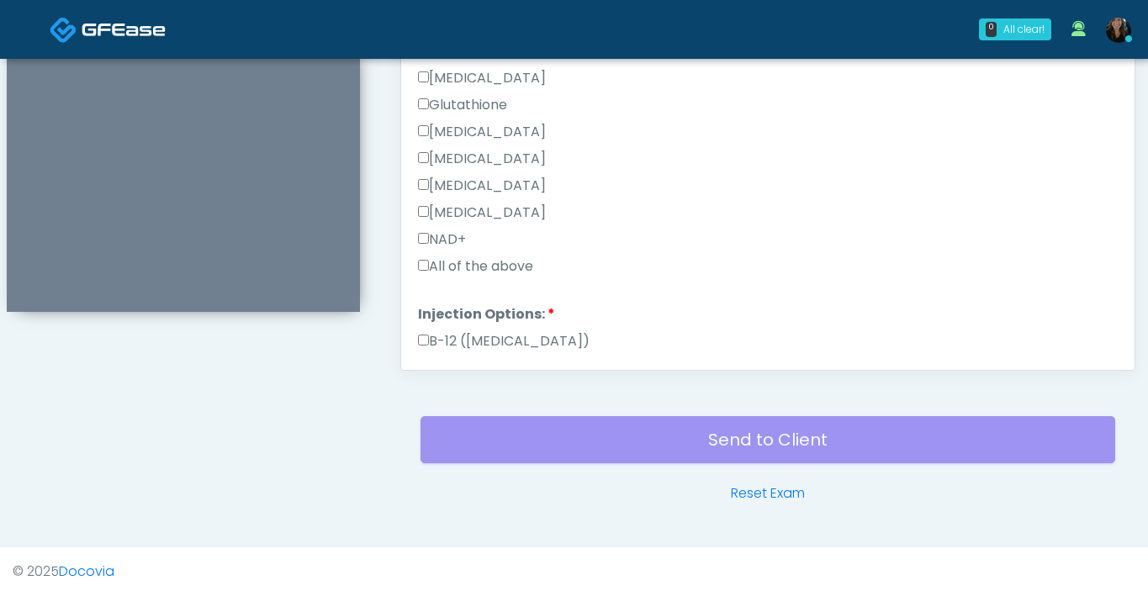
scroll to position [853, 0]
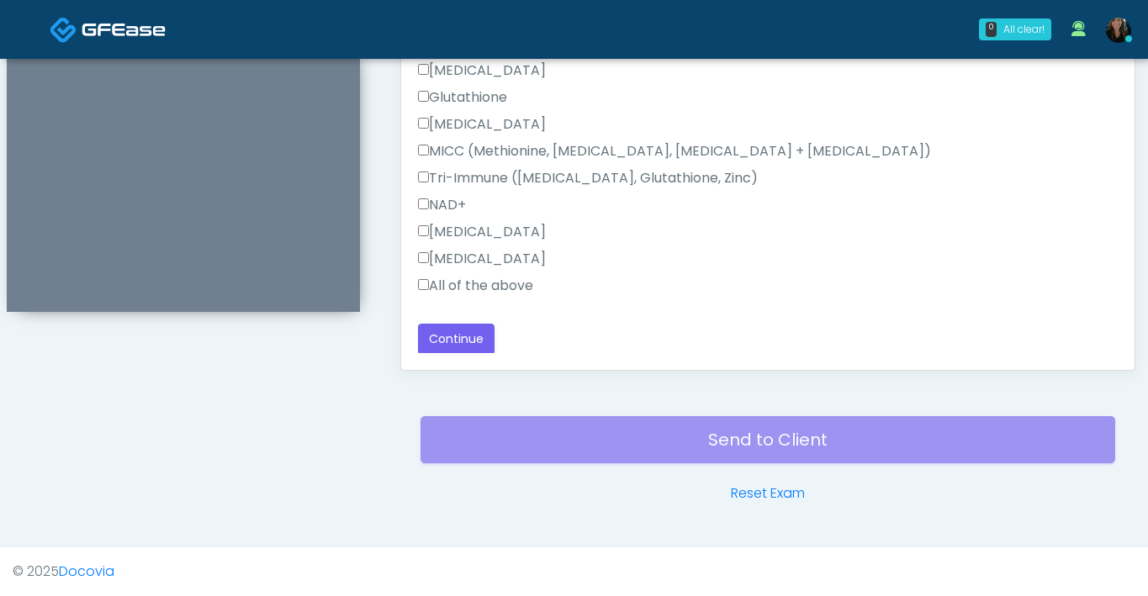
click at [426, 289] on label "All of the above" at bounding box center [475, 286] width 115 height 20
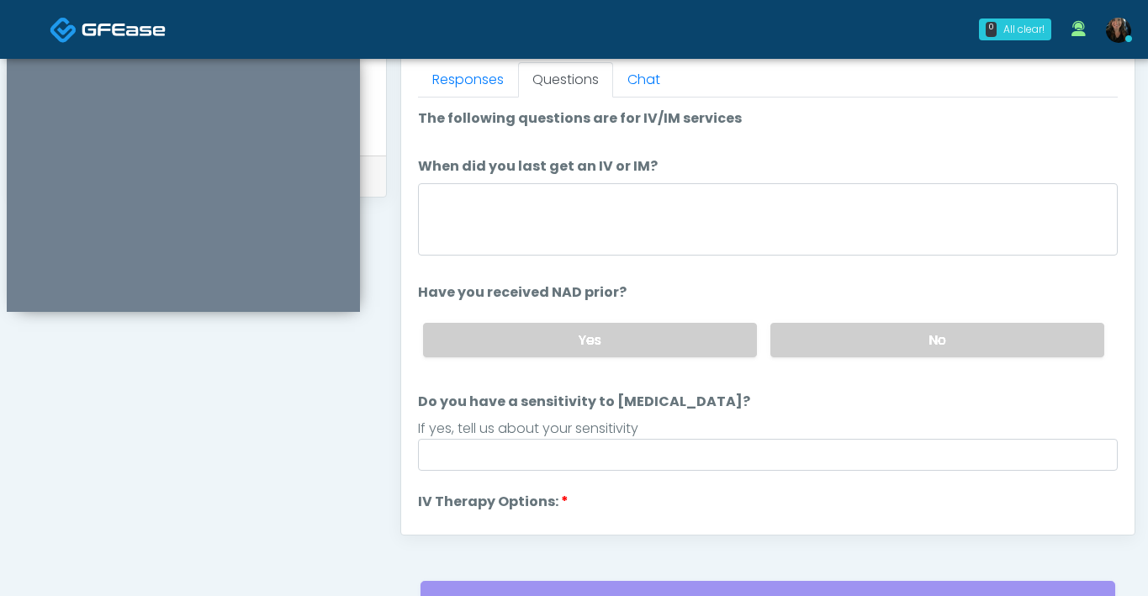
scroll to position [742, 0]
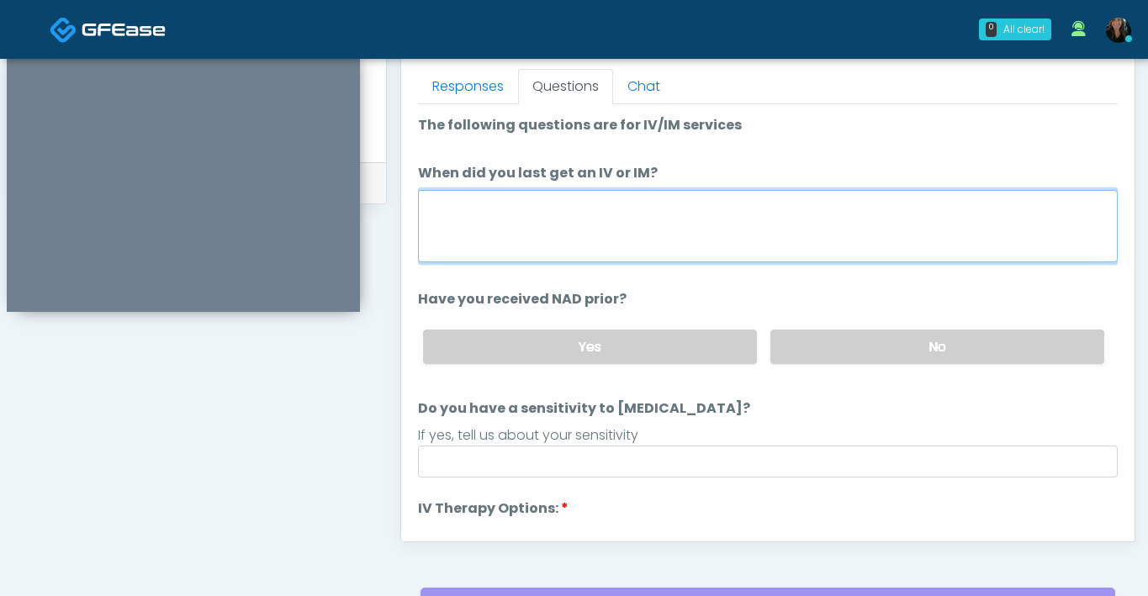
click at [574, 238] on textarea "When did you last get an IV or IM?" at bounding box center [768, 226] width 700 height 72
type textarea "**********"
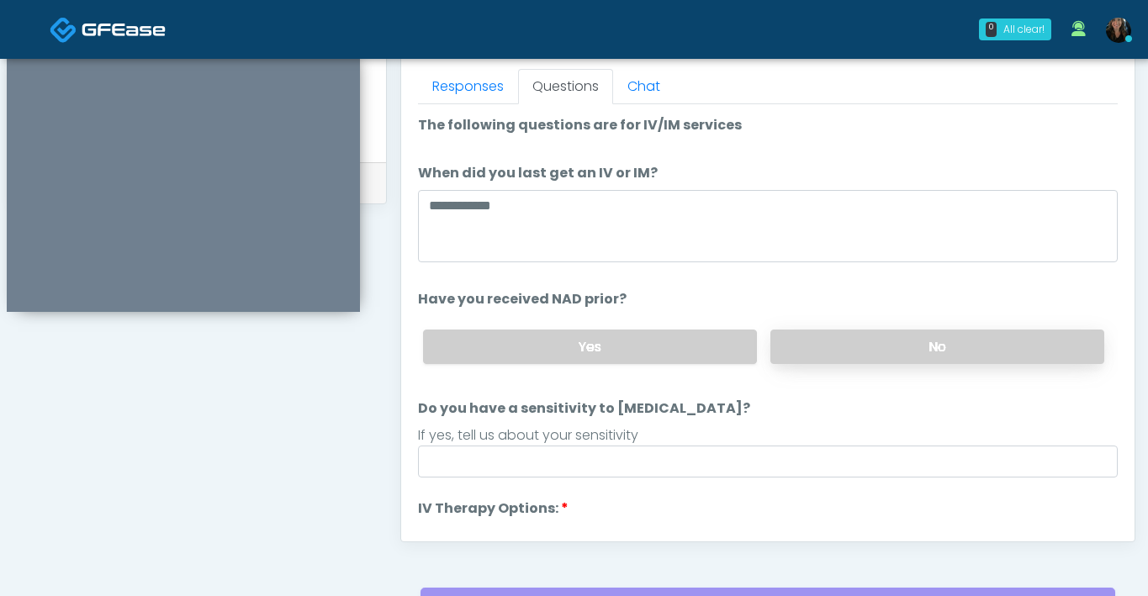
click at [860, 352] on label "No" at bounding box center [937, 347] width 334 height 34
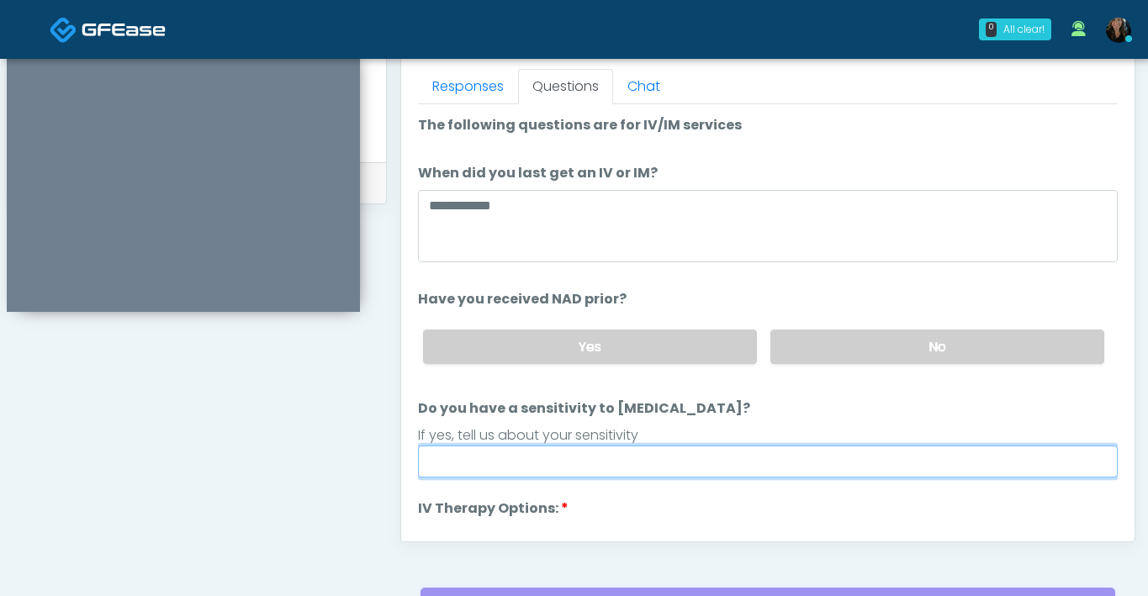
click at [686, 458] on input "Do you have a sensitivity to Niacin?" at bounding box center [768, 462] width 700 height 32
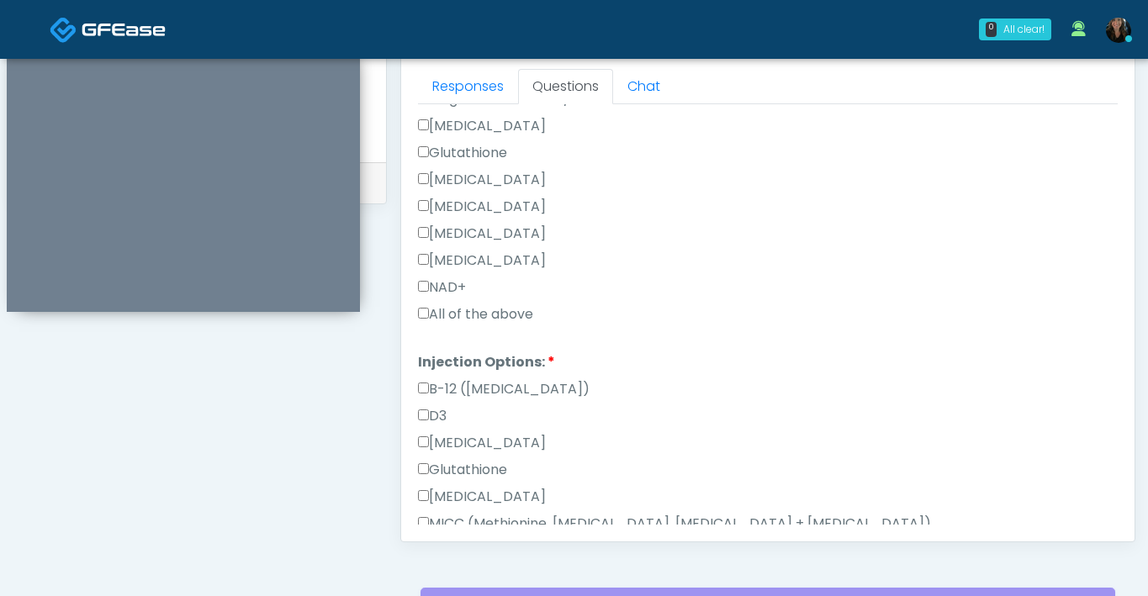
scroll to position [853, 0]
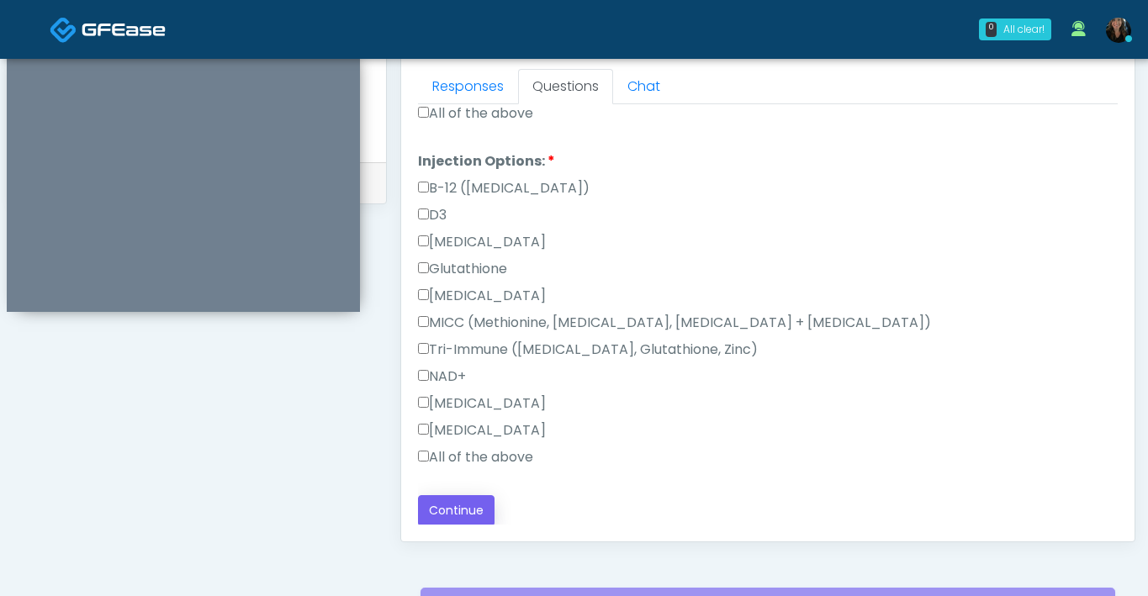
type input "**"
click at [479, 512] on button "Continue" at bounding box center [456, 510] width 77 height 31
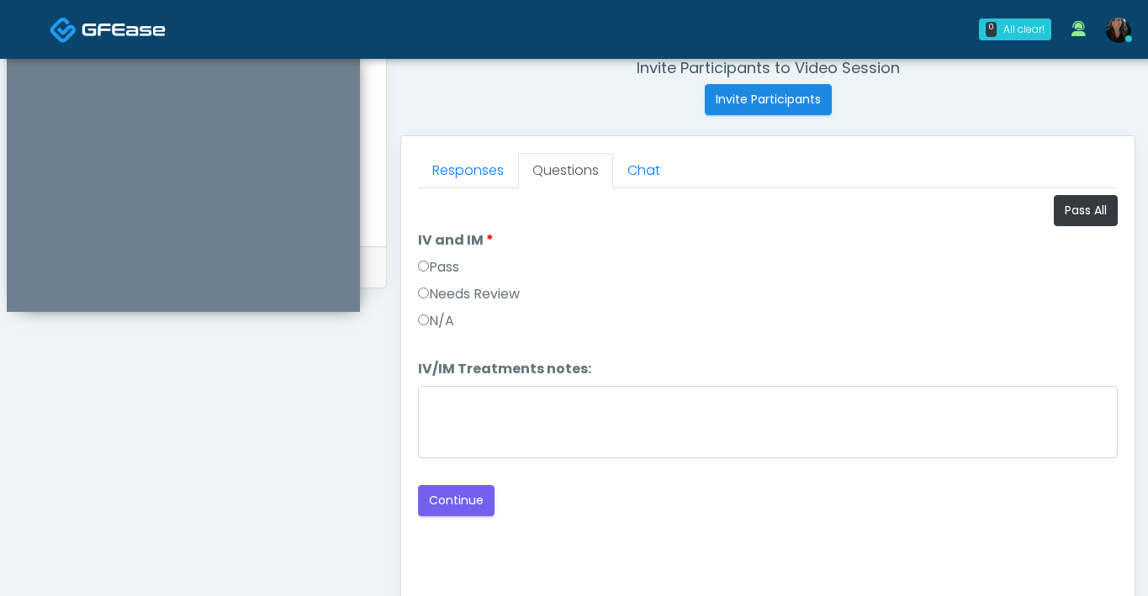
scroll to position [649, 0]
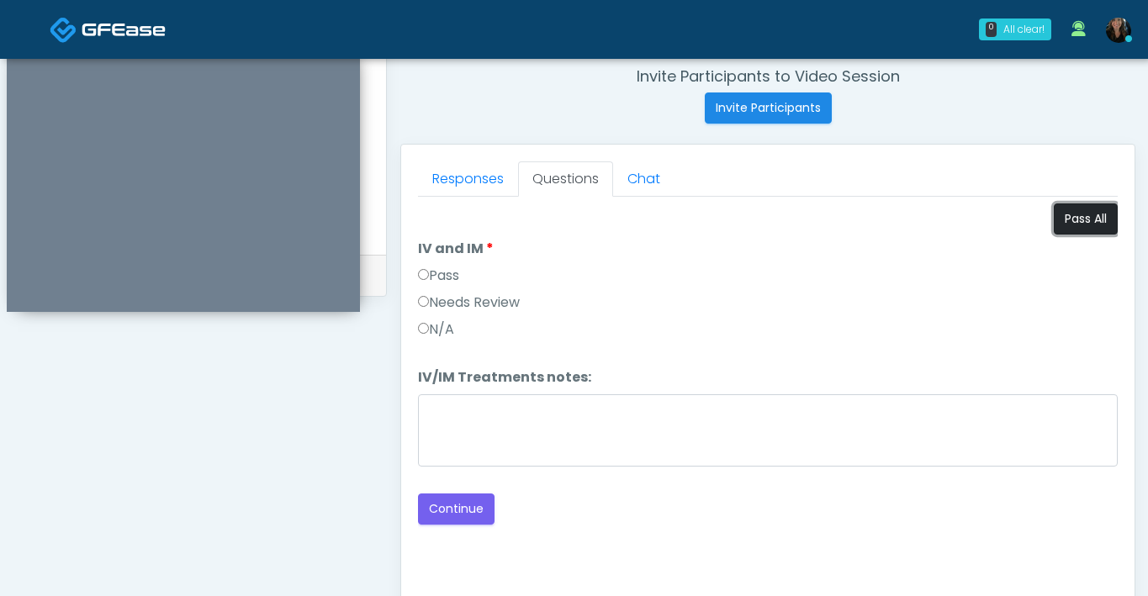
click at [1092, 209] on button "Pass All" at bounding box center [1086, 219] width 64 height 31
click at [450, 500] on button "Continue" at bounding box center [456, 509] width 77 height 31
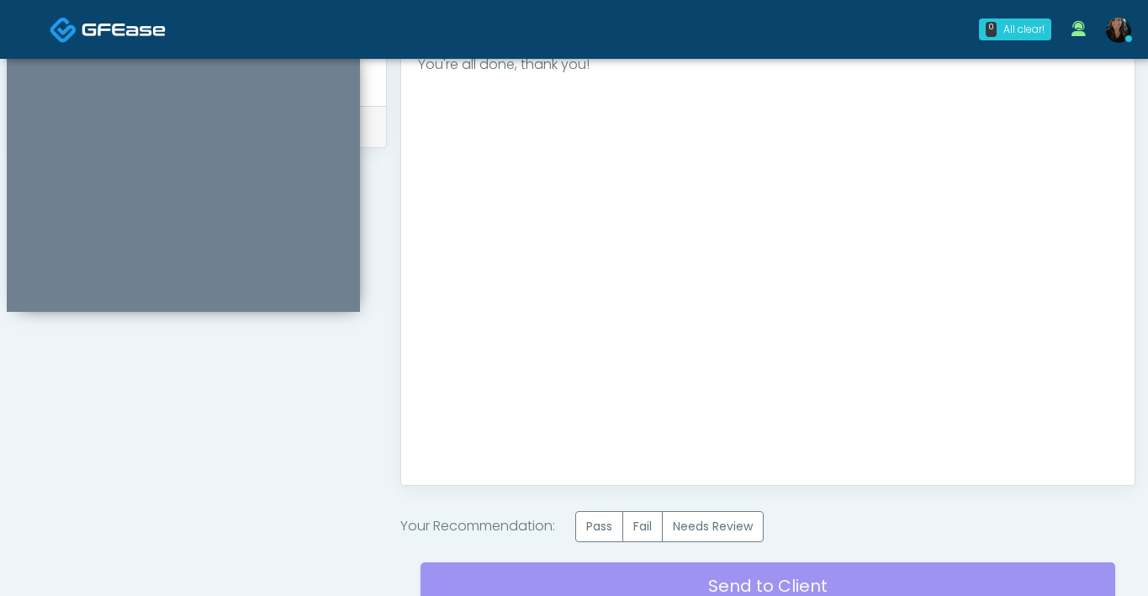
scroll to position [944, 0]
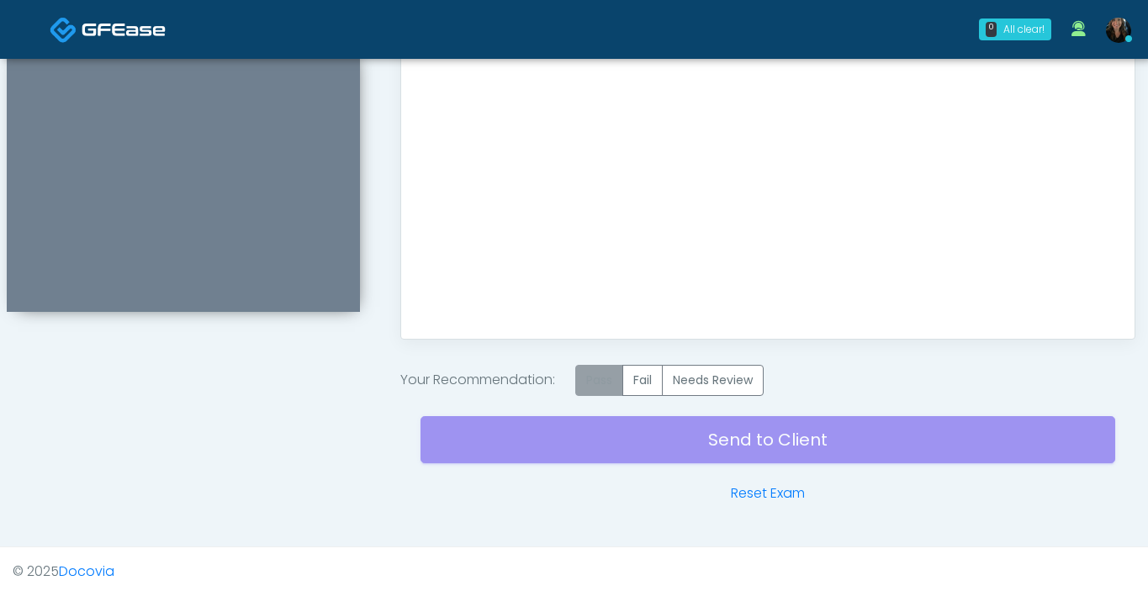
click at [591, 378] on label "Pass" at bounding box center [599, 380] width 48 height 31
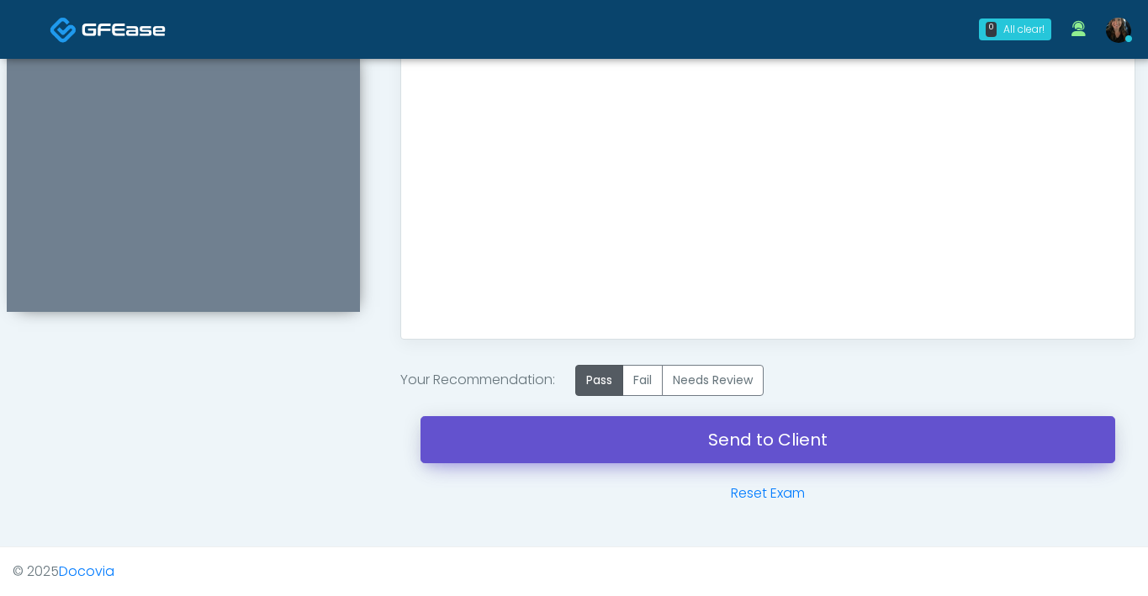
click at [759, 452] on link "Send to Client" at bounding box center [768, 439] width 695 height 47
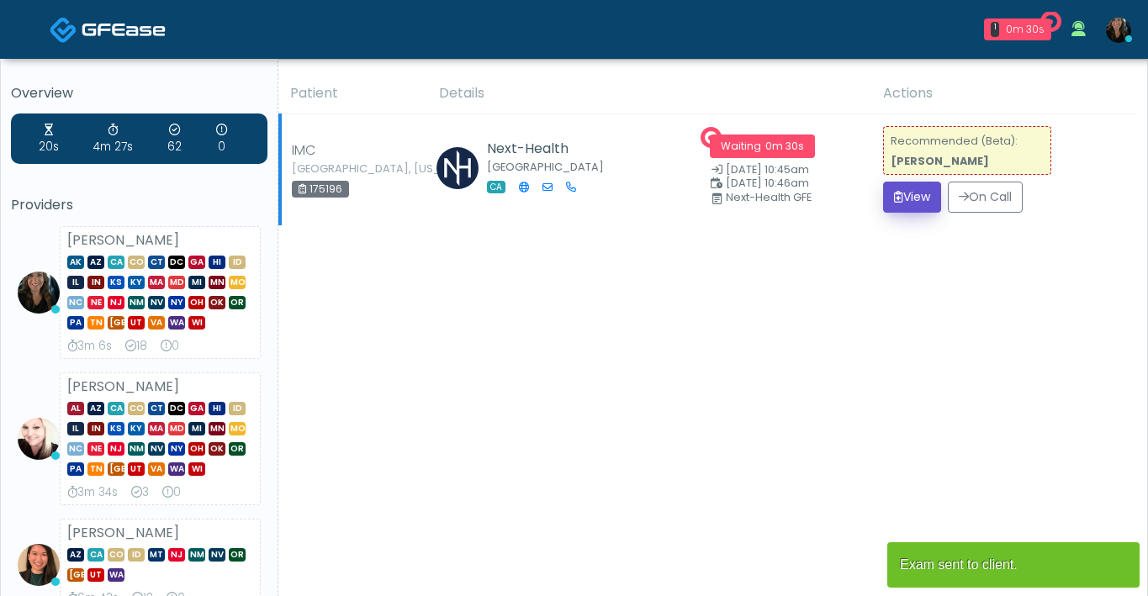
click at [913, 201] on button "View" at bounding box center [912, 197] width 58 height 31
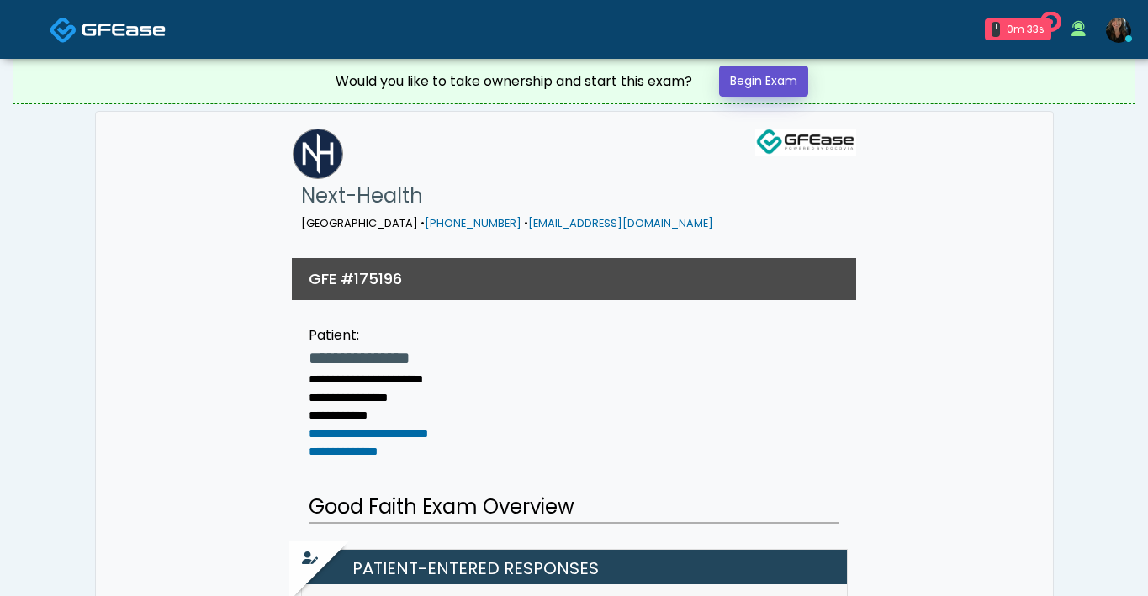
click at [793, 76] on link "Begin Exam" at bounding box center [763, 81] width 89 height 31
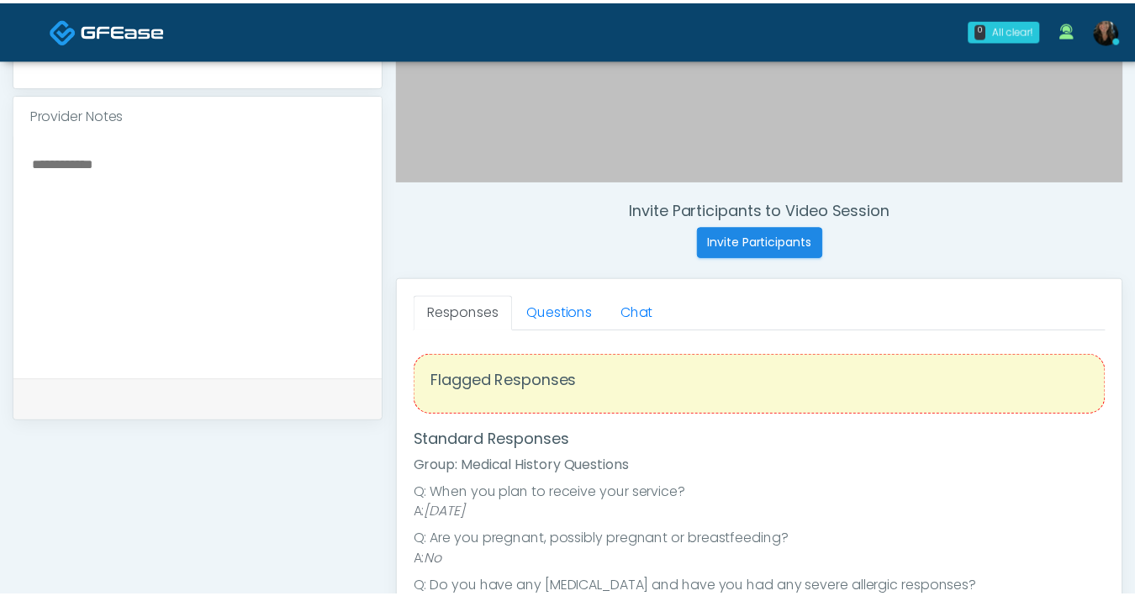
scroll to position [515, 0]
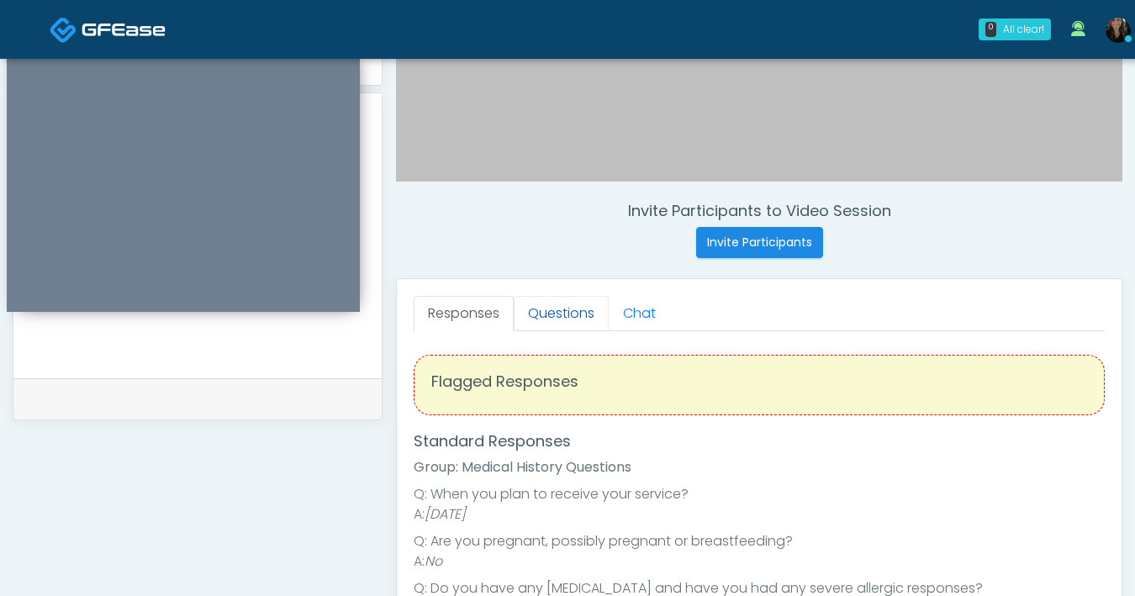
click at [563, 313] on link "Questions" at bounding box center [561, 313] width 95 height 35
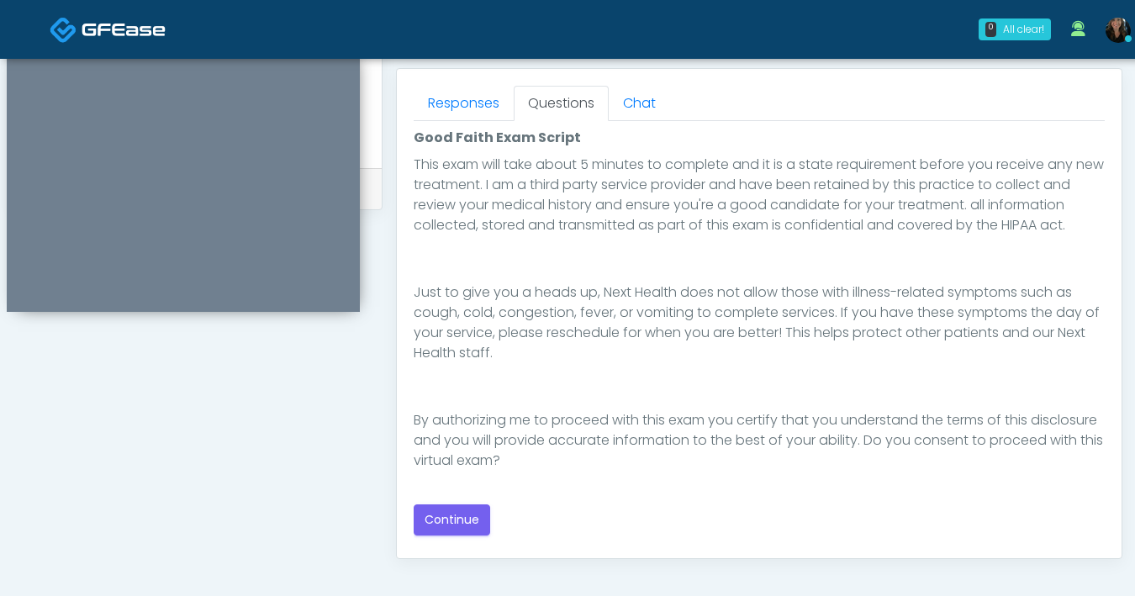
scroll to position [726, 0]
click at [444, 524] on button "Continue" at bounding box center [452, 519] width 77 height 31
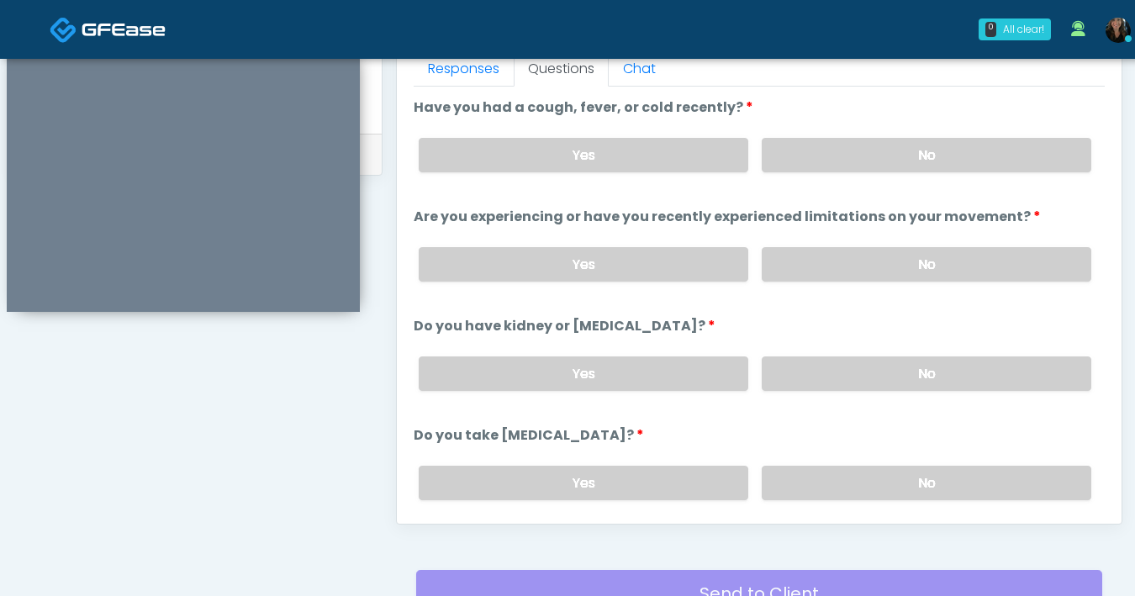
scroll to position [759, 0]
click at [898, 160] on label "No" at bounding box center [927, 156] width 330 height 34
click at [915, 272] on label "No" at bounding box center [927, 265] width 330 height 34
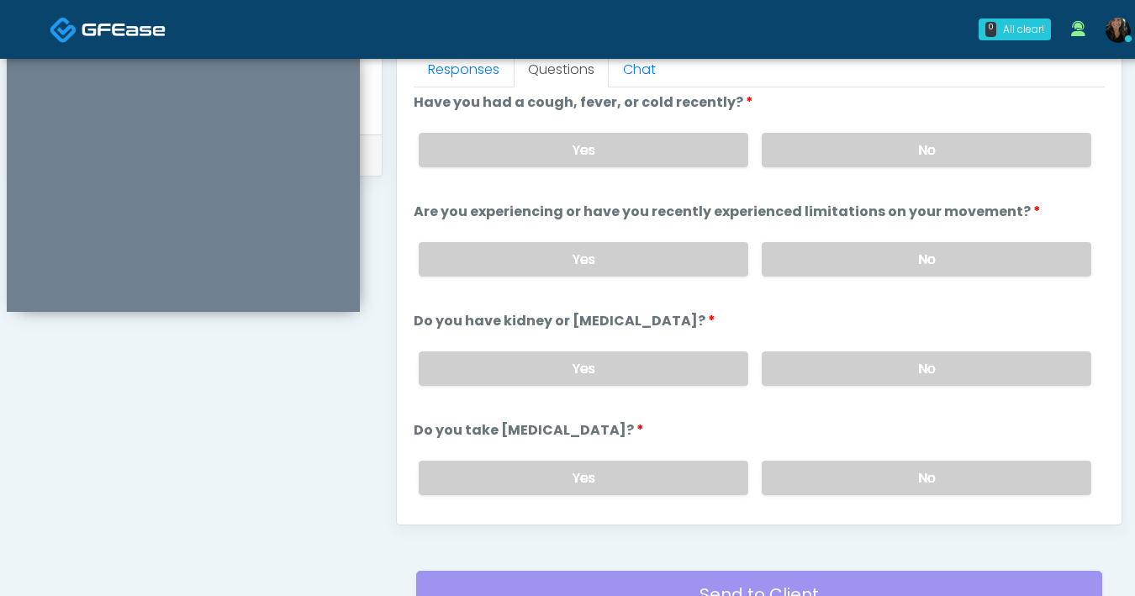
scroll to position [7, 0]
click at [889, 373] on label "No" at bounding box center [927, 368] width 330 height 34
click at [886, 478] on label "No" at bounding box center [927, 477] width 330 height 34
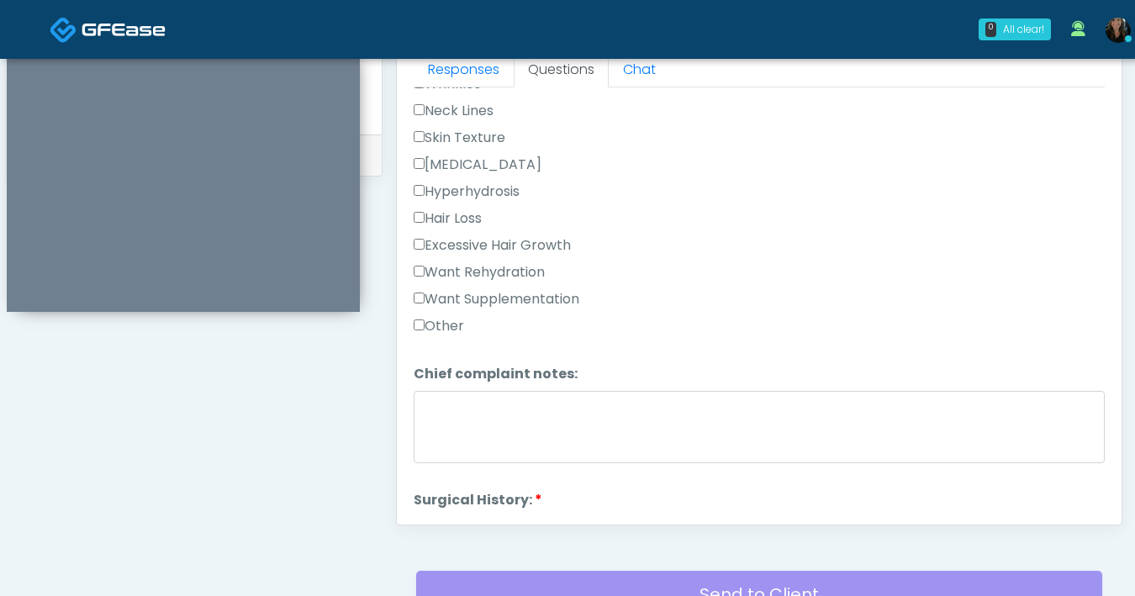
scroll to position [436, 0]
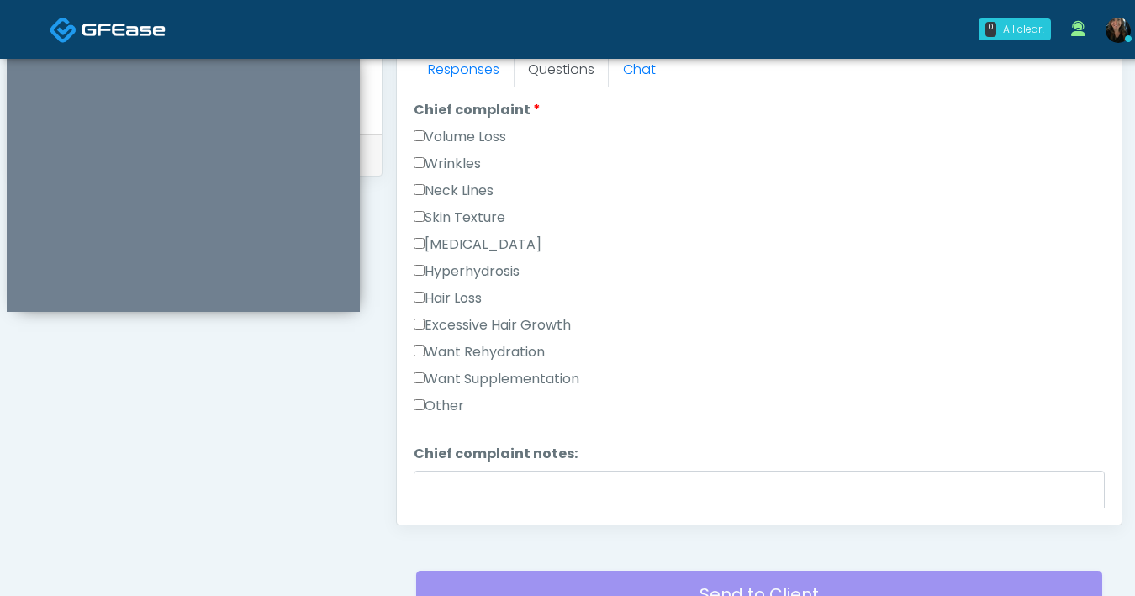
click at [426, 375] on label "Want Supplementation" at bounding box center [497, 379] width 166 height 20
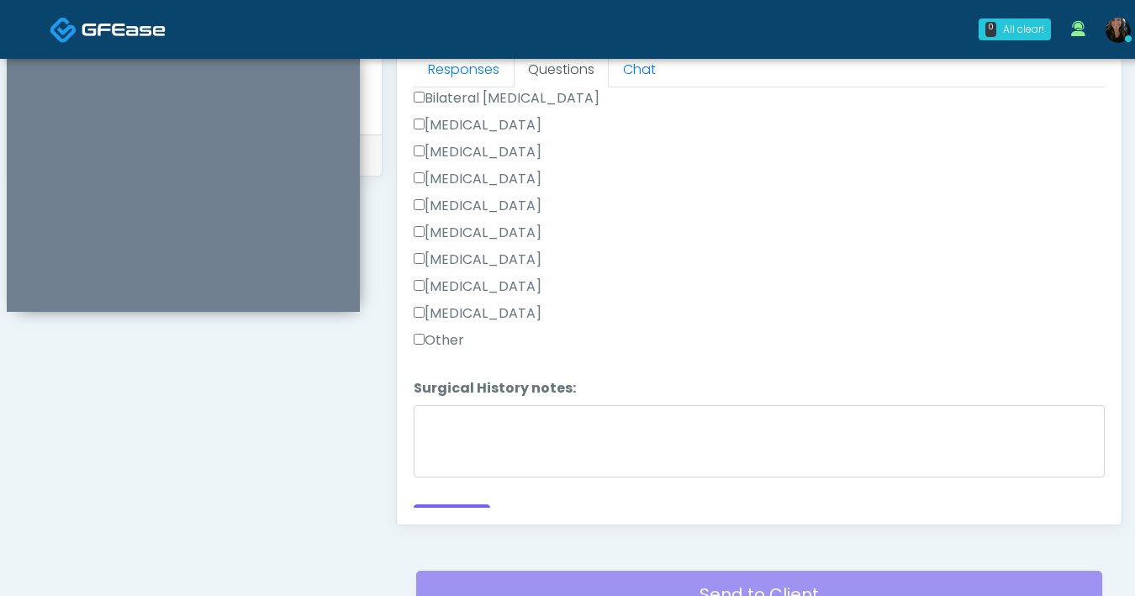
scroll to position [1049, 0]
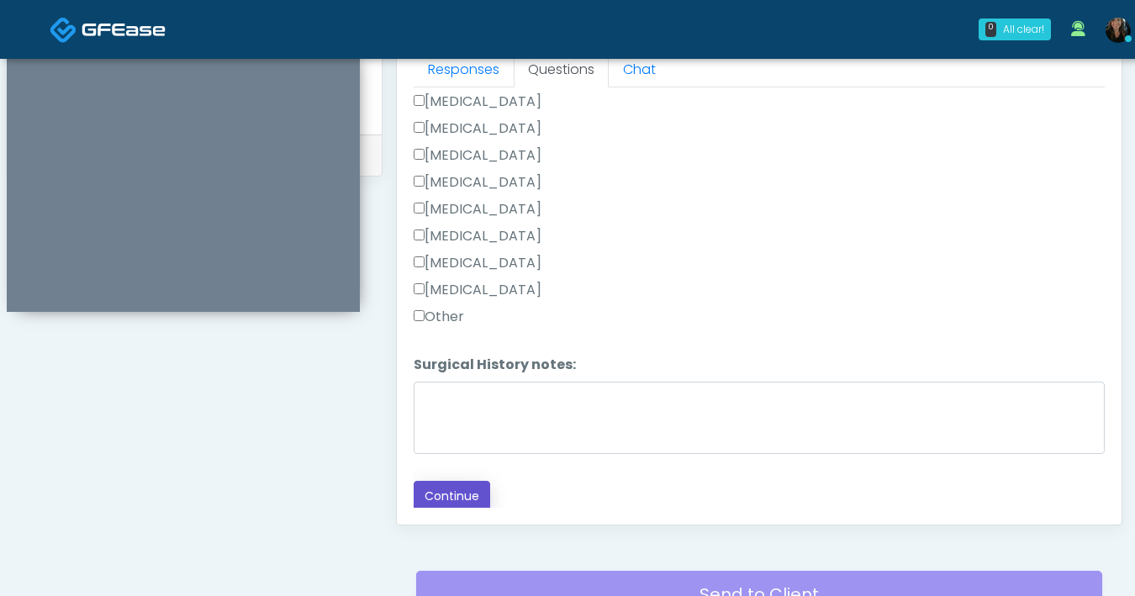
click at [470, 502] on button "Continue" at bounding box center [452, 496] width 77 height 31
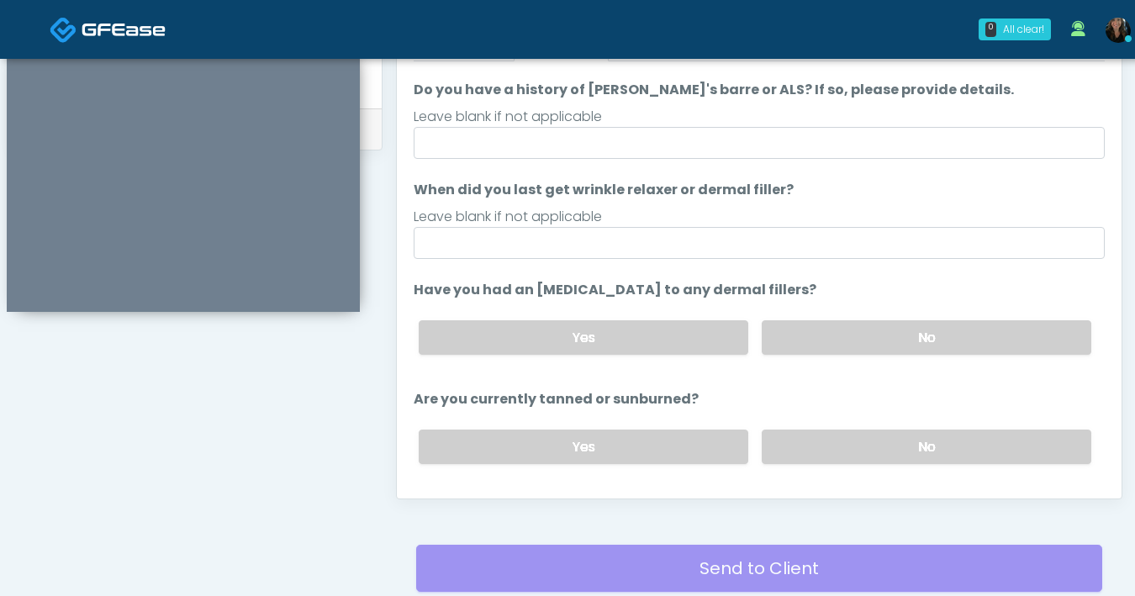
scroll to position [34, 0]
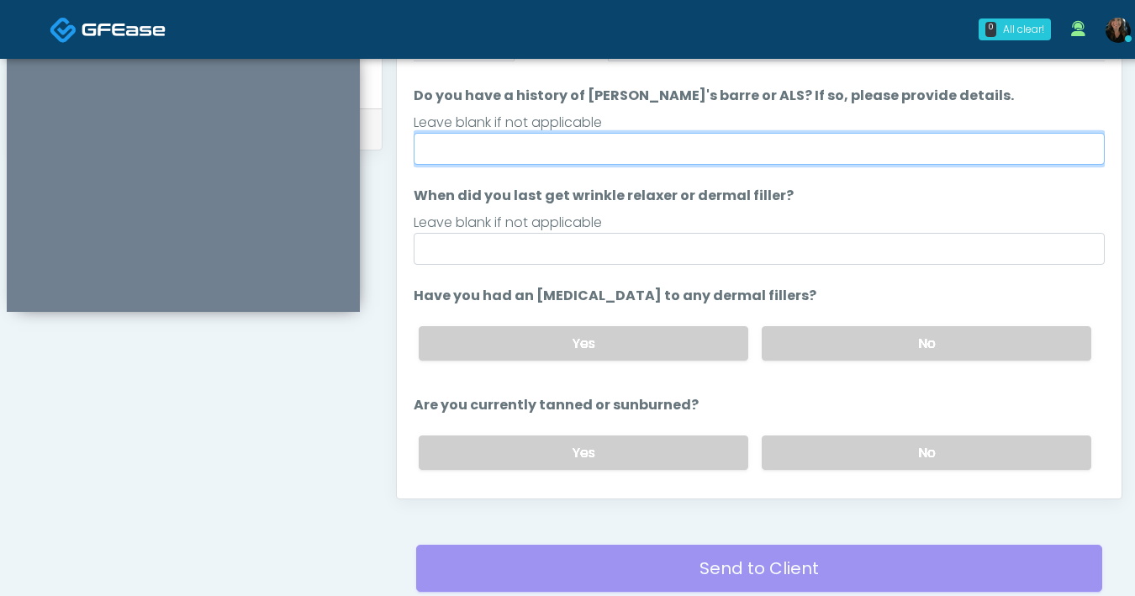
click at [739, 142] on input "Do you have a history of Guillain's barre or ALS? If so, please provide details." at bounding box center [759, 149] width 691 height 32
type input "**"
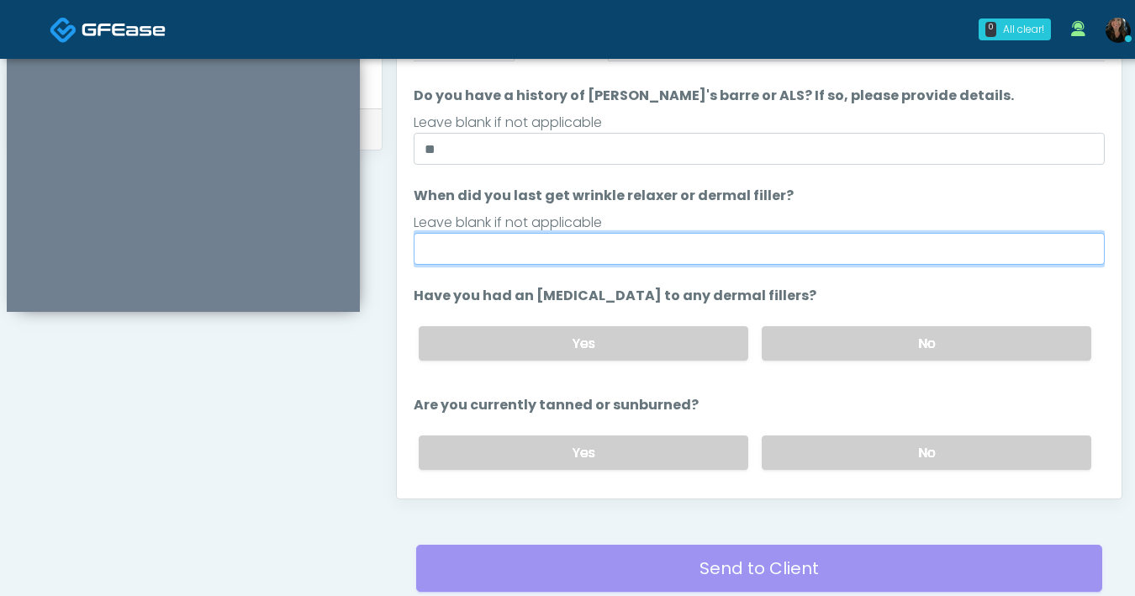
click at [611, 251] on input "When did you last get wrinkle relaxer or dermal filler?" at bounding box center [759, 249] width 691 height 32
type input "***"
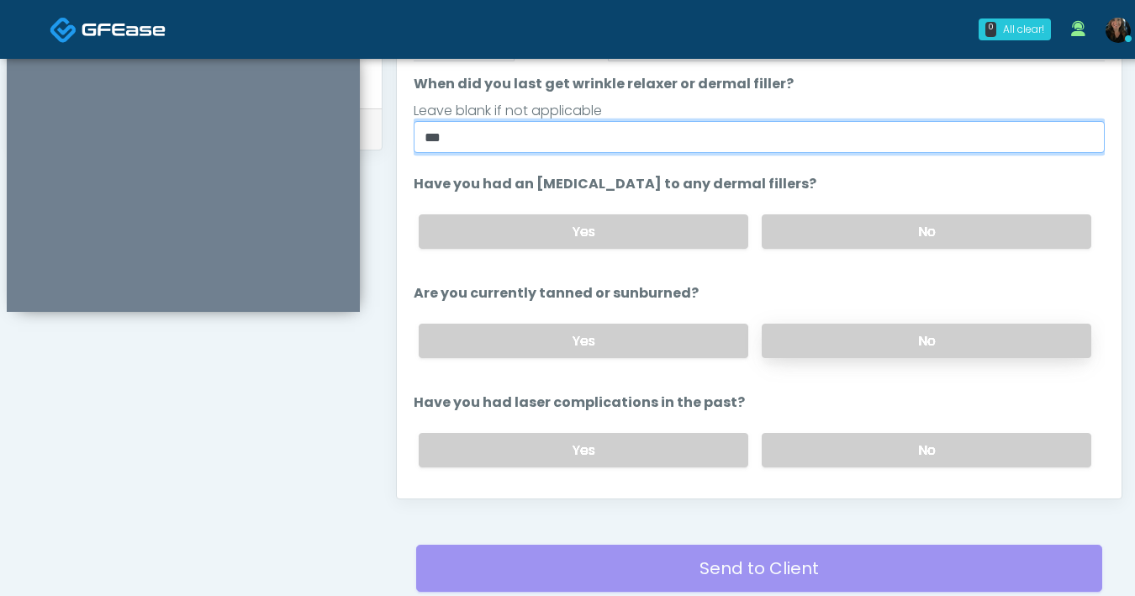
scroll to position [184, 0]
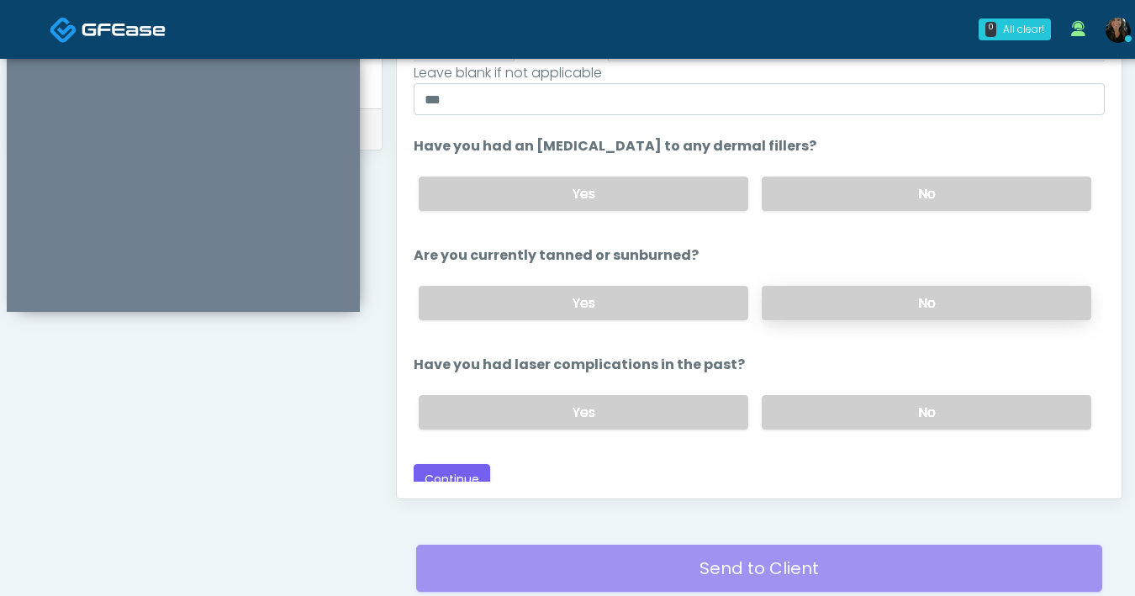
click at [873, 311] on label "No" at bounding box center [927, 303] width 330 height 34
click at [875, 406] on label "No" at bounding box center [927, 412] width 330 height 34
click at [462, 469] on button "Continue" at bounding box center [452, 479] width 77 height 31
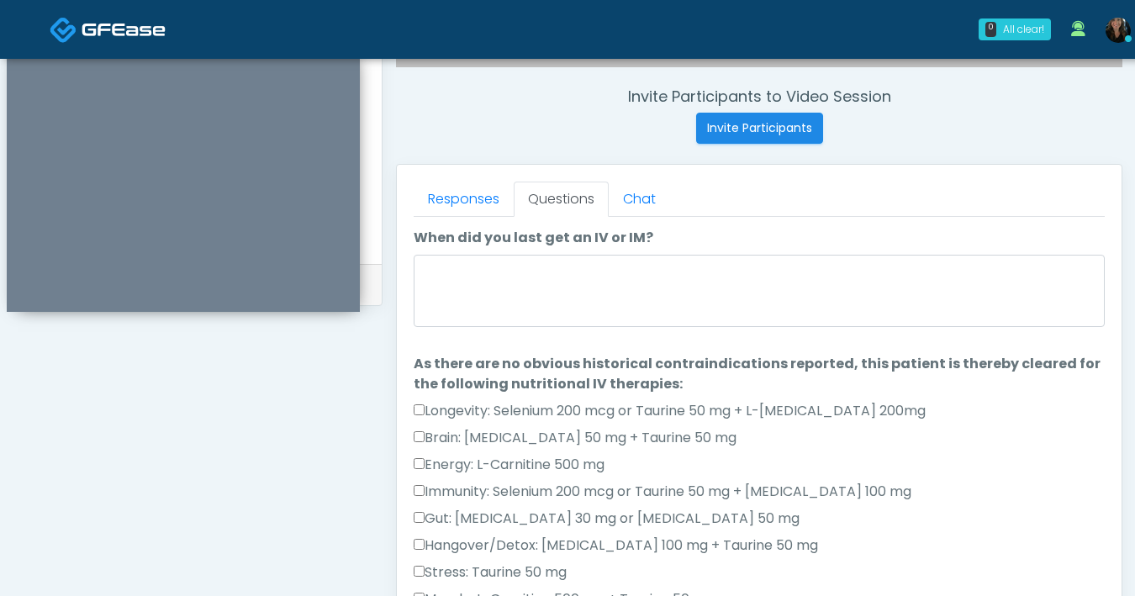
scroll to position [629, 0]
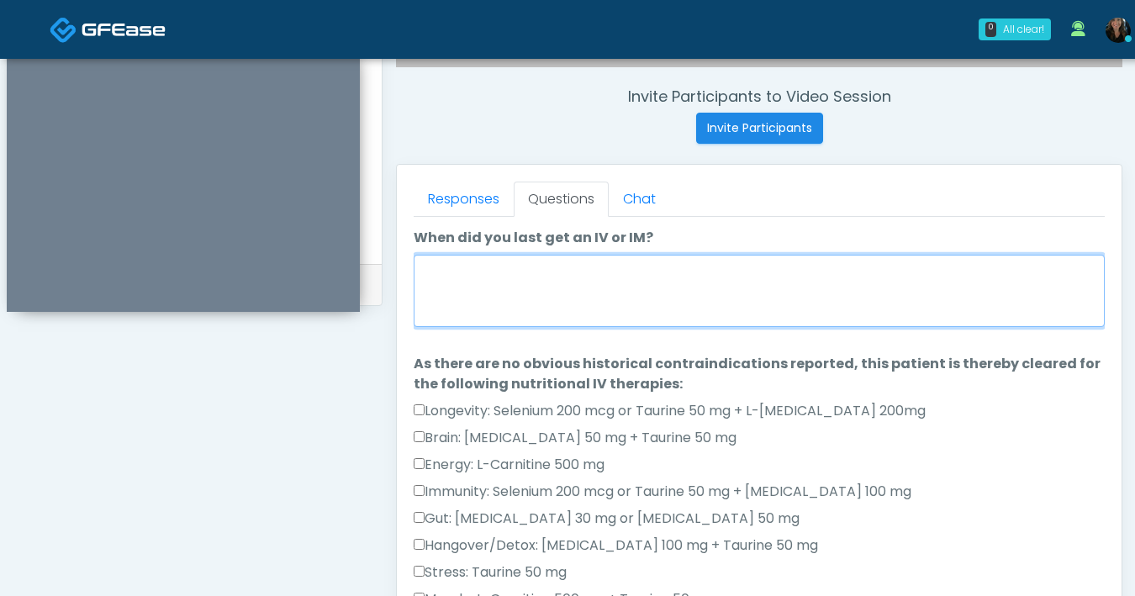
click at [612, 312] on textarea "When did you last get an IV or IM?" at bounding box center [759, 291] width 691 height 72
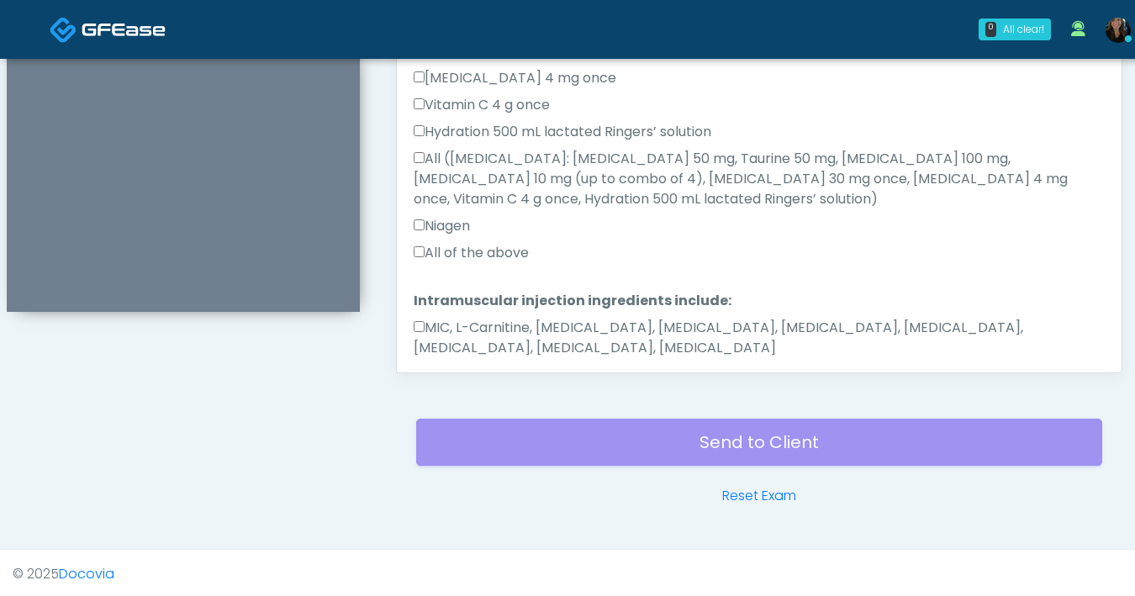
scroll to position [913, 0]
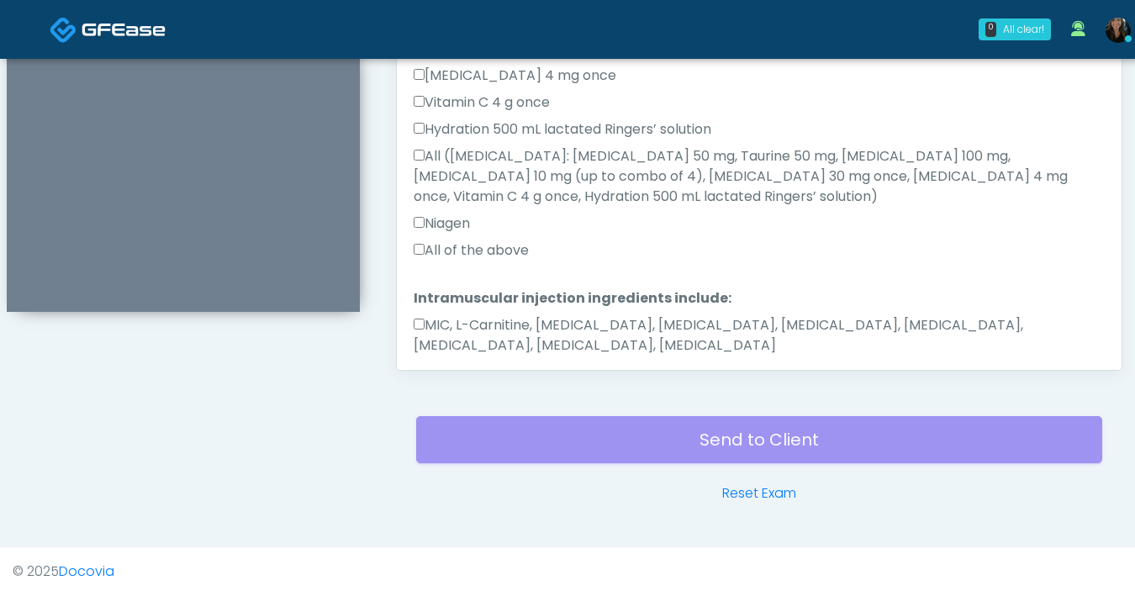
type textarea "**********"
click at [460, 384] on button "Continue" at bounding box center [452, 399] width 77 height 31
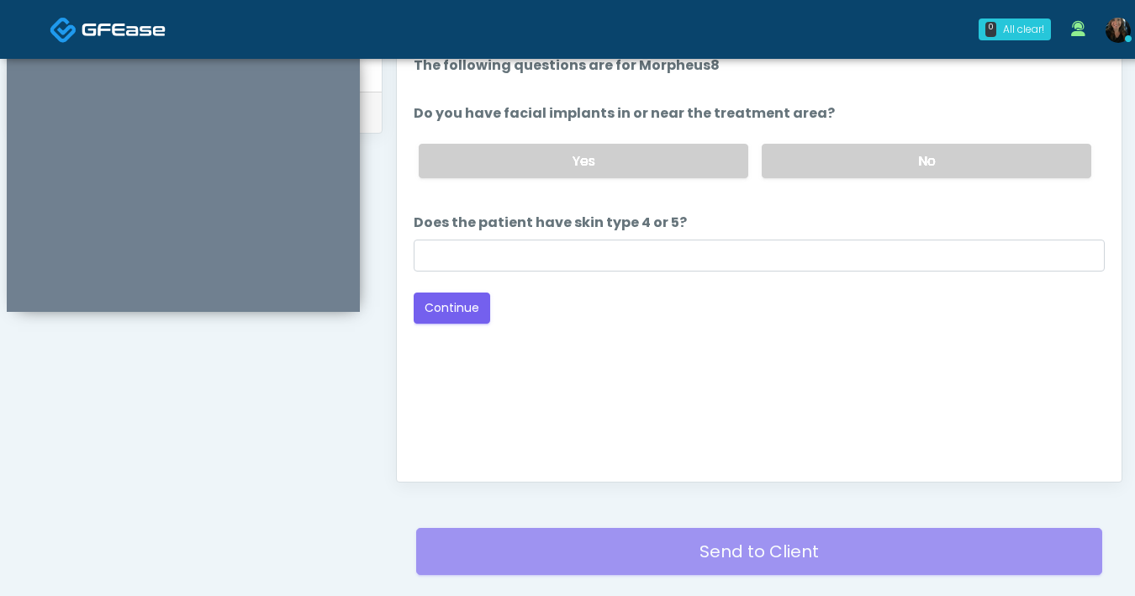
scroll to position [788, 0]
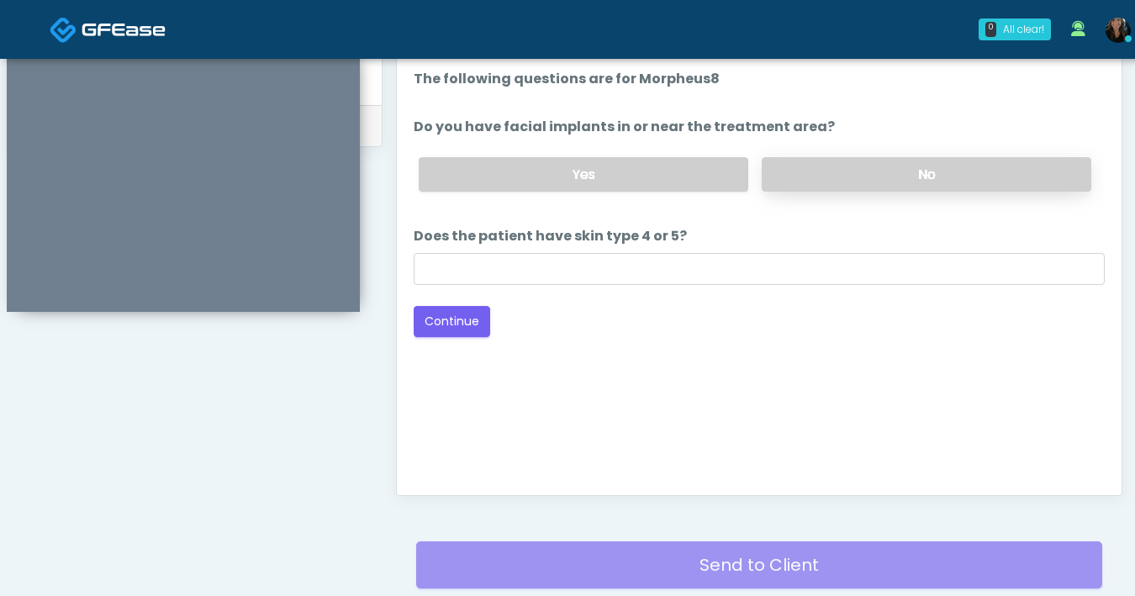
click at [789, 172] on label "No" at bounding box center [927, 174] width 330 height 34
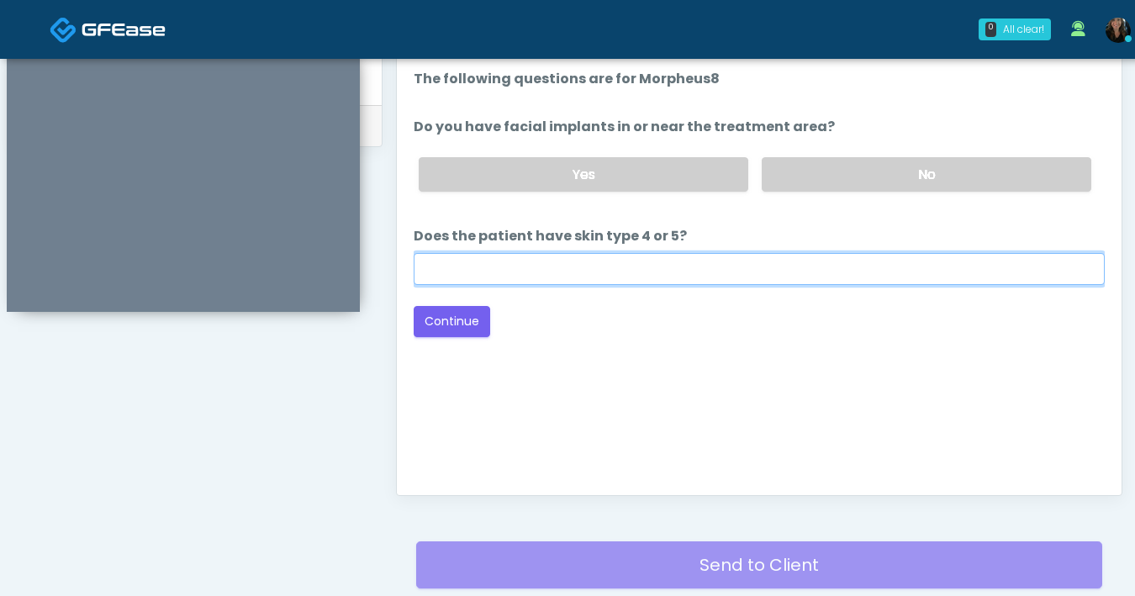
click at [774, 271] on input "Does the patient have skin type 4 or 5?" at bounding box center [759, 269] width 691 height 32
type input "**"
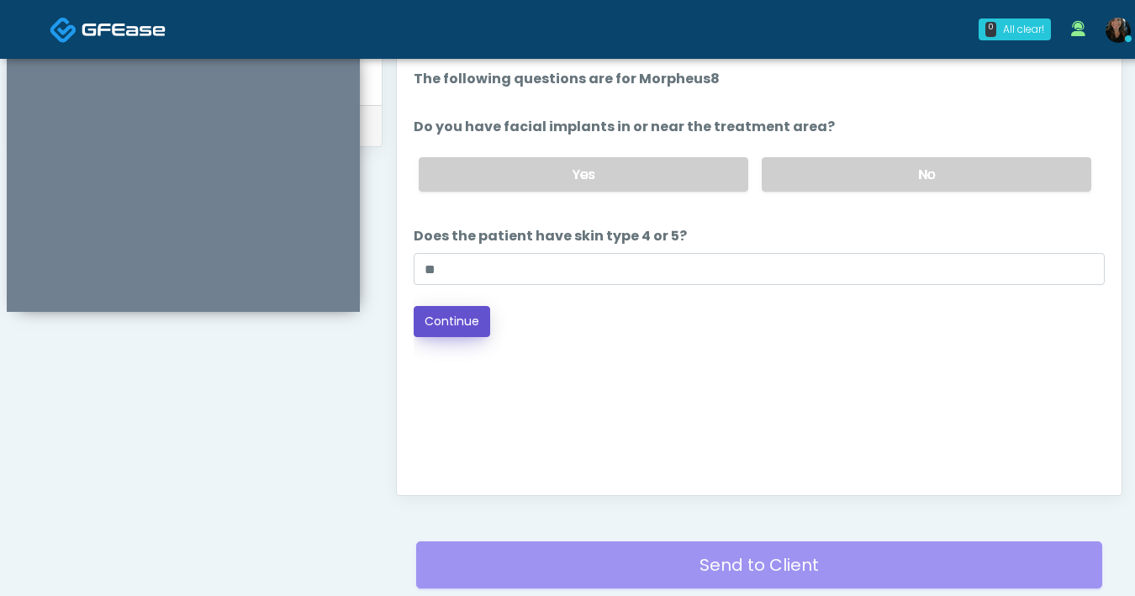
click at [417, 336] on button "Continue" at bounding box center [452, 321] width 77 height 31
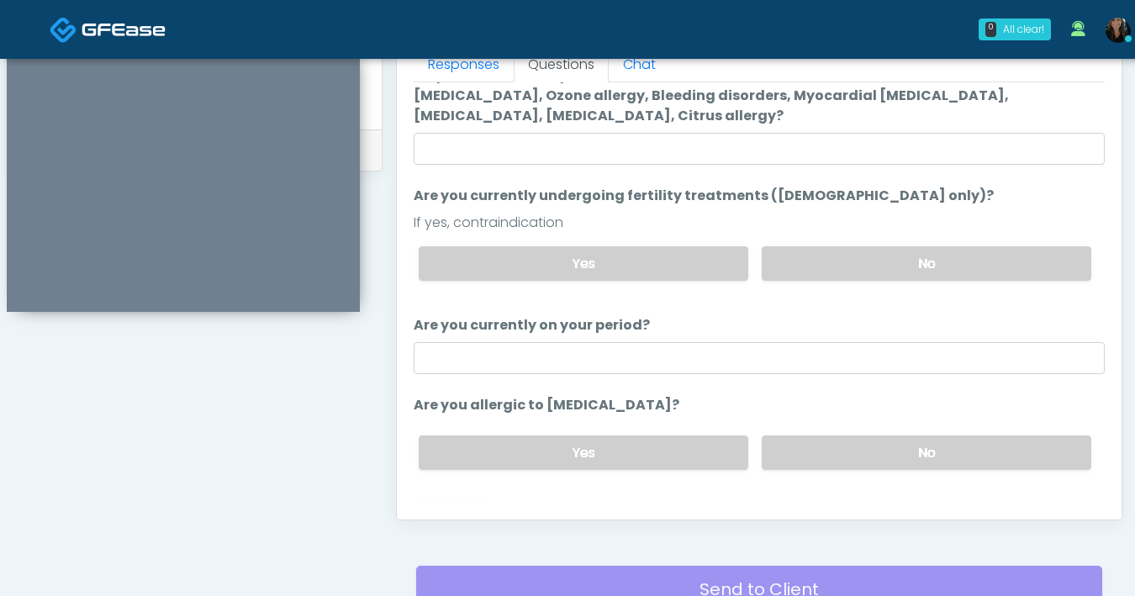
scroll to position [86, 0]
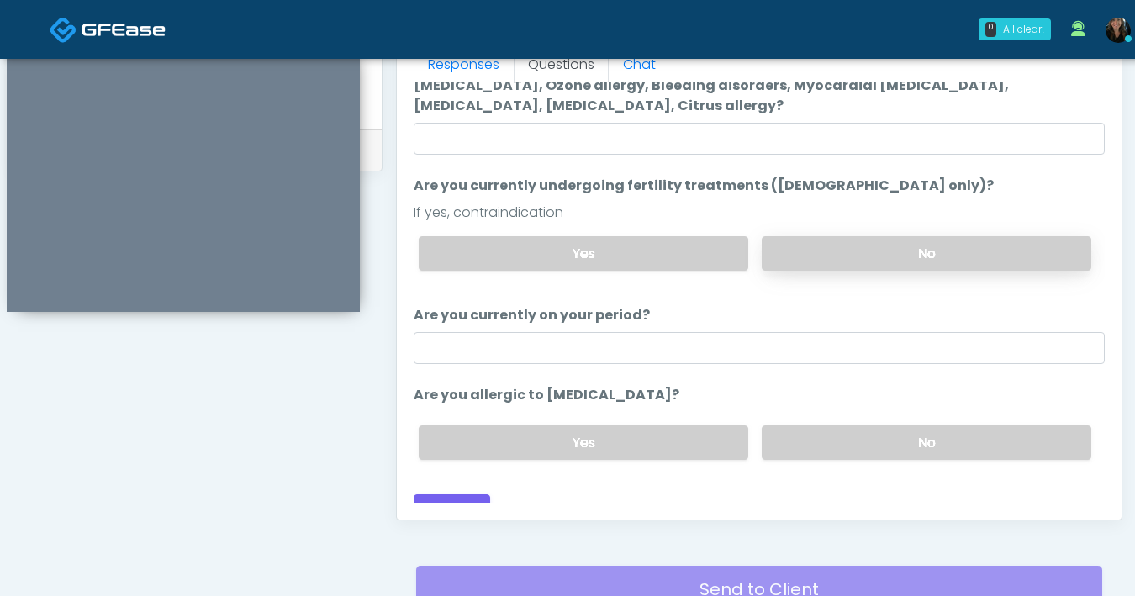
click at [844, 241] on label "No" at bounding box center [927, 253] width 330 height 34
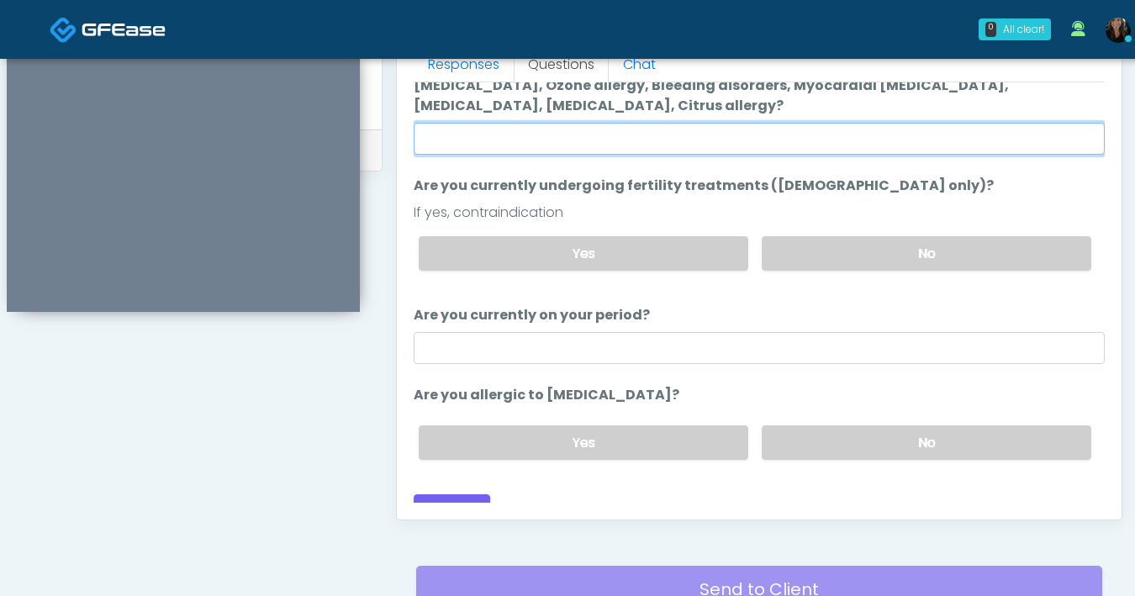
click at [657, 142] on input "Do you have a history of Hyperthyroidism, Hypotension, Hypocalcemia, Hypoglycem…" at bounding box center [759, 139] width 691 height 32
type input "**"
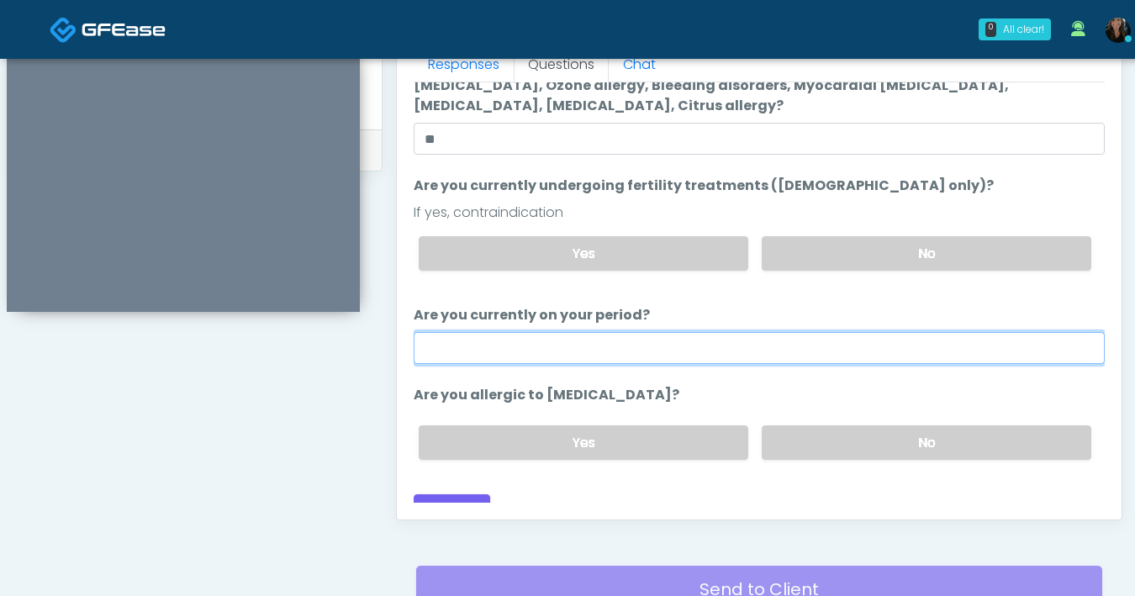
click at [680, 360] on input "Are you currently on your period?" at bounding box center [759, 348] width 691 height 32
type input "**"
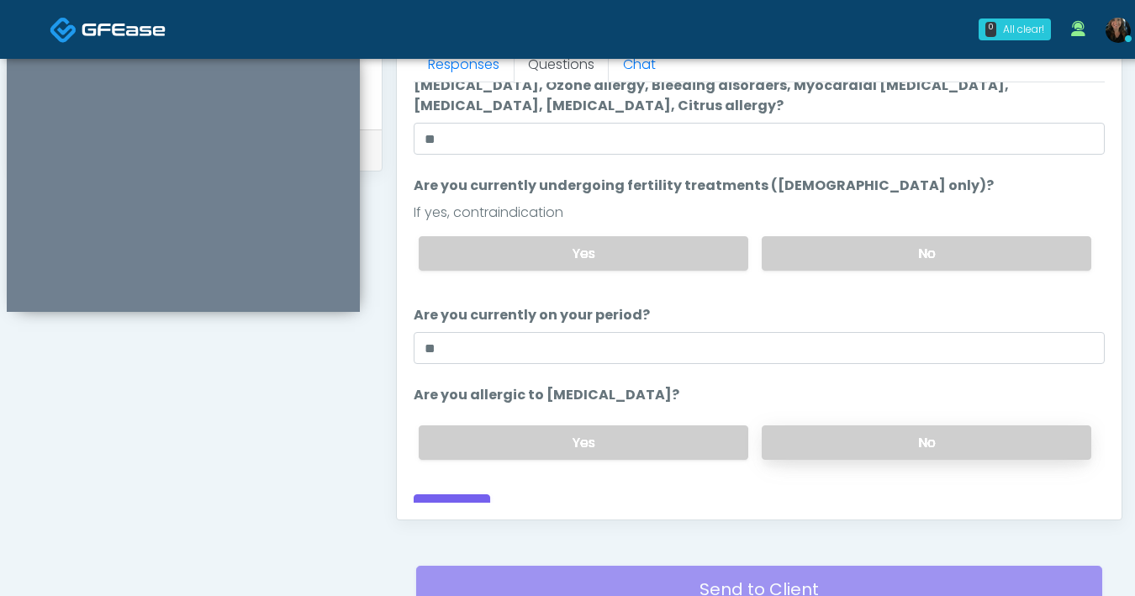
click at [826, 442] on label "No" at bounding box center [927, 443] width 330 height 34
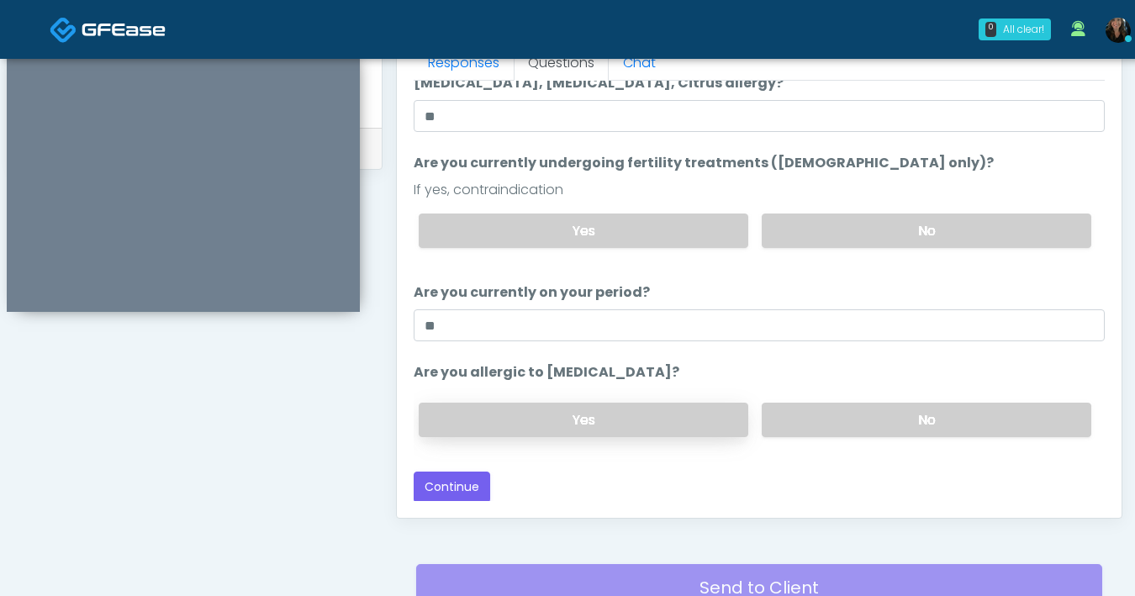
scroll to position [779, 0]
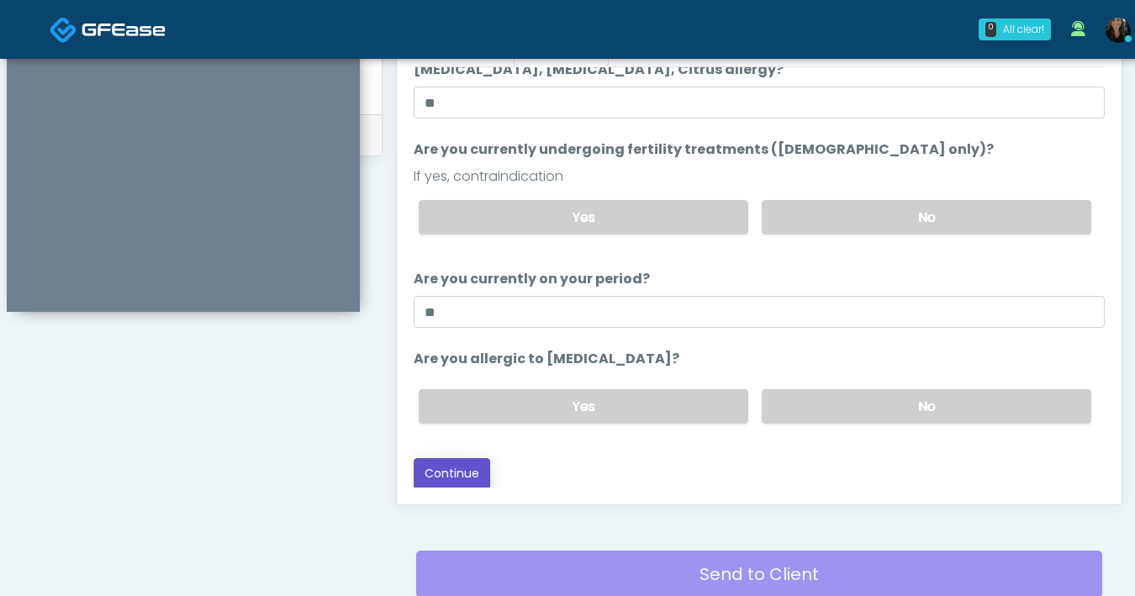
click at [481, 474] on button "Continue" at bounding box center [452, 473] width 77 height 31
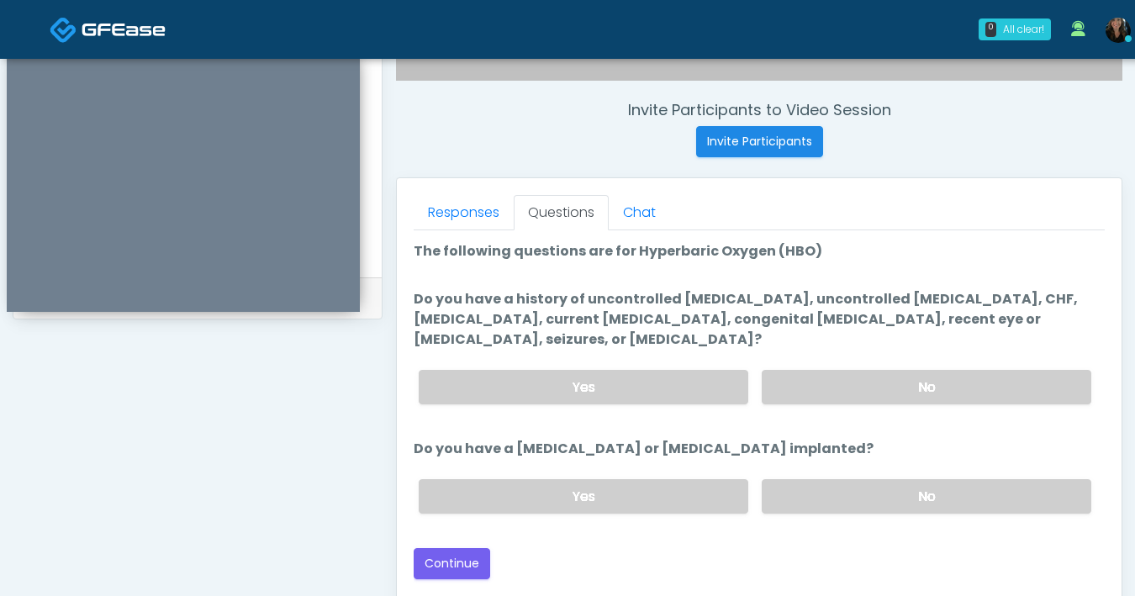
scroll to position [616, 0]
click at [865, 384] on label "No" at bounding box center [927, 386] width 330 height 34
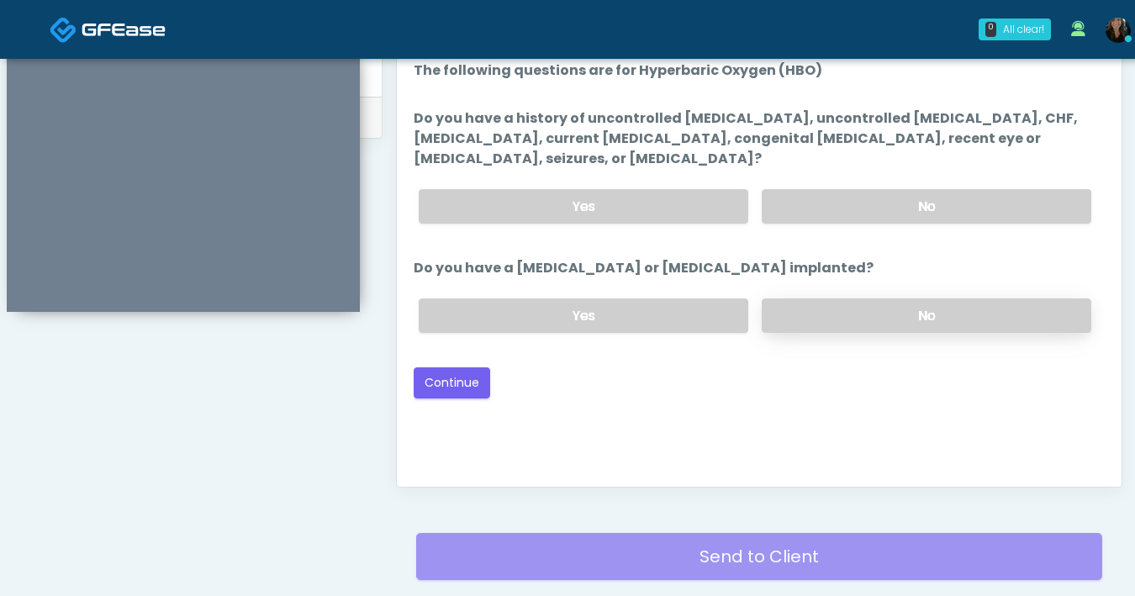
scroll to position [733, 0]
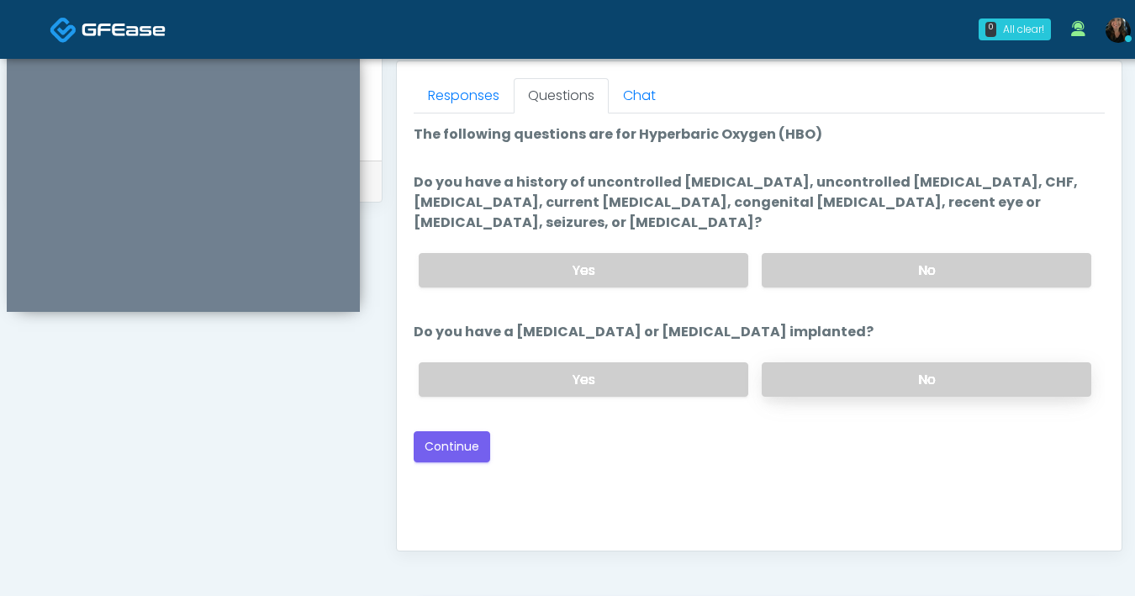
click at [893, 380] on label "No" at bounding box center [927, 379] width 330 height 34
click at [471, 456] on button "Continue" at bounding box center [452, 446] width 77 height 31
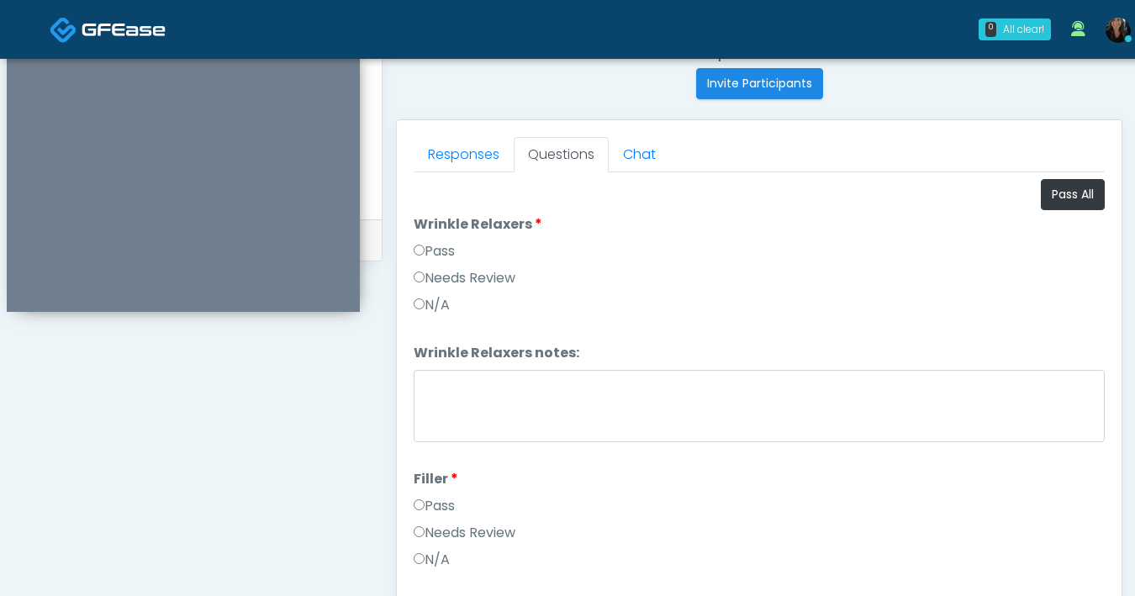
scroll to position [669, 0]
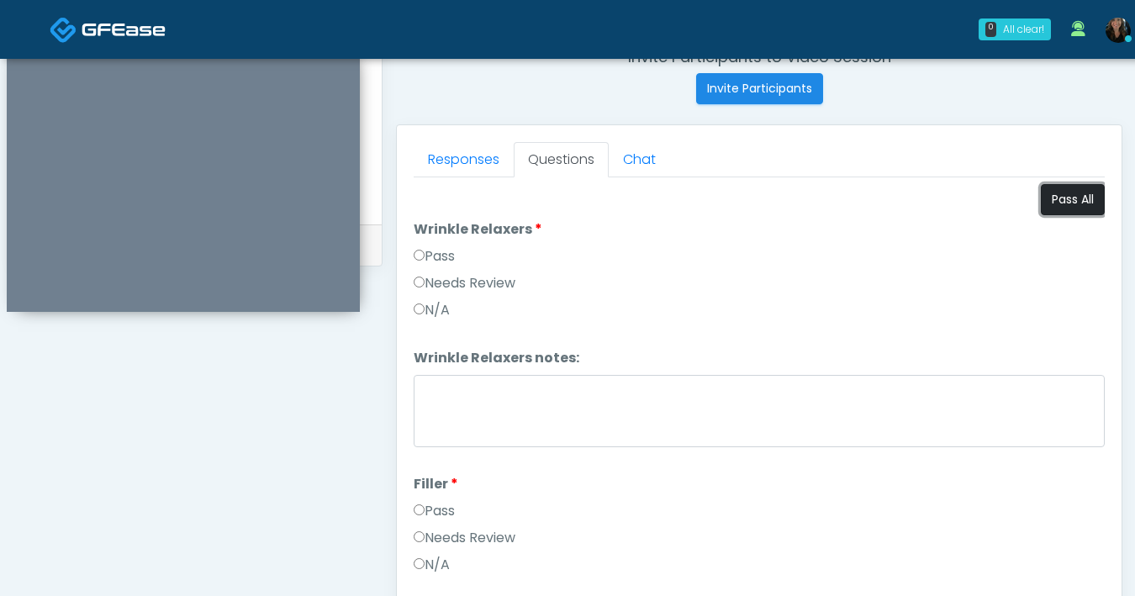
click at [1043, 210] on button "Pass All" at bounding box center [1073, 199] width 64 height 31
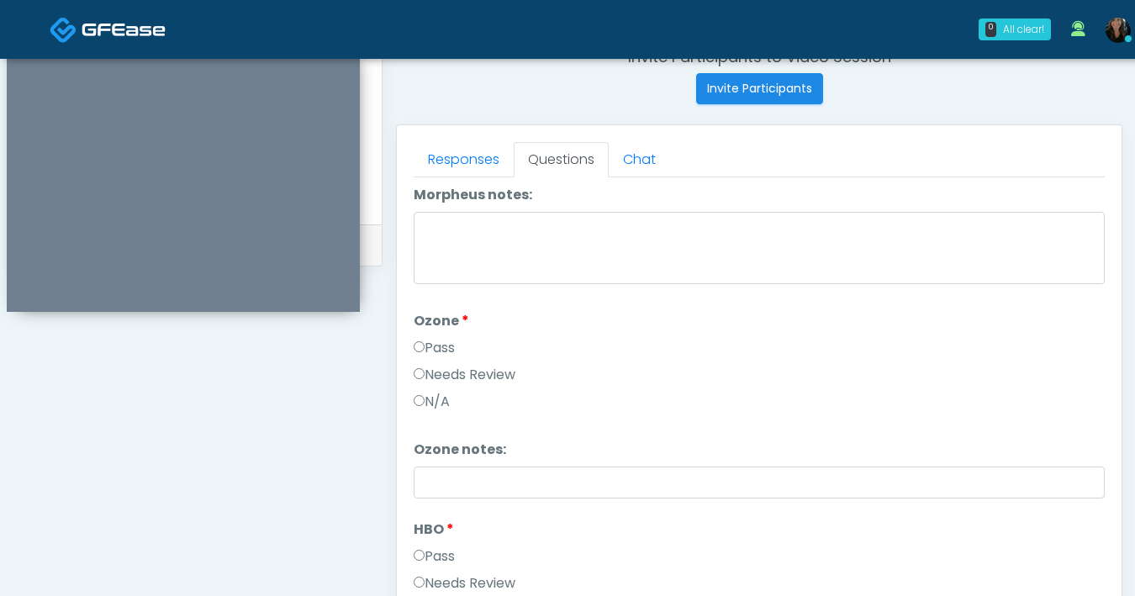
scroll to position [2105, 0]
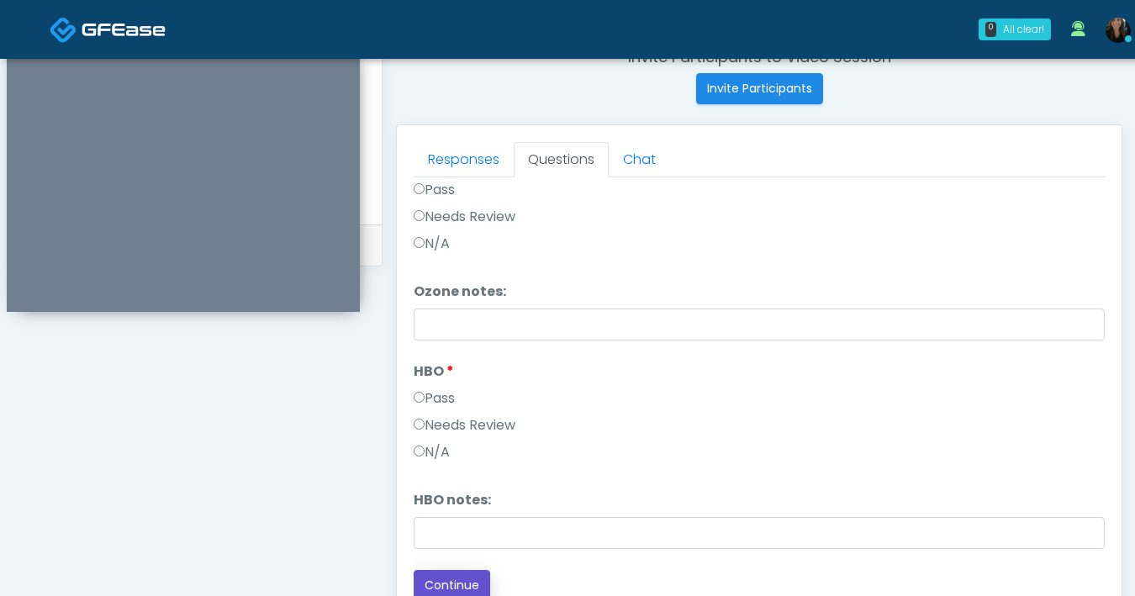
click at [449, 580] on button "Continue" at bounding box center [452, 585] width 77 height 31
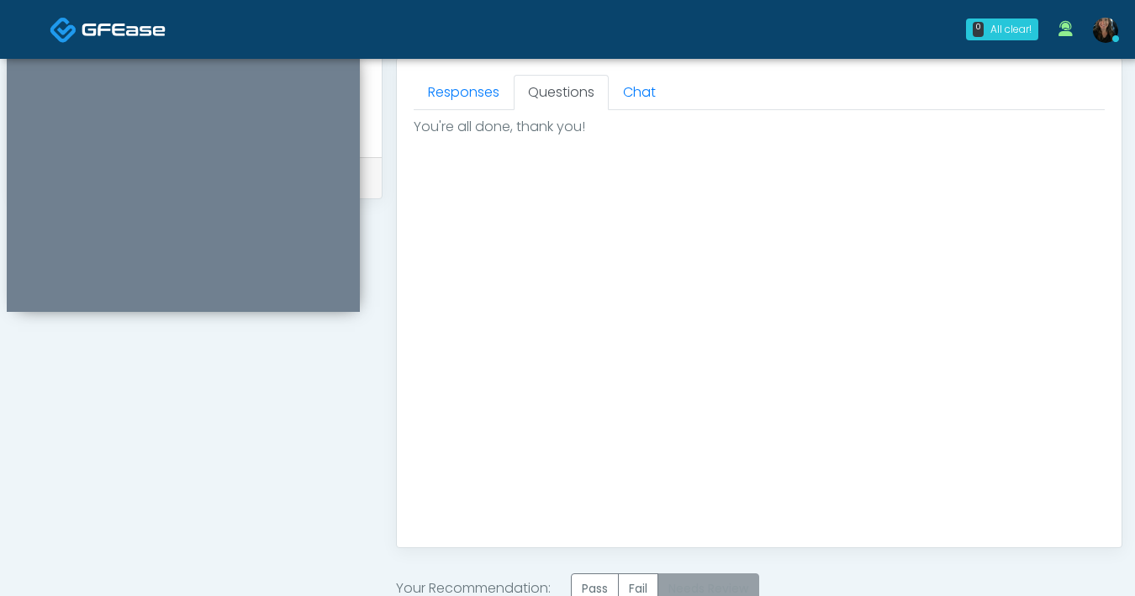
scroll to position [944, 0]
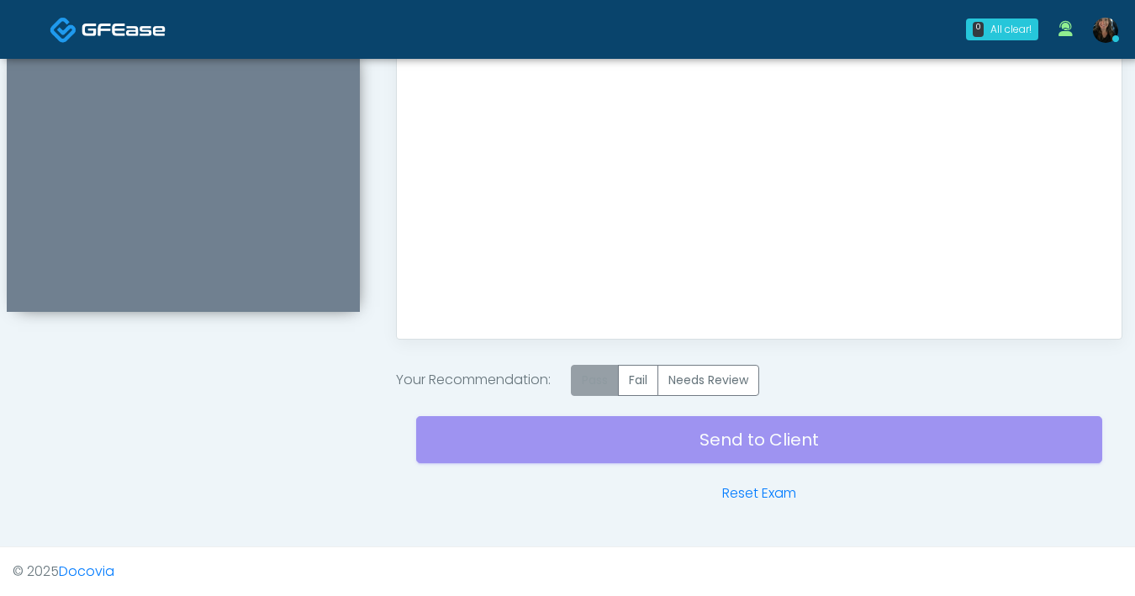
click at [600, 390] on label "Pass" at bounding box center [595, 380] width 48 height 31
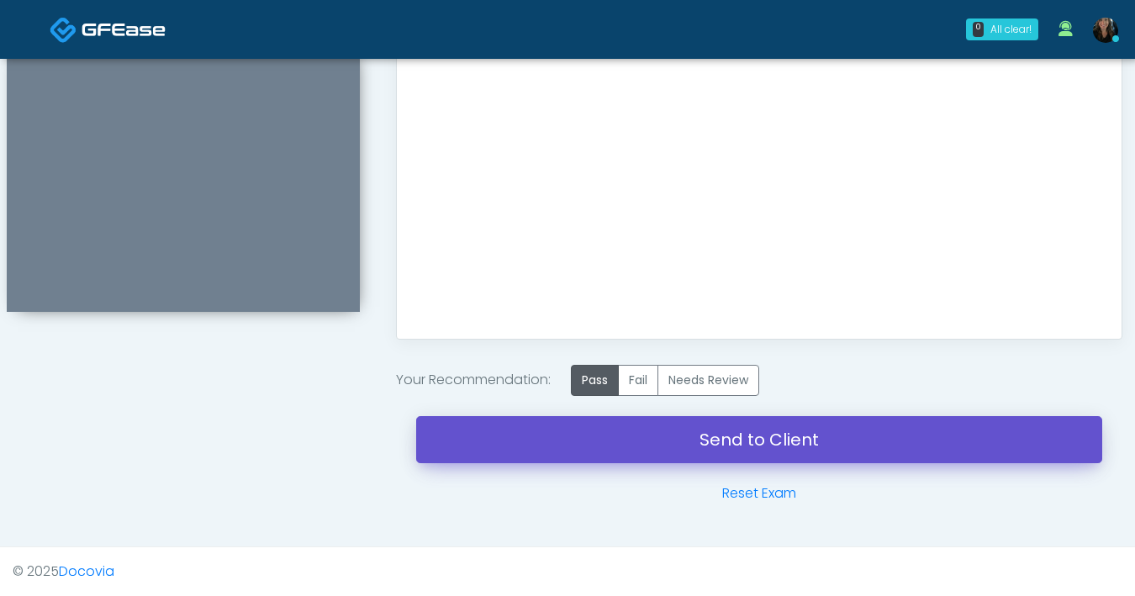
click at [704, 435] on link "Send to Client" at bounding box center [759, 439] width 686 height 47
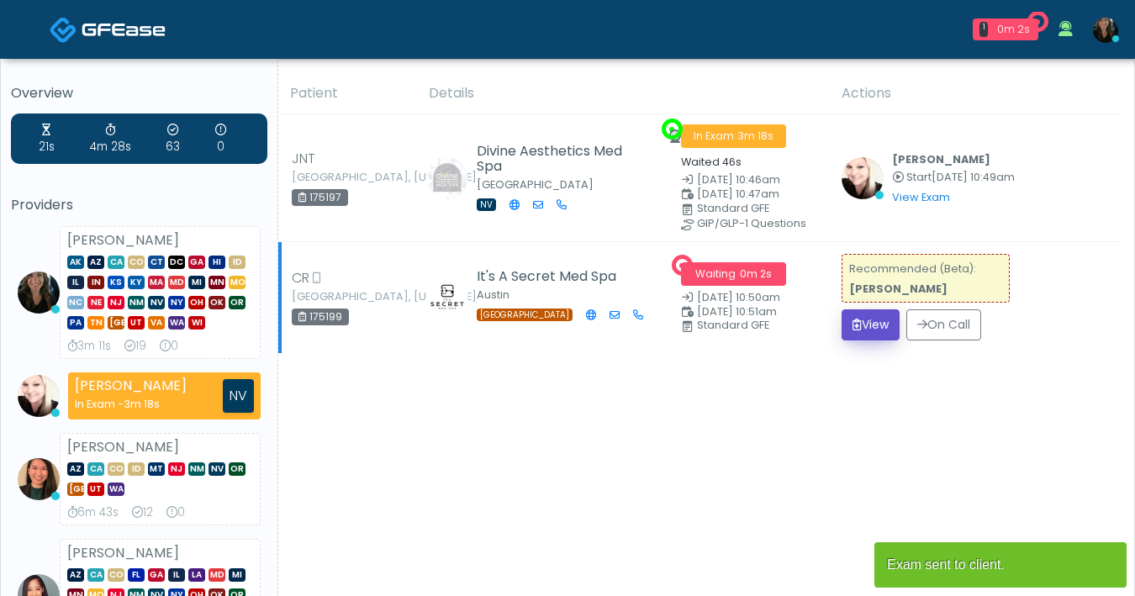
click at [842, 331] on button "View" at bounding box center [871, 324] width 58 height 31
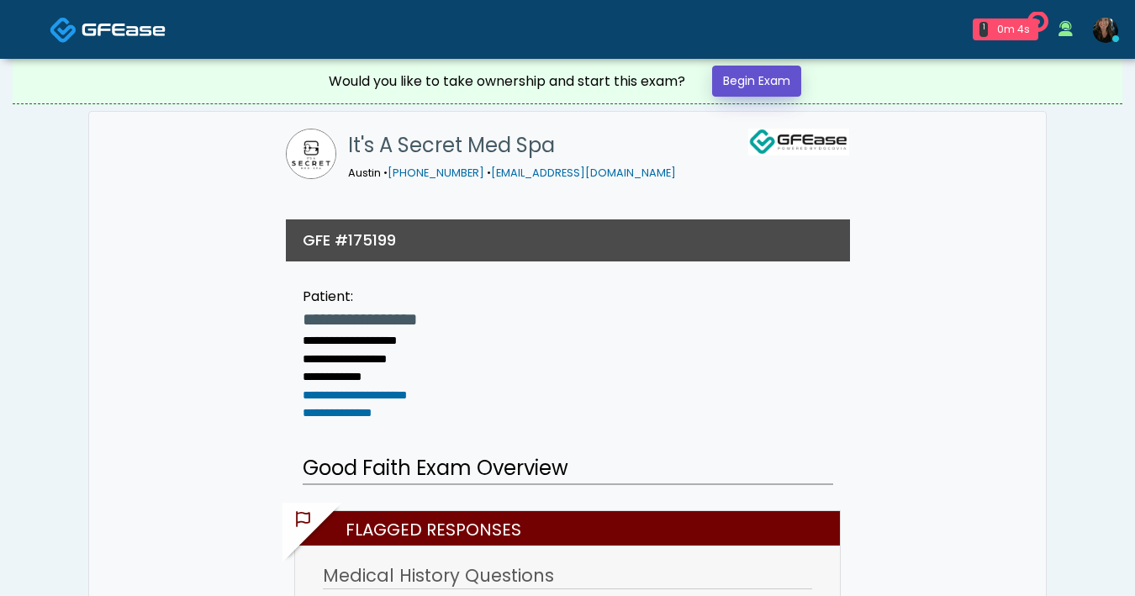
click at [724, 86] on link "Begin Exam" at bounding box center [756, 81] width 89 height 31
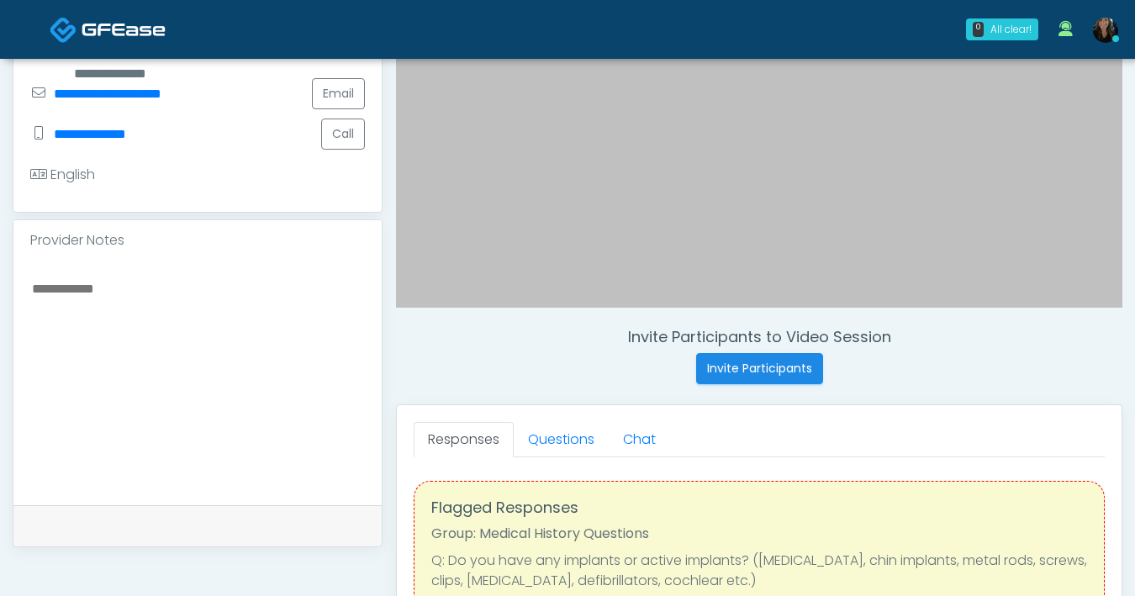
scroll to position [669, 0]
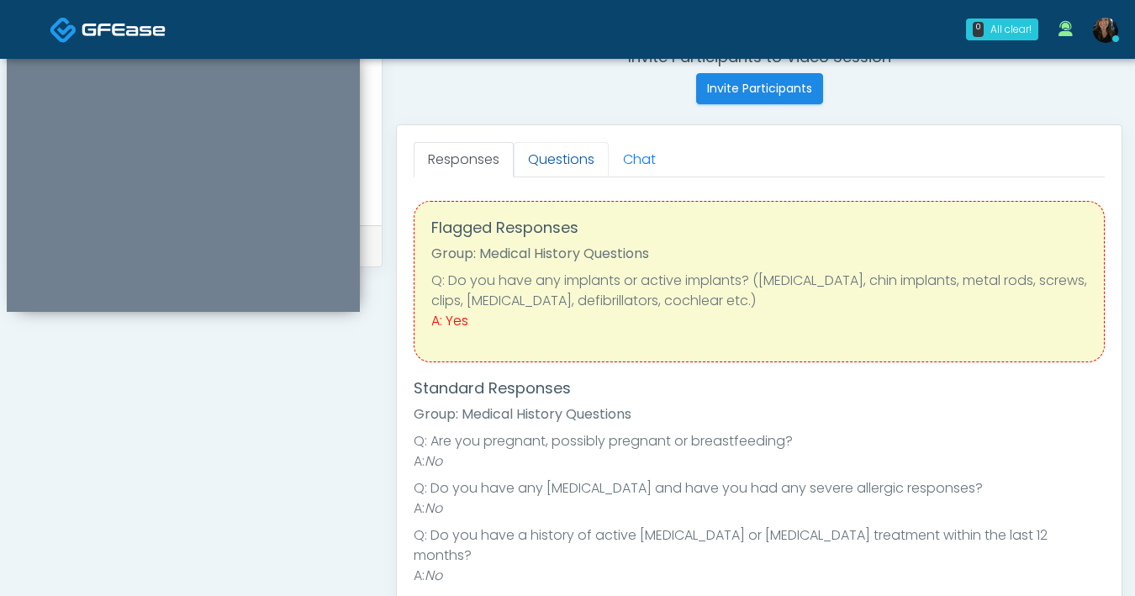
click at [560, 164] on link "Questions" at bounding box center [561, 159] width 95 height 35
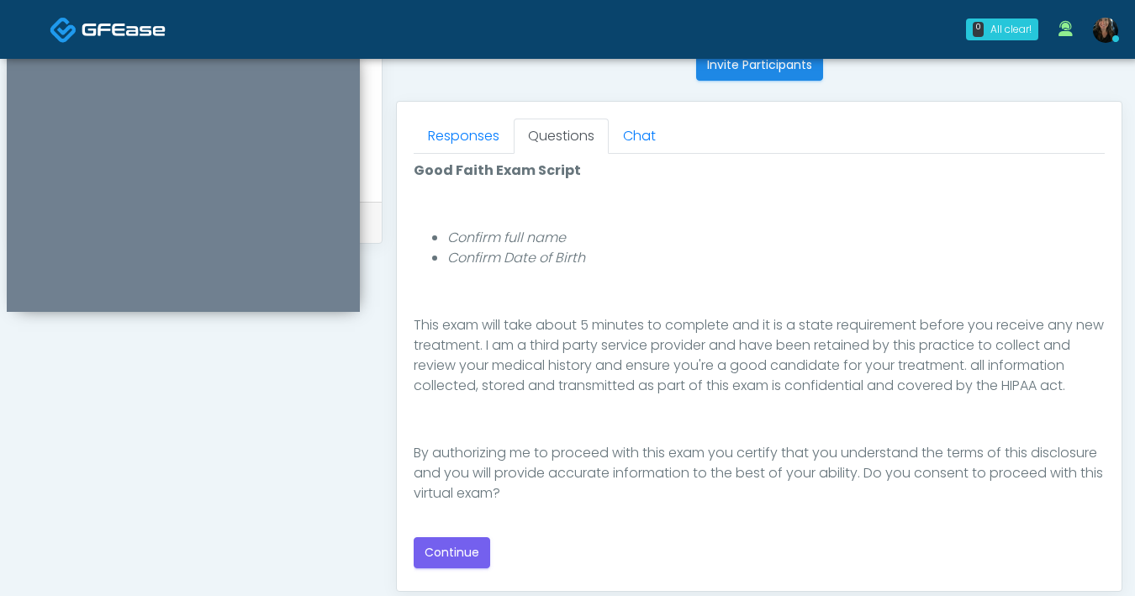
scroll to position [741, 0]
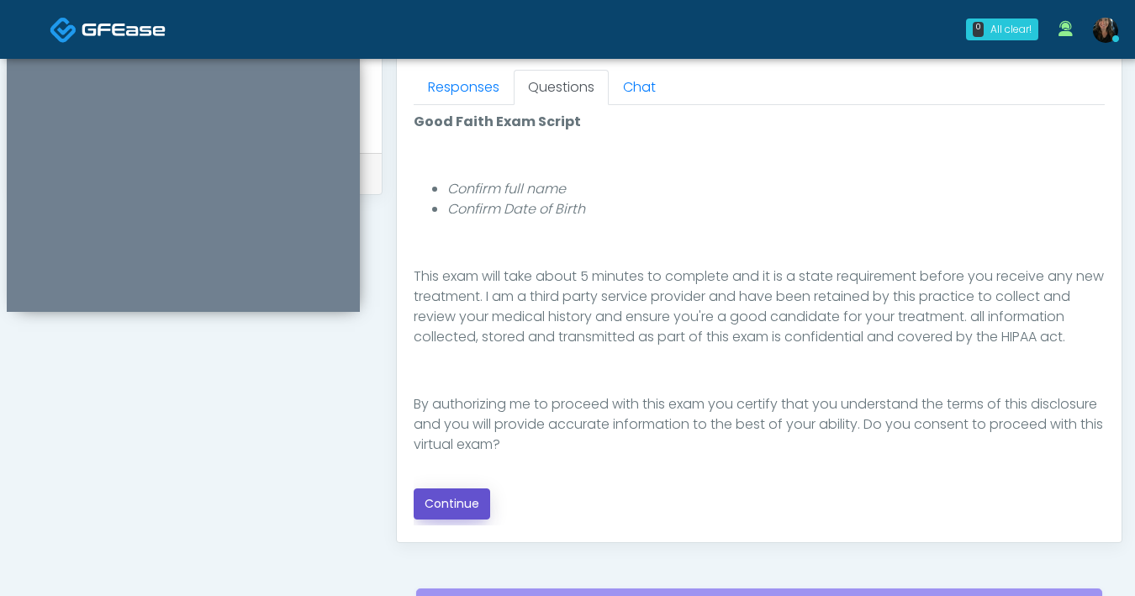
click at [469, 511] on button "Continue" at bounding box center [452, 504] width 77 height 31
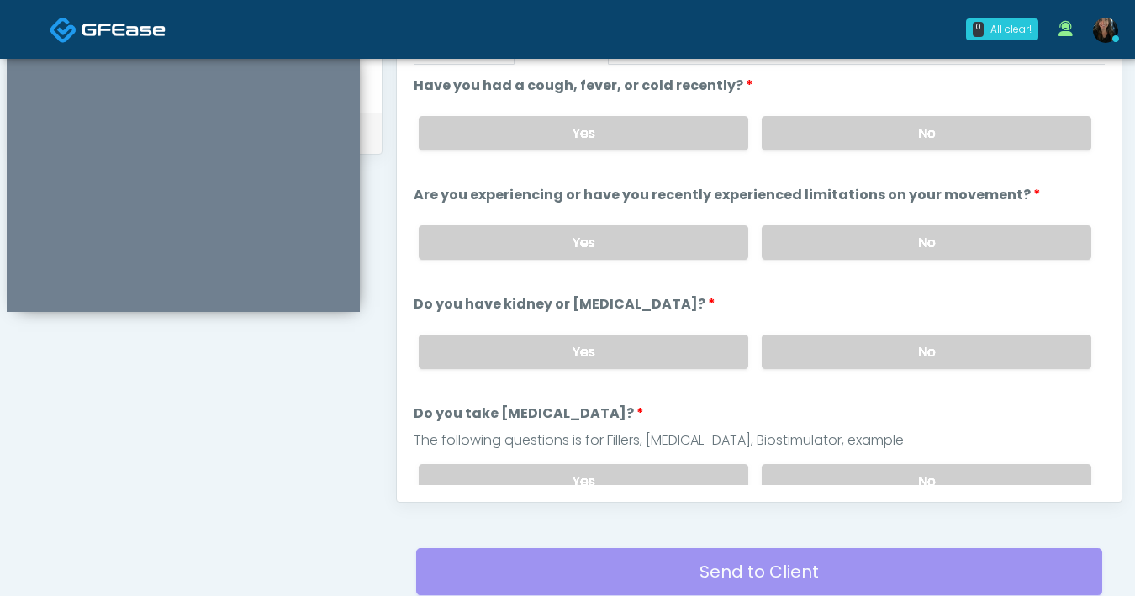
scroll to position [779, 0]
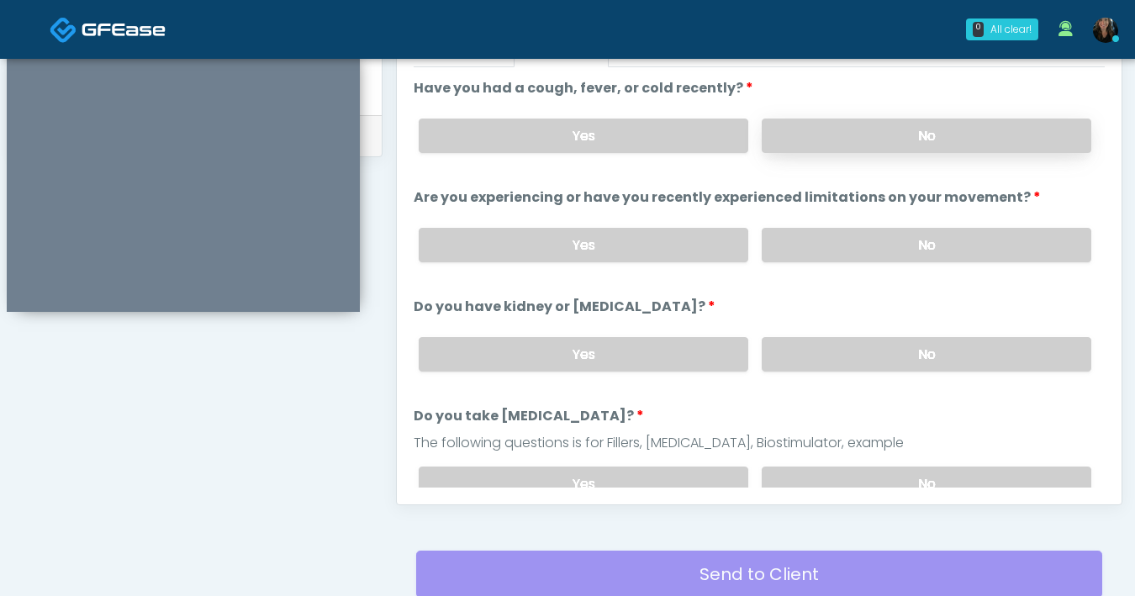
click at [877, 138] on label "No" at bounding box center [927, 136] width 330 height 34
click at [915, 254] on label "No" at bounding box center [927, 245] width 330 height 34
click at [871, 365] on label "No" at bounding box center [927, 354] width 330 height 34
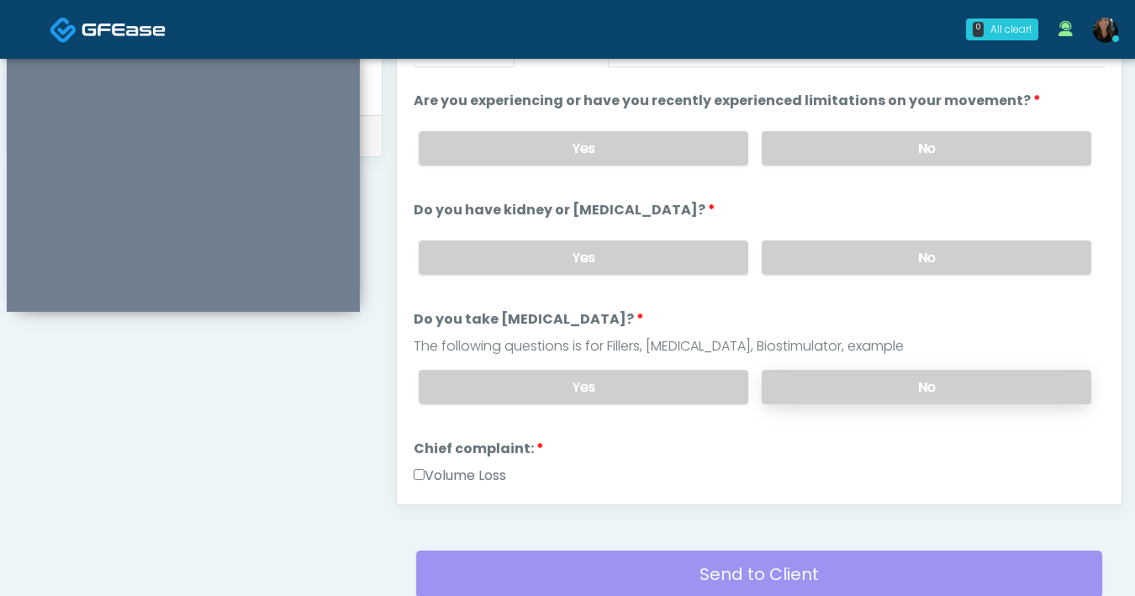
click at [879, 383] on label "No" at bounding box center [927, 387] width 330 height 34
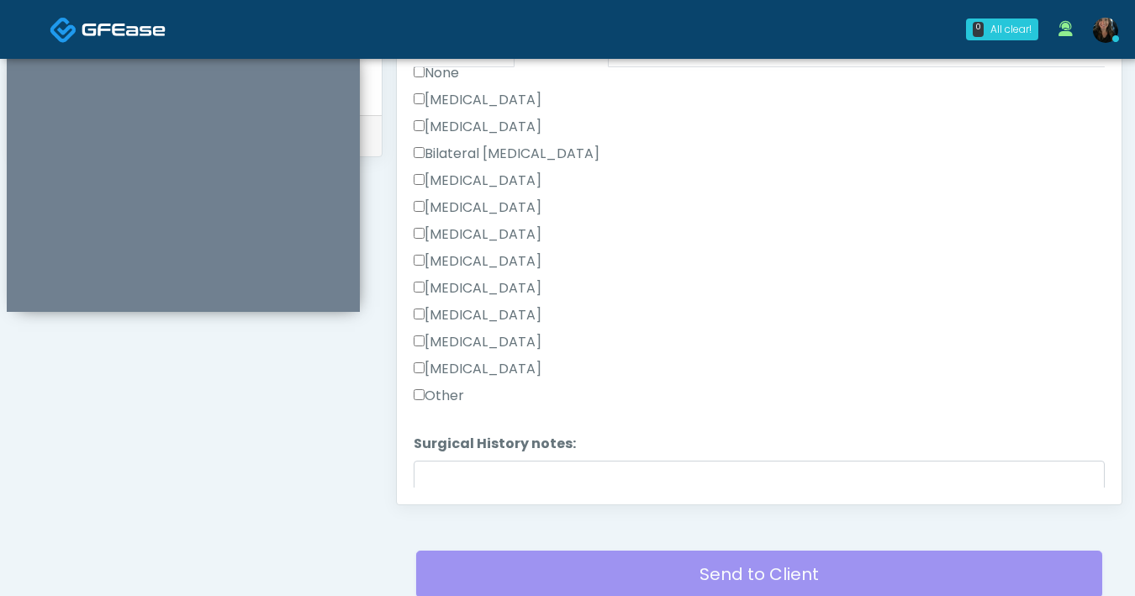
scroll to position [997, 0]
click at [521, 482] on textarea "Surgical History notes:" at bounding box center [759, 496] width 691 height 72
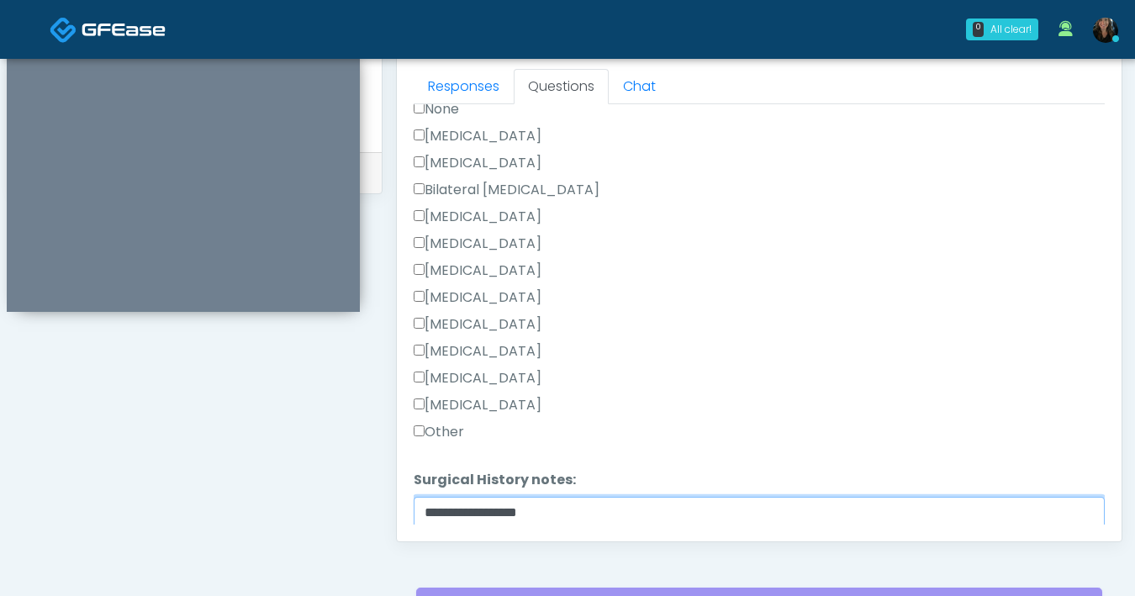
scroll to position [816, 0]
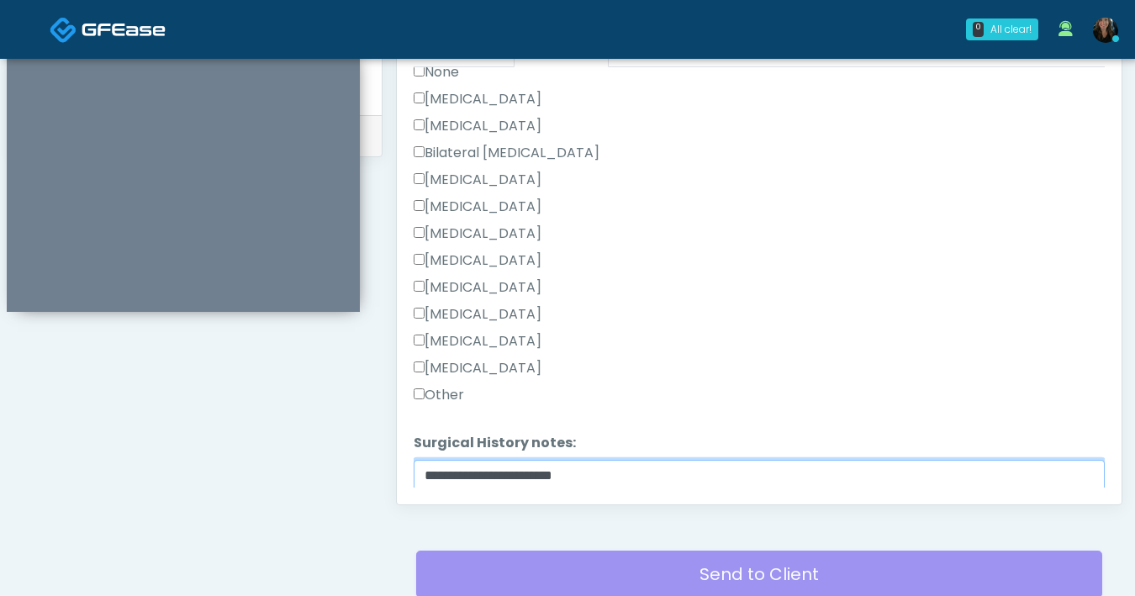
click at [634, 476] on textarea "**********" at bounding box center [759, 496] width 691 height 72
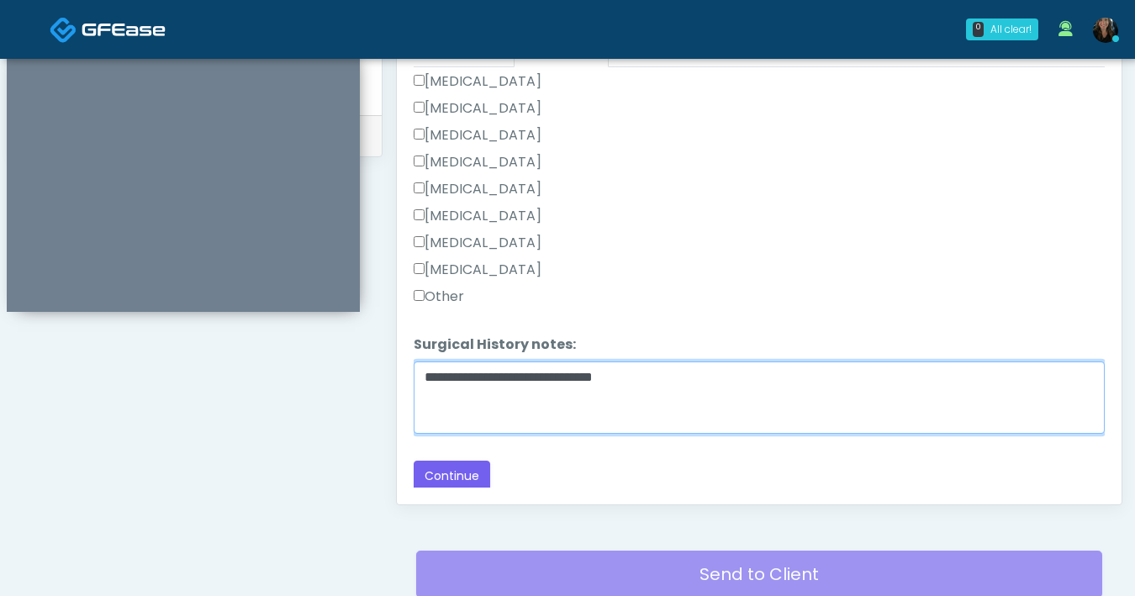
scroll to position [779, 0]
type textarea "**********"
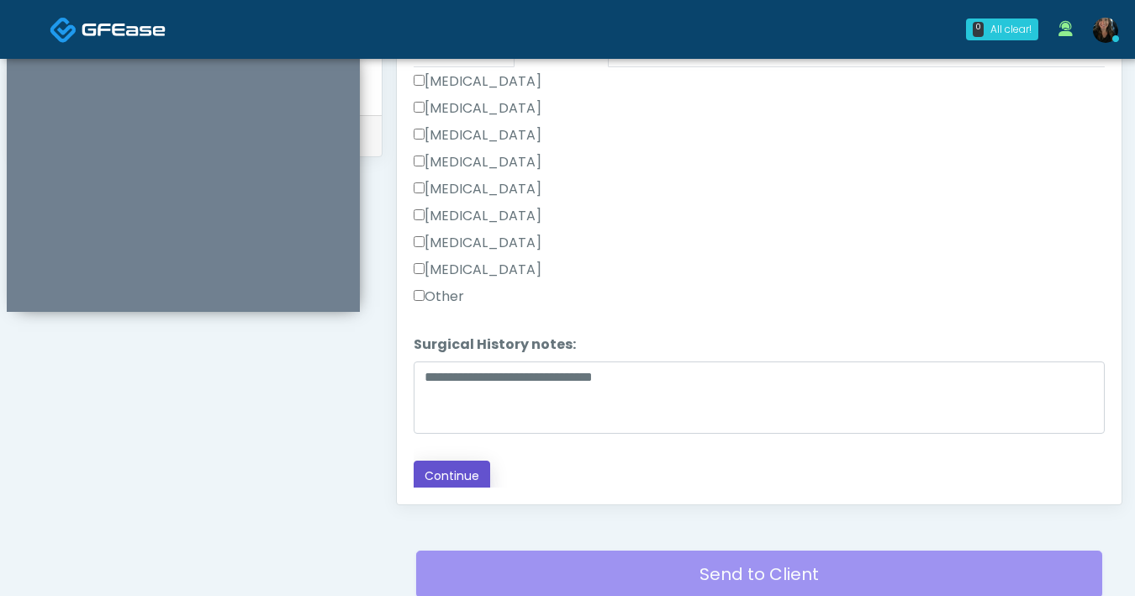
click at [471, 470] on button "Continue" at bounding box center [452, 476] width 77 height 31
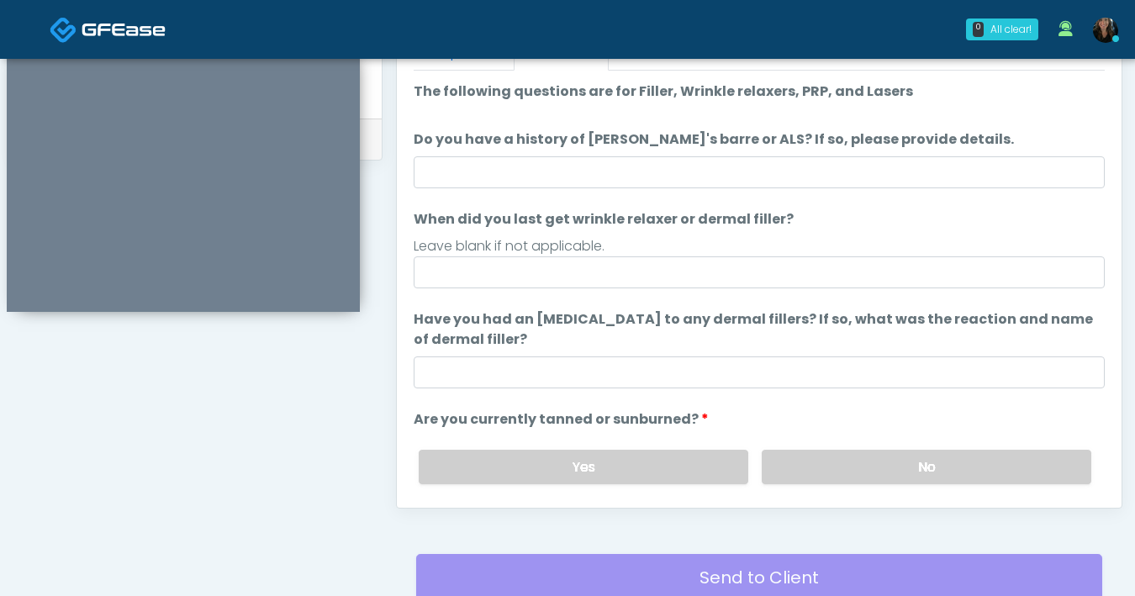
scroll to position [775, 0]
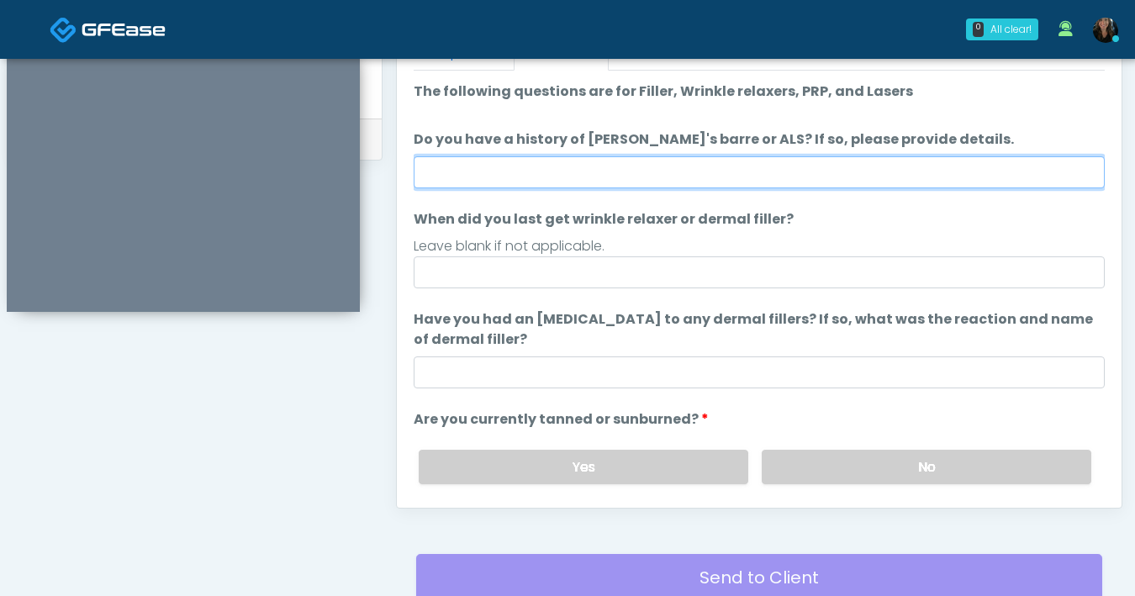
click at [656, 180] on input "Do you have a history of [PERSON_NAME]'s barre or ALS? If so, please provide de…" at bounding box center [759, 172] width 691 height 32
type input "**"
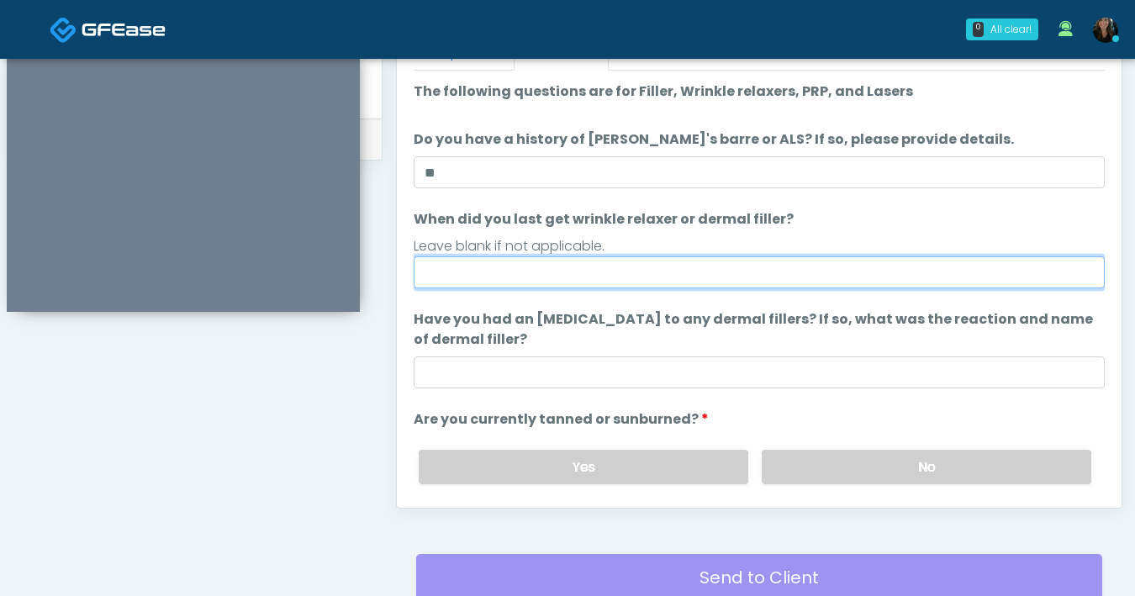
click at [625, 278] on input "When did you last get wrinkle relaxer or dermal filler?" at bounding box center [759, 273] width 691 height 32
type input "**********"
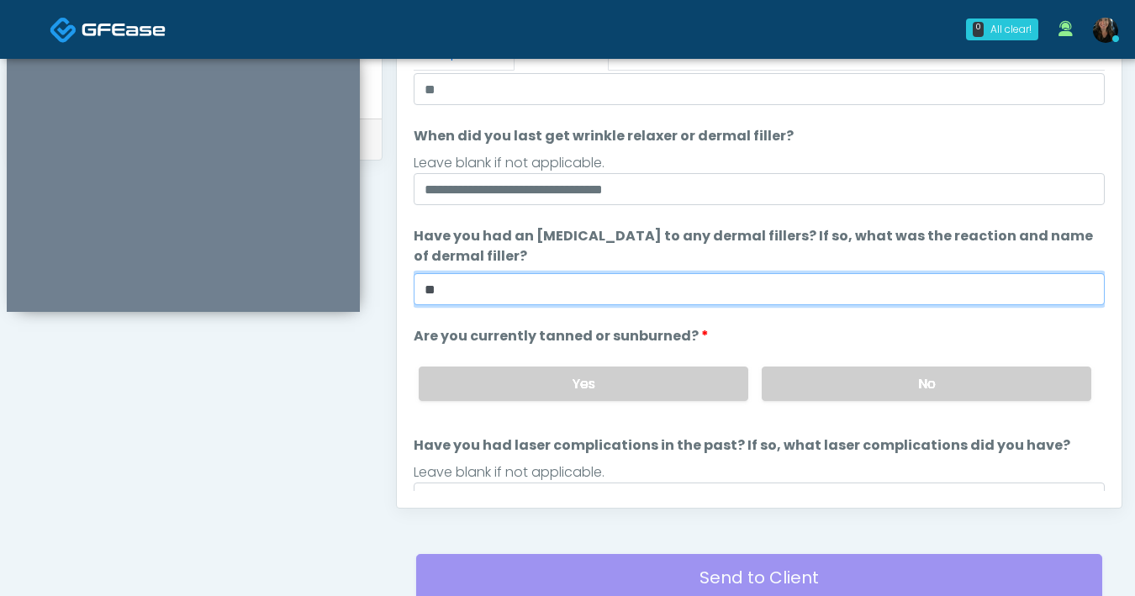
scroll to position [151, 0]
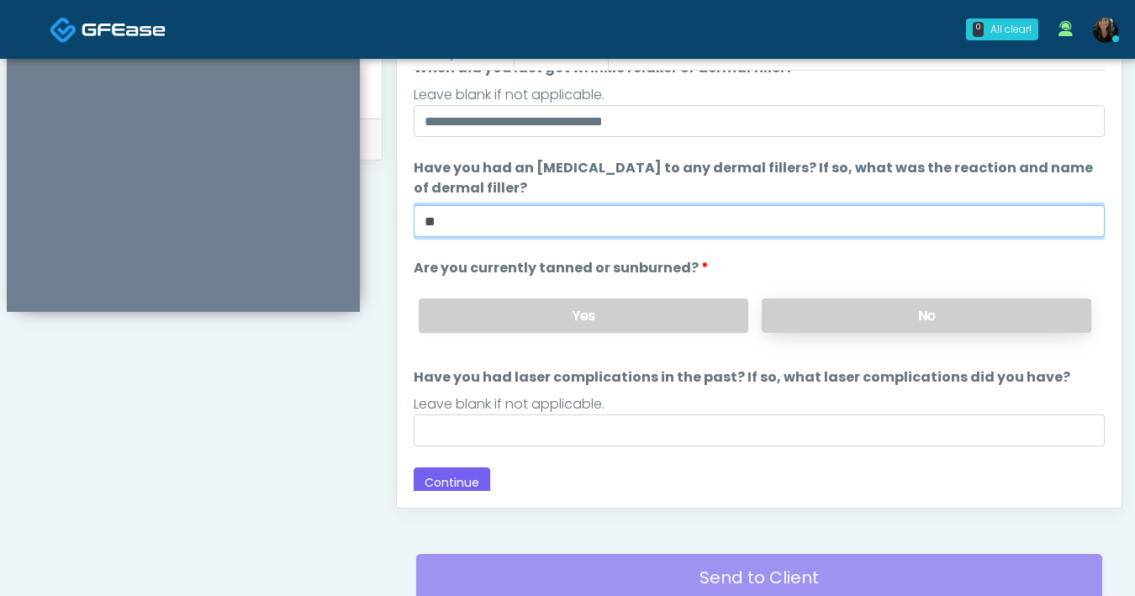
type input "**"
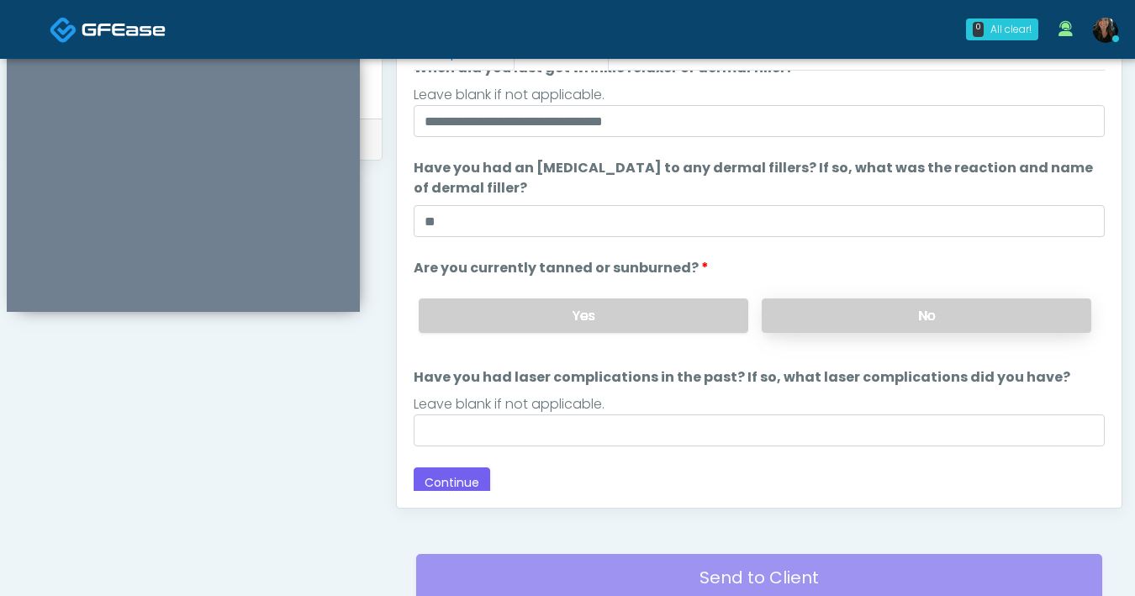
click at [851, 322] on label "No" at bounding box center [927, 316] width 330 height 34
click at [721, 447] on div "Loading... Connecting to your agent... Please wait while we prepare your person…" at bounding box center [759, 214] width 691 height 569
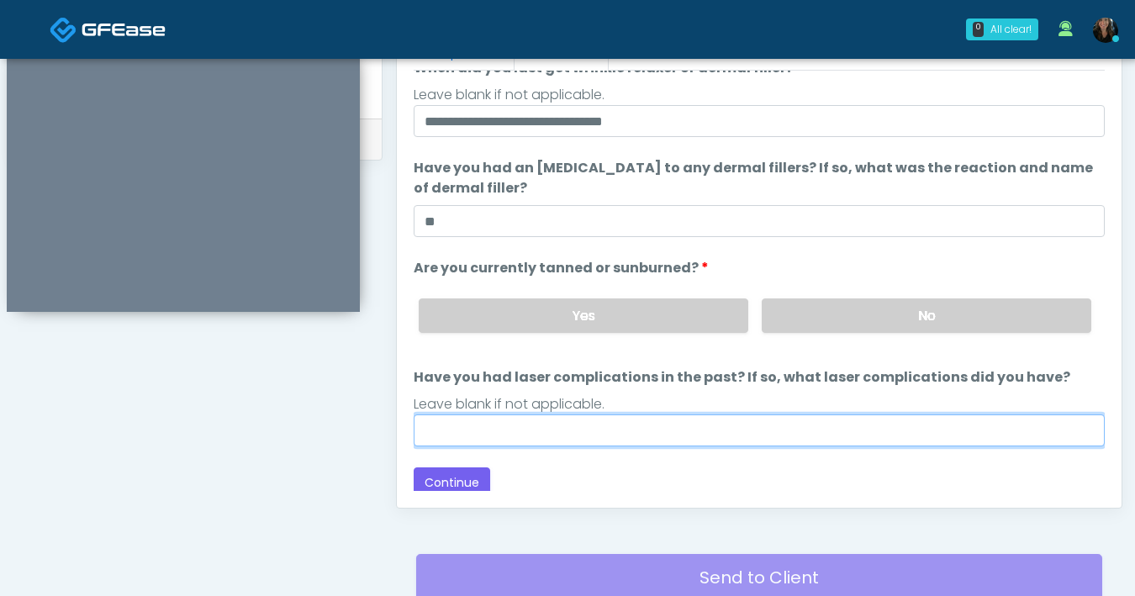
click at [528, 431] on input "Have you had laser complications in the past? If so, what laser complications d…" at bounding box center [759, 431] width 691 height 32
type input "**"
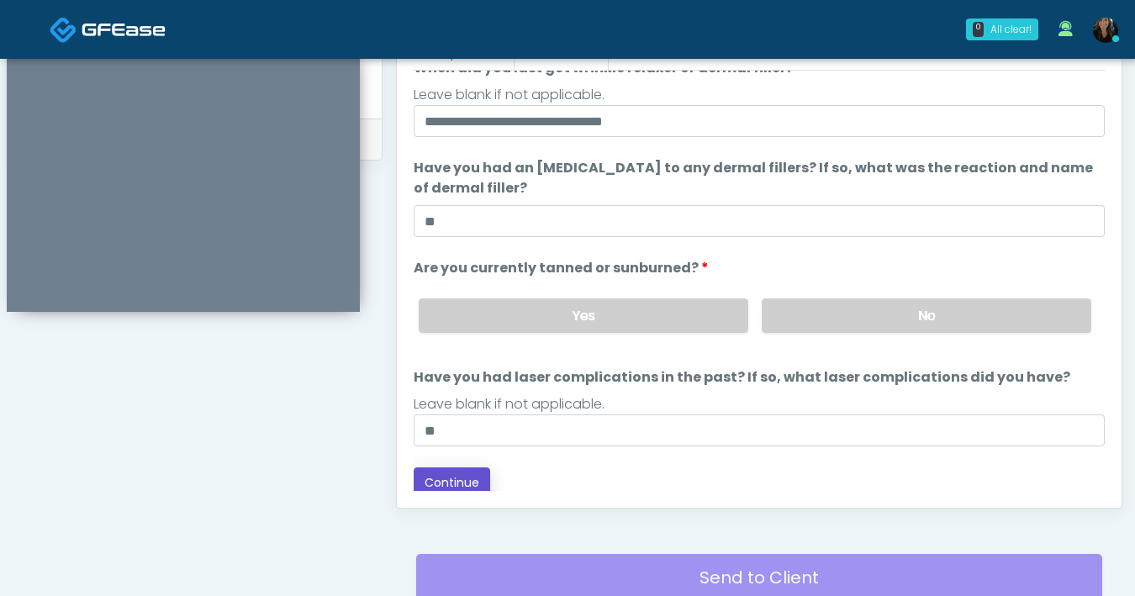
click at [472, 481] on button "Continue" at bounding box center [452, 483] width 77 height 31
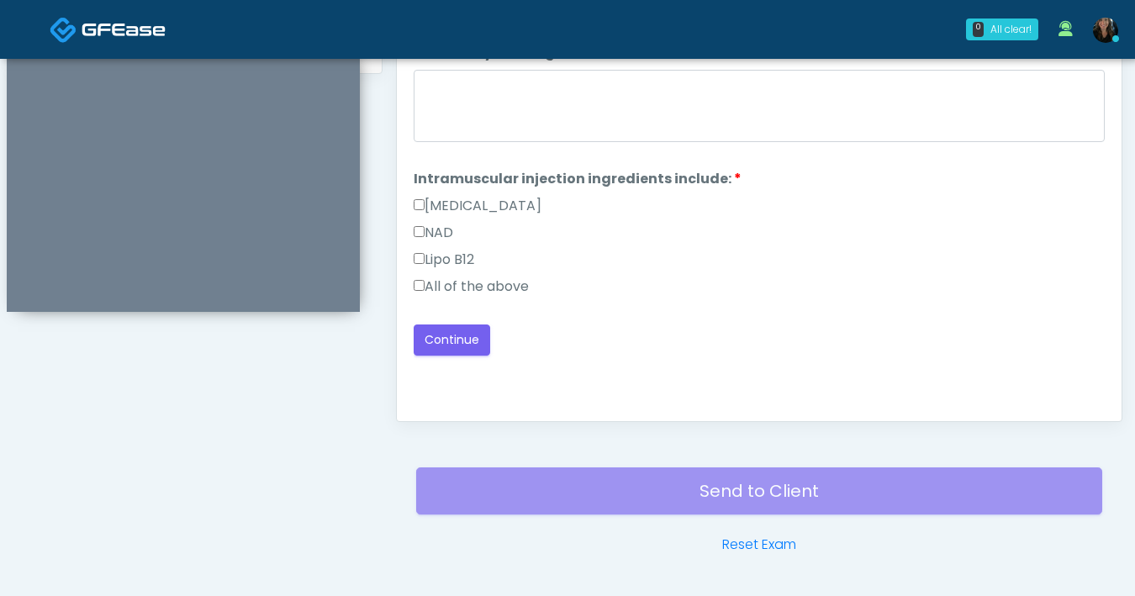
scroll to position [767, 0]
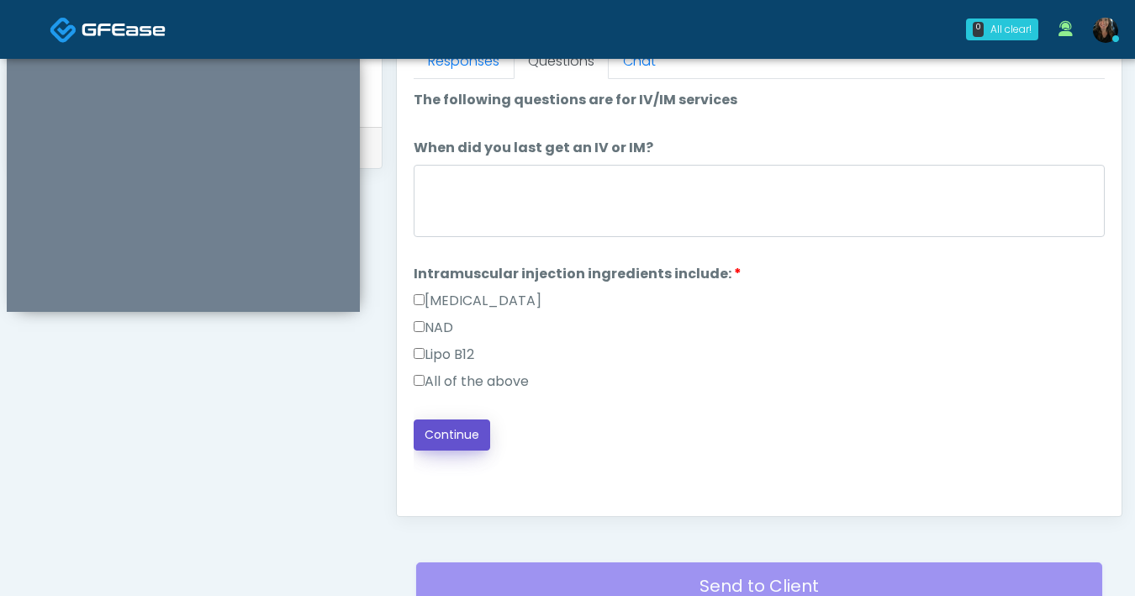
click at [444, 445] on button "Continue" at bounding box center [452, 435] width 77 height 31
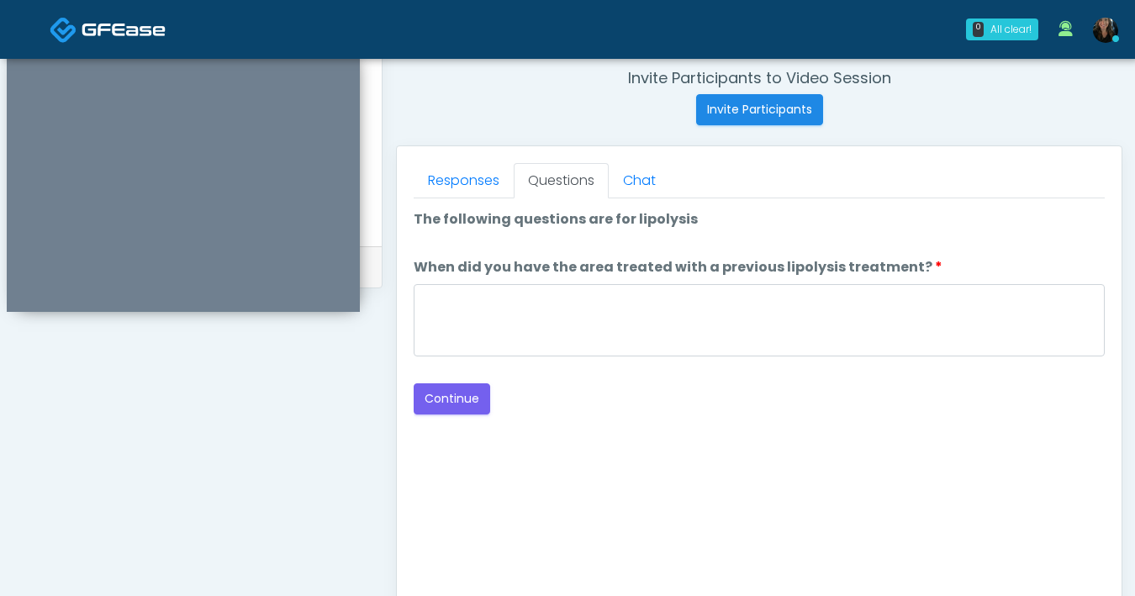
scroll to position [619, 0]
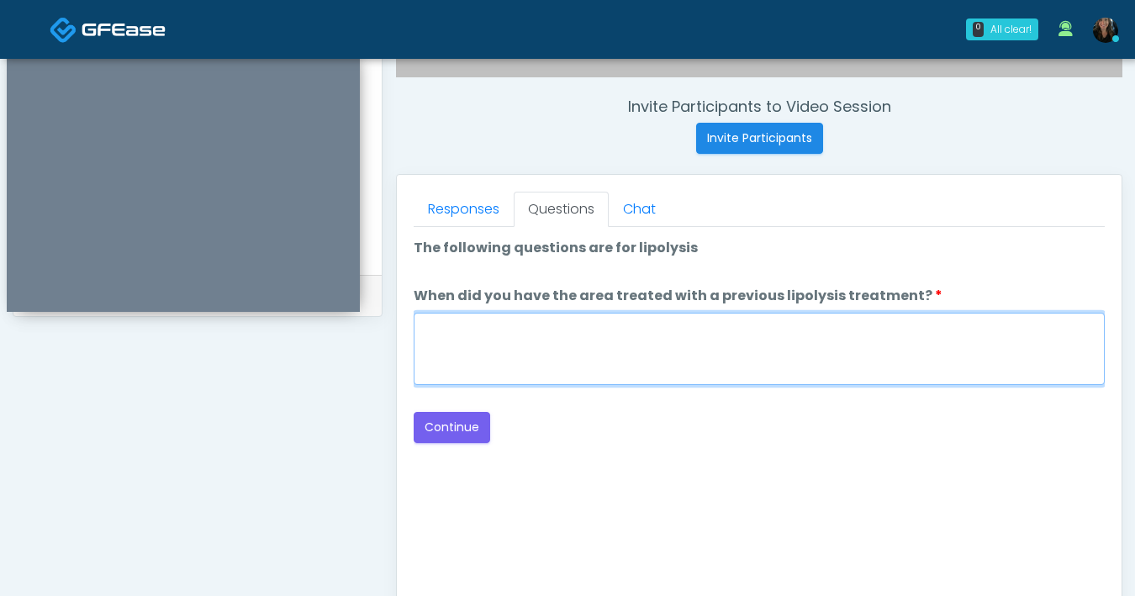
click at [699, 373] on textarea "When did you have the area treated with a previous lipolysis treatment?" at bounding box center [759, 349] width 691 height 72
type textarea "***"
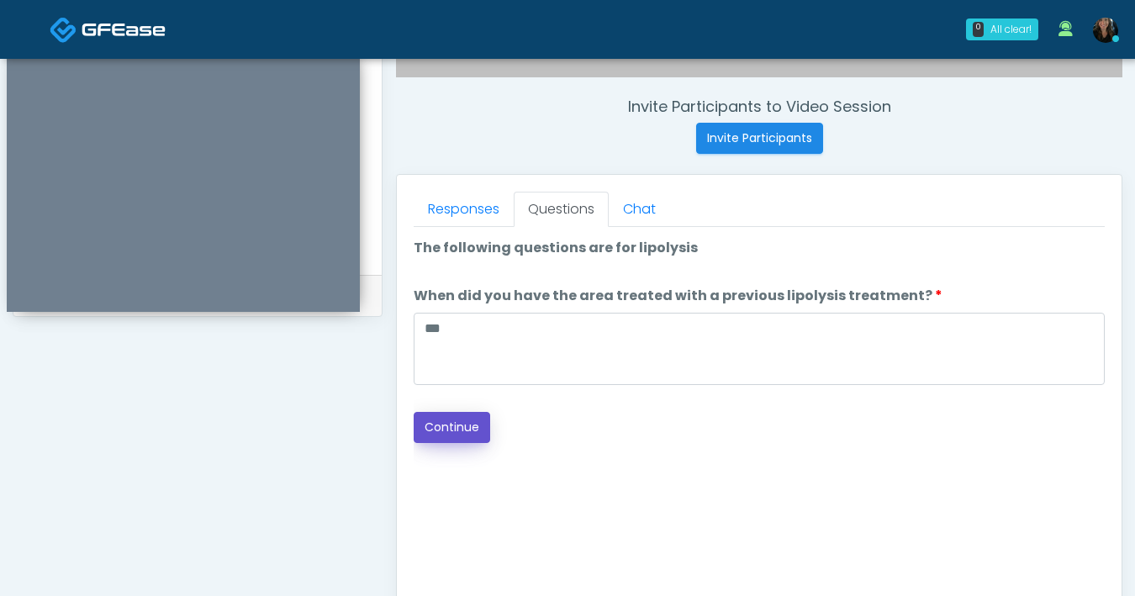
click at [468, 429] on button "Continue" at bounding box center [452, 427] width 77 height 31
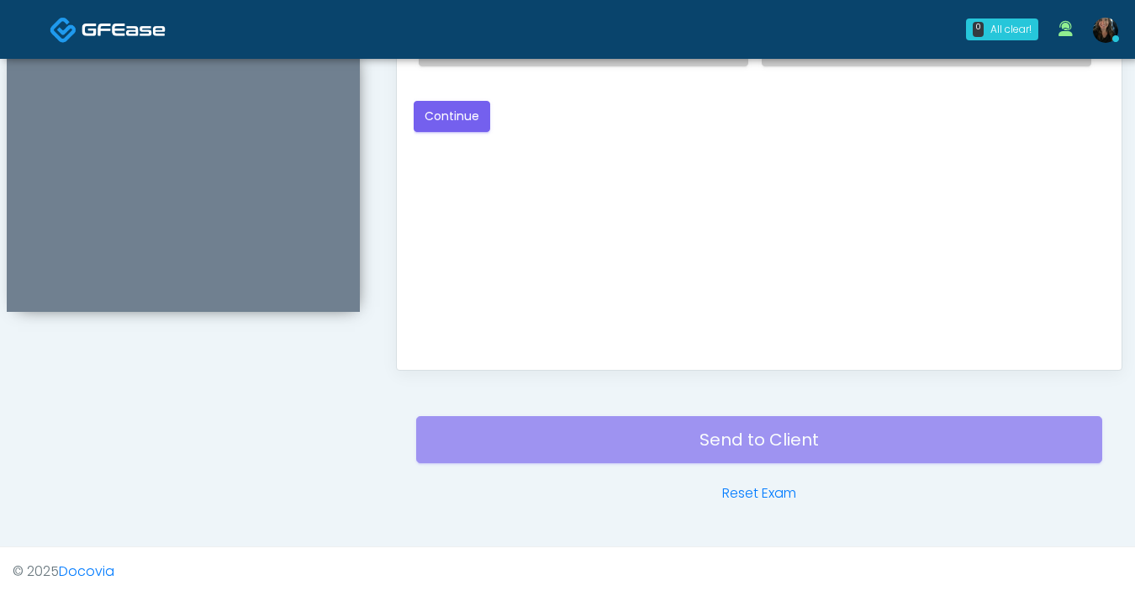
scroll to position [610, 0]
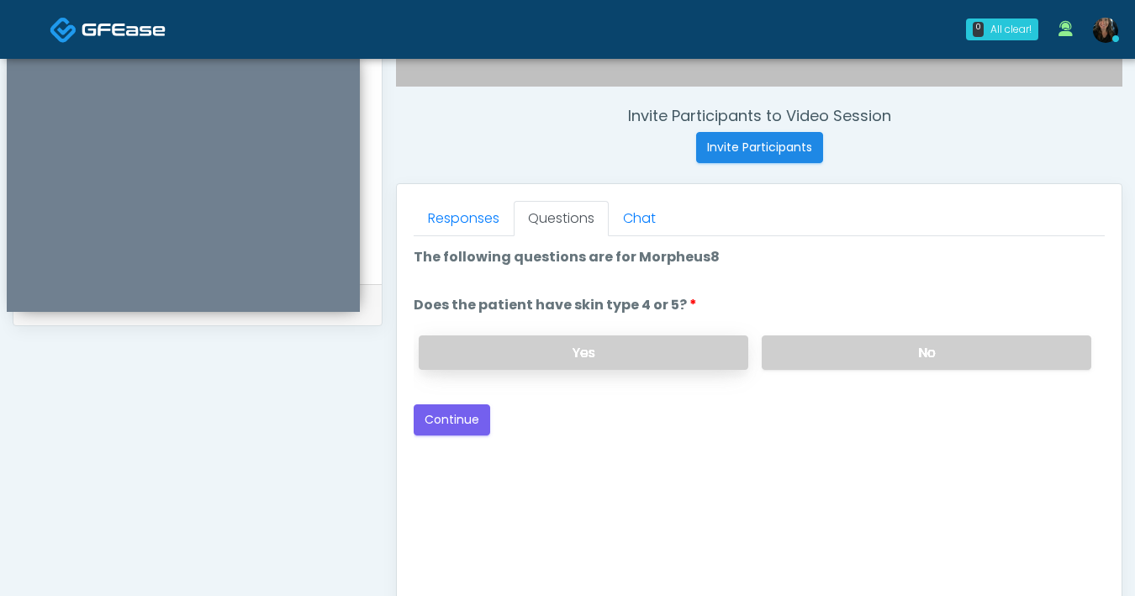
click at [641, 344] on label "Yes" at bounding box center [584, 353] width 330 height 34
click at [442, 417] on button "Continue" at bounding box center [452, 420] width 77 height 31
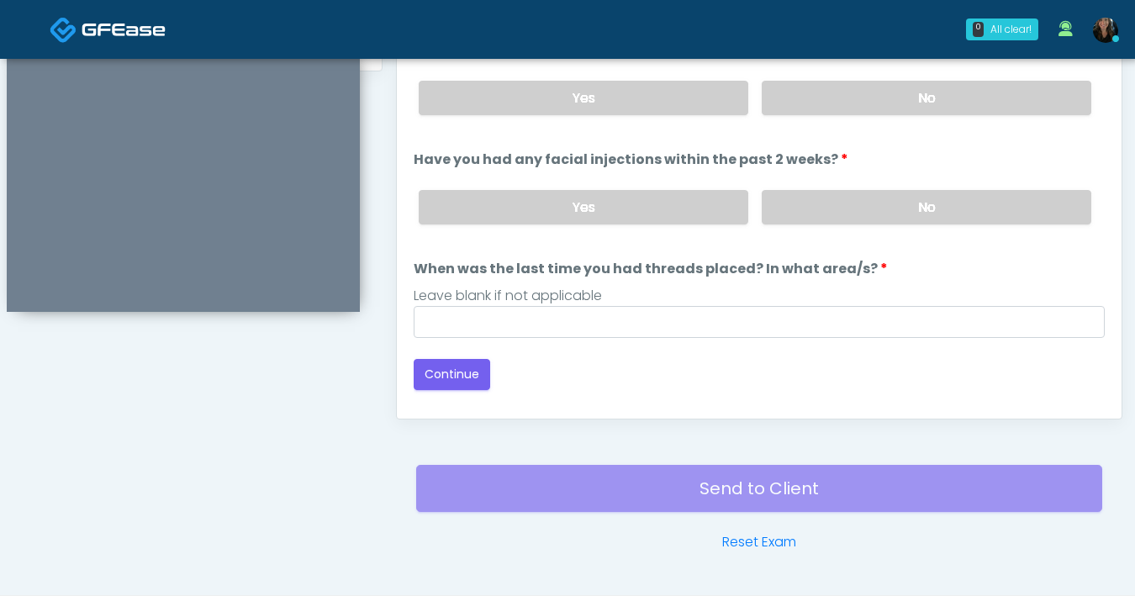
scroll to position [775, 0]
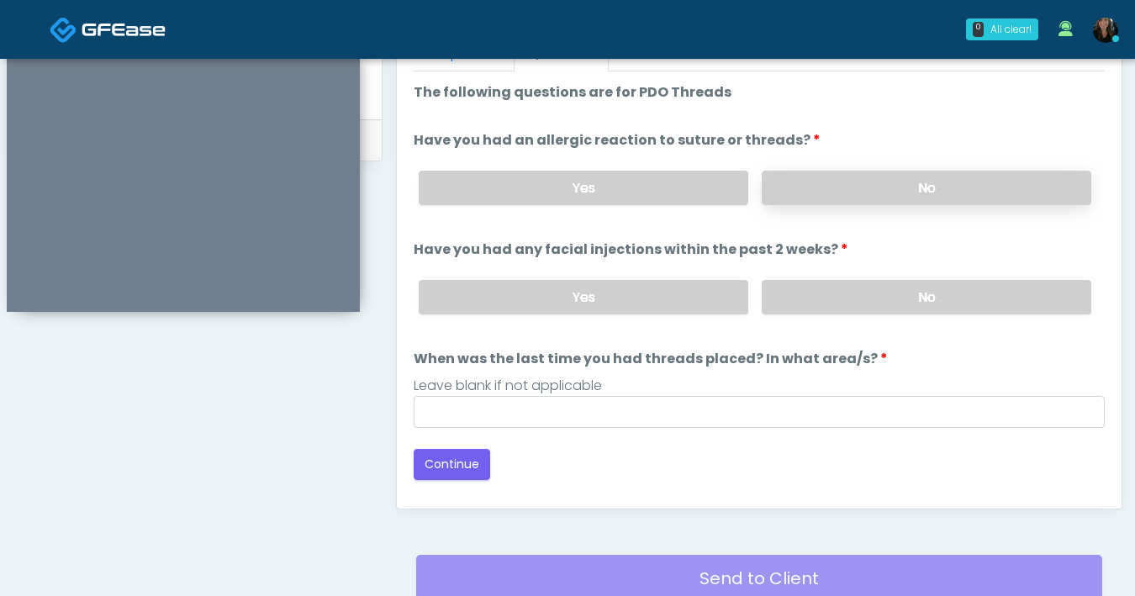
click at [936, 198] on label "No" at bounding box center [927, 188] width 330 height 34
click at [930, 302] on label "No" at bounding box center [927, 297] width 330 height 34
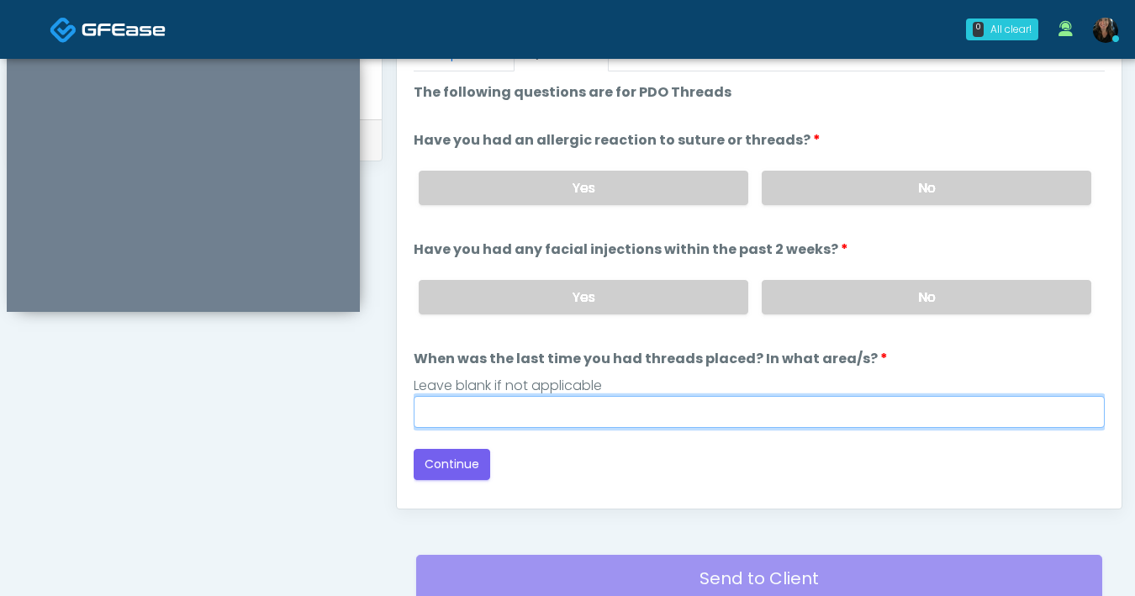
click at [806, 402] on input "When was the last time you had threads placed? In what area/s?" at bounding box center [759, 412] width 691 height 32
type input "***"
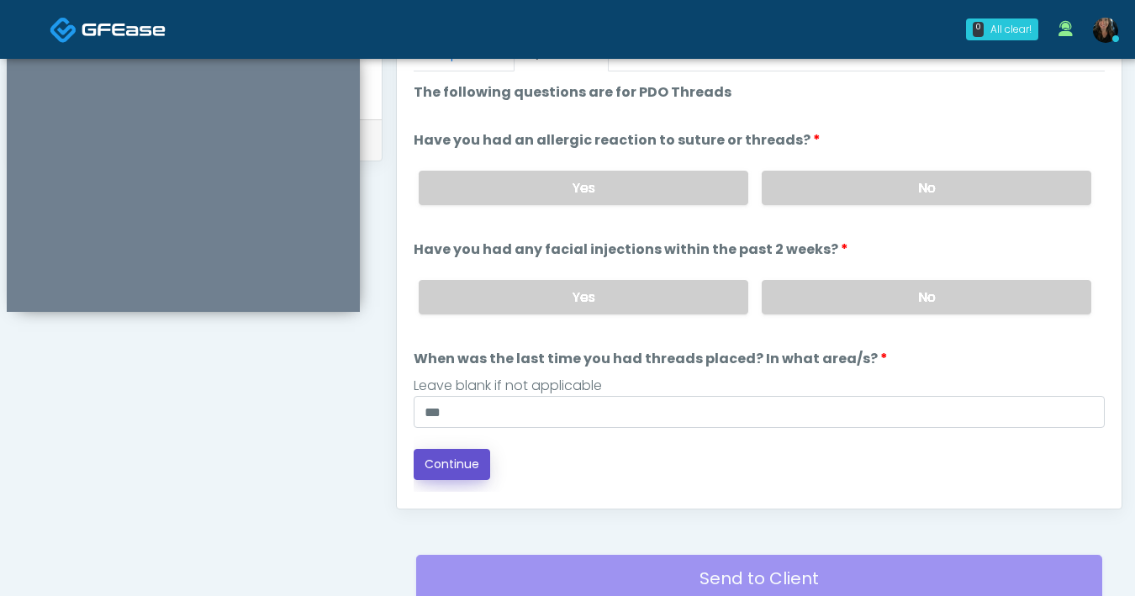
click at [458, 471] on button "Continue" at bounding box center [452, 464] width 77 height 31
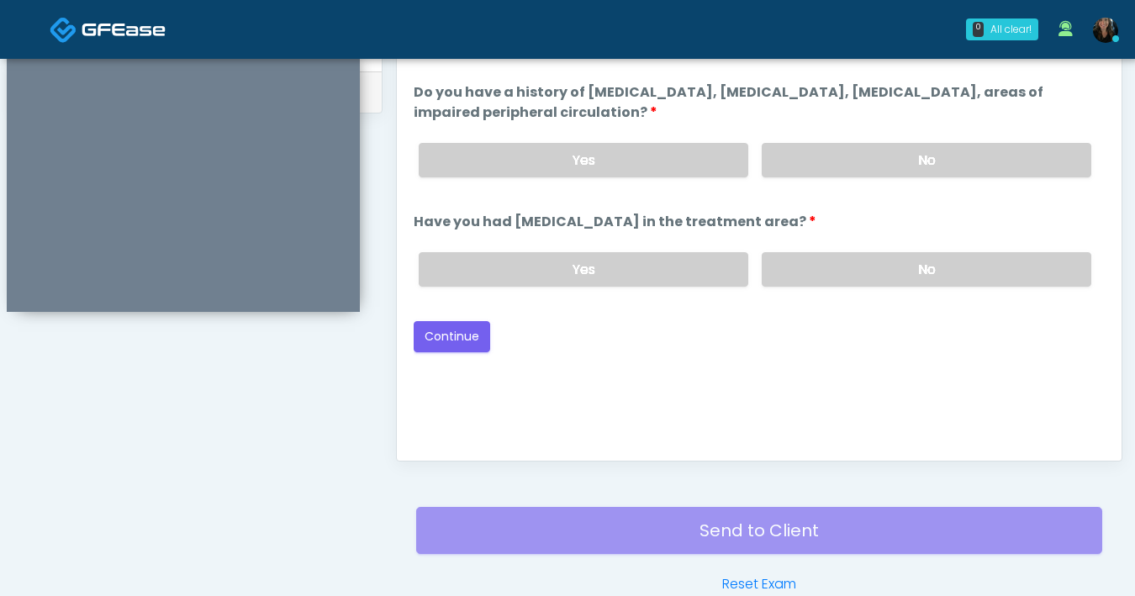
scroll to position [809, 0]
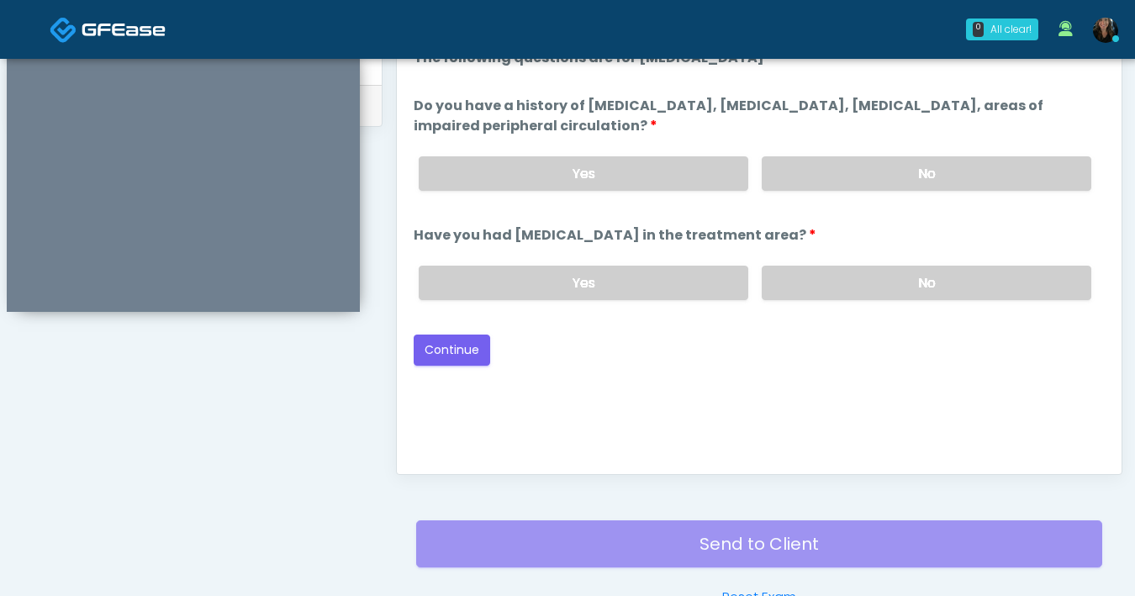
click at [923, 189] on label "No" at bounding box center [927, 173] width 330 height 34
click at [939, 277] on label "No" at bounding box center [927, 283] width 330 height 34
click at [458, 342] on button "Continue" at bounding box center [452, 350] width 77 height 31
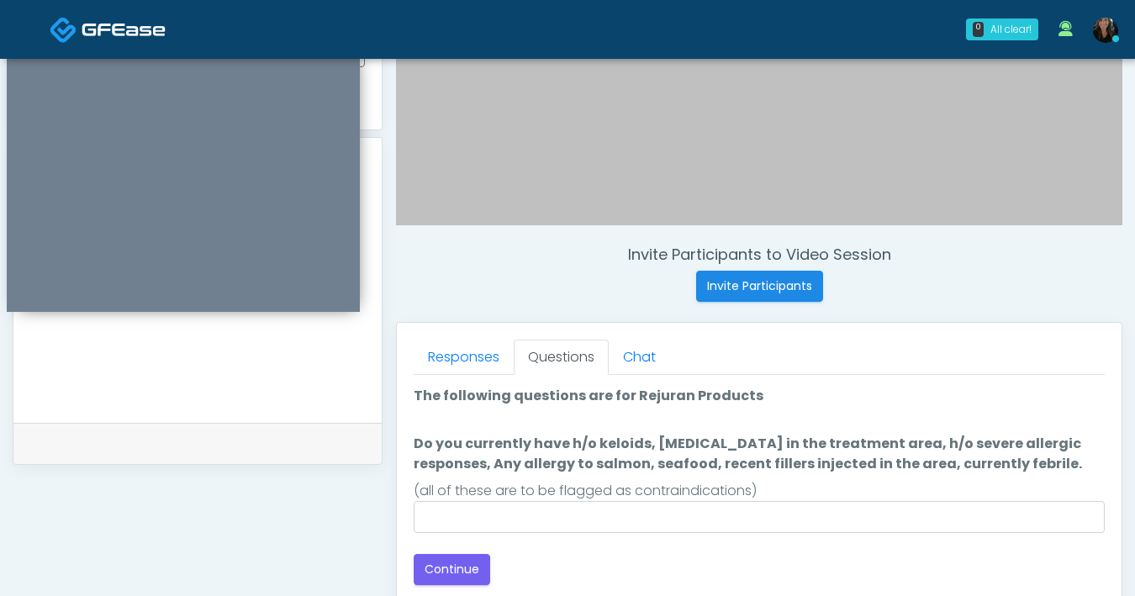
scroll to position [565, 0]
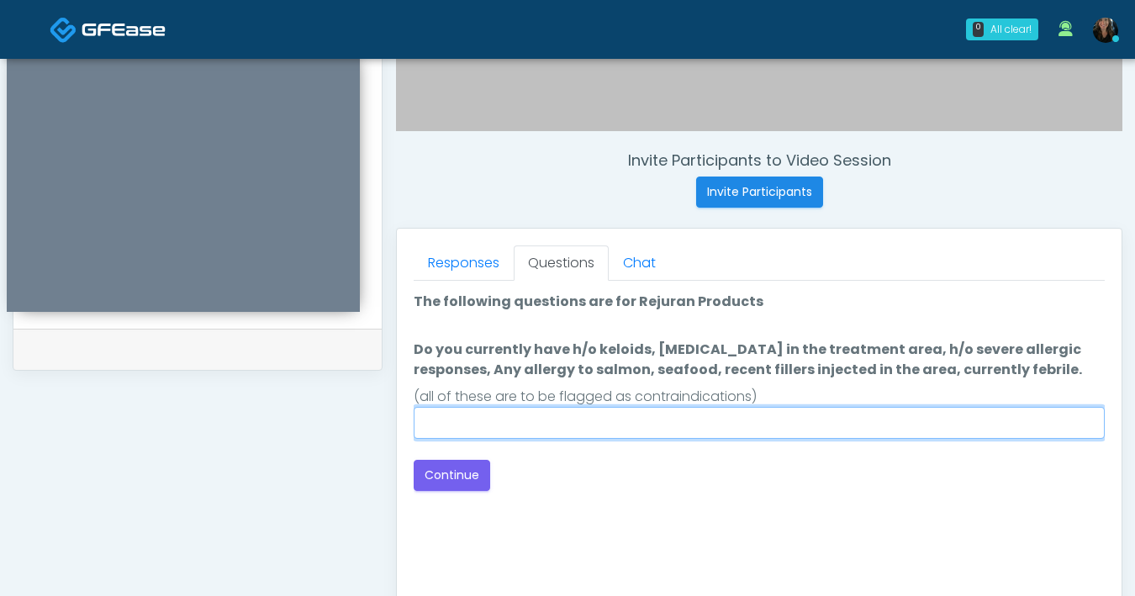
click at [759, 423] on input "Do you currently have h/o keloids, skin infection in the treatment area, h/o se…" at bounding box center [759, 423] width 691 height 32
type input "**"
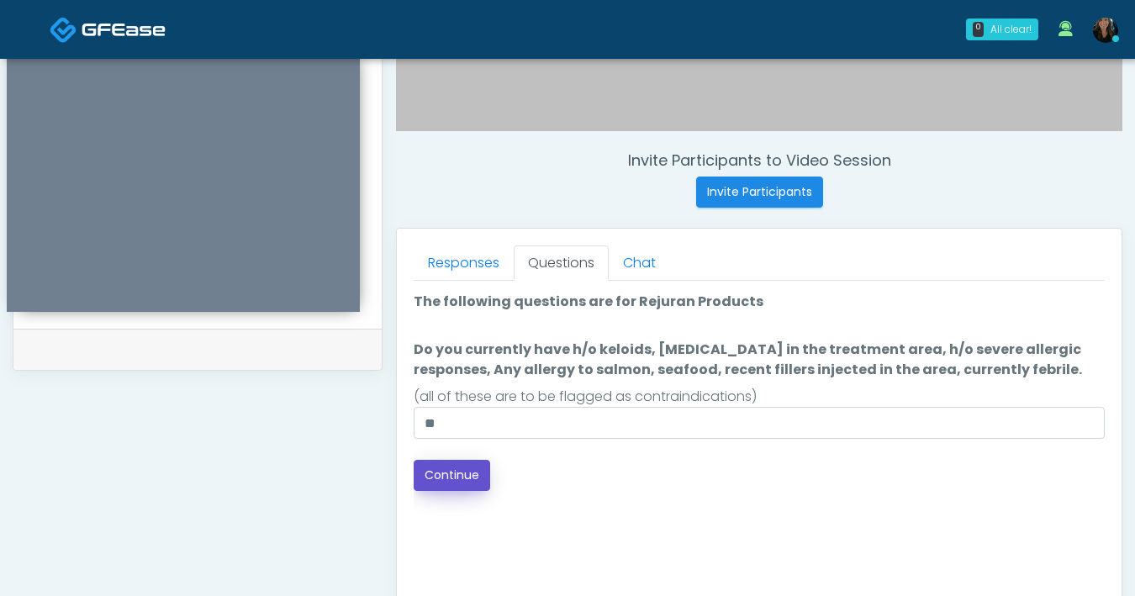
click at [452, 484] on button "Continue" at bounding box center [452, 475] width 77 height 31
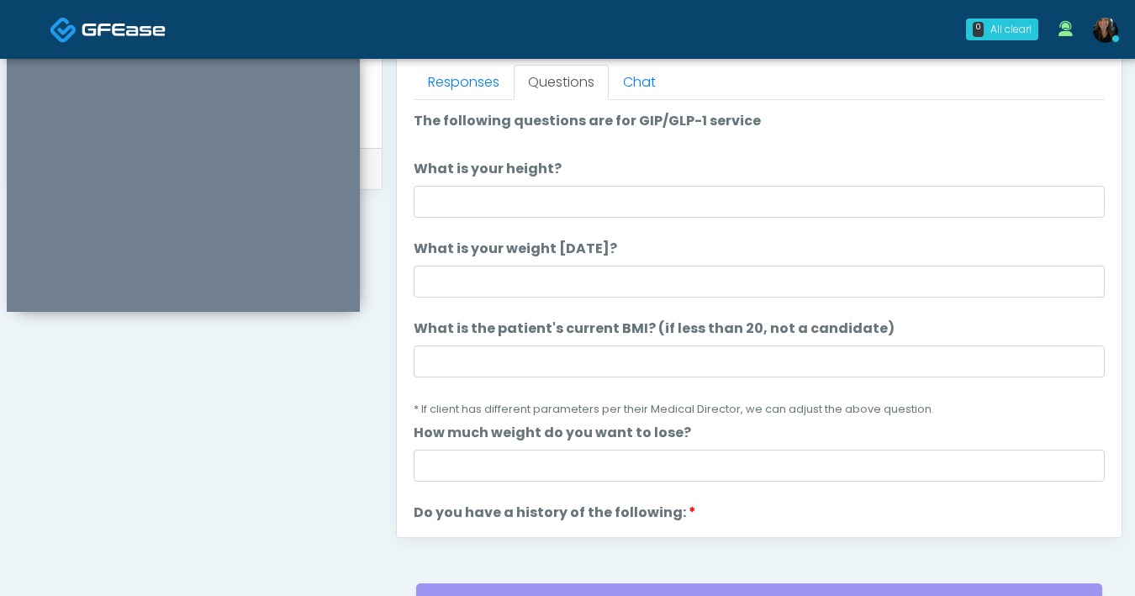
scroll to position [700, 0]
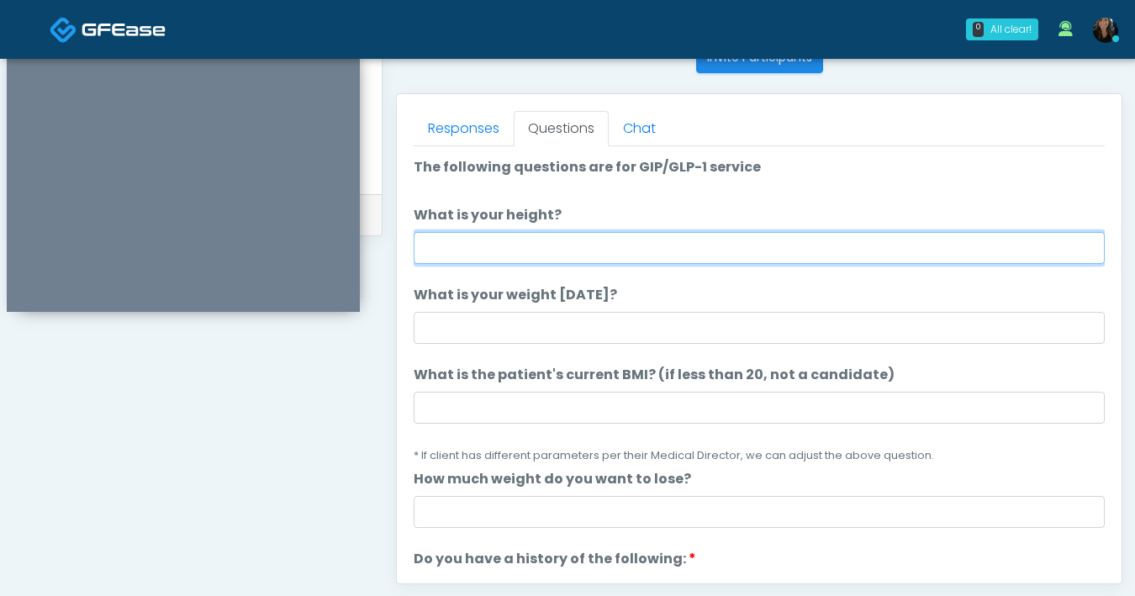
click at [643, 246] on input "What is your height?" at bounding box center [759, 248] width 691 height 32
type input "***"
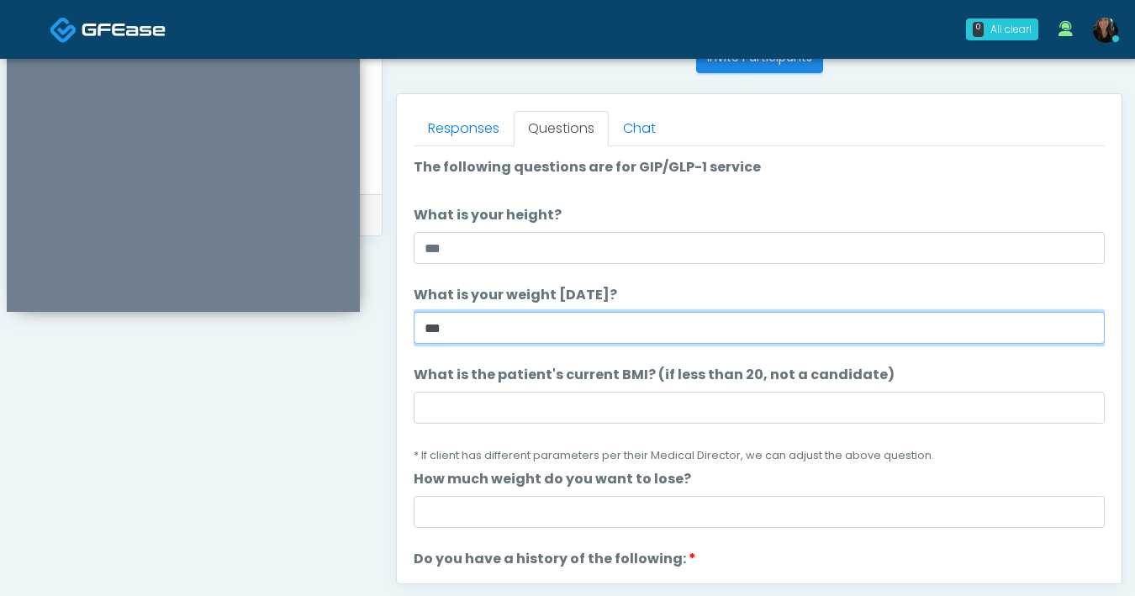
type input "***"
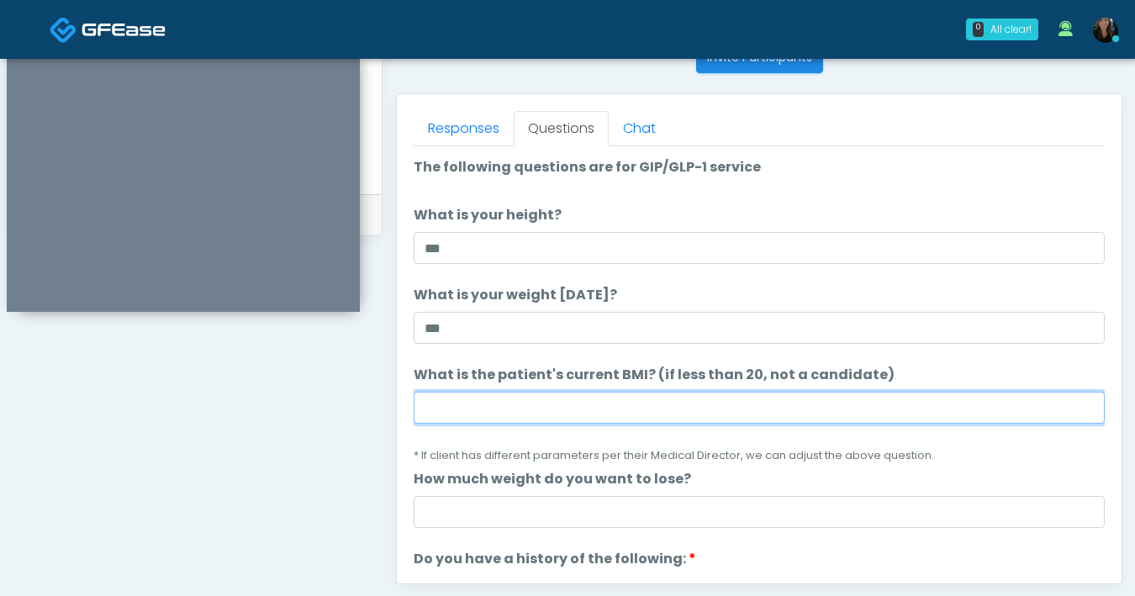
click at [640, 413] on input "What is the patient's current BMI? (if less than 20, not a candidate)" at bounding box center [759, 408] width 691 height 32
type input "****"
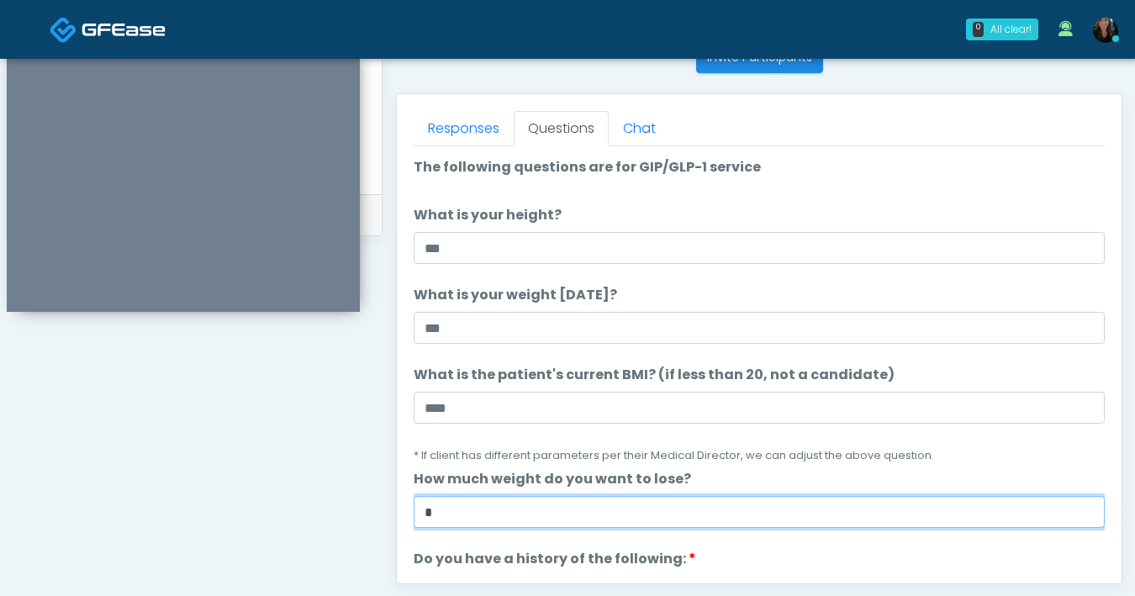
type input "*"
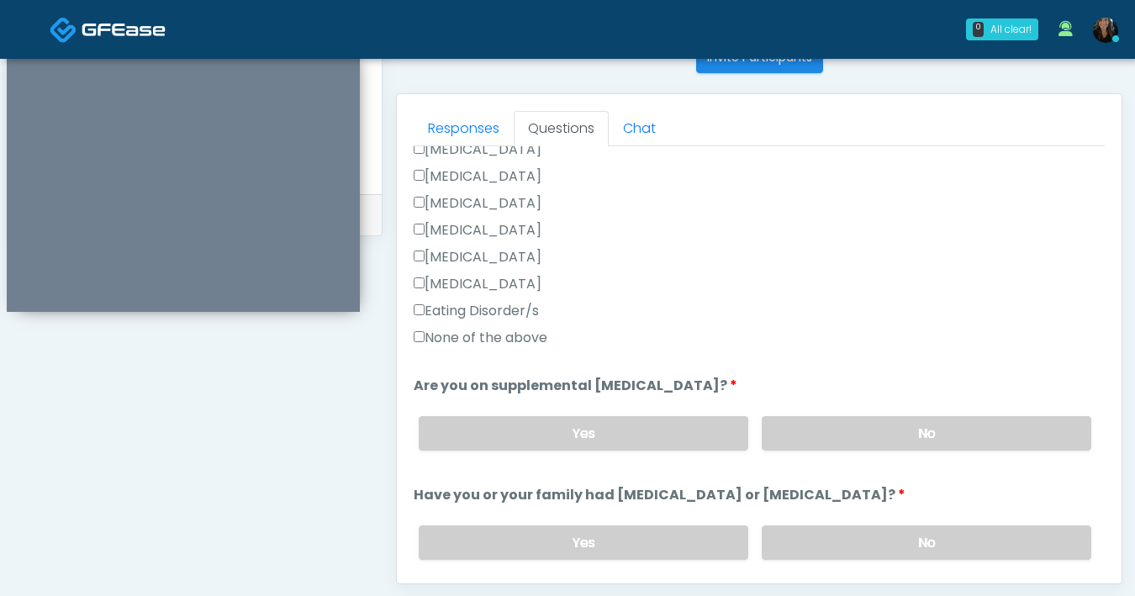
scroll to position [438, 0]
click at [893, 423] on label "No" at bounding box center [927, 432] width 330 height 34
click at [883, 541] on label "No" at bounding box center [927, 541] width 330 height 34
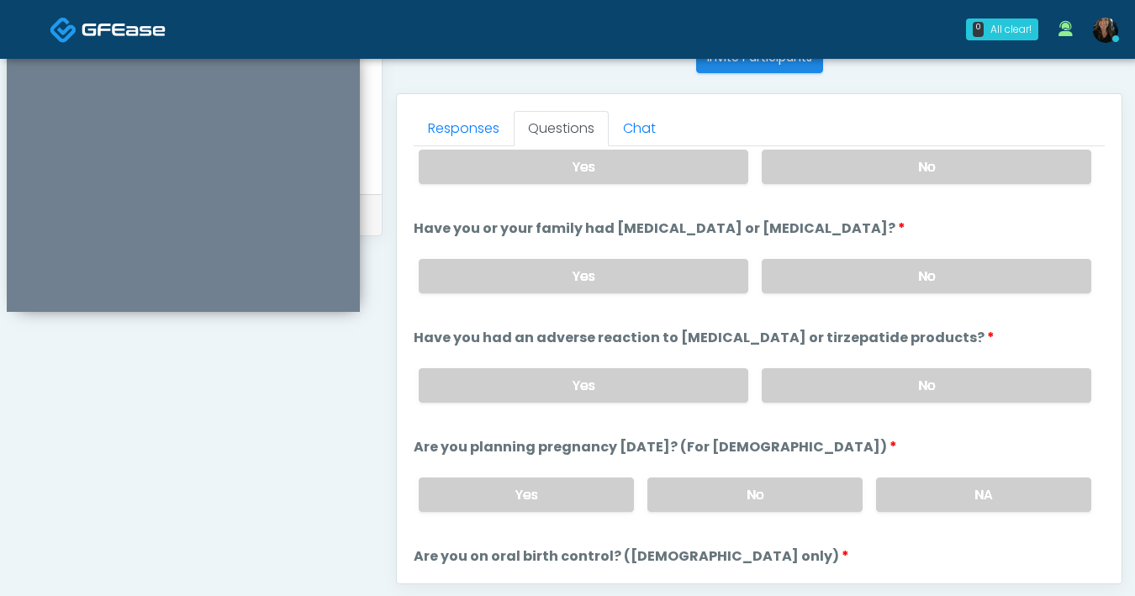
scroll to position [727, 0]
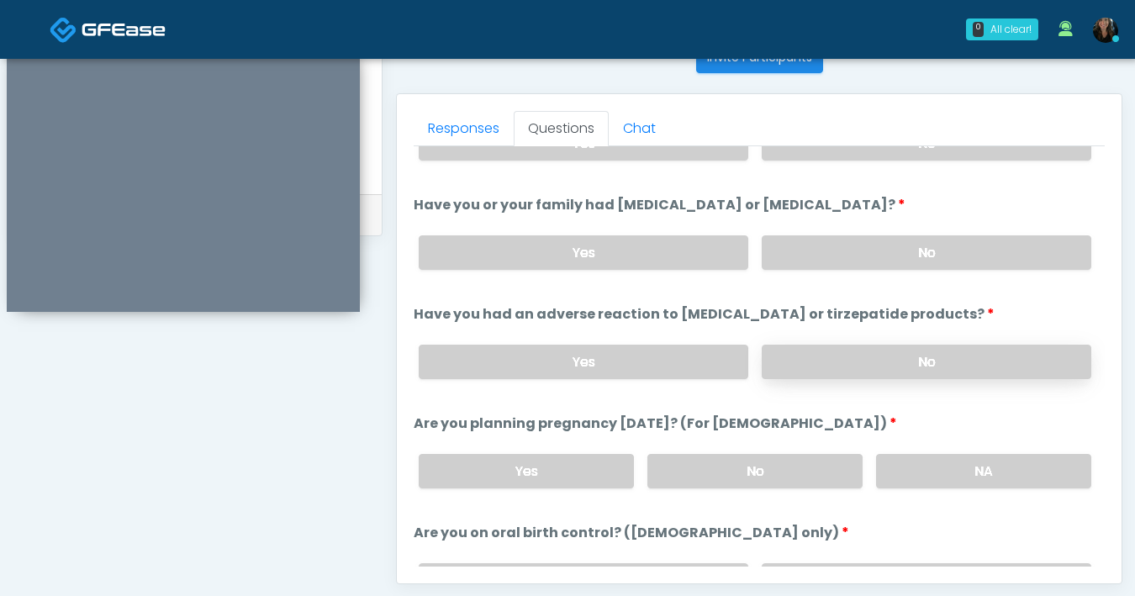
click at [808, 360] on label "No" at bounding box center [927, 362] width 330 height 34
click at [714, 480] on label "No" at bounding box center [755, 471] width 215 height 34
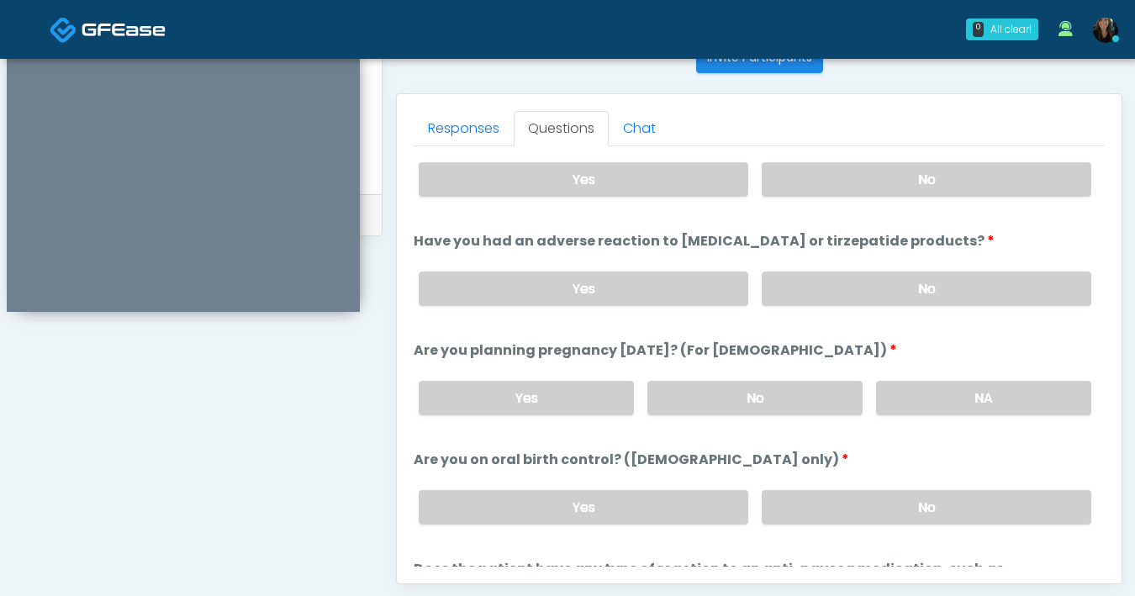
scroll to position [809, 0]
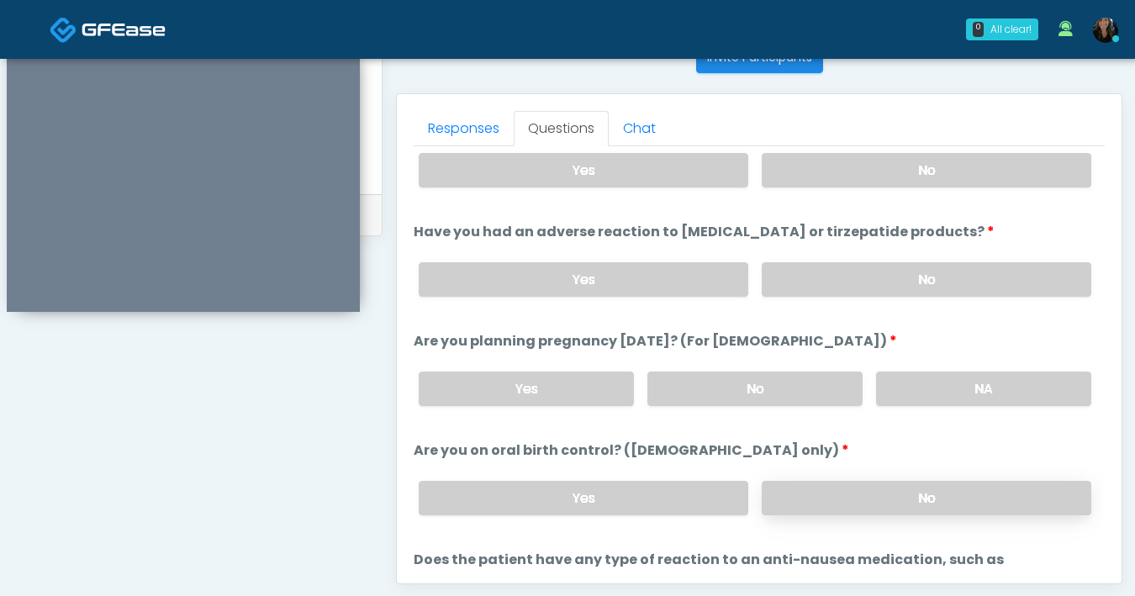
click at [839, 495] on label "No" at bounding box center [927, 498] width 330 height 34
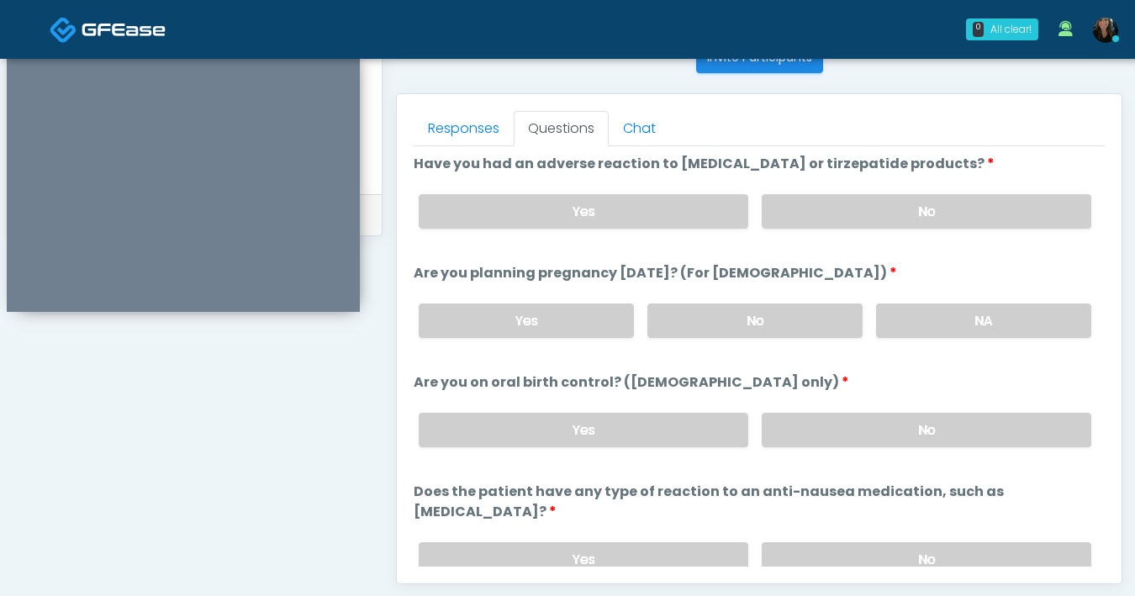
scroll to position [889, 0]
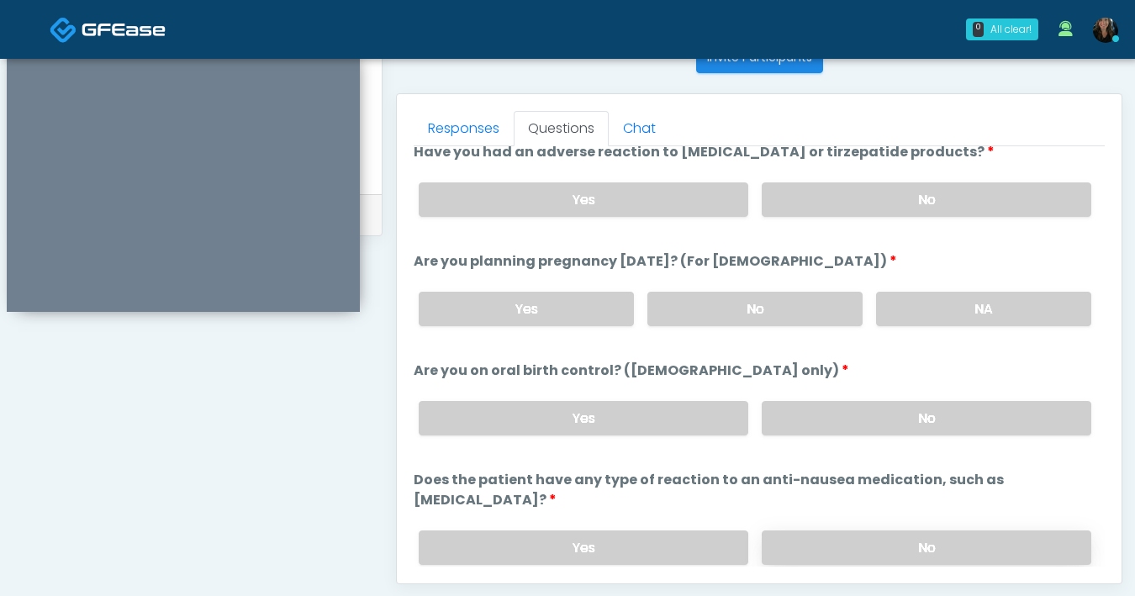
click at [870, 531] on label "No" at bounding box center [927, 548] width 330 height 34
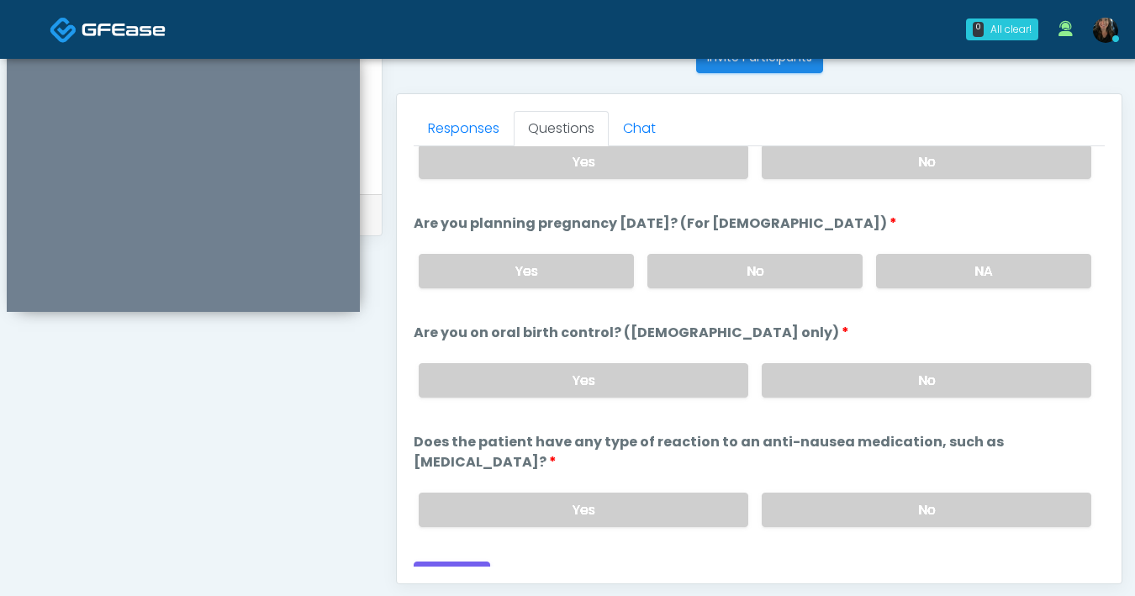
scroll to position [928, 0]
click at [487, 561] on button "Continue" at bounding box center [452, 576] width 77 height 31
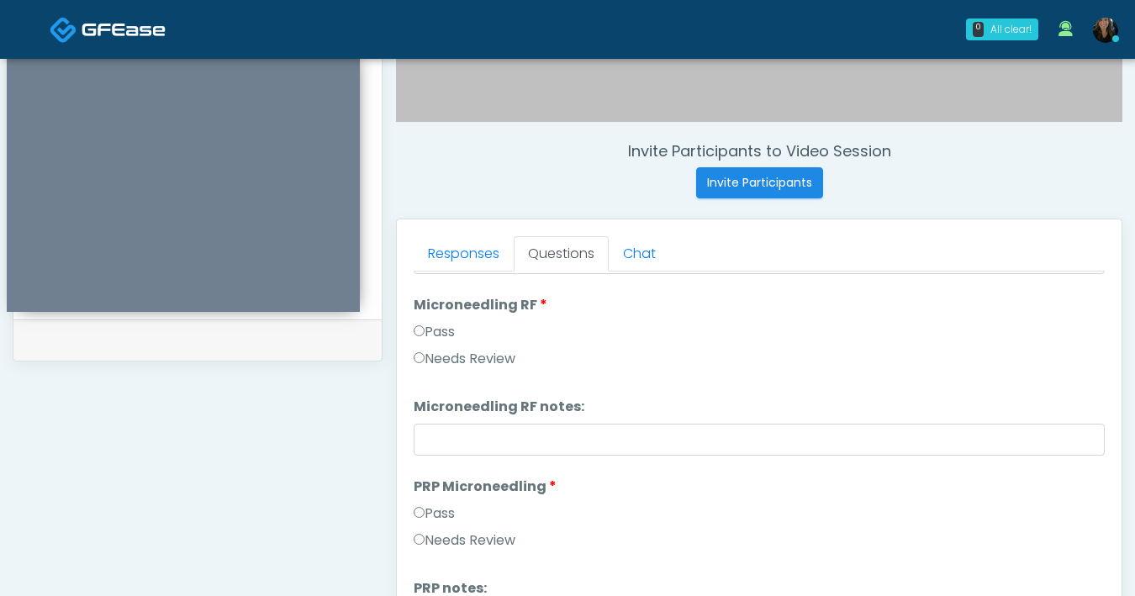
scroll to position [0, 0]
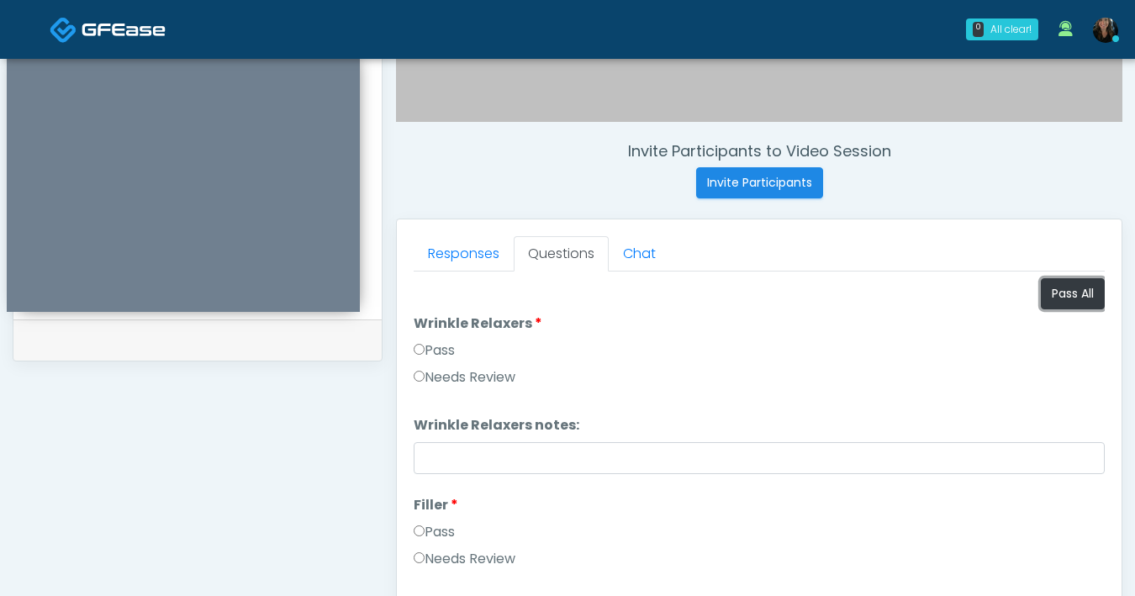
drag, startPoint x: 1054, startPoint y: 289, endPoint x: 1023, endPoint y: 291, distance: 31.2
click at [1054, 289] on button "Pass All" at bounding box center [1073, 293] width 64 height 31
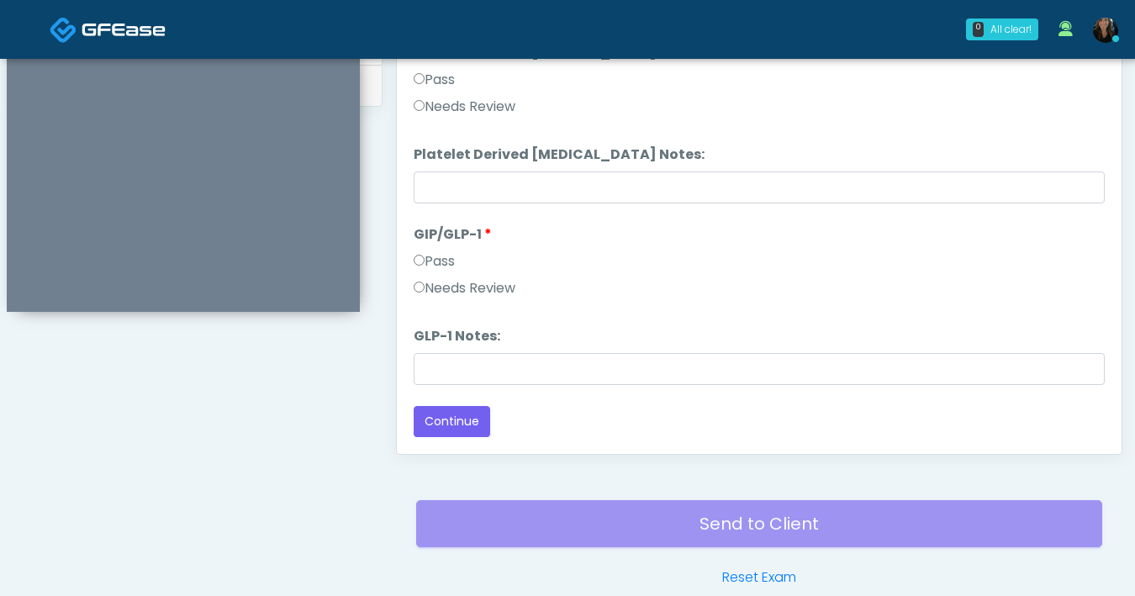
scroll to position [913, 0]
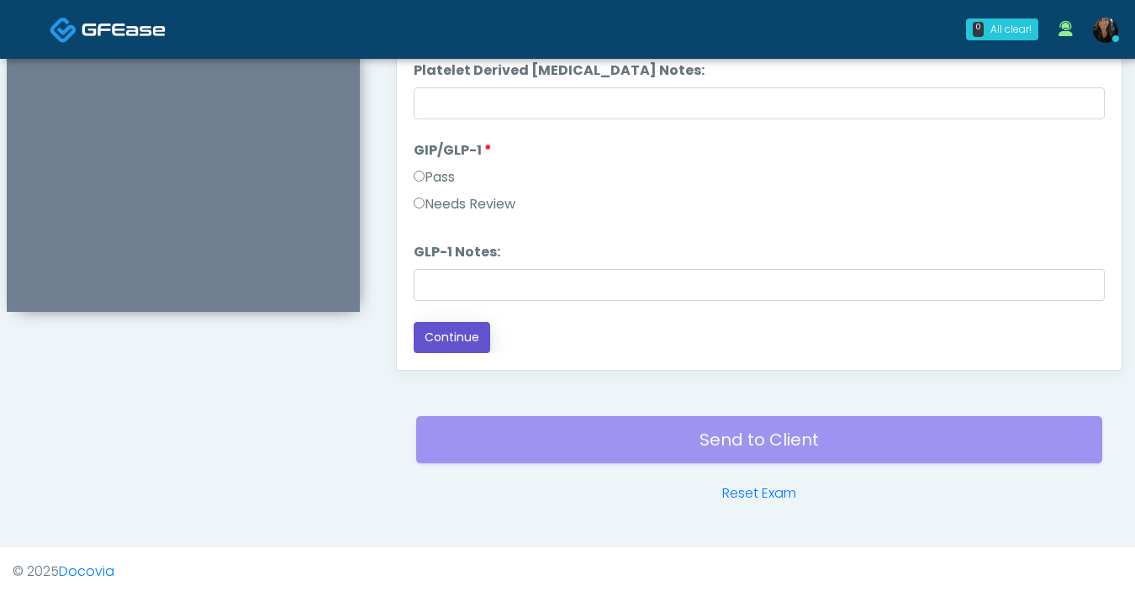
click at [470, 336] on button "Continue" at bounding box center [452, 337] width 77 height 31
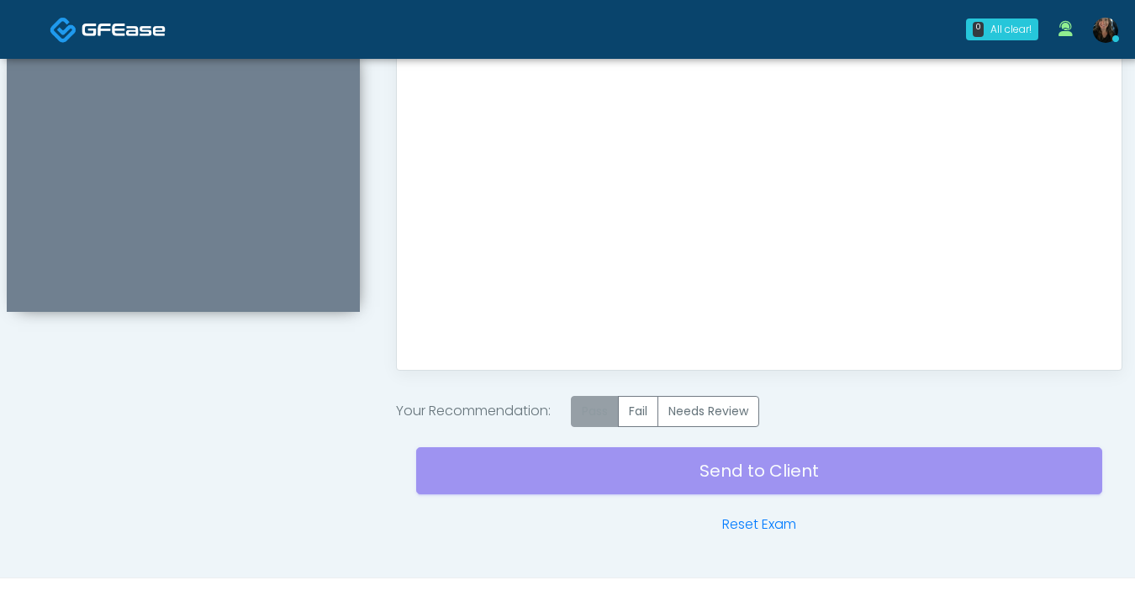
click at [606, 402] on label "Pass" at bounding box center [595, 411] width 48 height 31
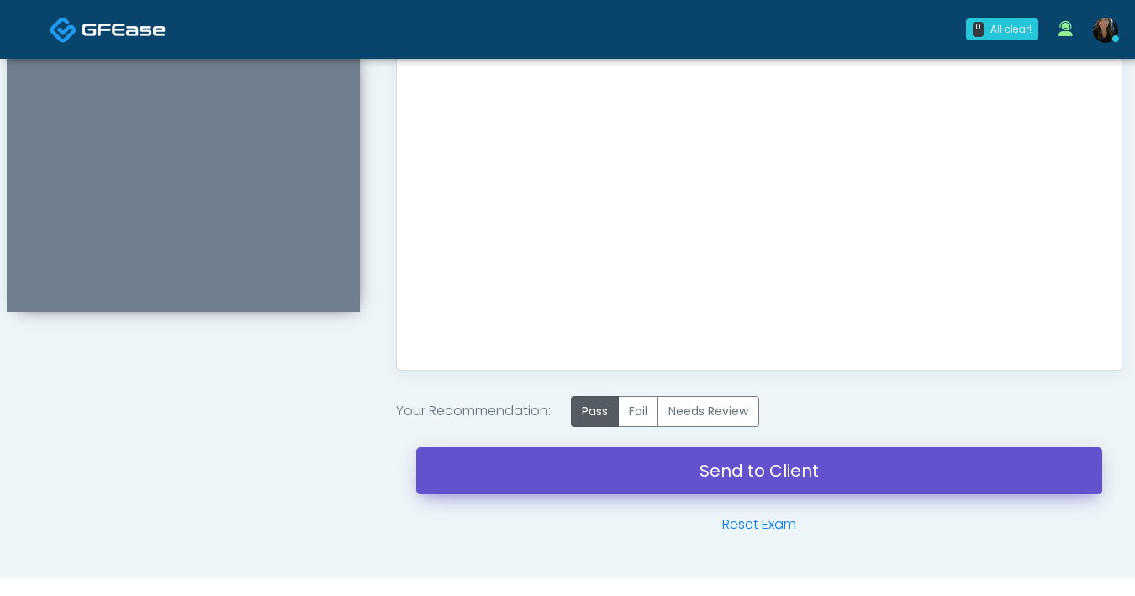
click at [761, 475] on link "Send to Client" at bounding box center [759, 470] width 686 height 47
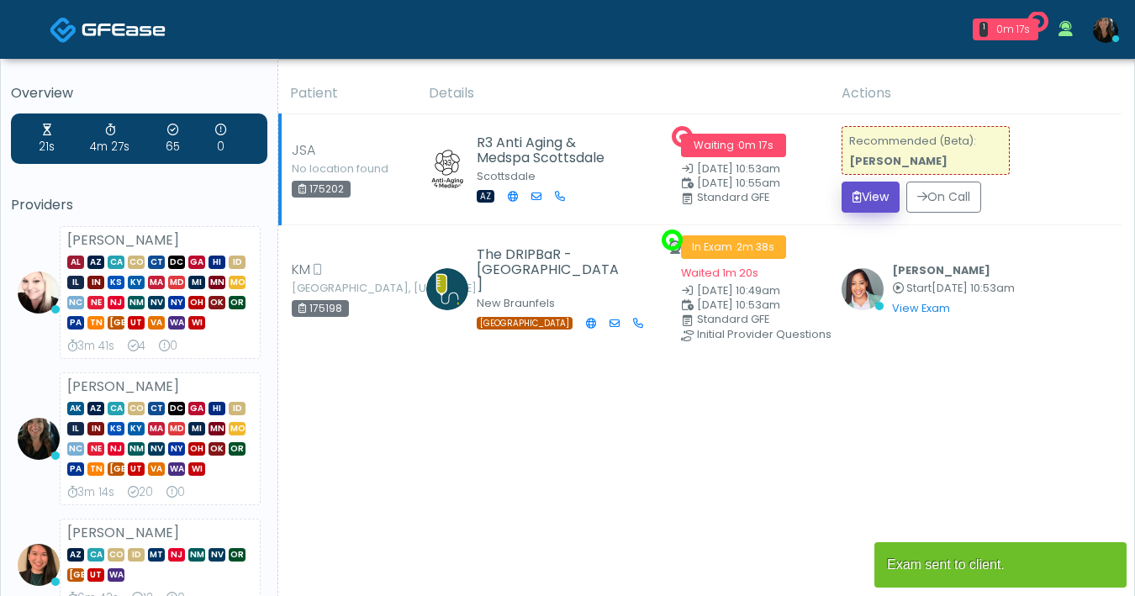
click at [859, 195] on button "View" at bounding box center [871, 197] width 58 height 31
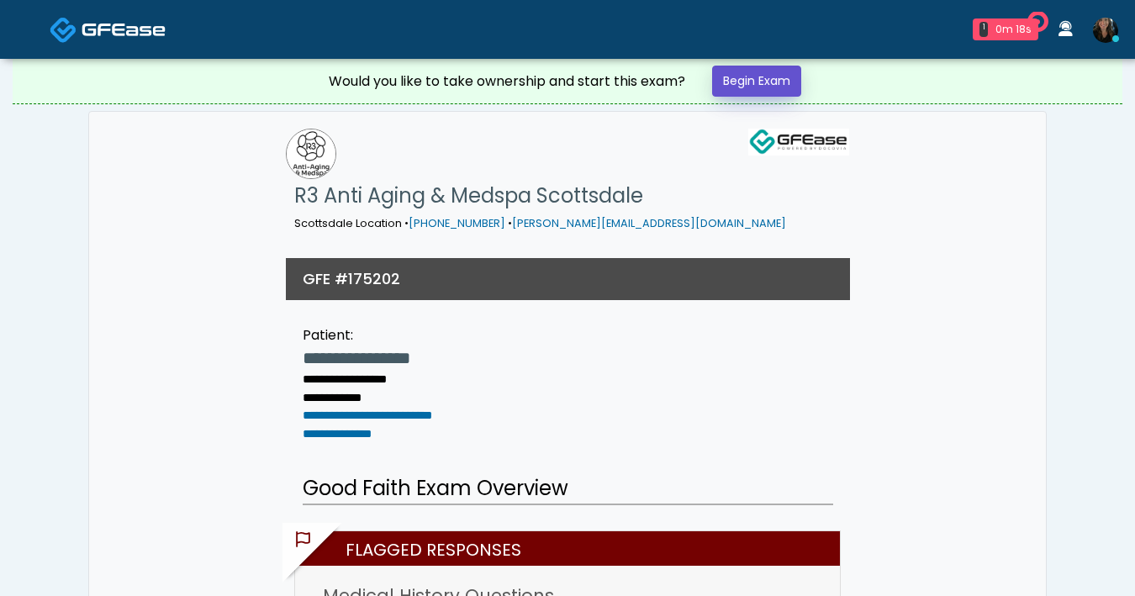
click at [748, 92] on link "Begin Exam" at bounding box center [756, 81] width 89 height 31
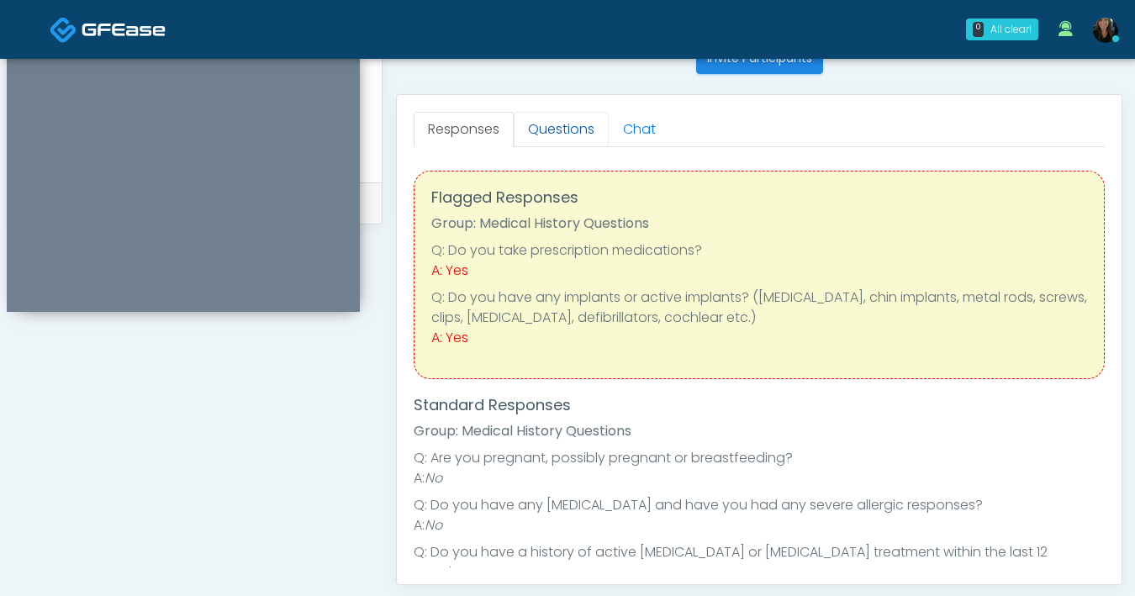
click at [583, 135] on link "Questions" at bounding box center [561, 129] width 95 height 35
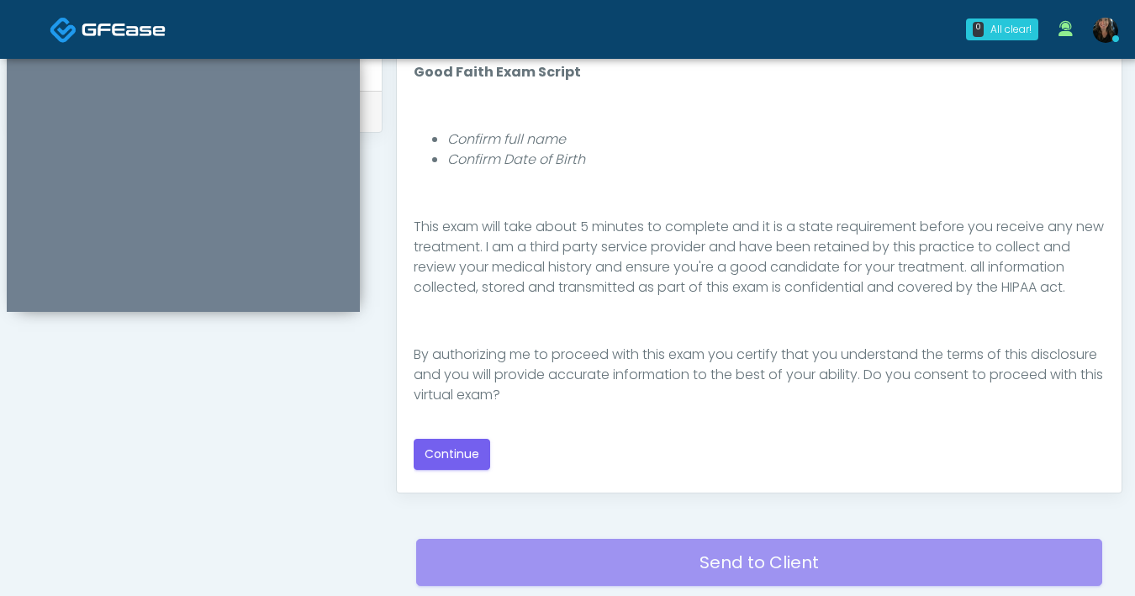
scroll to position [801, 0]
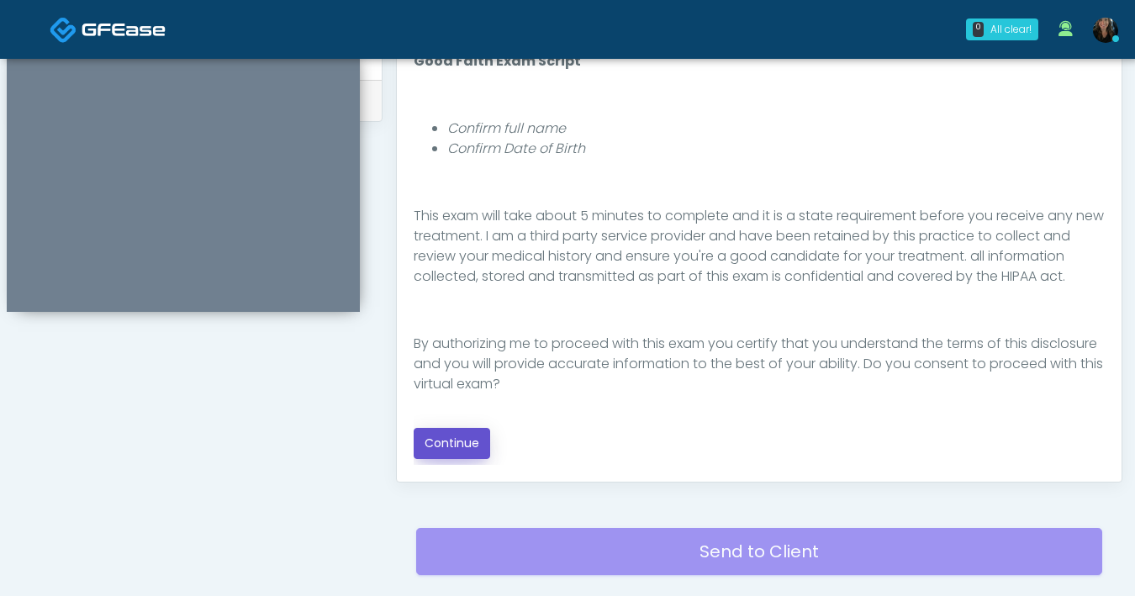
click at [435, 451] on button "Continue" at bounding box center [452, 443] width 77 height 31
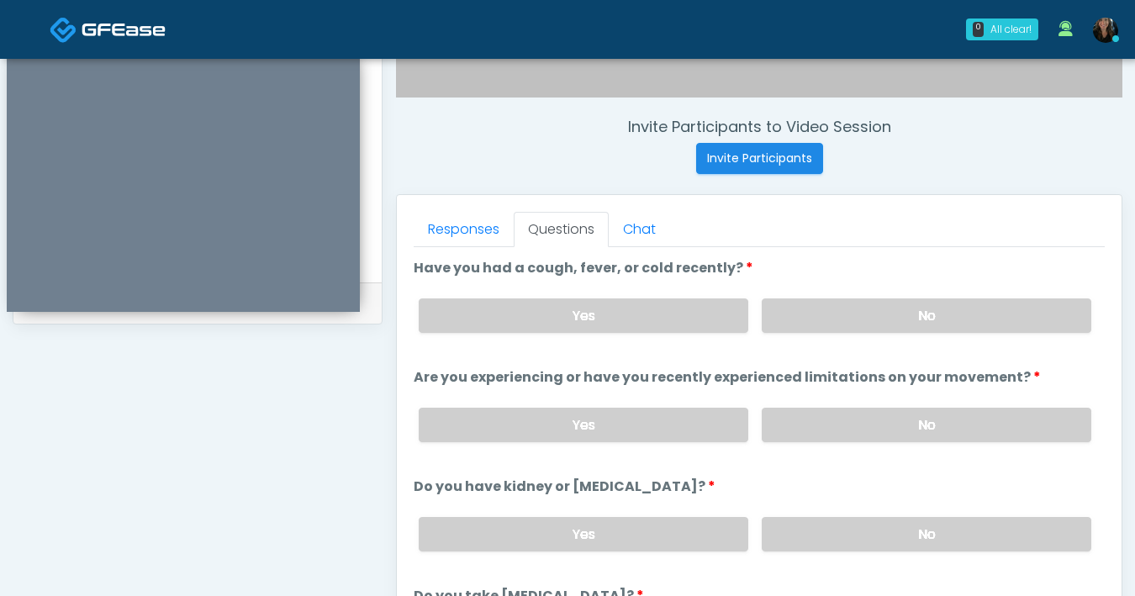
scroll to position [591, 0]
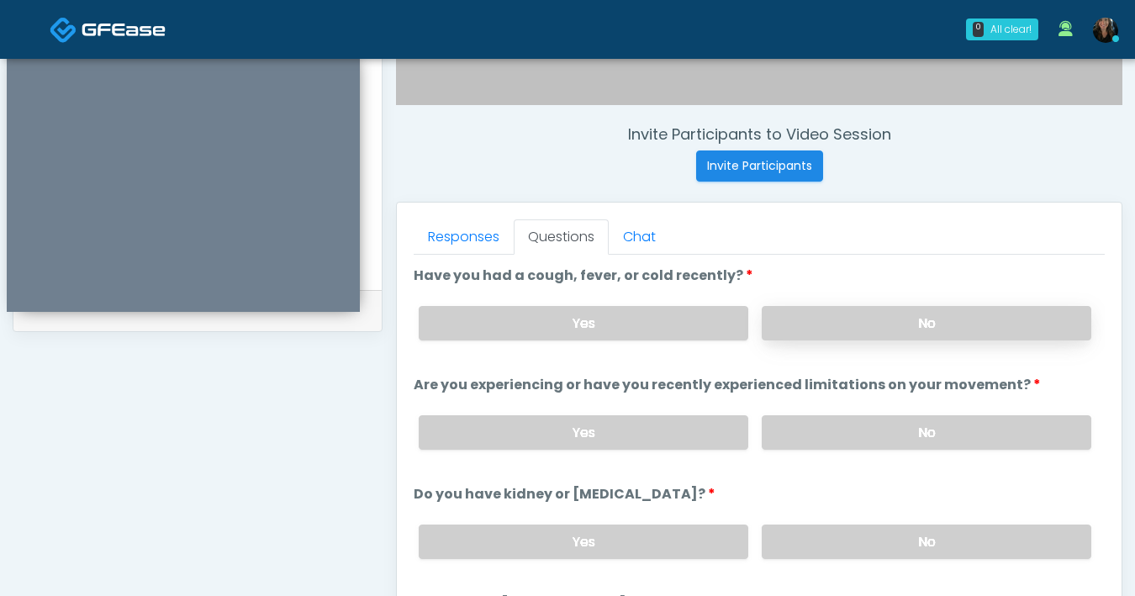
click at [786, 320] on label "No" at bounding box center [927, 323] width 330 height 34
click at [831, 423] on label "No" at bounding box center [927, 432] width 330 height 34
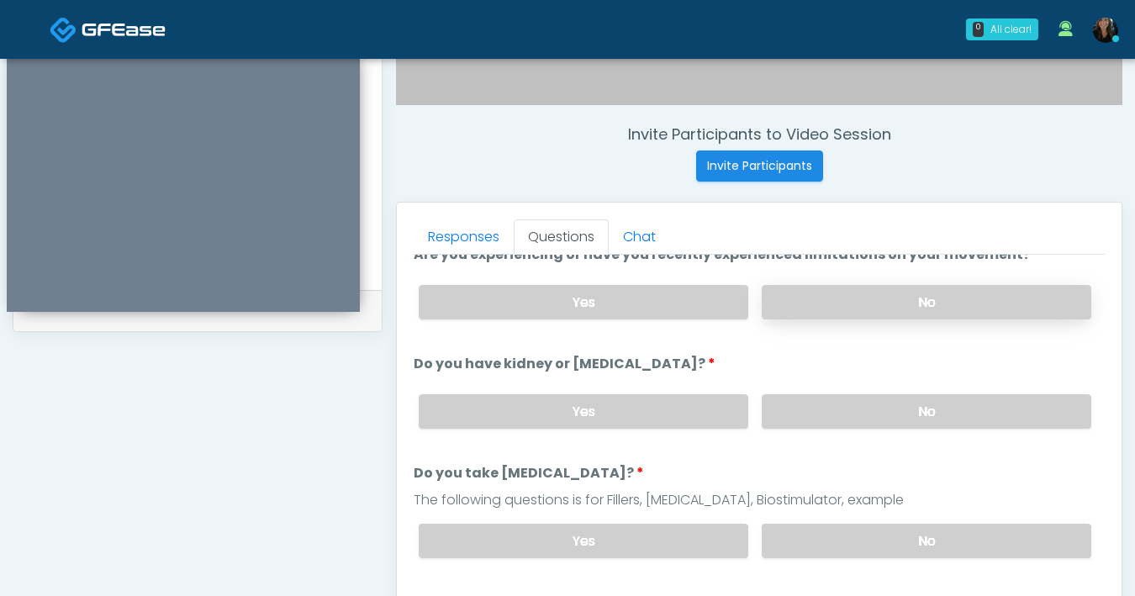
scroll to position [183, 0]
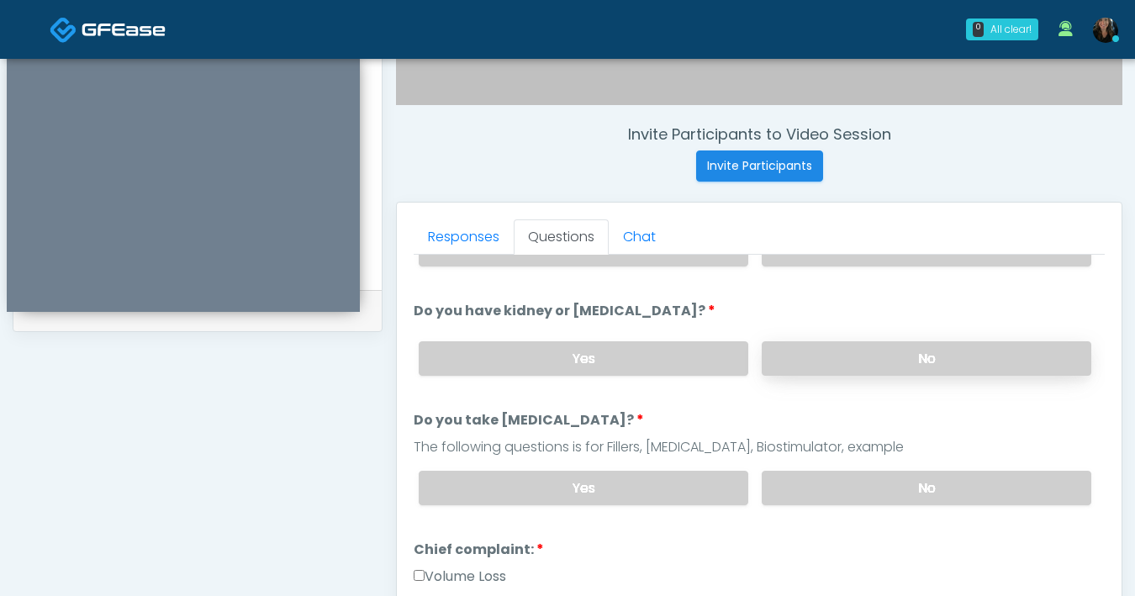
click at [828, 371] on label "No" at bounding box center [927, 358] width 330 height 34
click at [884, 493] on label "No" at bounding box center [927, 488] width 330 height 34
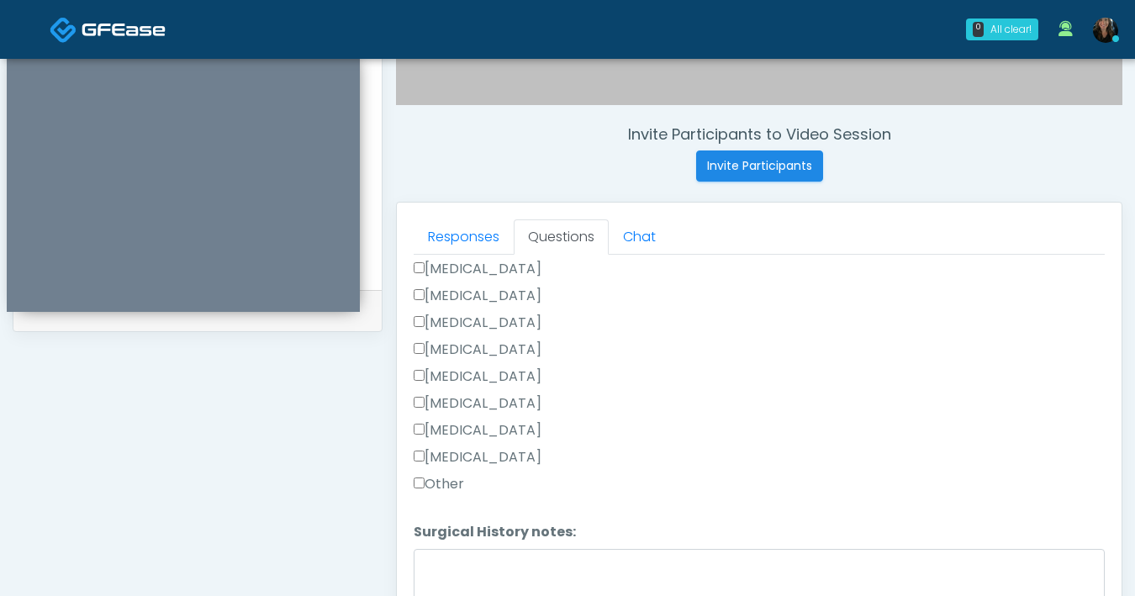
scroll to position [913, 0]
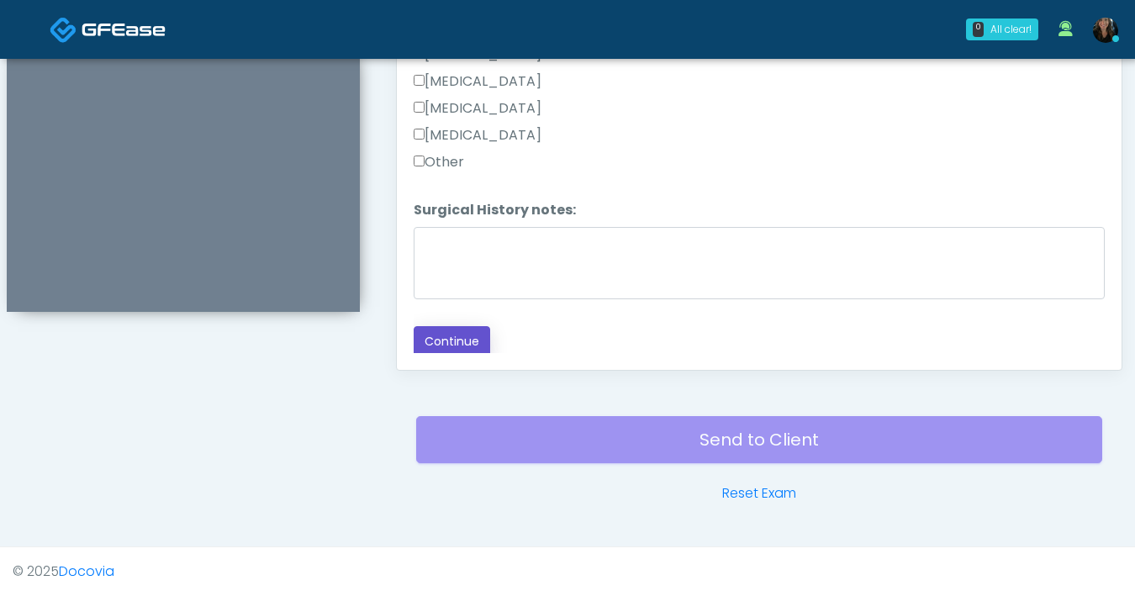
click at [445, 344] on button "Continue" at bounding box center [452, 341] width 77 height 31
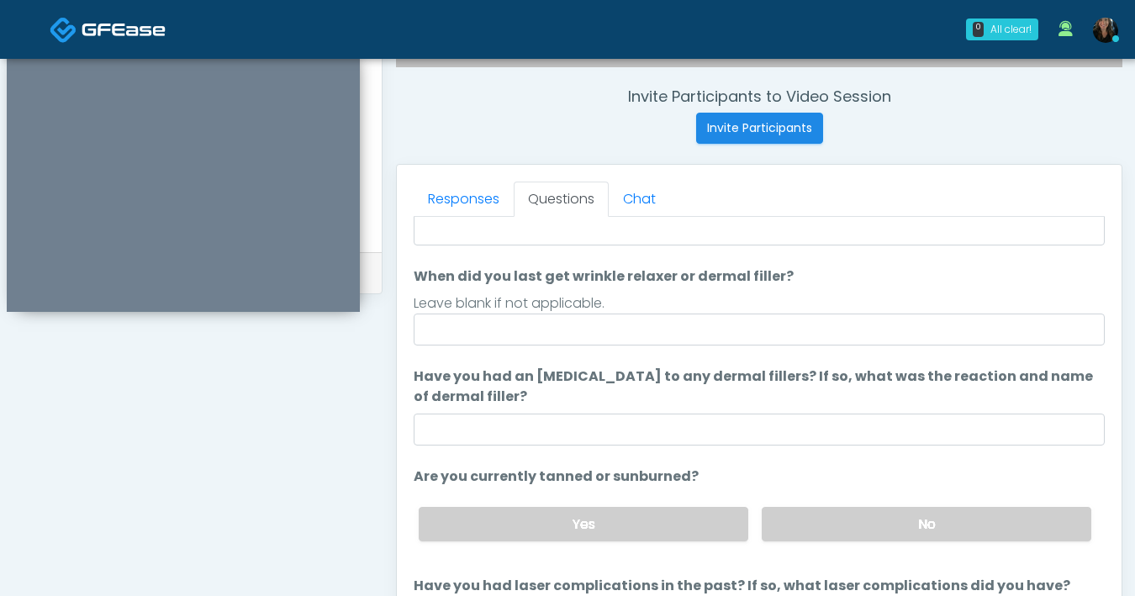
scroll to position [0, 0]
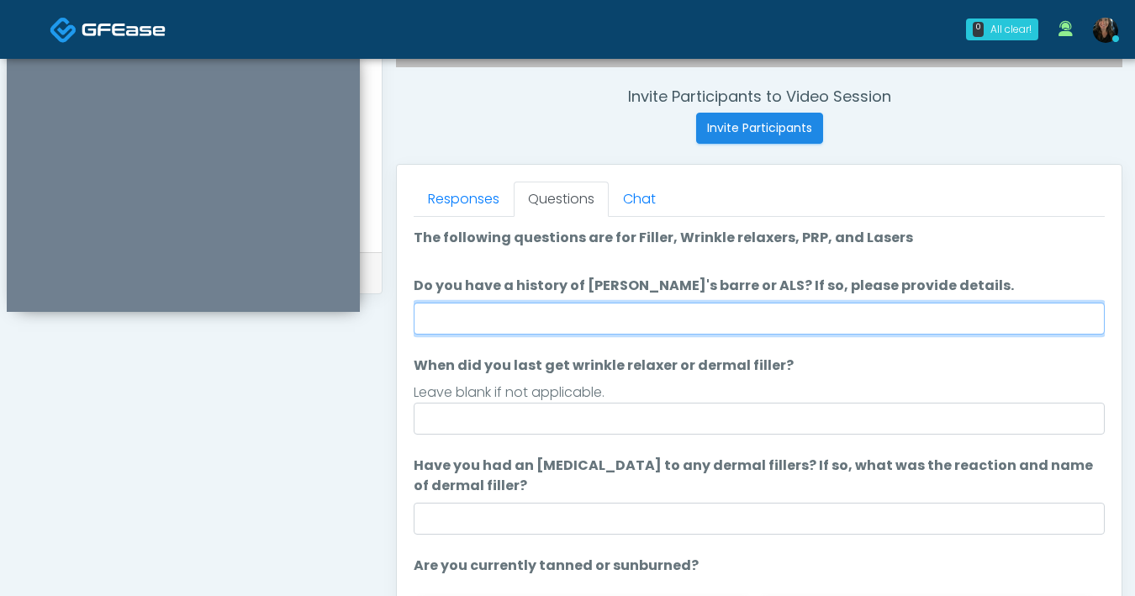
click at [596, 320] on input "Do you have a history of Guillain's barre or ALS? If so, please provide details." at bounding box center [759, 319] width 691 height 32
type input "**"
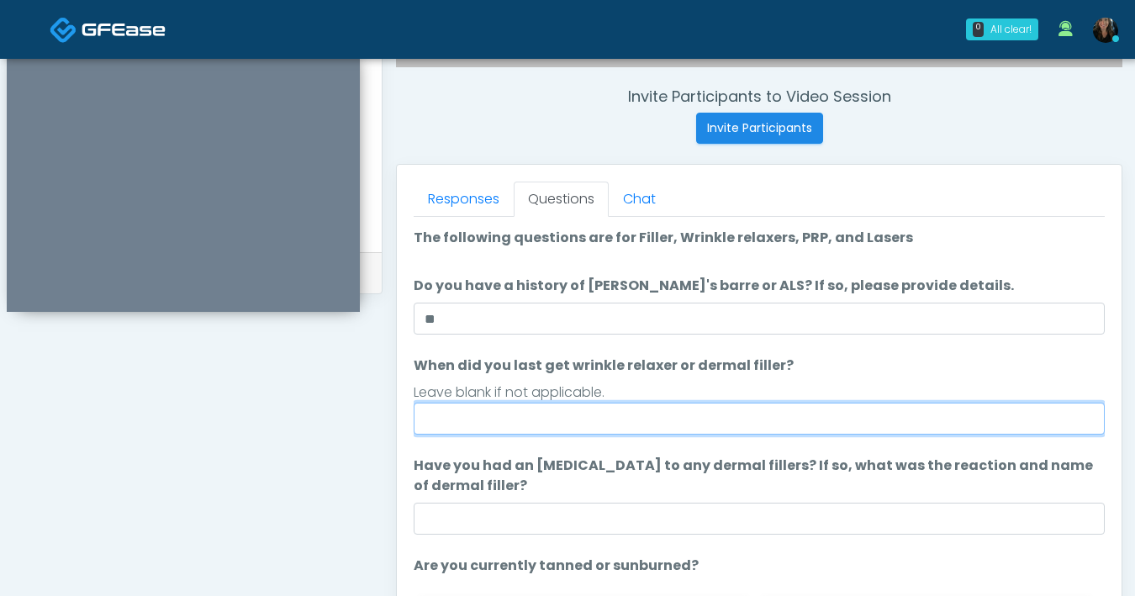
click at [532, 422] on input "When did you last get wrinkle relaxer or dermal filler?" at bounding box center [759, 419] width 691 height 32
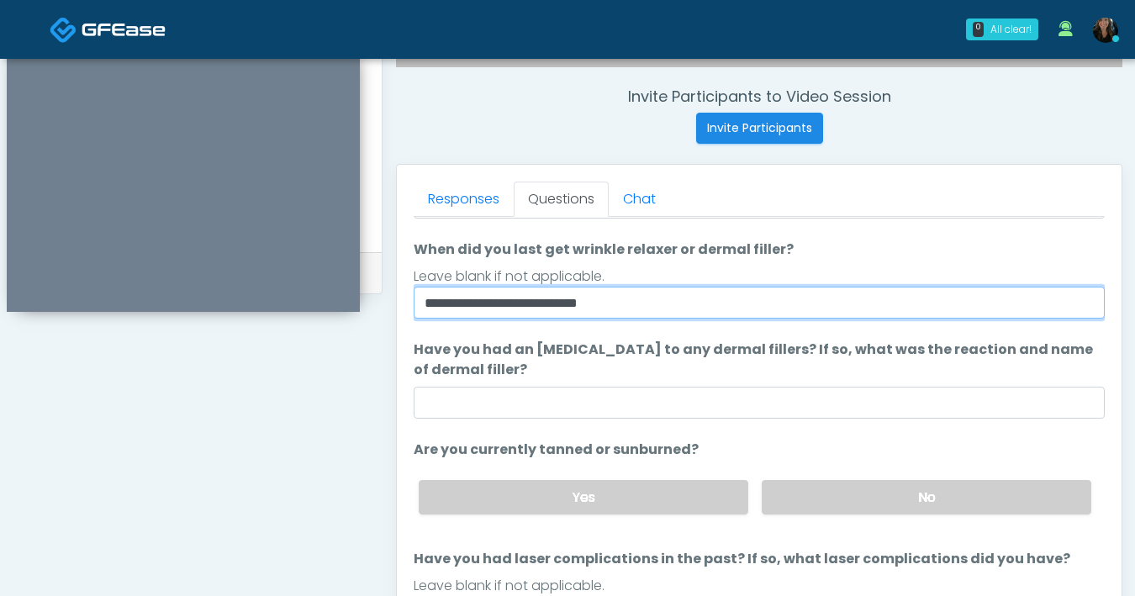
type input "**********"
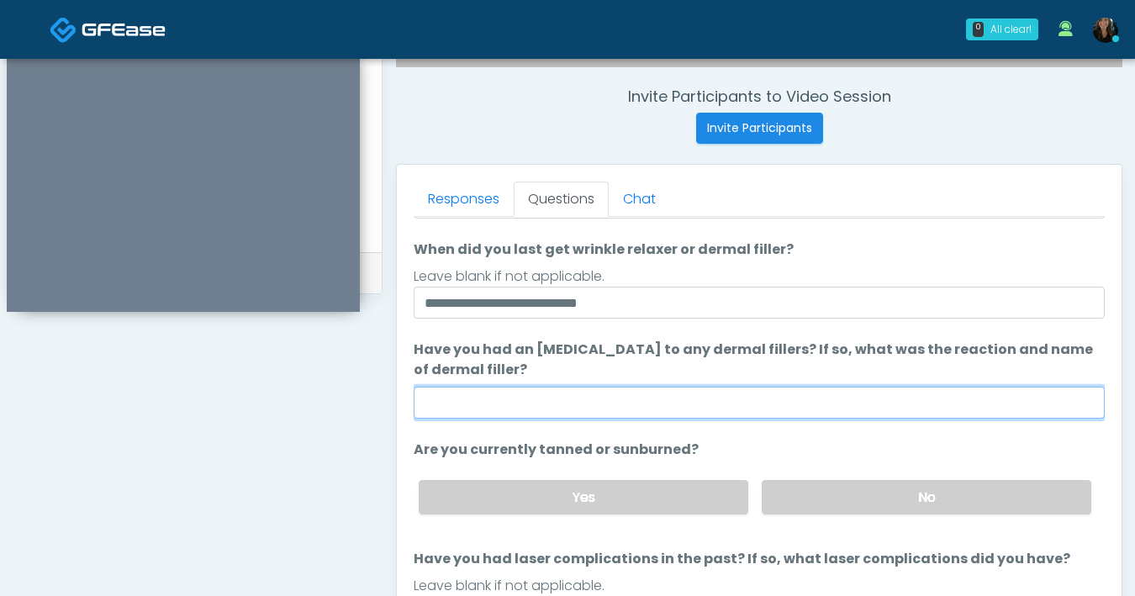
click at [649, 401] on input "Have you had an allergic response to any dermal fillers? If so, what was the re…" at bounding box center [759, 403] width 691 height 32
type input "**"
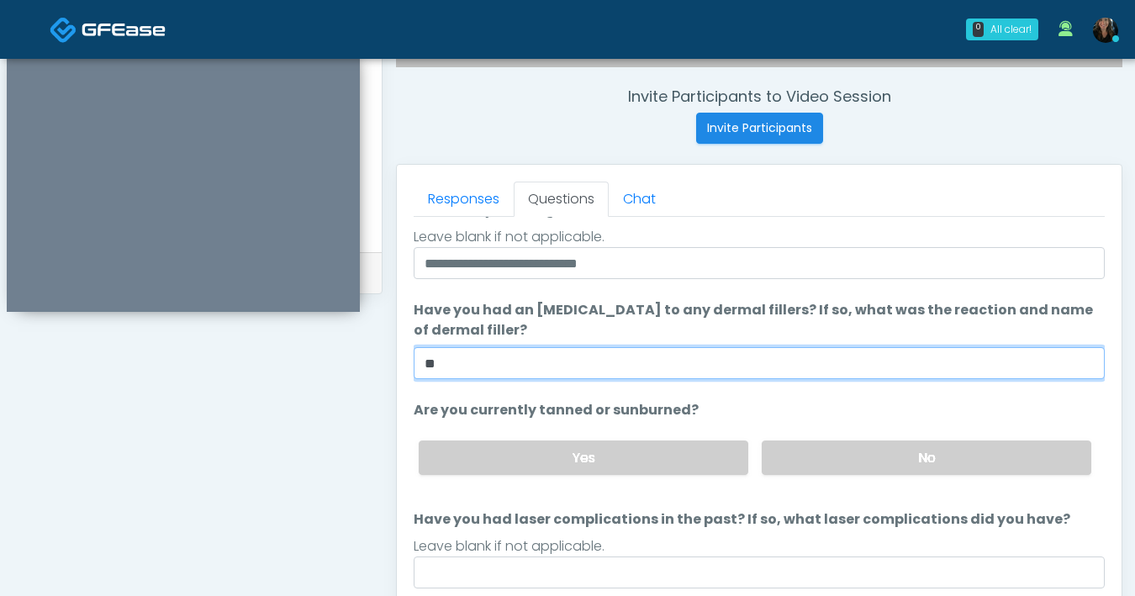
scroll to position [158, 0]
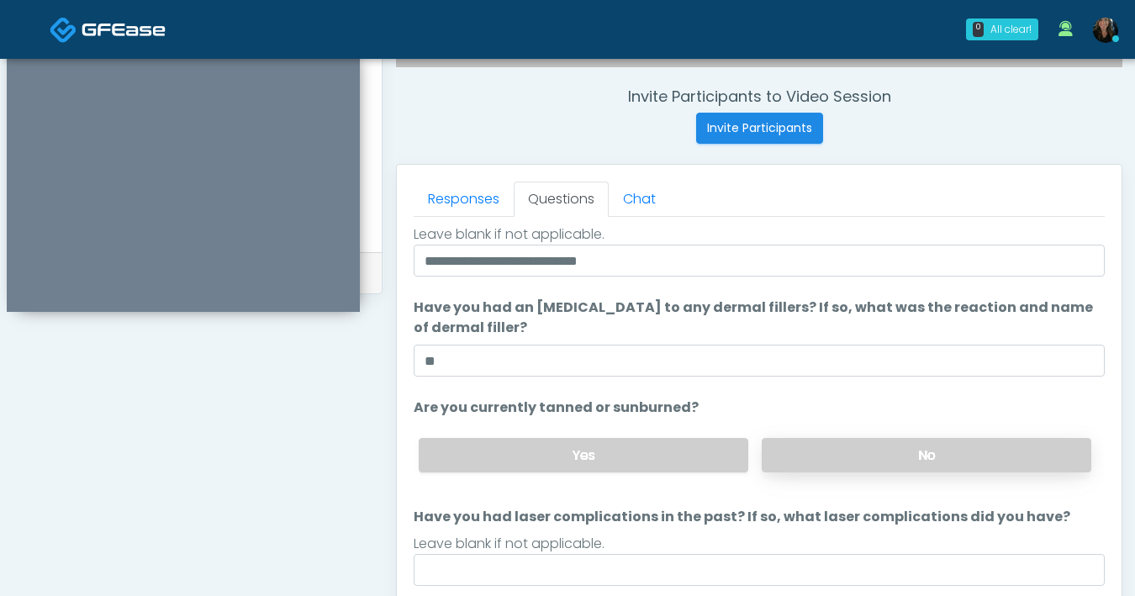
click at [839, 470] on label "No" at bounding box center [927, 455] width 330 height 34
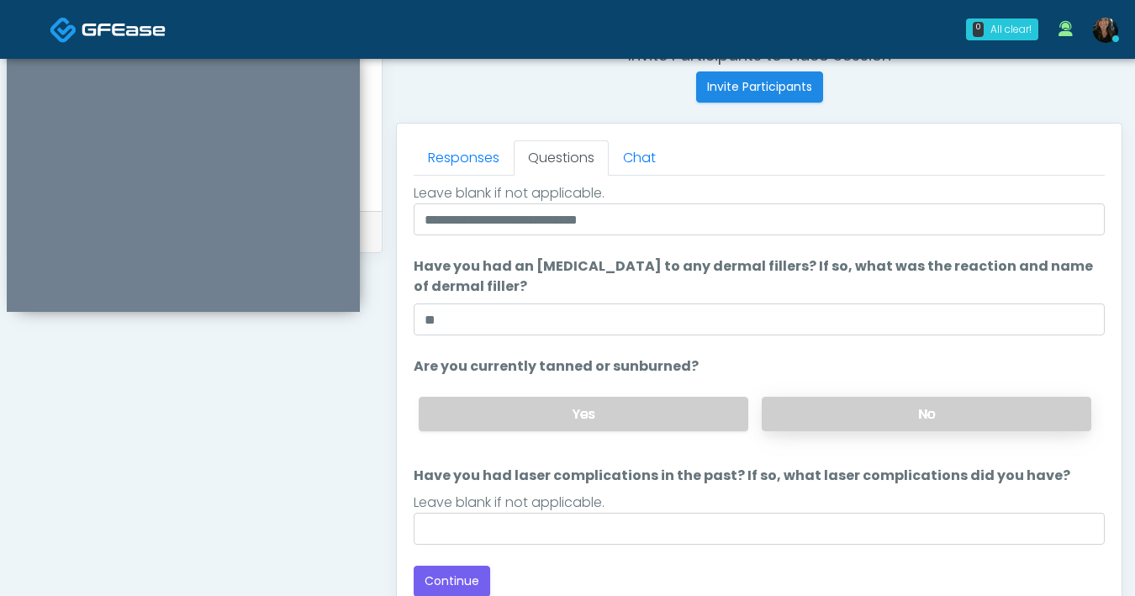
scroll to position [685, 0]
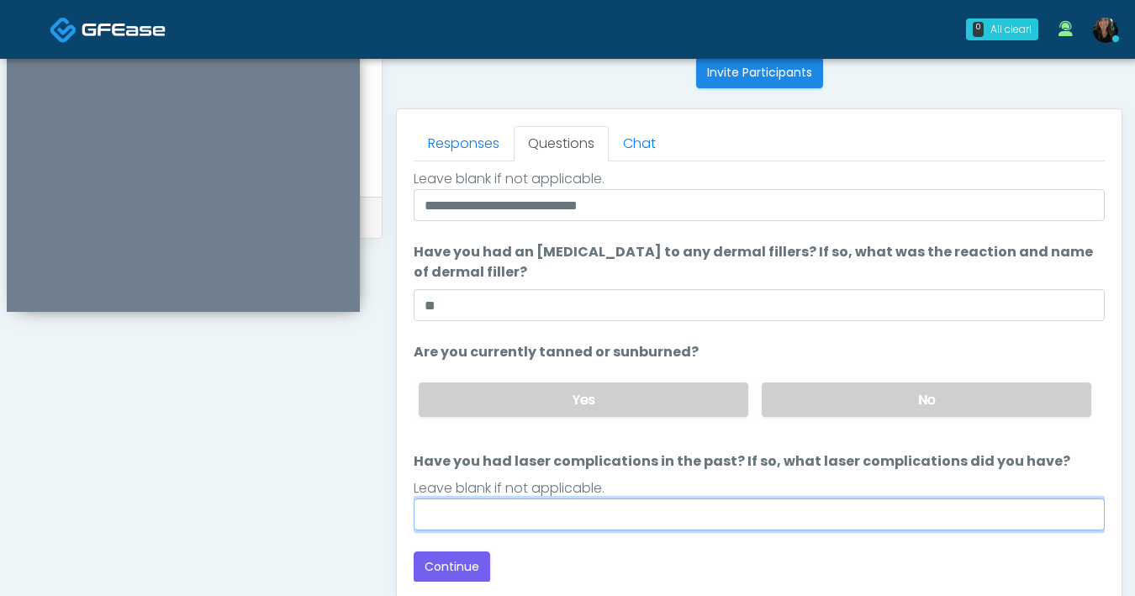
click at [738, 521] on input "Have you had laser complications in the past? If so, what laser complications d…" at bounding box center [759, 515] width 691 height 32
type input "**"
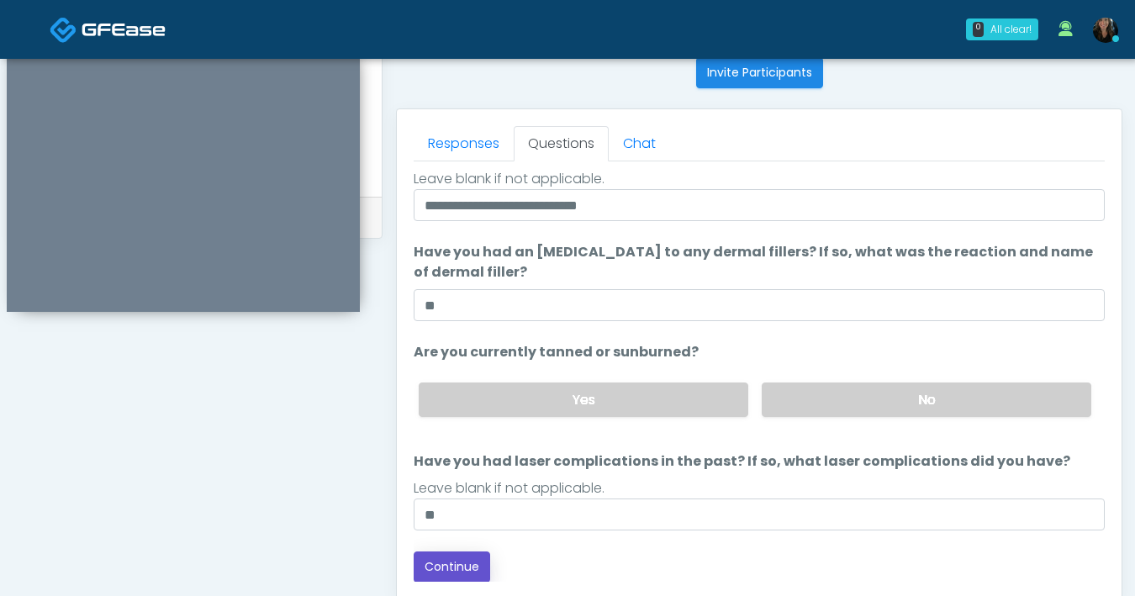
click at [452, 575] on button "Continue" at bounding box center [452, 567] width 77 height 31
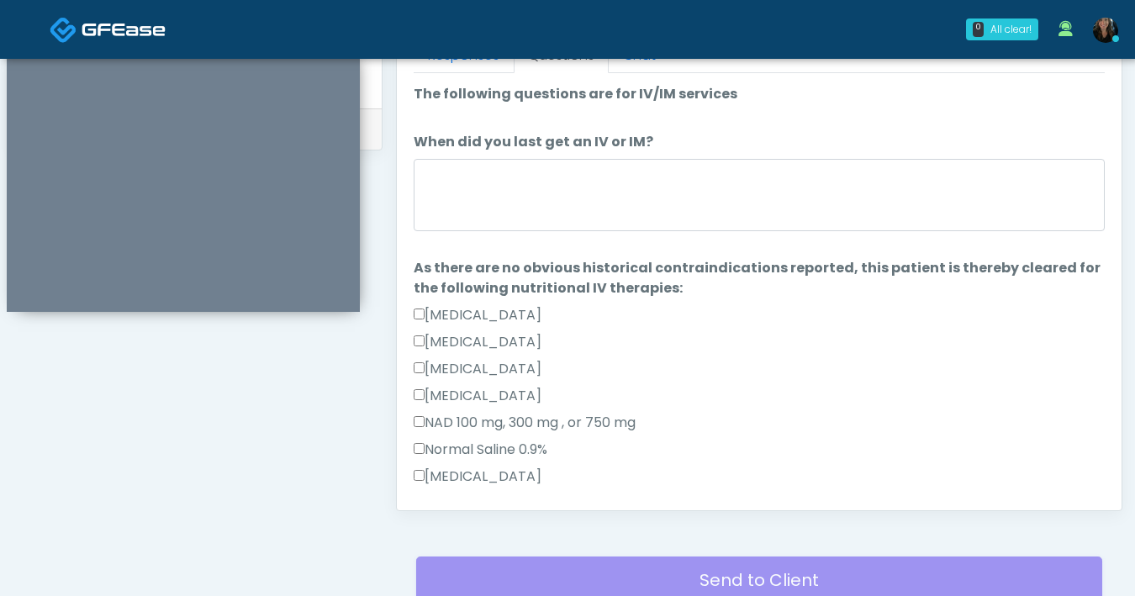
scroll to position [772, 0]
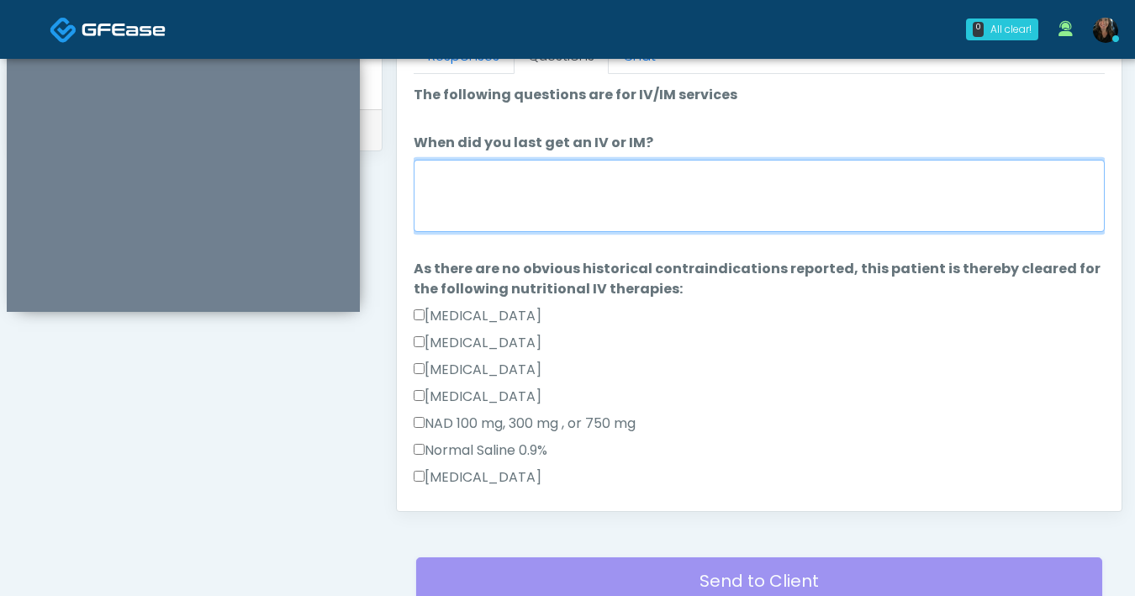
click at [755, 220] on textarea "When did you last get an IV or IM?" at bounding box center [759, 196] width 691 height 72
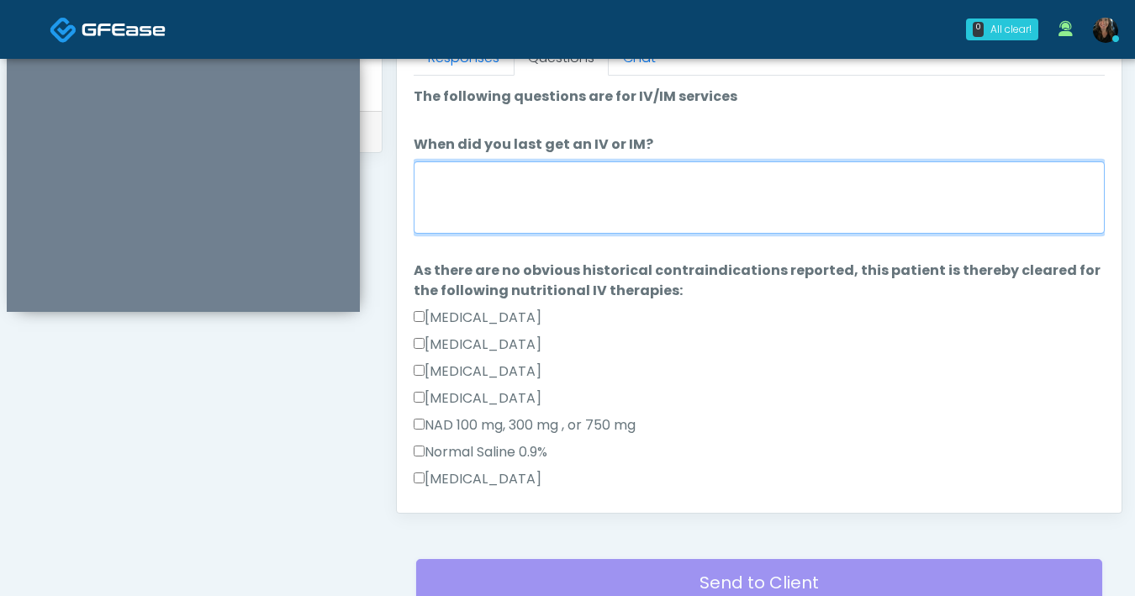
scroll to position [732, 0]
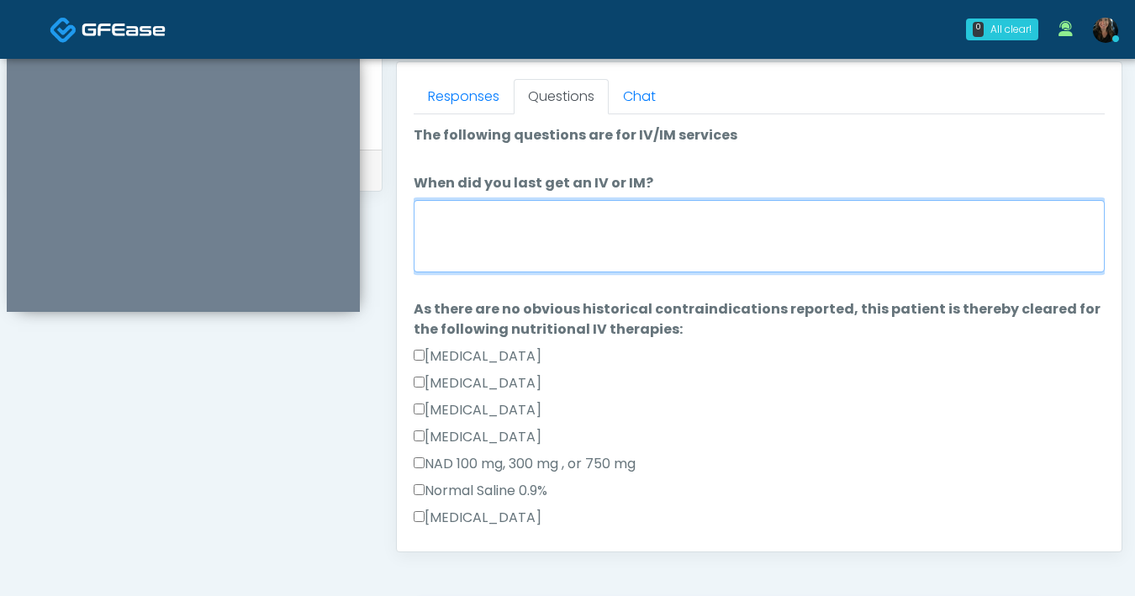
click at [588, 246] on textarea "When did you last get an IV or IM?" at bounding box center [759, 236] width 691 height 72
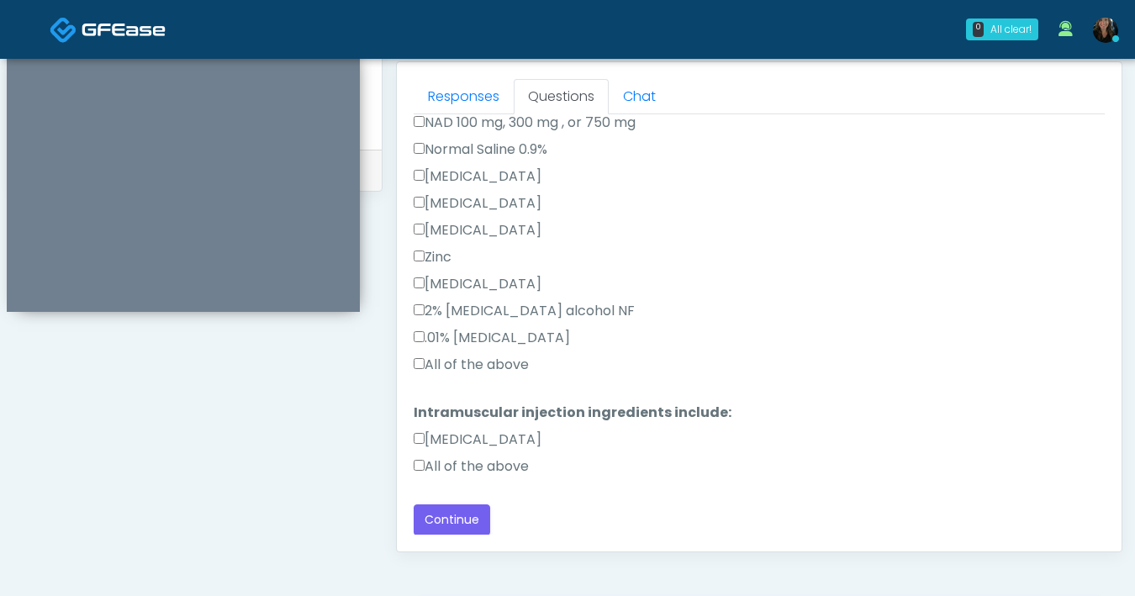
scroll to position [341, 0]
type textarea "**********"
click at [479, 518] on button "Continue" at bounding box center [452, 520] width 77 height 31
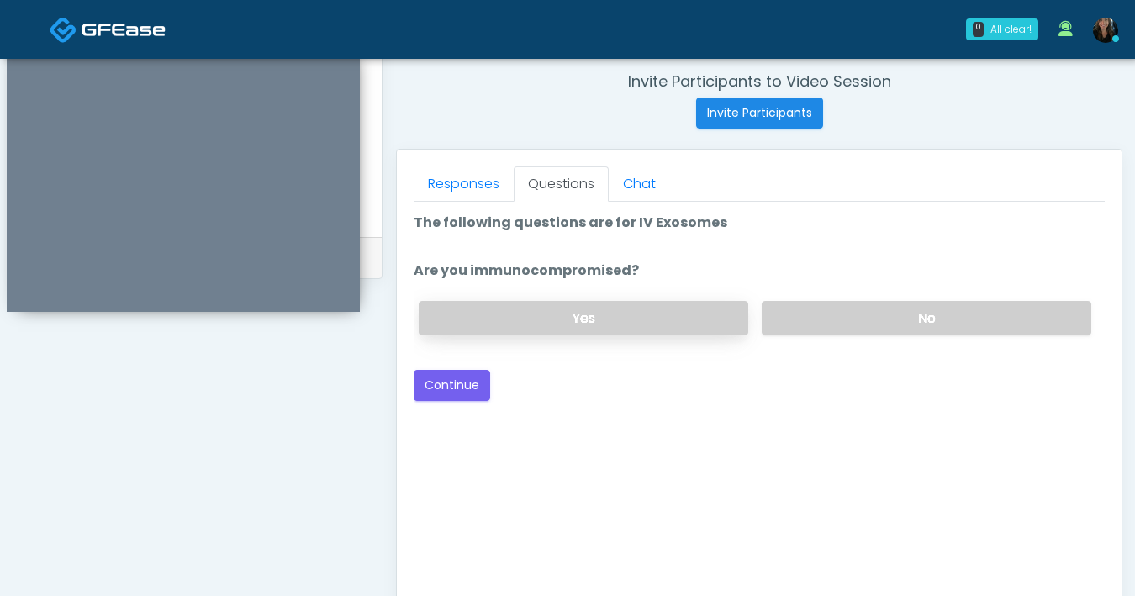
scroll to position [539, 0]
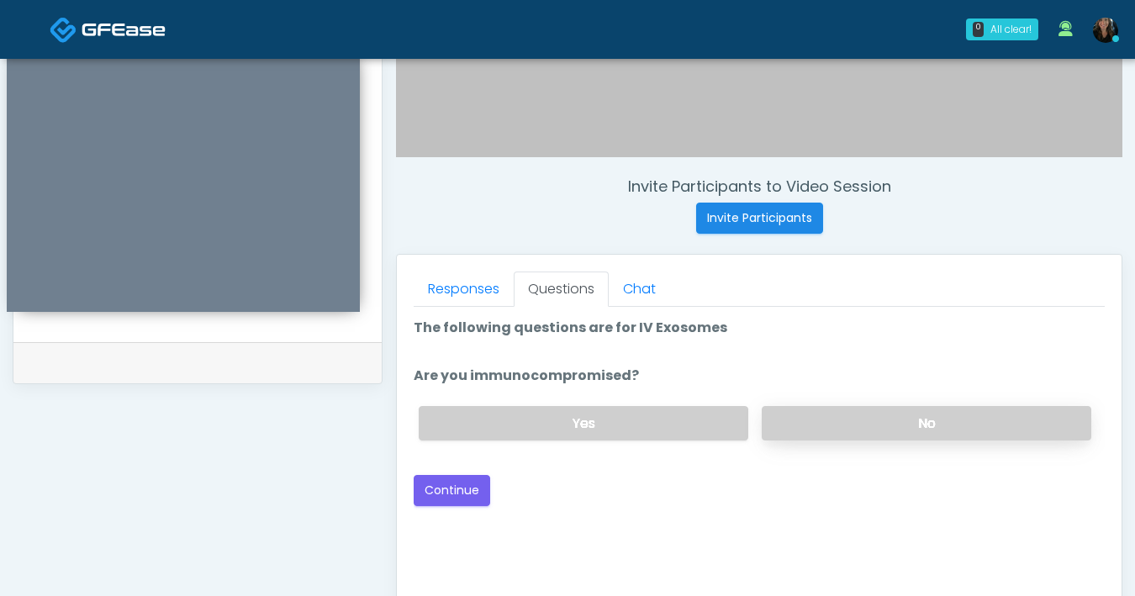
click at [801, 424] on label "No" at bounding box center [927, 423] width 330 height 34
click at [461, 484] on button "Continue" at bounding box center [452, 490] width 77 height 31
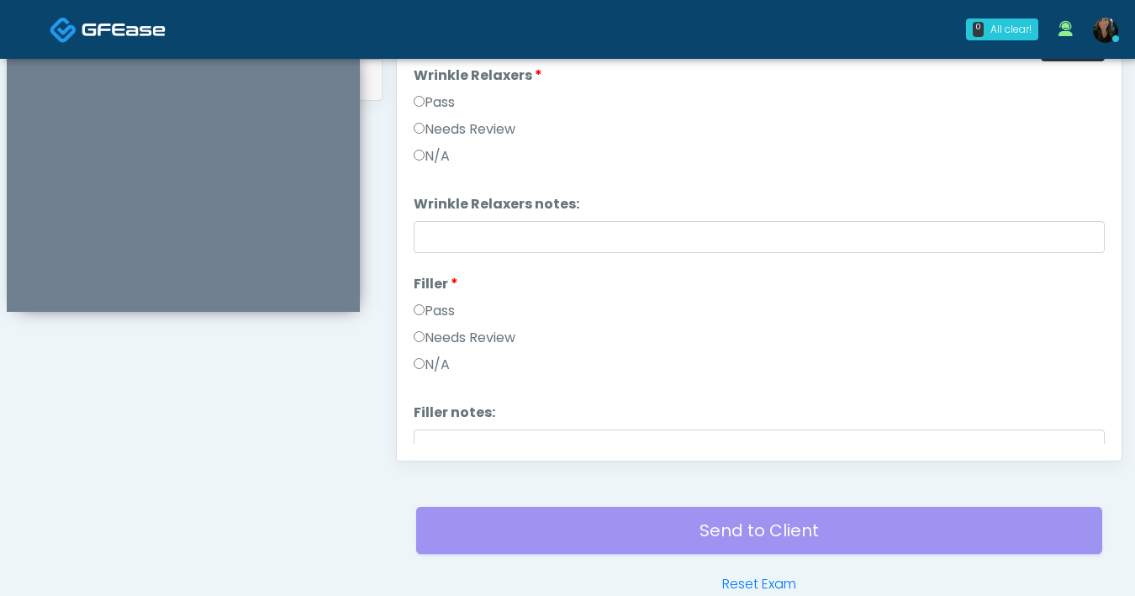
scroll to position [611, 0]
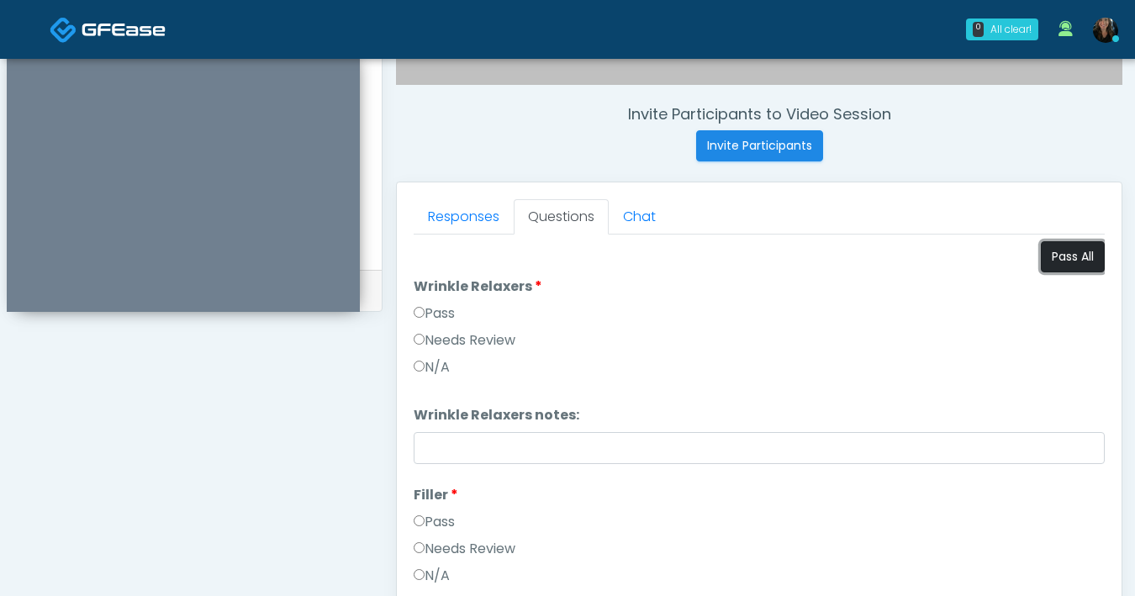
click at [1066, 257] on button "Pass All" at bounding box center [1073, 256] width 64 height 31
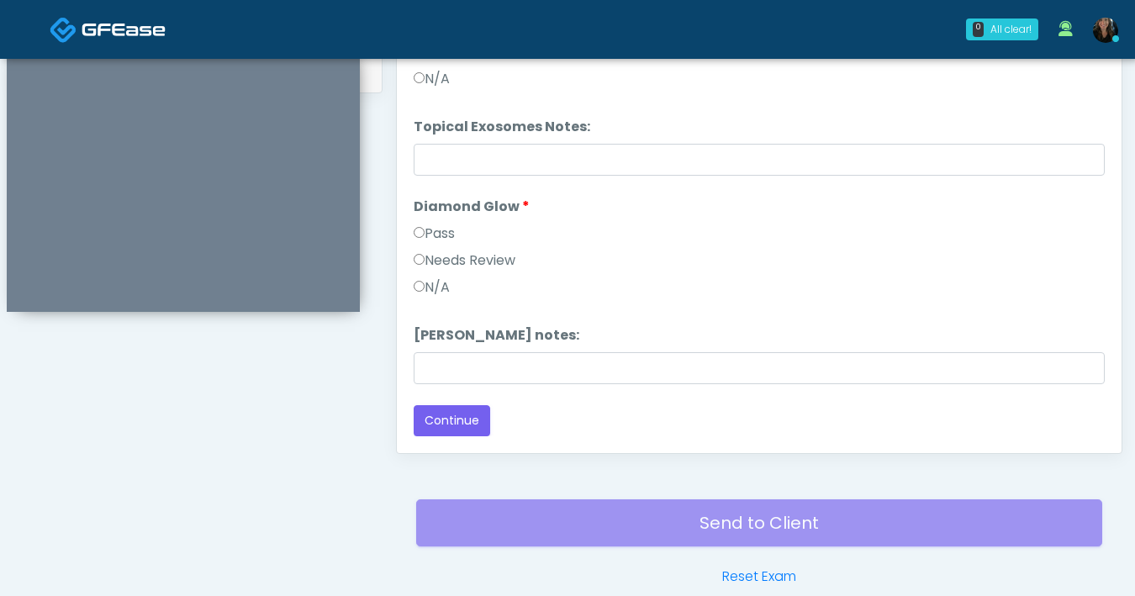
scroll to position [913, 0]
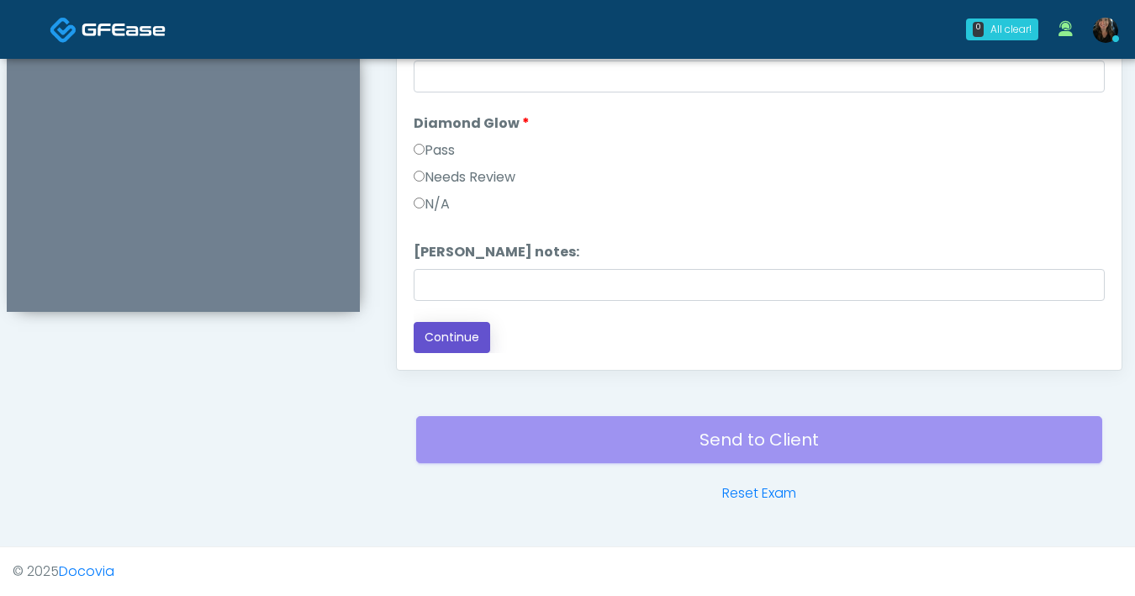
drag, startPoint x: 461, startPoint y: 346, endPoint x: 472, endPoint y: 343, distance: 11.2
click at [461, 345] on button "Continue" at bounding box center [452, 337] width 77 height 31
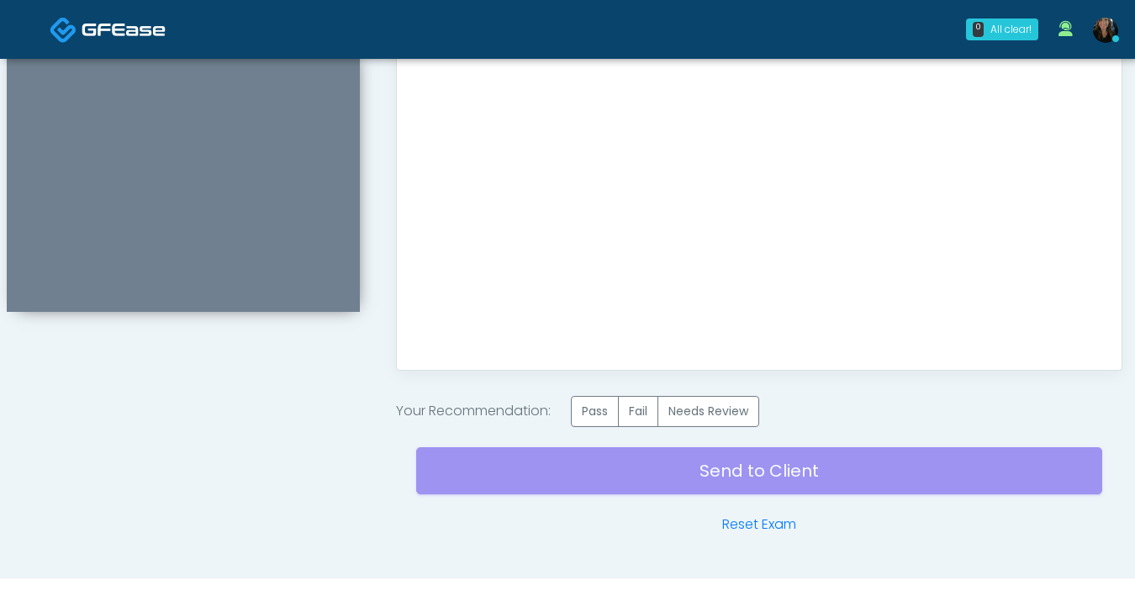
drag, startPoint x: 602, startPoint y: 405, endPoint x: 1018, endPoint y: 406, distance: 415.5
click at [602, 405] on label "Pass" at bounding box center [595, 411] width 48 height 31
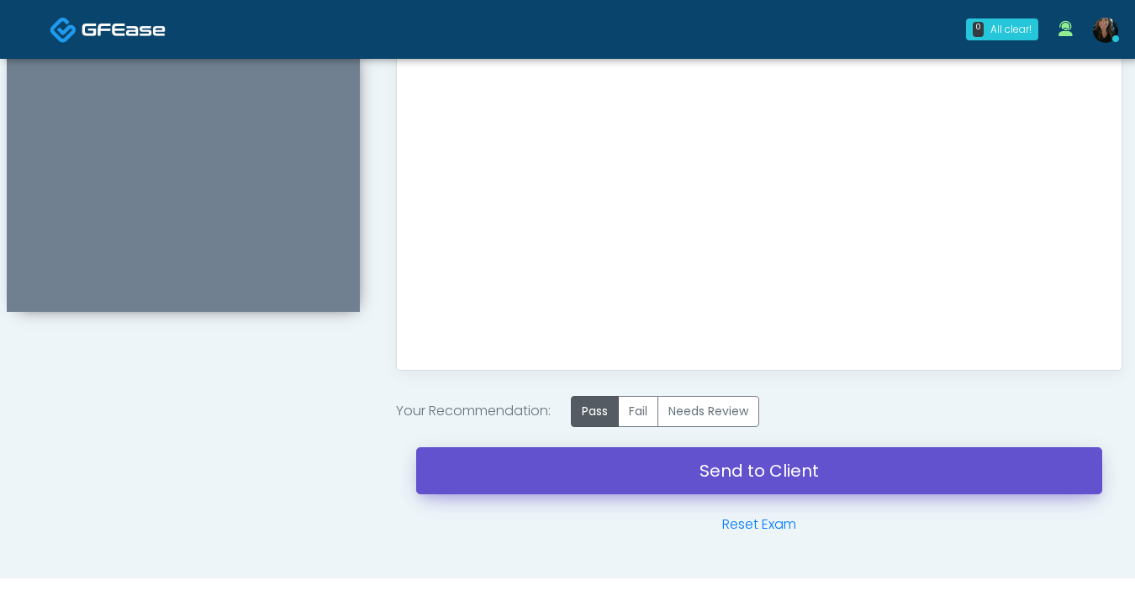
click at [718, 466] on link "Send to Client" at bounding box center [759, 470] width 686 height 47
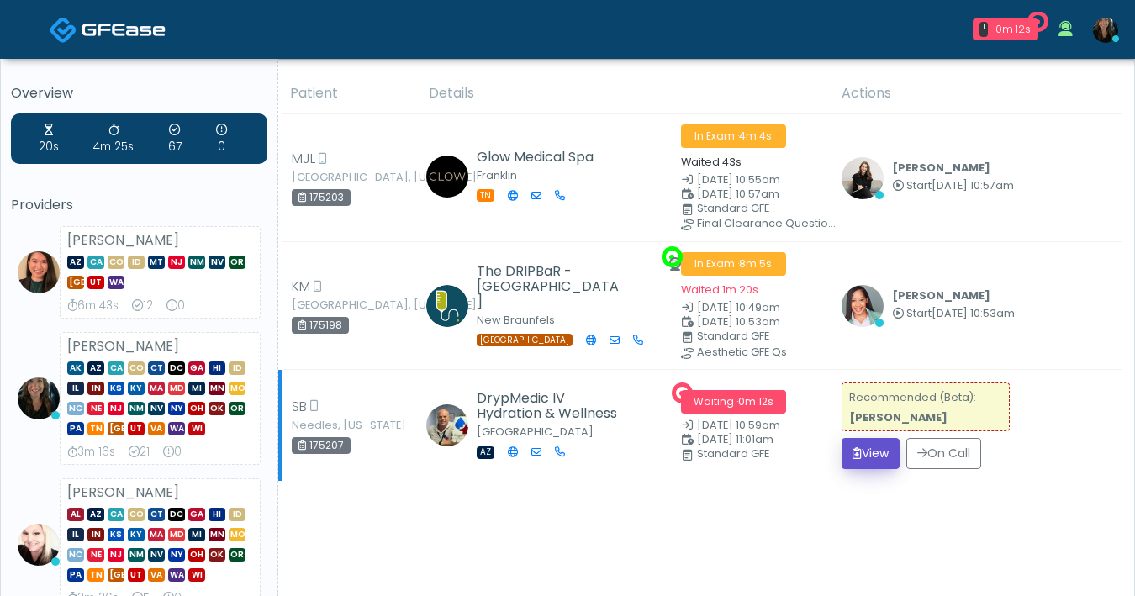
click at [851, 463] on button "View" at bounding box center [871, 453] width 58 height 31
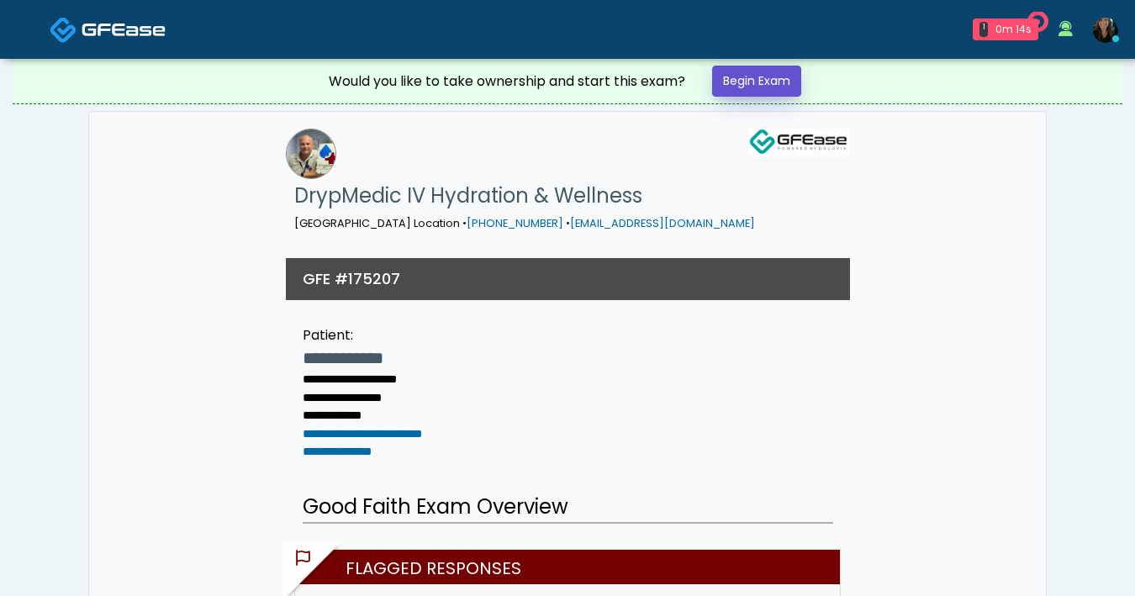
click at [765, 90] on link "Begin Exam" at bounding box center [756, 81] width 89 height 31
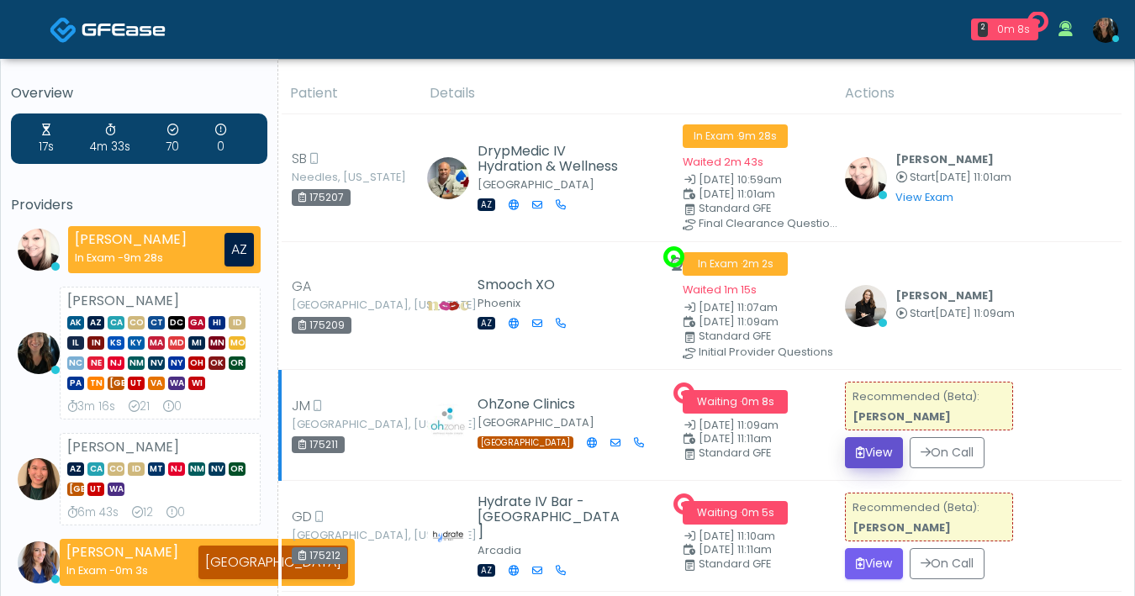
click at [849, 448] on button "View" at bounding box center [874, 452] width 58 height 31
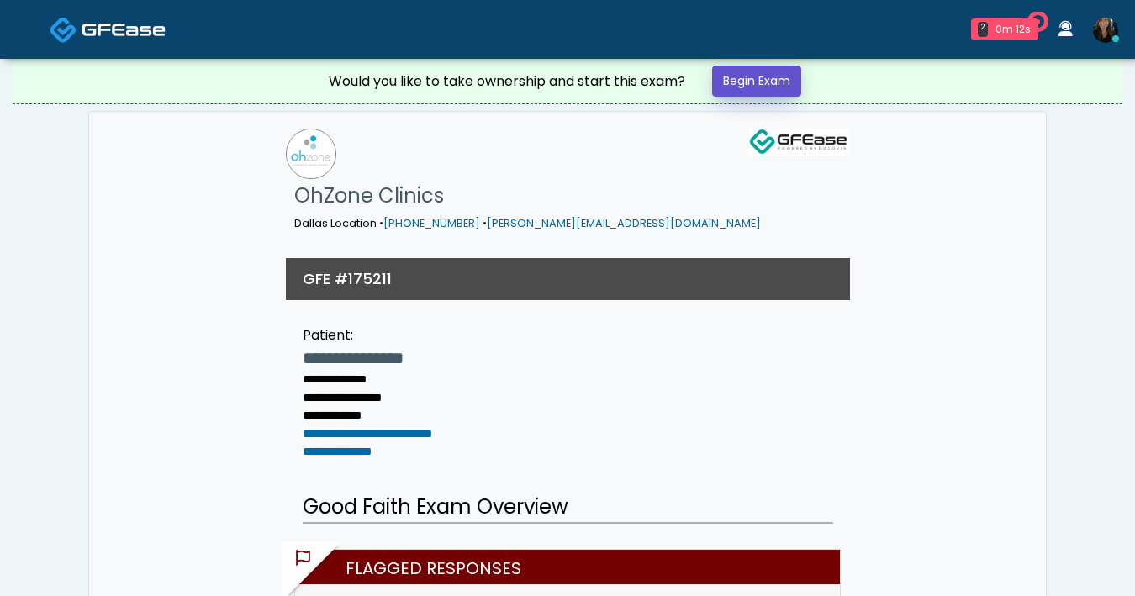
click at [753, 82] on link "Begin Exam" at bounding box center [756, 81] width 89 height 31
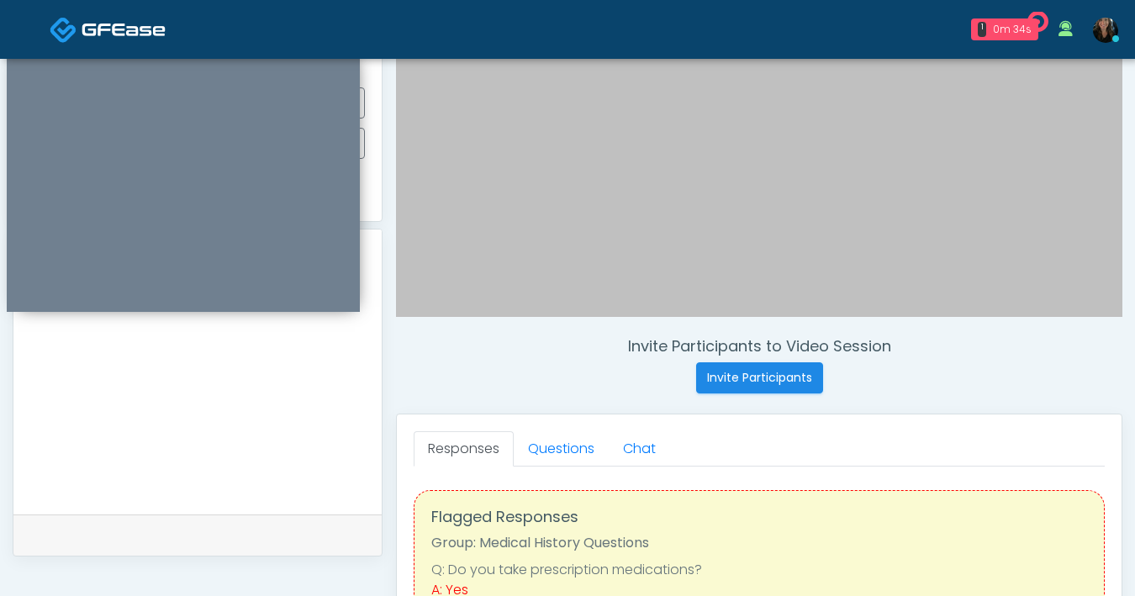
scroll to position [508, 0]
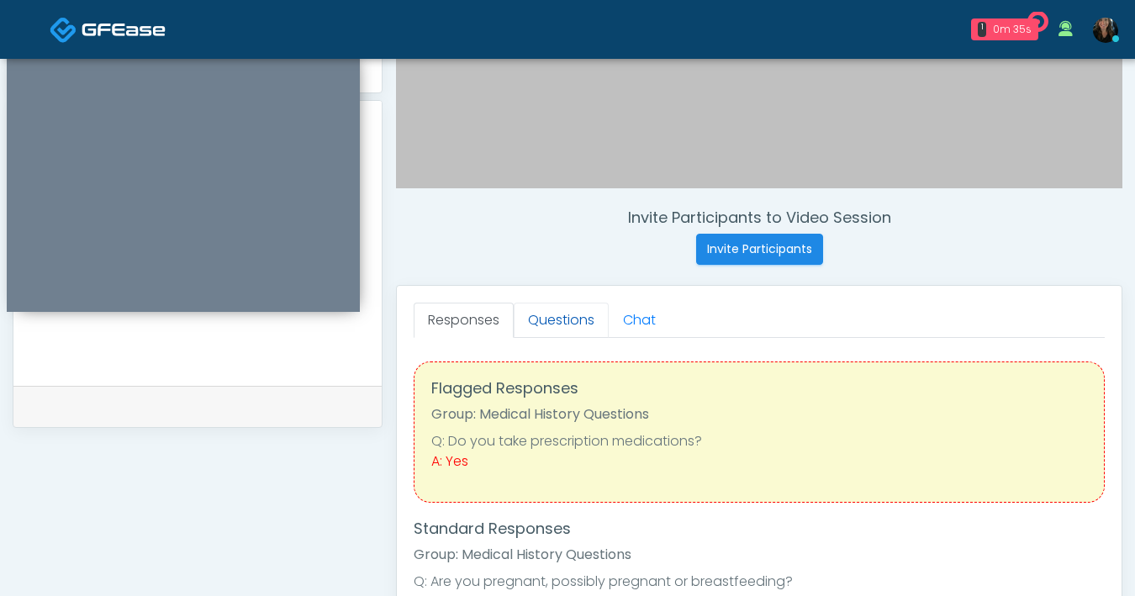
click at [579, 312] on link "Questions" at bounding box center [561, 320] width 95 height 35
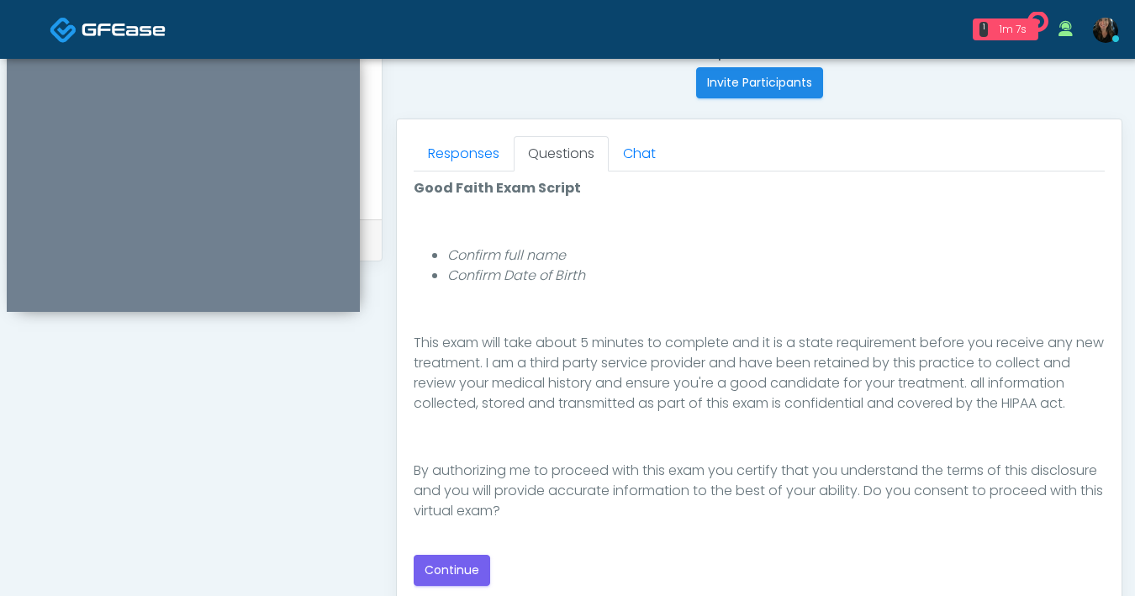
scroll to position [707, 0]
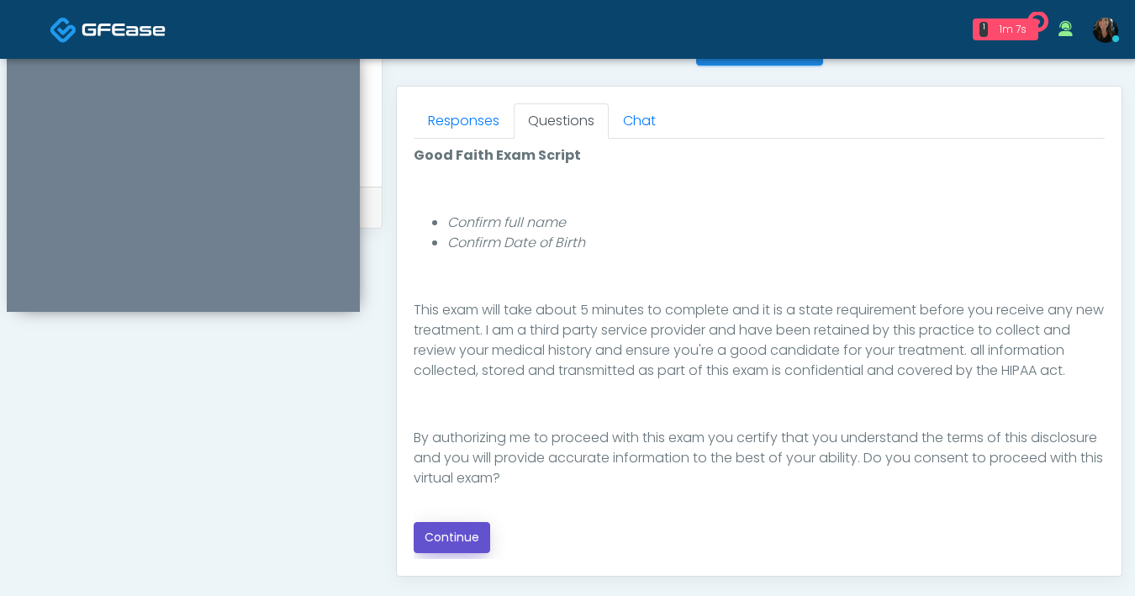
click at [454, 542] on button "Continue" at bounding box center [452, 537] width 77 height 31
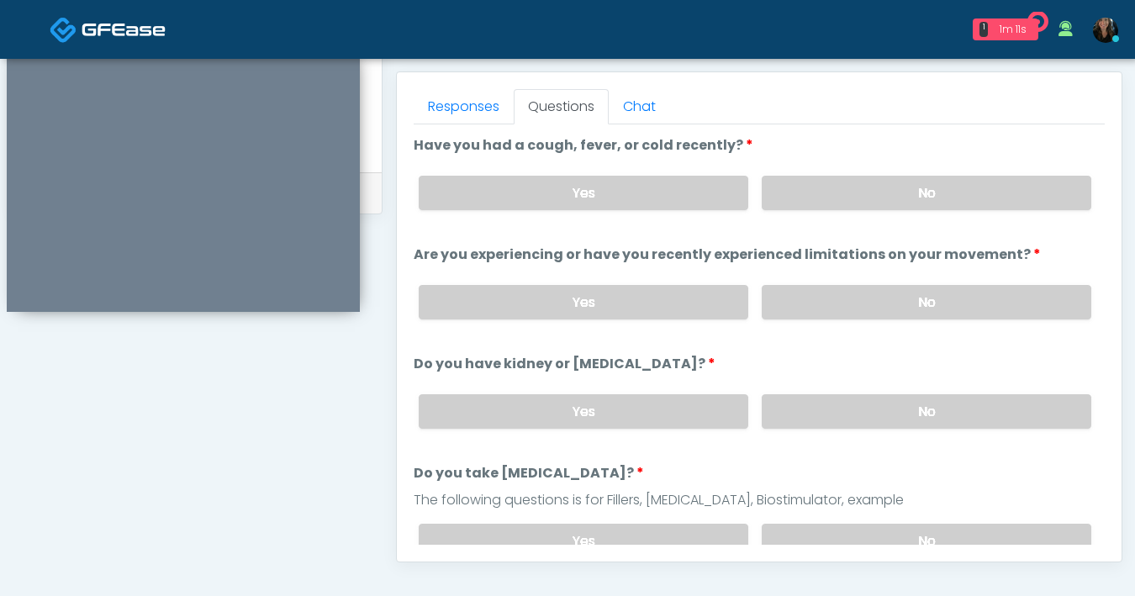
scroll to position [721, 0]
click at [913, 204] on label "No" at bounding box center [927, 194] width 330 height 34
click at [946, 288] on label "No" at bounding box center [927, 303] width 330 height 34
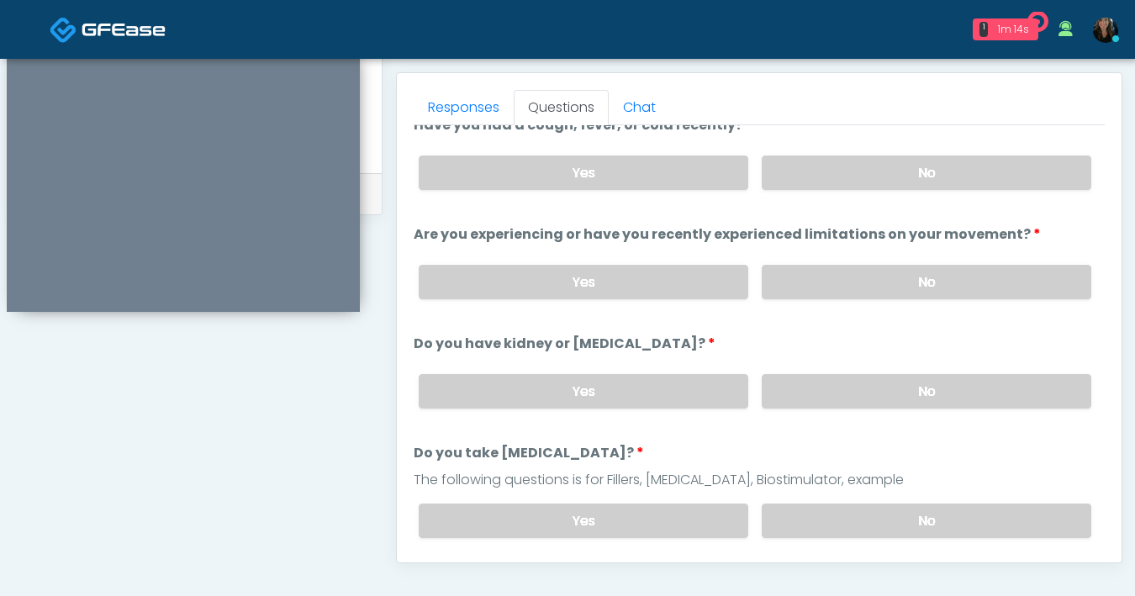
scroll to position [107, 0]
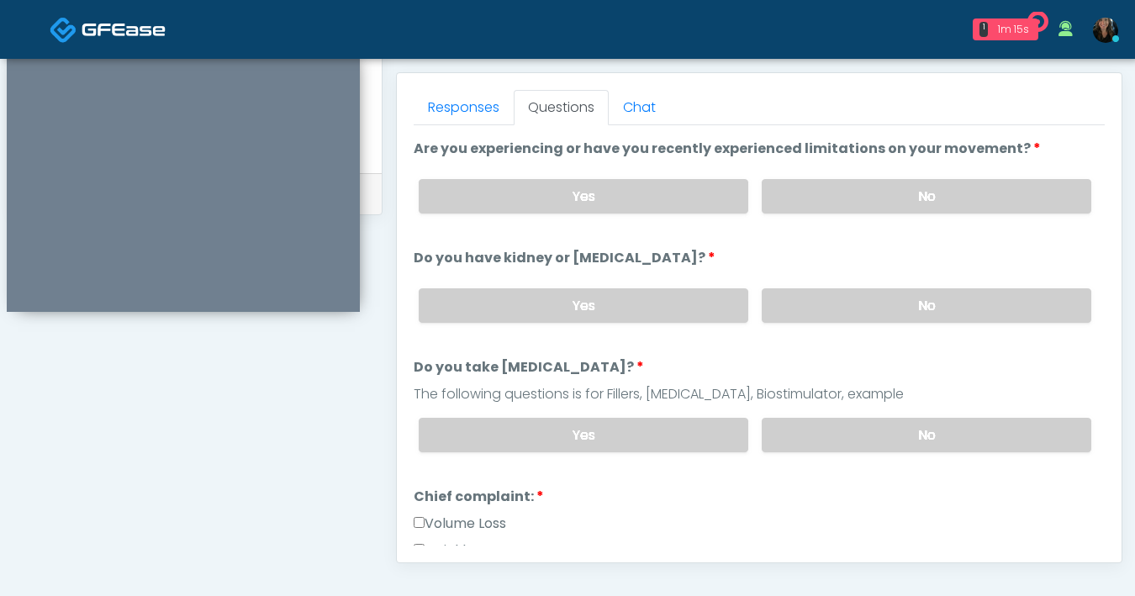
click at [798, 321] on div "Yes No" at bounding box center [755, 305] width 700 height 61
click at [856, 315] on label "No" at bounding box center [927, 305] width 330 height 34
click at [871, 433] on label "No" at bounding box center [927, 435] width 330 height 34
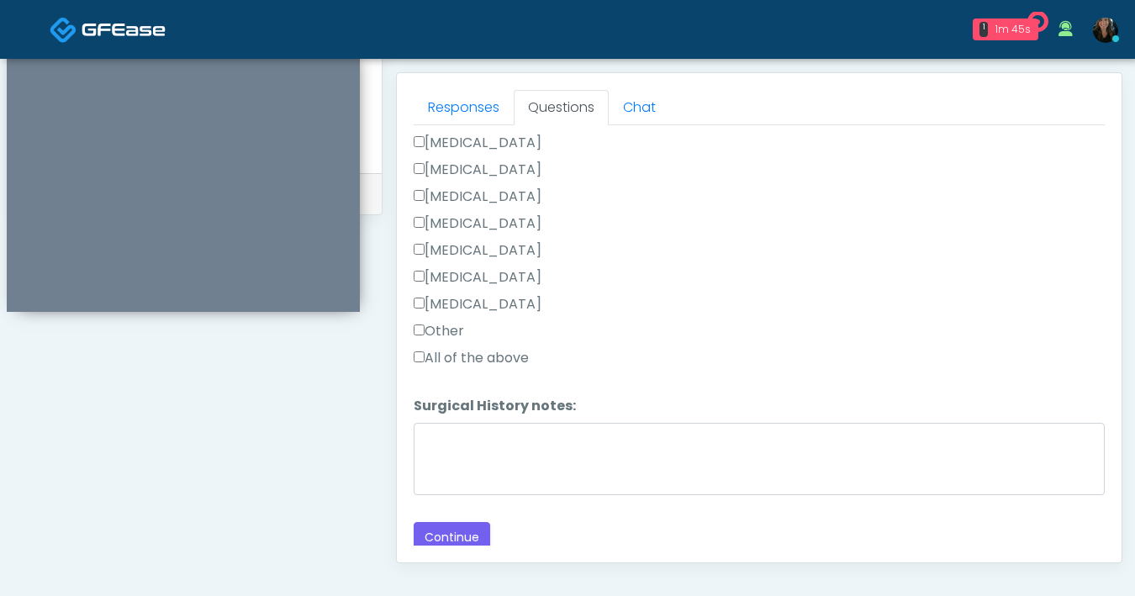
scroll to position [1150, 0]
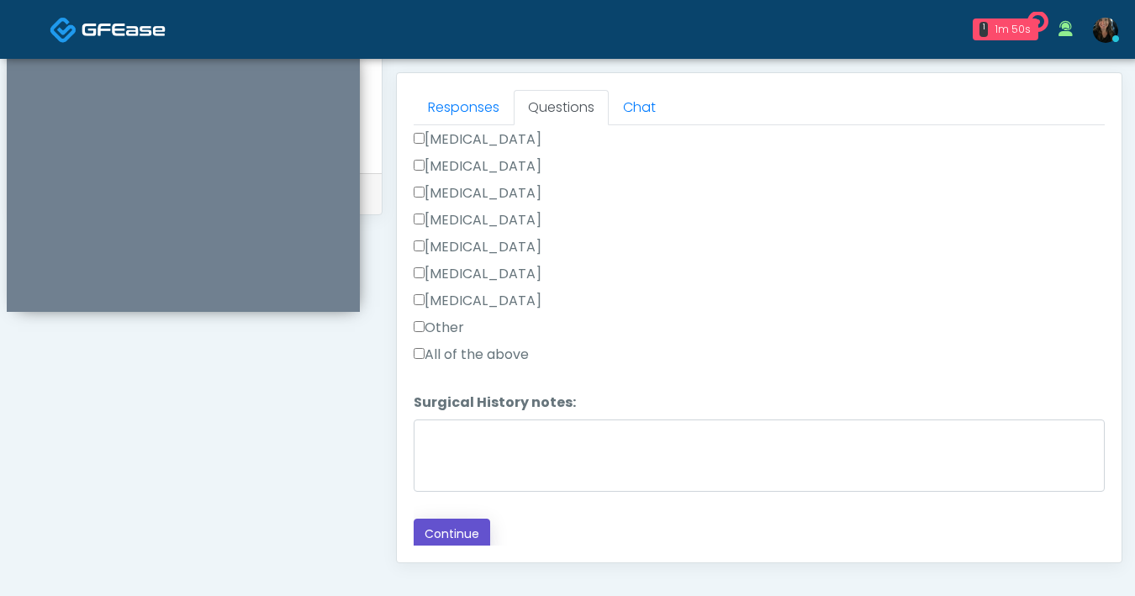
click at [459, 542] on button "Continue" at bounding box center [452, 534] width 77 height 31
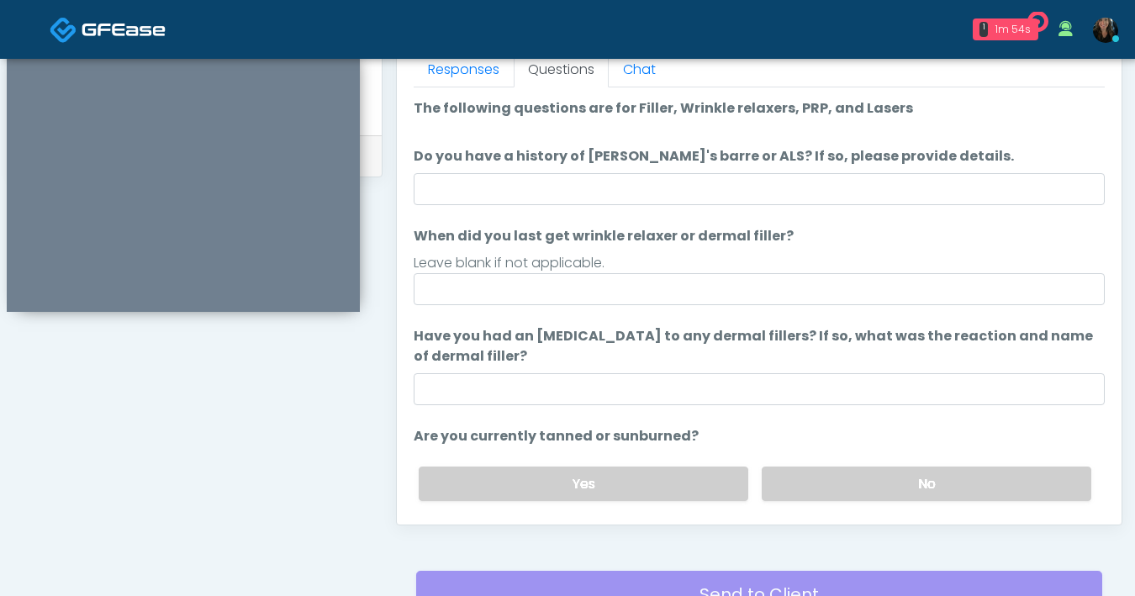
scroll to position [742, 0]
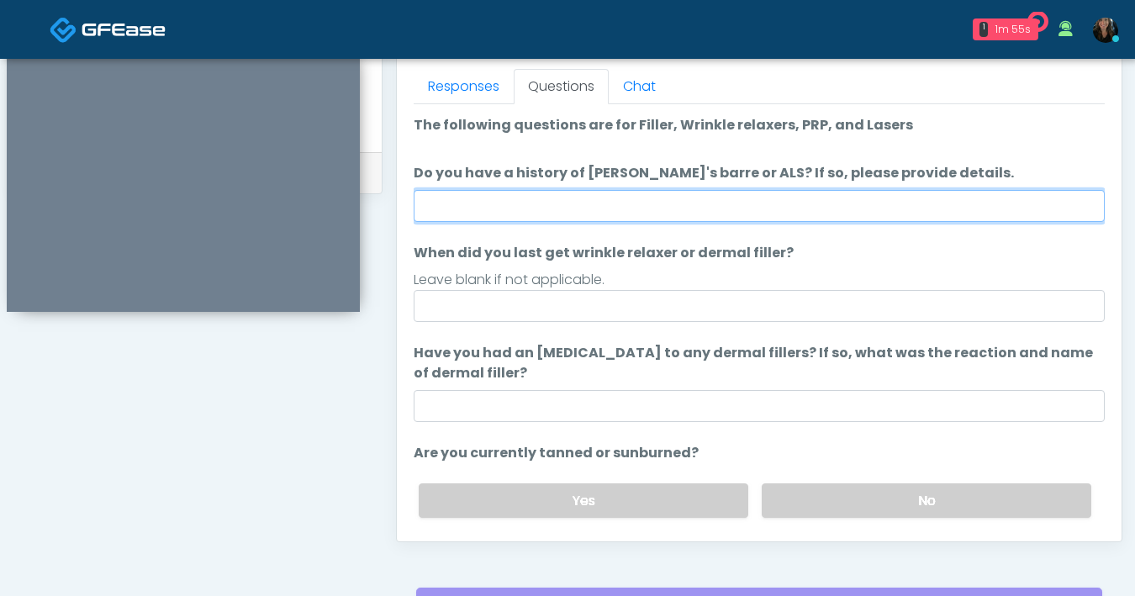
click at [741, 205] on input "Do you have a history of Guillain's barre or ALS? If so, please provide details." at bounding box center [759, 206] width 691 height 32
type input "**"
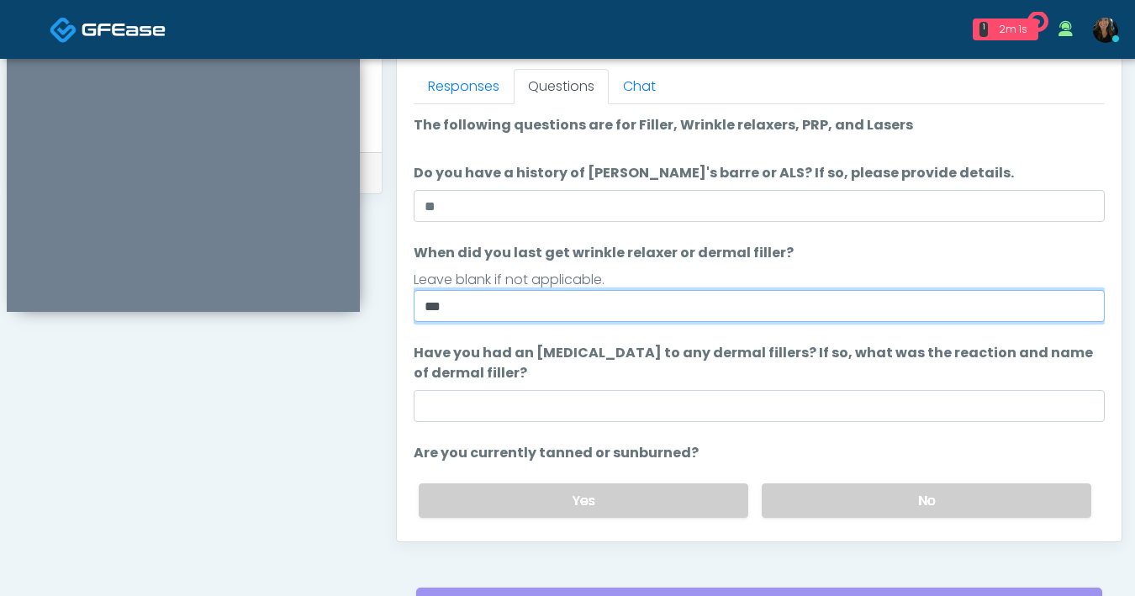
scroll to position [124, 0]
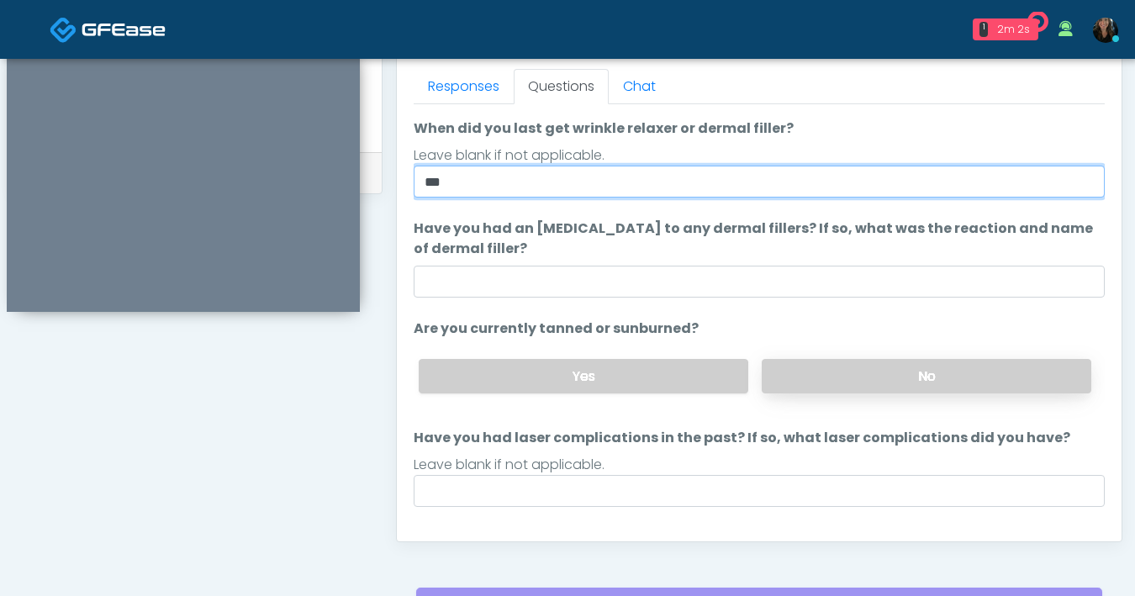
type input "***"
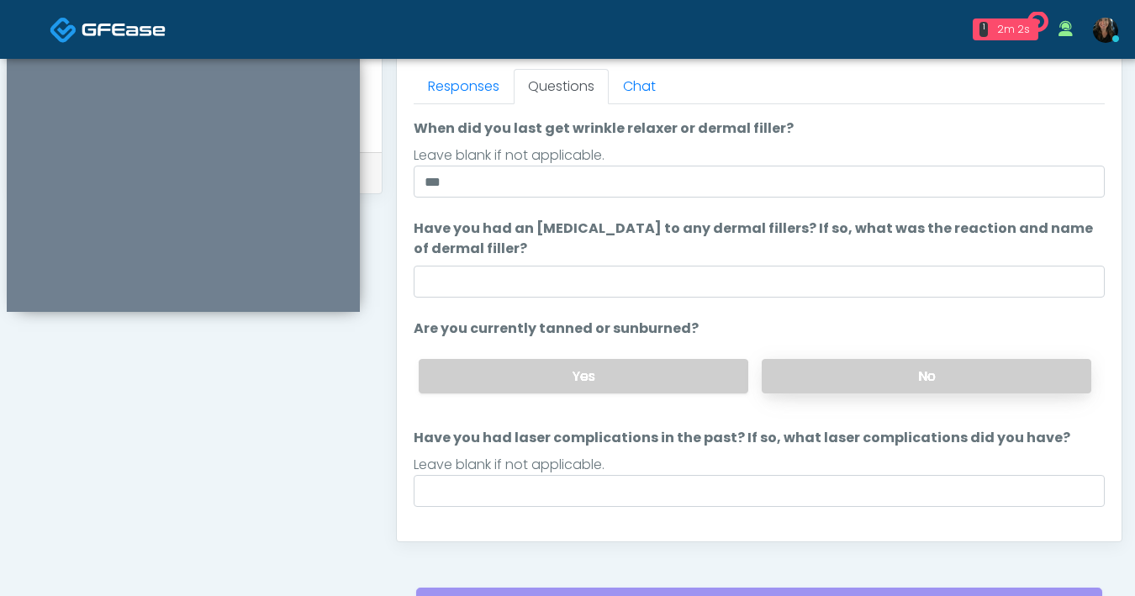
click at [812, 373] on label "No" at bounding box center [927, 376] width 330 height 34
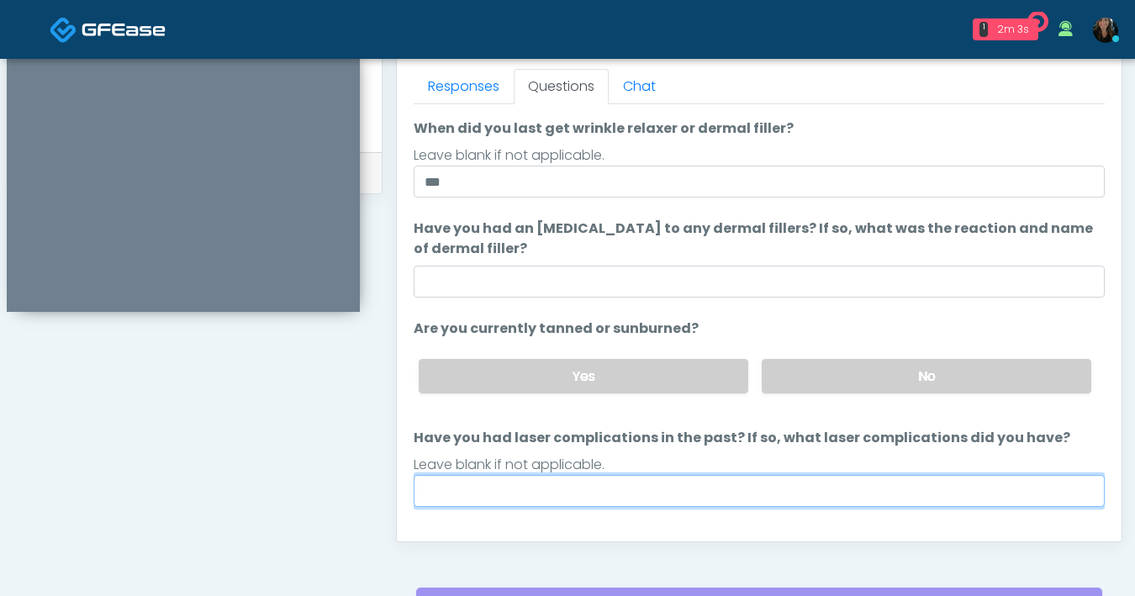
click at [670, 488] on input "Have you had laser complications in the past? If so, what laser complications d…" at bounding box center [759, 491] width 691 height 32
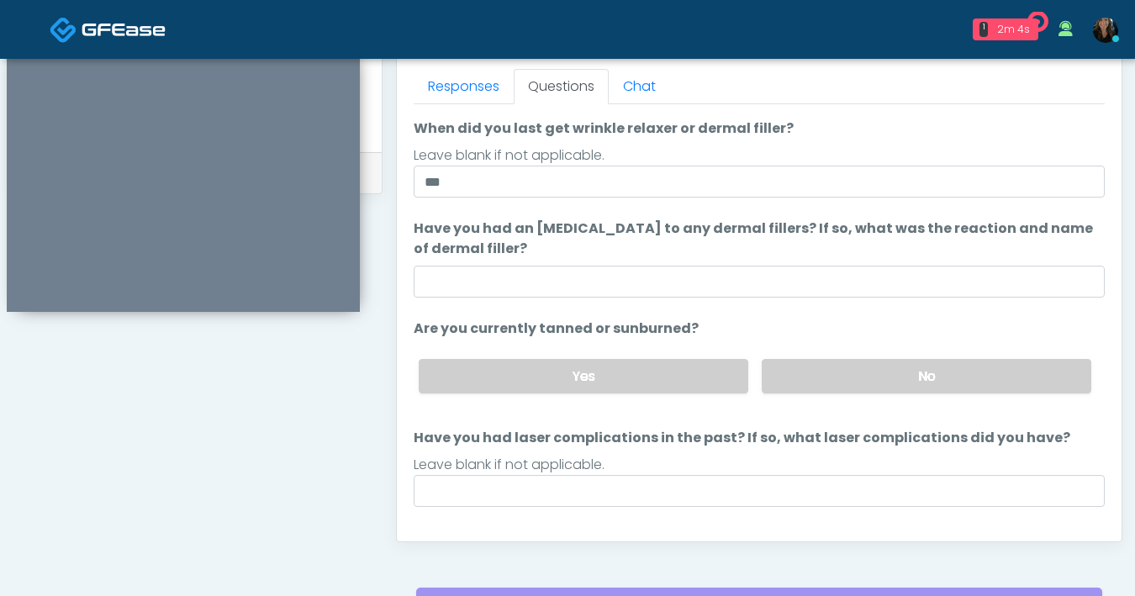
click at [666, 399] on div "Yes No" at bounding box center [755, 376] width 700 height 61
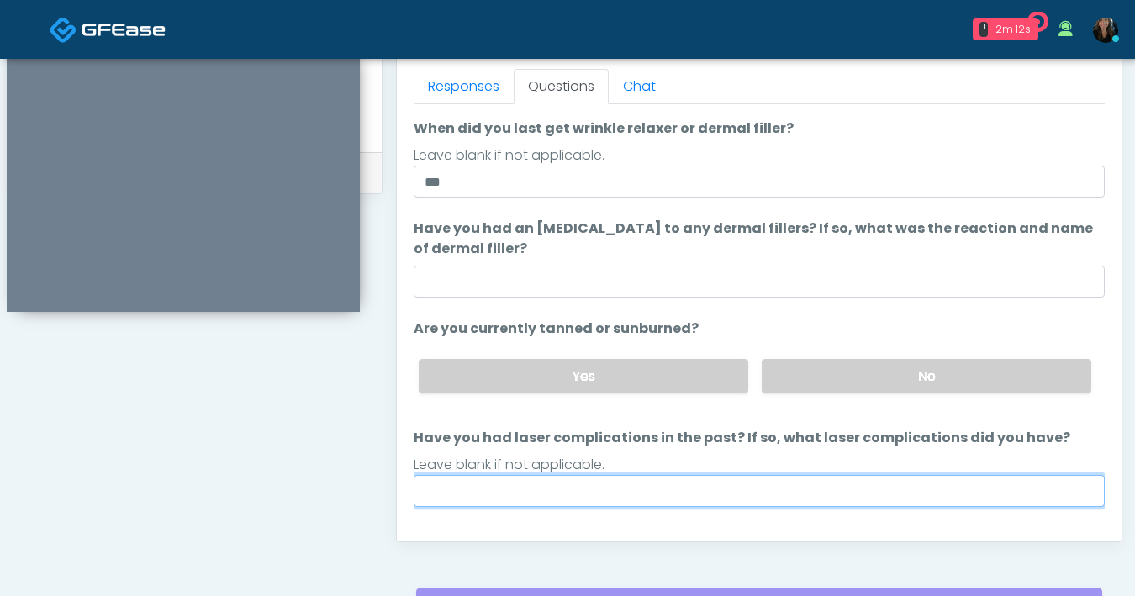
click at [648, 495] on input "Have you had laser complications in the past? If so, what laser complications d…" at bounding box center [759, 491] width 691 height 32
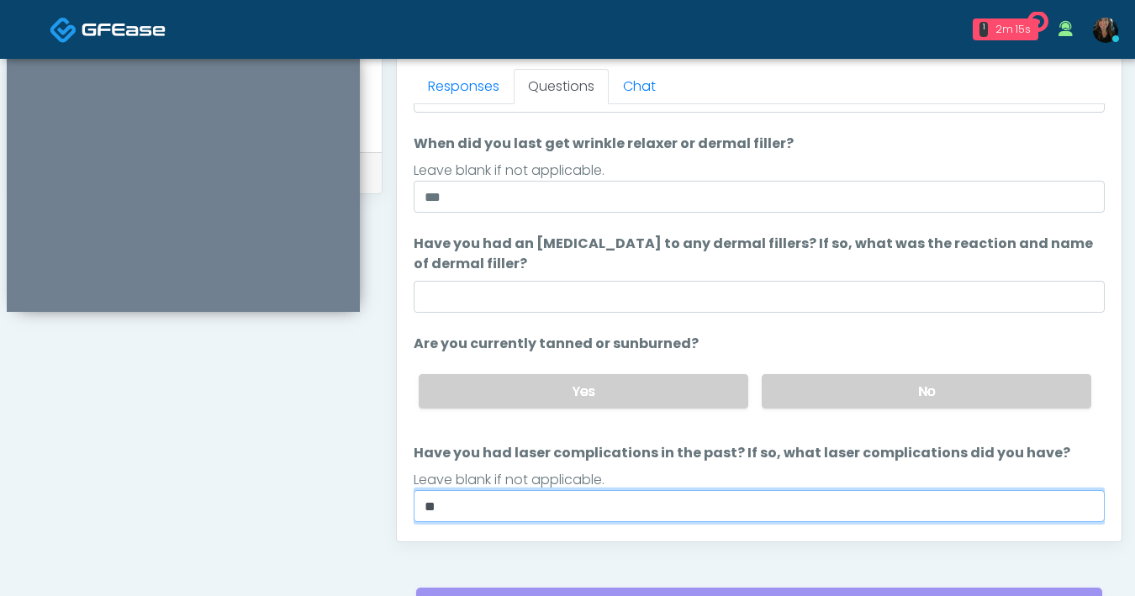
scroll to position [158, 0]
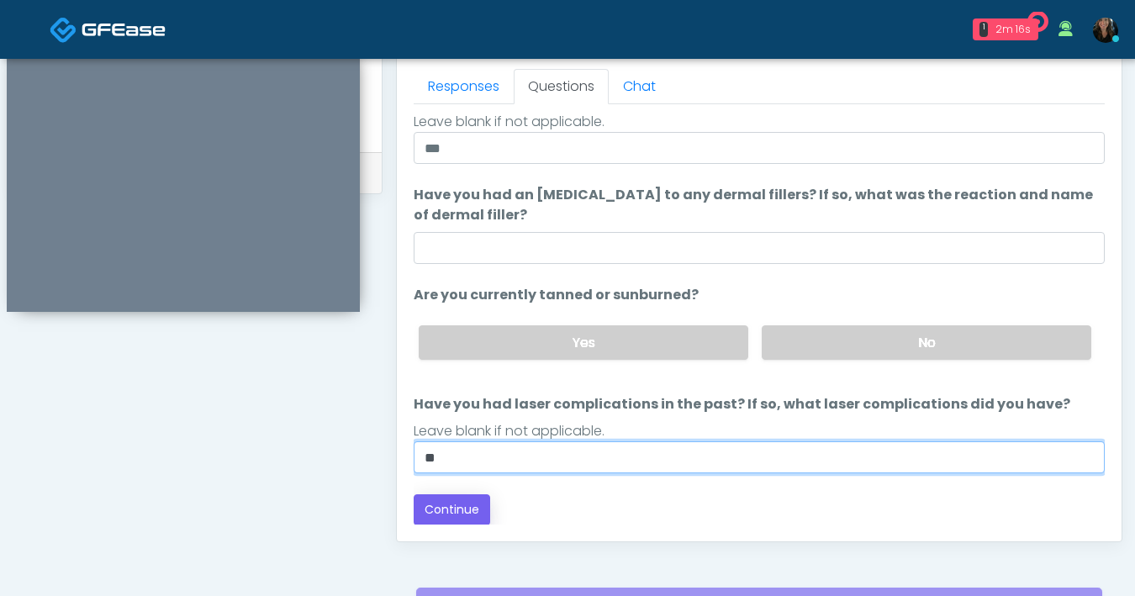
type input "**"
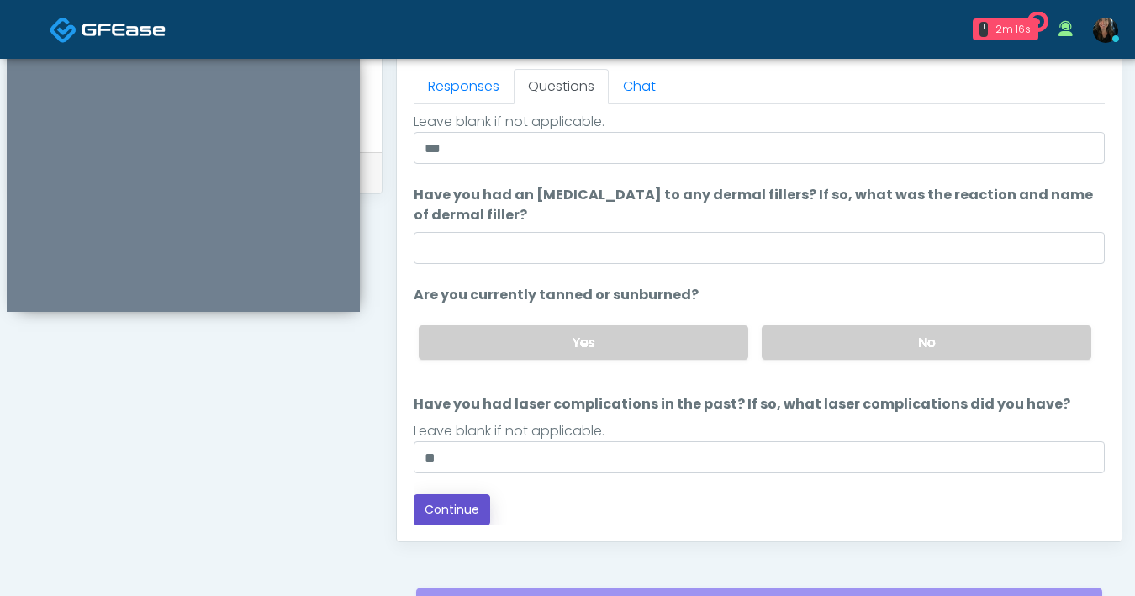
click at [484, 518] on button "Continue" at bounding box center [452, 510] width 77 height 31
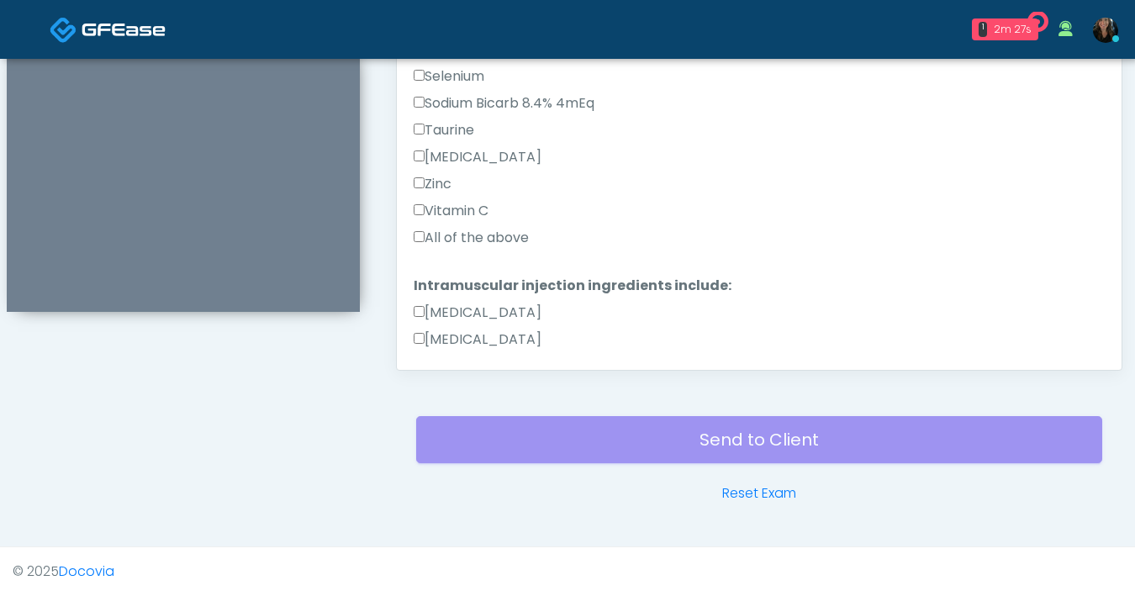
scroll to position [907, 0]
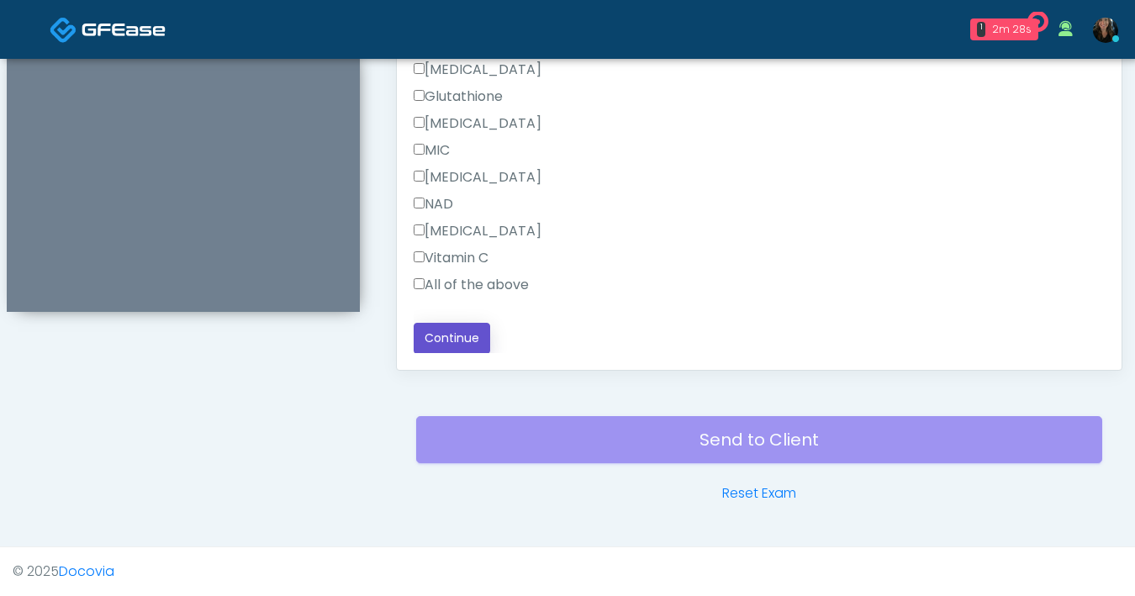
click at [473, 334] on button "Continue" at bounding box center [452, 338] width 77 height 31
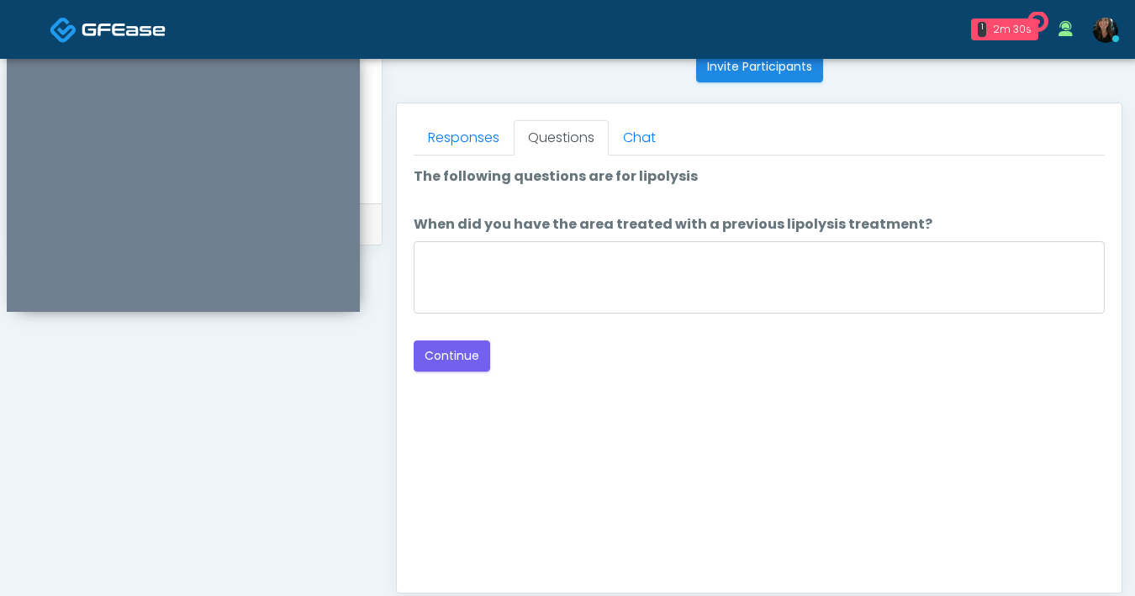
scroll to position [684, 0]
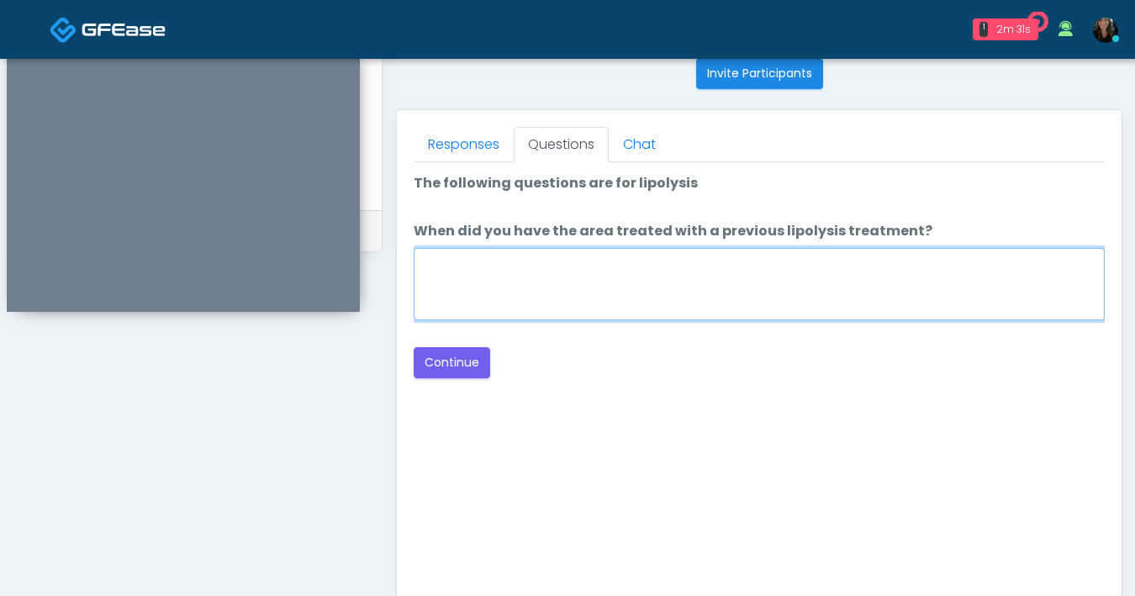
click at [671, 315] on textarea "When did you have the area treated with a previous lipolysis treatment?" at bounding box center [759, 284] width 691 height 72
type textarea "***"
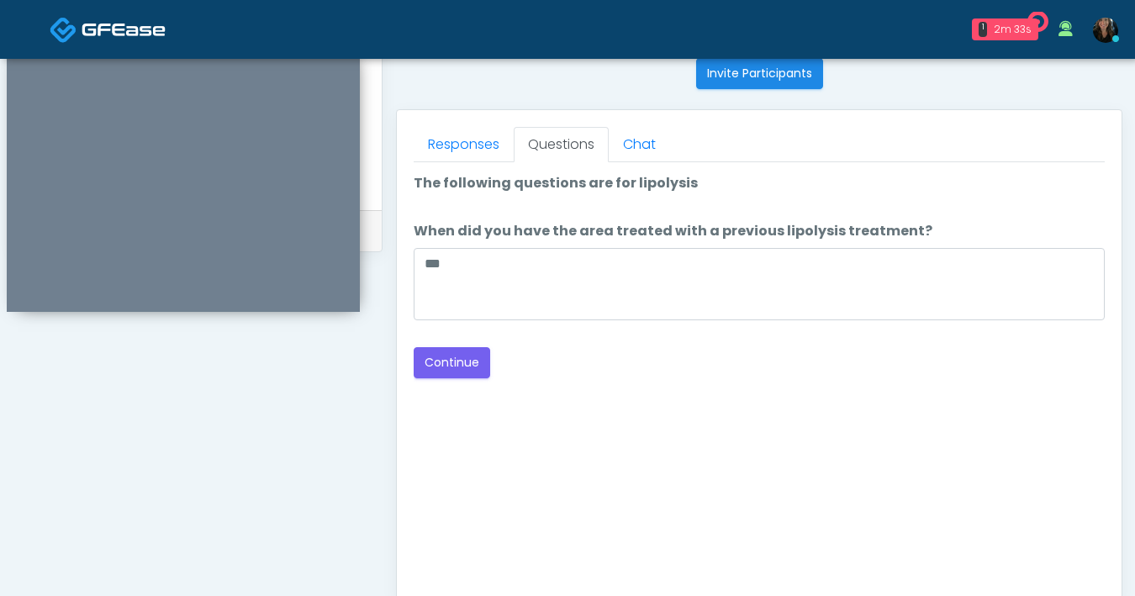
drag, startPoint x: 739, startPoint y: 358, endPoint x: 611, endPoint y: 356, distance: 128.7
click at [739, 358] on div "Back Continue" at bounding box center [759, 362] width 691 height 31
click at [447, 367] on button "Continue" at bounding box center [452, 362] width 77 height 31
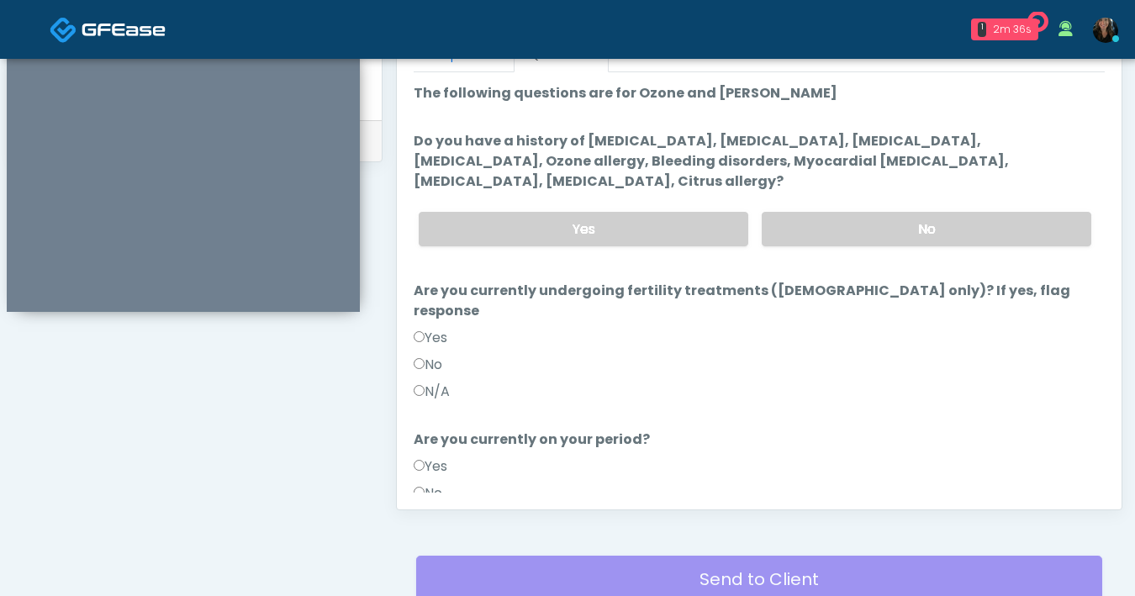
scroll to position [769, 0]
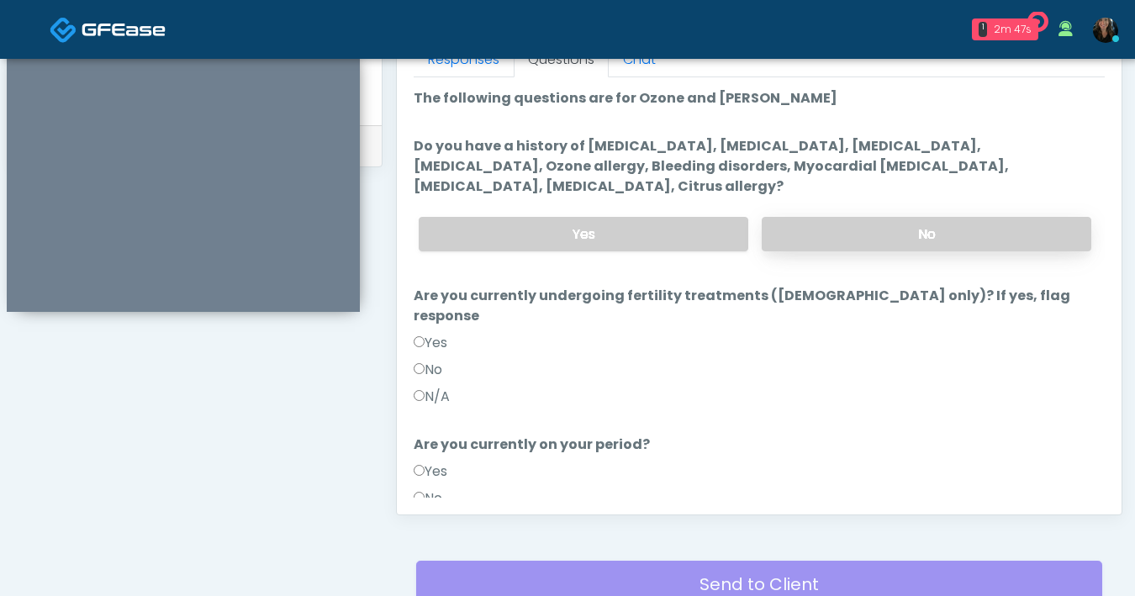
click at [876, 236] on label "No" at bounding box center [927, 234] width 330 height 34
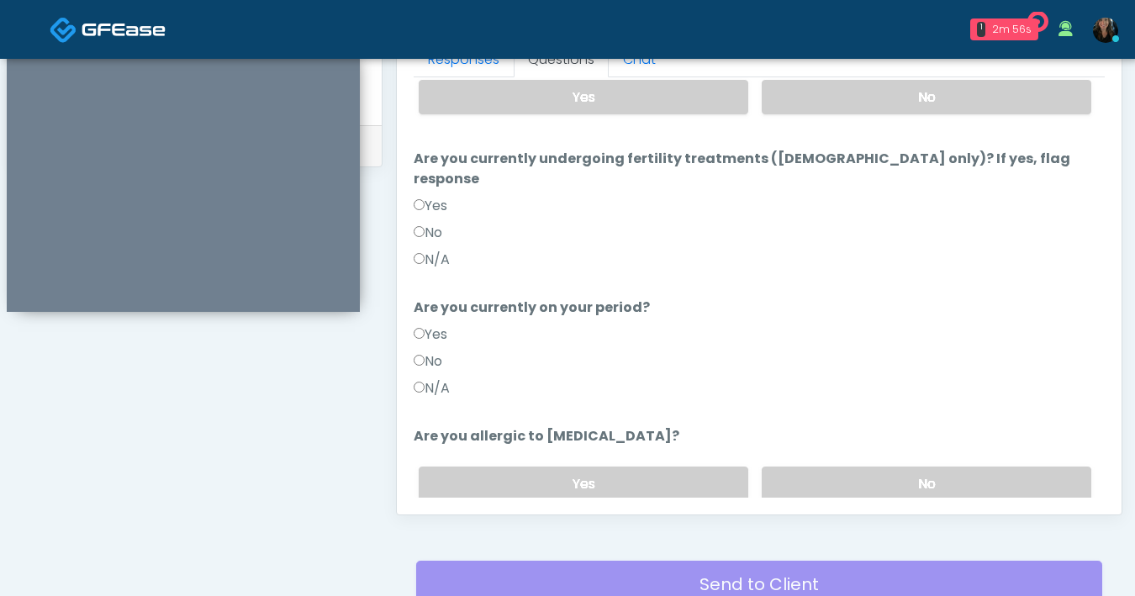
scroll to position [184, 0]
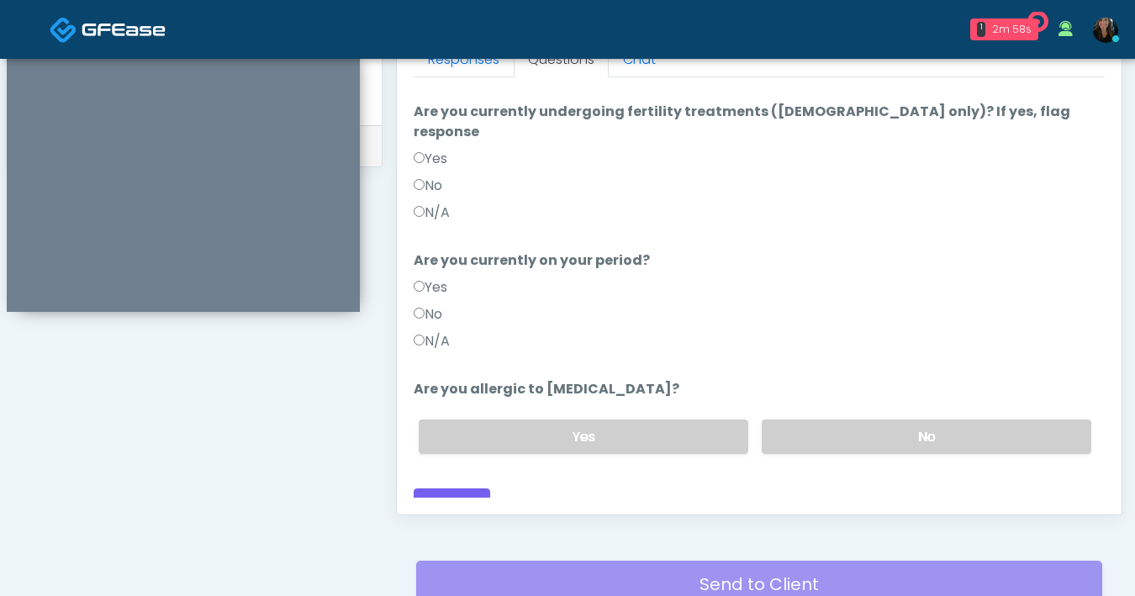
click at [412, 159] on div "Responses Questions Chat Good Faith Exam Script Good Faith Exam Script INTRODUC…" at bounding box center [759, 269] width 725 height 489
click at [921, 420] on label "No" at bounding box center [927, 437] width 330 height 34
click at [462, 492] on button "Continue" at bounding box center [452, 504] width 77 height 31
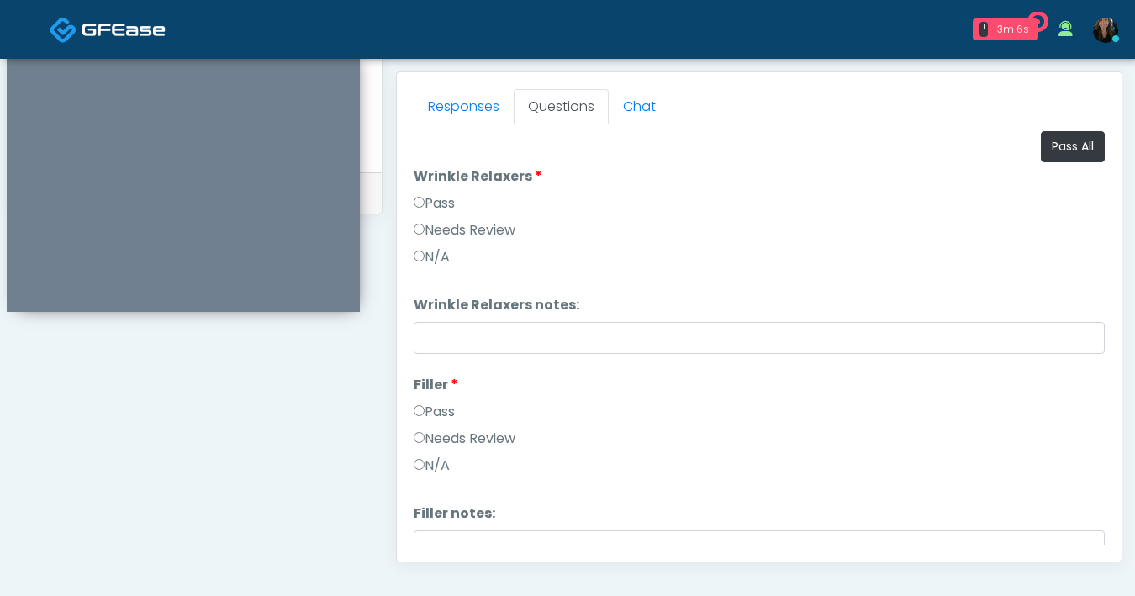
scroll to position [632, 0]
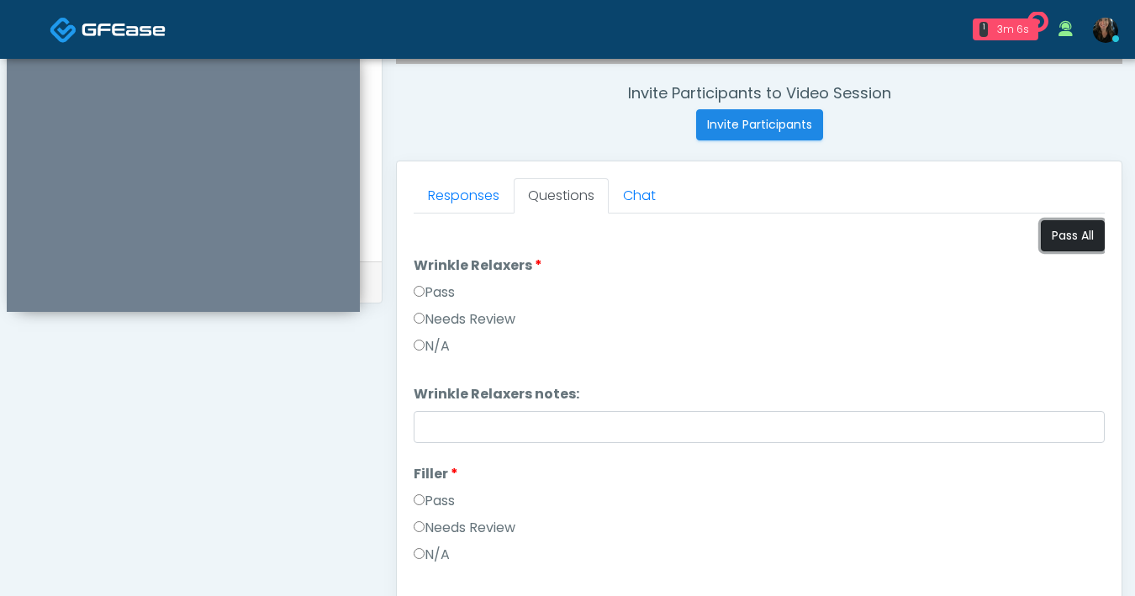
click at [1051, 241] on button "Pass All" at bounding box center [1073, 235] width 64 height 31
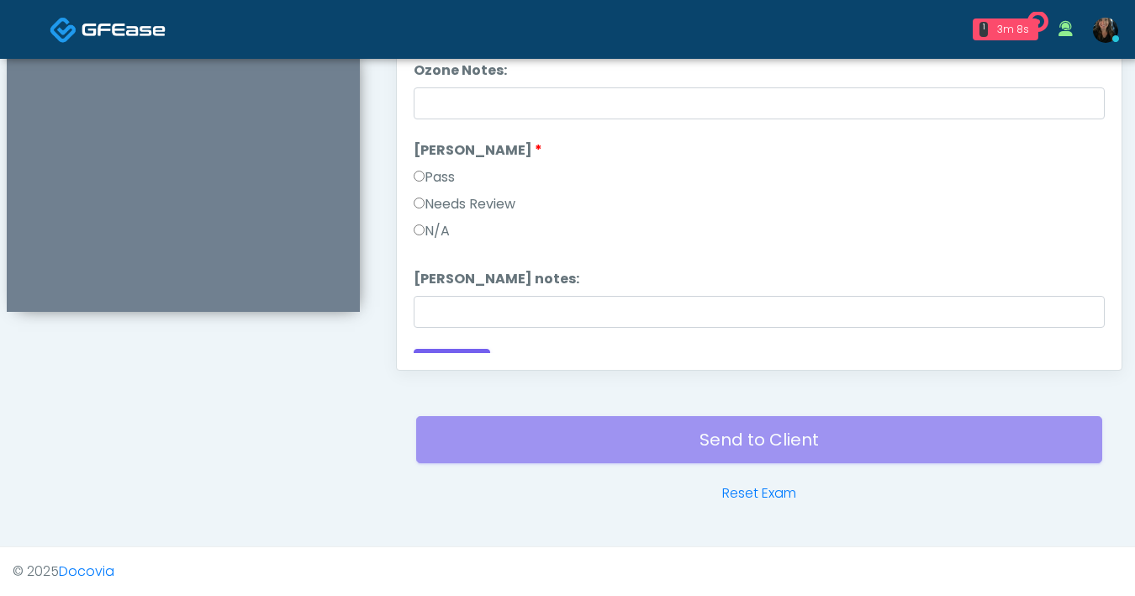
scroll to position [1530, 0]
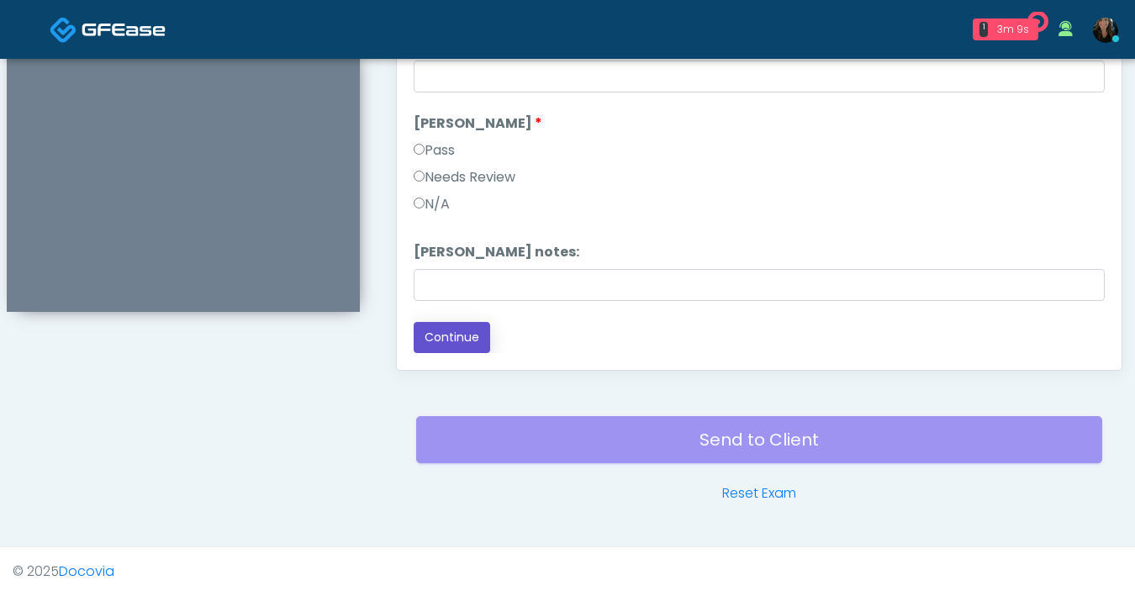
click at [457, 338] on button "Continue" at bounding box center [452, 337] width 77 height 31
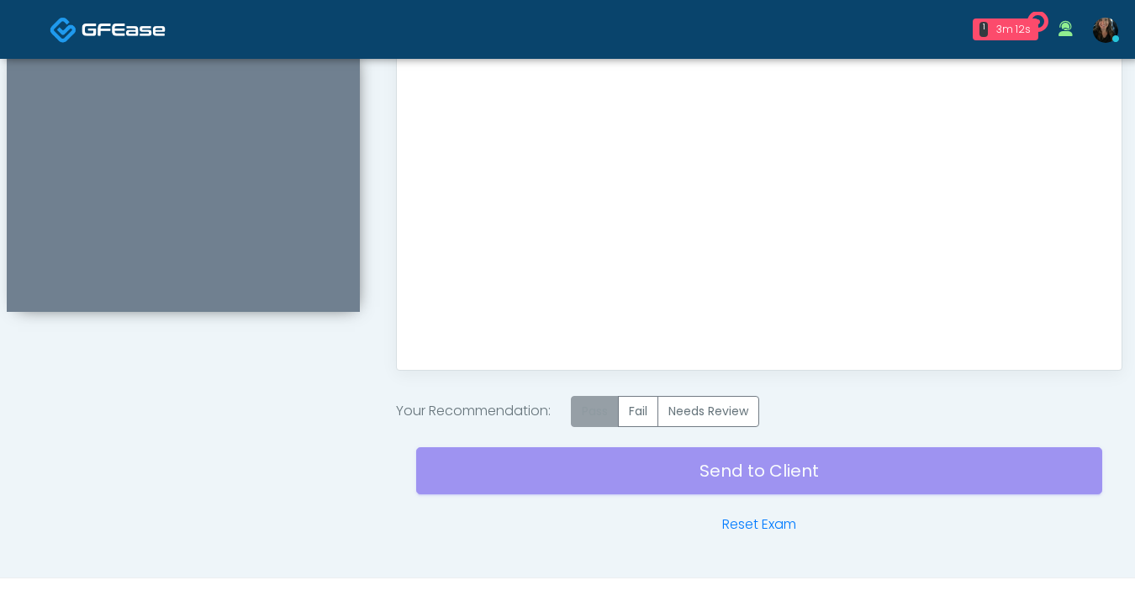
click at [615, 421] on label "Pass" at bounding box center [595, 411] width 48 height 31
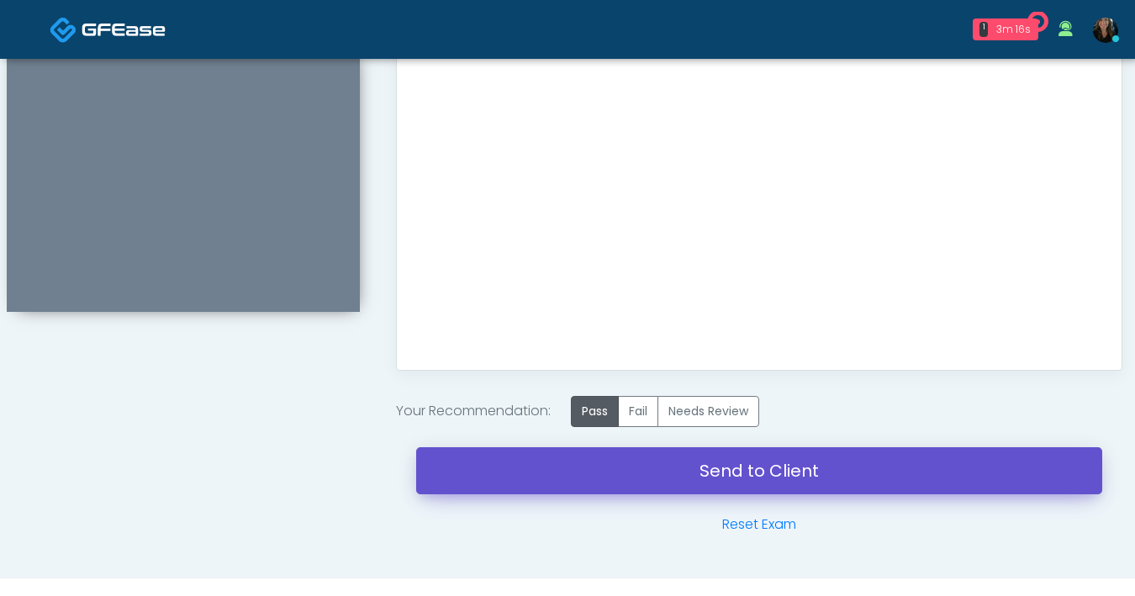
click at [749, 475] on link "Send to Client" at bounding box center [759, 470] width 686 height 47
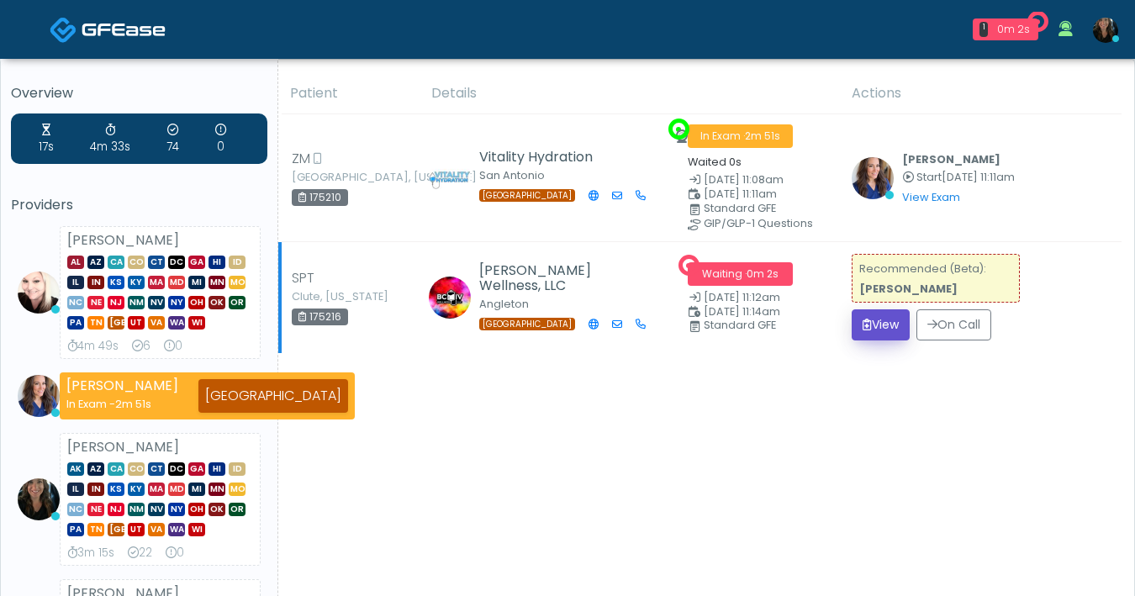
click at [872, 328] on button "View" at bounding box center [881, 324] width 58 height 31
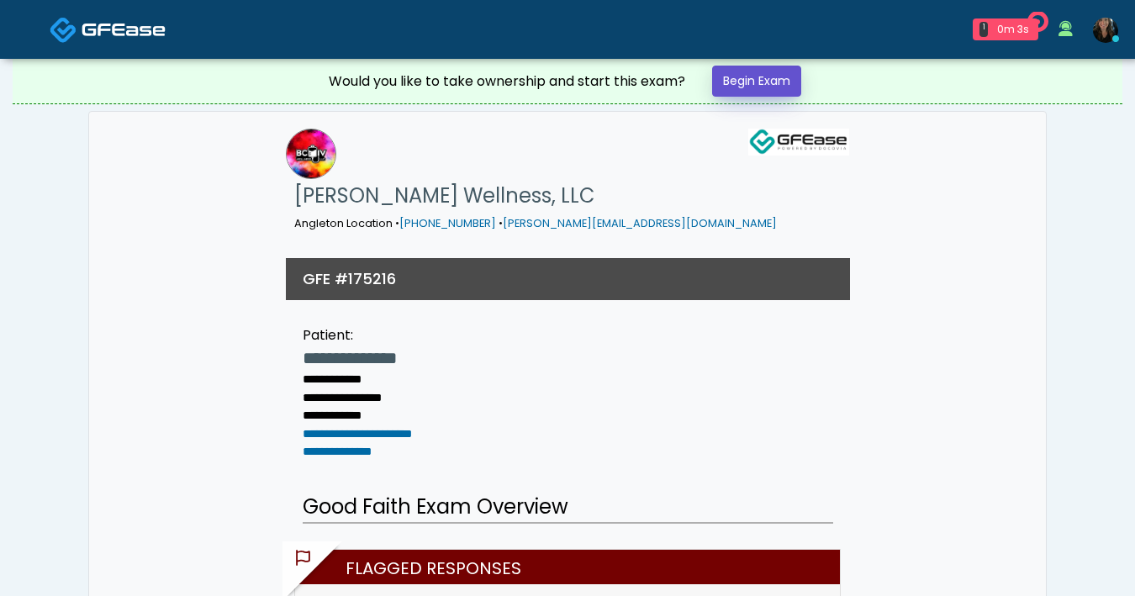
click at [768, 73] on link "Begin Exam" at bounding box center [756, 81] width 89 height 31
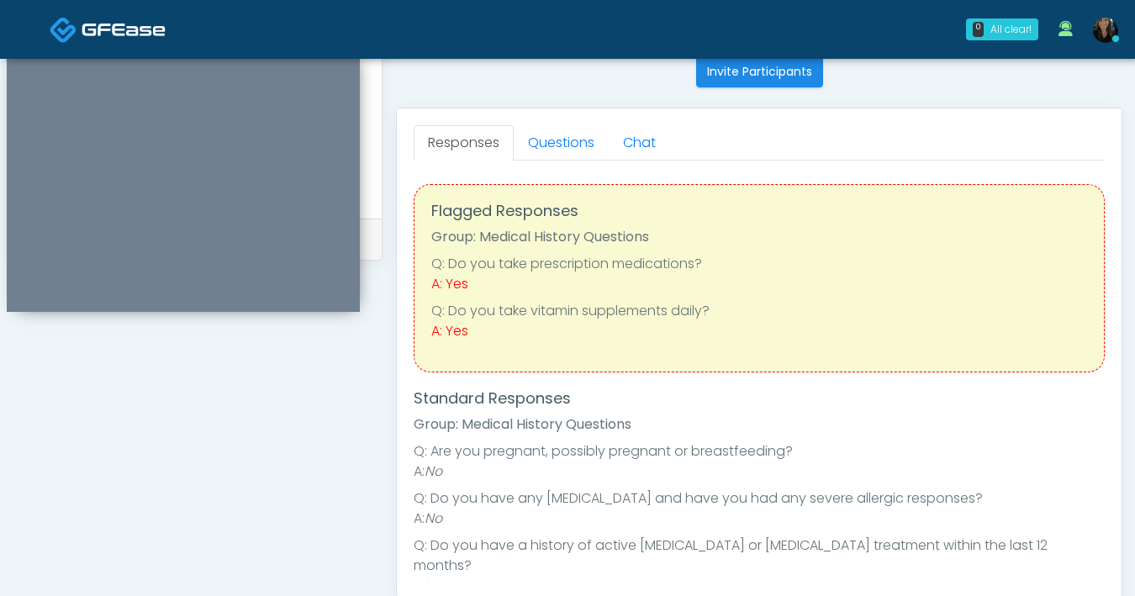
scroll to position [747, 0]
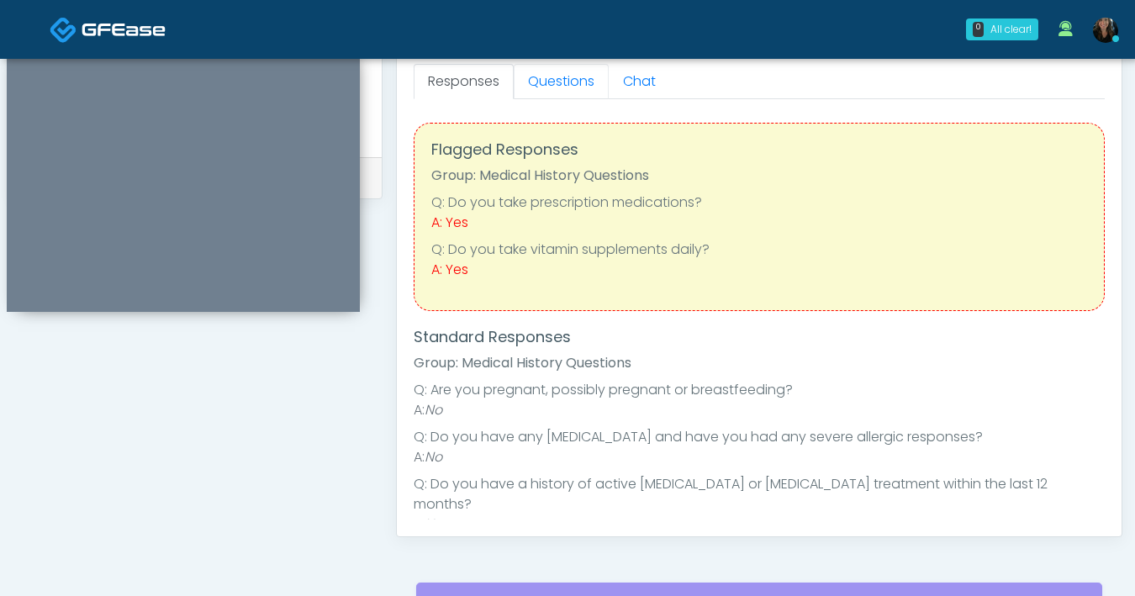
drag, startPoint x: 556, startPoint y: 92, endPoint x: 569, endPoint y: 101, distance: 16.3
click at [556, 92] on link "Questions" at bounding box center [561, 81] width 95 height 35
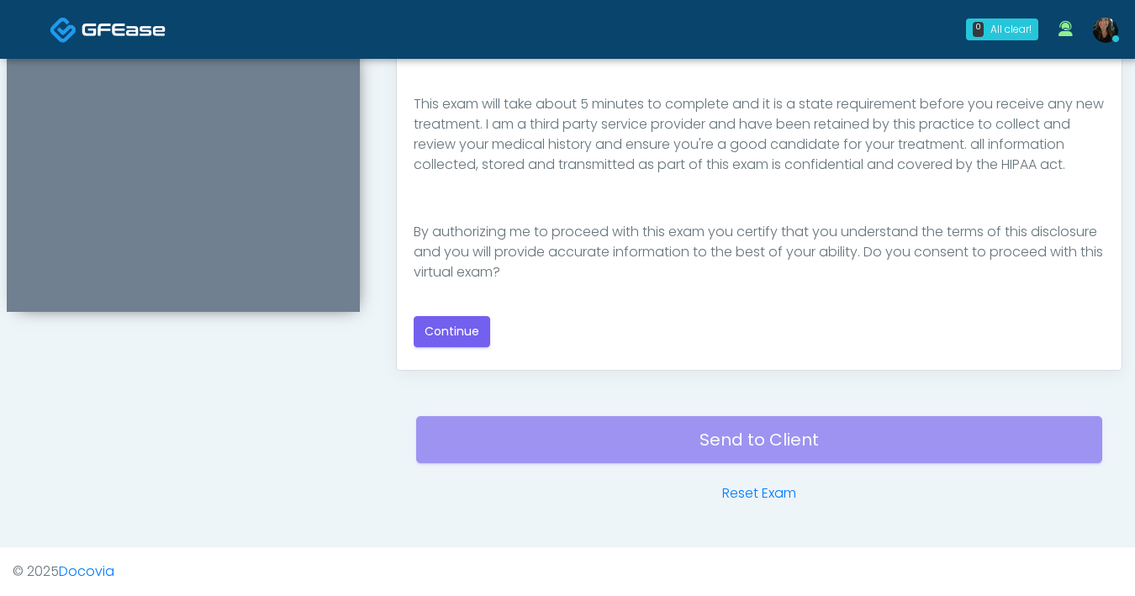
scroll to position [913, 0]
click at [436, 331] on button "Continue" at bounding box center [452, 331] width 77 height 31
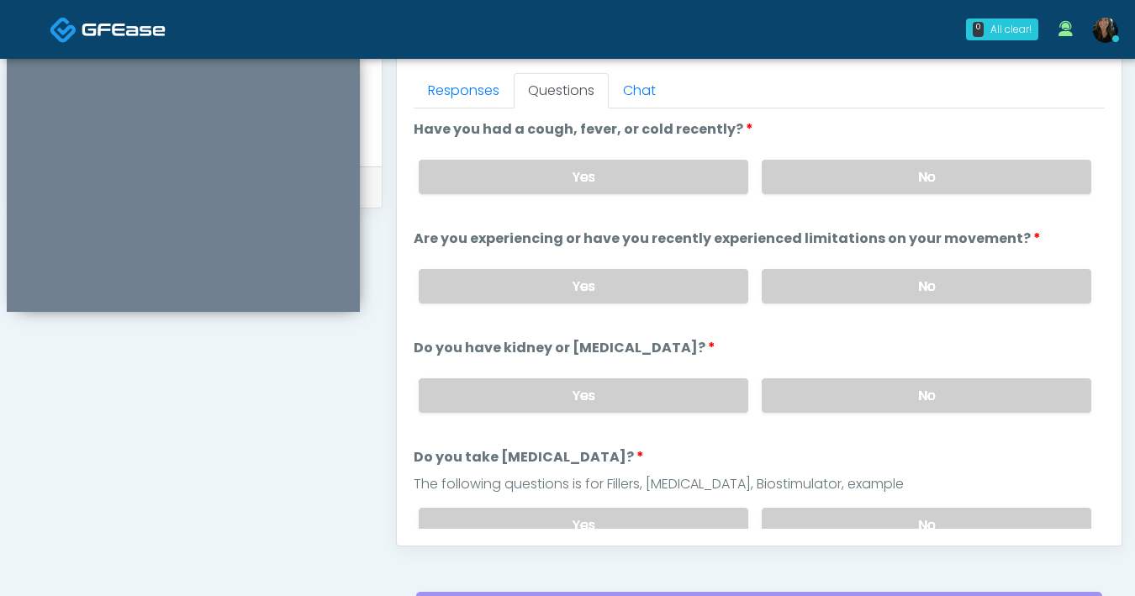
scroll to position [704, 0]
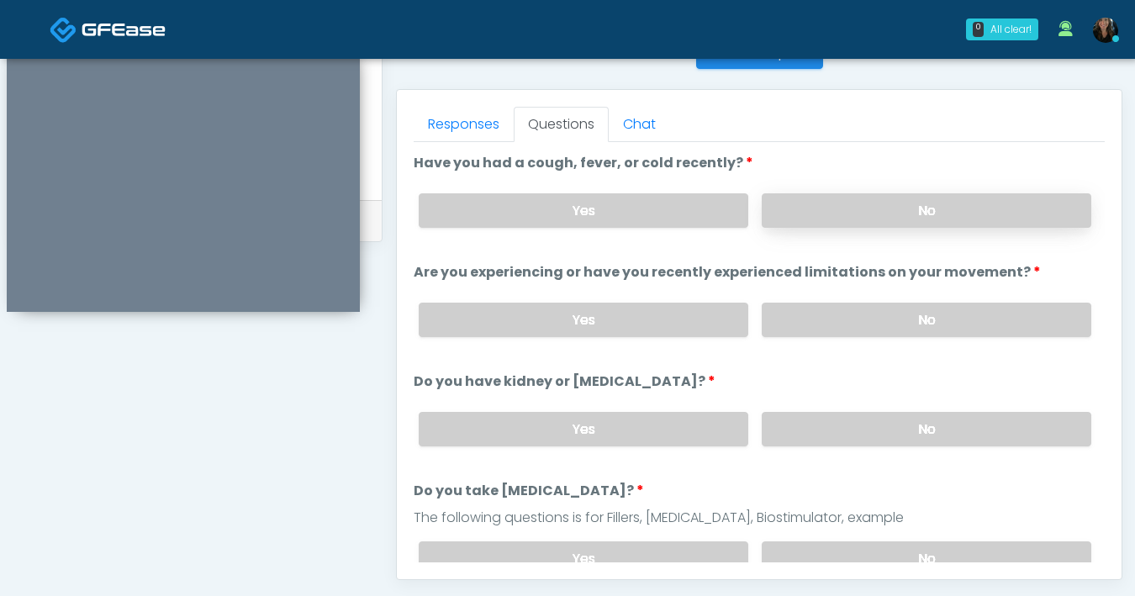
click at [851, 216] on label "No" at bounding box center [927, 210] width 330 height 34
click at [887, 324] on label "No" at bounding box center [927, 320] width 330 height 34
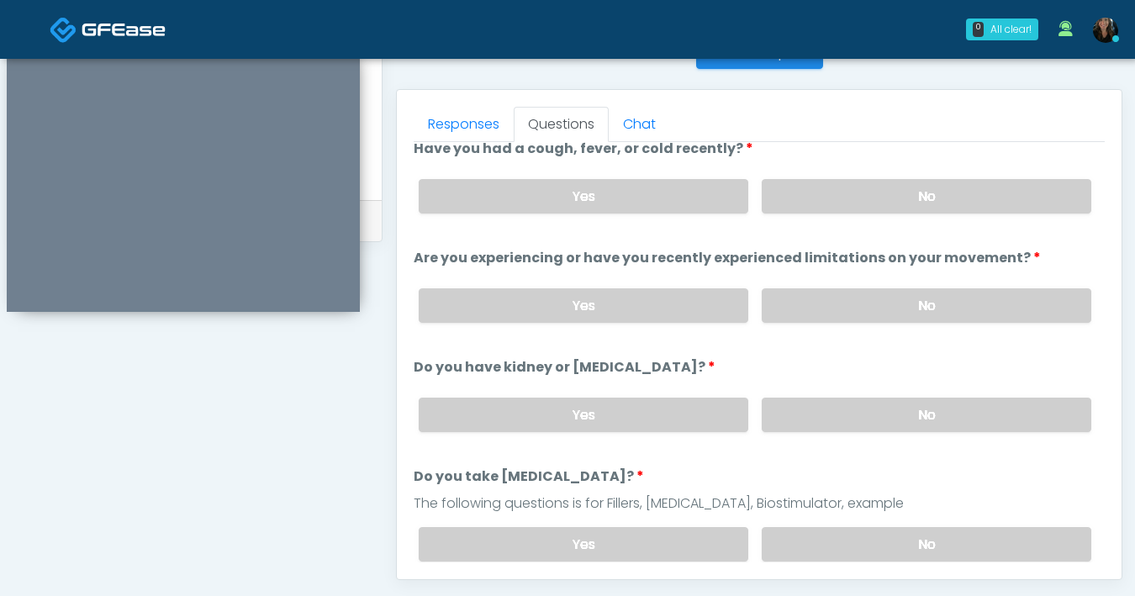
scroll to position [14, 0]
click at [893, 416] on label "No" at bounding box center [927, 415] width 330 height 34
click at [862, 534] on label "No" at bounding box center [927, 544] width 330 height 34
click at [696, 206] on label "Yes" at bounding box center [584, 196] width 330 height 34
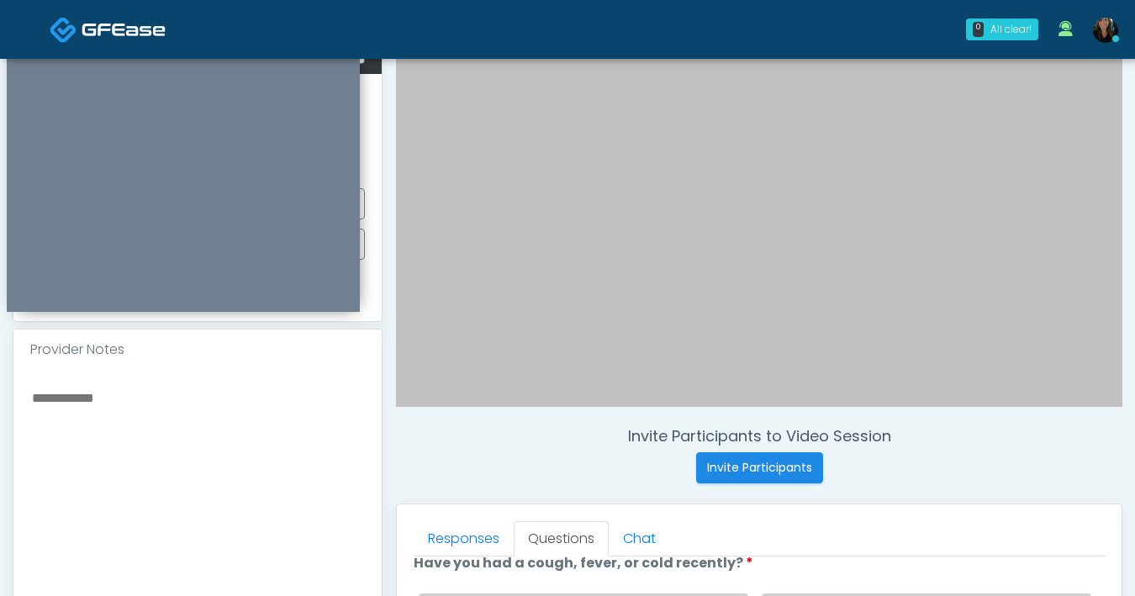
scroll to position [235, 0]
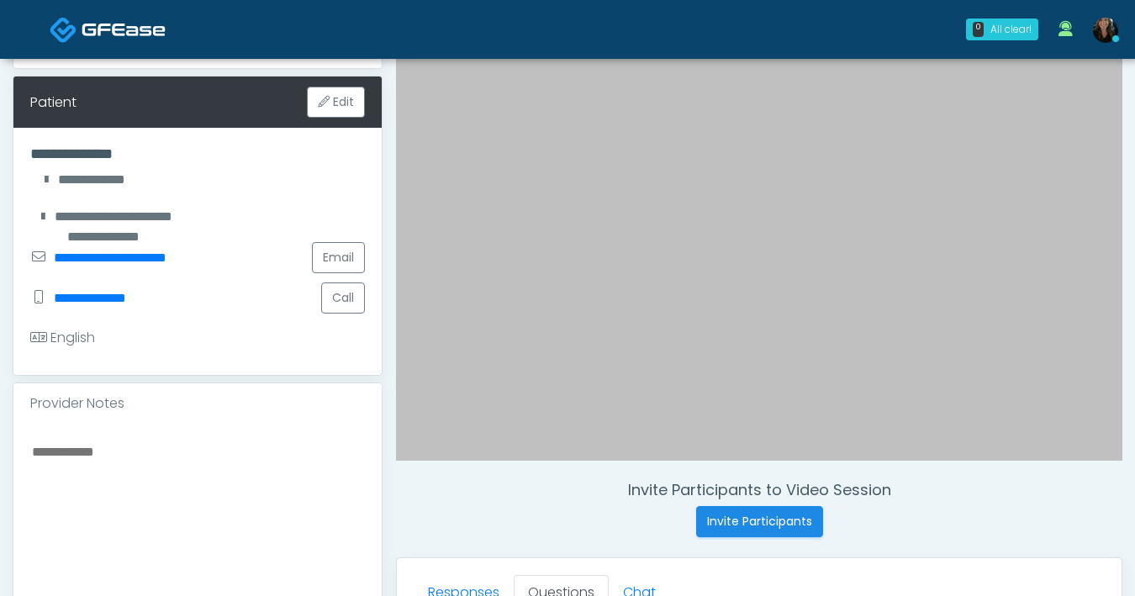
drag, startPoint x: 197, startPoint y: 442, endPoint x: 211, endPoint y: 429, distance: 19.6
click at [198, 442] on textarea at bounding box center [197, 543] width 335 height 205
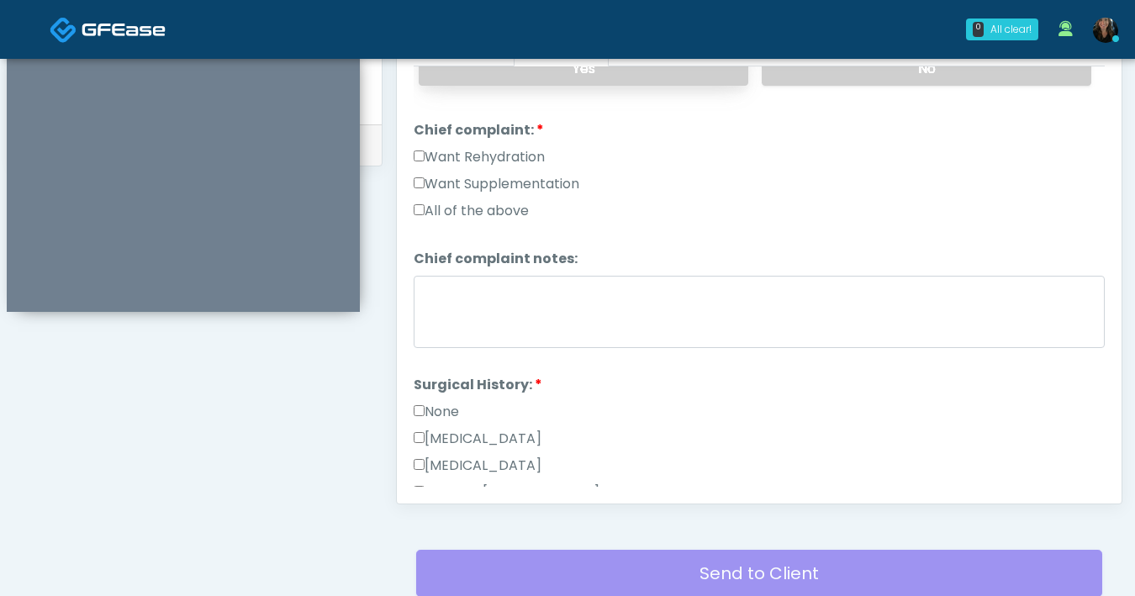
scroll to position [420, 0]
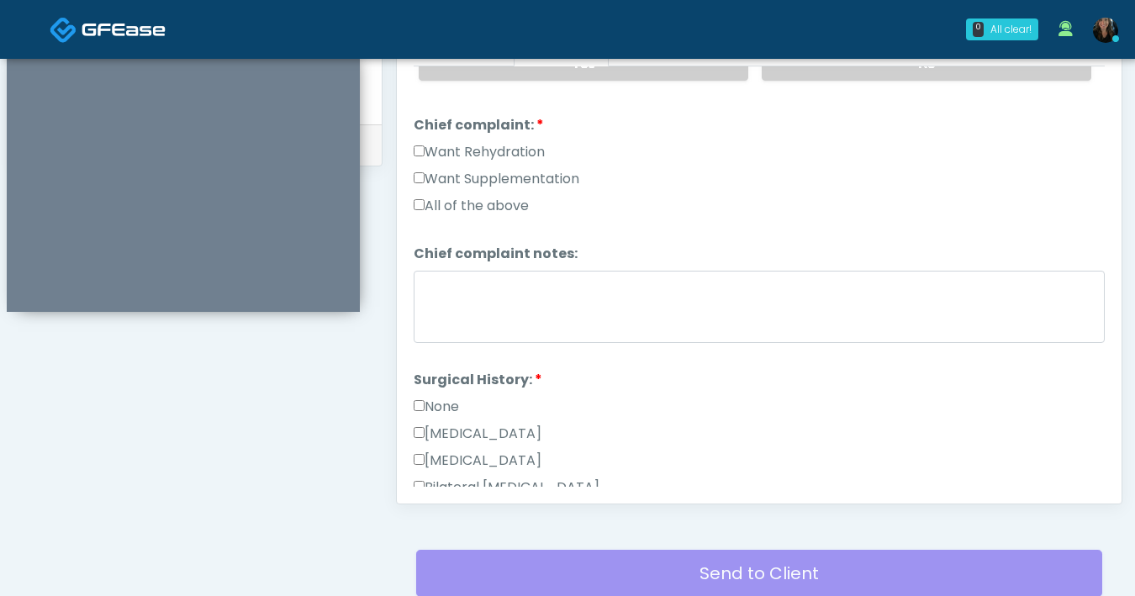
type textarea "**********"
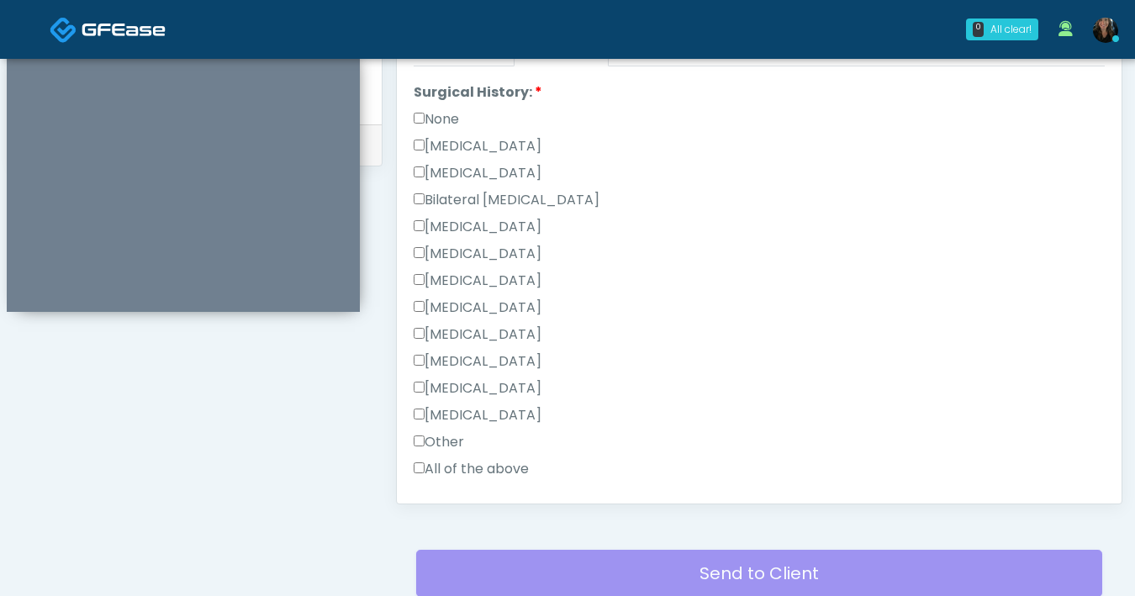
scroll to position [881, 0]
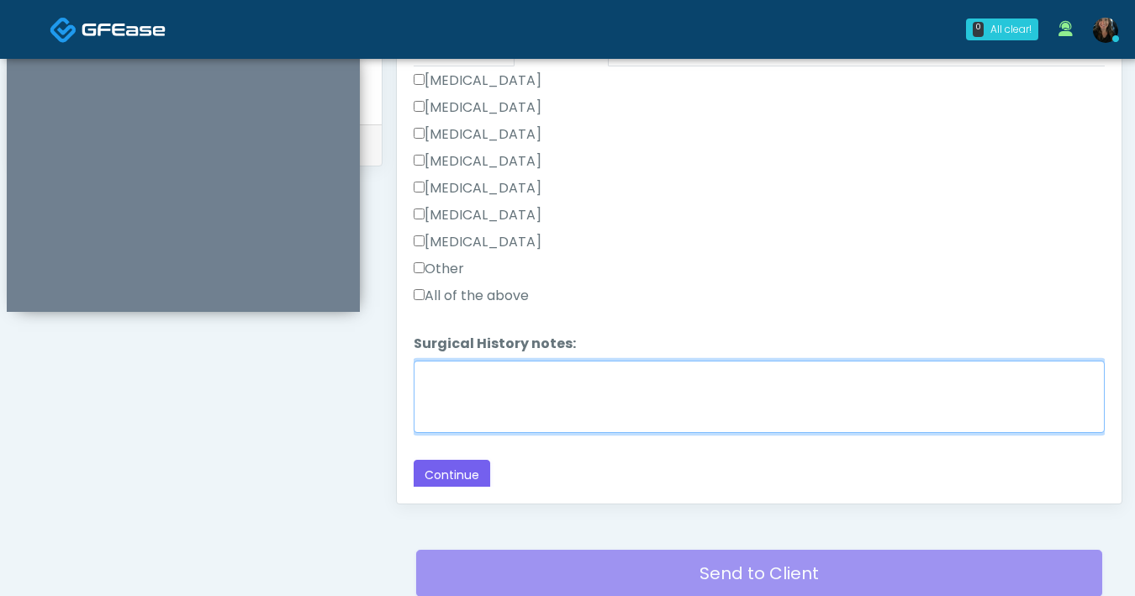
click at [484, 401] on textarea "Surgical History notes:" at bounding box center [759, 397] width 691 height 72
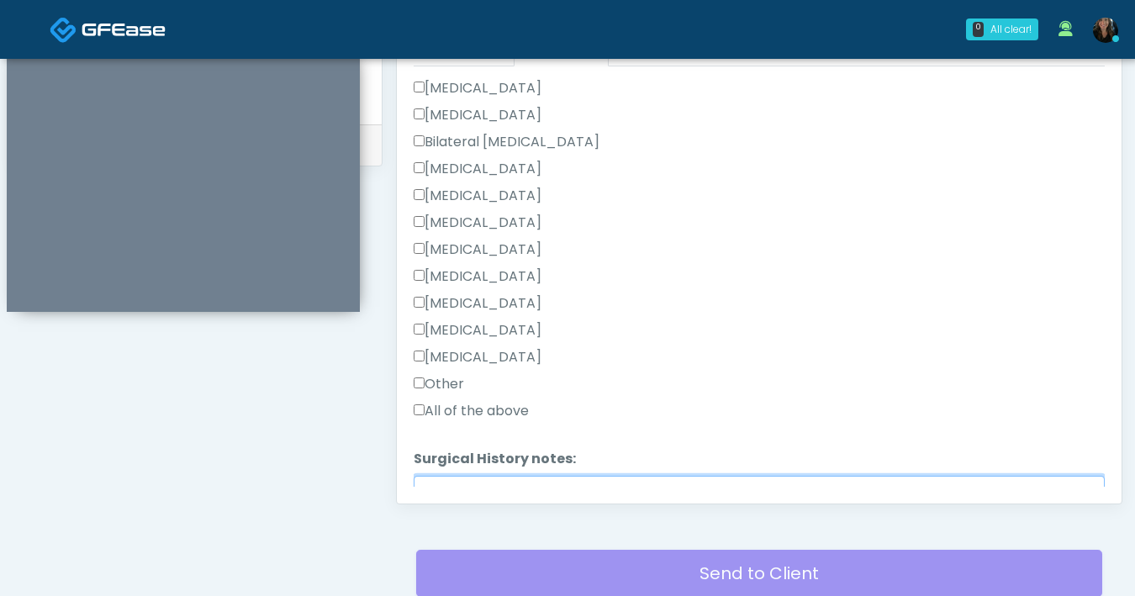
scroll to position [759, 0]
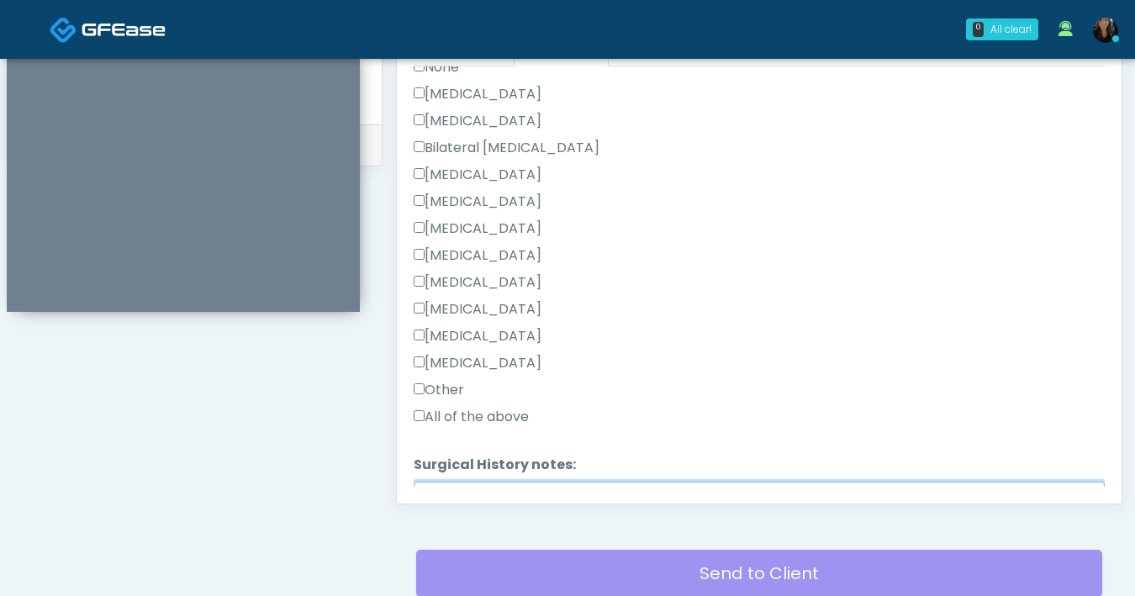
type textarea "****"
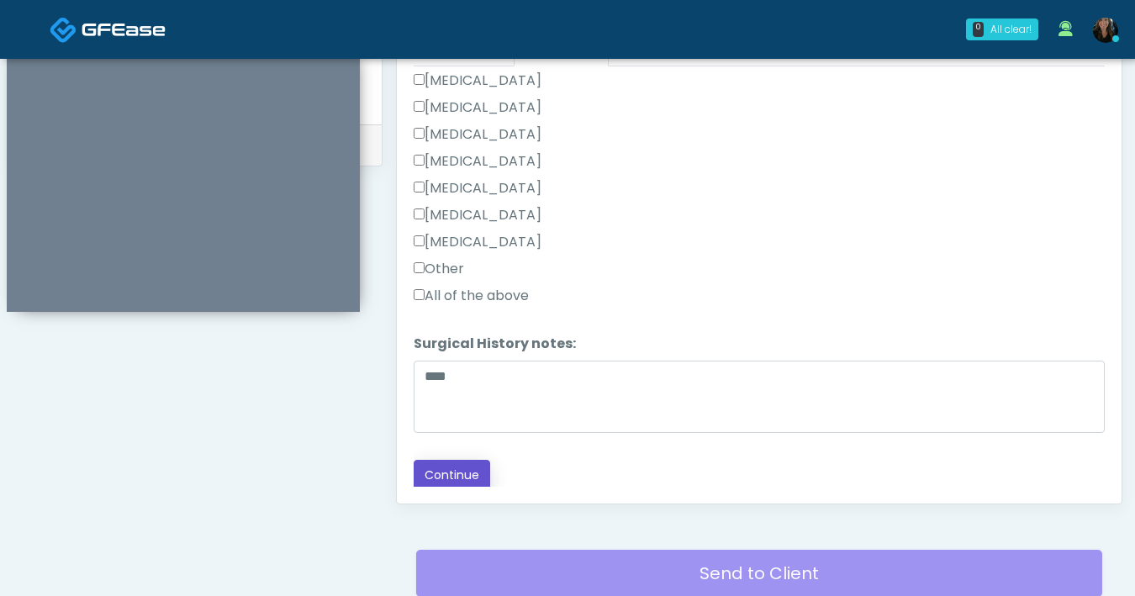
click at [479, 473] on button "Continue" at bounding box center [452, 475] width 77 height 31
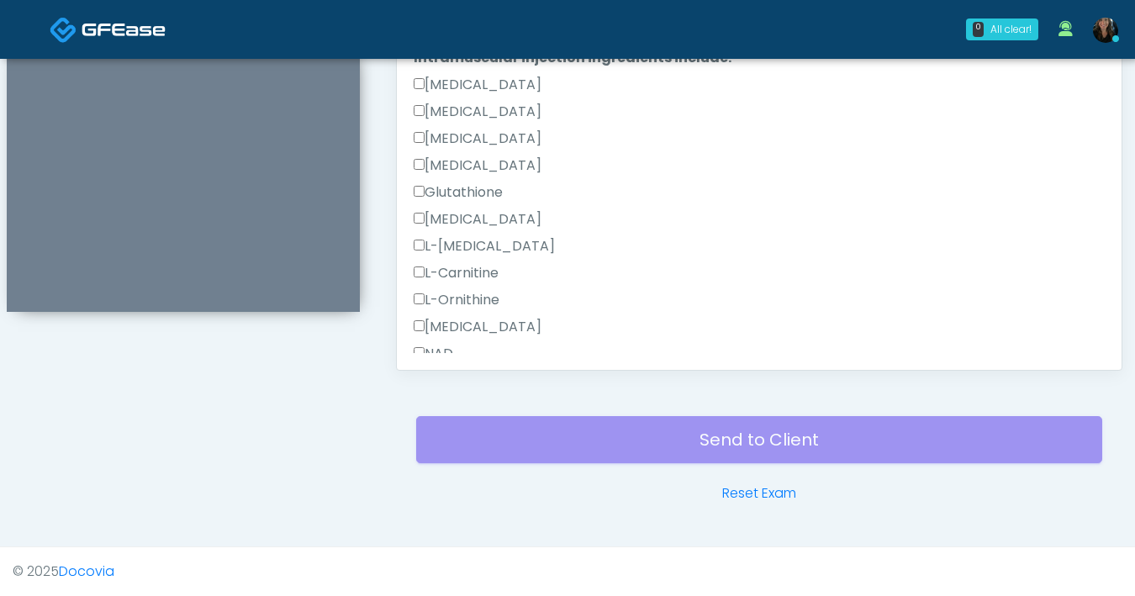
scroll to position [1230, 0]
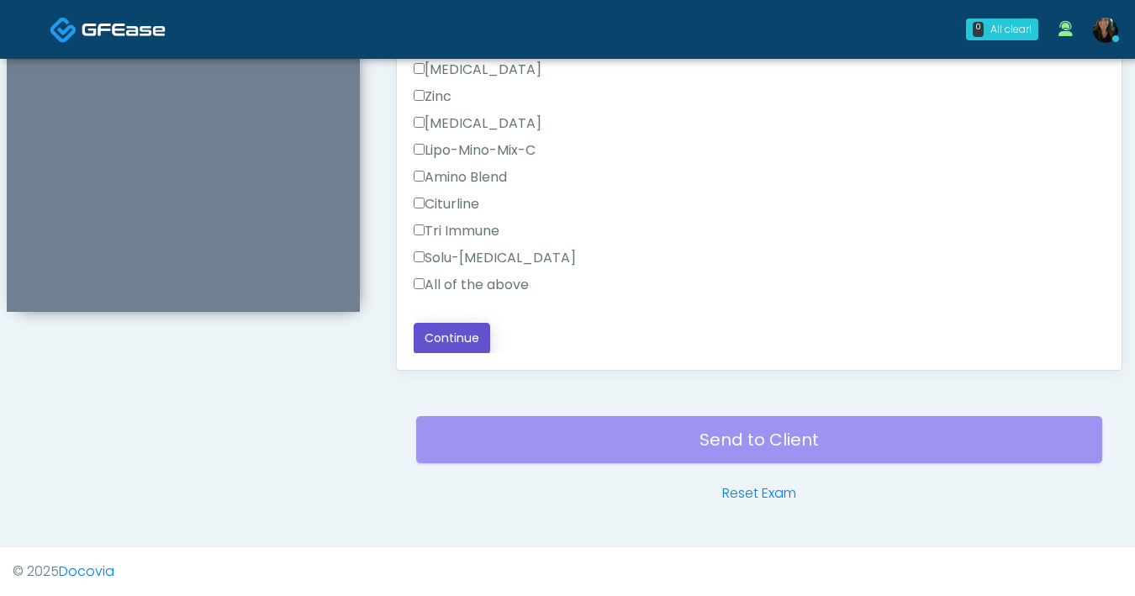
click at [479, 331] on button "Continue" at bounding box center [452, 338] width 77 height 31
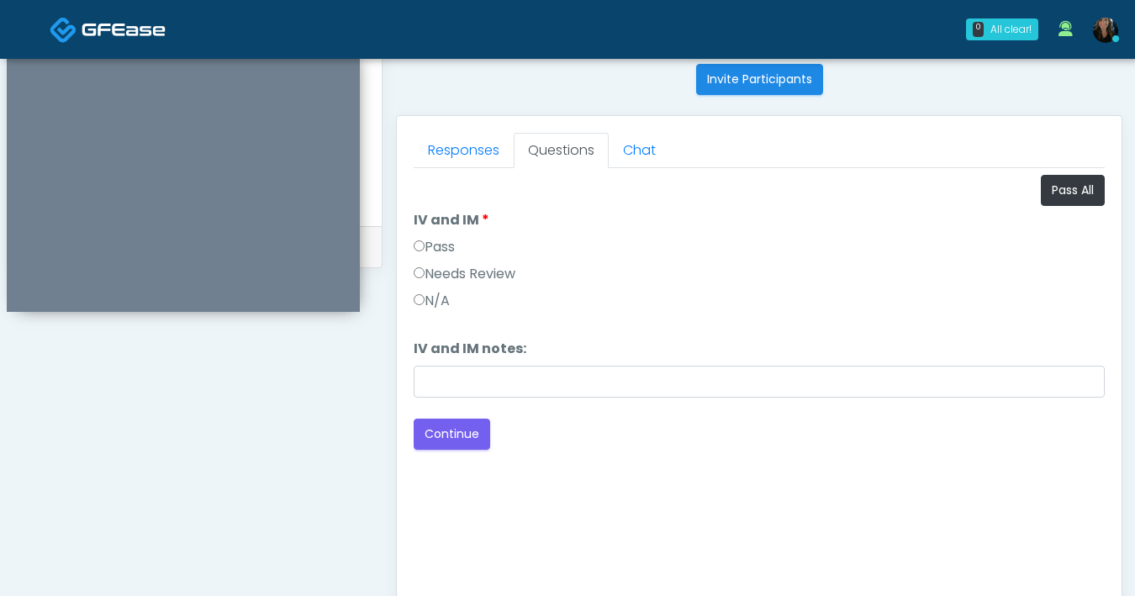
scroll to position [676, 0]
click at [1048, 196] on button "Pass All" at bounding box center [1073, 192] width 64 height 31
click at [683, 480] on div "Good Faith Exam Script Good Faith Exam Script INTRODUCTION Hello, my name is un…" at bounding box center [759, 380] width 691 height 421
click at [448, 447] on button "Continue" at bounding box center [452, 436] width 77 height 31
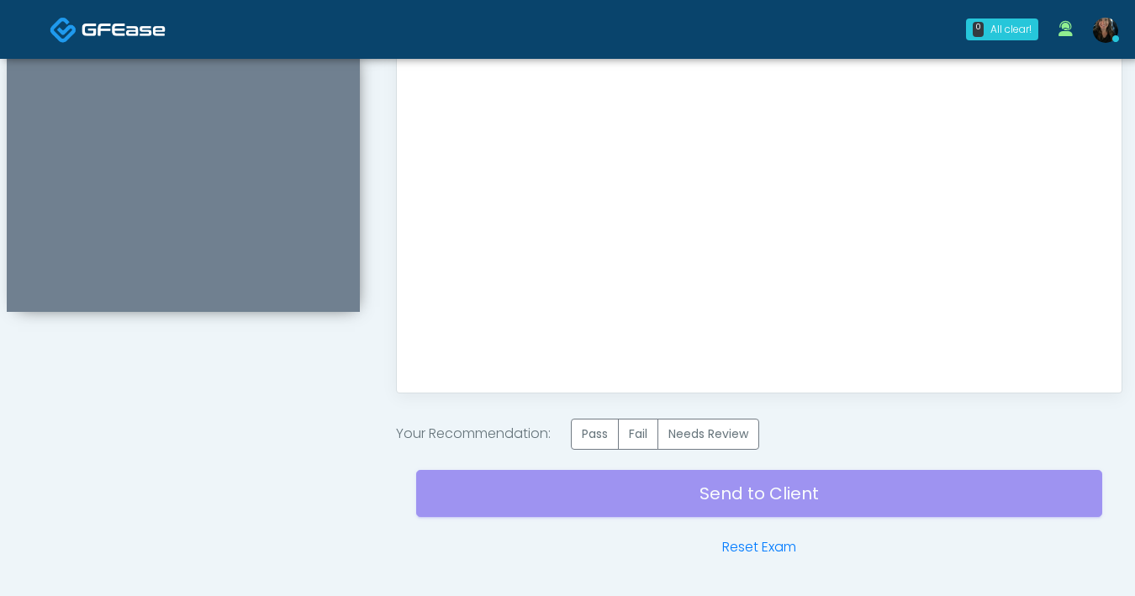
scroll to position [944, 0]
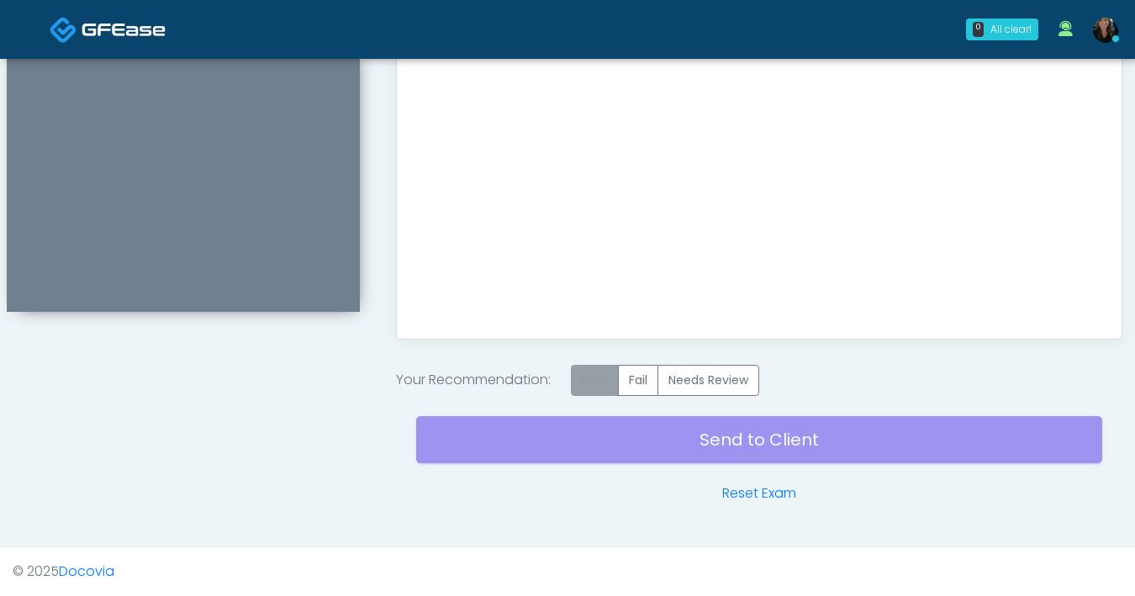
click at [603, 378] on label "Pass" at bounding box center [595, 380] width 48 height 31
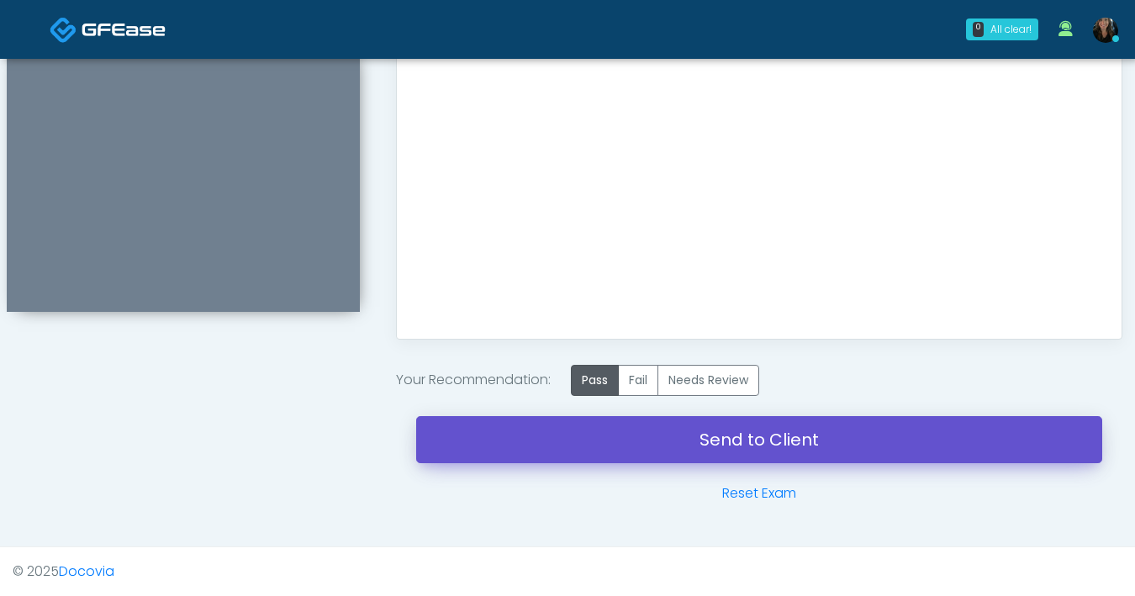
click at [683, 451] on link "Send to Client" at bounding box center [759, 439] width 686 height 47
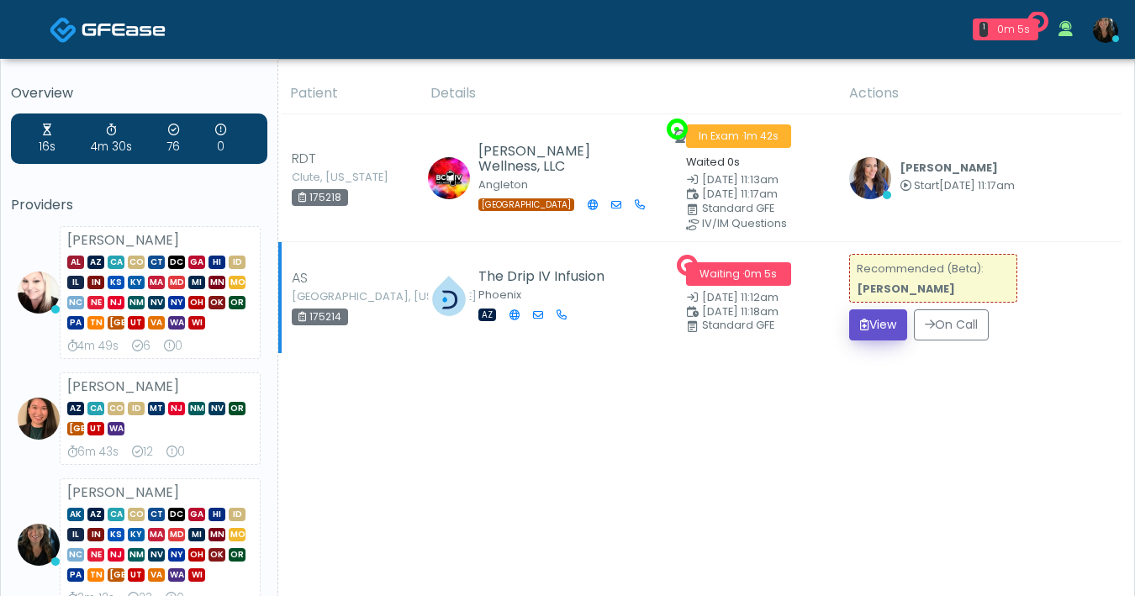
click at [871, 316] on button "View" at bounding box center [878, 324] width 58 height 31
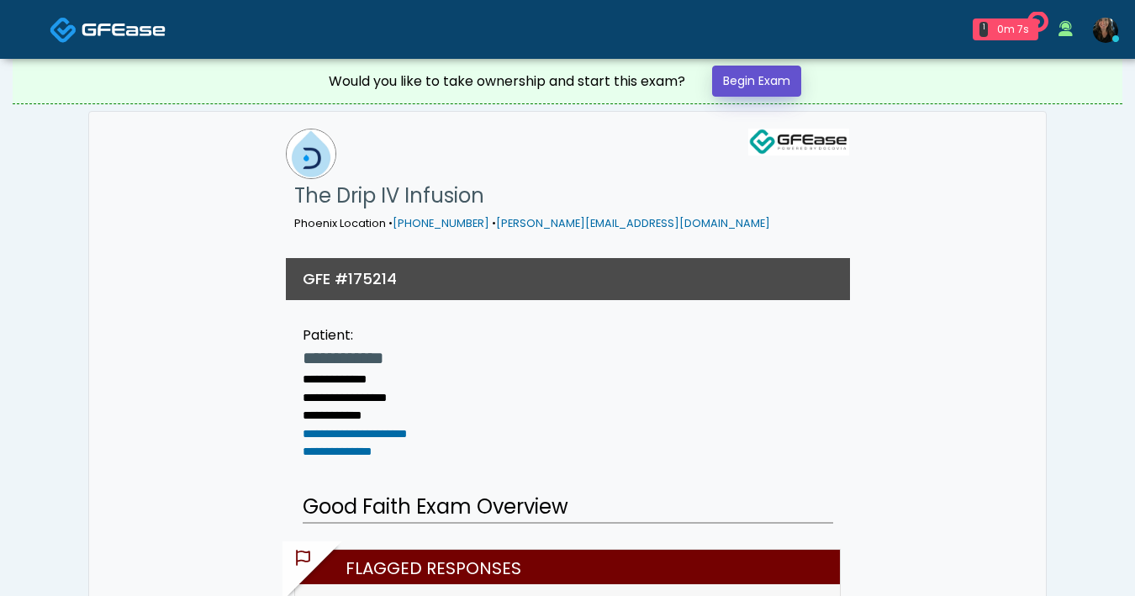
click at [761, 85] on link "Begin Exam" at bounding box center [756, 81] width 89 height 31
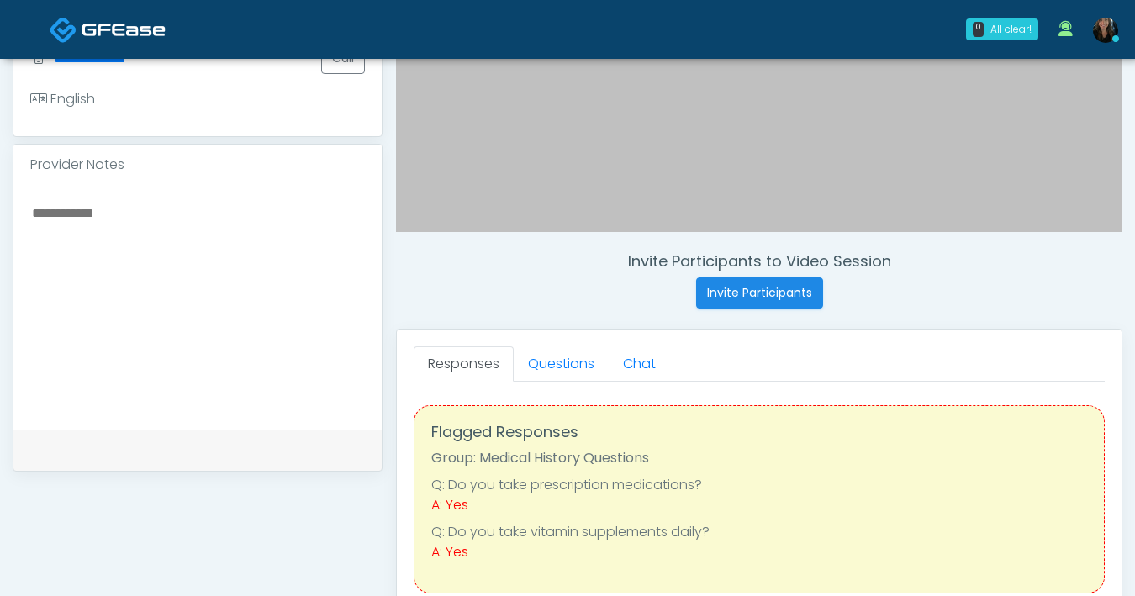
scroll to position [468, 0]
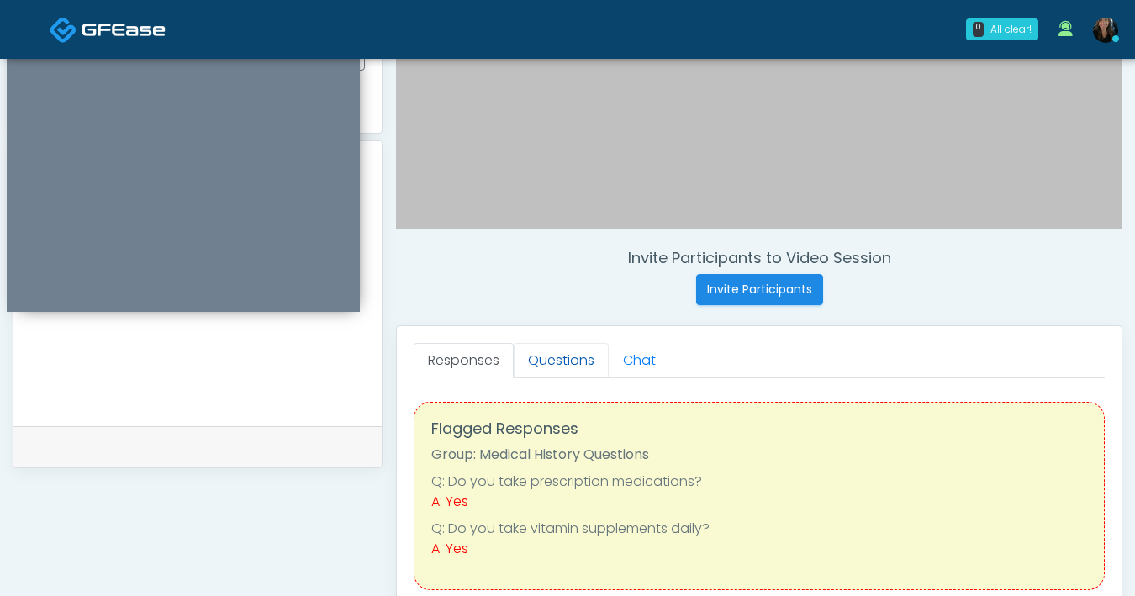
click at [555, 360] on link "Questions" at bounding box center [561, 360] width 95 height 35
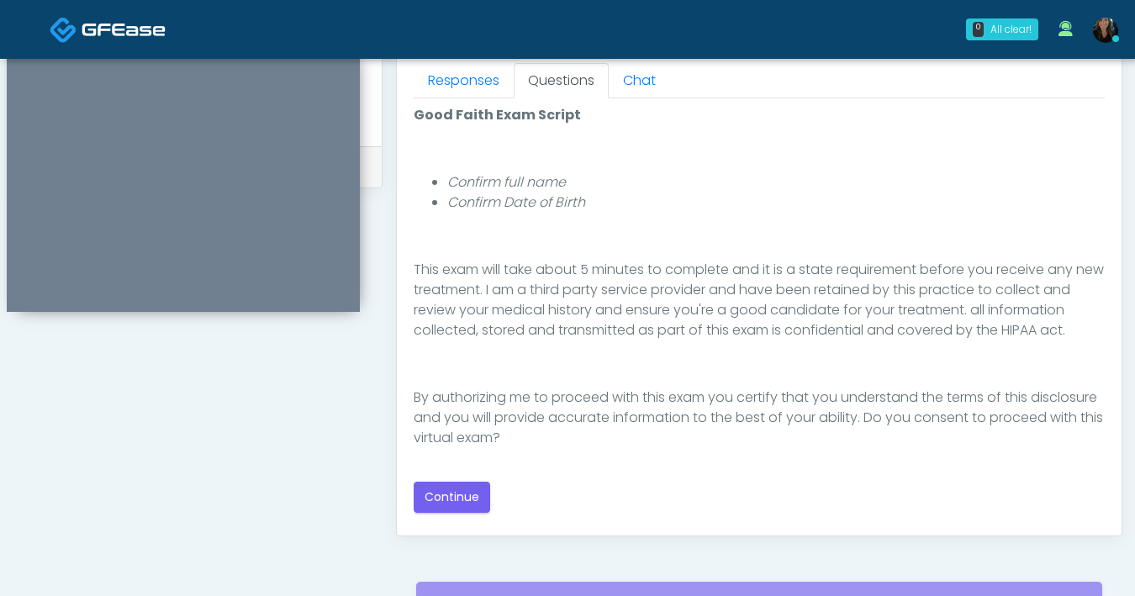
scroll to position [749, 0]
click at [472, 496] on button "Continue" at bounding box center [452, 496] width 77 height 31
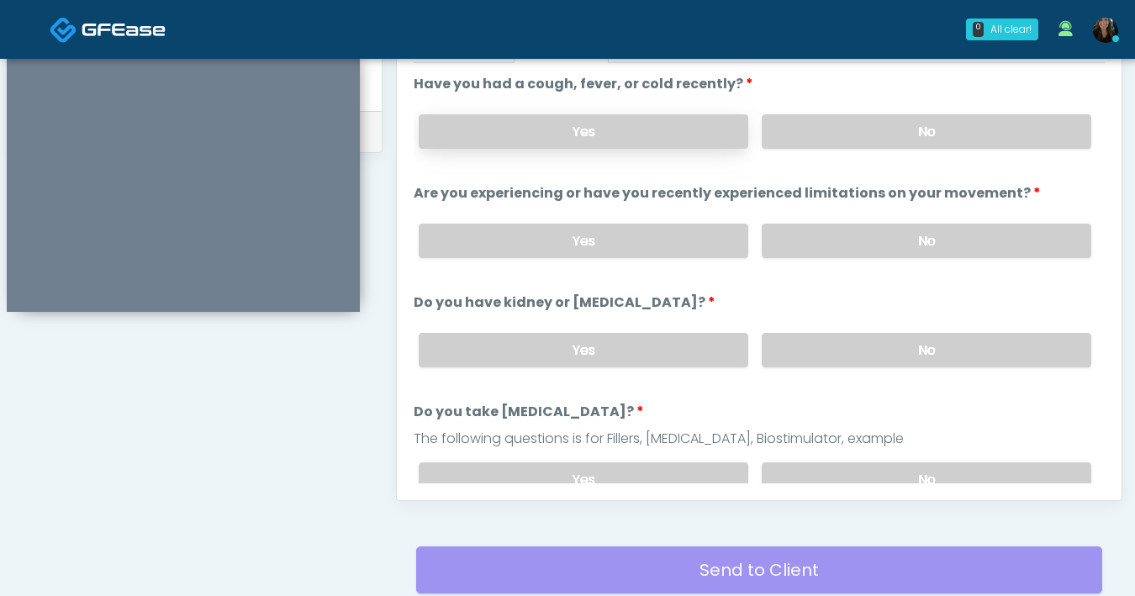
scroll to position [759, 0]
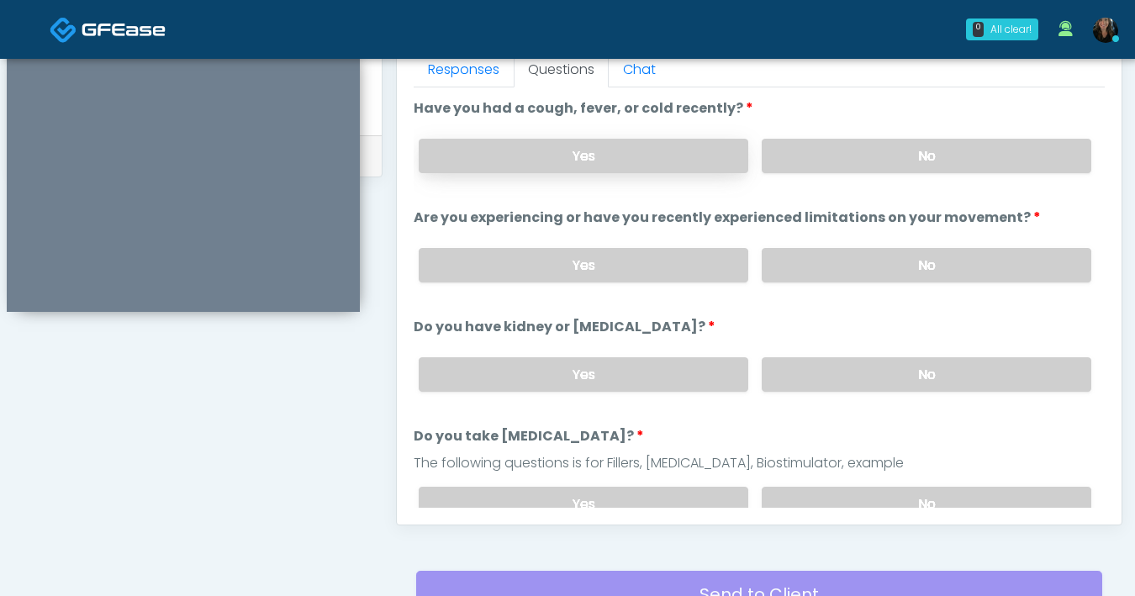
click at [570, 161] on label "Yes" at bounding box center [584, 156] width 330 height 34
click at [882, 264] on label "No" at bounding box center [927, 265] width 330 height 34
click at [860, 364] on label "No" at bounding box center [927, 374] width 330 height 34
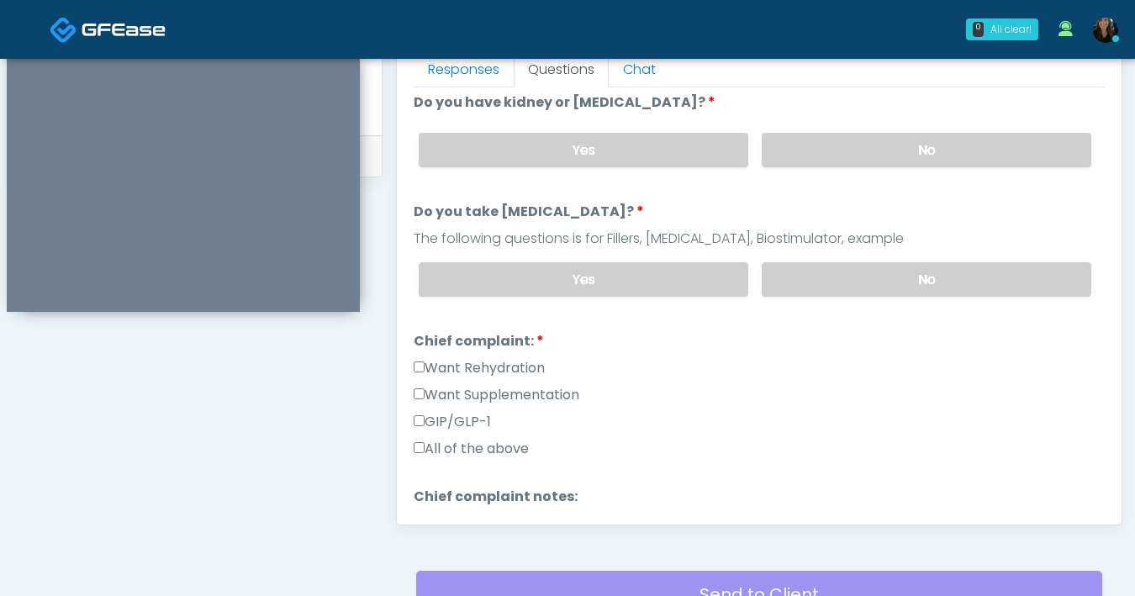
scroll to position [315, 0]
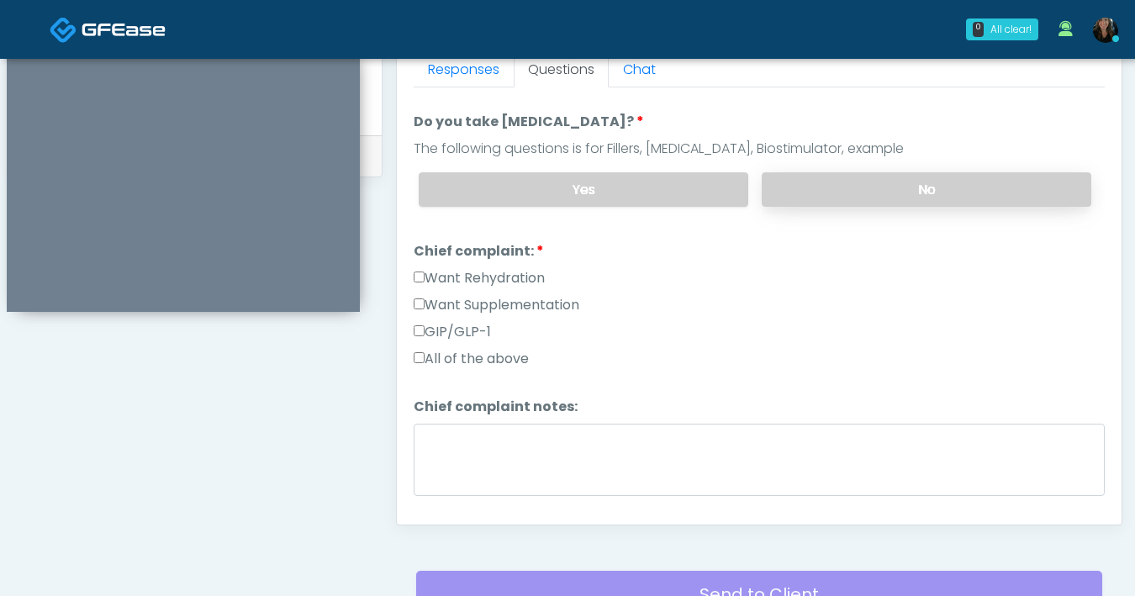
click at [822, 190] on label "No" at bounding box center [927, 189] width 330 height 34
click at [417, 279] on label "Want Rehydration" at bounding box center [479, 278] width 131 height 20
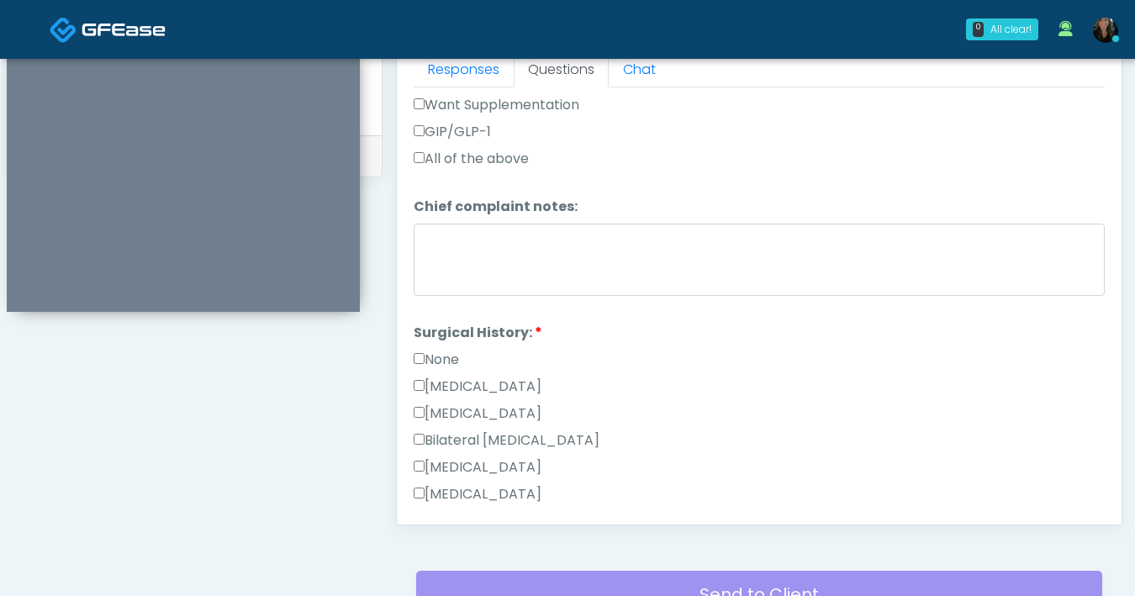
scroll to position [527, 0]
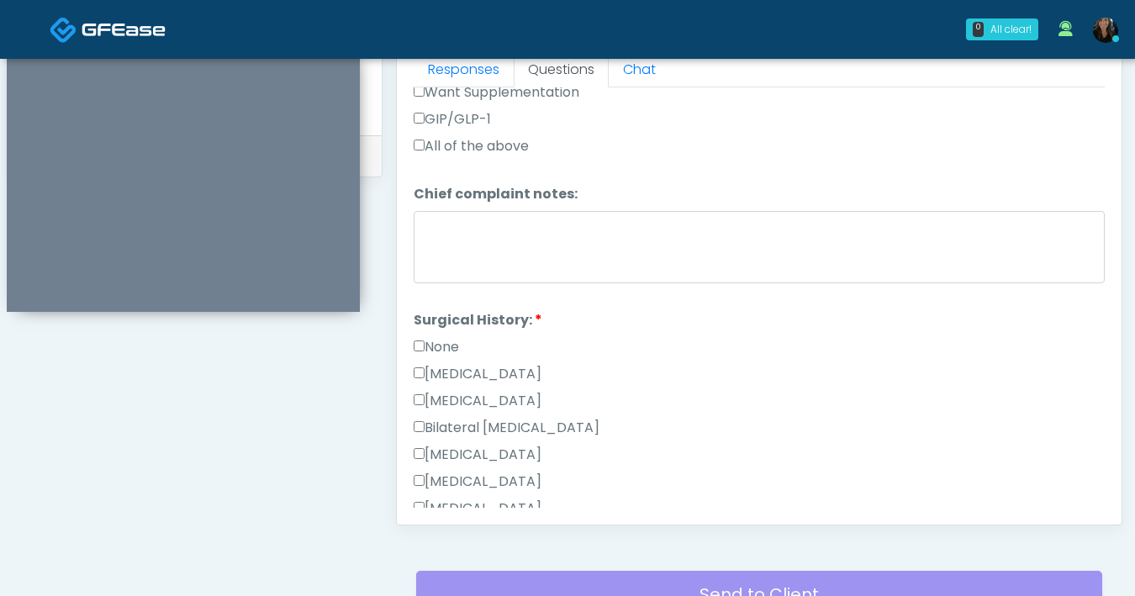
click at [426, 341] on label "None" at bounding box center [436, 347] width 45 height 20
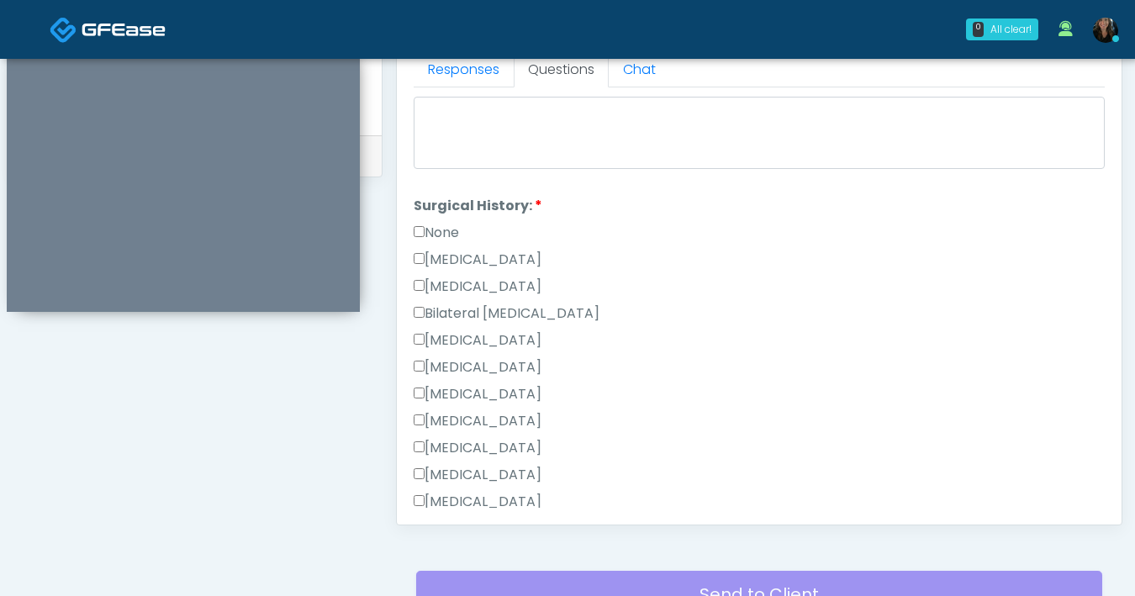
scroll to position [881, 0]
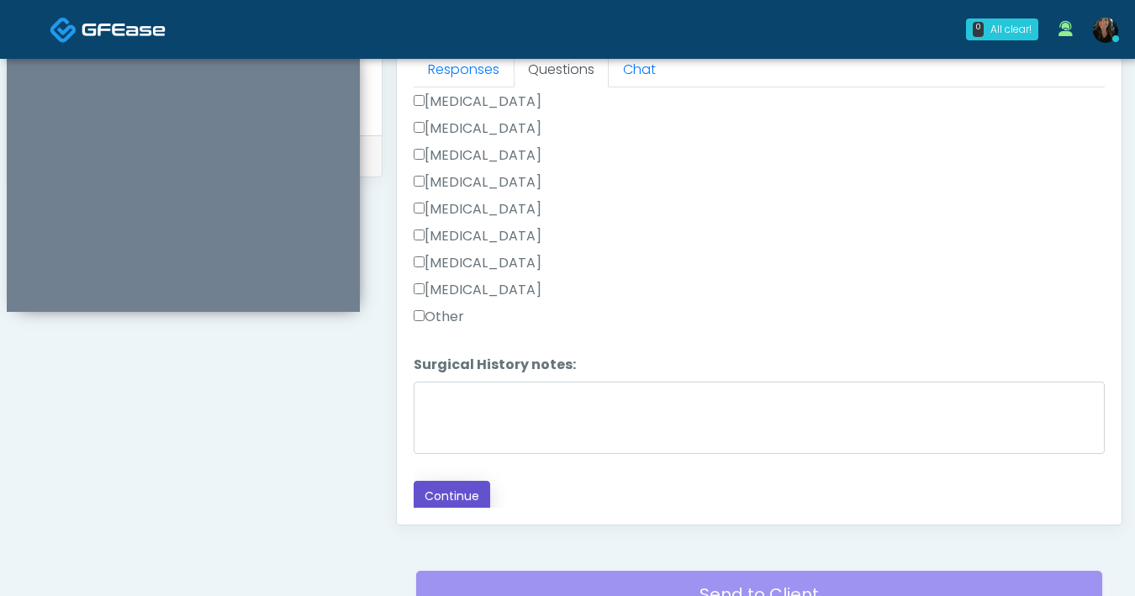
click at [453, 497] on button "Continue" at bounding box center [452, 496] width 77 height 31
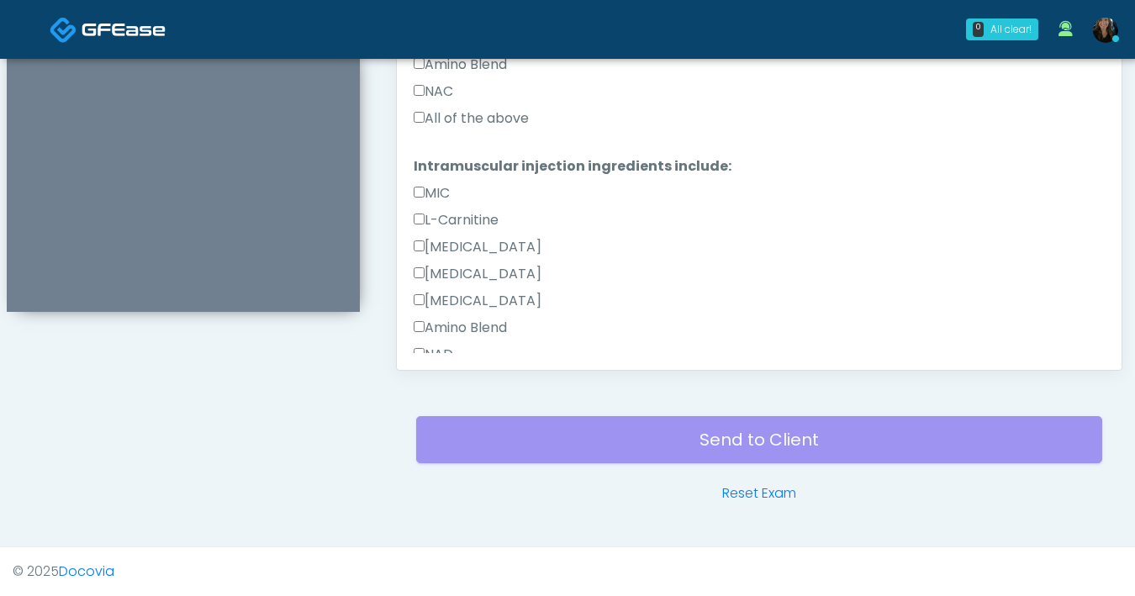
scroll to position [853, 0]
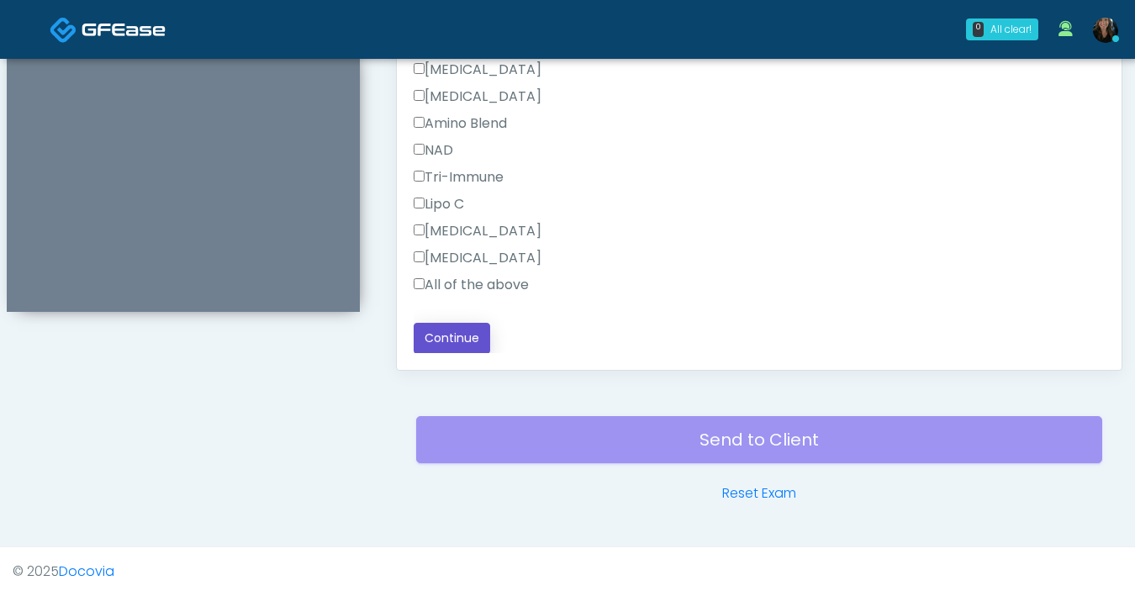
click at [453, 338] on button "Continue" at bounding box center [452, 338] width 77 height 31
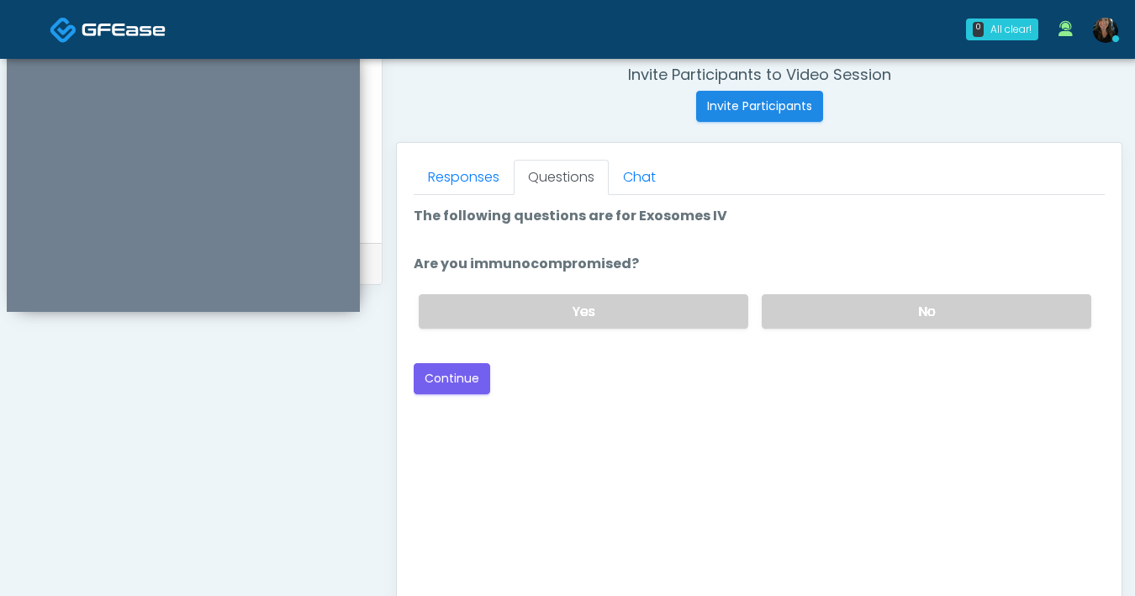
scroll to position [564, 0]
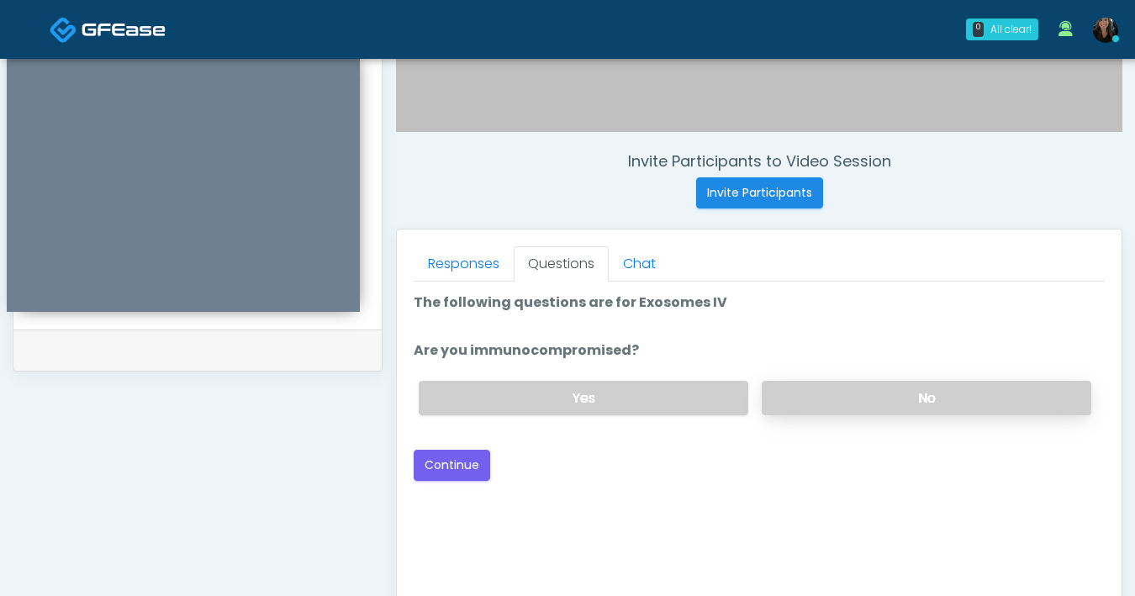
click at [860, 406] on label "No" at bounding box center [927, 398] width 330 height 34
click at [465, 463] on button "Continue" at bounding box center [452, 465] width 77 height 31
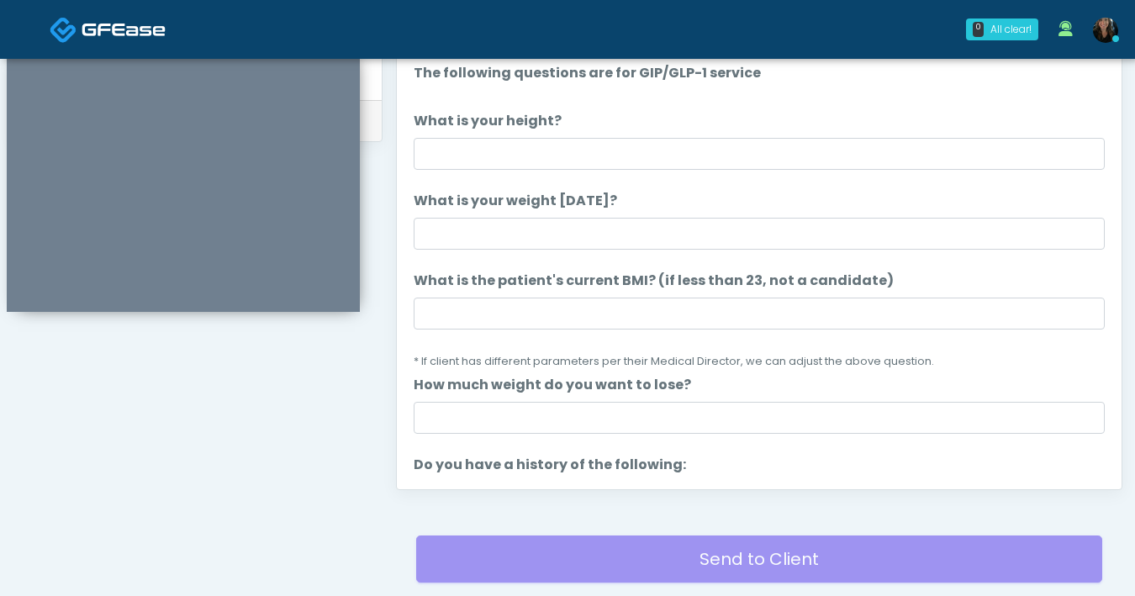
scroll to position [611, 0]
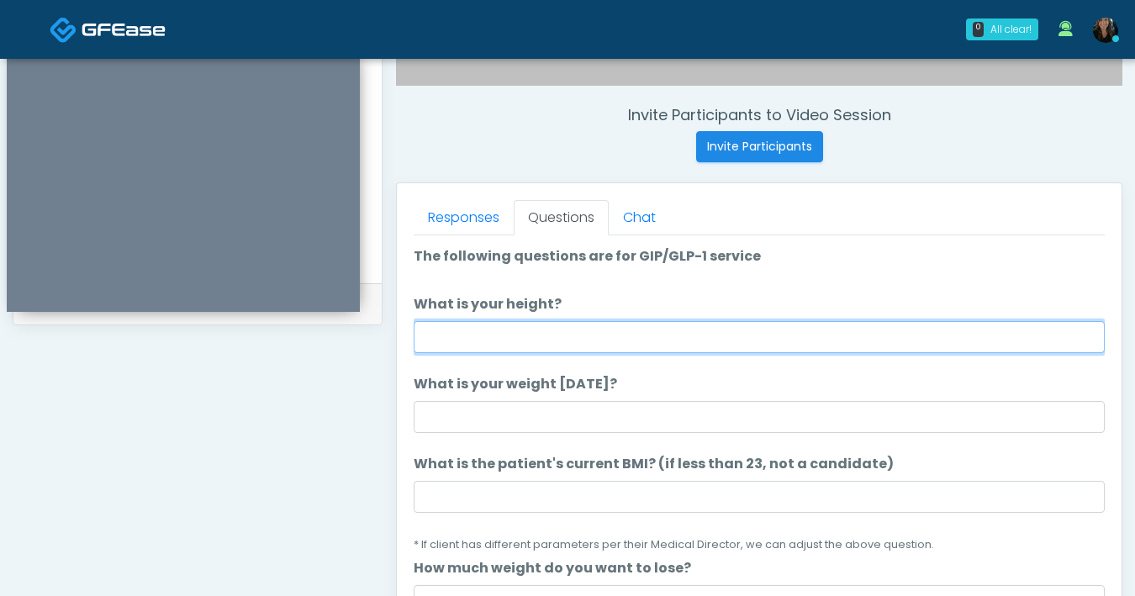
click at [600, 331] on input "What is your height?" at bounding box center [759, 337] width 691 height 32
type input "***"
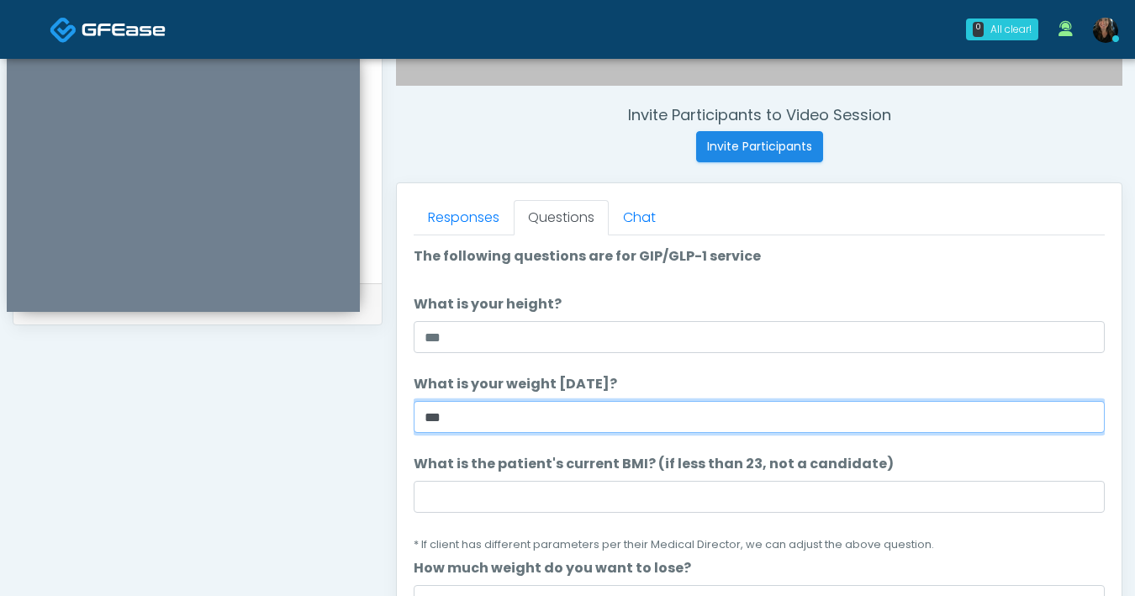
type input "***"
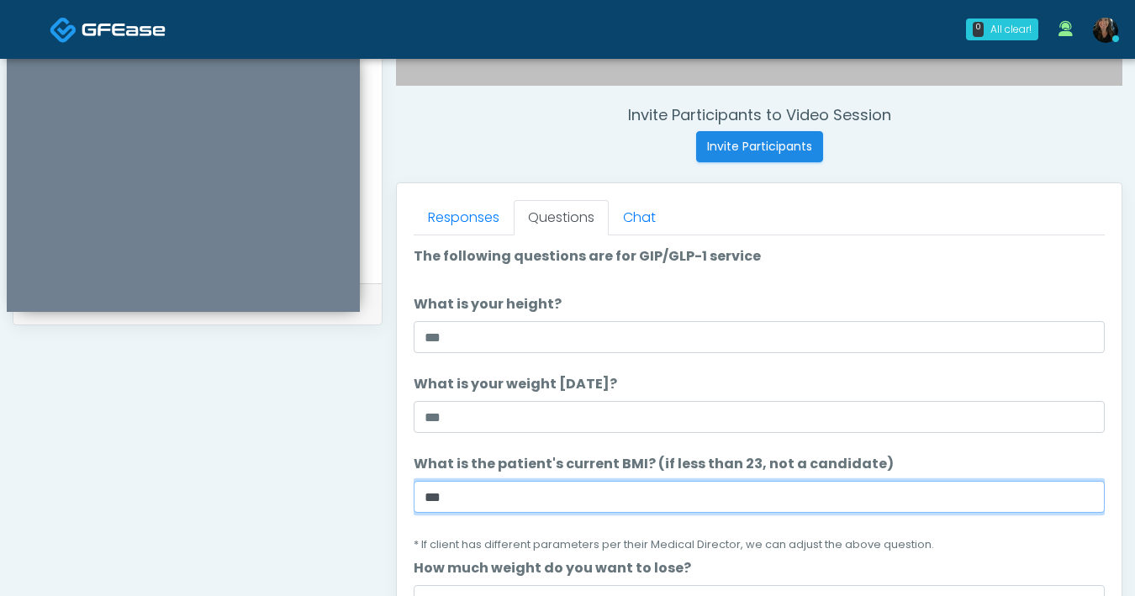
type input "***"
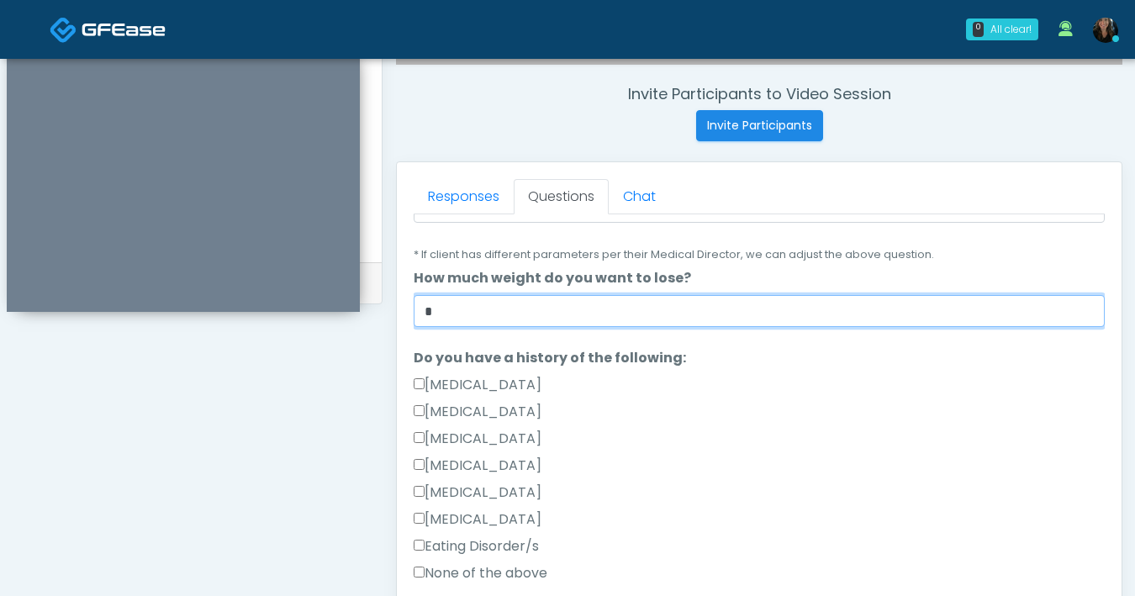
scroll to position [270, 0]
type input "*"
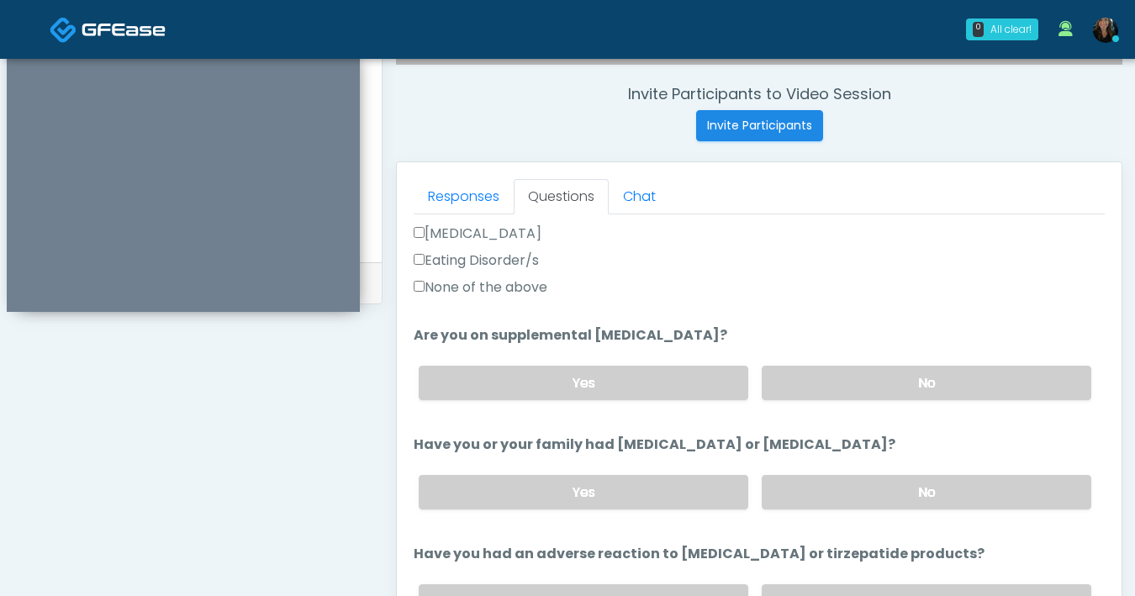
scroll to position [556, 0]
click at [809, 377] on label "No" at bounding box center [927, 382] width 330 height 34
click at [879, 493] on label "No" at bounding box center [927, 491] width 330 height 34
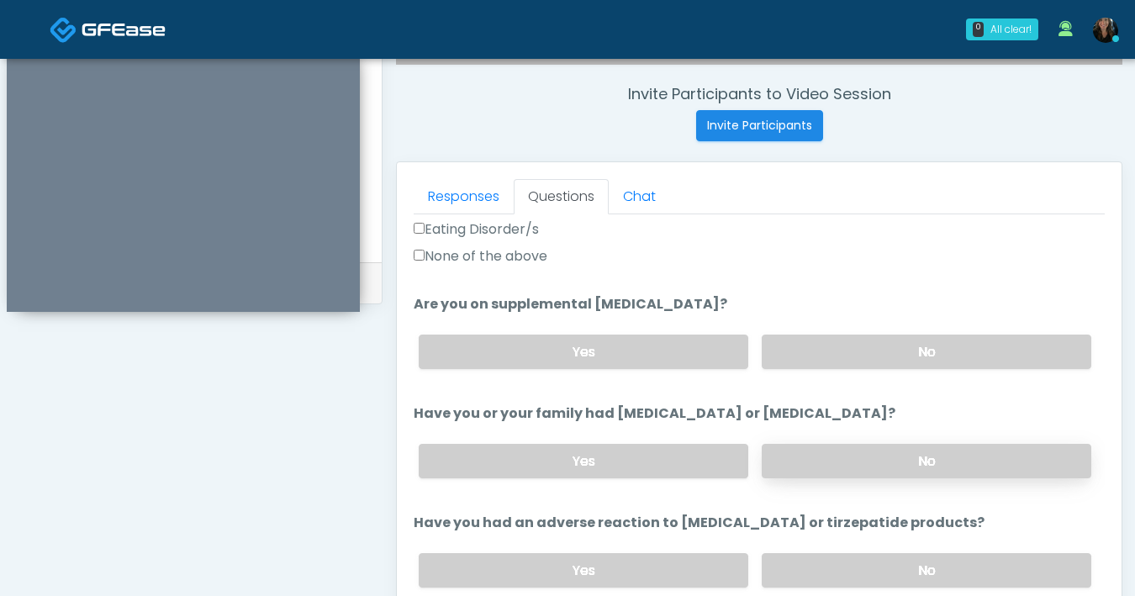
scroll to position [590, 0]
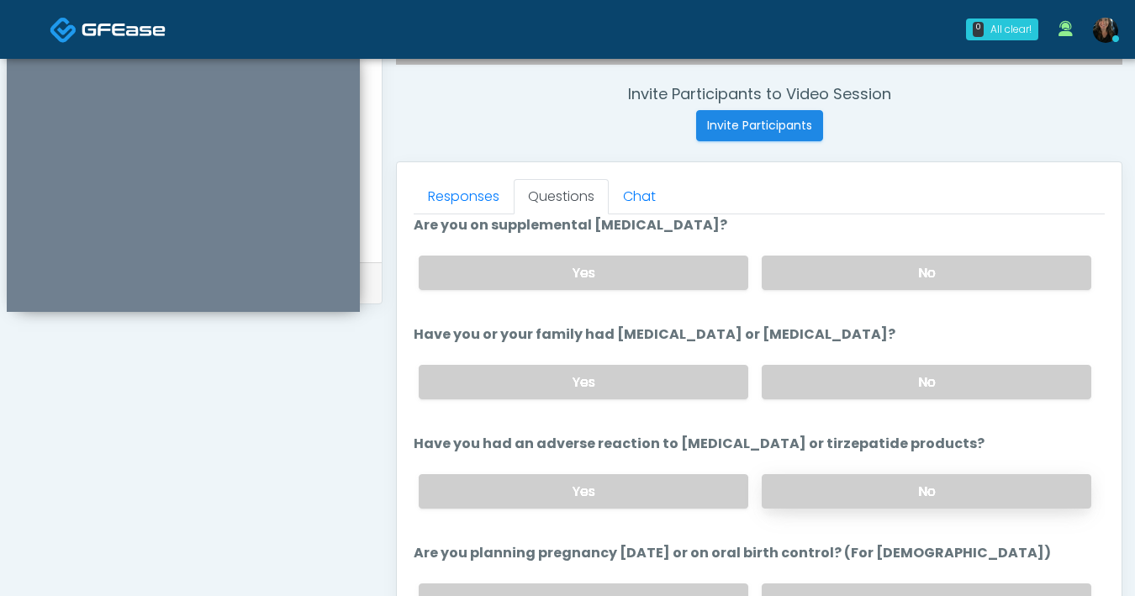
click at [891, 489] on label "No" at bounding box center [927, 491] width 330 height 34
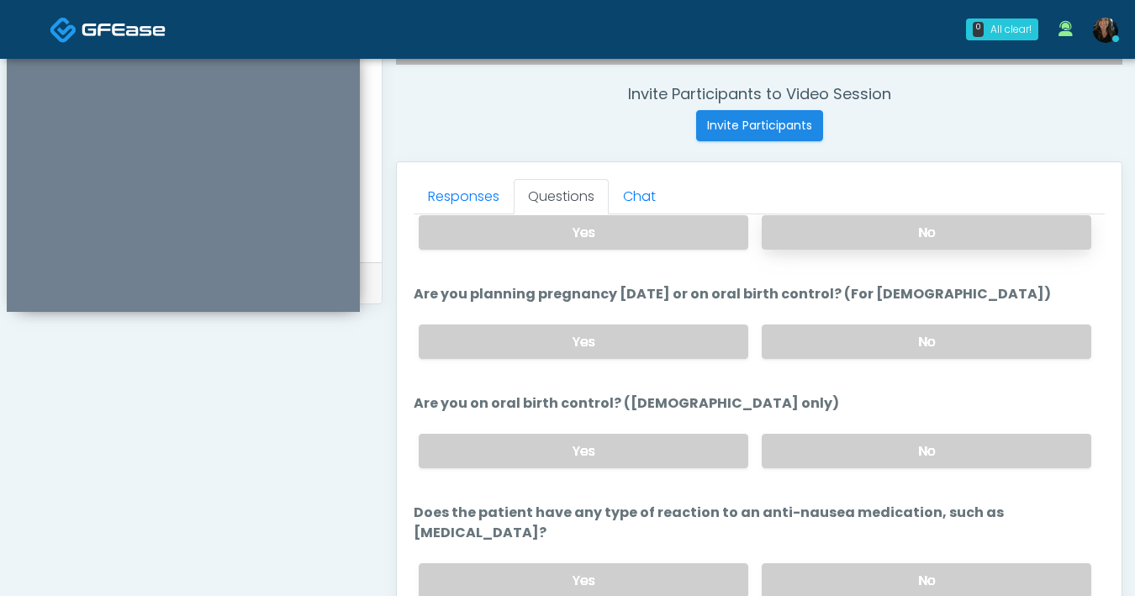
scroll to position [928, 0]
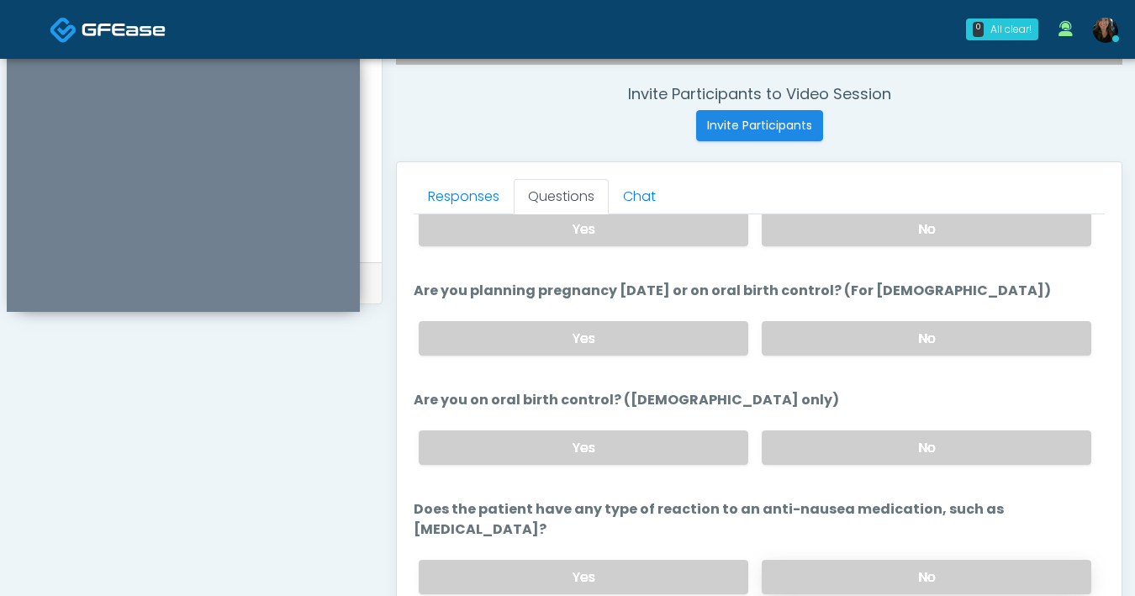
click at [872, 560] on label "No" at bounding box center [927, 577] width 330 height 34
click at [890, 354] on div "Yes No" at bounding box center [755, 338] width 700 height 61
click at [893, 323] on label "No" at bounding box center [927, 338] width 330 height 34
click at [623, 456] on label "Yes" at bounding box center [584, 448] width 330 height 34
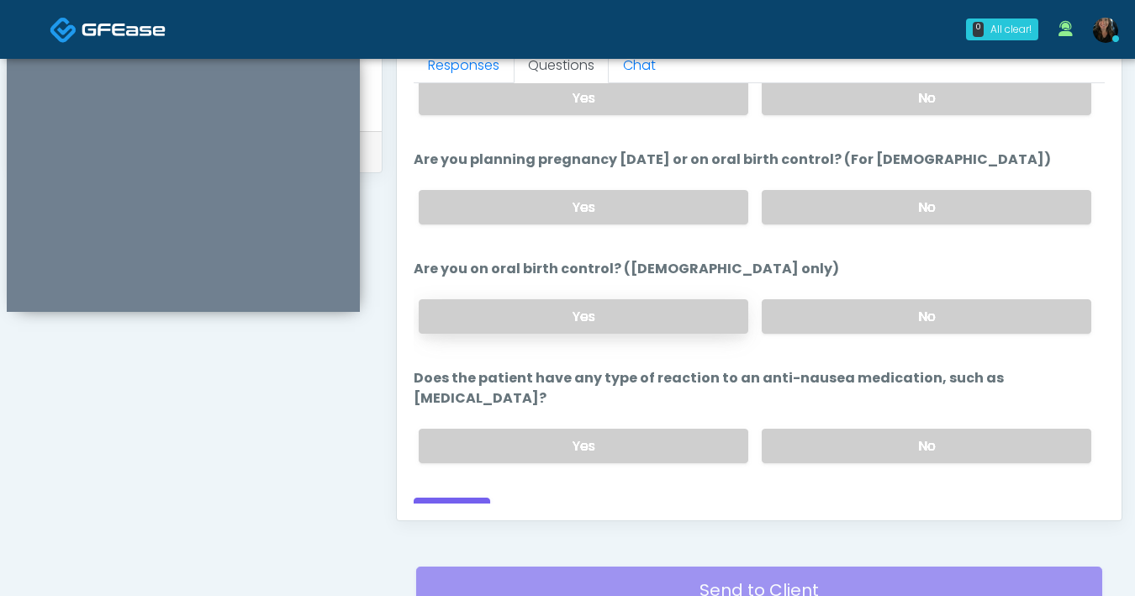
scroll to position [913, 0]
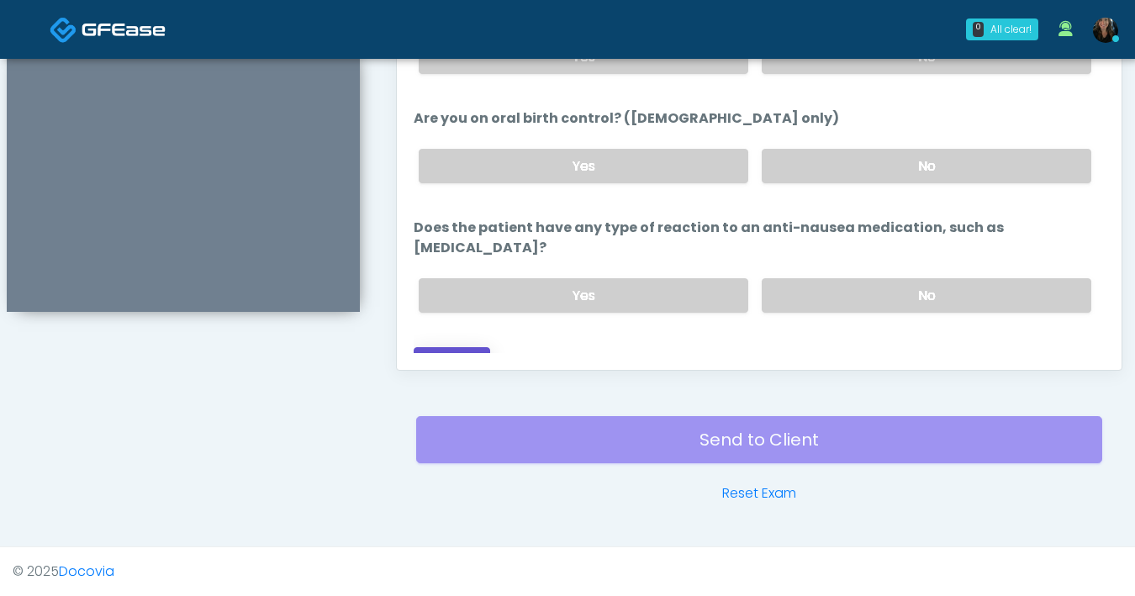
click at [450, 347] on button "Continue" at bounding box center [452, 362] width 77 height 31
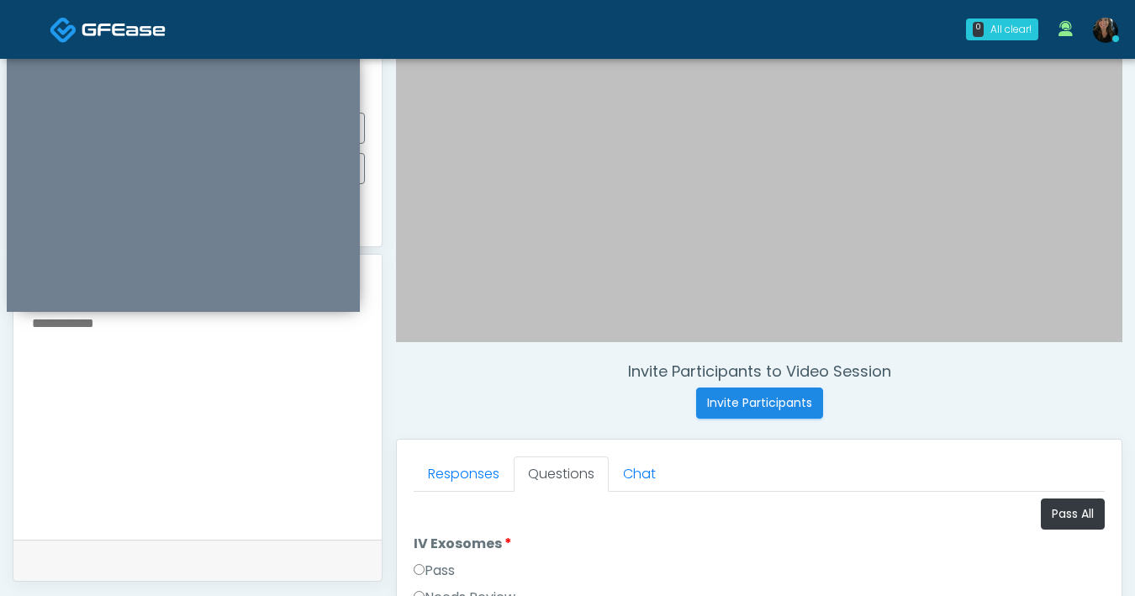
scroll to position [350, 0]
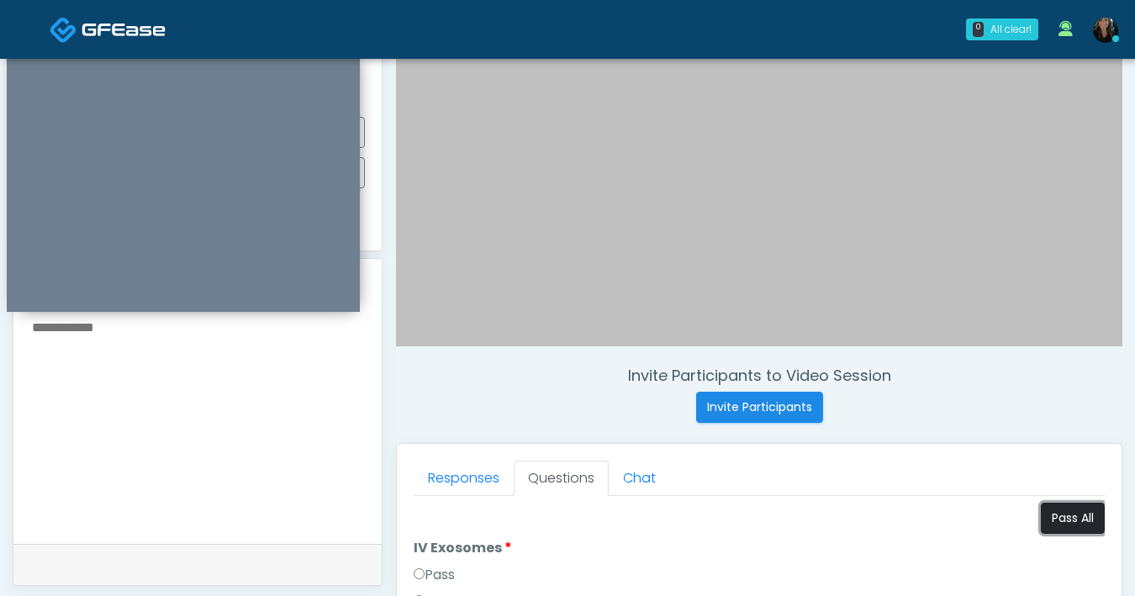
click at [1048, 511] on button "Pass All" at bounding box center [1073, 518] width 64 height 31
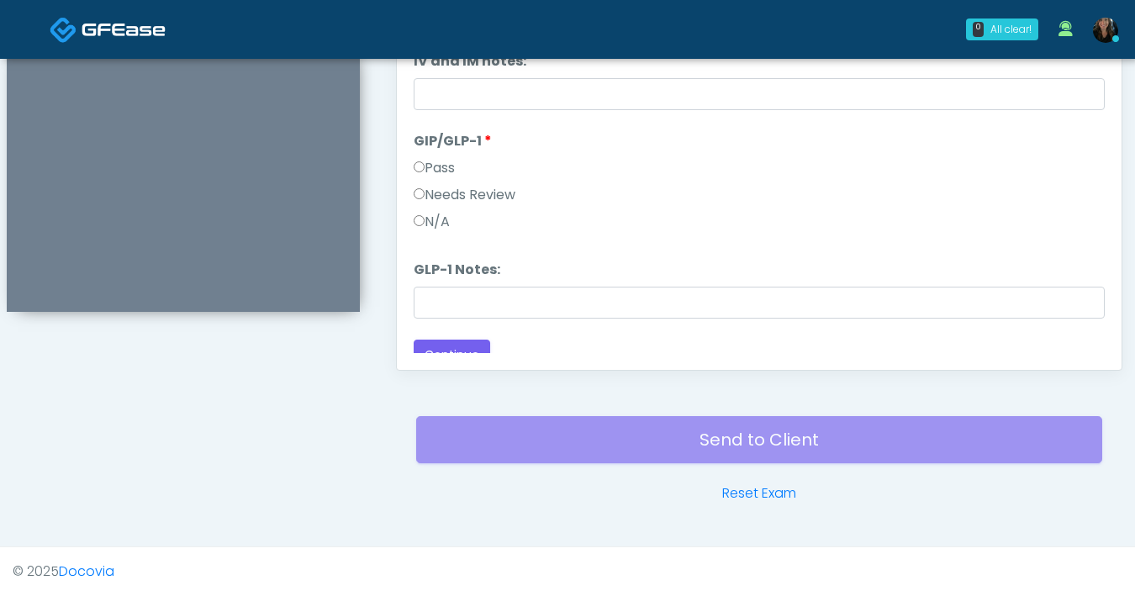
scroll to position [278, 0]
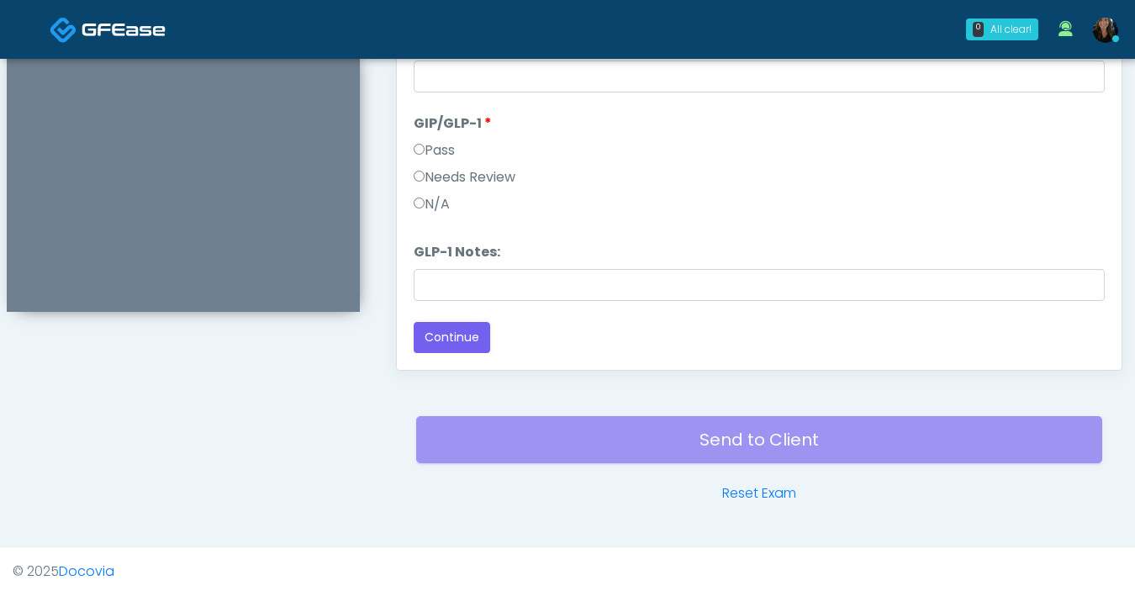
click at [425, 177] on label "Needs Review" at bounding box center [465, 177] width 102 height 20
click at [433, 337] on button "Continue" at bounding box center [452, 337] width 77 height 31
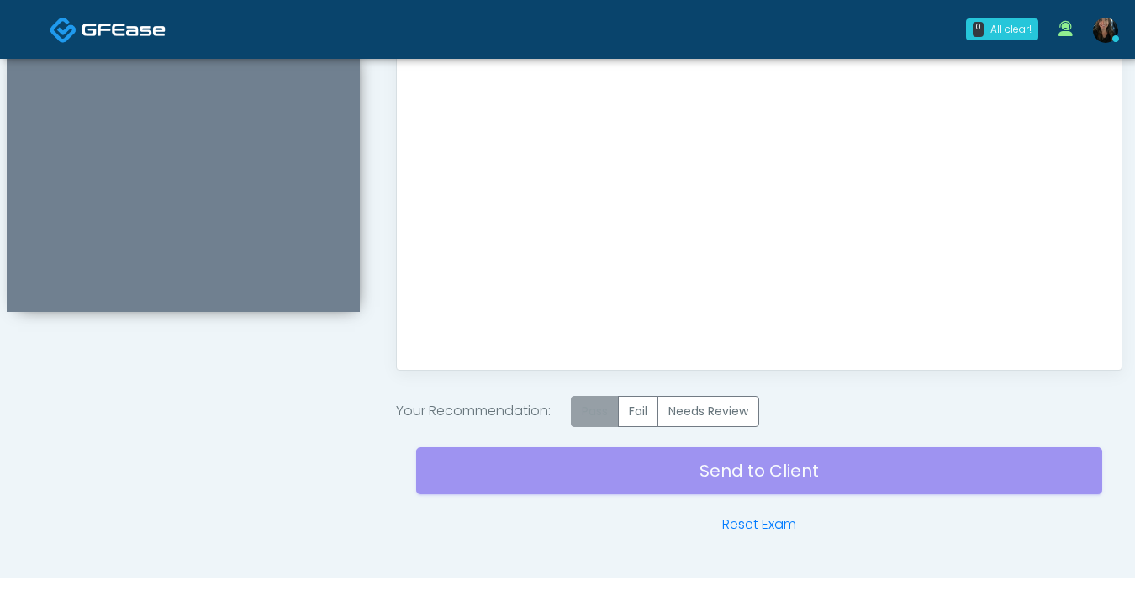
click at [592, 416] on label "Pass" at bounding box center [595, 411] width 48 height 31
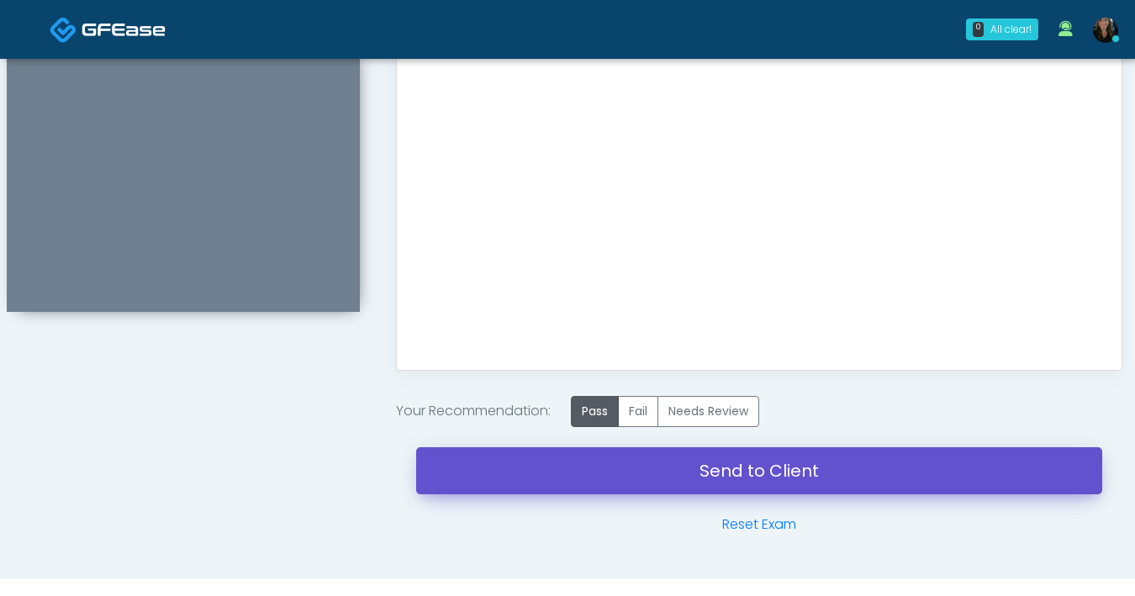
click at [661, 464] on link "Send to Client" at bounding box center [759, 470] width 686 height 47
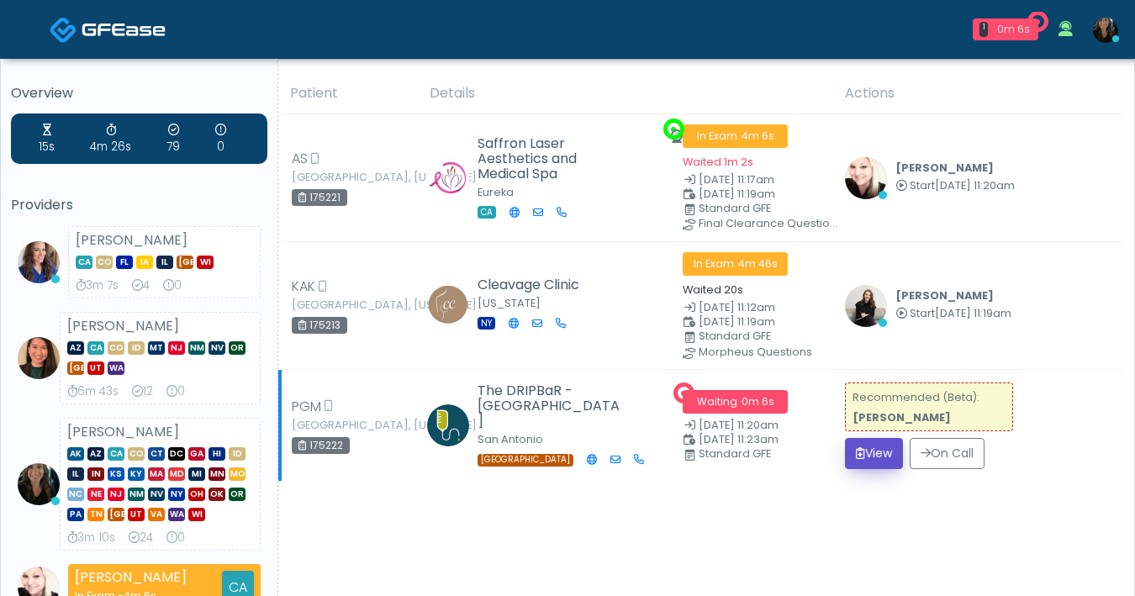
click at [873, 465] on button "View" at bounding box center [874, 453] width 58 height 31
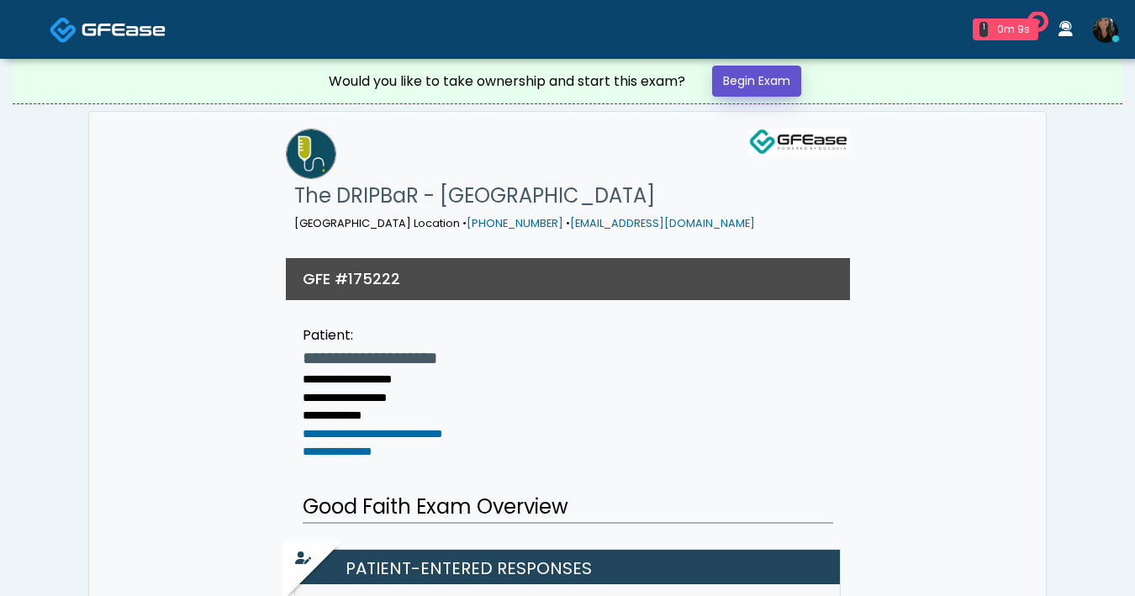
click at [768, 77] on link "Begin Exam" at bounding box center [756, 81] width 89 height 31
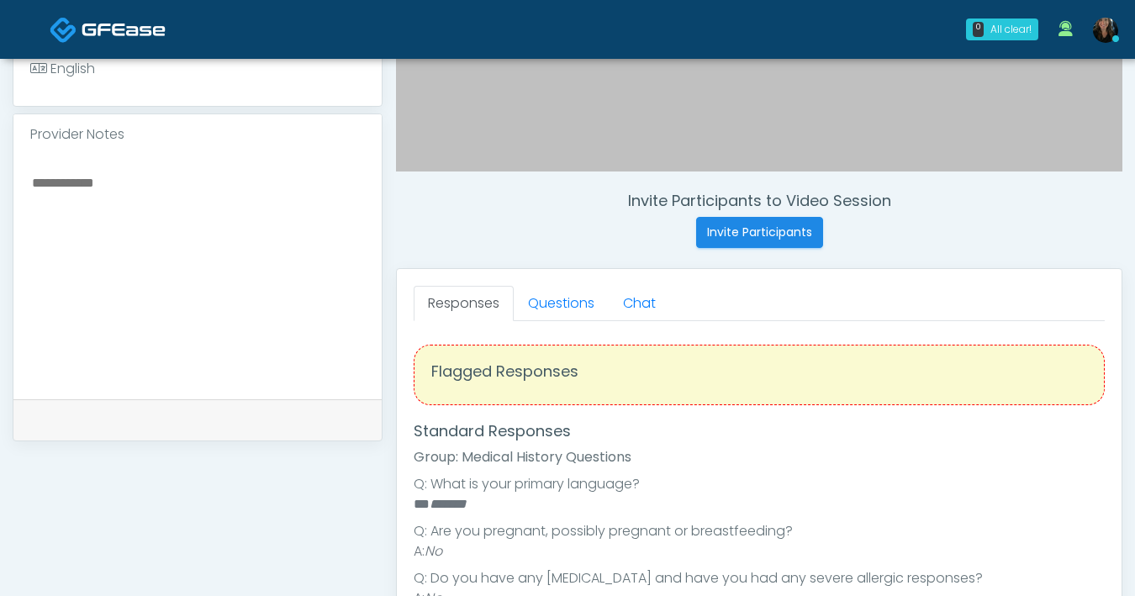
scroll to position [527, 0]
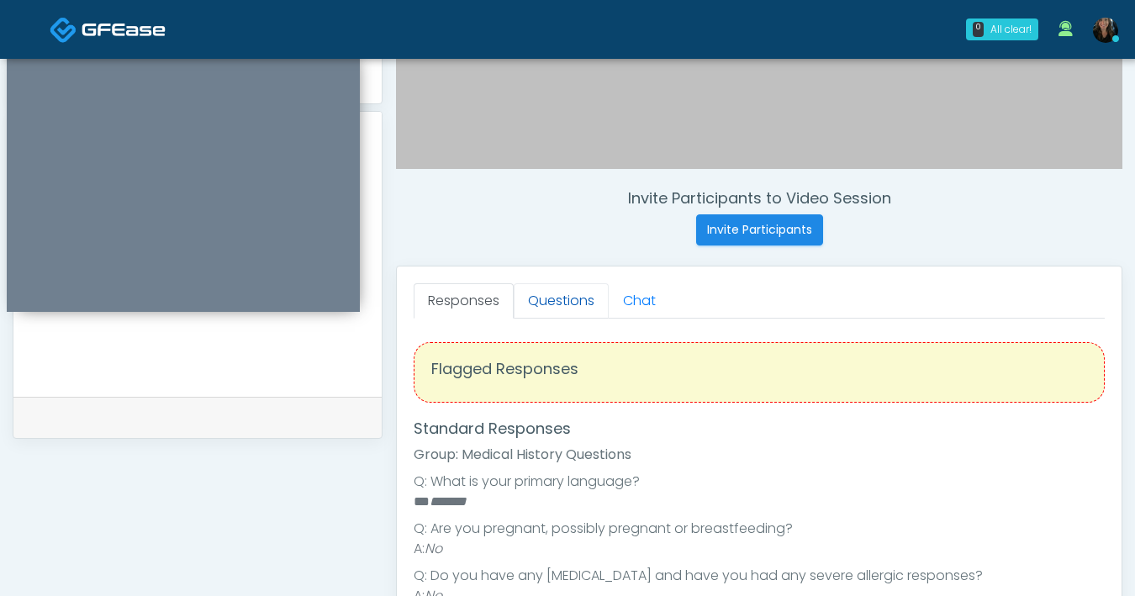
click at [563, 296] on link "Questions" at bounding box center [561, 300] width 95 height 35
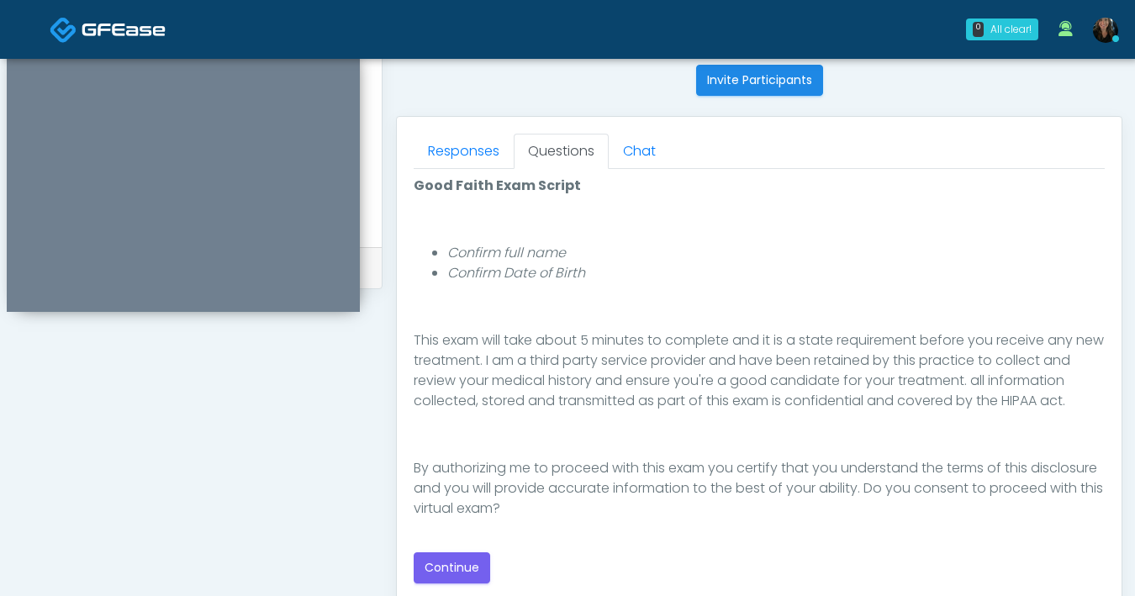
scroll to position [678, 0]
click at [475, 553] on button "Continue" at bounding box center [452, 567] width 77 height 31
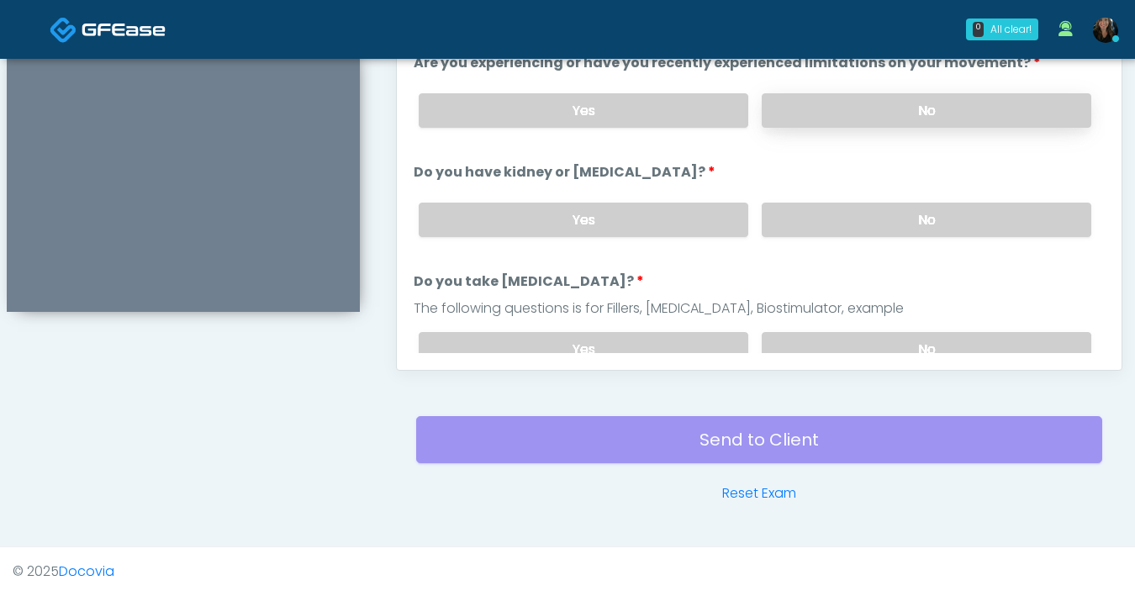
click at [828, 115] on label "No" at bounding box center [927, 110] width 330 height 34
click at [848, 225] on label "No" at bounding box center [927, 220] width 330 height 34
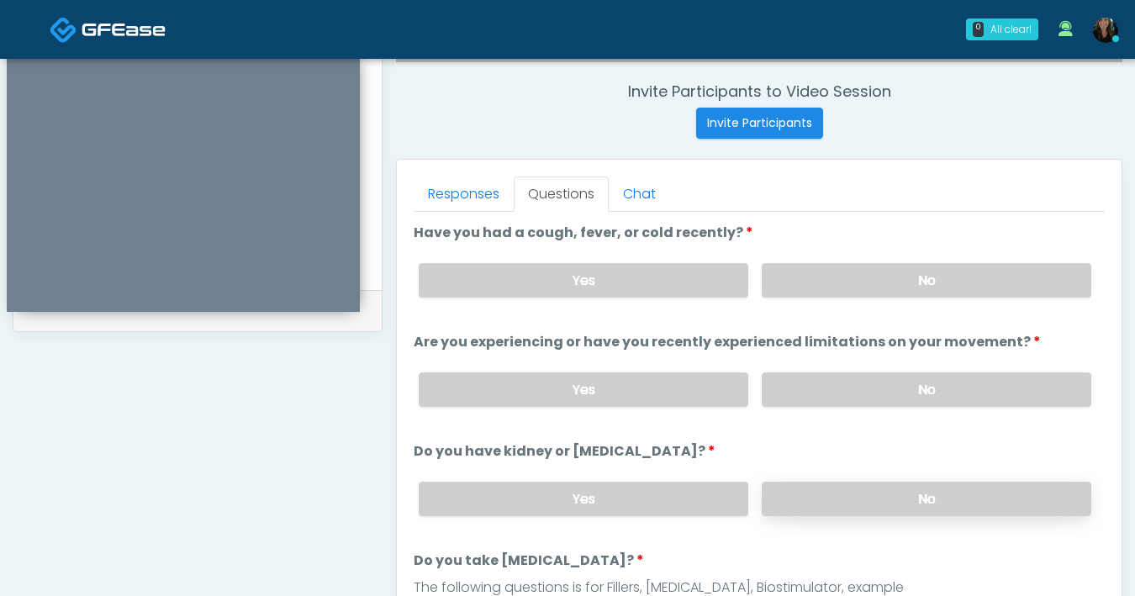
scroll to position [625, 0]
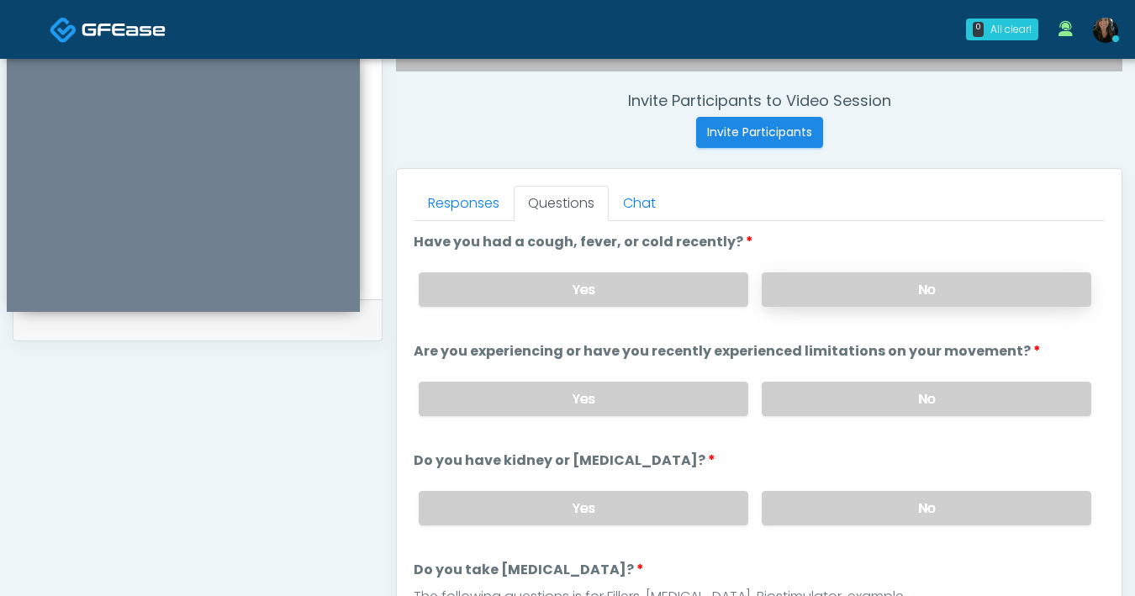
click at [851, 288] on label "No" at bounding box center [927, 289] width 330 height 34
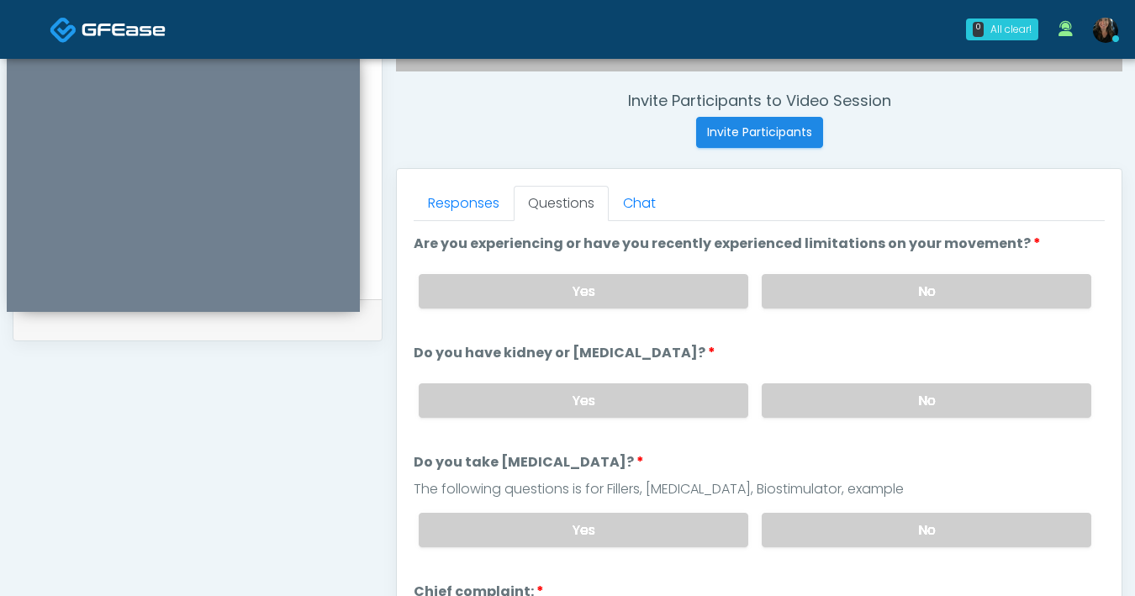
scroll to position [108, 0]
click at [890, 531] on label "No" at bounding box center [927, 530] width 330 height 34
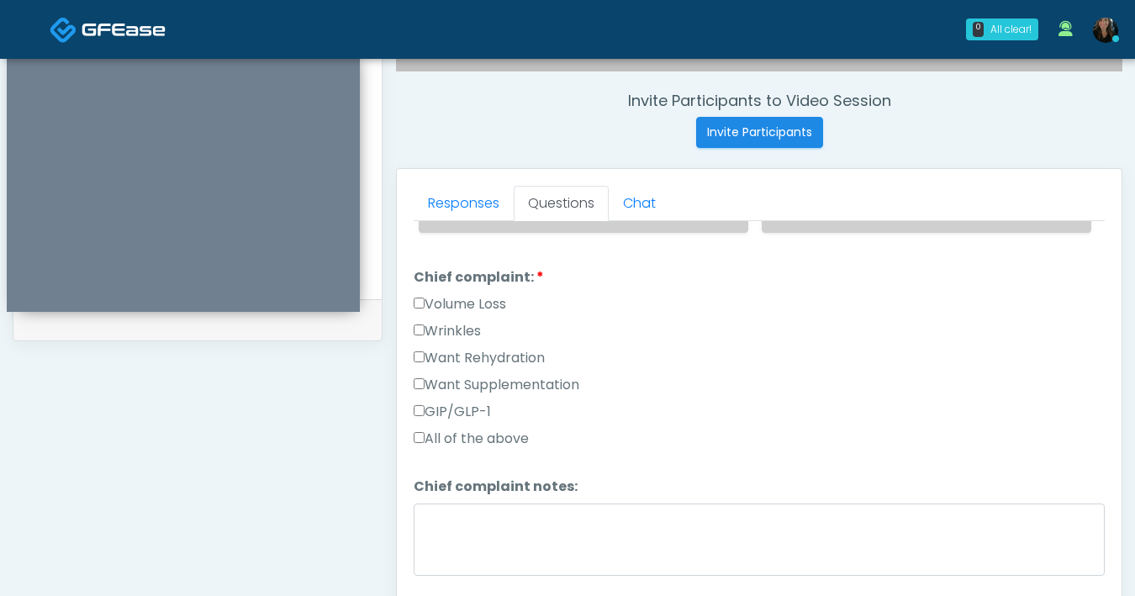
scroll to position [394, 0]
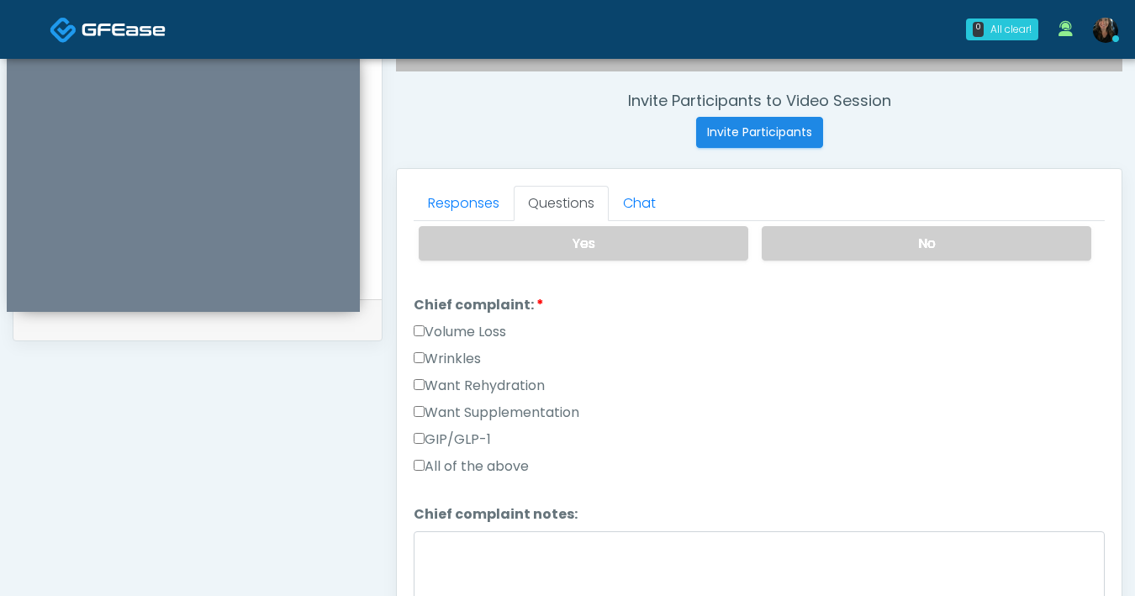
click at [425, 436] on label "GIP/GLP-1" at bounding box center [452, 440] width 77 height 20
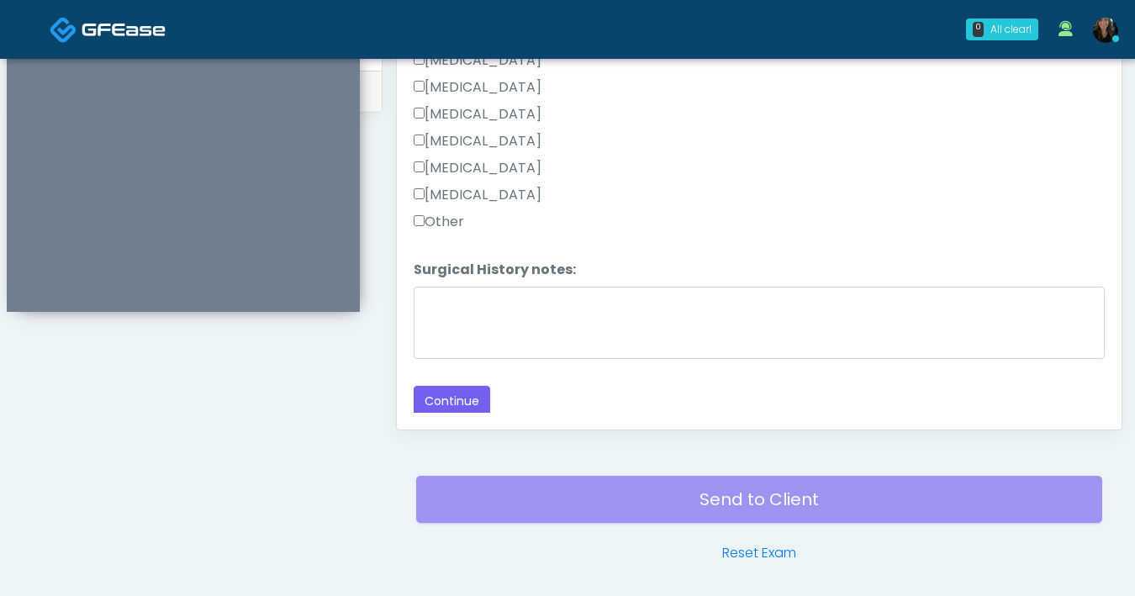
scroll to position [866, 0]
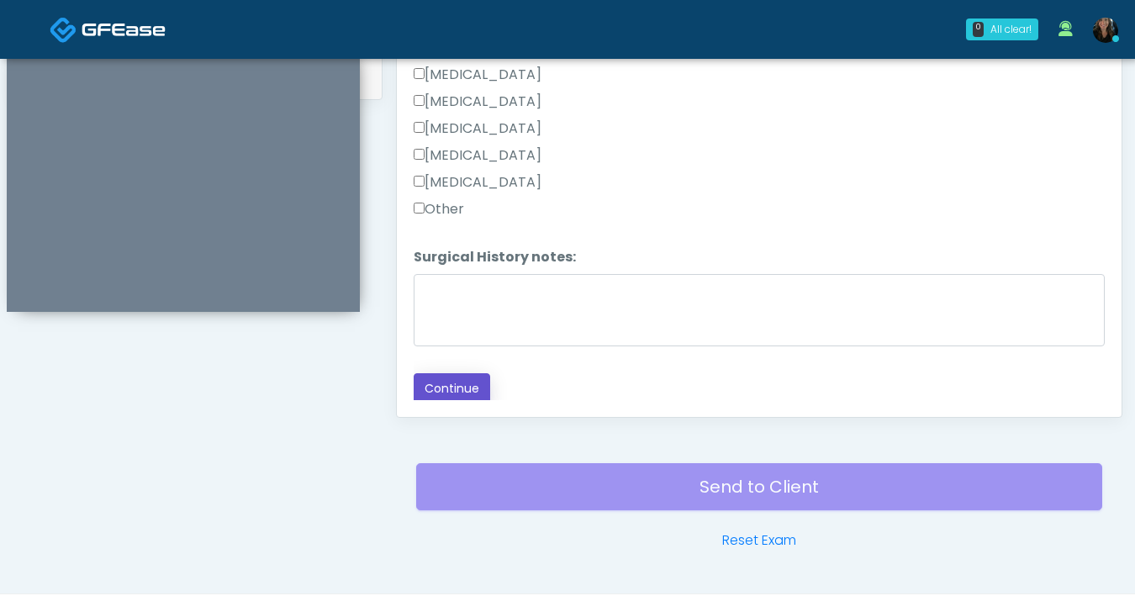
click at [473, 395] on button "Continue" at bounding box center [452, 388] width 77 height 31
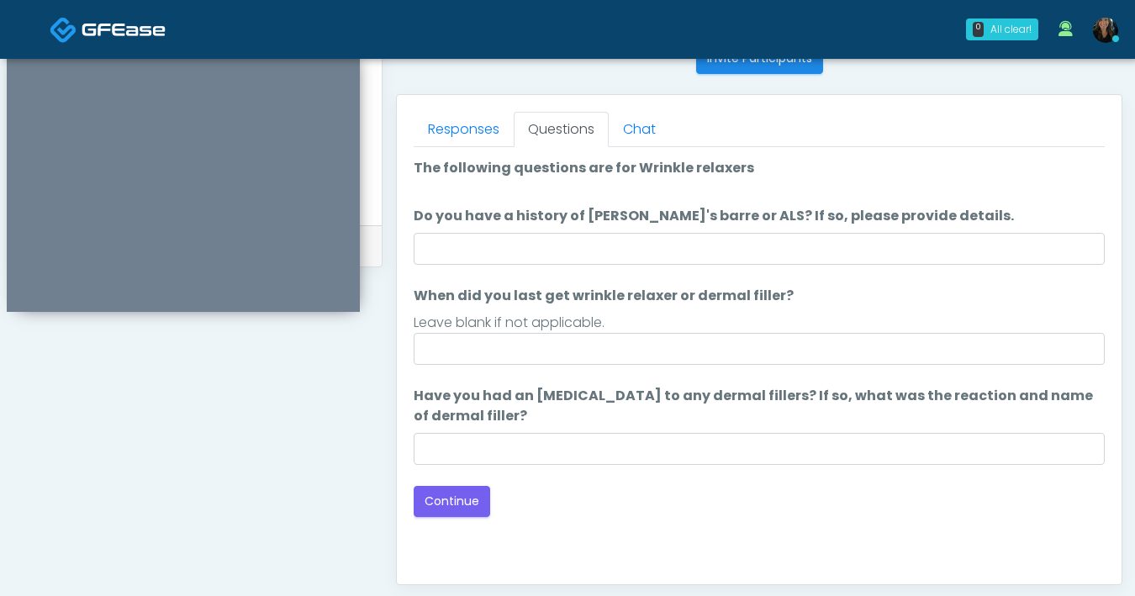
scroll to position [634, 0]
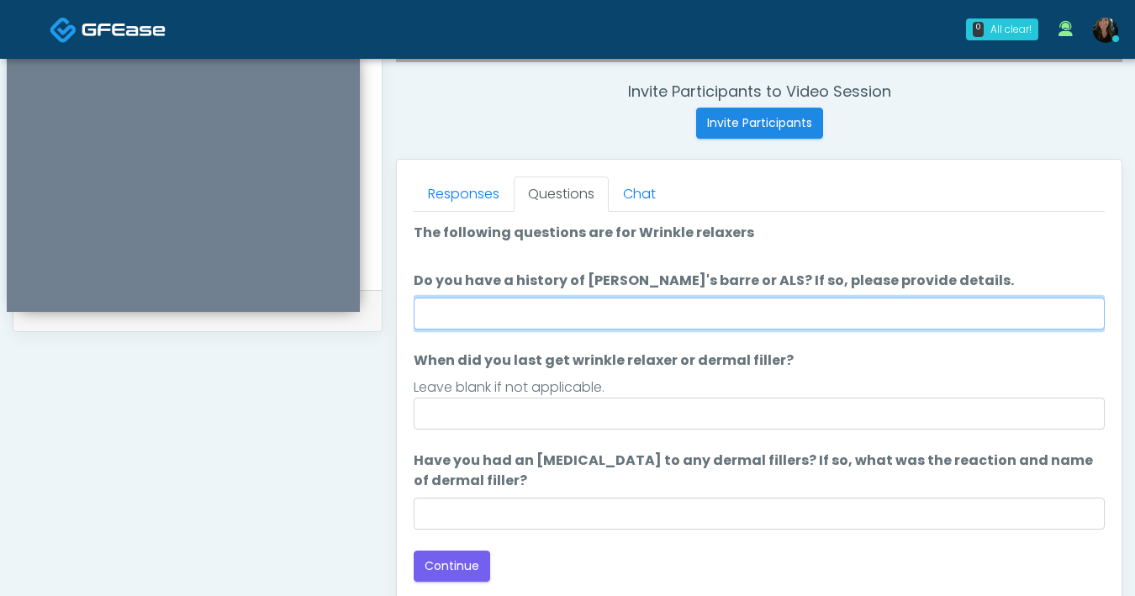
click at [558, 311] on input "Do you have a history of Guillain's barre or ALS? If so, please provide details." at bounding box center [759, 314] width 691 height 32
type input "**"
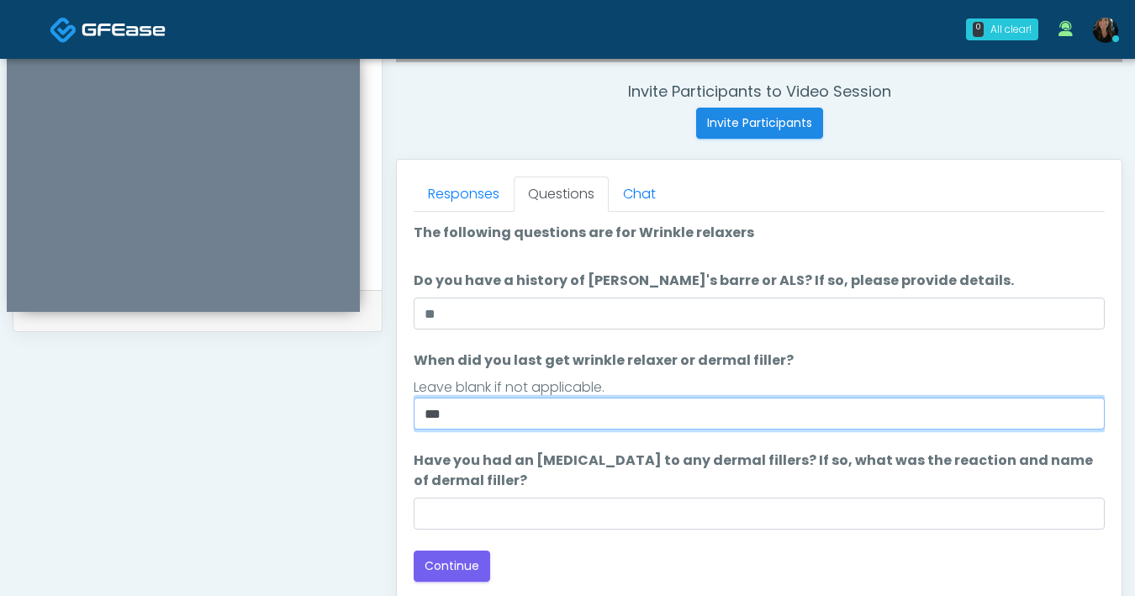
type input "***"
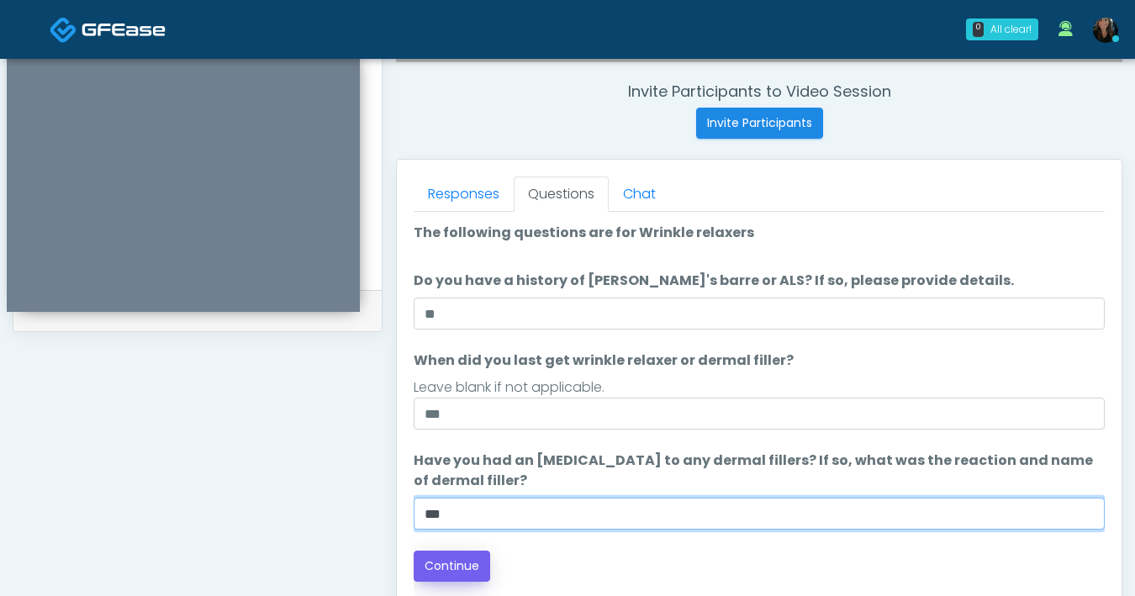
type input "***"
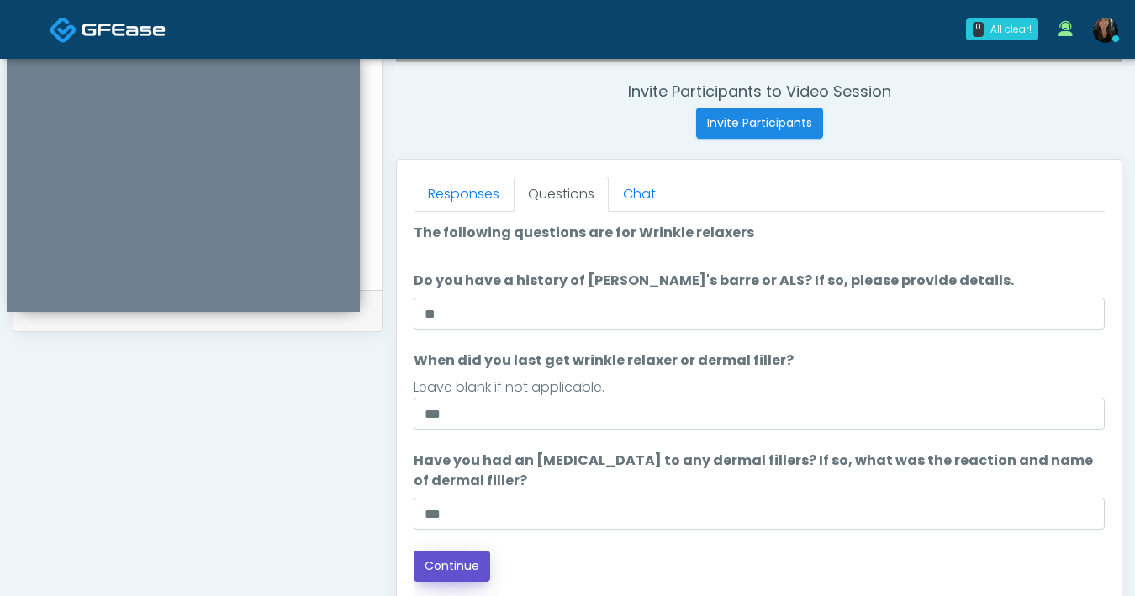
click at [446, 581] on button "Continue" at bounding box center [452, 566] width 77 height 31
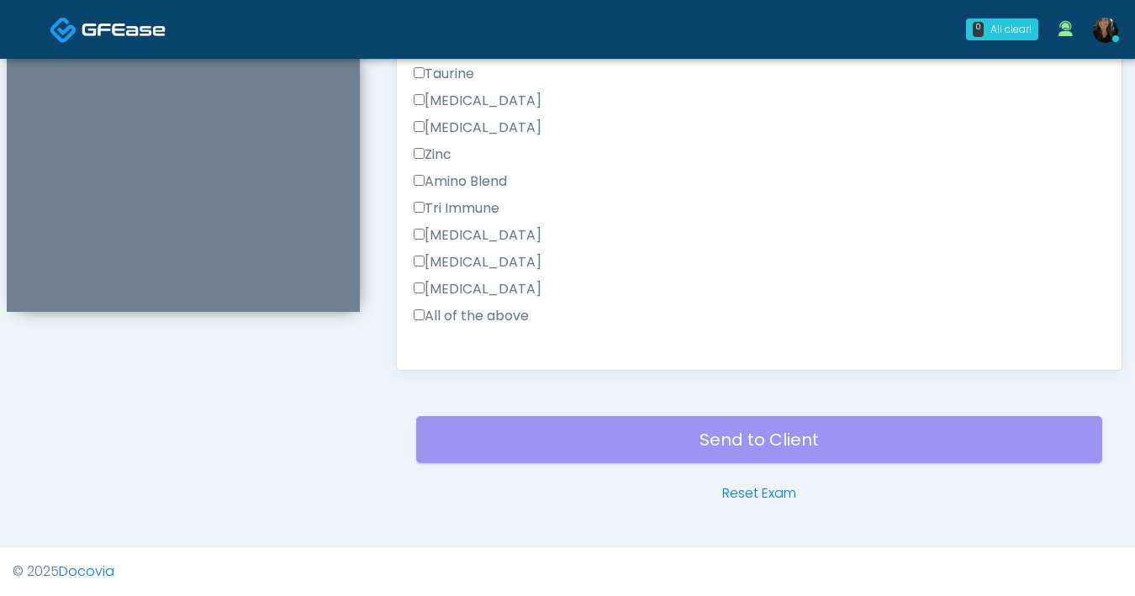
scroll to position [1122, 0]
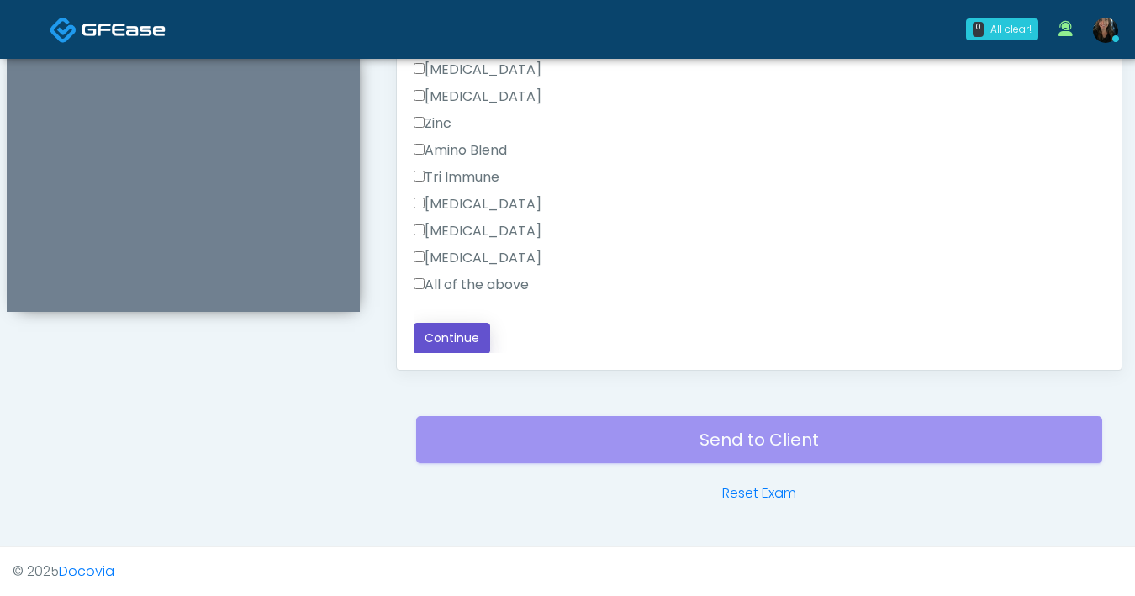
click at [456, 336] on button "Continue" at bounding box center [452, 338] width 77 height 31
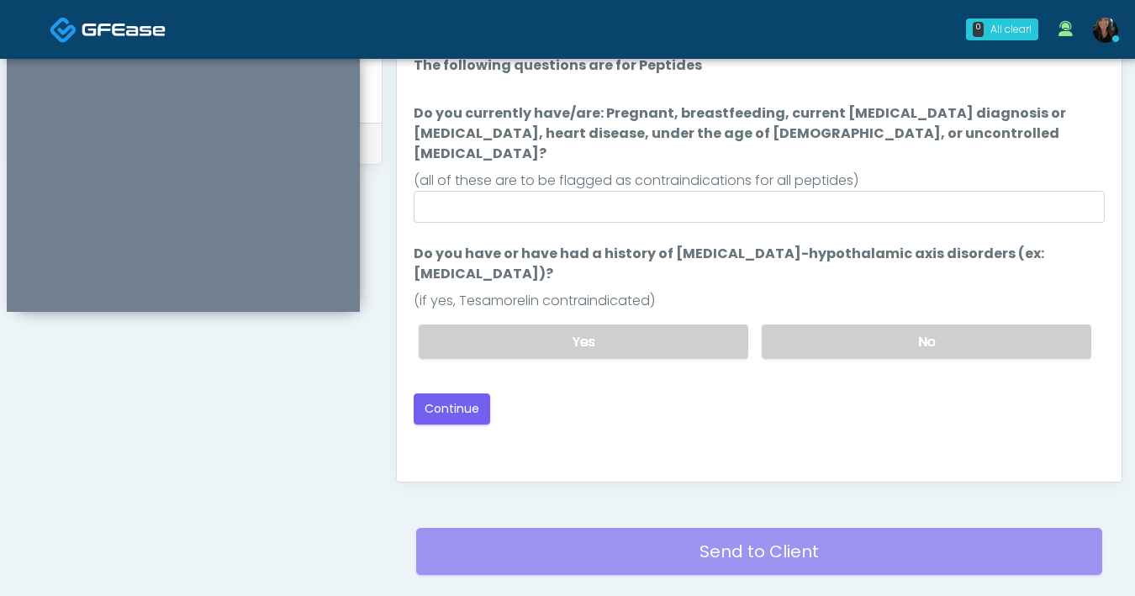
scroll to position [800, 0]
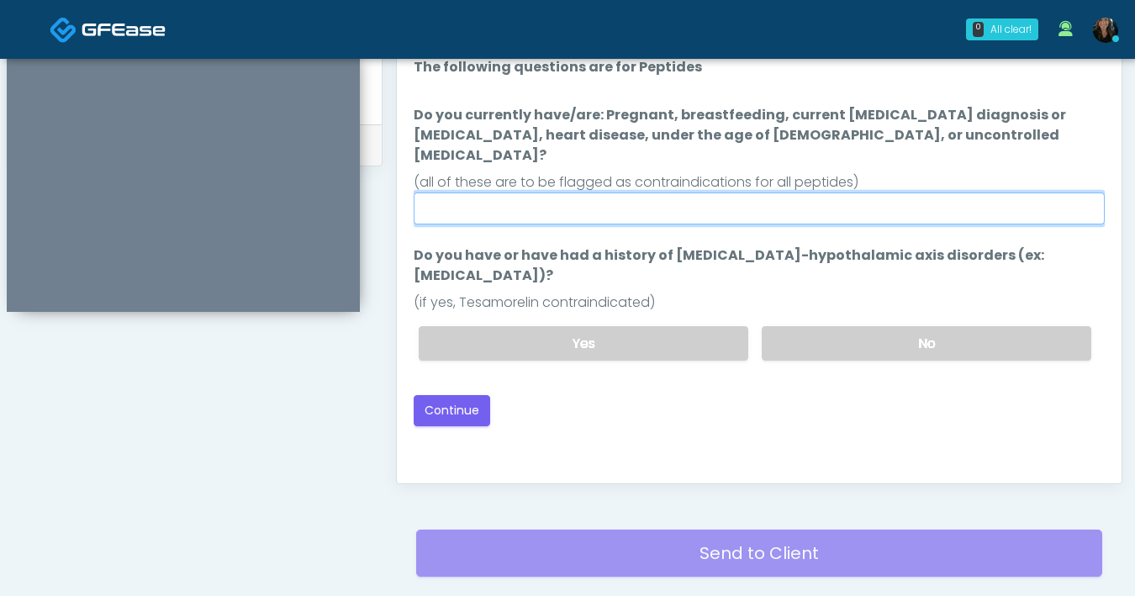
click at [637, 193] on input "Do you currently have/are: Pregnant, breastfeeding, current cancer diagnosis or…" at bounding box center [759, 209] width 691 height 32
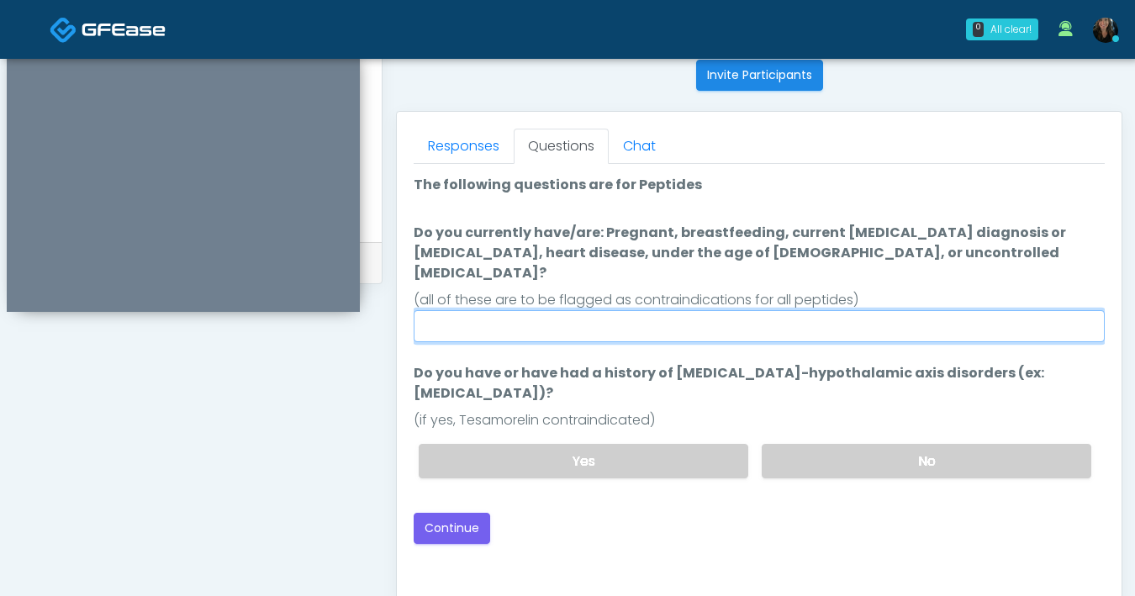
scroll to position [661, 0]
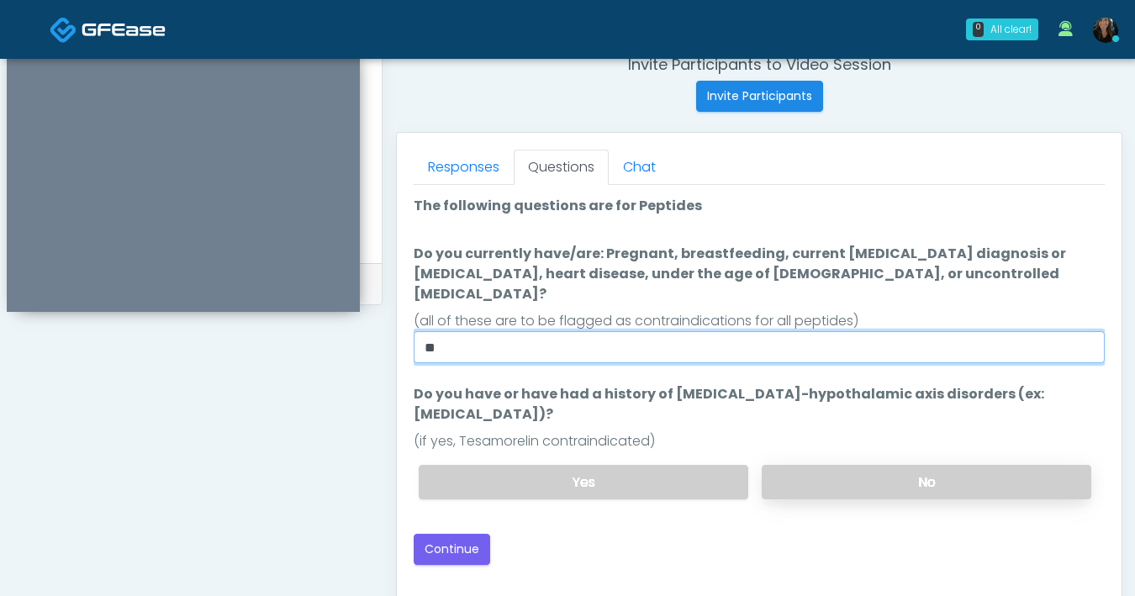
type input "**"
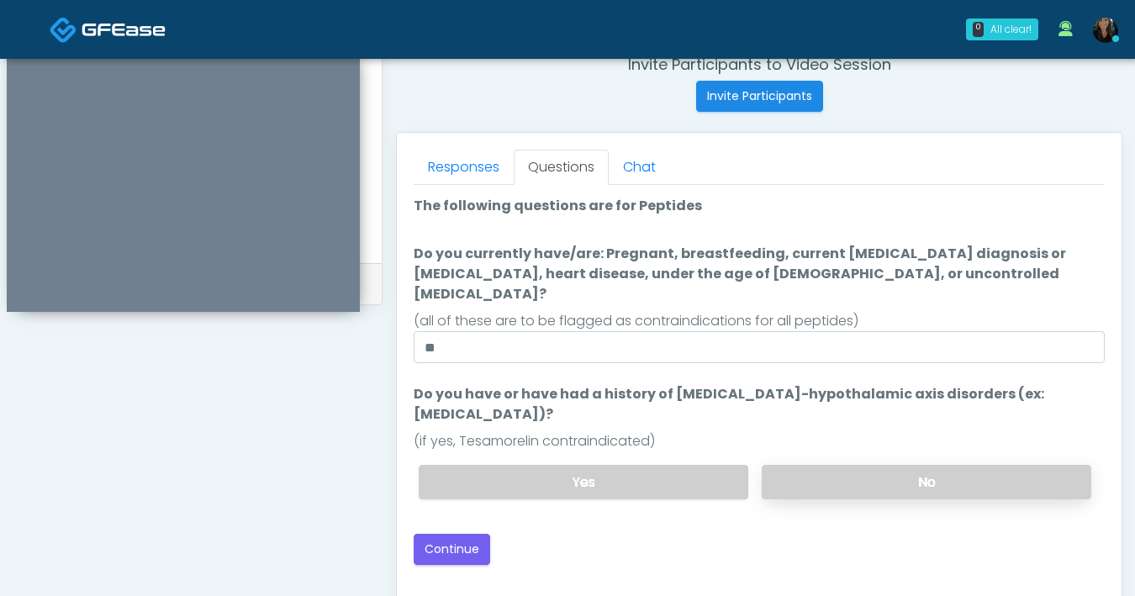
click at [860, 465] on label "No" at bounding box center [927, 482] width 330 height 34
click at [463, 534] on button "Continue" at bounding box center [452, 549] width 77 height 31
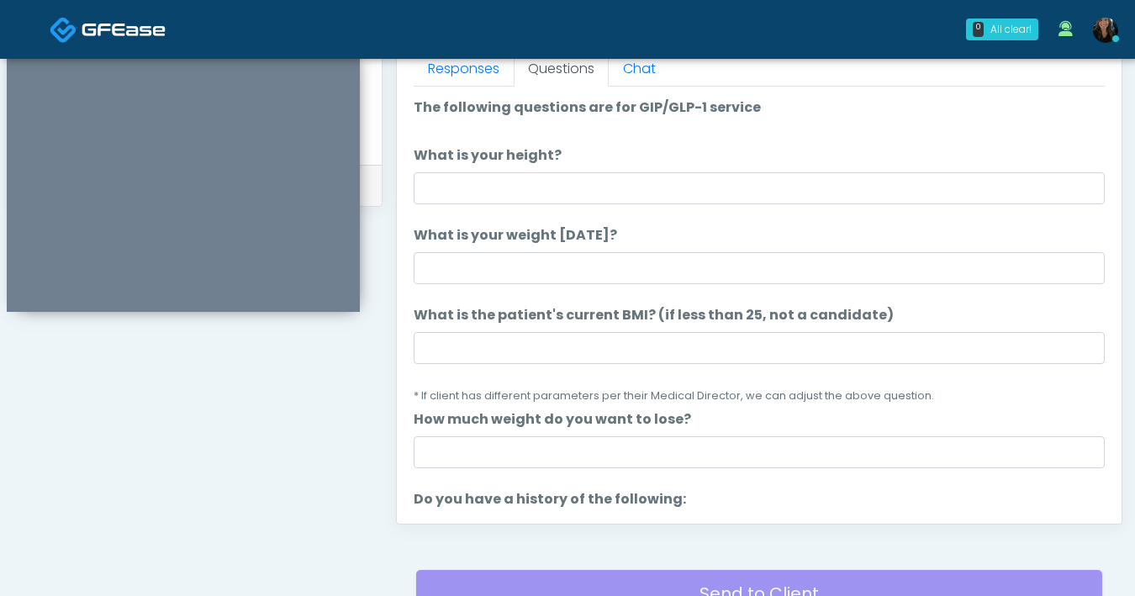
scroll to position [743, 0]
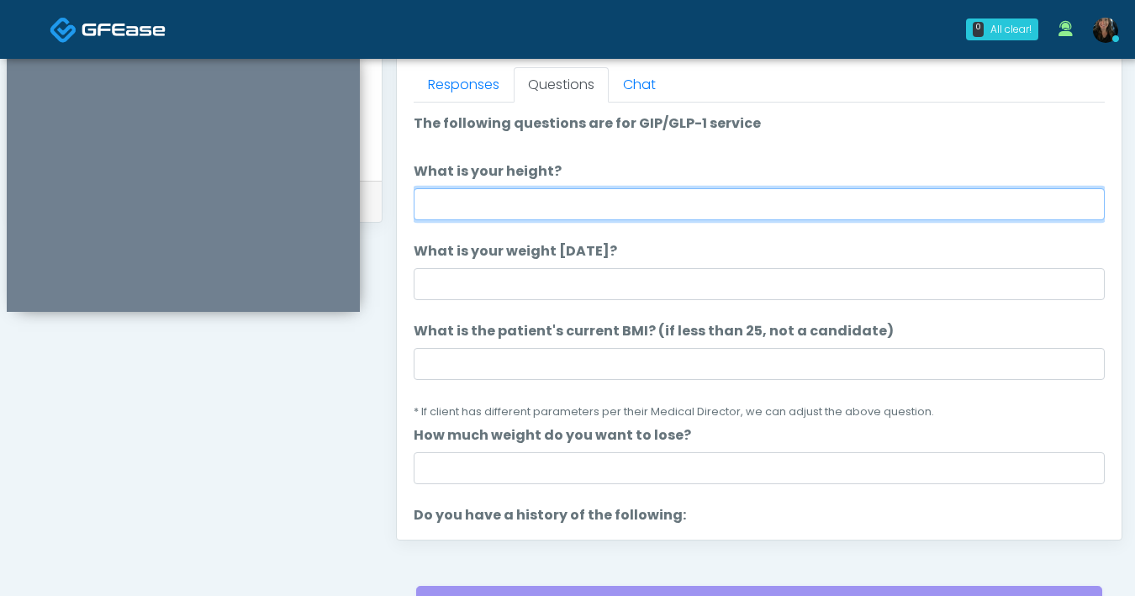
click at [724, 199] on input "What is your height?" at bounding box center [759, 204] width 691 height 32
type input "***"
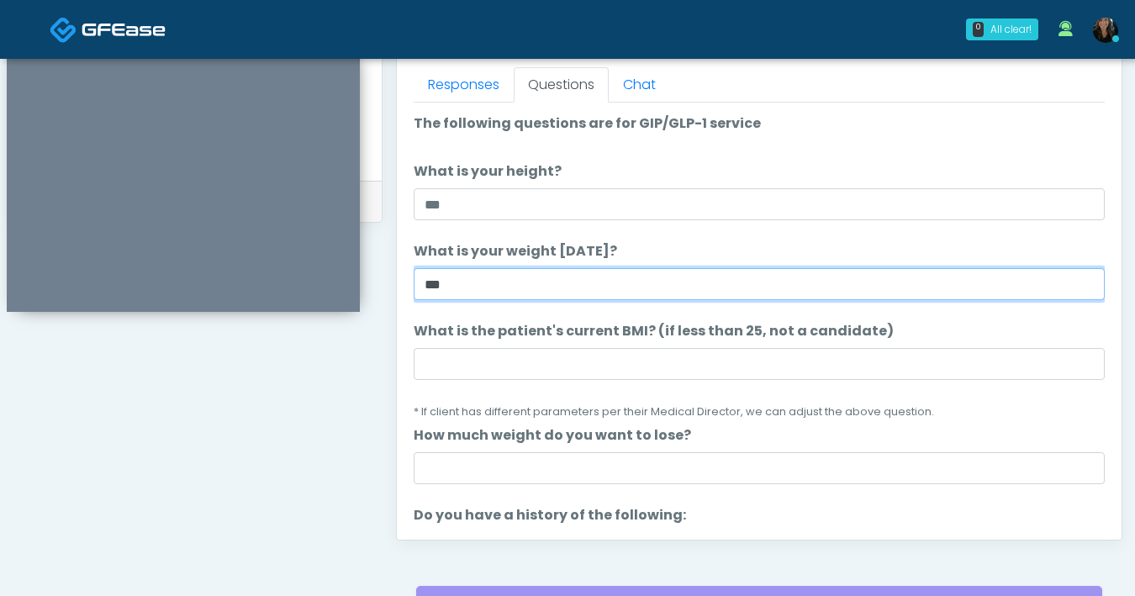
type input "***"
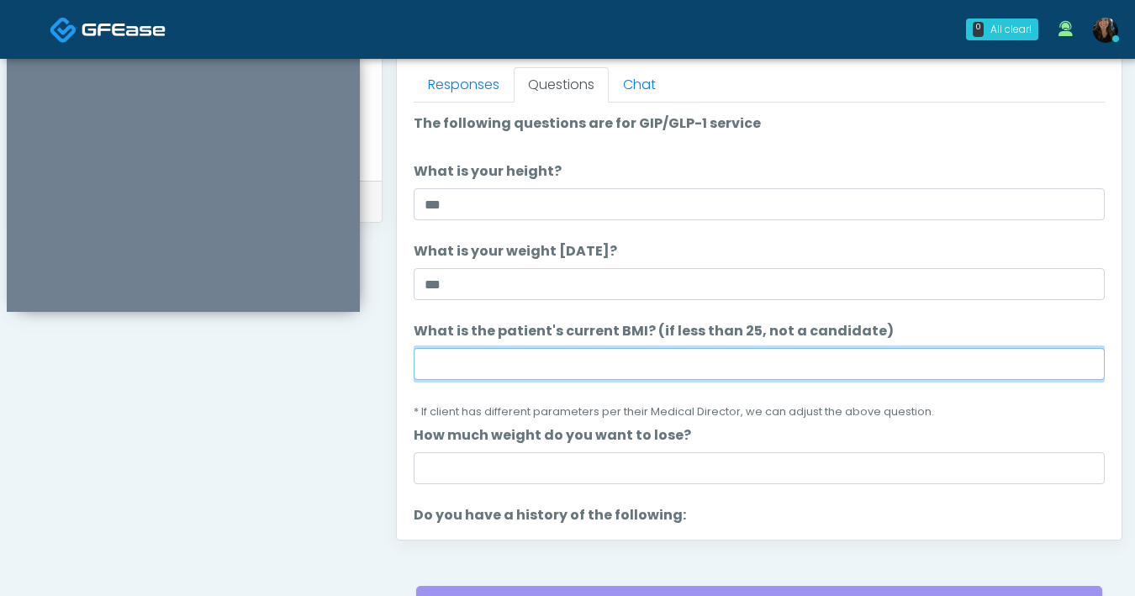
click at [601, 359] on input "What is the patient's current BMI? (if less than 25, not a candidate)" at bounding box center [759, 364] width 691 height 32
type input "****"
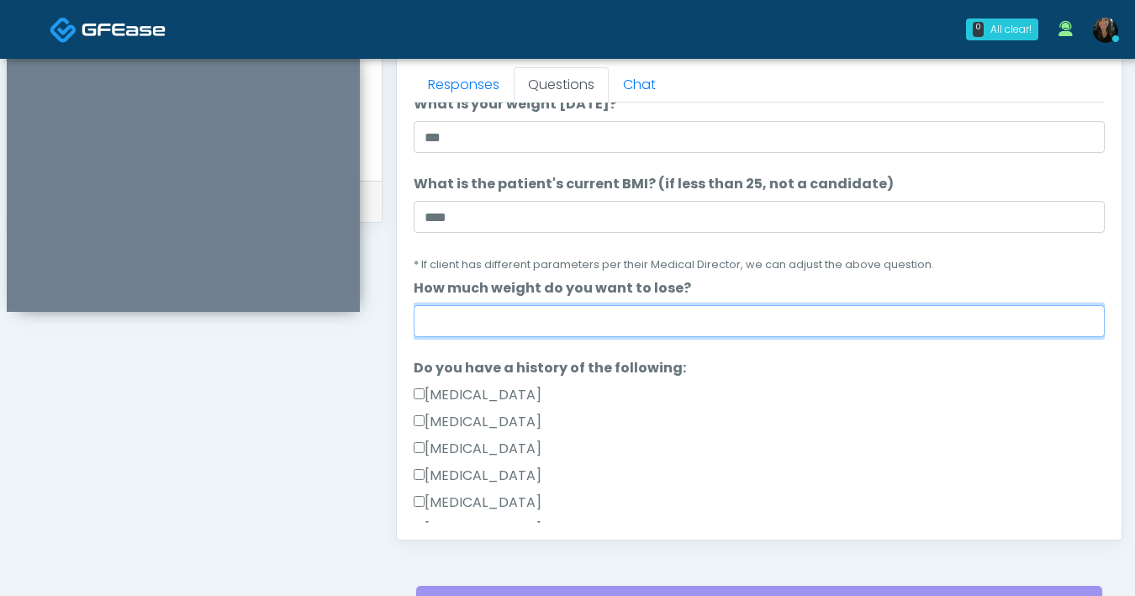
scroll to position [39, 0]
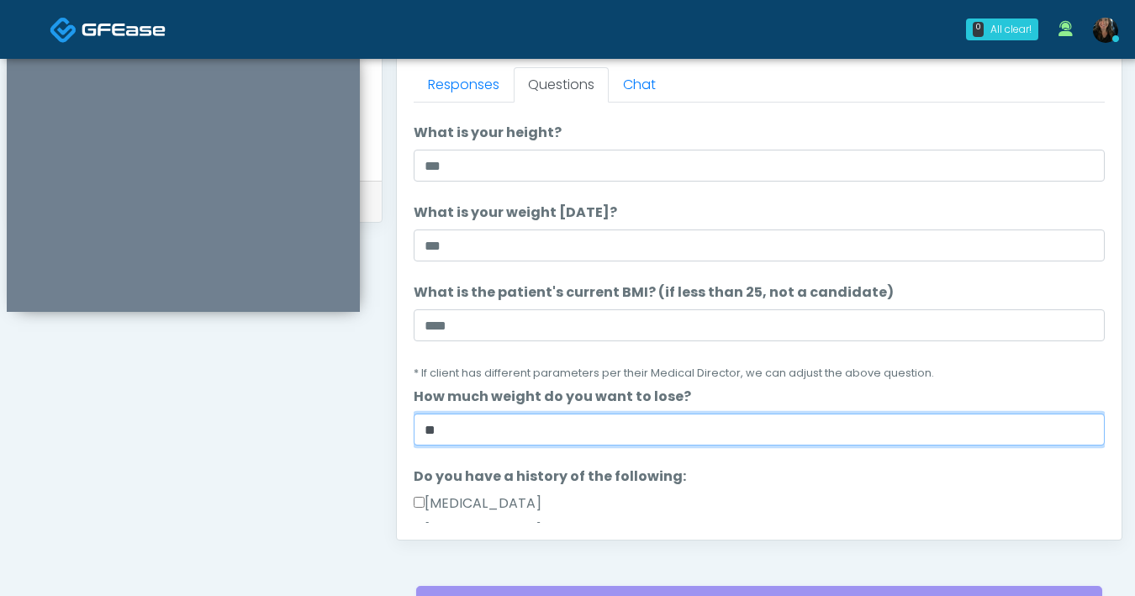
type input "*"
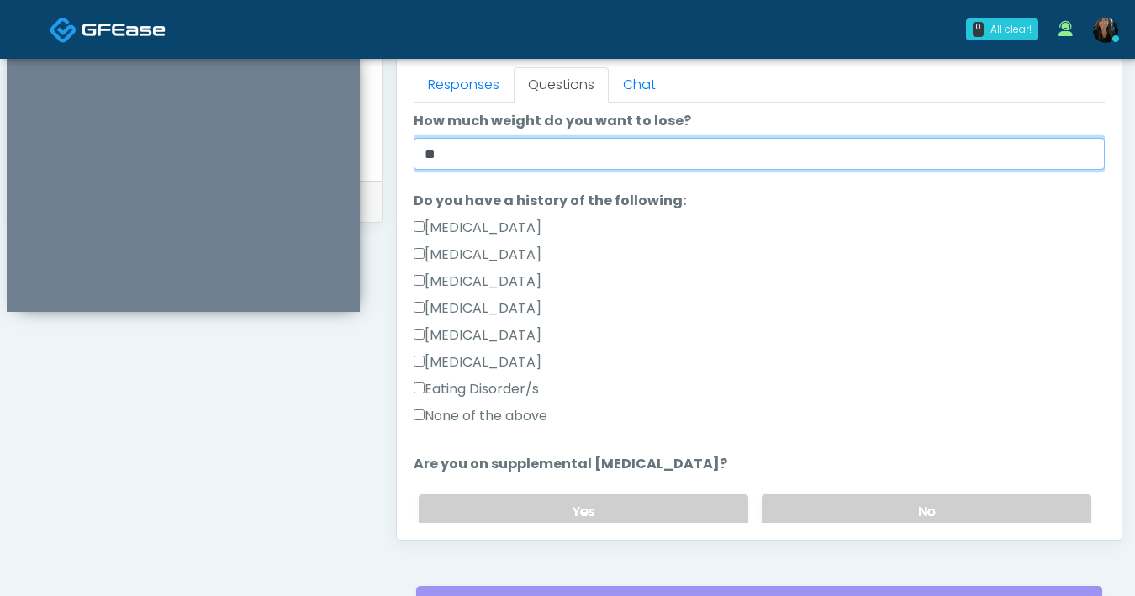
scroll to position [318, 0]
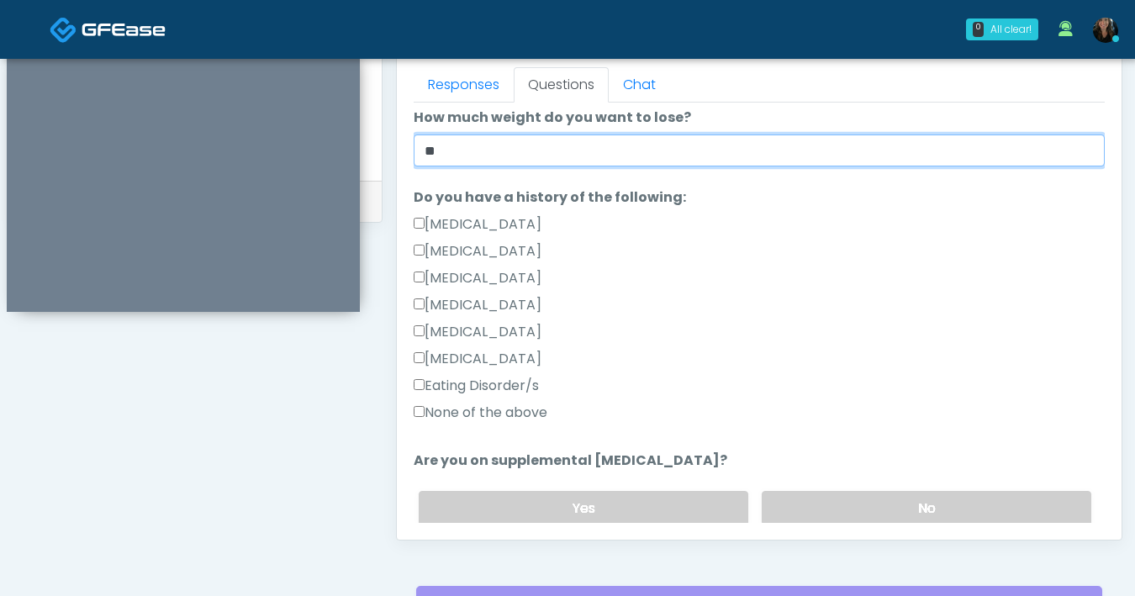
type input "**"
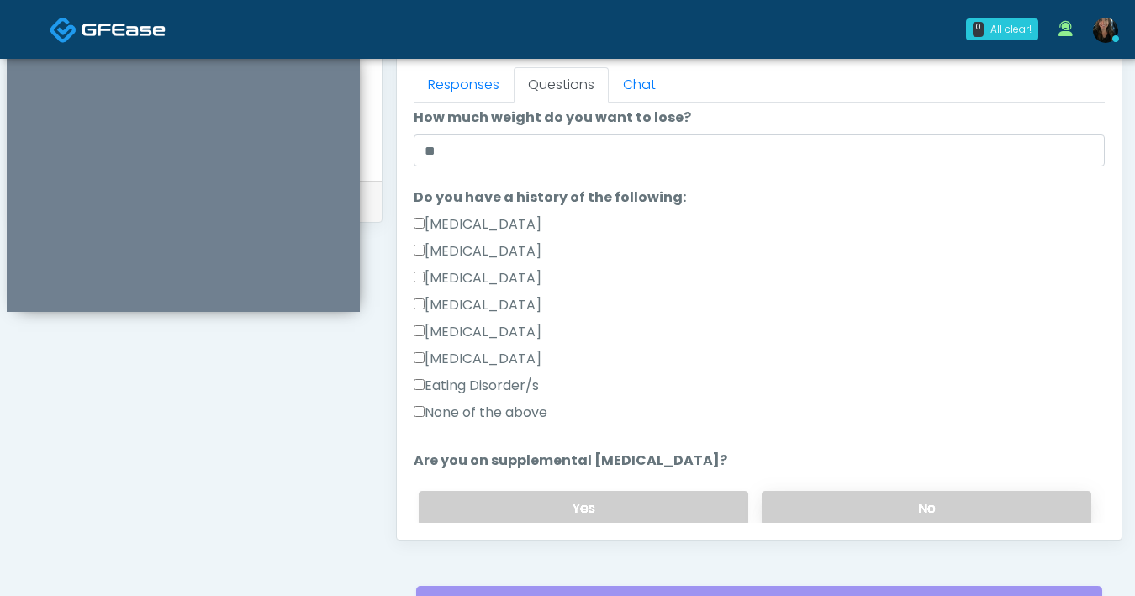
click at [910, 506] on label "No" at bounding box center [927, 508] width 330 height 34
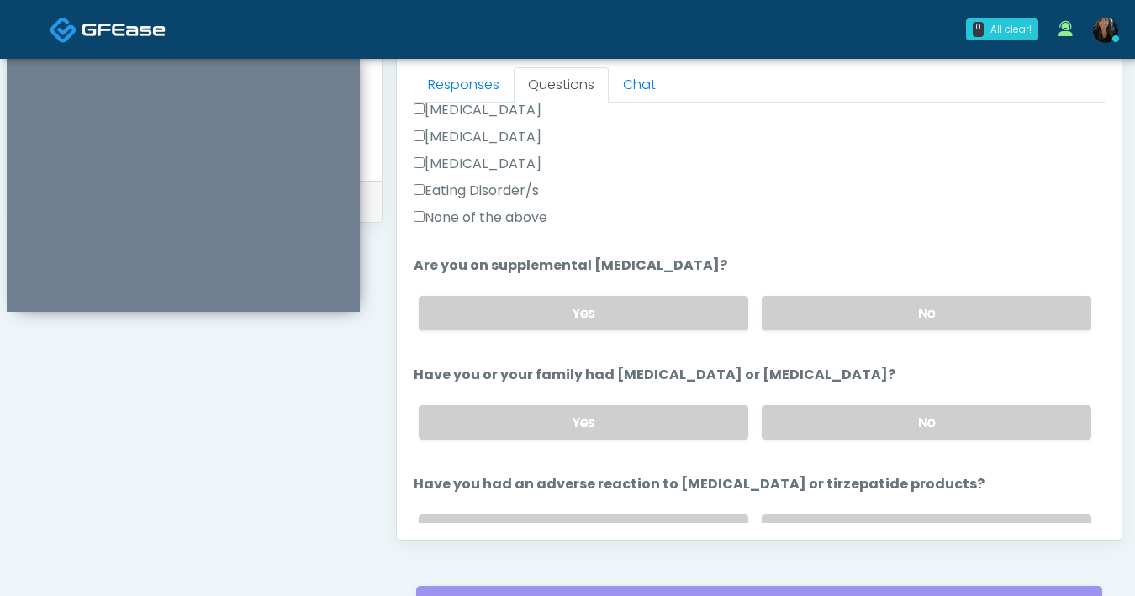
scroll to position [666, 0]
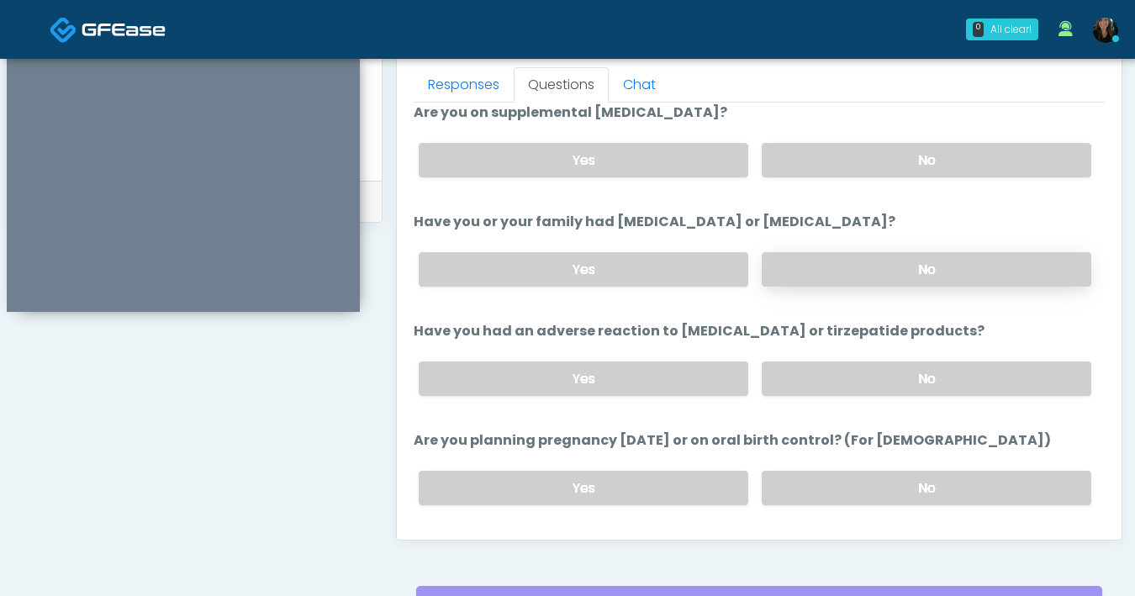
click at [925, 276] on label "No" at bounding box center [927, 269] width 330 height 34
click at [894, 388] on label "No" at bounding box center [927, 379] width 330 height 34
click at [903, 489] on label "No" at bounding box center [927, 488] width 330 height 34
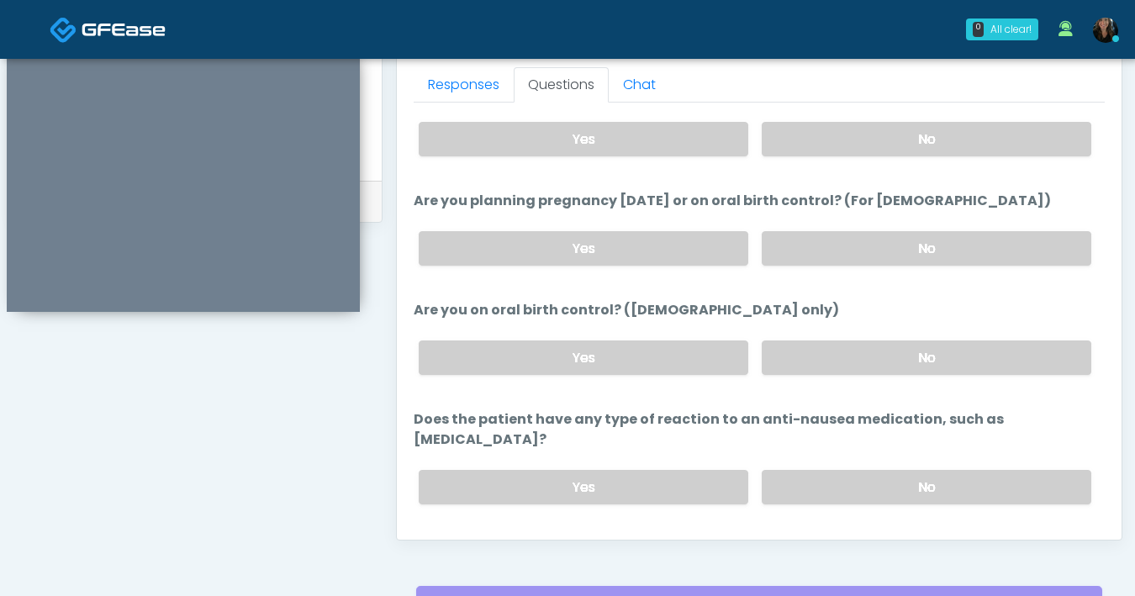
scroll to position [928, 0]
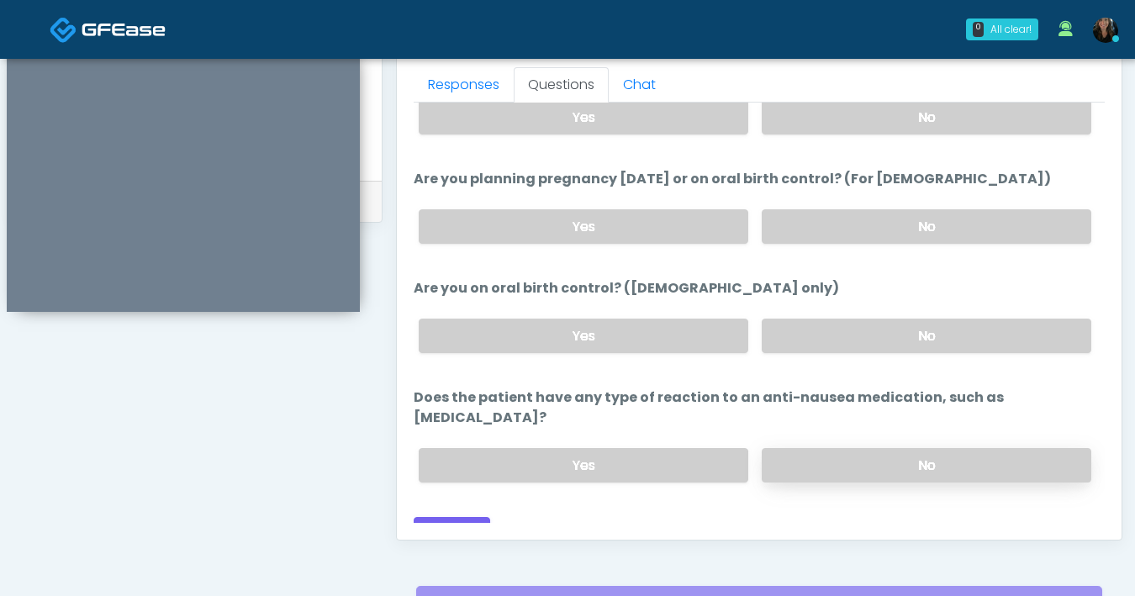
click at [871, 448] on label "No" at bounding box center [927, 465] width 330 height 34
click at [895, 341] on label "No" at bounding box center [927, 336] width 330 height 34
click at [465, 517] on button "Continue" at bounding box center [452, 532] width 77 height 31
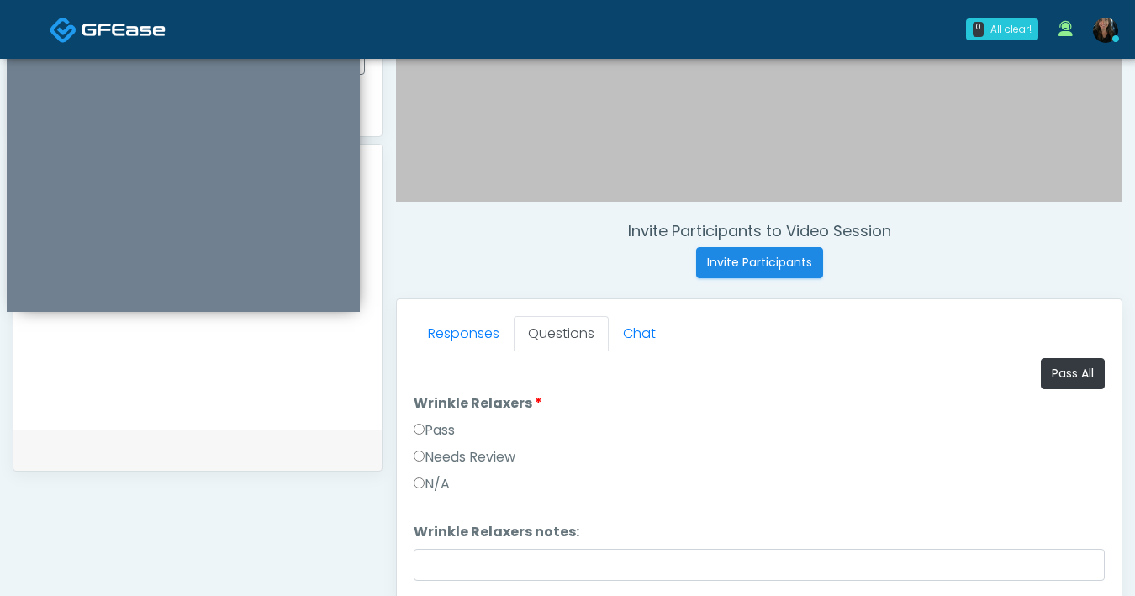
scroll to position [494, 0]
click at [1077, 379] on button "Pass All" at bounding box center [1073, 374] width 64 height 31
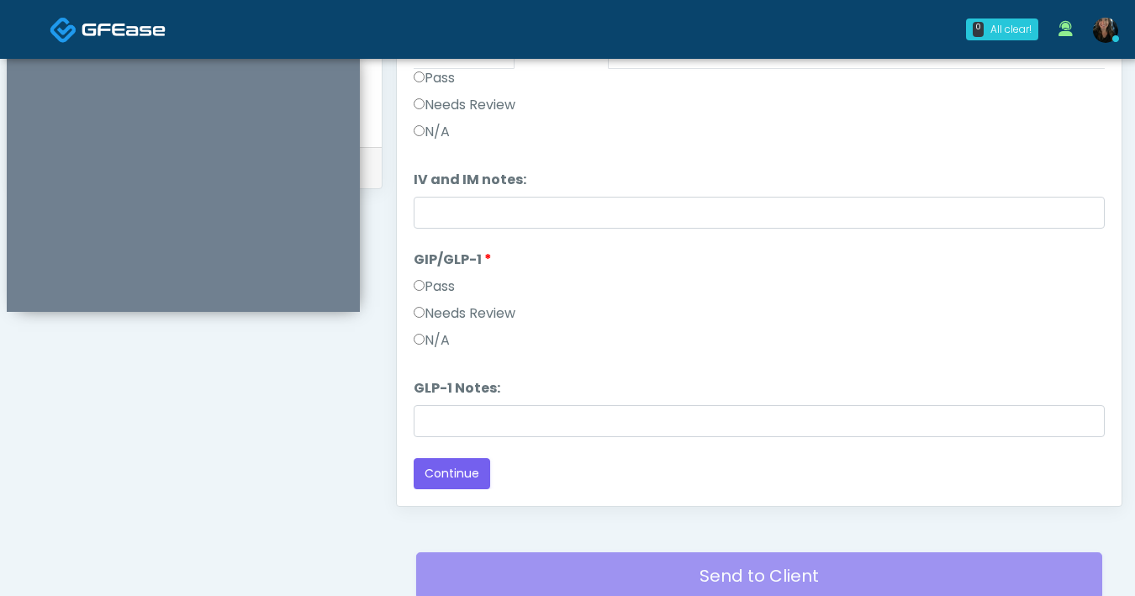
scroll to position [913, 0]
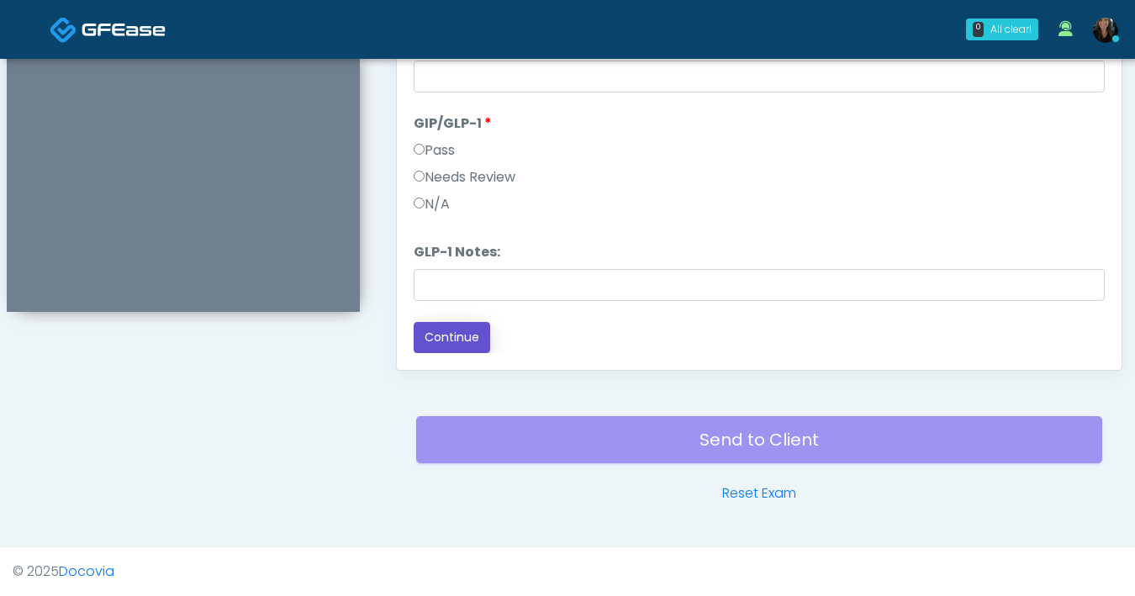
click at [477, 336] on button "Continue" at bounding box center [452, 337] width 77 height 31
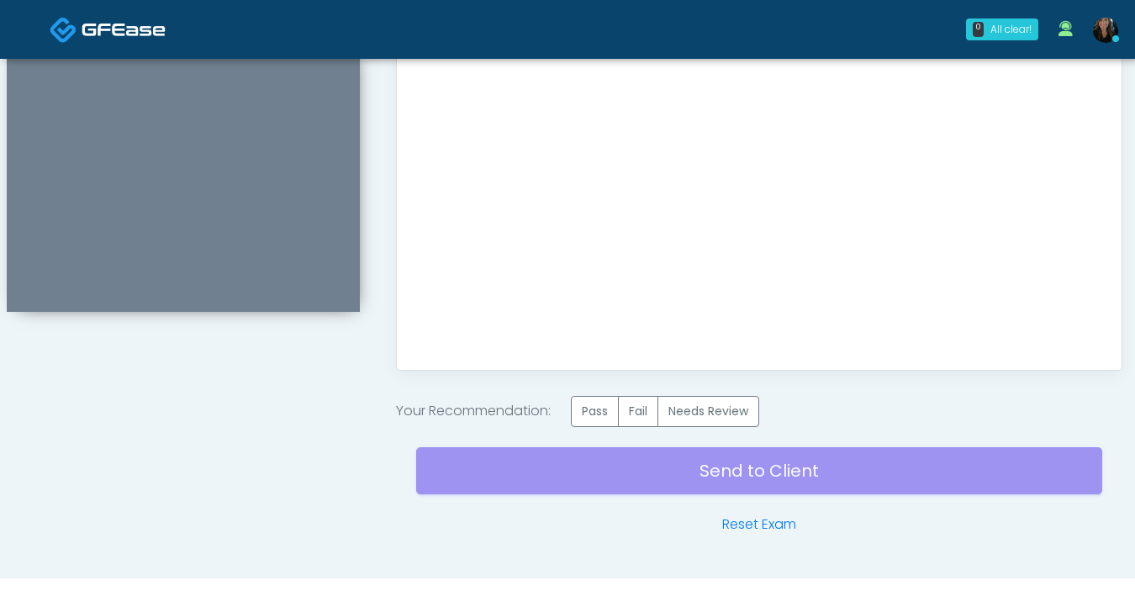
scroll to position [0, 0]
click at [599, 411] on label "Pass" at bounding box center [595, 411] width 48 height 31
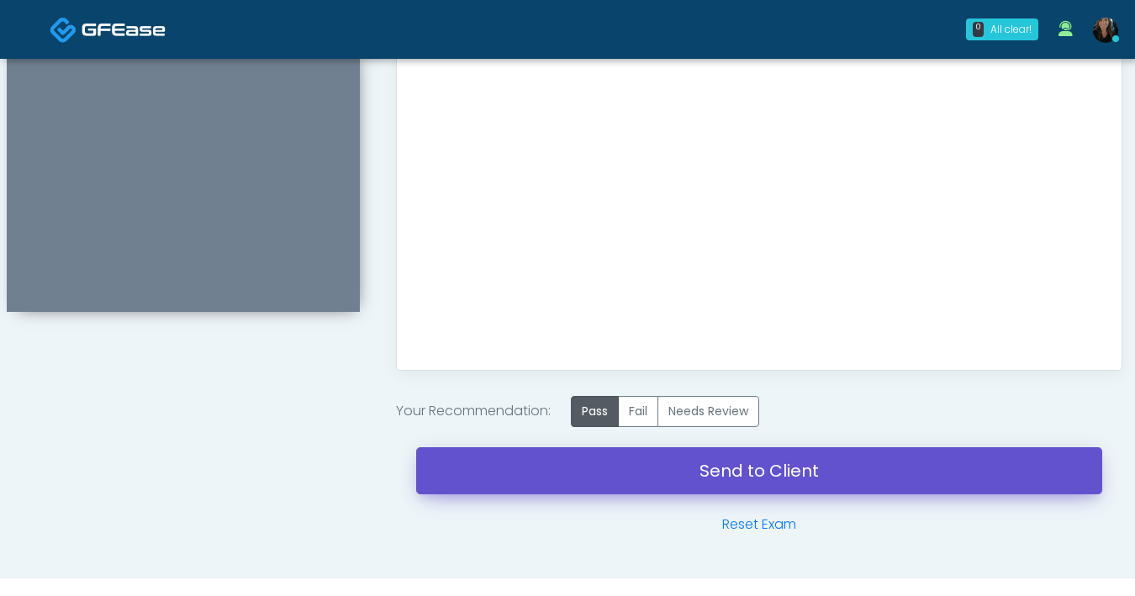
click at [627, 465] on link "Send to Client" at bounding box center [759, 470] width 686 height 47
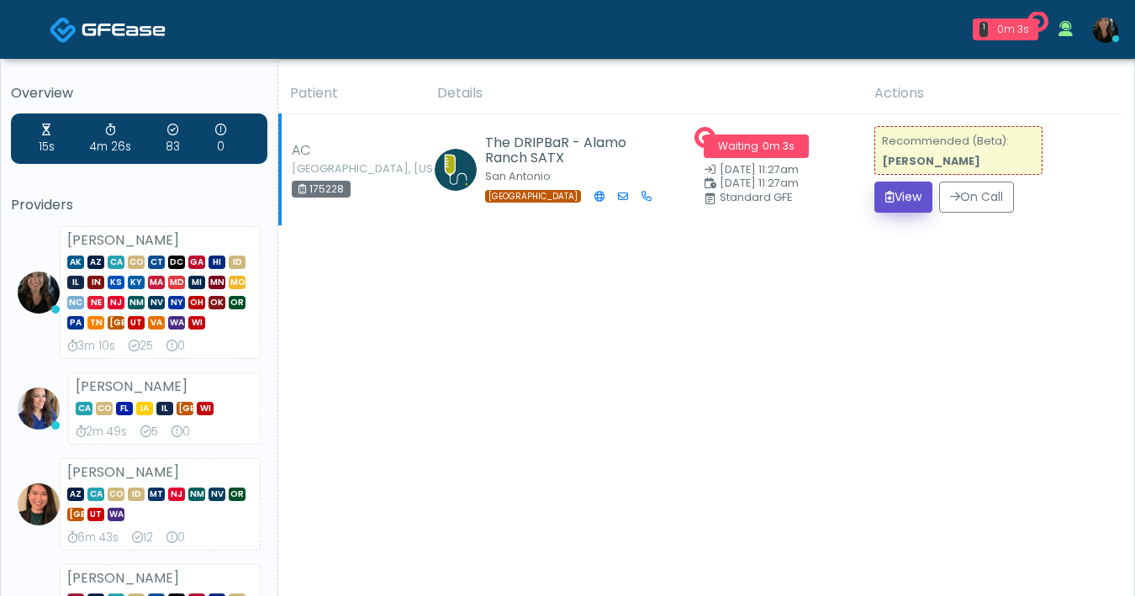
click at [907, 196] on button "View" at bounding box center [904, 197] width 58 height 31
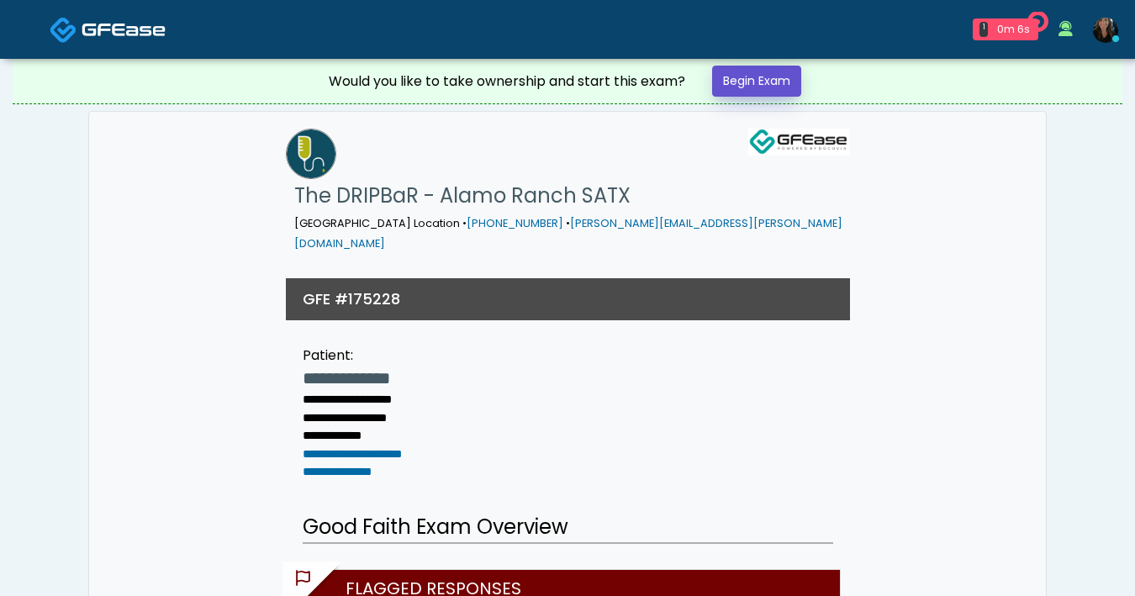
click at [755, 82] on link "Begin Exam" at bounding box center [756, 81] width 89 height 31
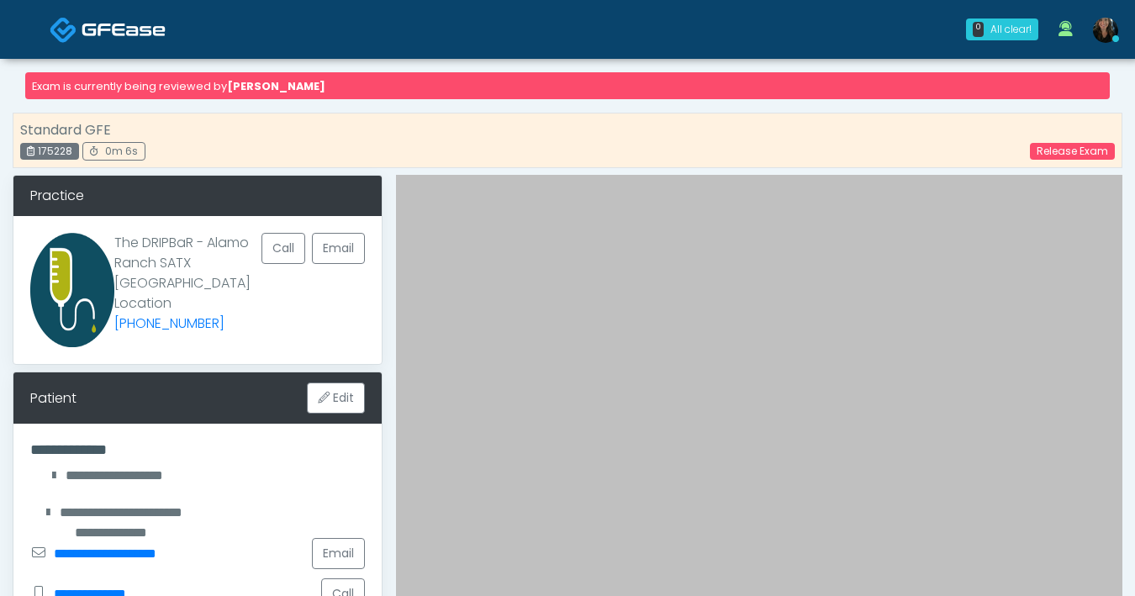
click at [141, 39] on span at bounding box center [124, 29] width 84 height 24
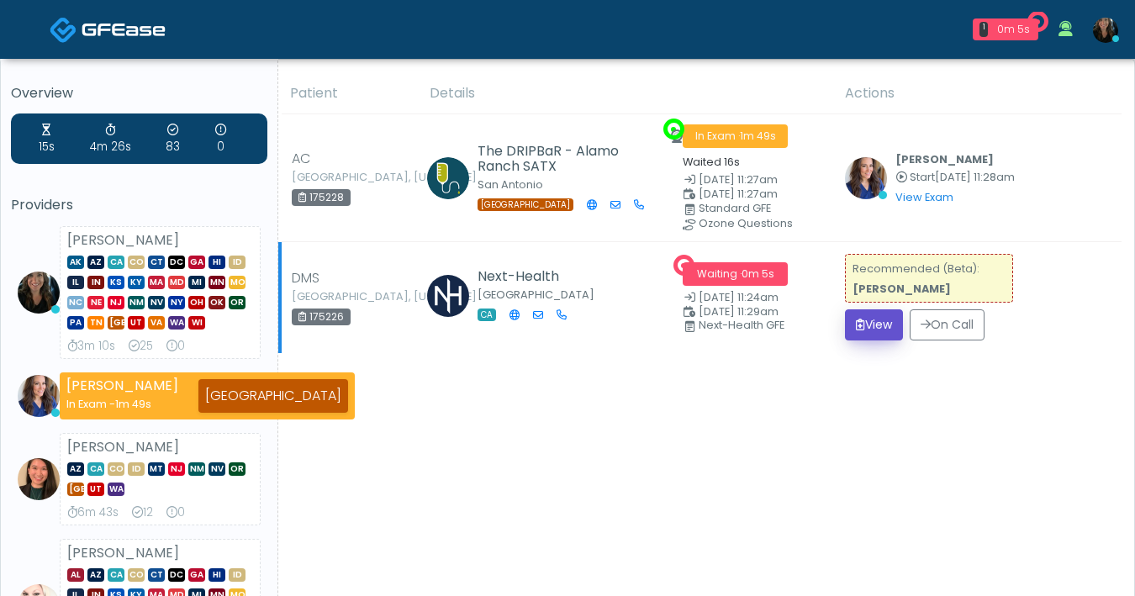
click at [860, 327] on button "View" at bounding box center [874, 324] width 58 height 31
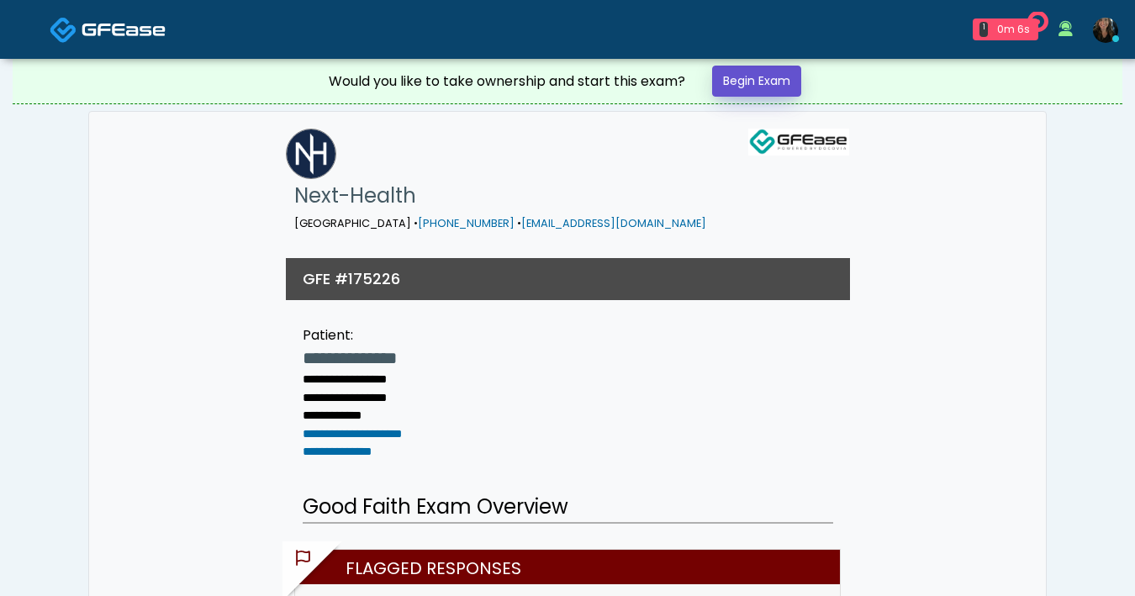
click at [782, 71] on link "Begin Exam" at bounding box center [756, 81] width 89 height 31
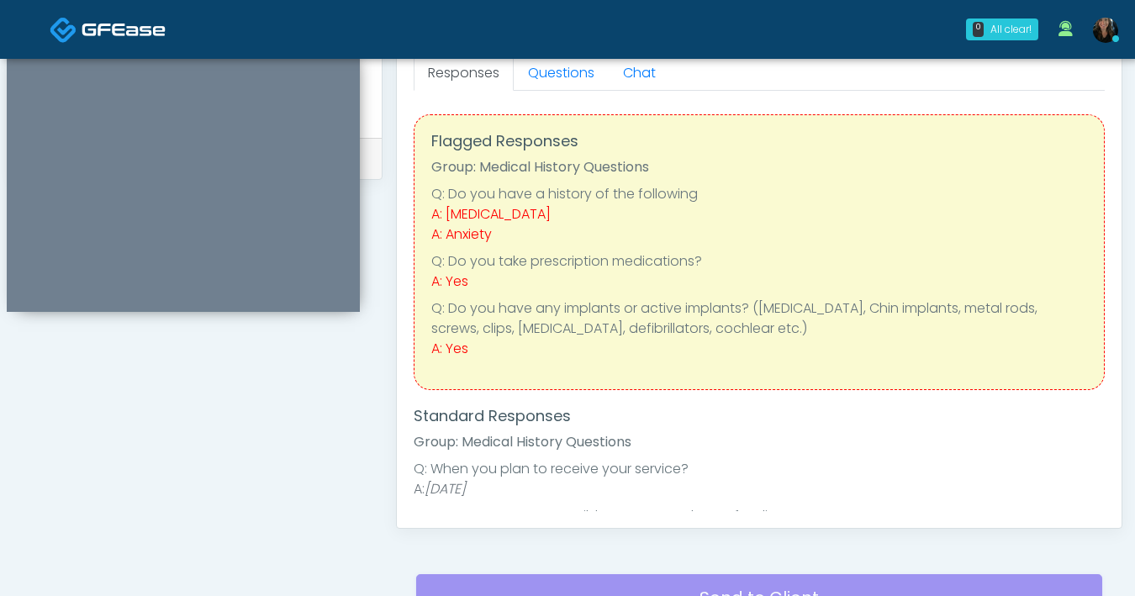
scroll to position [621, 0]
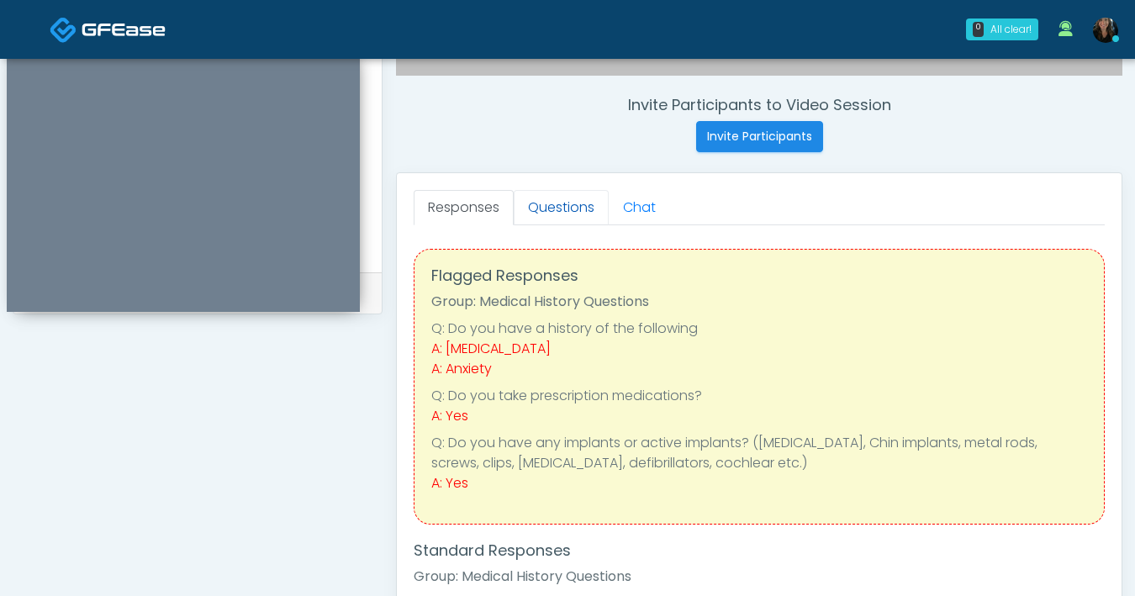
click at [549, 215] on link "Questions" at bounding box center [561, 207] width 95 height 35
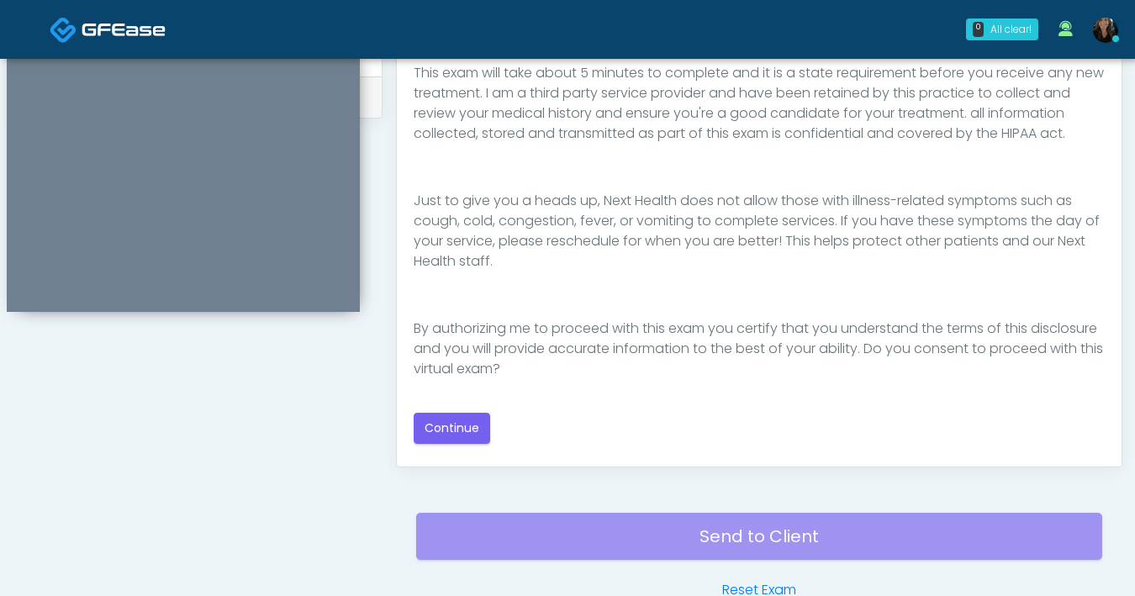
scroll to position [817, 0]
click at [462, 426] on button "Continue" at bounding box center [452, 427] width 77 height 31
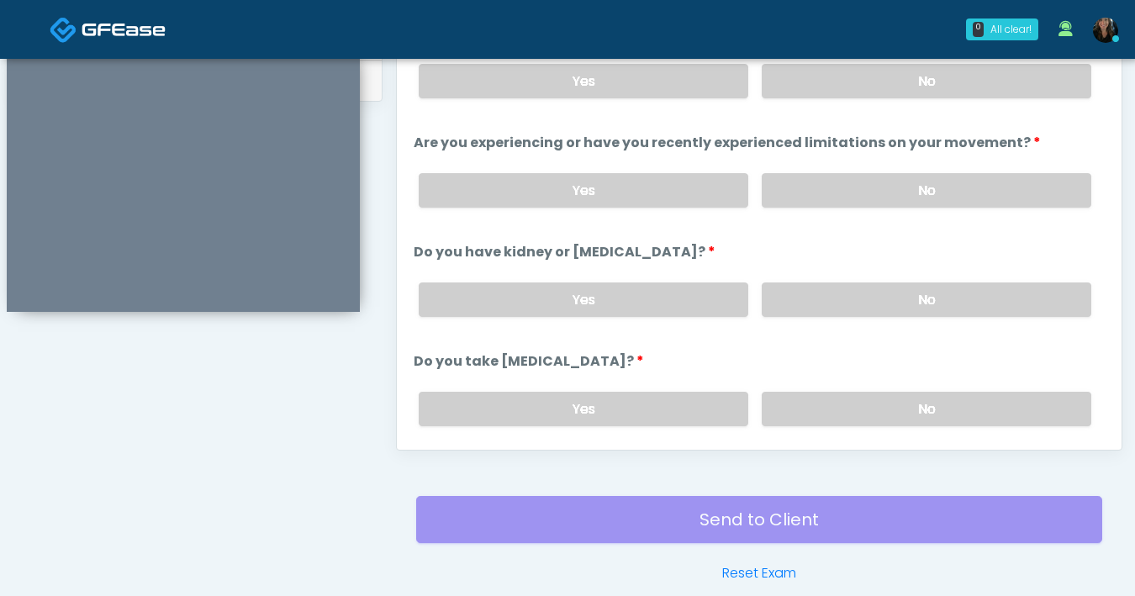
scroll to position [609, 0]
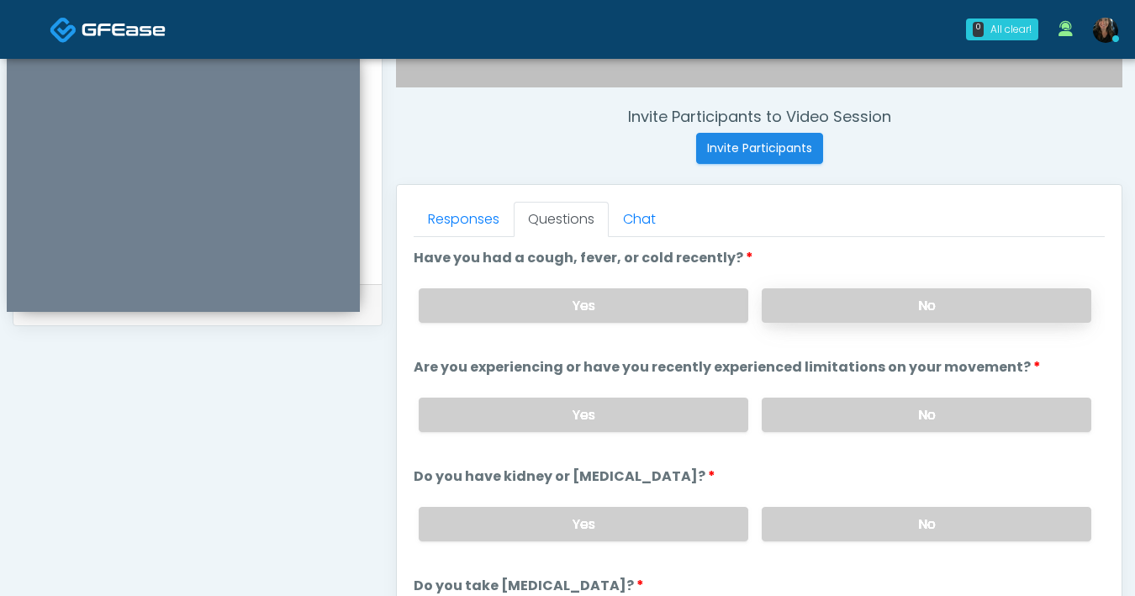
click at [790, 318] on label "No" at bounding box center [927, 305] width 330 height 34
click at [812, 415] on label "No" at bounding box center [927, 415] width 330 height 34
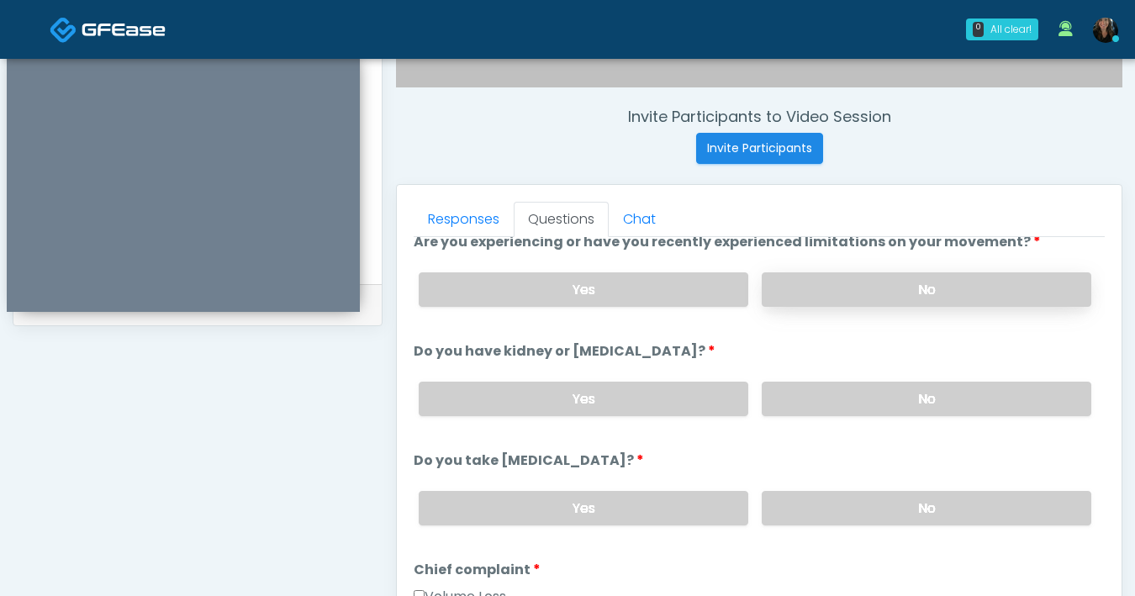
scroll to position [120, 0]
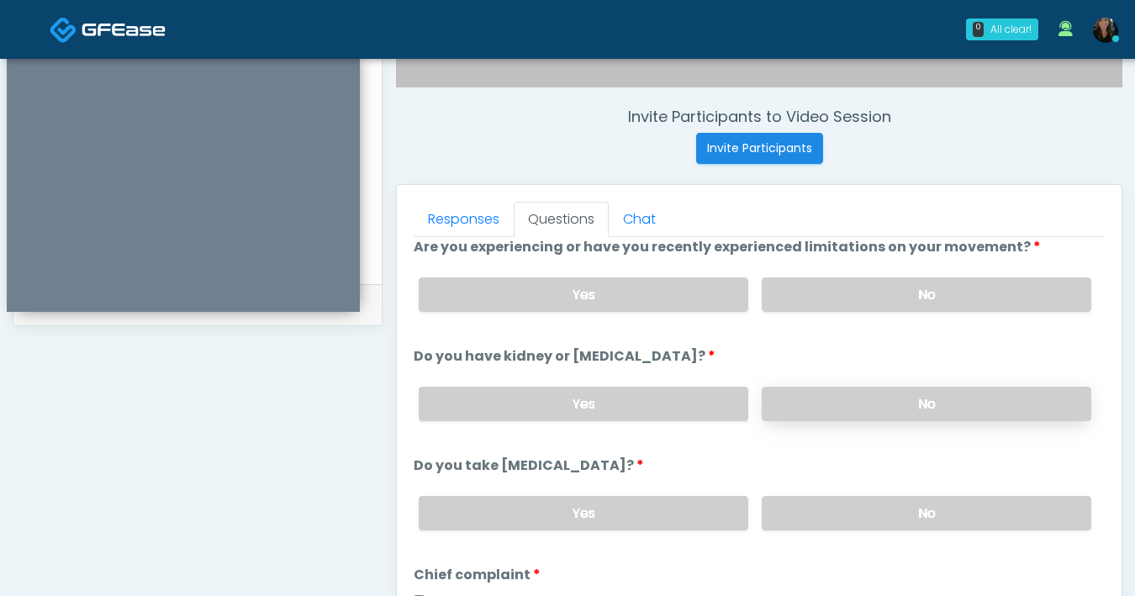
click at [812, 405] on label "No" at bounding box center [927, 404] width 330 height 34
click at [828, 517] on label "No" at bounding box center [927, 513] width 330 height 34
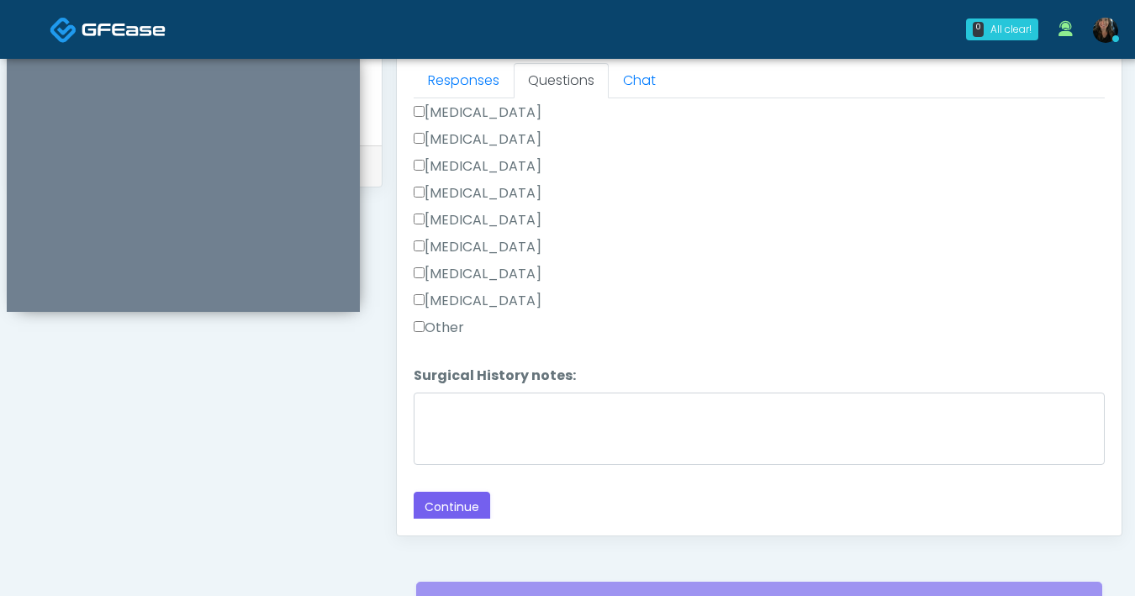
scroll to position [749, 0]
click at [441, 497] on button "Continue" at bounding box center [452, 506] width 77 height 31
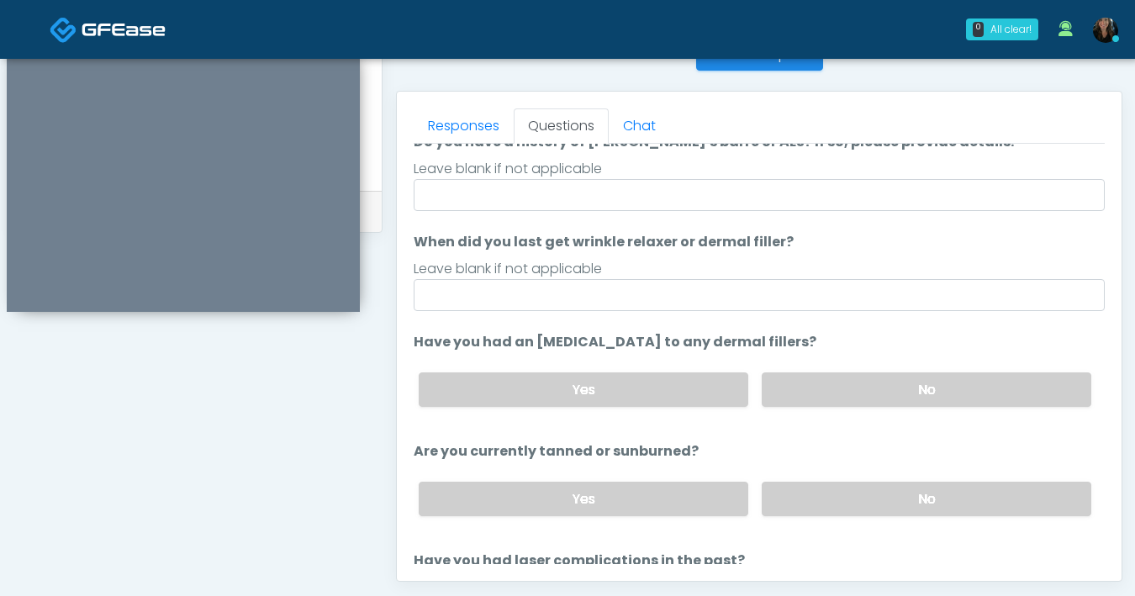
scroll to position [0, 0]
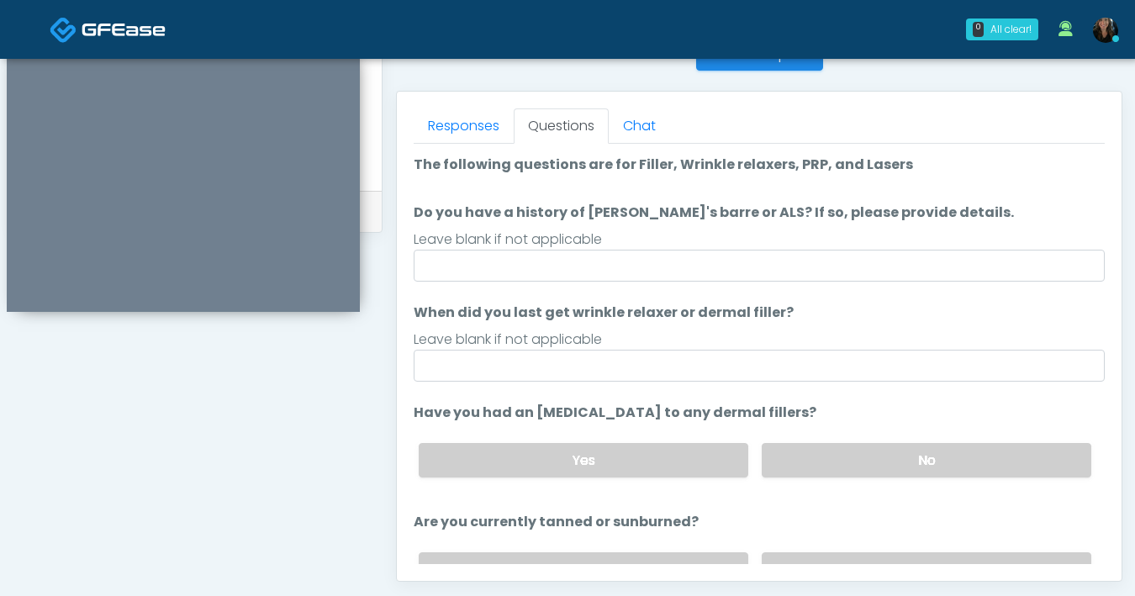
click at [582, 282] on ol "The following questions are for Filler, Wrinkle relaxers, PRP, and Lasers The f…" at bounding box center [759, 432] width 691 height 555
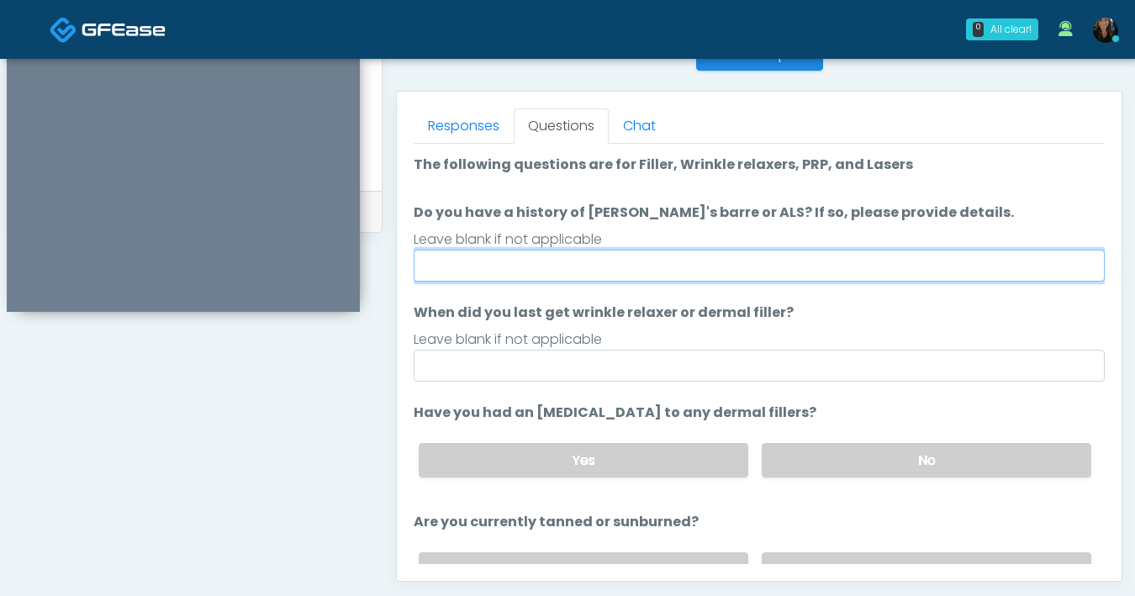
click at [579, 278] on input "Do you have a history of Guillain's barre or ALS? If so, please provide details." at bounding box center [759, 266] width 691 height 32
type input "**"
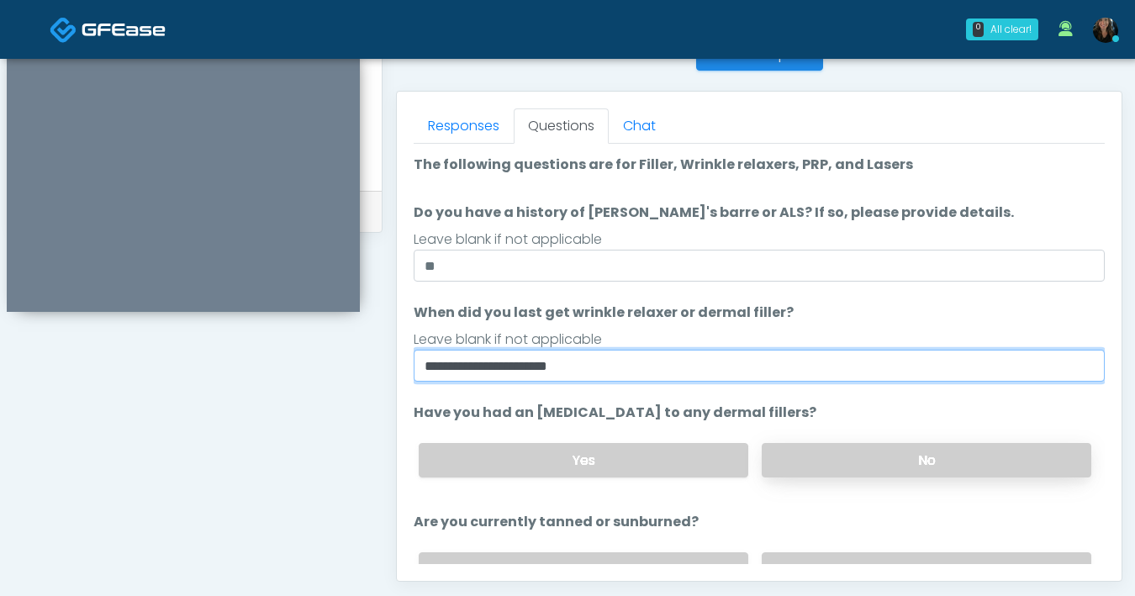
type input "**********"
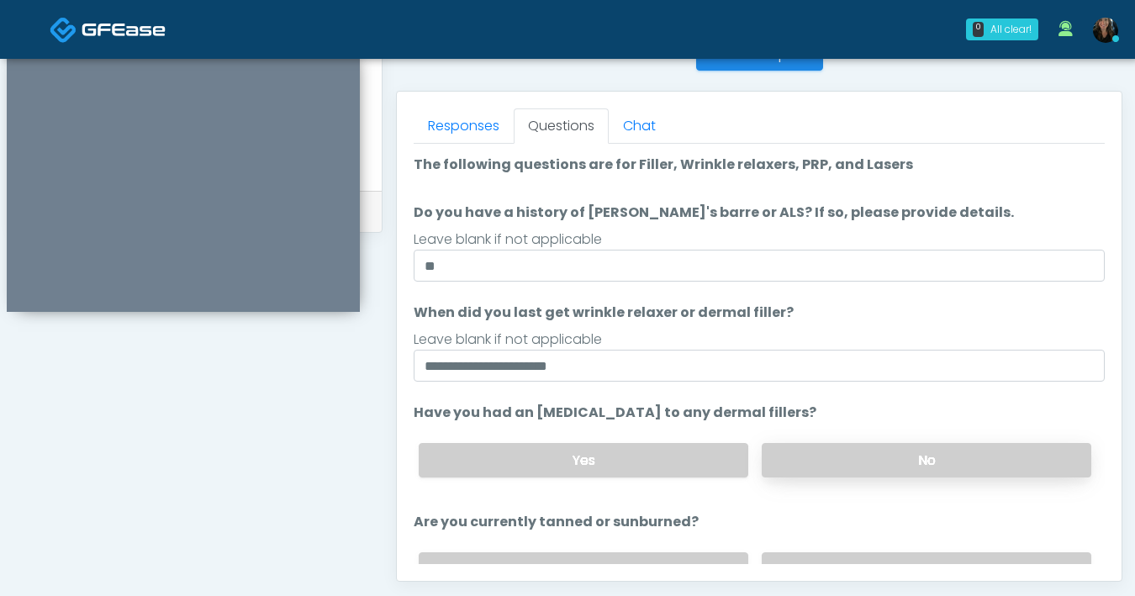
click at [788, 468] on label "No" at bounding box center [927, 460] width 330 height 34
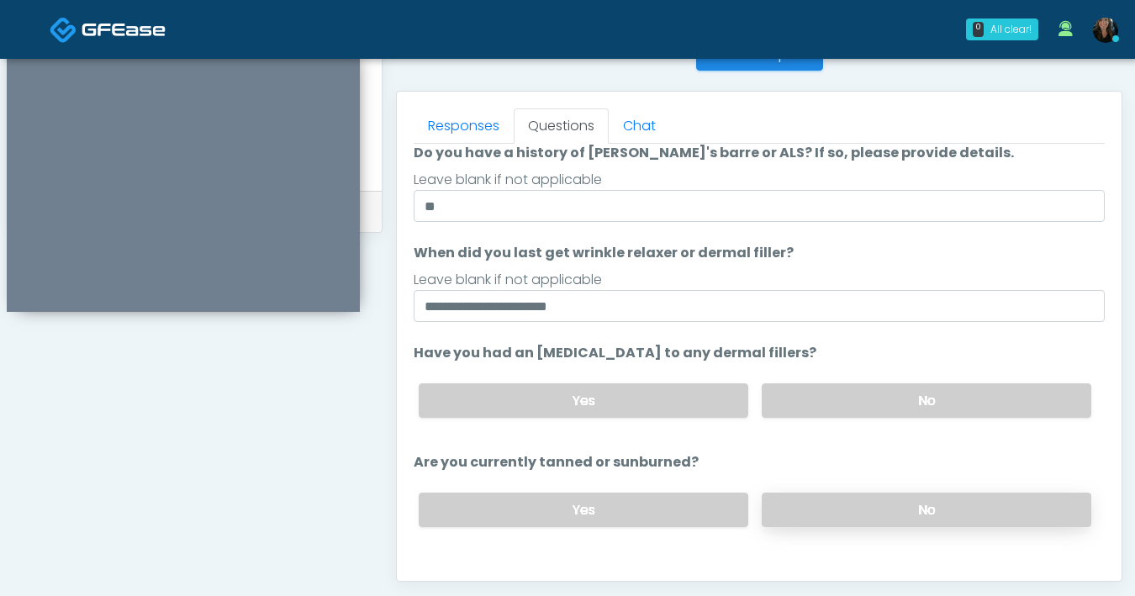
scroll to position [139, 0]
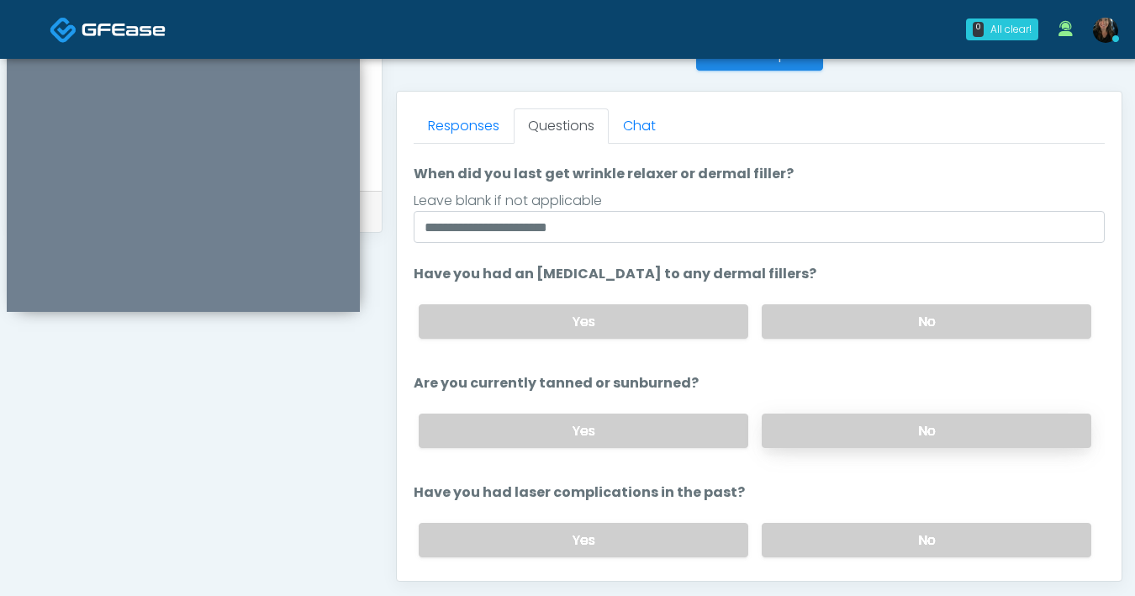
click at [775, 437] on label "No" at bounding box center [927, 431] width 330 height 34
click at [801, 537] on label "No" at bounding box center [927, 540] width 330 height 34
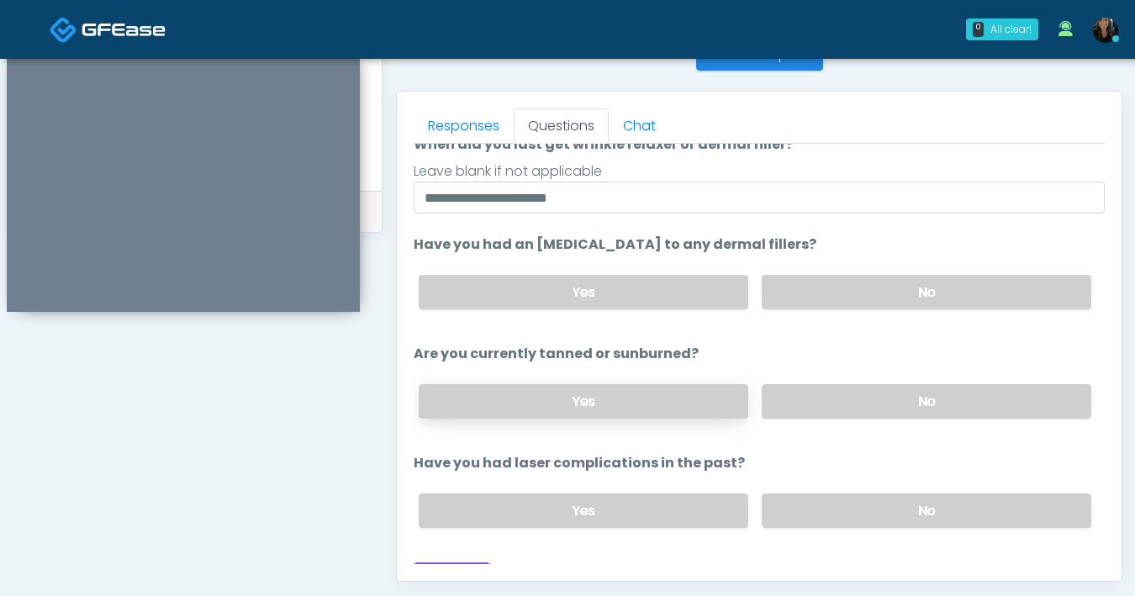
scroll to position [195, 0]
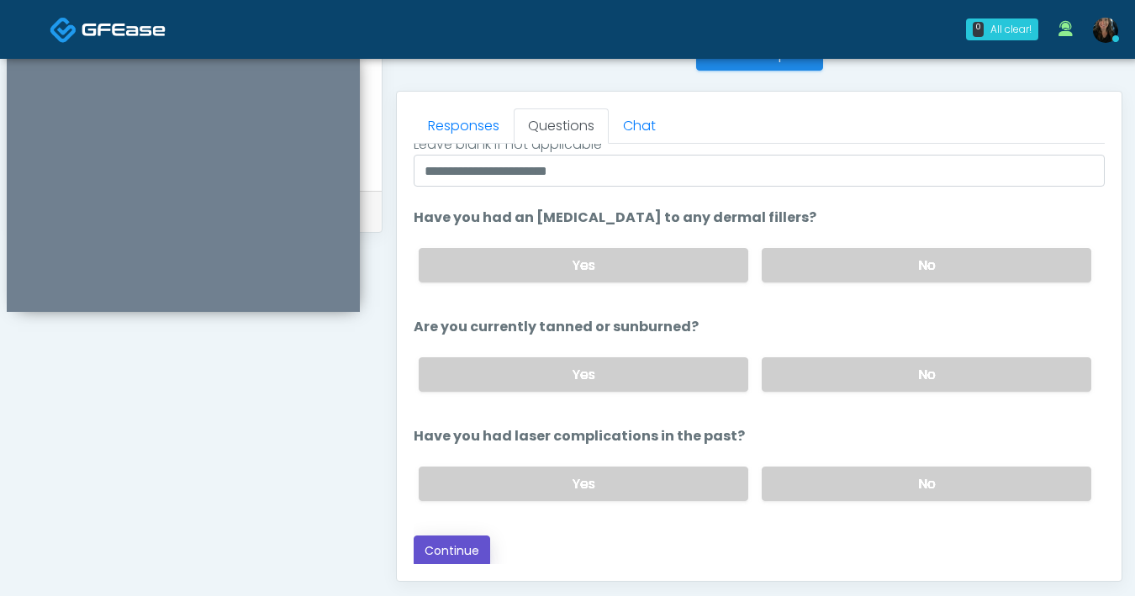
click at [445, 554] on button "Continue" at bounding box center [452, 551] width 77 height 31
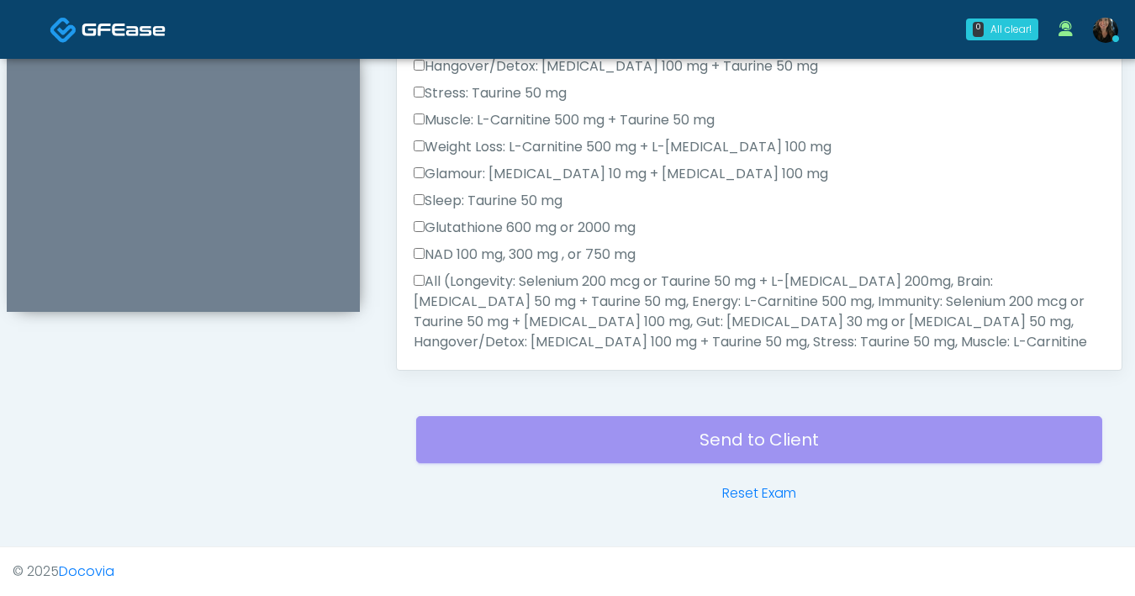
scroll to position [1055, 0]
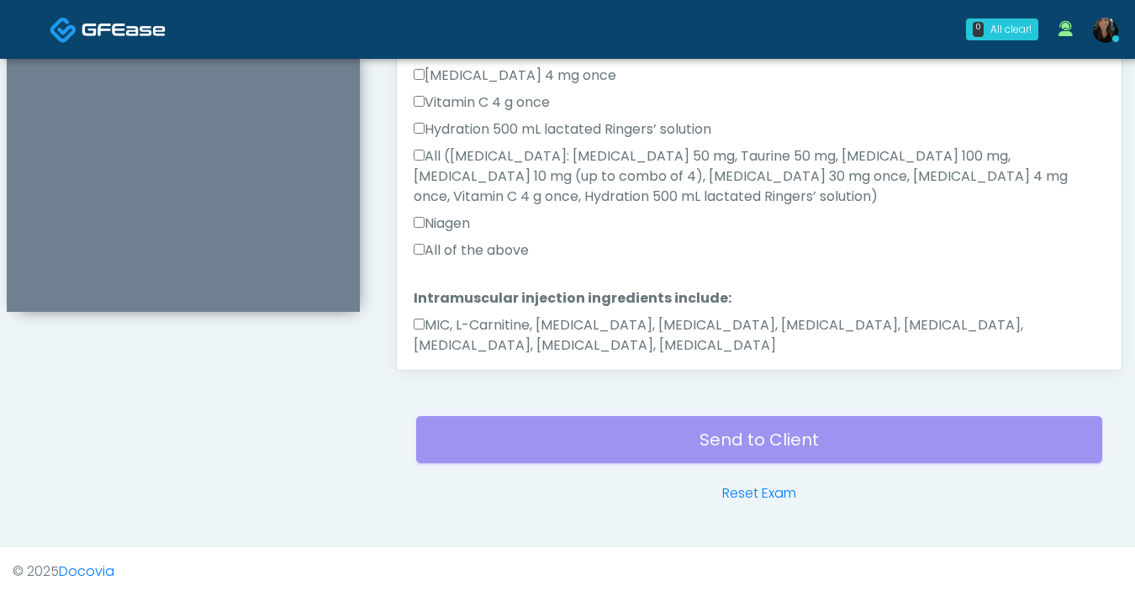
drag, startPoint x: 426, startPoint y: 282, endPoint x: 428, endPoint y: 258, distance: 23.6
click at [426, 315] on label "MIC, L-Carnitine, Methylcobalamin, Glycine, B-Complex, Lycine, Biotin, Vitamin …" at bounding box center [759, 335] width 691 height 40
click at [478, 384] on button "Continue" at bounding box center [452, 399] width 77 height 31
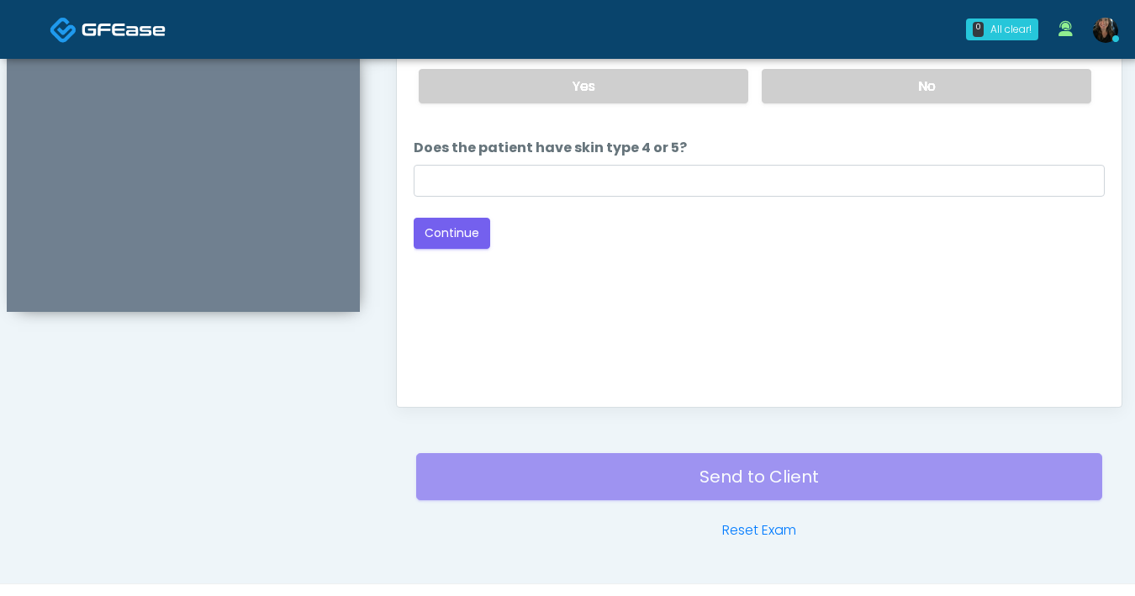
scroll to position [668, 0]
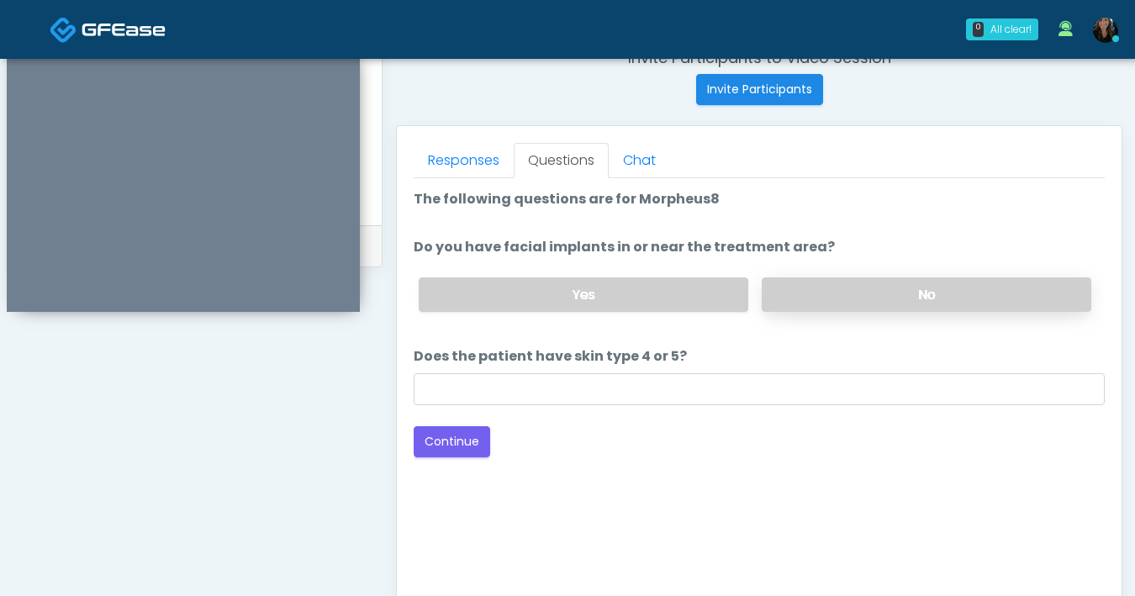
click at [808, 285] on label "No" at bounding box center [927, 295] width 330 height 34
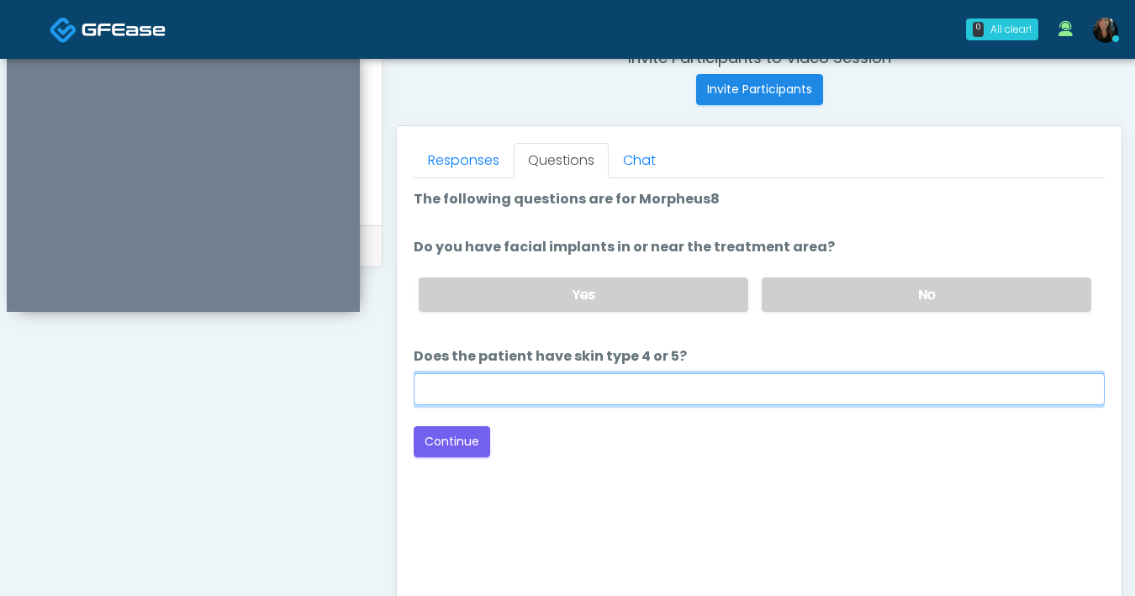
click at [680, 384] on input "Does the patient have skin type 4 or 5?" at bounding box center [759, 389] width 691 height 32
type input "**"
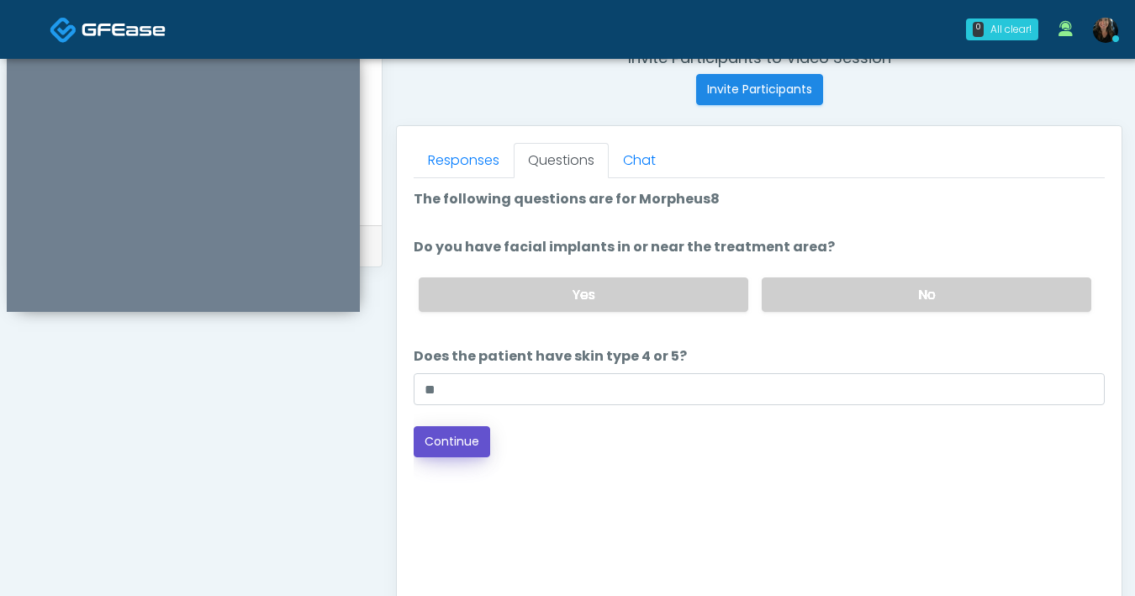
click at [449, 440] on button "Continue" at bounding box center [452, 441] width 77 height 31
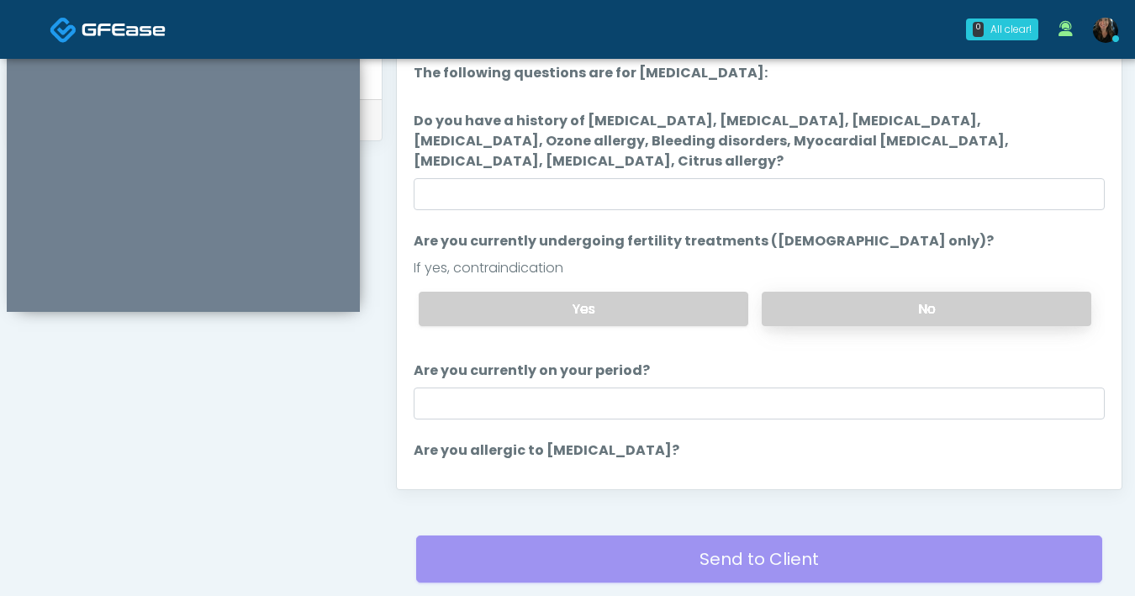
scroll to position [794, 0]
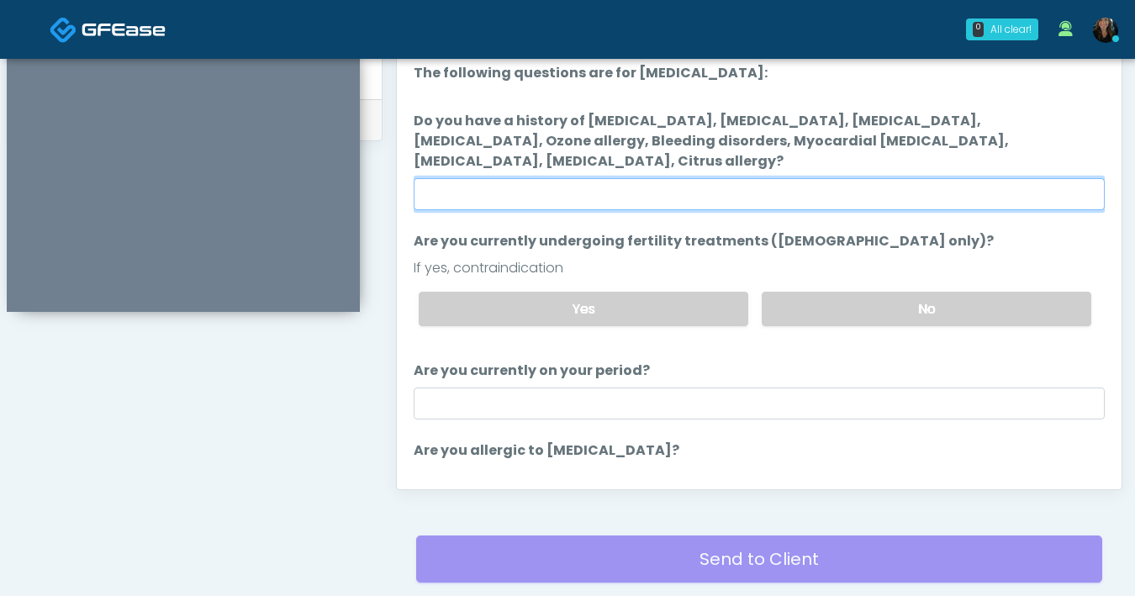
click at [727, 193] on input "Do you have a history of Hyperthyroidism, Hypotension, Hypocalcemia, Hypoglycem…" at bounding box center [759, 194] width 691 height 32
type input "**"
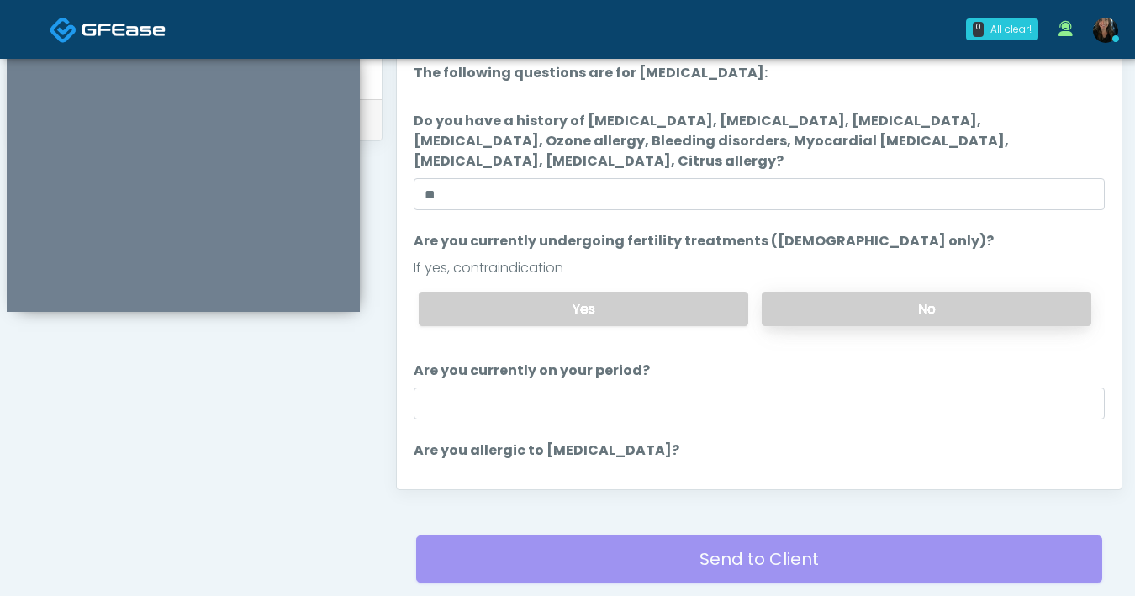
click at [857, 299] on label "No" at bounding box center [927, 309] width 330 height 34
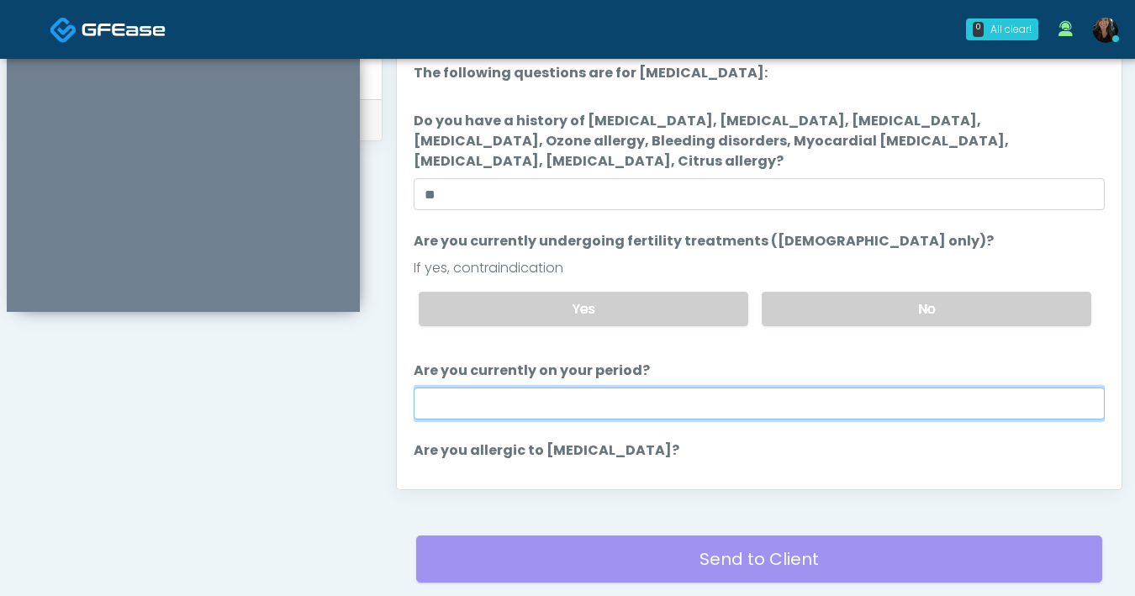
click at [650, 415] on input "Are you currently on your period?" at bounding box center [759, 404] width 691 height 32
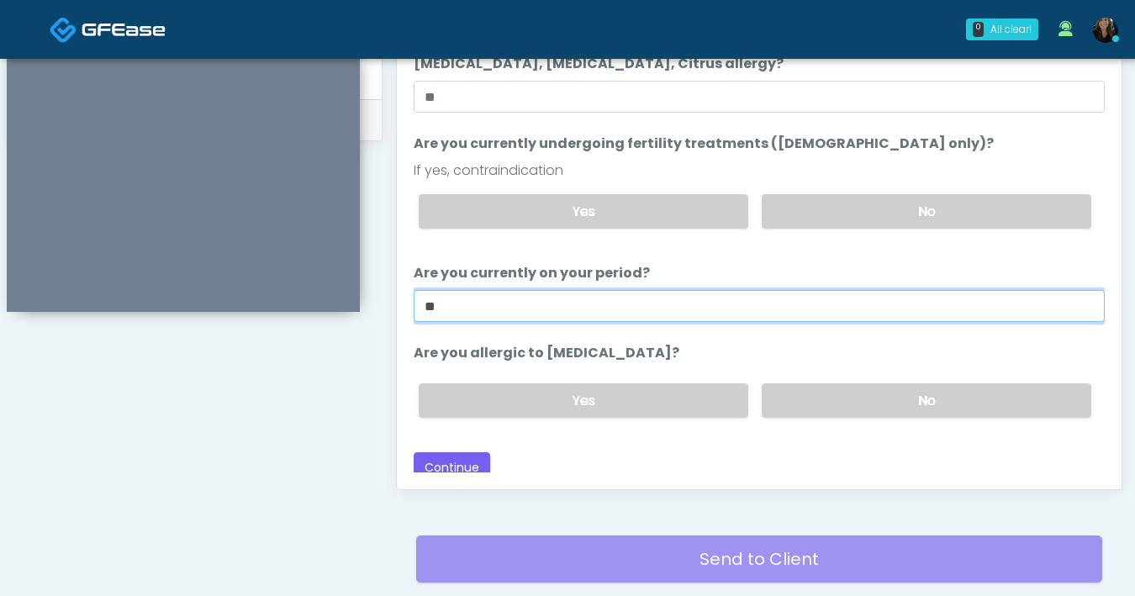
scroll to position [107, 0]
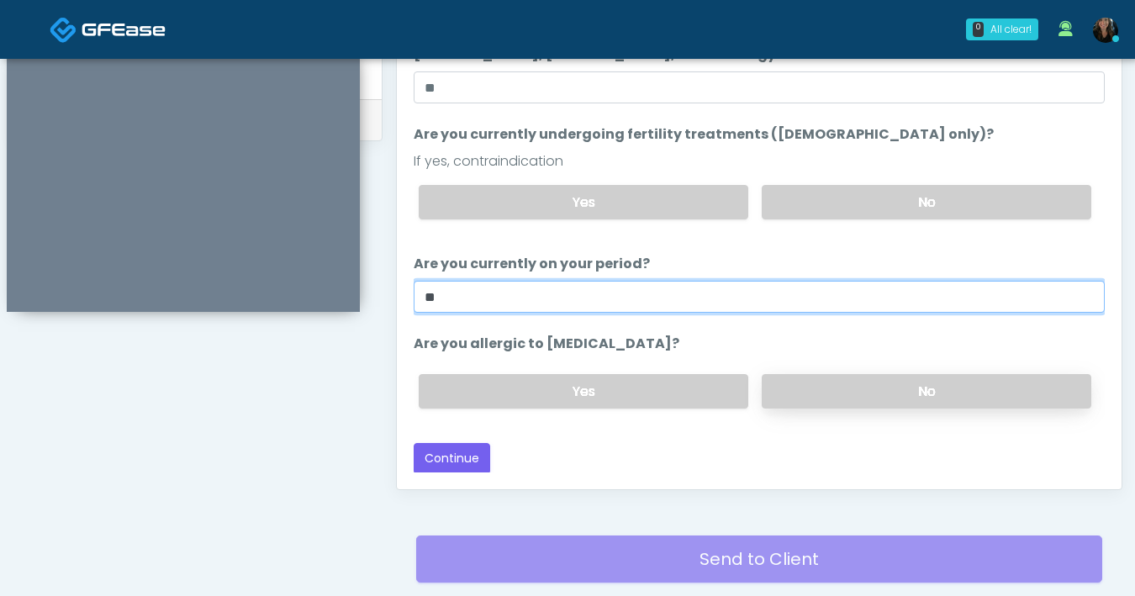
type input "**"
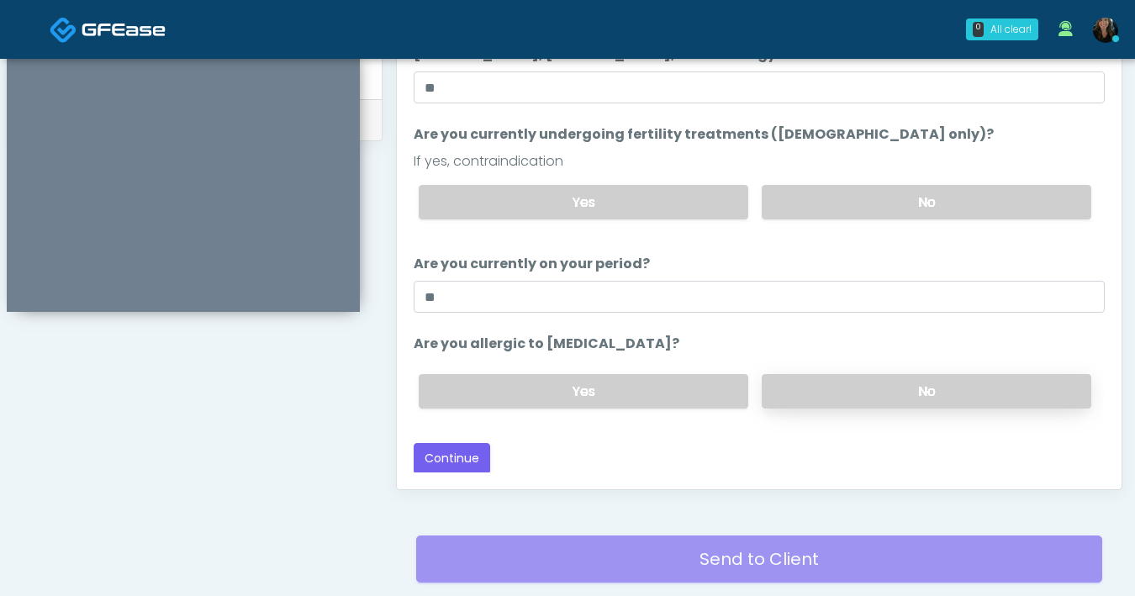
click at [846, 394] on label "No" at bounding box center [927, 391] width 330 height 34
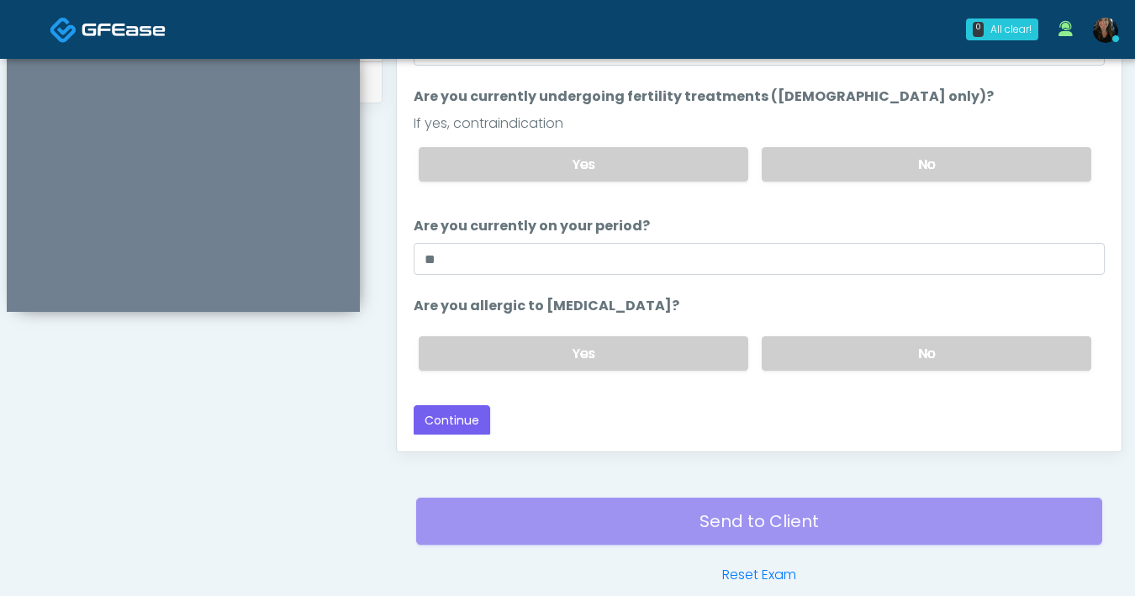
scroll to position [913, 0]
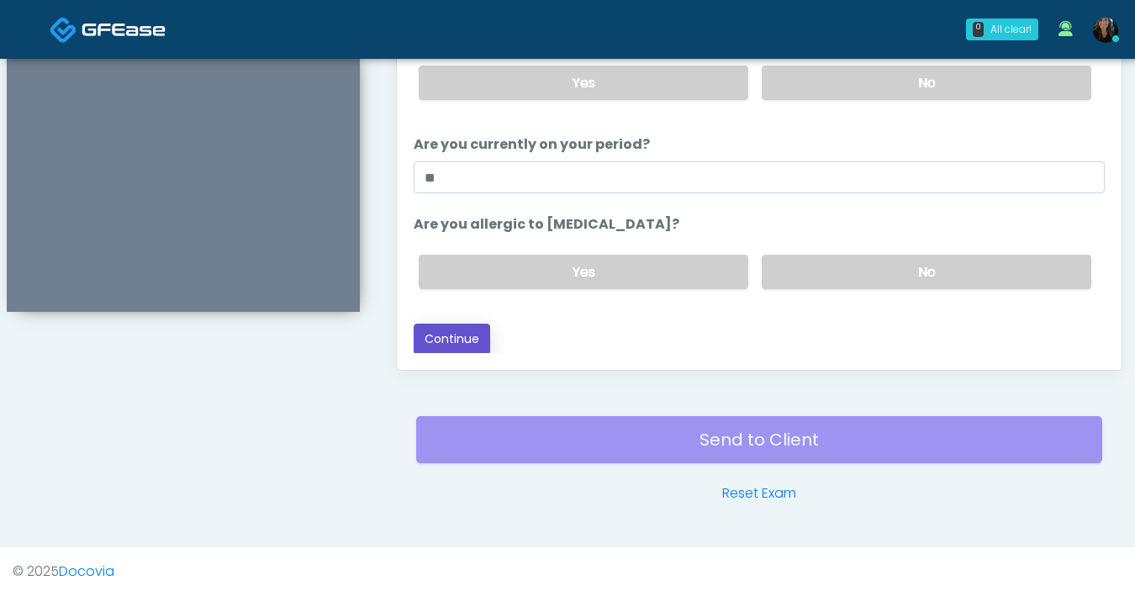
click at [445, 342] on button "Continue" at bounding box center [452, 339] width 77 height 31
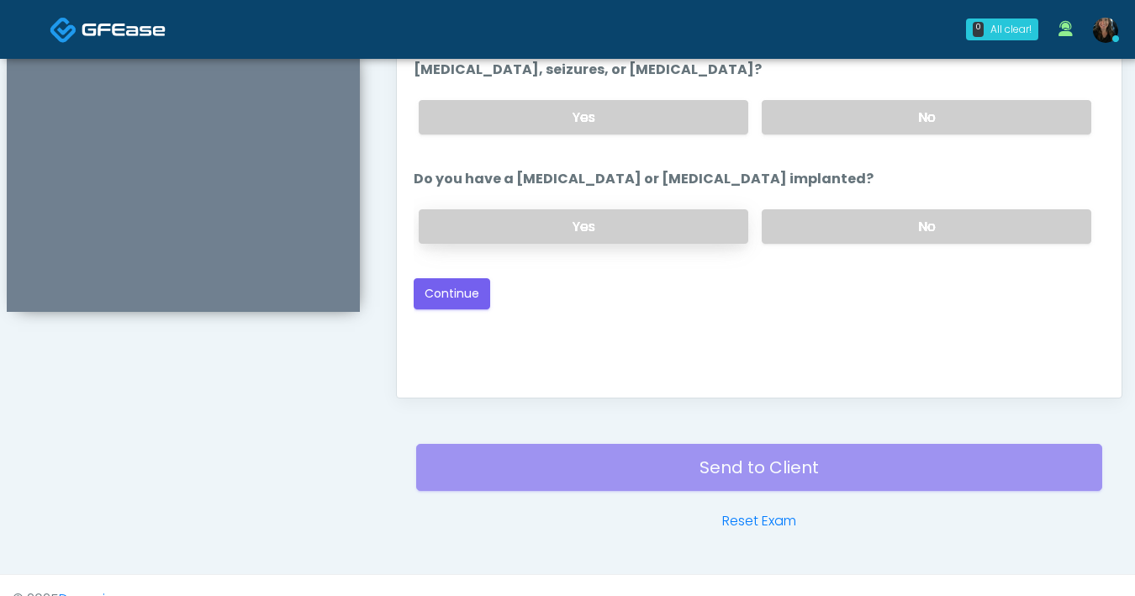
scroll to position [801, 0]
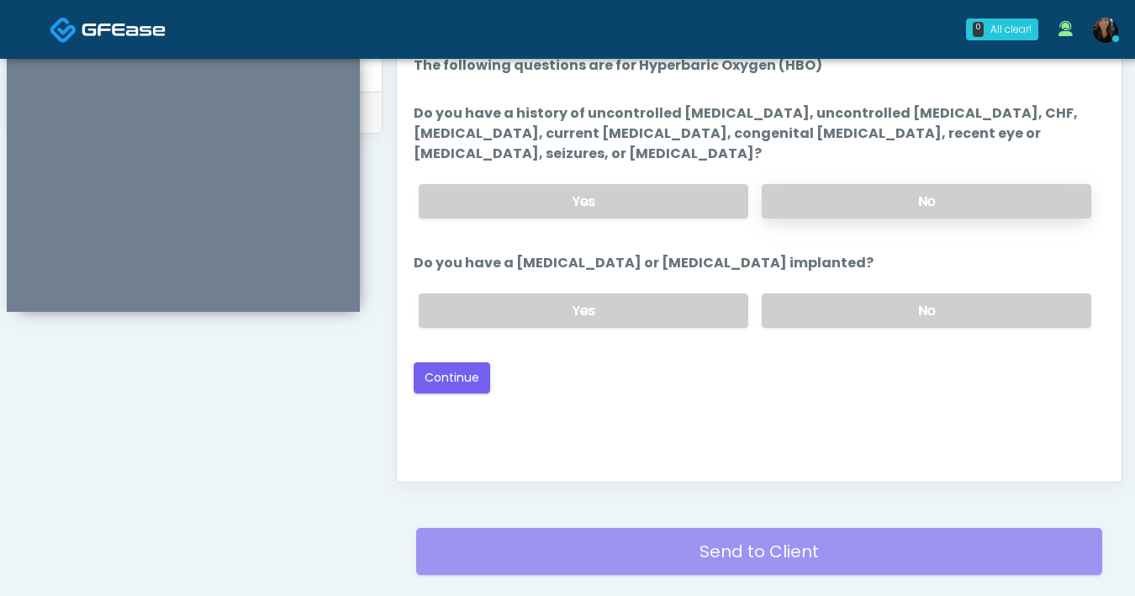
click at [863, 204] on label "No" at bounding box center [927, 201] width 330 height 34
click at [837, 307] on label "No" at bounding box center [927, 311] width 330 height 34
click at [458, 381] on button "Continue" at bounding box center [452, 377] width 77 height 31
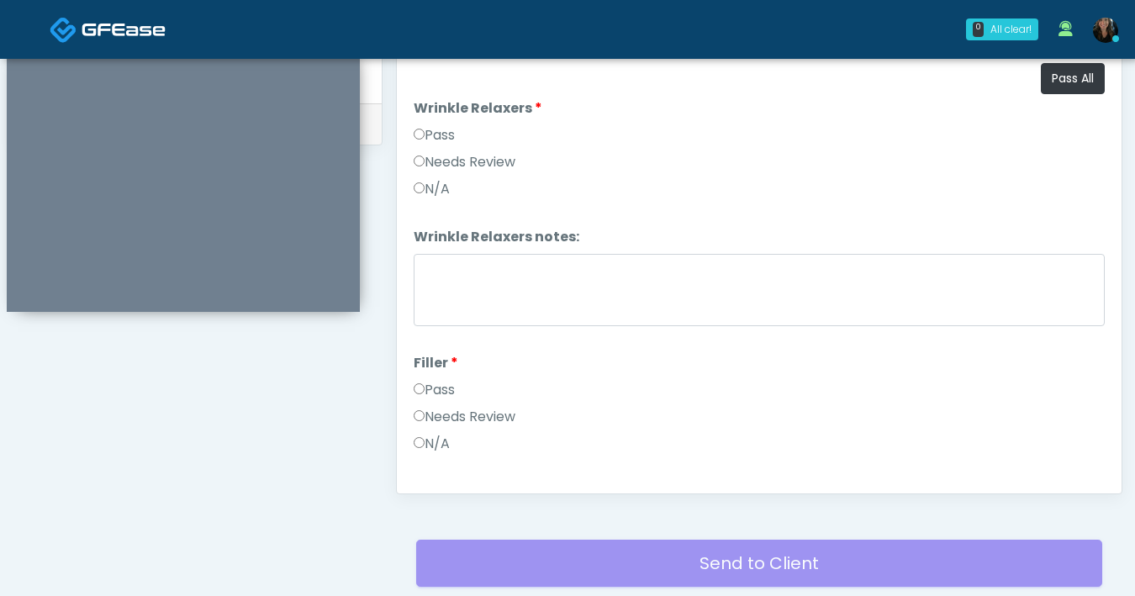
scroll to position [753, 0]
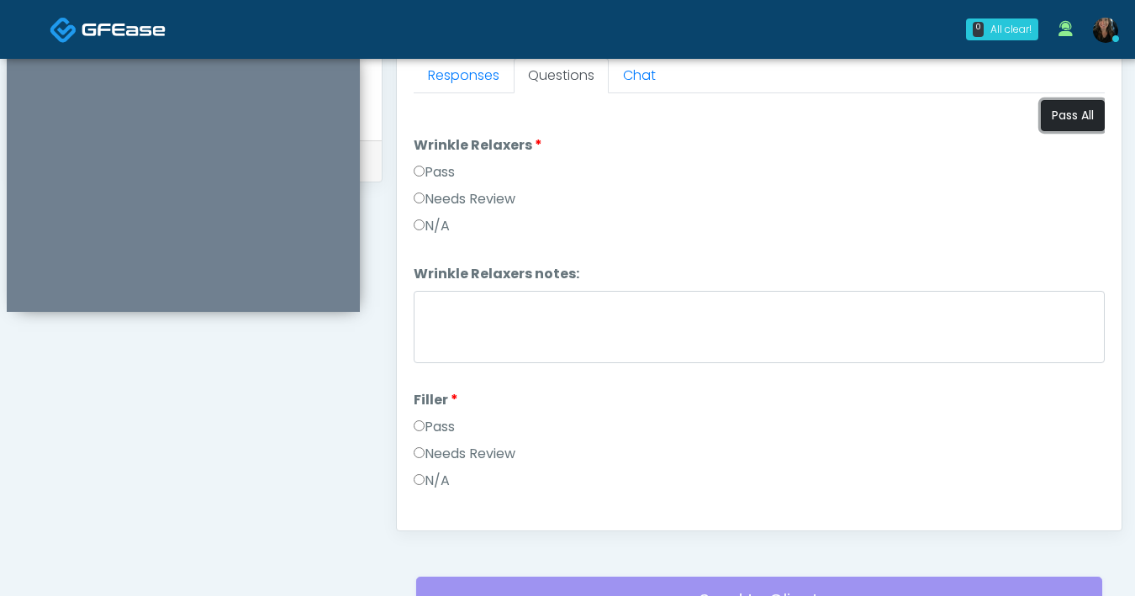
click at [1057, 120] on button "Pass All" at bounding box center [1073, 115] width 64 height 31
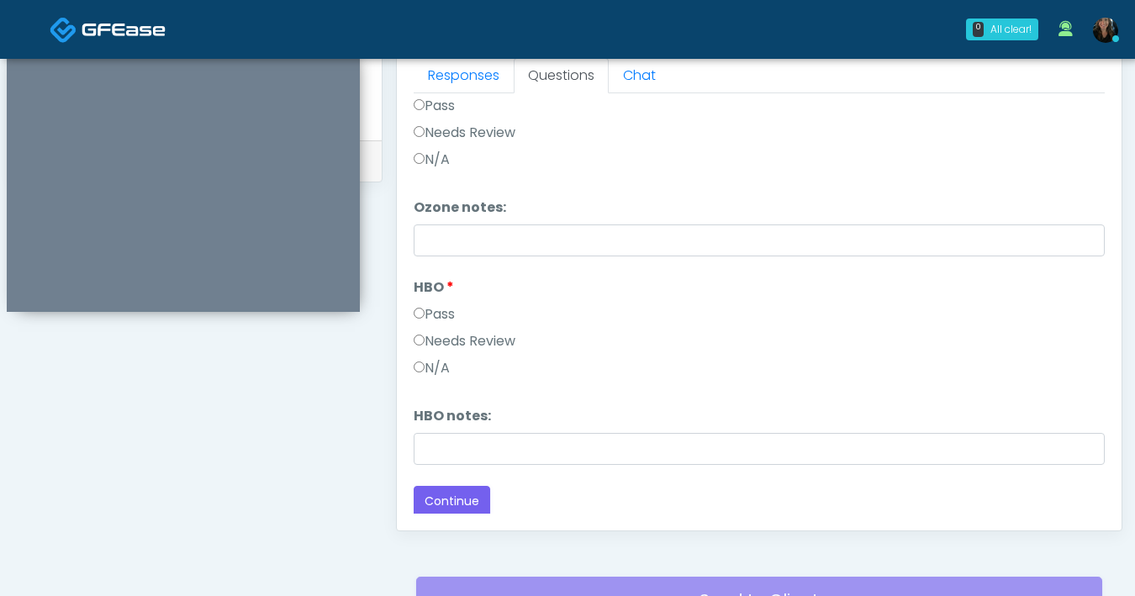
scroll to position [913, 0]
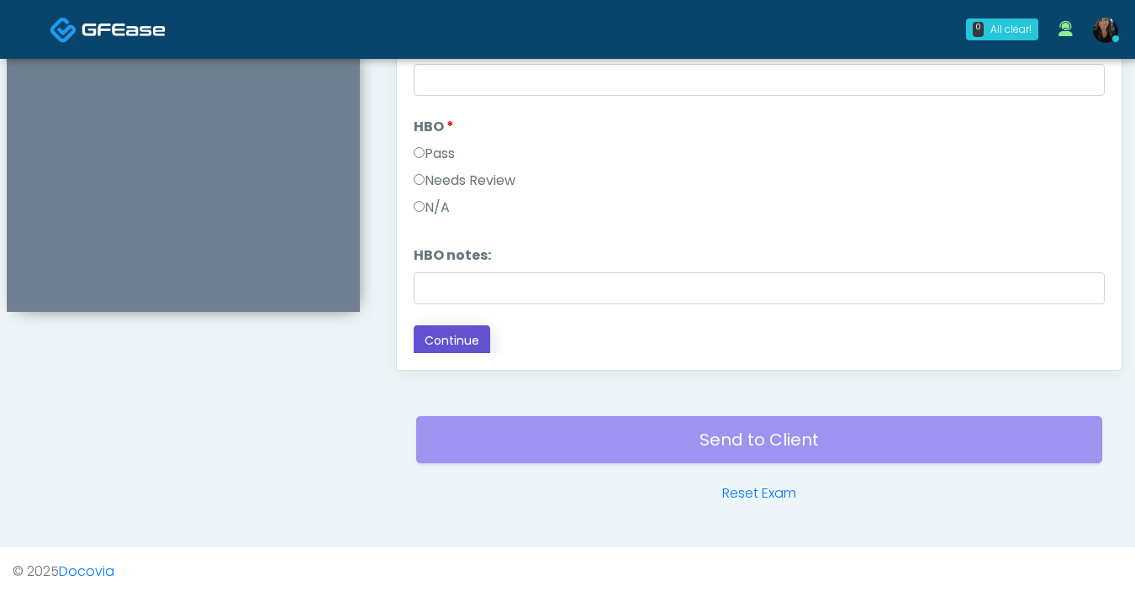
click at [458, 345] on button "Continue" at bounding box center [452, 340] width 77 height 31
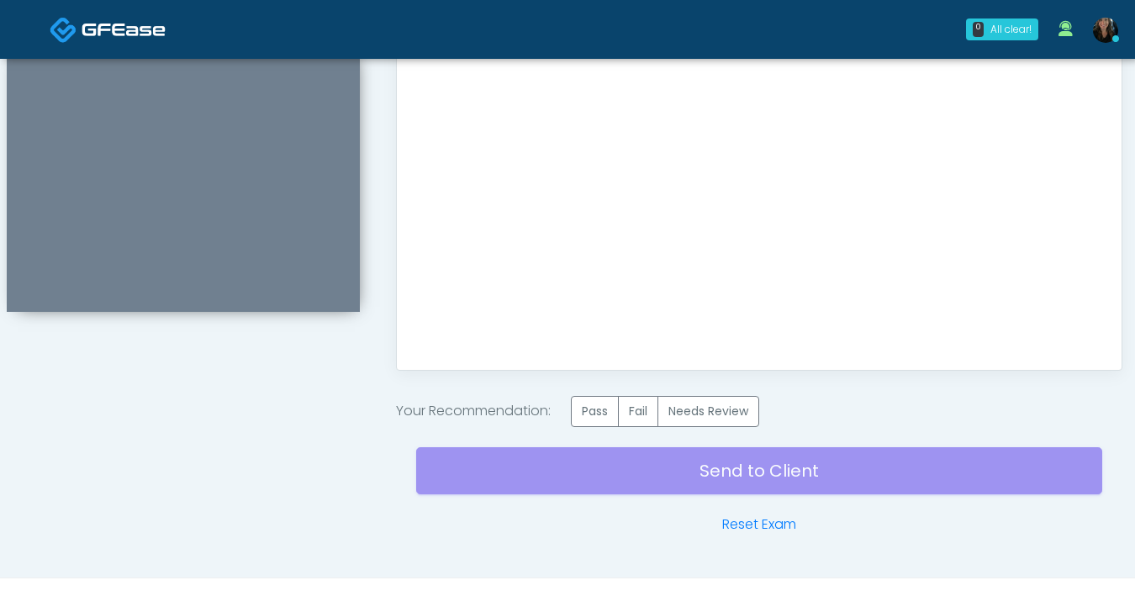
scroll to position [0, 0]
click at [595, 408] on label "Pass" at bounding box center [595, 411] width 48 height 31
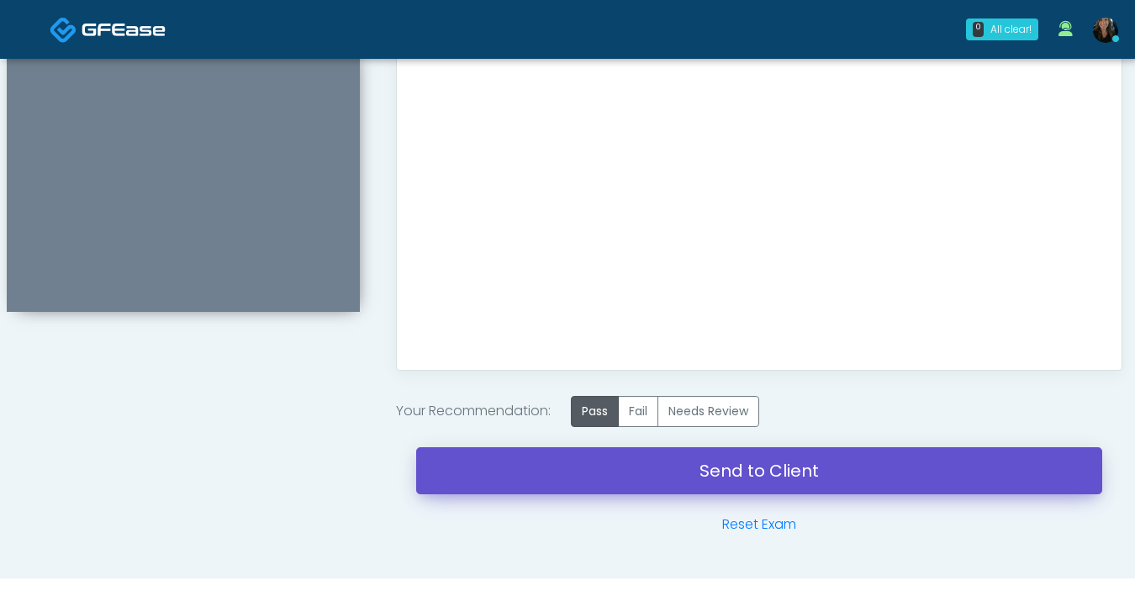
click at [675, 468] on link "Send to Client" at bounding box center [759, 470] width 686 height 47
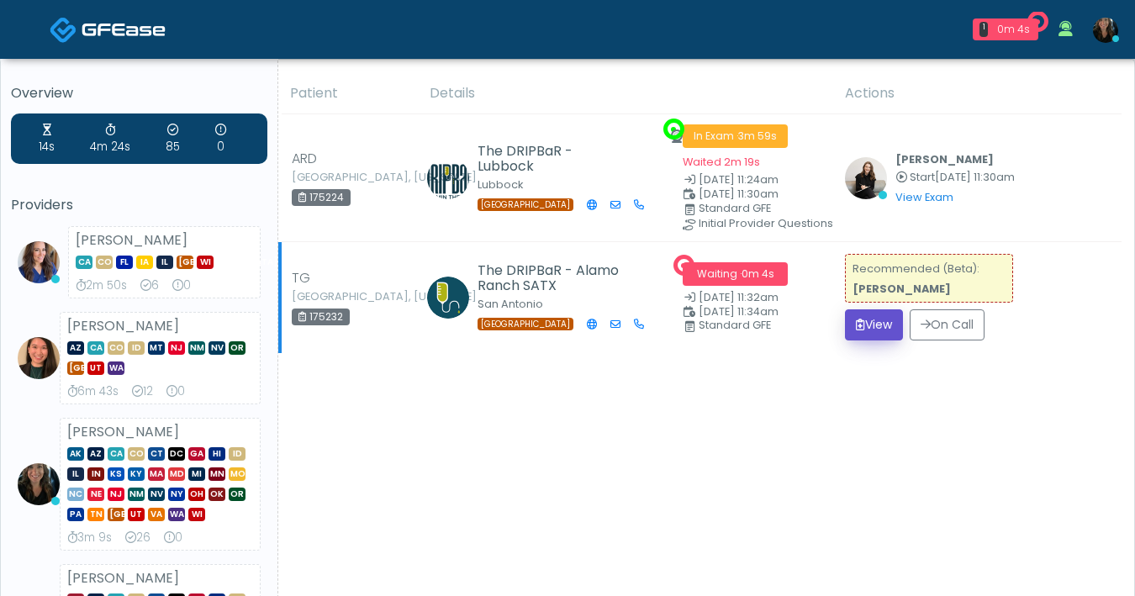
click at [861, 325] on button "View" at bounding box center [874, 324] width 58 height 31
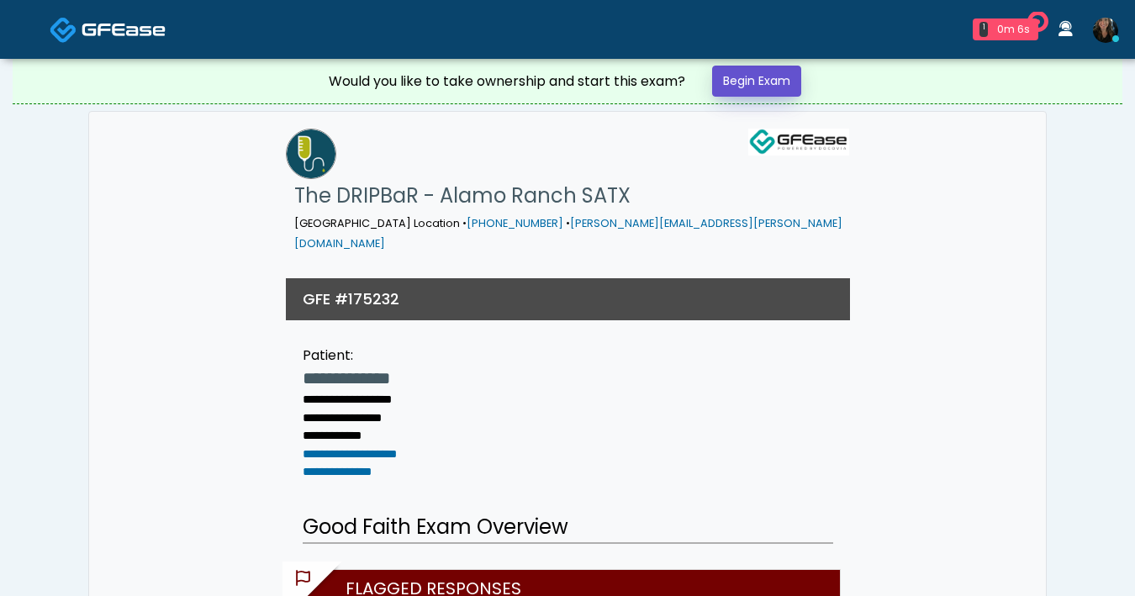
click at [775, 81] on link "Begin Exam" at bounding box center [756, 81] width 89 height 31
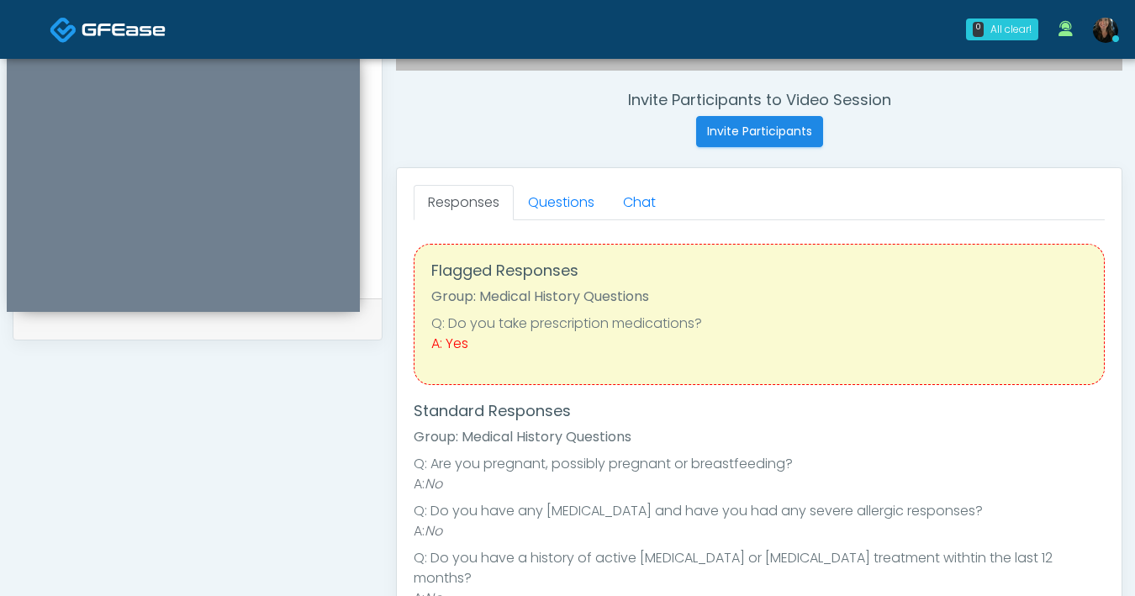
scroll to position [611, 0]
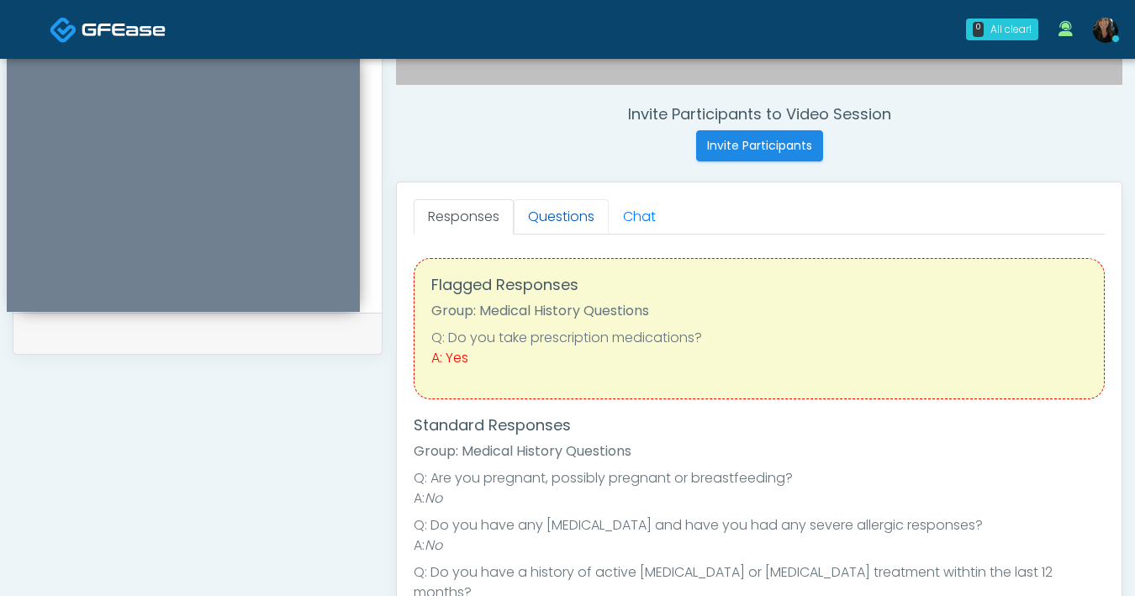
click at [584, 224] on link "Questions" at bounding box center [561, 216] width 95 height 35
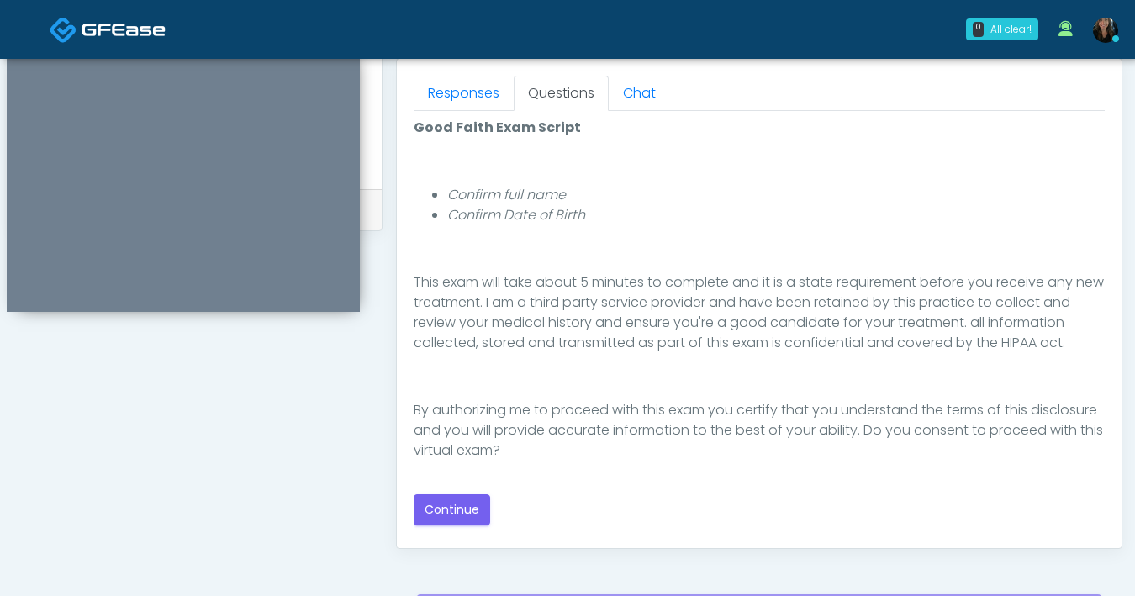
scroll to position [744, 0]
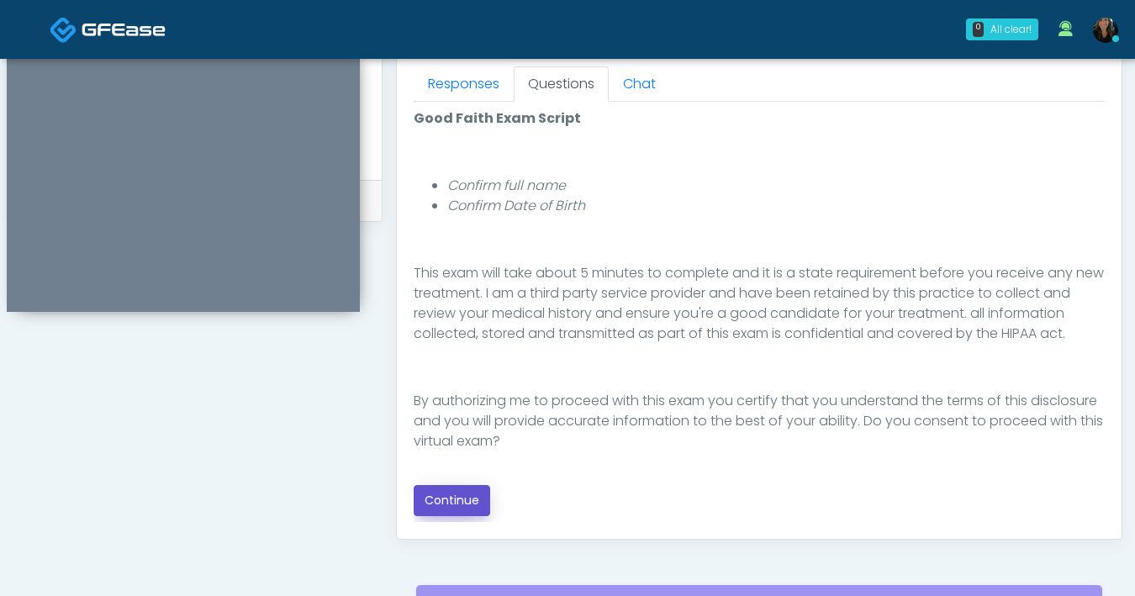
click at [455, 489] on button "Continue" at bounding box center [452, 500] width 77 height 31
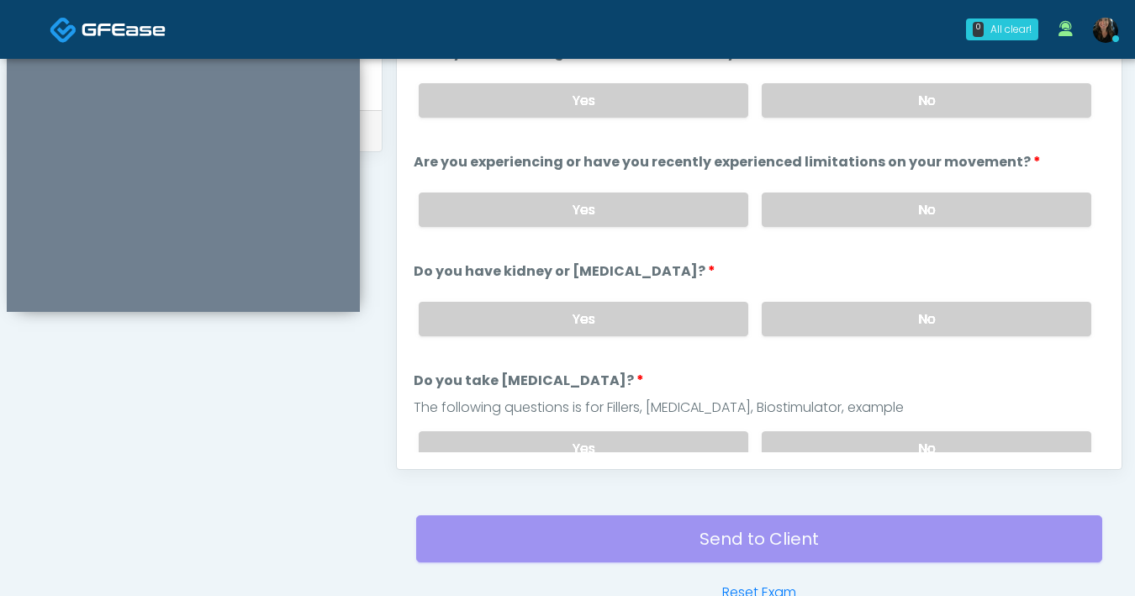
scroll to position [813, 0]
click at [845, 114] on label "No" at bounding box center [927, 101] width 330 height 34
click at [839, 210] on label "No" at bounding box center [927, 210] width 330 height 34
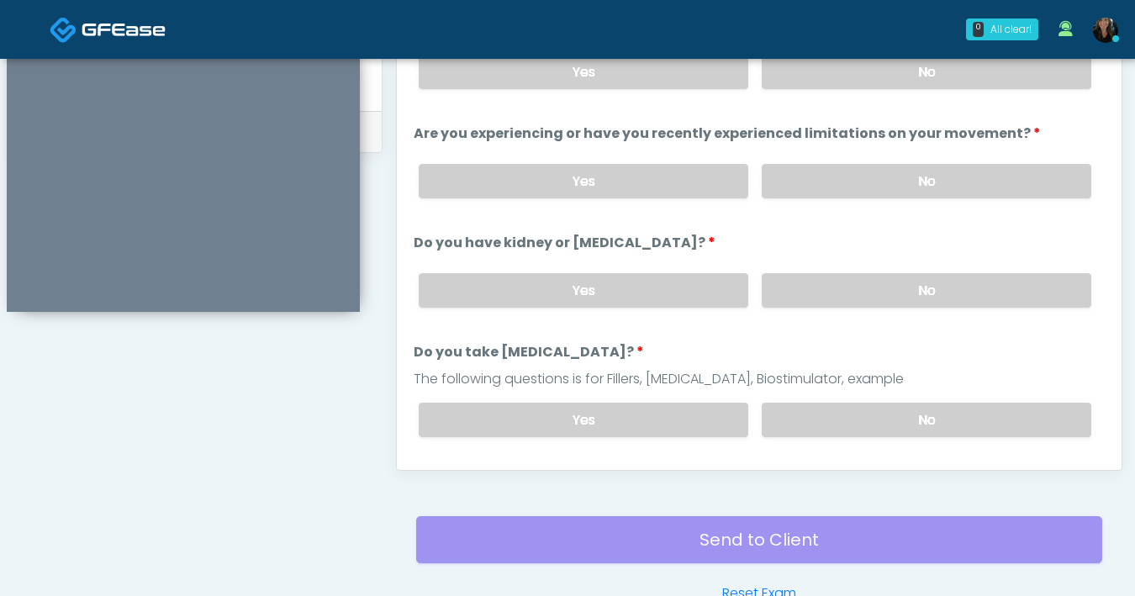
scroll to position [44, 0]
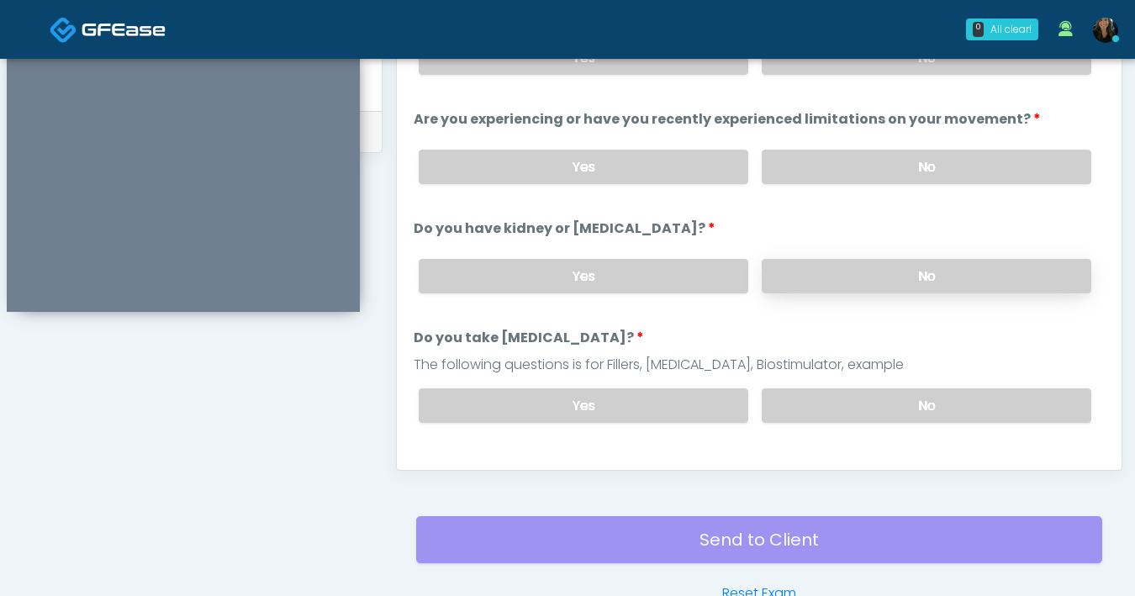
click at [864, 267] on label "No" at bounding box center [927, 276] width 330 height 34
click at [863, 407] on label "No" at bounding box center [927, 406] width 330 height 34
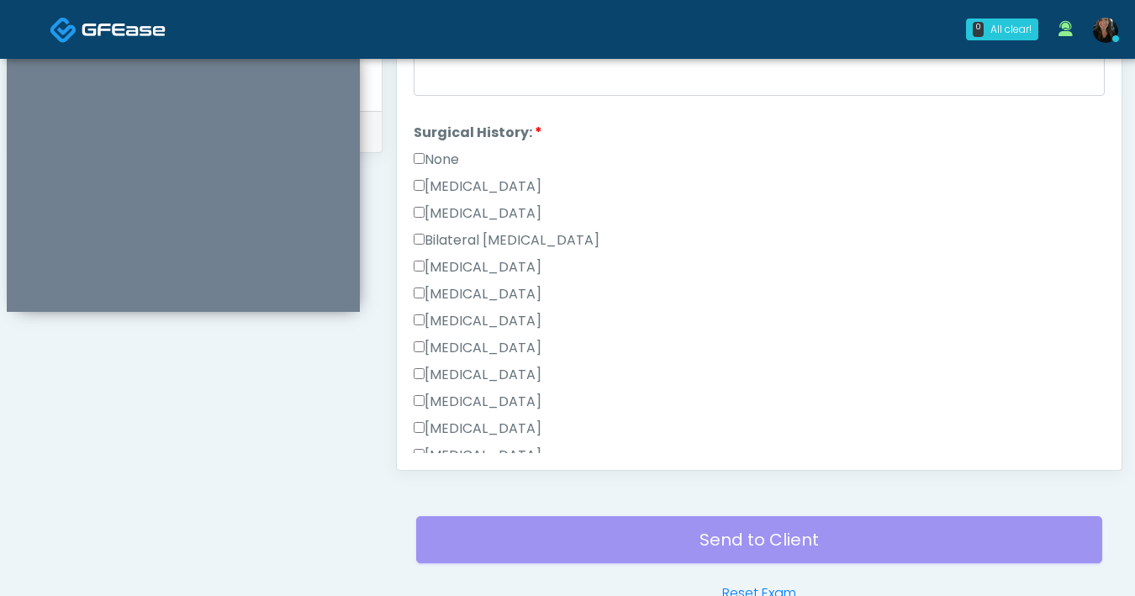
scroll to position [1069, 0]
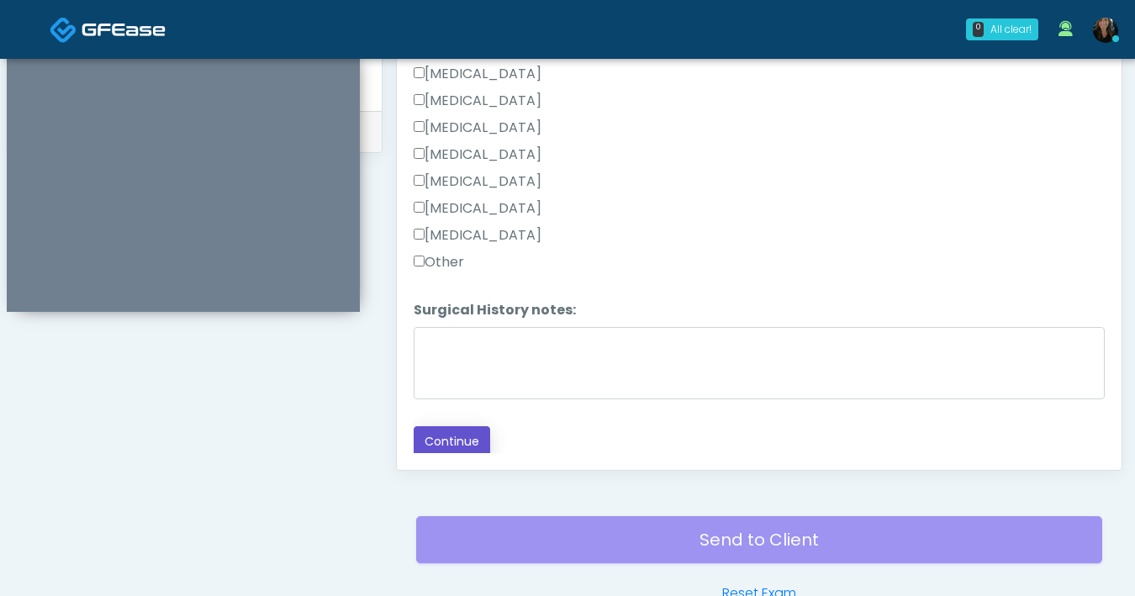
click at [446, 432] on button "Continue" at bounding box center [452, 441] width 77 height 31
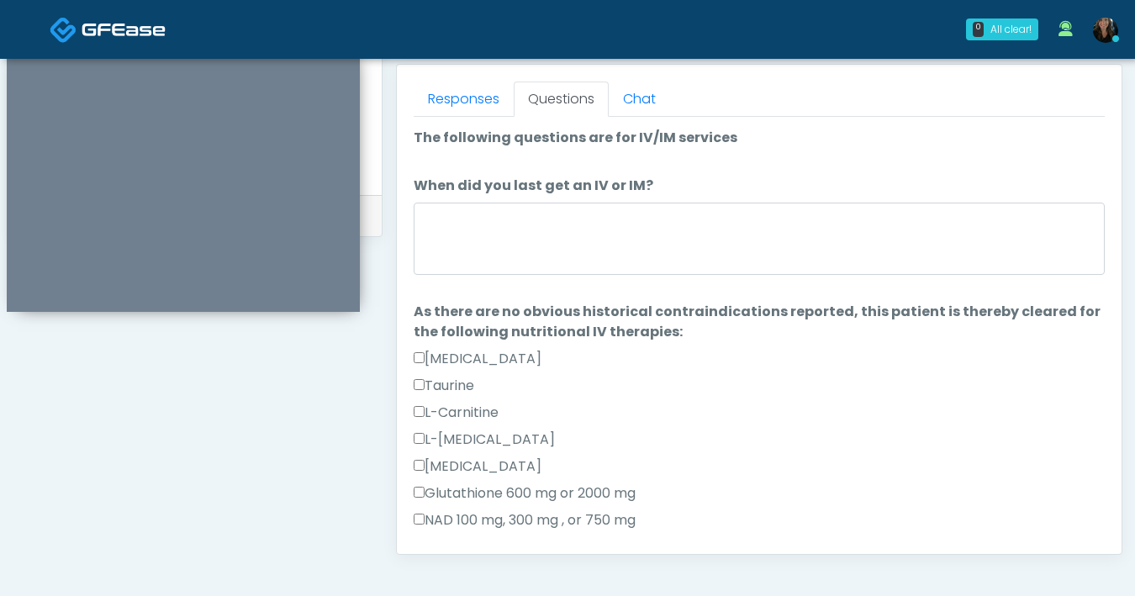
scroll to position [726, 0]
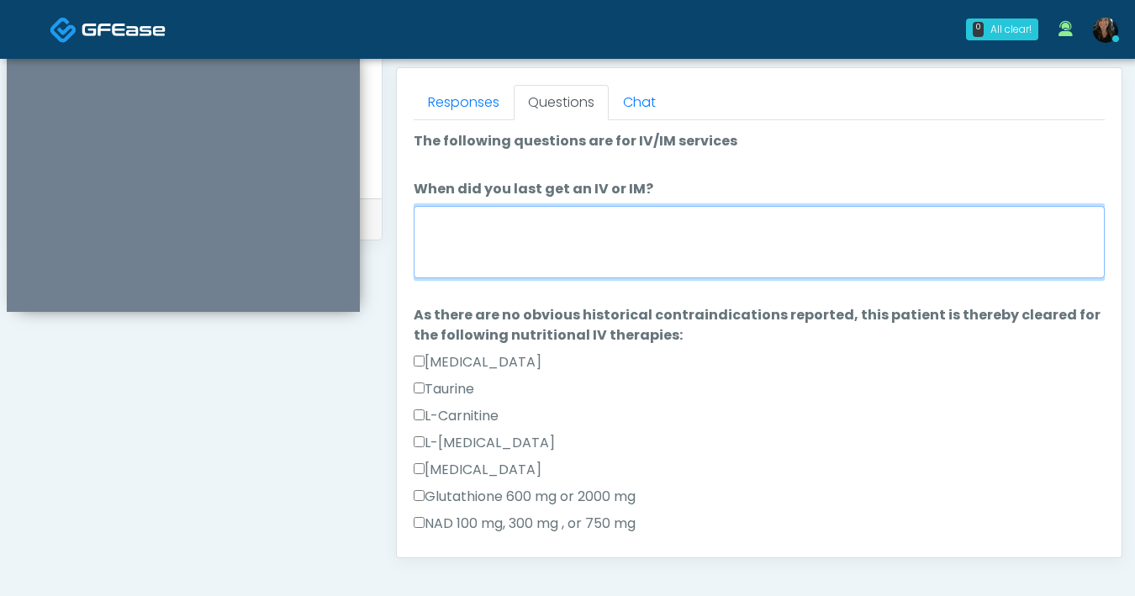
drag, startPoint x: 595, startPoint y: 246, endPoint x: 587, endPoint y: 233, distance: 15.4
click at [594, 246] on textarea "When did you last get an IV or IM?" at bounding box center [759, 242] width 691 height 72
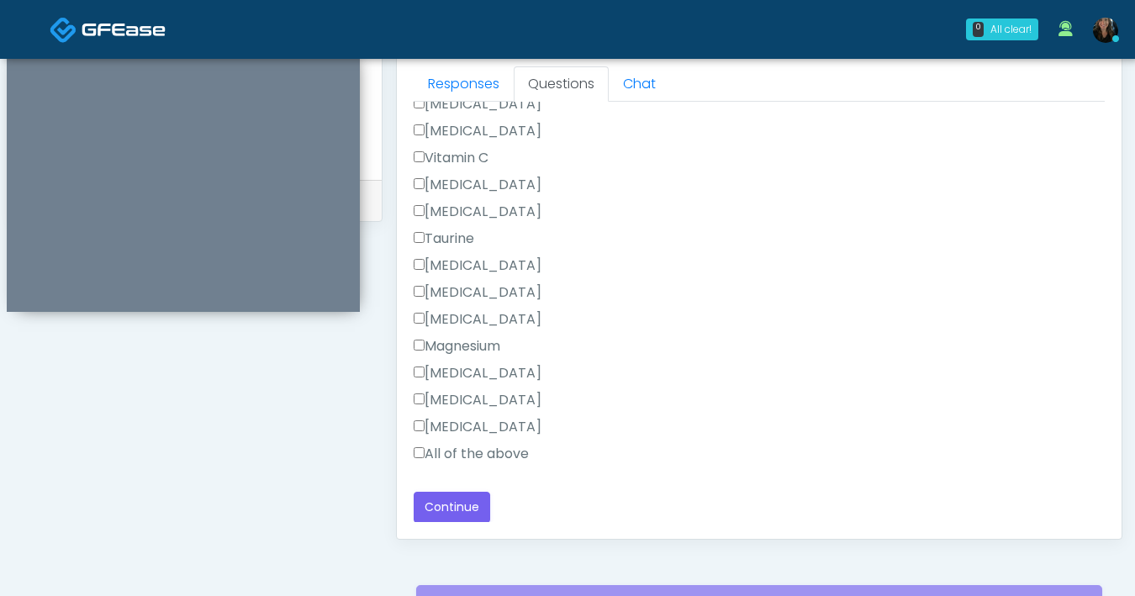
scroll to position [764, 0]
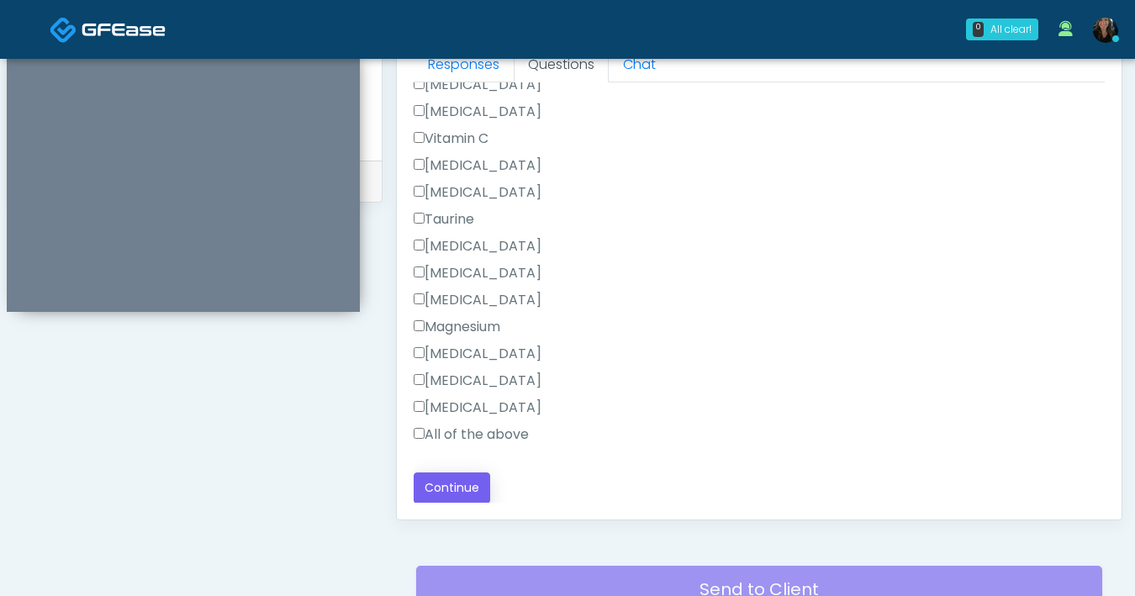
type textarea "**********"
click at [466, 496] on button "Continue" at bounding box center [452, 488] width 77 height 31
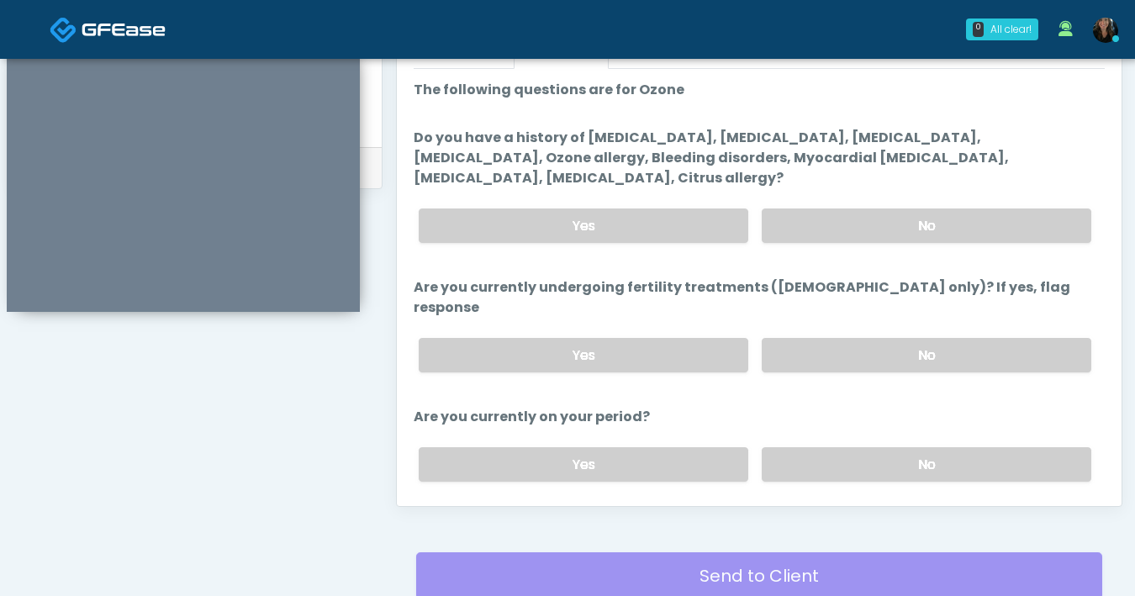
scroll to position [766, 0]
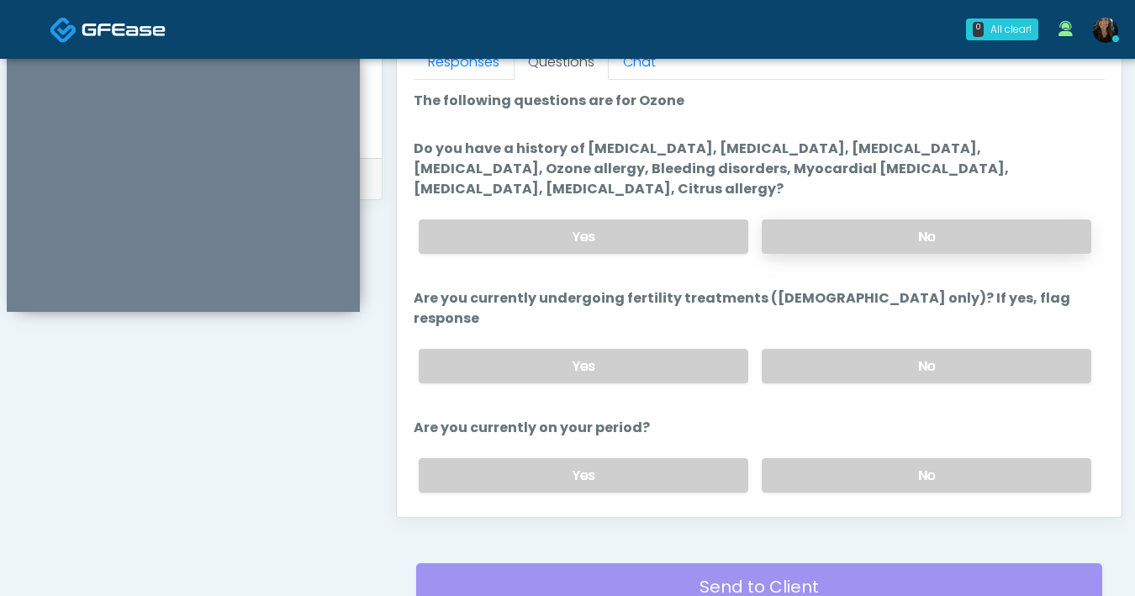
click at [823, 246] on label "No" at bounding box center [927, 237] width 330 height 34
click at [907, 350] on label "No" at bounding box center [927, 366] width 330 height 34
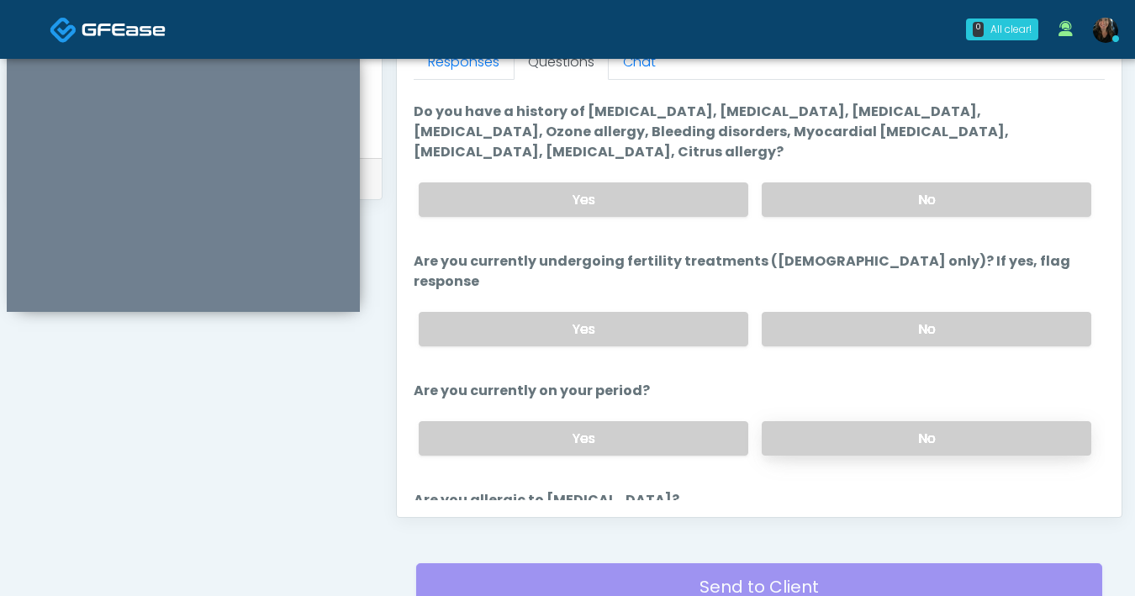
click at [909, 421] on label "No" at bounding box center [927, 438] width 330 height 34
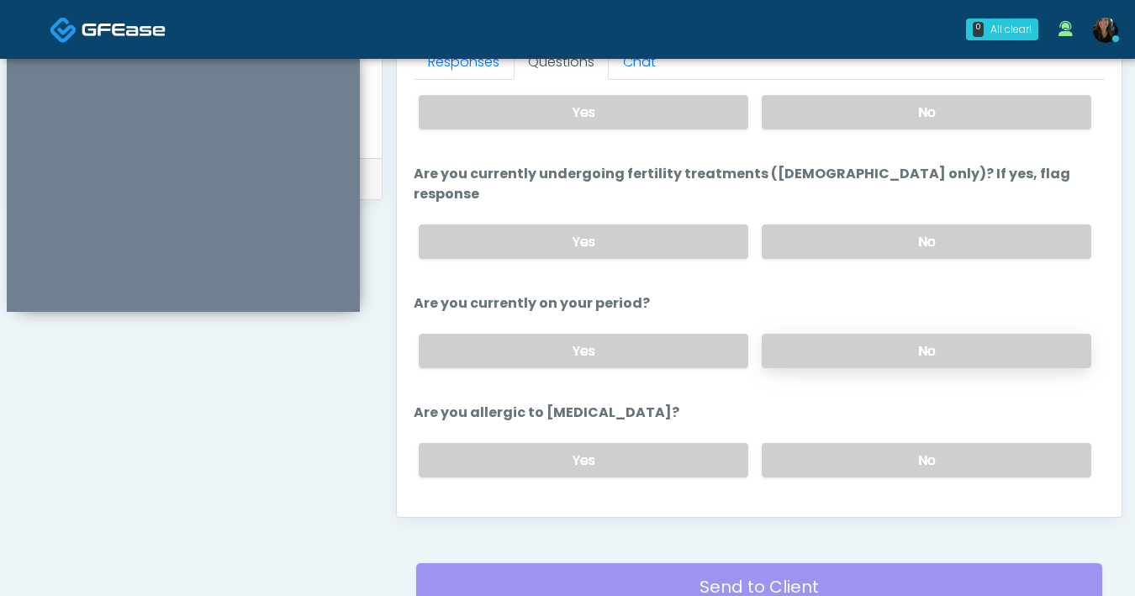
scroll to position [144, 0]
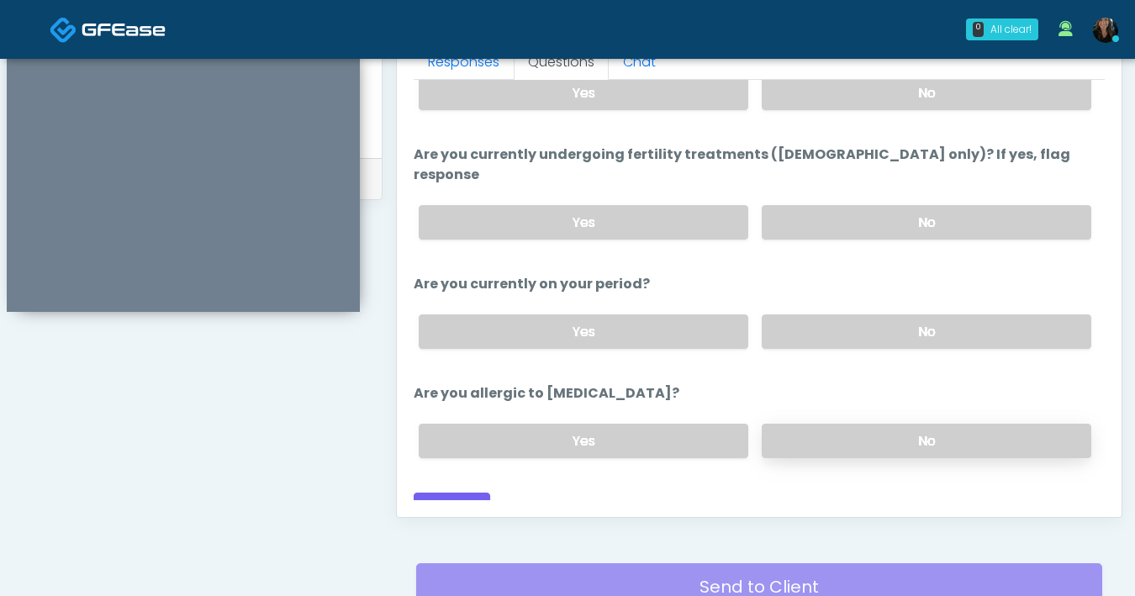
click at [891, 424] on label "No" at bounding box center [927, 441] width 330 height 34
click at [435, 493] on button "Continue" at bounding box center [452, 508] width 77 height 31
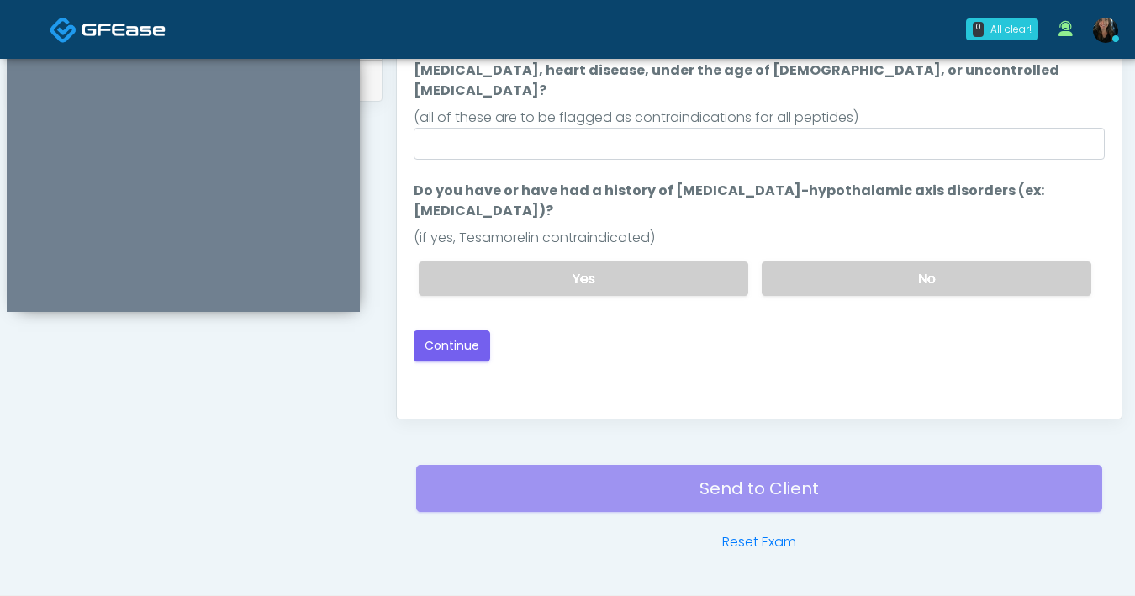
scroll to position [770, 0]
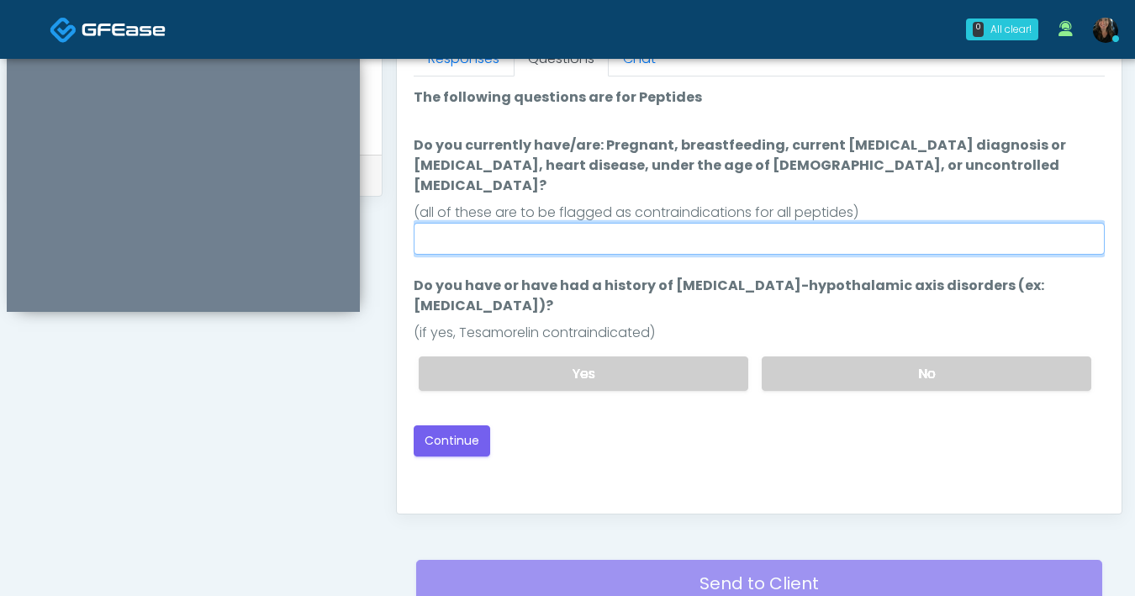
click at [704, 225] on input "Do you currently have/are: Pregnant, breastfeeding, current cancer diagnosis or…" at bounding box center [759, 239] width 691 height 32
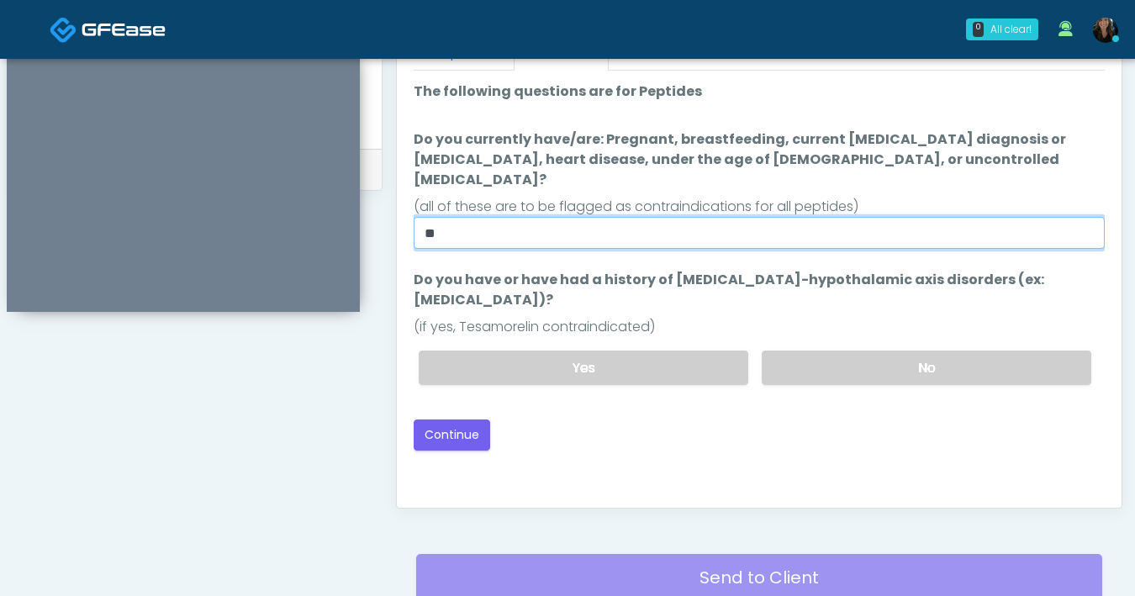
scroll to position [776, 0]
type input "**"
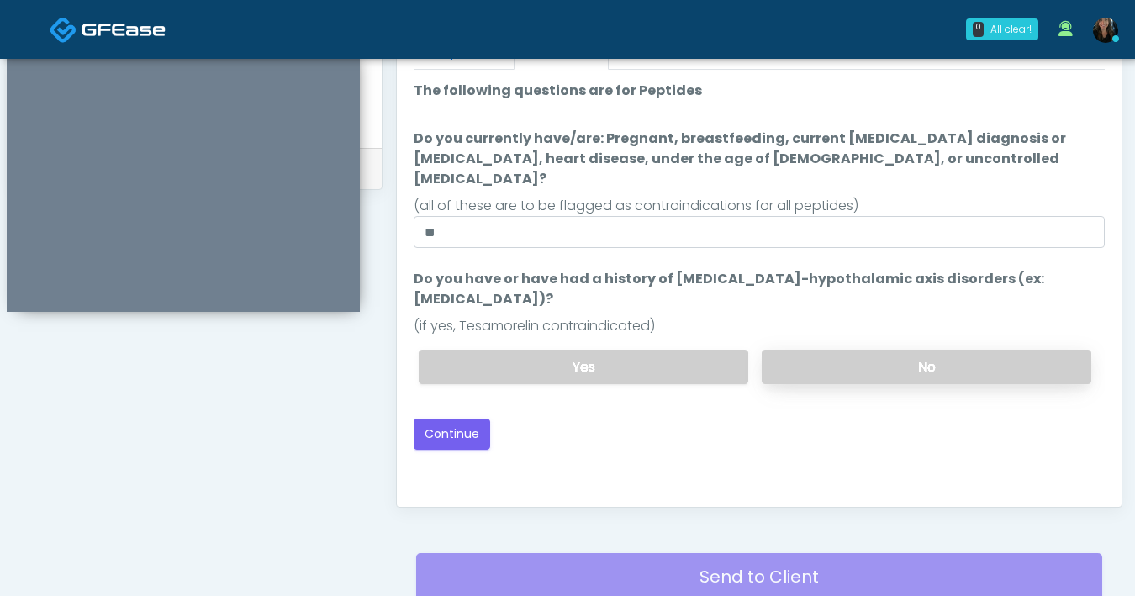
click at [788, 350] on label "No" at bounding box center [927, 367] width 330 height 34
click at [434, 419] on button "Continue" at bounding box center [452, 434] width 77 height 31
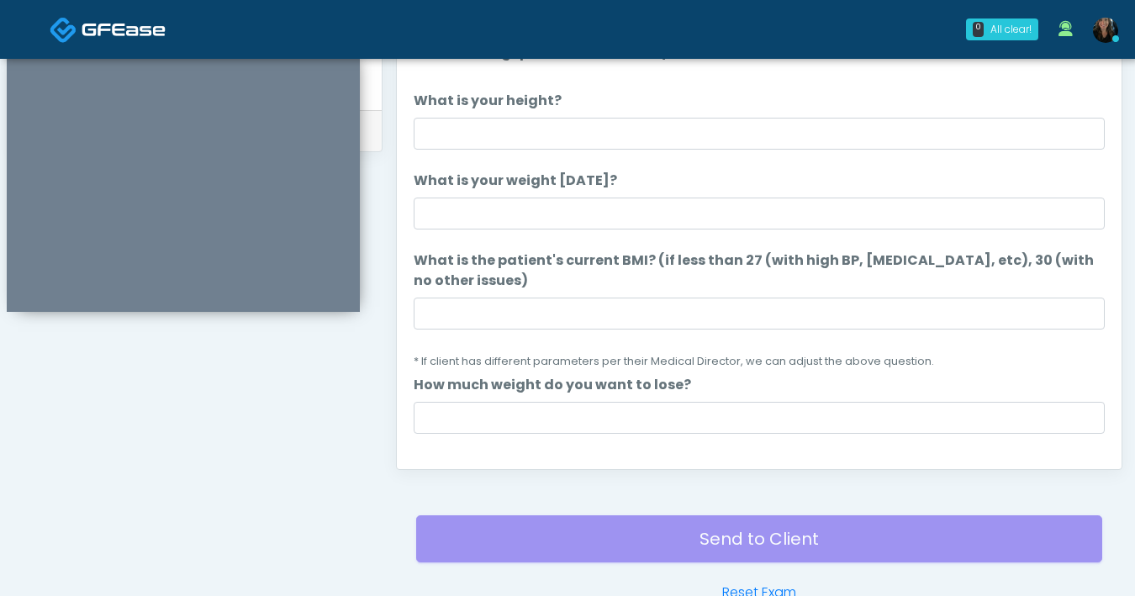
scroll to position [607, 0]
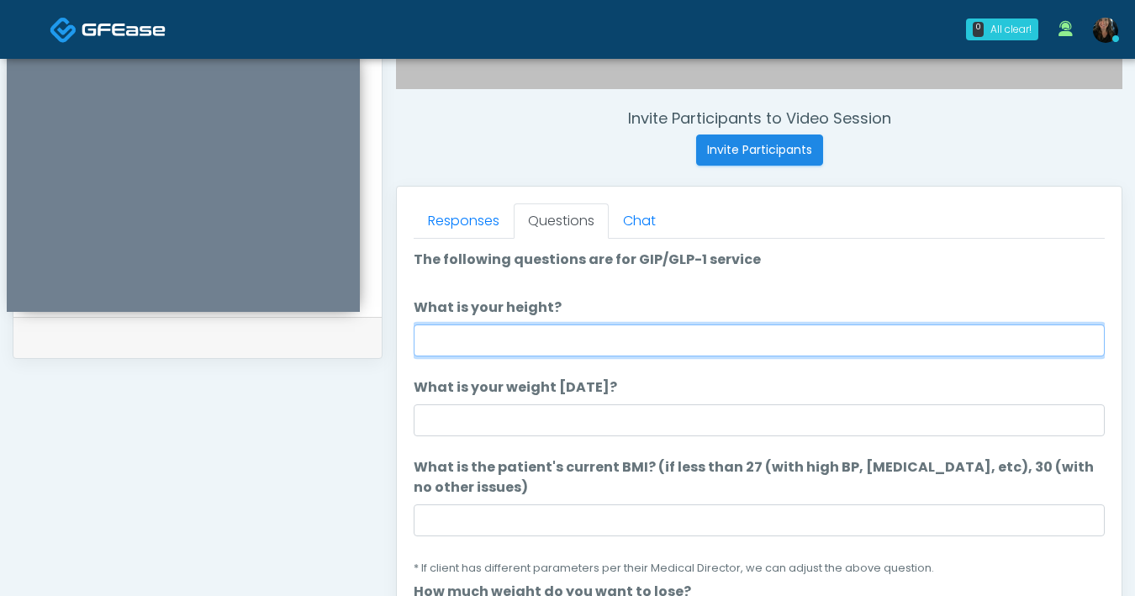
click at [694, 342] on input "What is your height?" at bounding box center [759, 341] width 691 height 32
type input "***"
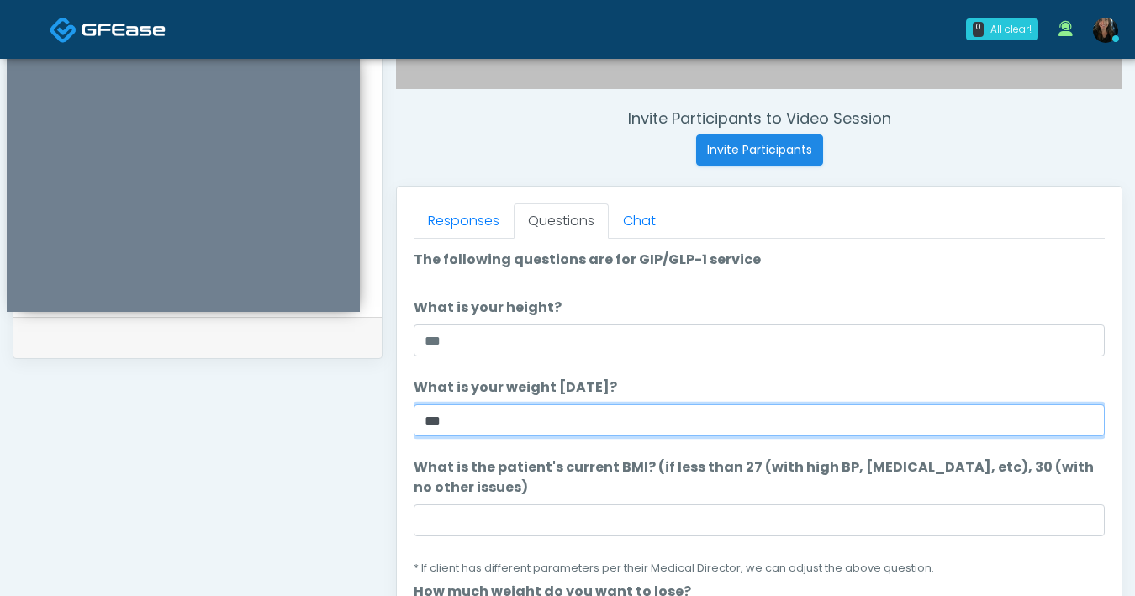
type input "***"
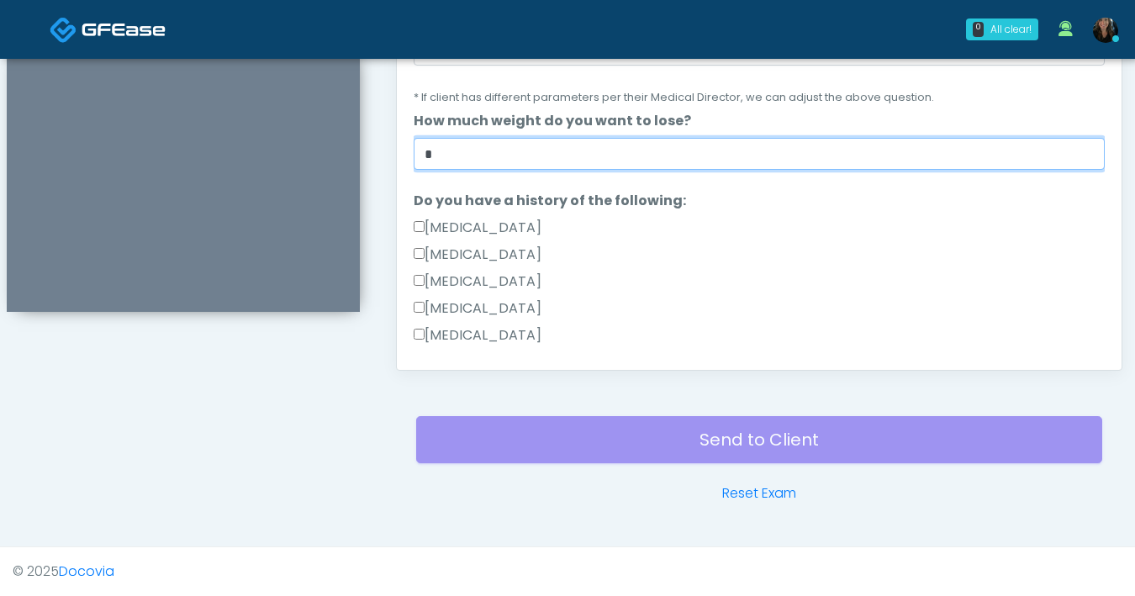
scroll to position [164, 0]
type input "*"
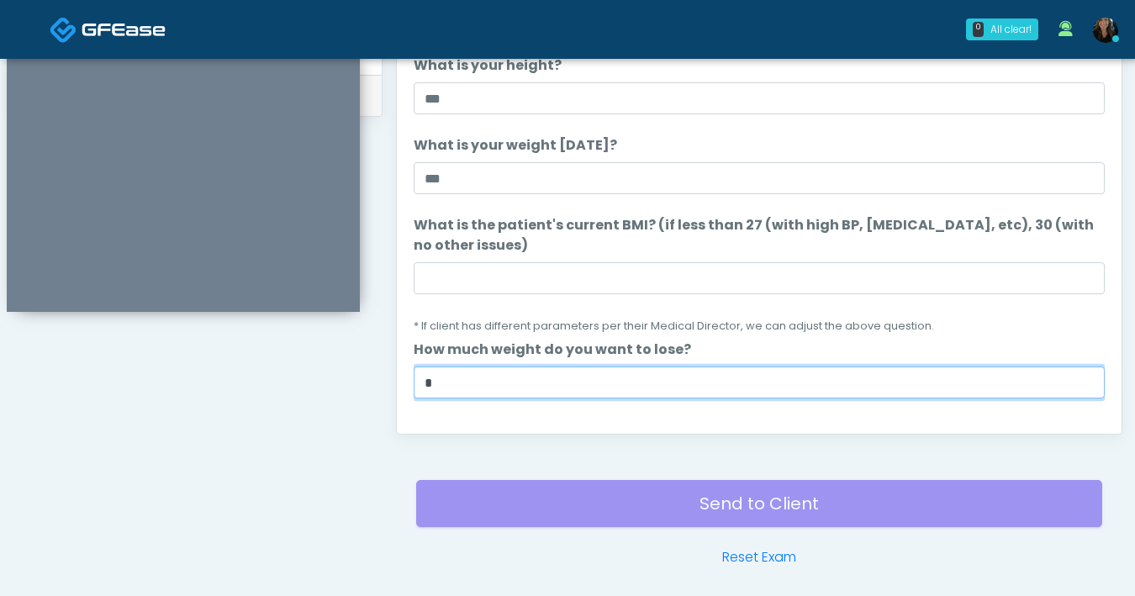
scroll to position [737, 0]
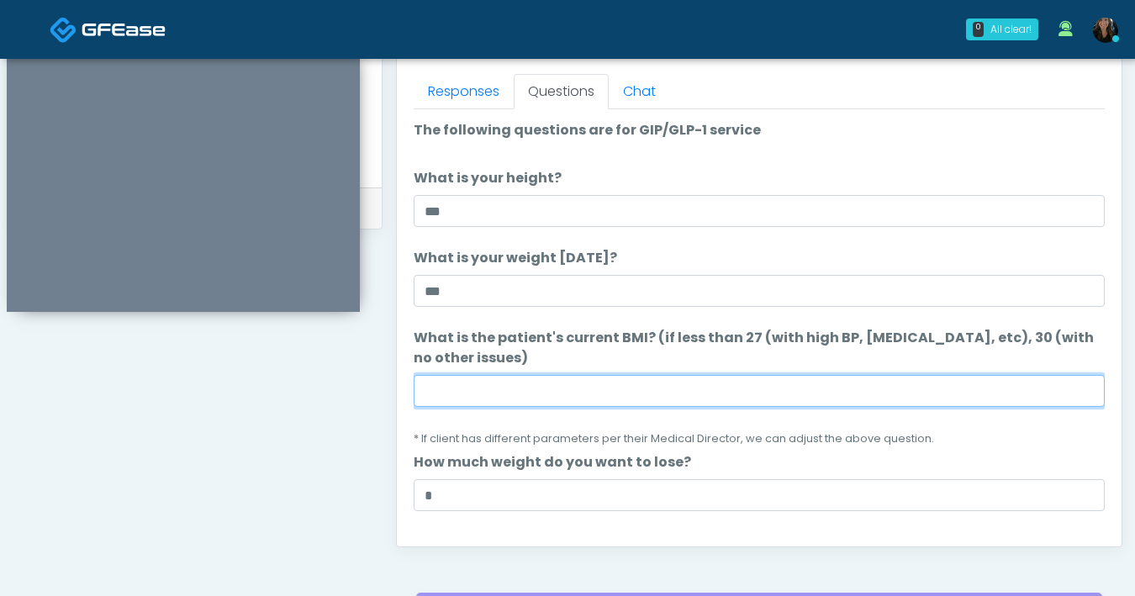
click at [616, 394] on input "What is the patient's current BMI? (if less than 27 (with high BP, diabetes, et…" at bounding box center [759, 391] width 691 height 32
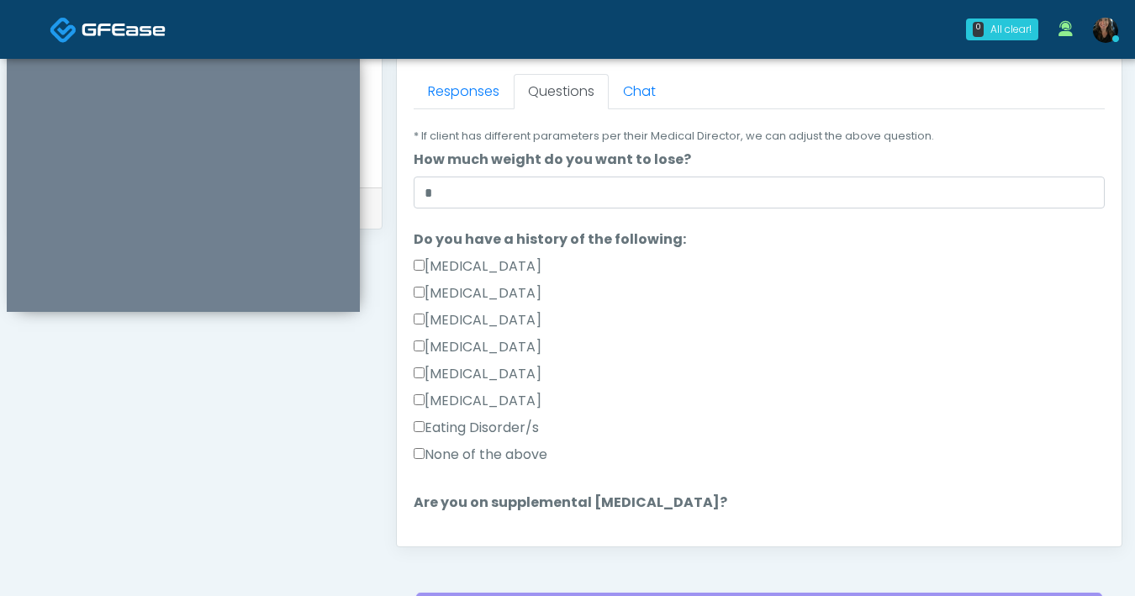
type input "****"
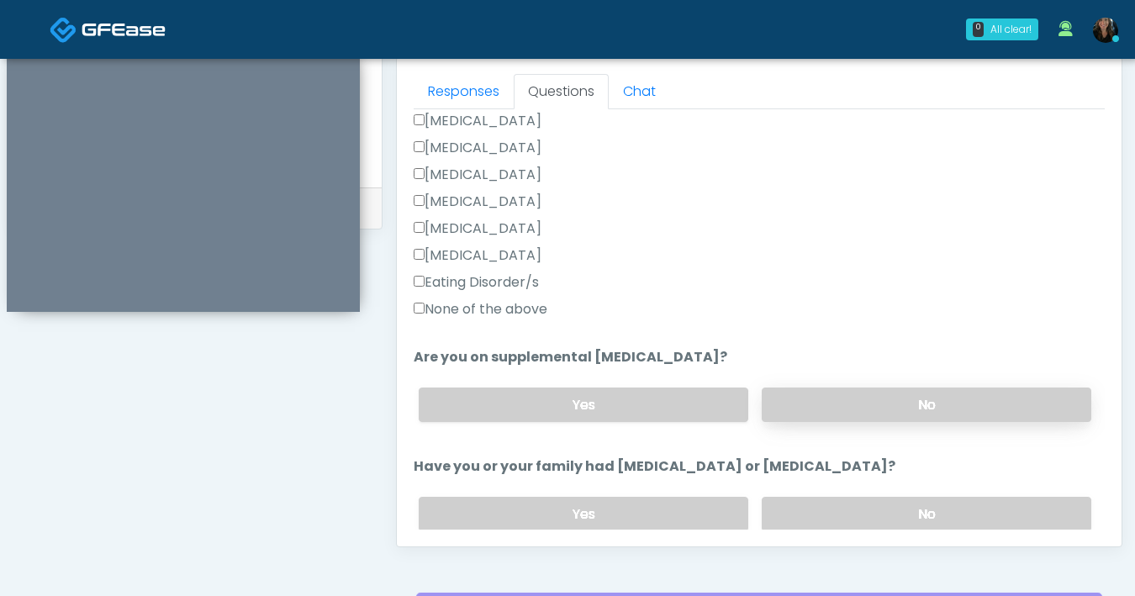
click at [807, 405] on label "No" at bounding box center [927, 405] width 330 height 34
click at [878, 501] on label "No" at bounding box center [927, 514] width 330 height 34
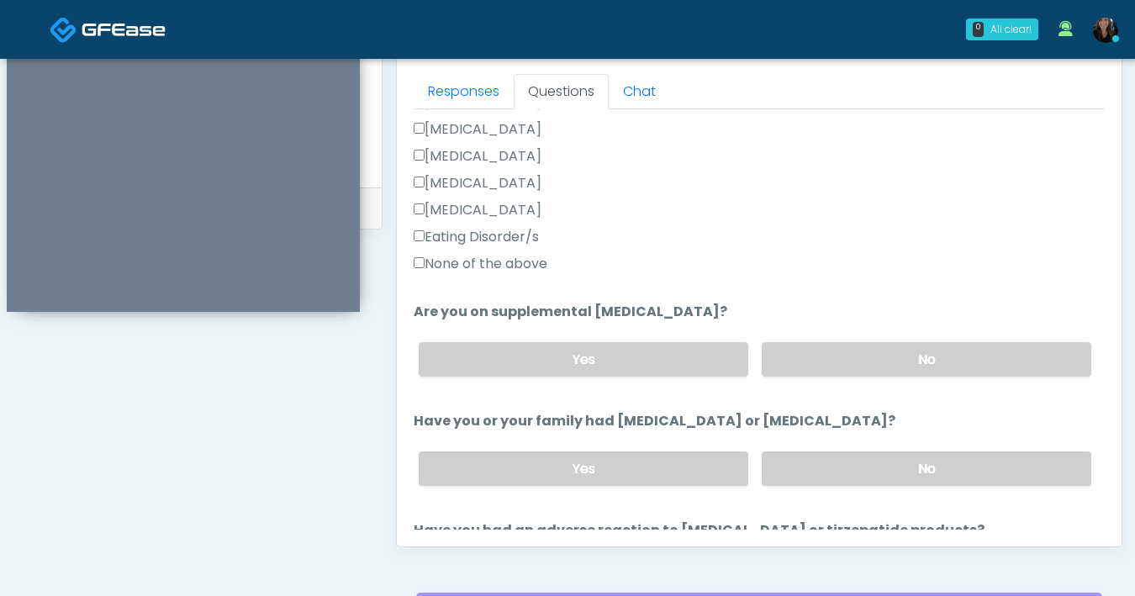
scroll to position [728, 0]
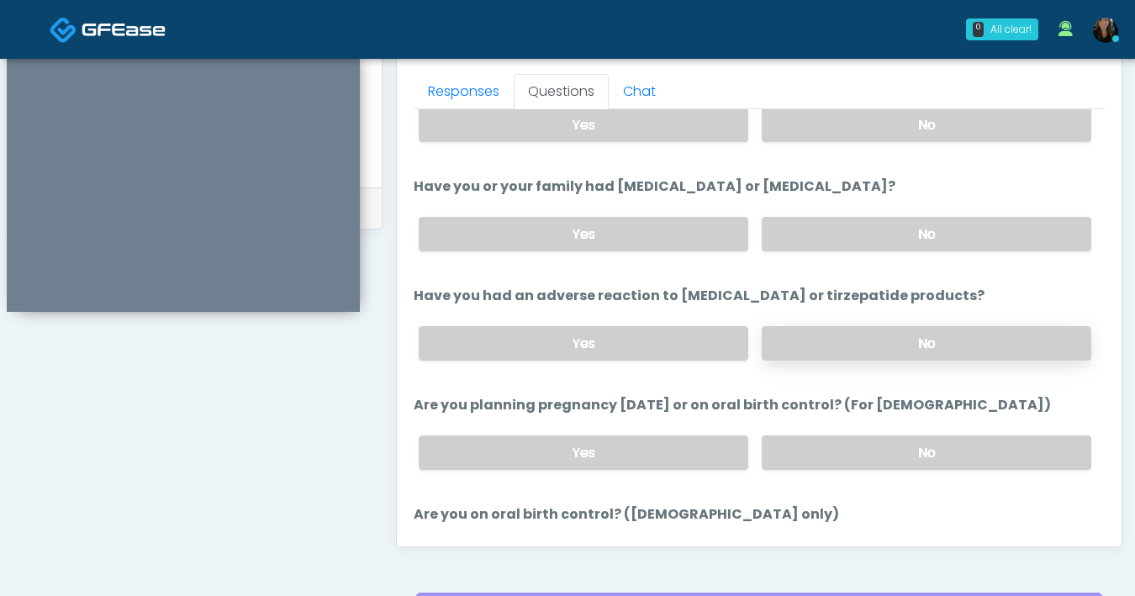
click at [861, 345] on label "No" at bounding box center [927, 343] width 330 height 34
click at [873, 442] on label "No" at bounding box center [927, 453] width 330 height 34
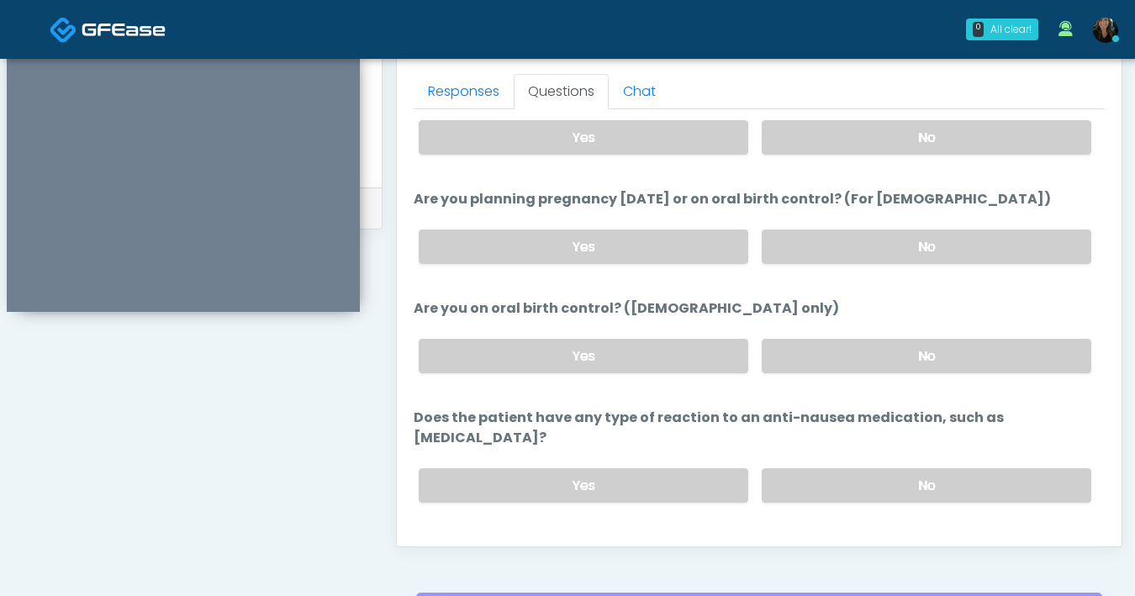
scroll to position [948, 0]
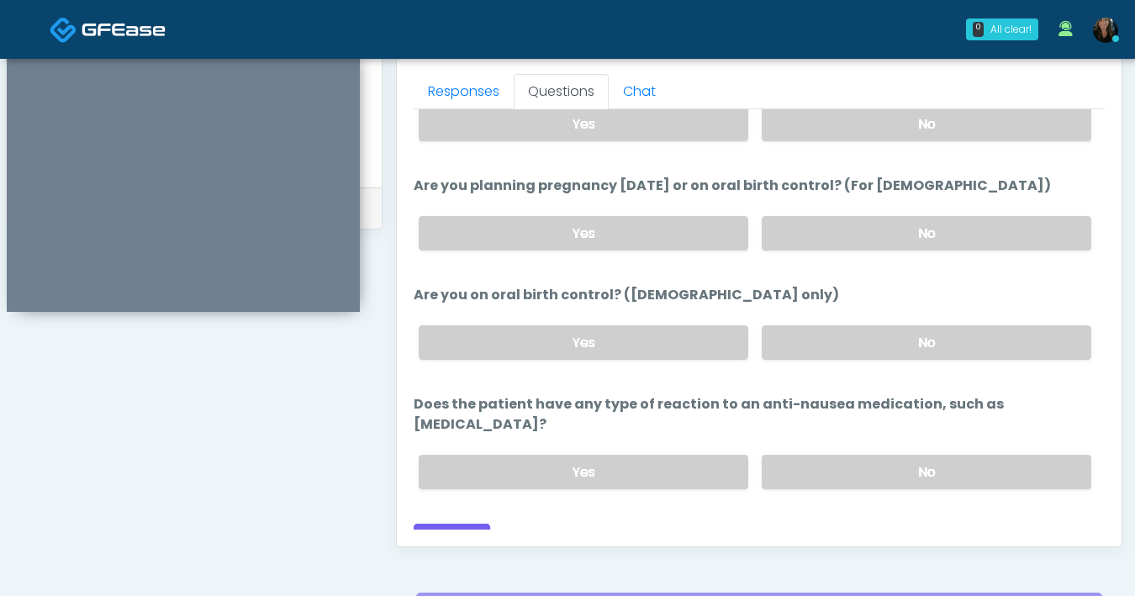
click at [839, 361] on div "Yes No" at bounding box center [755, 342] width 700 height 61
drag, startPoint x: 854, startPoint y: 442, endPoint x: 860, endPoint y: 399, distance: 43.3
click at [854, 455] on label "No" at bounding box center [927, 472] width 330 height 34
click at [856, 337] on label "No" at bounding box center [927, 342] width 330 height 34
click at [470, 524] on button "Continue" at bounding box center [452, 539] width 77 height 31
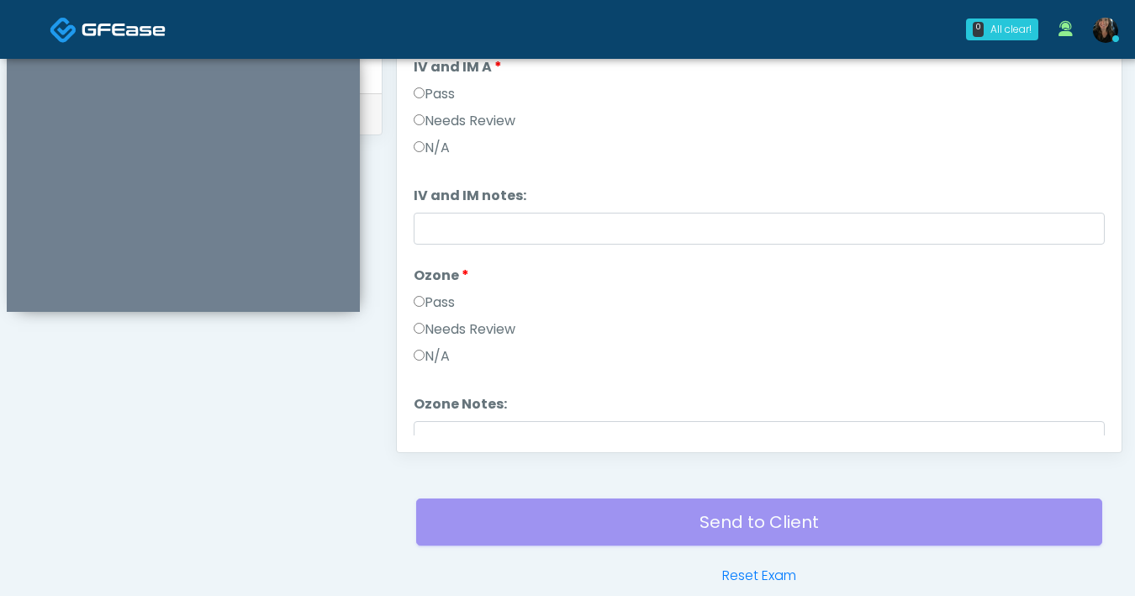
scroll to position [478, 0]
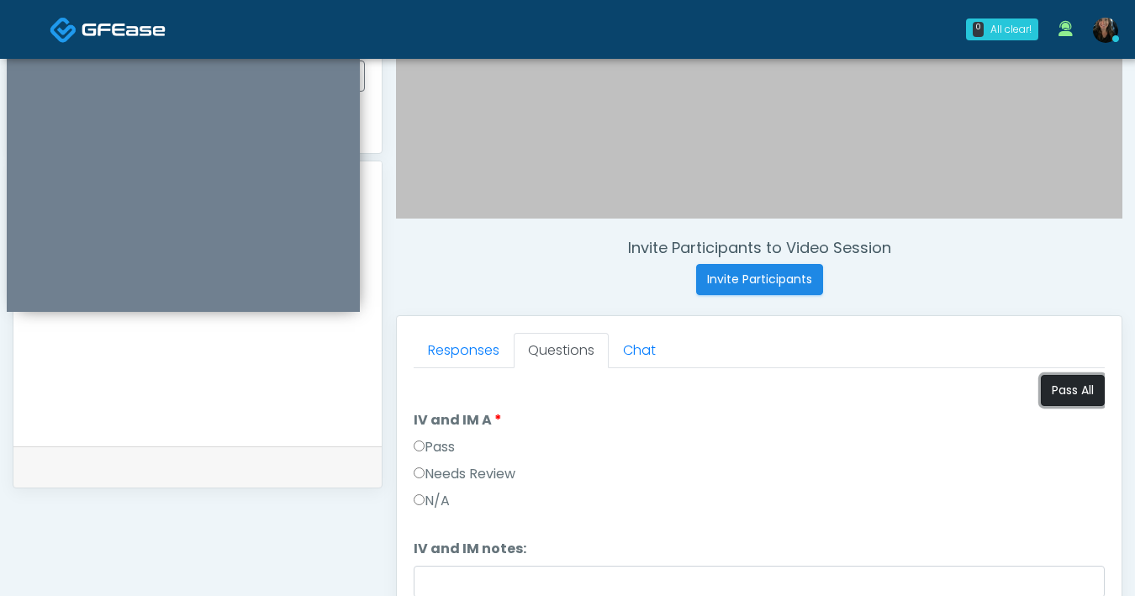
click at [1056, 381] on button "Pass All" at bounding box center [1073, 390] width 64 height 31
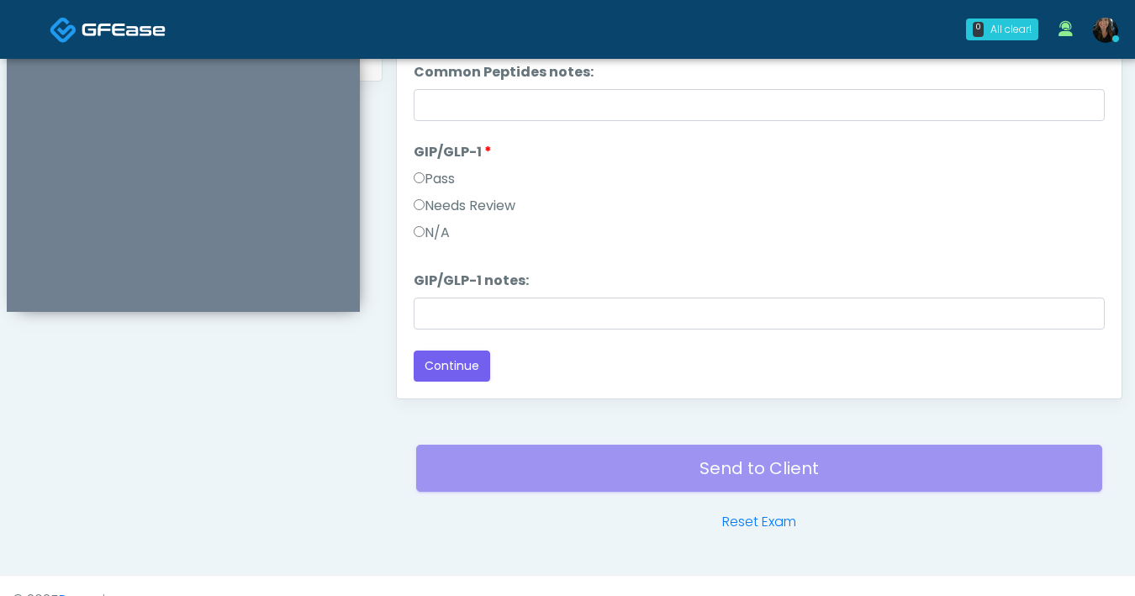
scroll to position [913, 0]
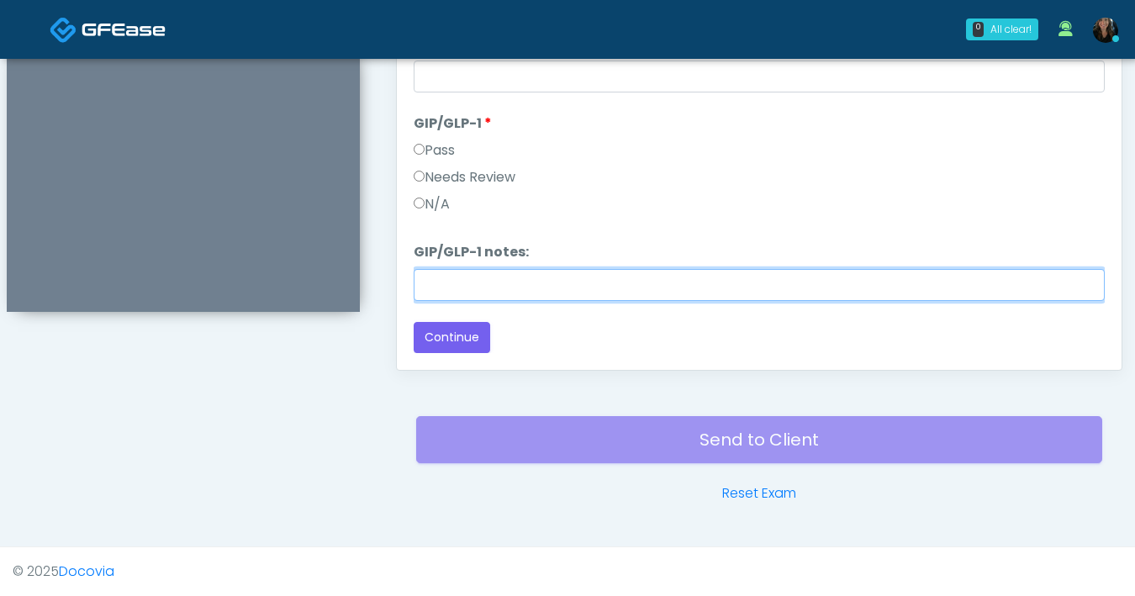
click at [473, 288] on input "GIP/GLP-1 notes:" at bounding box center [759, 285] width 691 height 32
type input "*******"
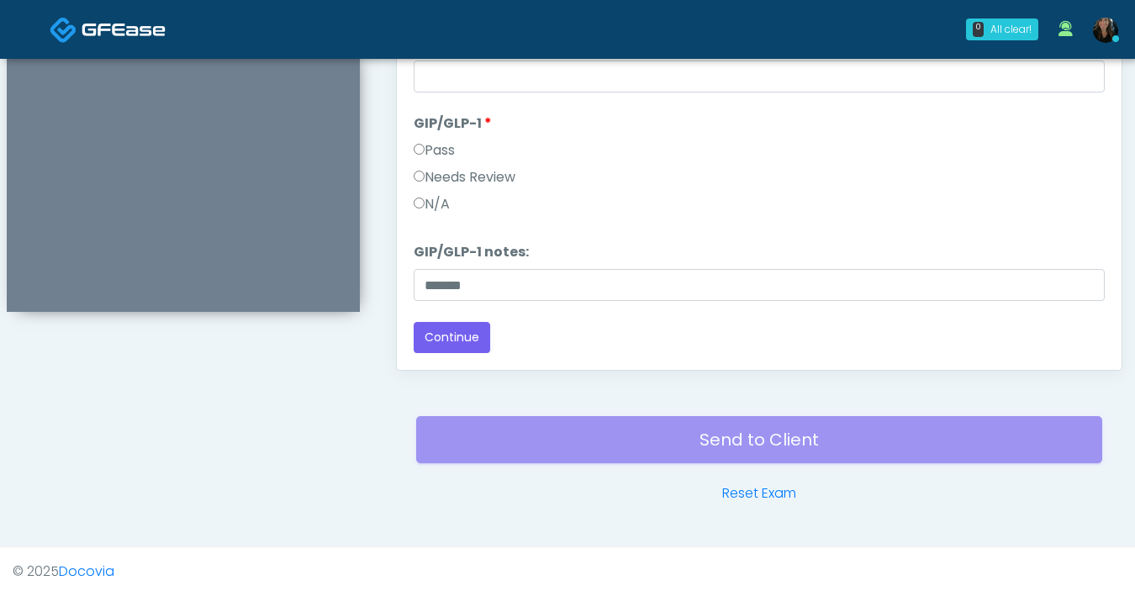
click at [484, 355] on div "Responses Questions Chat Good Faith Exam Script Good Faith Exam Script INTRODUC…" at bounding box center [759, 125] width 725 height 489
click at [475, 348] on button "Continue" at bounding box center [452, 337] width 77 height 31
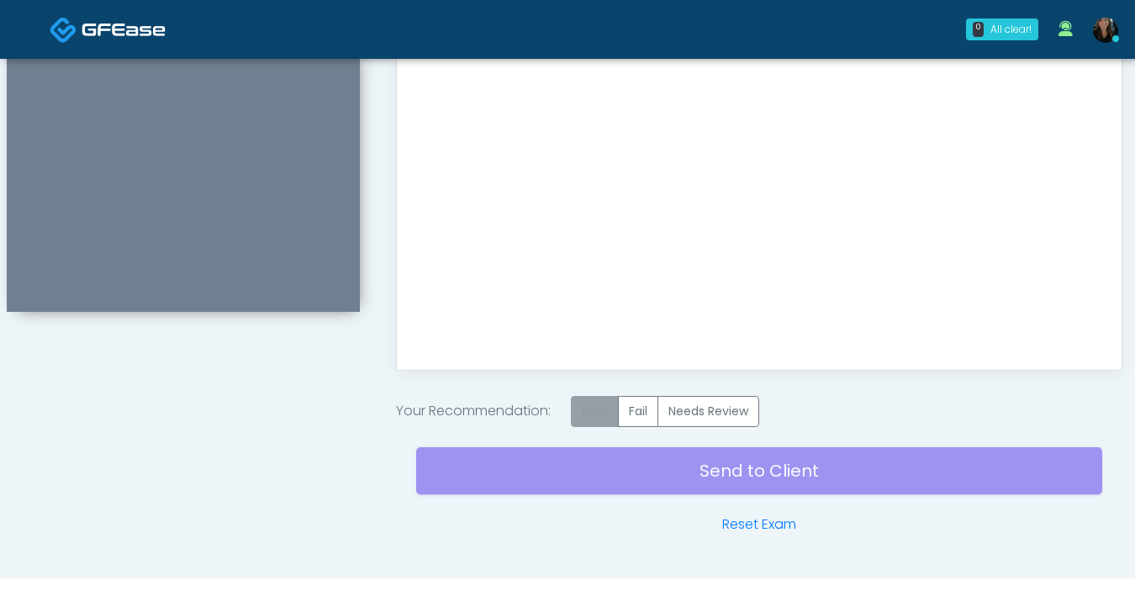
click at [600, 408] on label "Pass" at bounding box center [595, 411] width 48 height 31
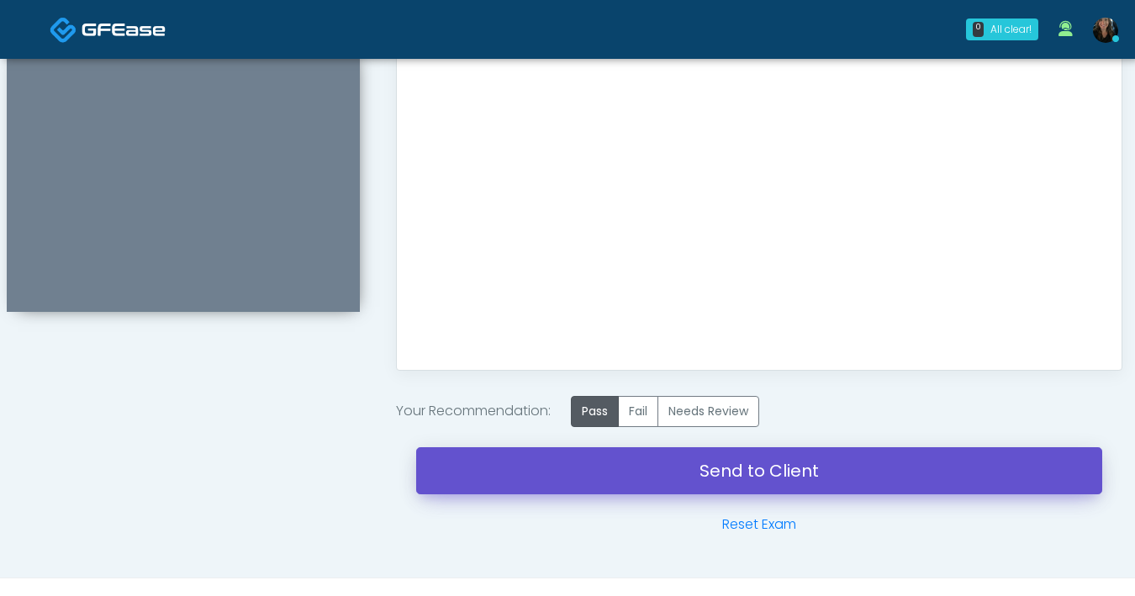
click at [645, 477] on link "Send to Client" at bounding box center [759, 470] width 686 height 47
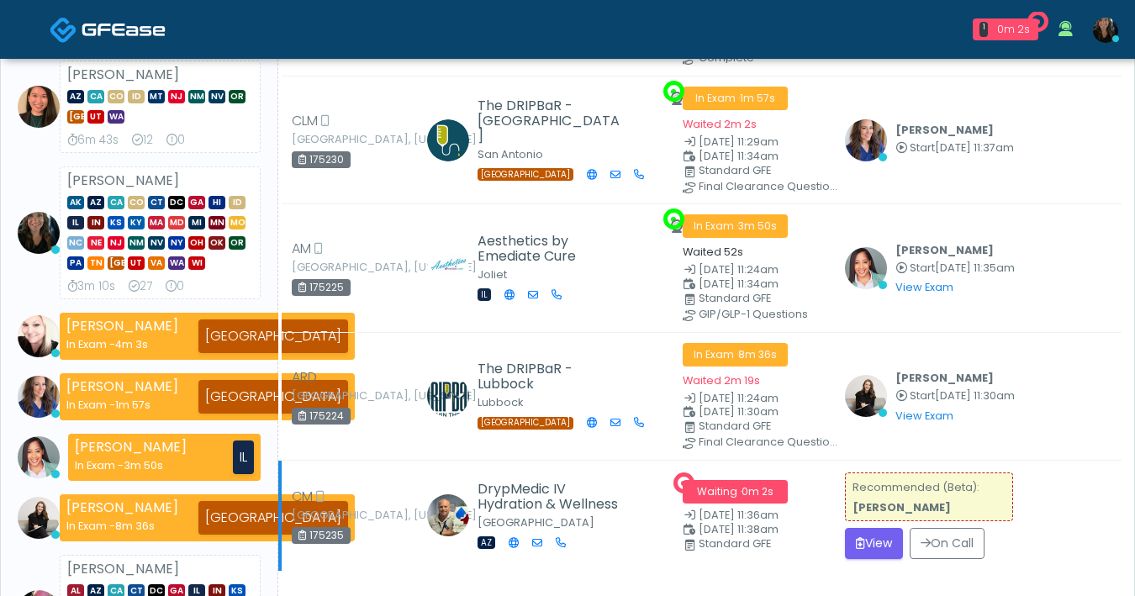
scroll to position [185, 0]
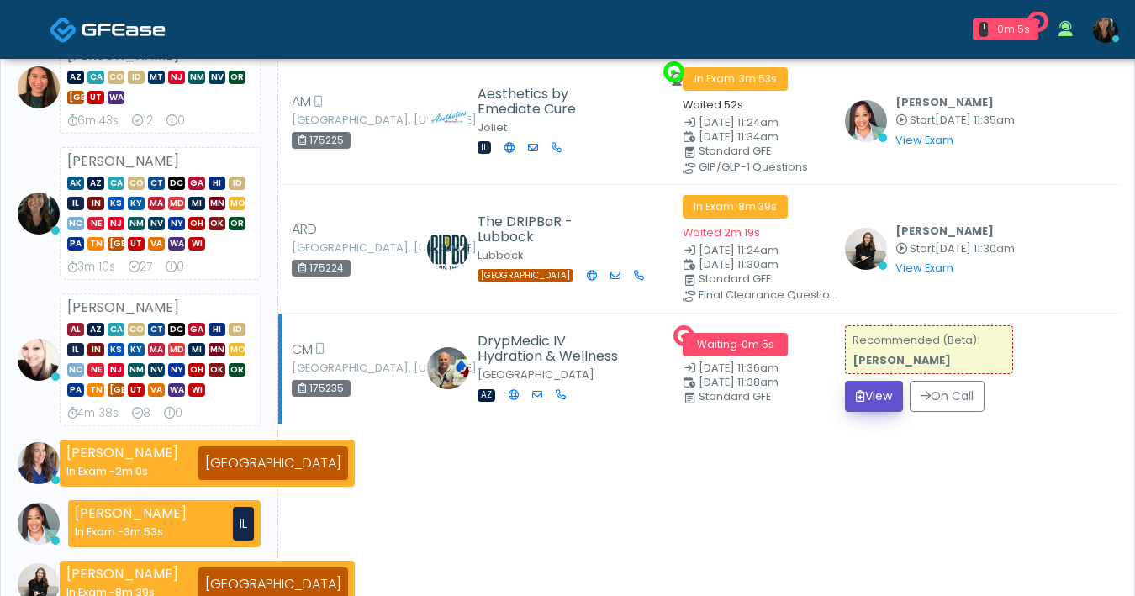
click at [879, 396] on button "View" at bounding box center [874, 396] width 58 height 31
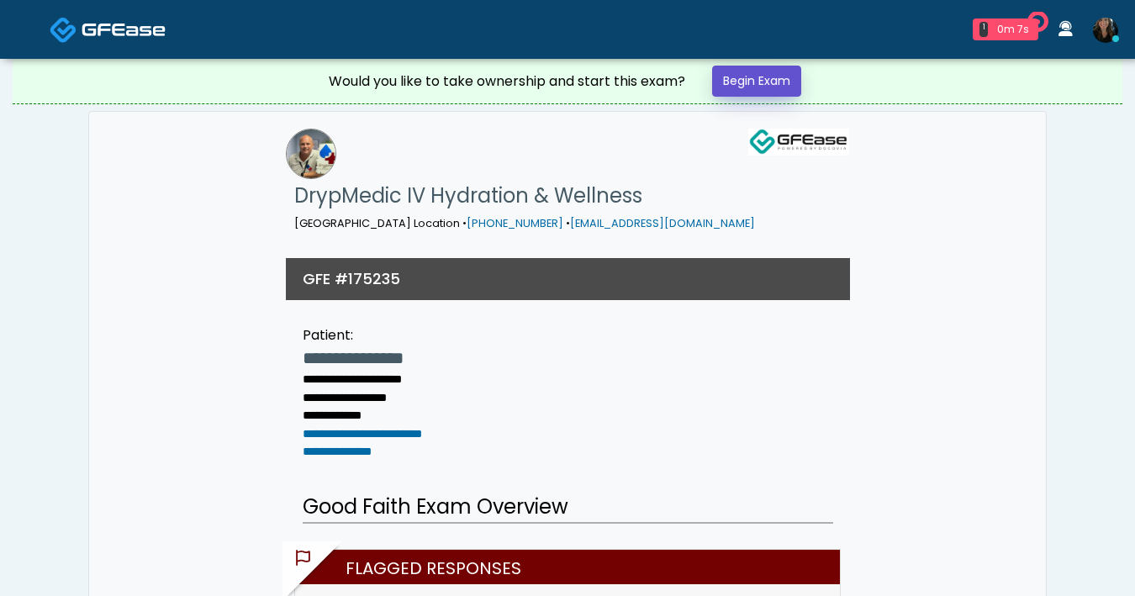
click at [773, 93] on link "Begin Exam" at bounding box center [756, 81] width 89 height 31
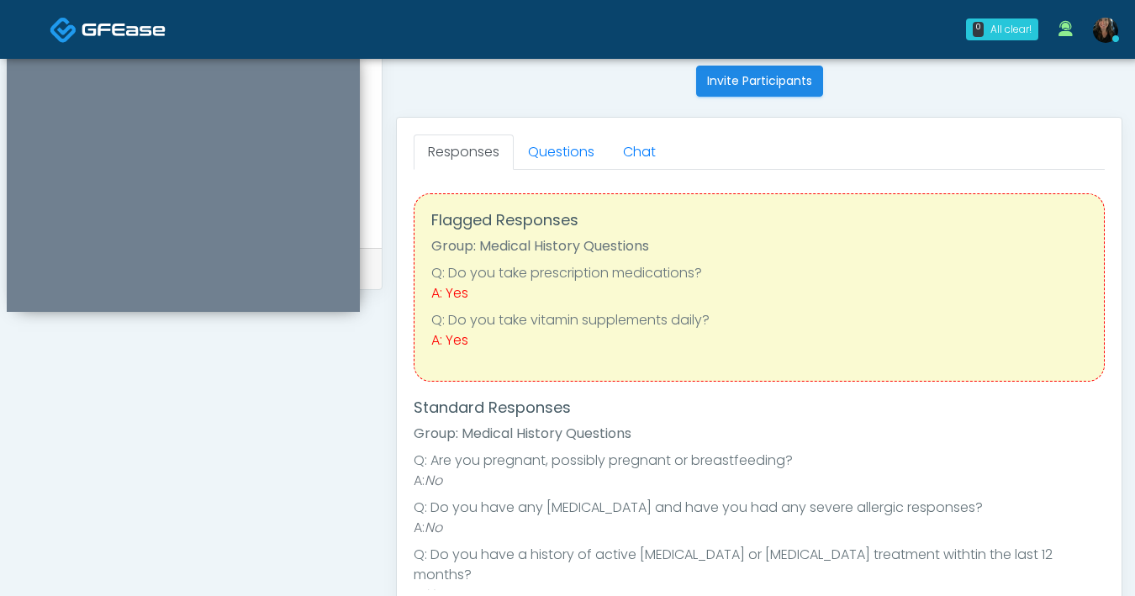
scroll to position [618, 0]
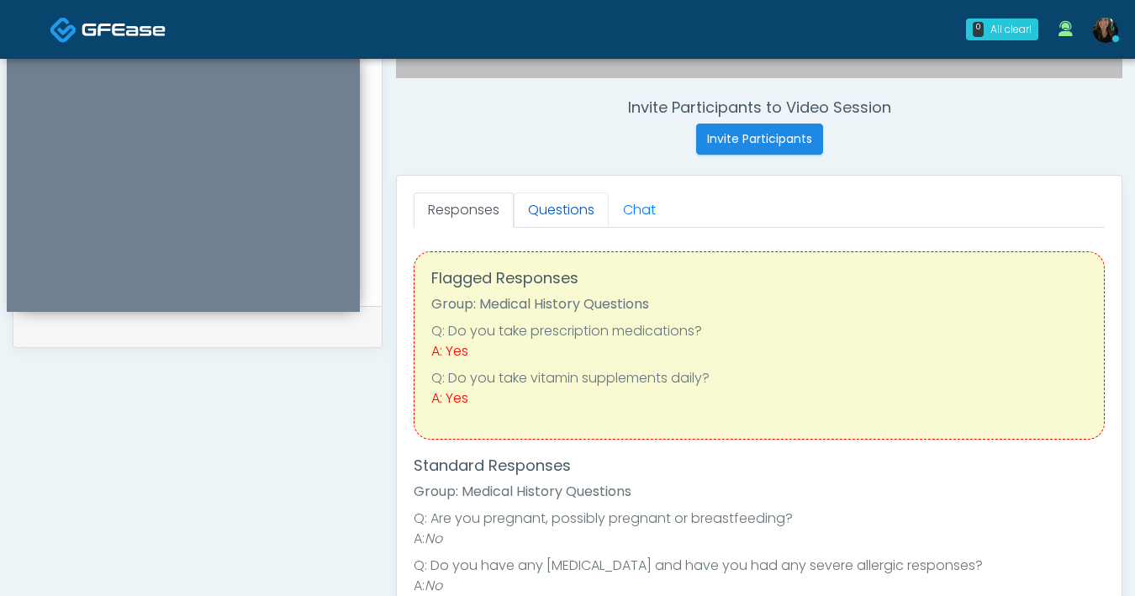
click at [556, 219] on link "Questions" at bounding box center [561, 210] width 95 height 35
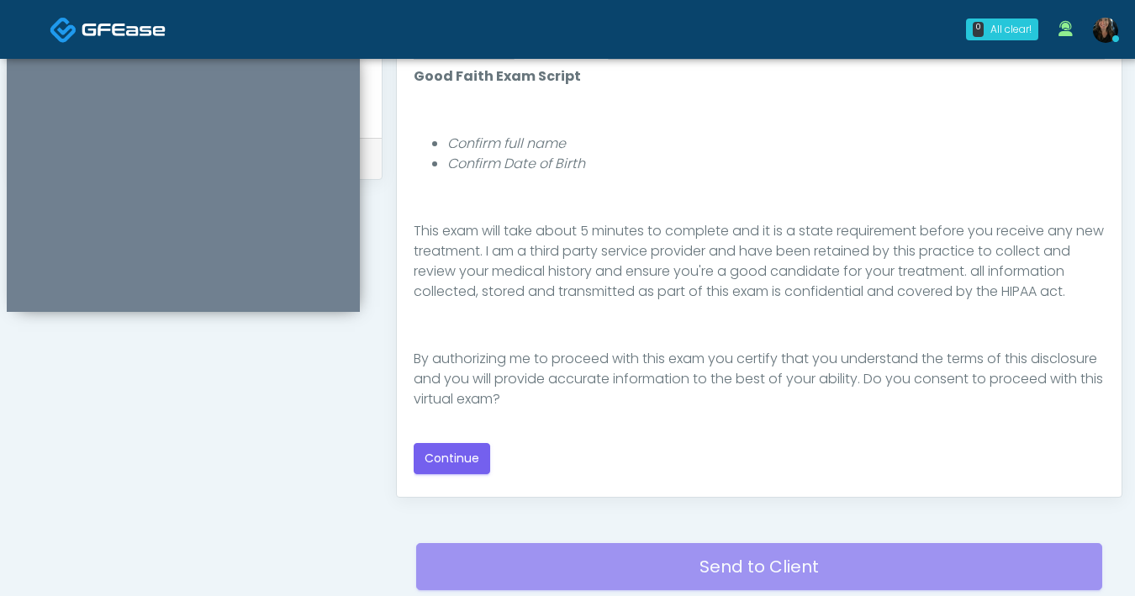
scroll to position [787, 0]
click at [447, 463] on button "Continue" at bounding box center [452, 457] width 77 height 31
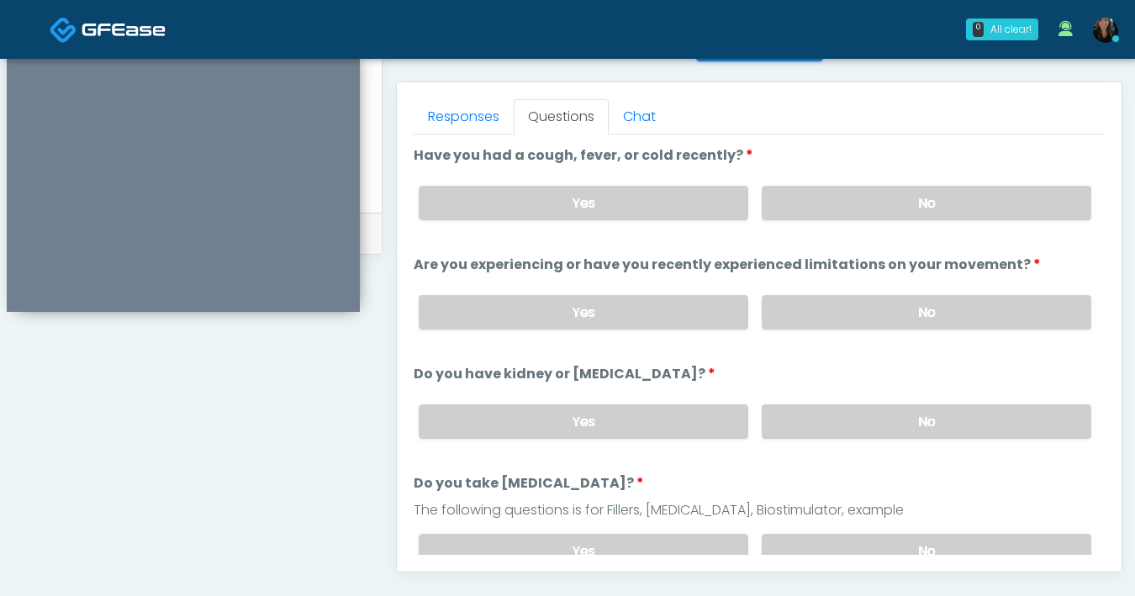
scroll to position [670, 0]
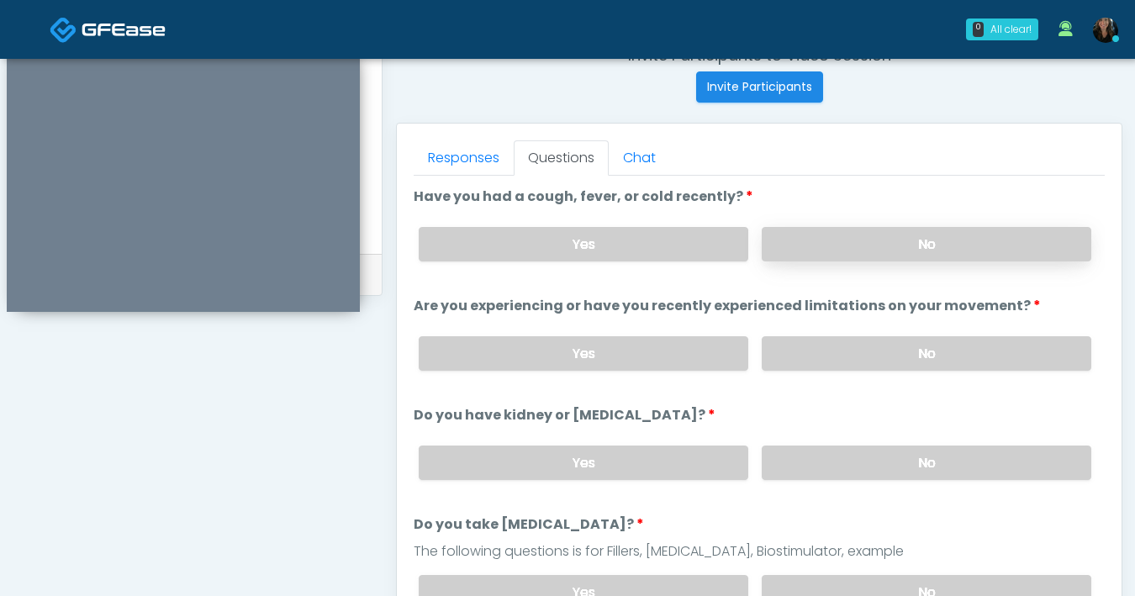
click at [873, 237] on label "No" at bounding box center [927, 244] width 330 height 34
click at [848, 359] on label "No" at bounding box center [927, 353] width 330 height 34
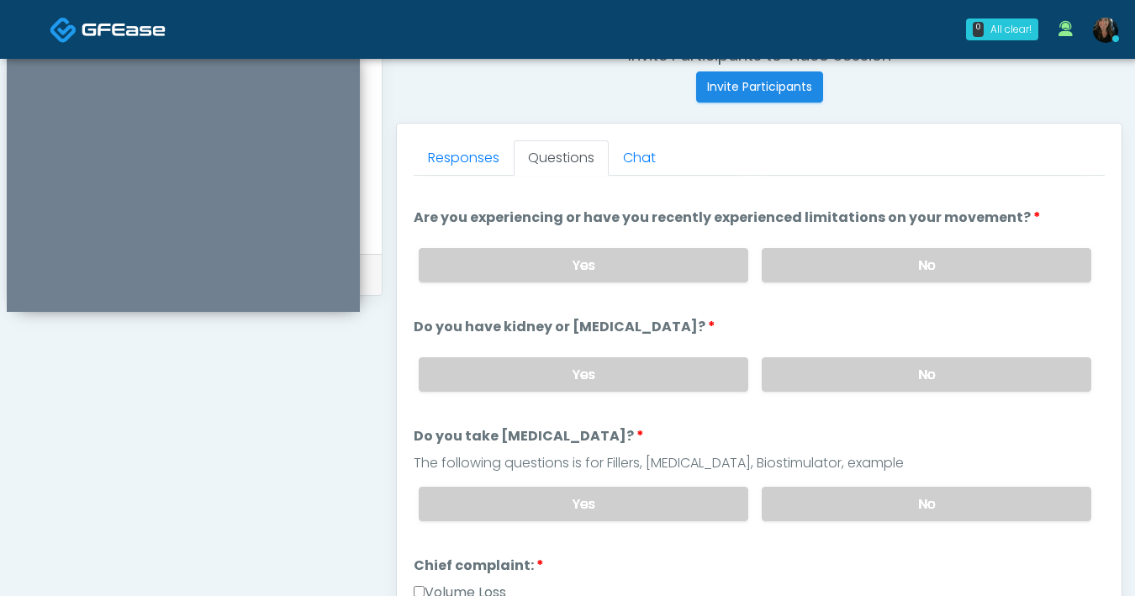
scroll to position [201, 0]
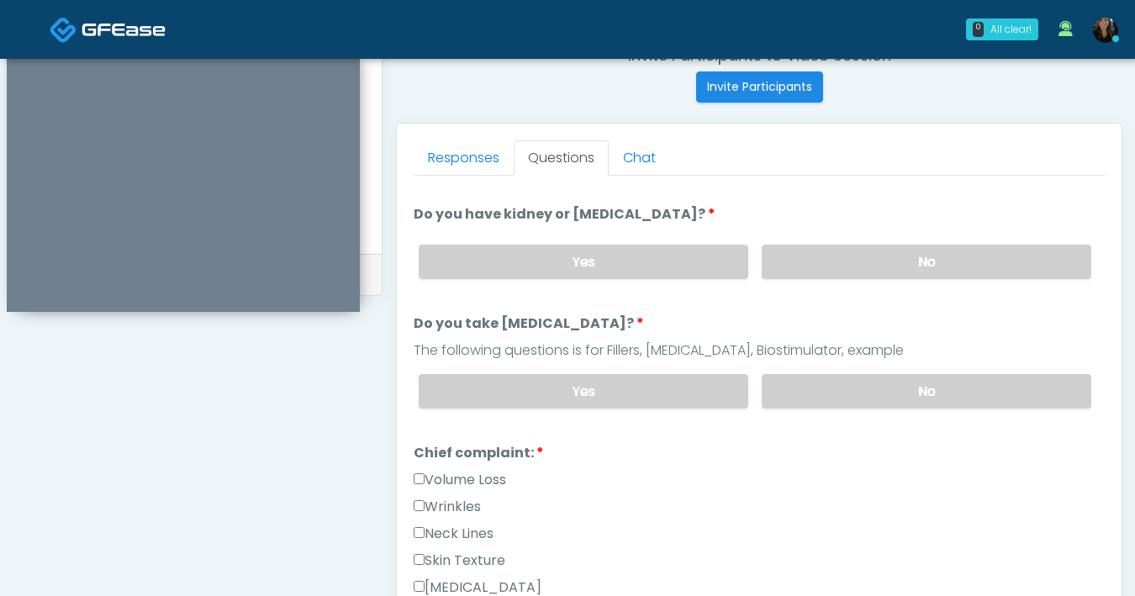
click at [807, 287] on div "Yes No" at bounding box center [755, 261] width 700 height 61
click at [813, 268] on label "No" at bounding box center [927, 262] width 330 height 34
click at [847, 389] on label "No" at bounding box center [927, 391] width 330 height 34
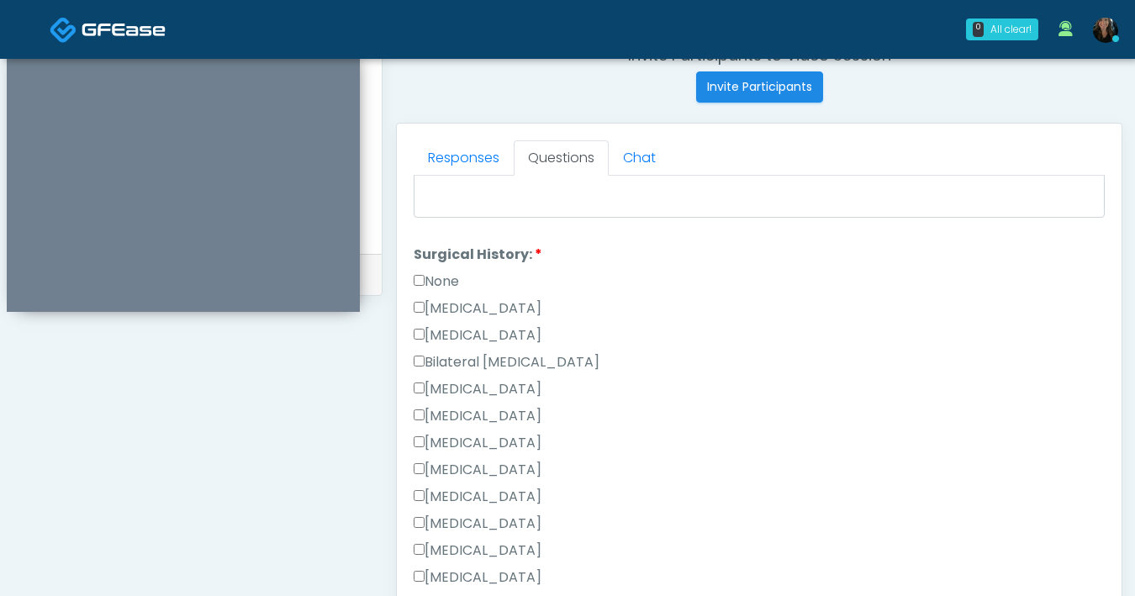
scroll to position [901, 0]
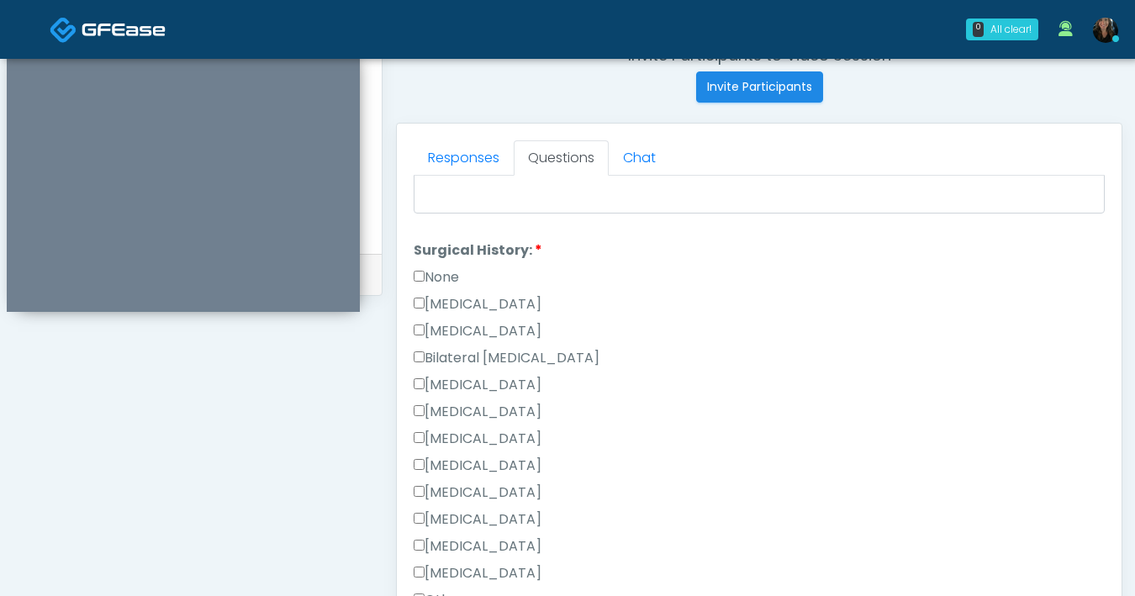
click at [424, 272] on label "None" at bounding box center [436, 277] width 45 height 20
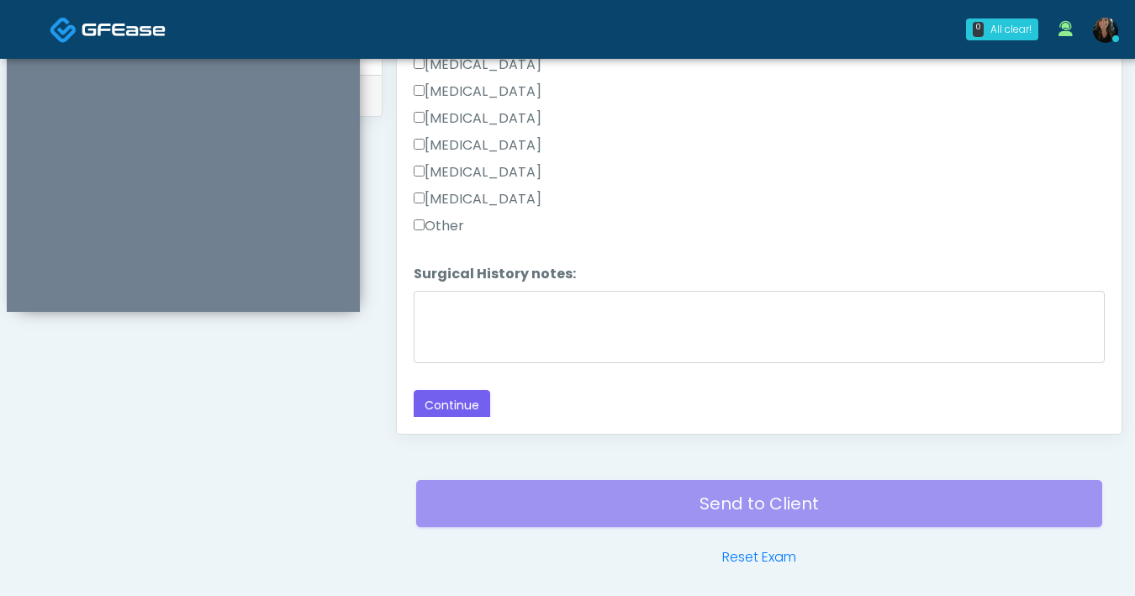
scroll to position [913, 0]
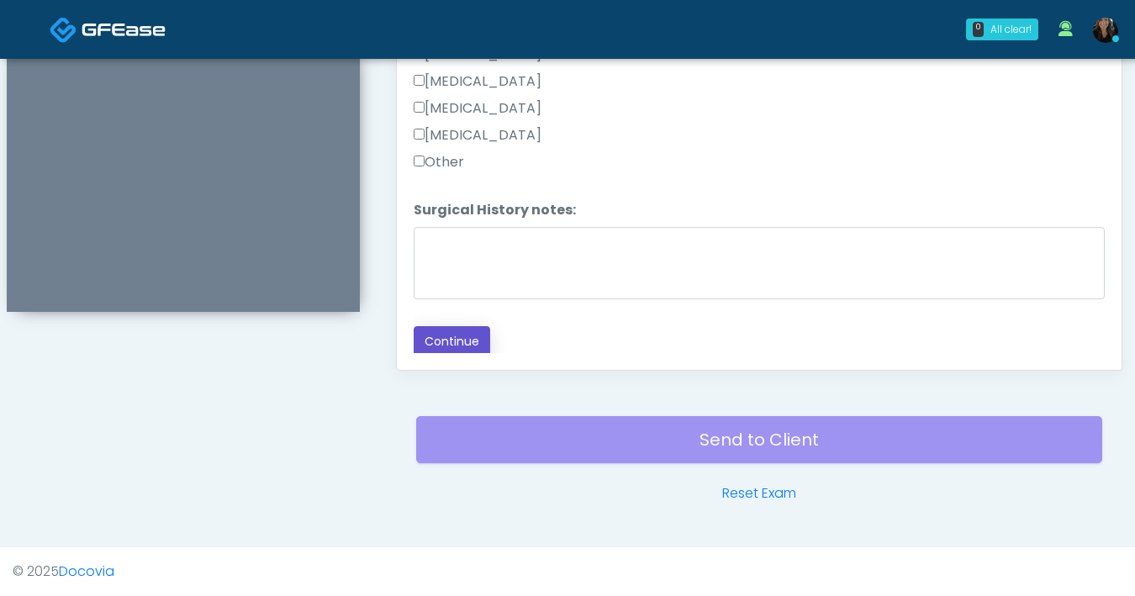
click at [461, 346] on button "Continue" at bounding box center [452, 341] width 77 height 31
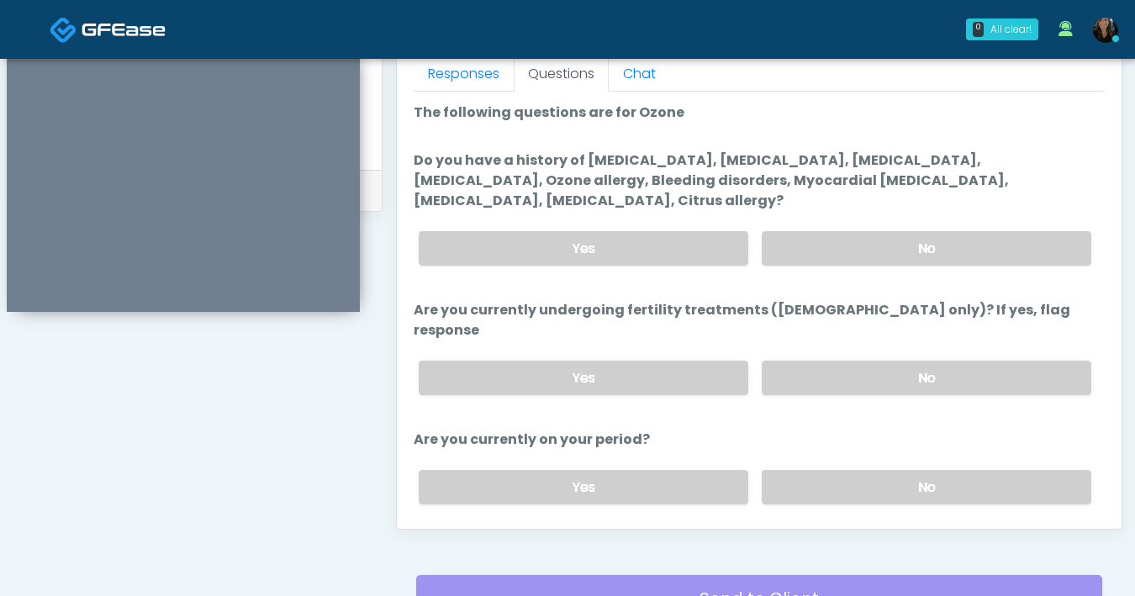
scroll to position [591, 0]
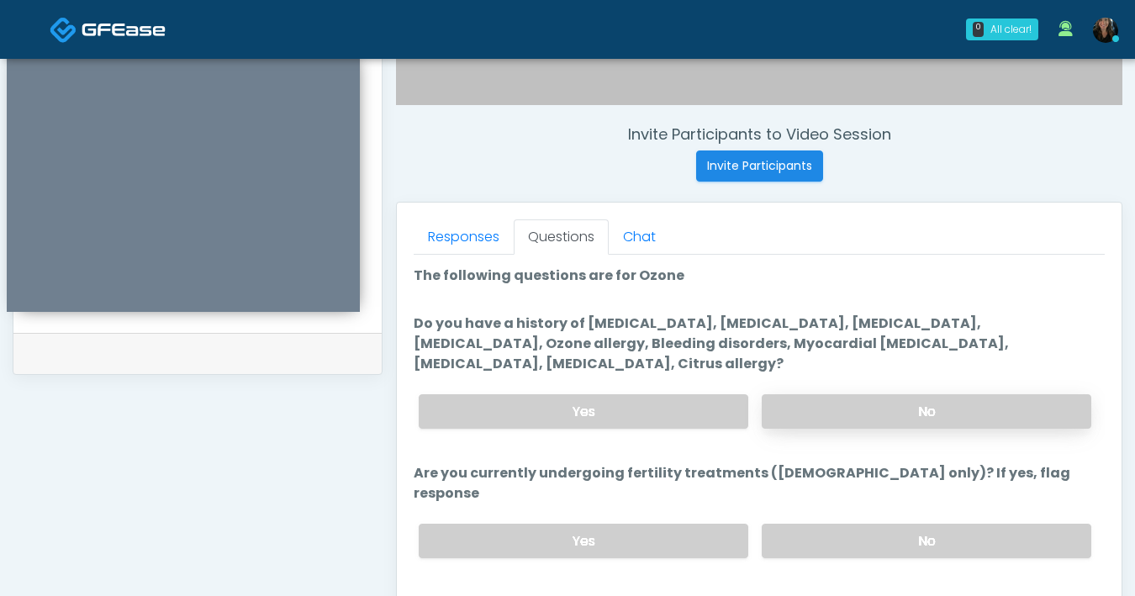
click at [931, 416] on label "No" at bounding box center [927, 411] width 330 height 34
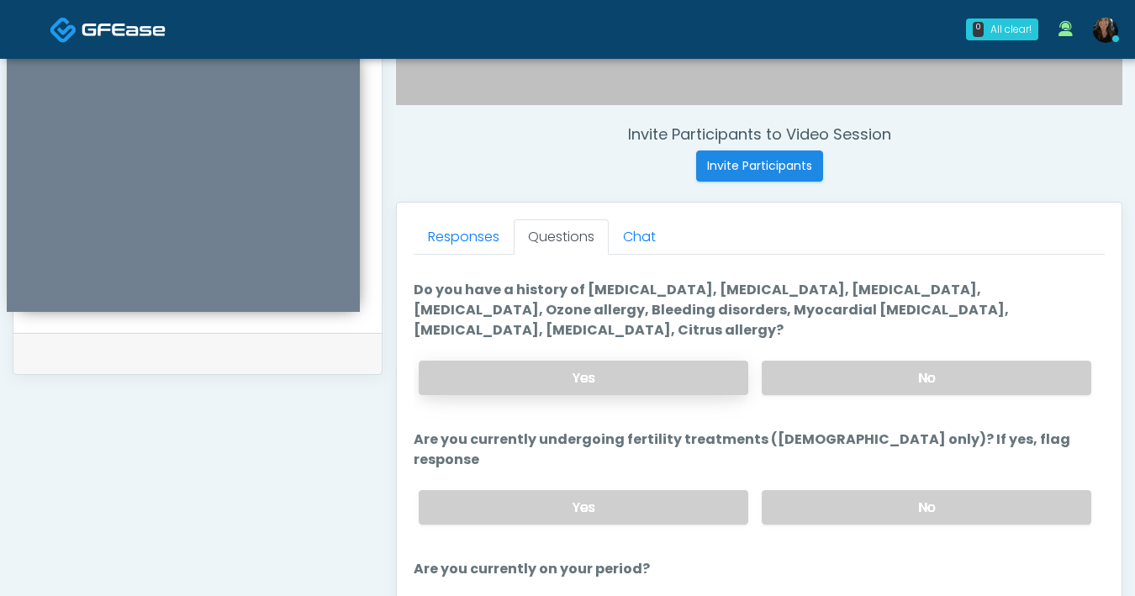
scroll to position [36, 0]
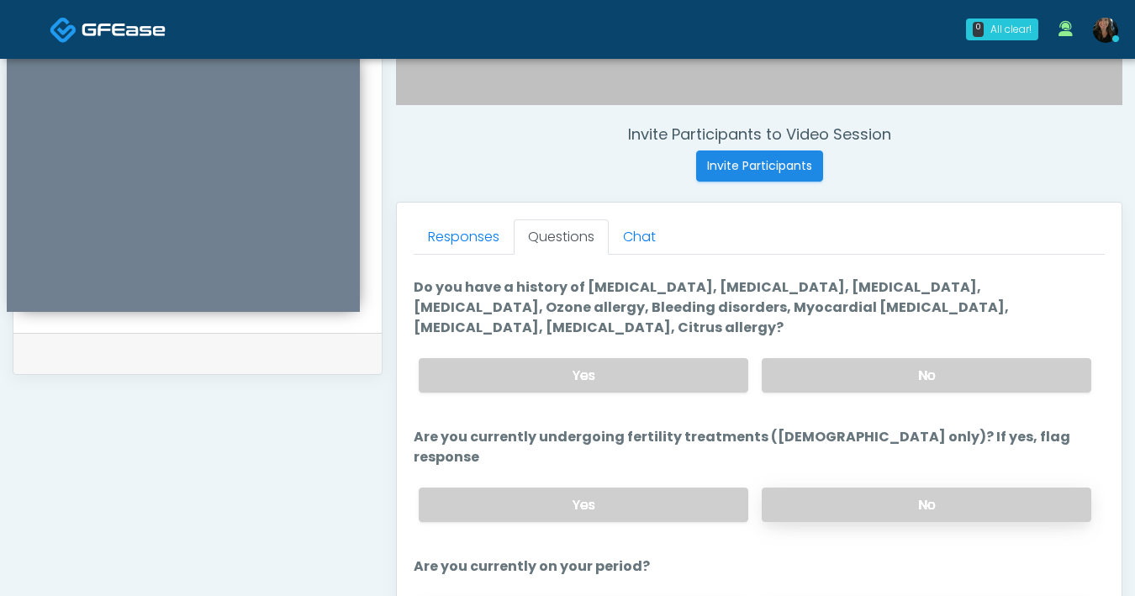
click at [878, 489] on label "No" at bounding box center [927, 505] width 330 height 34
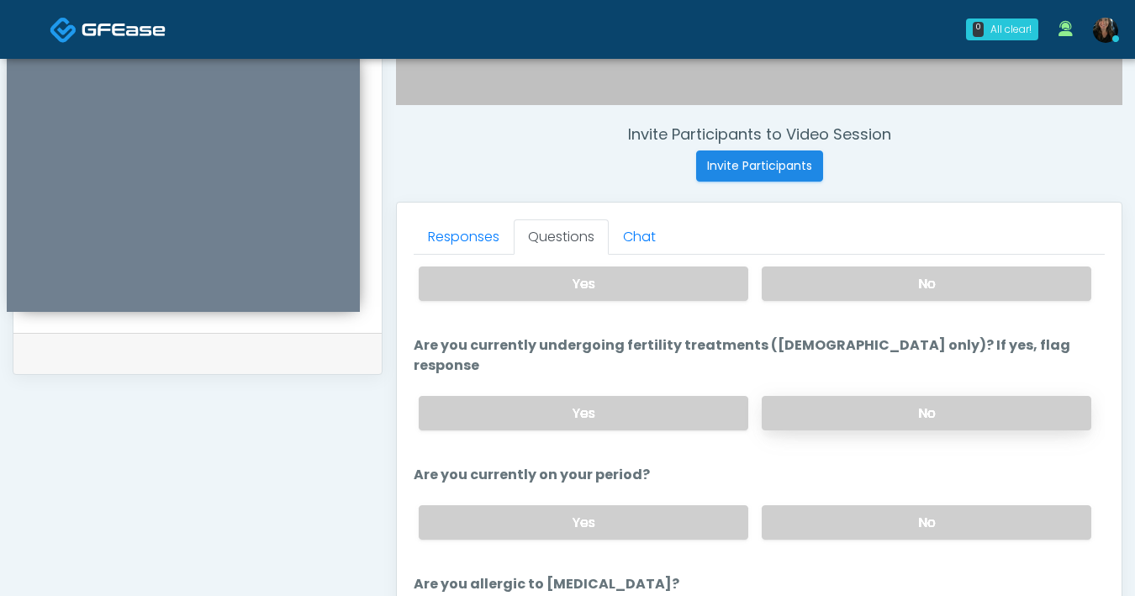
scroll to position [128, 0]
click at [875, 505] on label "No" at bounding box center [927, 522] width 330 height 34
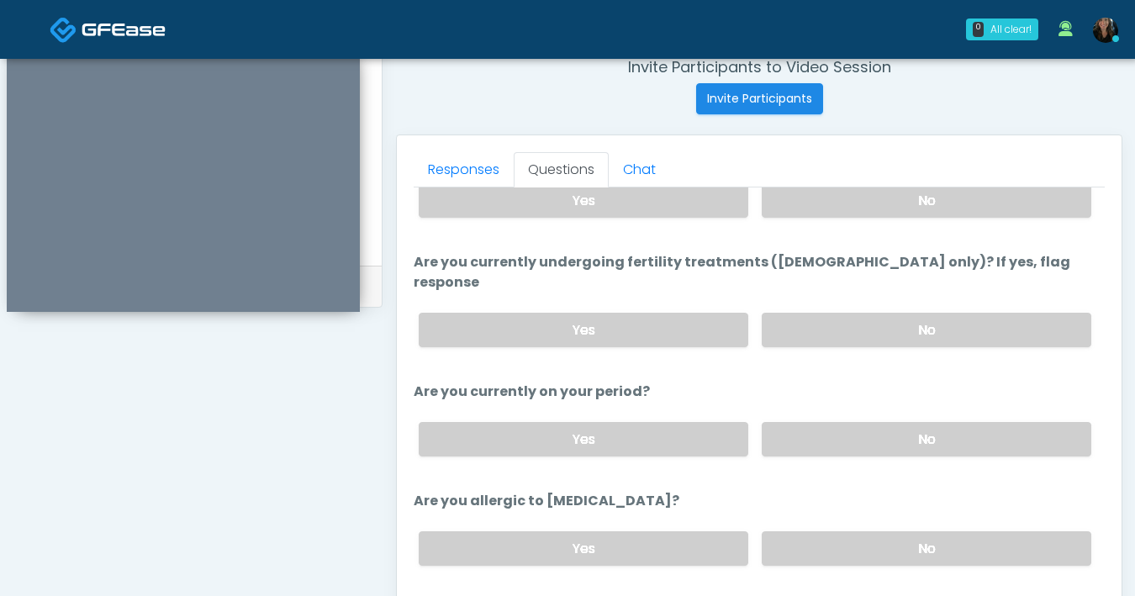
scroll to position [738, 0]
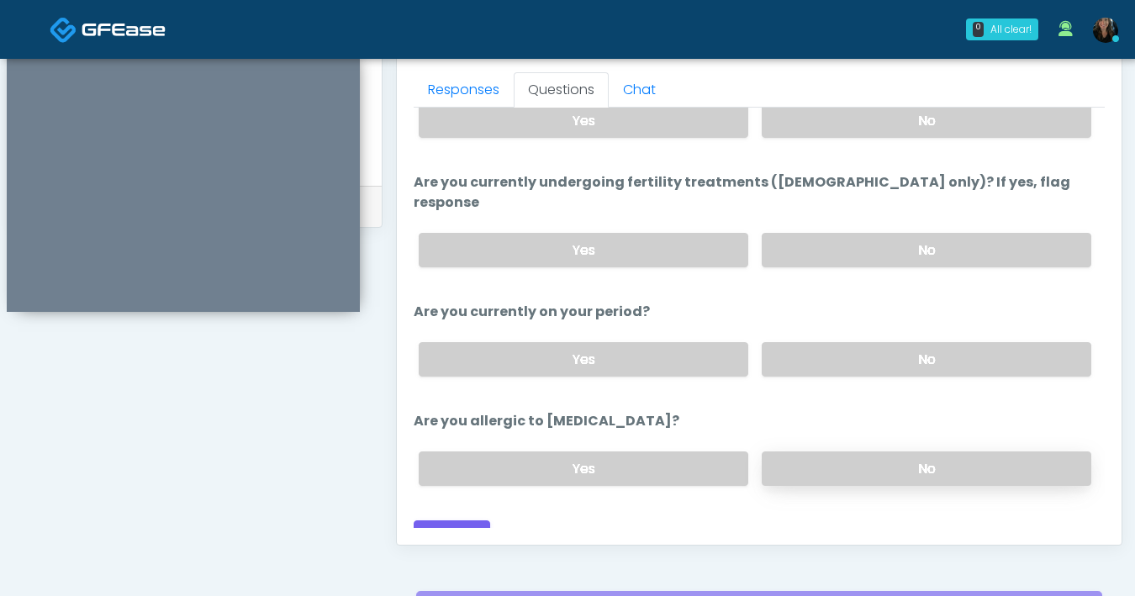
click at [870, 452] on label "No" at bounding box center [927, 469] width 330 height 34
click at [436, 525] on button "Continue" at bounding box center [452, 536] width 77 height 31
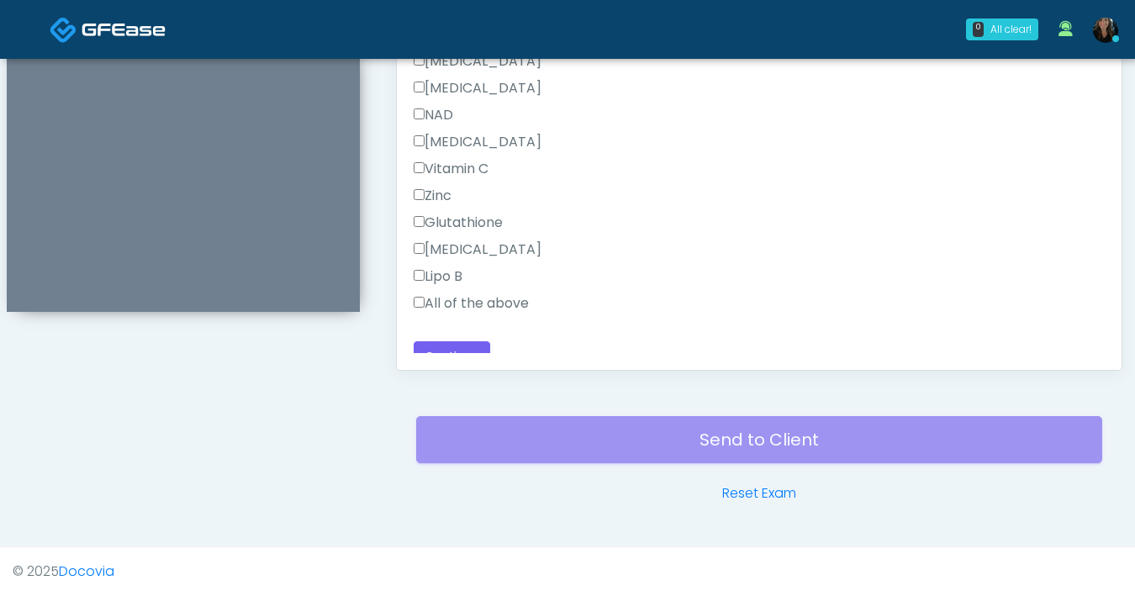
scroll to position [1203, 0]
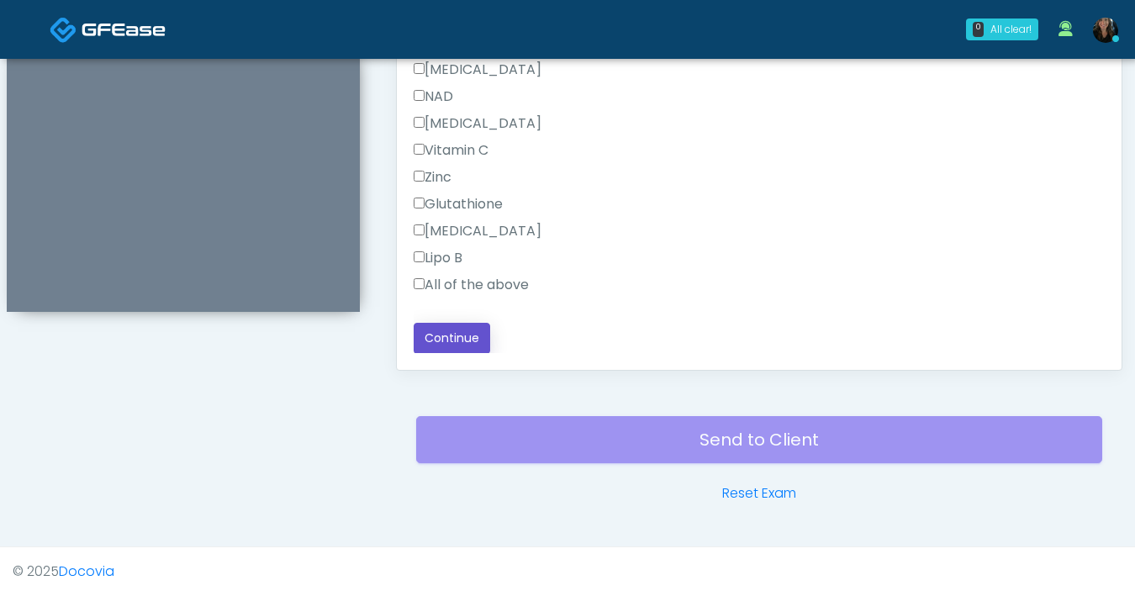
click at [454, 341] on button "Continue" at bounding box center [452, 338] width 77 height 31
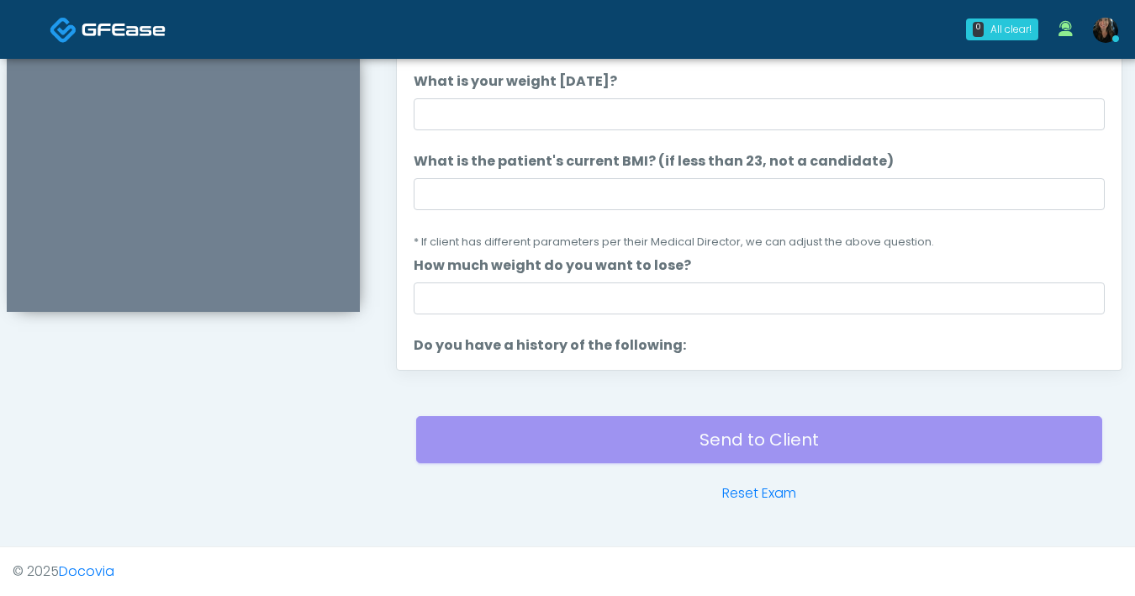
scroll to position [613, 0]
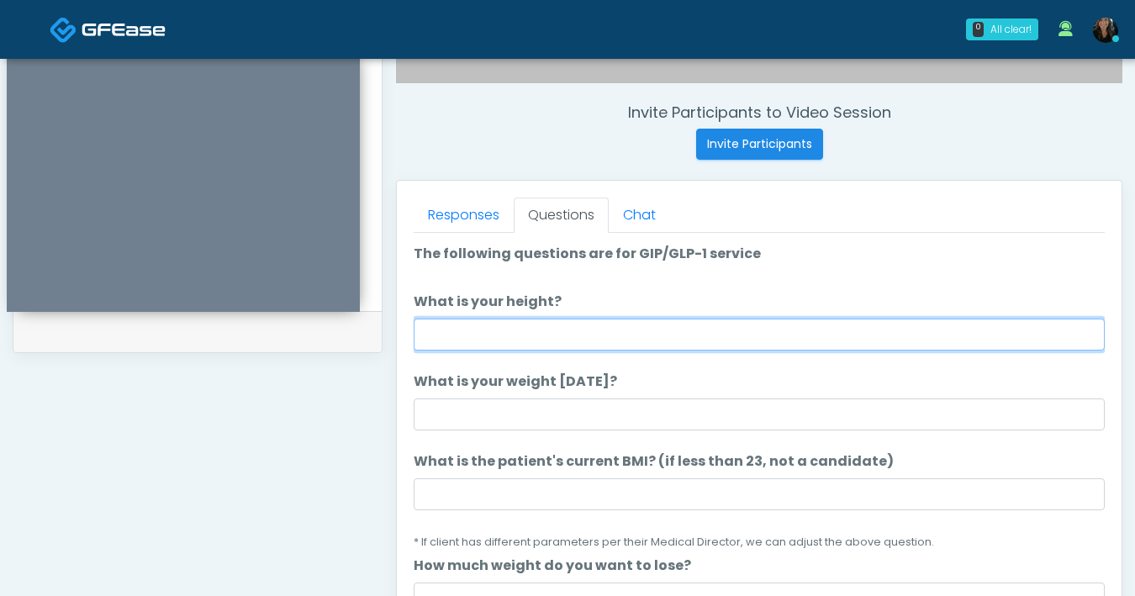
click at [634, 336] on input "What is your height?" at bounding box center [759, 335] width 691 height 32
type input "***"
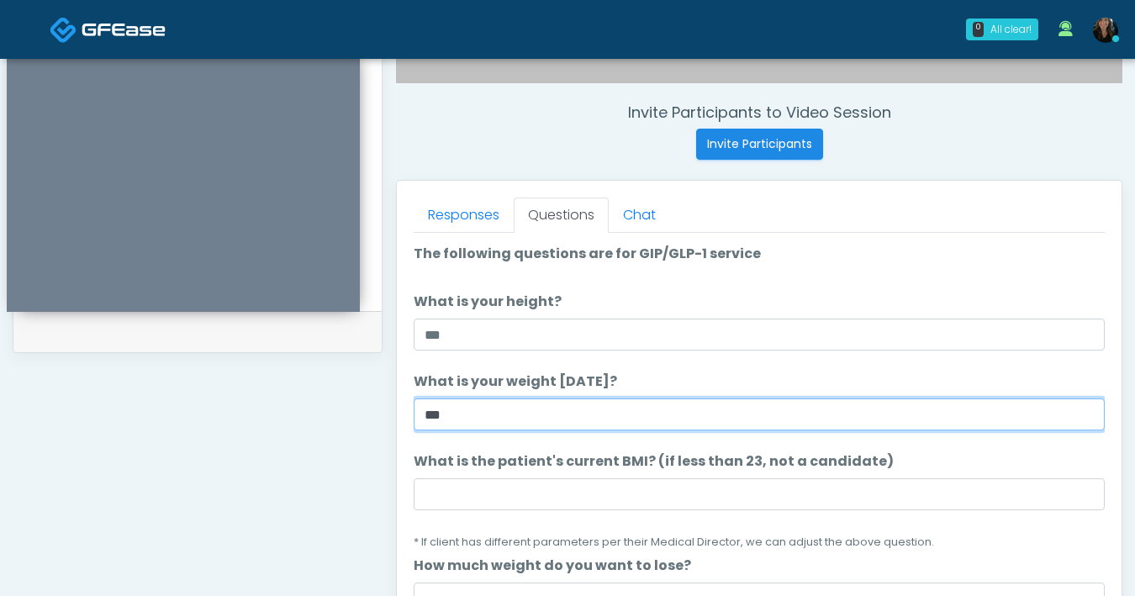
type input "***"
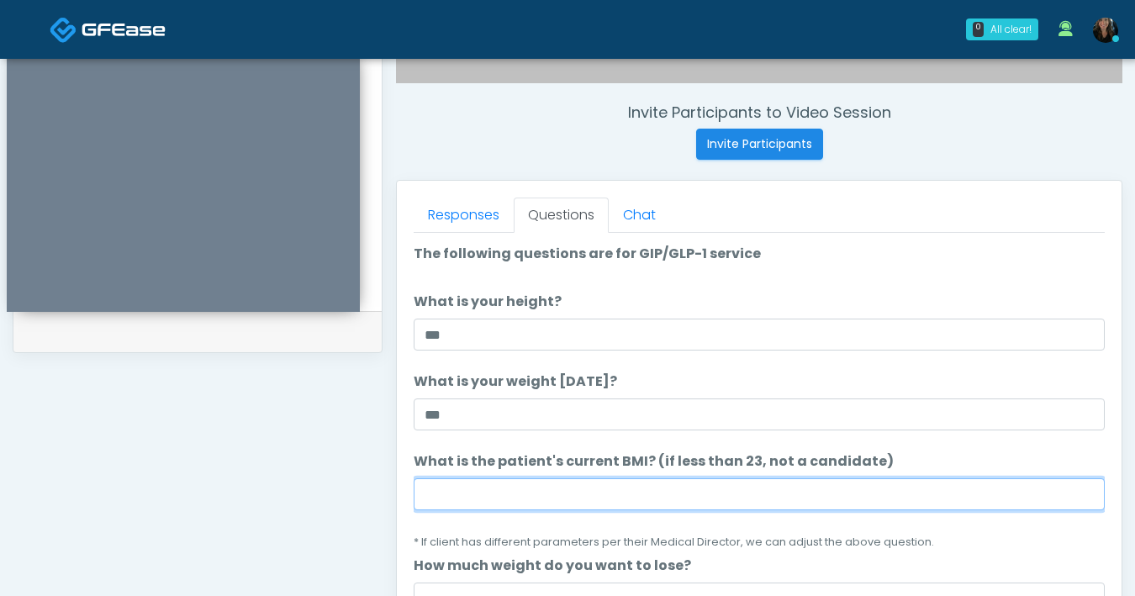
click at [580, 489] on input "What is the patient's current BMI? (if less than 23, not a candidate)" at bounding box center [759, 495] width 691 height 32
type input "****"
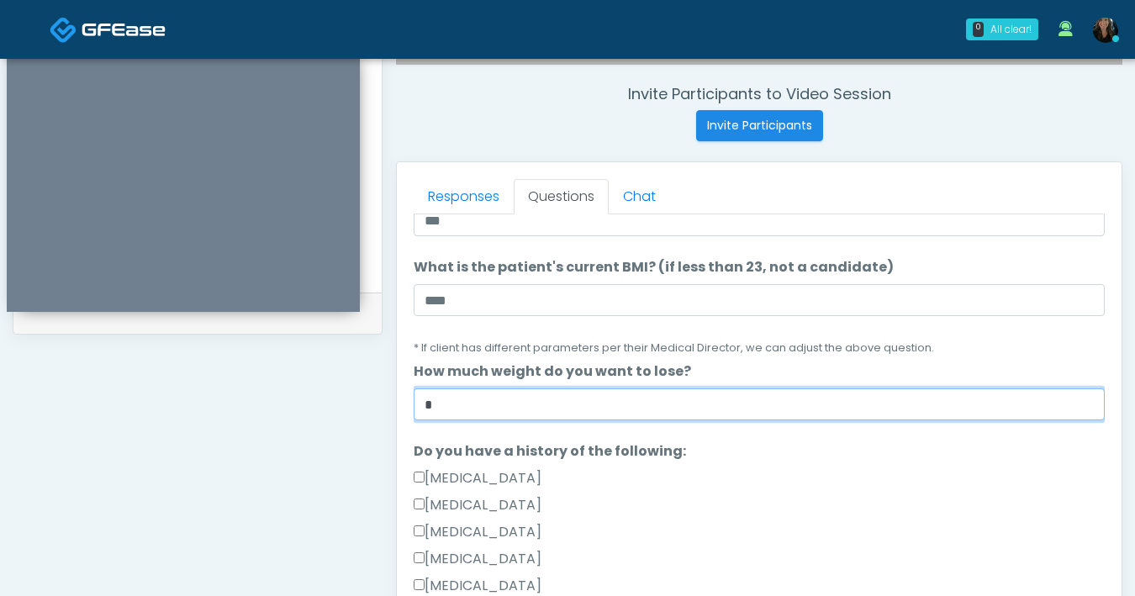
scroll to position [282, 0]
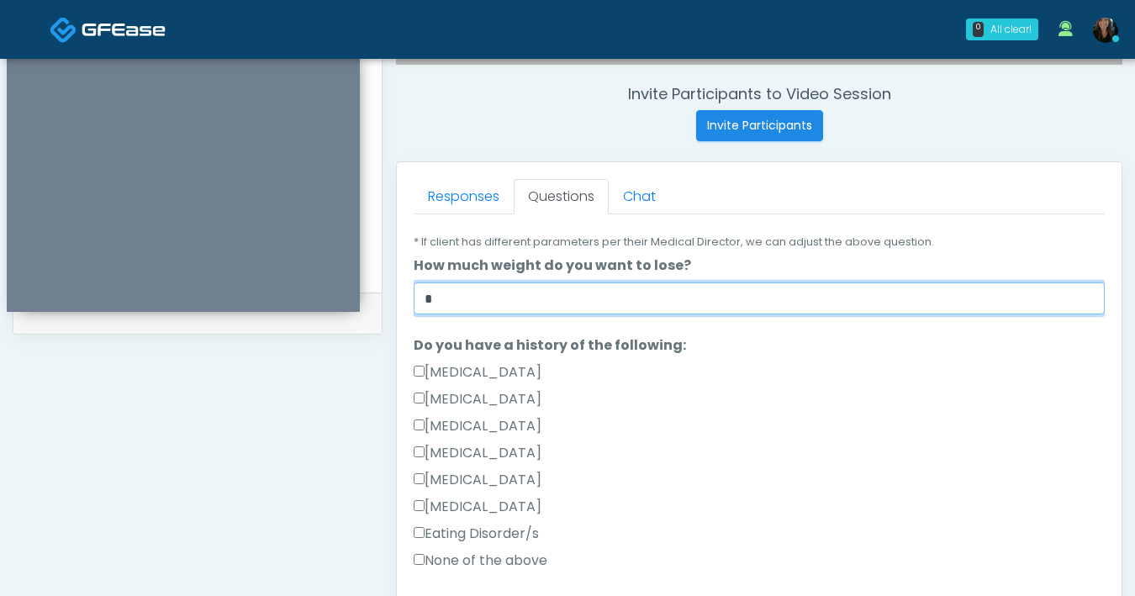
type input "*"
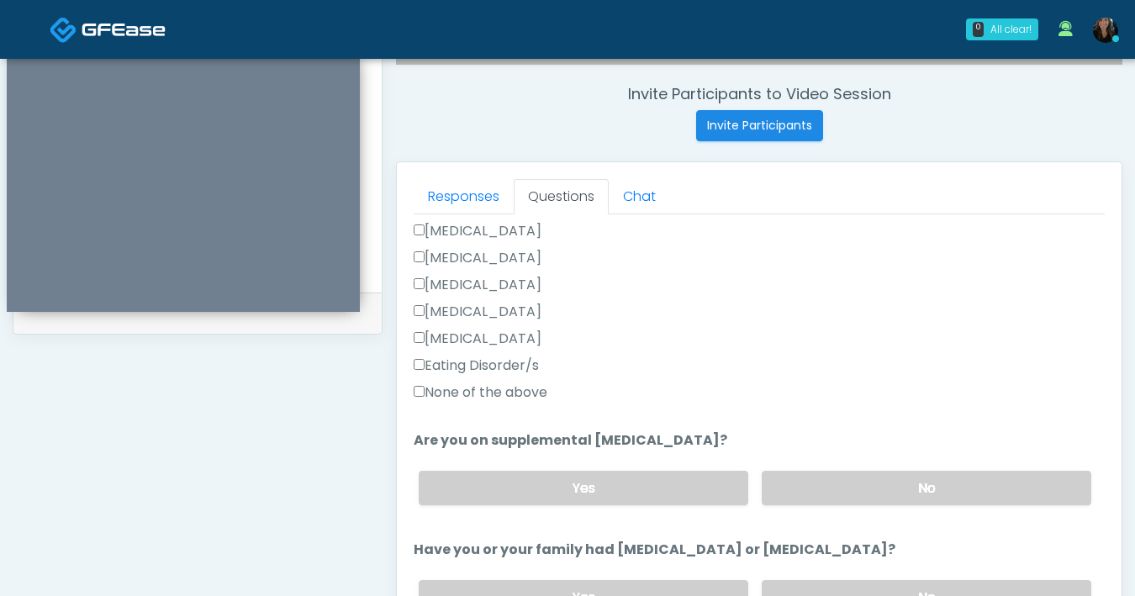
scroll to position [451, 0]
click at [840, 487] on label "No" at bounding box center [927, 487] width 330 height 34
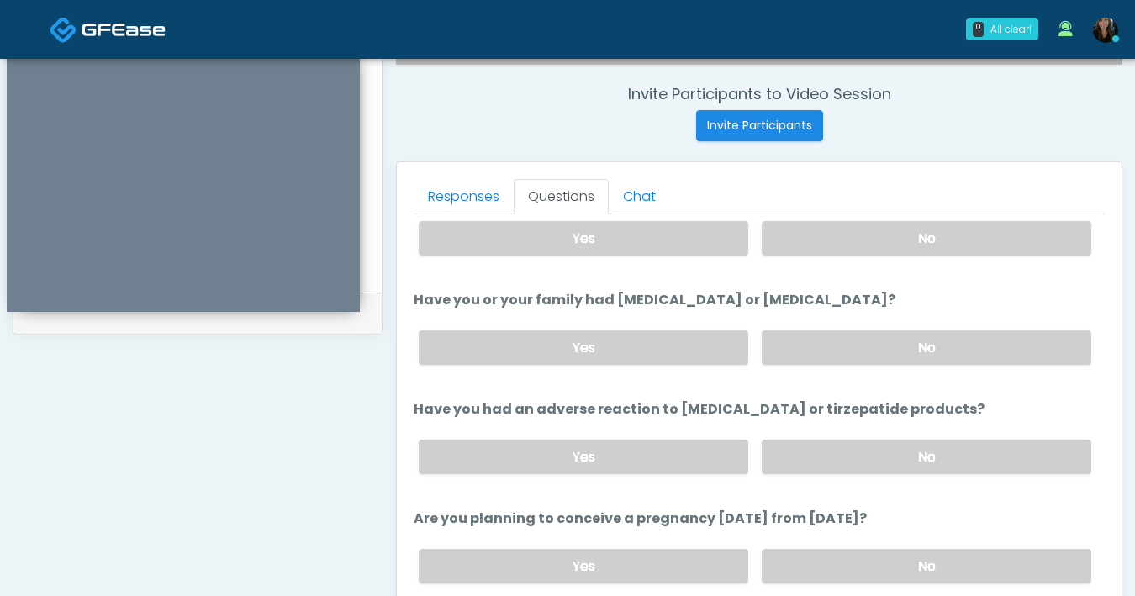
scroll to position [706, 0]
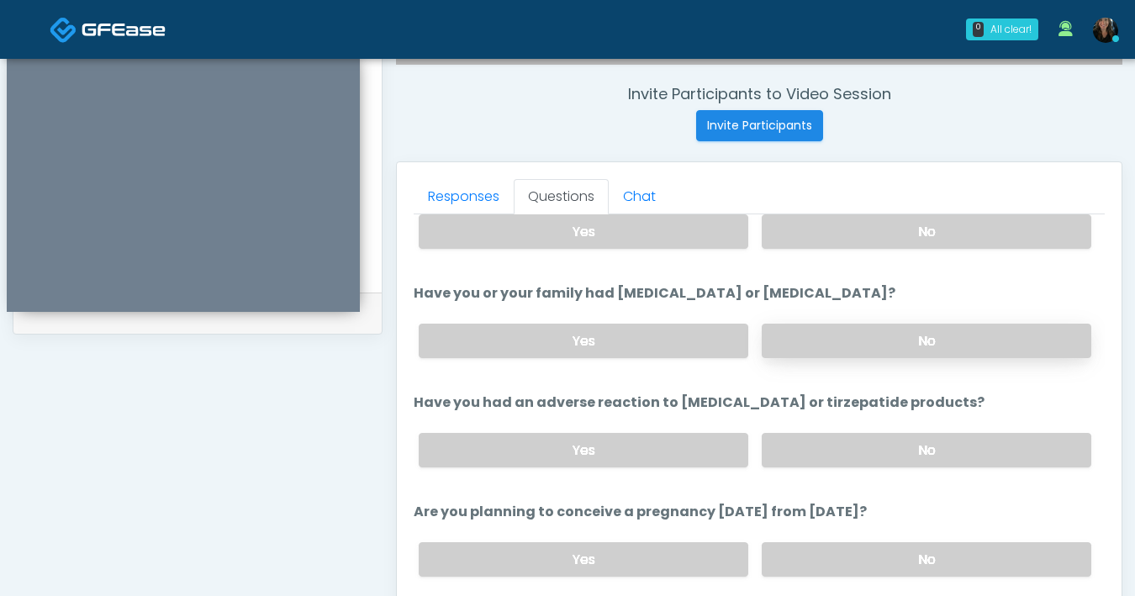
click at [828, 333] on label "No" at bounding box center [927, 341] width 330 height 34
click at [831, 448] on label "No" at bounding box center [927, 450] width 330 height 34
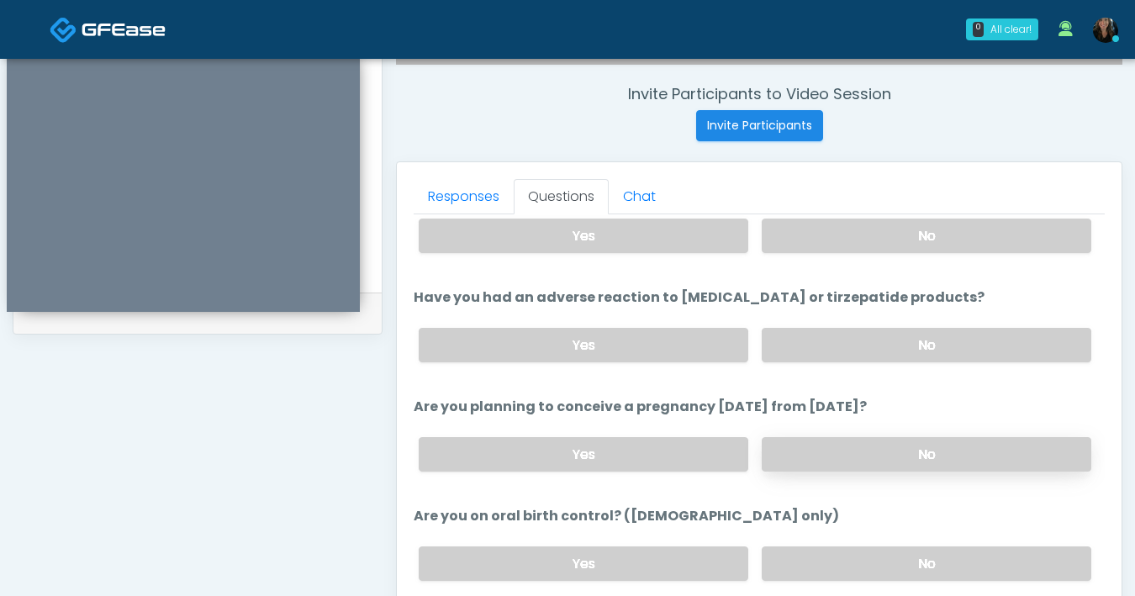
scroll to position [839, 0]
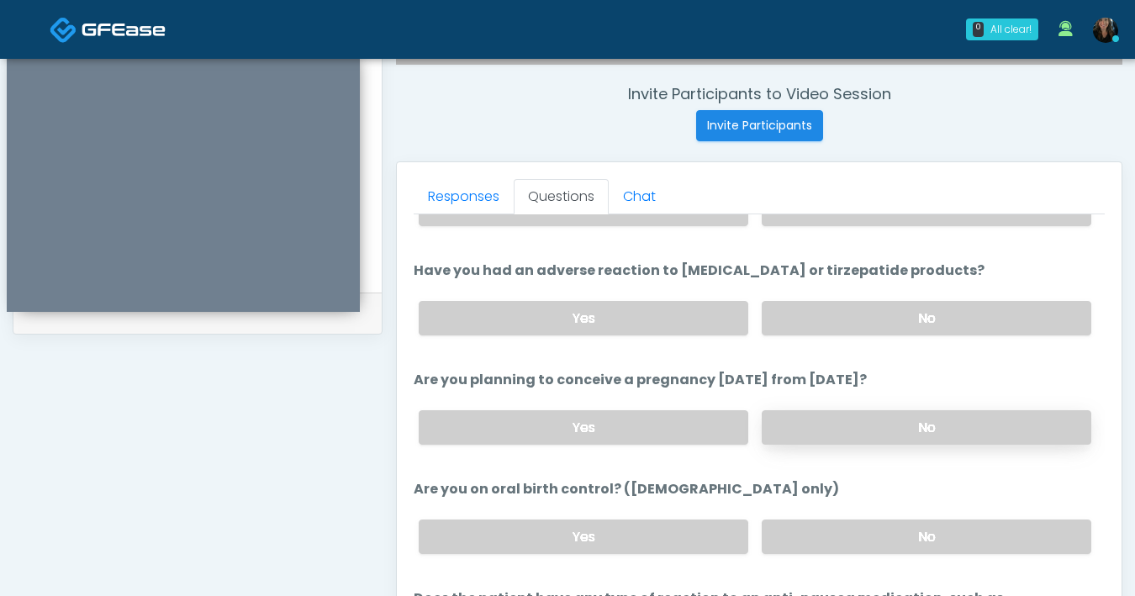
click at [830, 439] on label "No" at bounding box center [927, 427] width 330 height 34
click at [839, 532] on label "No" at bounding box center [927, 537] width 330 height 34
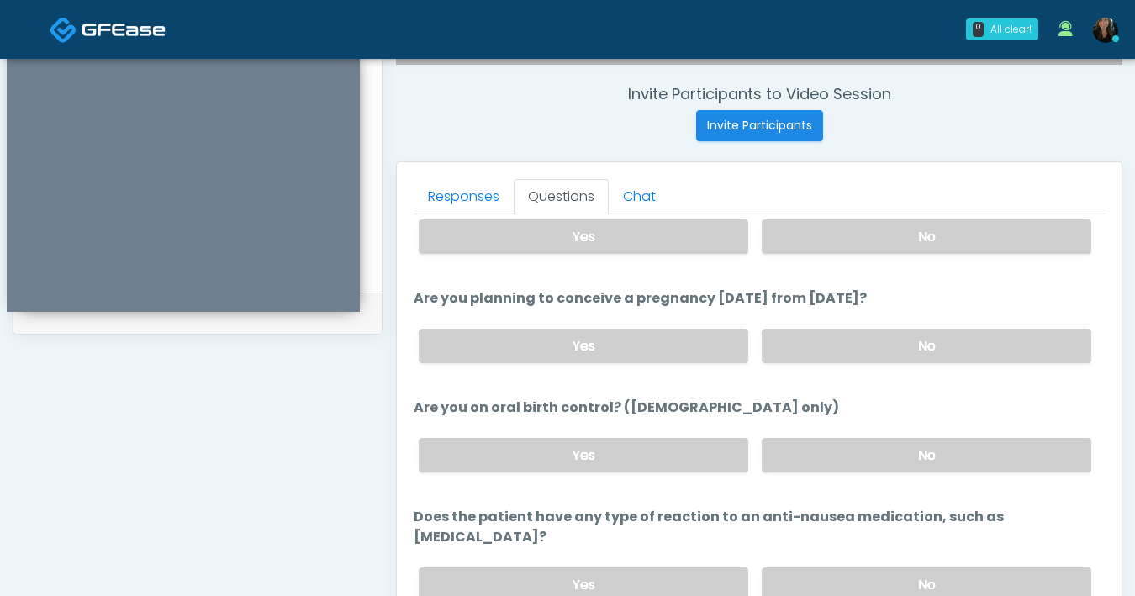
scroll to position [928, 0]
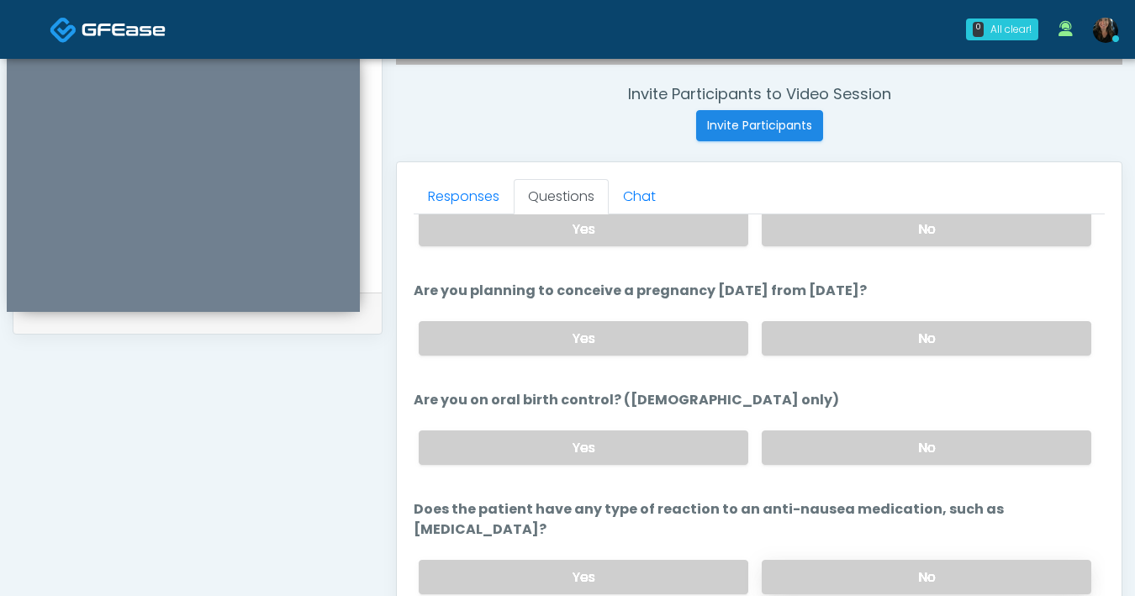
click at [825, 560] on label "No" at bounding box center [927, 577] width 330 height 34
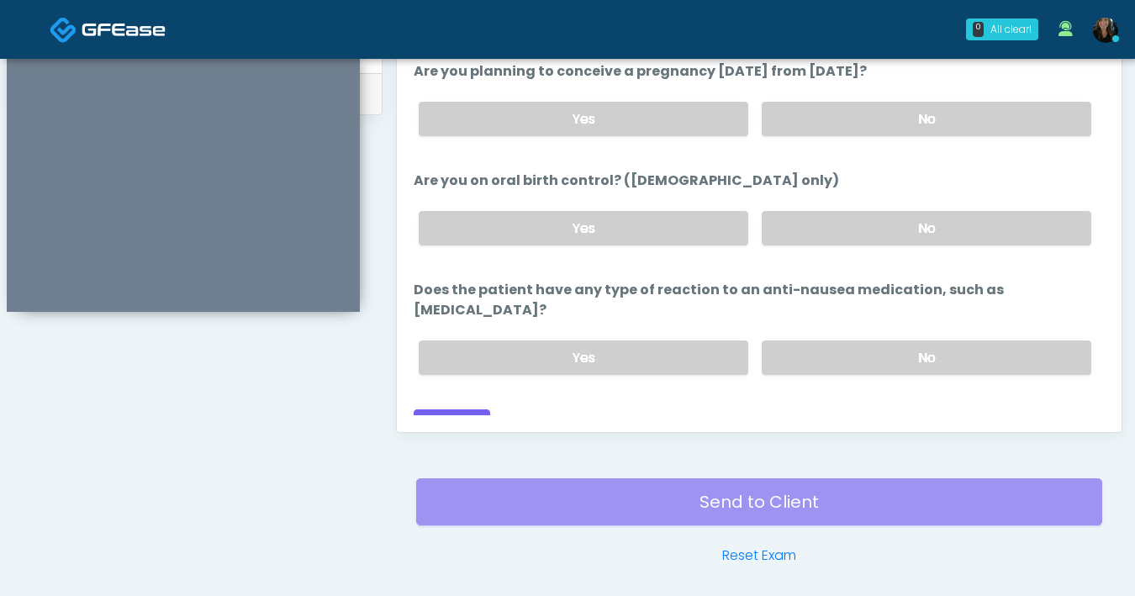
scroll to position [913, 0]
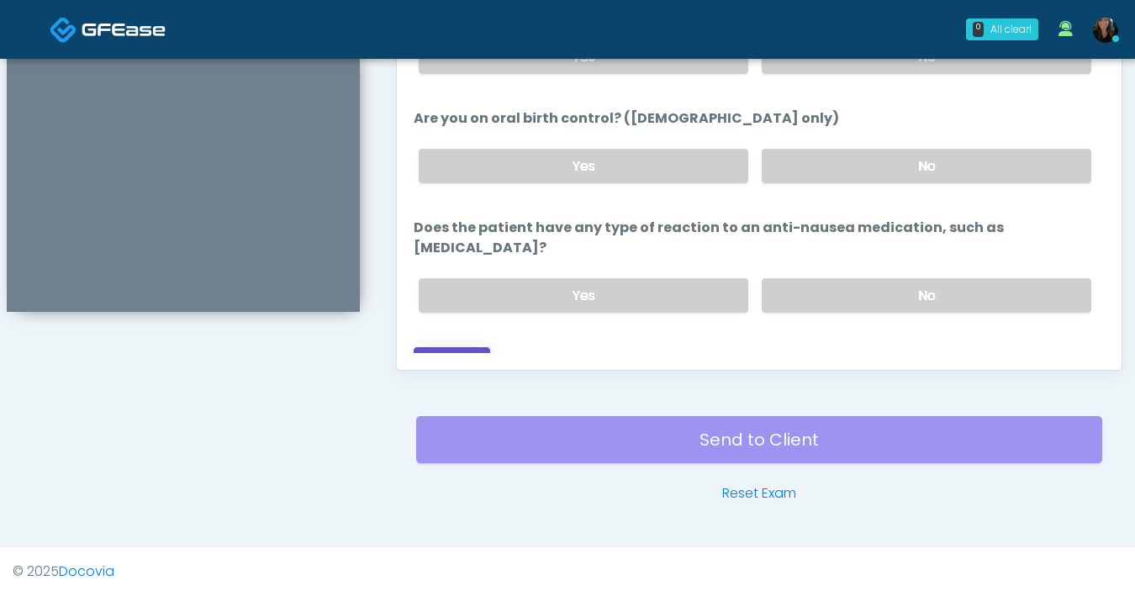
click at [455, 348] on button "Continue" at bounding box center [452, 362] width 77 height 31
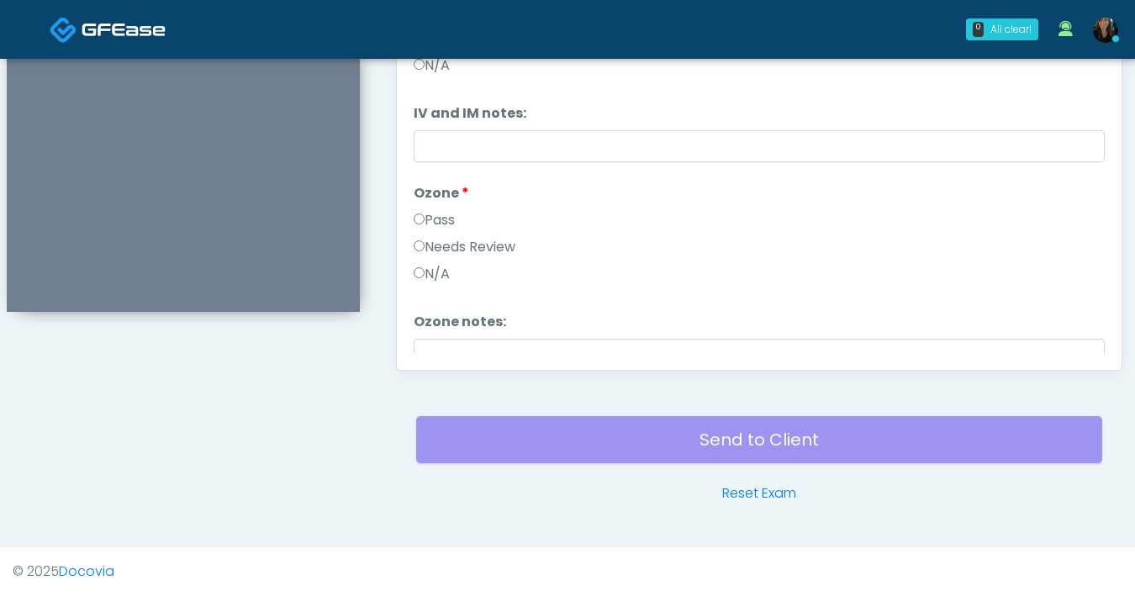
scroll to position [310, 0]
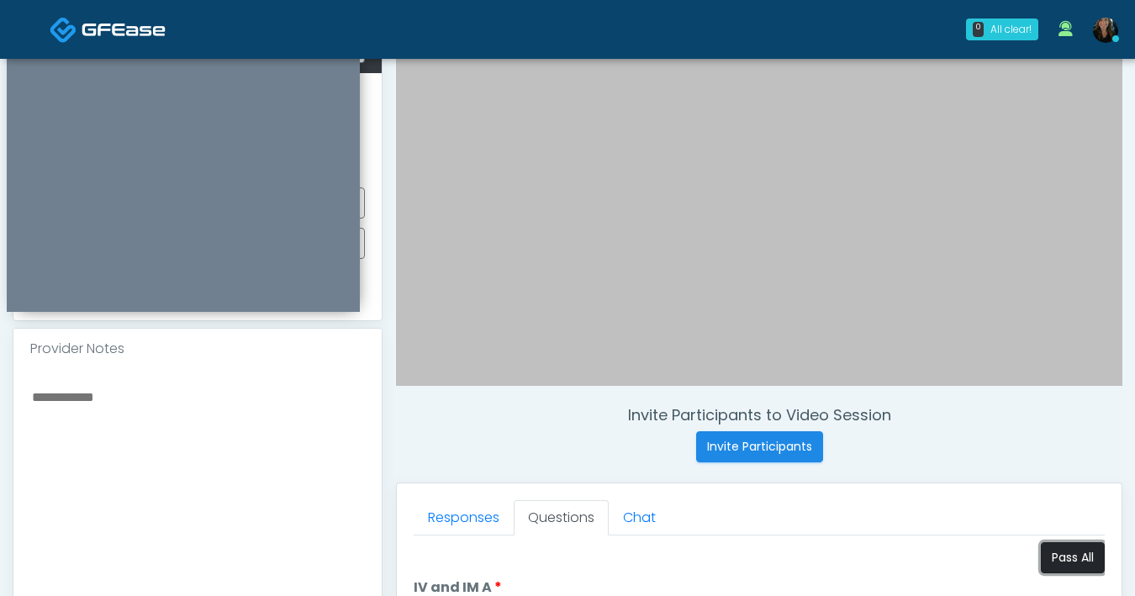
click at [1057, 551] on button "Pass All" at bounding box center [1073, 557] width 64 height 31
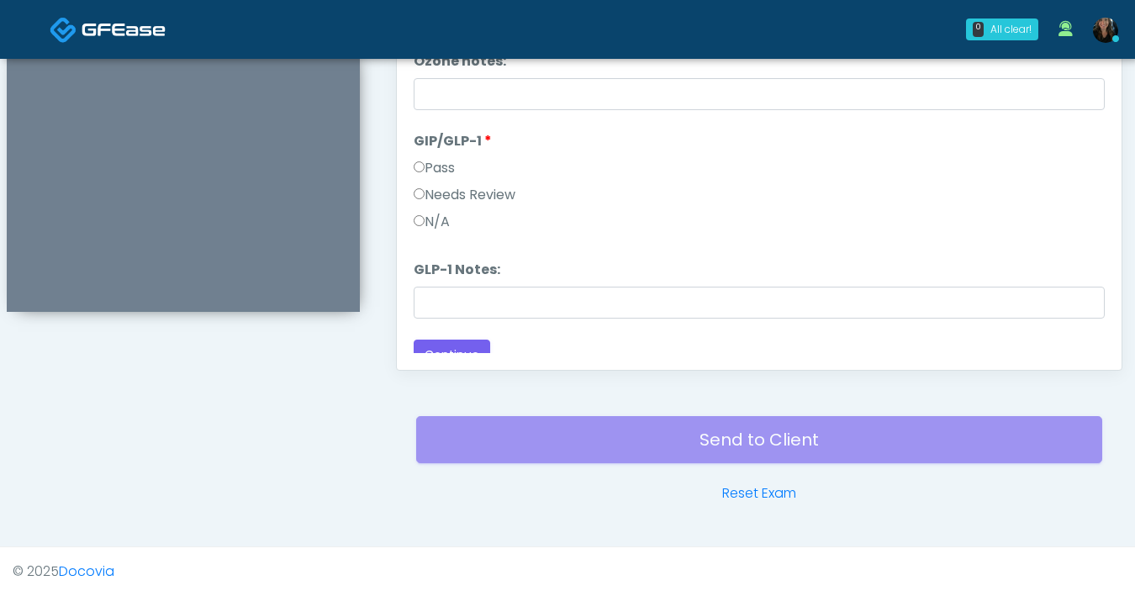
scroll to position [278, 0]
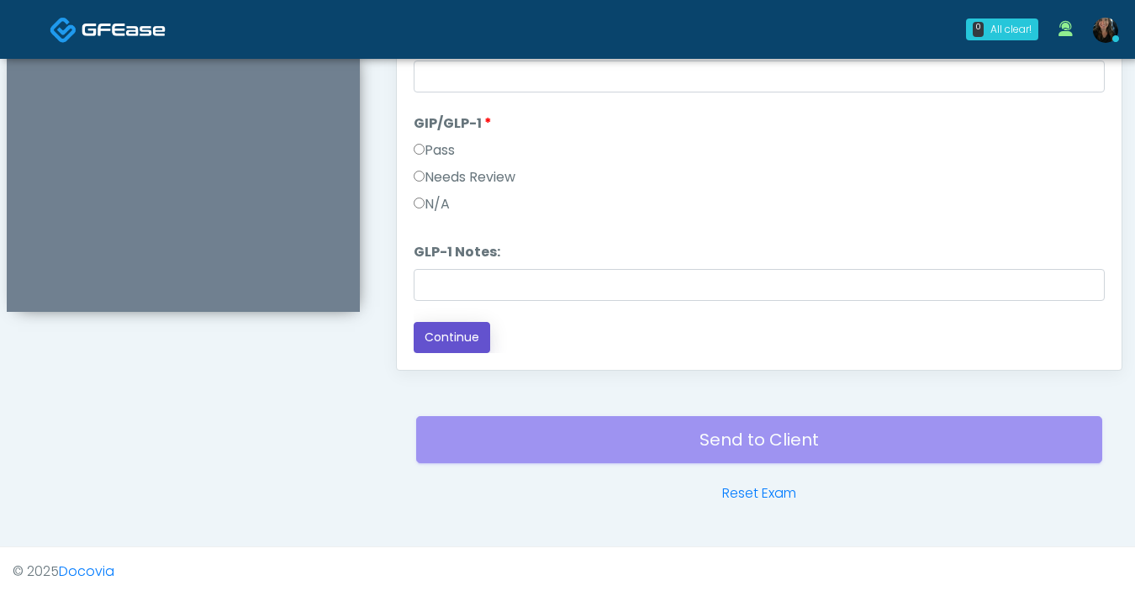
click at [468, 347] on button "Continue" at bounding box center [452, 337] width 77 height 31
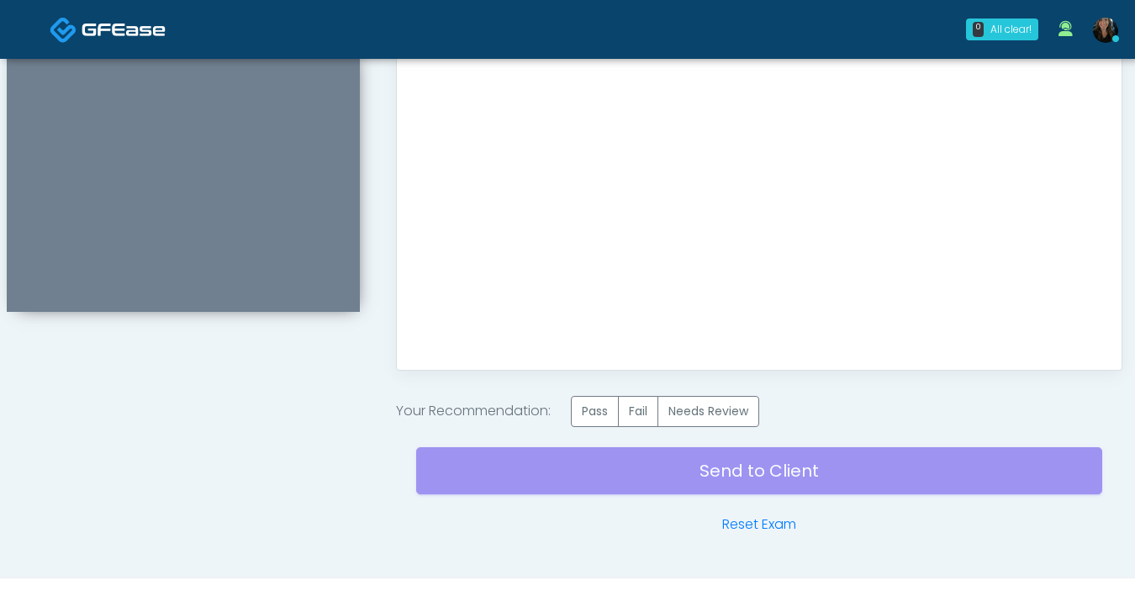
scroll to position [0, 0]
click at [587, 410] on label "Pass" at bounding box center [595, 411] width 48 height 31
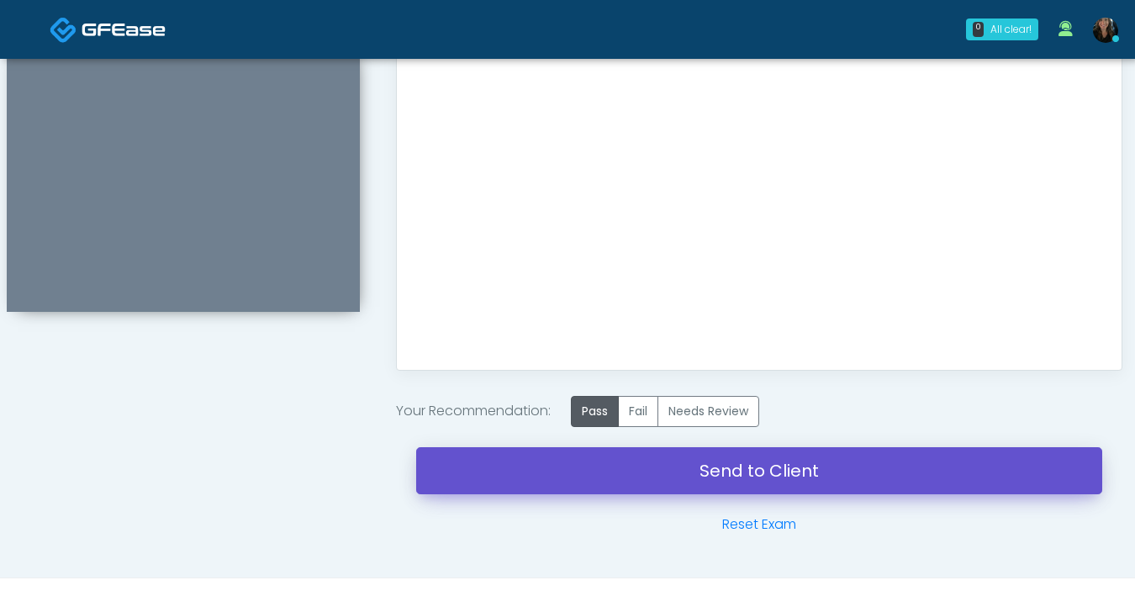
click at [696, 475] on link "Send to Client" at bounding box center [759, 470] width 686 height 47
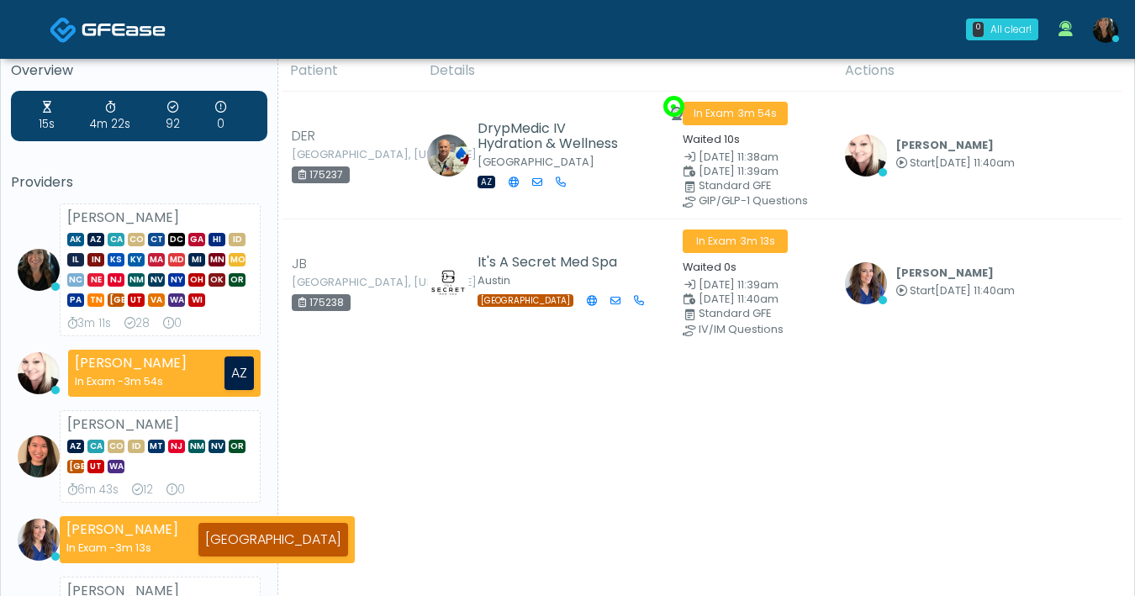
scroll to position [26, 0]
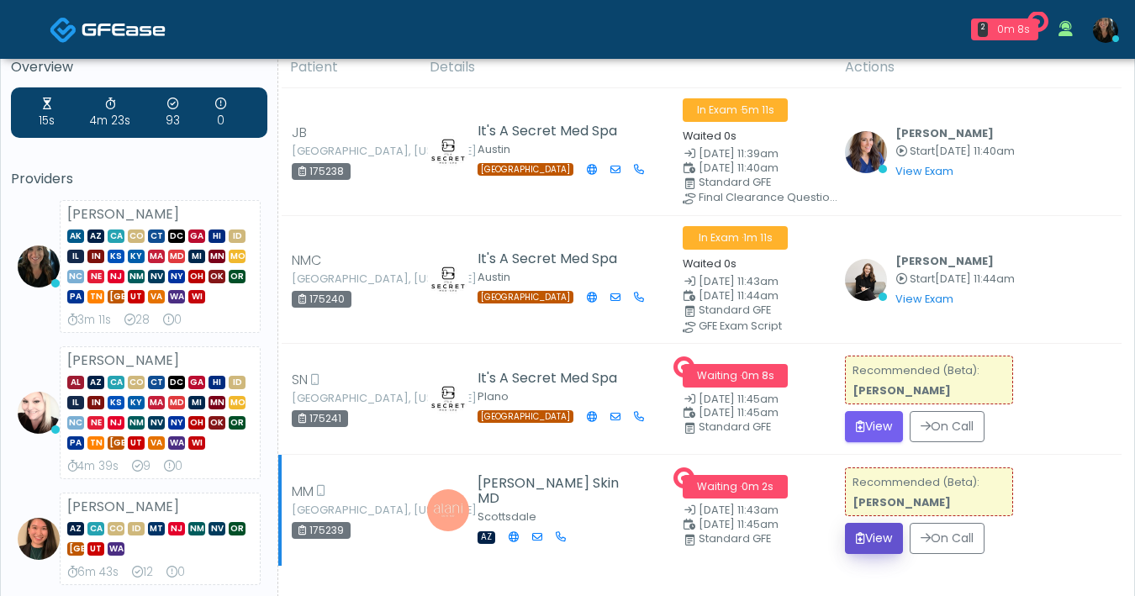
click at [889, 542] on button "View" at bounding box center [874, 538] width 58 height 31
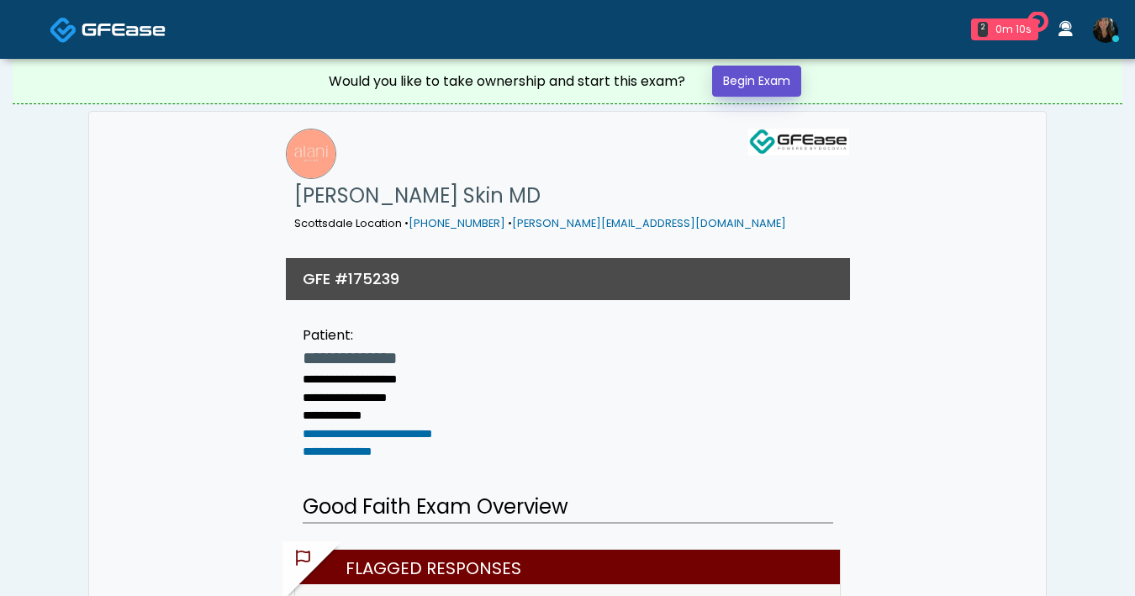
click at [764, 87] on link "Begin Exam" at bounding box center [756, 81] width 89 height 31
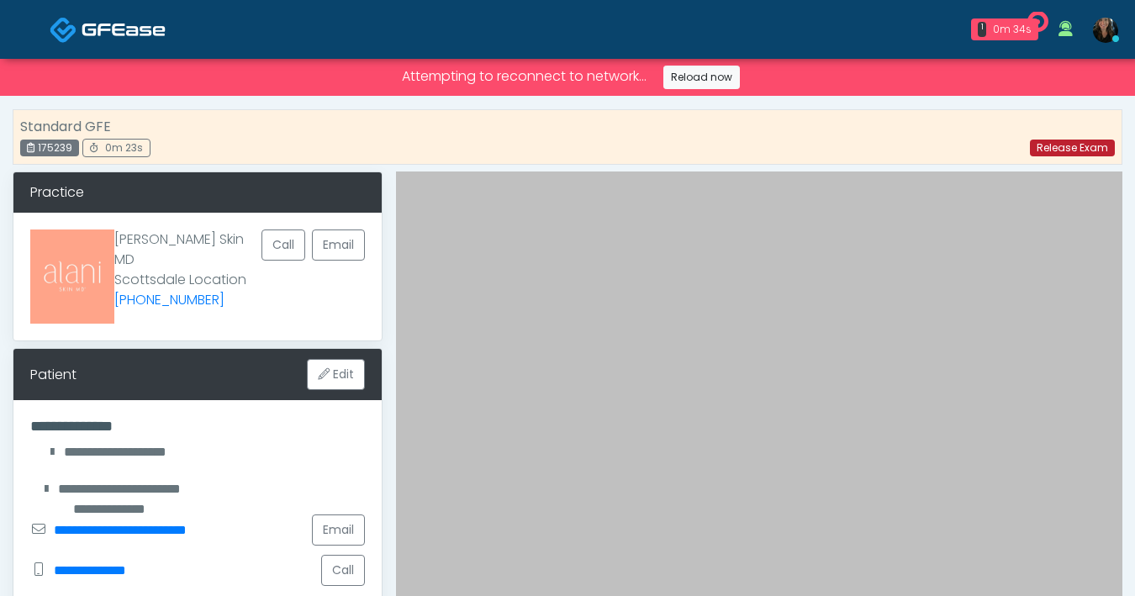
click at [1059, 146] on link "Release Exam" at bounding box center [1072, 148] width 85 height 17
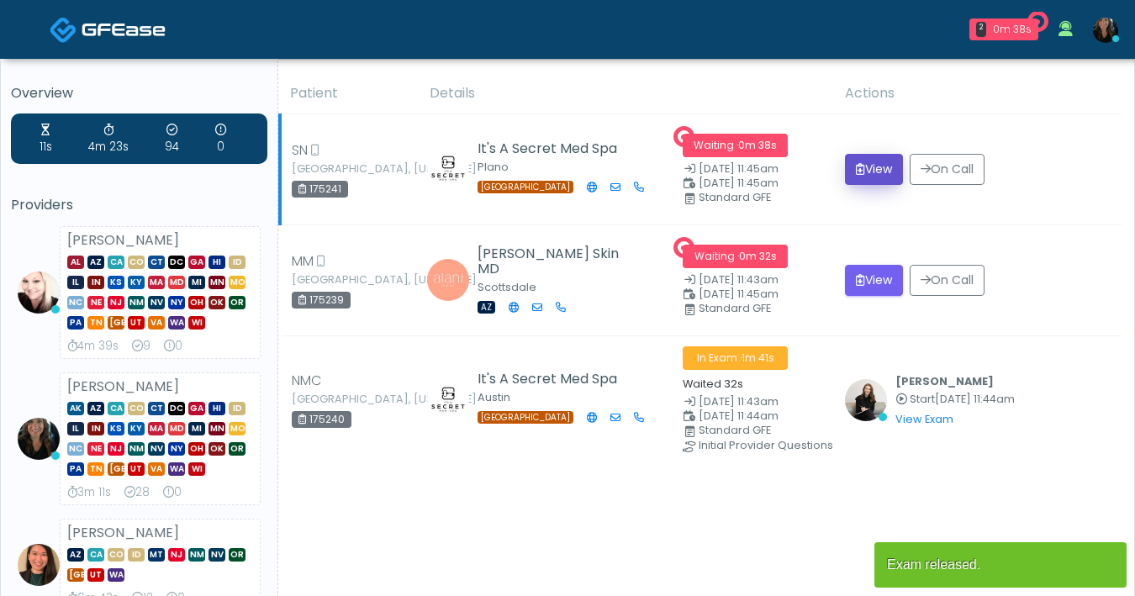
click at [866, 158] on button "View" at bounding box center [874, 169] width 58 height 31
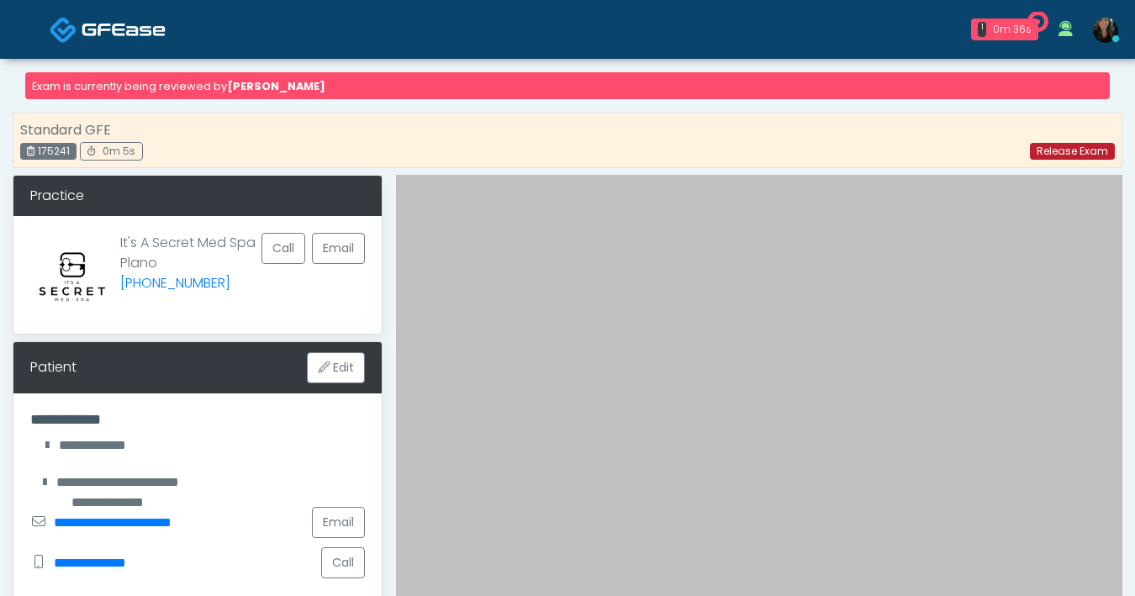
click at [1063, 154] on link "Release Exam" at bounding box center [1072, 151] width 85 height 17
click at [151, 24] on img at bounding box center [124, 29] width 84 height 17
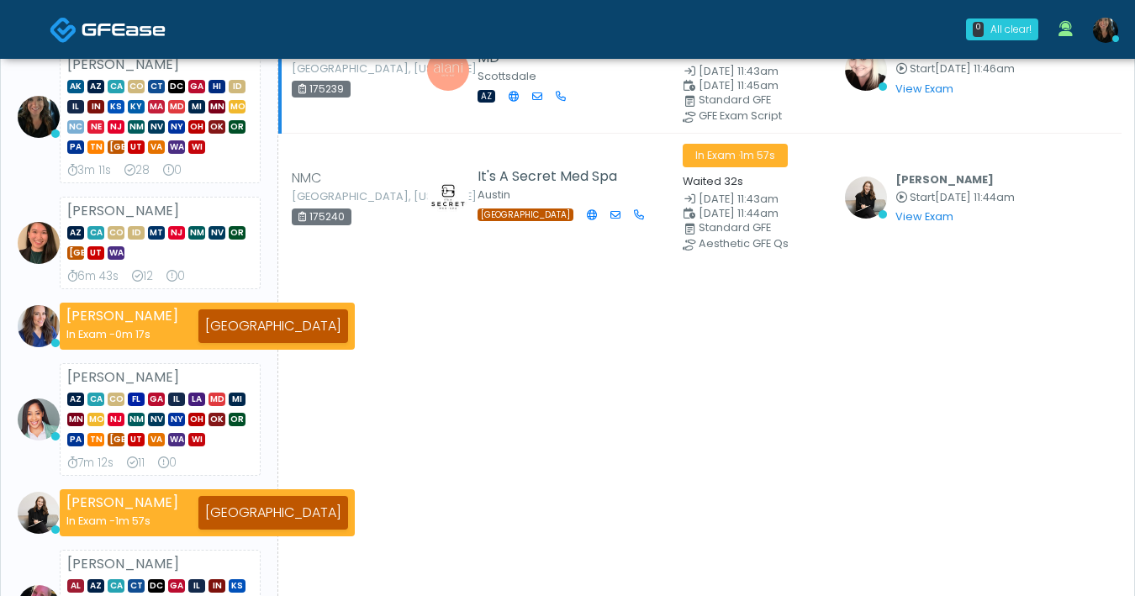
scroll to position [238, 0]
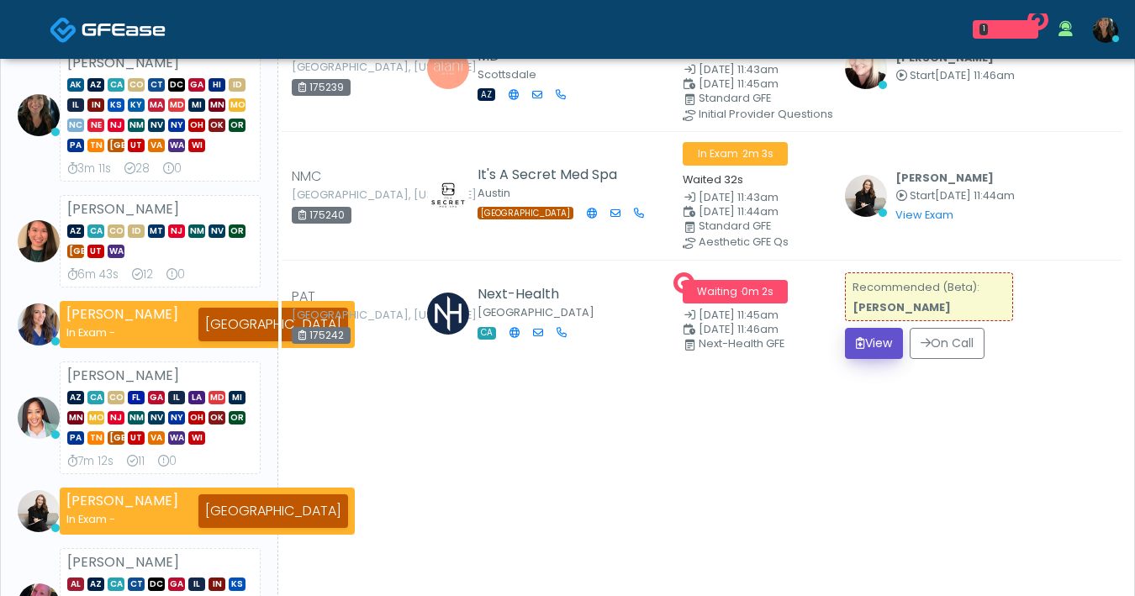
click at [874, 332] on button "View" at bounding box center [874, 343] width 58 height 31
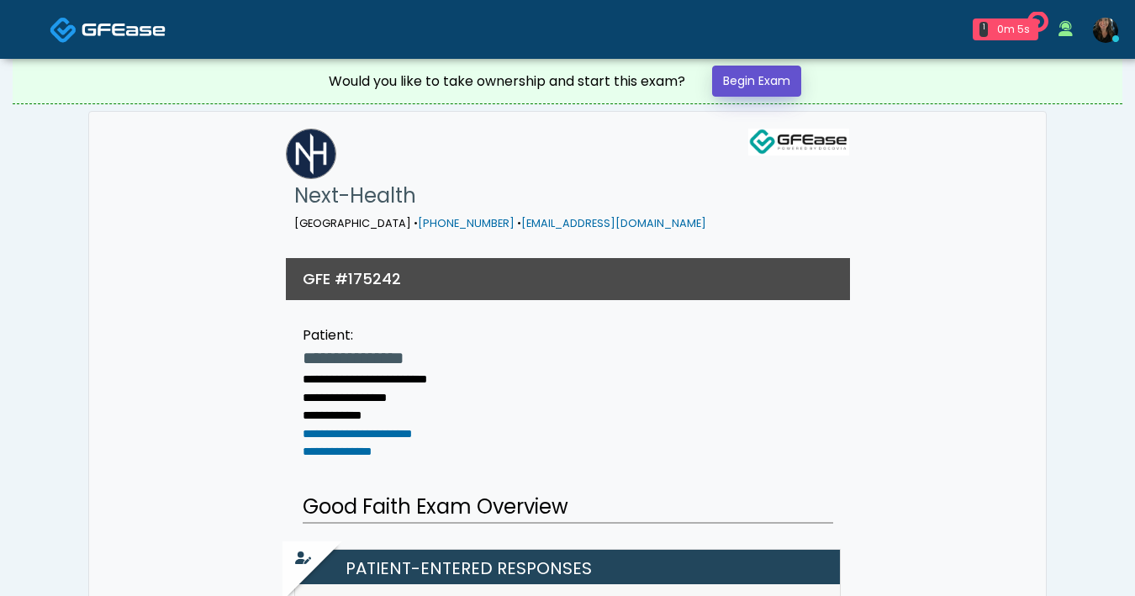
click at [770, 90] on link "Begin Exam" at bounding box center [756, 81] width 89 height 31
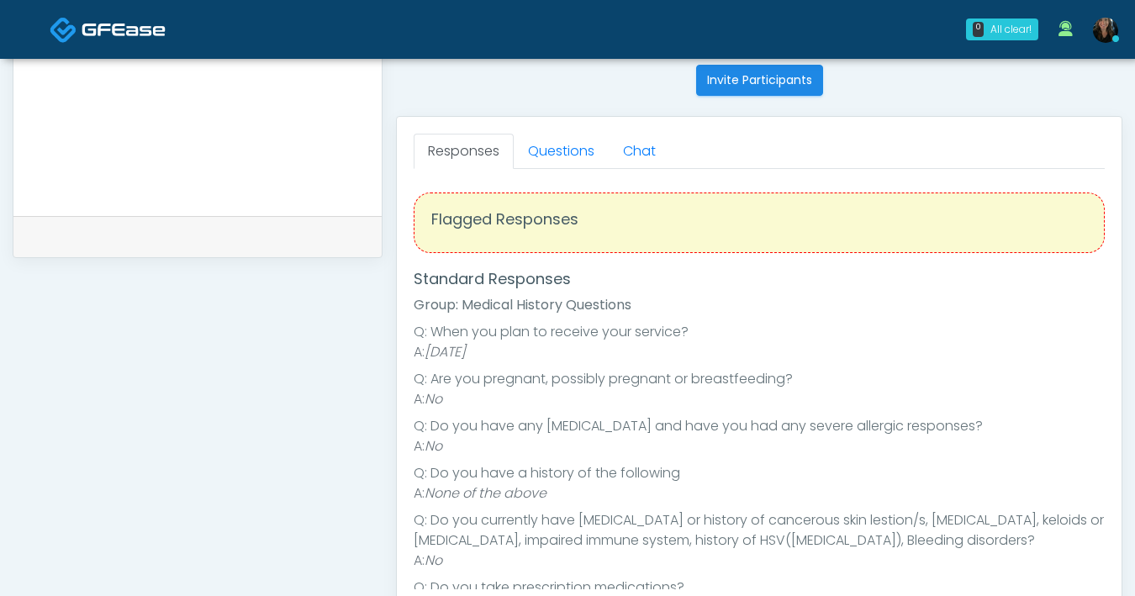
scroll to position [692, 0]
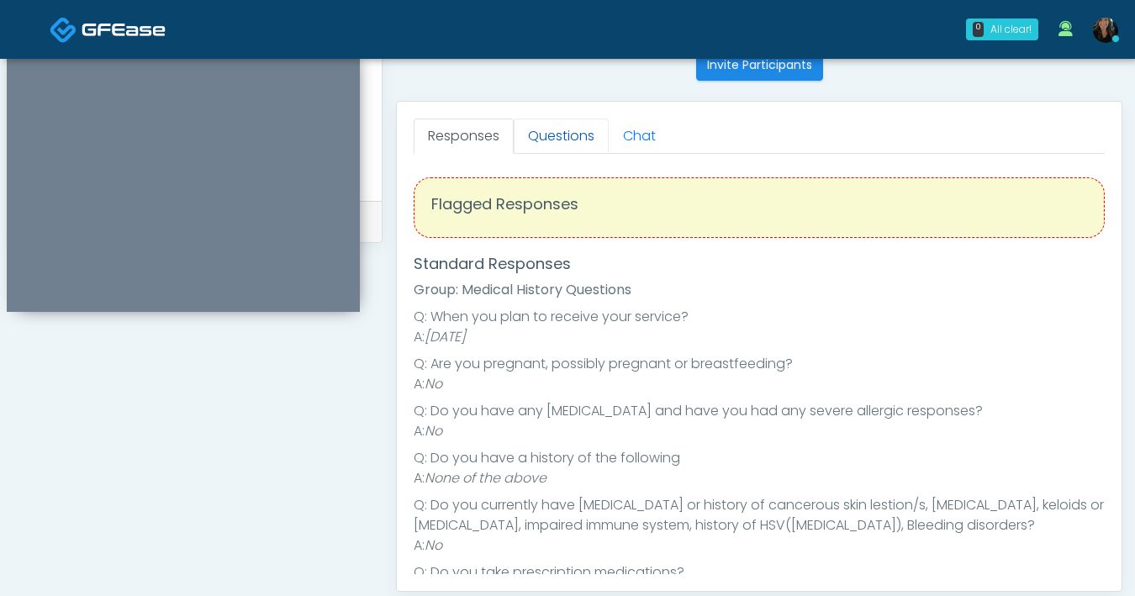
click at [576, 145] on link "Questions" at bounding box center [561, 136] width 95 height 35
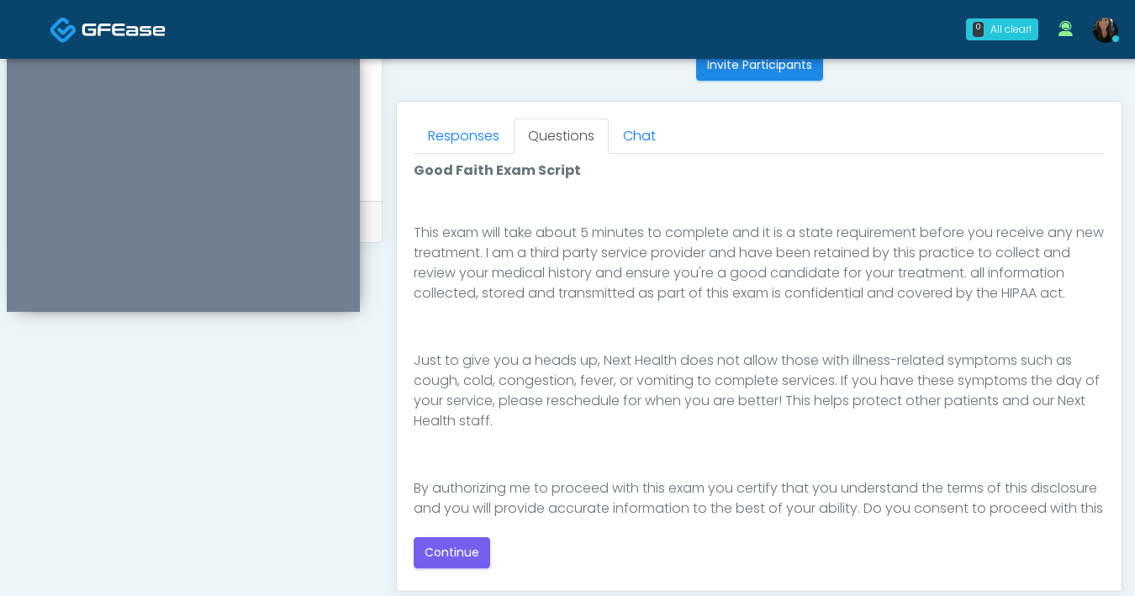
scroll to position [323, 0]
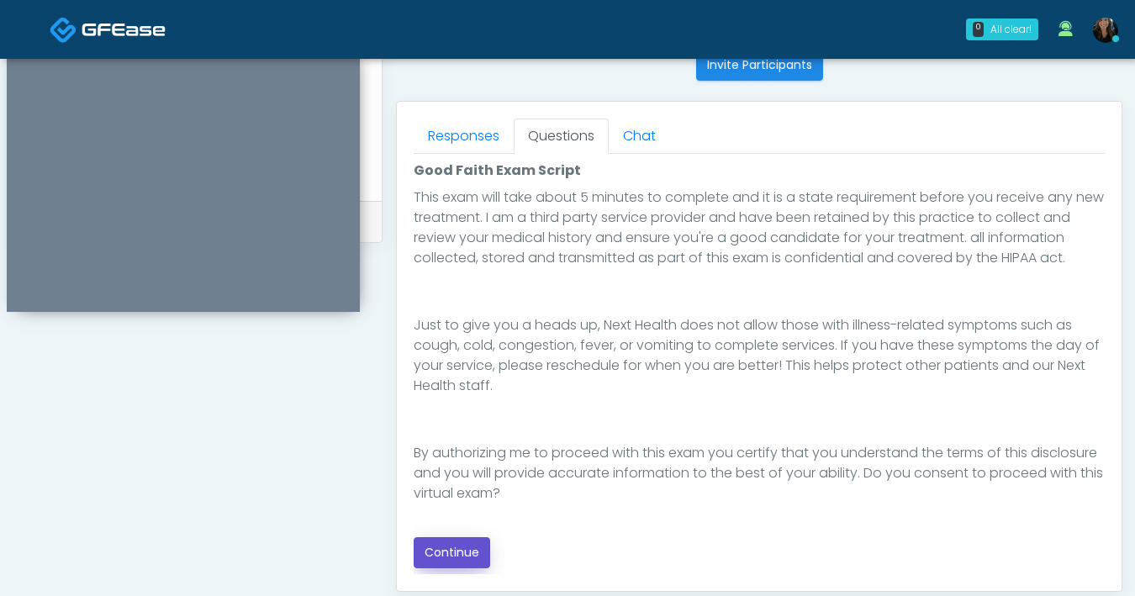
click at [450, 555] on button "Continue" at bounding box center [452, 552] width 77 height 31
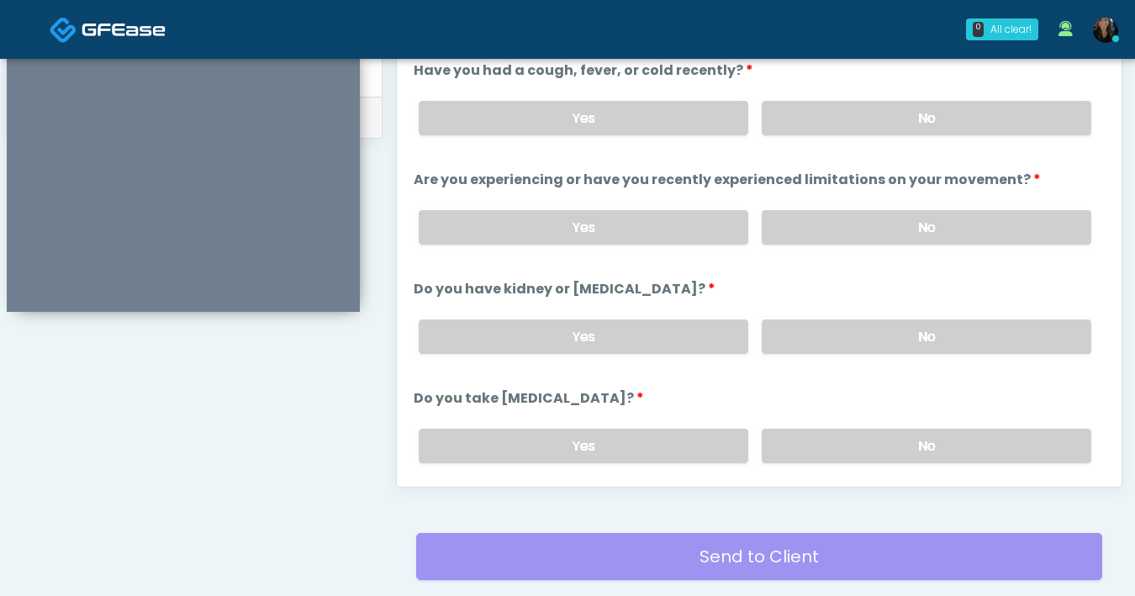
scroll to position [588, 0]
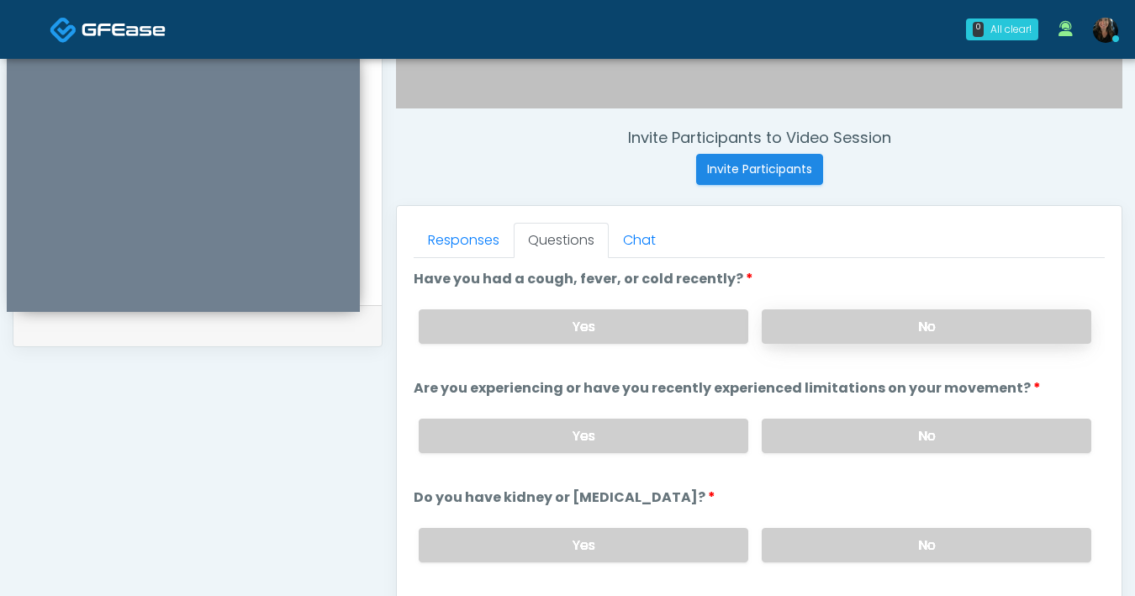
click at [899, 325] on label "No" at bounding box center [927, 326] width 330 height 34
click at [933, 441] on label "No" at bounding box center [927, 436] width 330 height 34
click at [920, 553] on label "No" at bounding box center [927, 545] width 330 height 34
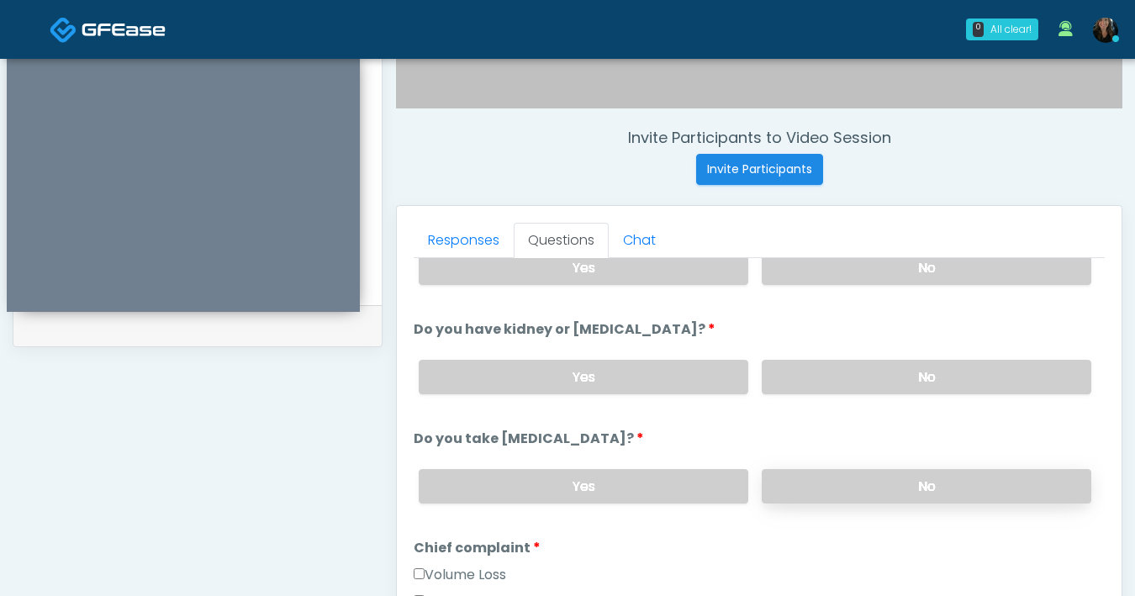
scroll to position [169, 0]
click at [944, 489] on label "No" at bounding box center [927, 485] width 330 height 34
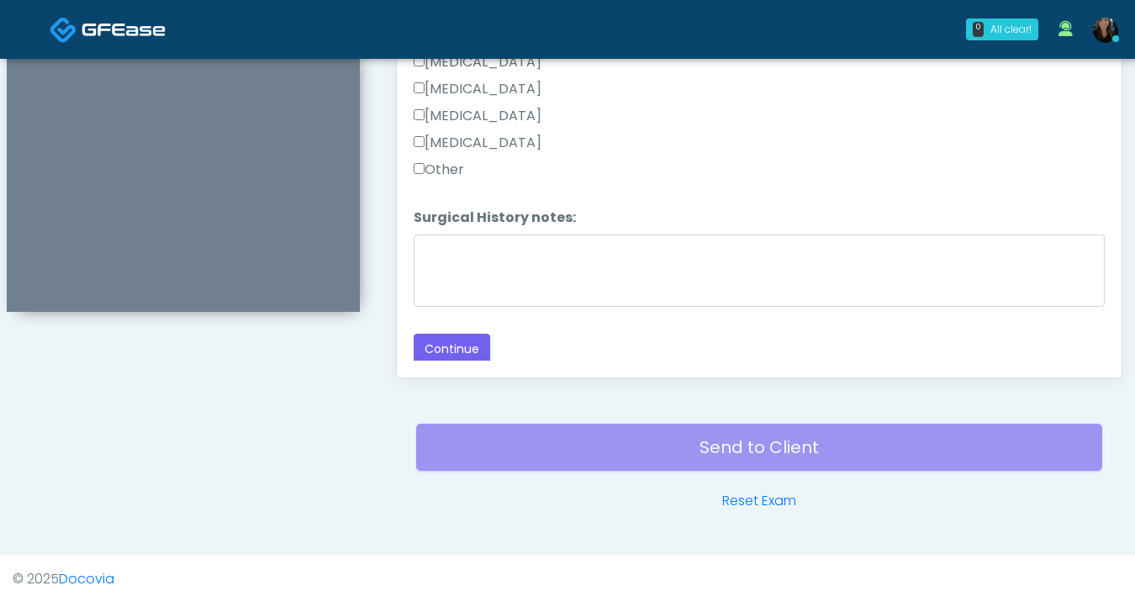
scroll to position [913, 0]
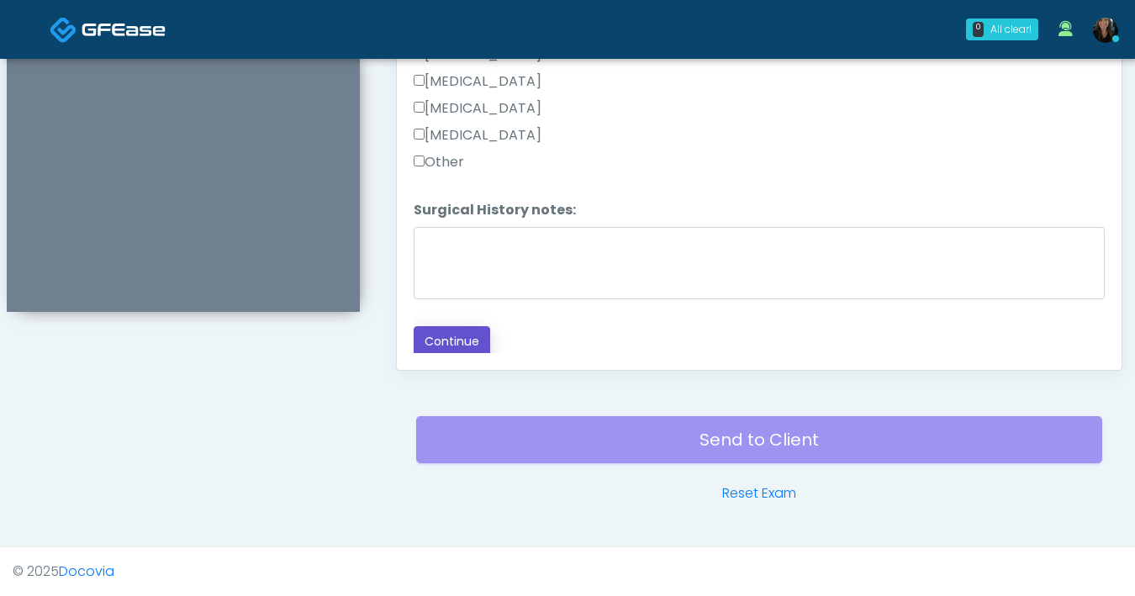
click at [456, 342] on button "Continue" at bounding box center [452, 341] width 77 height 31
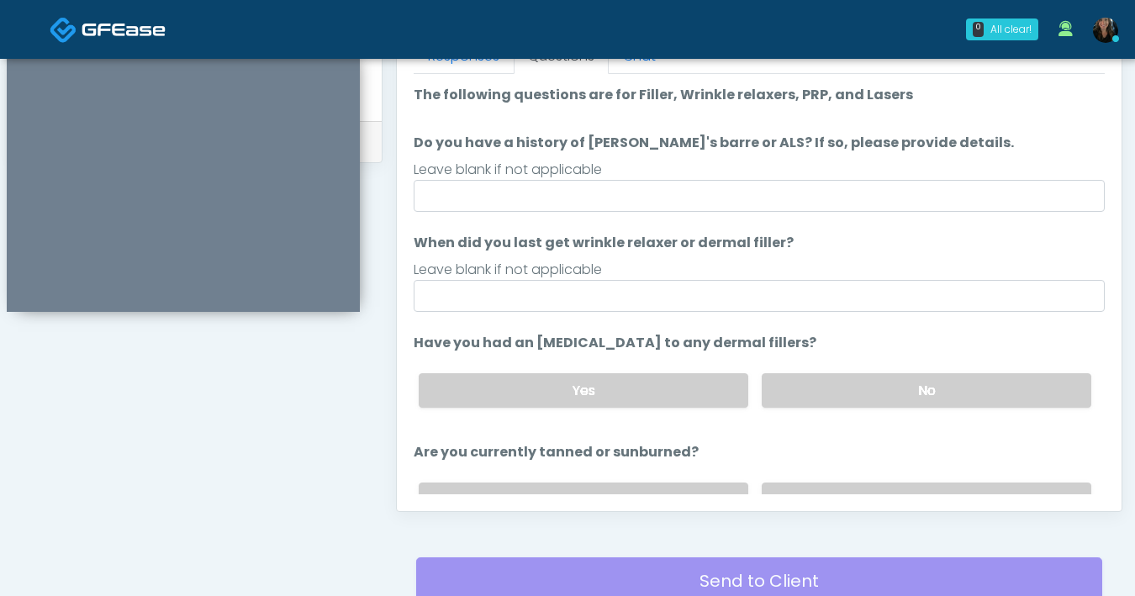
scroll to position [770, 0]
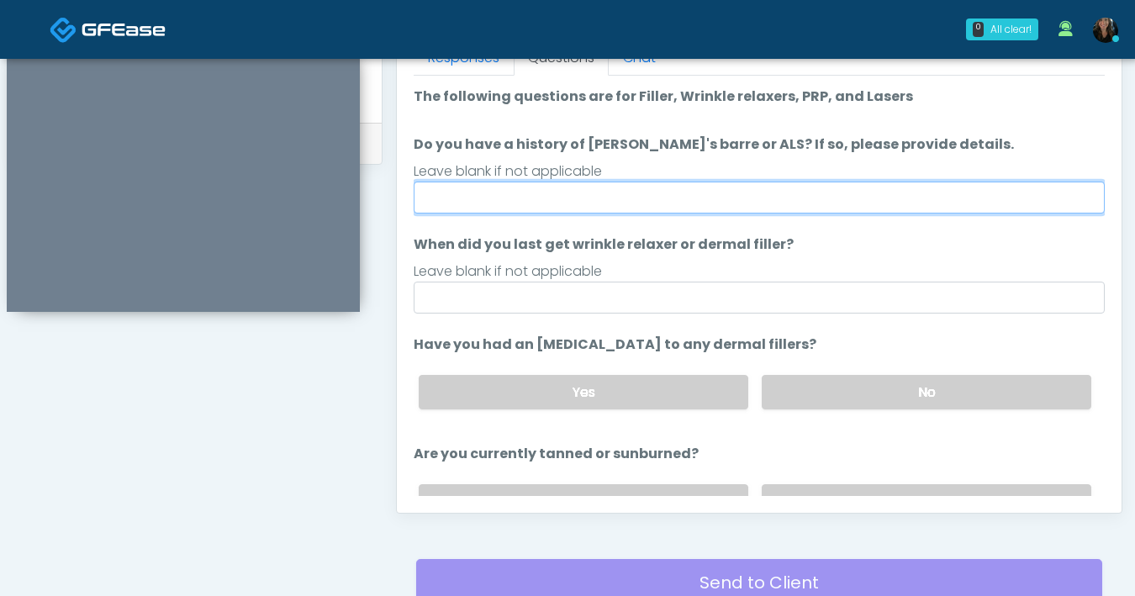
drag, startPoint x: 760, startPoint y: 201, endPoint x: 765, endPoint y: 188, distance: 14.4
click at [759, 203] on input "Do you have a history of [PERSON_NAME]'s barre or ALS? If so, please provide de…" at bounding box center [759, 198] width 691 height 32
type input "**"
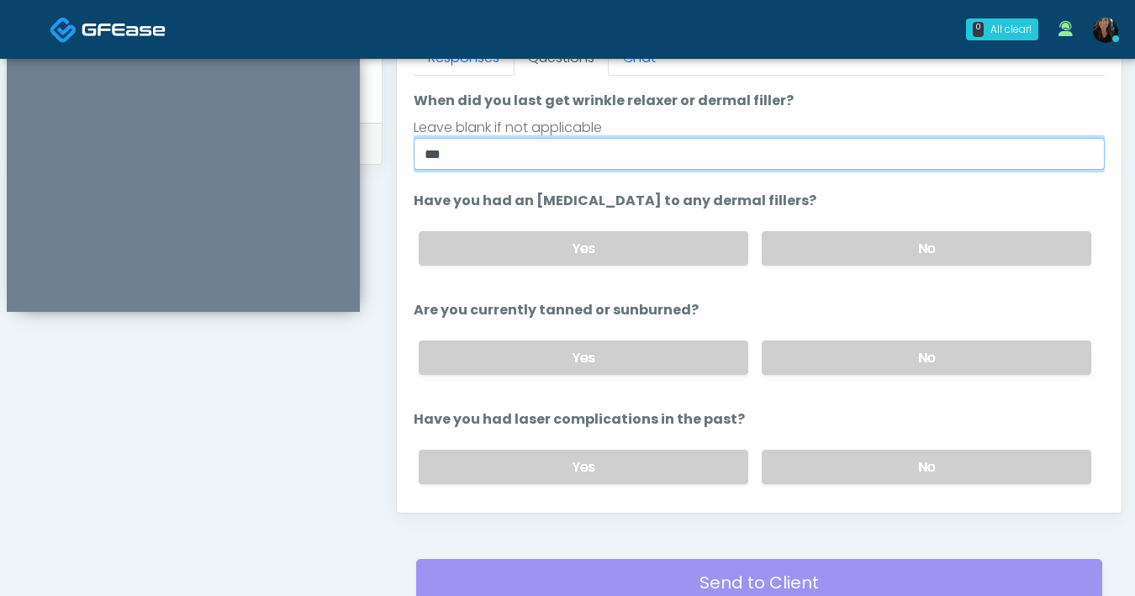
scroll to position [195, 0]
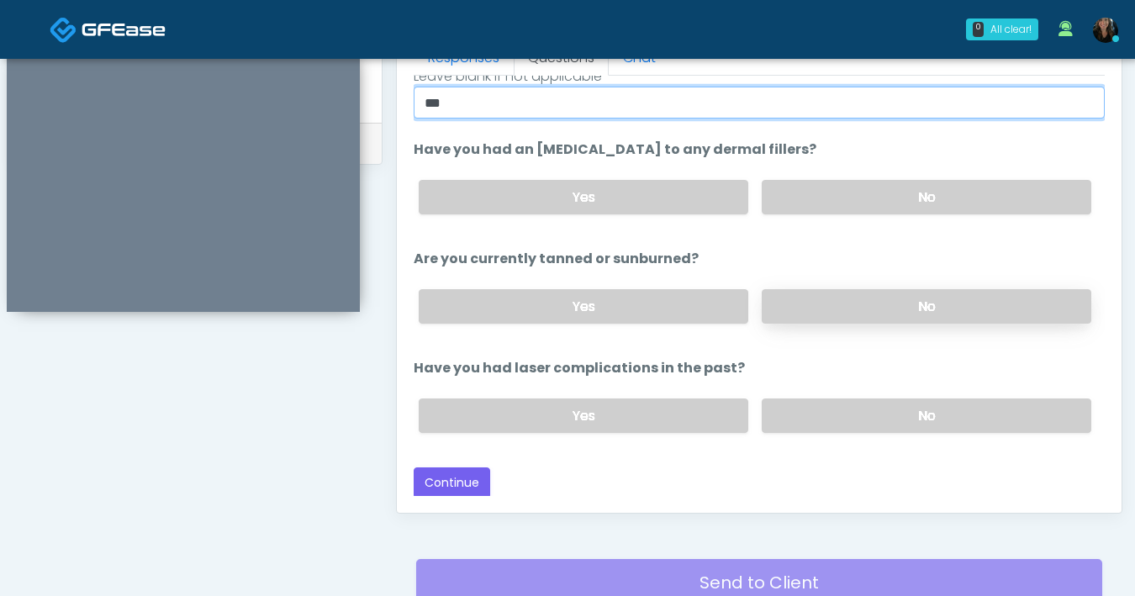
type input "***"
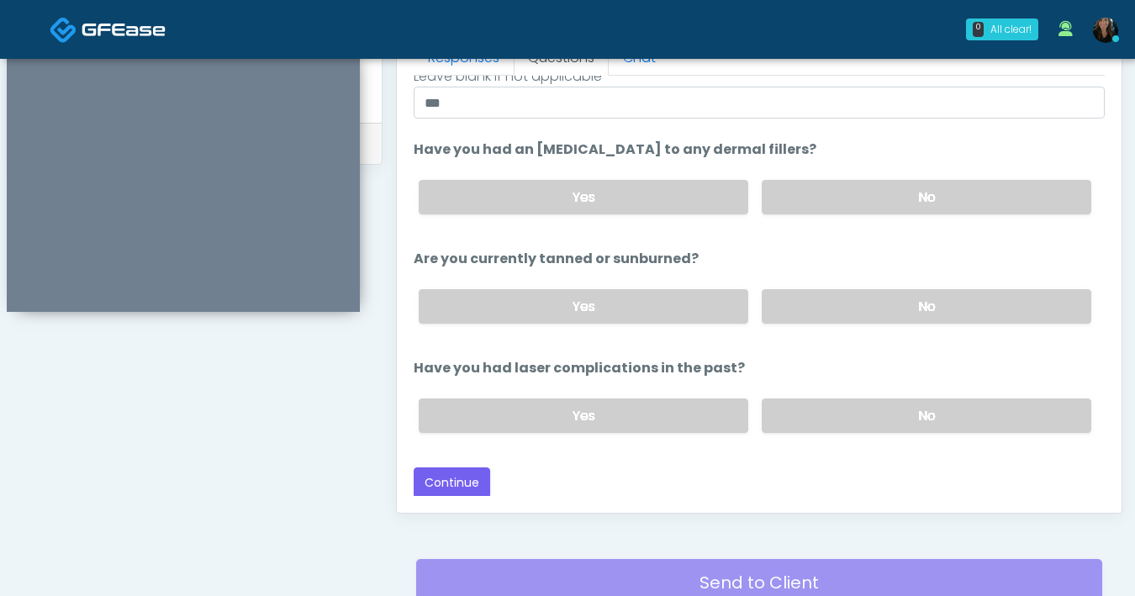
drag, startPoint x: 856, startPoint y: 313, endPoint x: 854, endPoint y: 373, distance: 59.7
click at [856, 314] on label "No" at bounding box center [927, 306] width 330 height 34
drag, startPoint x: 853, startPoint y: 423, endPoint x: 846, endPoint y: 411, distance: 13.6
click at [853, 423] on label "No" at bounding box center [927, 416] width 330 height 34
click at [472, 479] on button "Continue" at bounding box center [452, 483] width 77 height 31
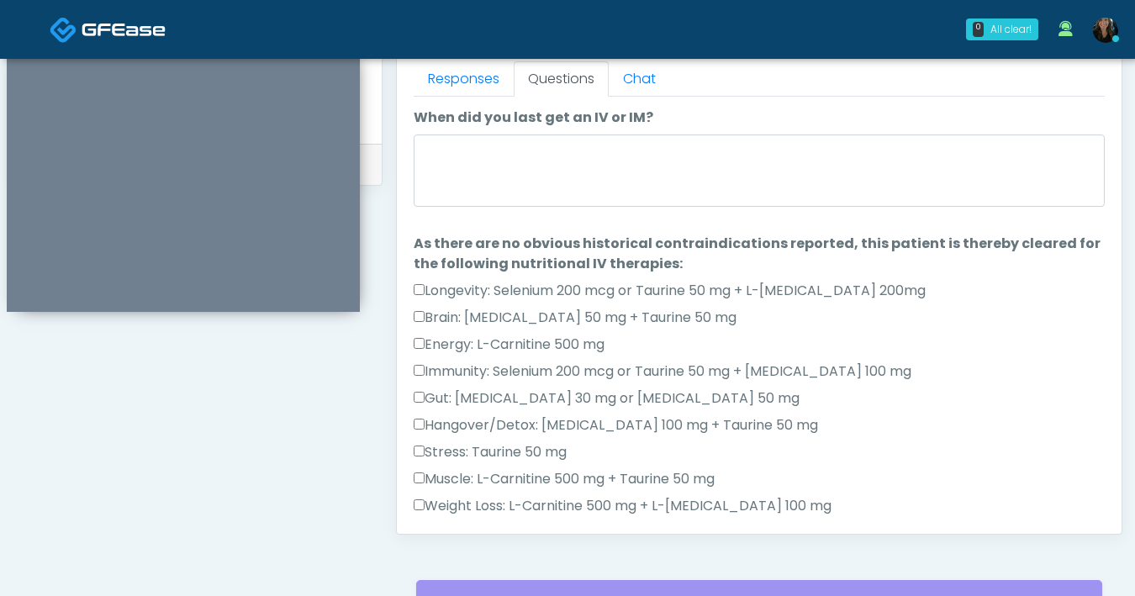
scroll to position [743, 0]
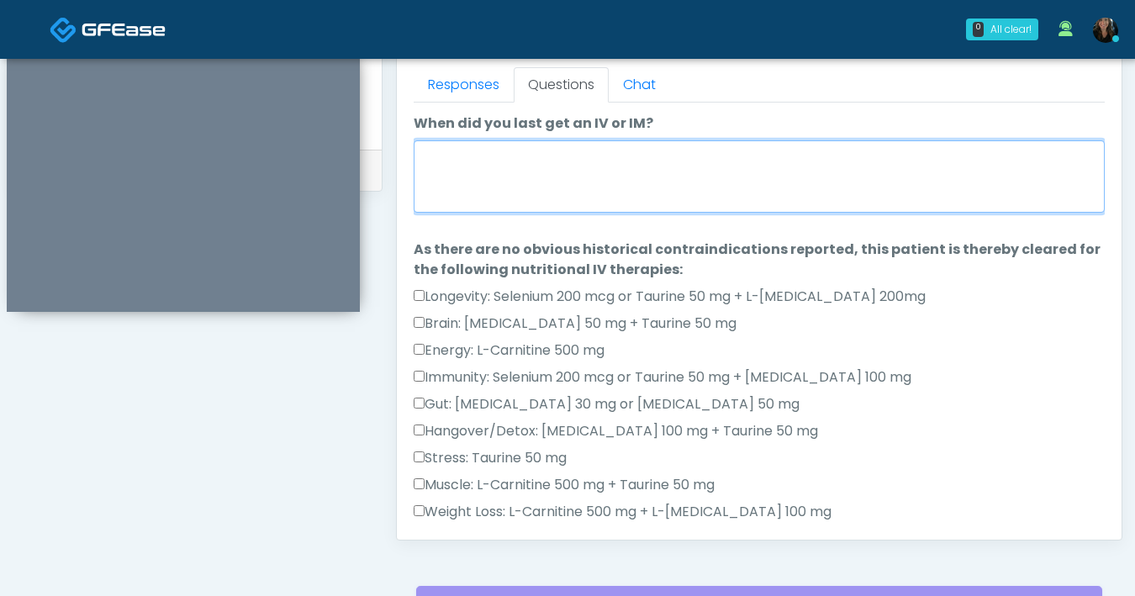
click at [699, 204] on textarea "When did you last get an IV or IM?" at bounding box center [759, 176] width 691 height 72
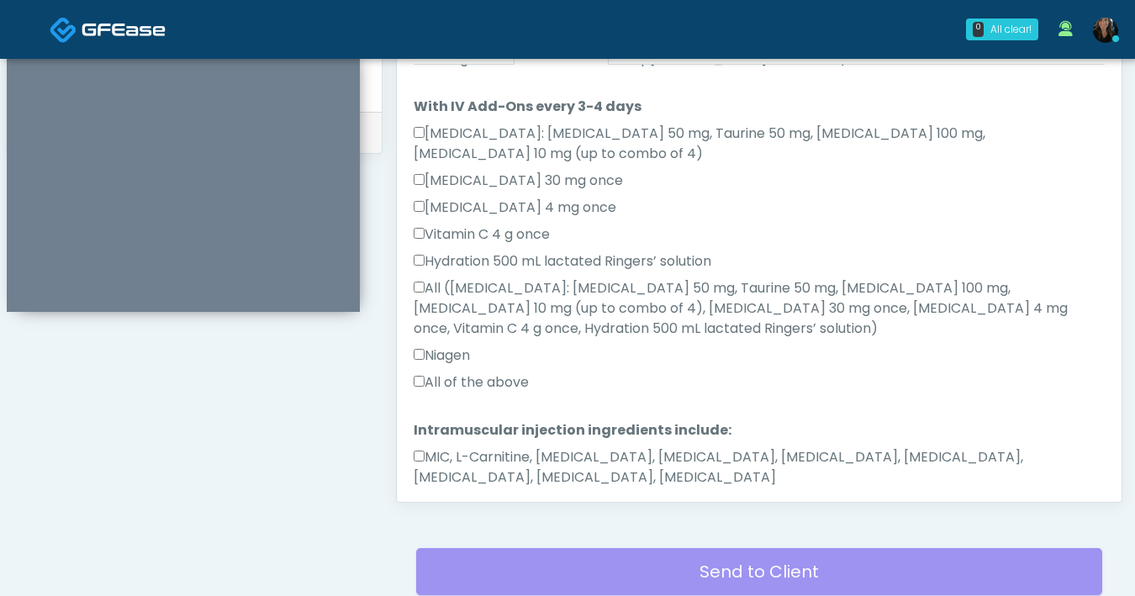
scroll to position [913, 0]
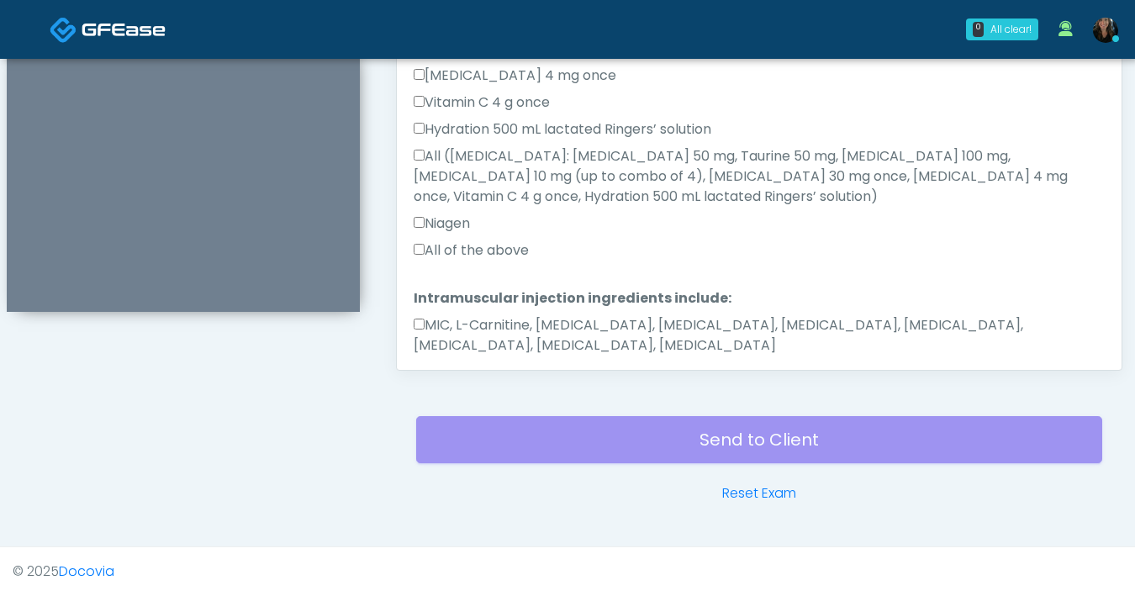
type textarea "**********"
click at [475, 384] on button "Continue" at bounding box center [452, 399] width 77 height 31
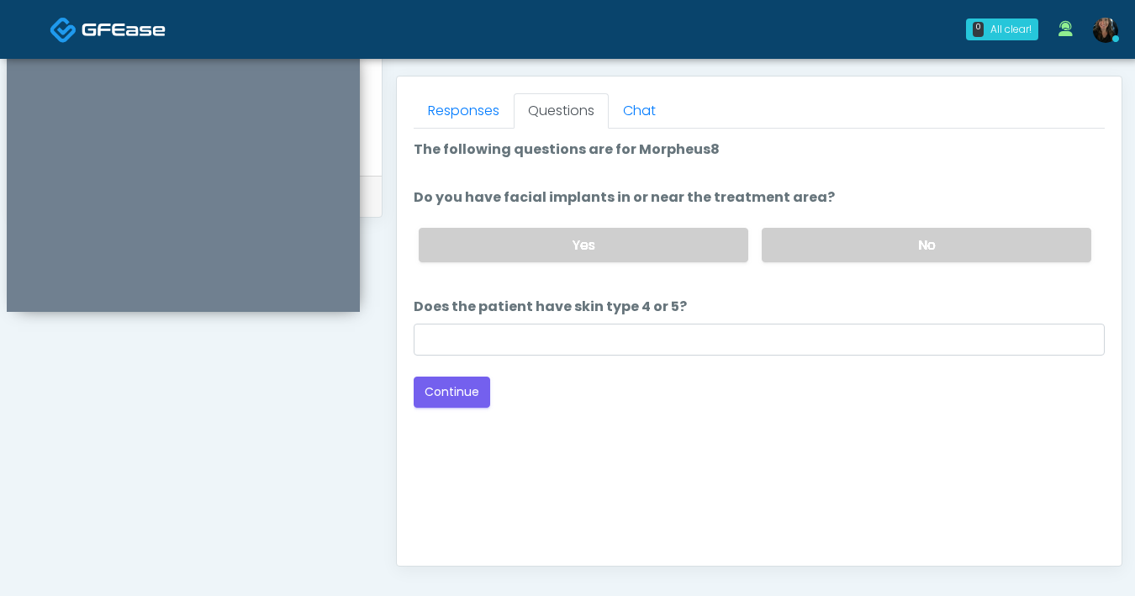
scroll to position [696, 0]
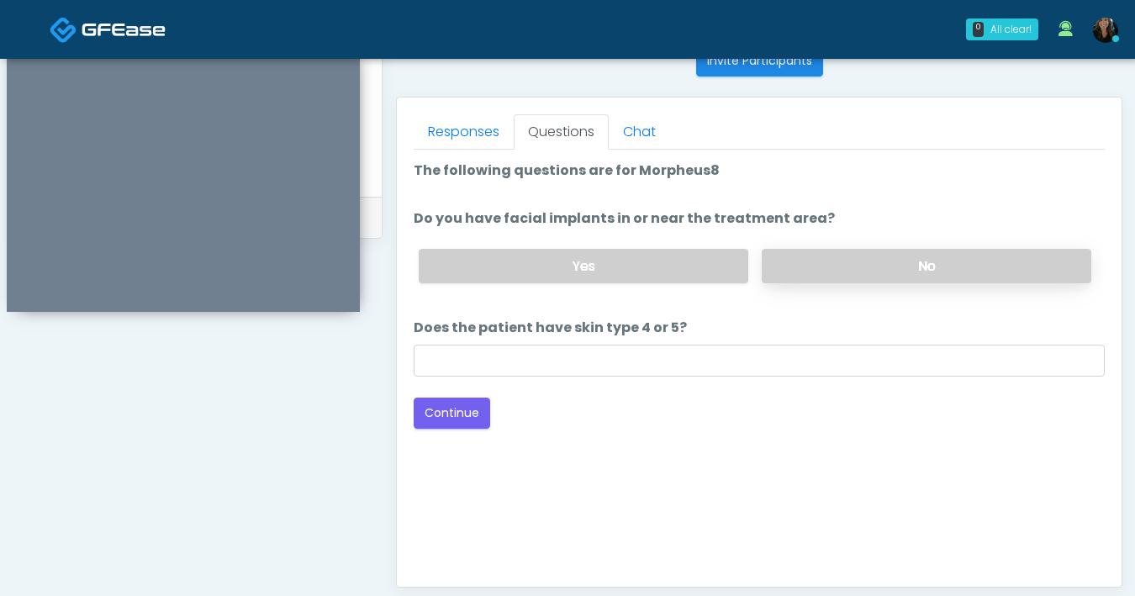
click at [799, 270] on label "No" at bounding box center [927, 266] width 330 height 34
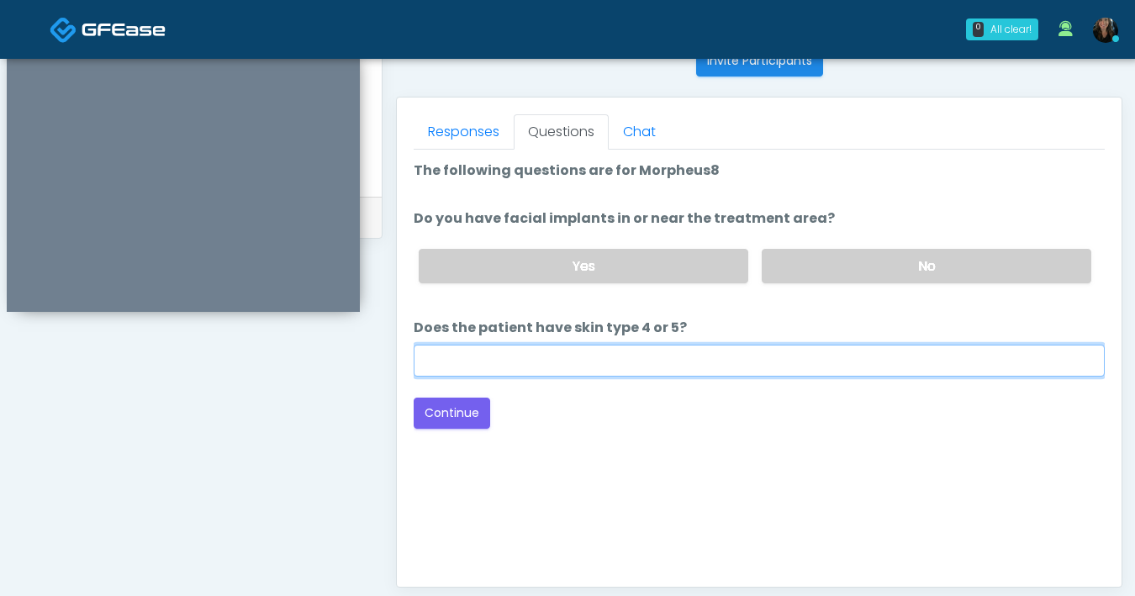
click at [712, 359] on input "Does the patient have skin type 4 or 5?" at bounding box center [759, 361] width 691 height 32
type input "**"
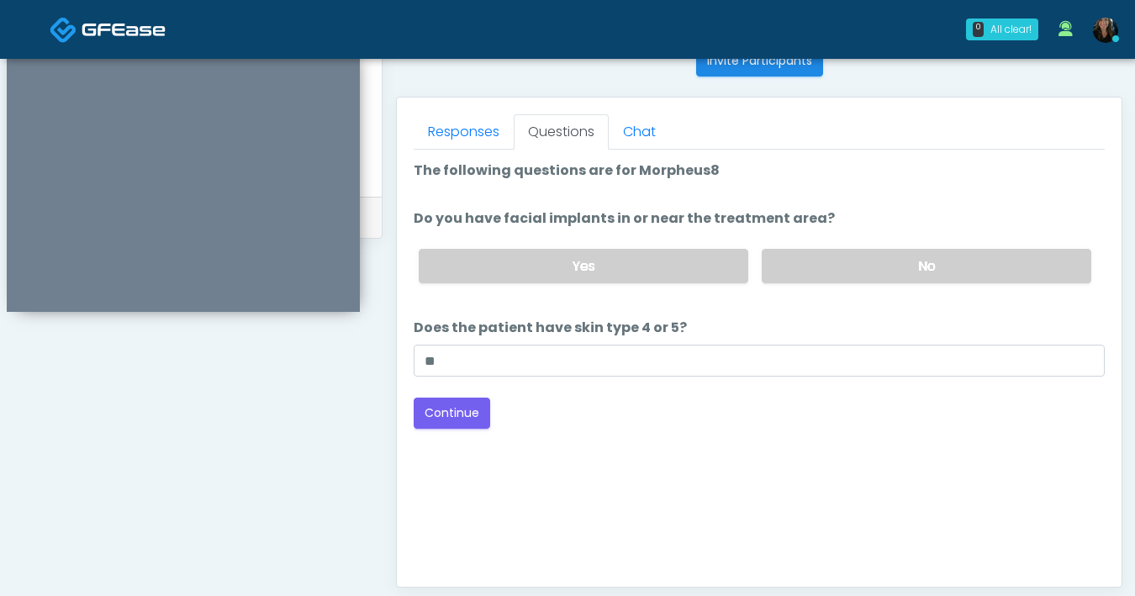
click at [437, 431] on div "Good Faith Exam Script Good Faith Exam Script INTRODUCTION Hello, my name is un…" at bounding box center [759, 360] width 691 height 421
click at [442, 419] on button "Continue" at bounding box center [452, 413] width 77 height 31
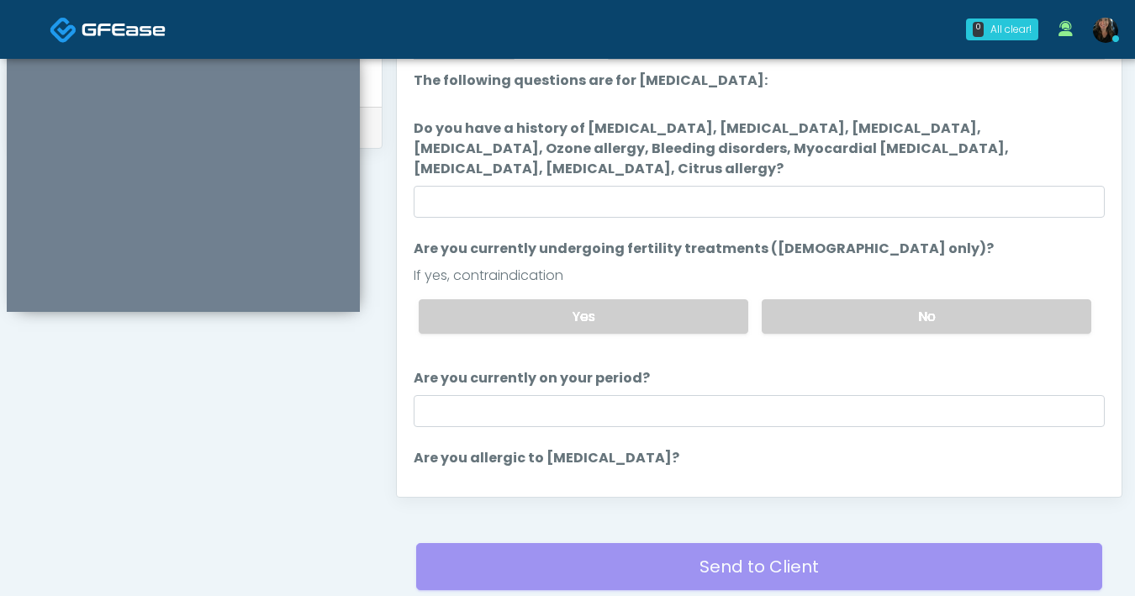
scroll to position [773, 0]
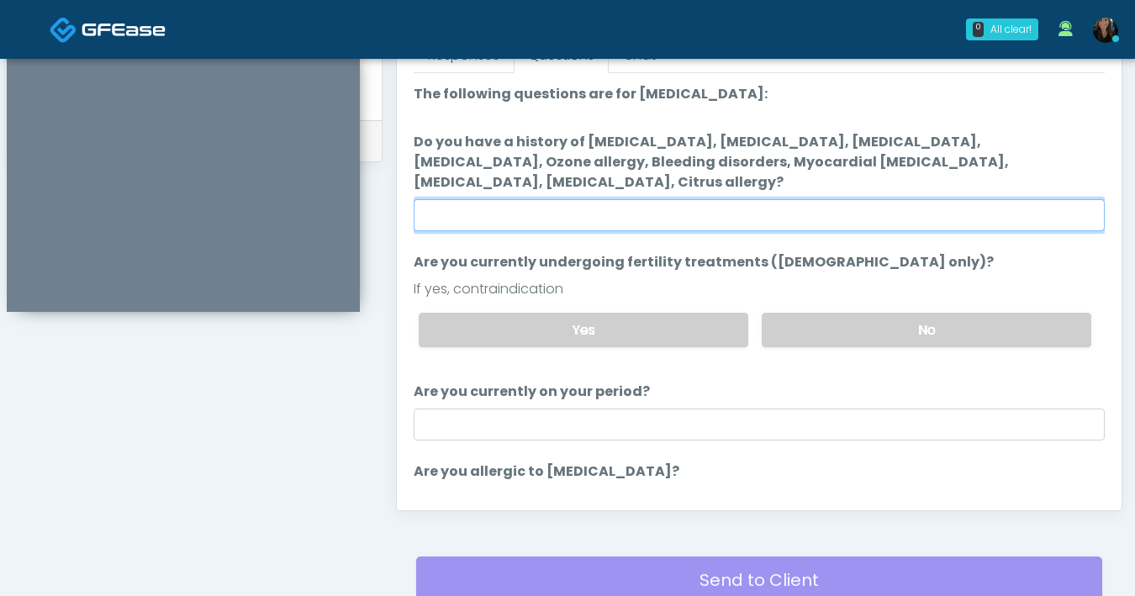
click at [764, 216] on input "Do you have a history of Hyperthyroidism, Hypotension, Hypocalcemia, Hypoglycem…" at bounding box center [759, 215] width 691 height 32
type input "**"
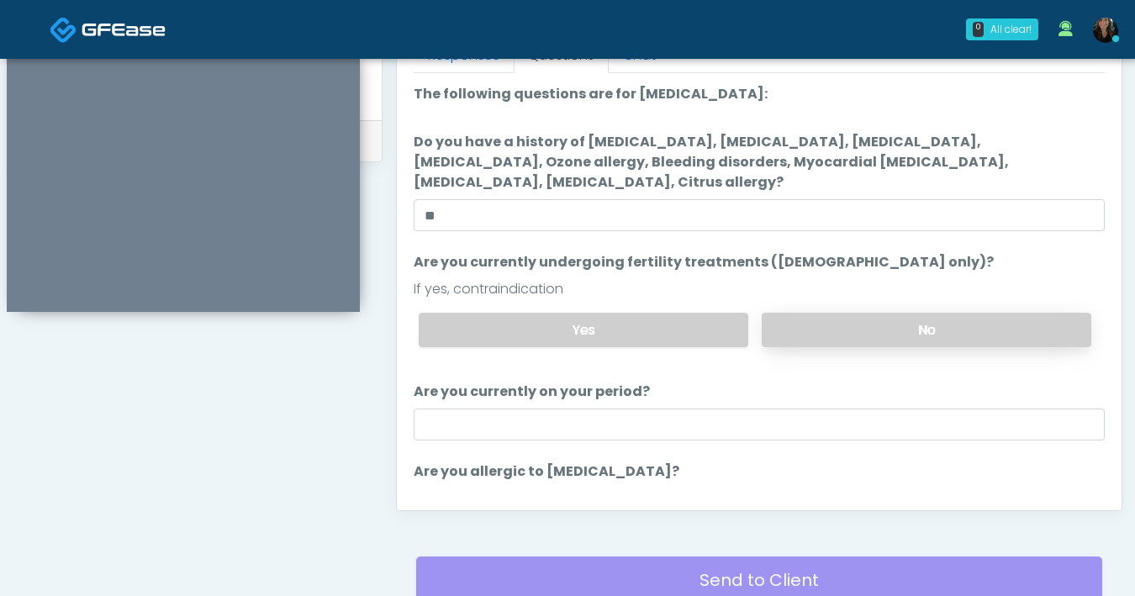
click at [874, 327] on label "No" at bounding box center [927, 330] width 330 height 34
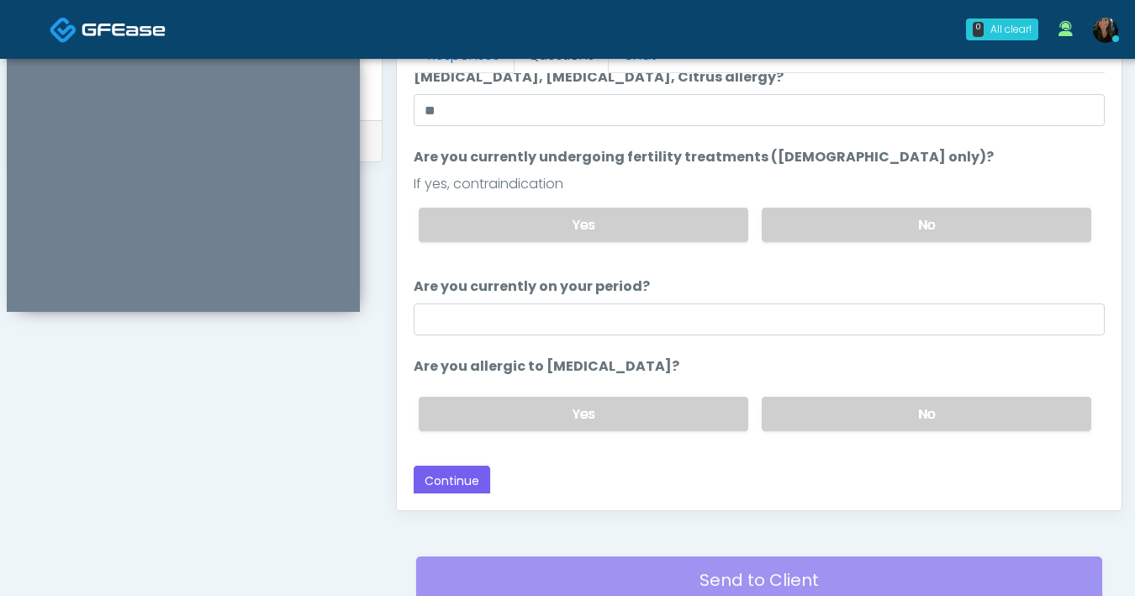
scroll to position [107, 0]
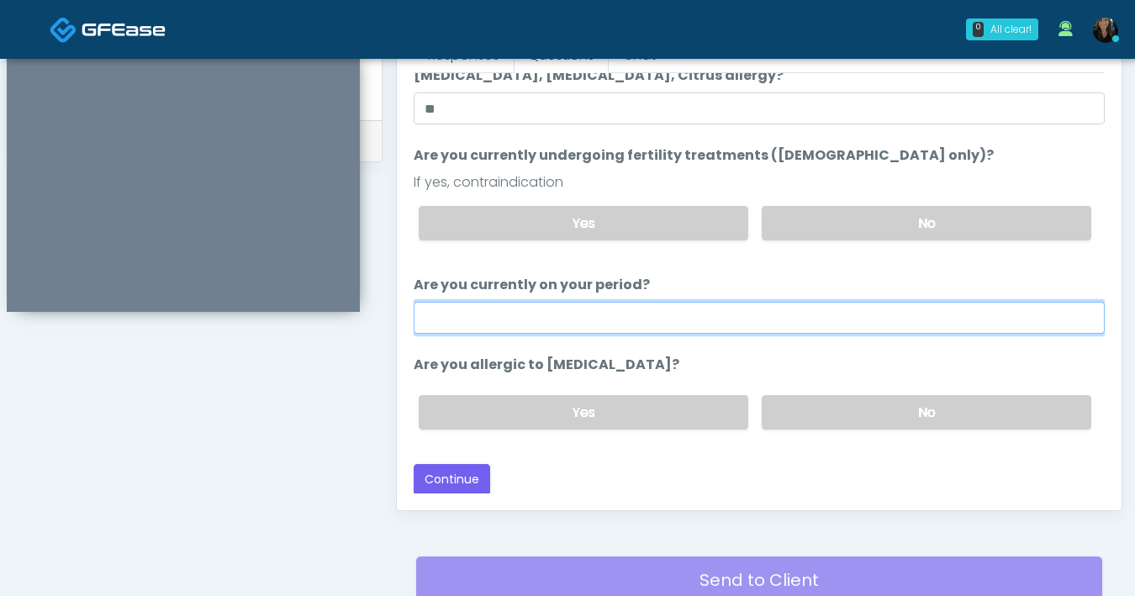
click at [829, 322] on input "Are you currently on your period?" at bounding box center [759, 318] width 691 height 32
type input "***"
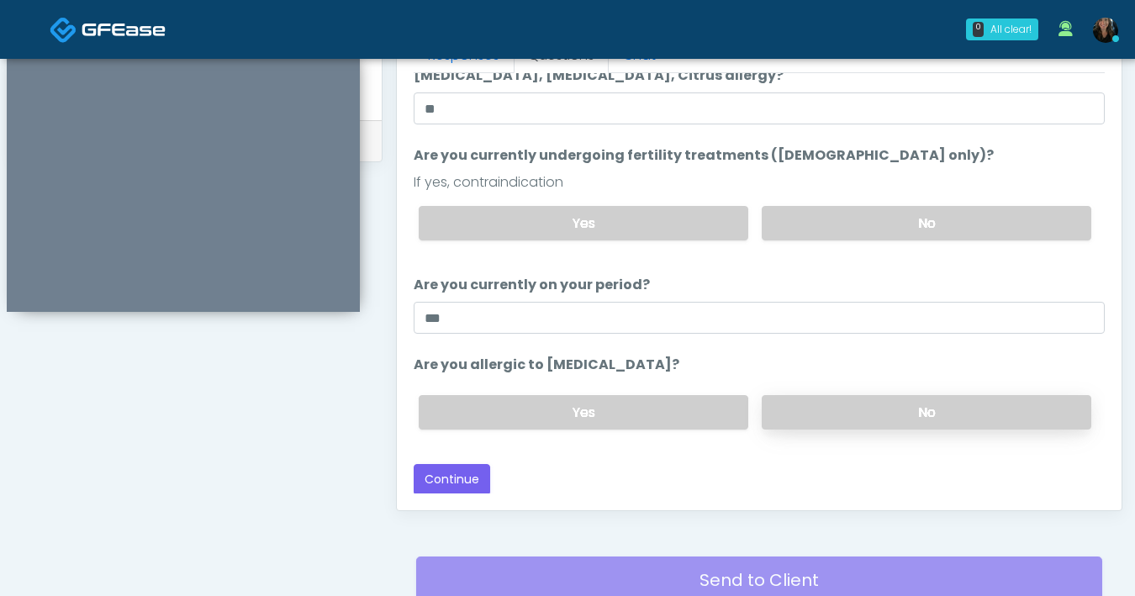
click at [831, 414] on label "No" at bounding box center [927, 412] width 330 height 34
click at [478, 486] on button "Continue" at bounding box center [452, 479] width 77 height 31
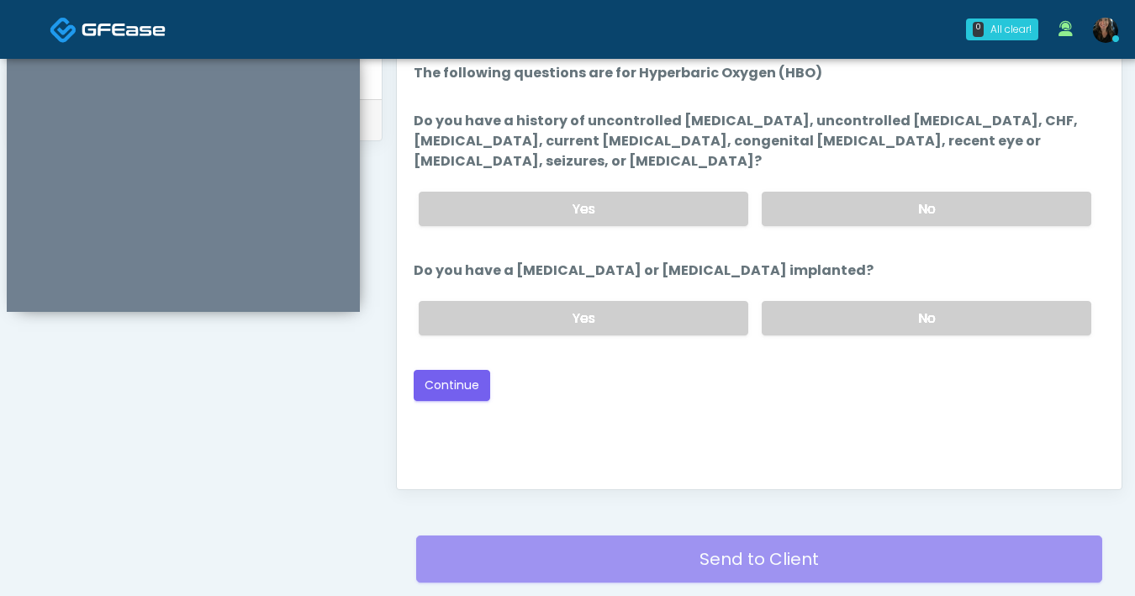
scroll to position [782, 0]
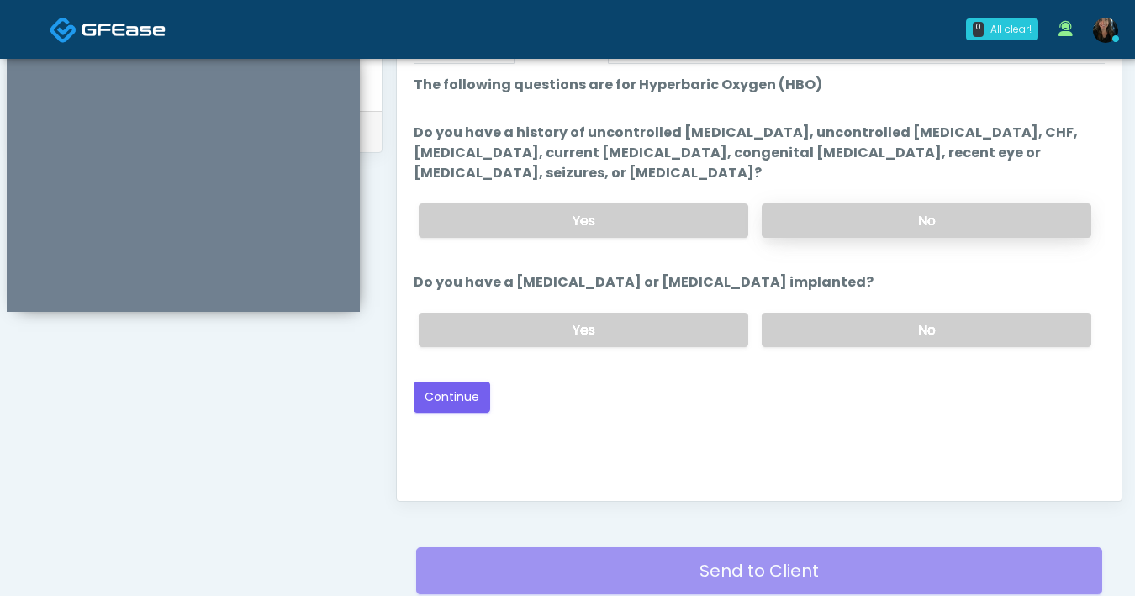
click at [881, 209] on label "No" at bounding box center [927, 221] width 330 height 34
click at [934, 331] on label "No" at bounding box center [927, 330] width 330 height 34
click at [431, 405] on button "Continue" at bounding box center [452, 397] width 77 height 31
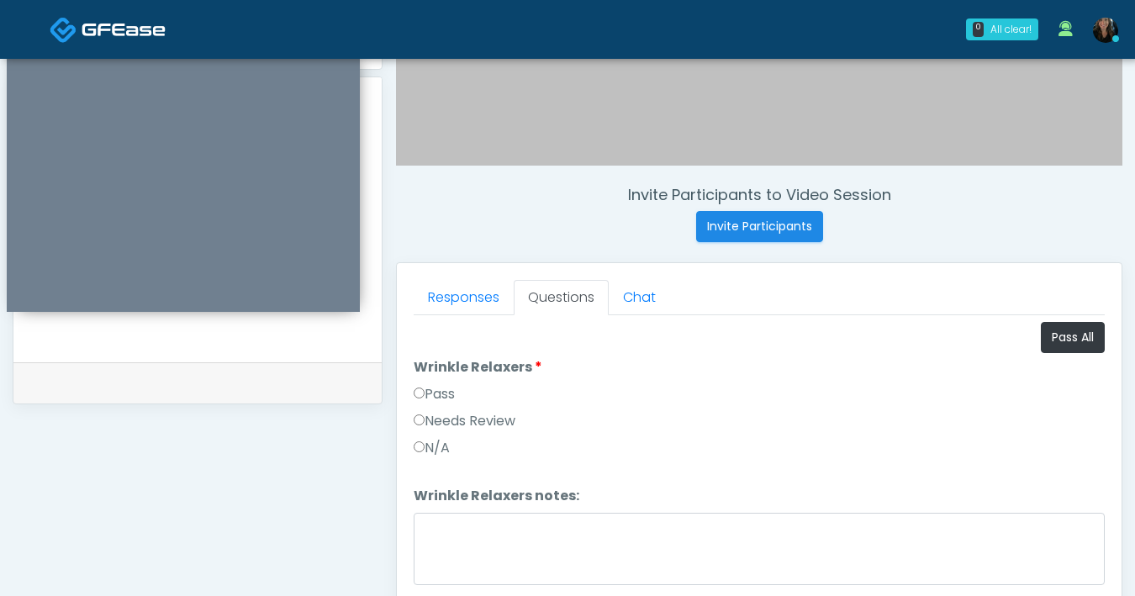
scroll to position [325, 0]
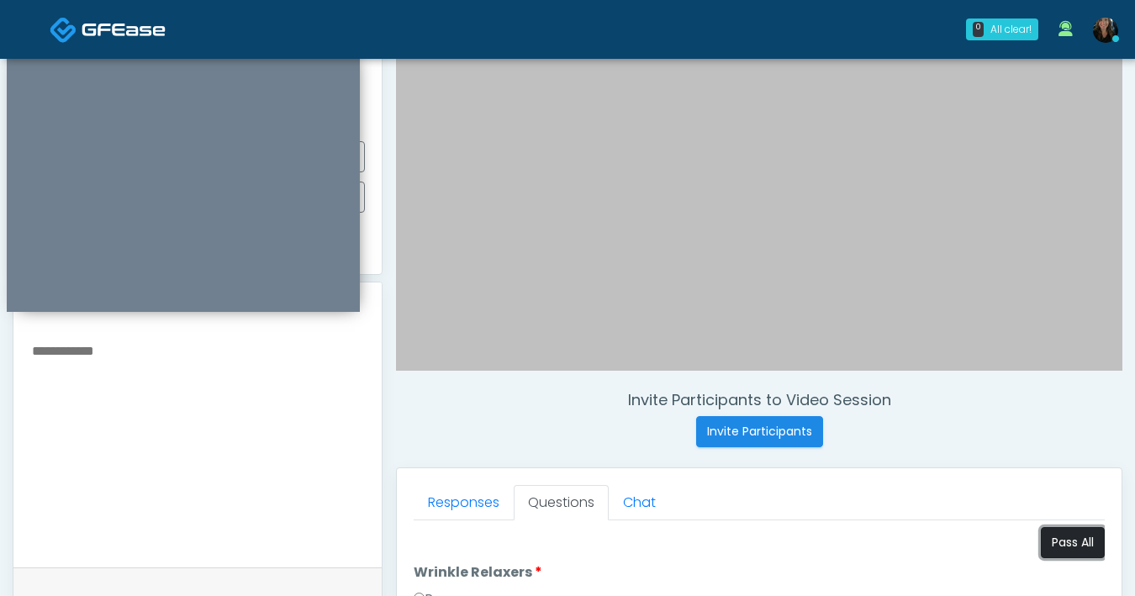
click at [1071, 544] on button "Pass All" at bounding box center [1073, 542] width 64 height 31
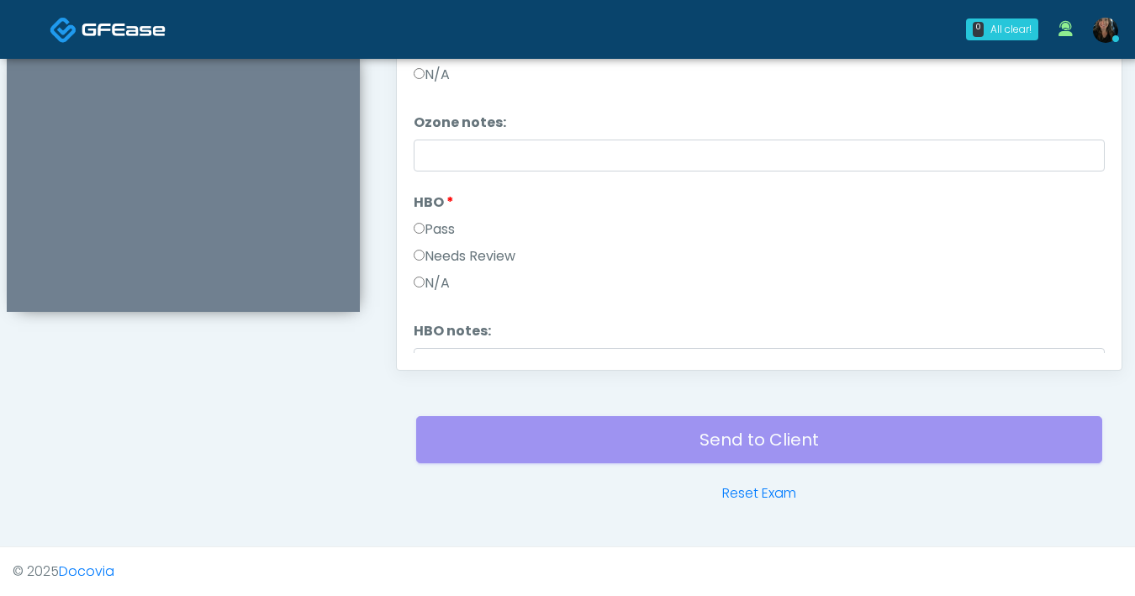
scroll to position [2105, 0]
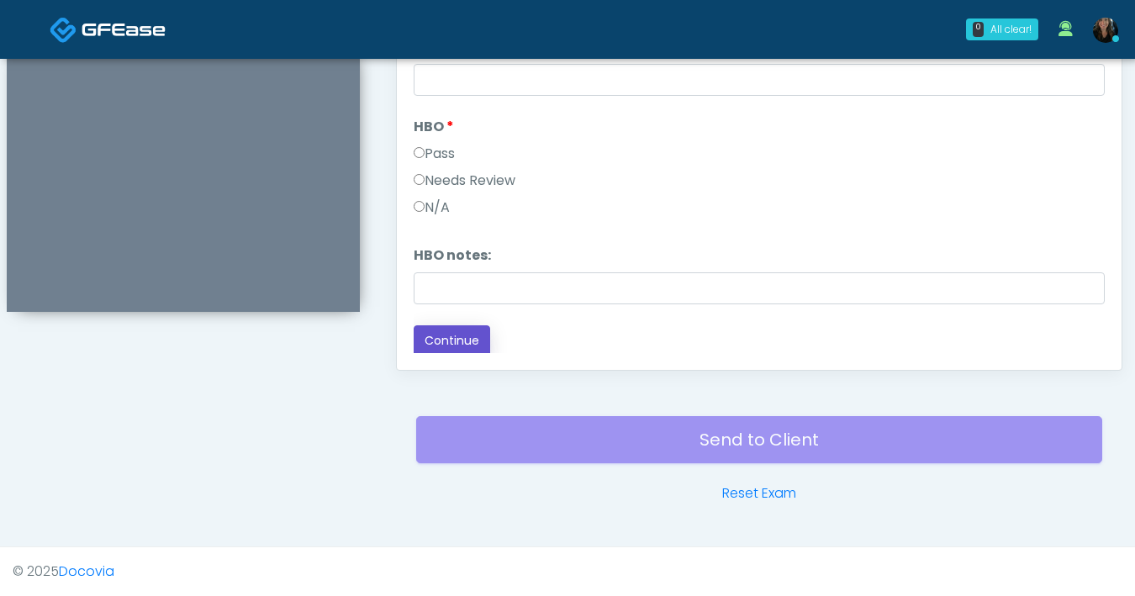
click at [461, 340] on button "Continue" at bounding box center [452, 340] width 77 height 31
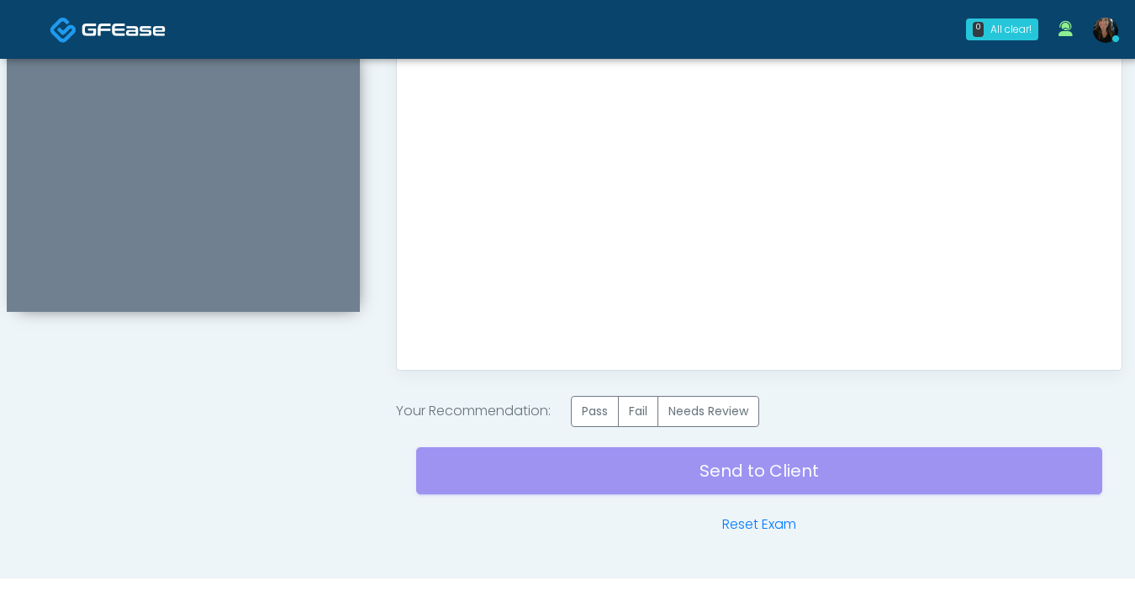
scroll to position [0, 0]
click at [609, 406] on label "Pass" at bounding box center [595, 411] width 48 height 31
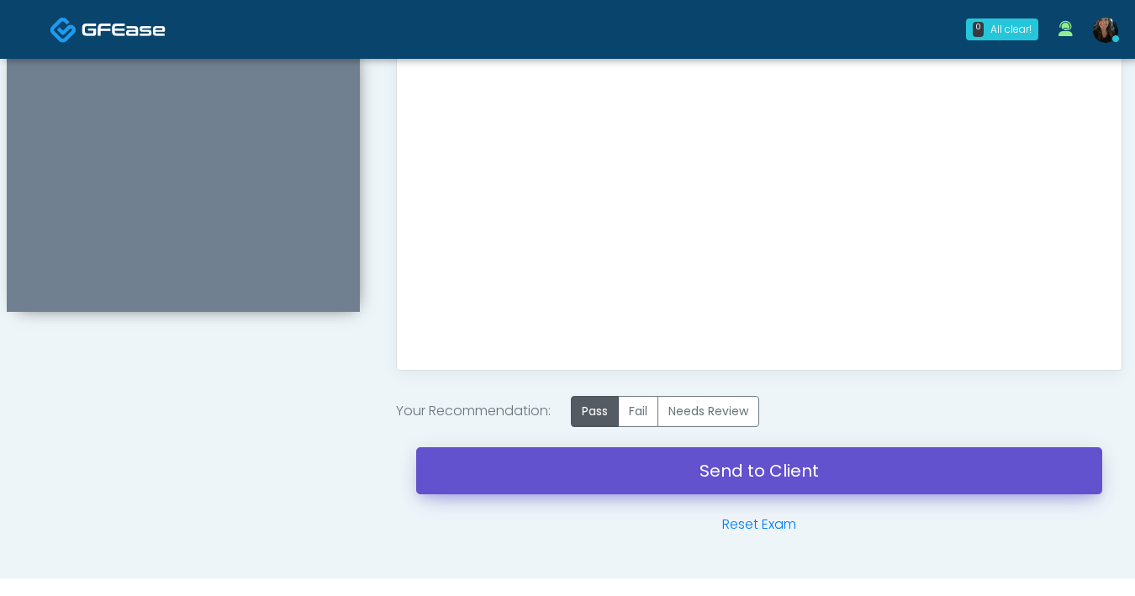
click at [761, 471] on link "Send to Client" at bounding box center [759, 470] width 686 height 47
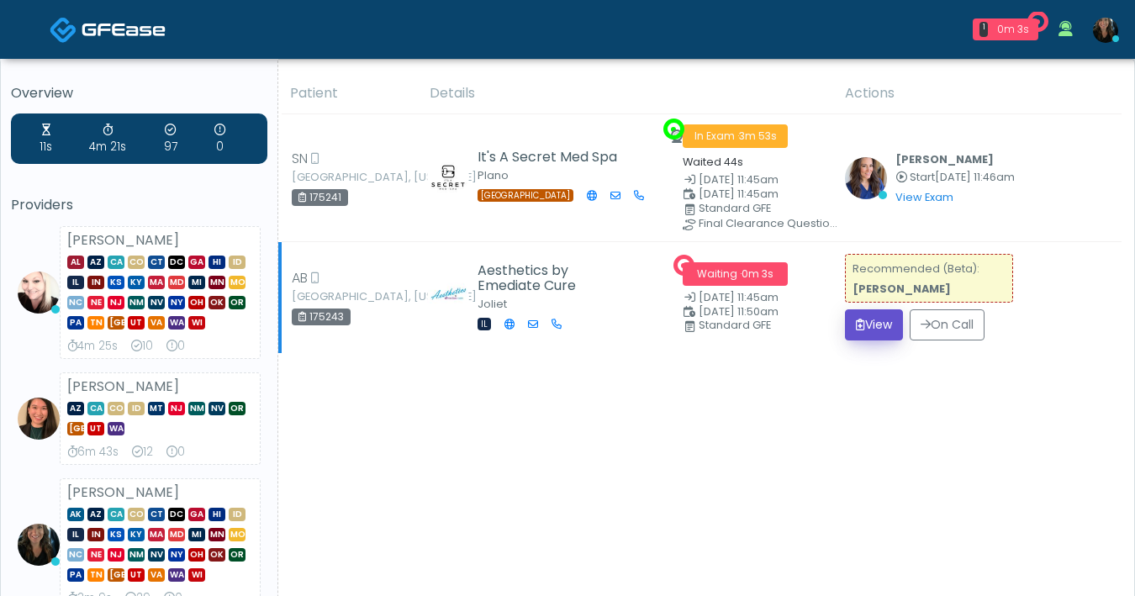
click at [879, 321] on button "View" at bounding box center [874, 324] width 58 height 31
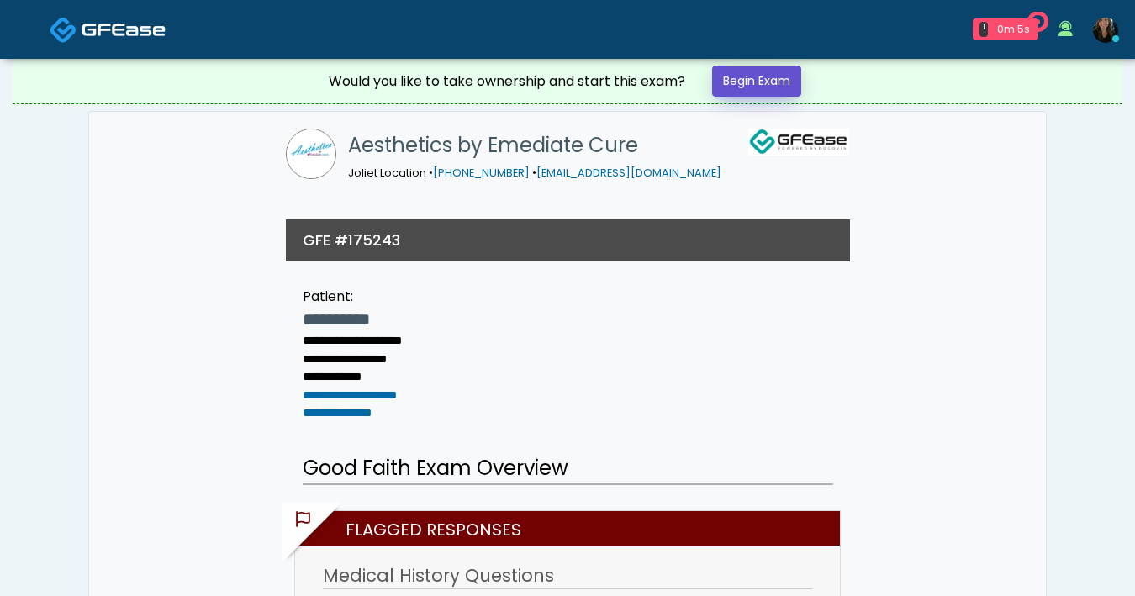
click at [769, 90] on link "Begin Exam" at bounding box center [756, 81] width 89 height 31
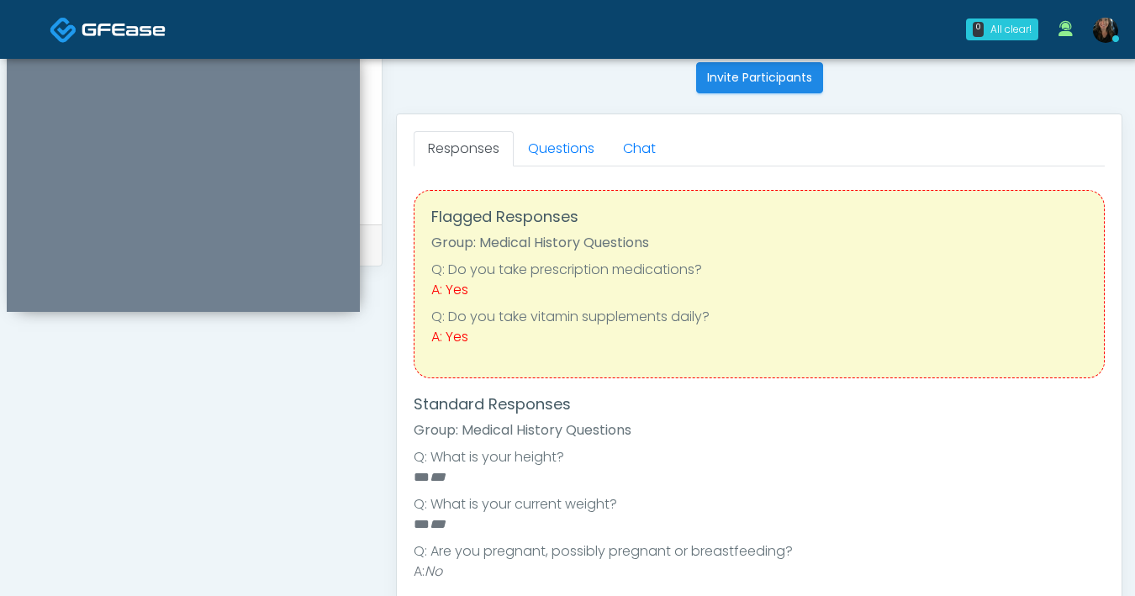
scroll to position [679, 0]
click at [576, 144] on link "Questions" at bounding box center [561, 149] width 95 height 35
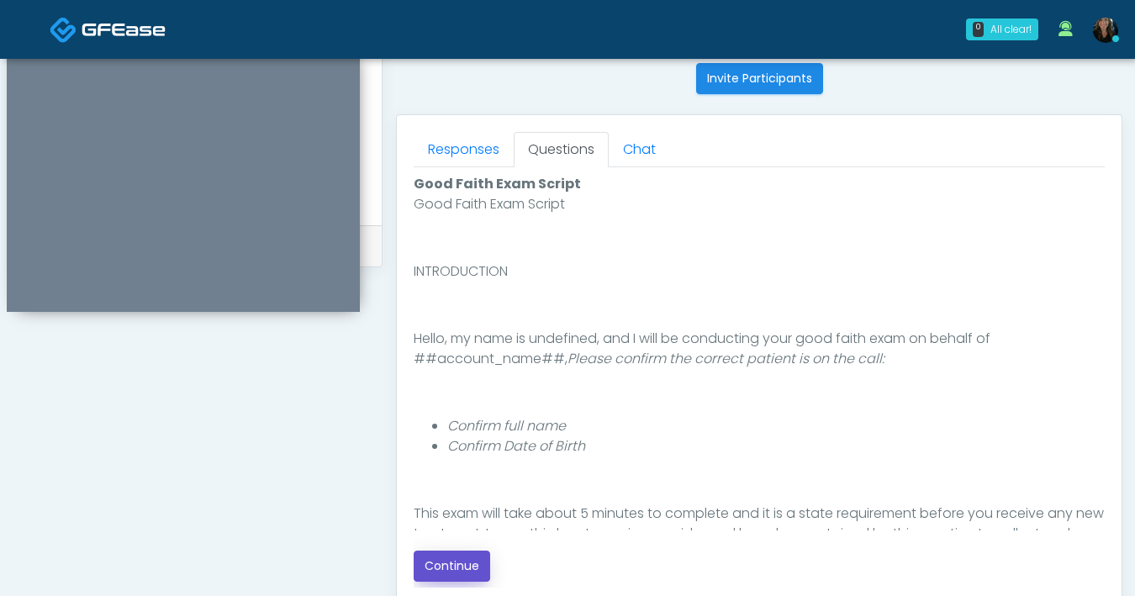
click at [477, 573] on button "Continue" at bounding box center [452, 566] width 77 height 31
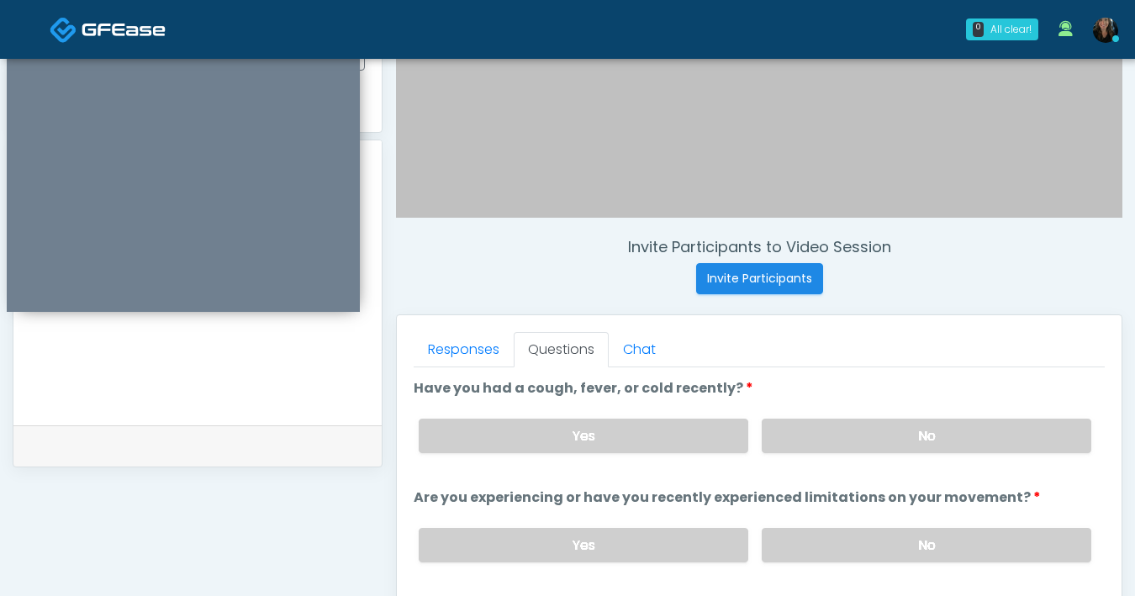
scroll to position [3, 0]
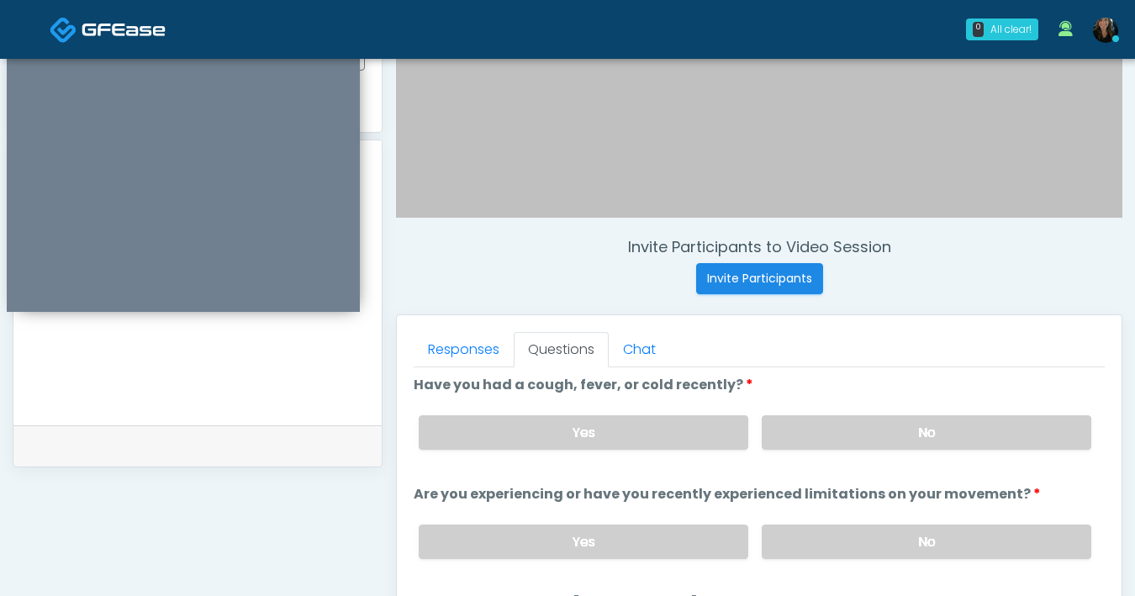
click at [1114, 411] on div "Responses Questions Chat Good Faith Exam Script Good Faith Exam Script INTRODUC…" at bounding box center [759, 559] width 725 height 489
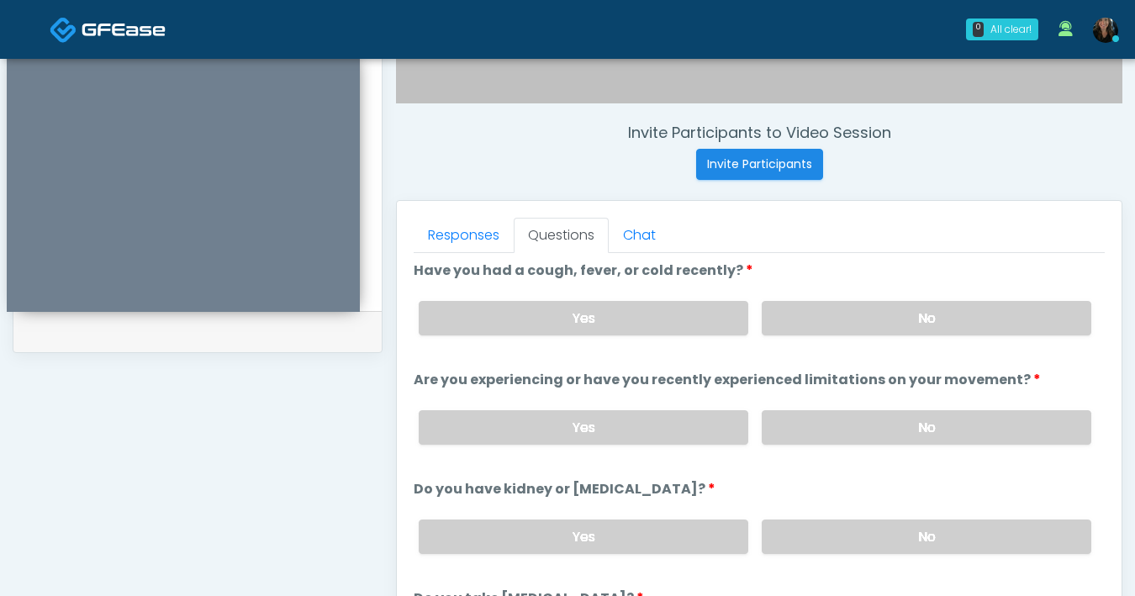
scroll to position [667, 0]
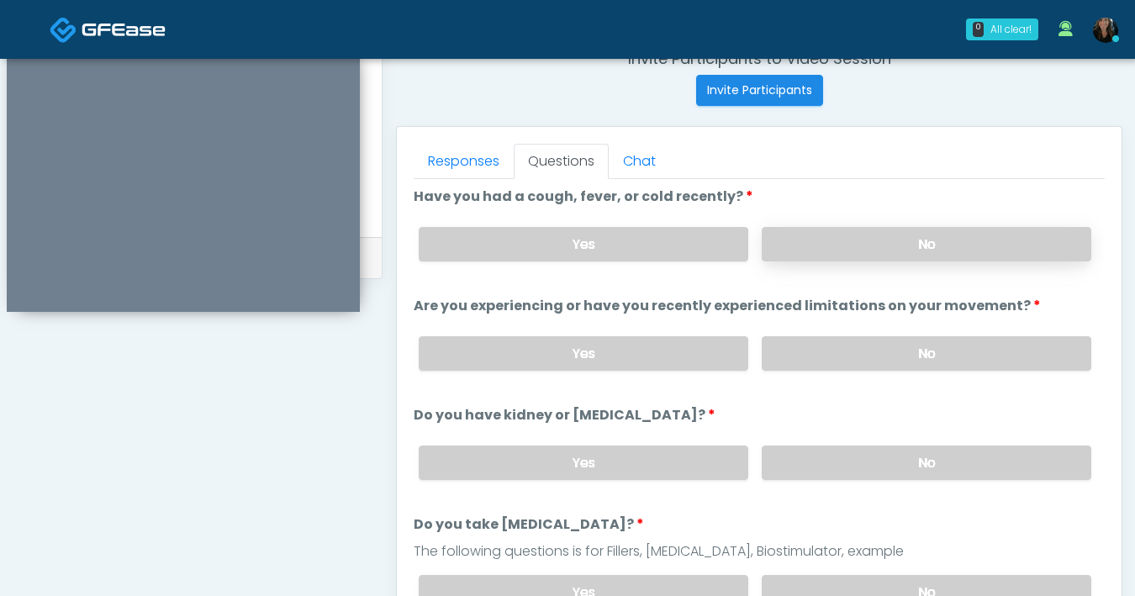
click at [913, 248] on label "No" at bounding box center [927, 244] width 330 height 34
click at [917, 347] on label "No" at bounding box center [927, 353] width 330 height 34
click at [832, 463] on label "No" at bounding box center [927, 463] width 330 height 34
click at [827, 575] on label "No" at bounding box center [927, 592] width 330 height 34
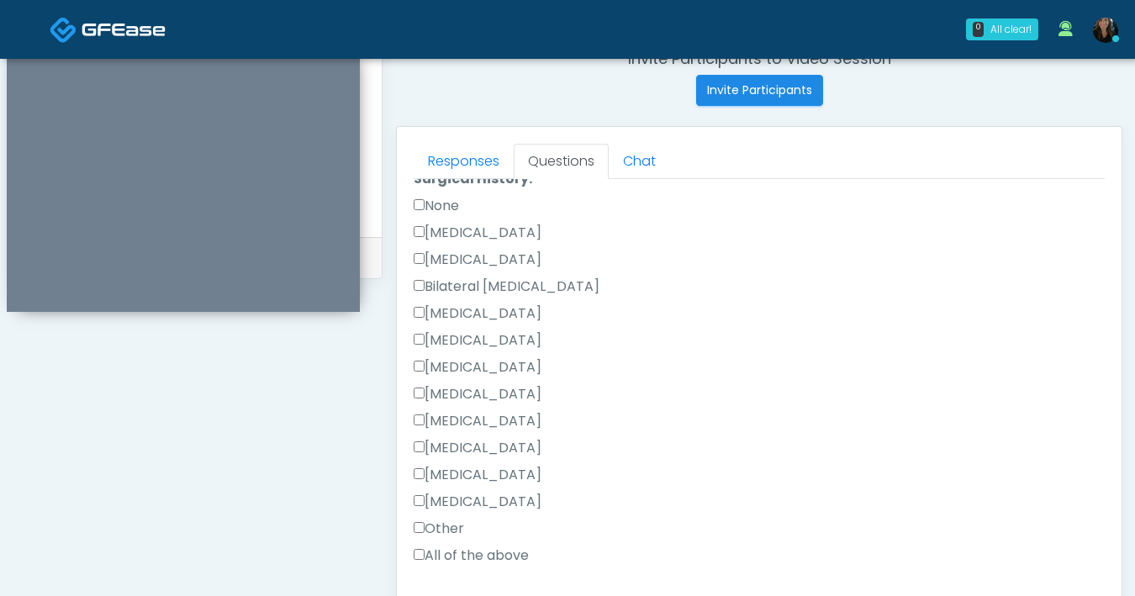
scroll to position [1150, 0]
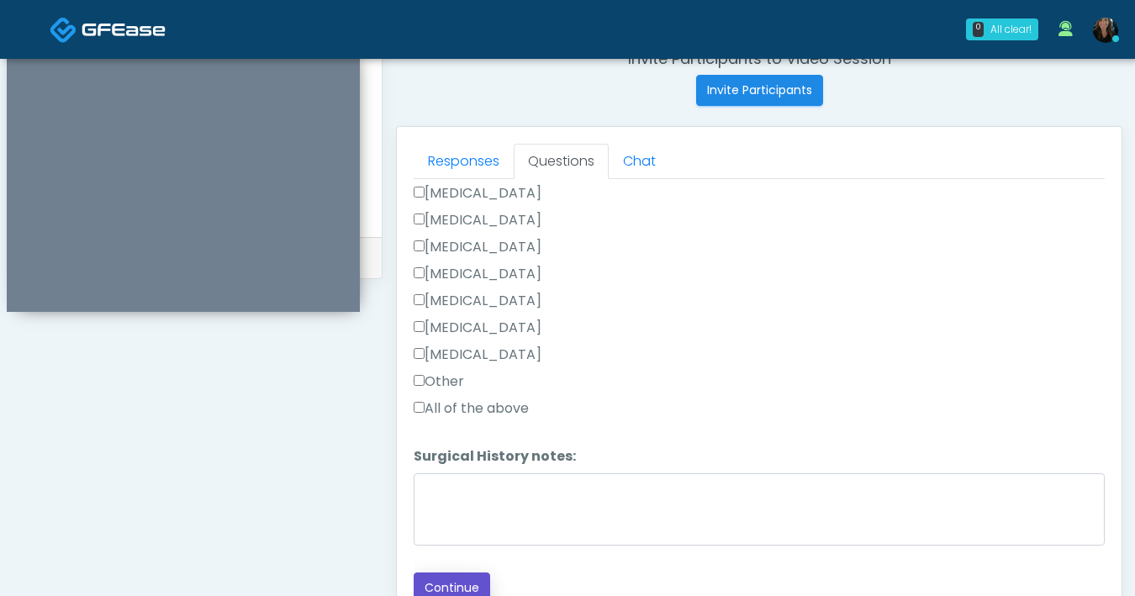
click at [468, 581] on button "Continue" at bounding box center [452, 588] width 77 height 31
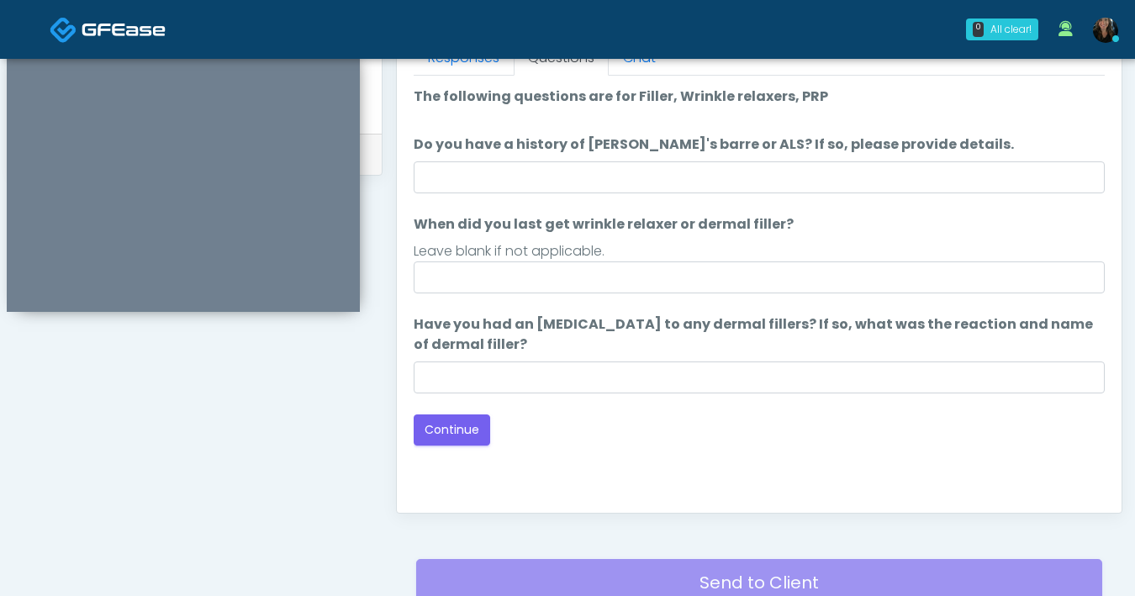
scroll to position [770, 0]
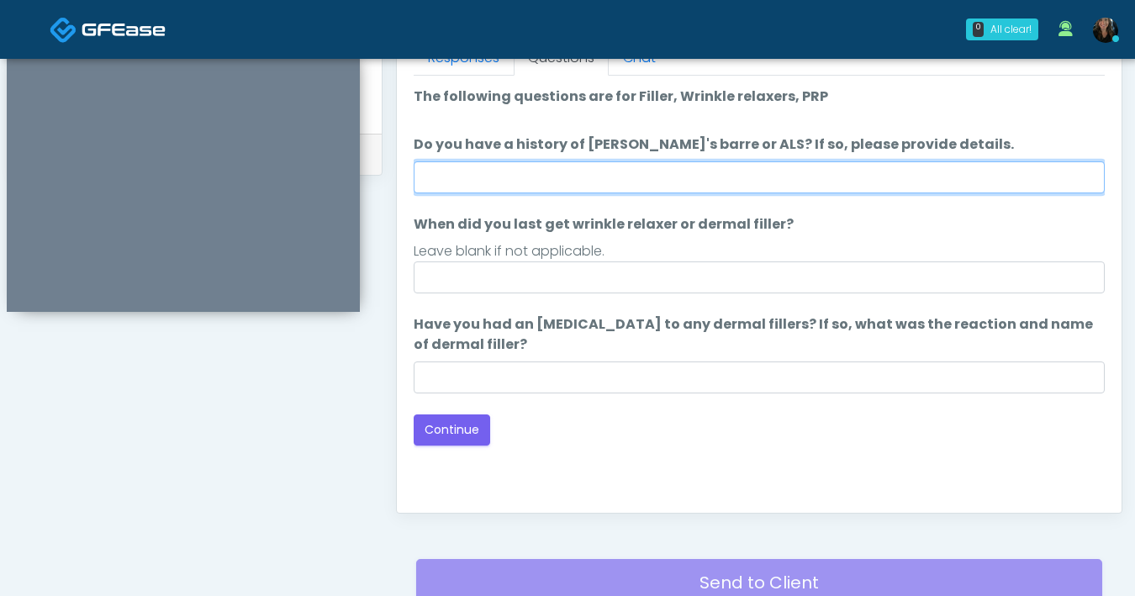
click at [620, 188] on input "Do you have a history of Guillain's barre or ALS? If so, please provide details." at bounding box center [759, 177] width 691 height 32
type input "**"
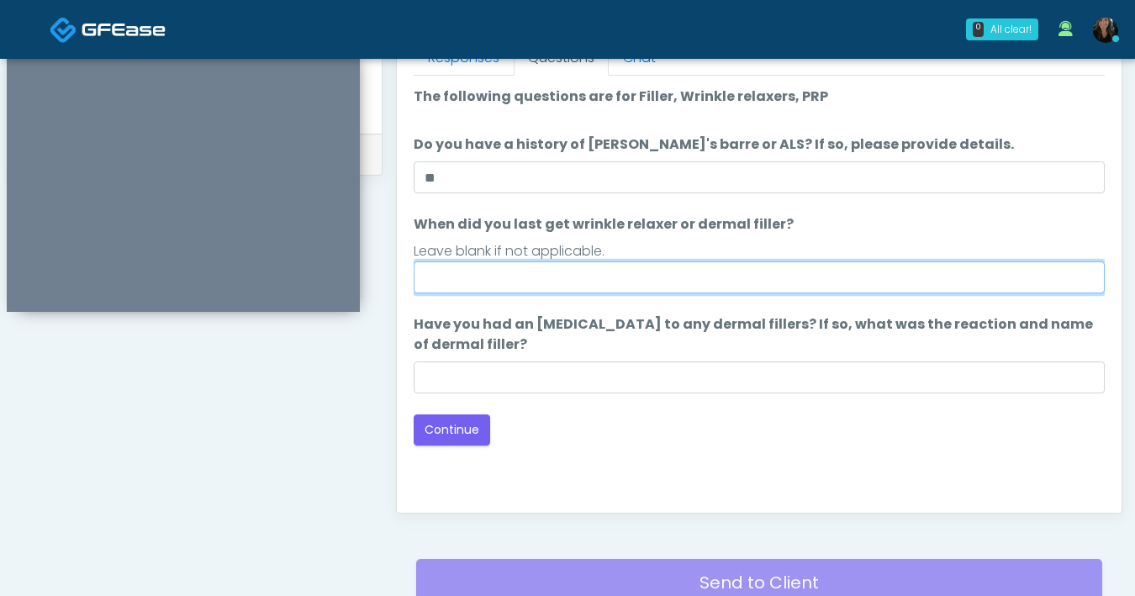
click at [630, 288] on input "When did you last get wrinkle relaxer or dermal filler?" at bounding box center [759, 278] width 691 height 32
type input "*"
type input "**********"
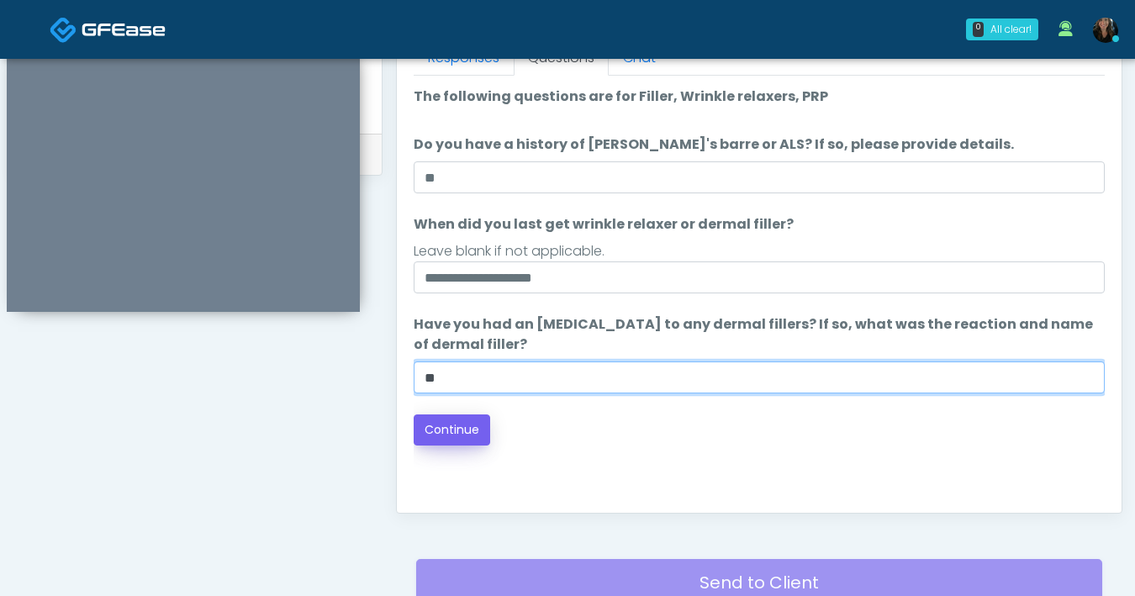
type input "**"
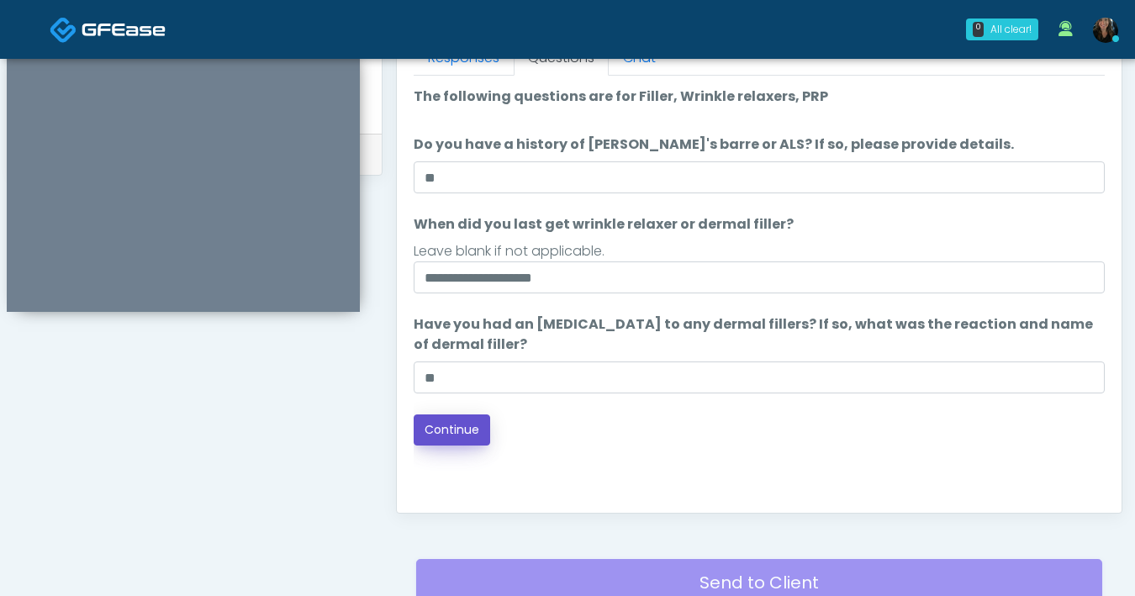
click at [474, 434] on button "Continue" at bounding box center [452, 430] width 77 height 31
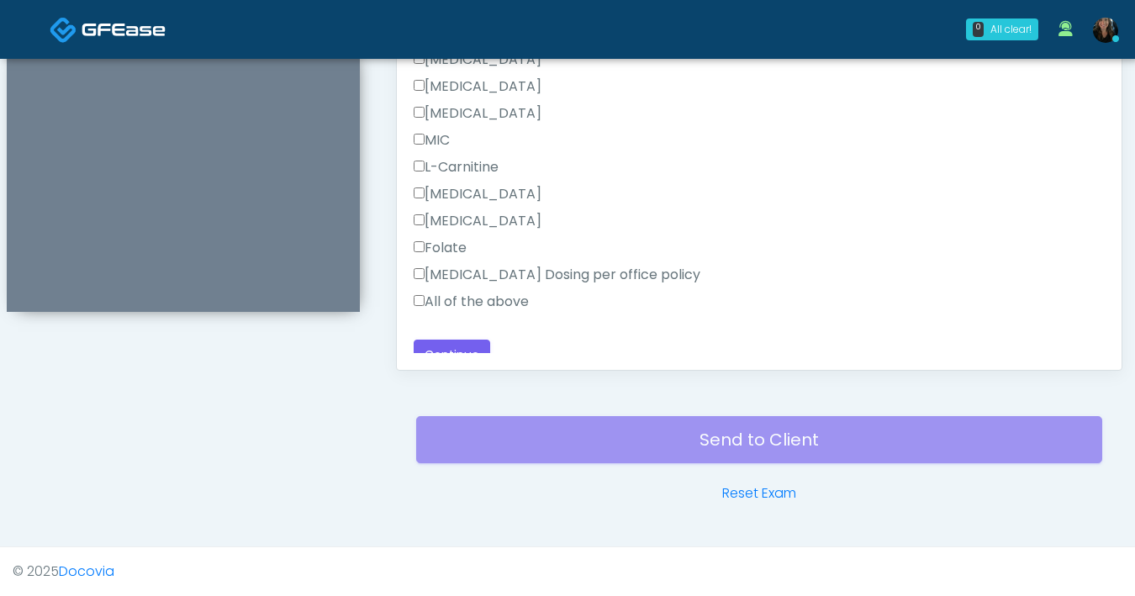
scroll to position [530, 0]
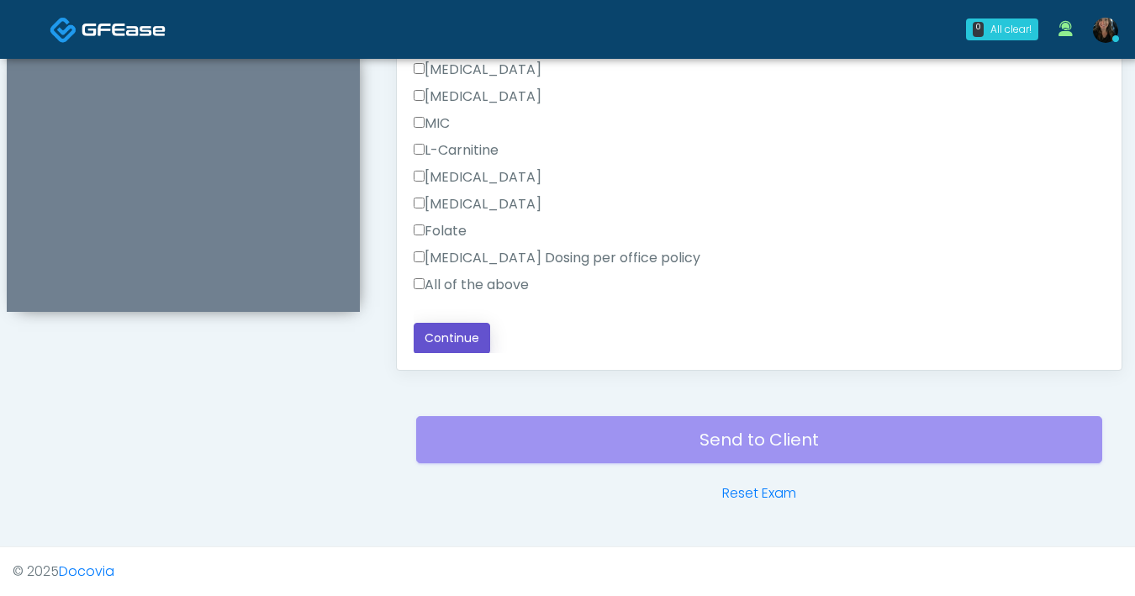
click at [465, 346] on button "Continue" at bounding box center [452, 338] width 77 height 31
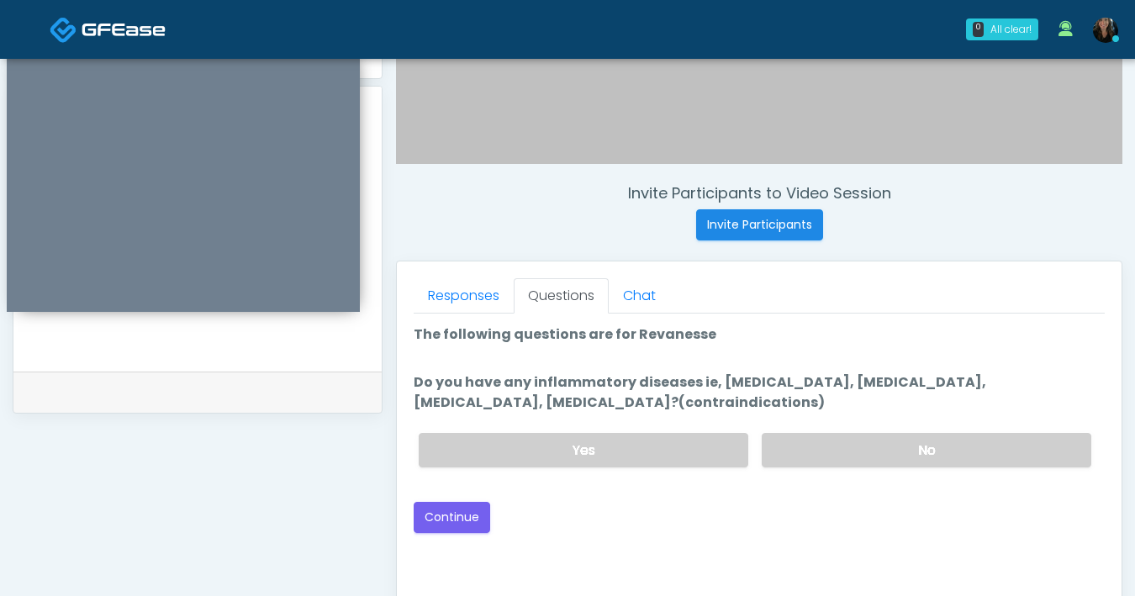
scroll to position [518, 0]
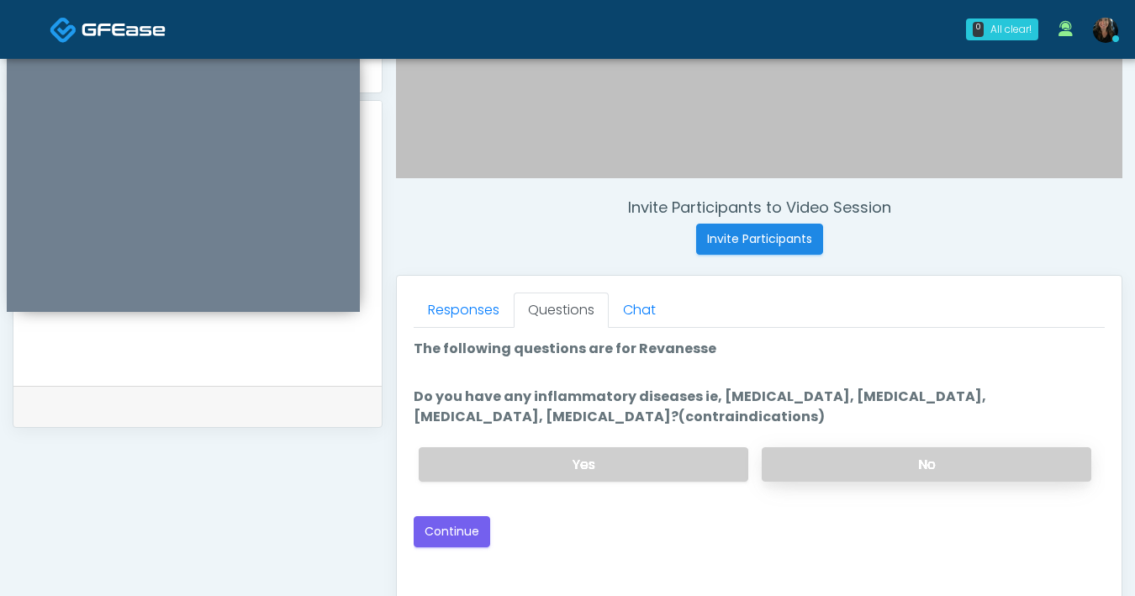
click at [928, 469] on label "No" at bounding box center [927, 464] width 330 height 34
click at [450, 537] on button "Continue" at bounding box center [452, 531] width 77 height 31
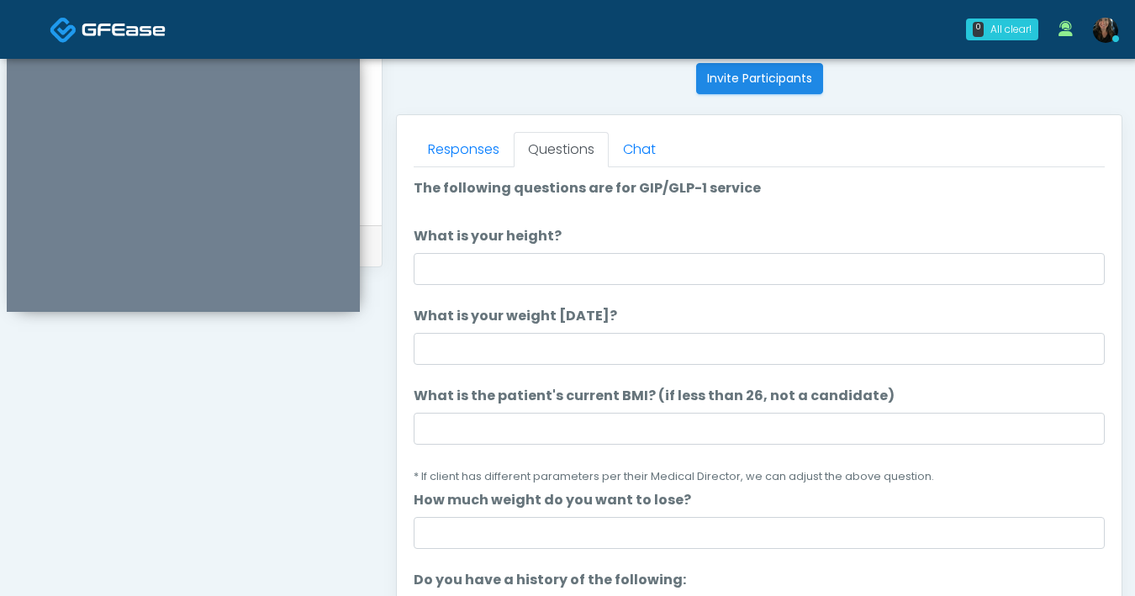
scroll to position [604, 0]
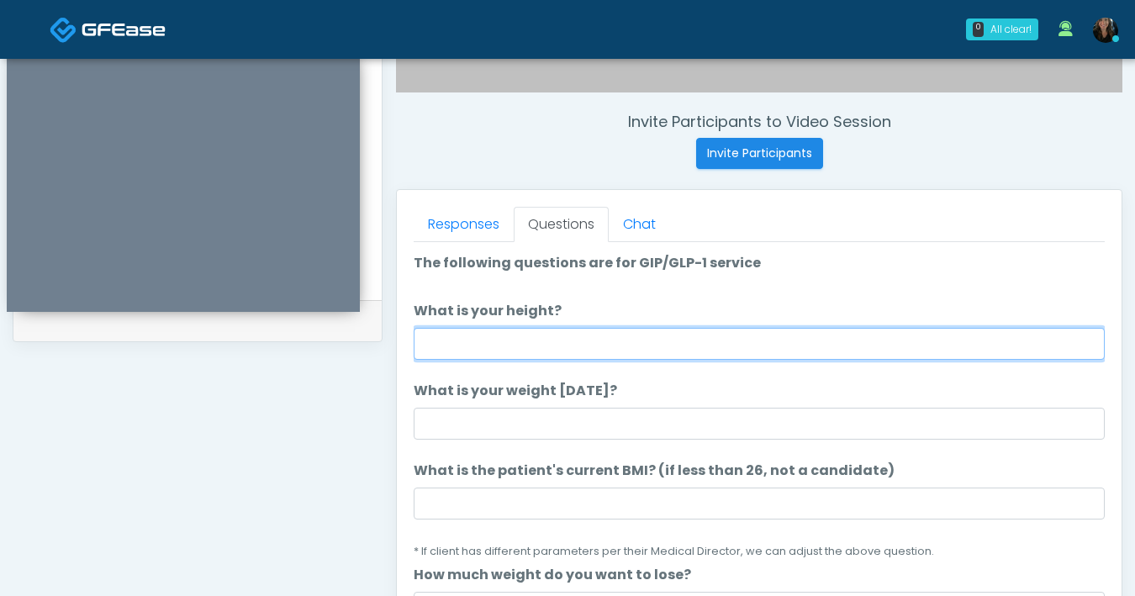
click at [637, 347] on input "What is your height?" at bounding box center [759, 344] width 691 height 32
type input "***"
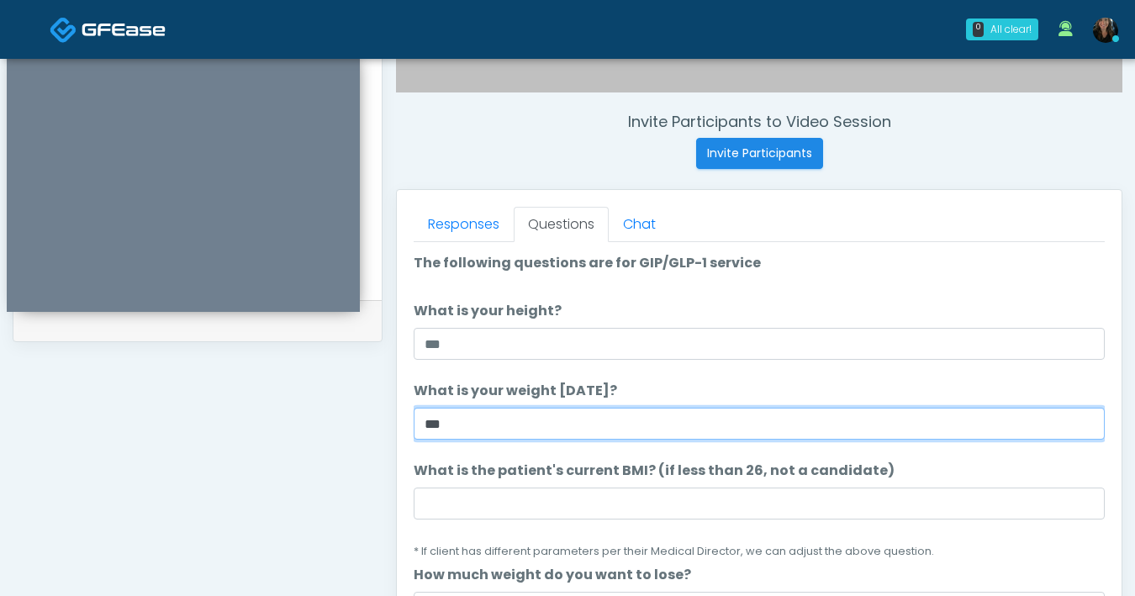
type input "***"
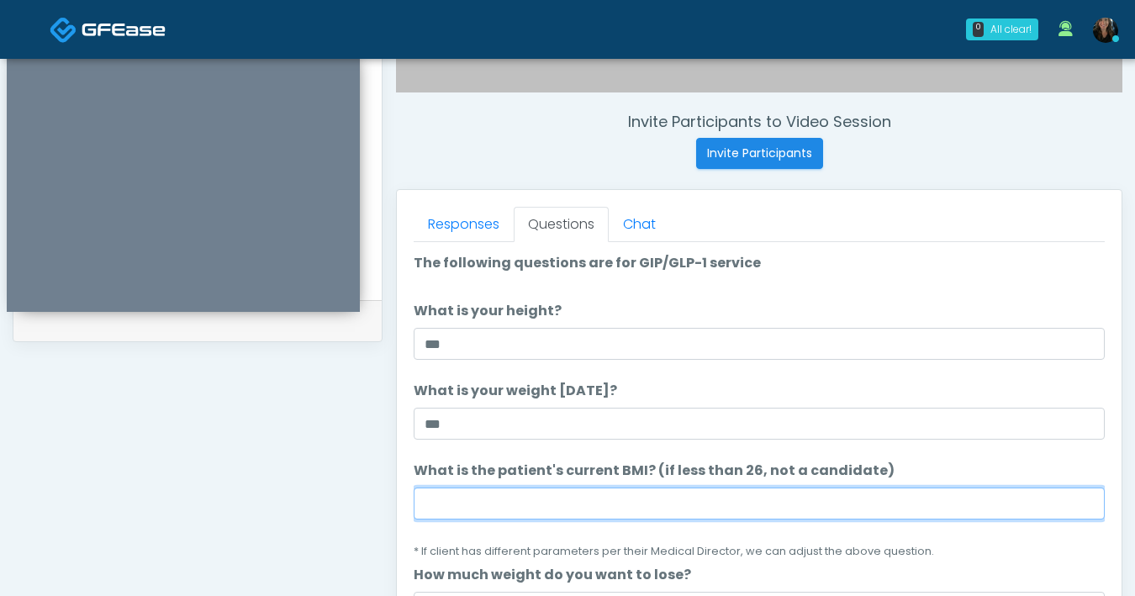
click at [732, 500] on input "What is the patient's current BMI? (if less than 26, not a candidate)" at bounding box center [759, 504] width 691 height 32
type input "****"
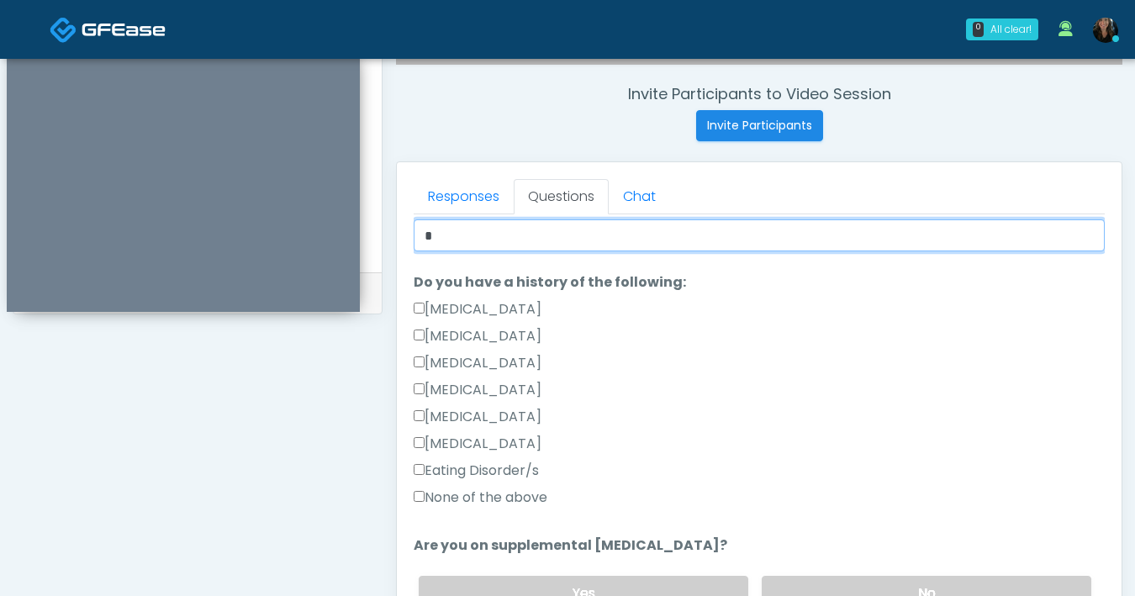
scroll to position [347, 0]
type input "*"
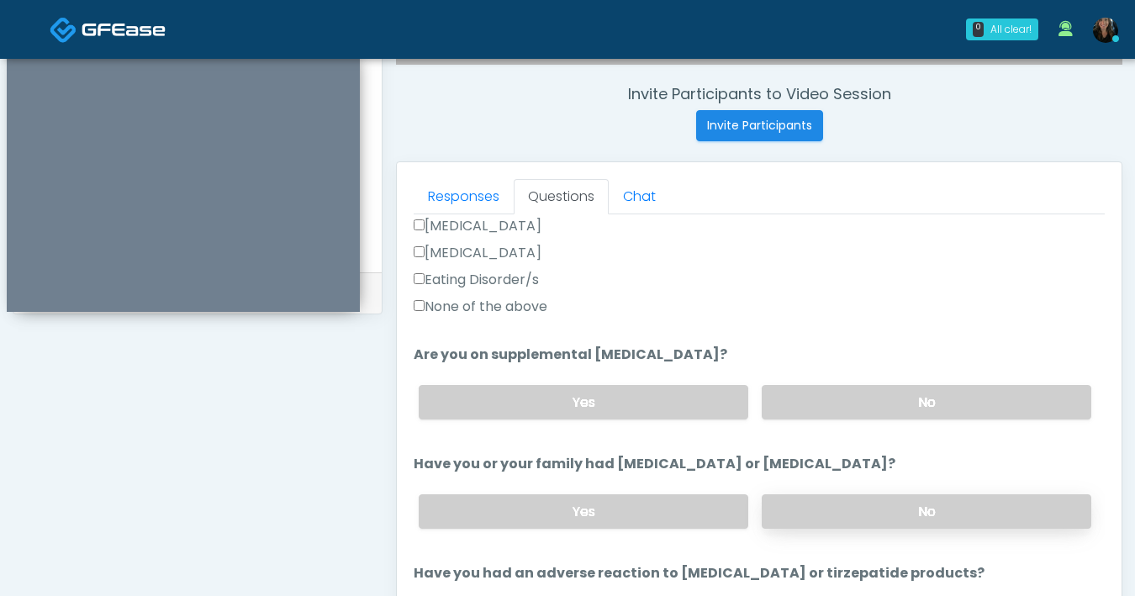
scroll to position [560, 0]
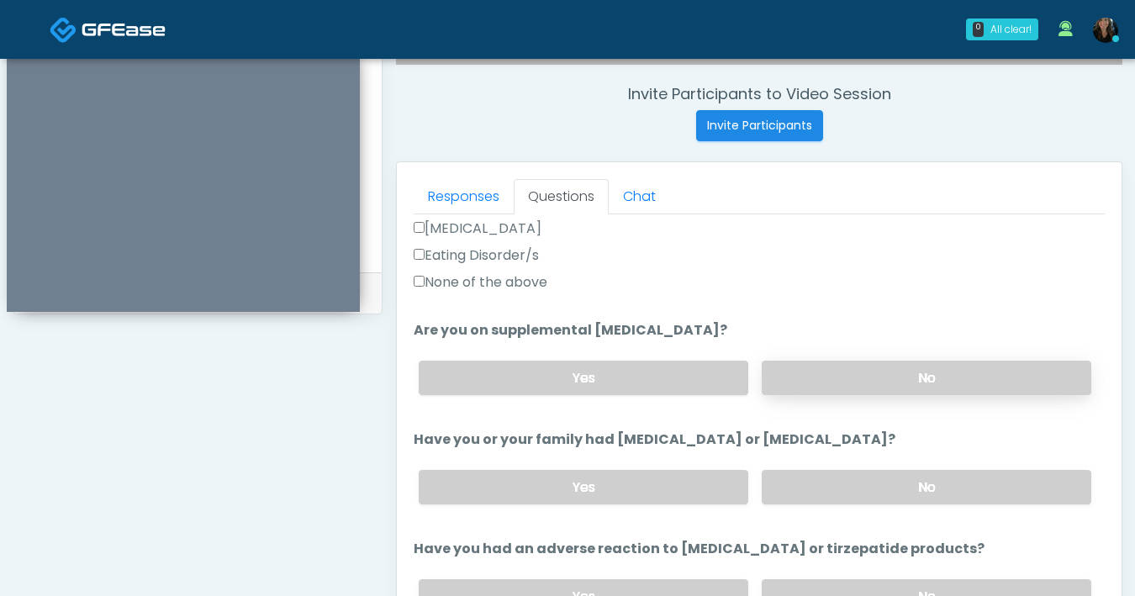
click at [848, 392] on label "No" at bounding box center [927, 378] width 330 height 34
click at [890, 488] on label "No" at bounding box center [927, 487] width 330 height 34
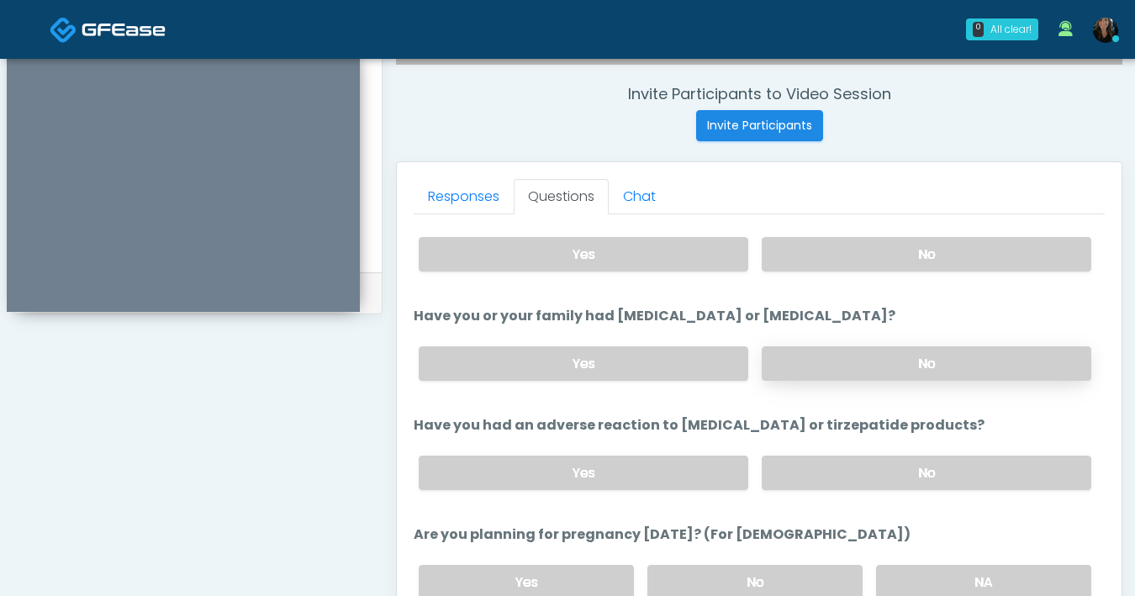
scroll to position [685, 0]
click at [857, 463] on label "No" at bounding box center [927, 472] width 330 height 34
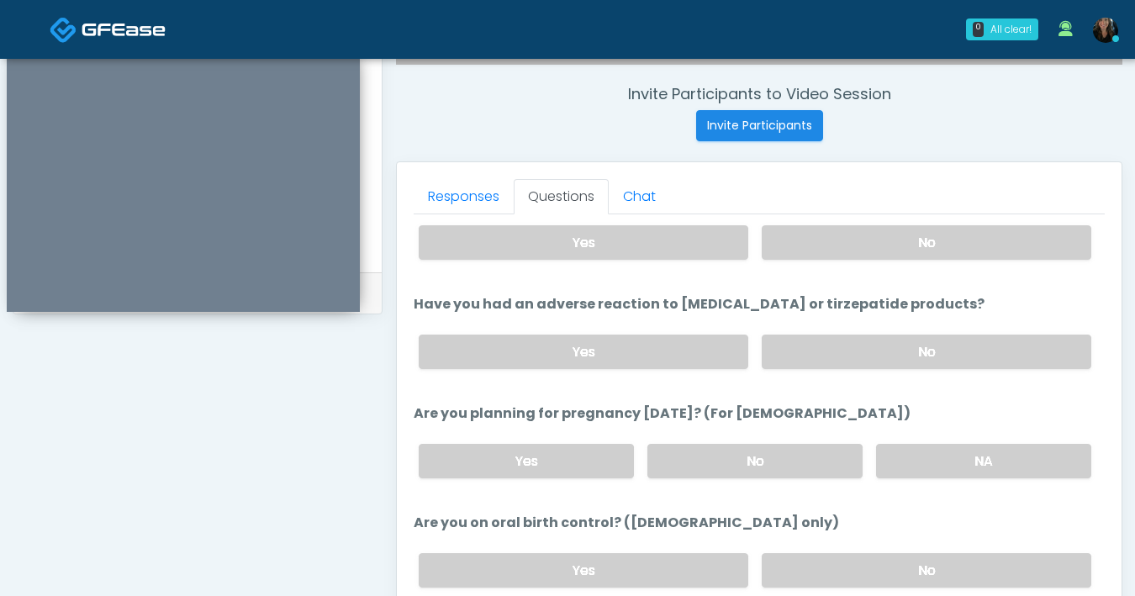
scroll to position [807, 0]
click at [788, 452] on label "No" at bounding box center [755, 459] width 215 height 34
click at [894, 561] on label "No" at bounding box center [927, 569] width 330 height 34
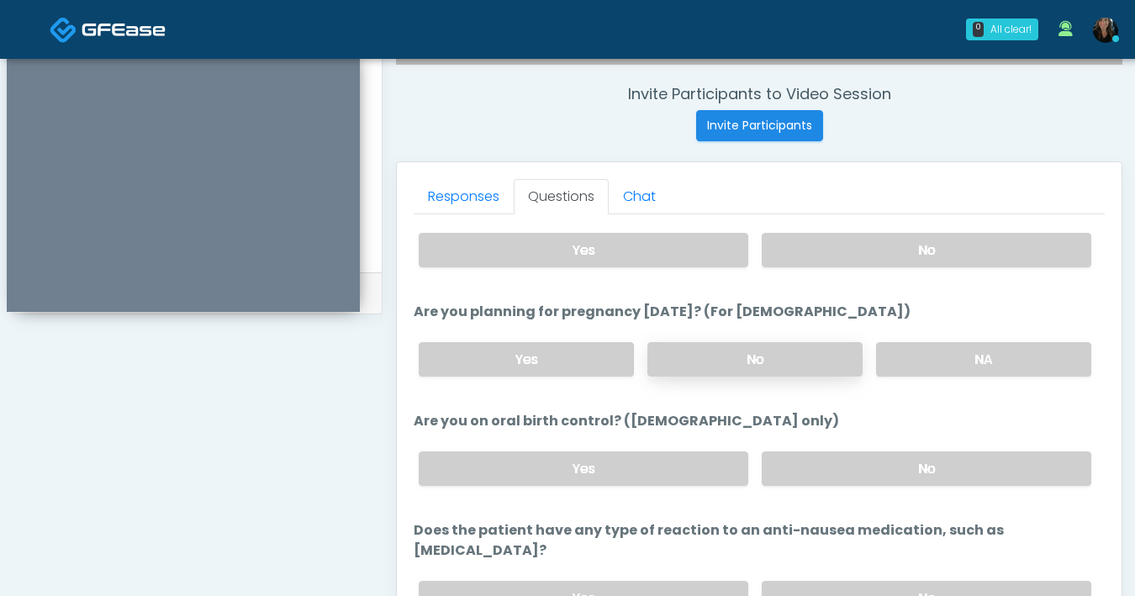
scroll to position [928, 0]
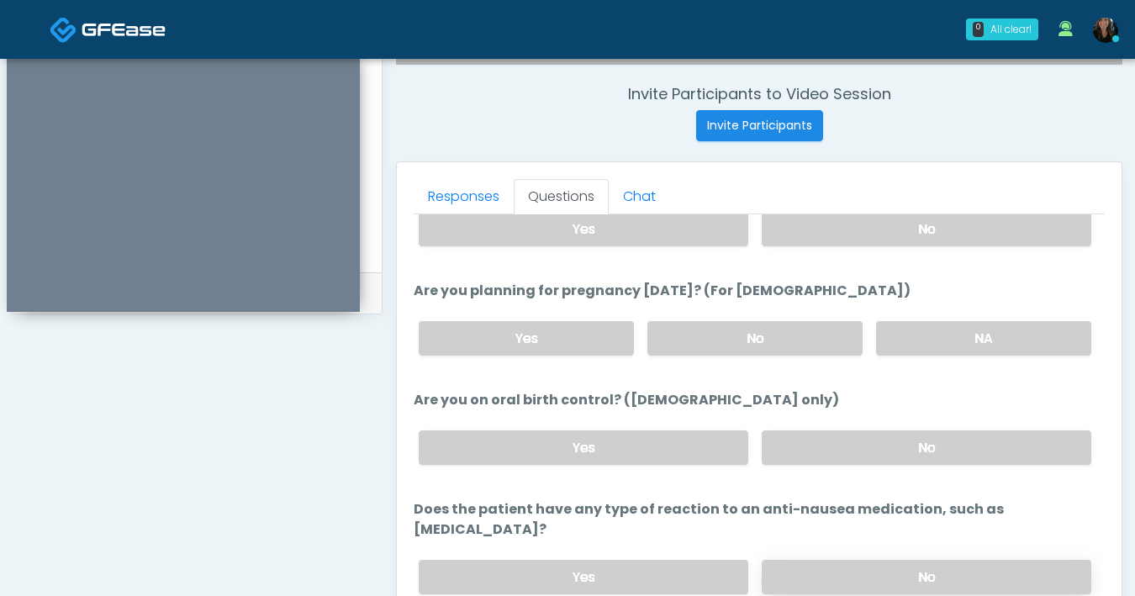
click at [900, 560] on label "No" at bounding box center [927, 577] width 330 height 34
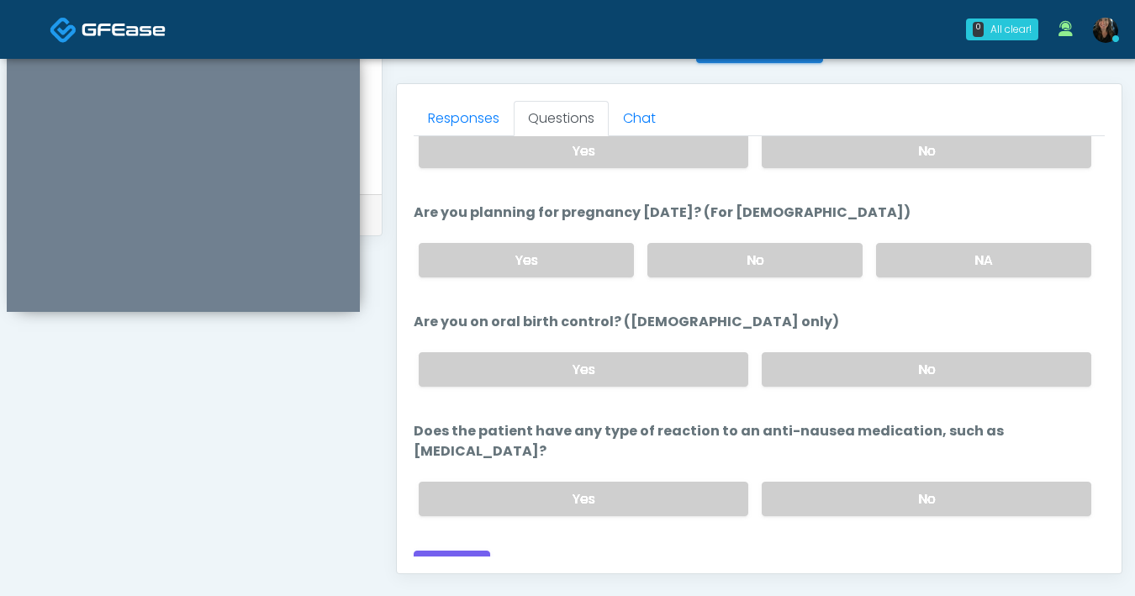
scroll to position [776, 0]
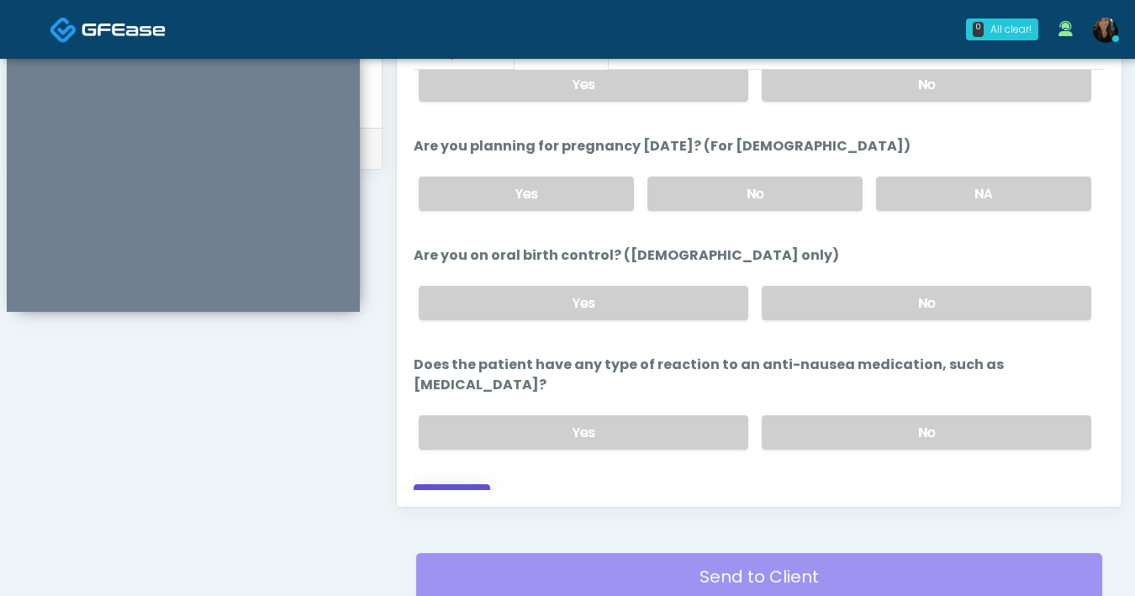
click at [479, 484] on button "Continue" at bounding box center [452, 499] width 77 height 31
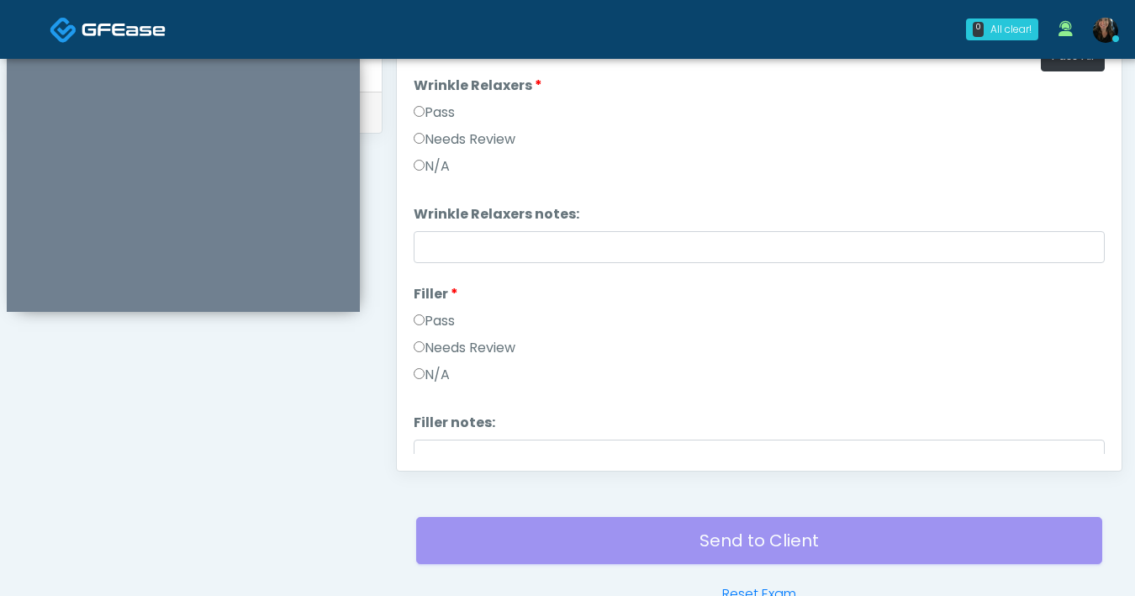
scroll to position [614, 0]
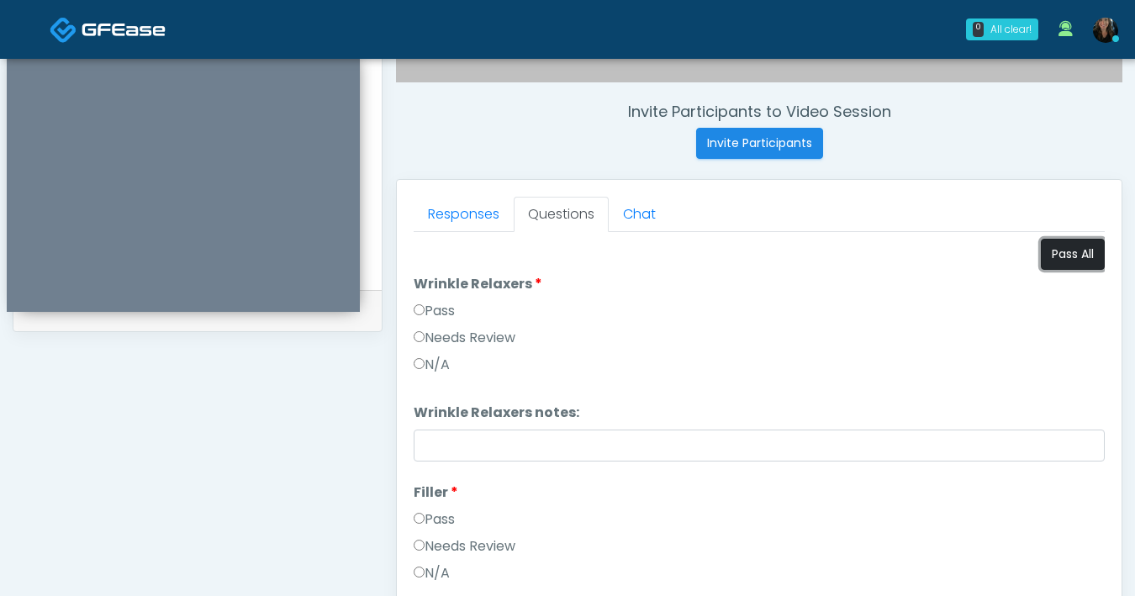
click at [1071, 260] on button "Pass All" at bounding box center [1073, 254] width 64 height 31
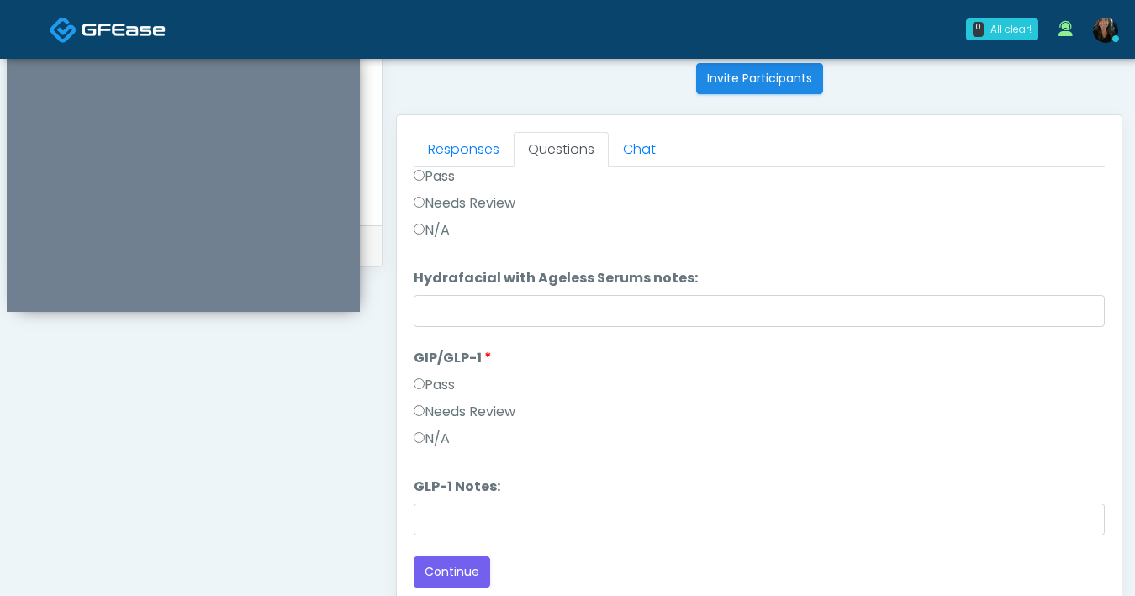
scroll to position [759, 0]
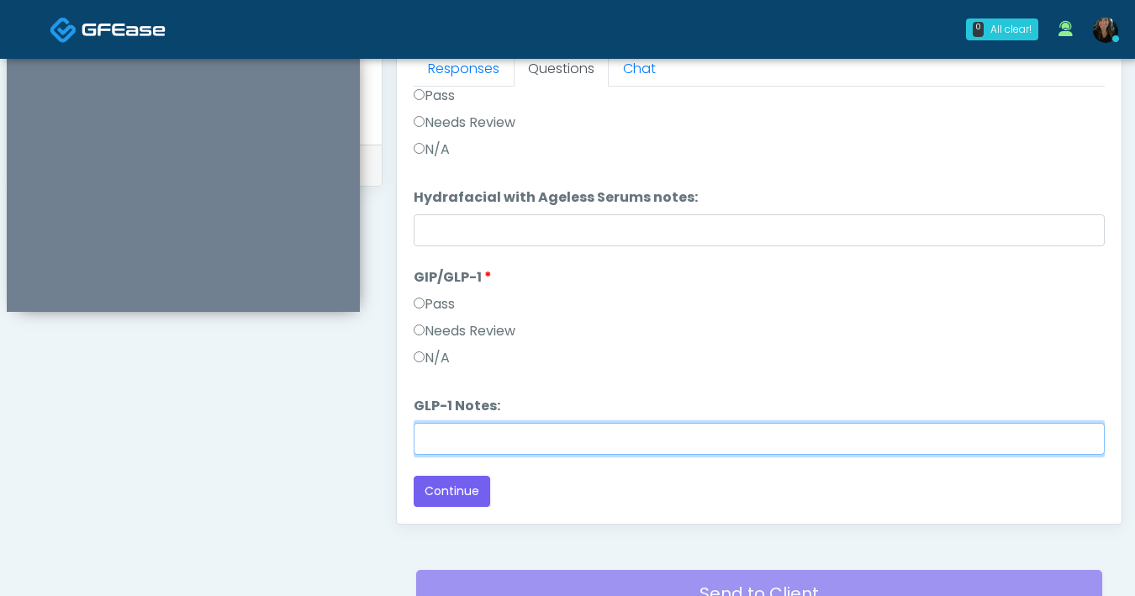
click at [551, 442] on input "GLP-1 Notes:" at bounding box center [759, 439] width 691 height 32
type input "*******"
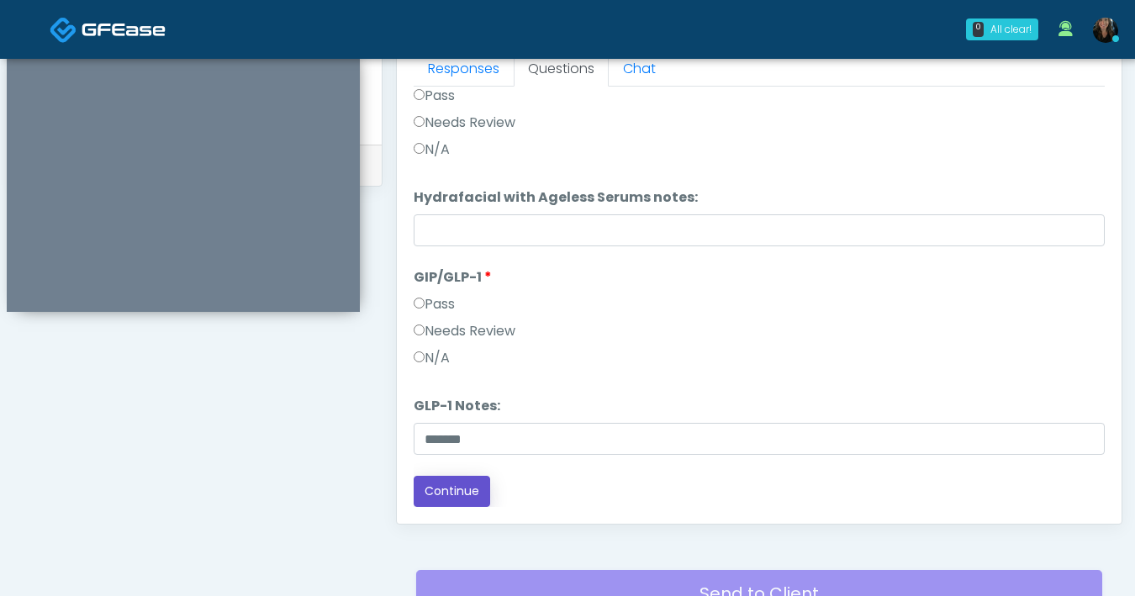
click at [451, 503] on button "Continue" at bounding box center [452, 491] width 77 height 31
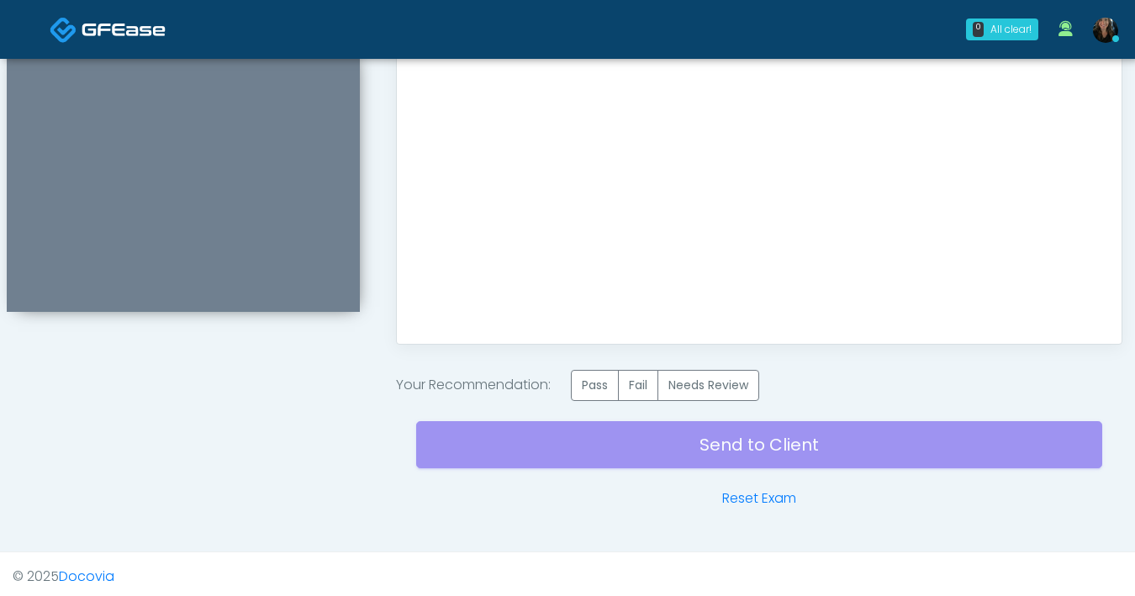
scroll to position [944, 0]
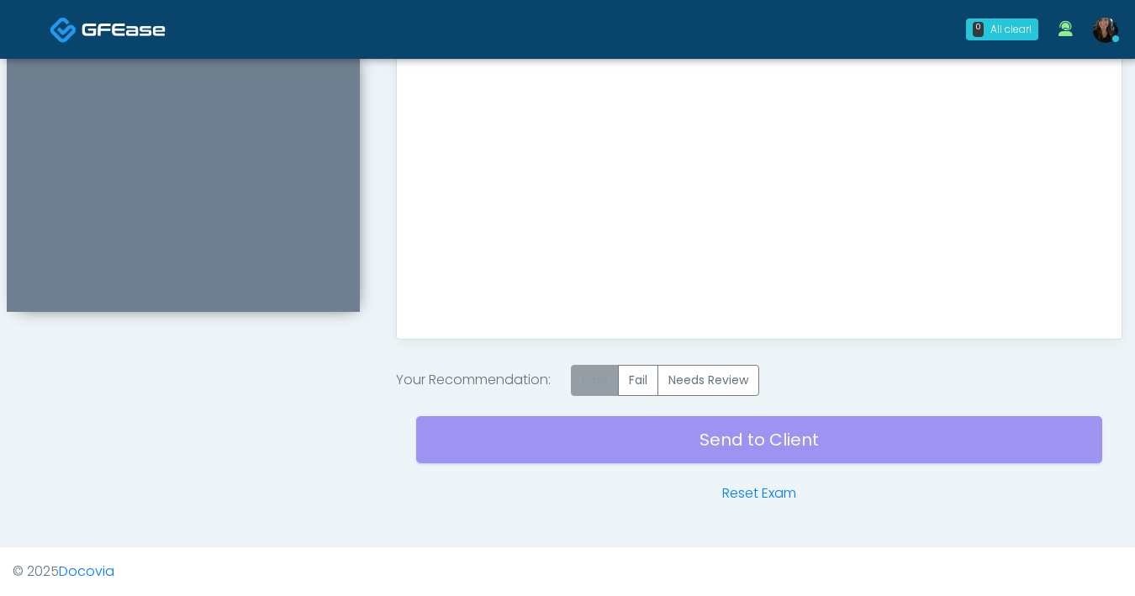
click at [598, 383] on label "Pass" at bounding box center [595, 380] width 48 height 31
click at [672, 462] on div "Send to Client Reset Exam" at bounding box center [759, 450] width 686 height 108
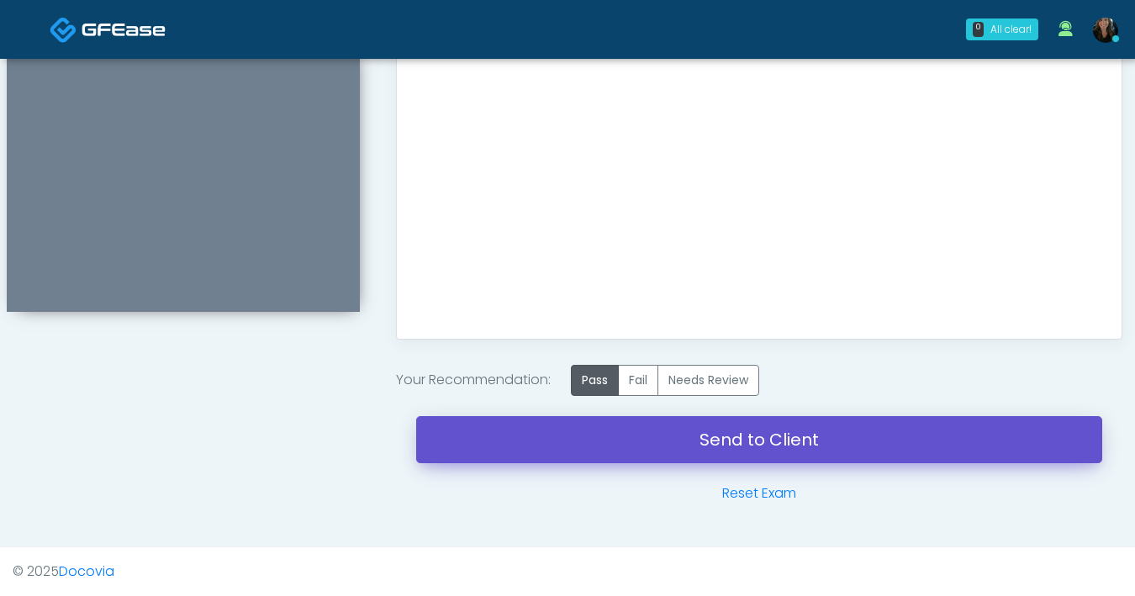
click at [696, 444] on link "Send to Client" at bounding box center [759, 439] width 686 height 47
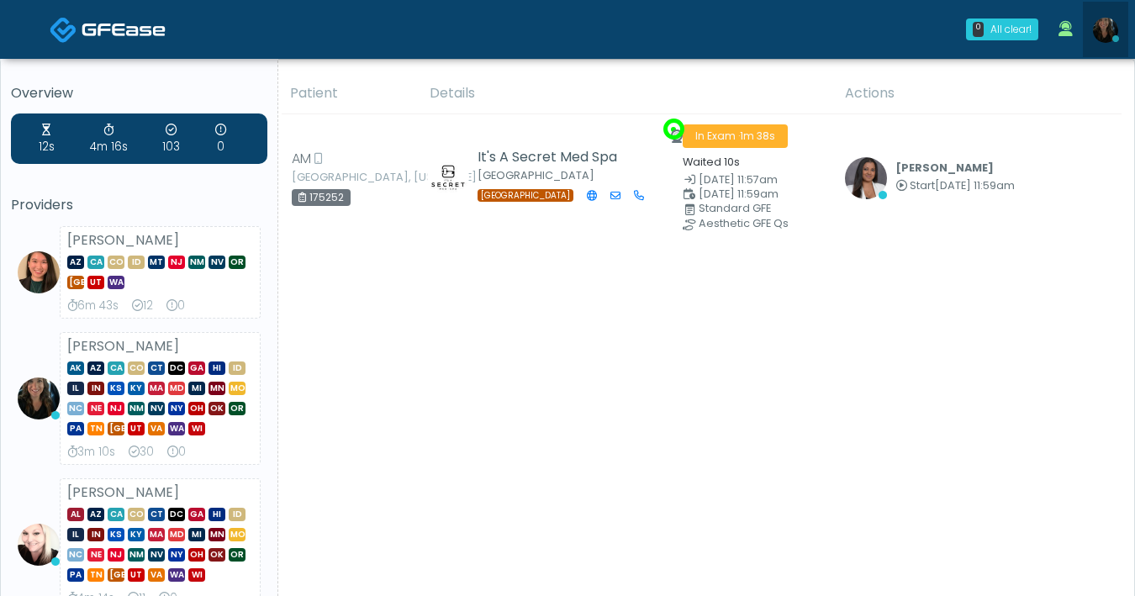
click at [1119, 29] on link at bounding box center [1105, 30] width 45 height 56
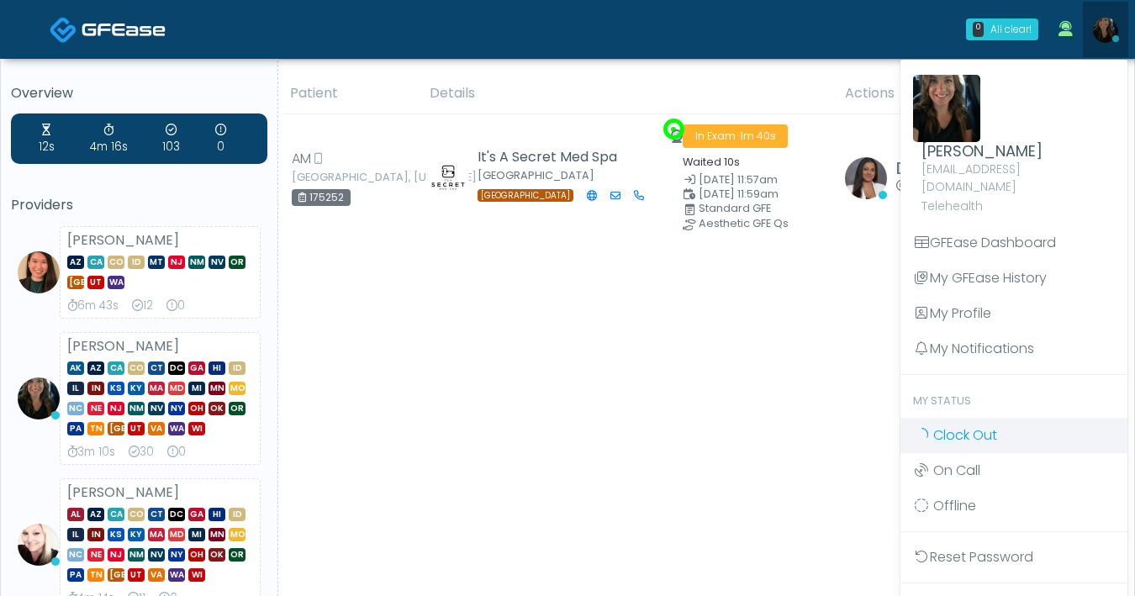
click at [1024, 418] on link "Clock Out" at bounding box center [1014, 435] width 227 height 35
